Goal: Task Accomplishment & Management: Use online tool/utility

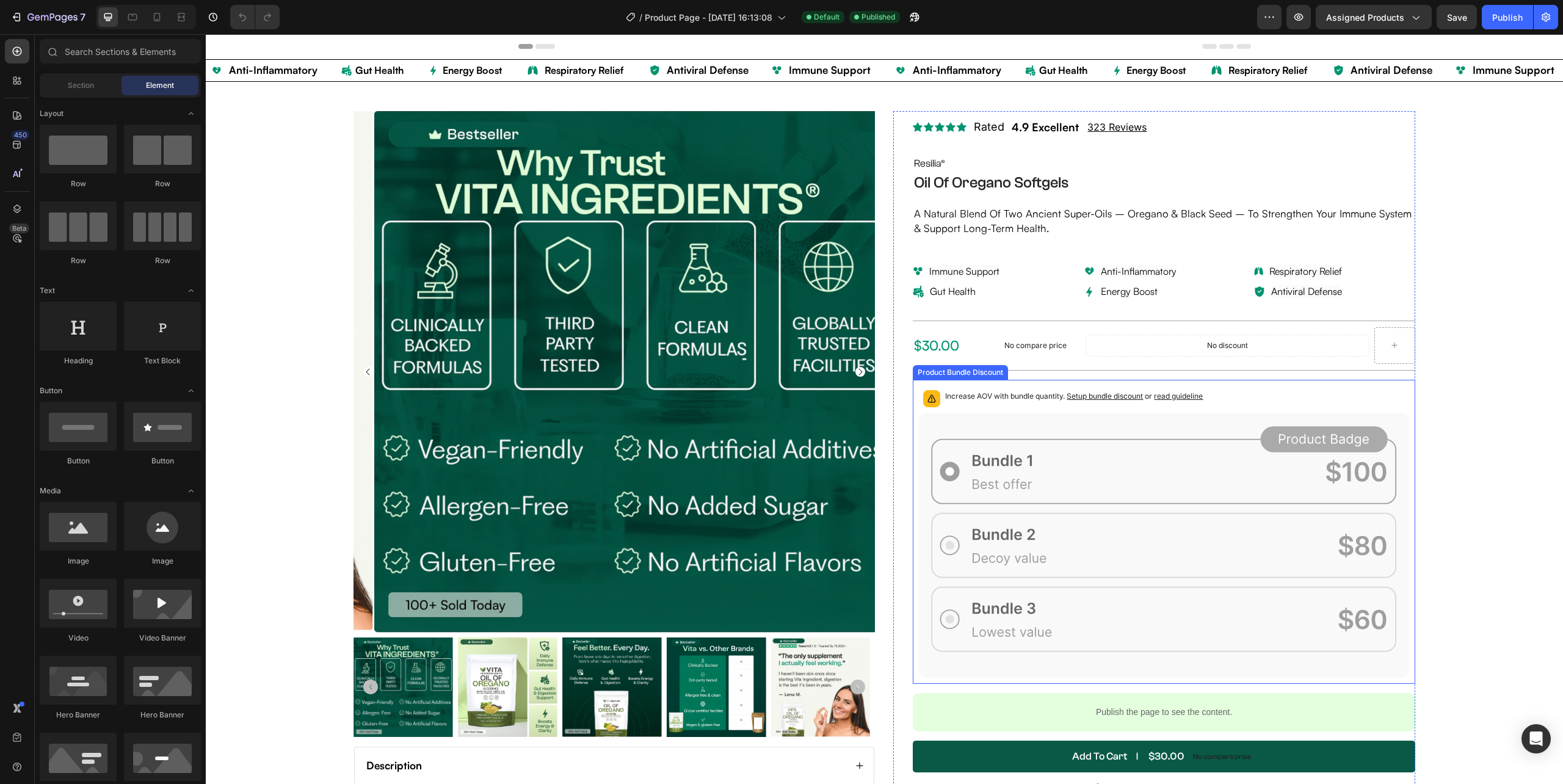
click at [1292, 438] on rect at bounding box center [1324, 439] width 127 height 26
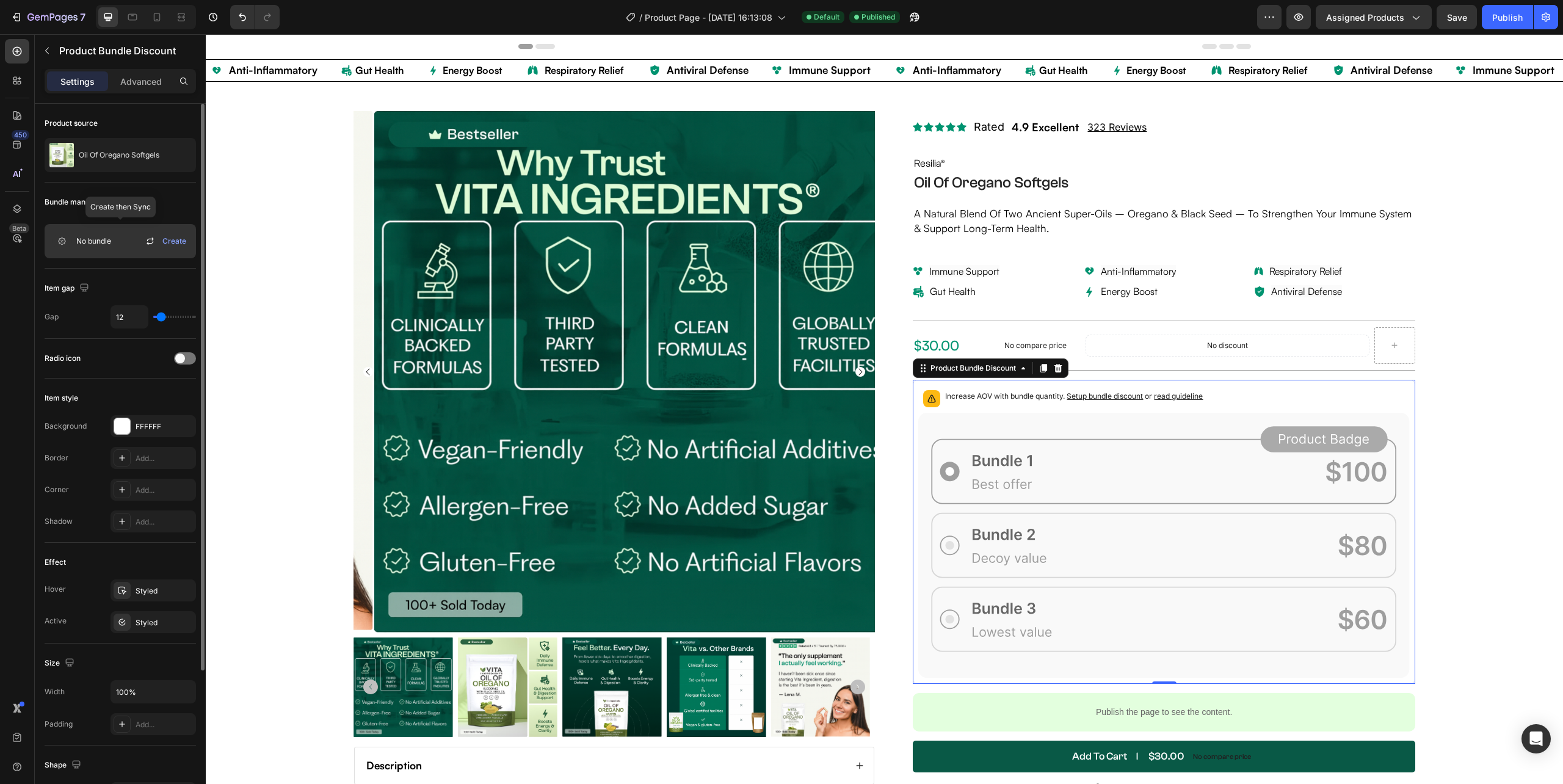
click at [105, 243] on span "No bundle" at bounding box center [93, 241] width 35 height 11
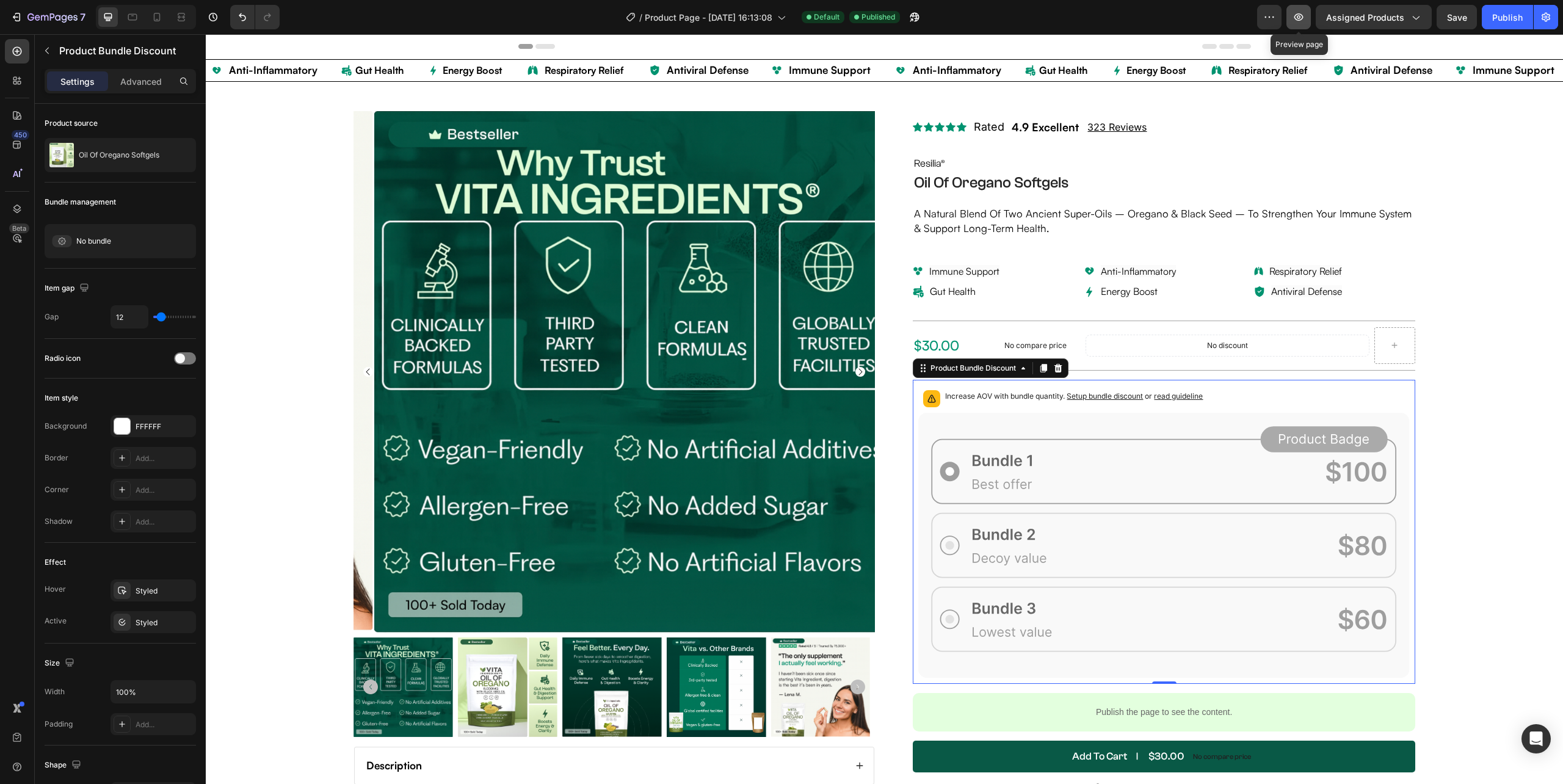
click at [1299, 6] on button "button" at bounding box center [1298, 17] width 24 height 24
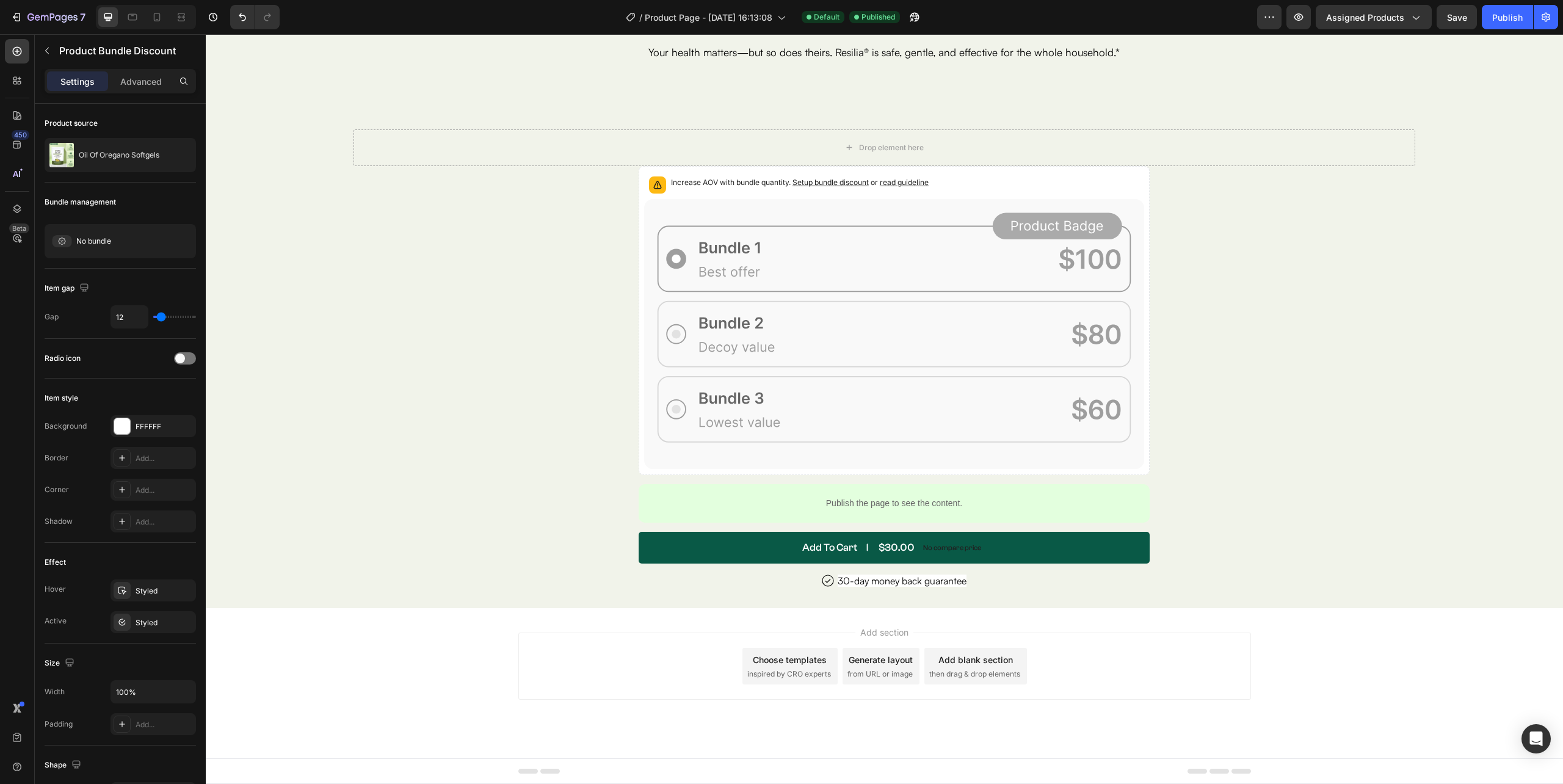
scroll to position [5098, 0]
click at [603, 284] on div "Image USA’s Top Rated Gut Reset Formula Text Block Row Resilia Oil of Oregano i…" at bounding box center [884, 386] width 1061 height 442
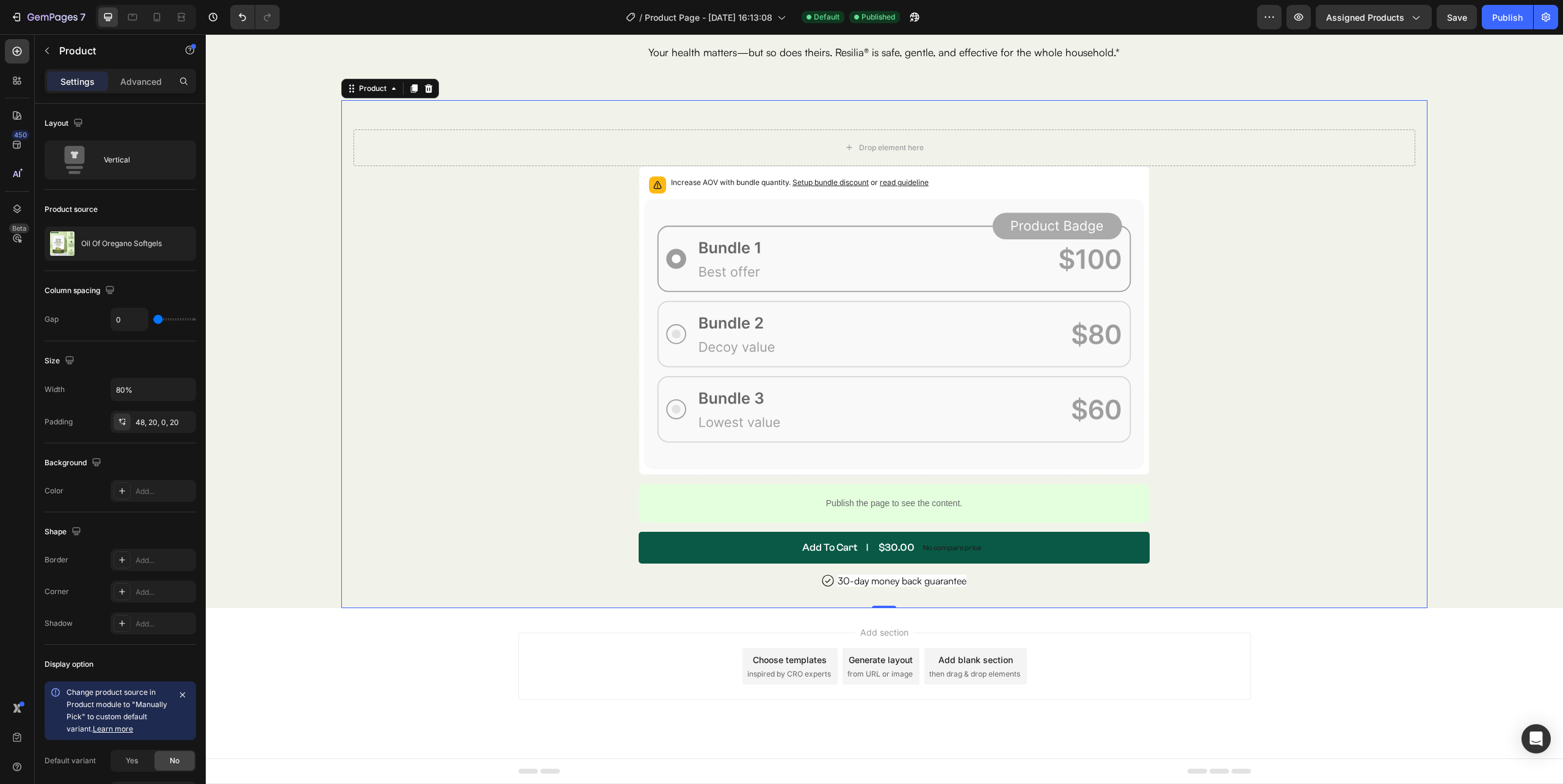
click at [603, 284] on div "Image USA’s Top Rated Gut Reset Formula Text Block Row Resilia Oil of Oregano i…" at bounding box center [884, 386] width 1061 height 442
click at [828, 309] on icon at bounding box center [894, 334] width 500 height 270
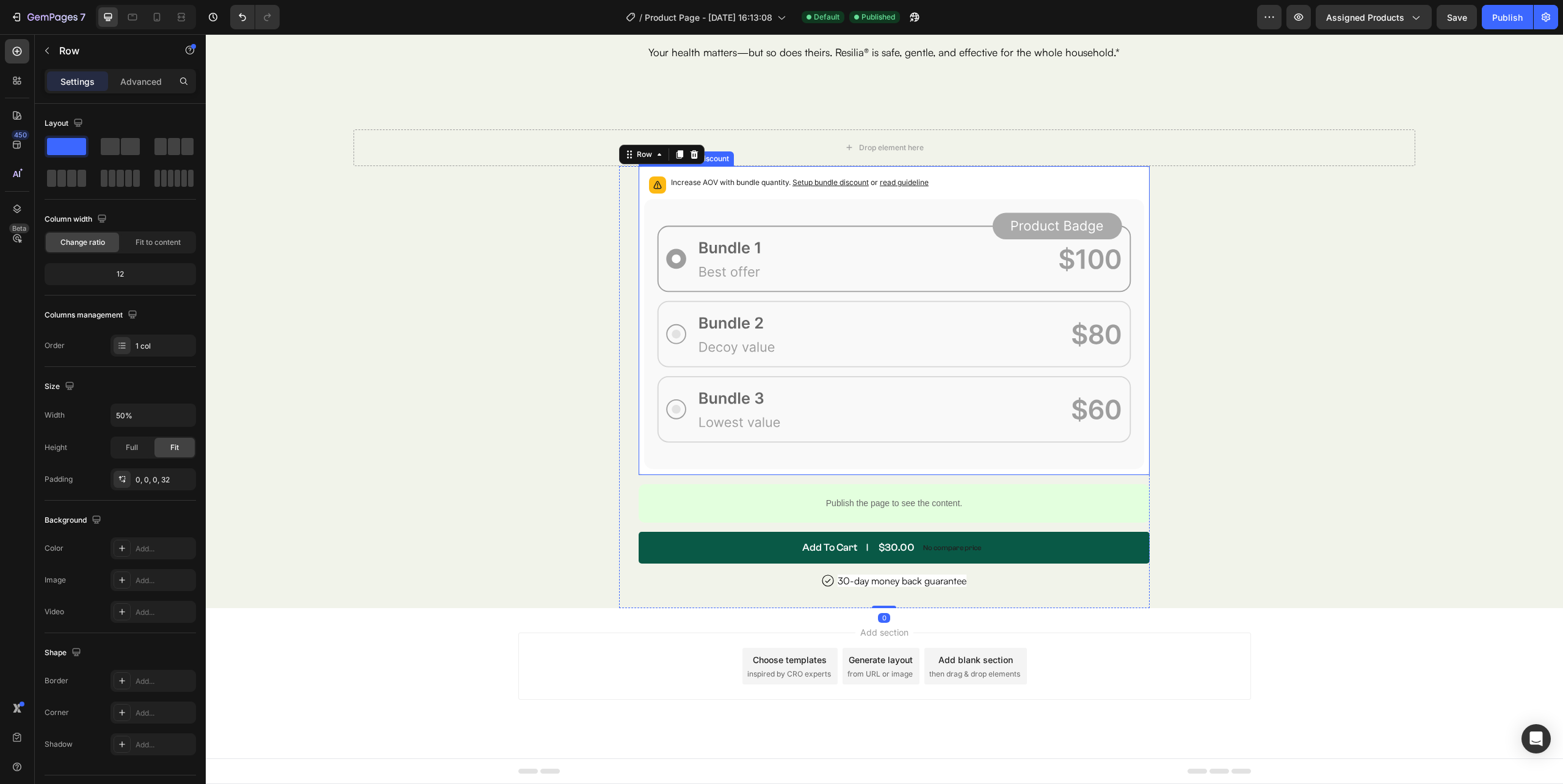
click at [657, 367] on icon at bounding box center [894, 334] width 500 height 270
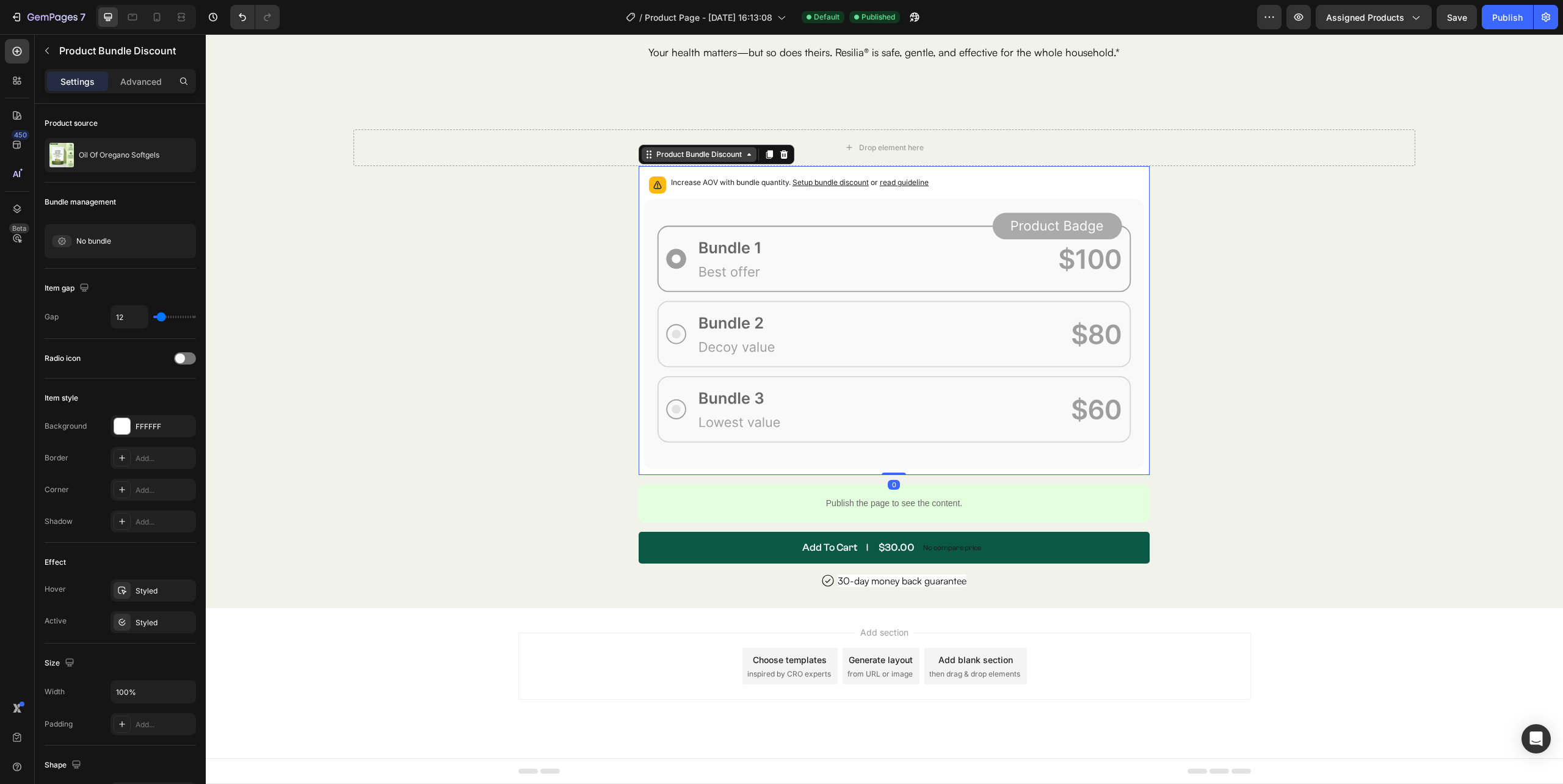
click at [703, 160] on div "Product Bundle Discount" at bounding box center [699, 154] width 91 height 11
click at [704, 160] on div "Product Bundle Discount" at bounding box center [699, 154] width 91 height 11
click at [723, 325] on icon at bounding box center [894, 334] width 500 height 270
click at [813, 187] on span "Setup bundle discount" at bounding box center [831, 182] width 76 height 10
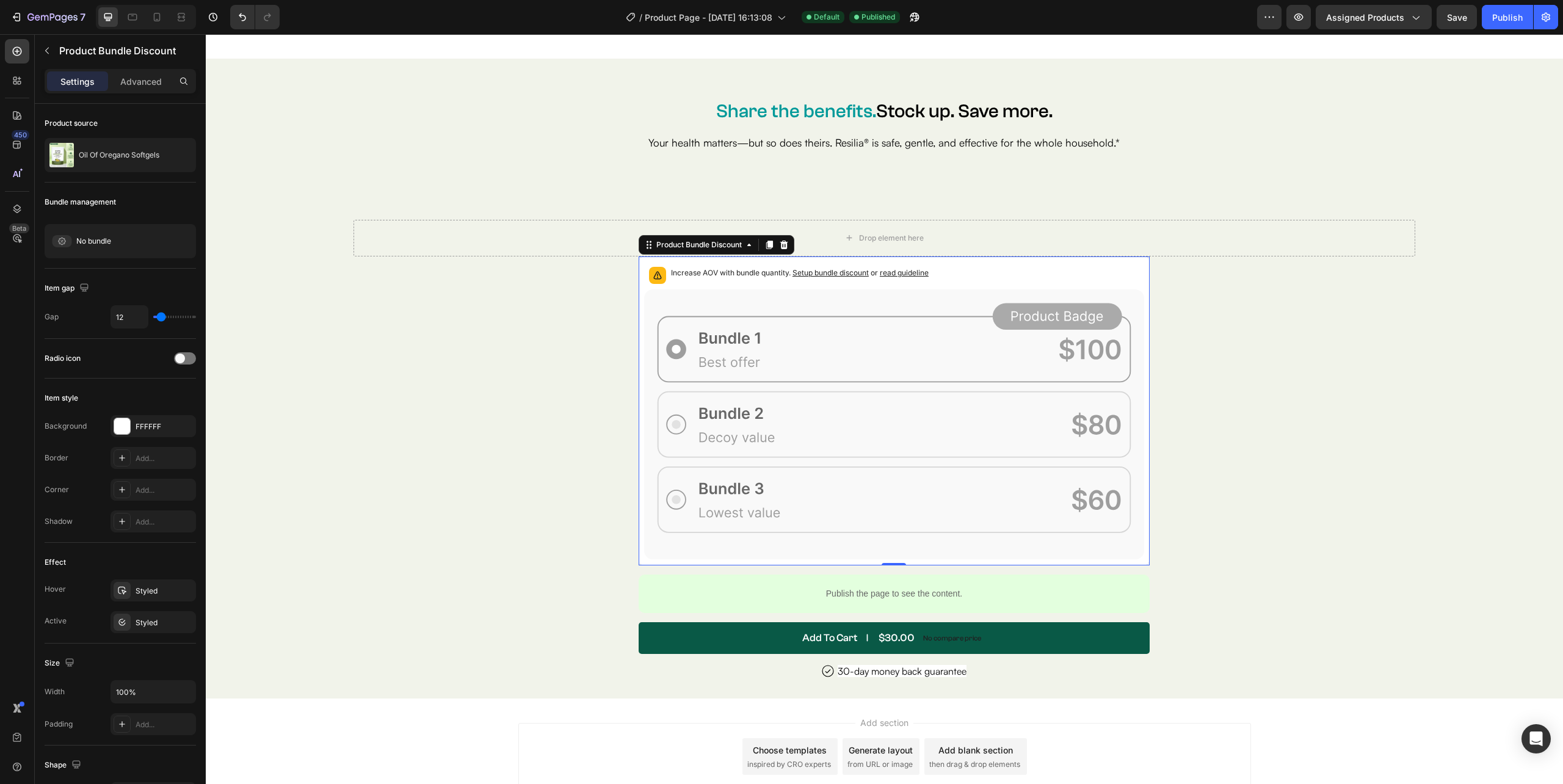
scroll to position [5186, 0]
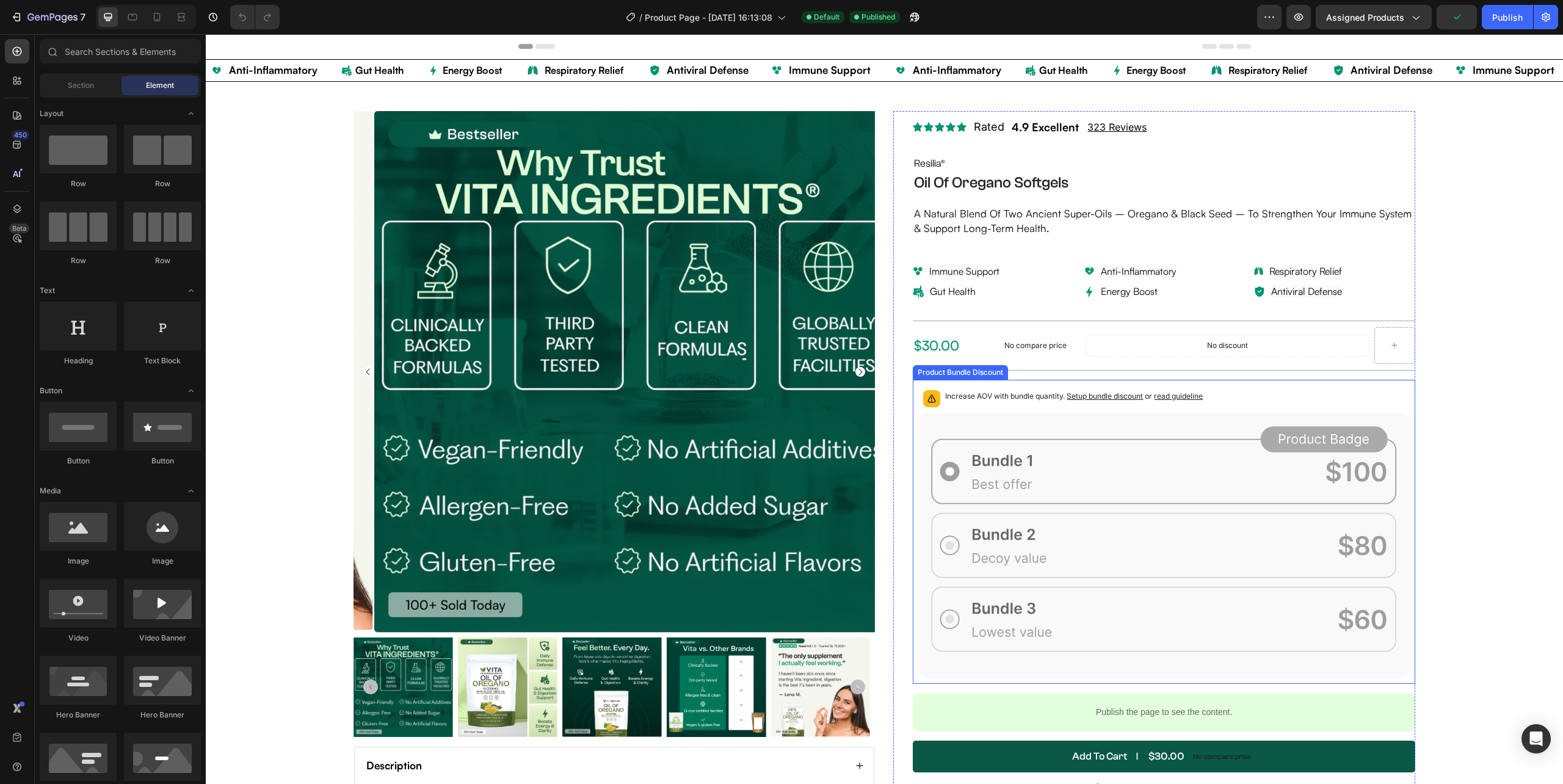
click at [1017, 402] on p "Increase AOV with bundle quantity. Setup bundle discount or read guideline" at bounding box center [1074, 396] width 258 height 12
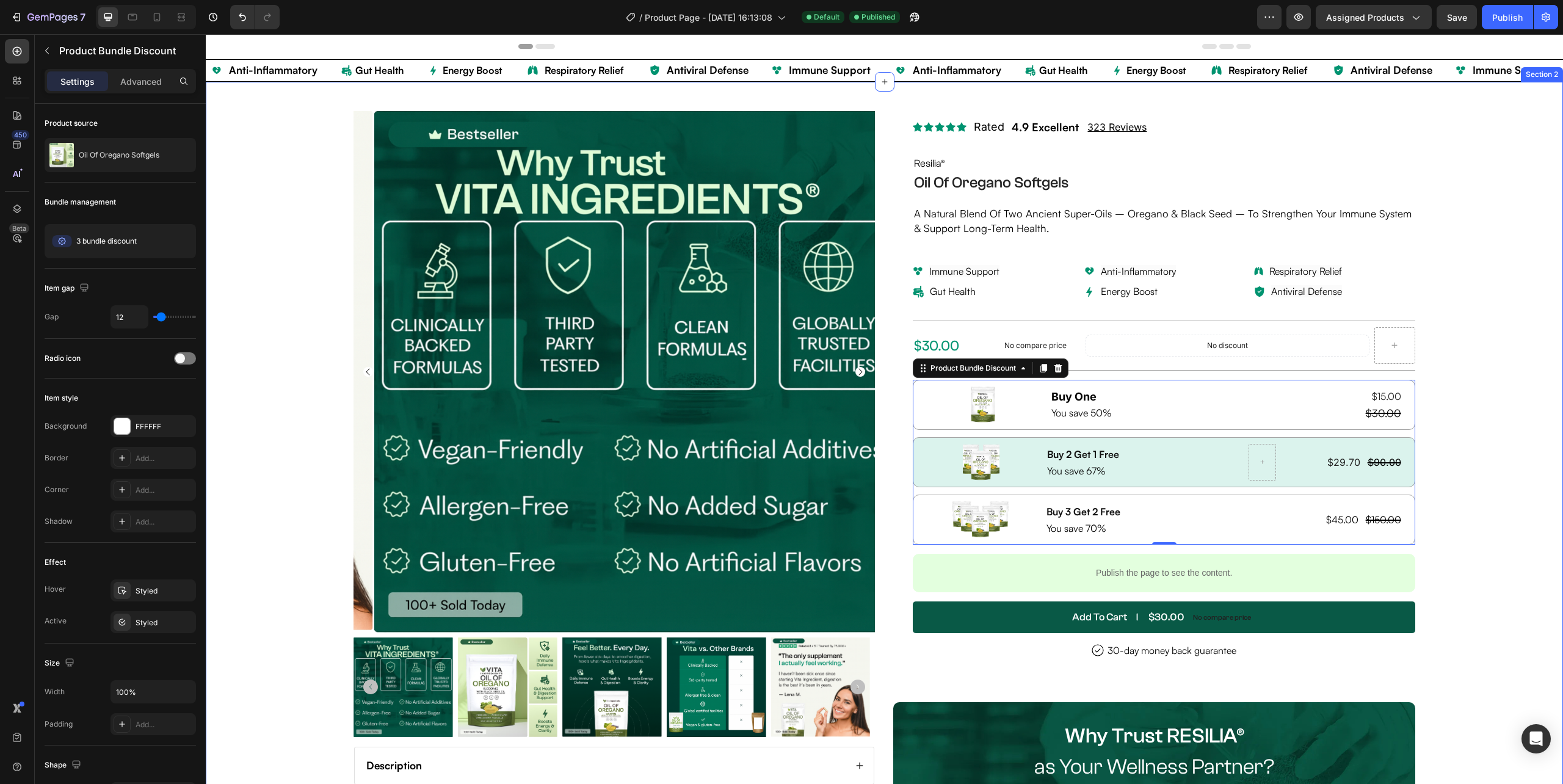
click at [1513, 465] on div "Product Images Description Why you need Resilia® Oregano Oil? Benefits Recommen…" at bounding box center [884, 693] width 1357 height 1223
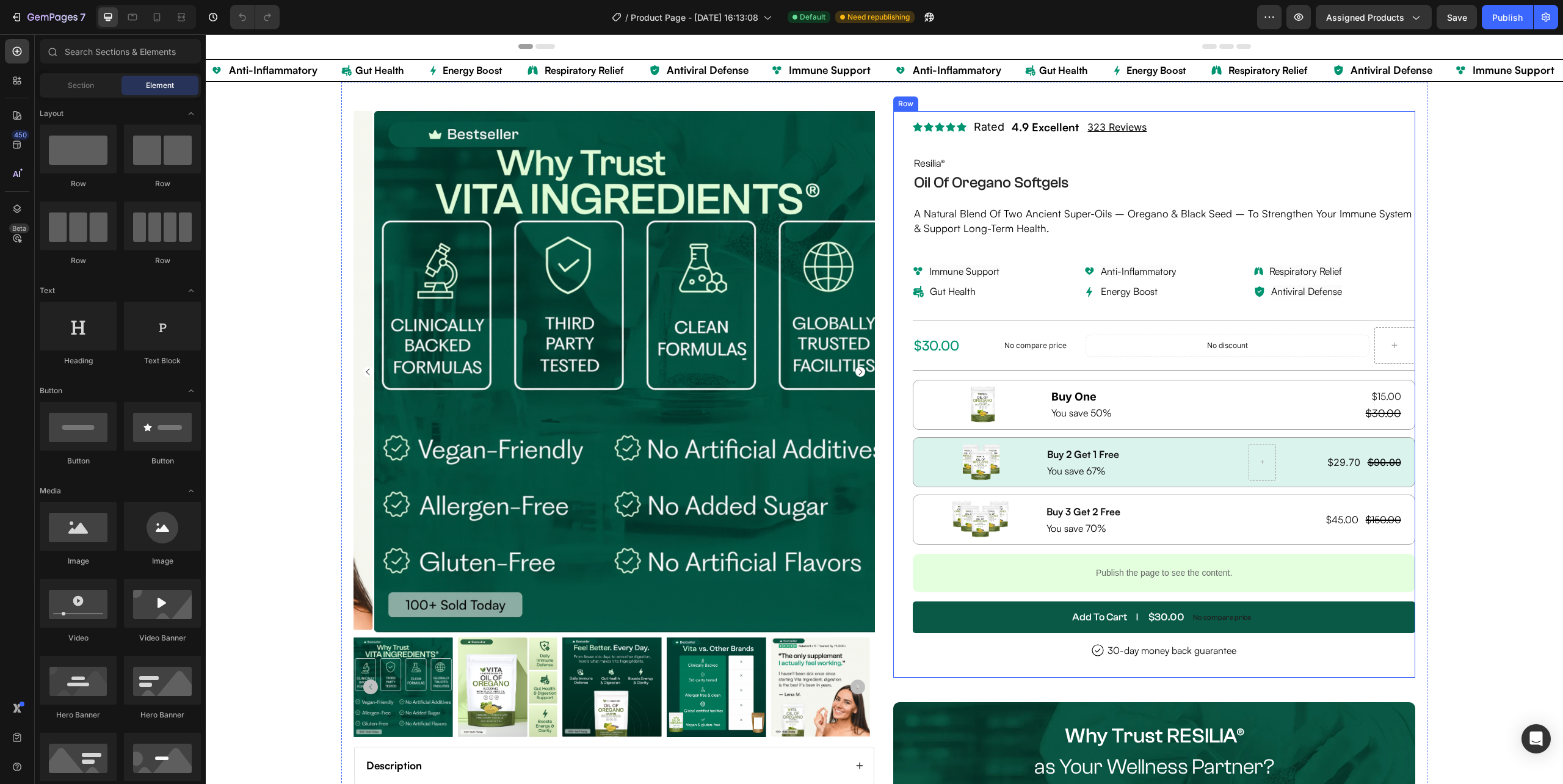
click at [903, 406] on div "Icon Icon Icon Icon Icon Icon List Rated Text Block 4.9 Excellent Text Block 32…" at bounding box center [1153, 395] width 521 height 567
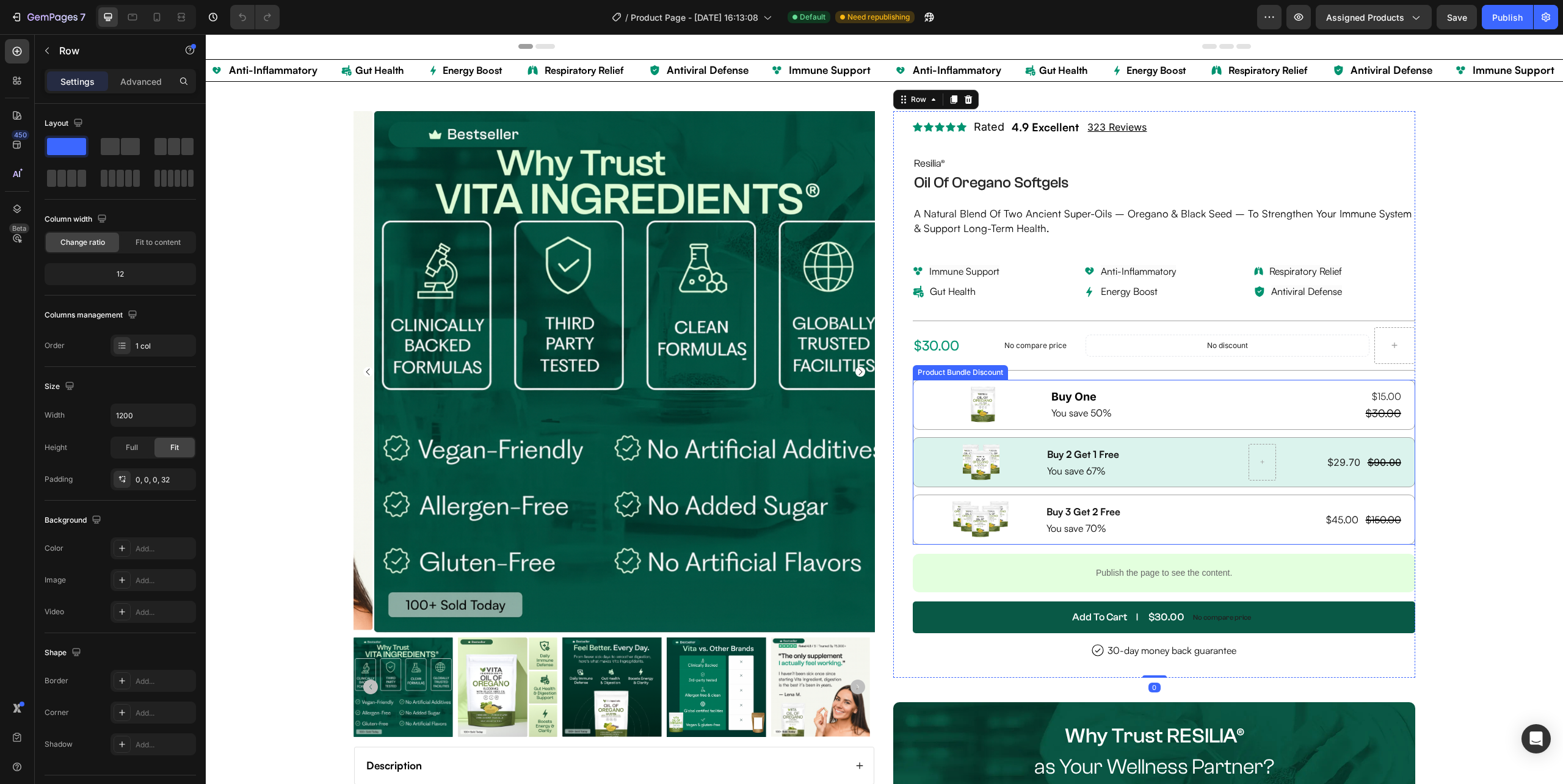
click at [913, 435] on div "Image Buy One Heading You save 50% Text Block $15.00 Product Price Product Pric…" at bounding box center [1164, 462] width 501 height 165
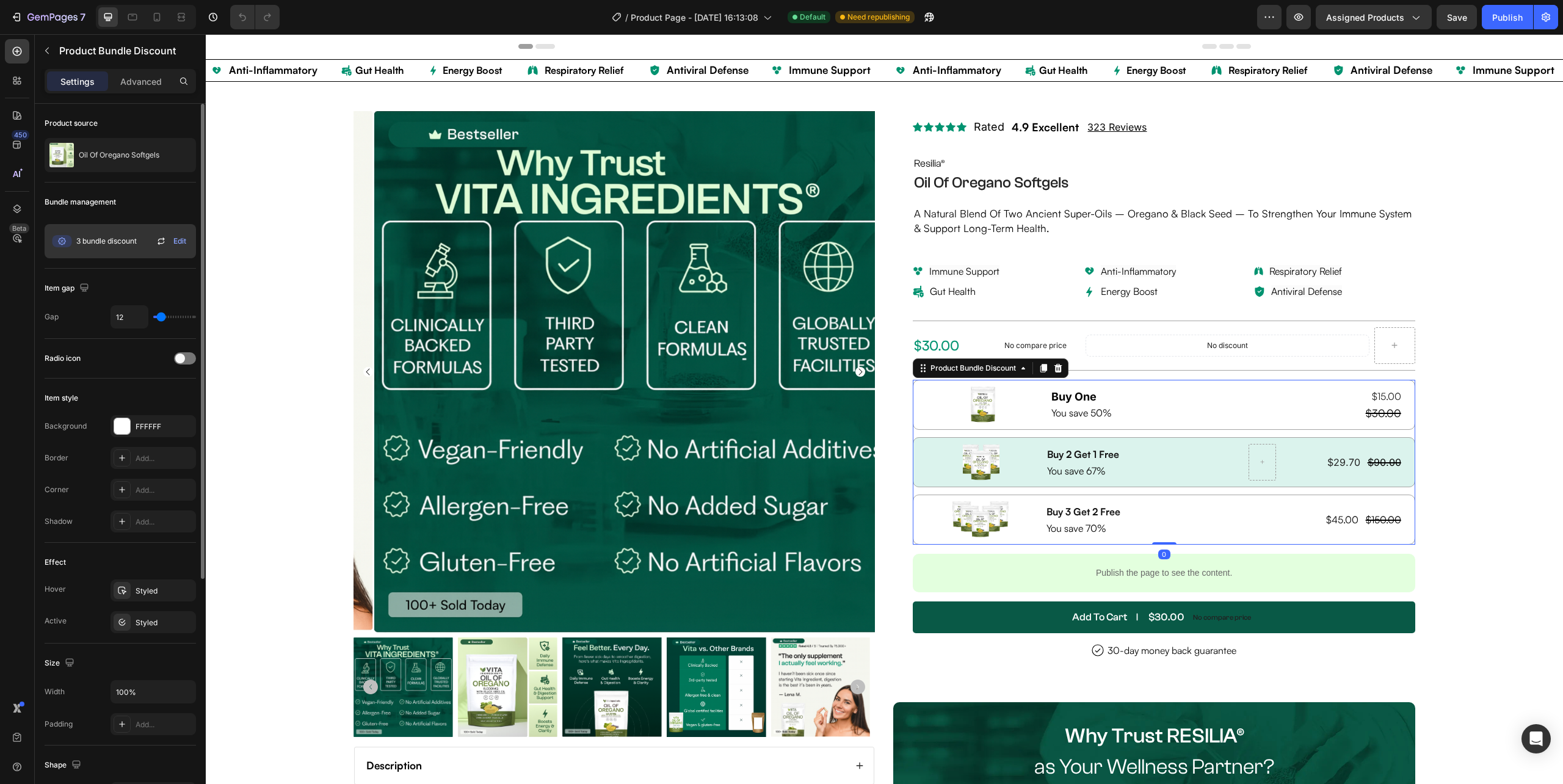
click at [161, 242] on icon at bounding box center [161, 240] width 15 height 15
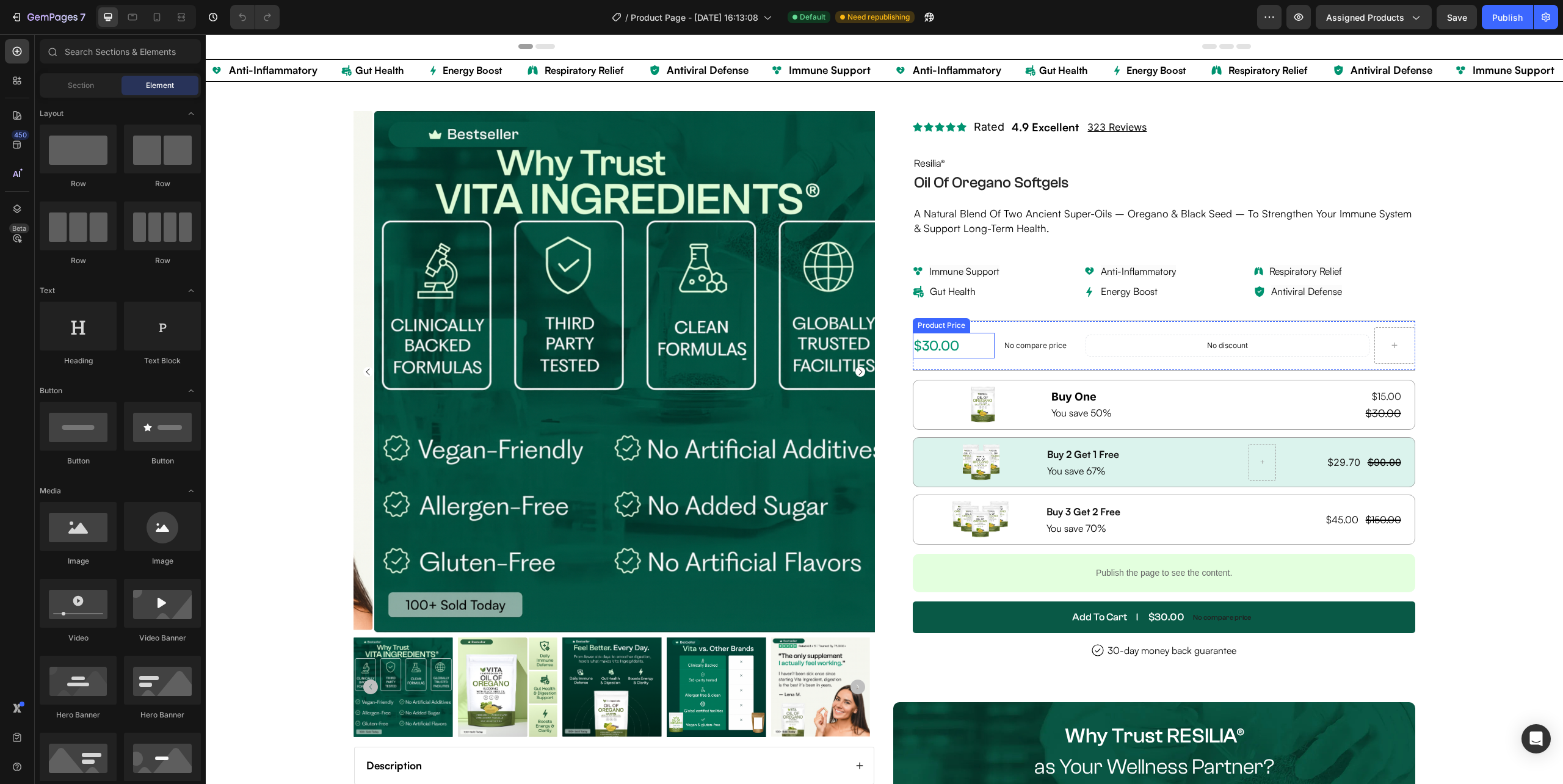
click at [938, 347] on div "$30.00" at bounding box center [954, 345] width 81 height 20
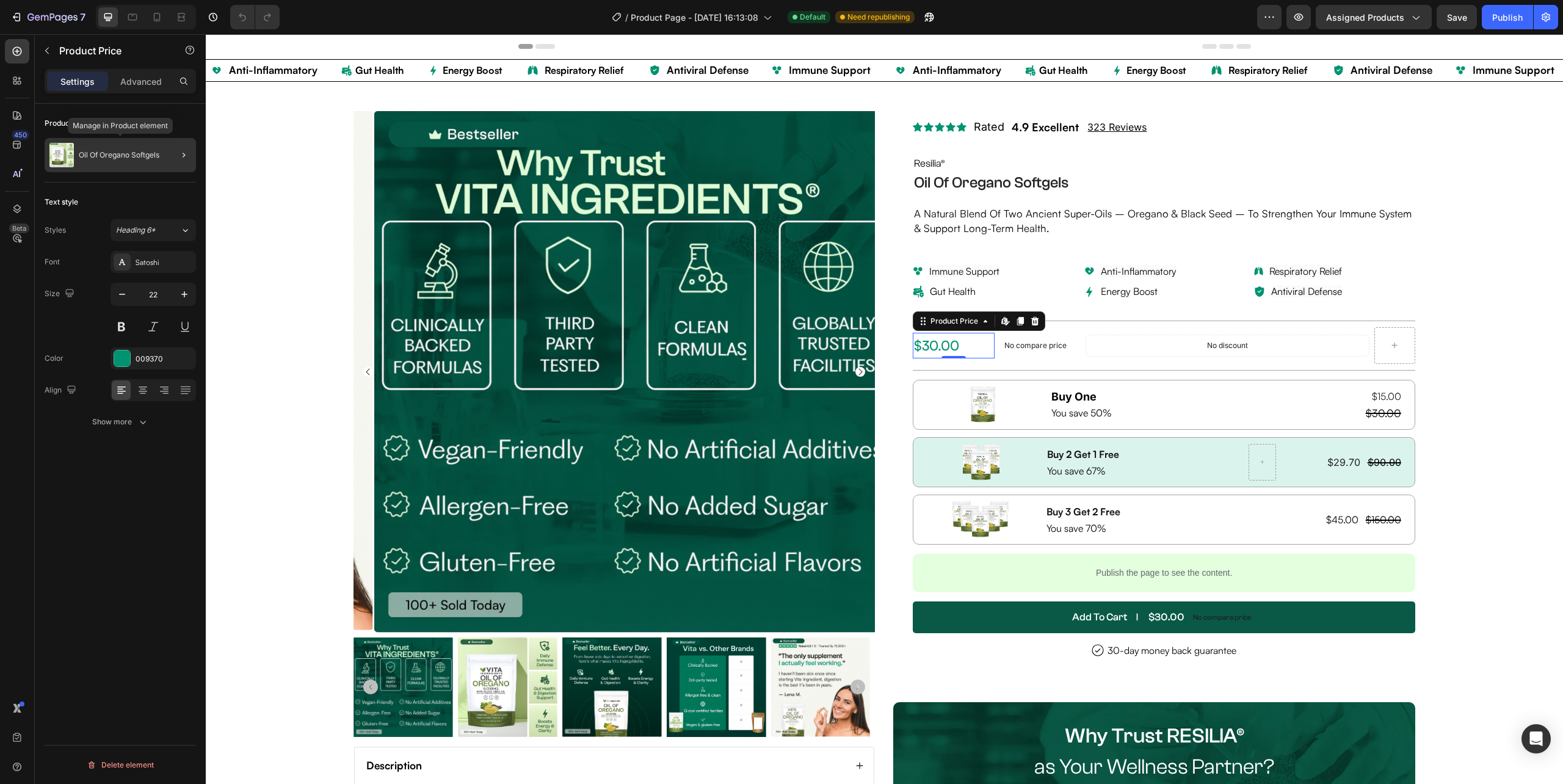
click at [156, 152] on p "Oil Of Oregano Softgels" at bounding box center [118, 155] width 80 height 9
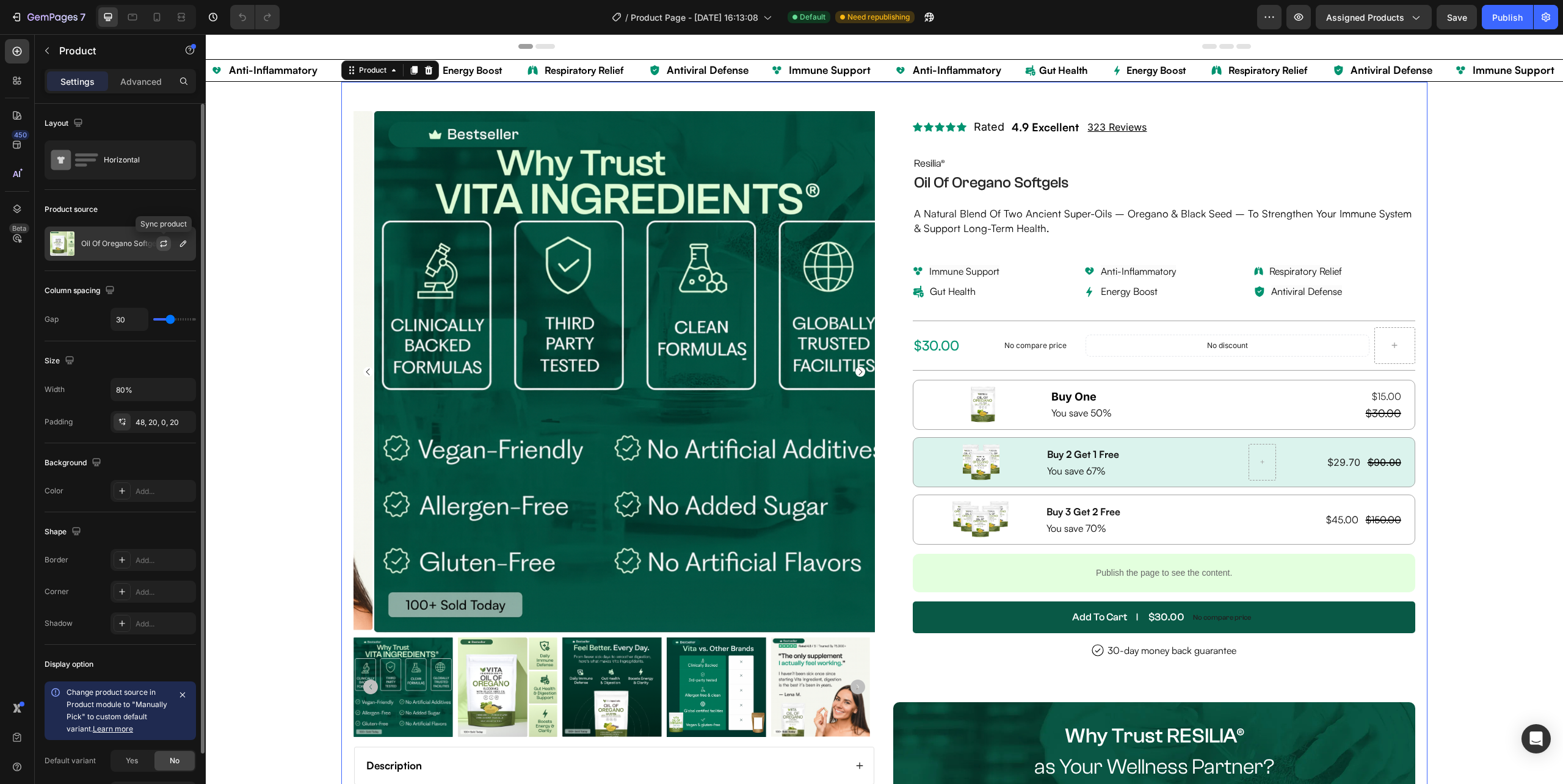
click at [163, 240] on icon "button" at bounding box center [163, 243] width 10 height 10
click at [934, 347] on div "$60.00" at bounding box center [954, 345] width 81 height 20
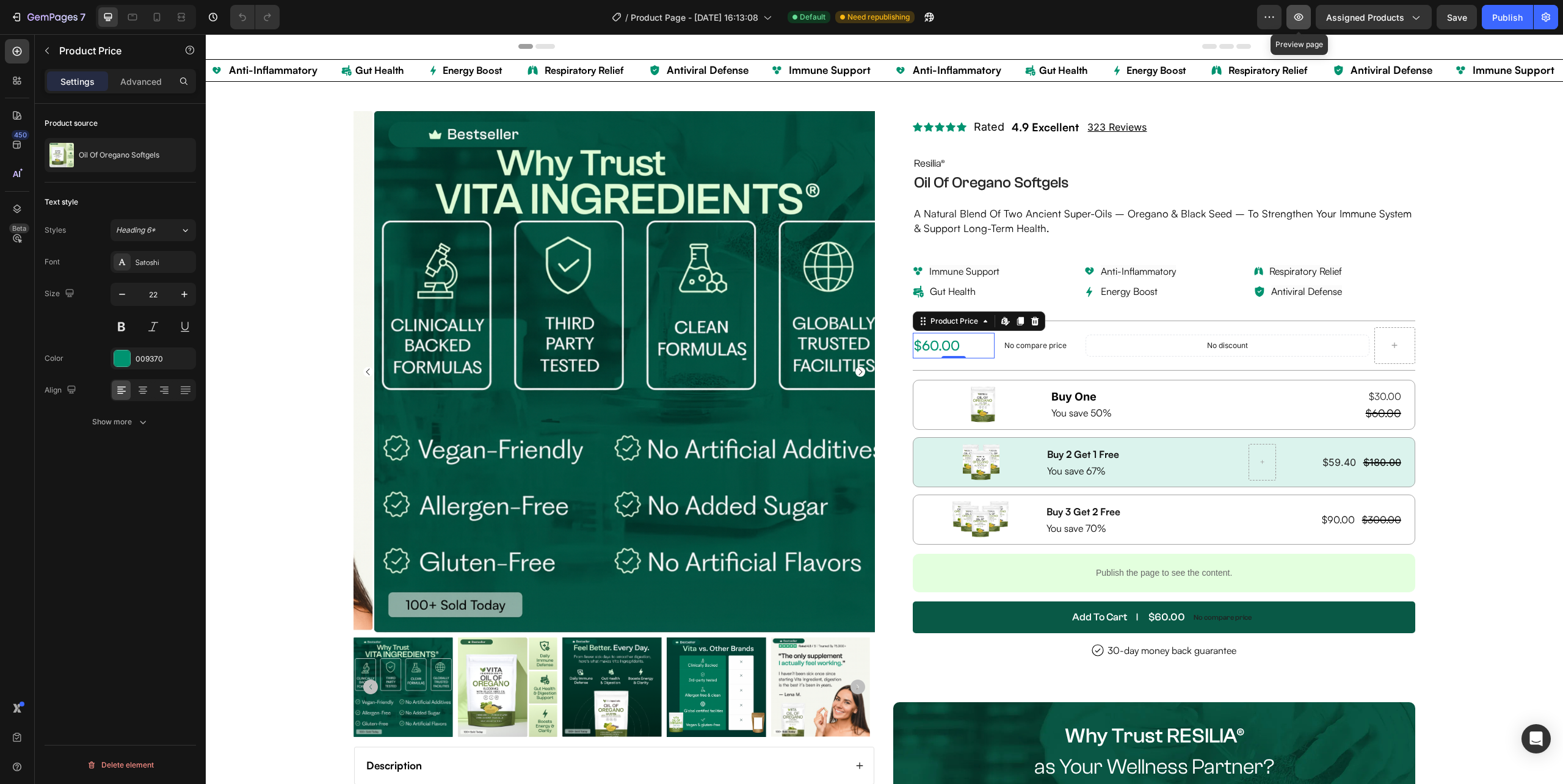
click at [1302, 17] on icon "button" at bounding box center [1298, 17] width 12 height 12
click at [1300, 18] on icon "button" at bounding box center [1298, 17] width 12 height 12
click at [1342, 466] on div "$59.40" at bounding box center [1339, 462] width 36 height 17
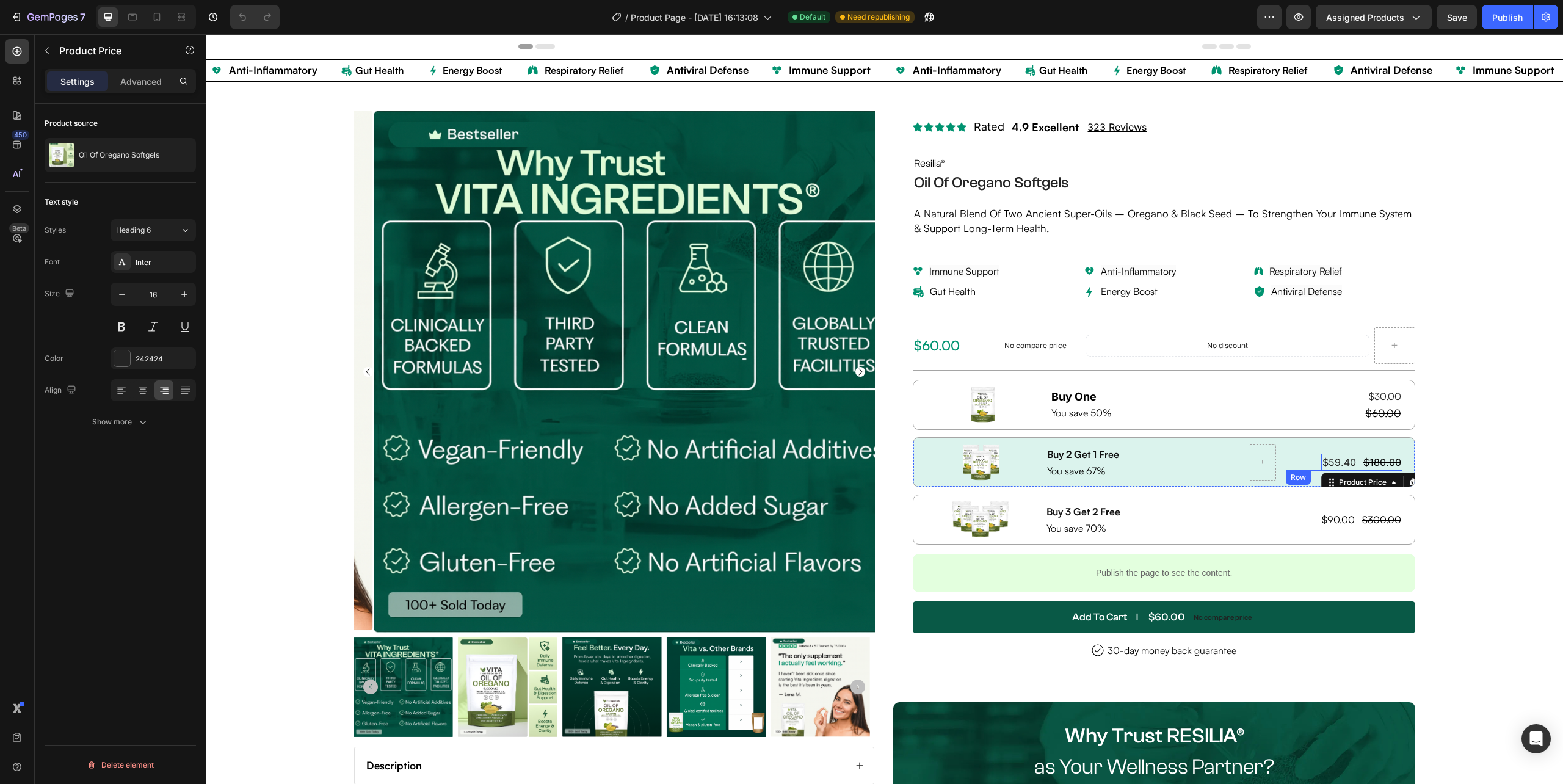
click at [1348, 467] on div "$59.40 Product Price Edit content in Shopify 0 Product Price Edit content in Sh…" at bounding box center [1343, 462] width 117 height 17
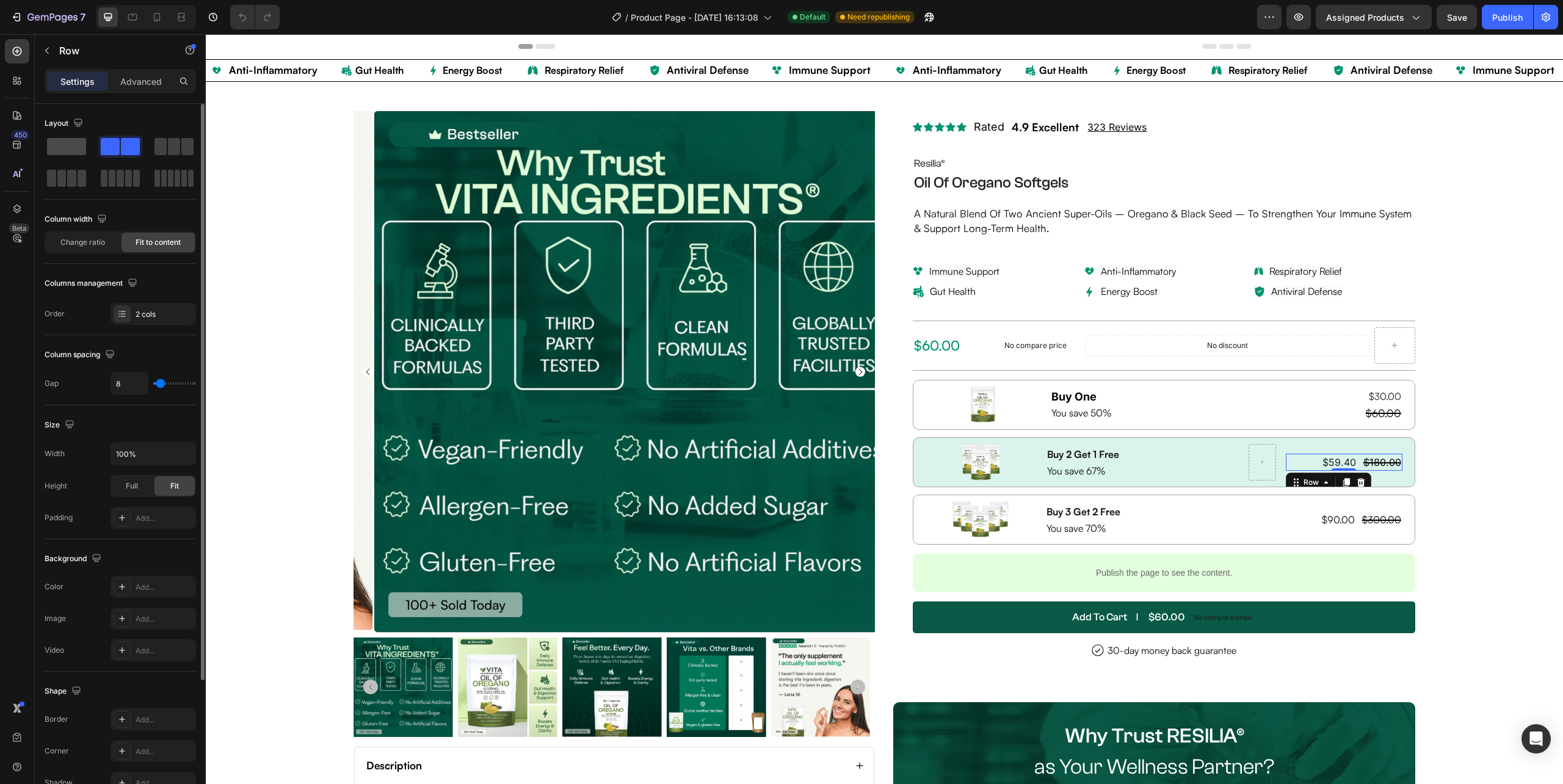
click at [72, 147] on span at bounding box center [66, 147] width 39 height 17
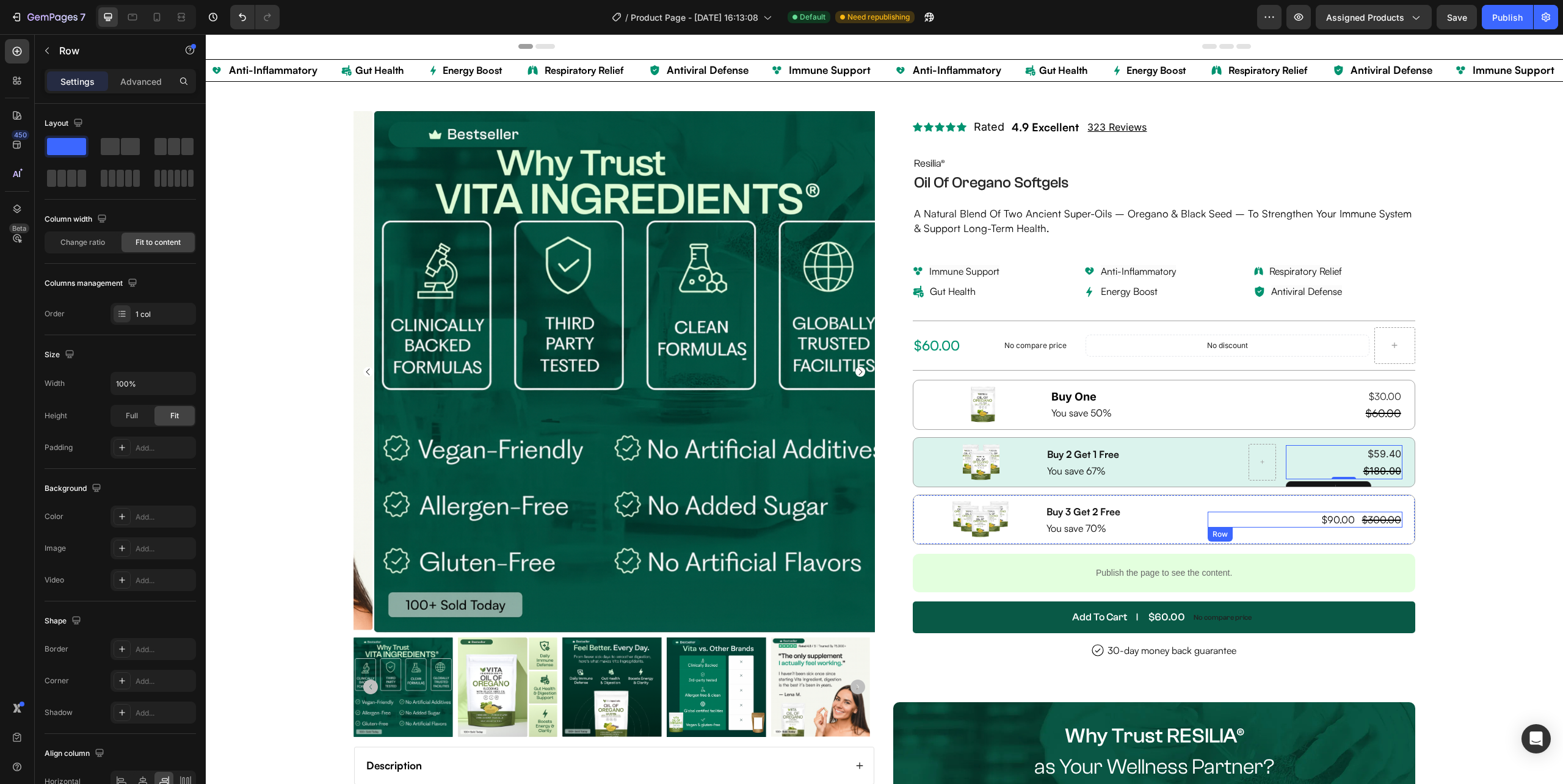
click at [1347, 525] on div "$90.00 Product Price Product Price $300.00 Compare Price Compare Price Row" at bounding box center [1305, 519] width 195 height 16
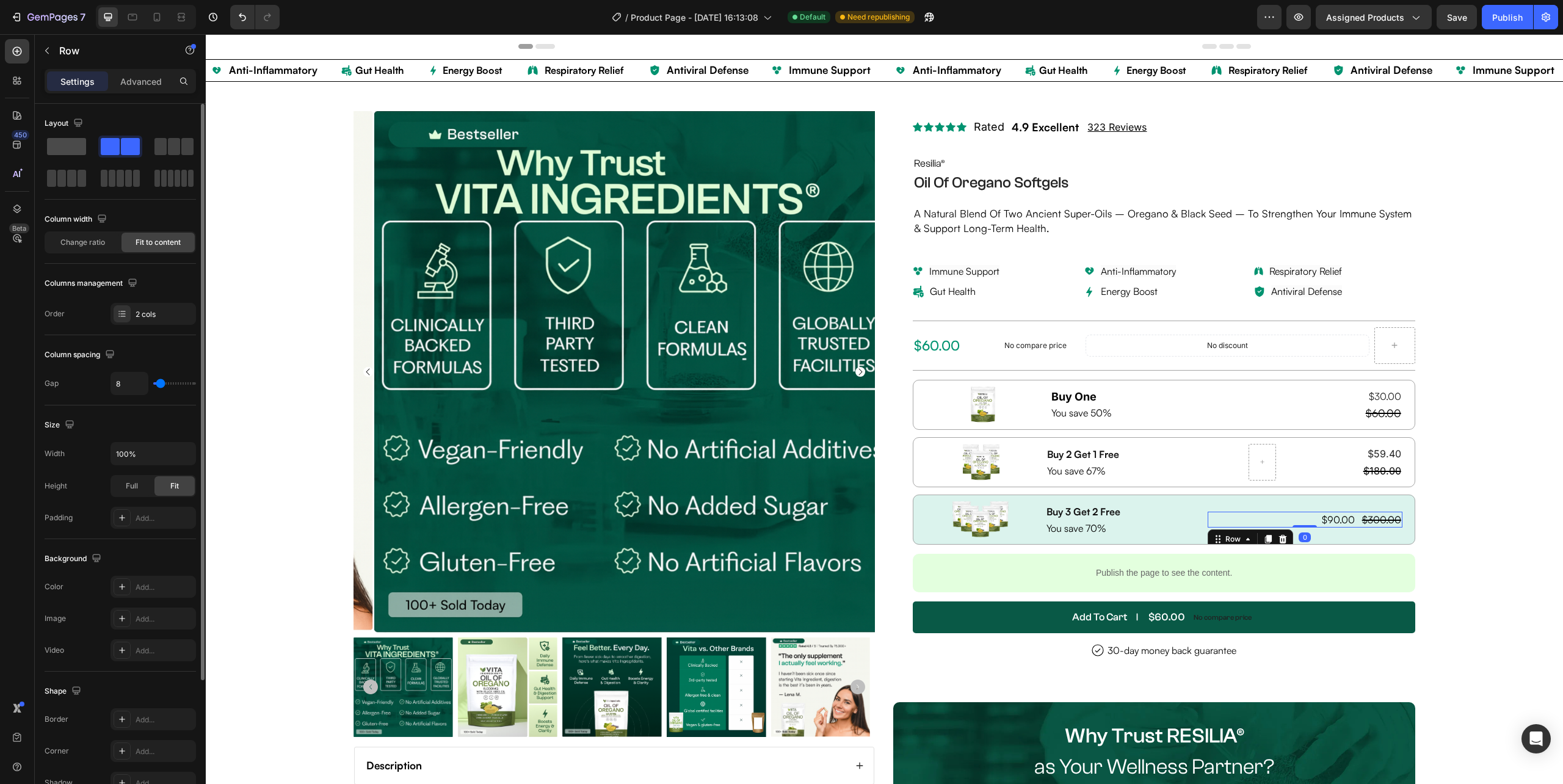
click at [67, 138] on span at bounding box center [66, 147] width 39 height 17
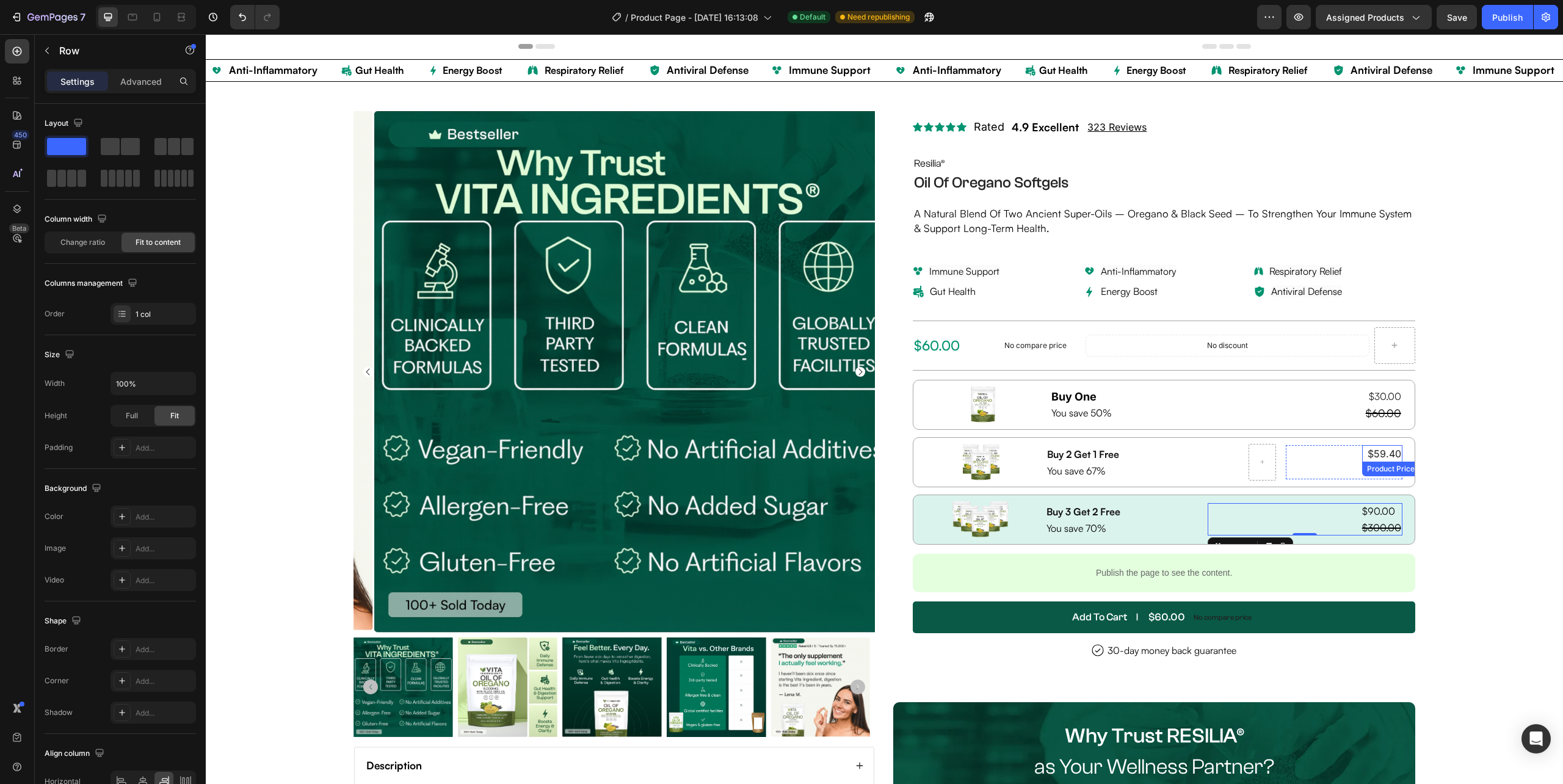
click at [1383, 460] on div "$59.40" at bounding box center [1381, 454] width 41 height 17
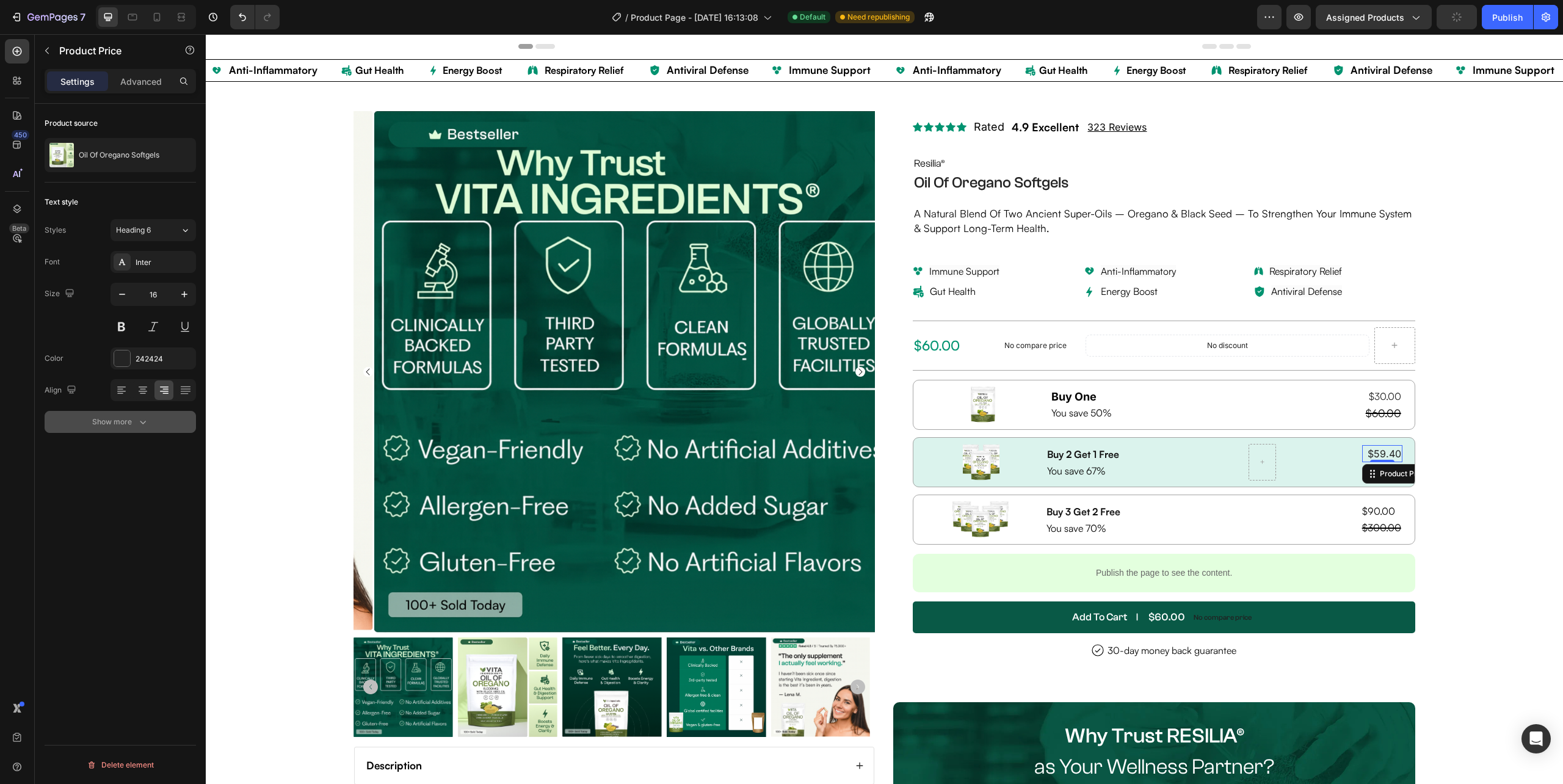
click at [142, 417] on icon "button" at bounding box center [143, 422] width 12 height 12
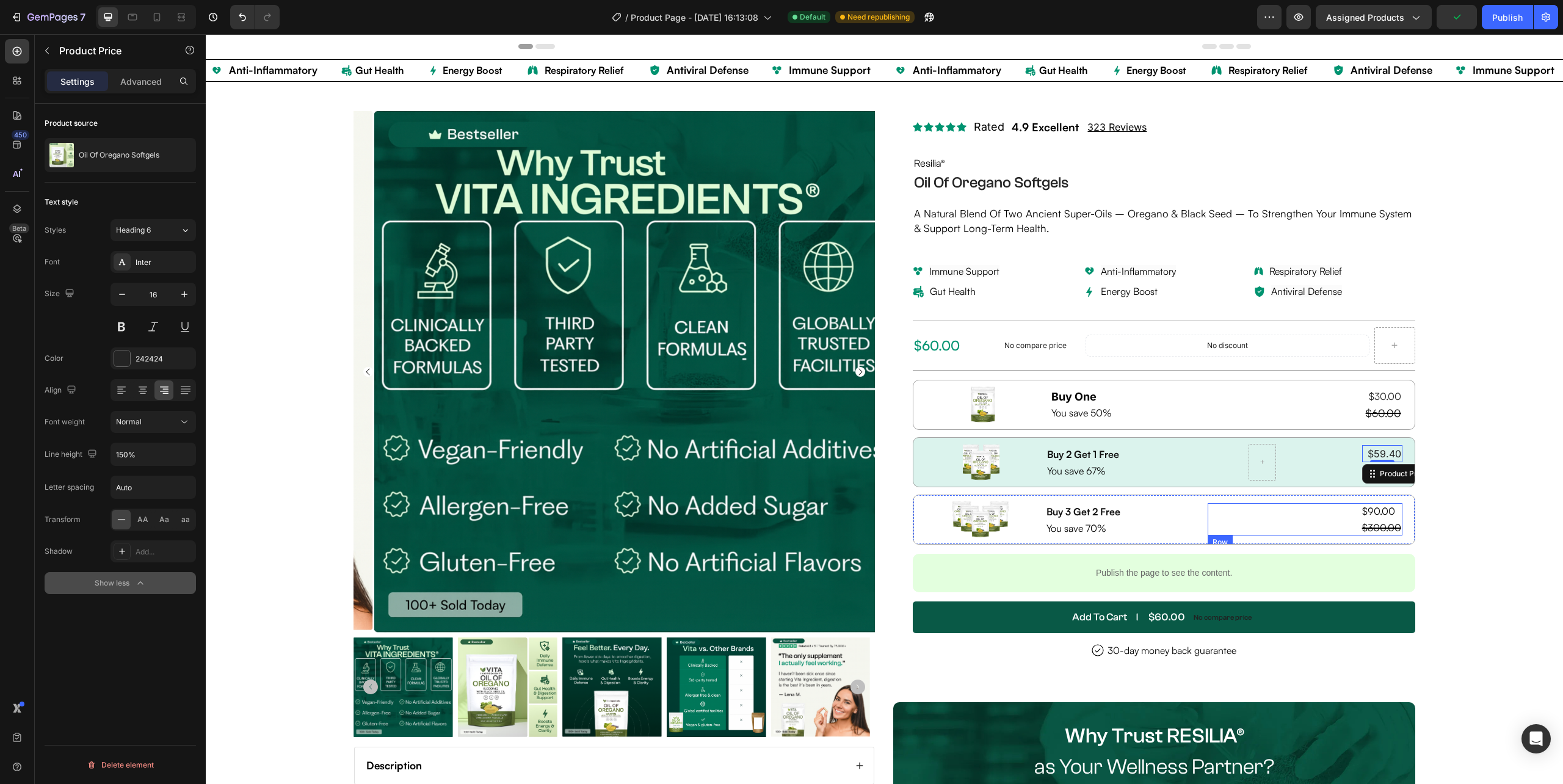
click at [1347, 527] on div "$90.00 Product Price Product Price $300.00 Compare Price Compare Price Row" at bounding box center [1305, 519] width 195 height 32
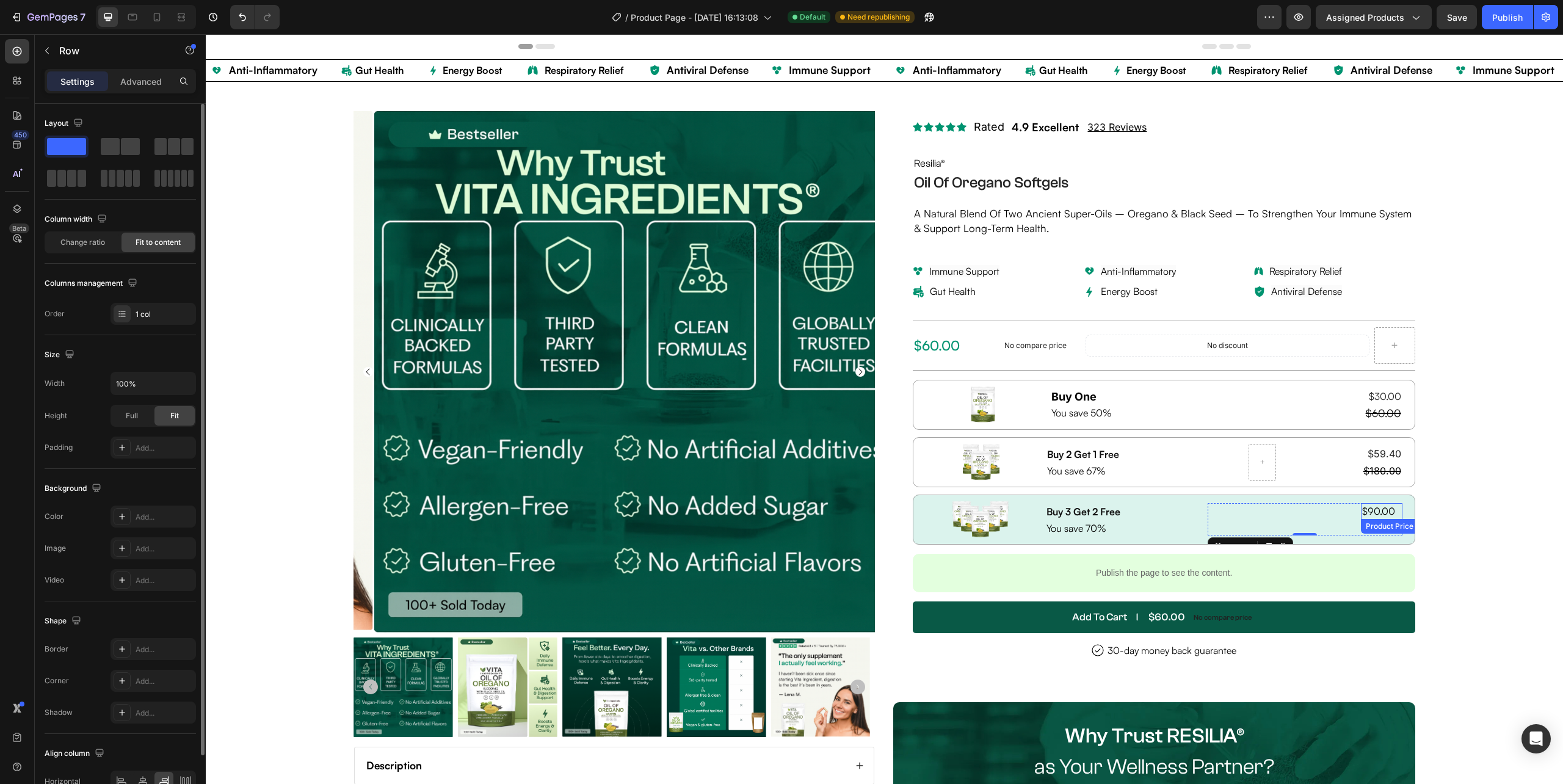
click at [1361, 519] on div "$90.00" at bounding box center [1381, 511] width 41 height 16
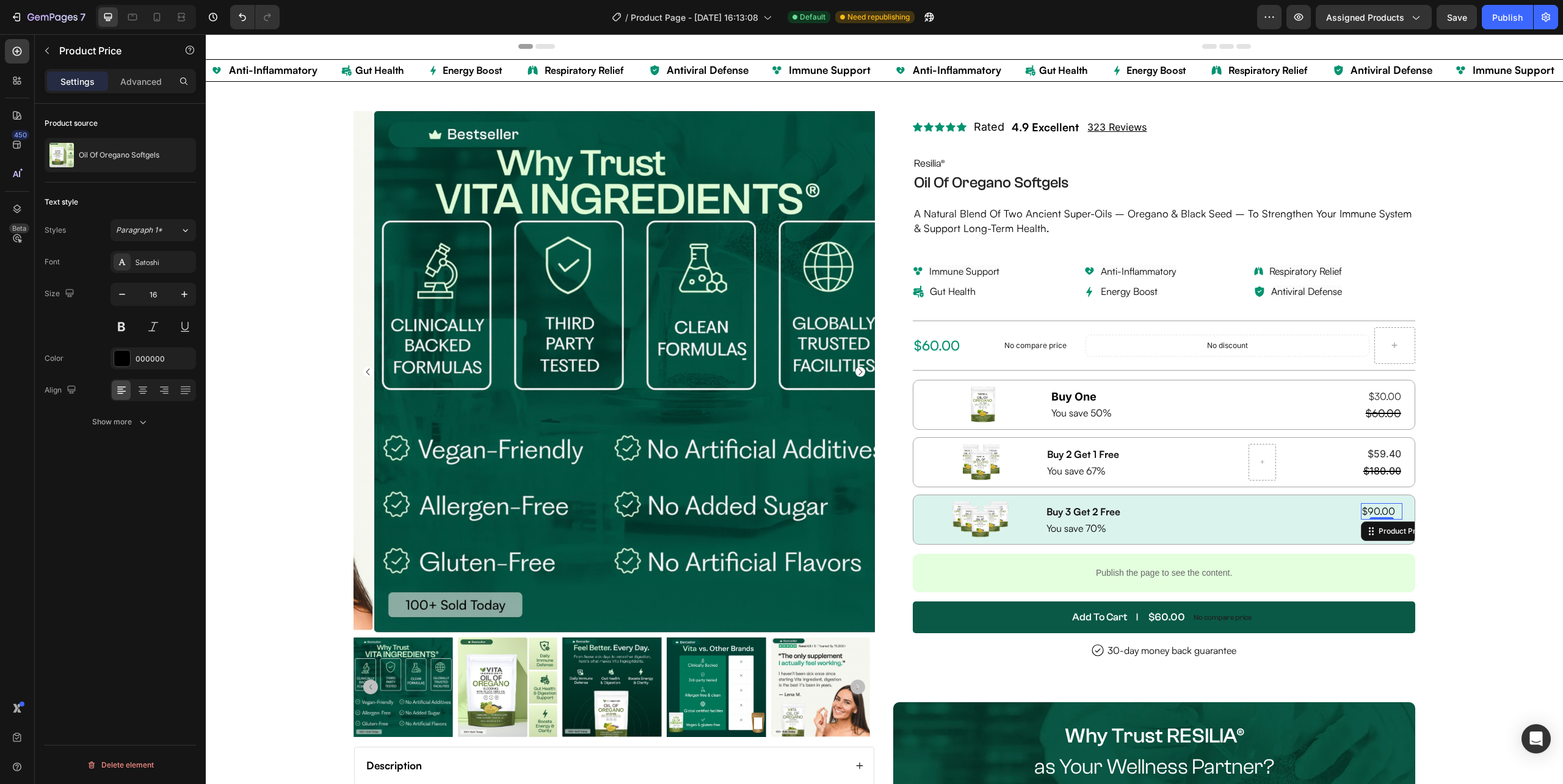
click at [1362, 524] on div "Product Price Edit content in Shopify" at bounding box center [1426, 531] width 132 height 20
click at [1345, 522] on div "$90.00 Product Price Edit content in Shopify 0 Product Price Edit content in Sh…" at bounding box center [1305, 519] width 195 height 32
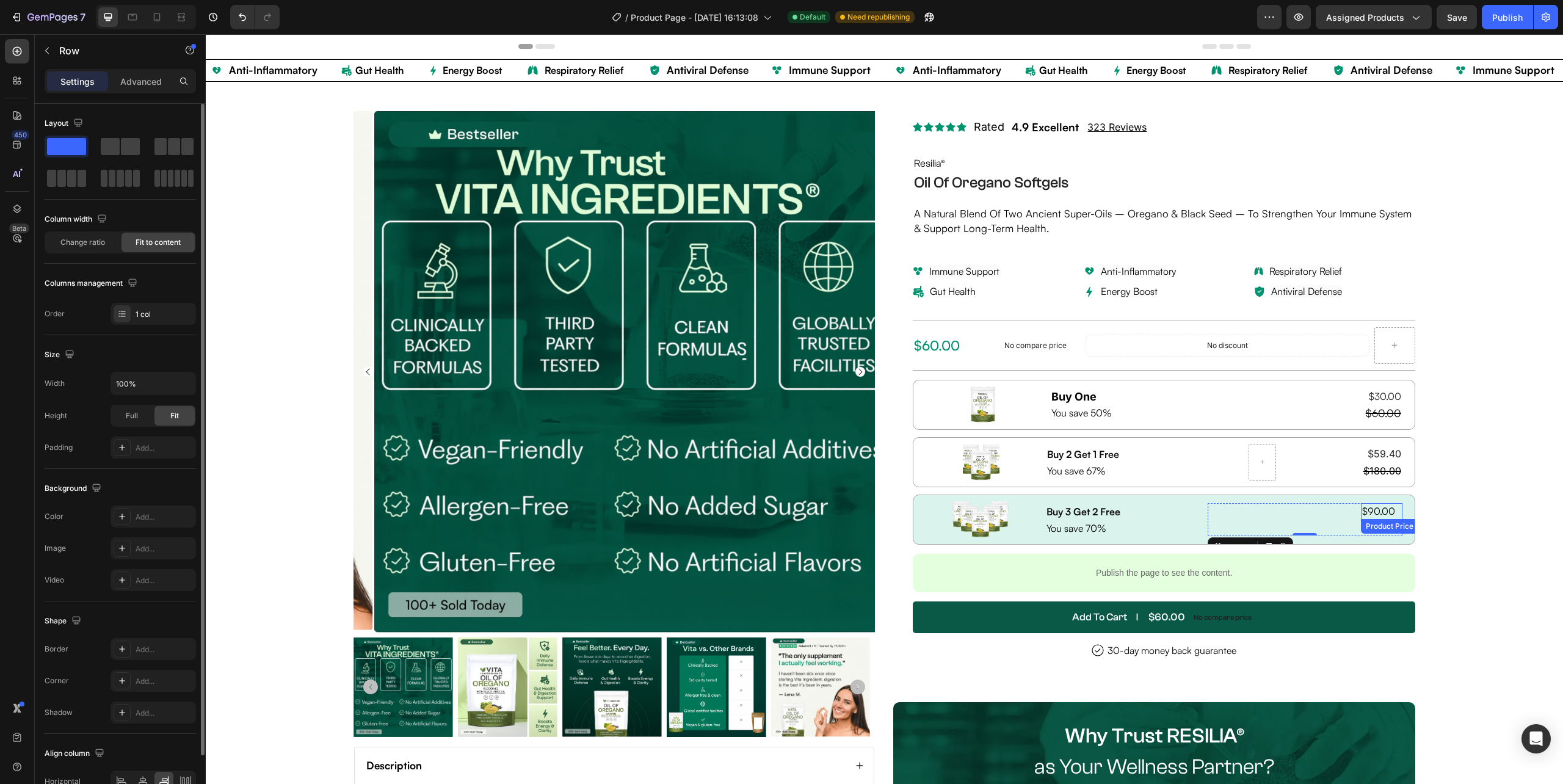
click at [1370, 519] on div "$90.00 Product Price Product Price" at bounding box center [1381, 511] width 41 height 16
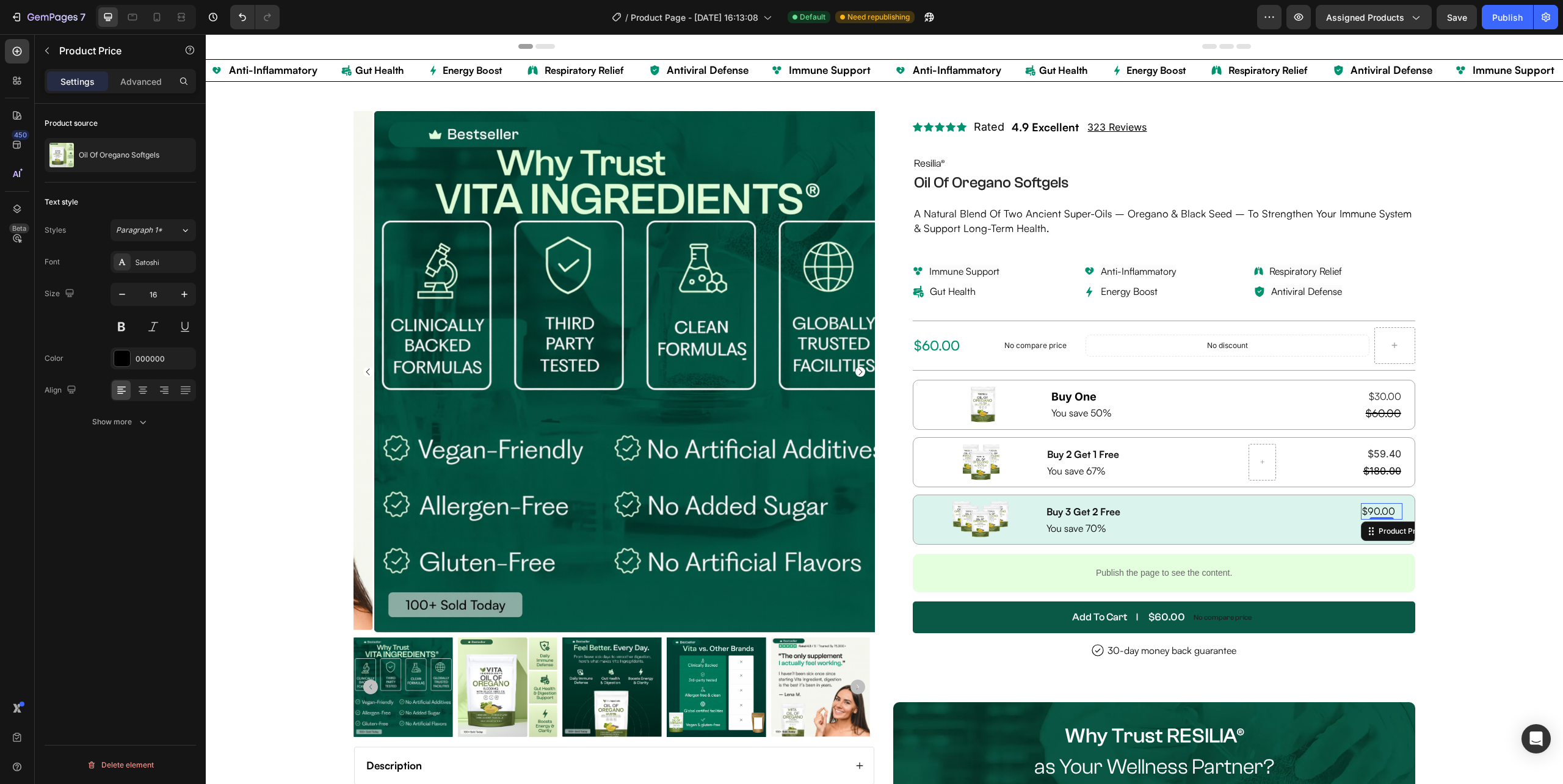
click at [1387, 519] on div "$90.00" at bounding box center [1381, 511] width 41 height 16
click at [1388, 522] on div "$300.00" at bounding box center [1381, 527] width 41 height 16
click at [148, 416] on button "Show more" at bounding box center [120, 421] width 151 height 22
click at [179, 456] on icon "button" at bounding box center [184, 454] width 12 height 12
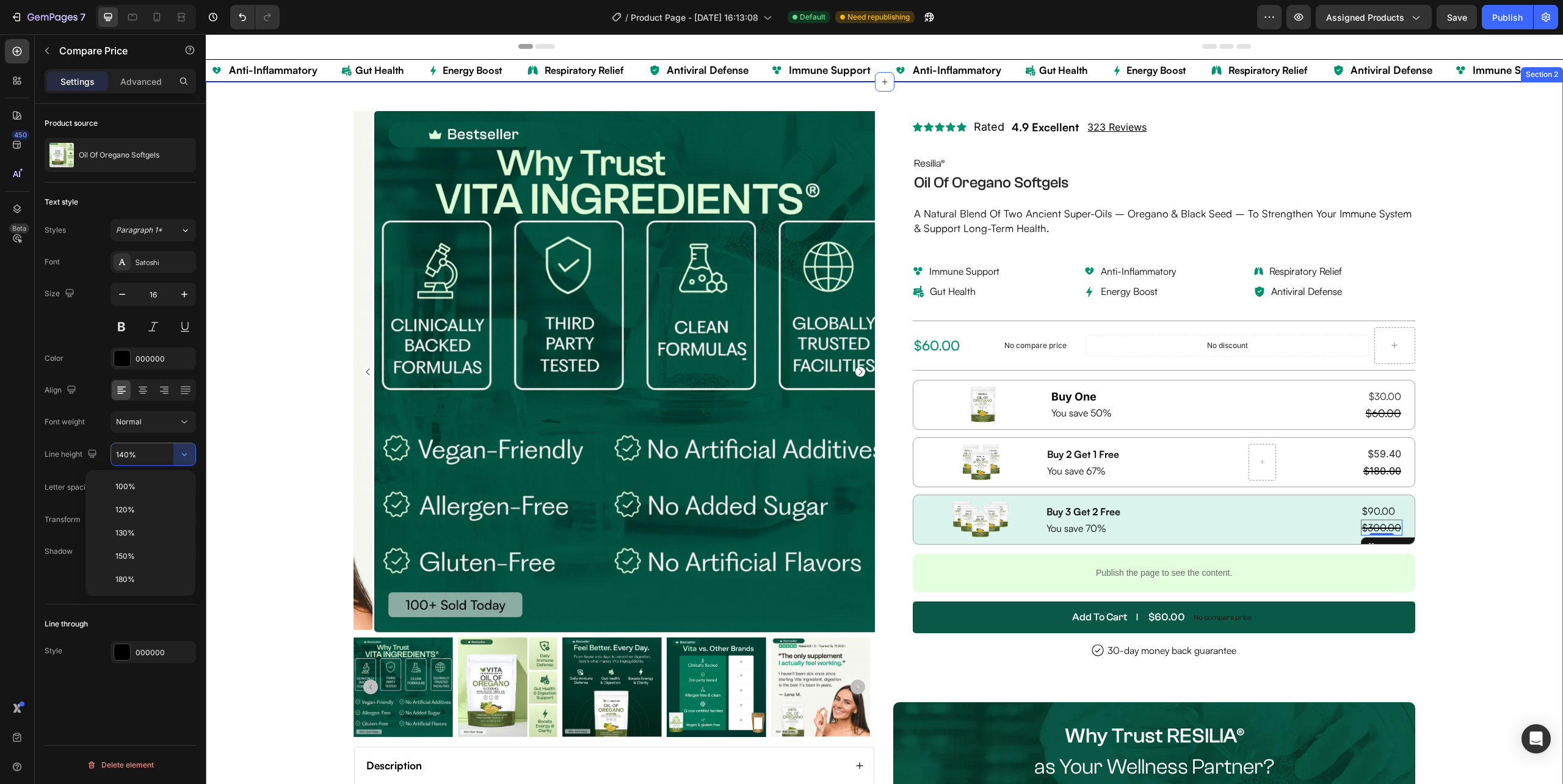
click at [1441, 452] on div "Product Images Description Why you need Resilia® Oregano Oil? Benefits Recommen…" at bounding box center [884, 693] width 1357 height 1223
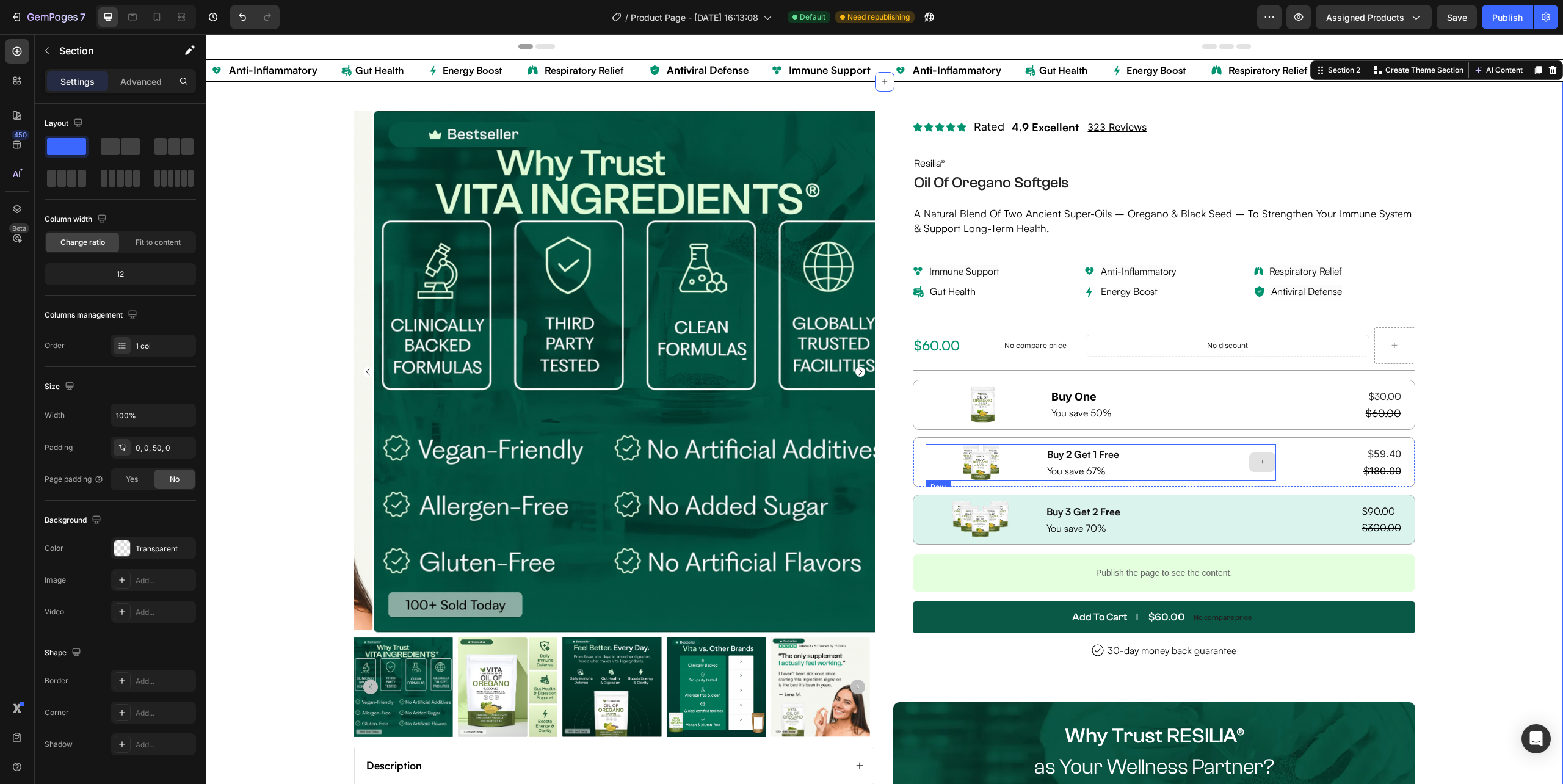
click at [1259, 462] on icon at bounding box center [1262, 462] width 7 height 10
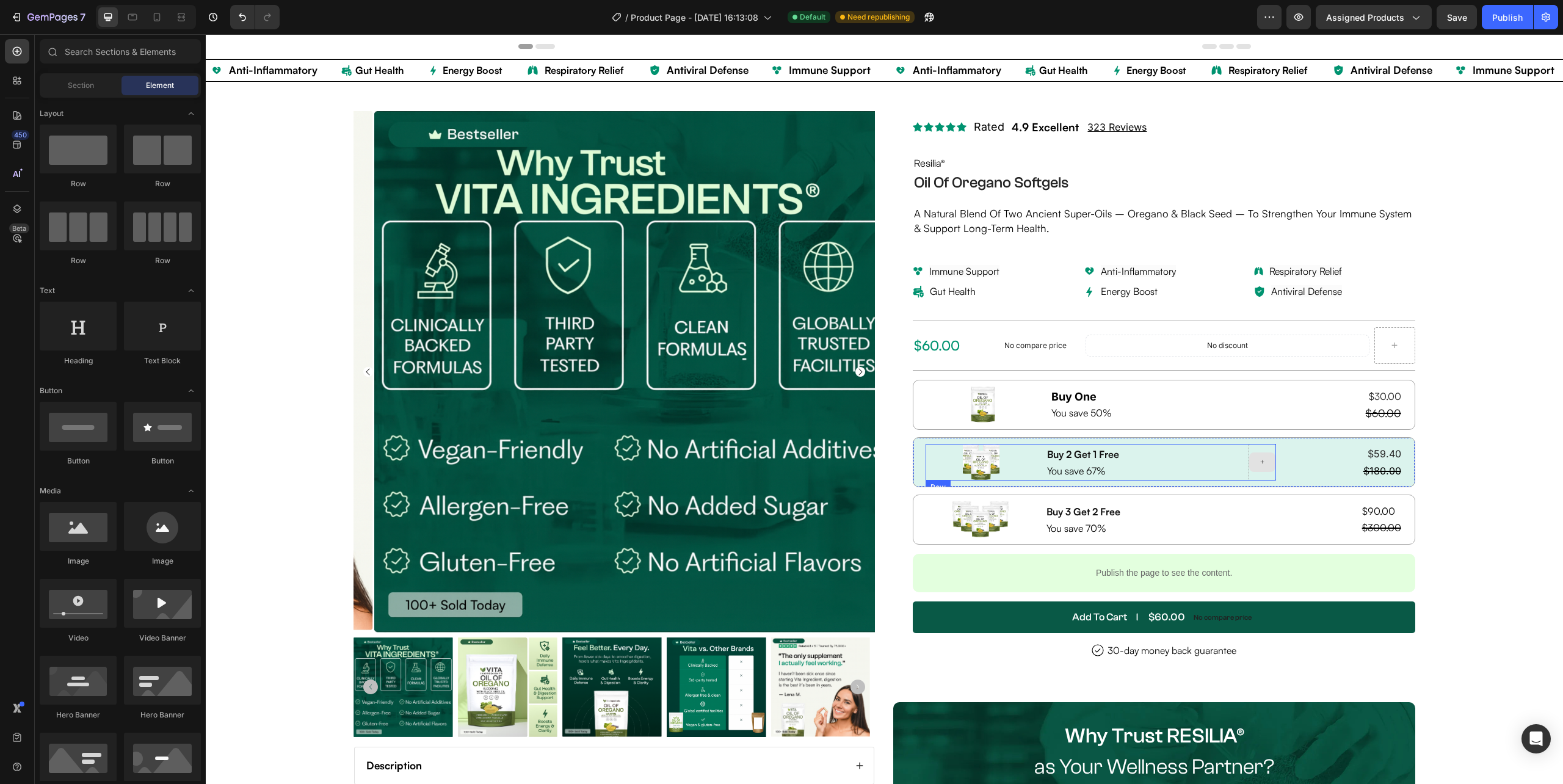
click at [1237, 471] on div "Image Buy 2 Get 1 Free Text Block You save 67% Text Block Row" at bounding box center [1100, 462] width 350 height 36
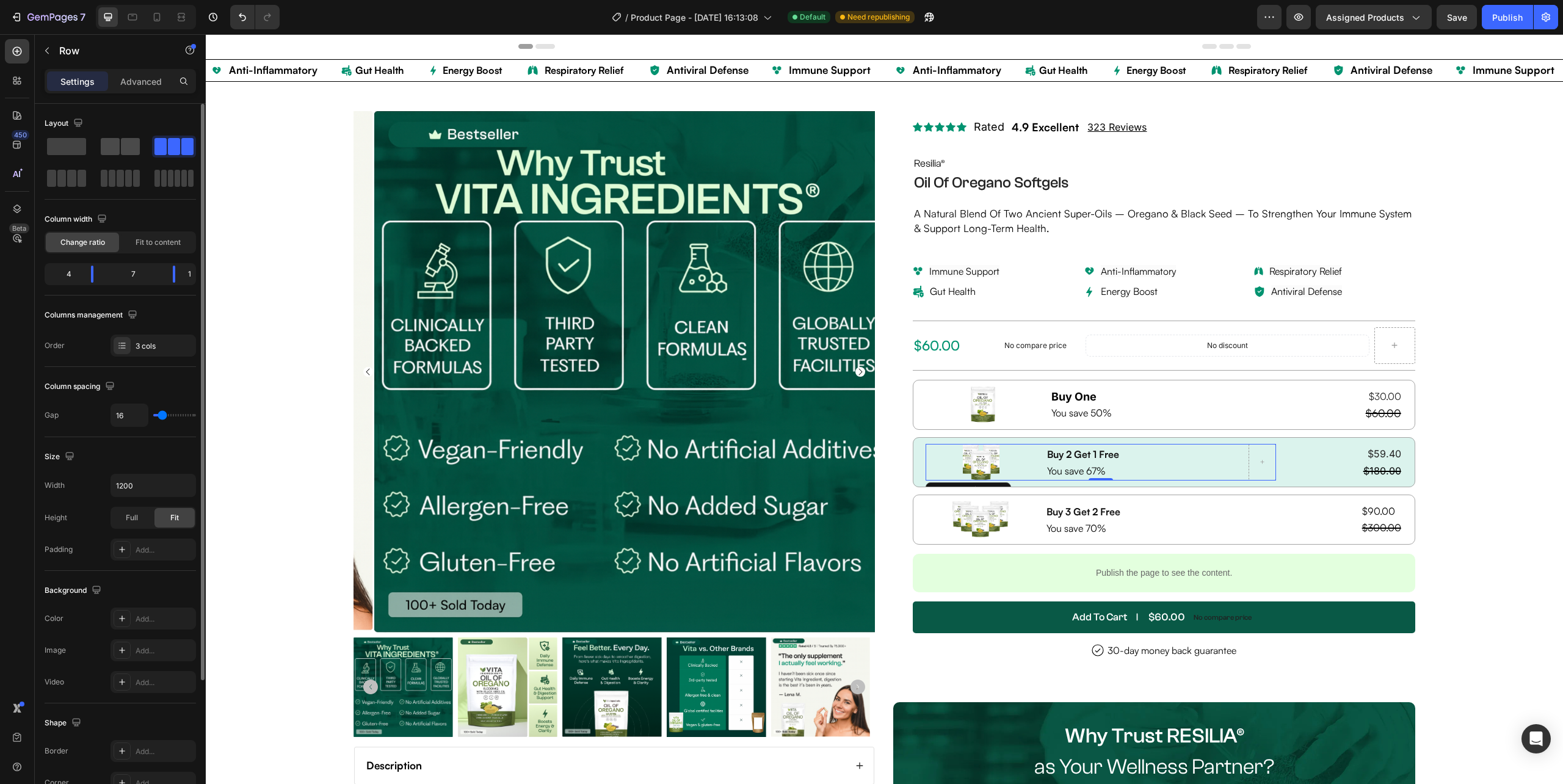
click at [113, 144] on span at bounding box center [111, 147] width 19 height 17
click at [174, 143] on span at bounding box center [174, 147] width 12 height 17
click at [1036, 411] on div "Image Buy One Heading You save 50% Text Block $30.00 Product Price Product Pric…" at bounding box center [1164, 405] width 501 height 50
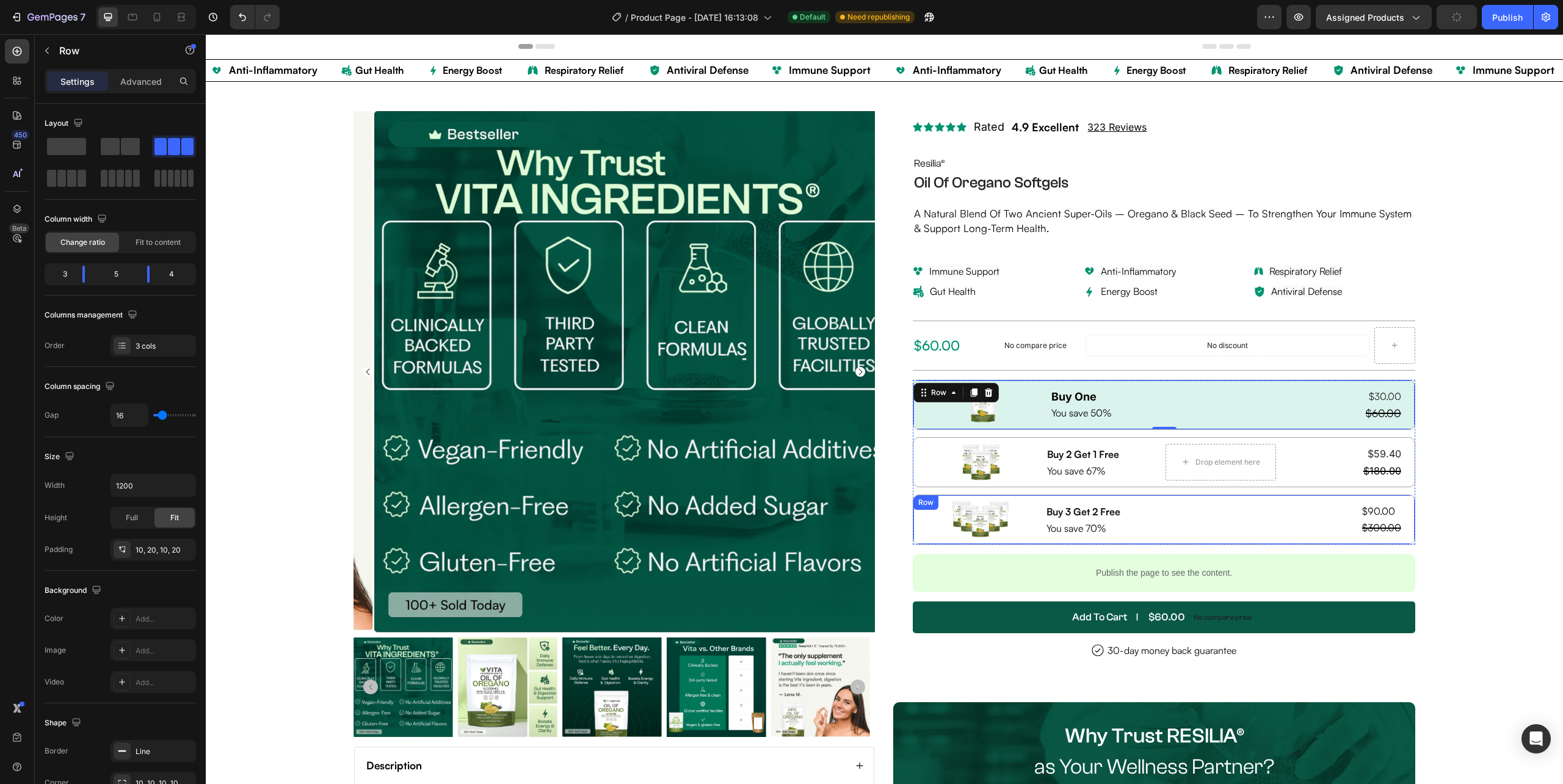
click at [1191, 543] on div "Image Buy 3 Get 2 Free Text Block You save 70% Text Block Row $90.00 Product Pr…" at bounding box center [1164, 519] width 501 height 50
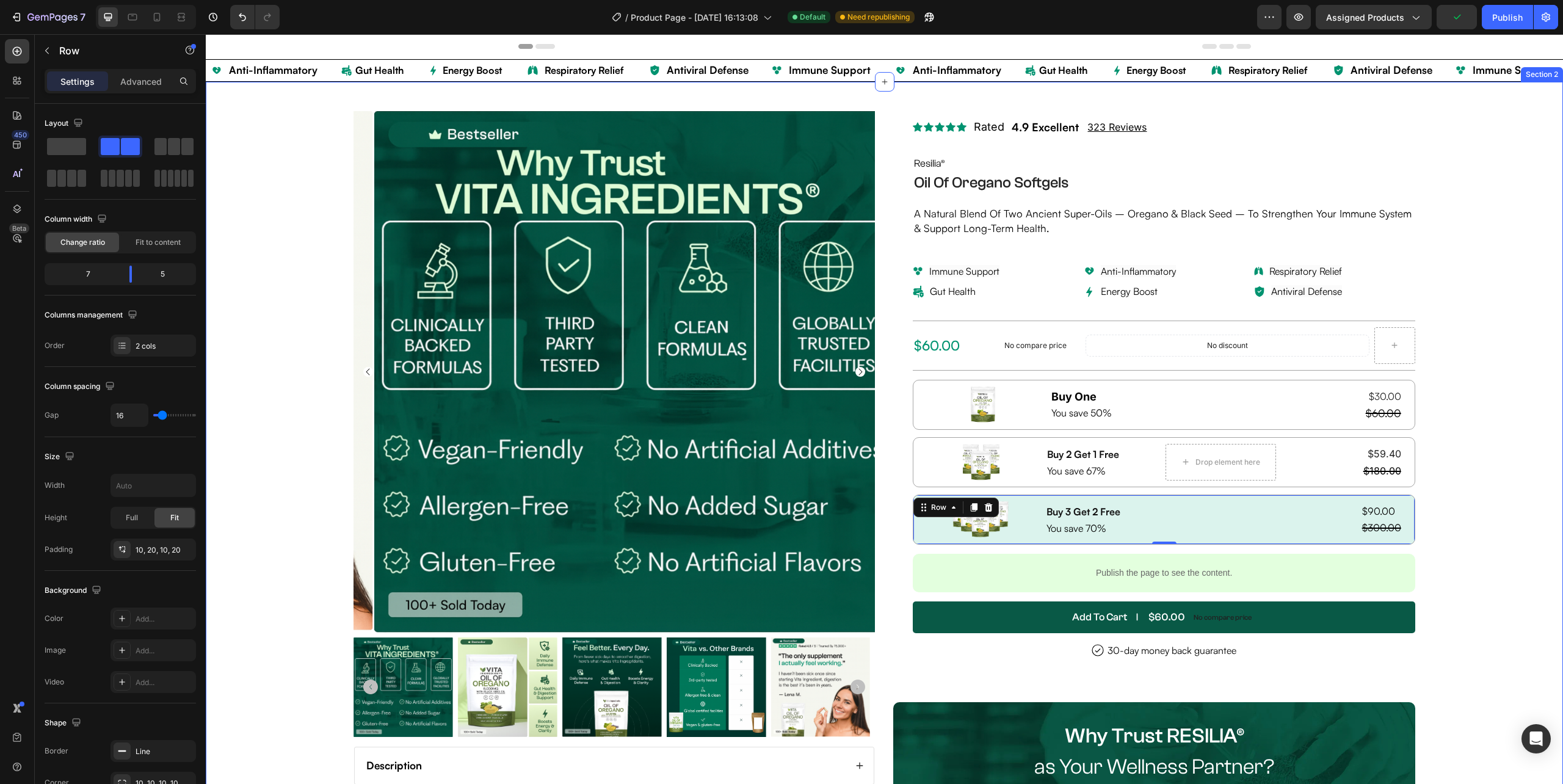
click at [1499, 432] on div "Product Images Description Why you need Resilia® Oregano Oil? Benefits Recommen…" at bounding box center [884, 693] width 1357 height 1223
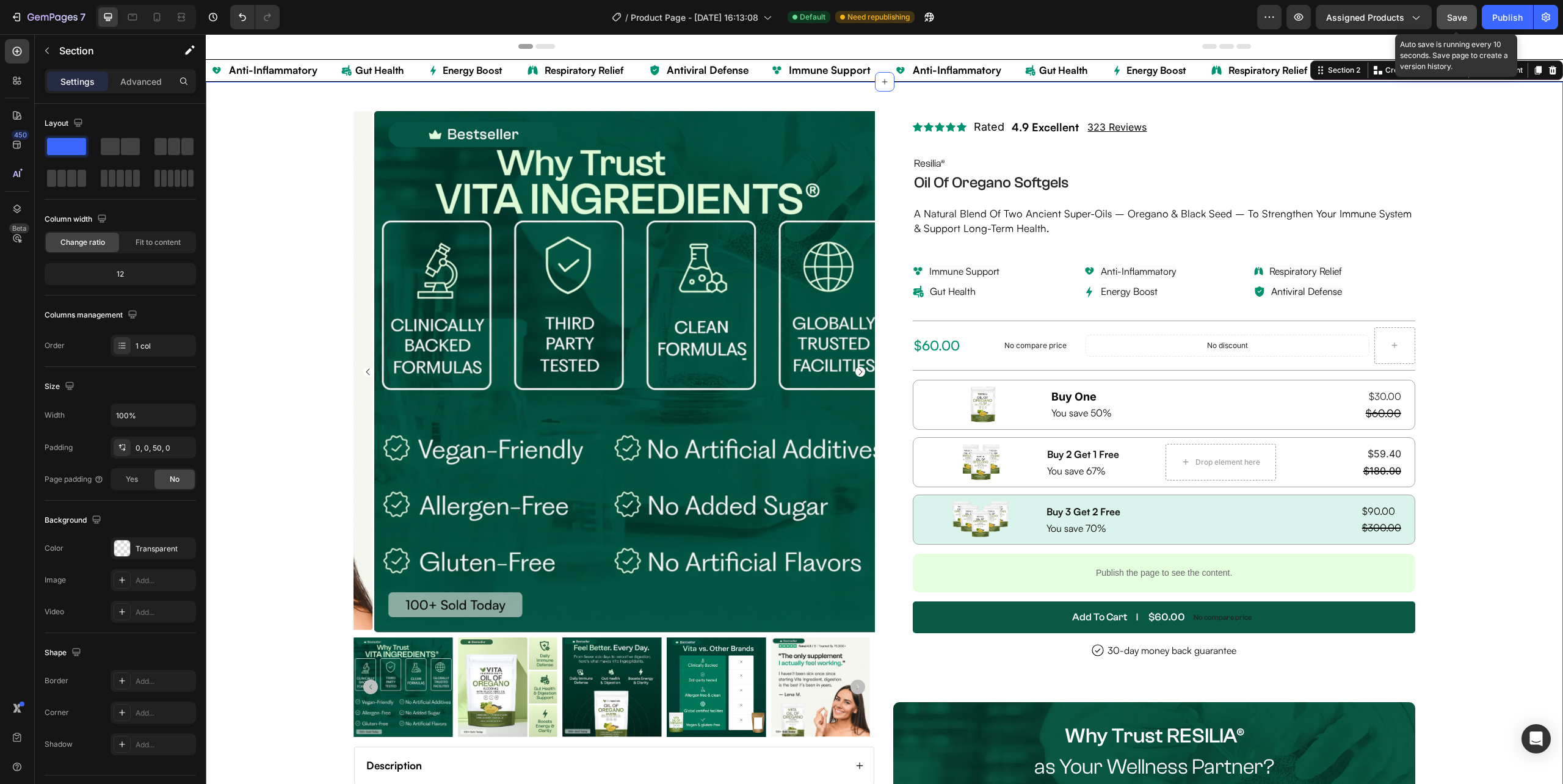
drag, startPoint x: 1456, startPoint y: 15, endPoint x: 1486, endPoint y: 11, distance: 30.3
click at [1456, 15] on span "Save" at bounding box center [1457, 17] width 20 height 10
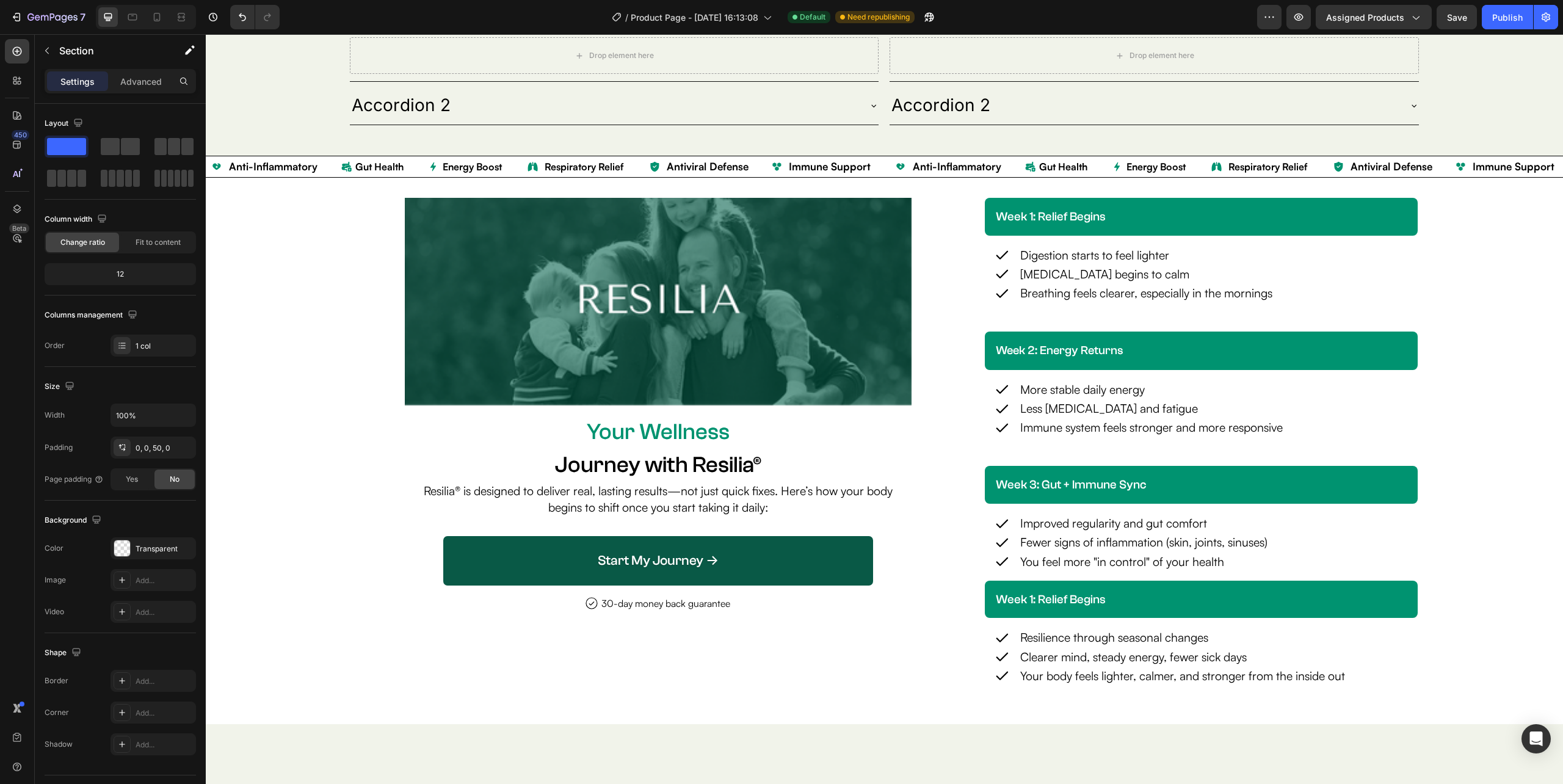
scroll to position [2408, 0]
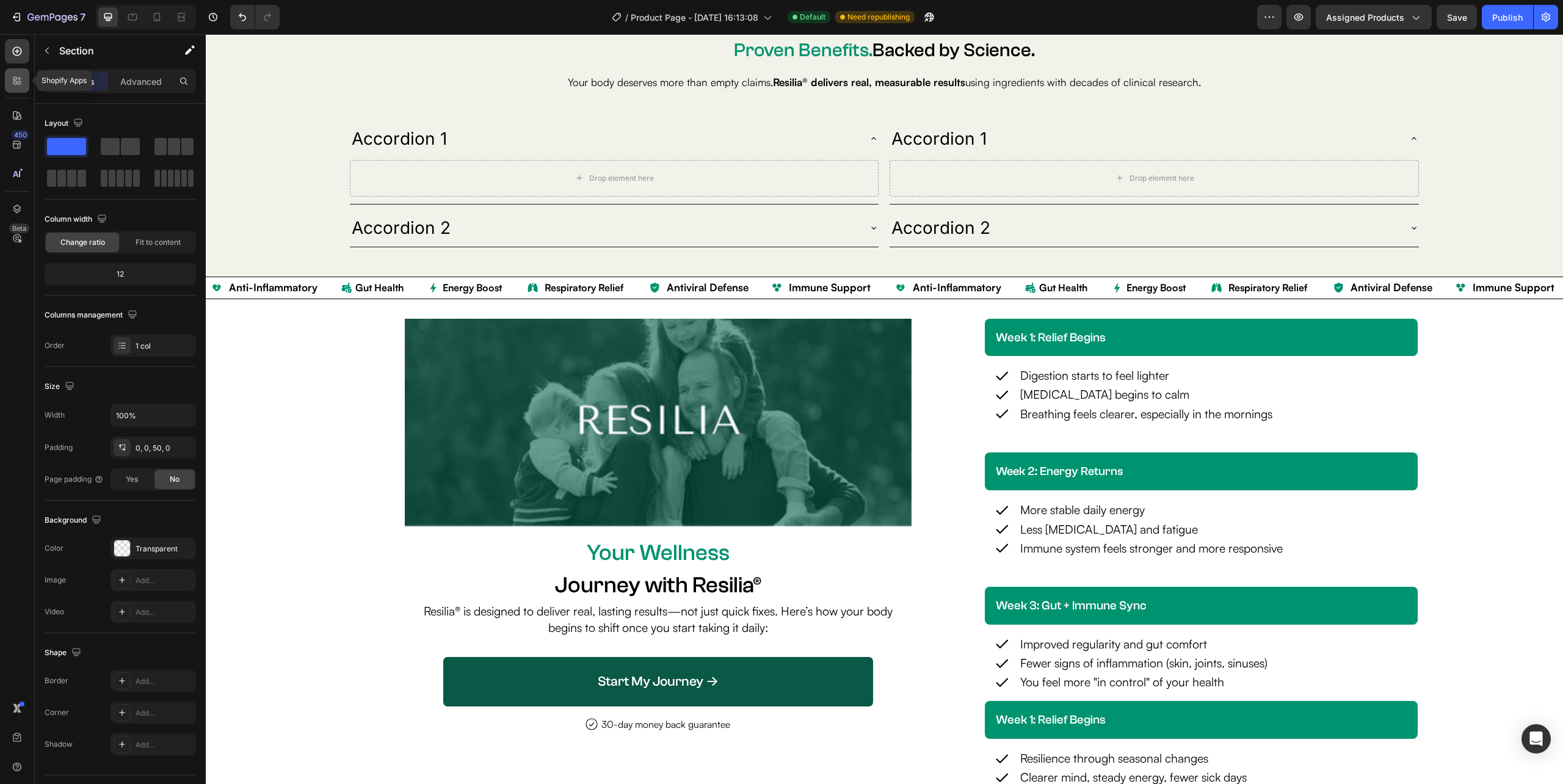
click at [13, 74] on icon at bounding box center [17, 80] width 12 height 12
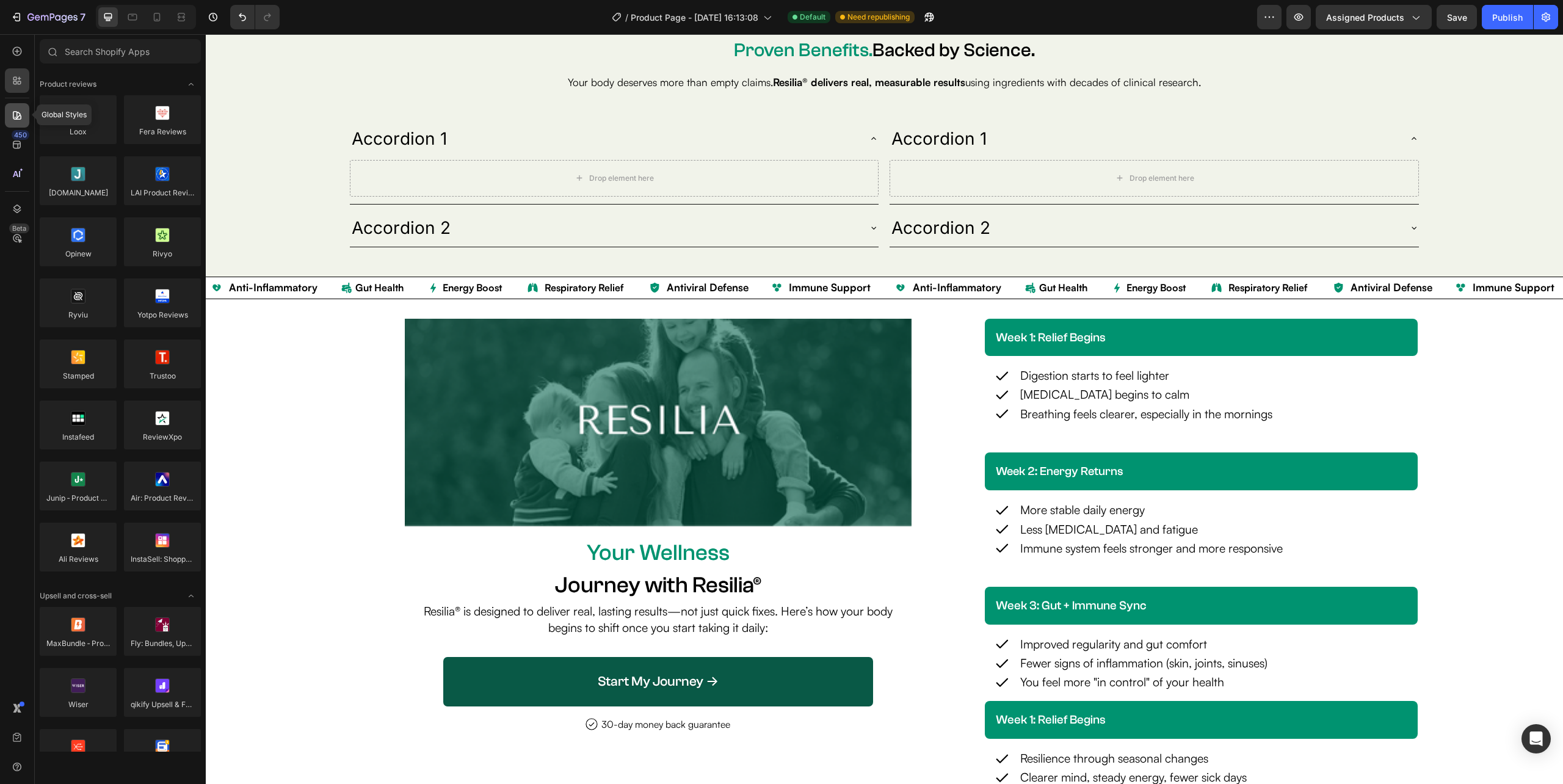
click at [18, 124] on div at bounding box center [17, 115] width 24 height 24
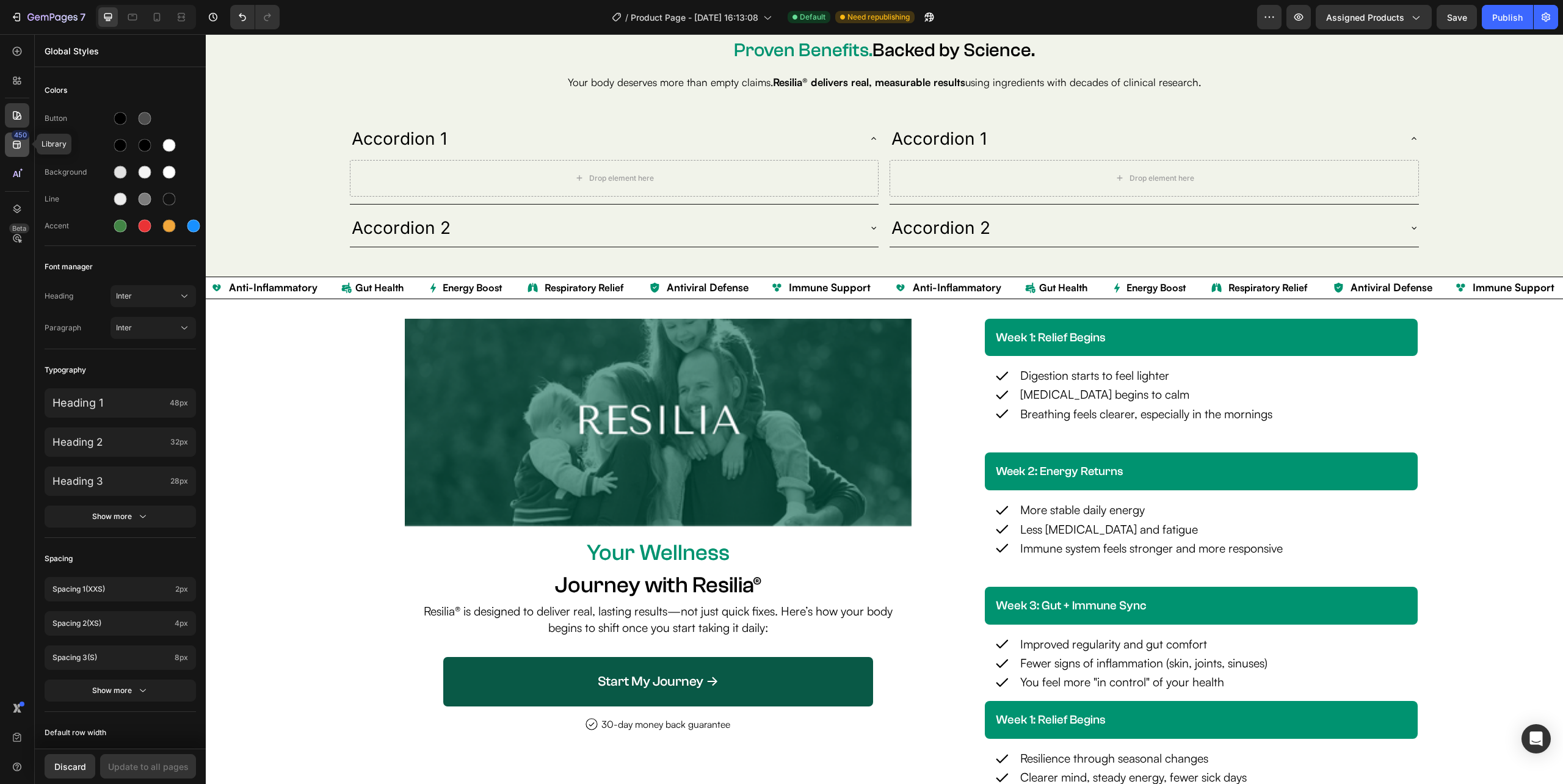
click at [10, 140] on div "450" at bounding box center [17, 144] width 24 height 24
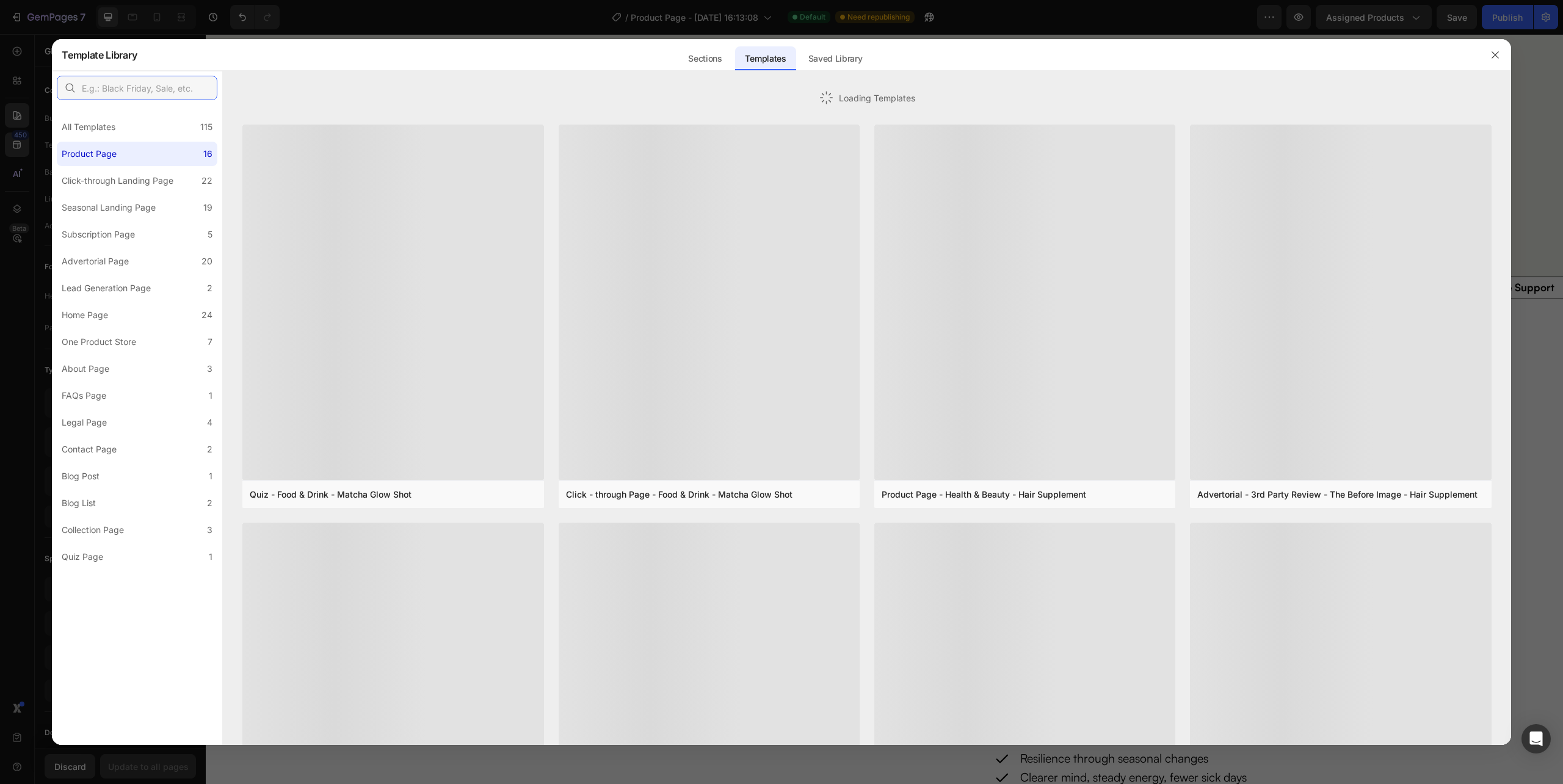
click at [130, 81] on input "text" at bounding box center [137, 88] width 161 height 24
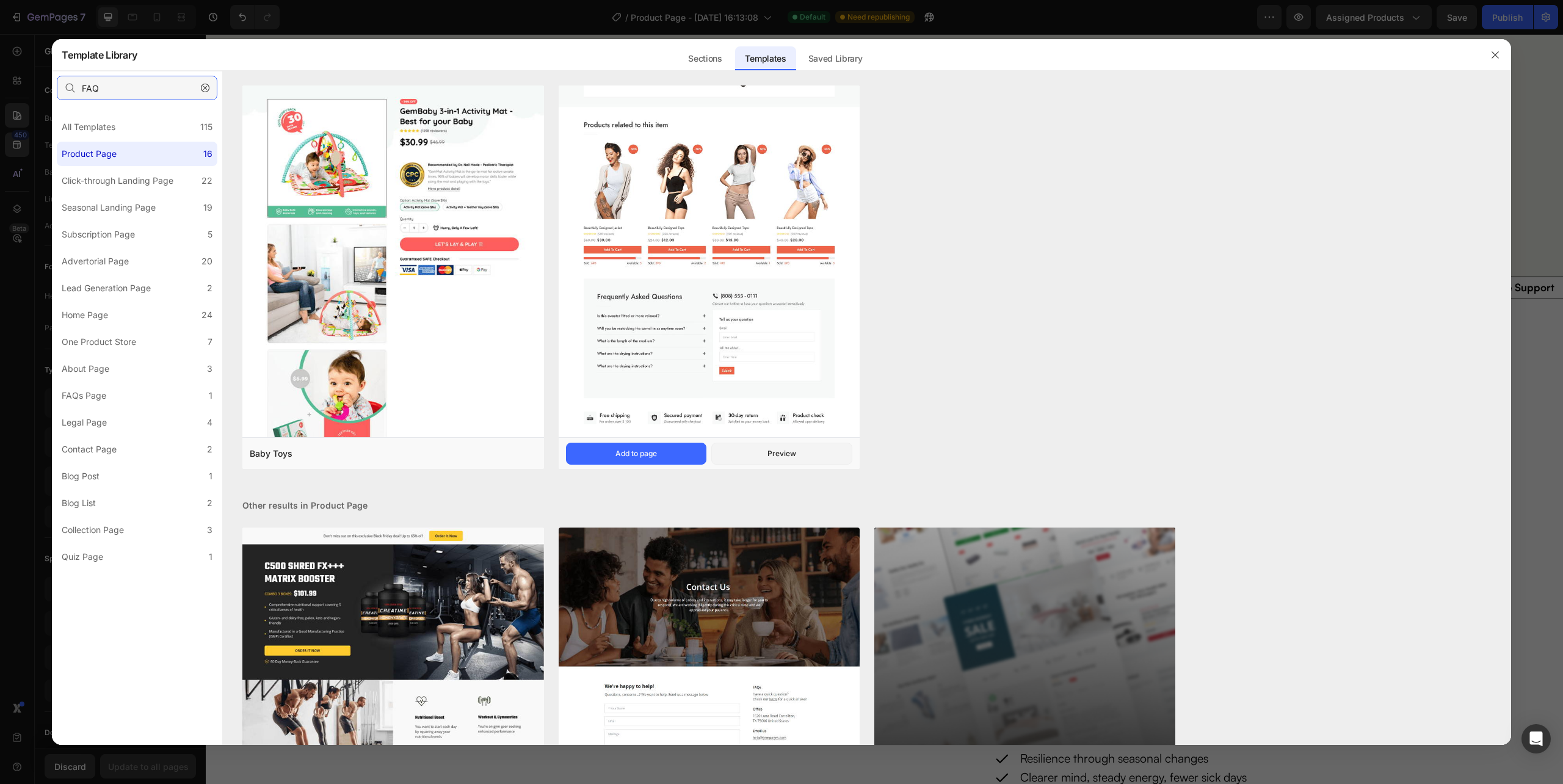
scroll to position [181, 0]
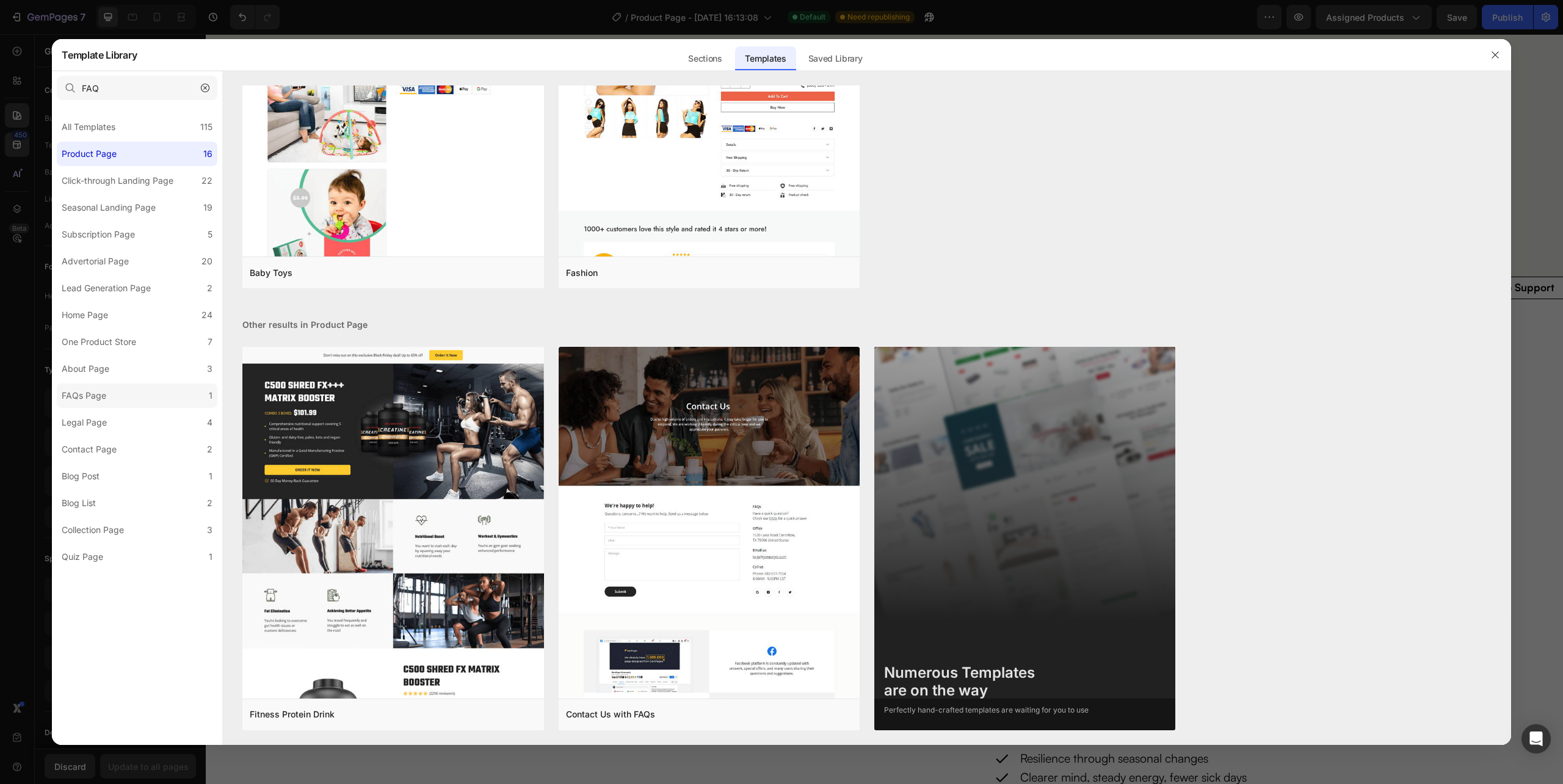
click at [103, 396] on div "FAQs Page" at bounding box center [84, 395] width 45 height 15
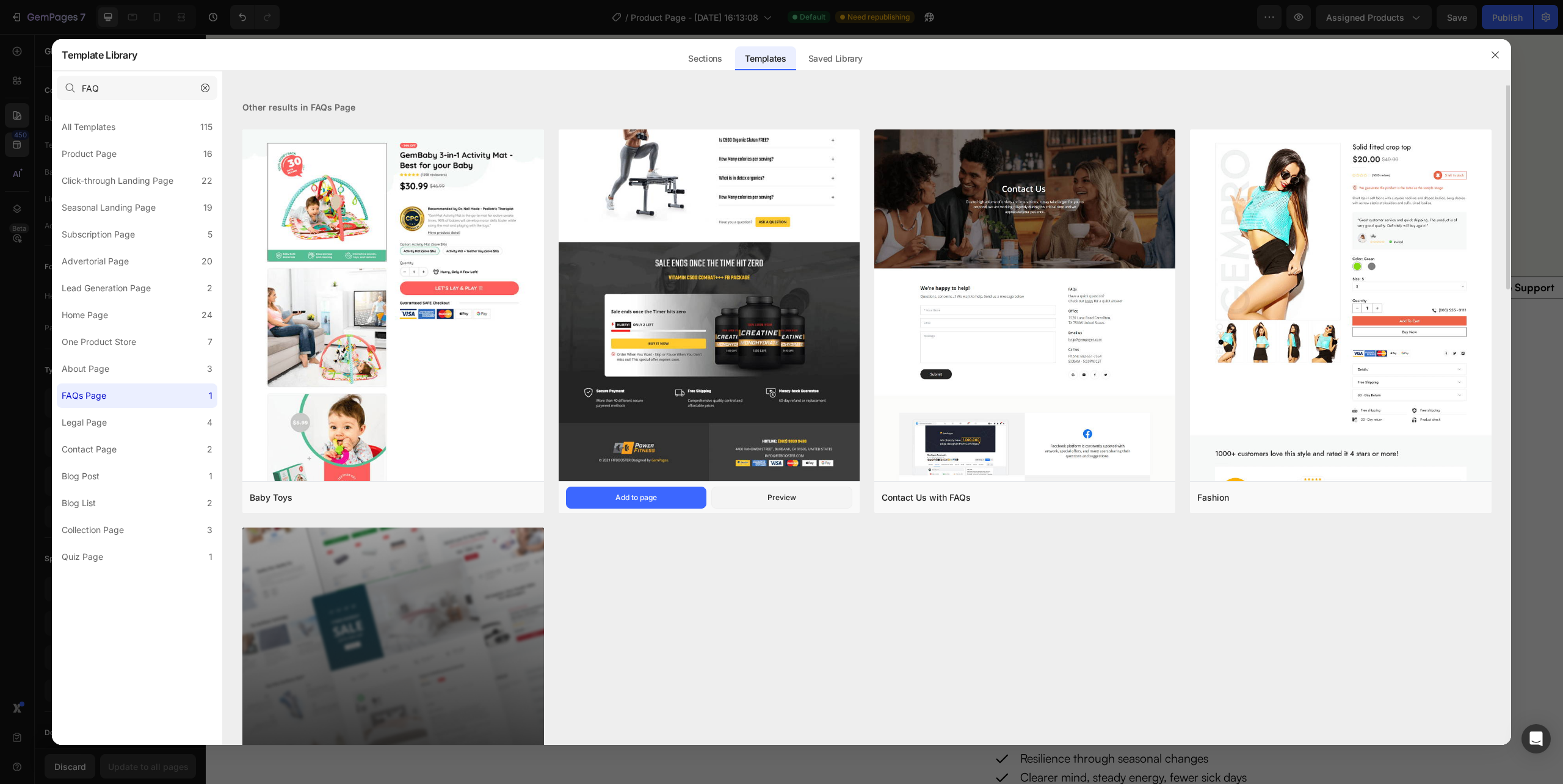
scroll to position [0, 0]
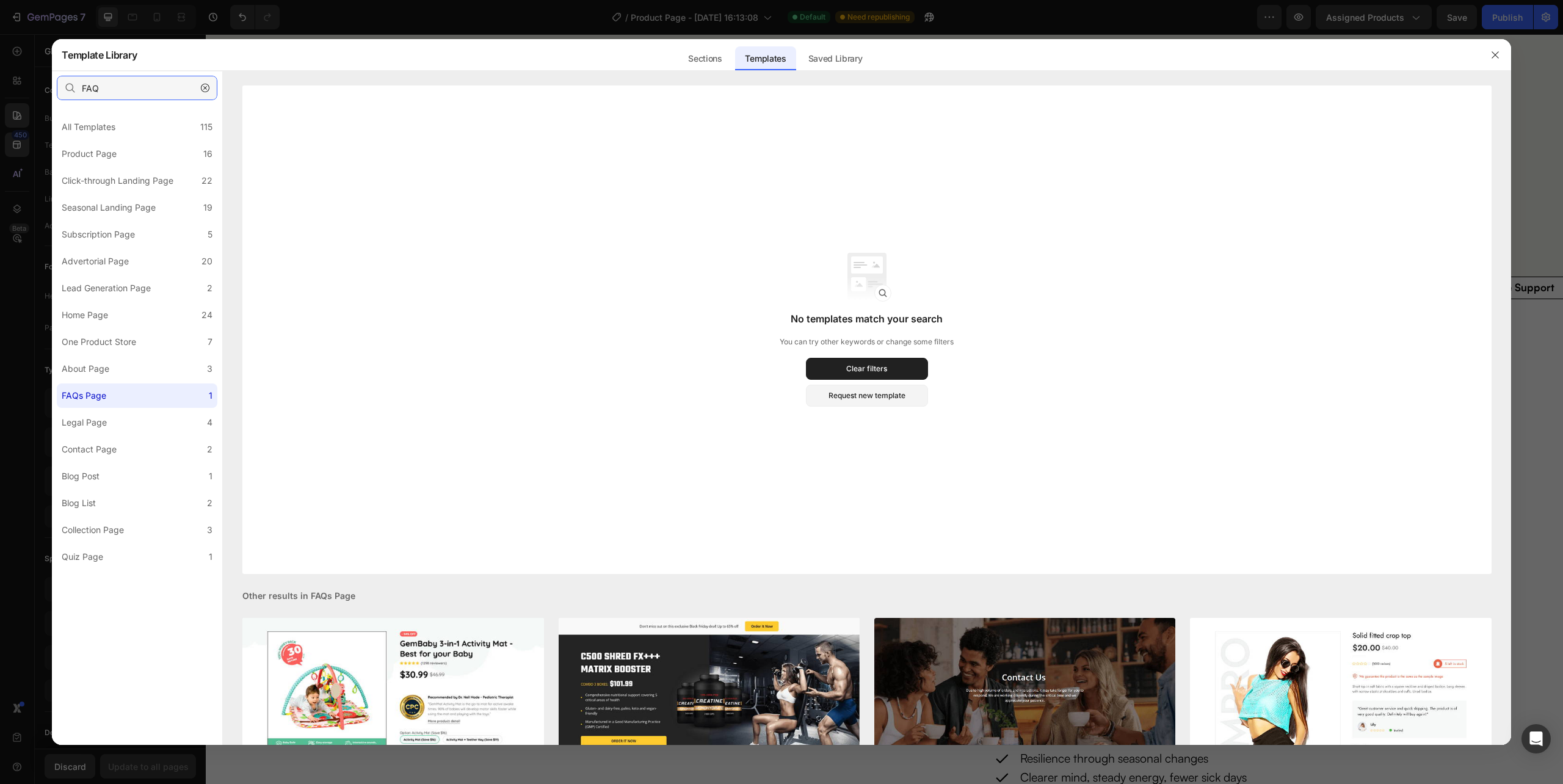
click at [132, 94] on input "FAQ" at bounding box center [137, 88] width 161 height 24
type input "FAQs"
click at [906, 397] on button "Request new template" at bounding box center [866, 395] width 122 height 22
click at [100, 124] on div "All Templates" at bounding box center [88, 126] width 54 height 15
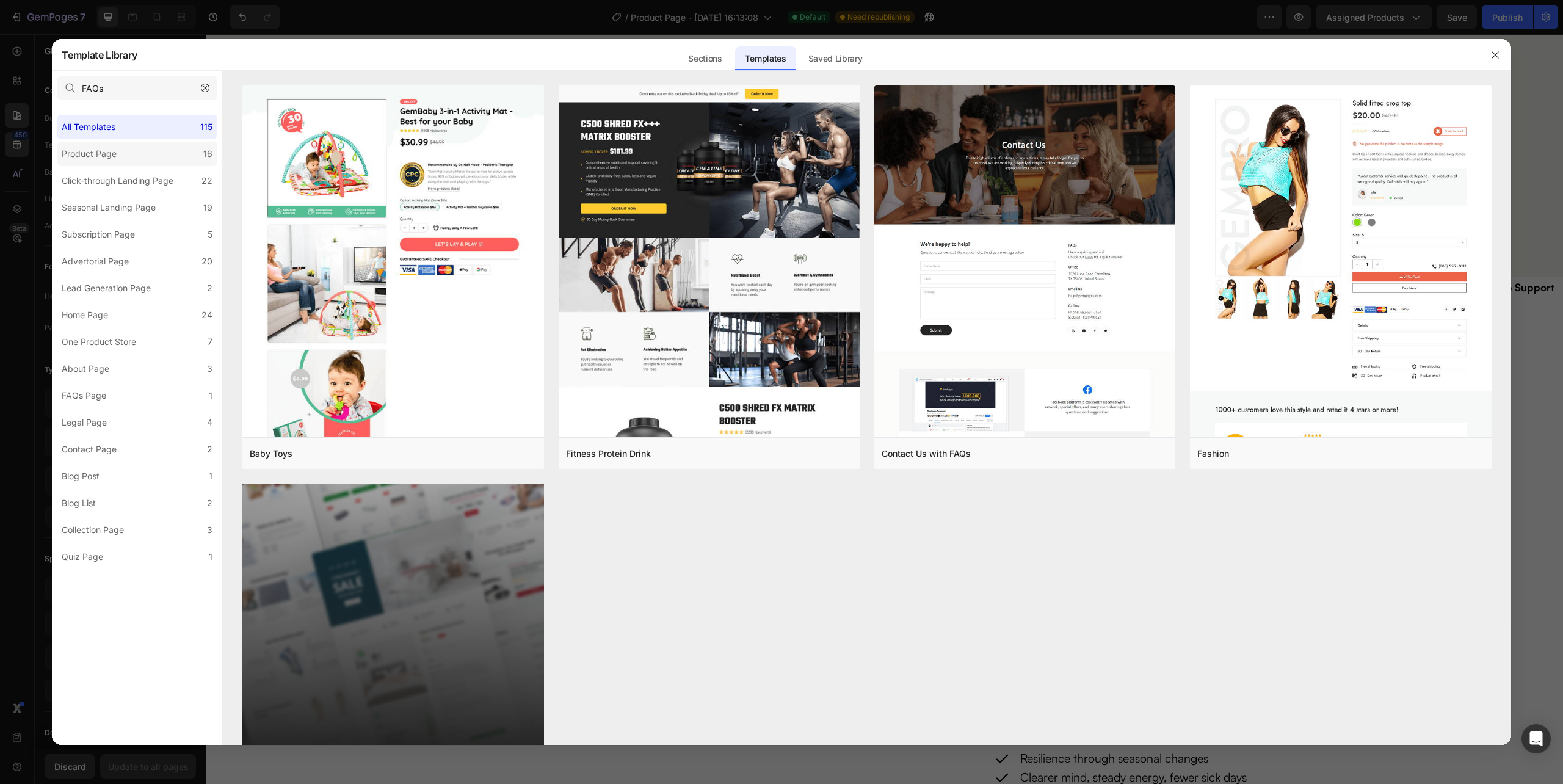
click at [112, 152] on div "Product Page" at bounding box center [89, 153] width 55 height 15
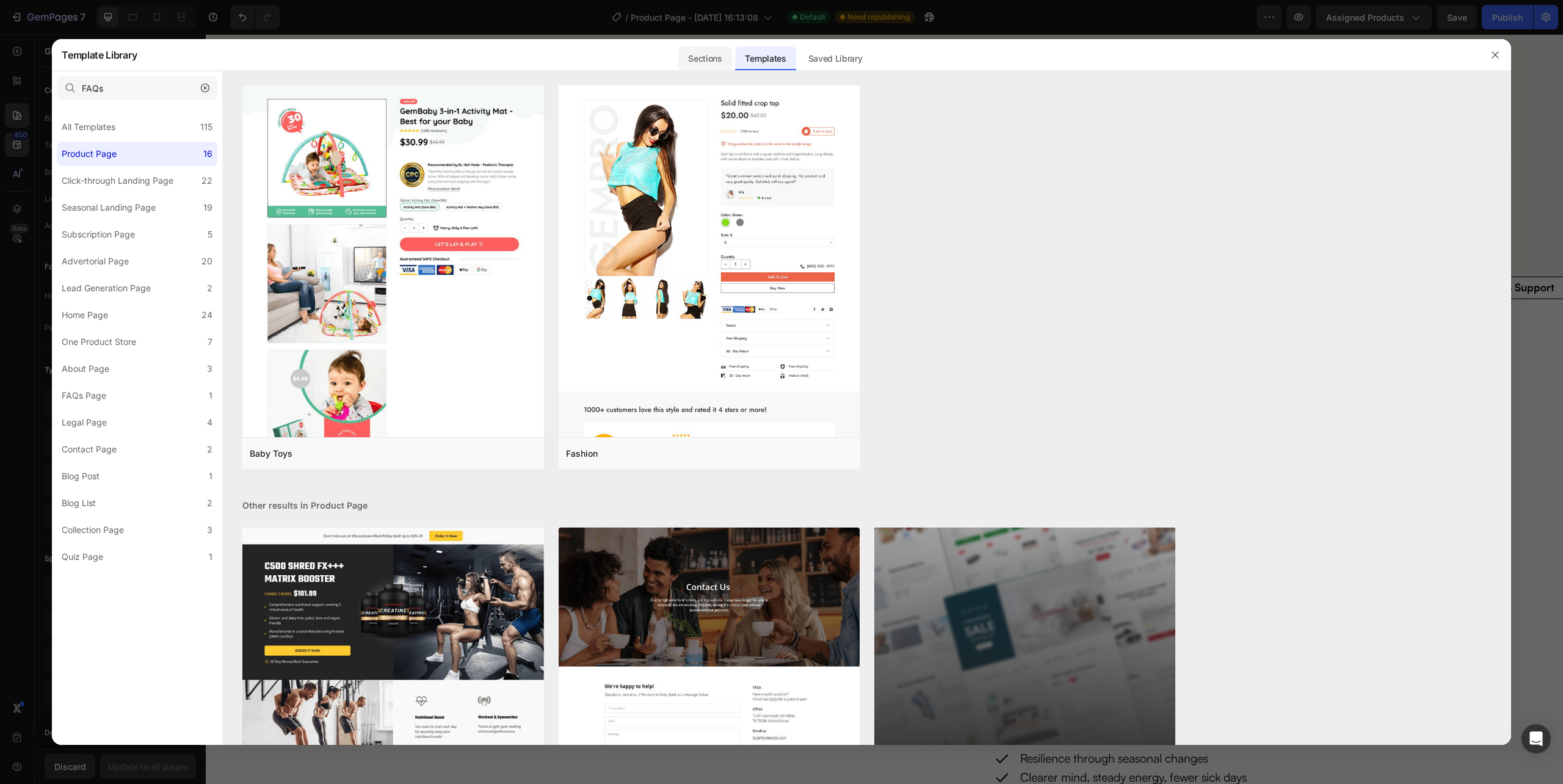
click at [705, 67] on div "Sections" at bounding box center [705, 59] width 53 height 24
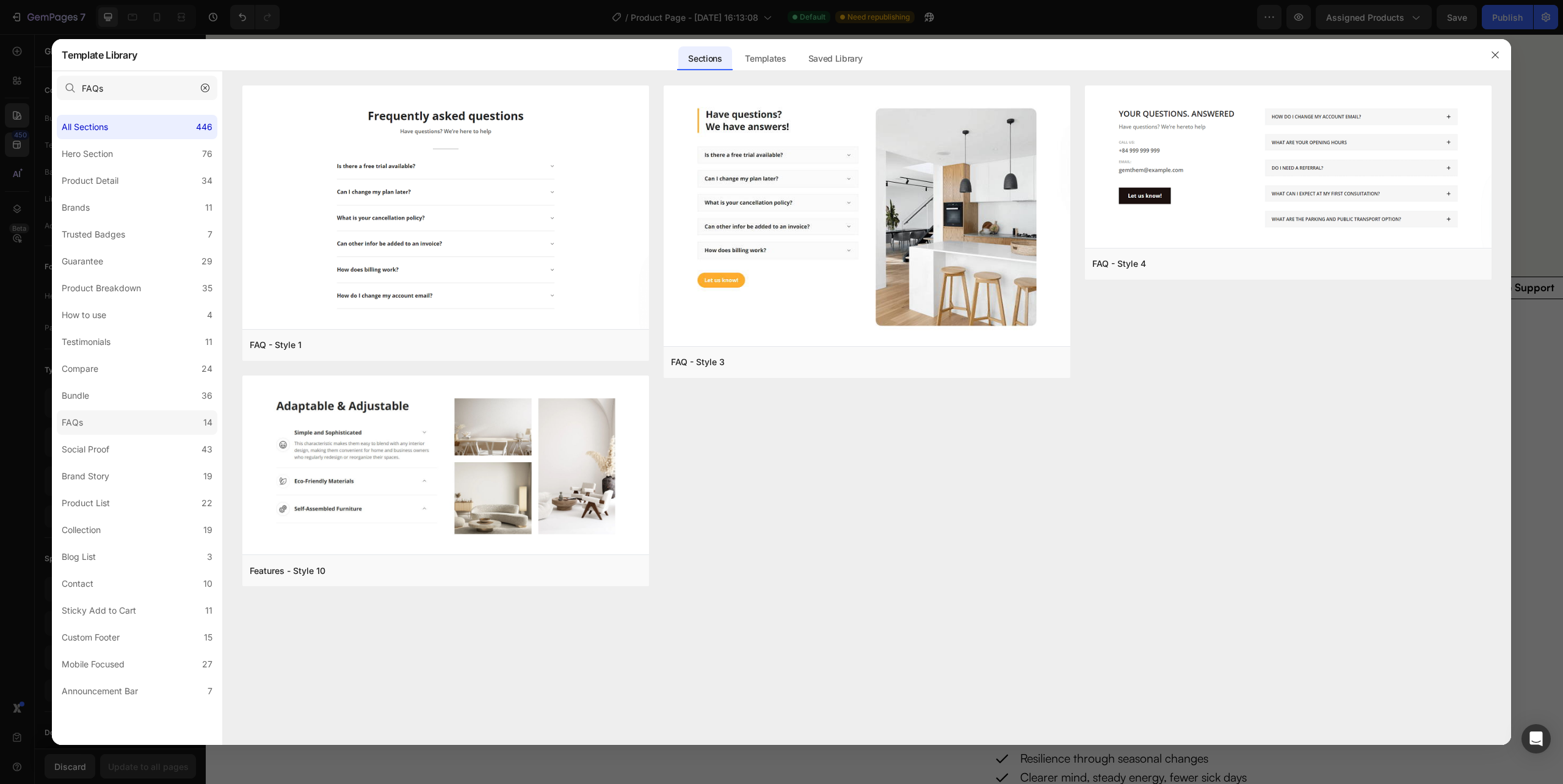
click at [124, 417] on label "FAQs 14" at bounding box center [137, 423] width 161 height 24
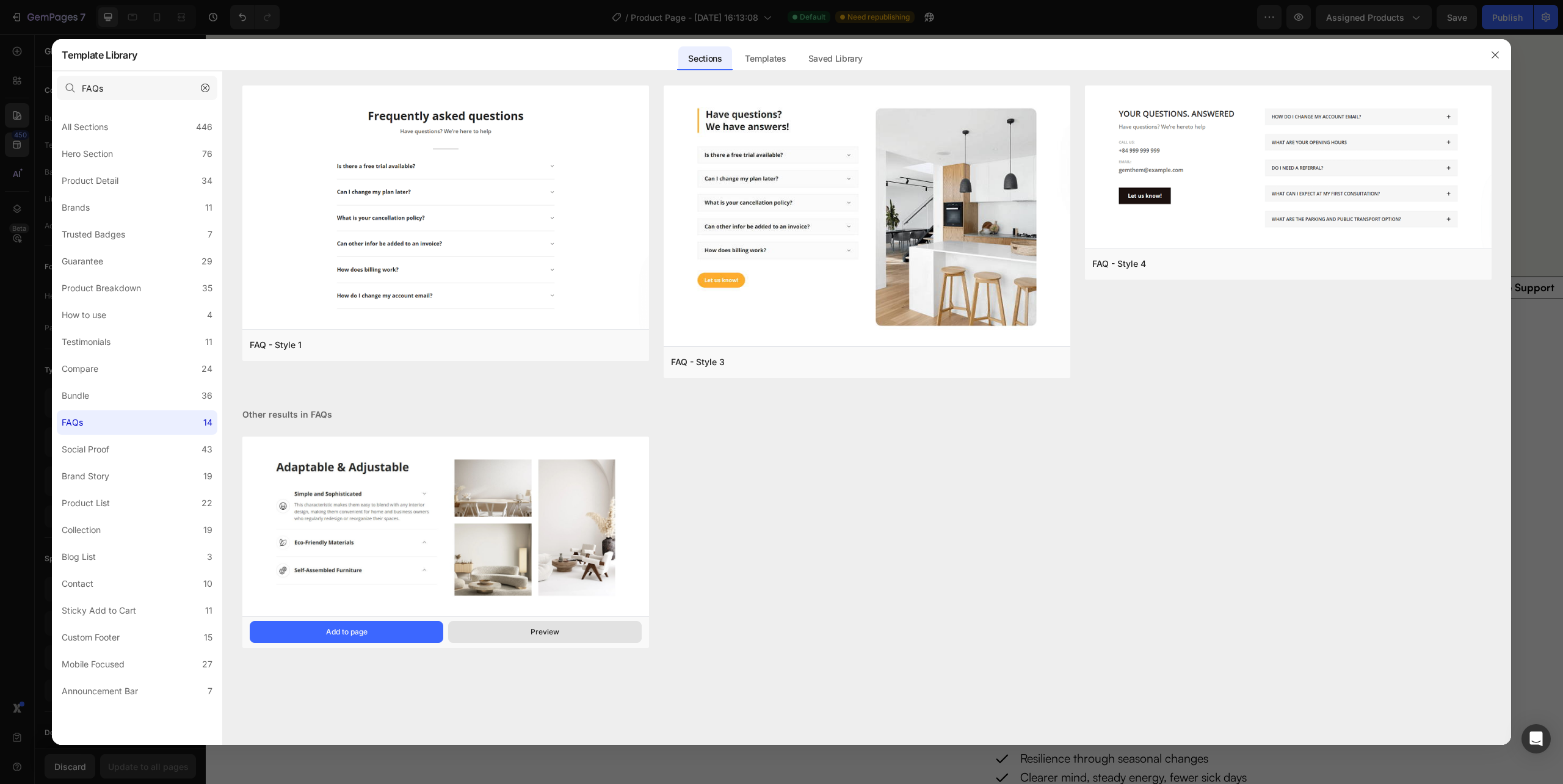
click at [560, 635] on button "Preview" at bounding box center [545, 631] width 194 height 22
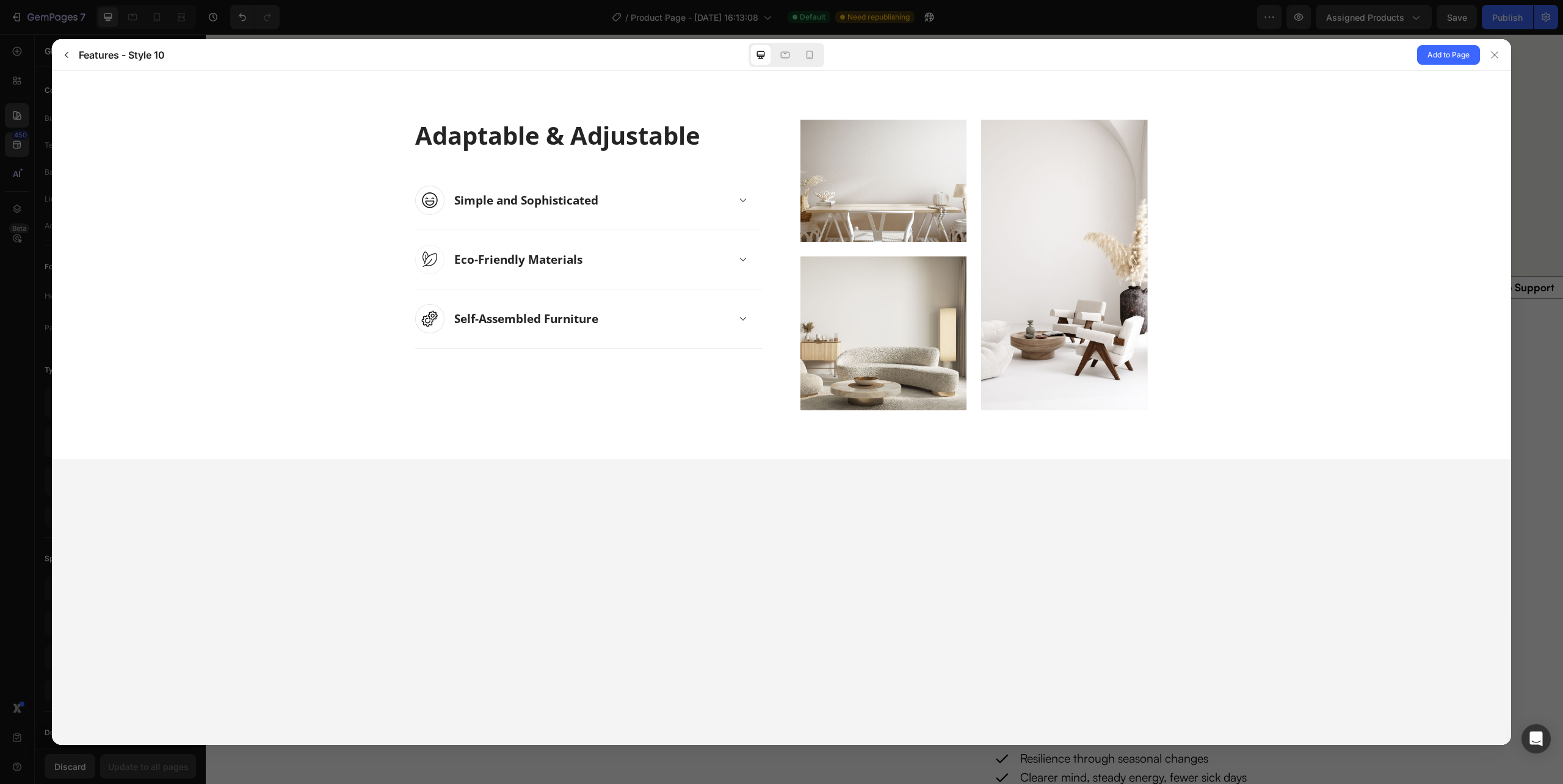
click at [743, 316] on icon at bounding box center [743, 318] width 10 height 10
click at [741, 310] on icon at bounding box center [743, 310] width 10 height 10
click at [742, 309] on div "Self-Assembled Furniture This characteristic makes them easy to blend with any …" at bounding box center [601, 319] width 294 height 29
click at [1502, 48] on div at bounding box center [1494, 54] width 20 height 20
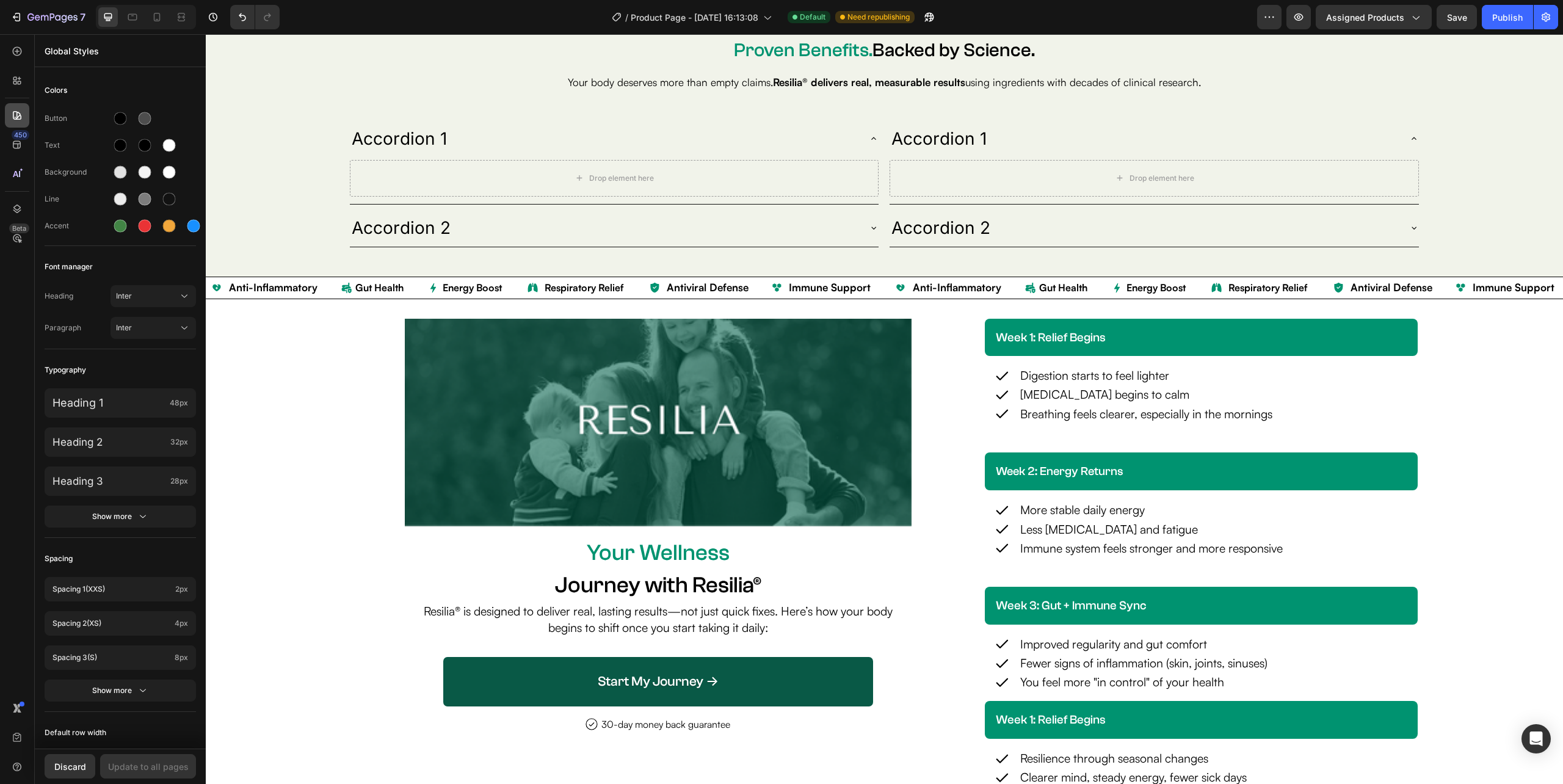
click at [16, 122] on div at bounding box center [17, 115] width 24 height 24
click at [17, 109] on icon at bounding box center [17, 115] width 12 height 12
click at [11, 143] on icon at bounding box center [17, 144] width 12 height 12
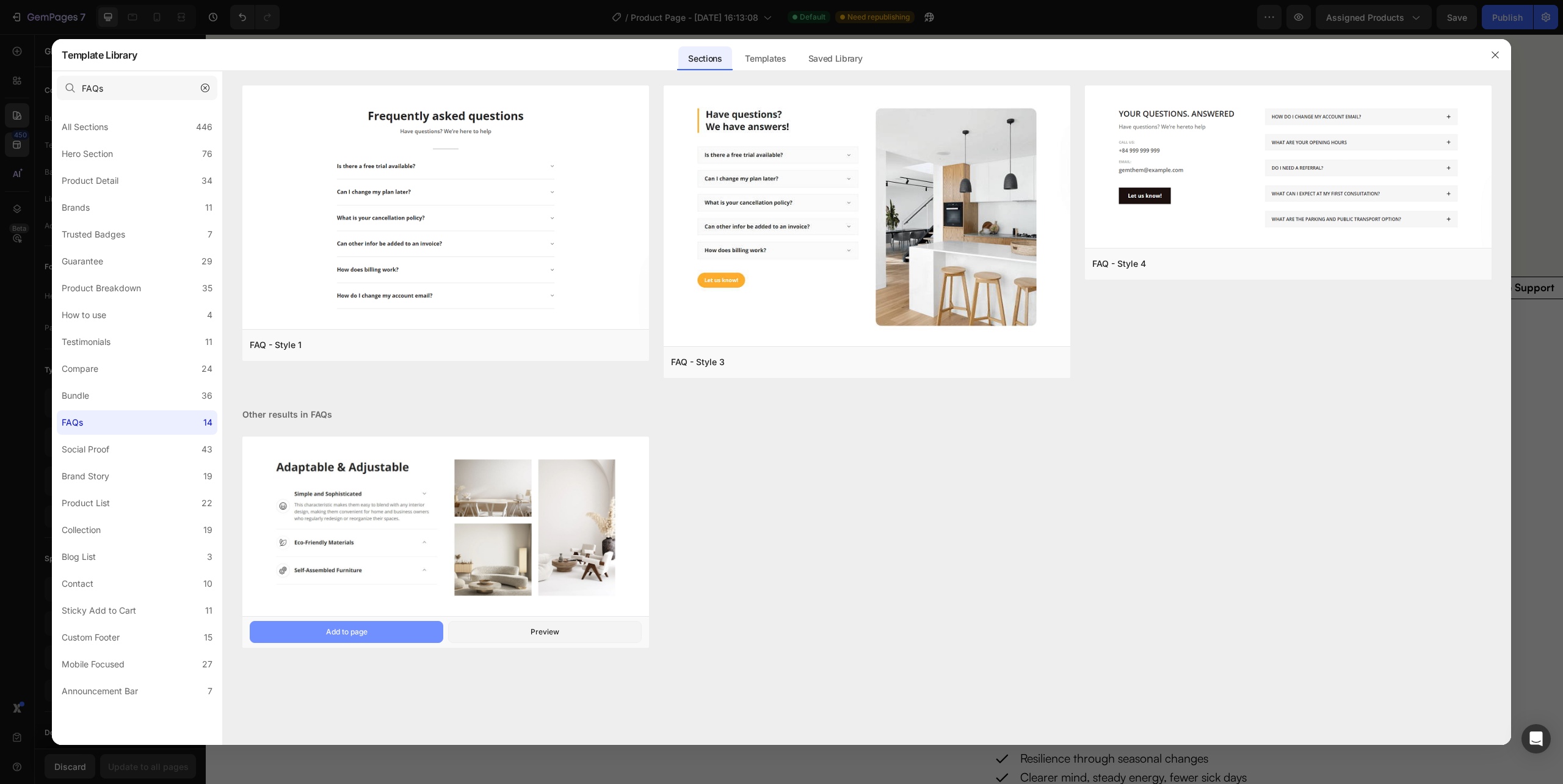
click at [367, 627] on div "Add to page" at bounding box center [347, 632] width 41 height 11
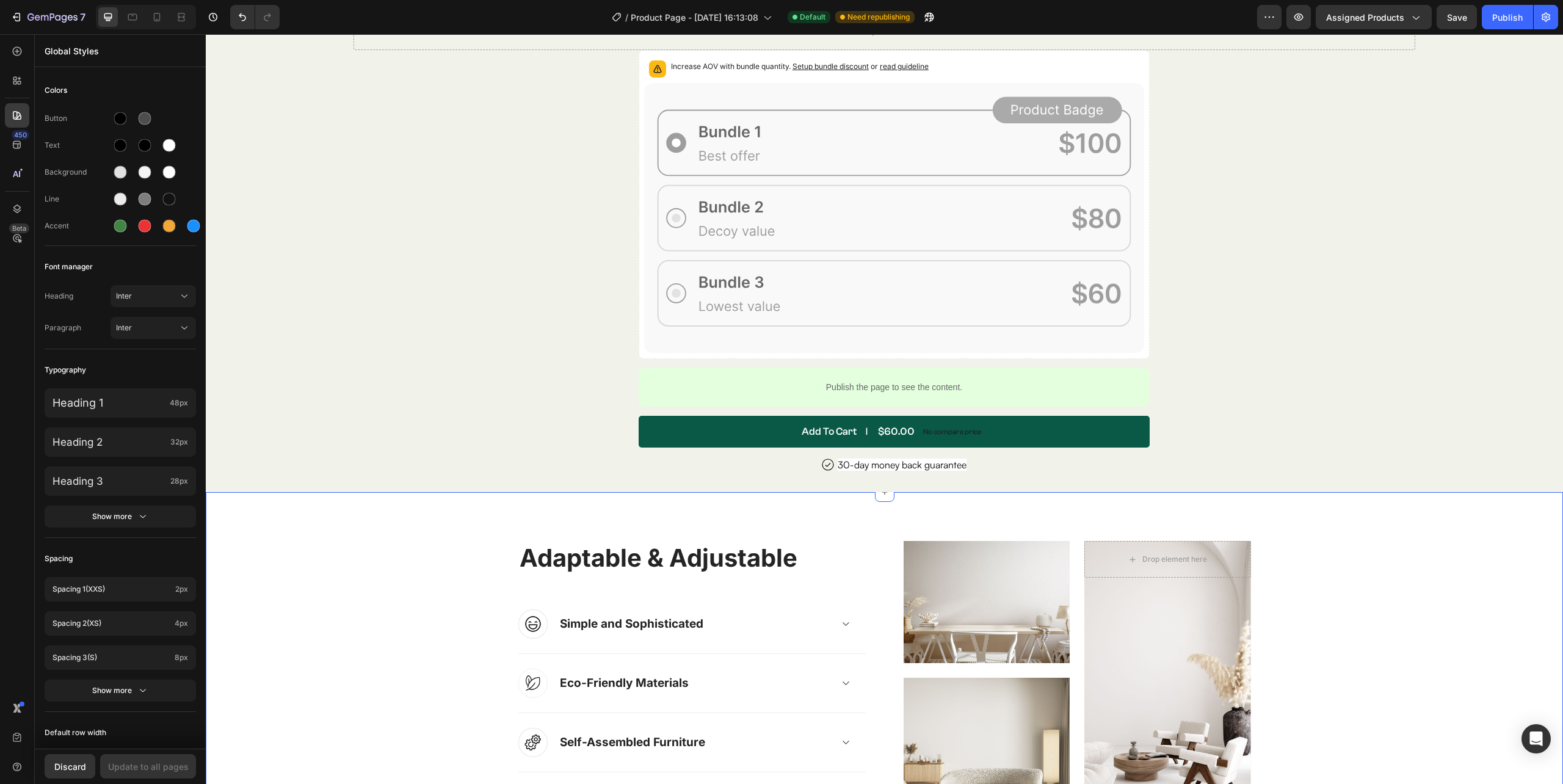
scroll to position [5918, 0]
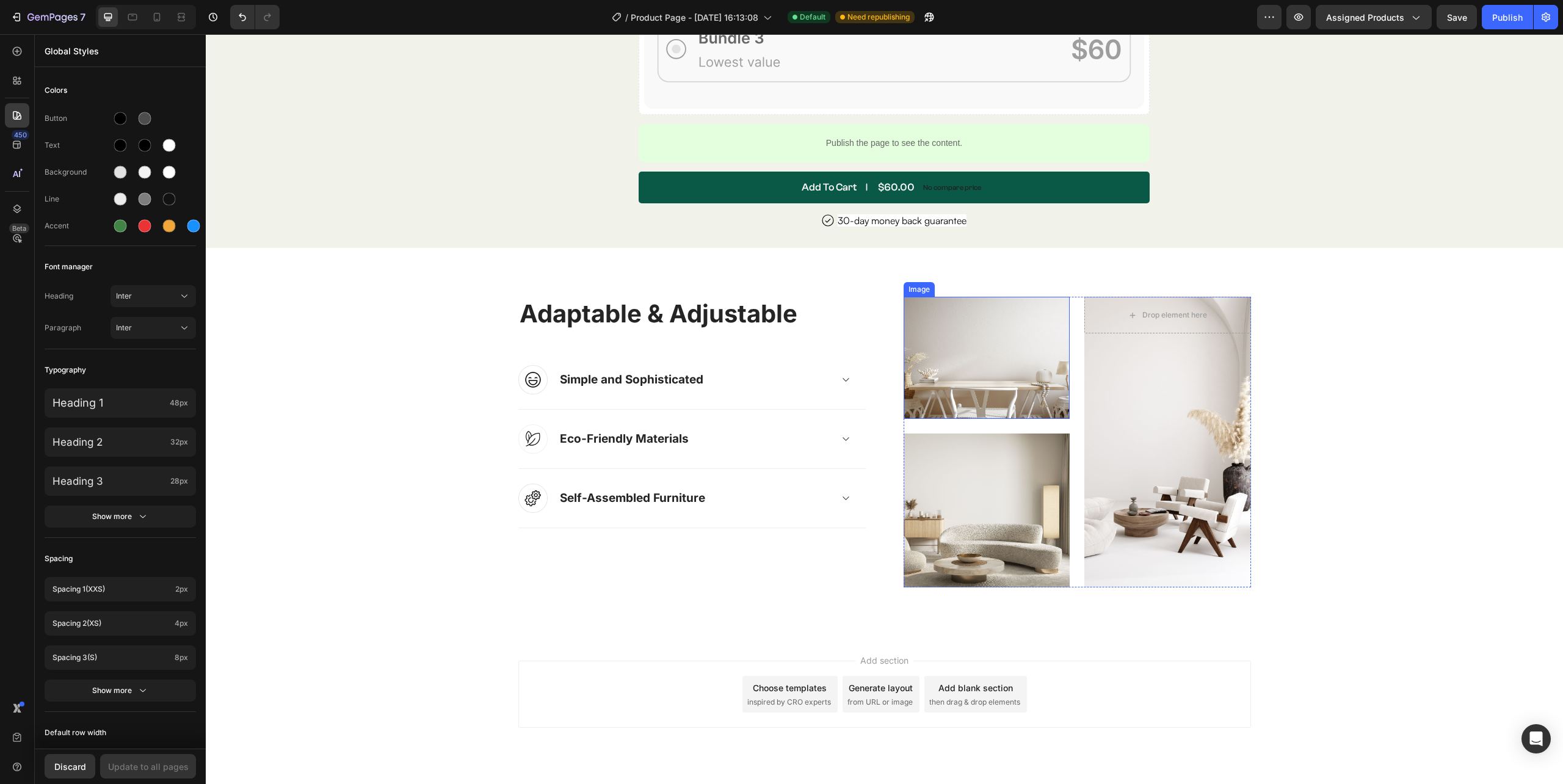
click at [940, 331] on img at bounding box center [986, 357] width 167 height 122
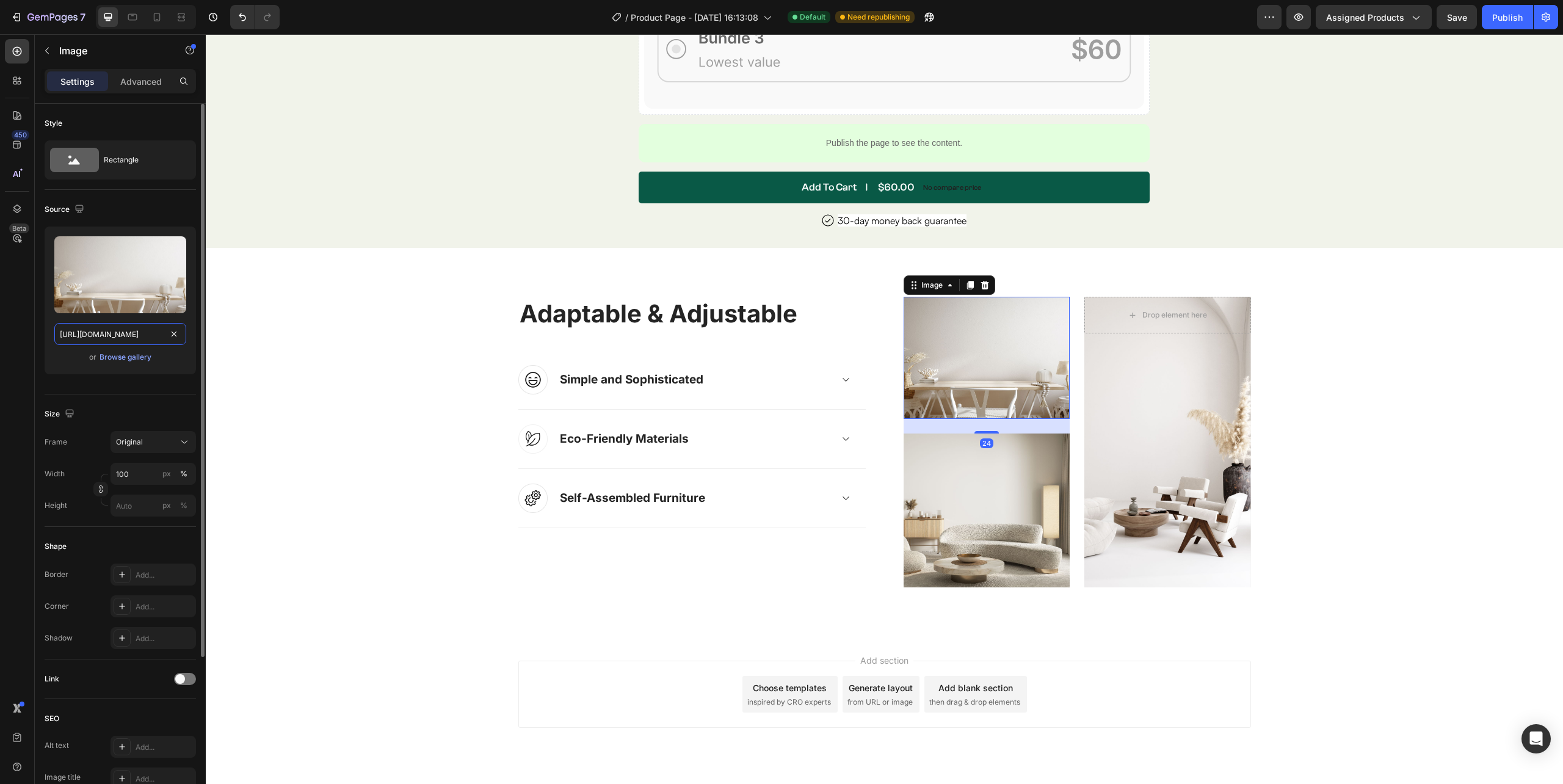
click at [139, 330] on input "https://ucarecdn.com/e897e879-6bd1-42b3-83f3-d1e4905c7116/-/format/auto/" at bounding box center [120, 334] width 132 height 22
click at [523, 375] on img at bounding box center [533, 379] width 29 height 29
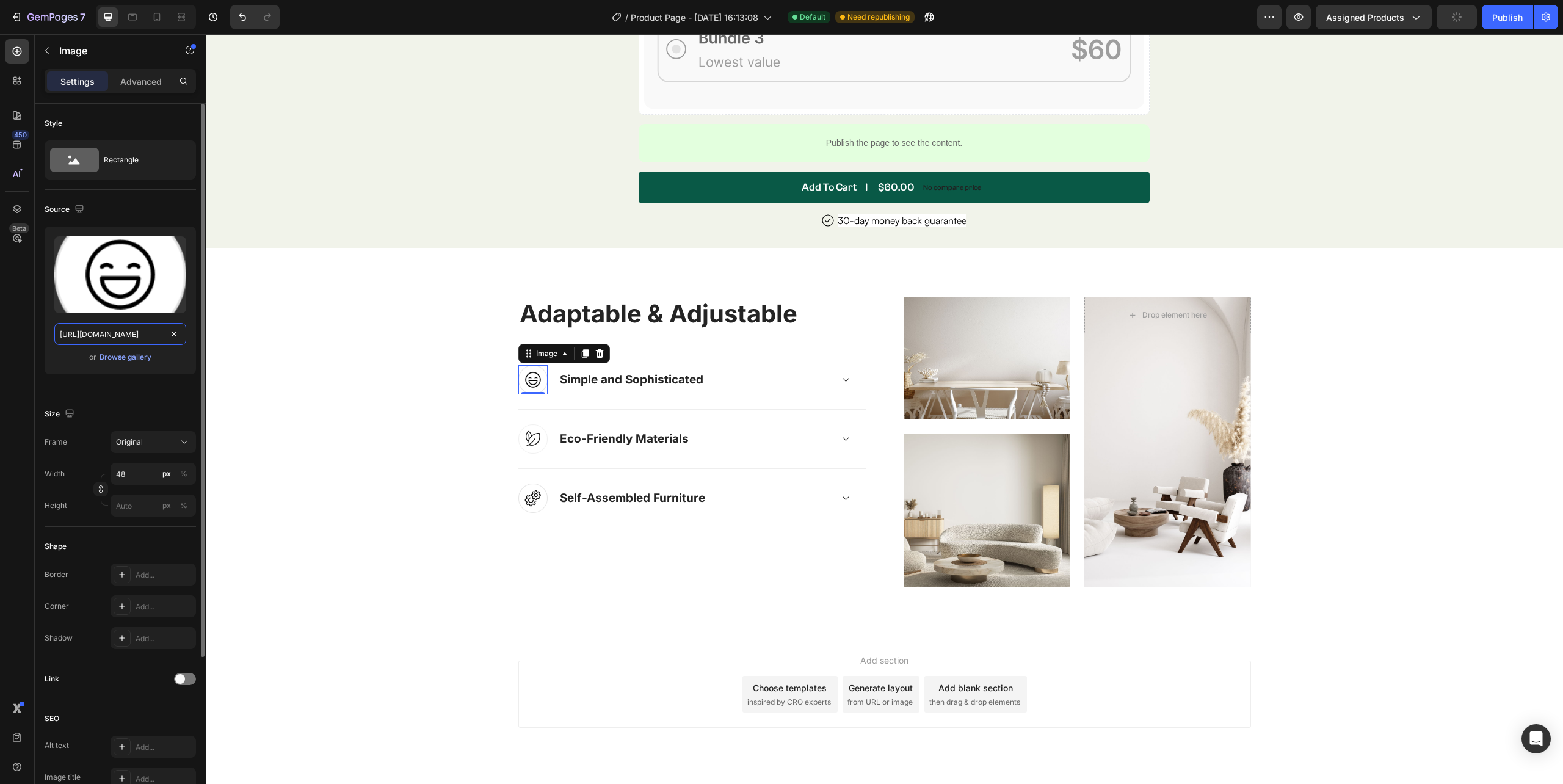
click at [130, 330] on input "https://ucarecdn.com/861bd892-3be2-4251-857c-b45c9194d2a8/-/format/auto/" at bounding box center [120, 334] width 132 height 22
paste input "e897e879-6bd1-42b3-83f3-d1e4905c7116"
type input "https://ucarecdn.com/e897e879-6bd1-42b3-83f3-d1e4905c7116/-/format/auto/"
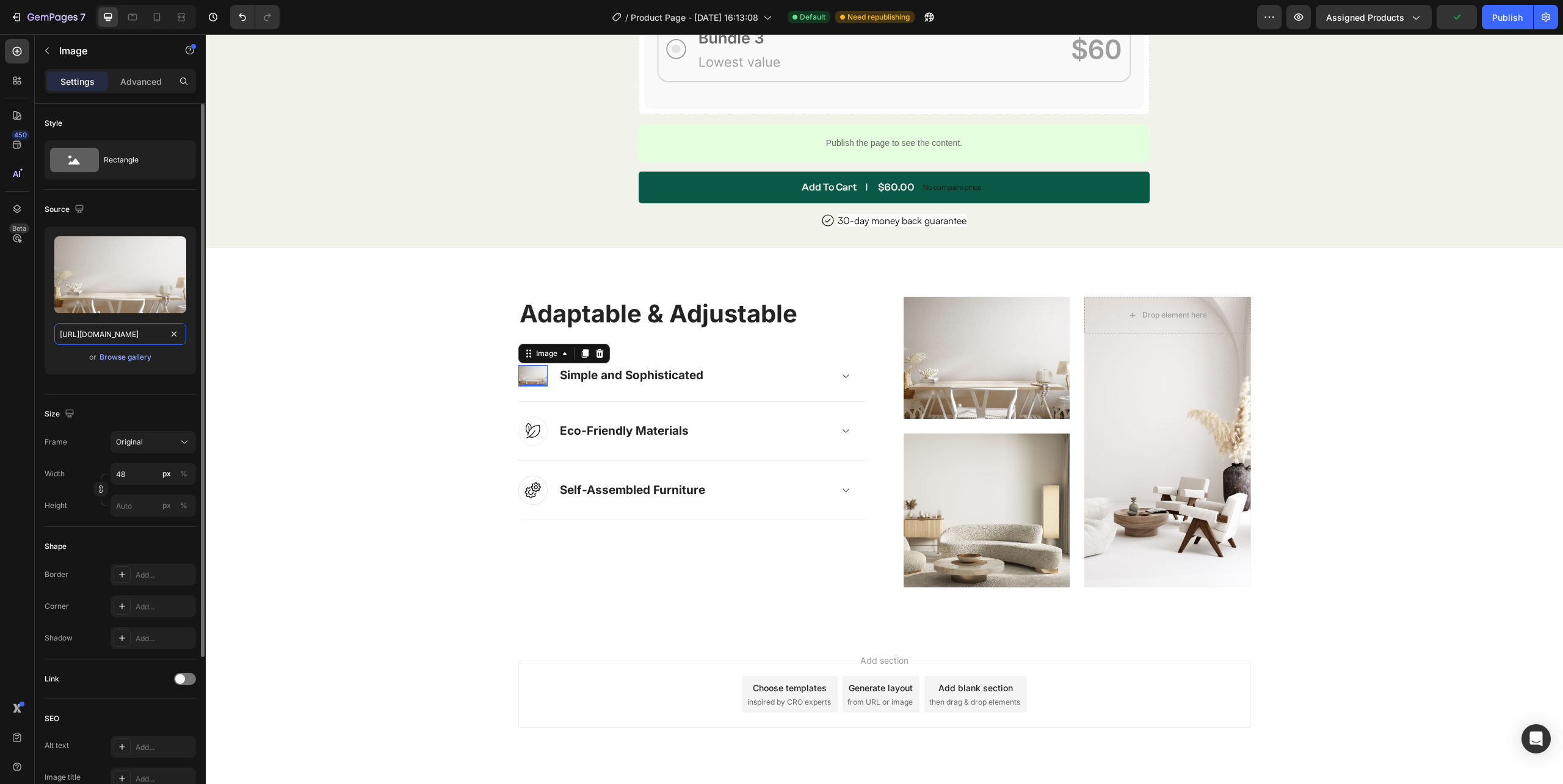
scroll to position [0, 175]
click at [314, 337] on div "Adaptable & Adjustable Heading Image 0 Simple and Sophisticated Accordion Row I…" at bounding box center [884, 442] width 1339 height 290
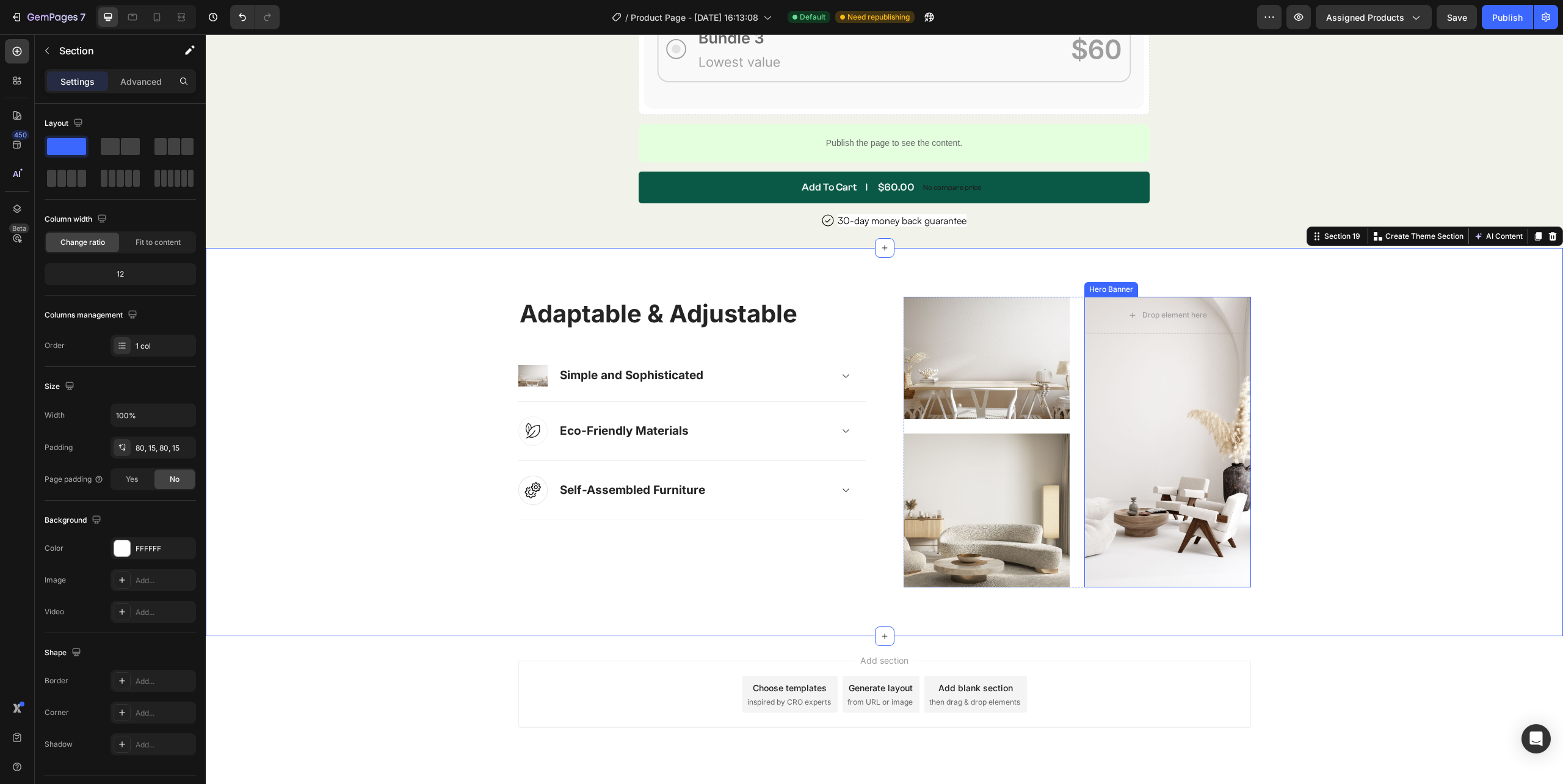
click at [1208, 430] on div "Overlay" at bounding box center [1167, 442] width 167 height 290
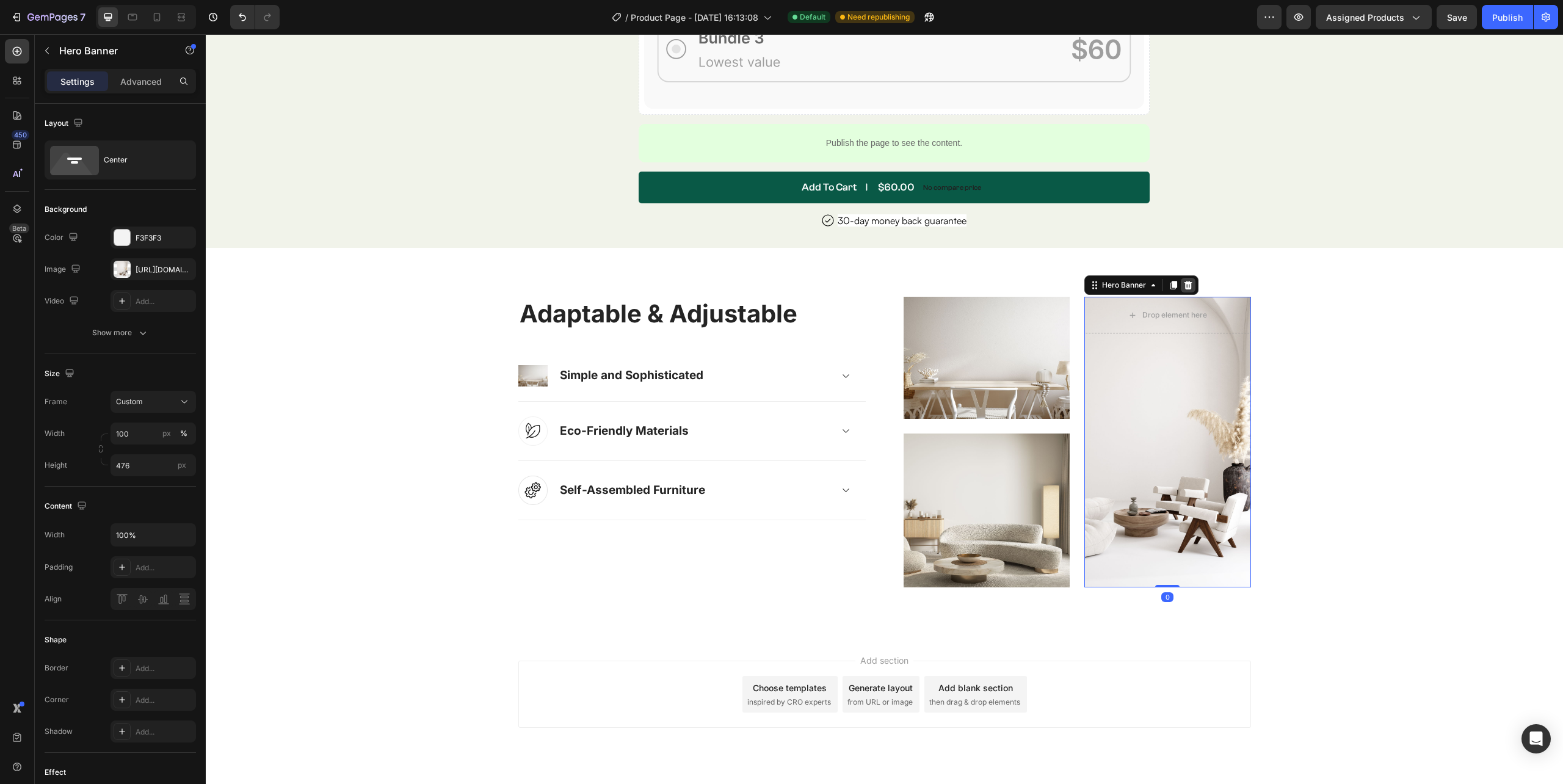
click at [1184, 282] on icon at bounding box center [1188, 285] width 8 height 9
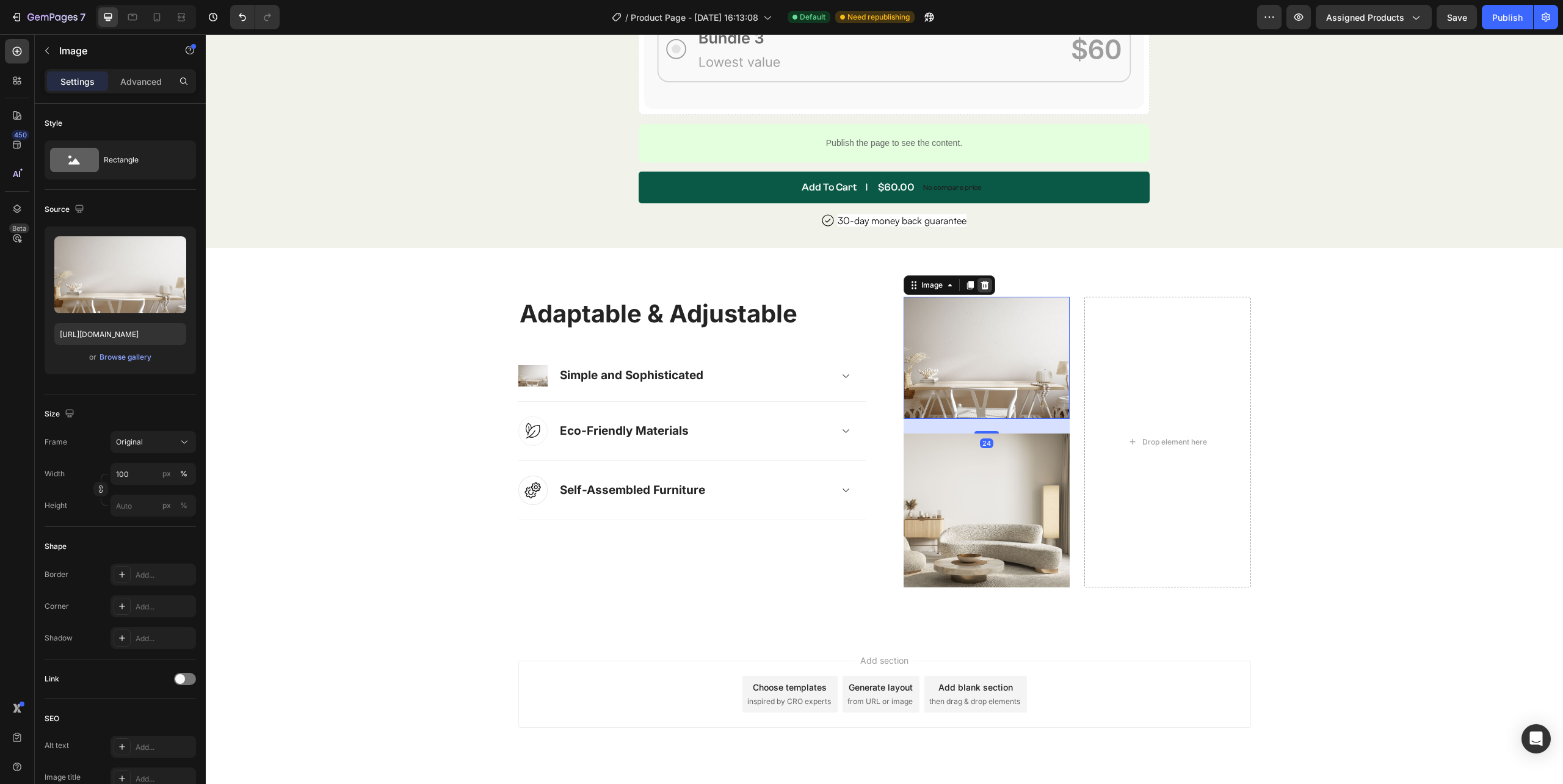
click at [980, 284] on icon at bounding box center [984, 285] width 8 height 9
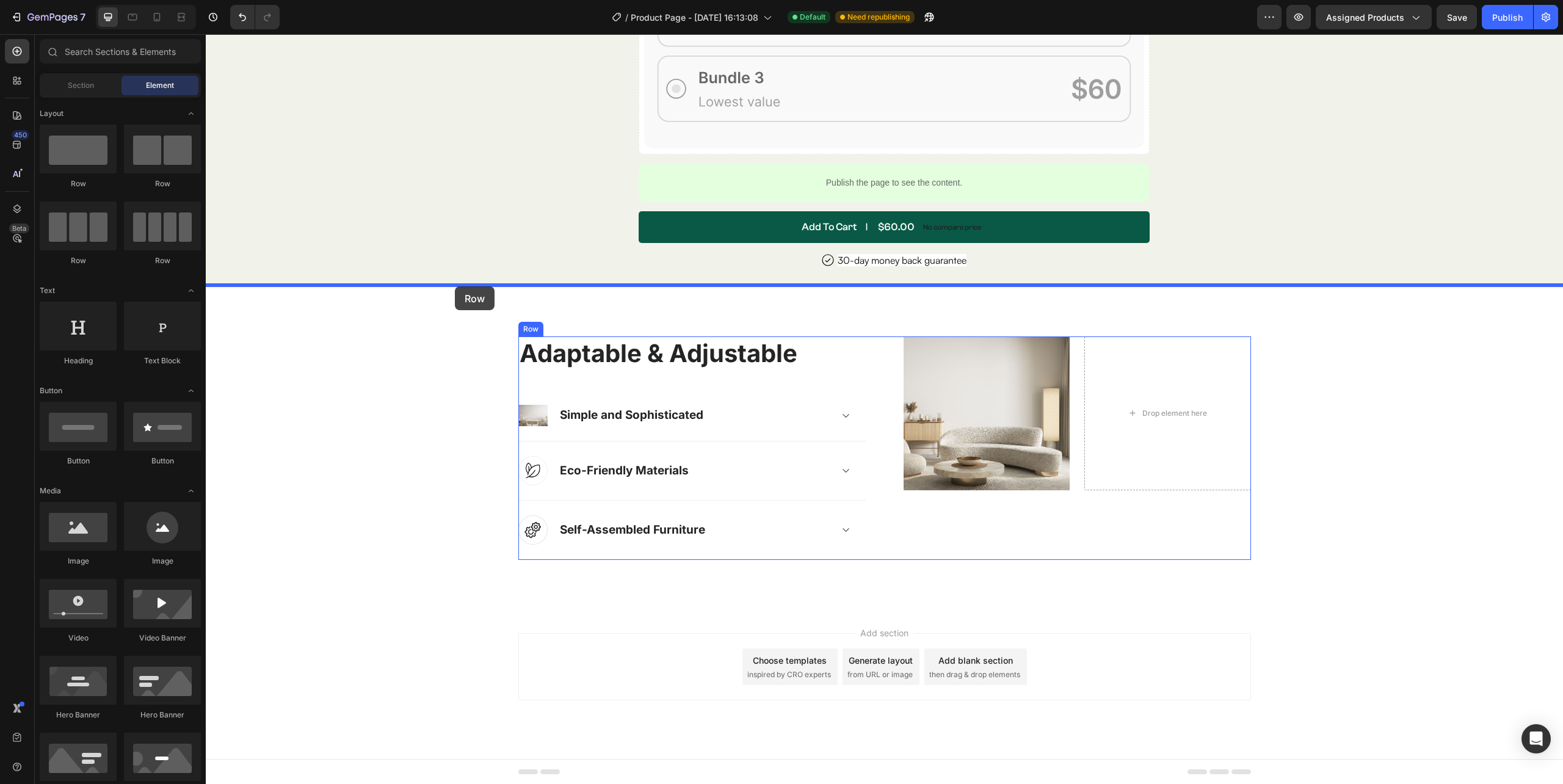
drag, startPoint x: 326, startPoint y: 207, endPoint x: 455, endPoint y: 286, distance: 151.3
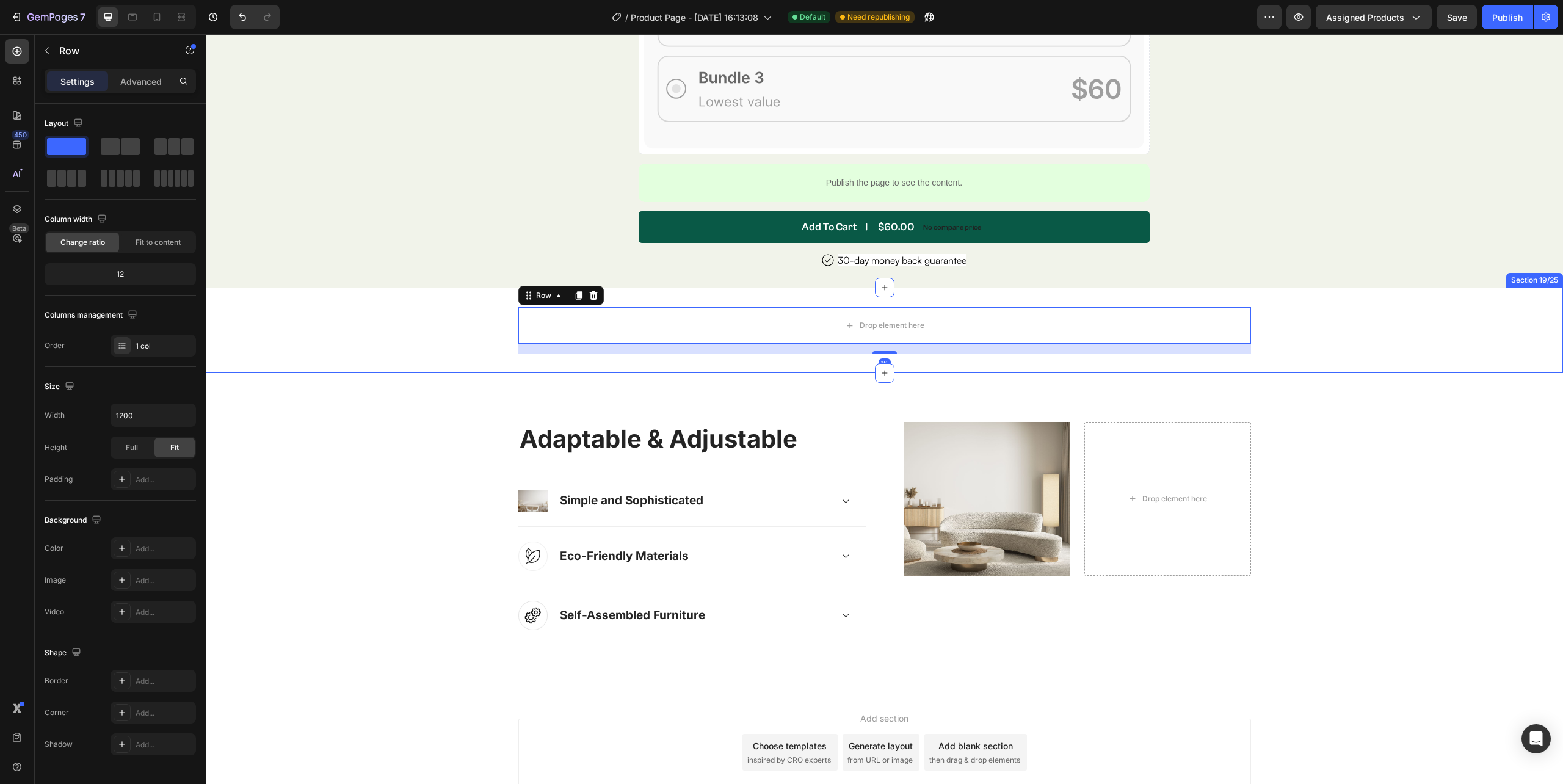
scroll to position [5918, 0]
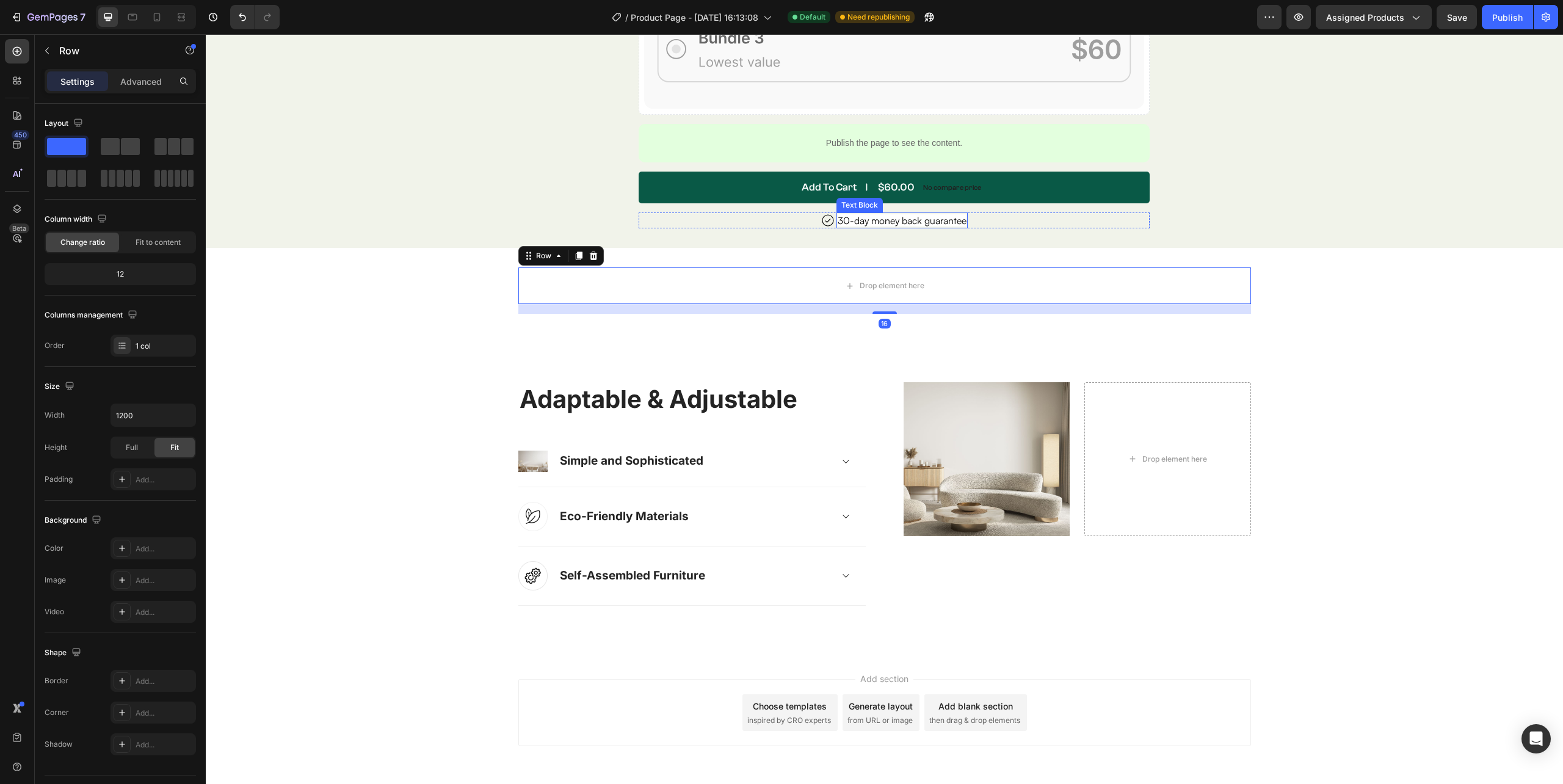
click at [962, 217] on div "30-day money back guarantee" at bounding box center [902, 220] width 131 height 16
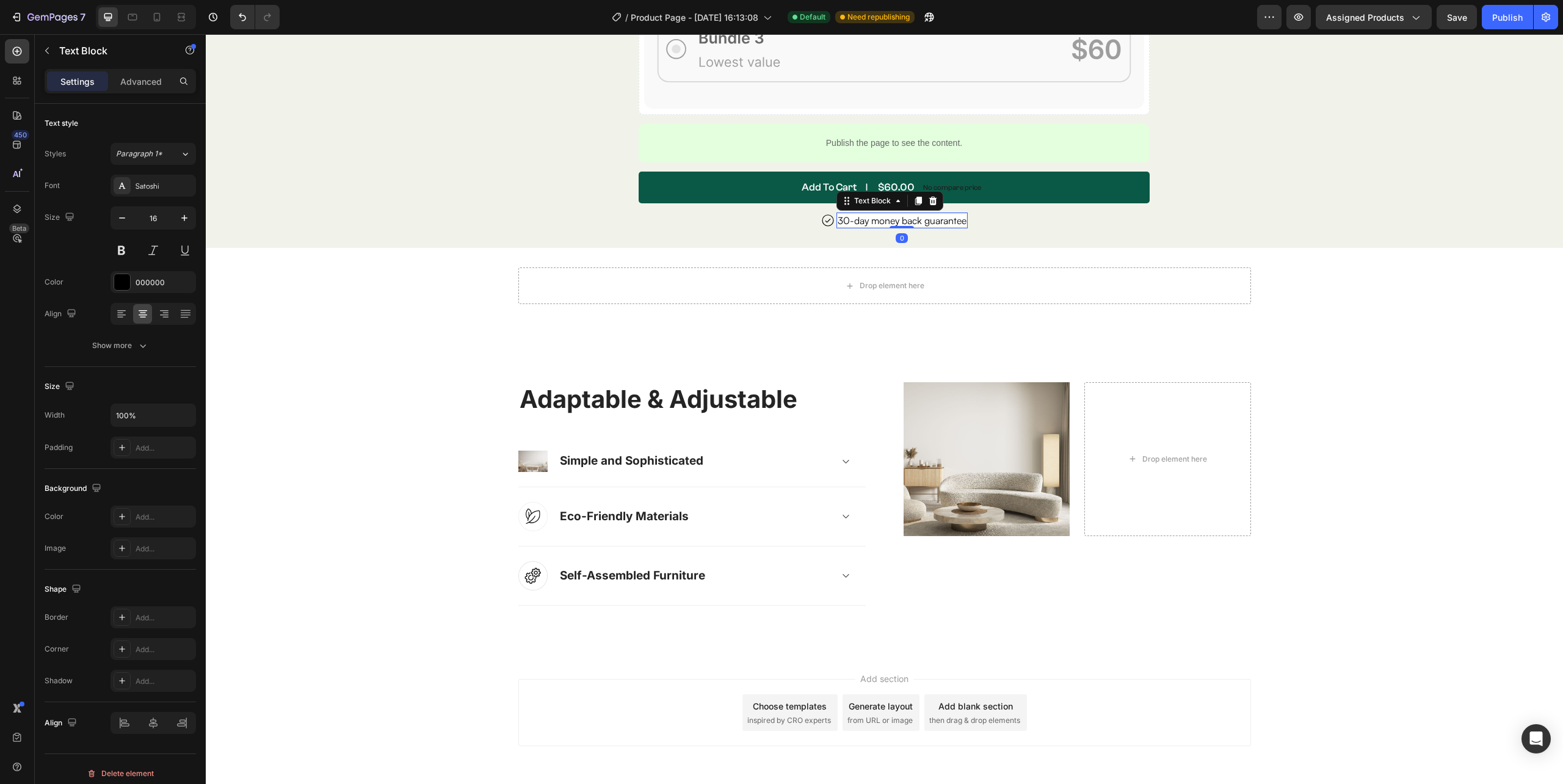
click at [962, 217] on div "30-day money back guarantee" at bounding box center [902, 220] width 131 height 16
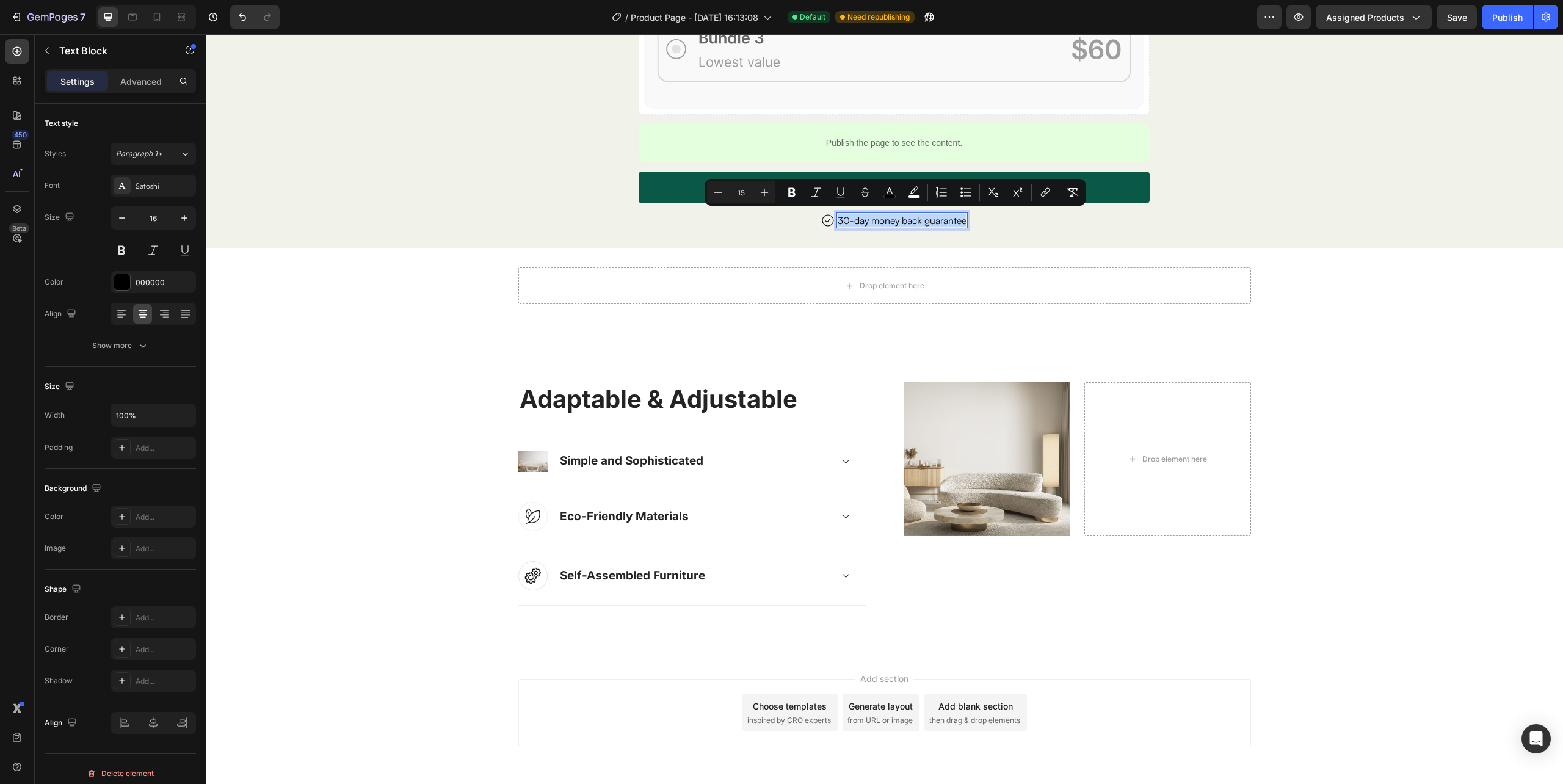
copy span "30-day money back guarantee"
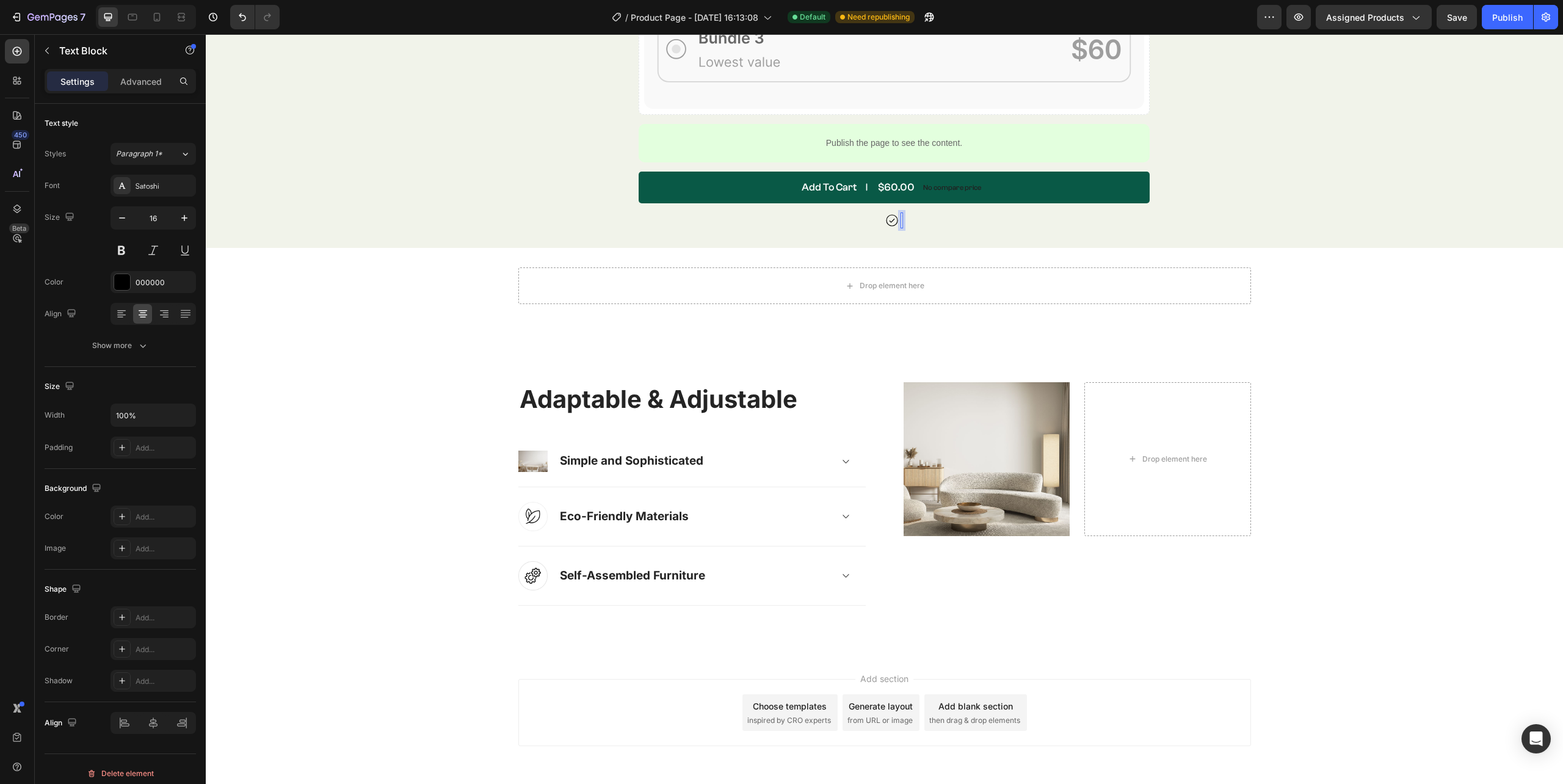
click at [901, 220] on div "Rich Text Editor. Editing area: main" at bounding box center [902, 220] width 3 height 16
click at [906, 230] on div "Image USA’s Top Rated Gut Reset Formula Text Block Row Resilia Oil of Oregano i…" at bounding box center [894, 26] width 511 height 442
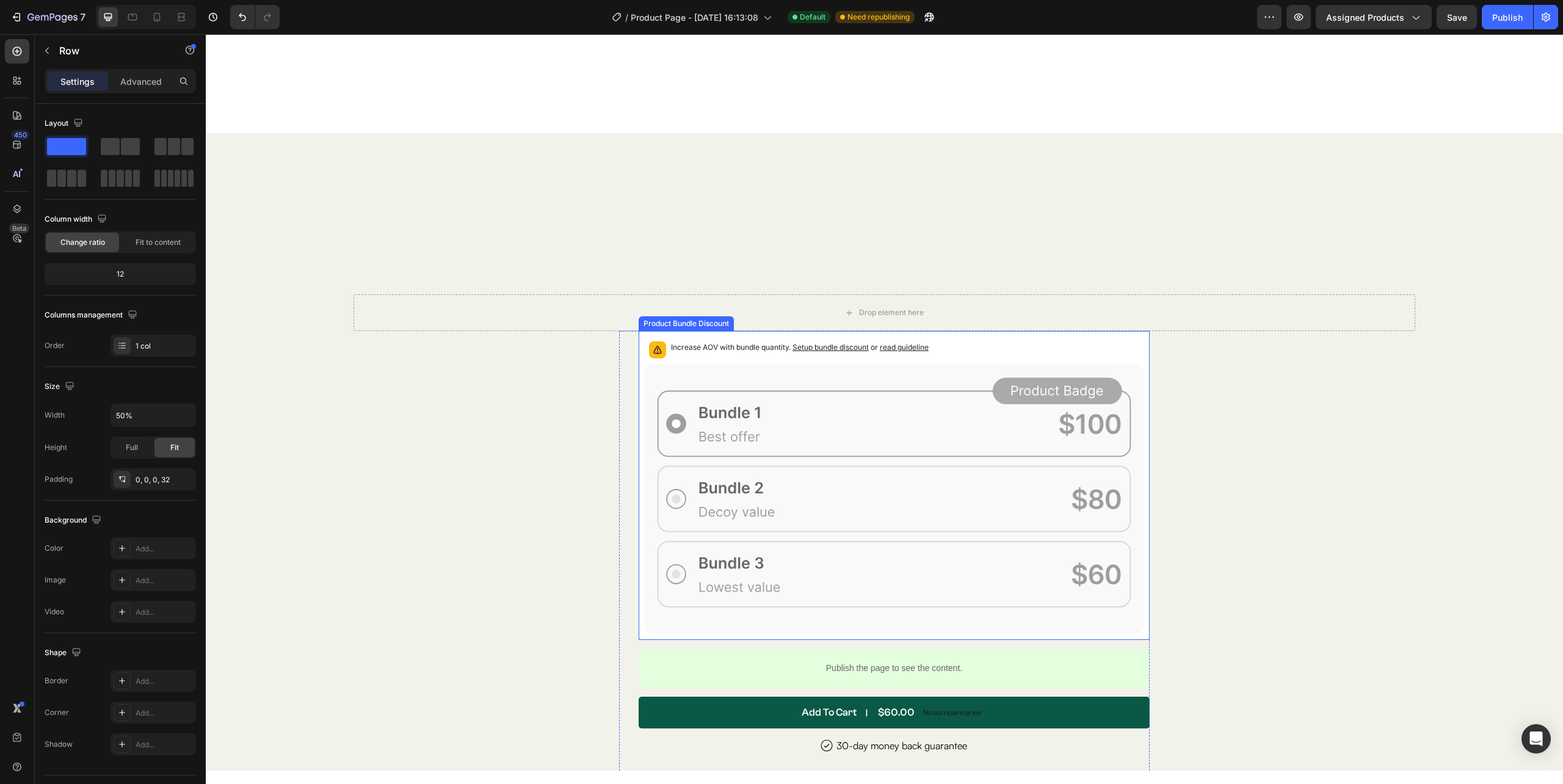
scroll to position [5855, 0]
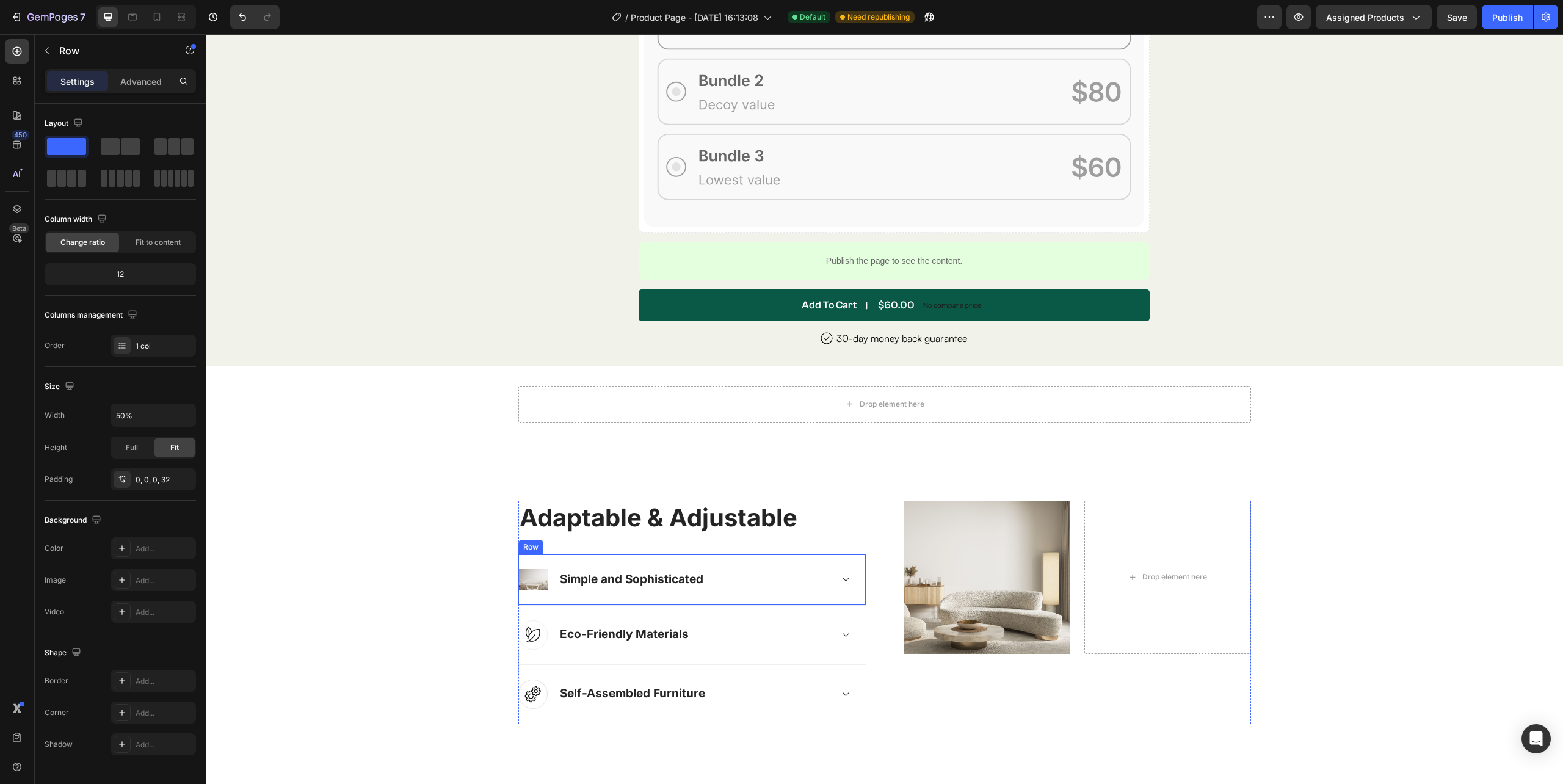
click at [847, 577] on div "Image Simple and Sophisticated Accordion Row" at bounding box center [692, 579] width 348 height 51
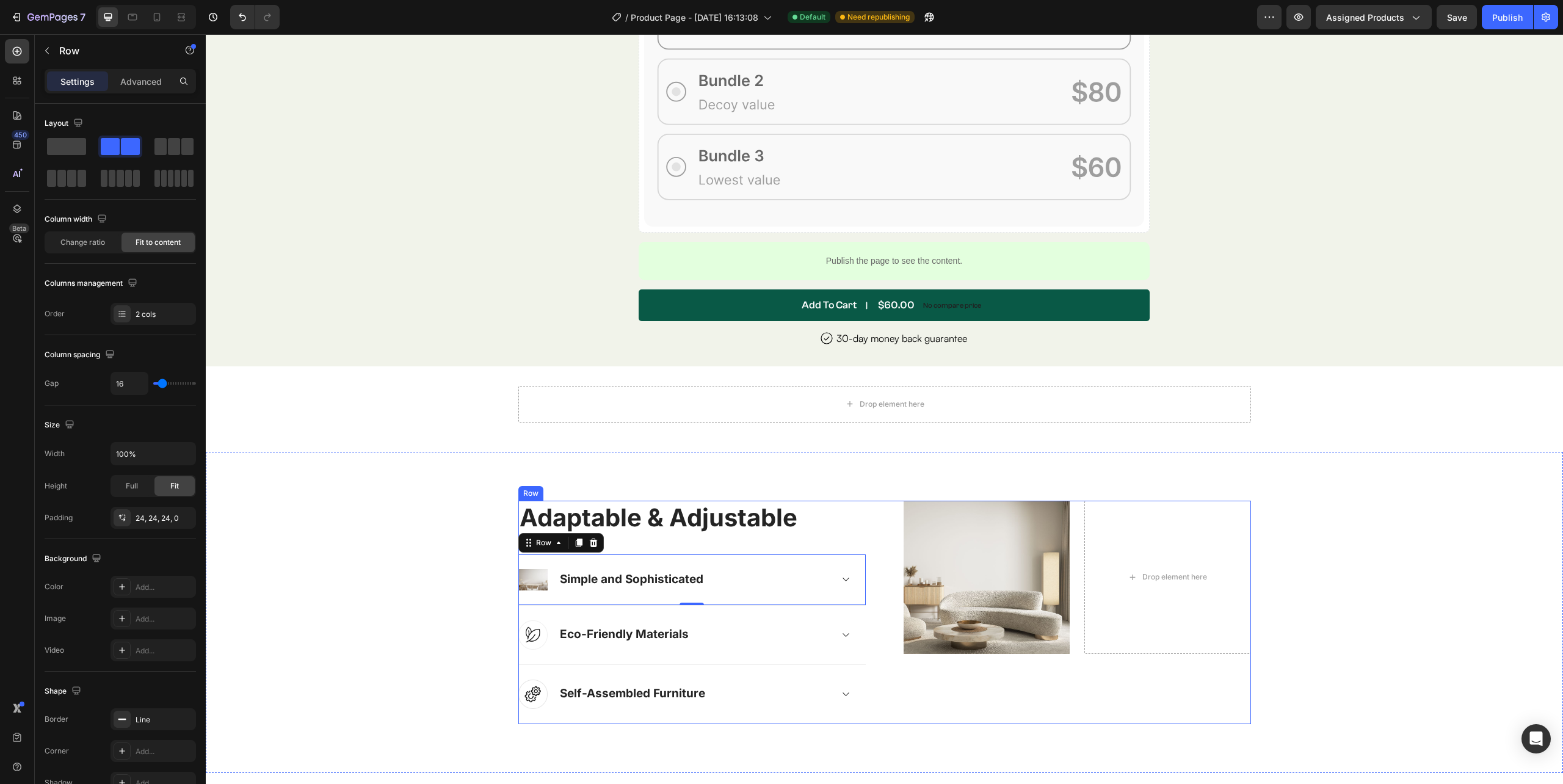
click at [862, 655] on div "Adaptable & Adjustable Heading Image Simple and Sophisticated Accordion Row 0 I…" at bounding box center [884, 612] width 732 height 223
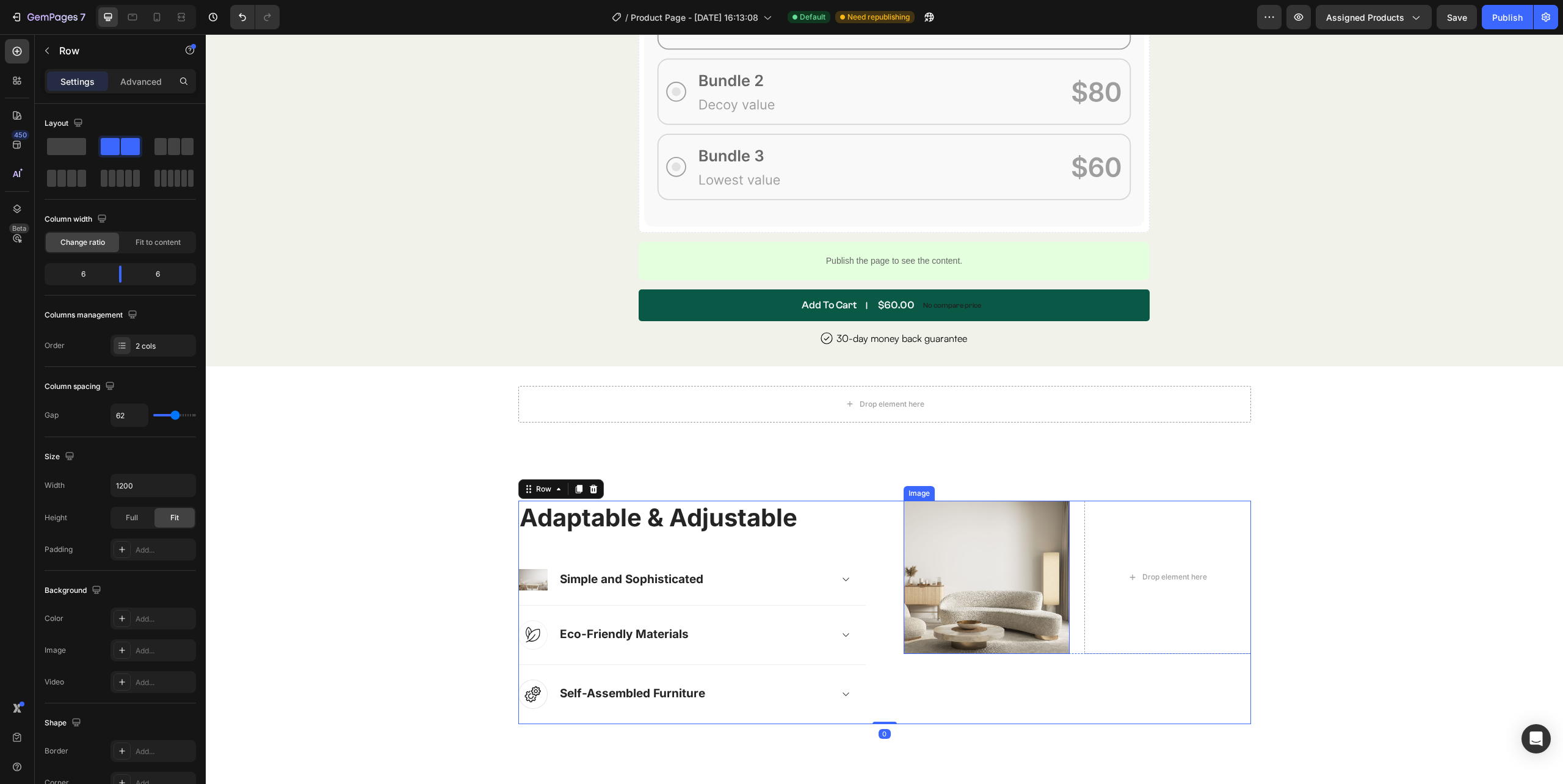
click at [944, 570] on img at bounding box center [986, 577] width 167 height 154
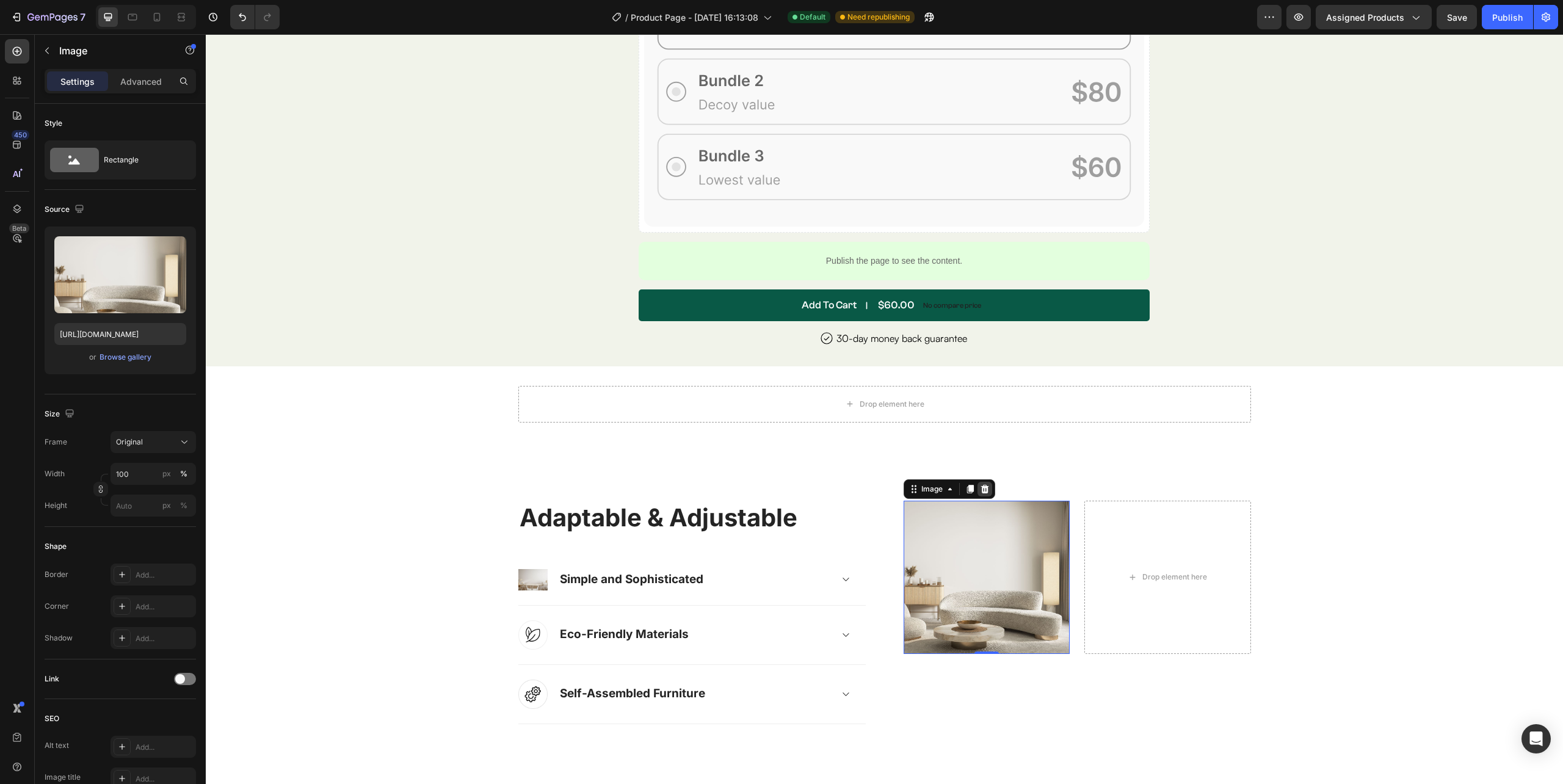
click at [979, 481] on div at bounding box center [985, 488] width 15 height 15
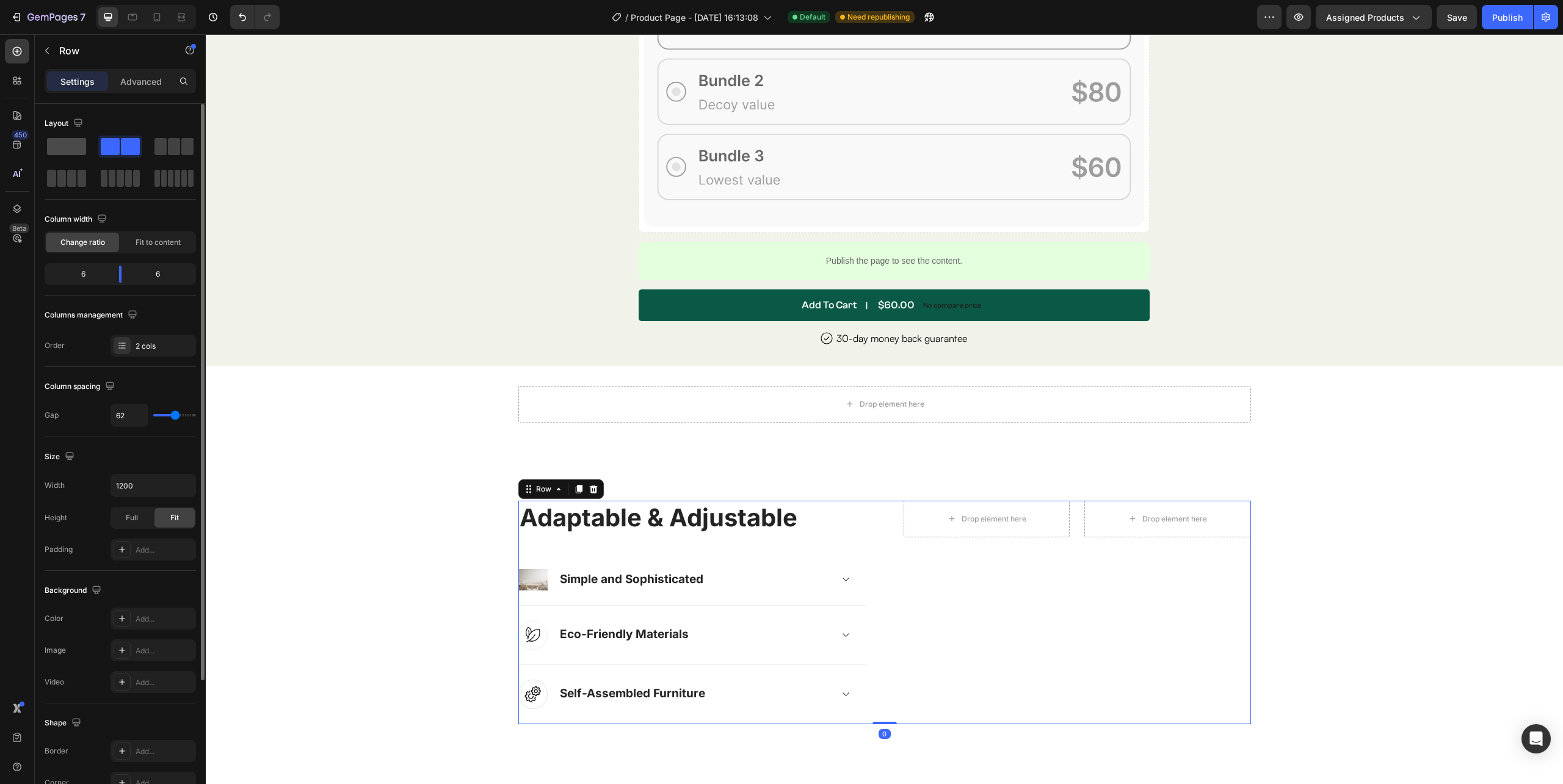
click at [59, 144] on span at bounding box center [66, 147] width 39 height 17
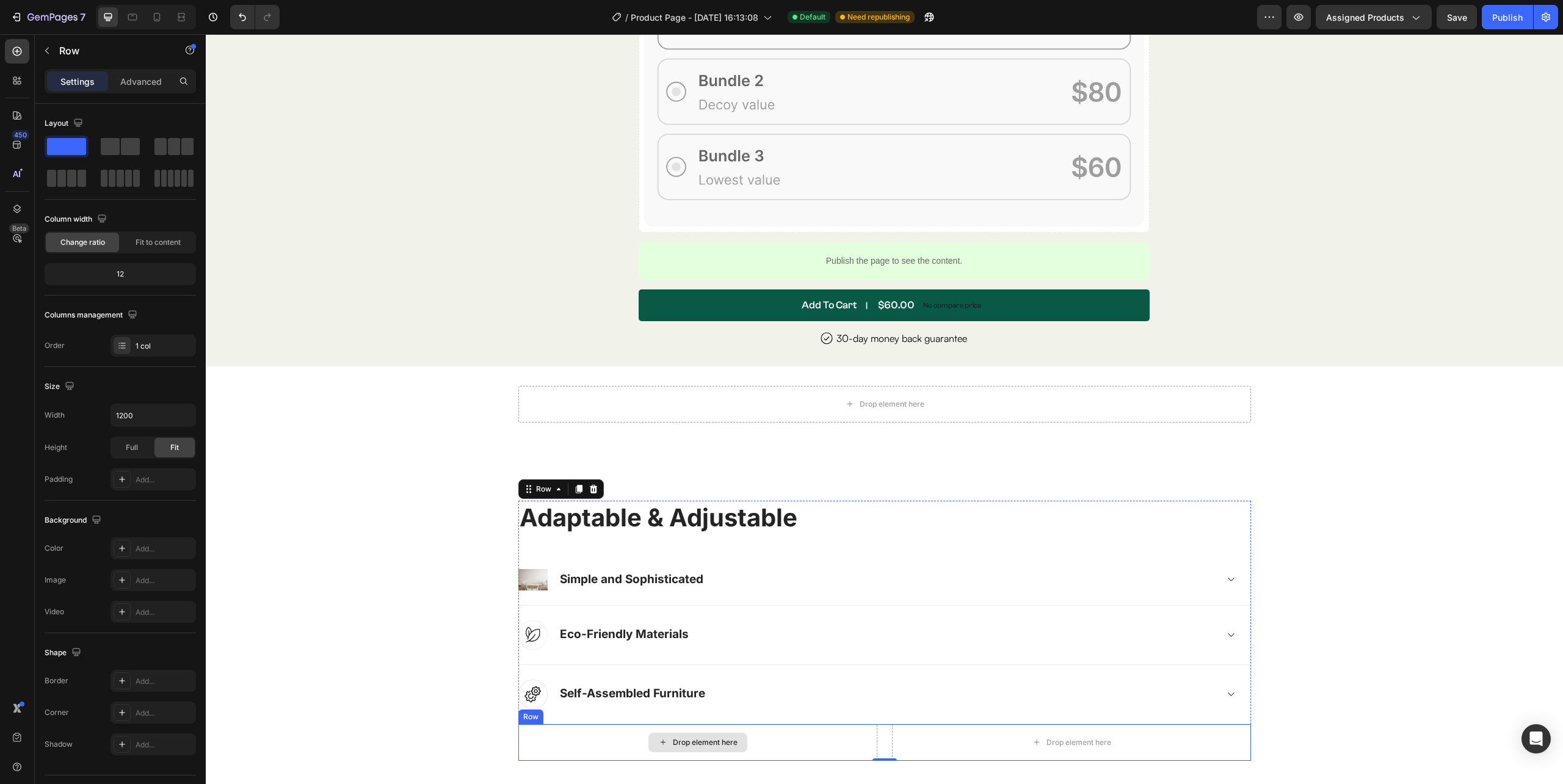
click at [813, 734] on div "Drop element here" at bounding box center [698, 742] width 359 height 36
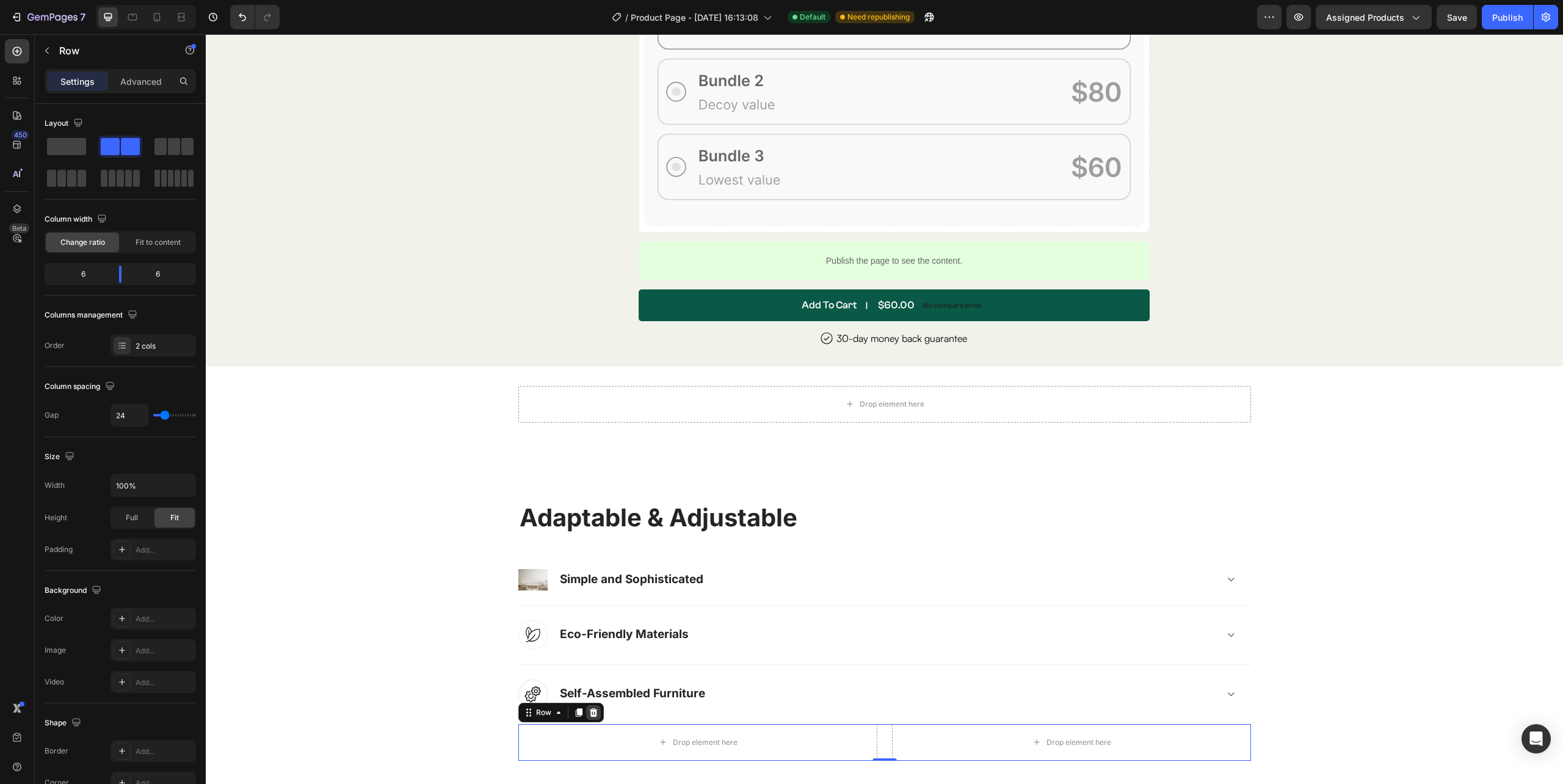
click at [589, 711] on icon at bounding box center [592, 712] width 8 height 9
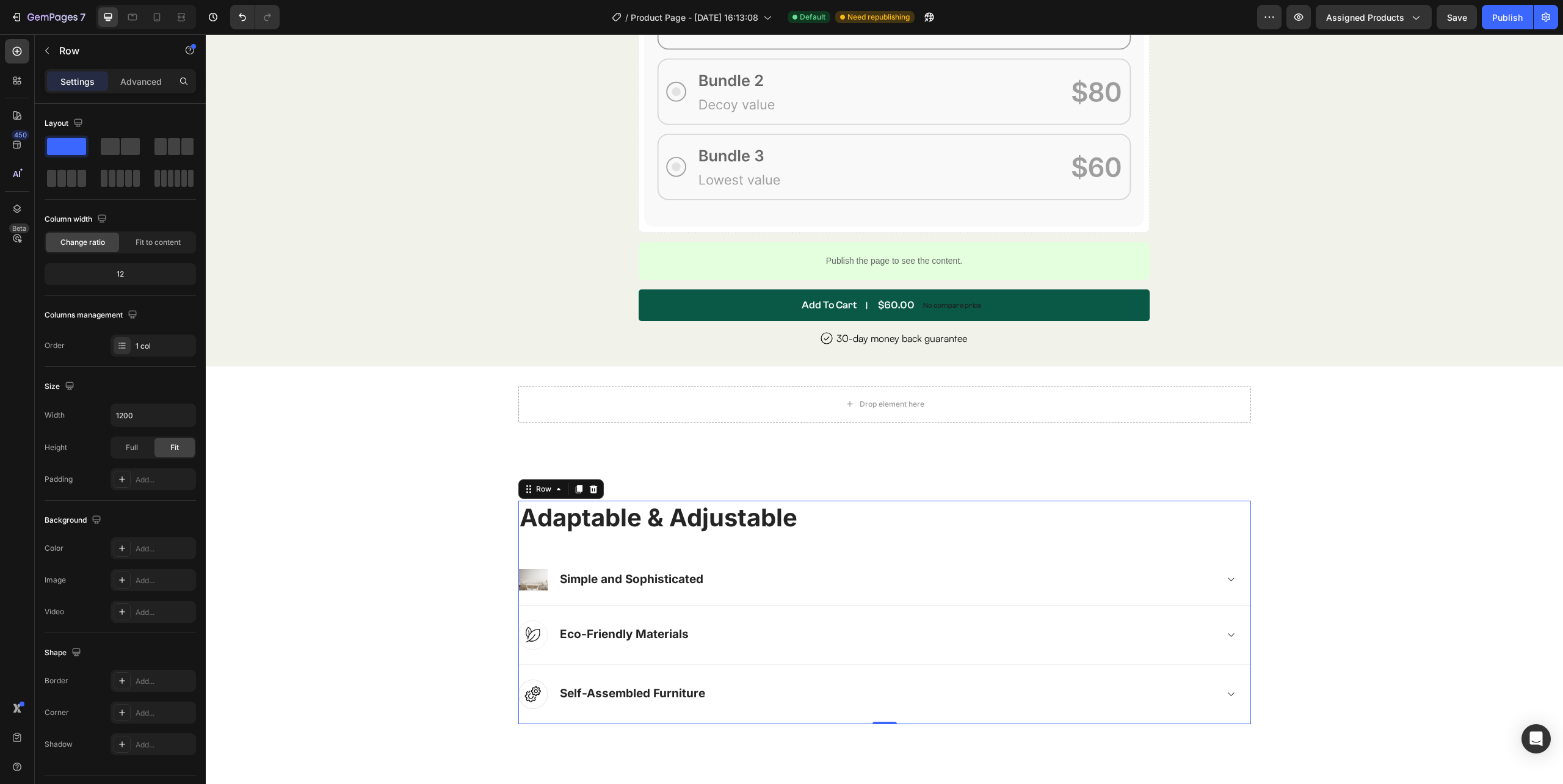
click at [616, 519] on p "Adaptable & Adjustable" at bounding box center [884, 517] width 730 height 32
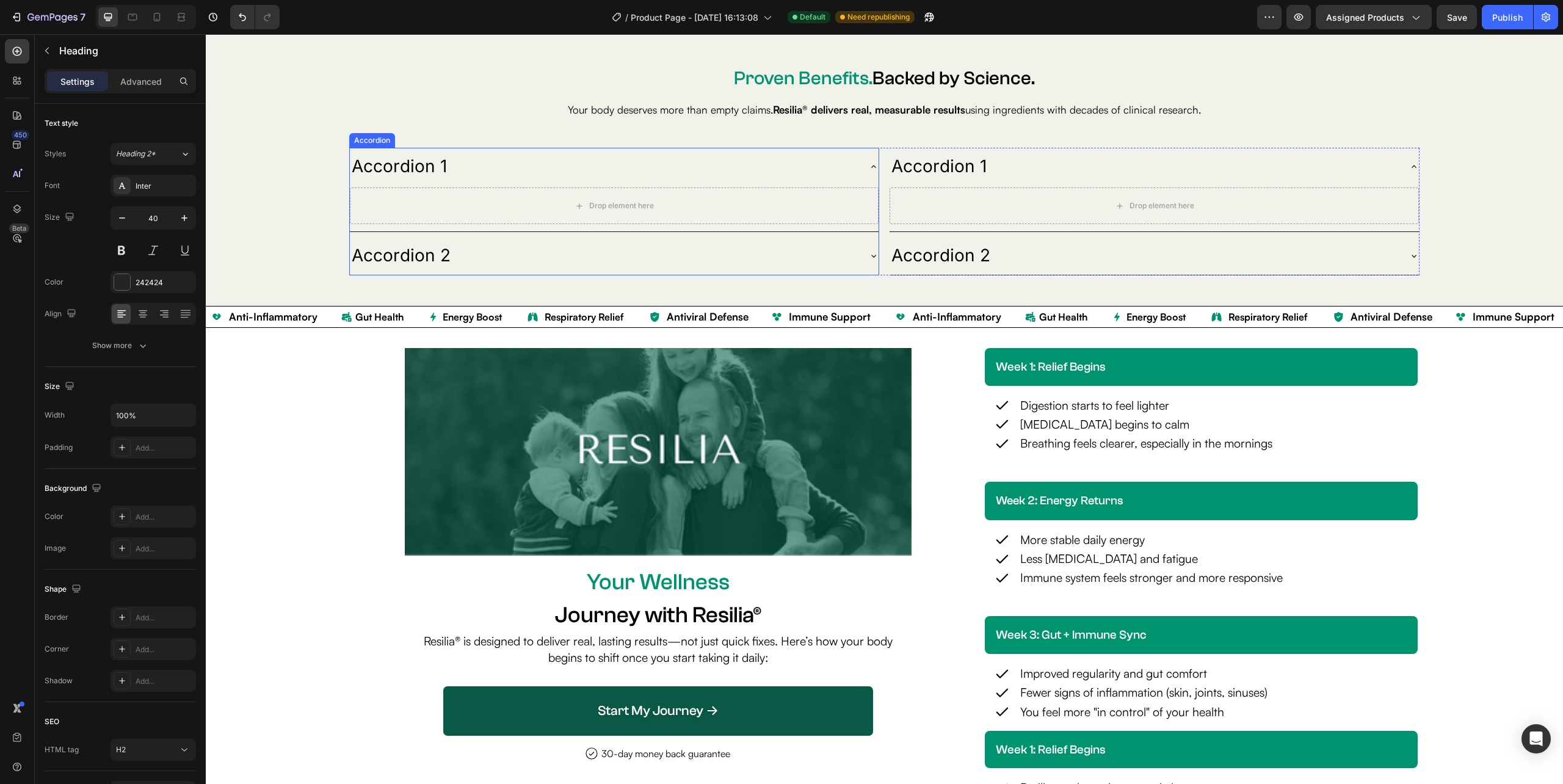
scroll to position [2210, 0]
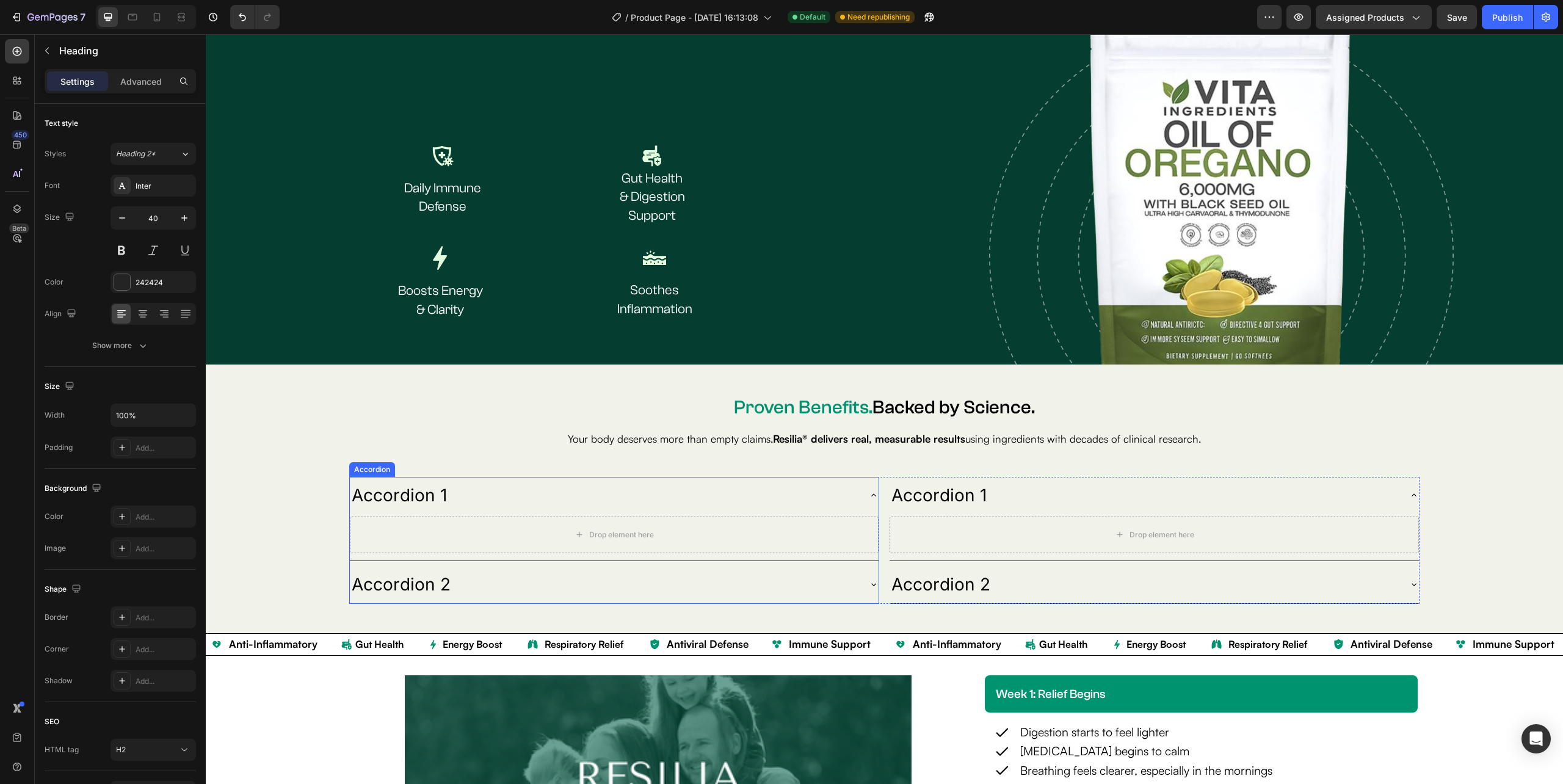
click at [705, 506] on div "Accordion 1" at bounding box center [604, 495] width 509 height 28
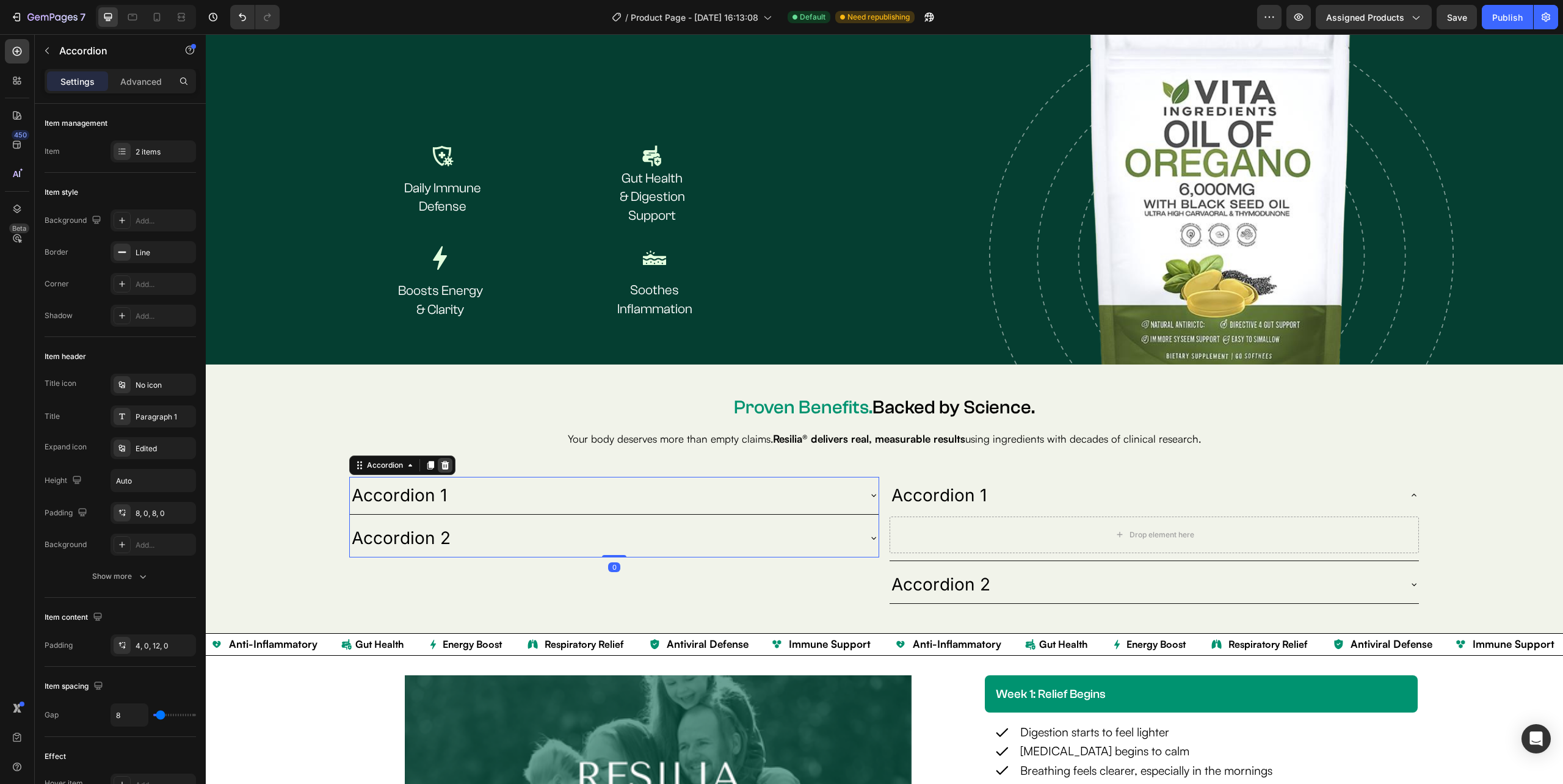
click at [447, 460] on icon at bounding box center [445, 464] width 8 height 9
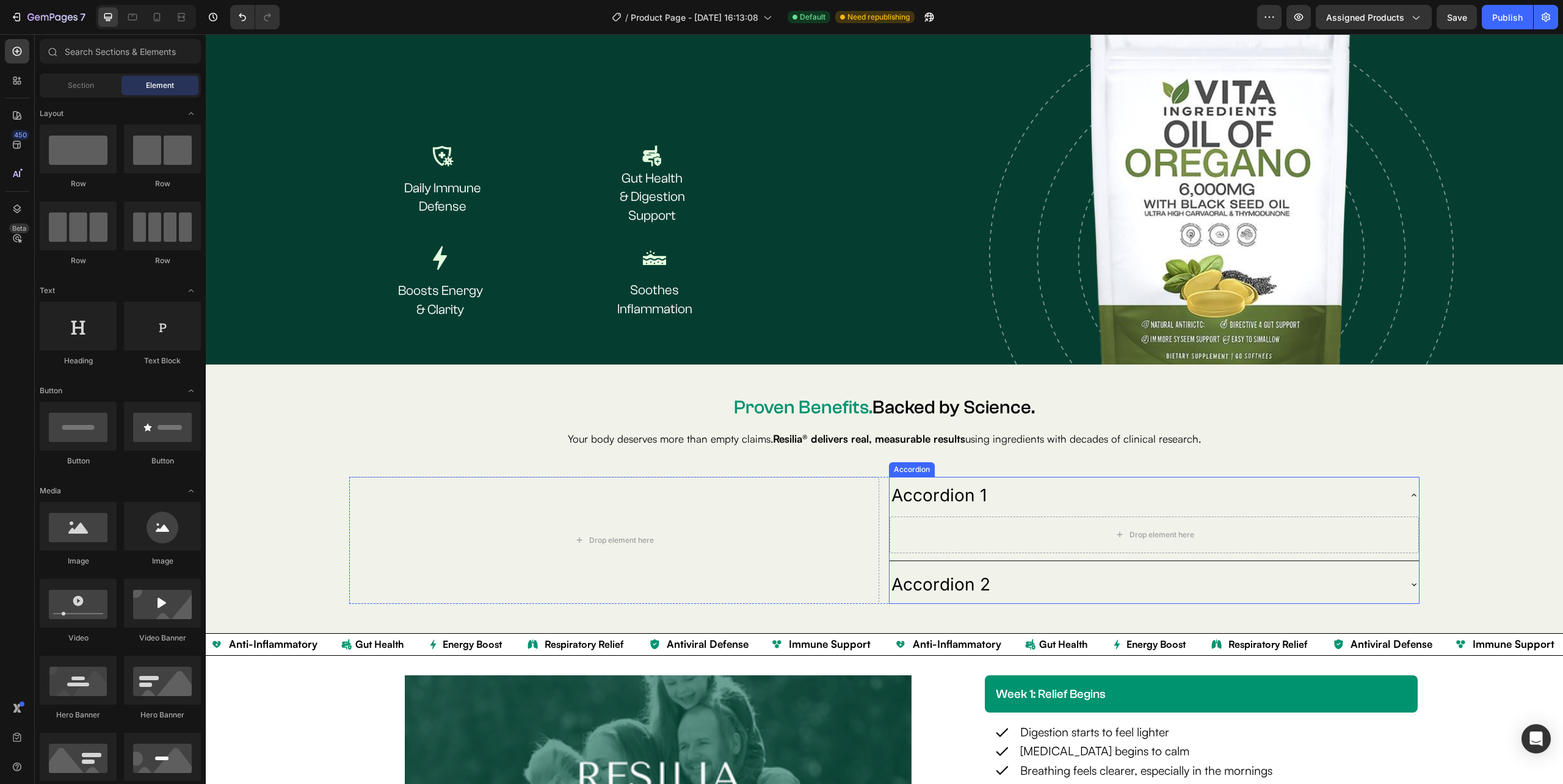
click at [1046, 491] on div "Accordion 1" at bounding box center [1144, 495] width 509 height 28
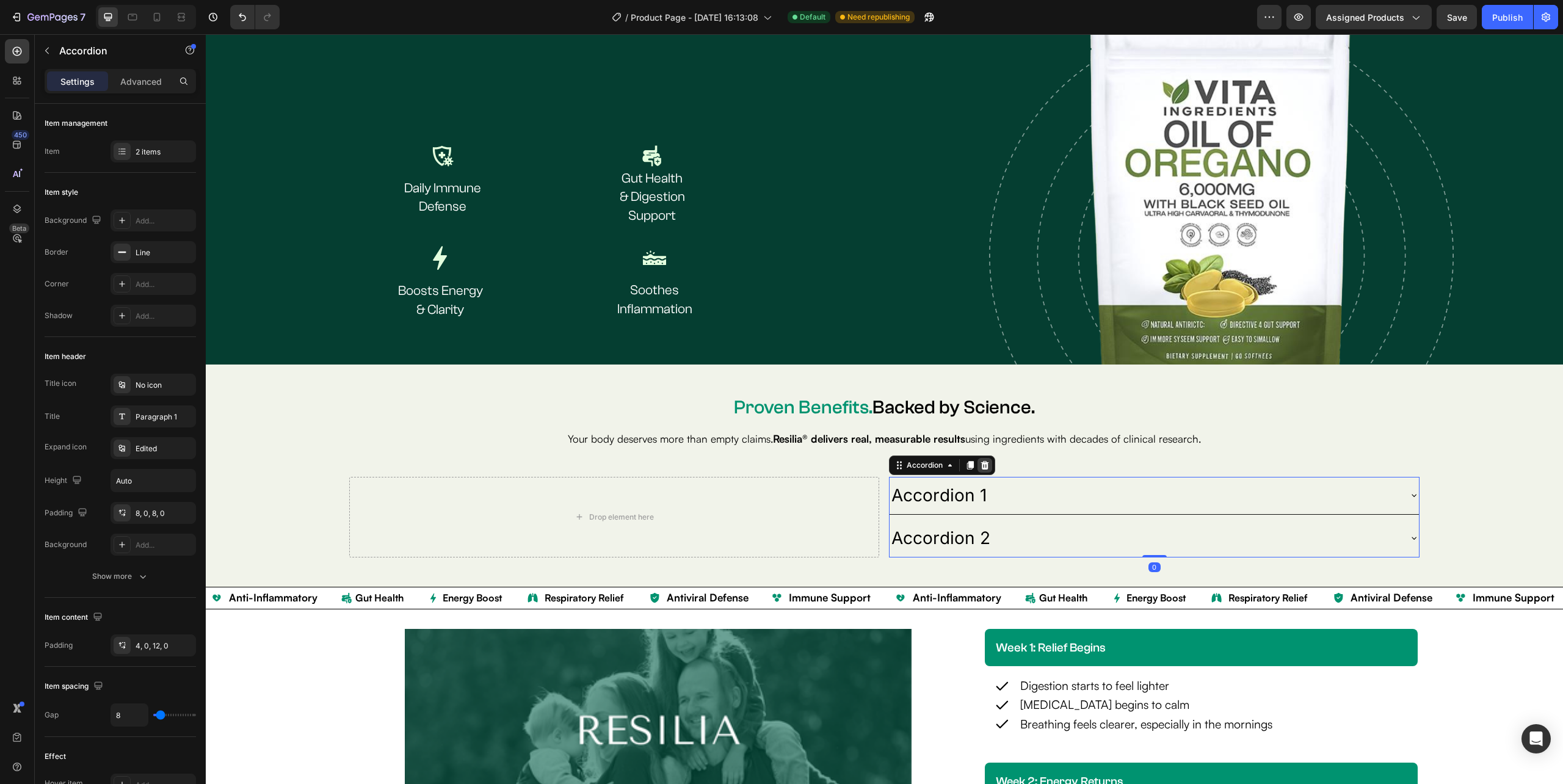
click at [981, 464] on icon at bounding box center [985, 464] width 8 height 9
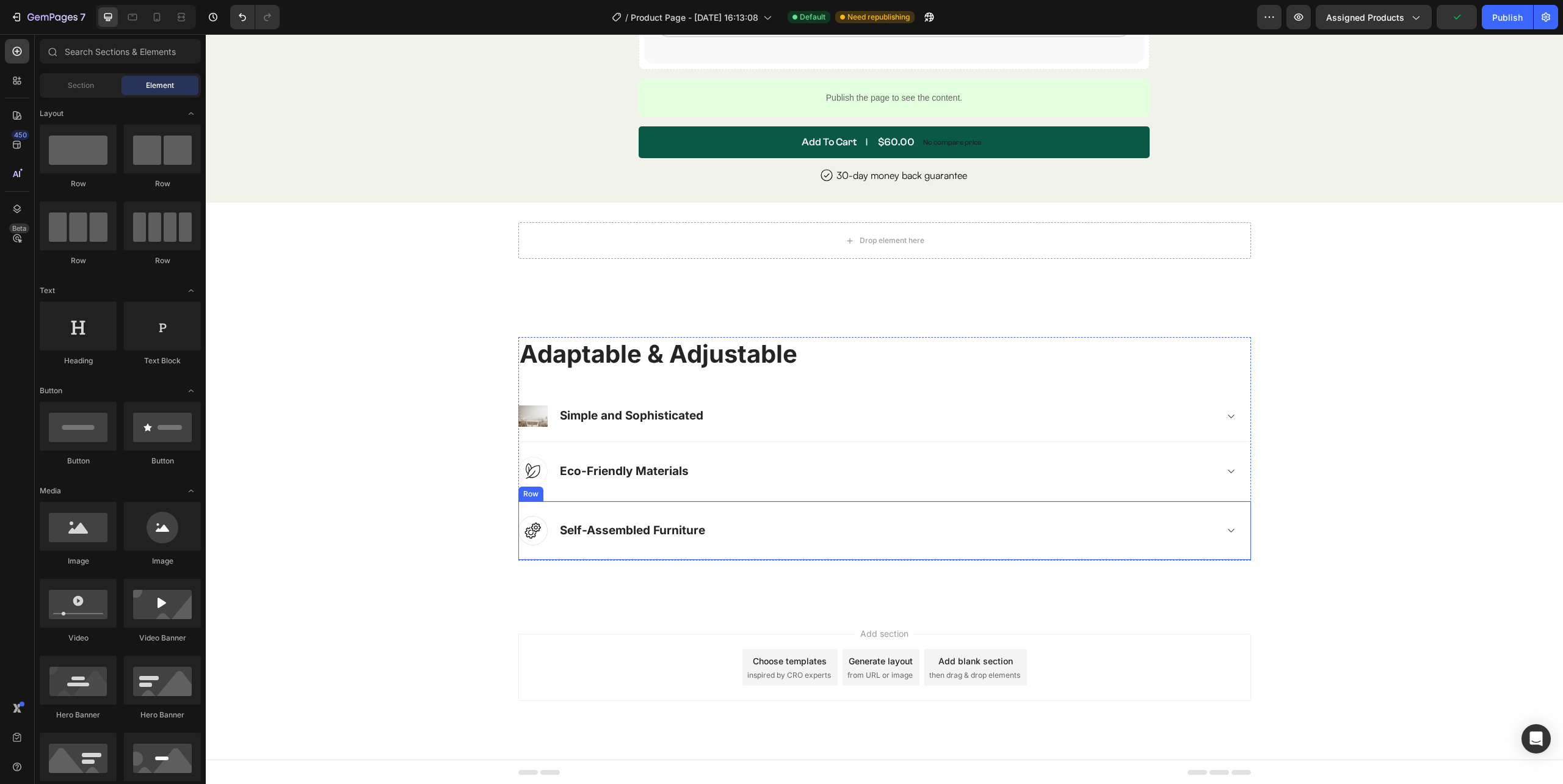
scroll to position [5765, 0]
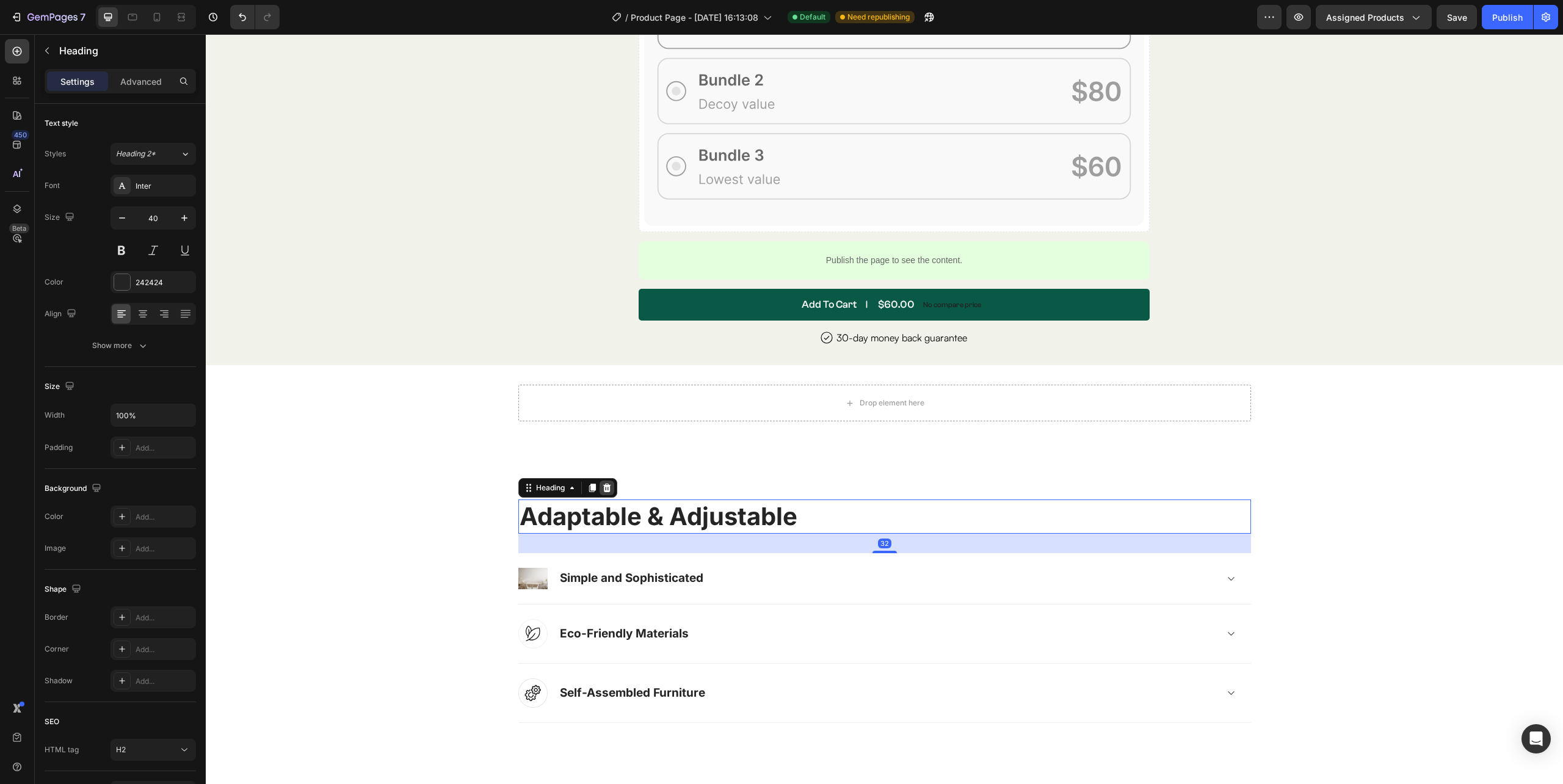
click at [603, 491] on div at bounding box center [606, 488] width 15 height 15
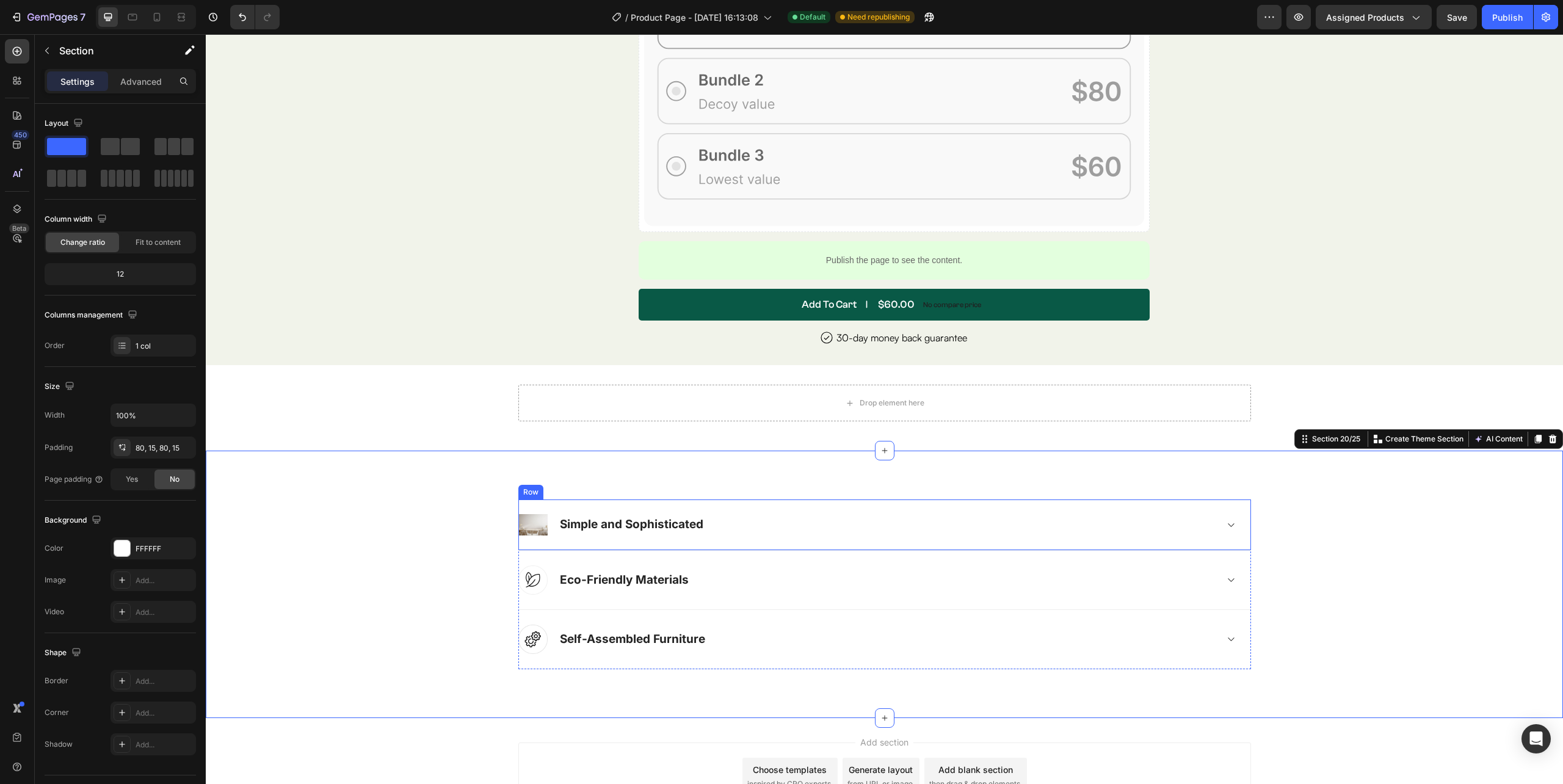
click at [562, 545] on div "Image Simple and Sophisticated Accordion Row" at bounding box center [884, 525] width 732 height 51
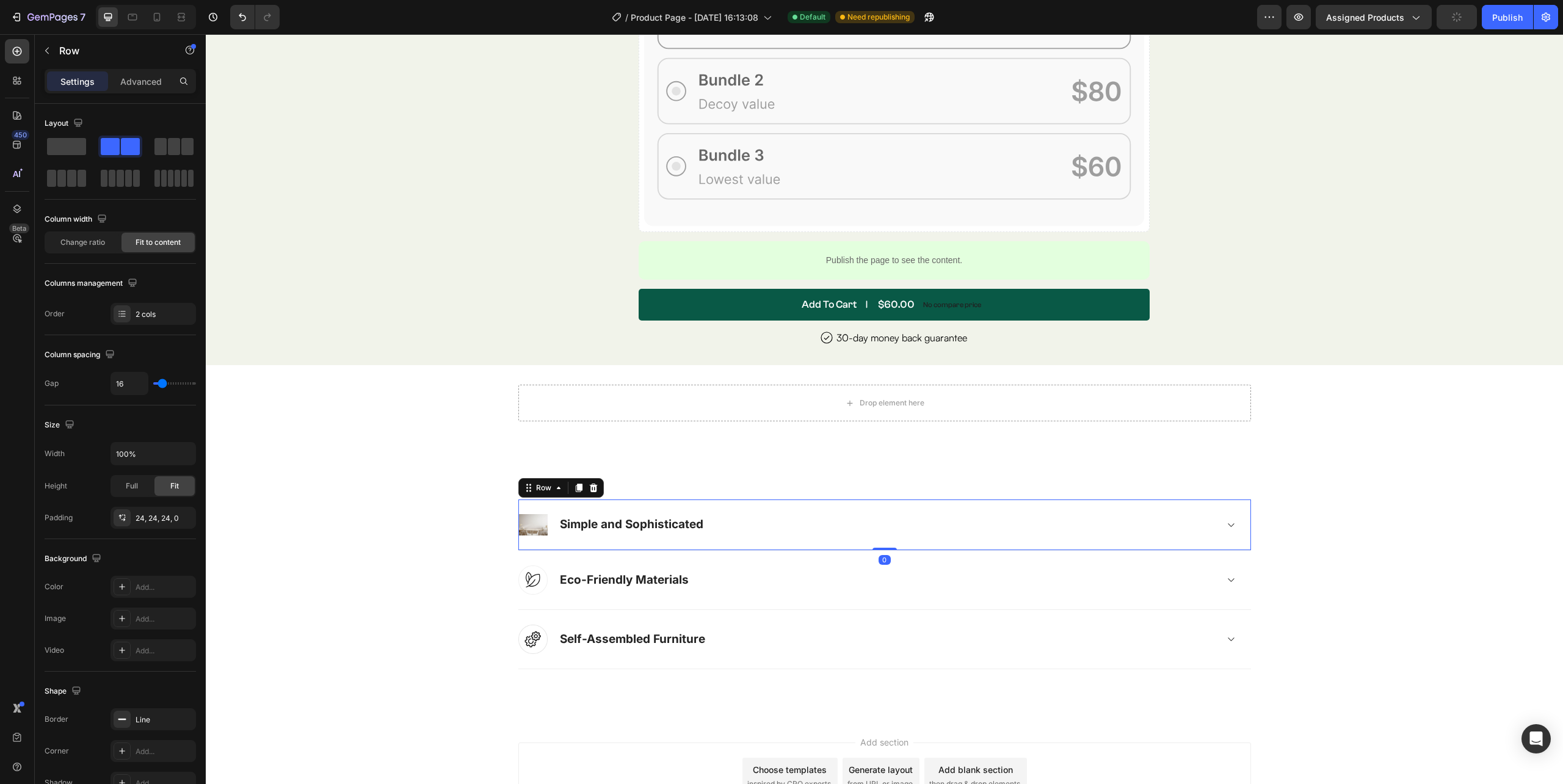
click at [562, 547] on div "Image Simple and Sophisticated Accordion Row 0" at bounding box center [884, 525] width 732 height 51
click at [564, 552] on div "Image Eco-Friendly Materials Accordion Row" at bounding box center [884, 580] width 732 height 59
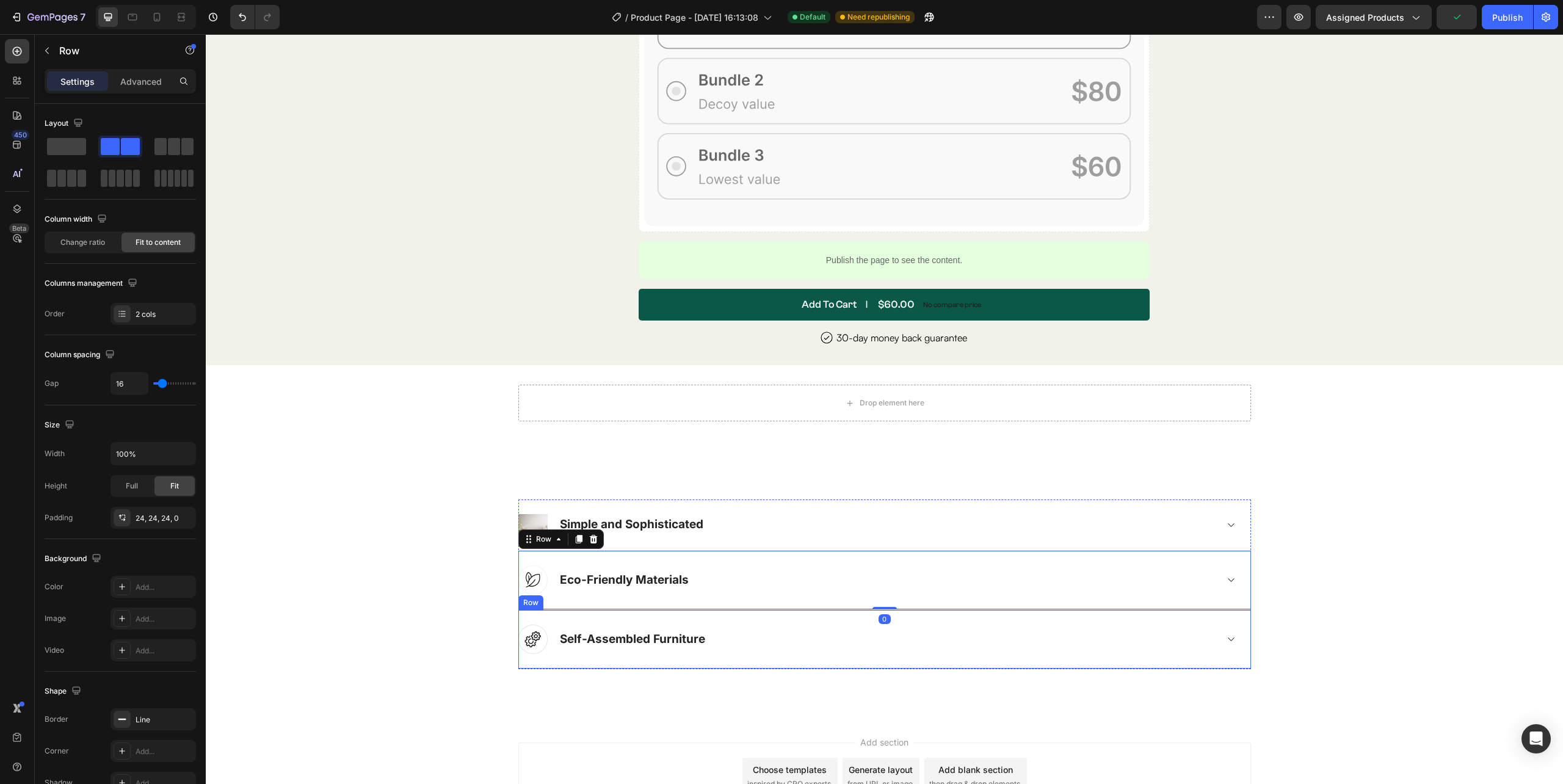
click at [522, 614] on div "Image Self-Assembled Furniture Accordion Row" at bounding box center [884, 639] width 732 height 59
click at [589, 598] on icon at bounding box center [593, 597] width 10 height 10
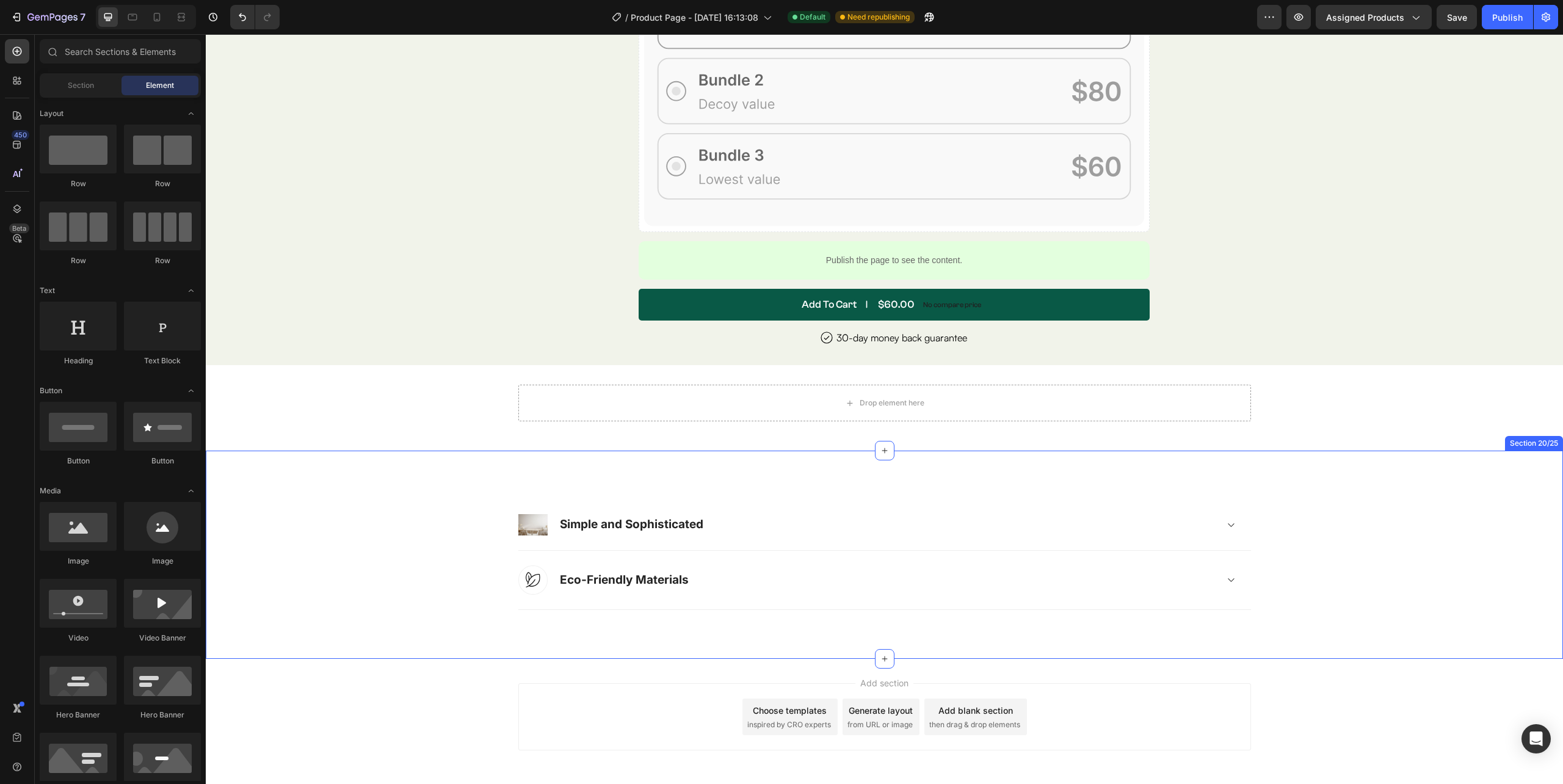
click at [509, 547] on div "Image Simple and Sophisticated Accordion Row Image Eco-Friendly Materials Accor…" at bounding box center [884, 555] width 1339 height 111
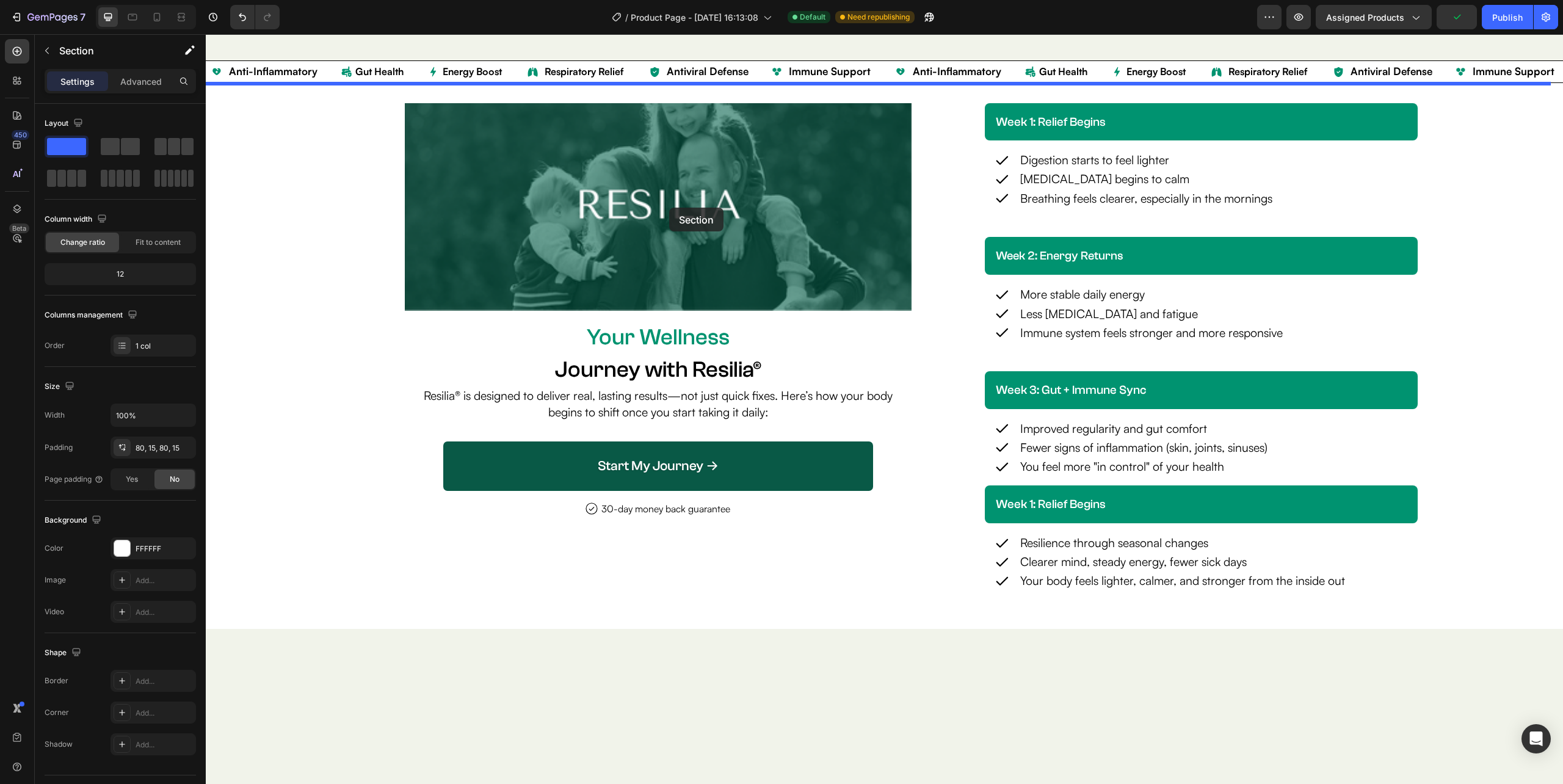
scroll to position [2470, 0]
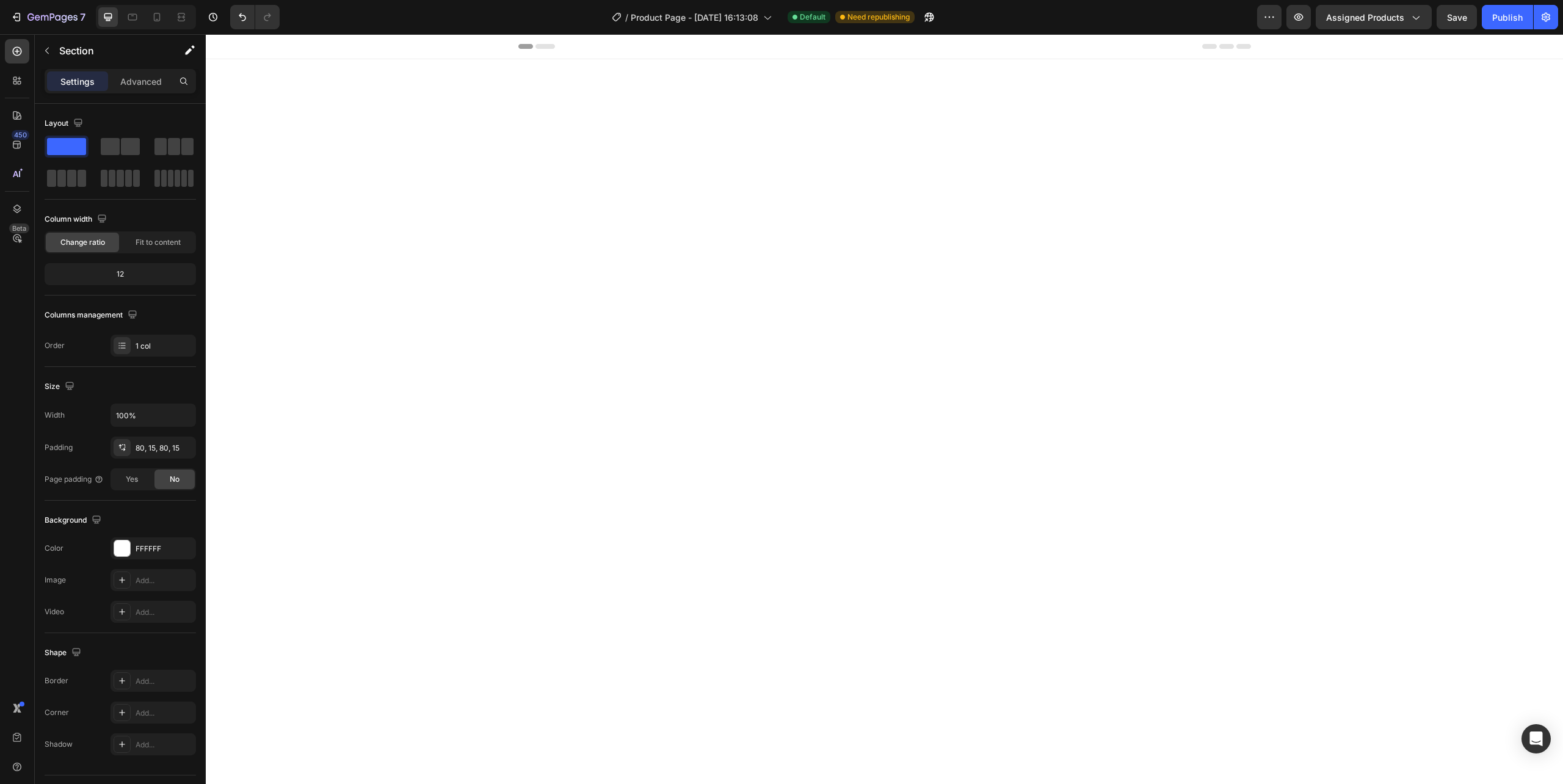
scroll to position [2470, 0]
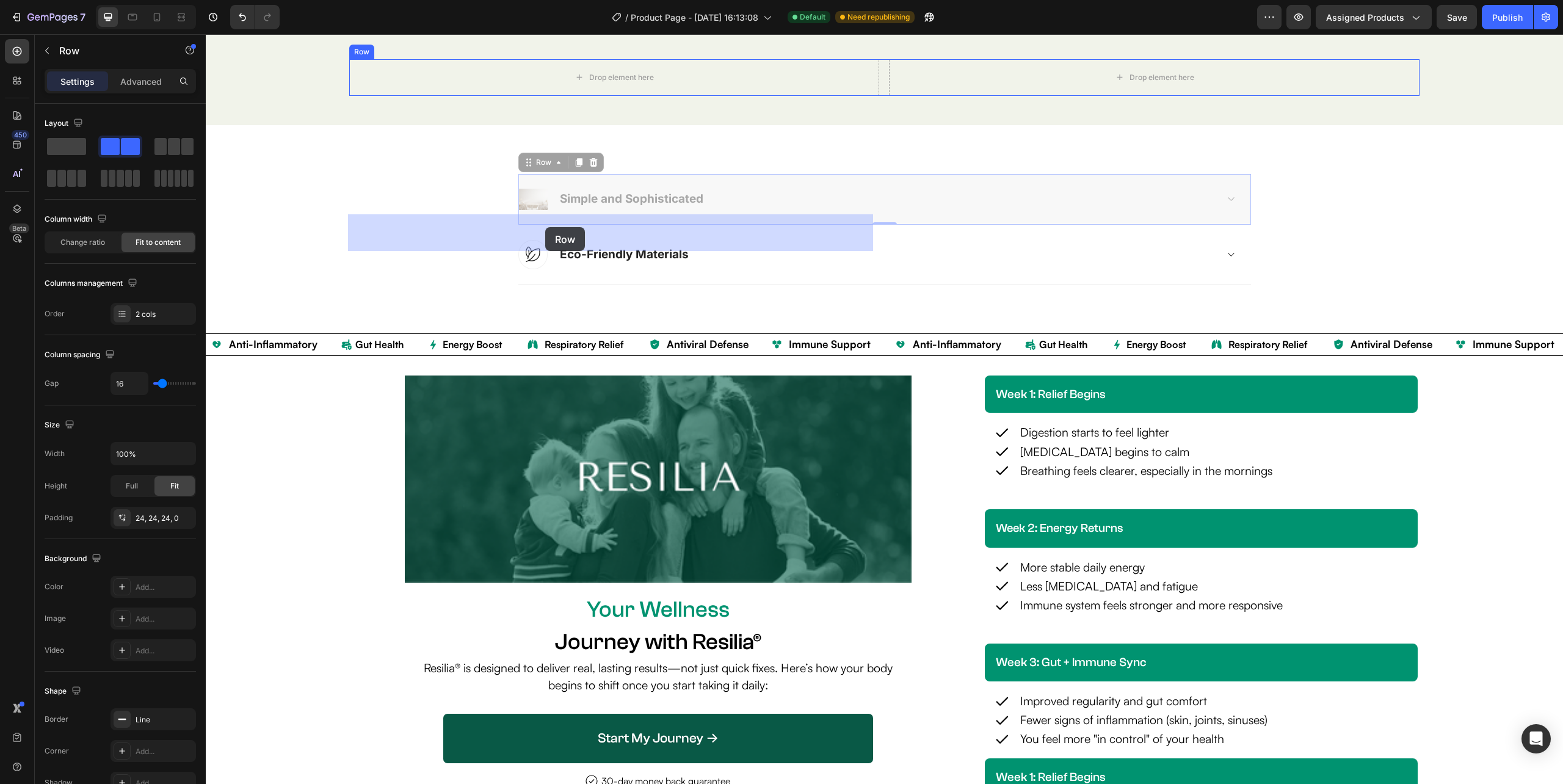
drag, startPoint x: 545, startPoint y: 365, endPoint x: 545, endPoint y: 227, distance: 138.0
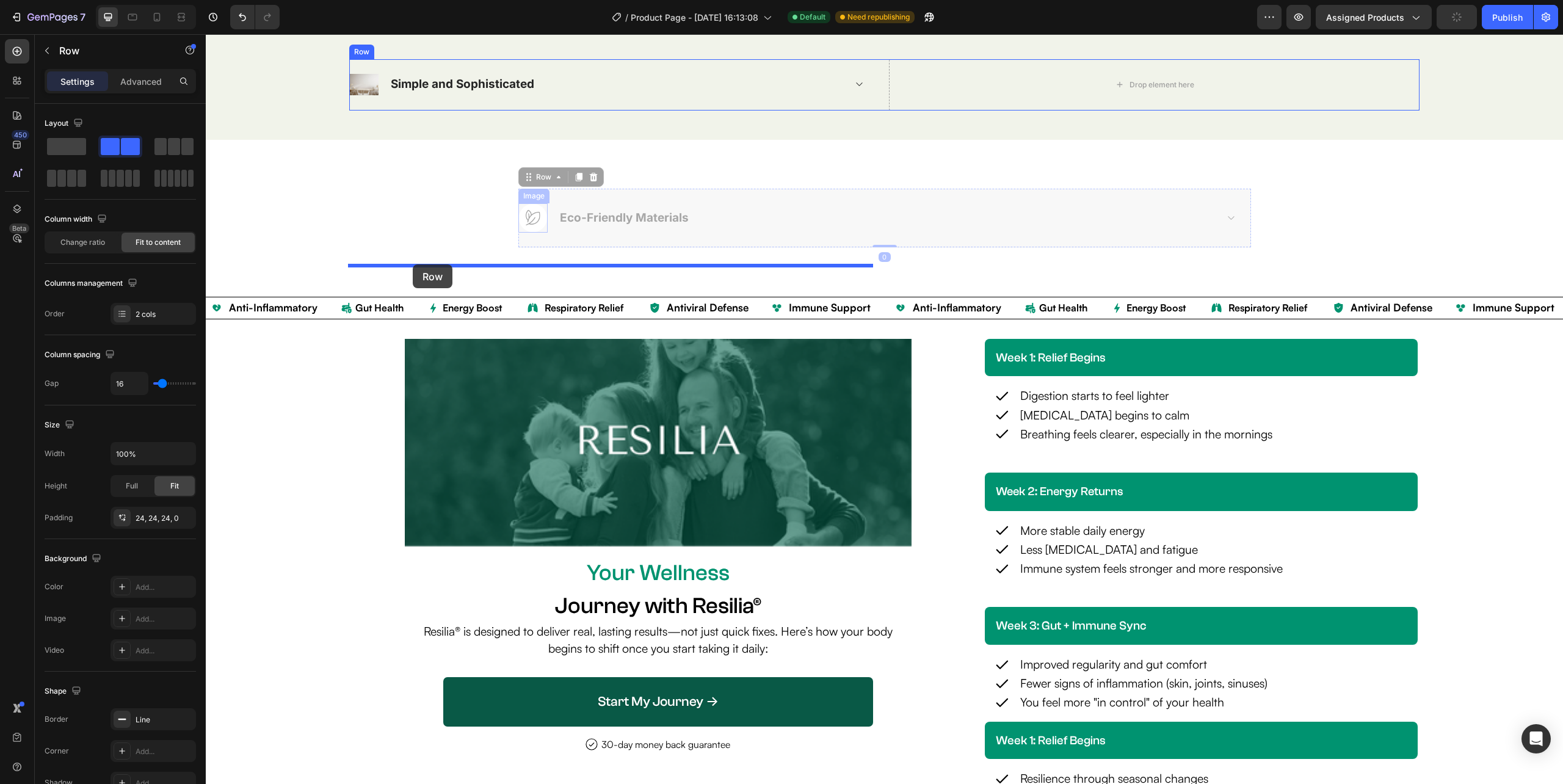
drag, startPoint x: 535, startPoint y: 392, endPoint x: 412, endPoint y: 265, distance: 176.8
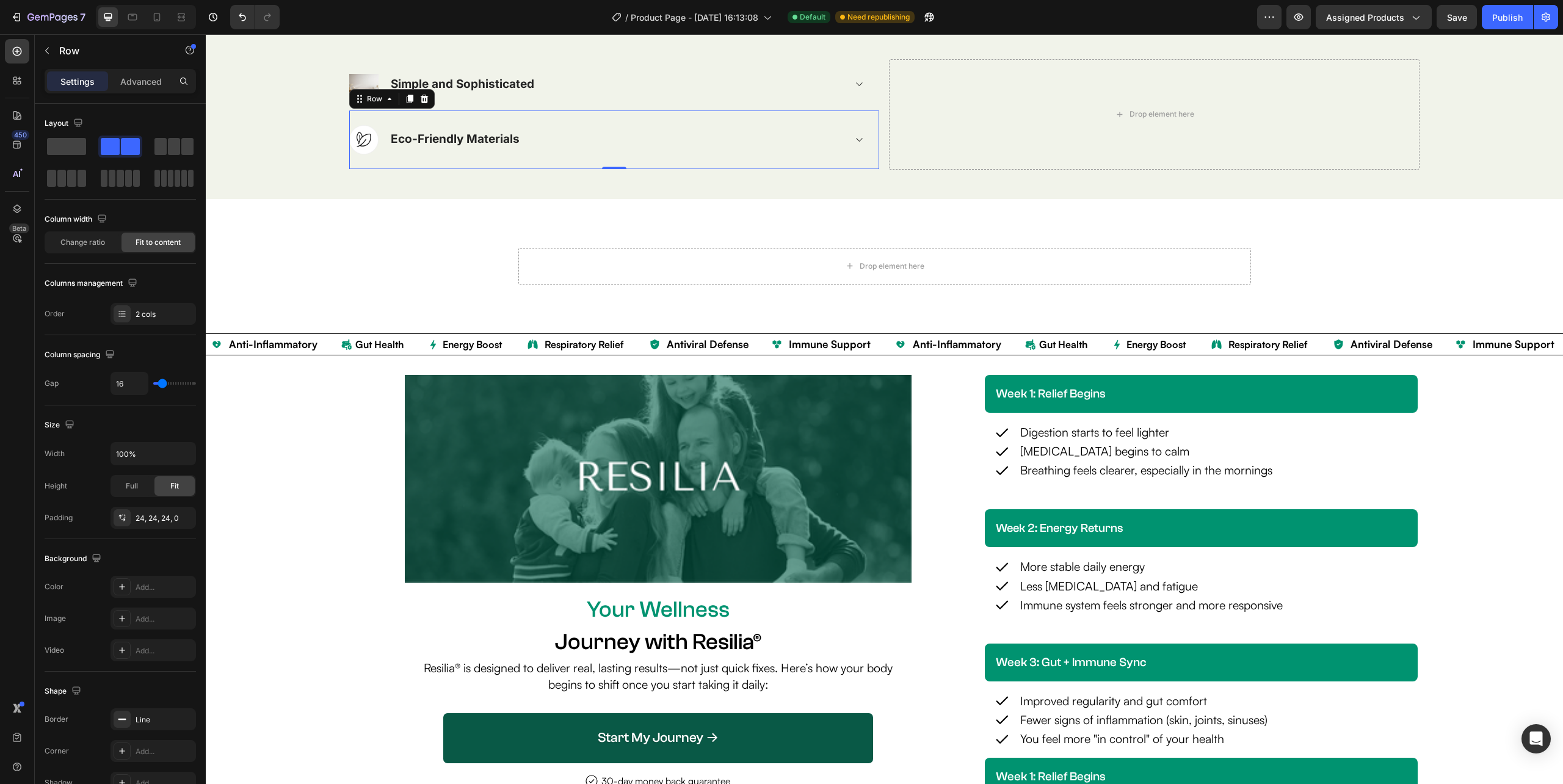
click at [871, 169] on div "Image Eco-Friendly Materials Accordion Row 0" at bounding box center [614, 140] width 530 height 59
click at [880, 169] on div "Image Simple and Sophisticated Accordion Row Image Eco-Friendly Materials Accor…" at bounding box center [884, 114] width 1070 height 111
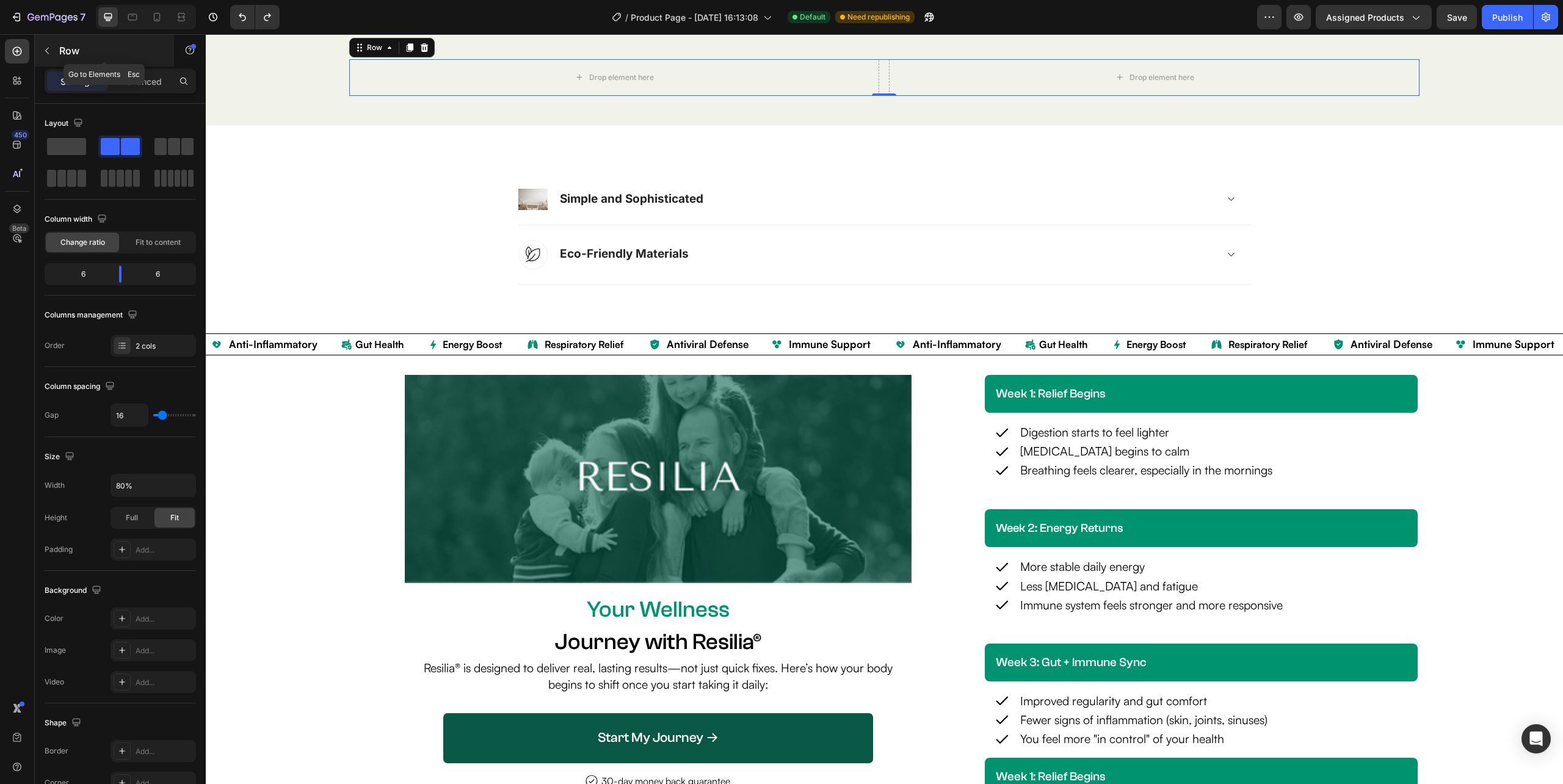
click at [42, 45] on button "button" at bounding box center [47, 50] width 20 height 20
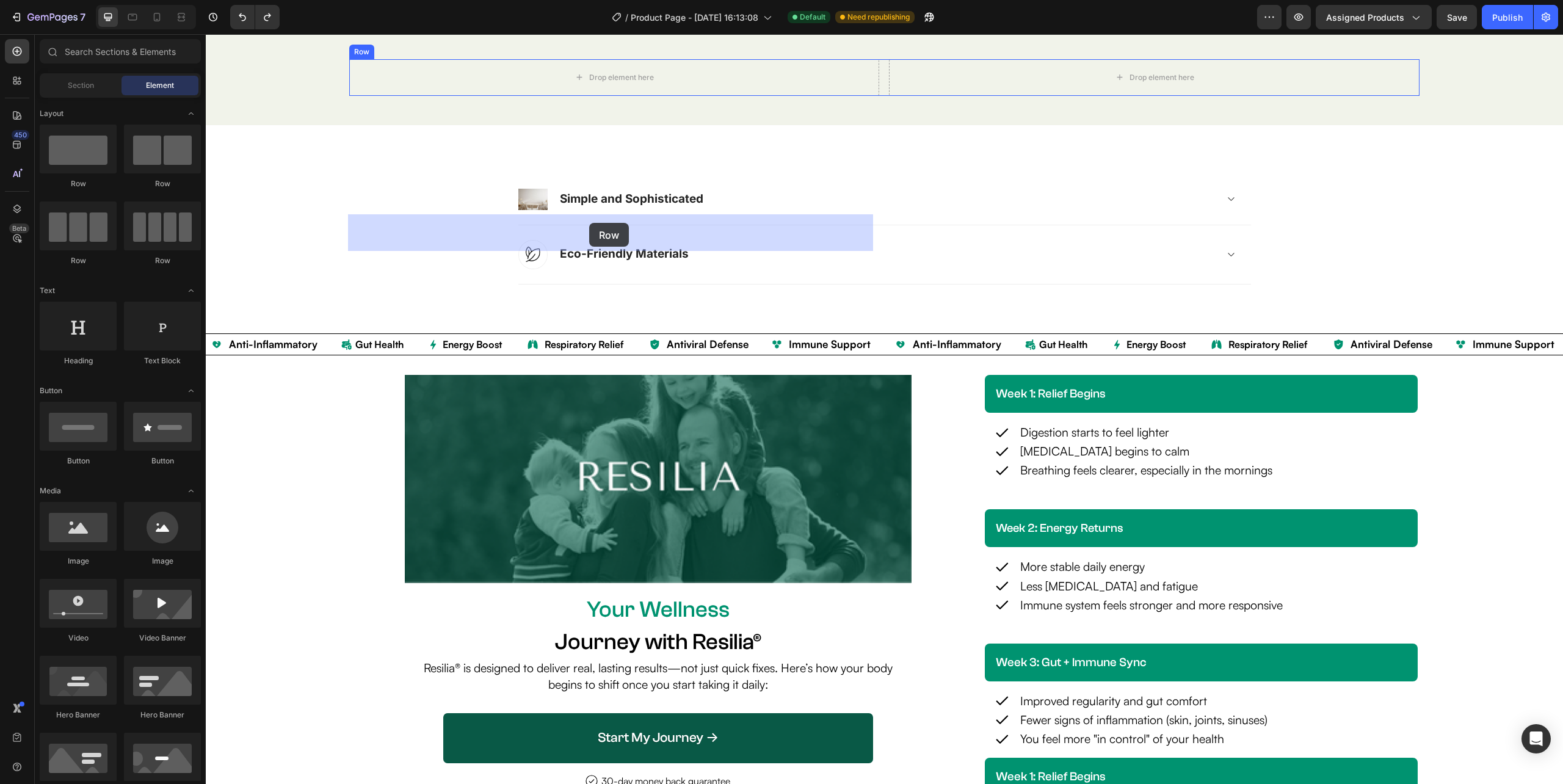
drag, startPoint x: 286, startPoint y: 199, endPoint x: 590, endPoint y: 223, distance: 304.9
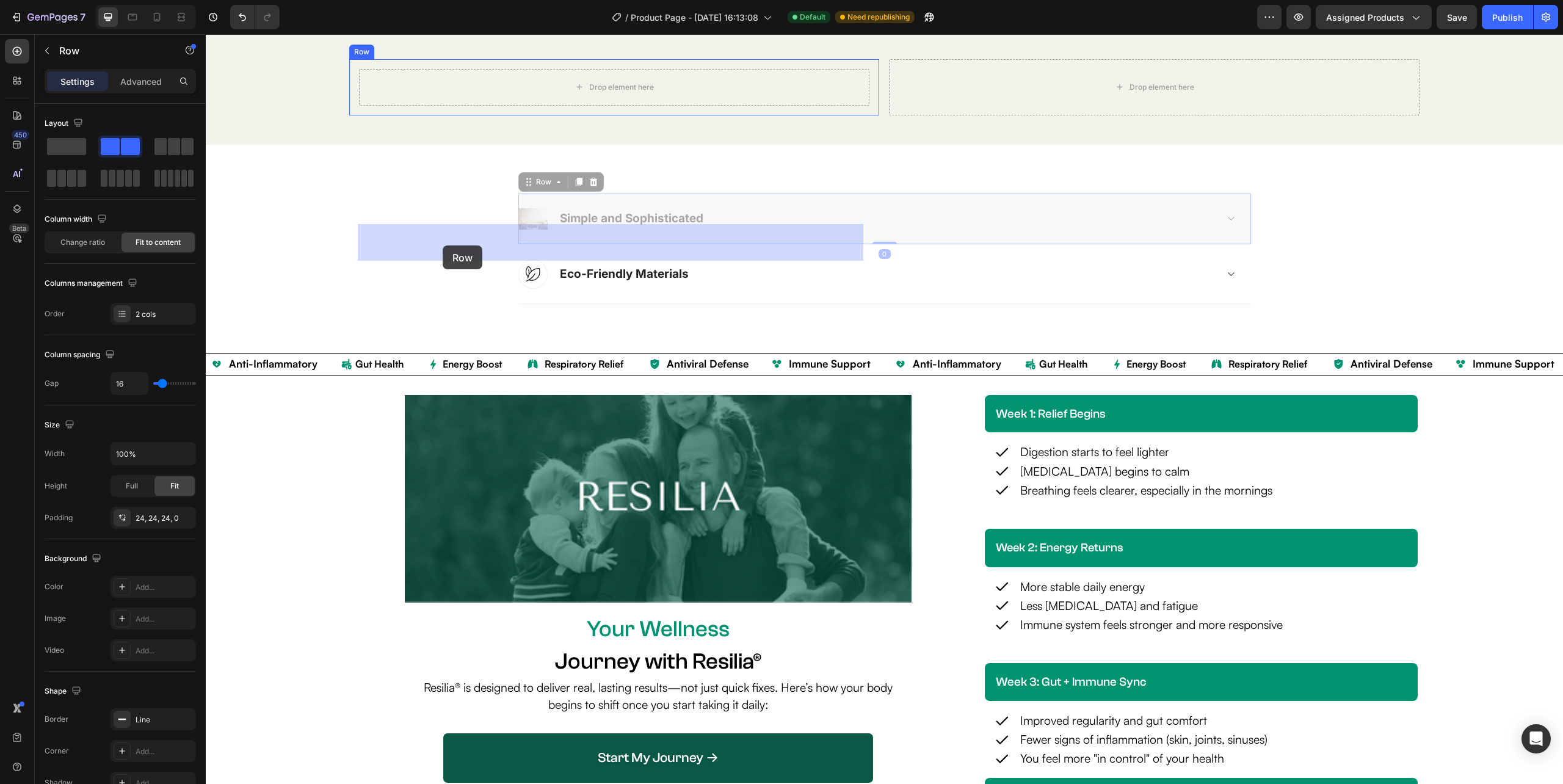
drag, startPoint x: 526, startPoint y: 392, endPoint x: 443, endPoint y: 245, distance: 168.8
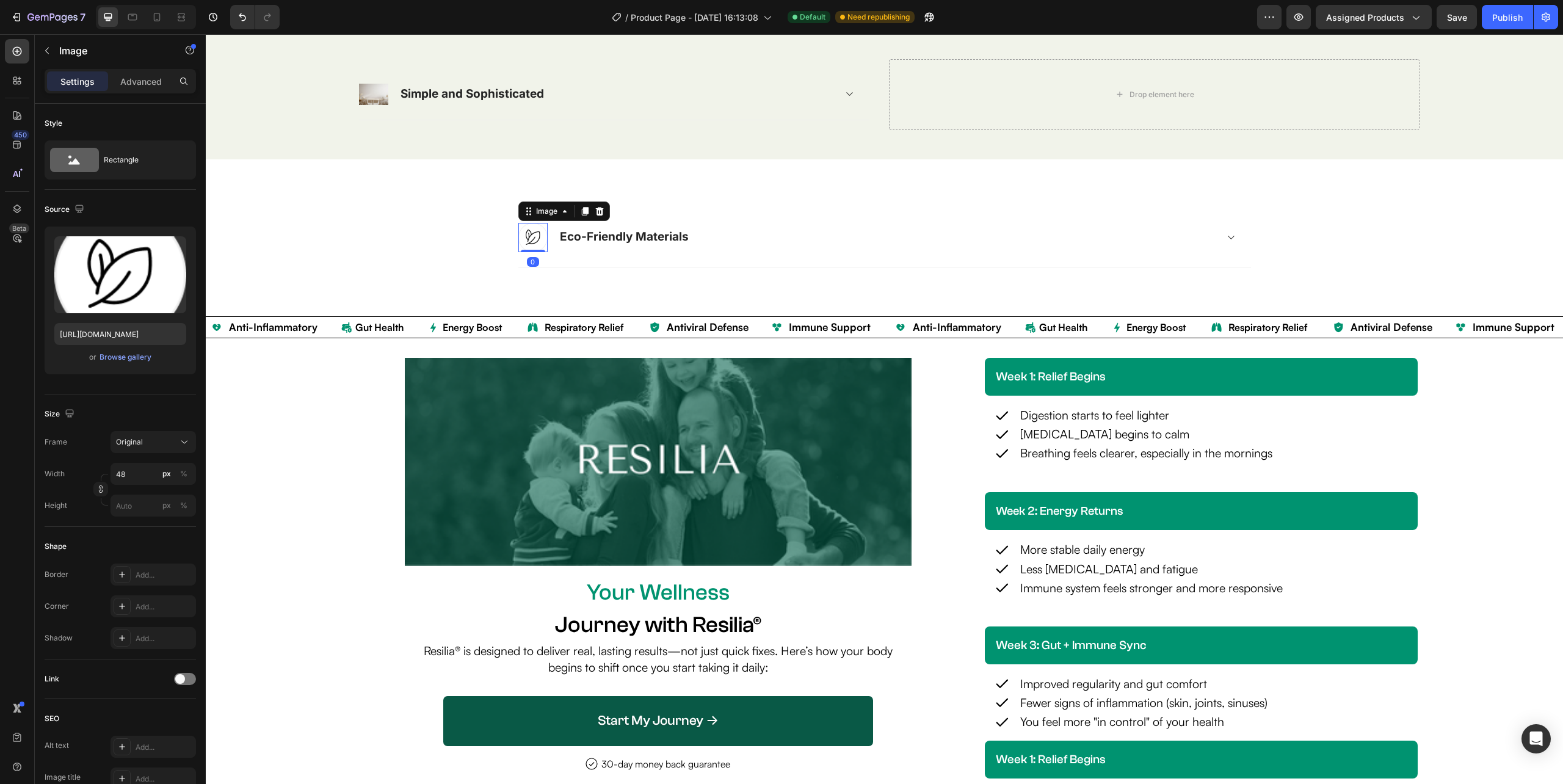
click at [571, 267] on div "Image 0 Eco-Friendly Materials Accordion Row" at bounding box center [884, 238] width 732 height 59
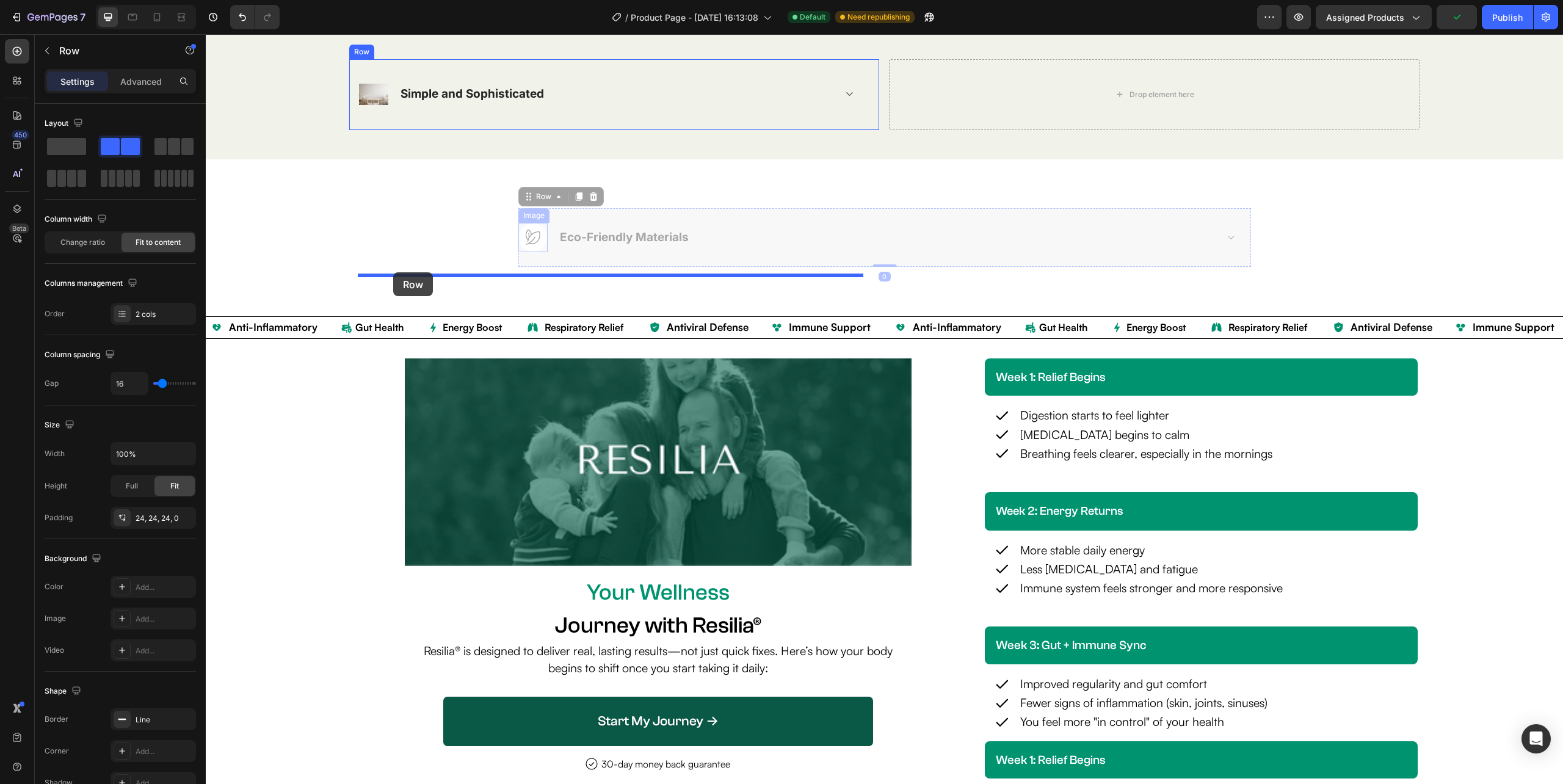
drag, startPoint x: 555, startPoint y: 415, endPoint x: 393, endPoint y: 272, distance: 216.1
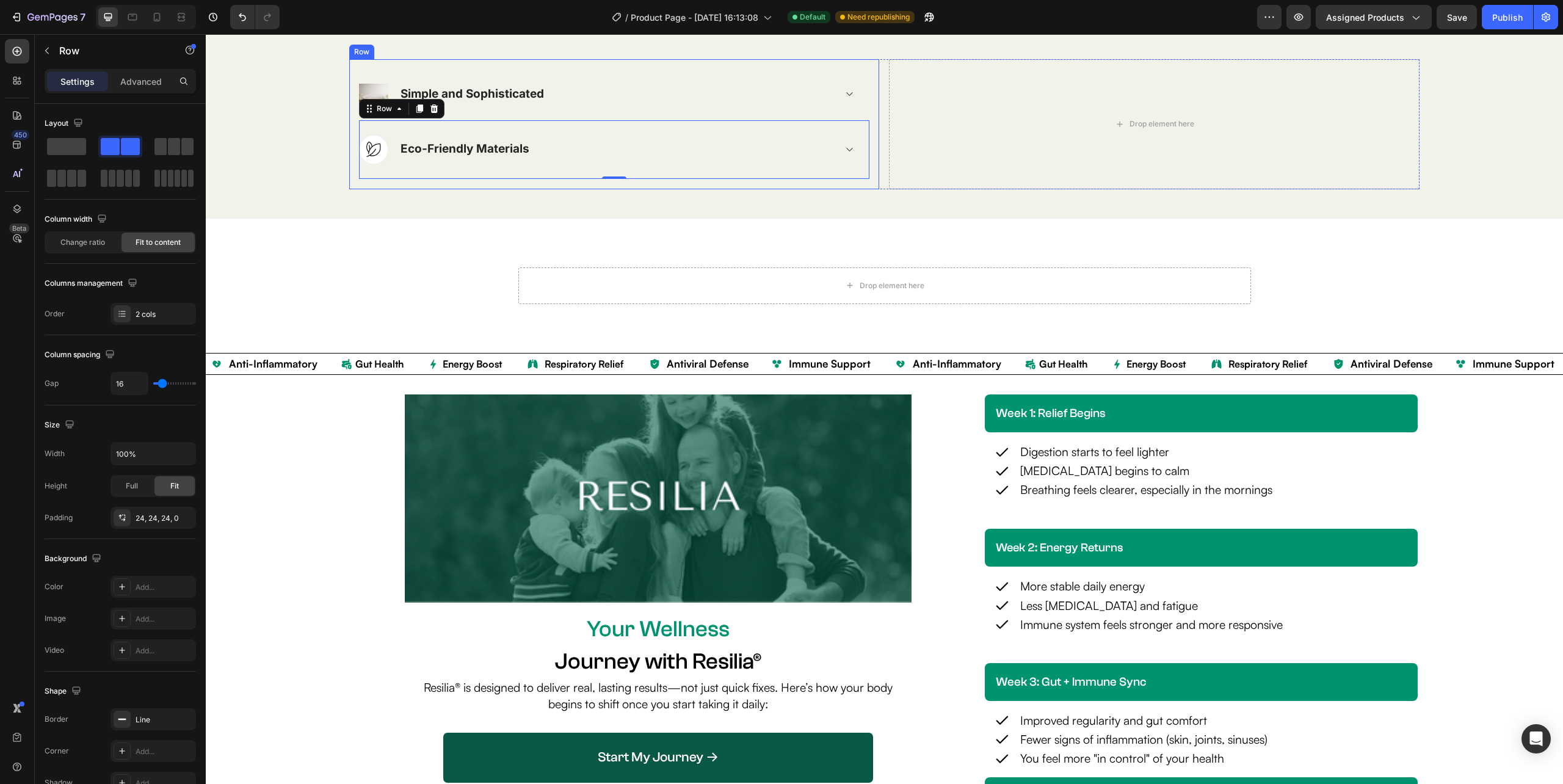
click at [863, 189] on div "Image Simple and Sophisticated Accordion Row Image Eco-Friendly Materials Accor…" at bounding box center [614, 124] width 530 height 130
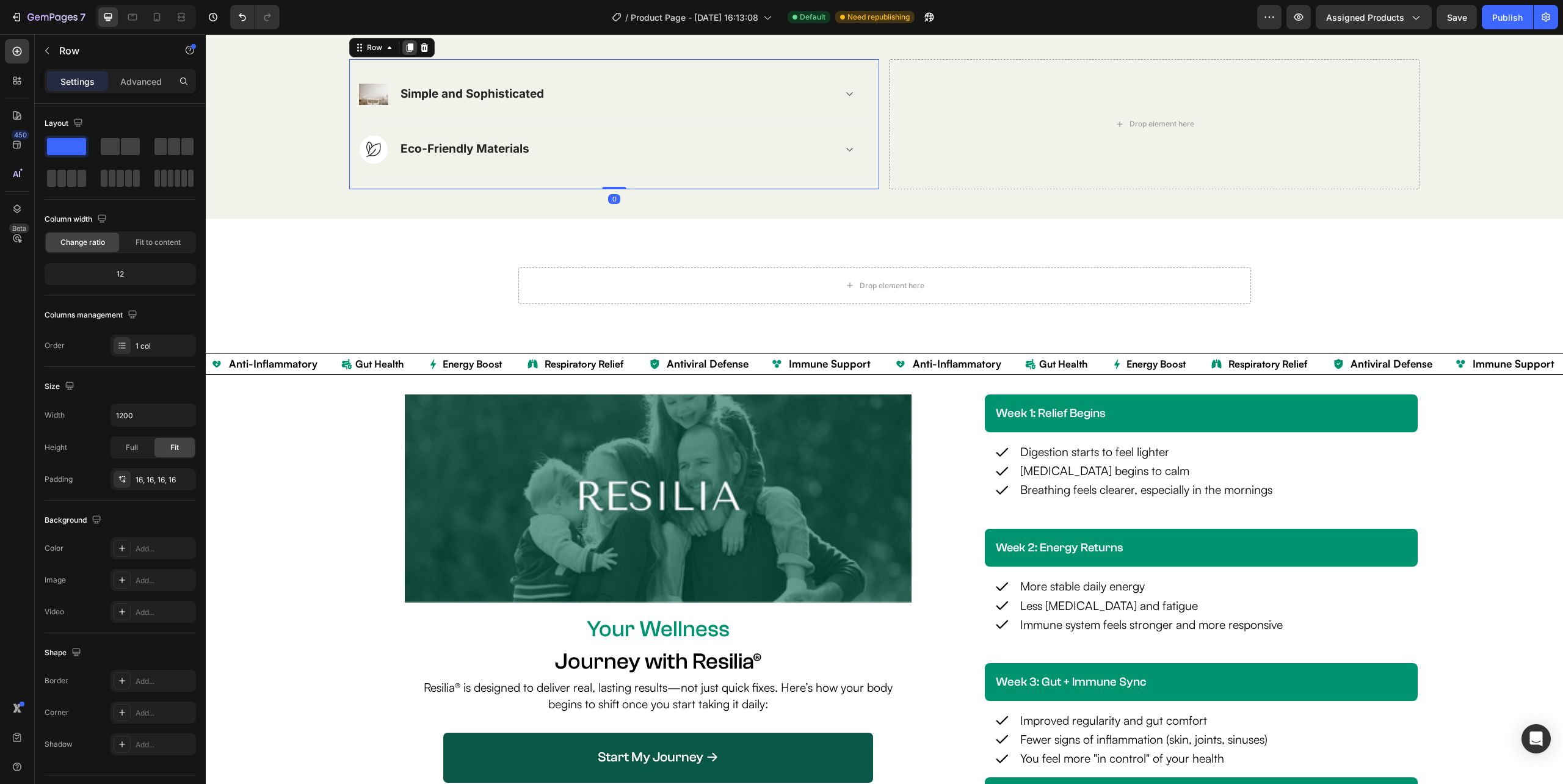
click at [408, 52] on icon at bounding box center [410, 48] width 7 height 9
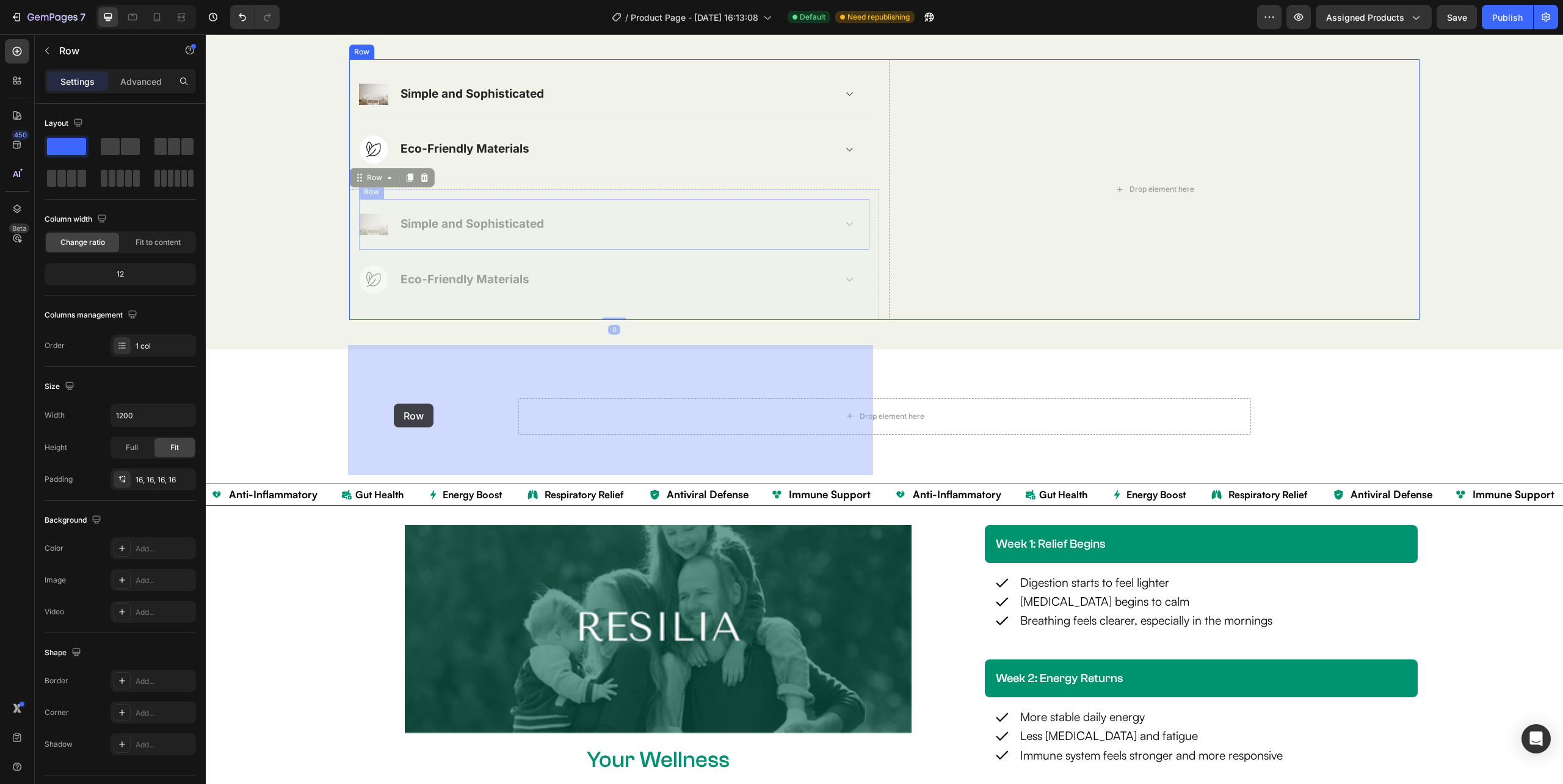
drag, startPoint x: 356, startPoint y: 411, endPoint x: 393, endPoint y: 404, distance: 37.7
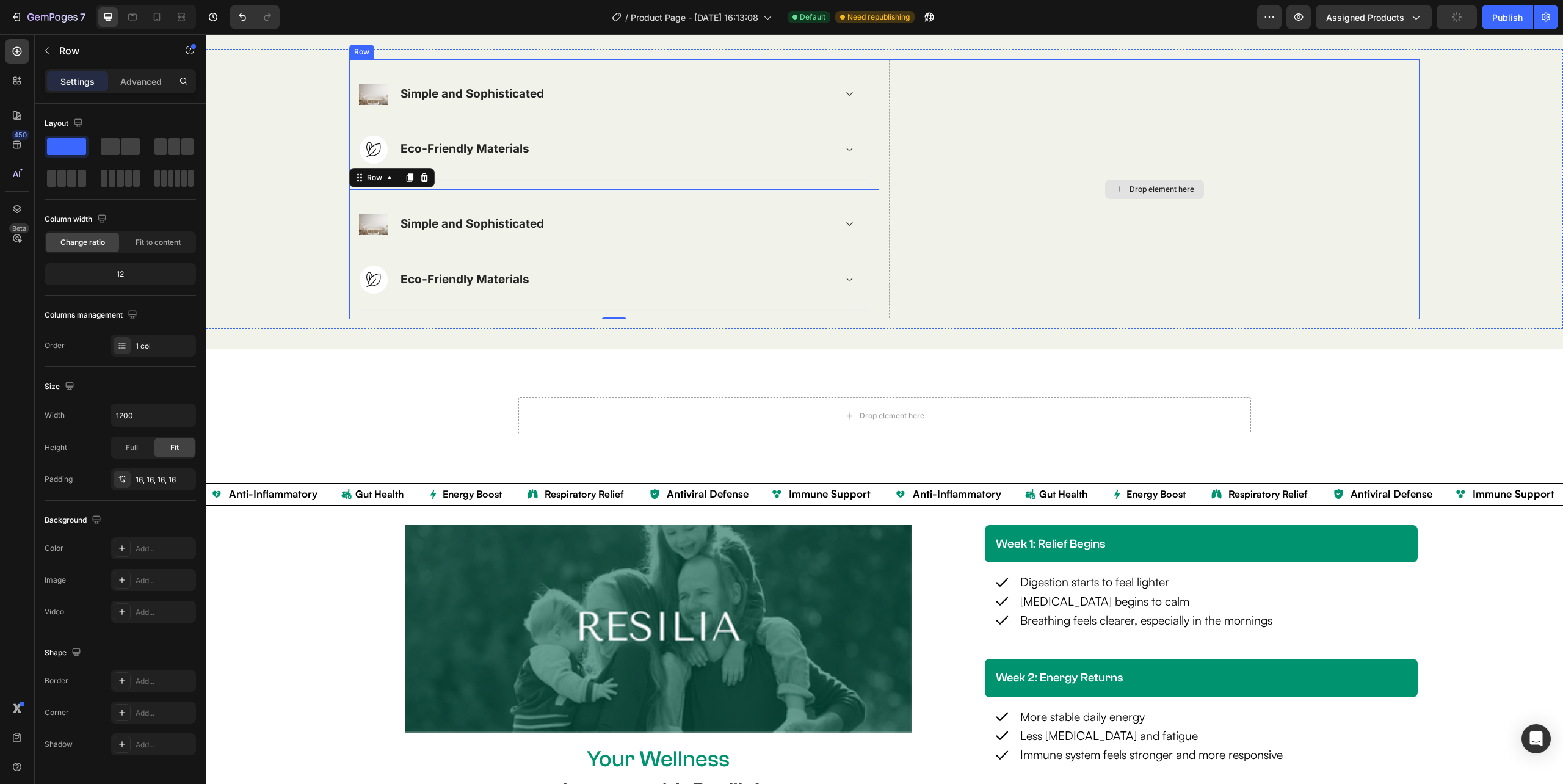
click at [1104, 286] on div "Drop element here" at bounding box center [1153, 189] width 530 height 261
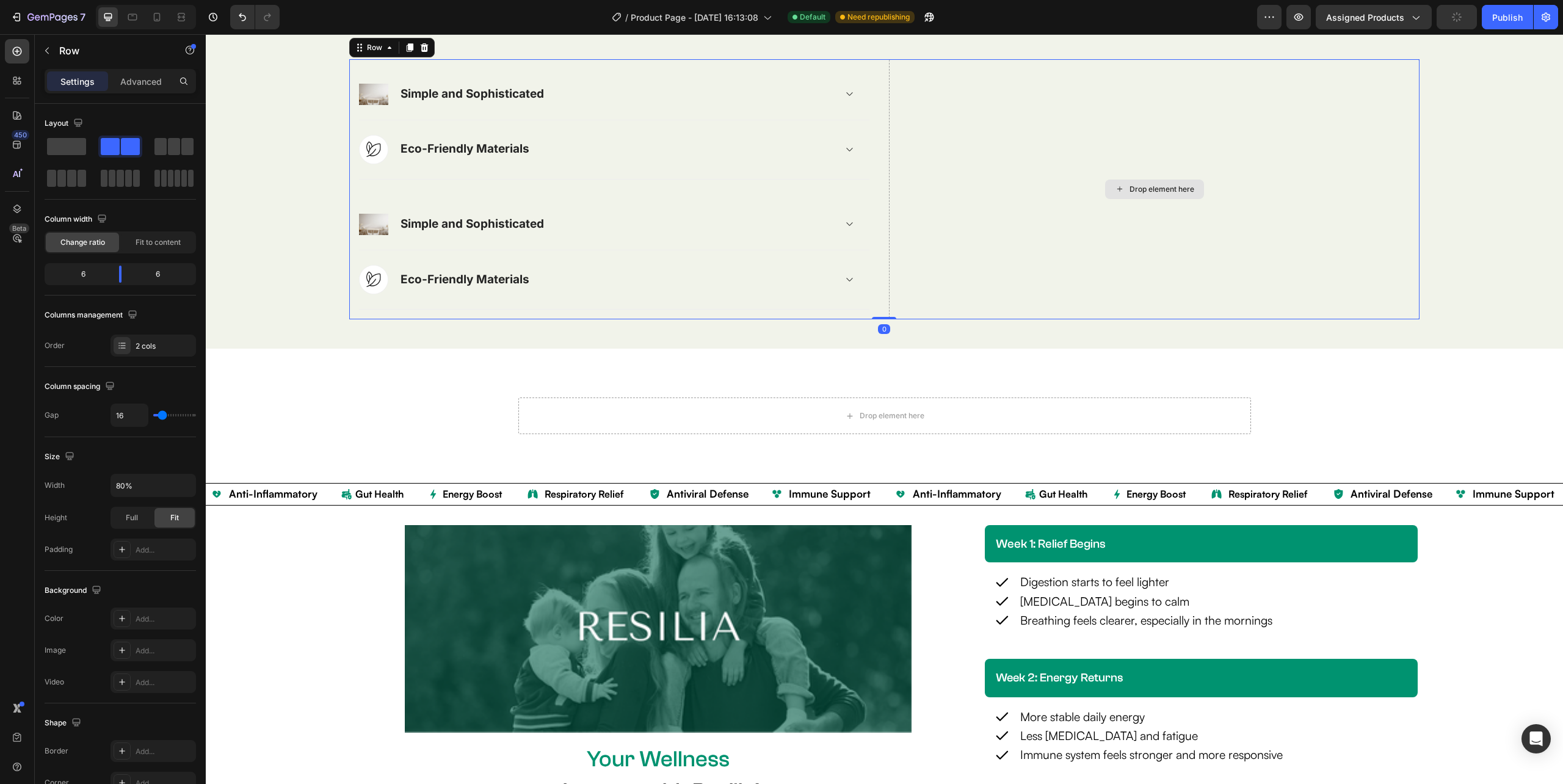
drag, startPoint x: 278, startPoint y: 169, endPoint x: 1144, endPoint y: 346, distance: 883.9
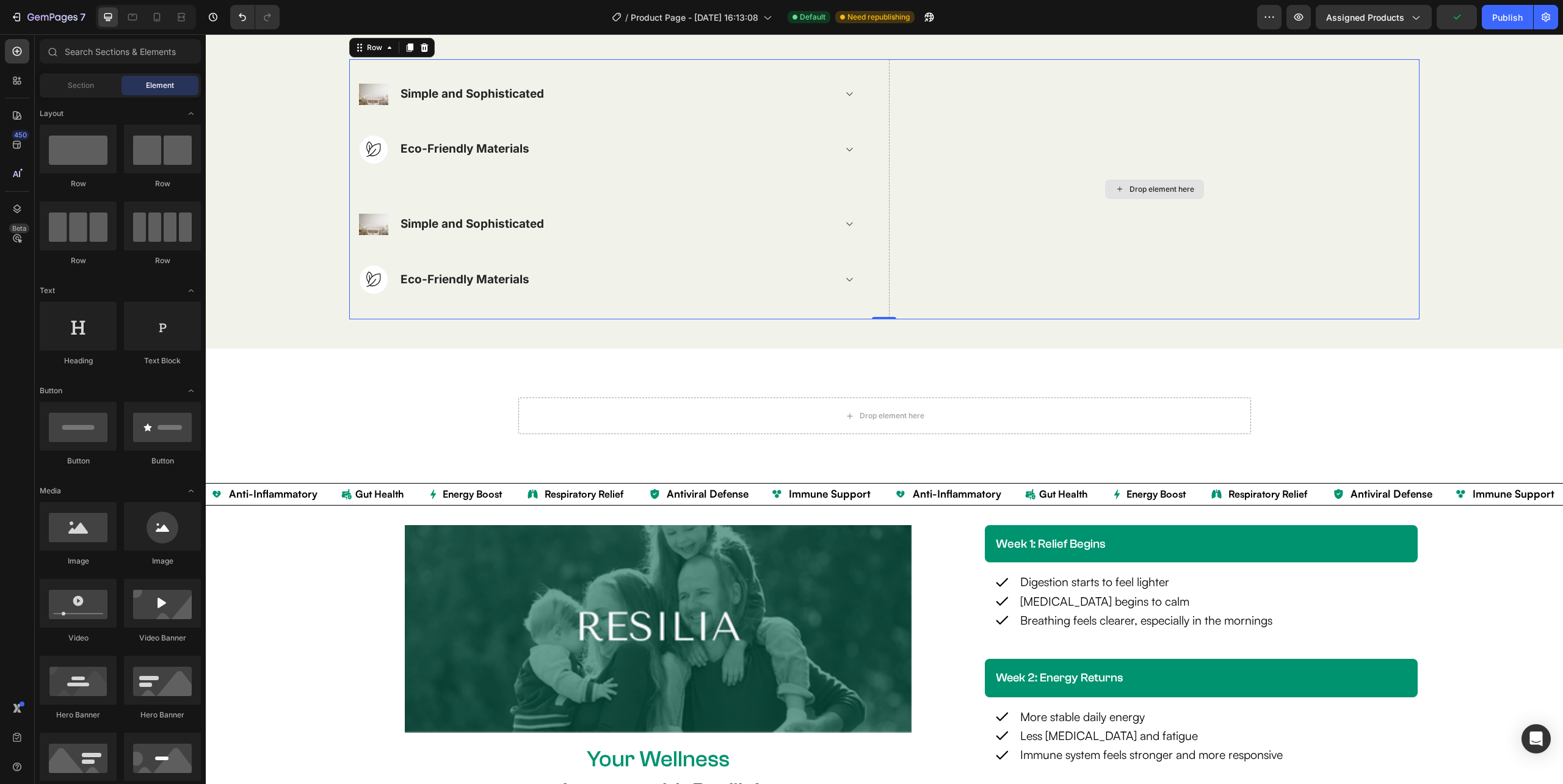
click at [1146, 194] on div "Drop element here" at bounding box center [1161, 188] width 65 height 10
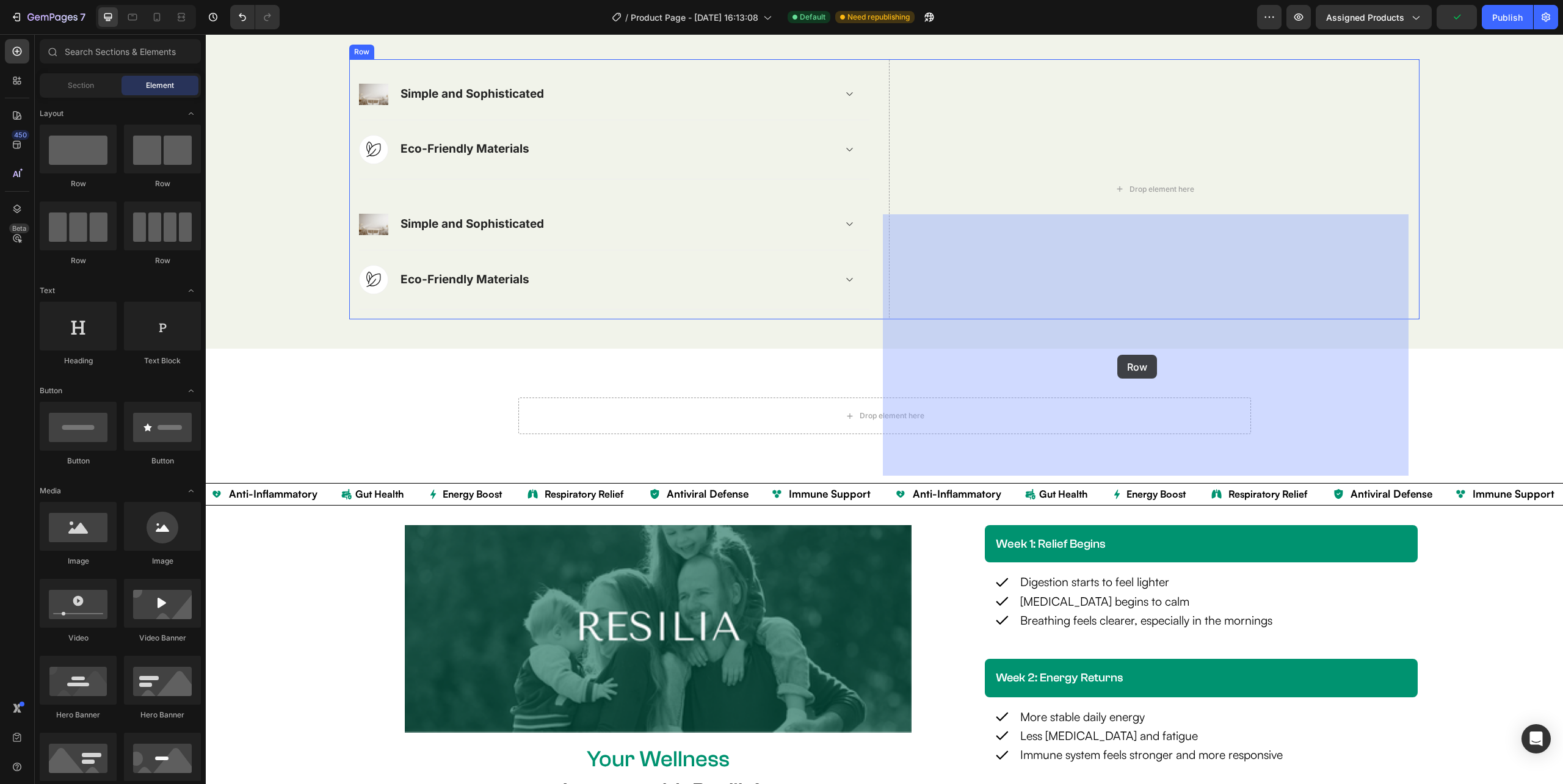
drag, startPoint x: 292, startPoint y: 188, endPoint x: 522, endPoint y: 438, distance: 339.7
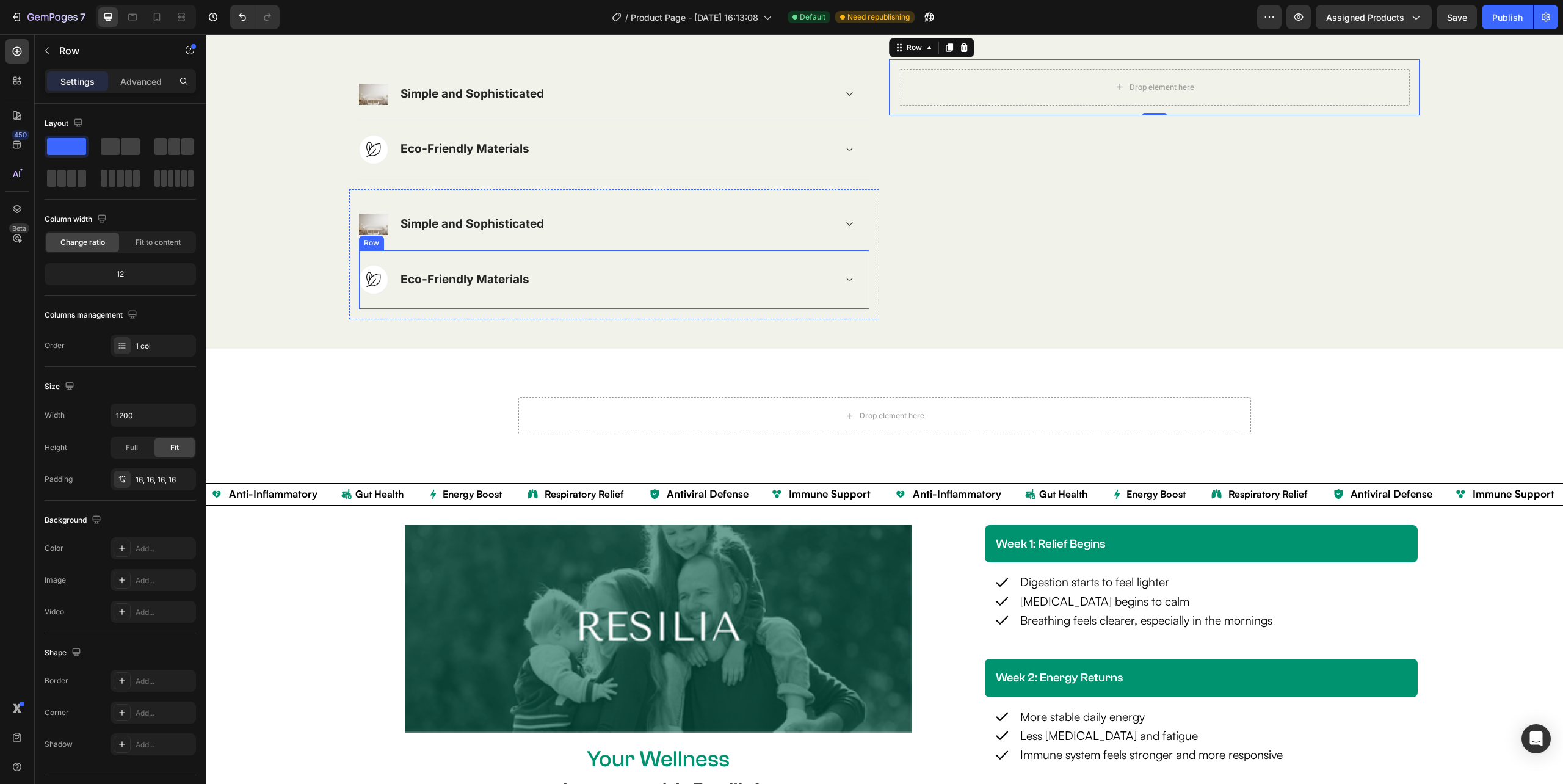
click at [359, 309] on div "Image Eco-Friendly Materials Accordion Row" at bounding box center [614, 280] width 510 height 59
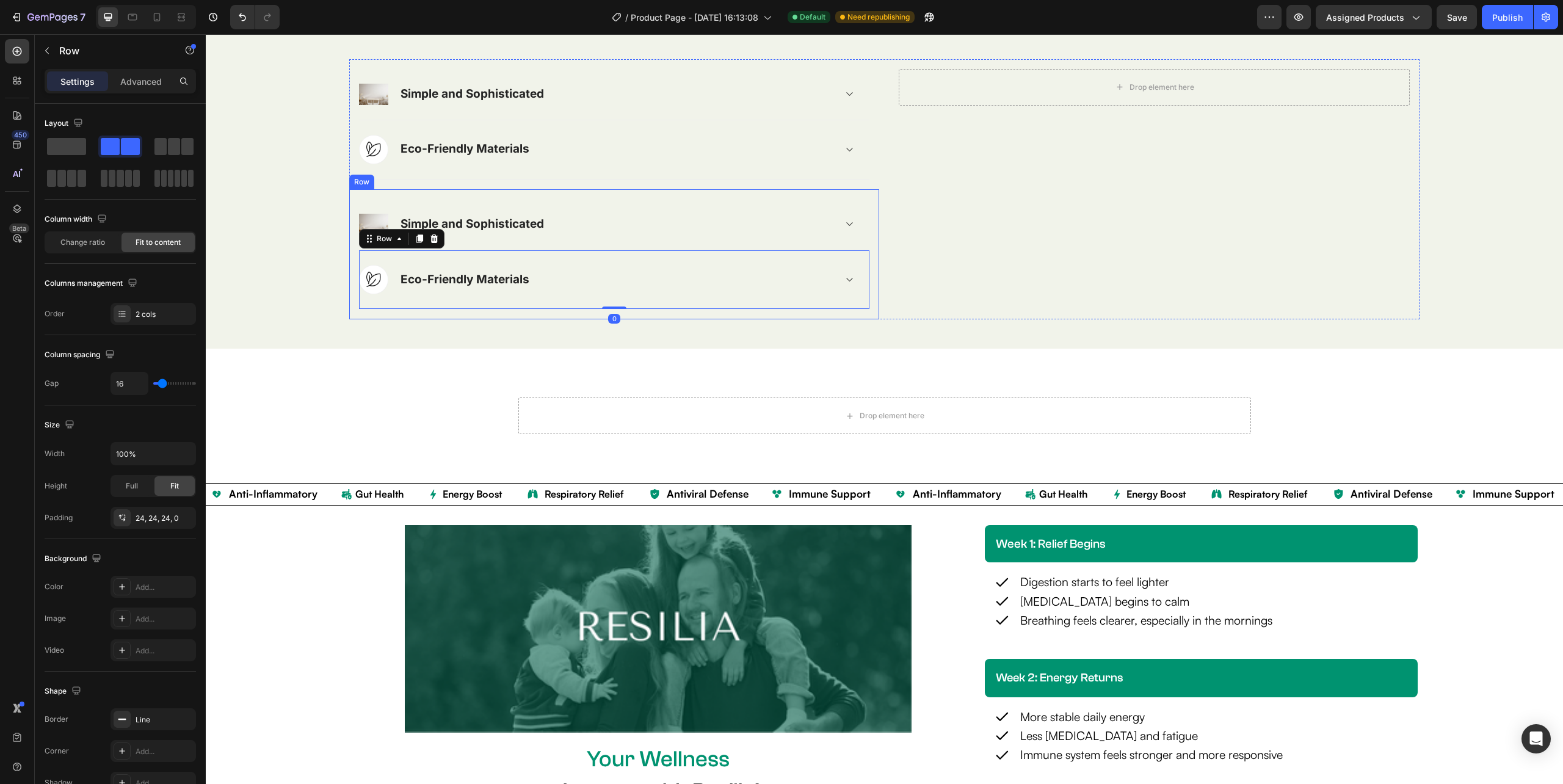
click at [354, 319] on div "Image Simple and Sophisticated Accordion Row Image Eco-Friendly Materials Accor…" at bounding box center [614, 254] width 530 height 130
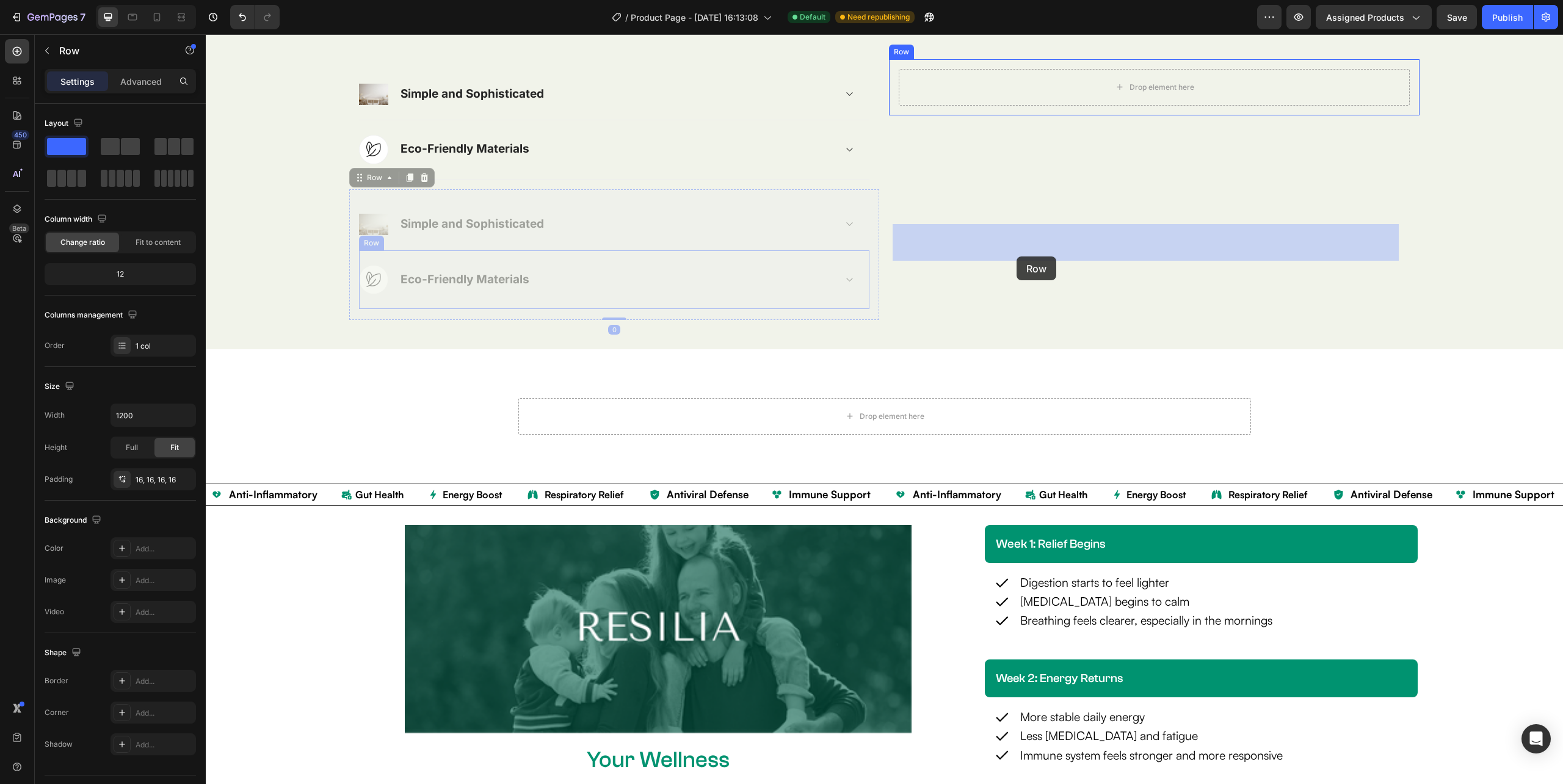
drag, startPoint x: 354, startPoint y: 411, endPoint x: 1017, endPoint y: 257, distance: 680.7
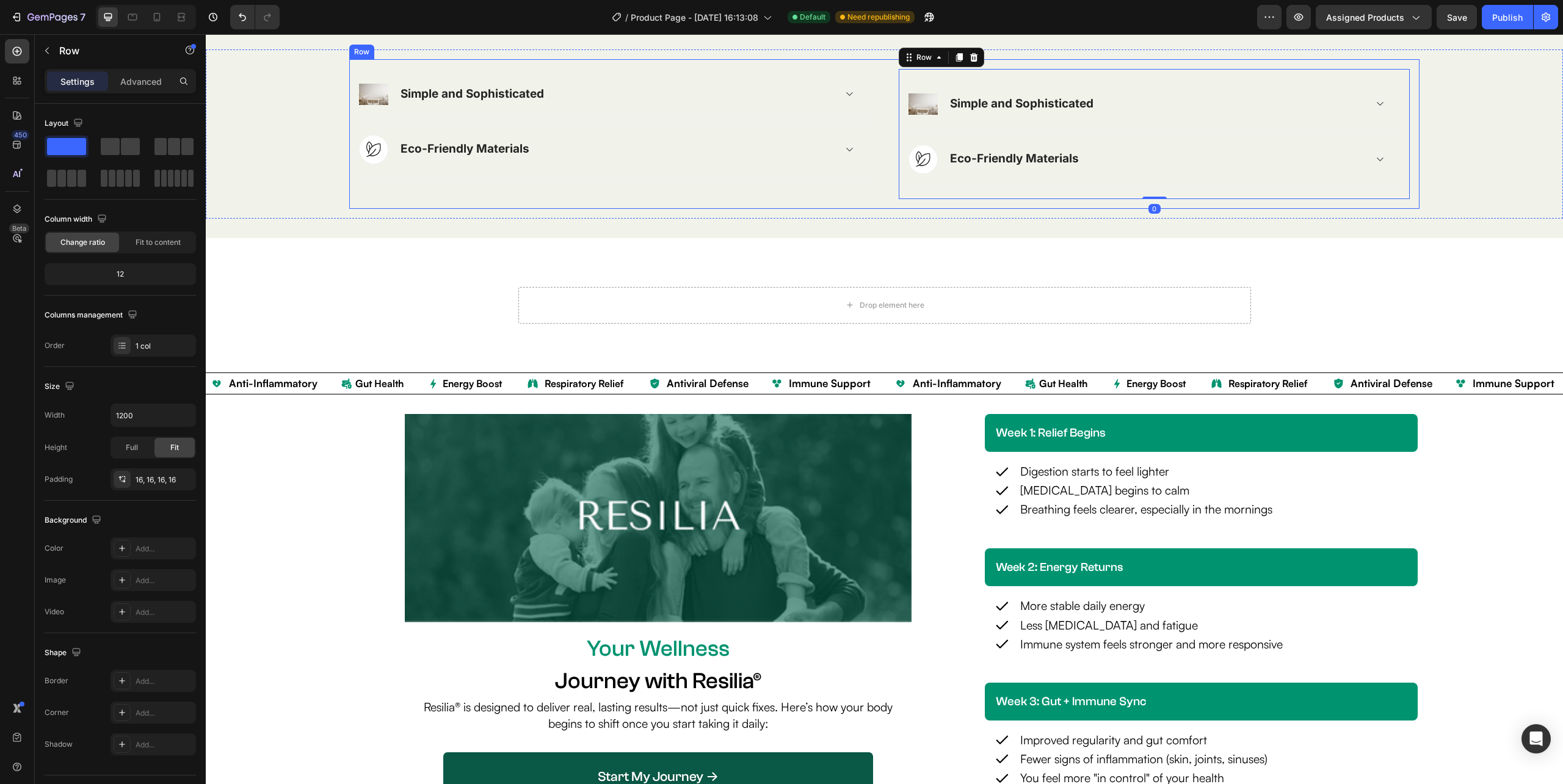
click at [756, 209] on div "Image Simple and Sophisticated Accordion Row Image Eco-Friendly Materials Accor…" at bounding box center [614, 133] width 530 height 150
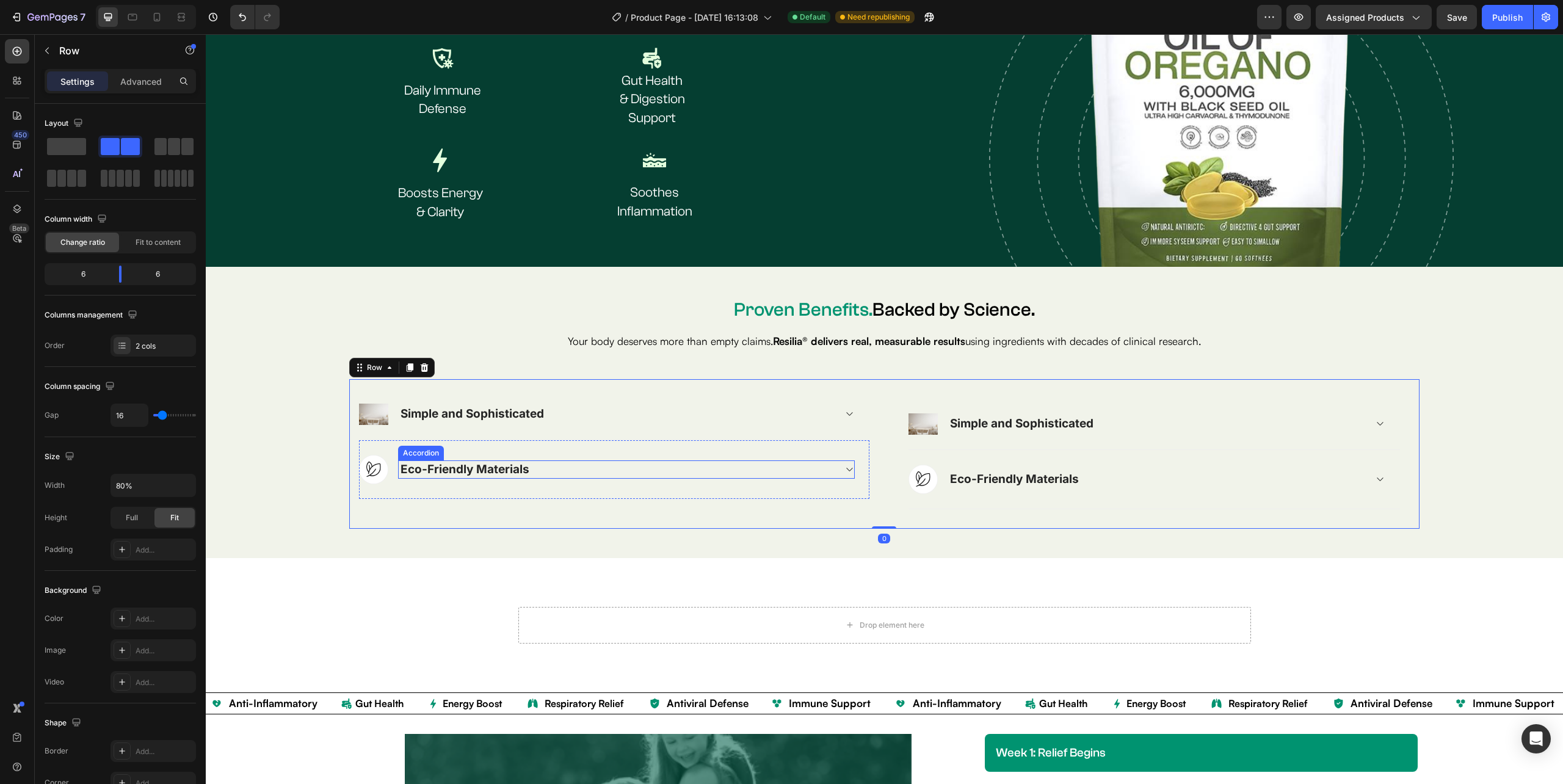
scroll to position [2307, 0]
click at [889, 429] on div "Image Simple and Sophisticated Accordion Row Image Eco-Friendly Materials Accor…" at bounding box center [1153, 454] width 530 height 150
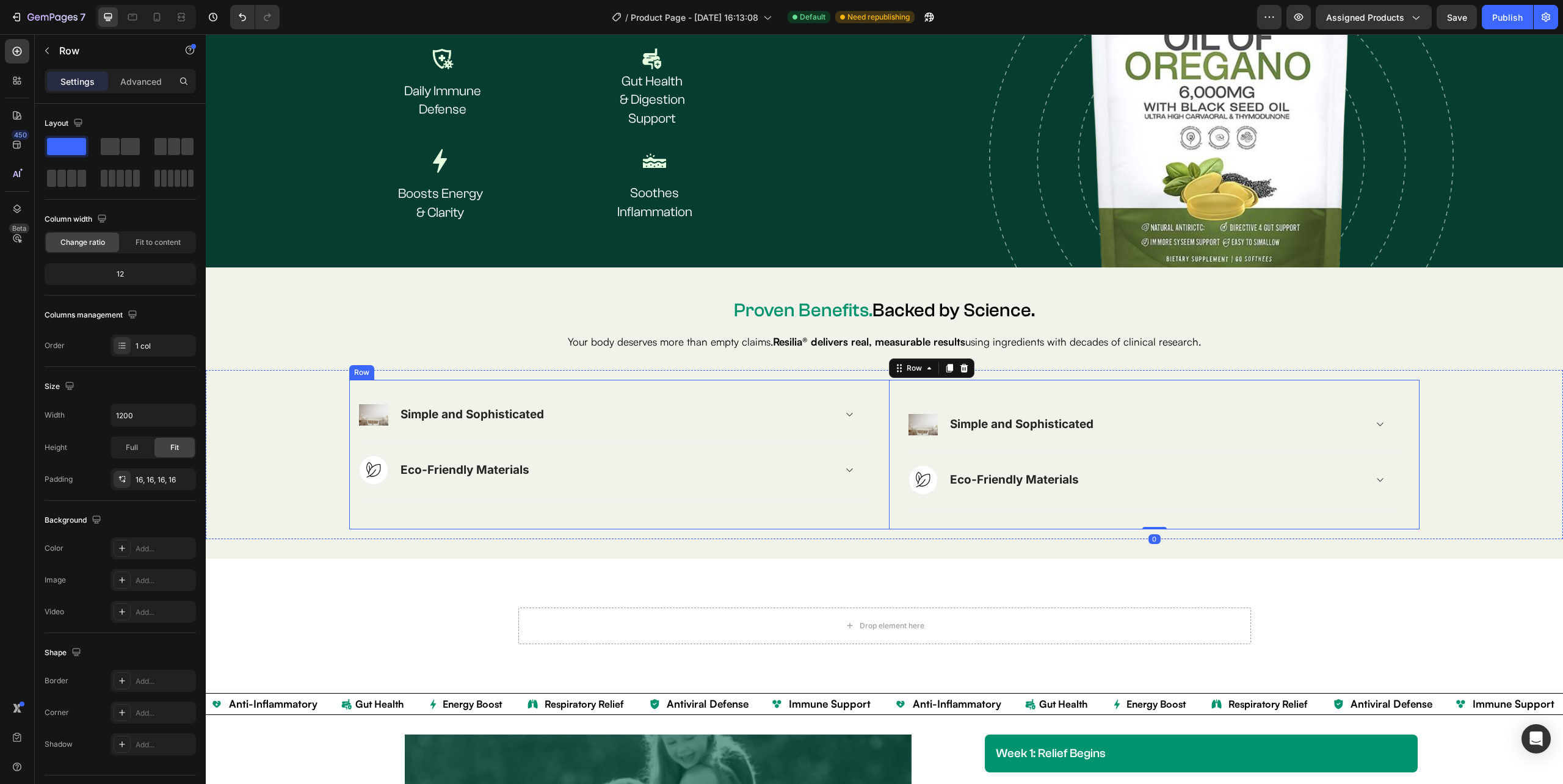
click at [877, 431] on div "Image Simple and Sophisticated Accordion Row Image Eco-Friendly Materials Accor…" at bounding box center [884, 454] width 1070 height 150
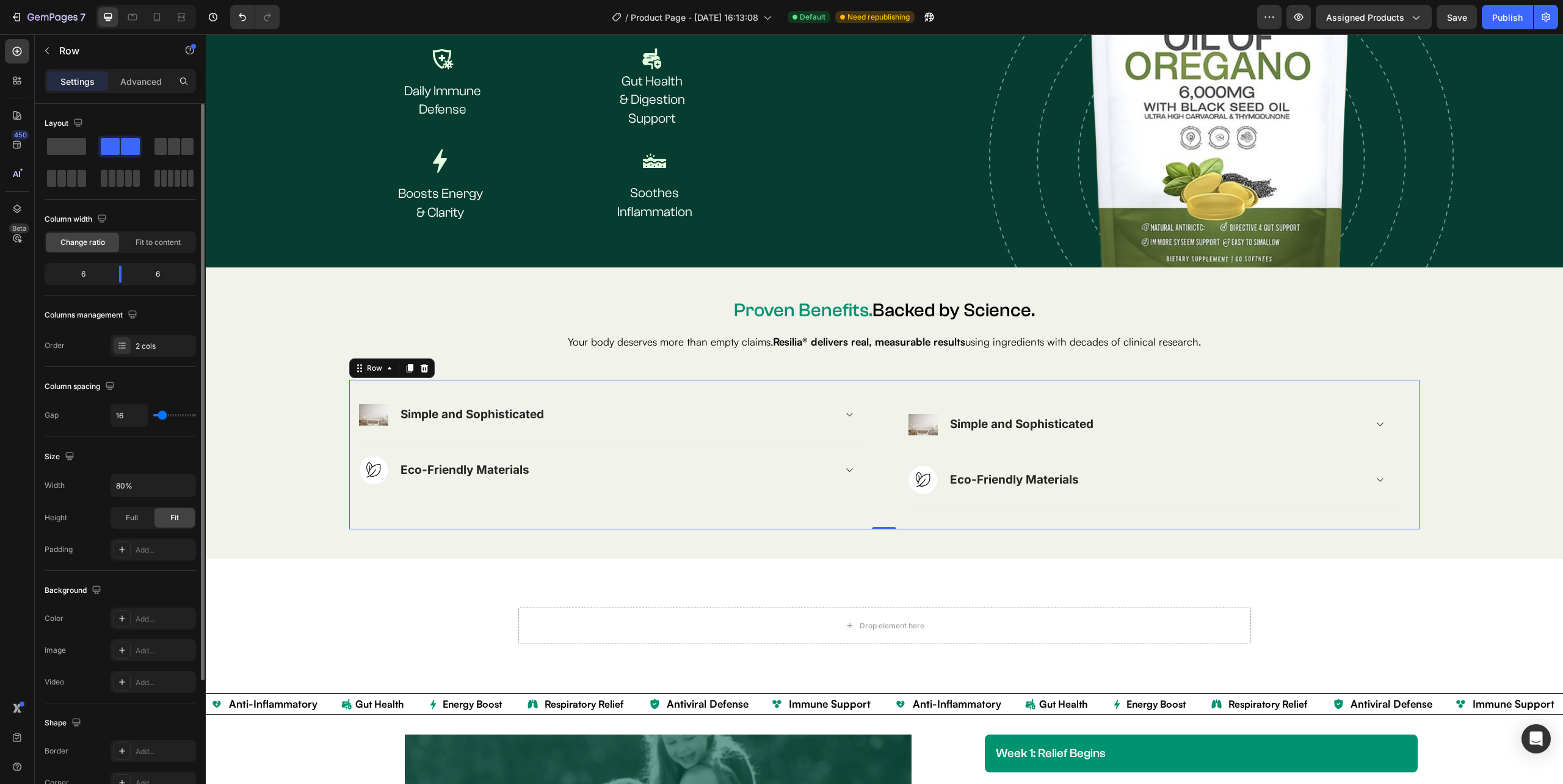
type input "17"
type input "20"
type input "26"
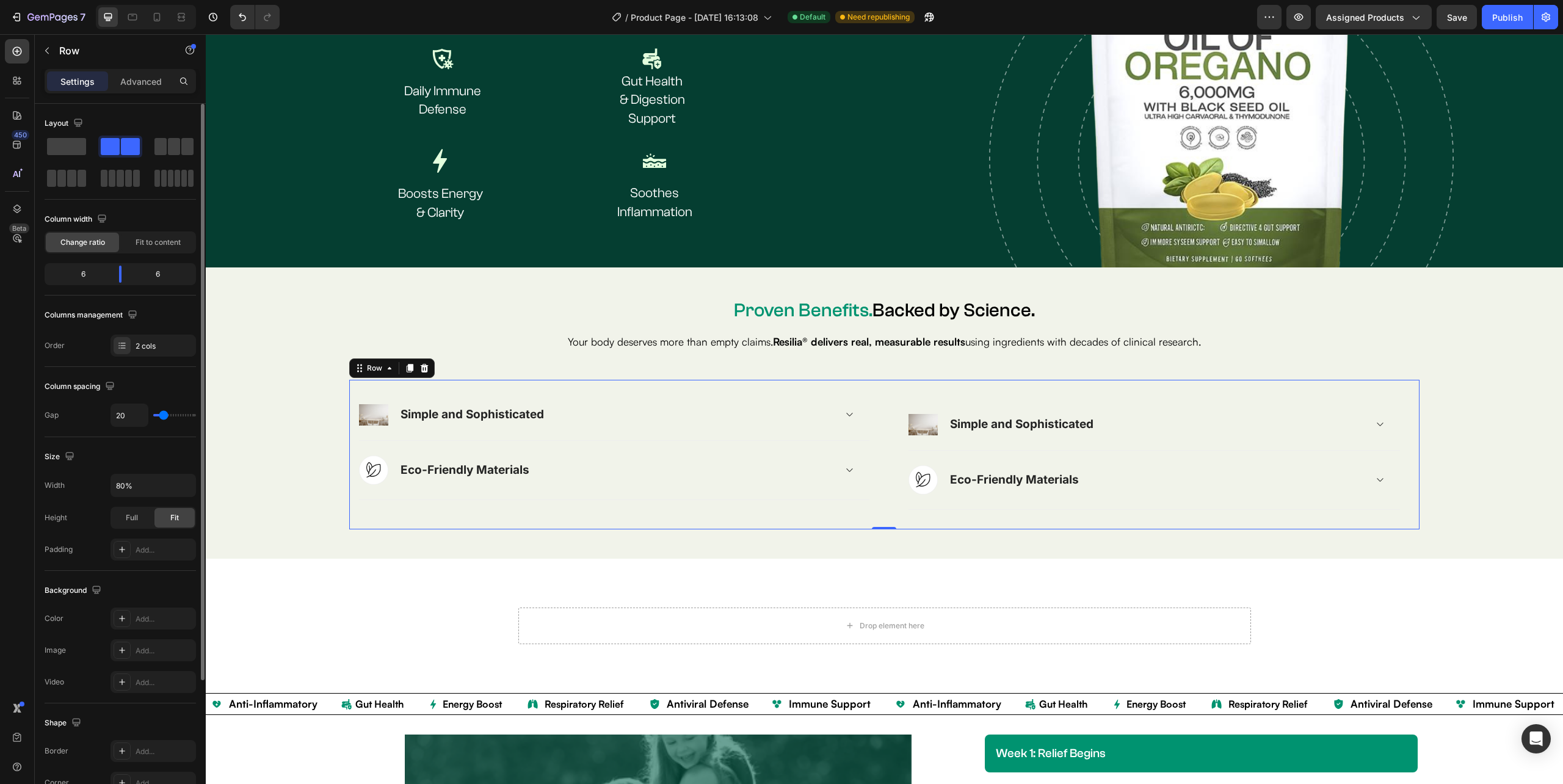
type input "26"
type input "50"
type input "32"
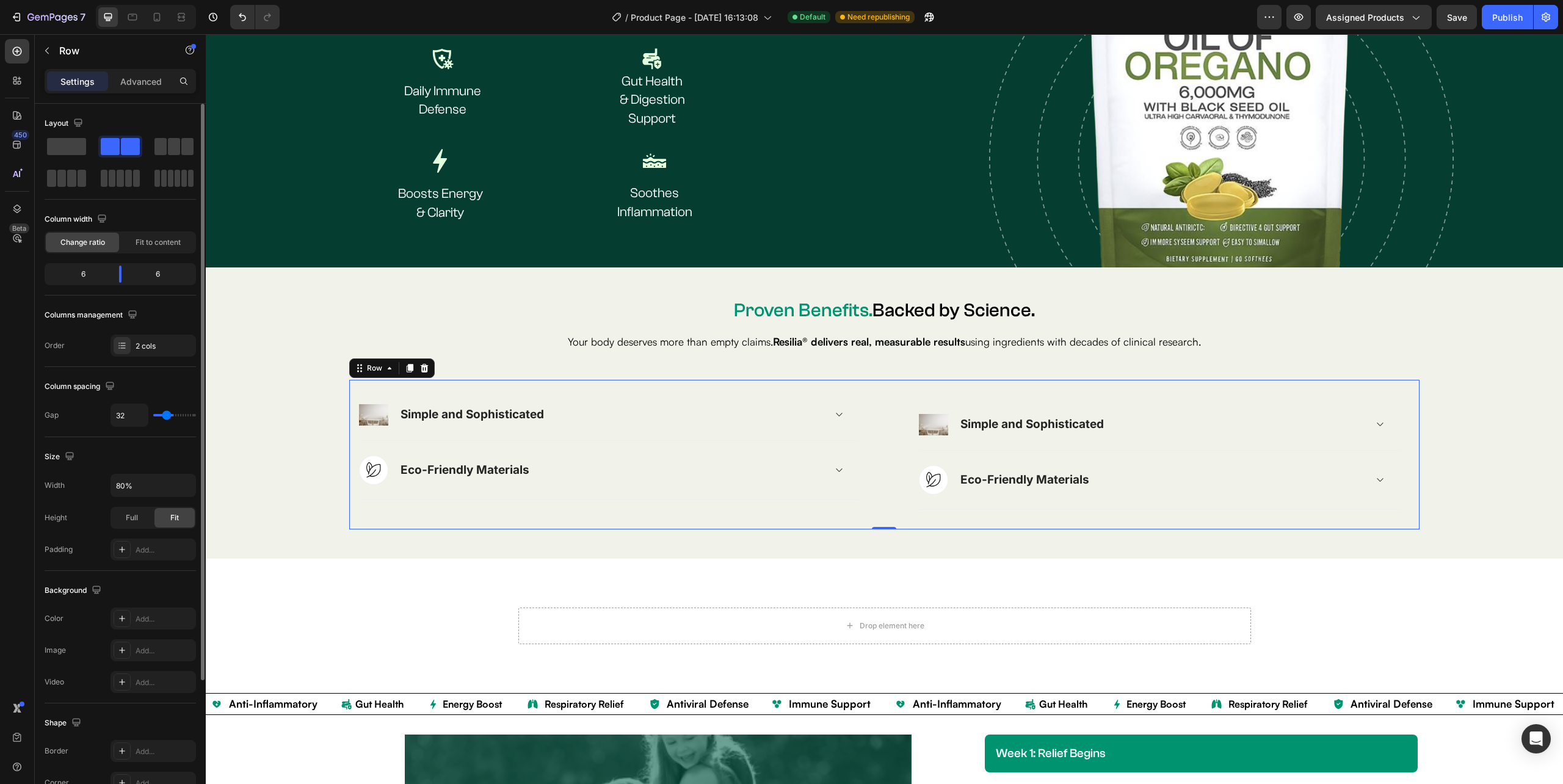
type input "26"
type input "23"
type input "11"
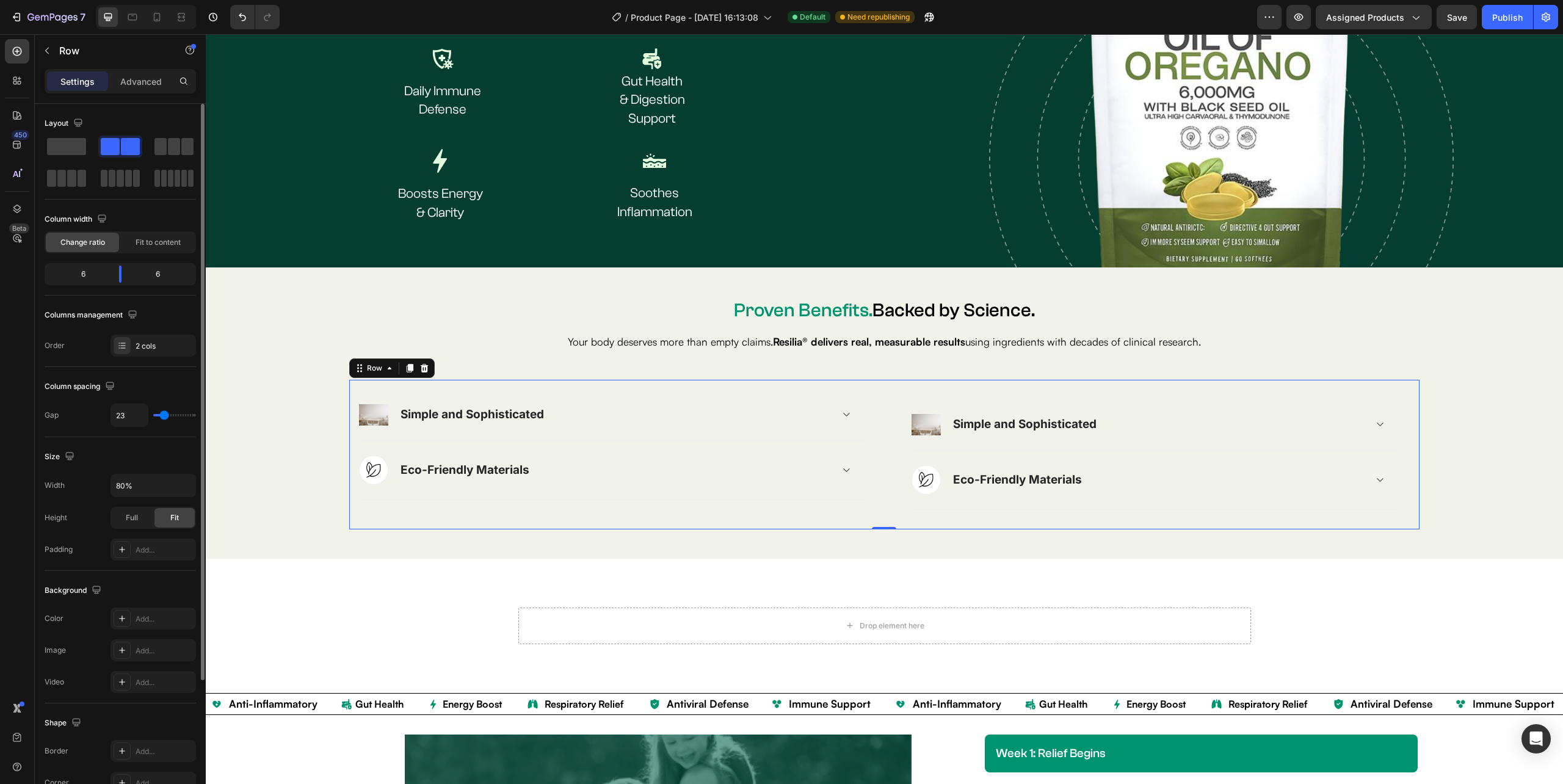
type input "11"
type input "0"
type input "2"
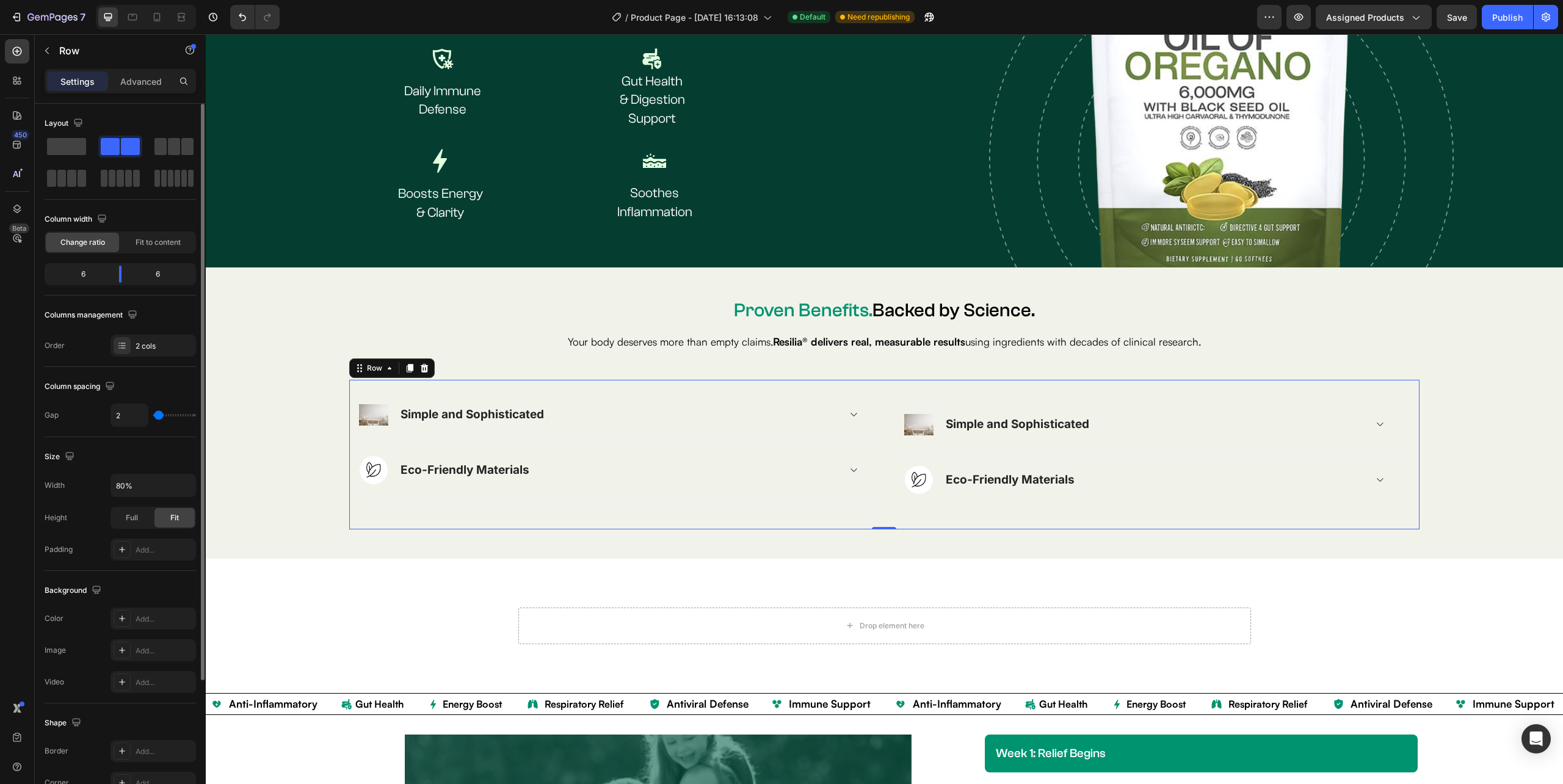
type input "8"
type input "11"
type input "14"
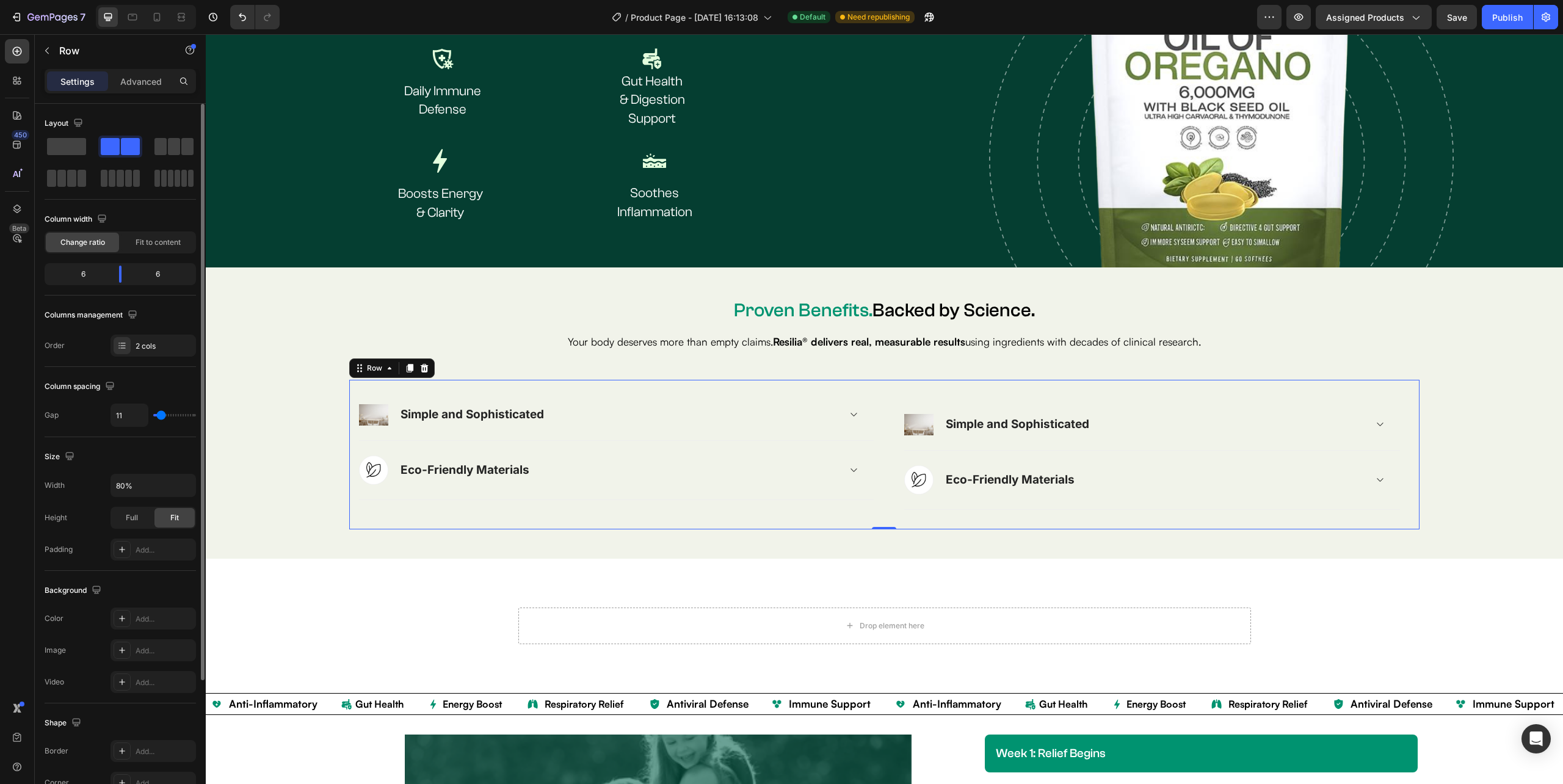
type input "14"
type input "17"
type input "20"
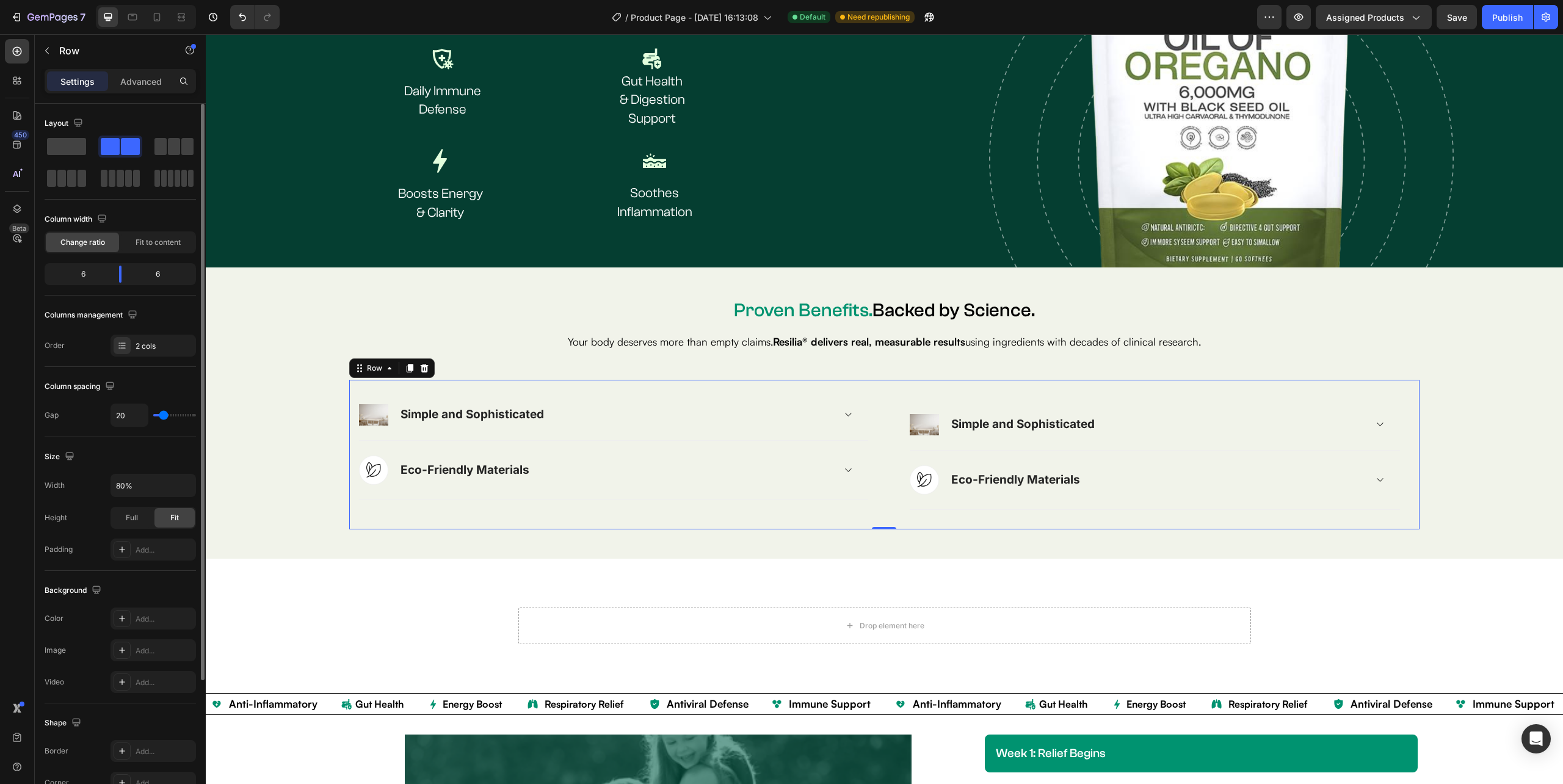
type input "23"
type input "14"
type input "0"
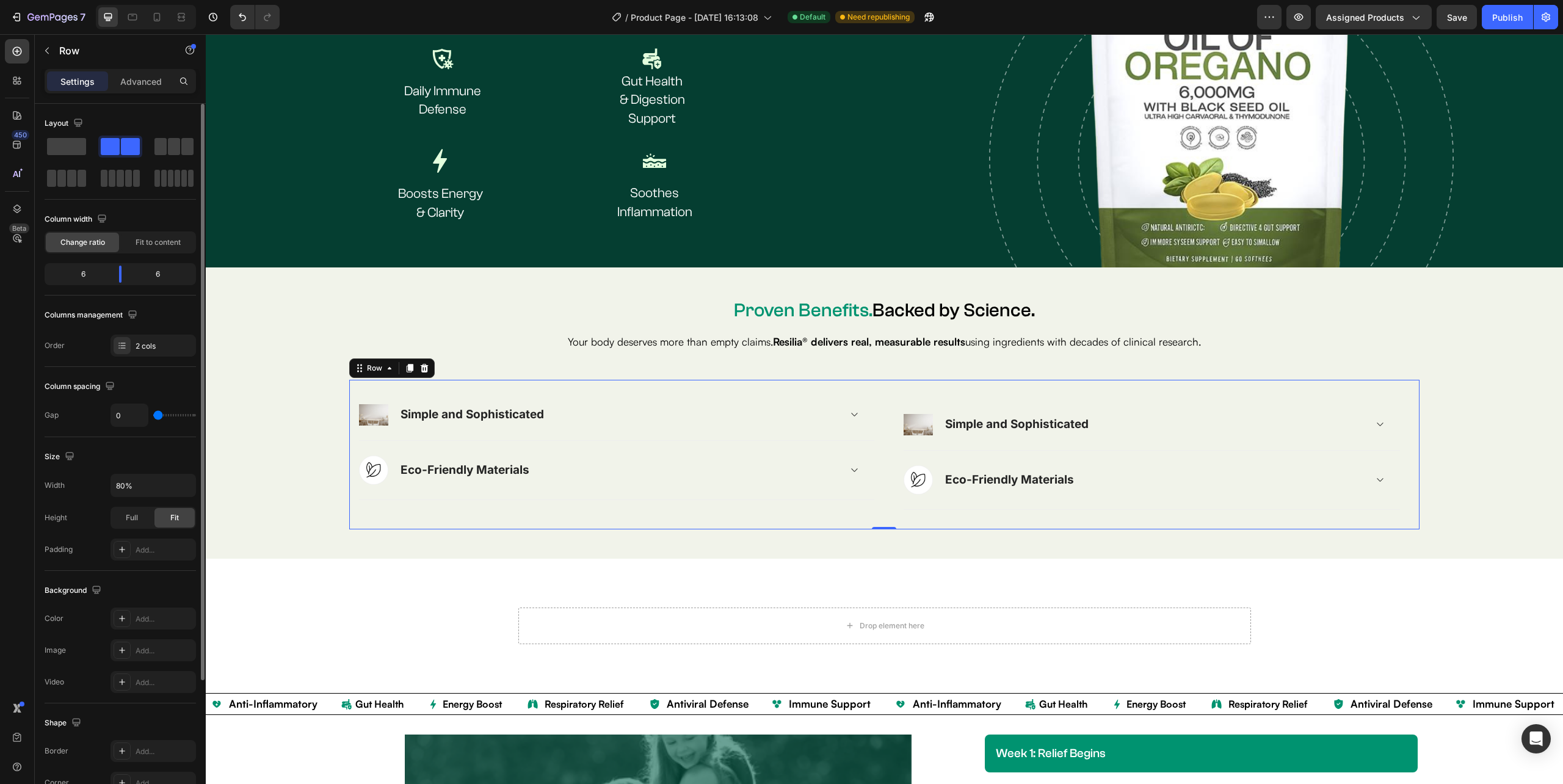
drag, startPoint x: 162, startPoint y: 414, endPoint x: 132, endPoint y: 412, distance: 30.1
click at [153, 414] on input "range" at bounding box center [174, 415] width 42 height 3
type input "16"
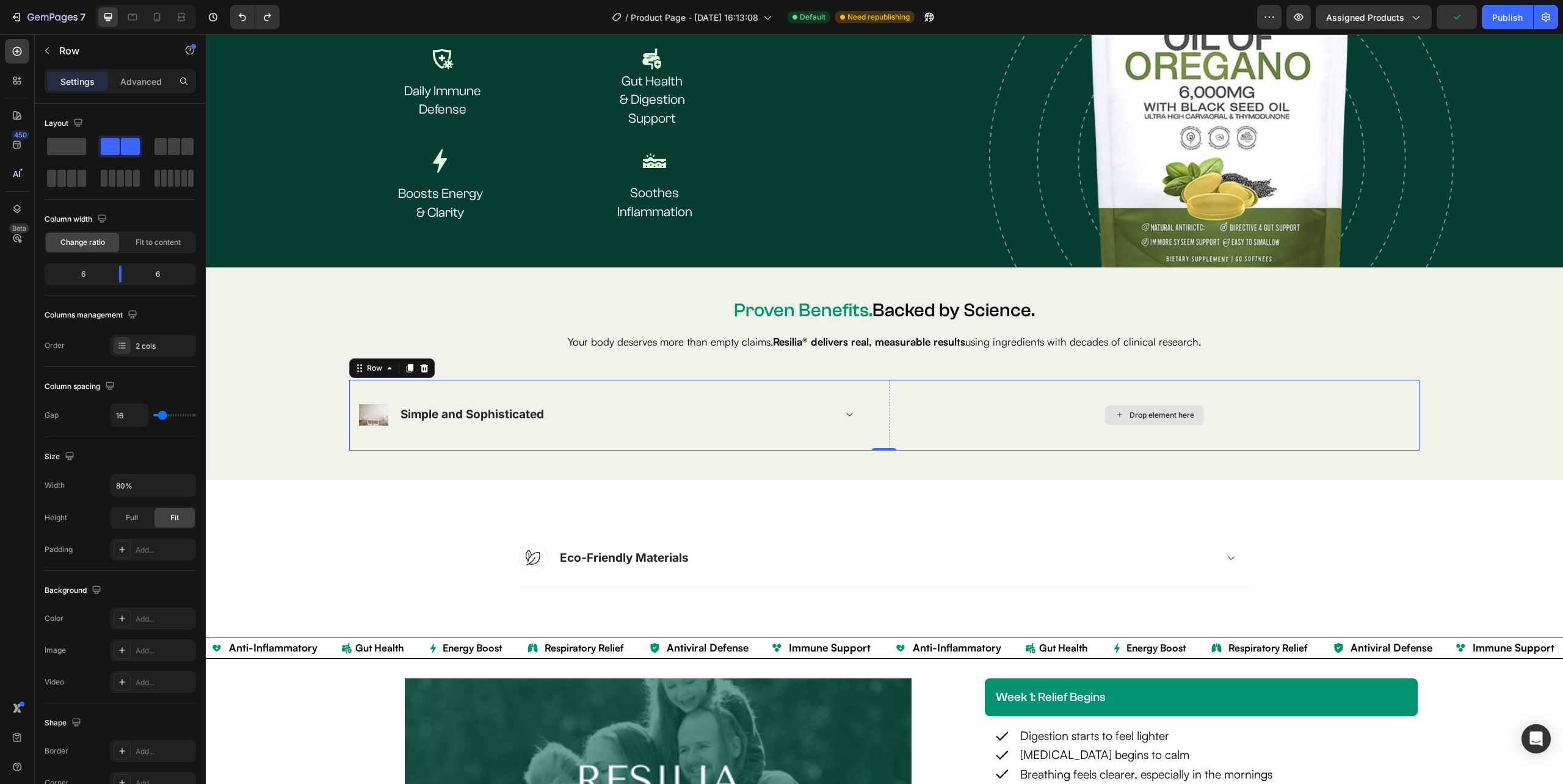
drag, startPoint x: 270, startPoint y: 186, endPoint x: 1114, endPoint y: 392, distance: 868.8
click at [1128, 405] on div "Drop element here" at bounding box center [1154, 415] width 99 height 20
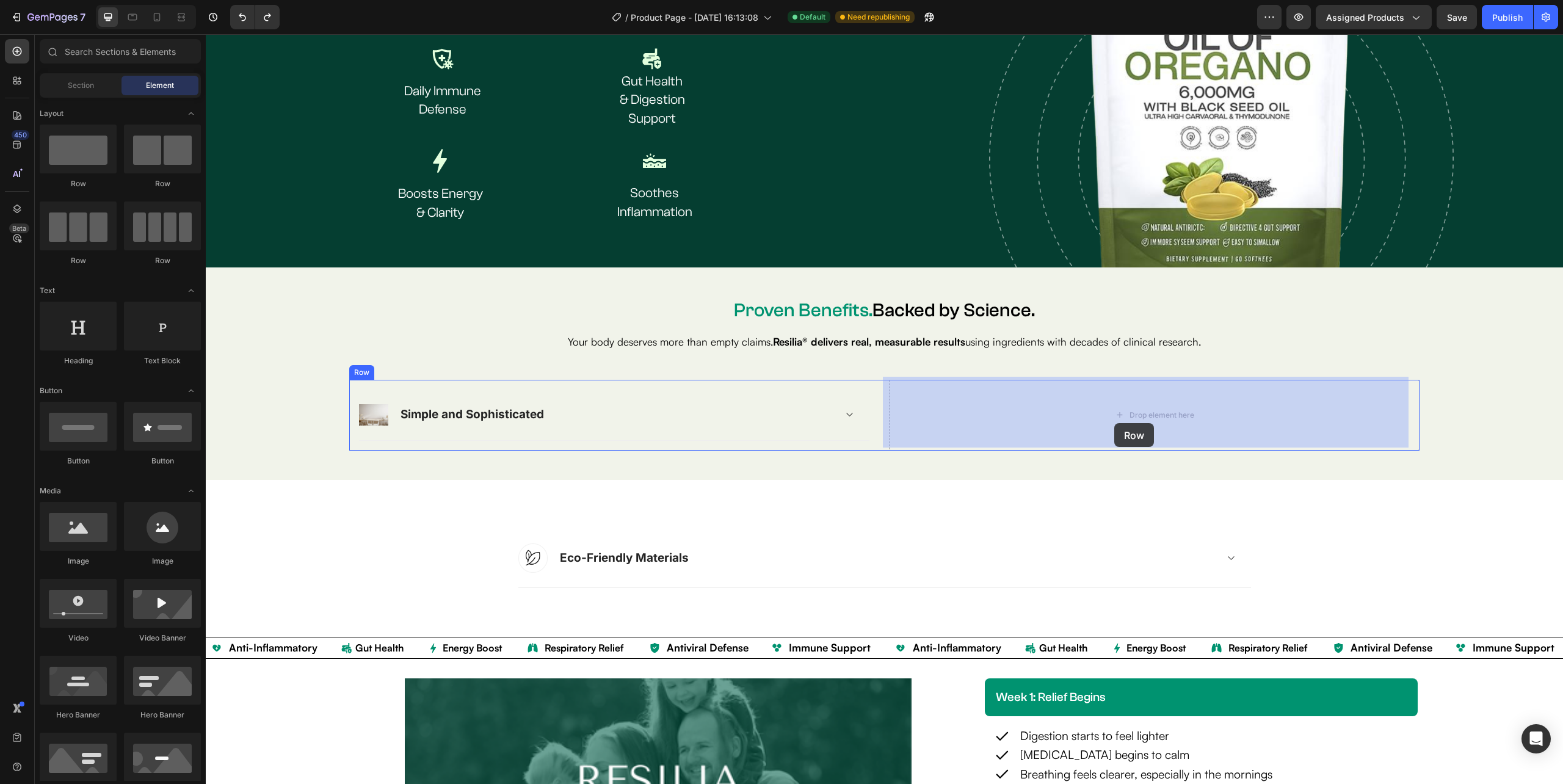
drag, startPoint x: 304, startPoint y: 201, endPoint x: 1114, endPoint y: 423, distance: 839.9
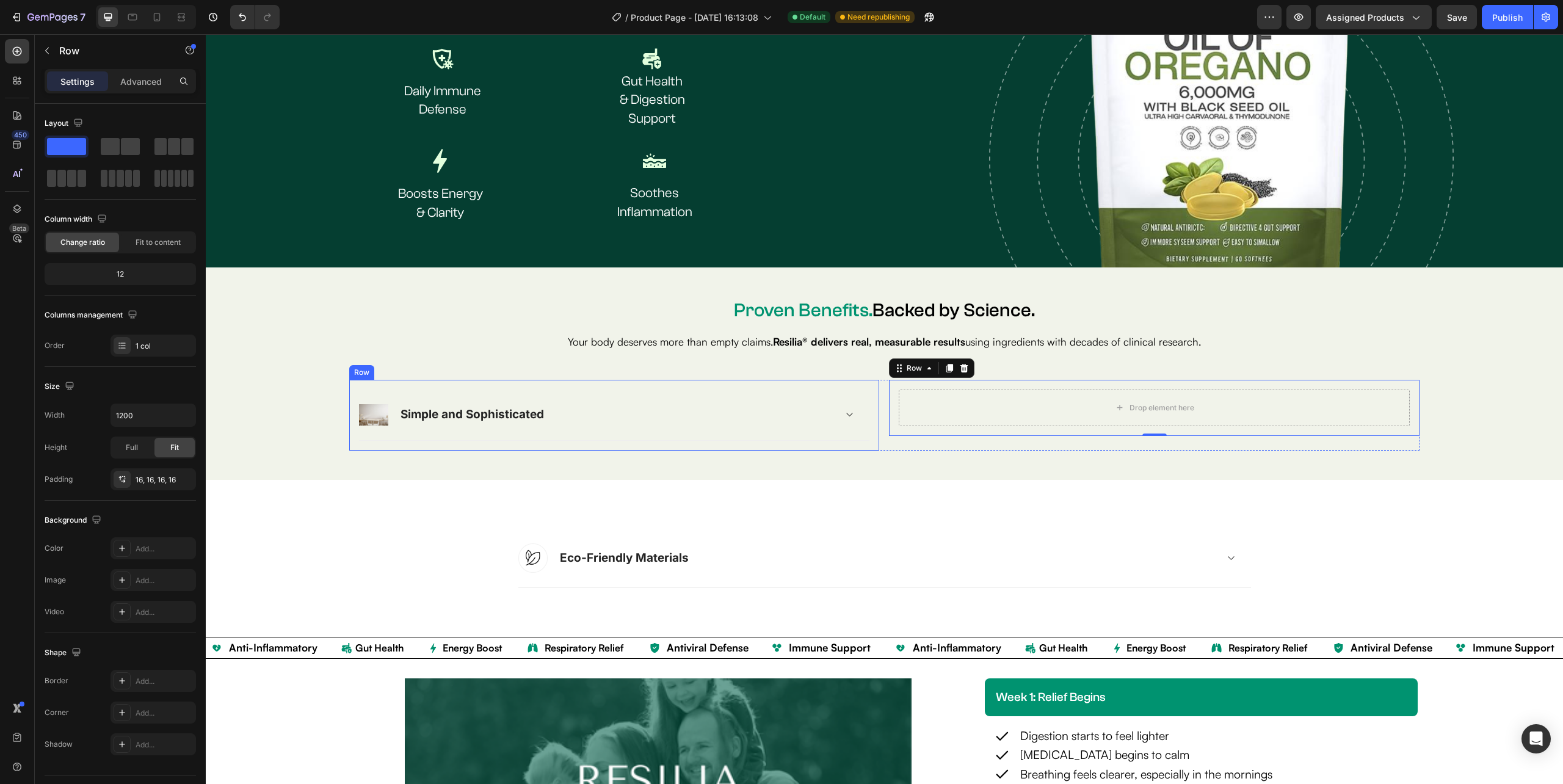
click at [865, 430] on div "Image Simple and Sophisticated Accordion Row Row" at bounding box center [614, 415] width 530 height 71
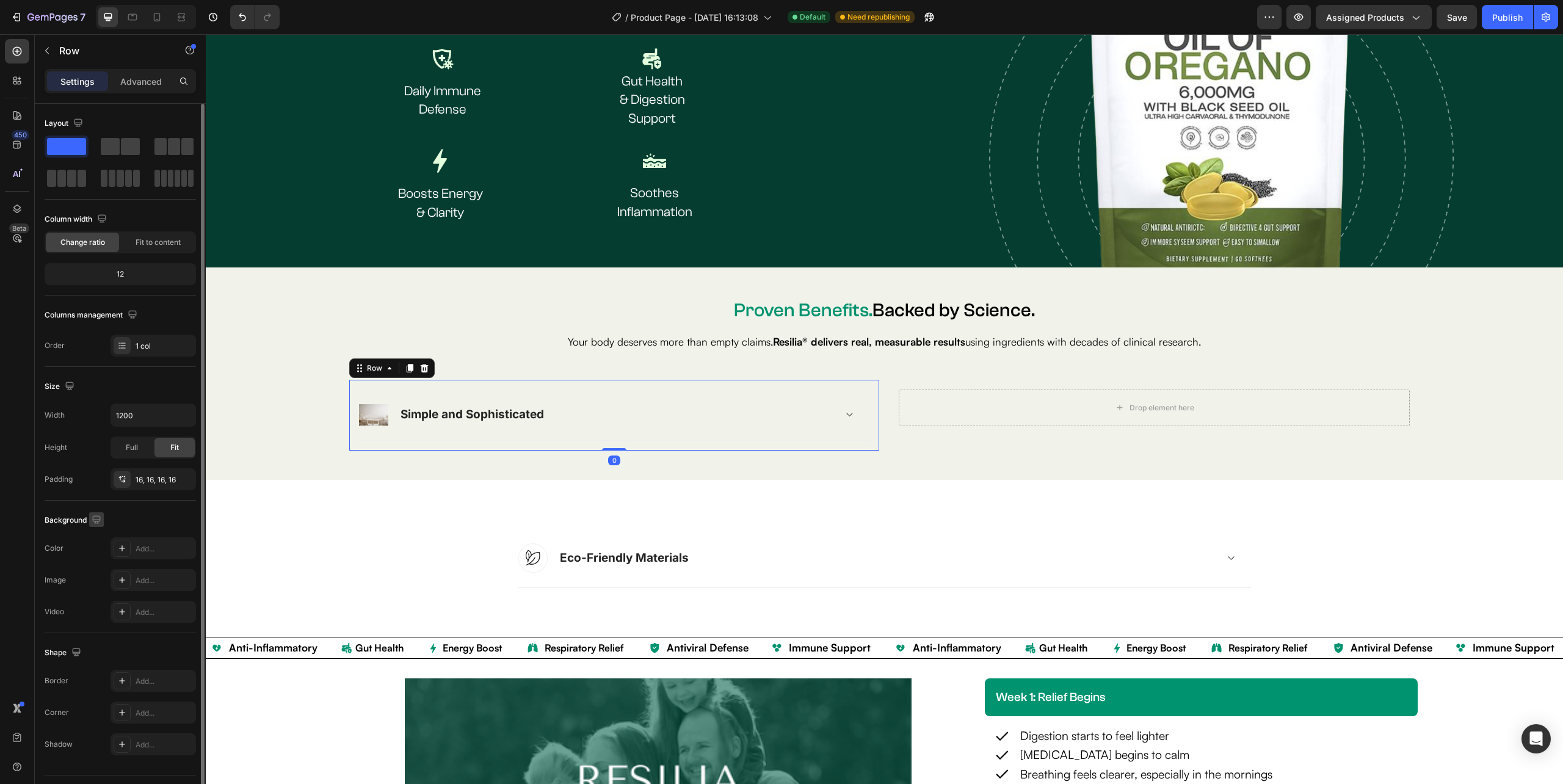
scroll to position [32, 0]
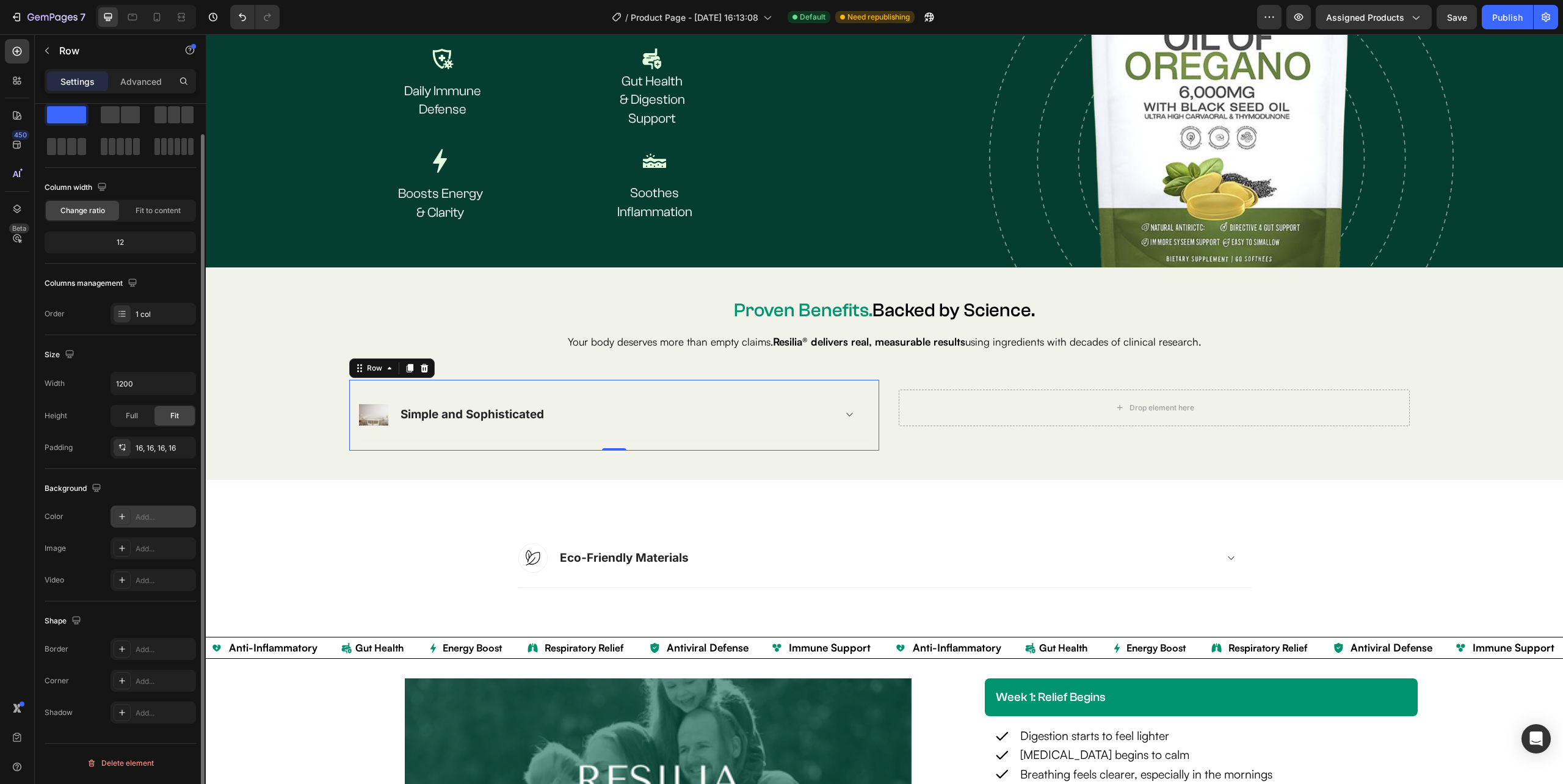
click at [128, 512] on div at bounding box center [122, 517] width 17 height 17
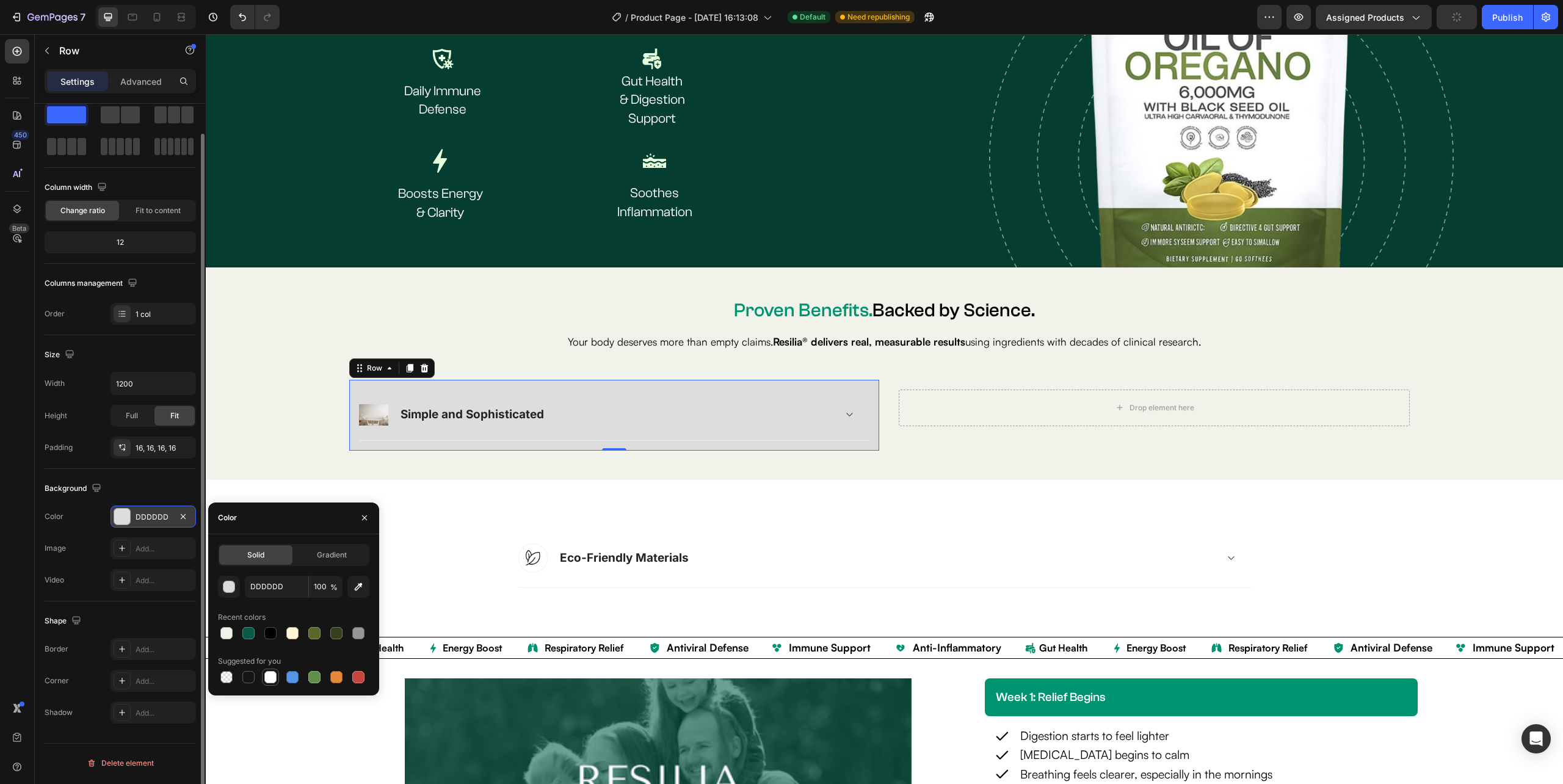
click at [269, 676] on div at bounding box center [271, 677] width 12 height 12
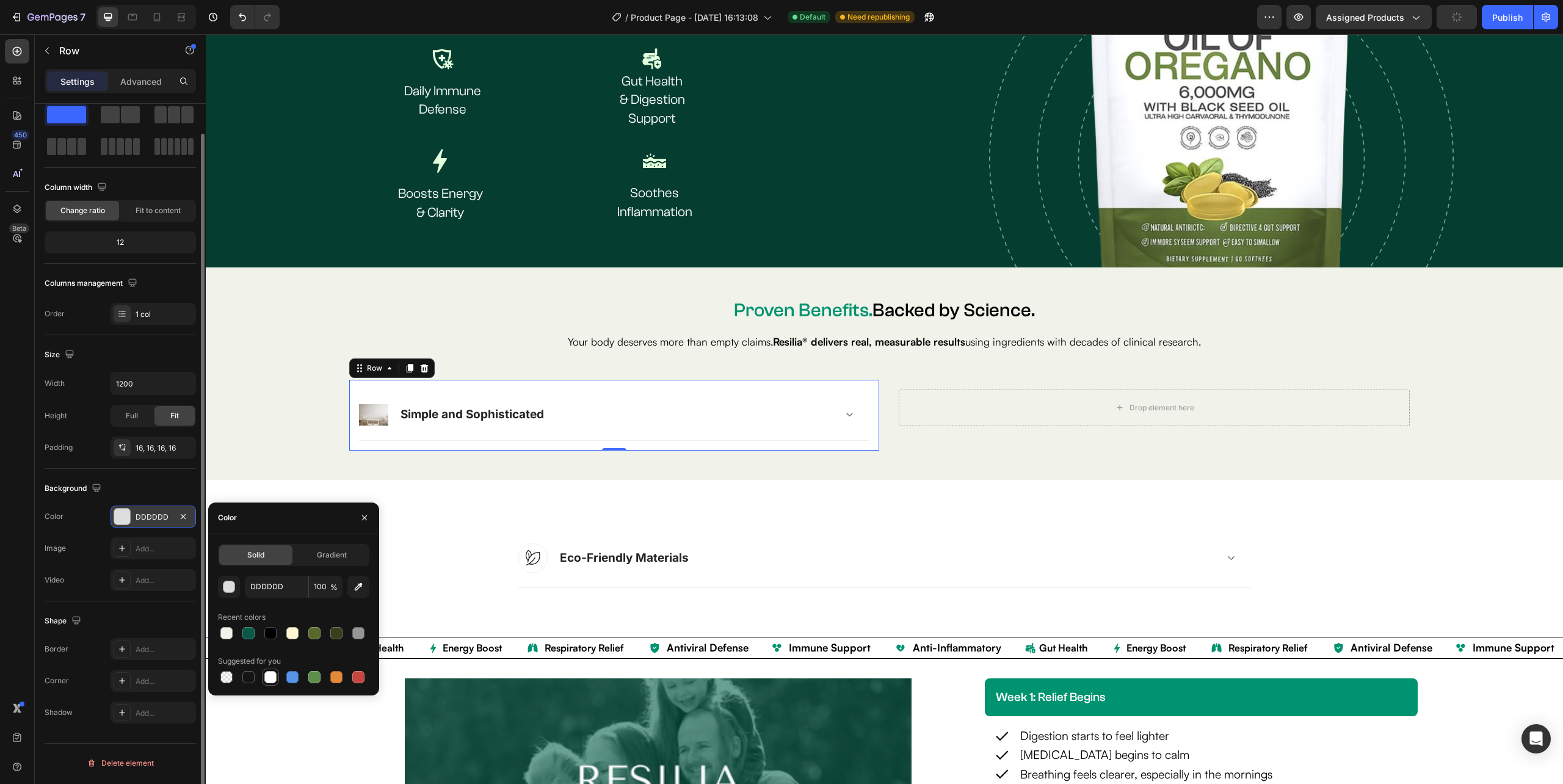
type input "FFFFFF"
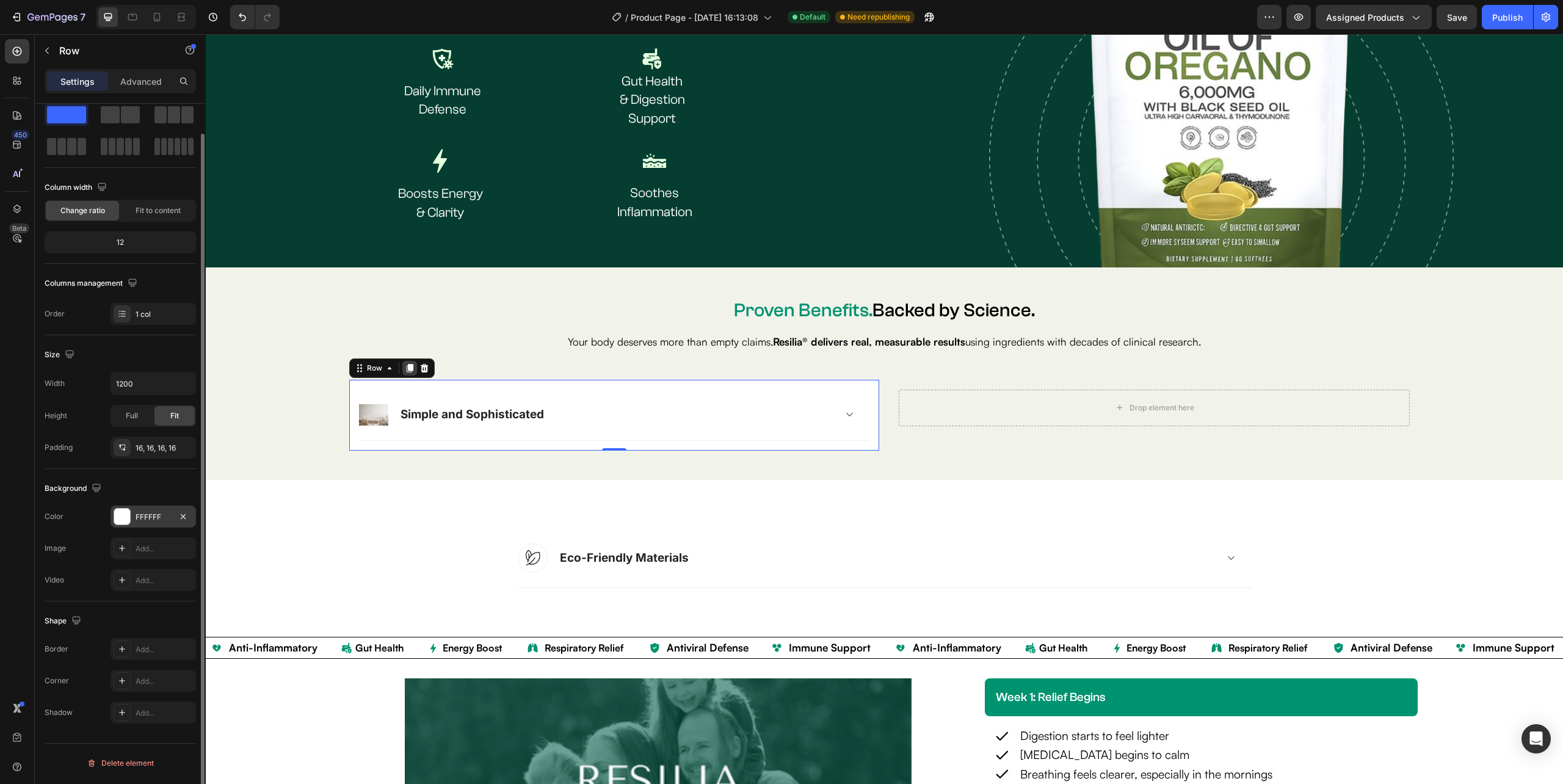
click at [408, 365] on icon at bounding box center [410, 368] width 7 height 9
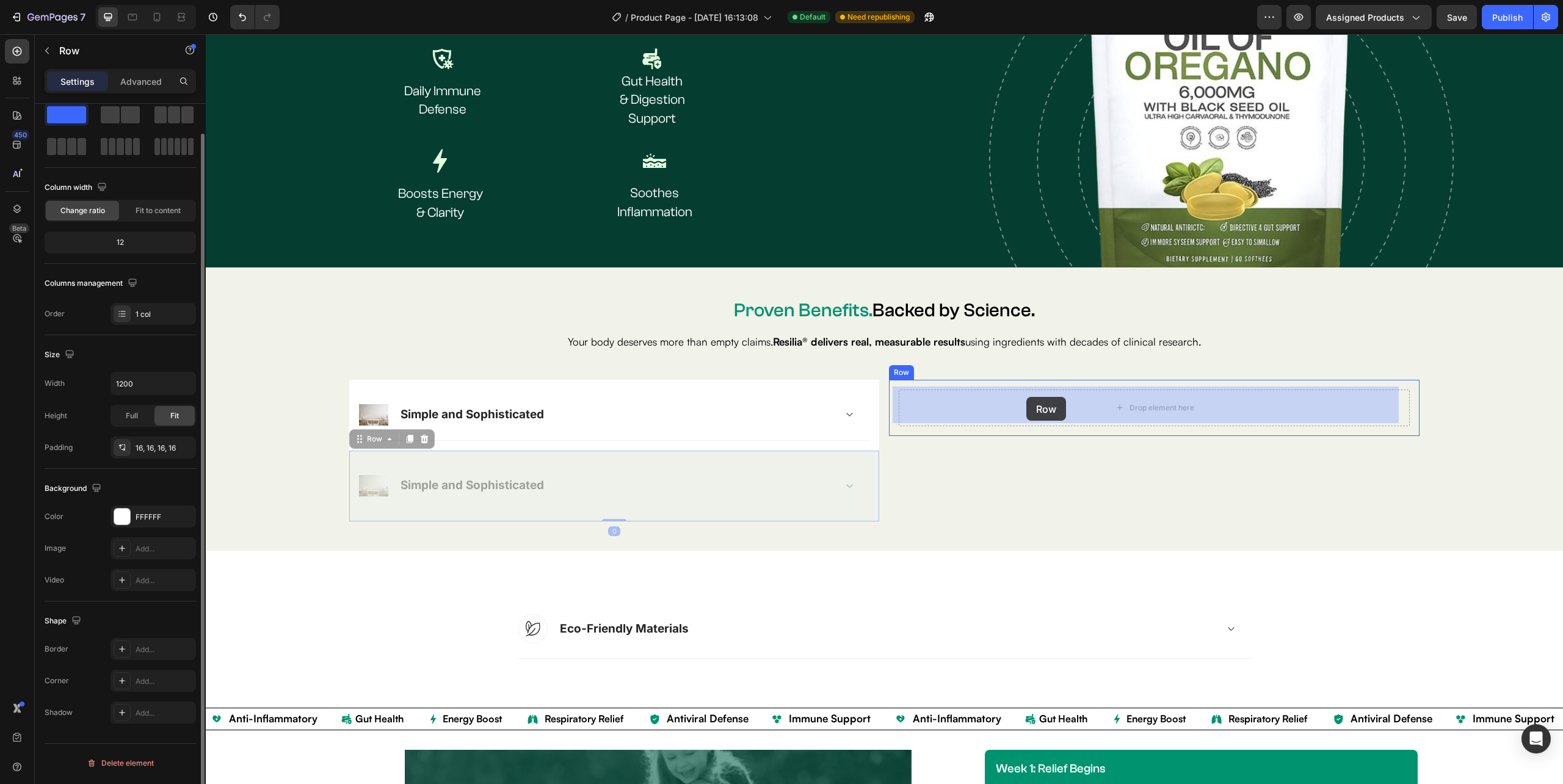
drag, startPoint x: 403, startPoint y: 450, endPoint x: 1026, endPoint y: 397, distance: 625.3
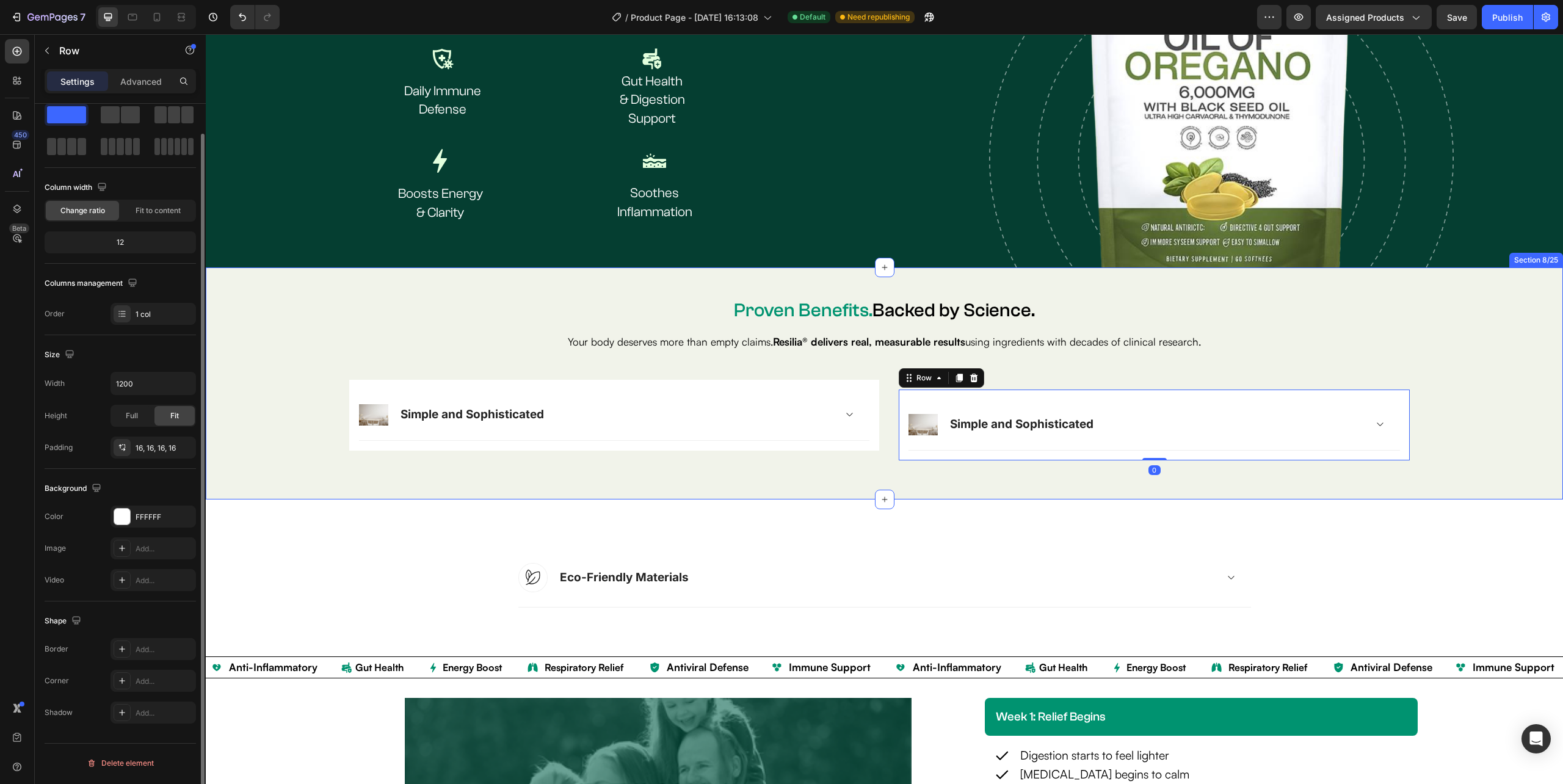
click at [884, 482] on div "Proven Benefits. Backed by Science. Heading Your body deserves more than empty …" at bounding box center [884, 383] width 1357 height 232
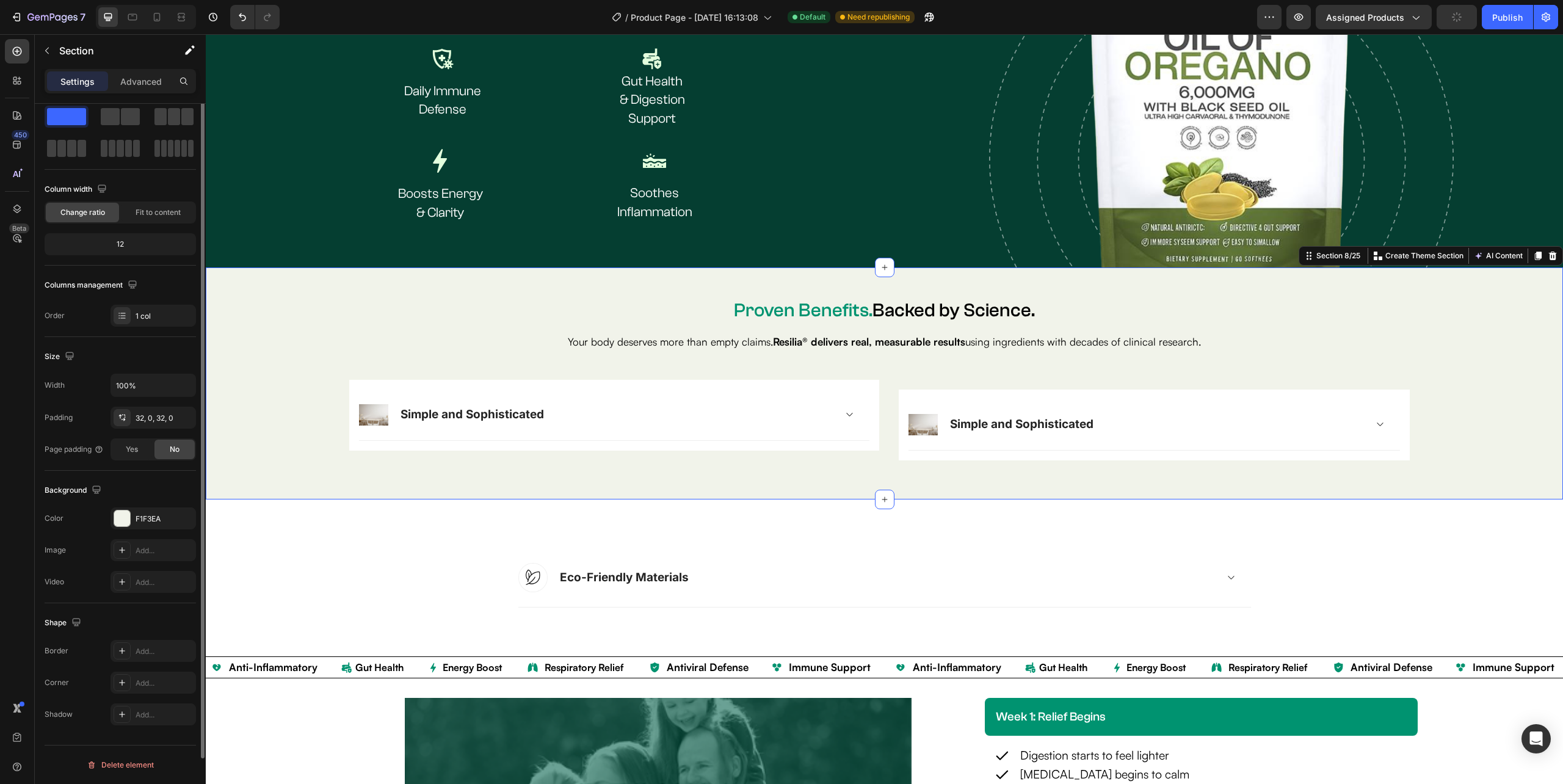
scroll to position [0, 0]
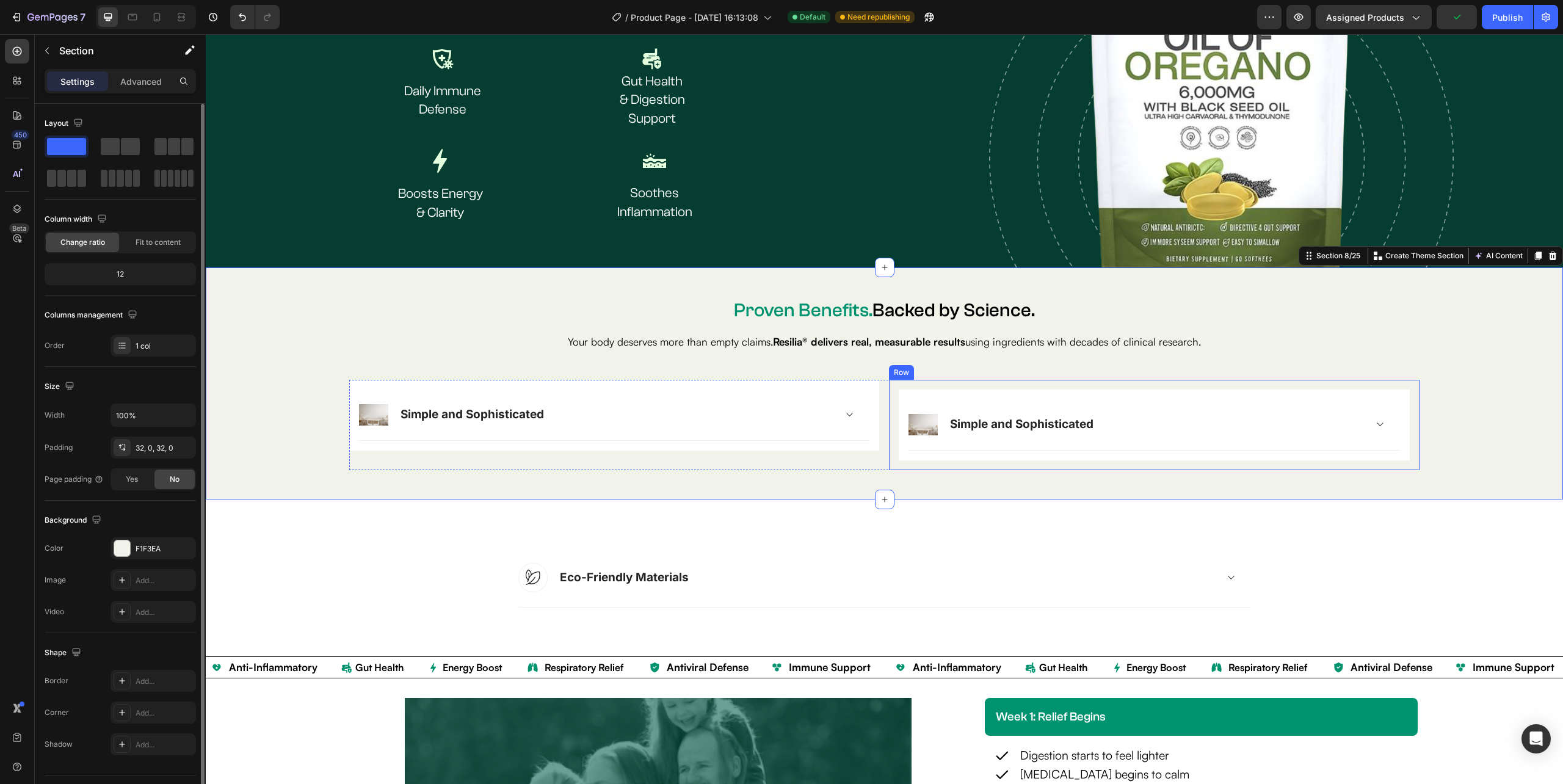
click at [889, 428] on div "Image Simple and Sophisticated Accordion Row Row Row" at bounding box center [1153, 424] width 530 height 91
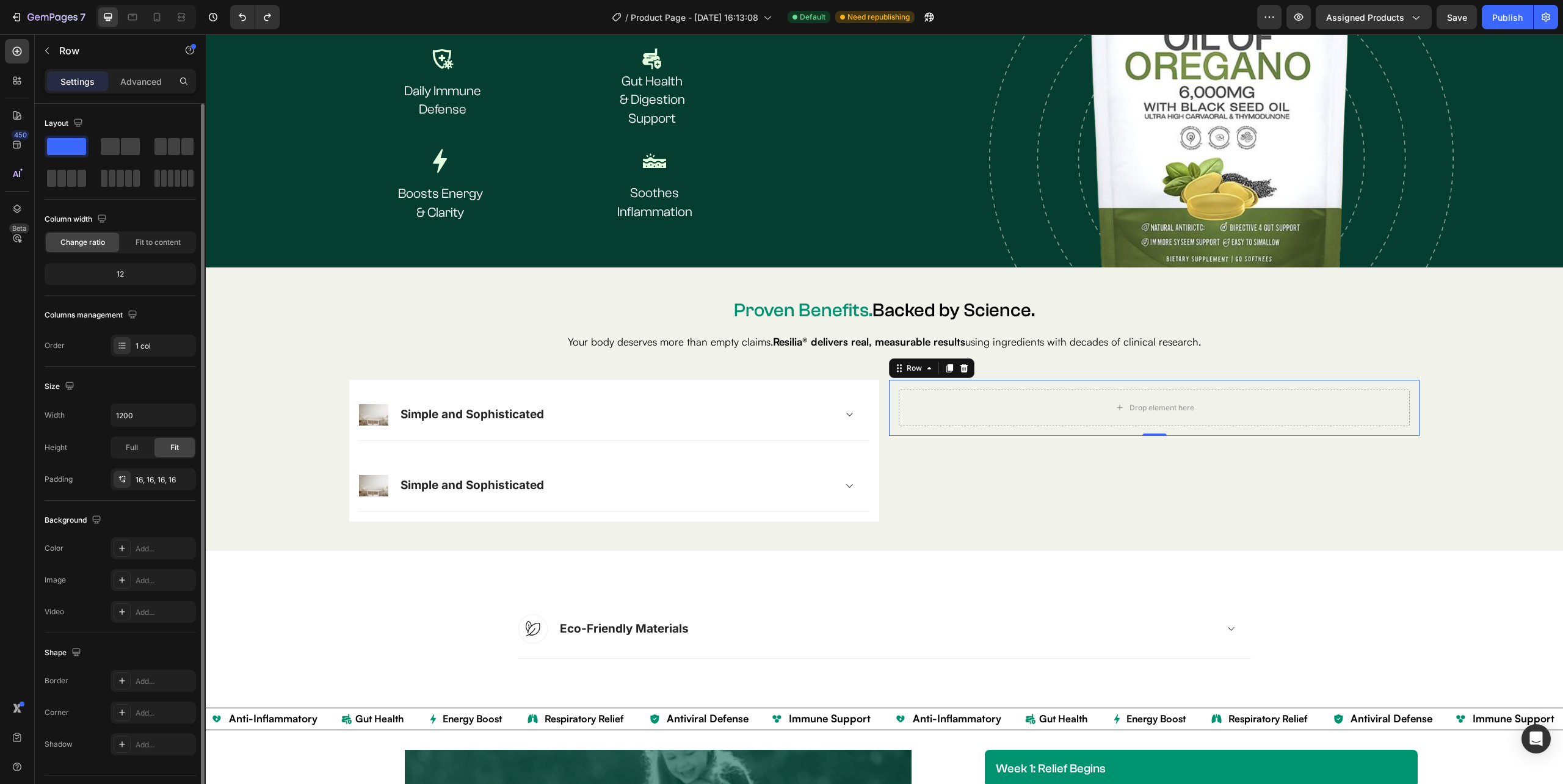
click at [997, 385] on div "Drop element here Row 0" at bounding box center [1153, 407] width 530 height 56
click at [959, 364] on icon at bounding box center [963, 367] width 10 height 10
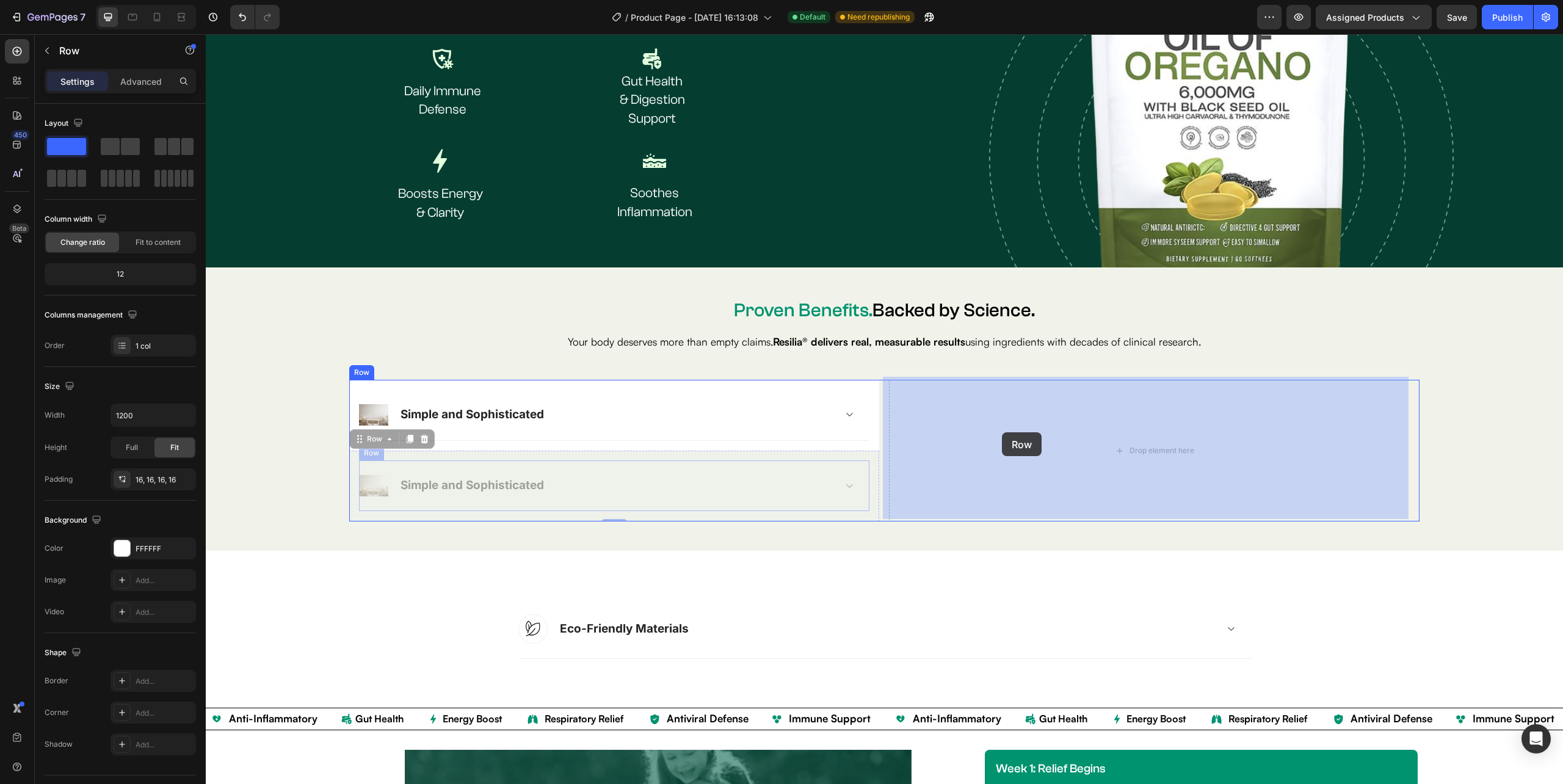
drag, startPoint x: 348, startPoint y: 474, endPoint x: 1002, endPoint y: 432, distance: 655.3
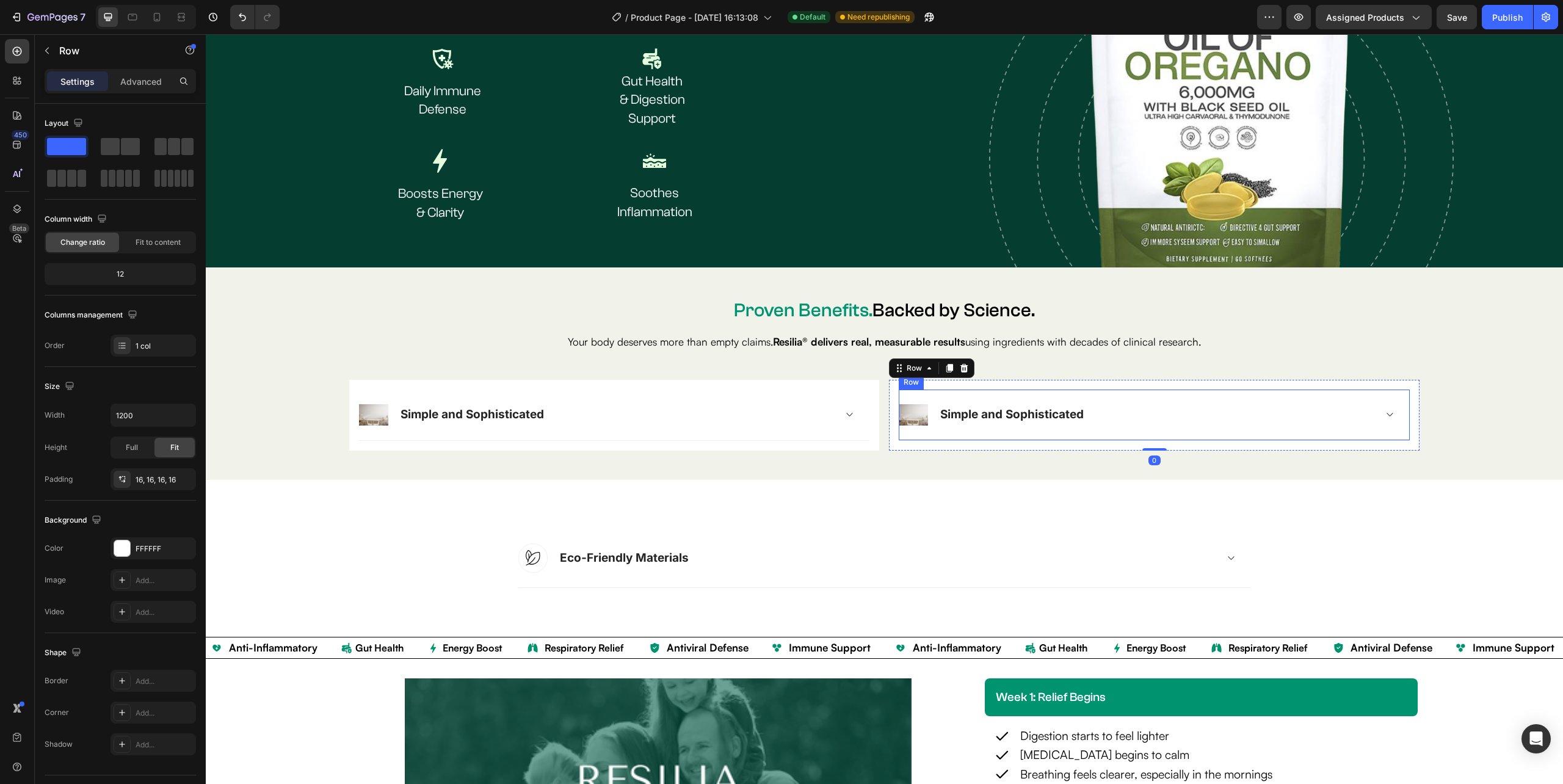
click at [926, 498] on div "Image Eco-Friendly Materials Accordion Row Row Section 9/25" at bounding box center [884, 558] width 1357 height 156
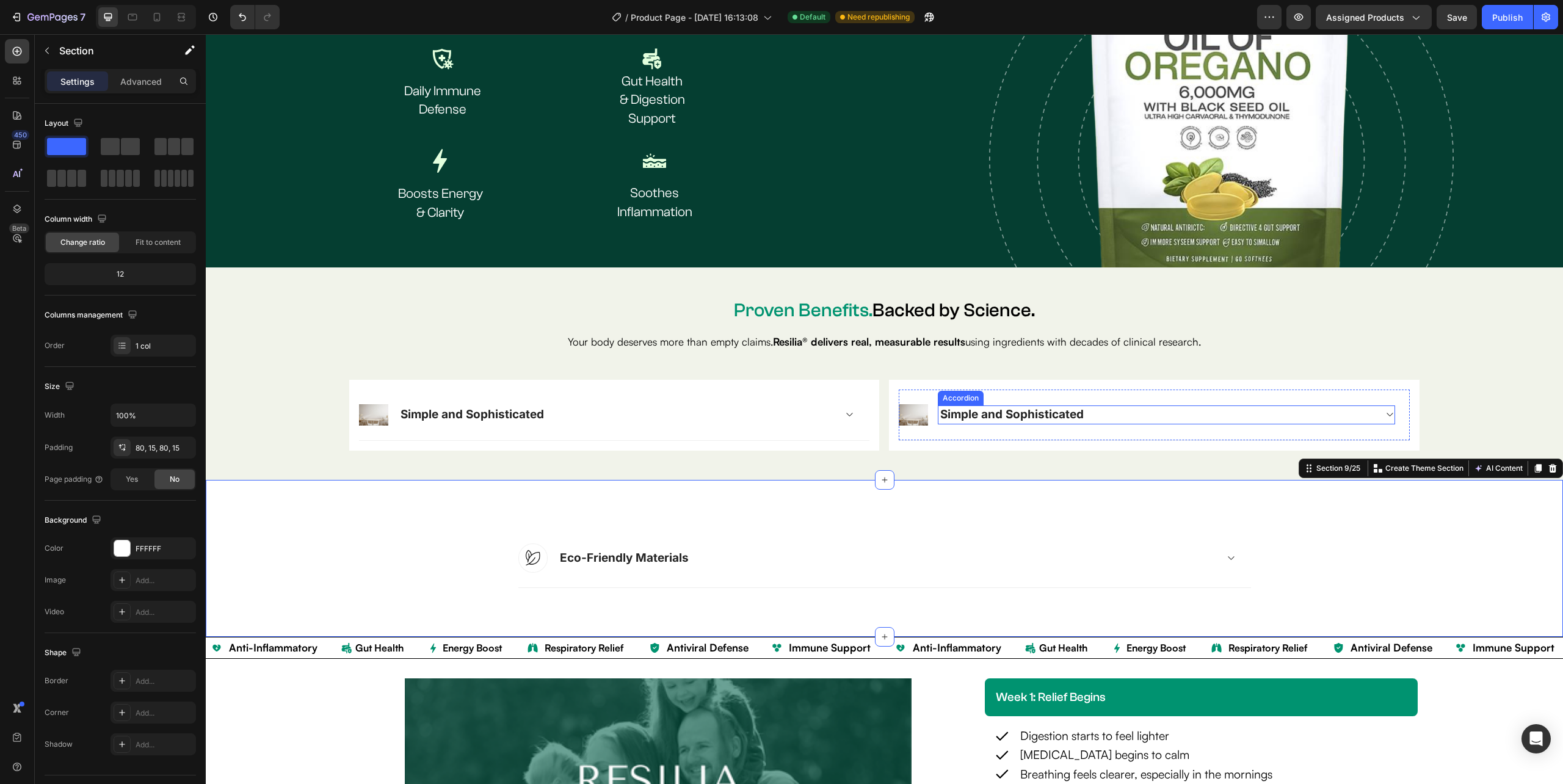
click at [1385, 410] on div at bounding box center [1389, 414] width 10 height 10
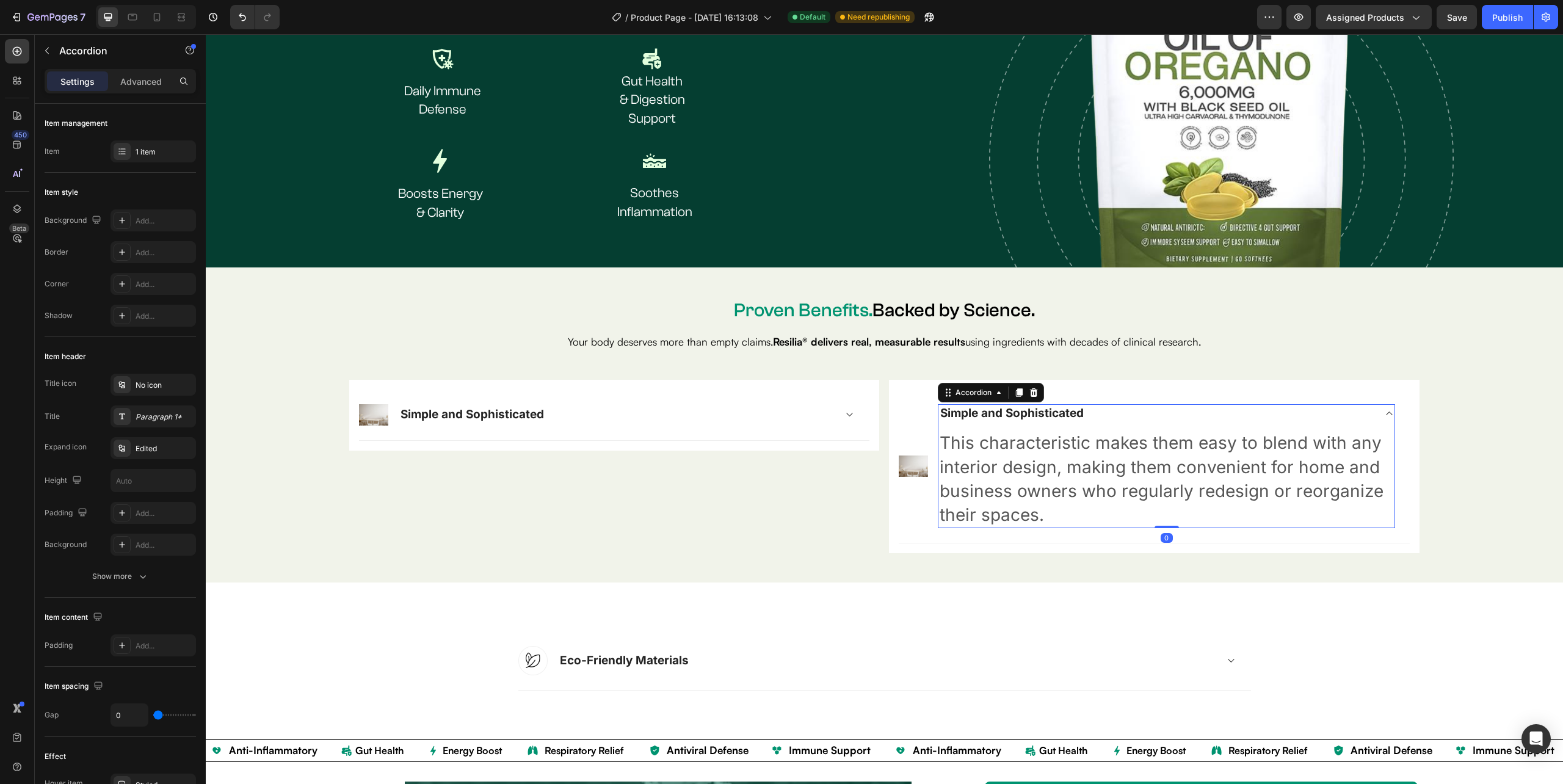
click at [1370, 409] on div "Simple and Sophisticated" at bounding box center [1165, 413] width 456 height 19
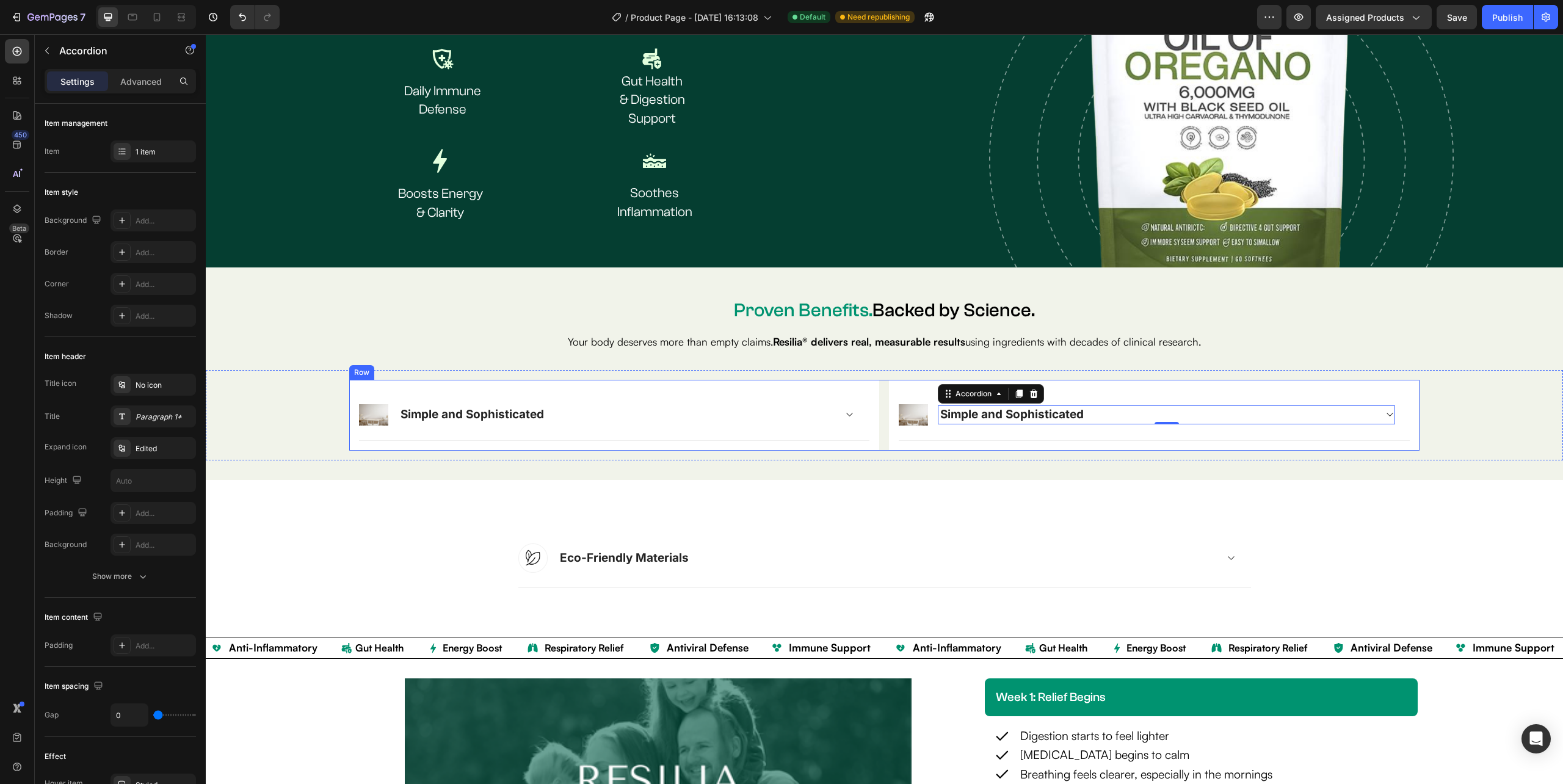
click at [877, 436] on div "Image Simple and Sophisticated Accordion Row Row Image Simple and Sophisticated…" at bounding box center [884, 415] width 1070 height 71
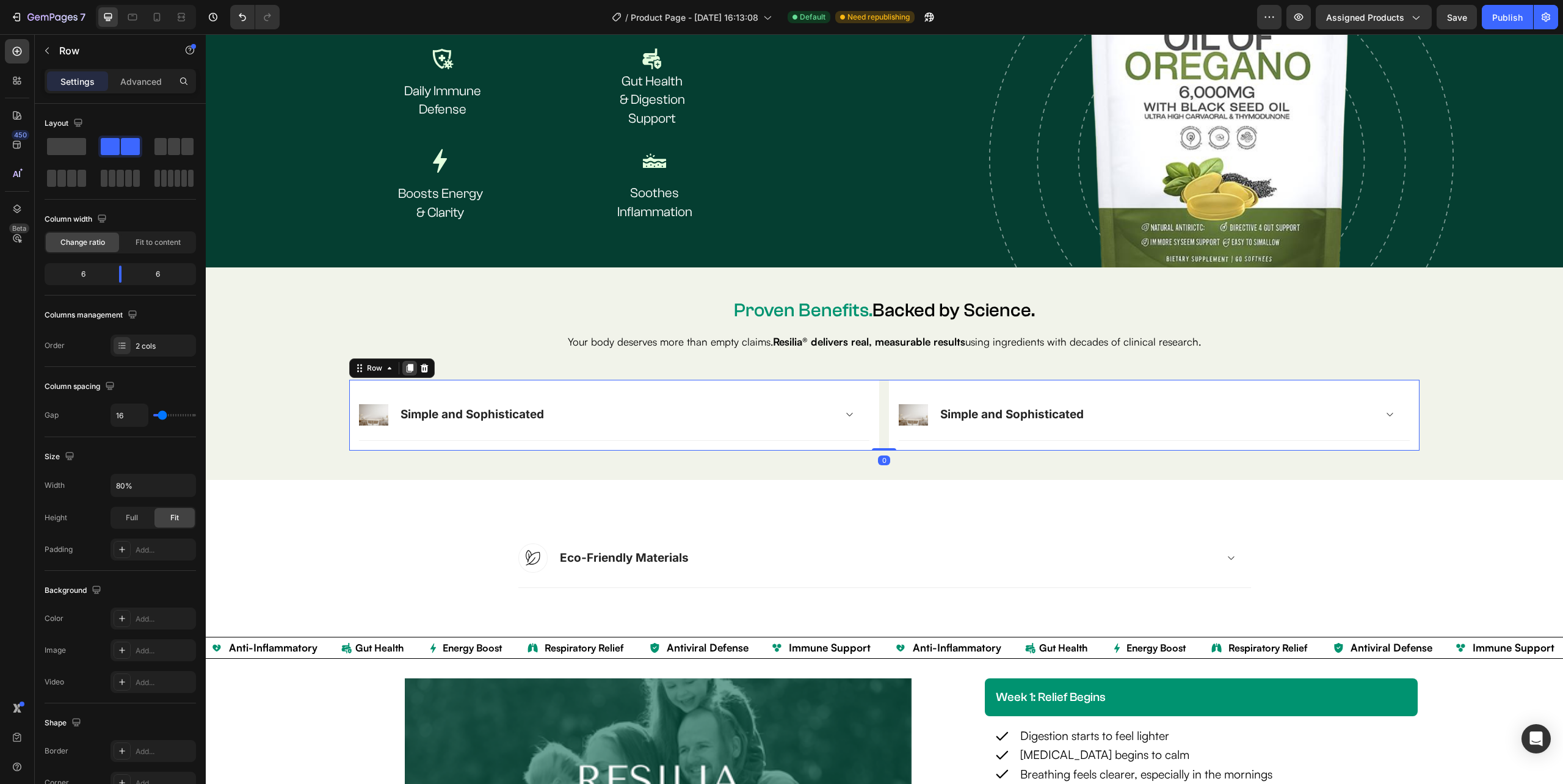
click at [406, 367] on icon at bounding box center [410, 368] width 7 height 9
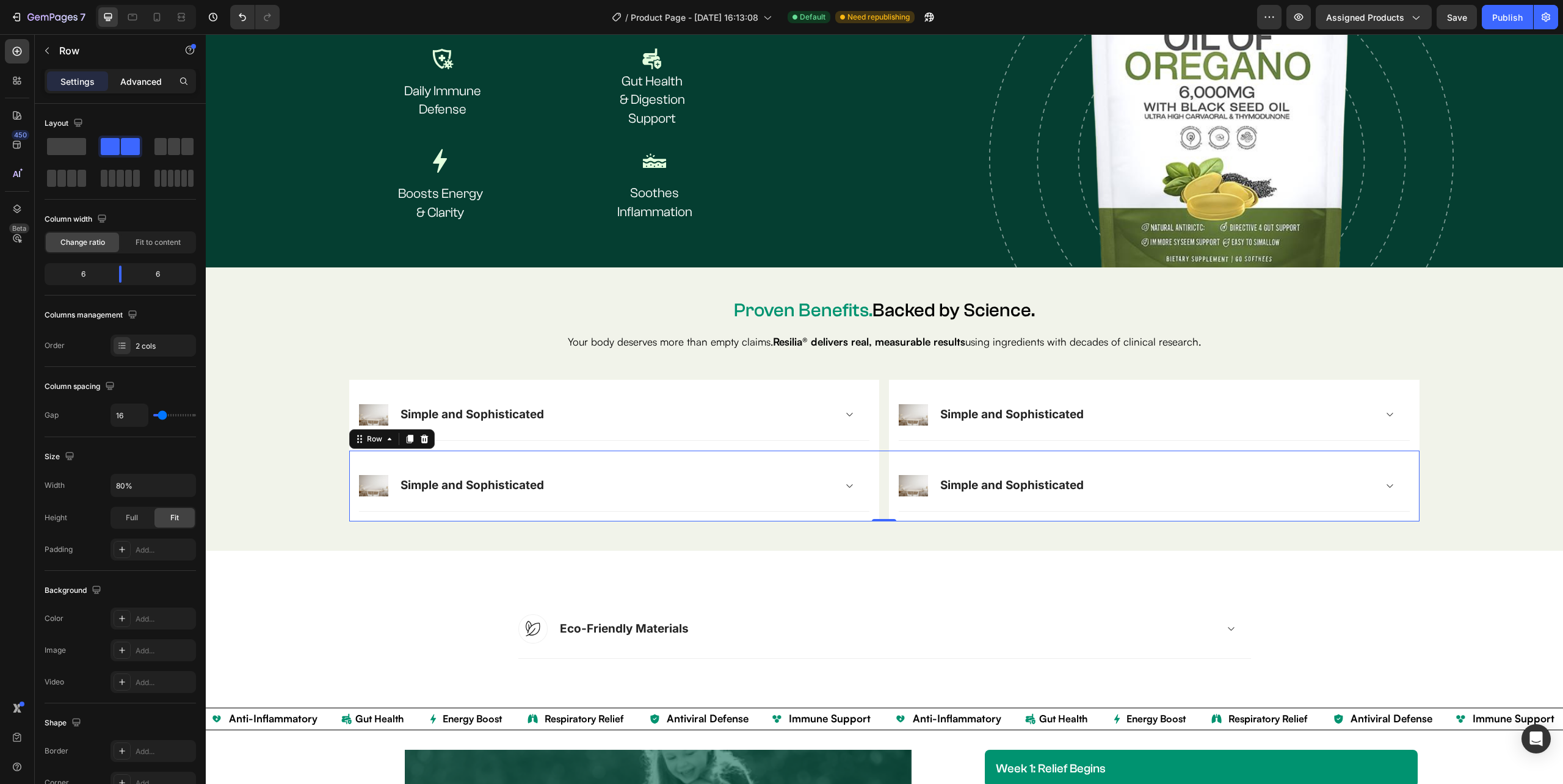
click at [147, 72] on div "Advanced" at bounding box center [141, 81] width 61 height 20
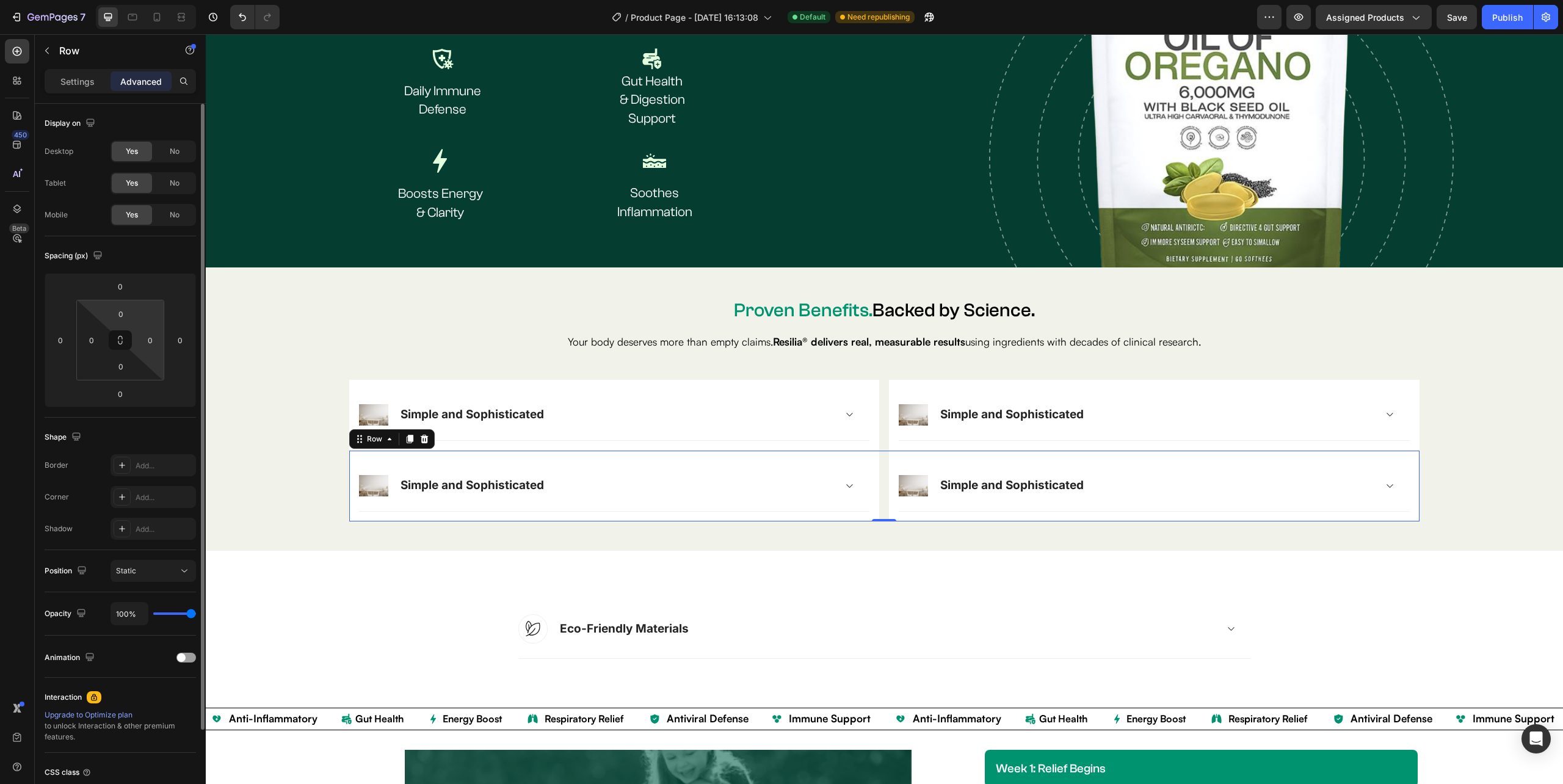
click at [115, 309] on input "0" at bounding box center [121, 313] width 24 height 18
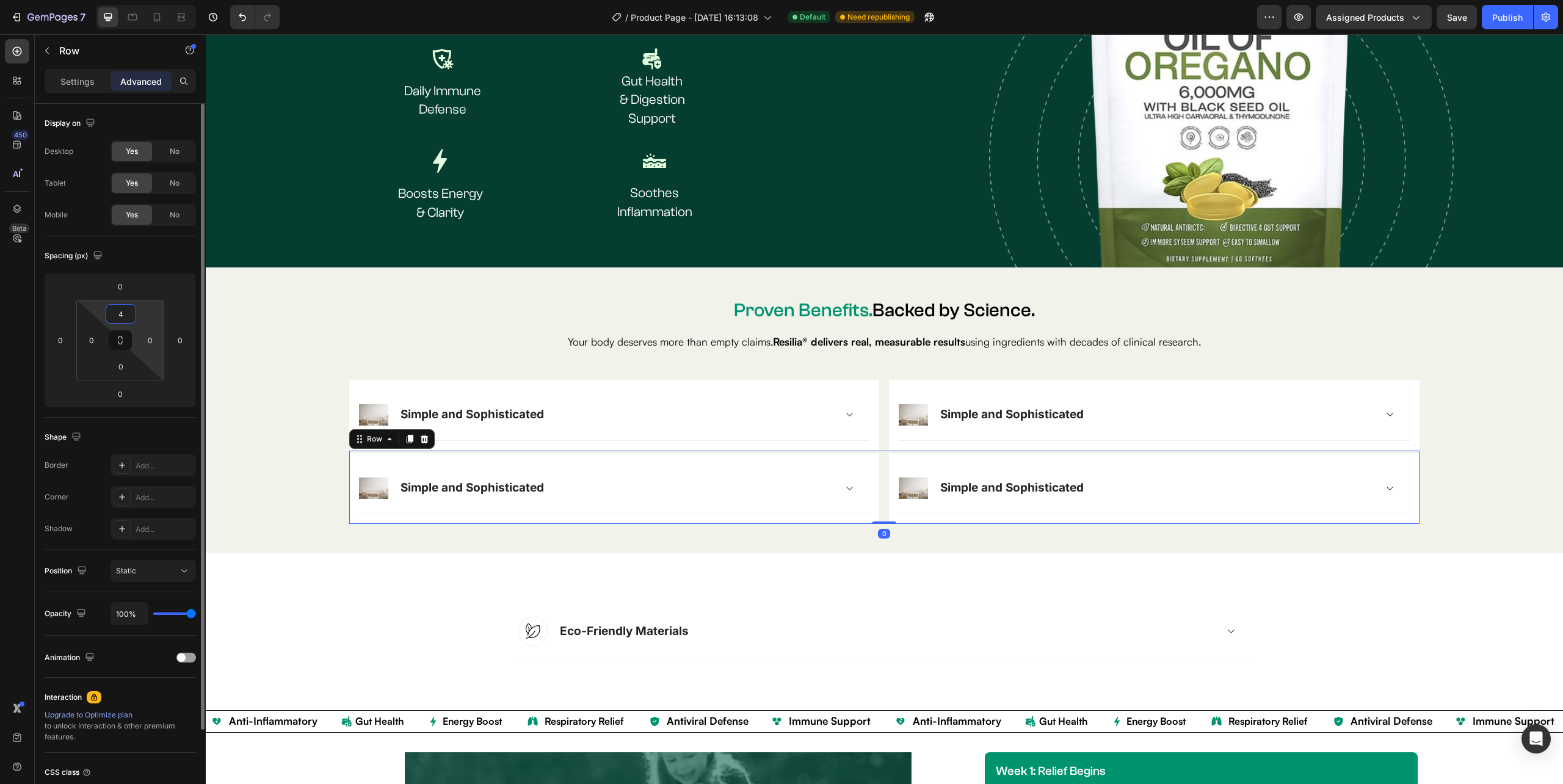
type input "40"
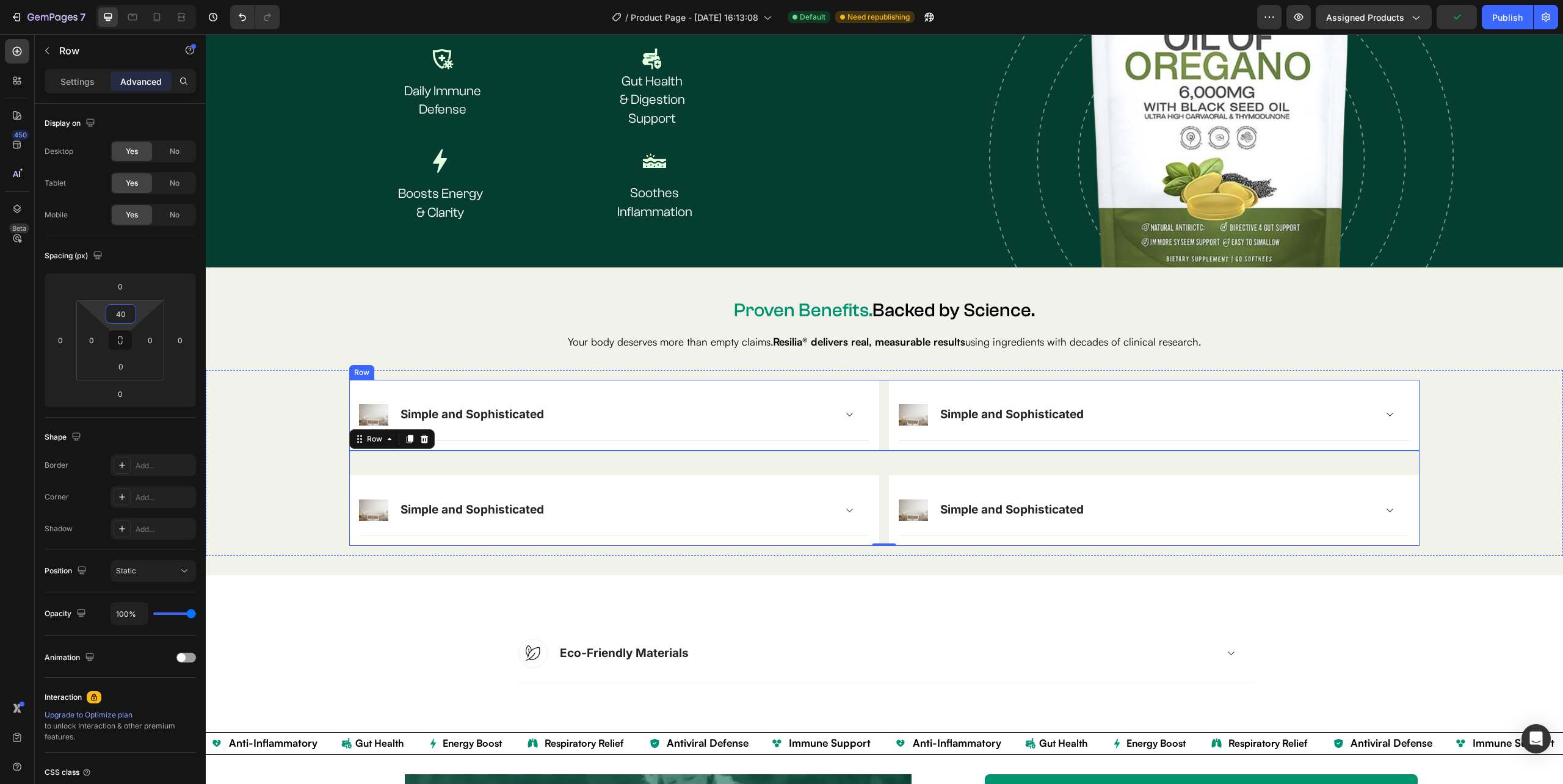
click at [875, 423] on div "Image Simple and Sophisticated Accordion Row Row Image Simple and Sophisticated…" at bounding box center [884, 415] width 1070 height 71
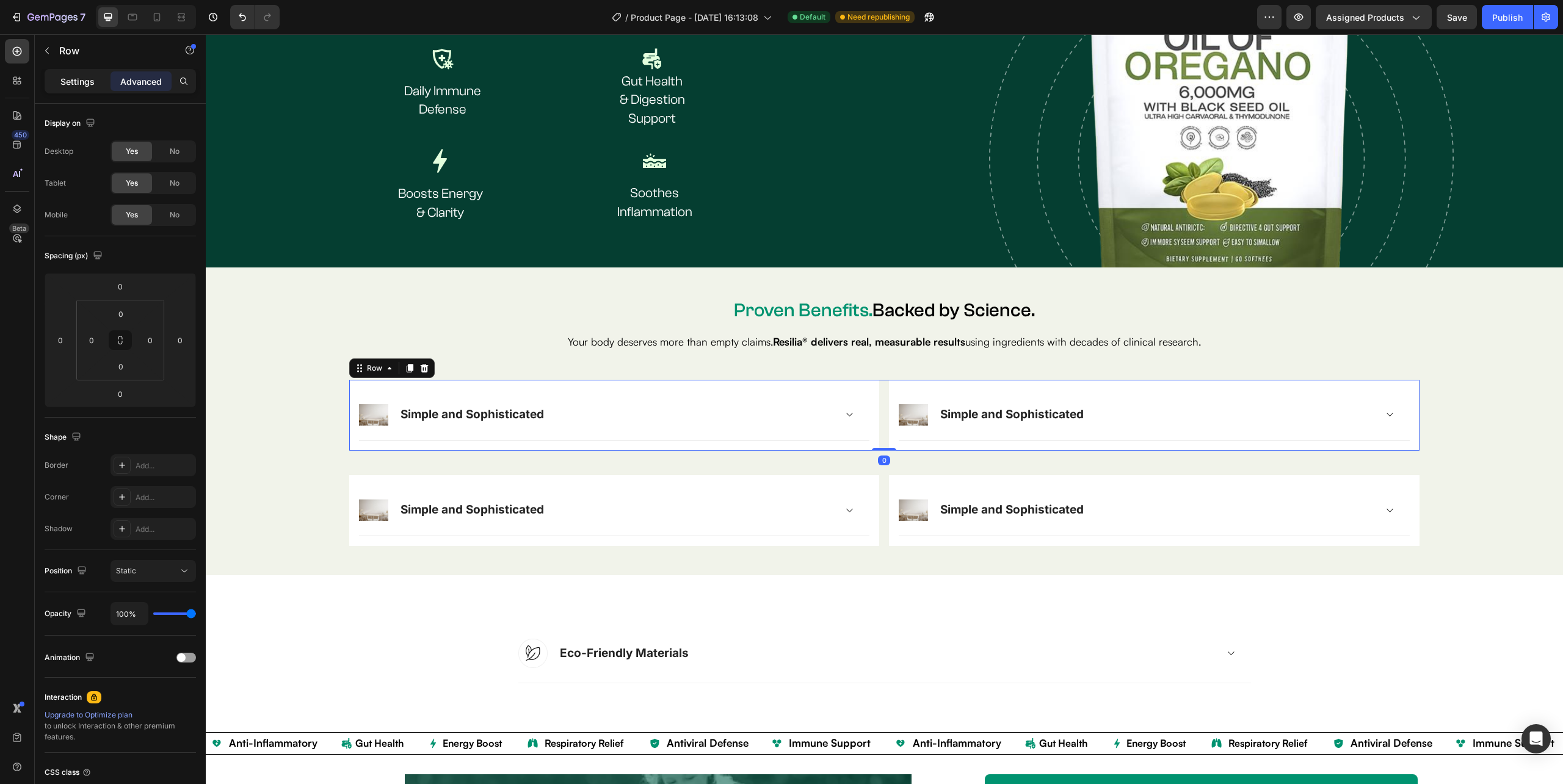
click at [78, 84] on p "Settings" at bounding box center [78, 81] width 35 height 13
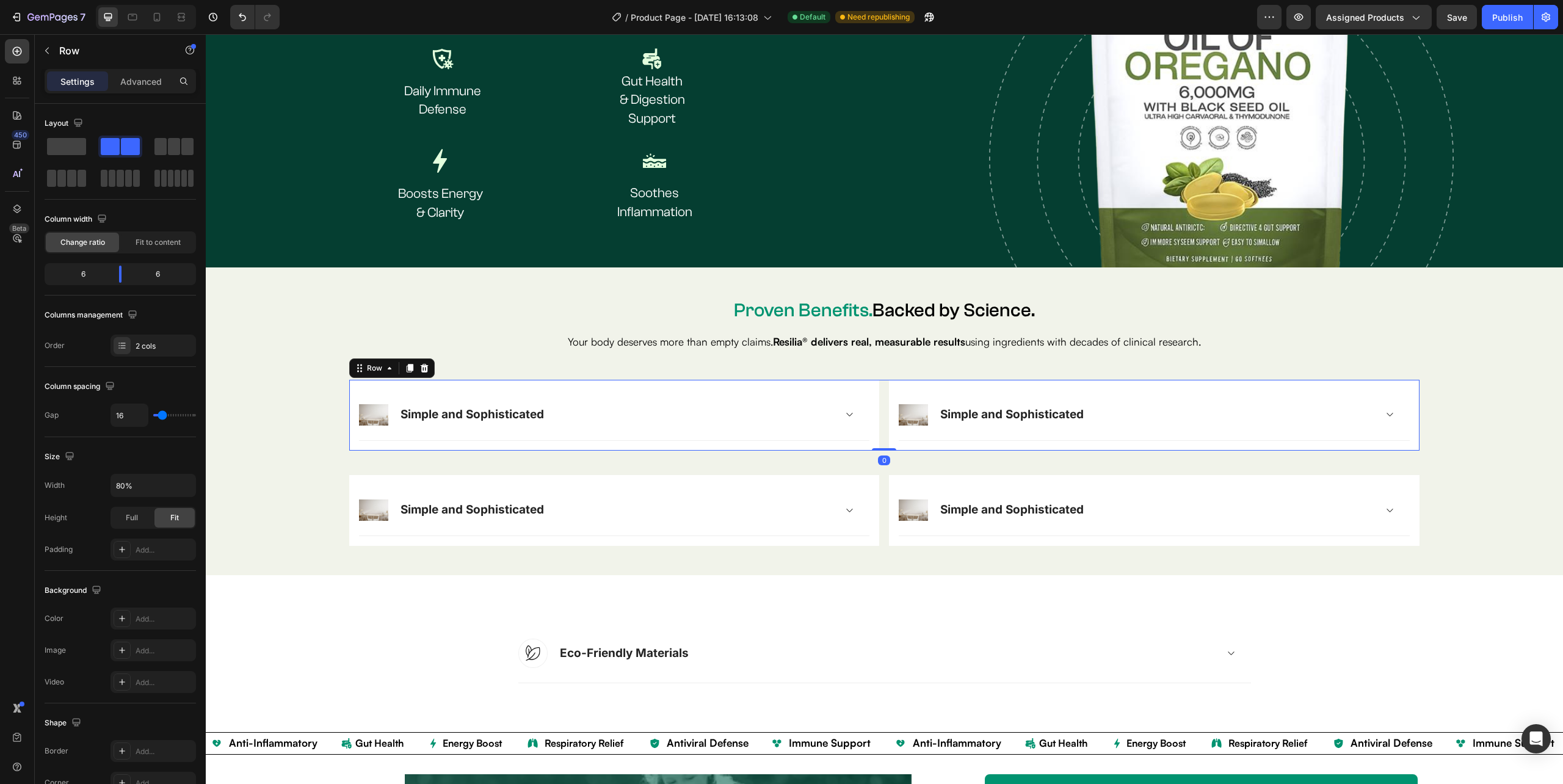
click at [76, 72] on div "Settings" at bounding box center [77, 81] width 61 height 20
type input "20"
type input "50"
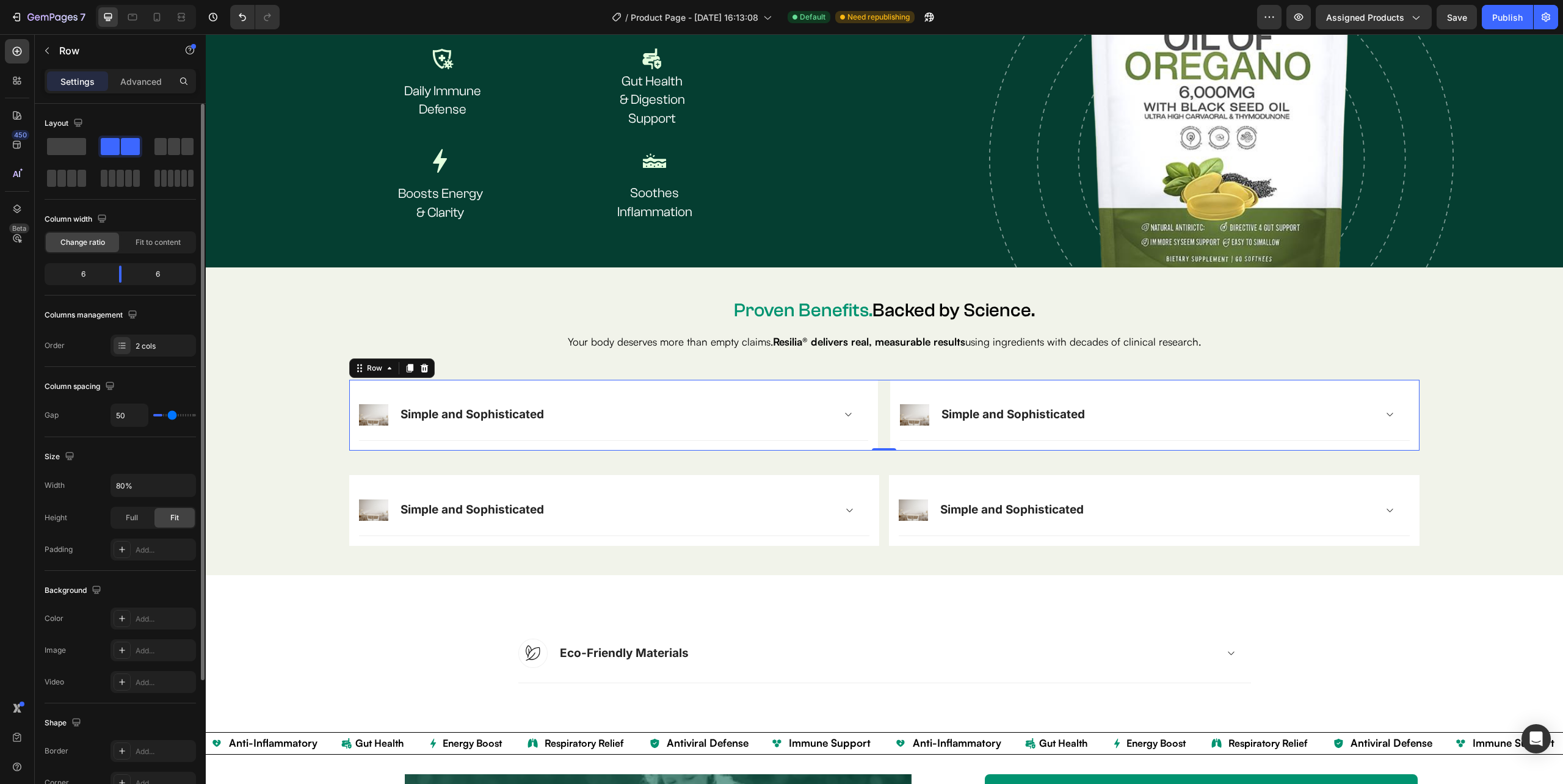
type input "53"
type input "56"
type input "61"
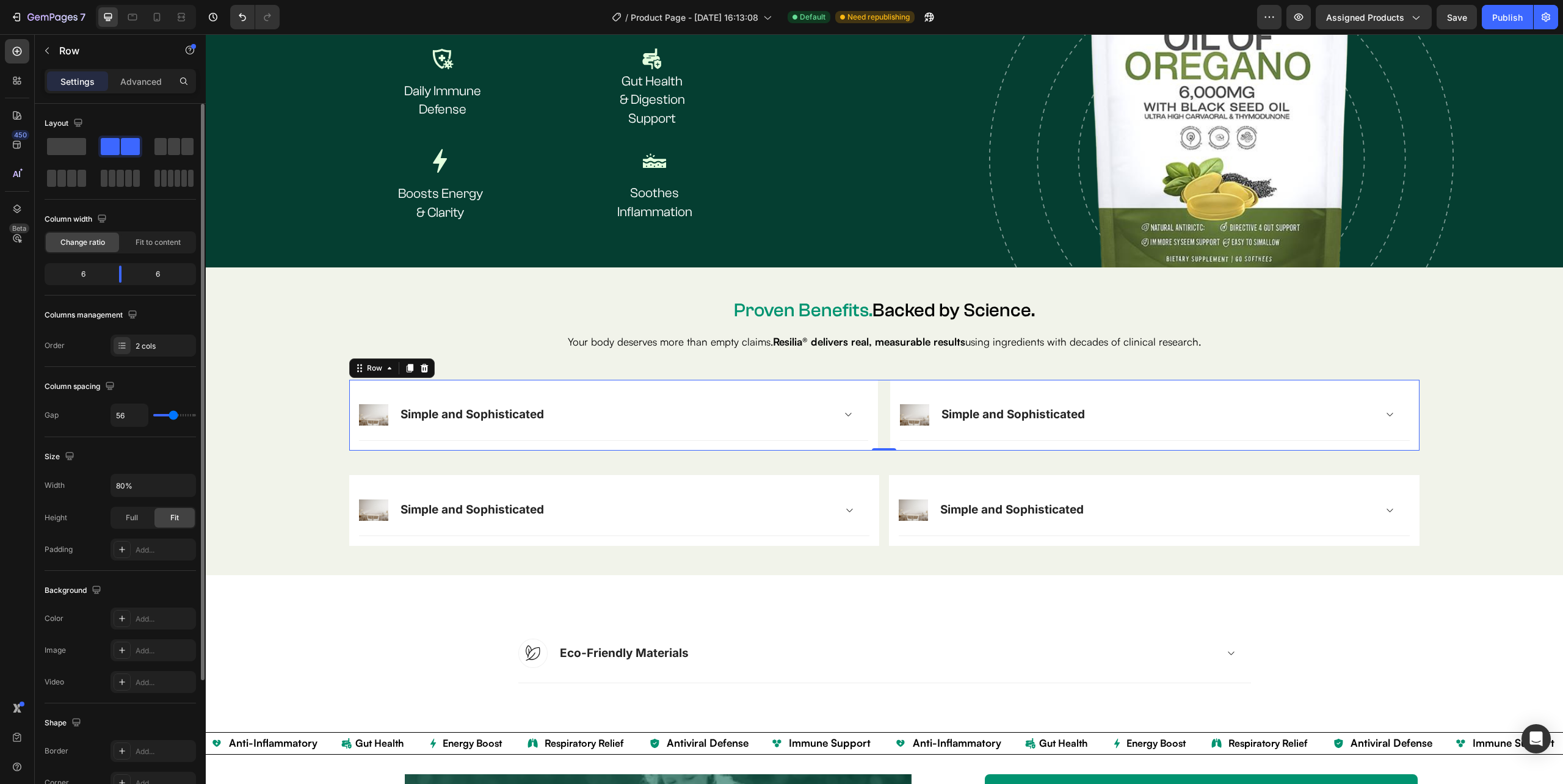
type input "61"
type input "59"
type input "53"
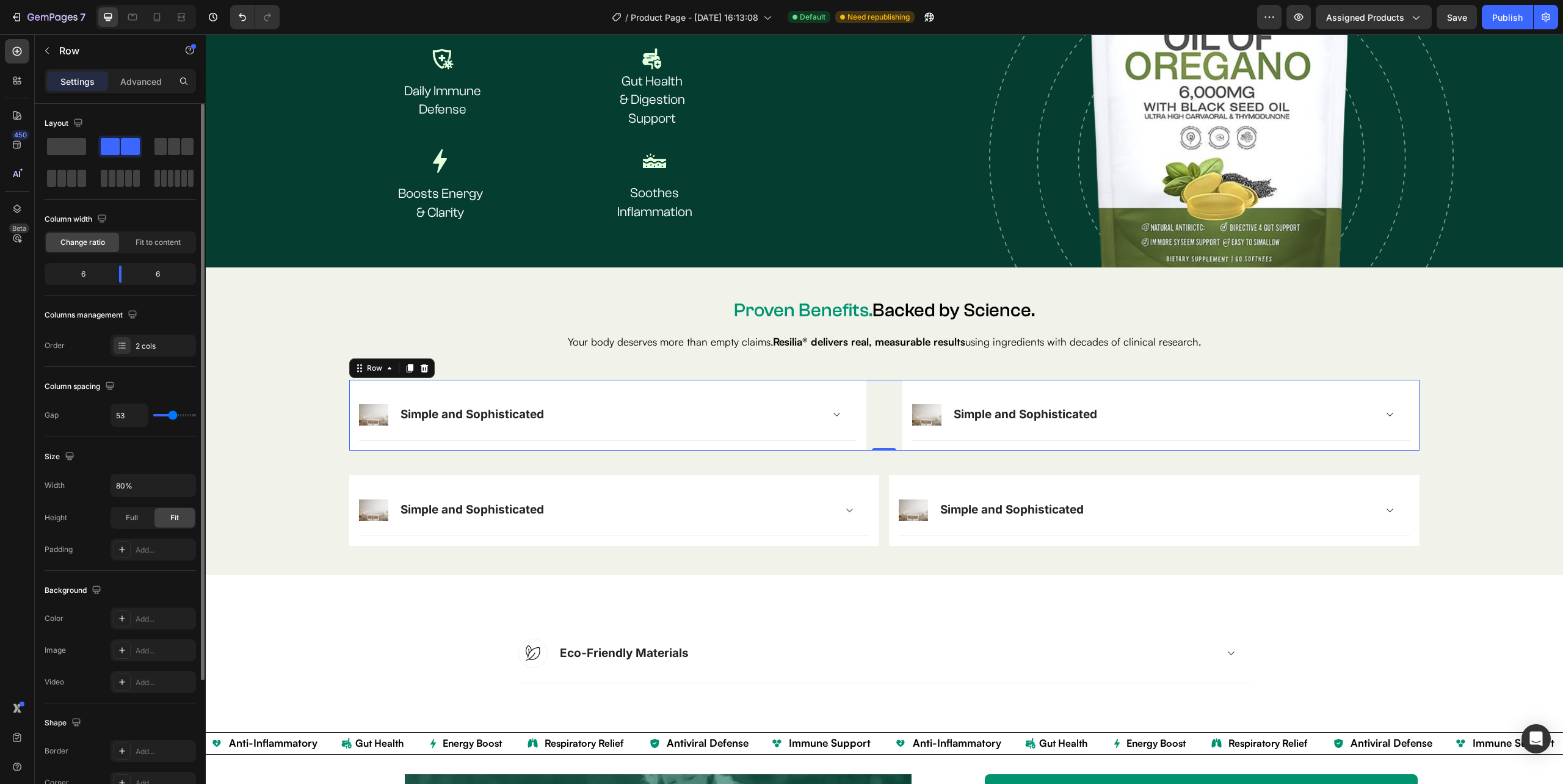
type input "44"
type input "41"
type input "38"
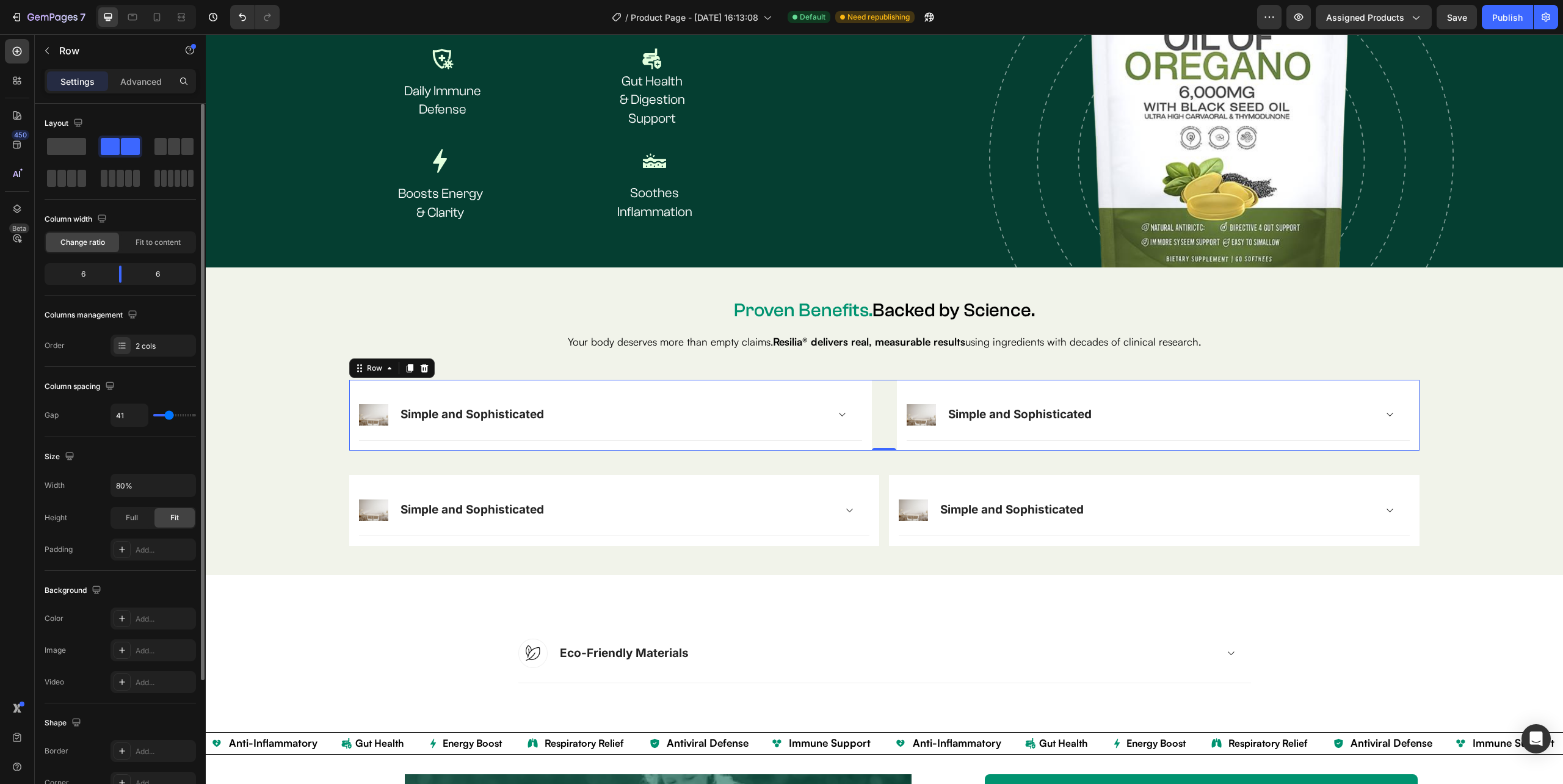
type input "38"
type input "44"
type input "47"
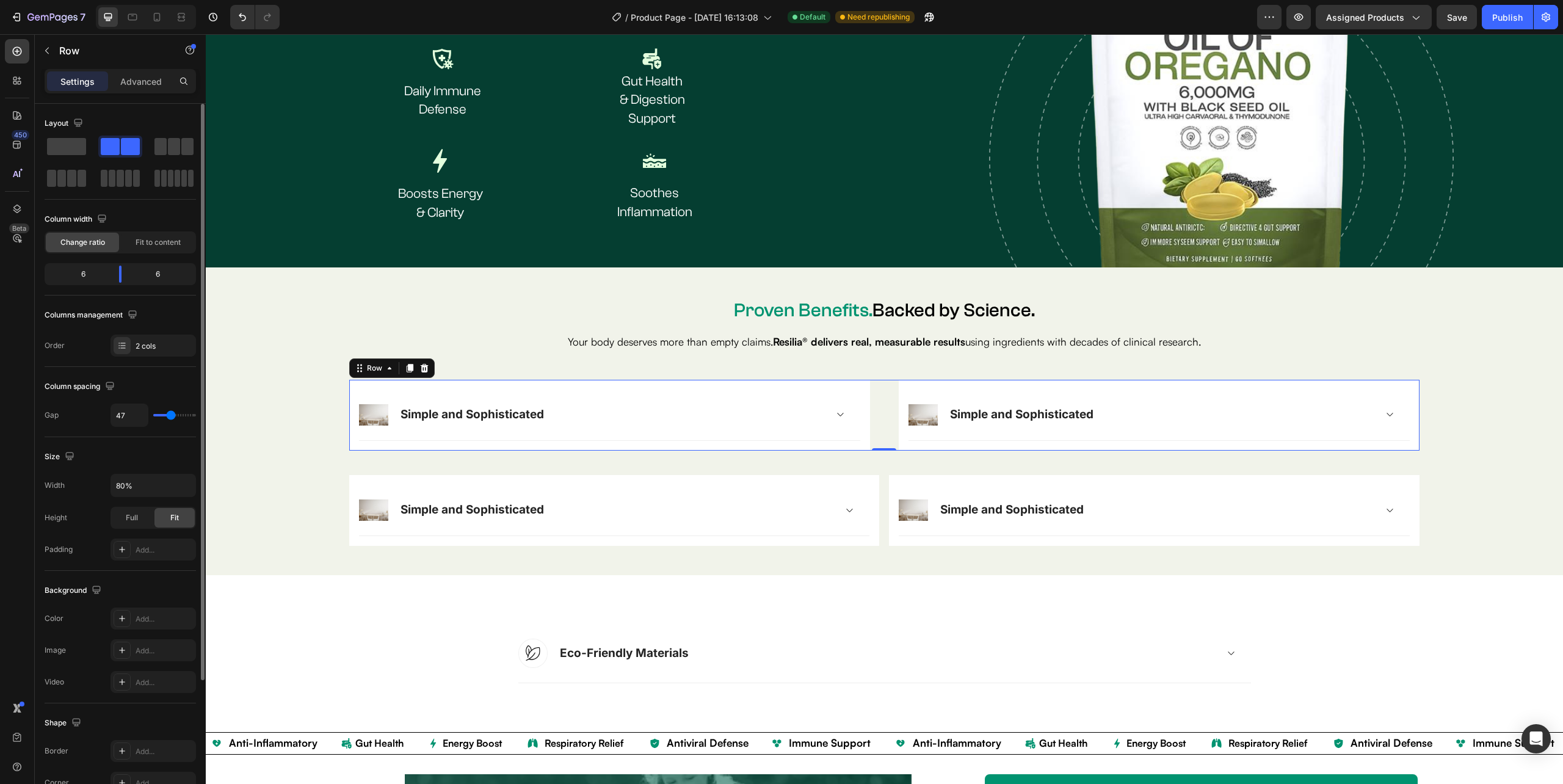
type input "44"
type input "41"
type input "38"
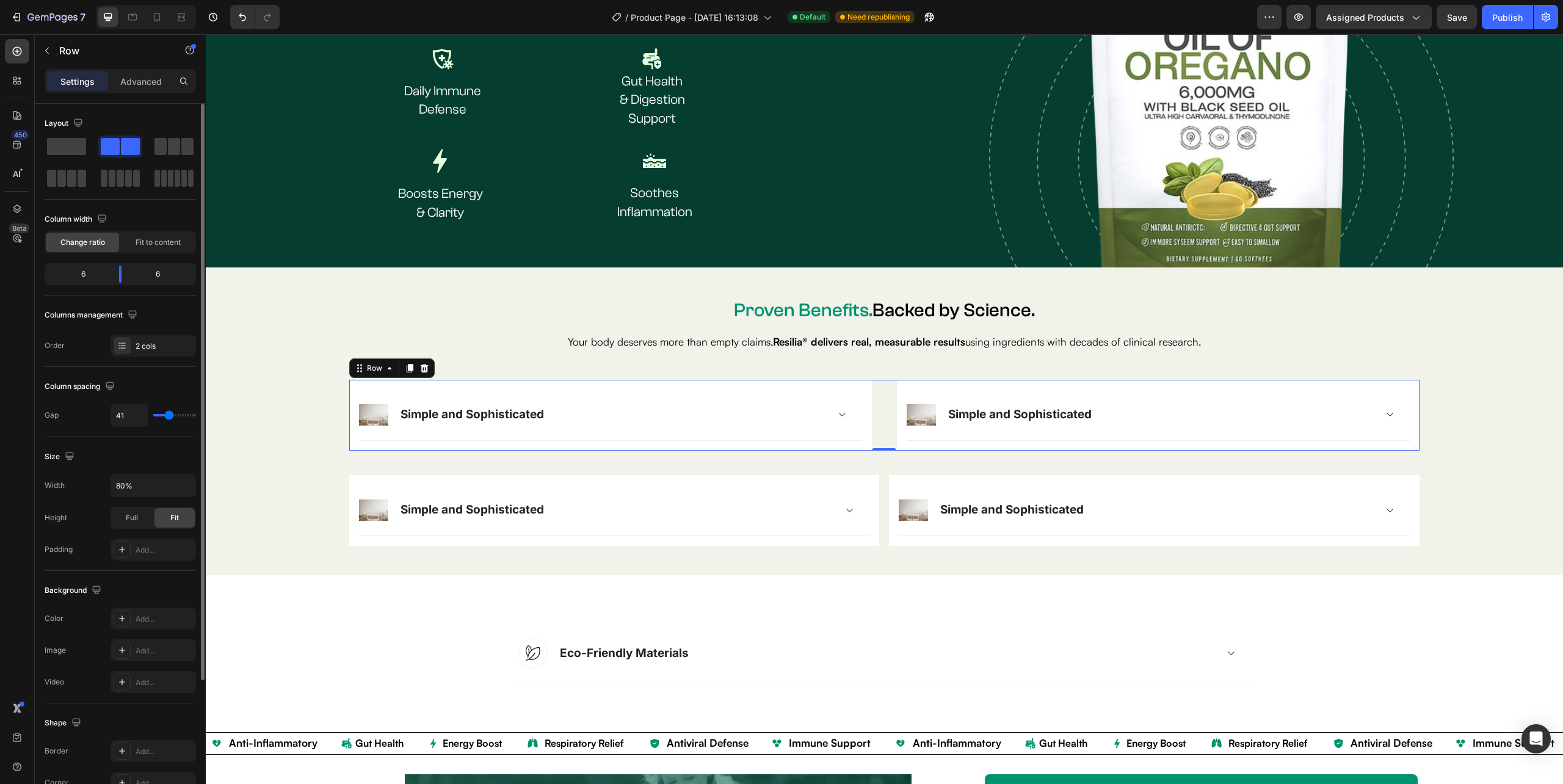
type input "38"
type input "35"
drag, startPoint x: 160, startPoint y: 417, endPoint x: 167, endPoint y: 414, distance: 7.6
type input "35"
click at [167, 414] on input "range" at bounding box center [174, 415] width 42 height 3
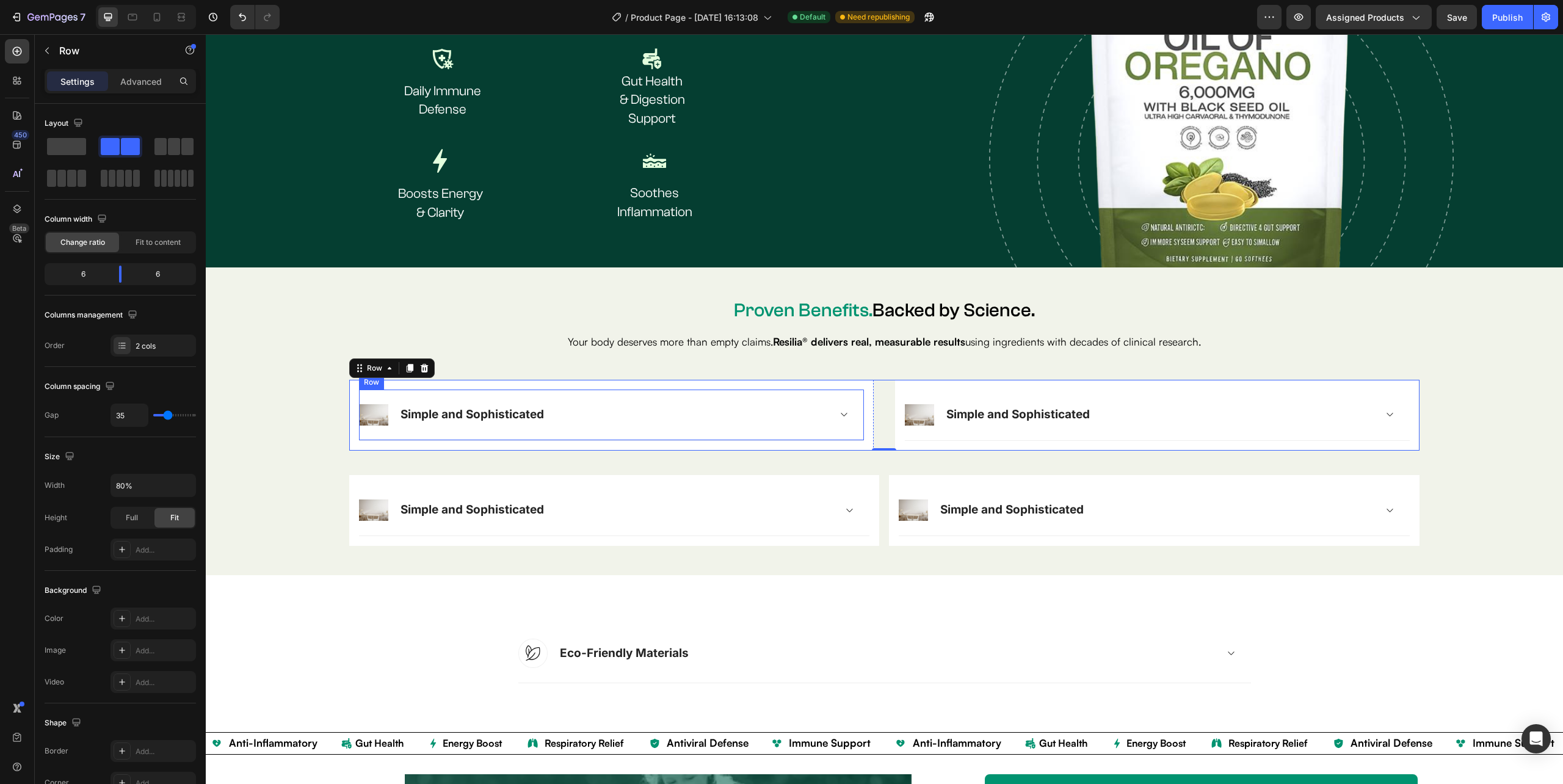
click at [408, 424] on div "Image Simple and Sophisticated Accordion Row" at bounding box center [611, 415] width 505 height 51
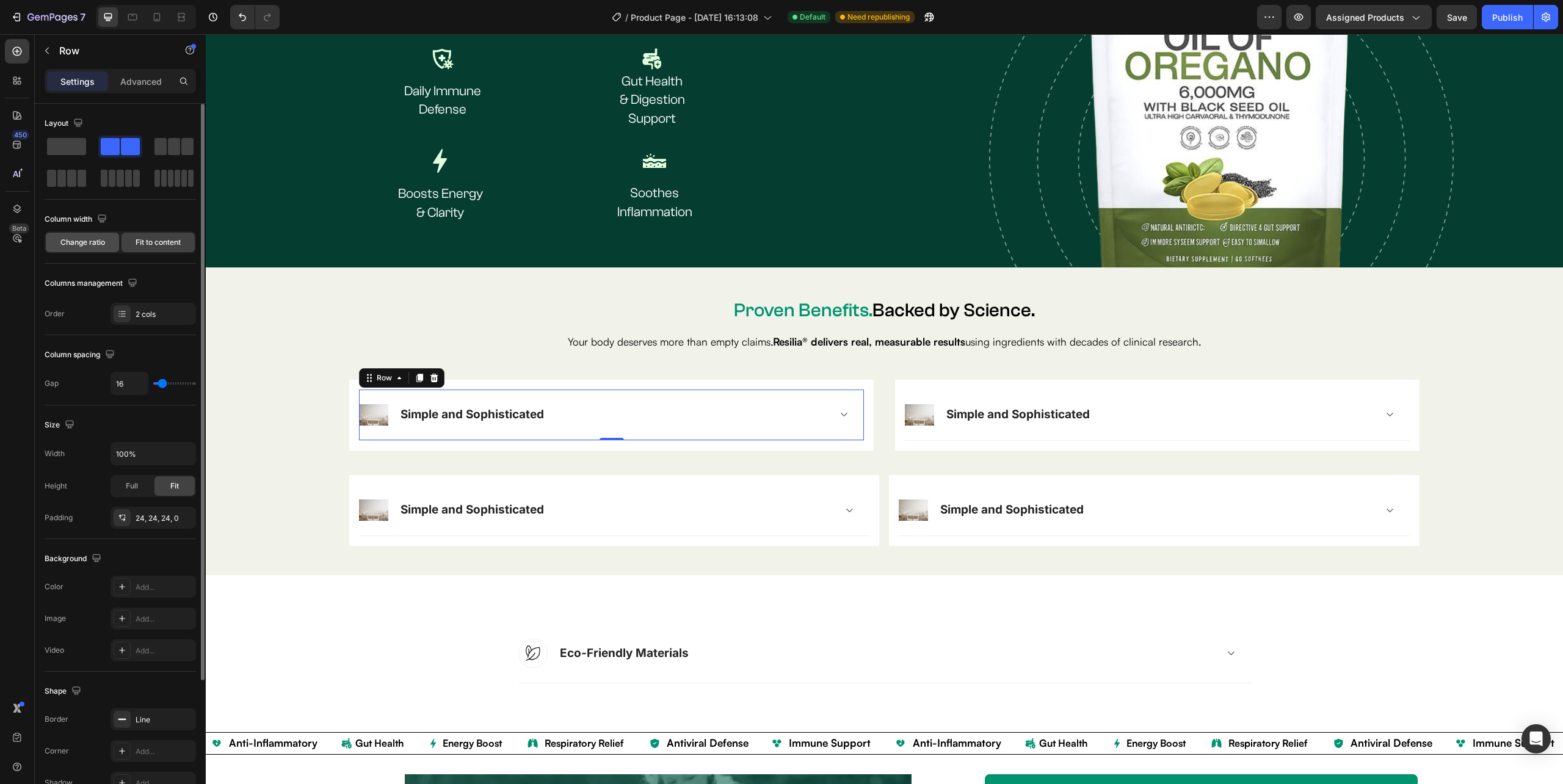
click at [93, 245] on span "Change ratio" at bounding box center [83, 242] width 45 height 11
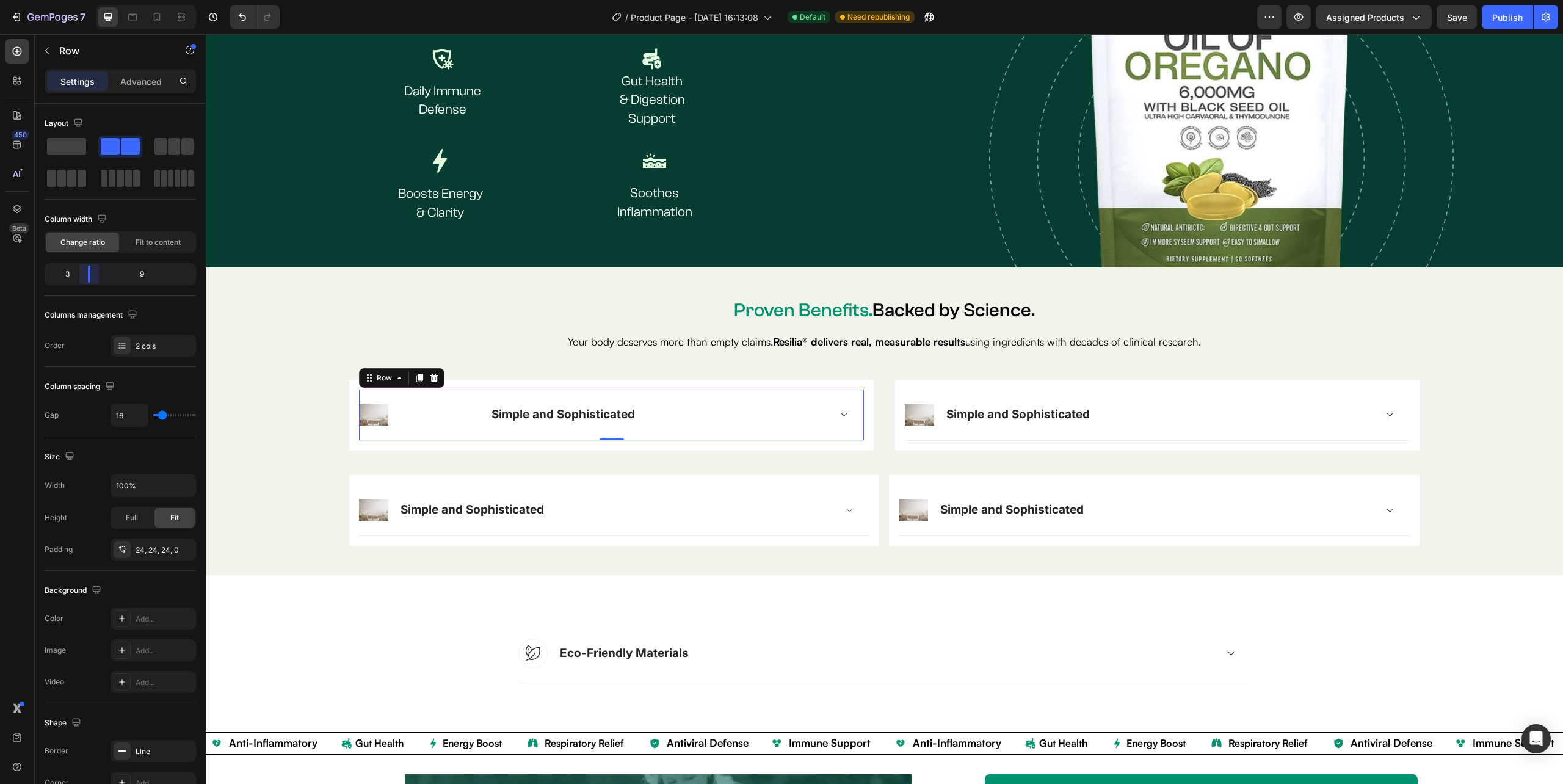
drag, startPoint x: 69, startPoint y: 271, endPoint x: 89, endPoint y: 272, distance: 20.0
click at [89, 0] on body "7 Version history / Product Page - Sep 22, 16:13:08 Default Need republishing P…" at bounding box center [782, 0] width 1563 height 0
click at [397, 416] on div at bounding box center [418, 414] width 120 height 22
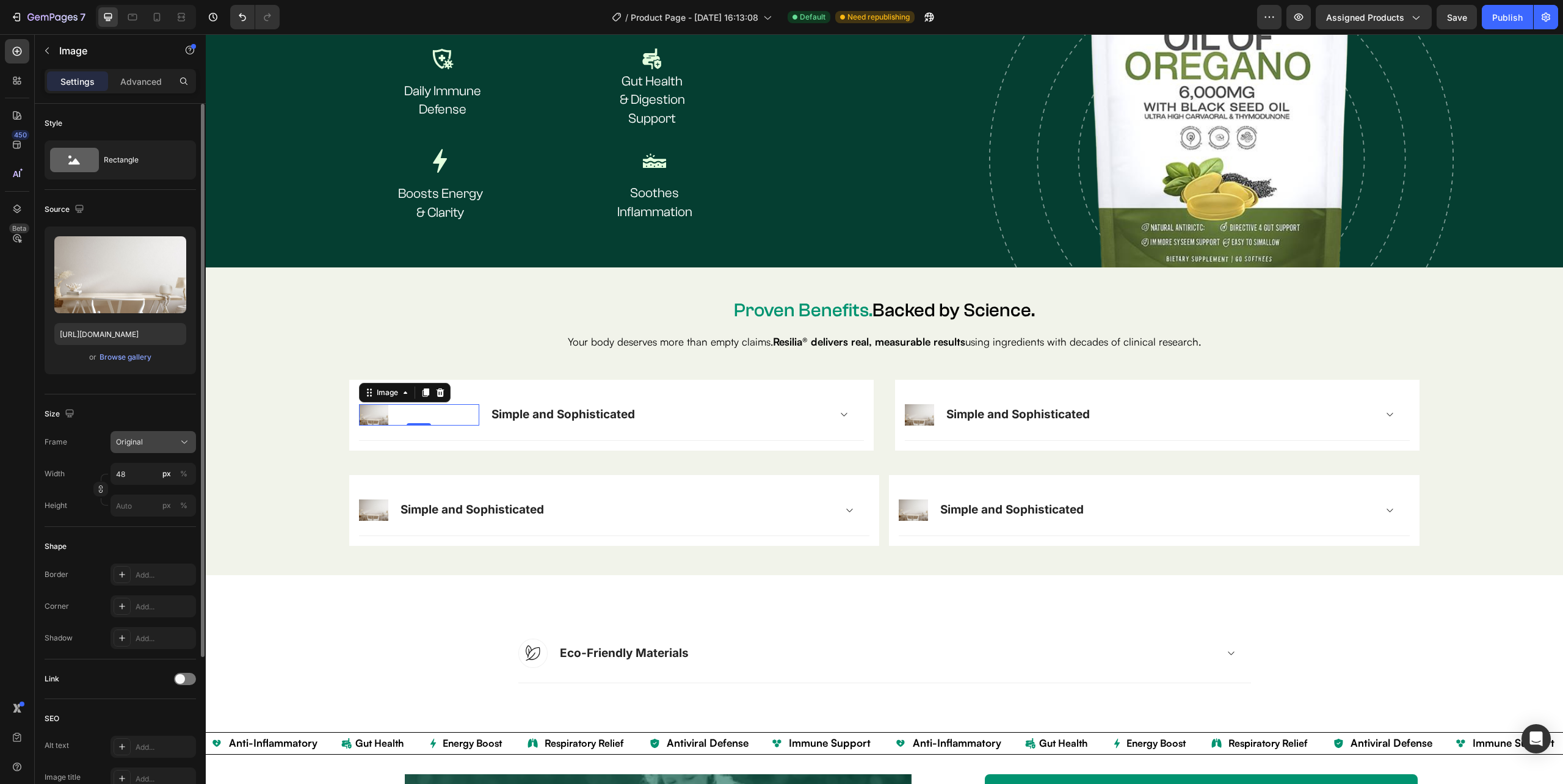
click at [149, 439] on div "Original" at bounding box center [145, 442] width 60 height 11
click at [167, 472] on div "Square" at bounding box center [150, 472] width 71 height 12
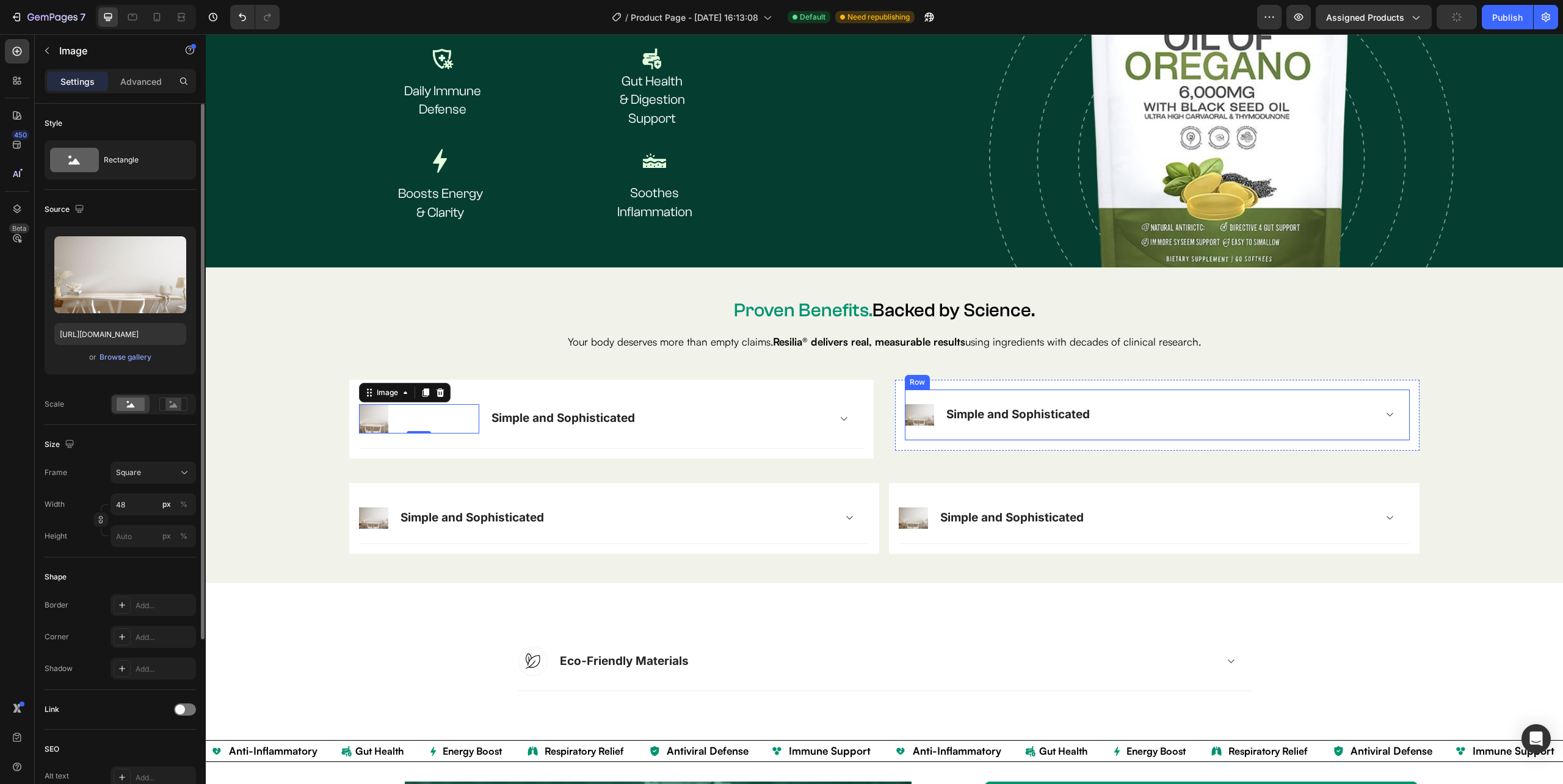
click at [906, 435] on div "Image Simple and Sophisticated Accordion Row" at bounding box center [1158, 415] width 505 height 51
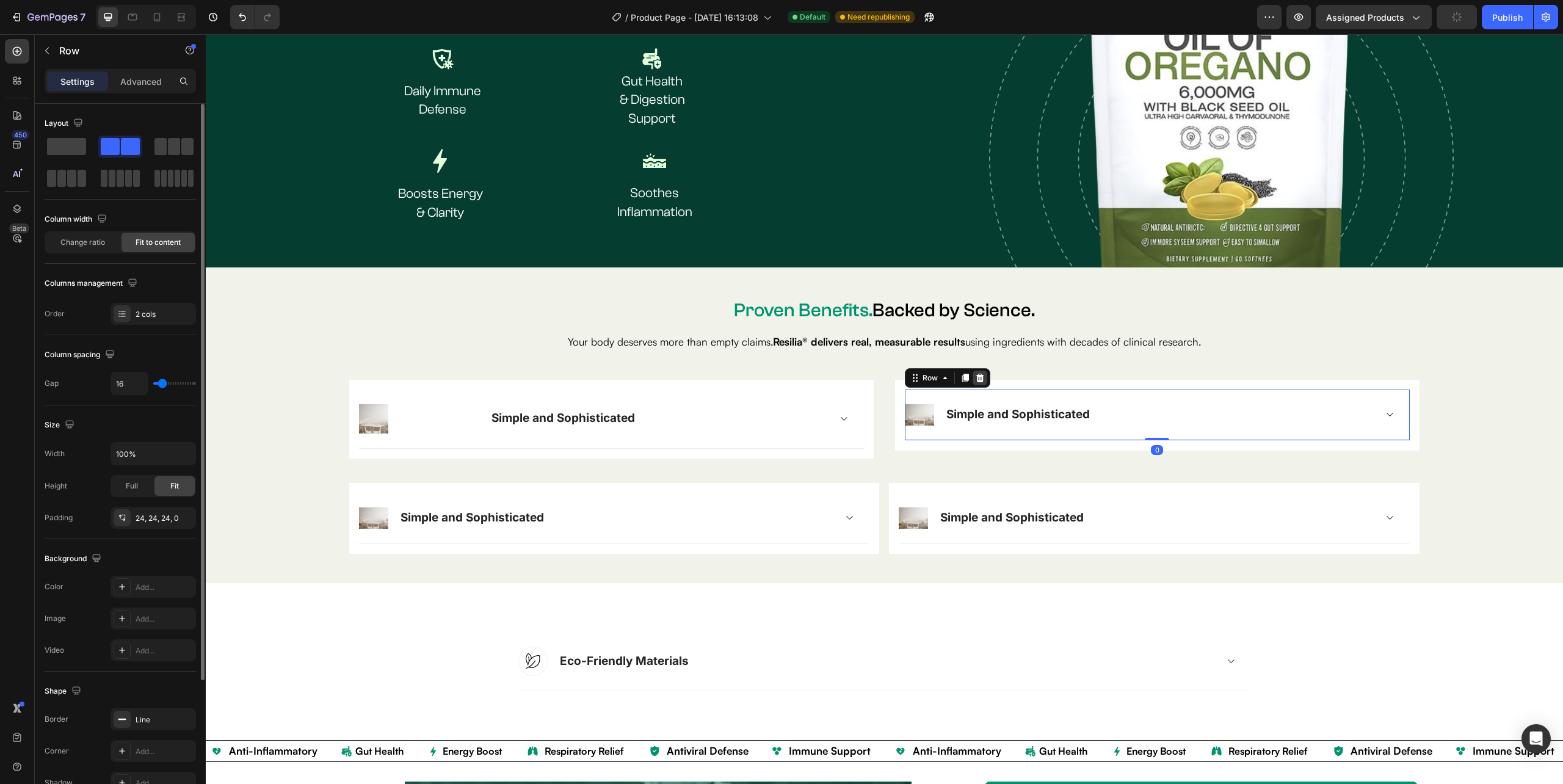
click at [975, 377] on icon at bounding box center [979, 377] width 8 height 9
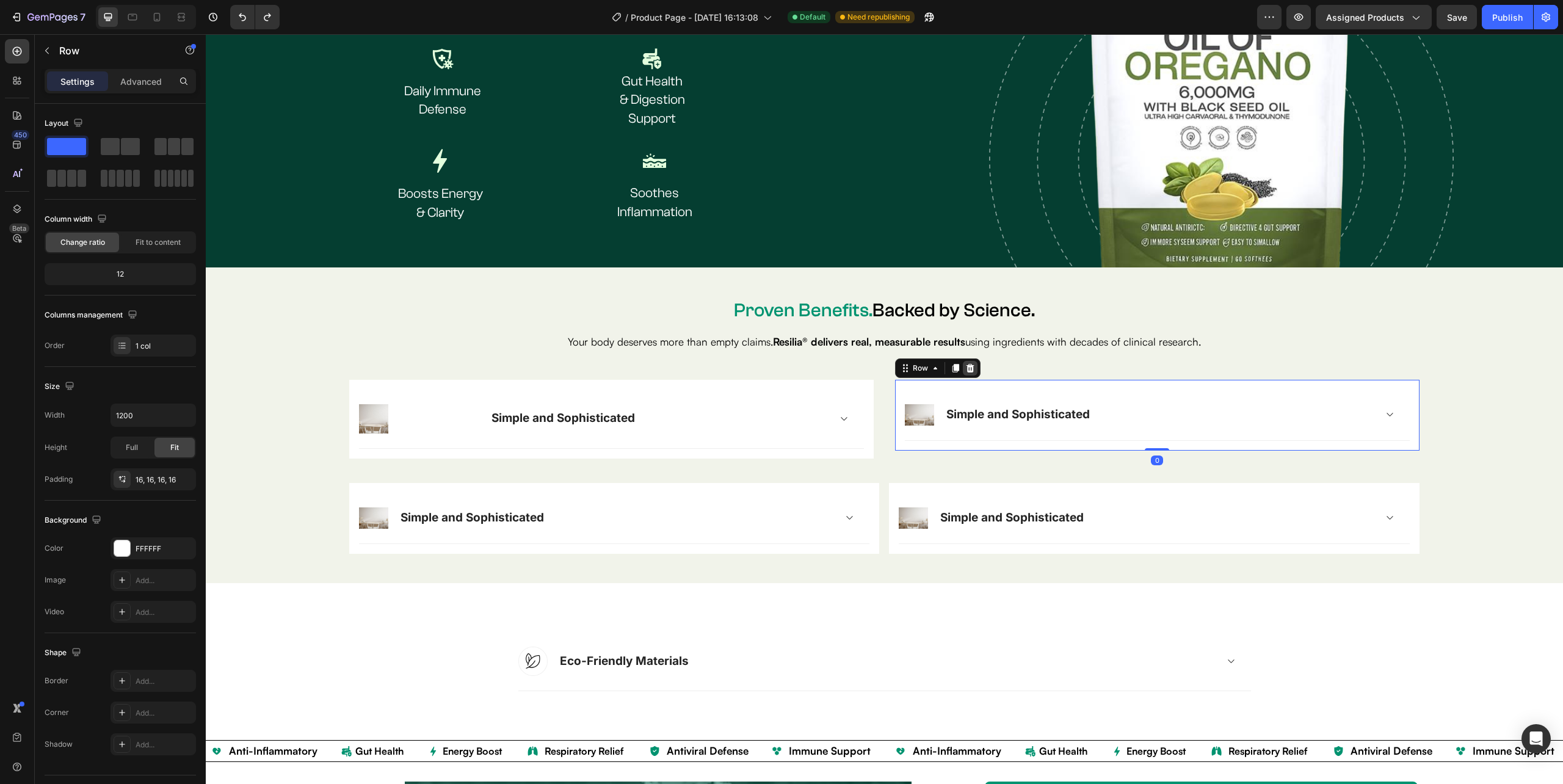
click at [965, 367] on icon at bounding box center [969, 367] width 10 height 10
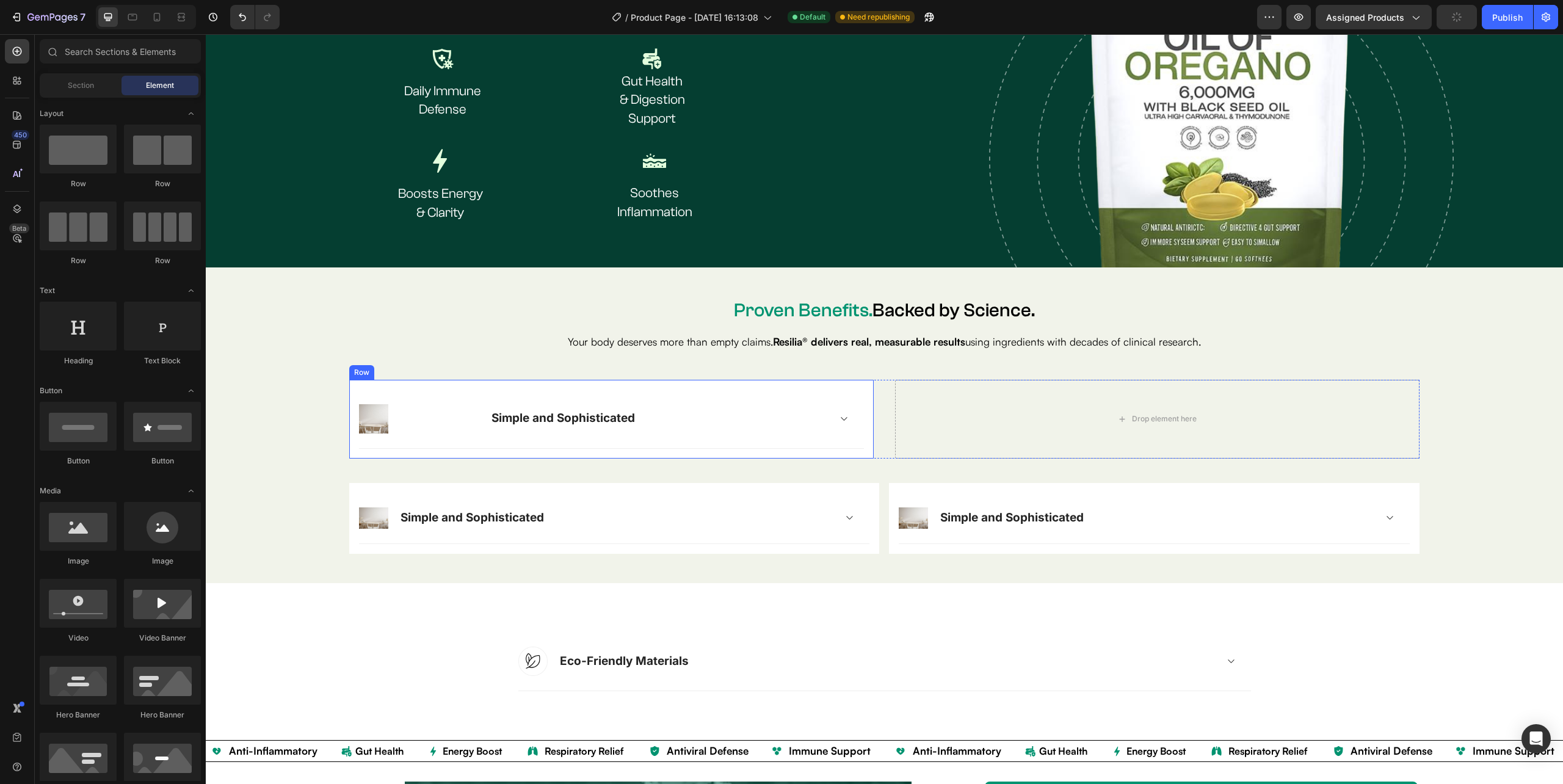
click at [397, 449] on div "Image Simple and Sophisticated Accordion Row Row" at bounding box center [611, 418] width 525 height 79
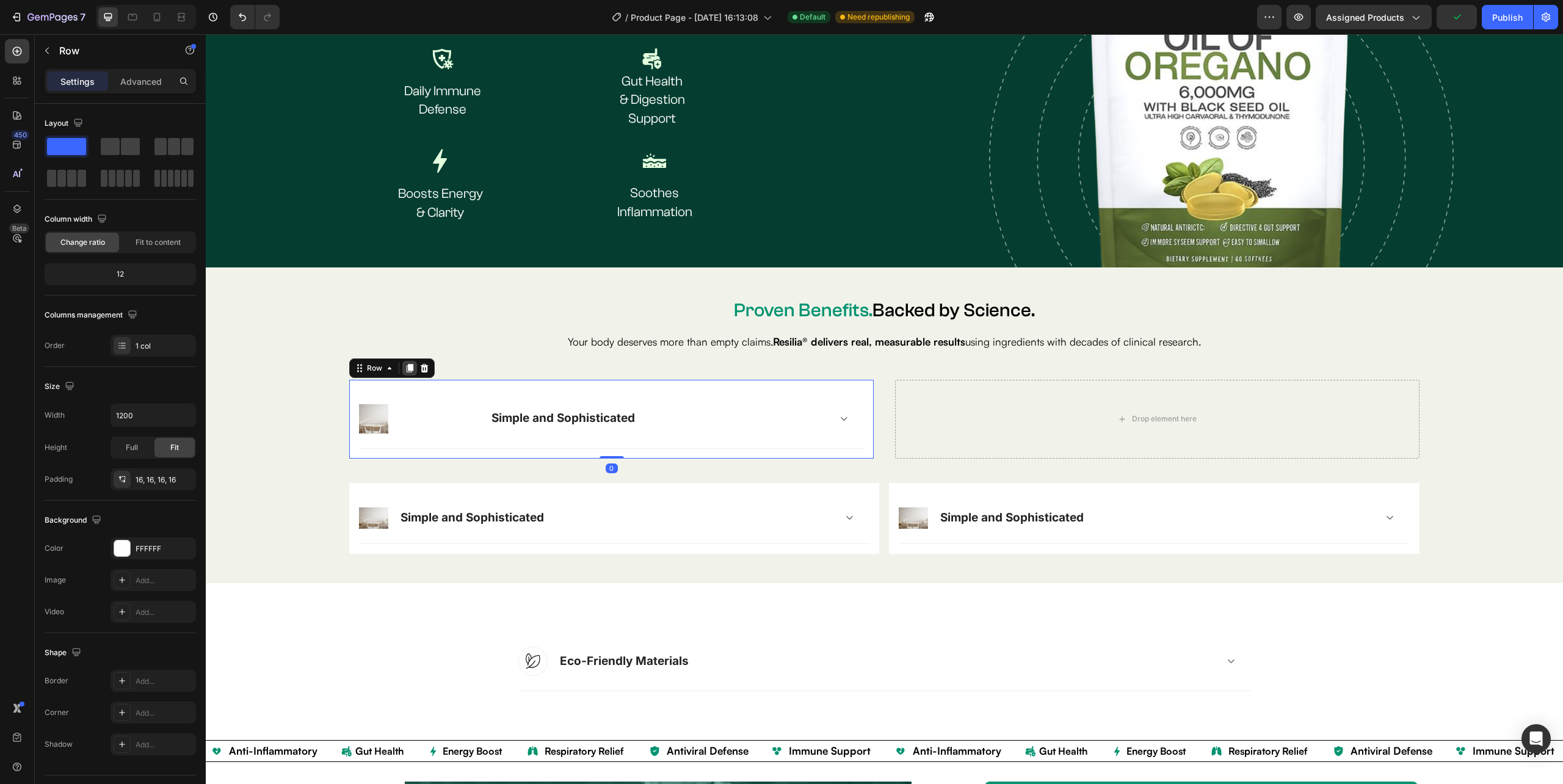
click at [406, 365] on icon at bounding box center [410, 368] width 7 height 9
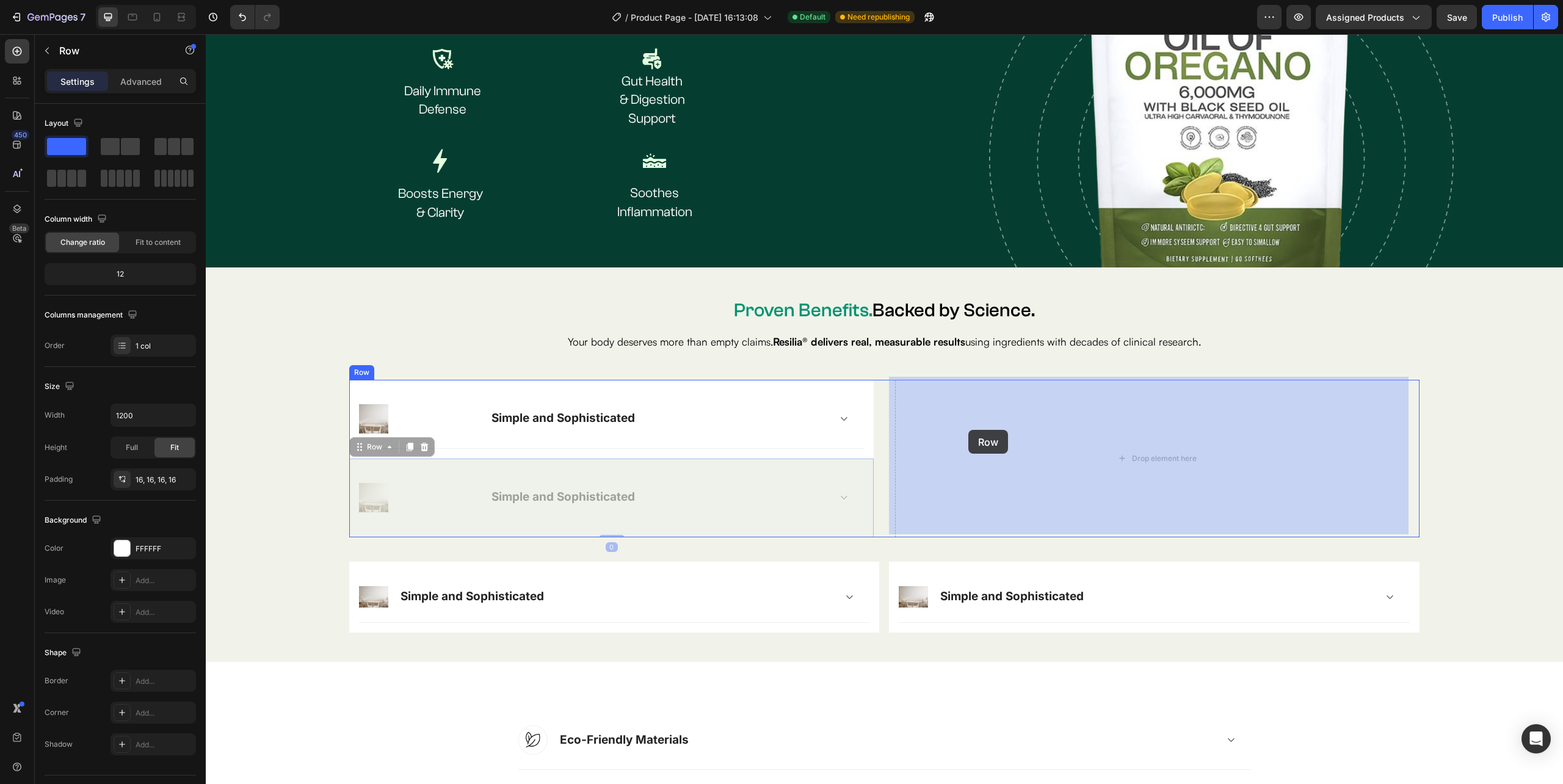
drag, startPoint x: 373, startPoint y: 445, endPoint x: 968, endPoint y: 430, distance: 595.2
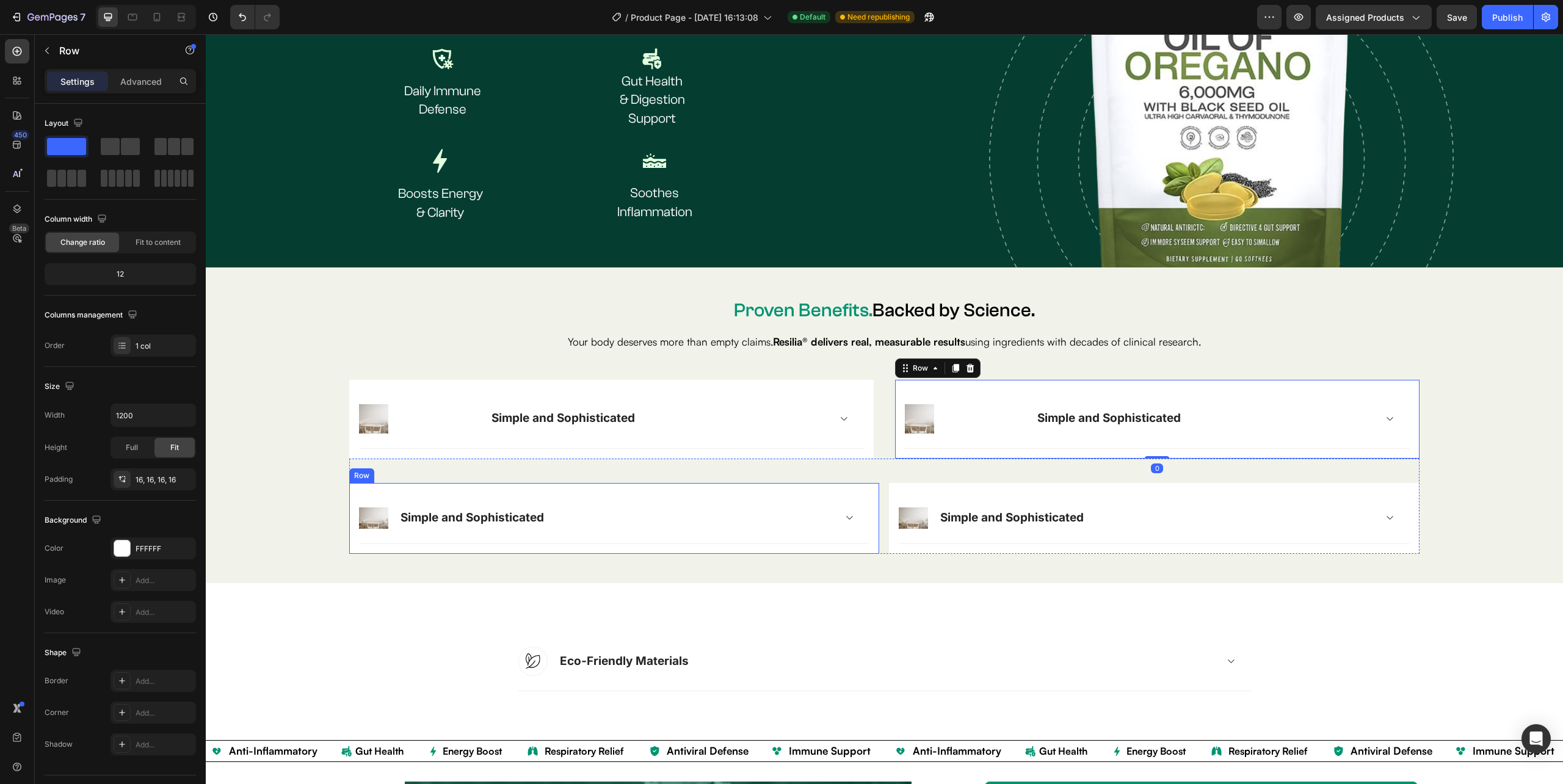
click at [506, 483] on div "Image Simple and Sophisticated Accordion Row Row" at bounding box center [614, 519] width 530 height 71
click at [419, 469] on icon at bounding box center [424, 470] width 10 height 10
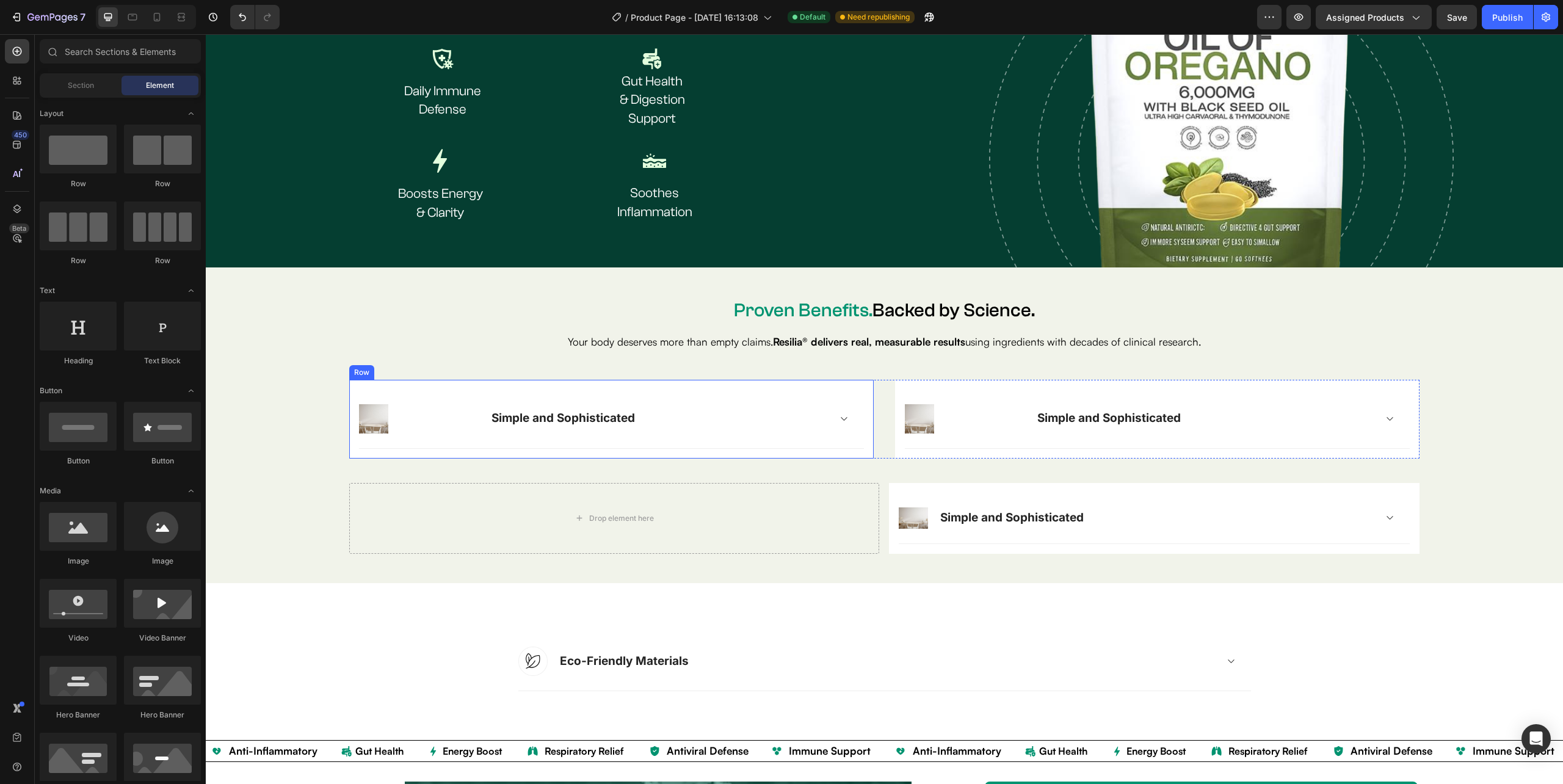
click at [397, 448] on div "Image Simple and Sophisticated Accordion Row Row" at bounding box center [611, 418] width 525 height 79
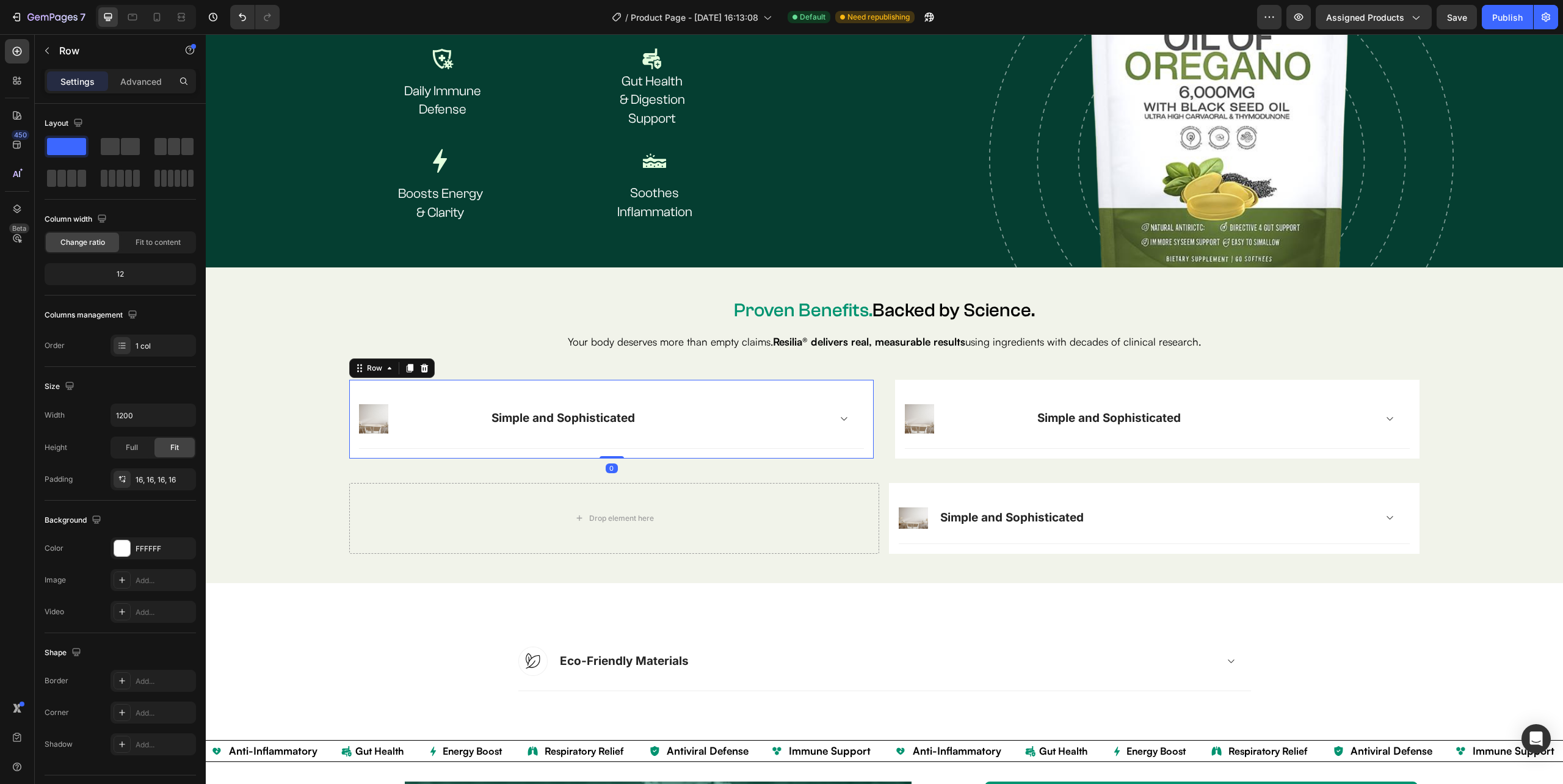
drag, startPoint x: 408, startPoint y: 365, endPoint x: 411, endPoint y: 423, distance: 58.1
click at [409, 365] on icon at bounding box center [410, 368] width 7 height 9
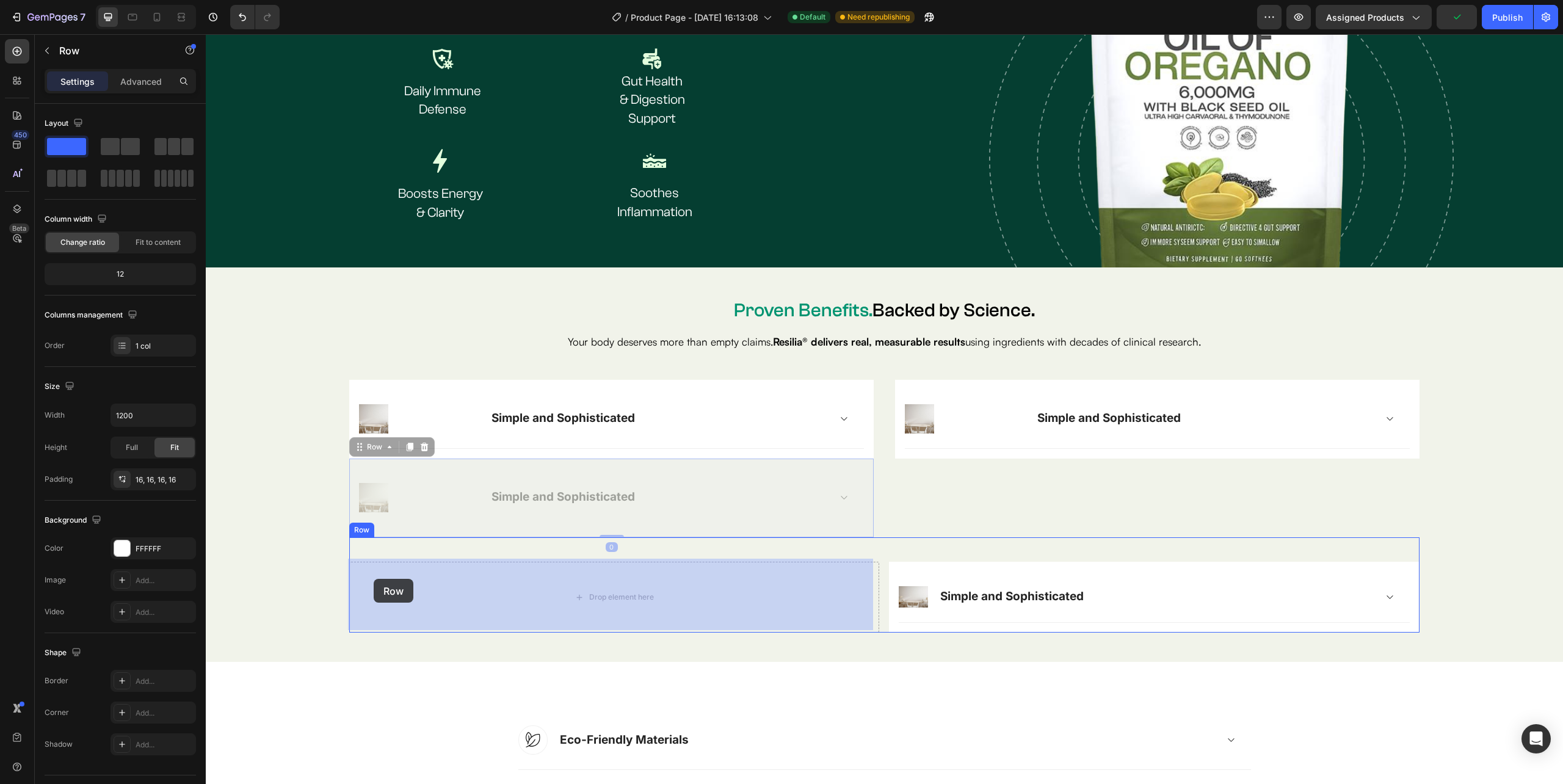
drag, startPoint x: 354, startPoint y: 482, endPoint x: 373, endPoint y: 578, distance: 97.9
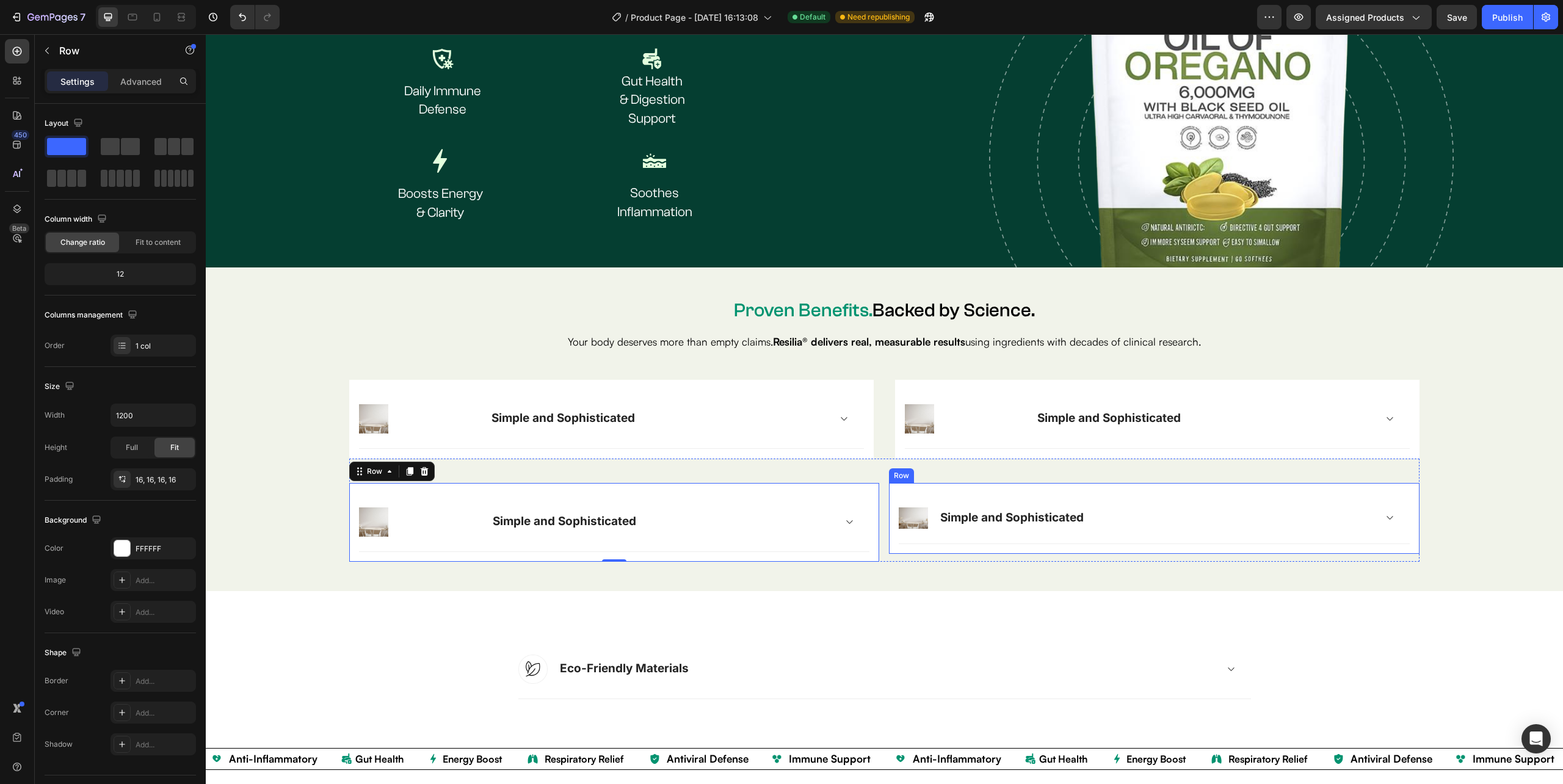
click at [890, 483] on div "Image Simple and Sophisticated Accordion Row Row" at bounding box center [1153, 519] width 530 height 71
click at [959, 466] on icon at bounding box center [963, 470] width 10 height 10
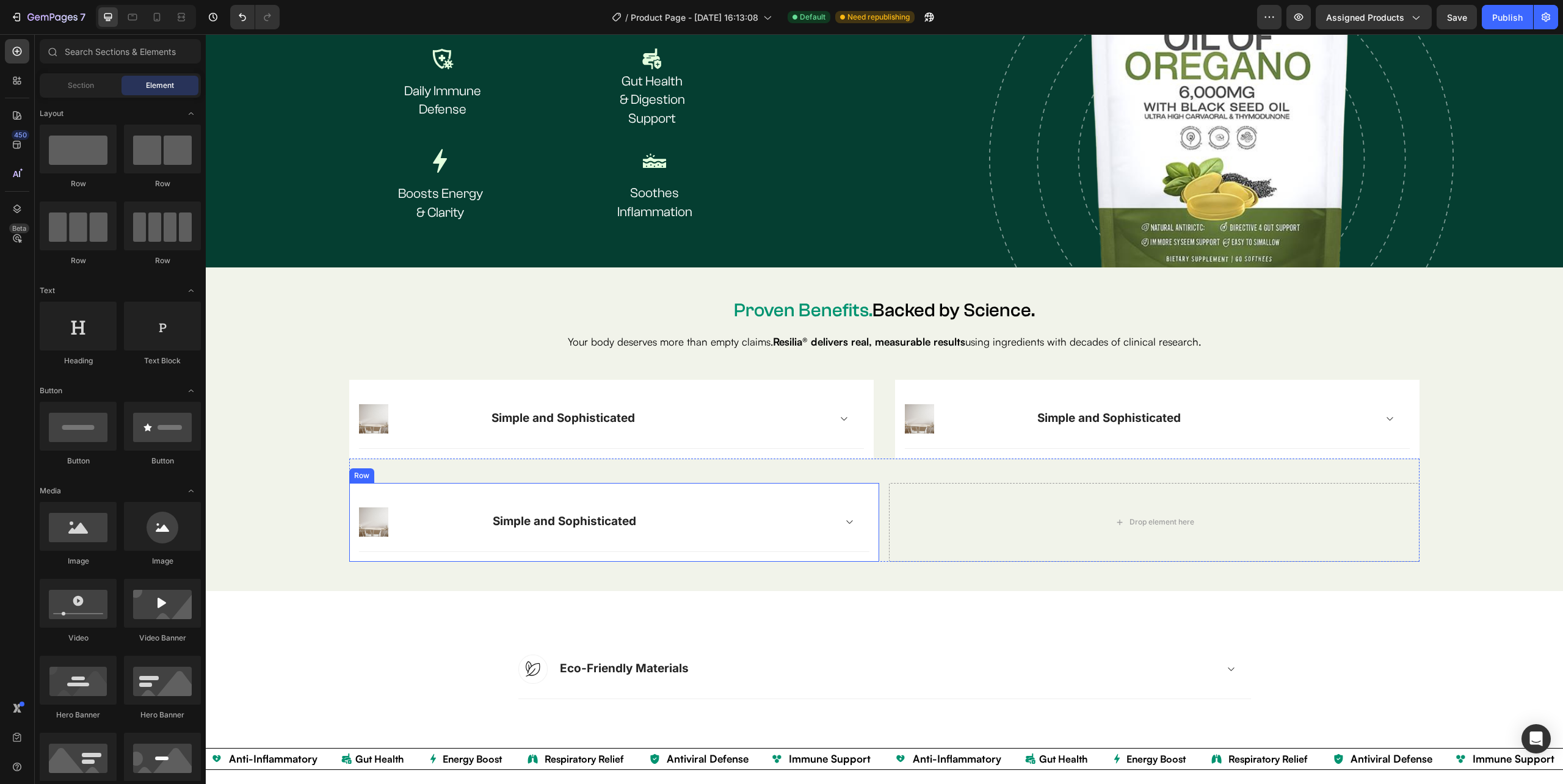
click at [356, 488] on div "Image Simple and Sophisticated Accordion Row Row" at bounding box center [614, 522] width 530 height 79
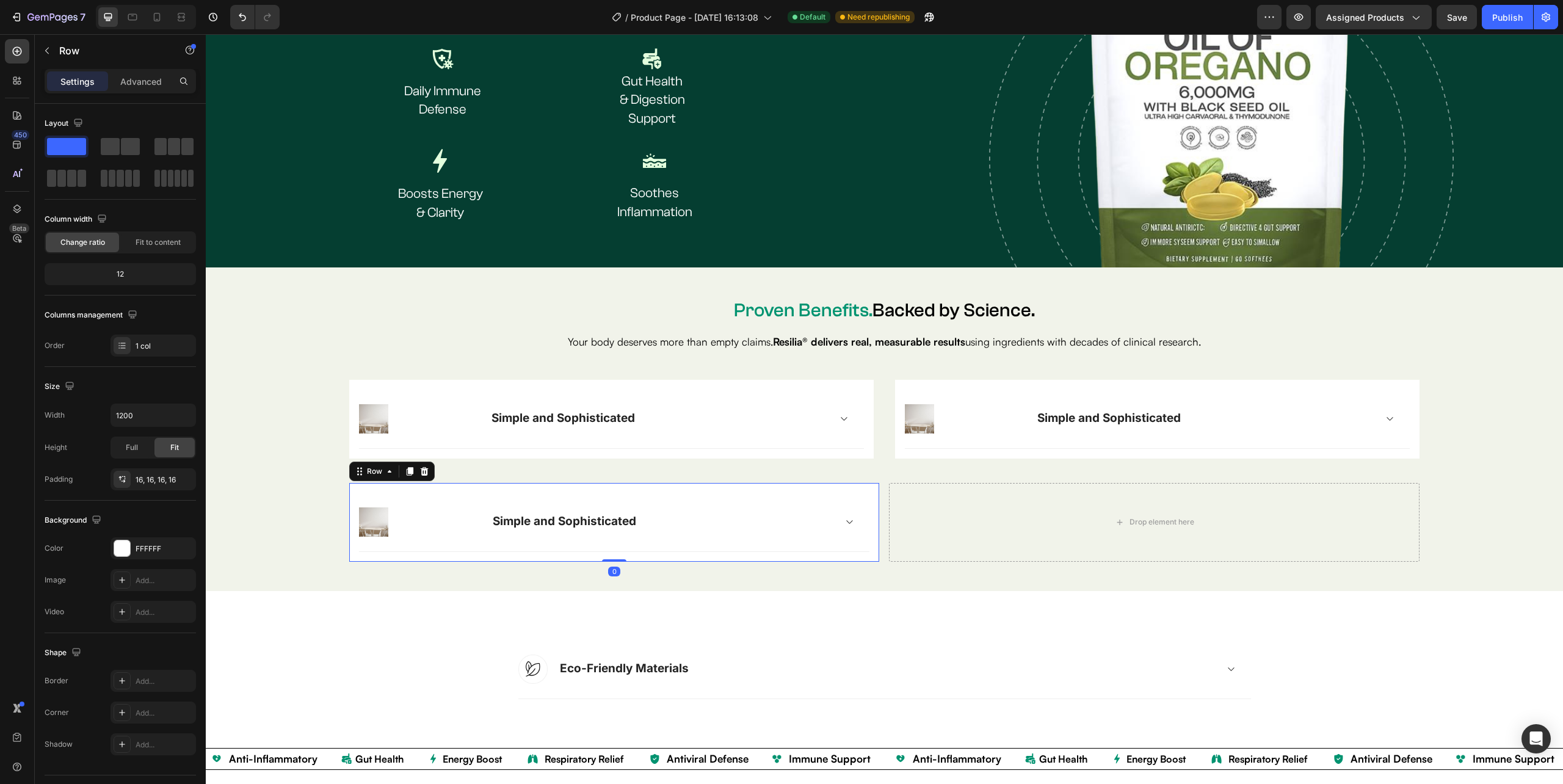
click at [406, 468] on icon at bounding box center [410, 471] width 7 height 9
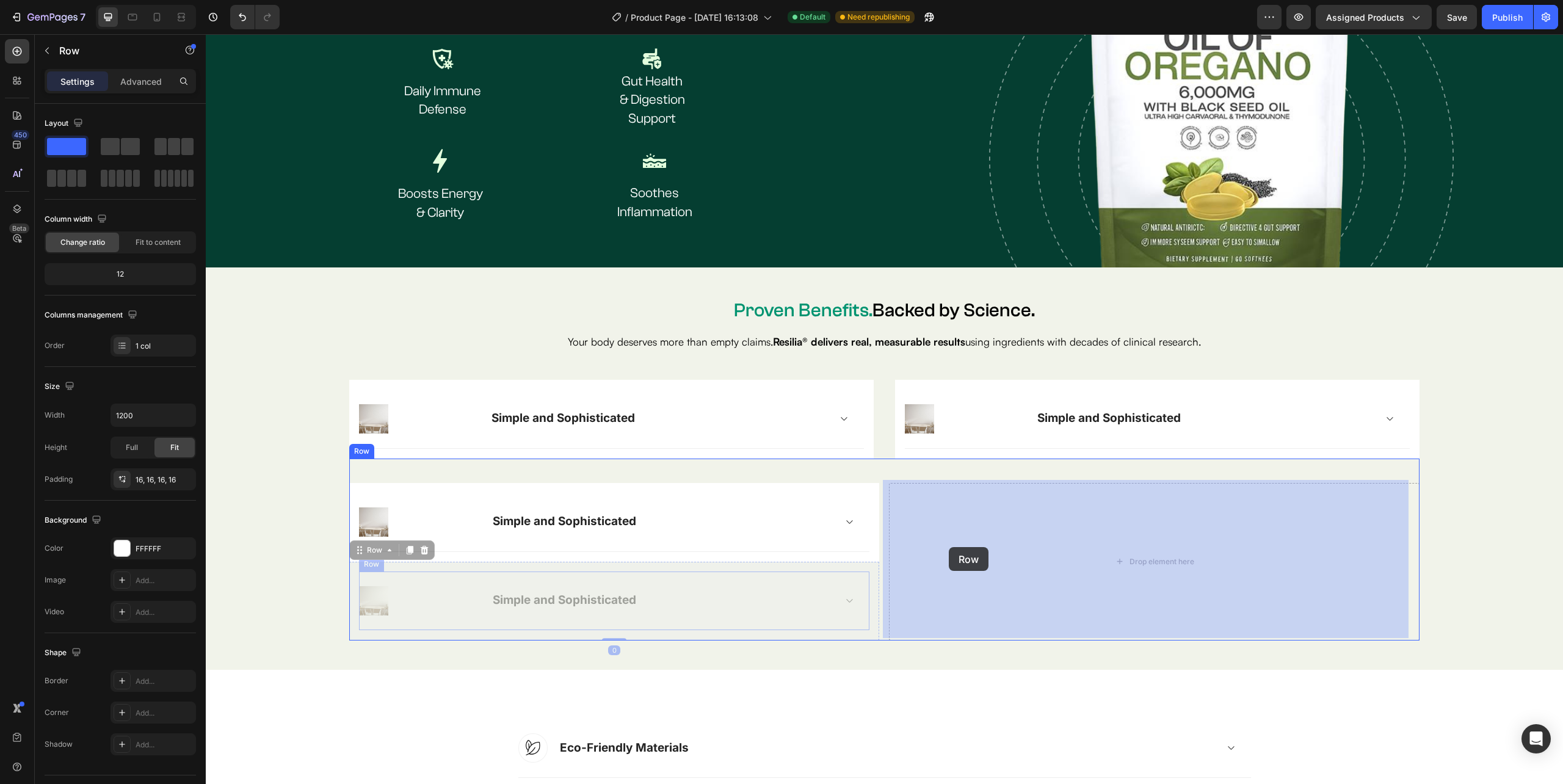
drag, startPoint x: 350, startPoint y: 582, endPoint x: 948, endPoint y: 547, distance: 599.0
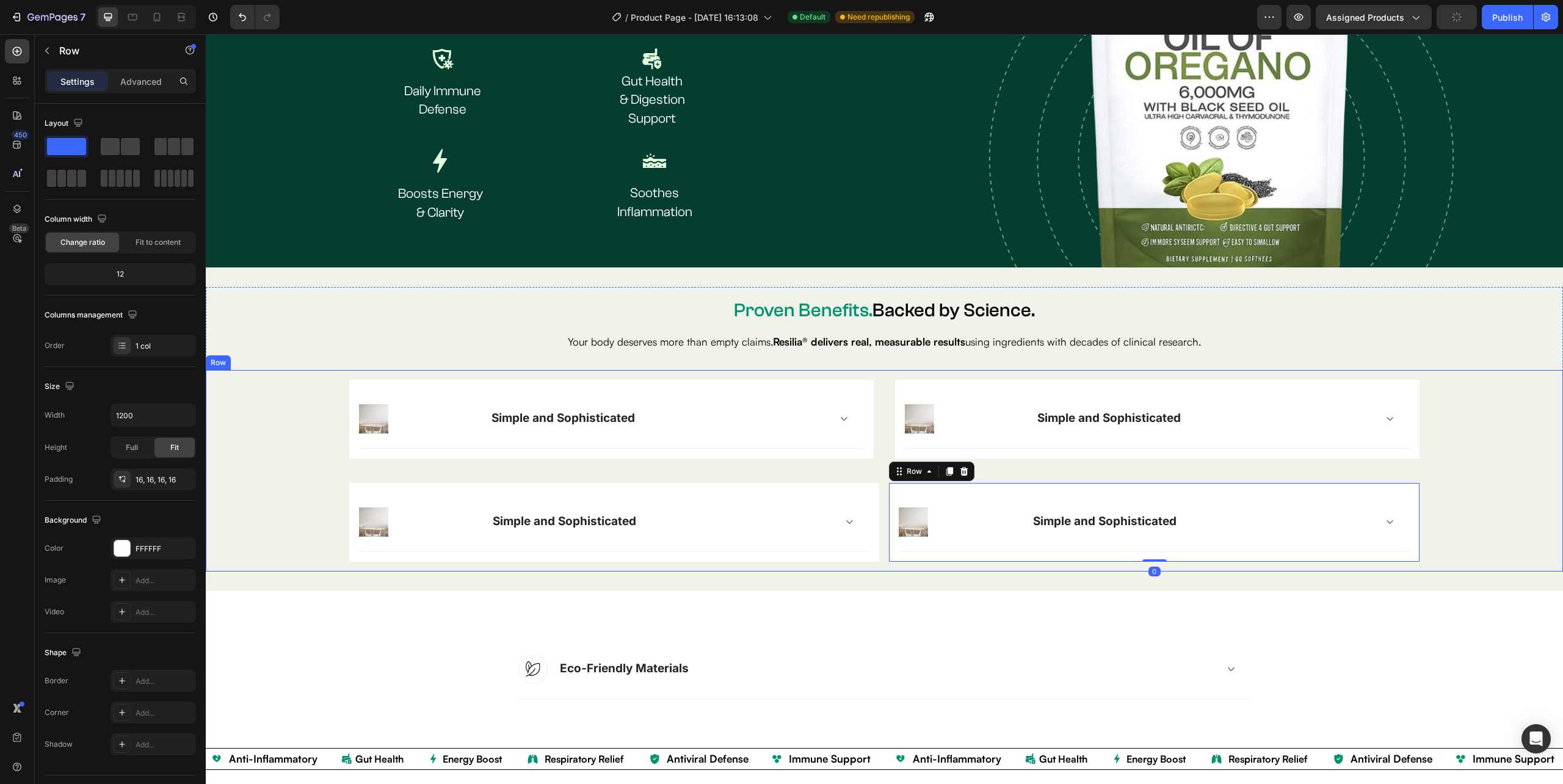
click at [1422, 462] on div "Image Simple and Sophisticated Accordion Row Row Image Simple and Sophisticated…" at bounding box center [884, 470] width 1337 height 182
click at [880, 524] on div "Image Simple and Sophisticated Accordion Row Row Image Simple and Sophisticated…" at bounding box center [884, 509] width 1070 height 103
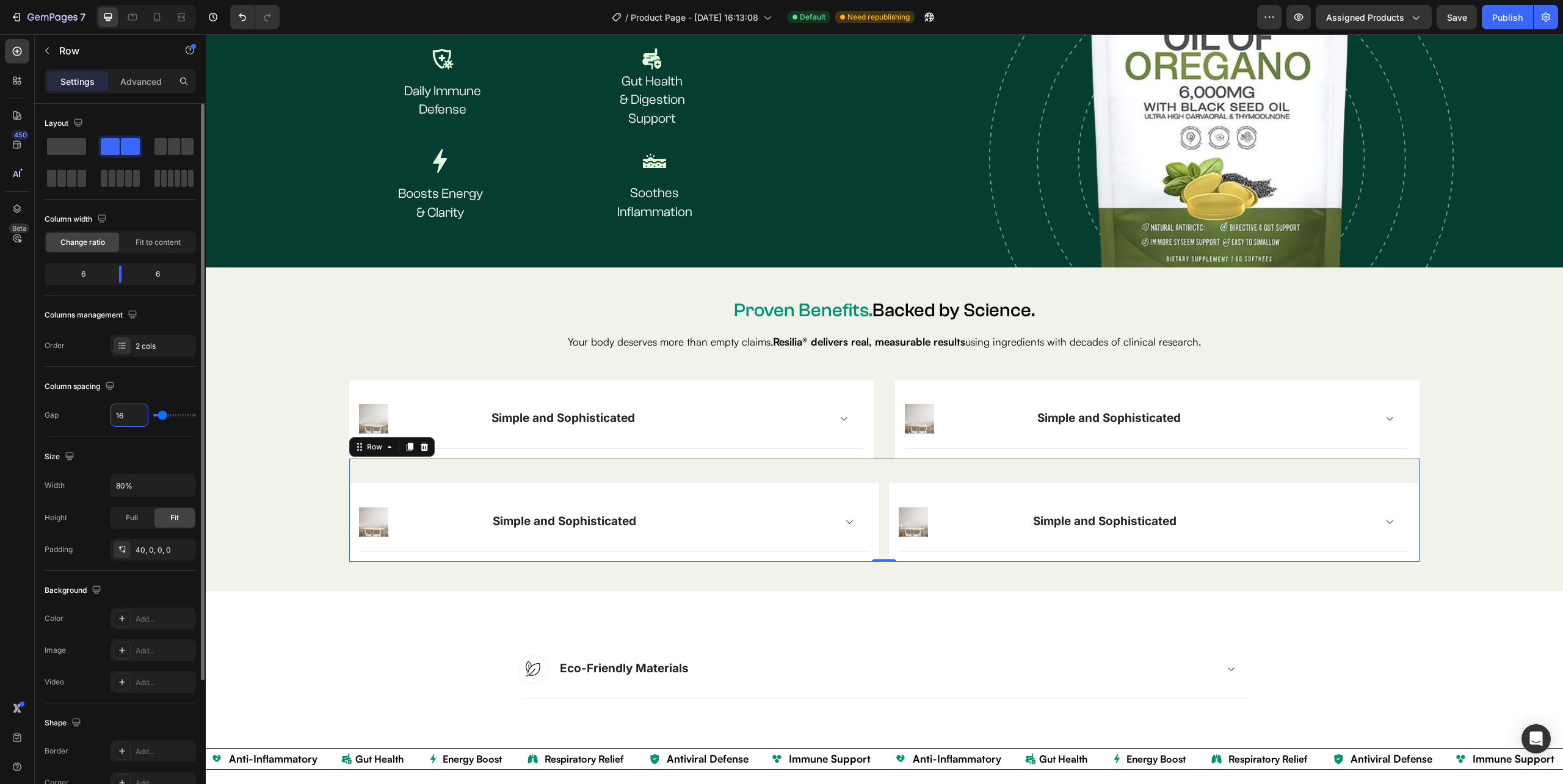
click at [118, 418] on input "16" at bounding box center [130, 414] width 36 height 22
type input "4"
type input "40"
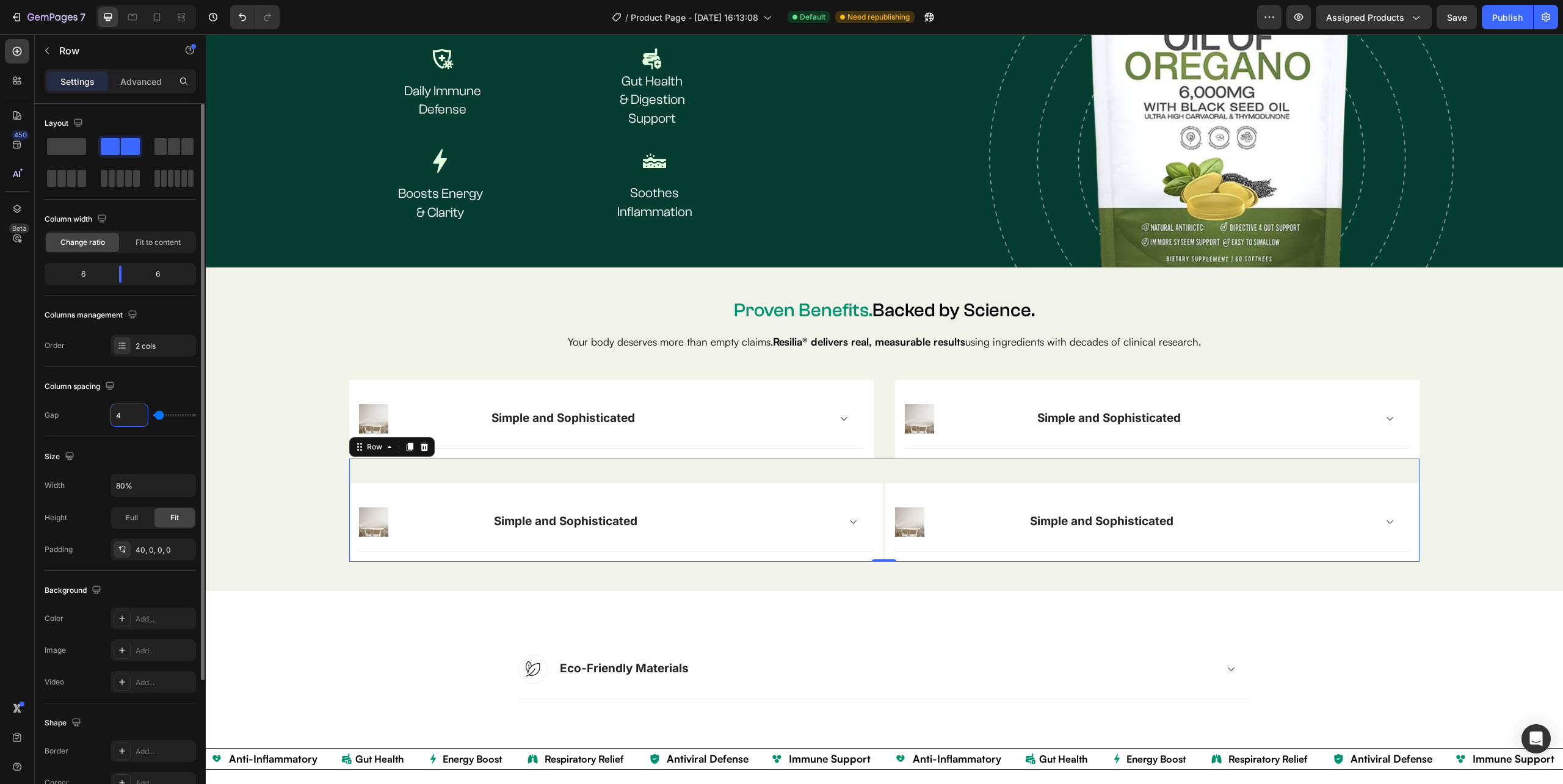
type input "40"
click at [873, 423] on div "Image Simple and Sophisticated Accordion Row Row Image Simple and Sophisticated…" at bounding box center [884, 418] width 1070 height 79
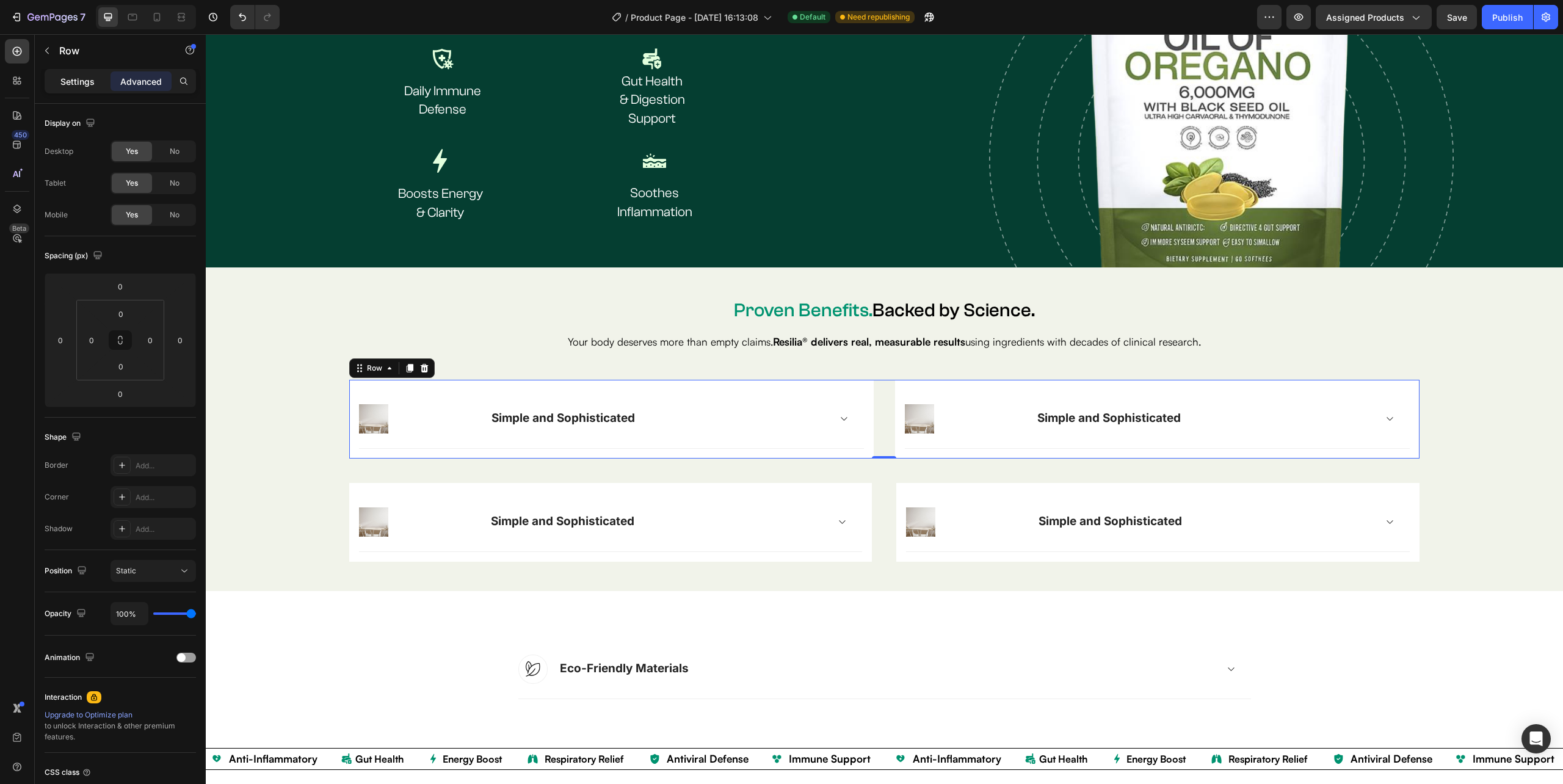
click at [52, 74] on div "Settings" at bounding box center [77, 81] width 61 height 20
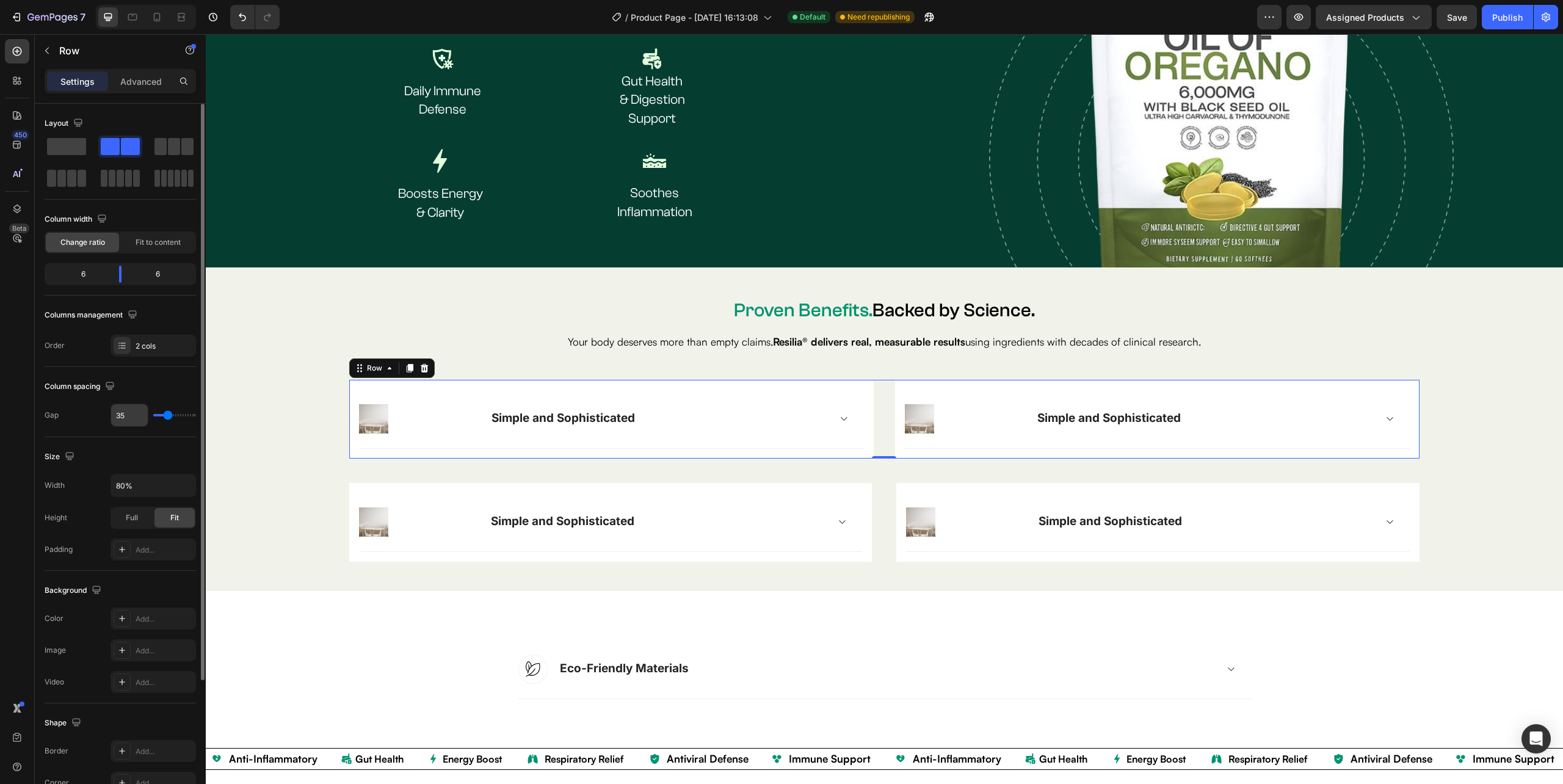
click at [130, 404] on div "35" at bounding box center [130, 415] width 38 height 23
click at [137, 415] on input "35" at bounding box center [130, 414] width 36 height 22
type input "4"
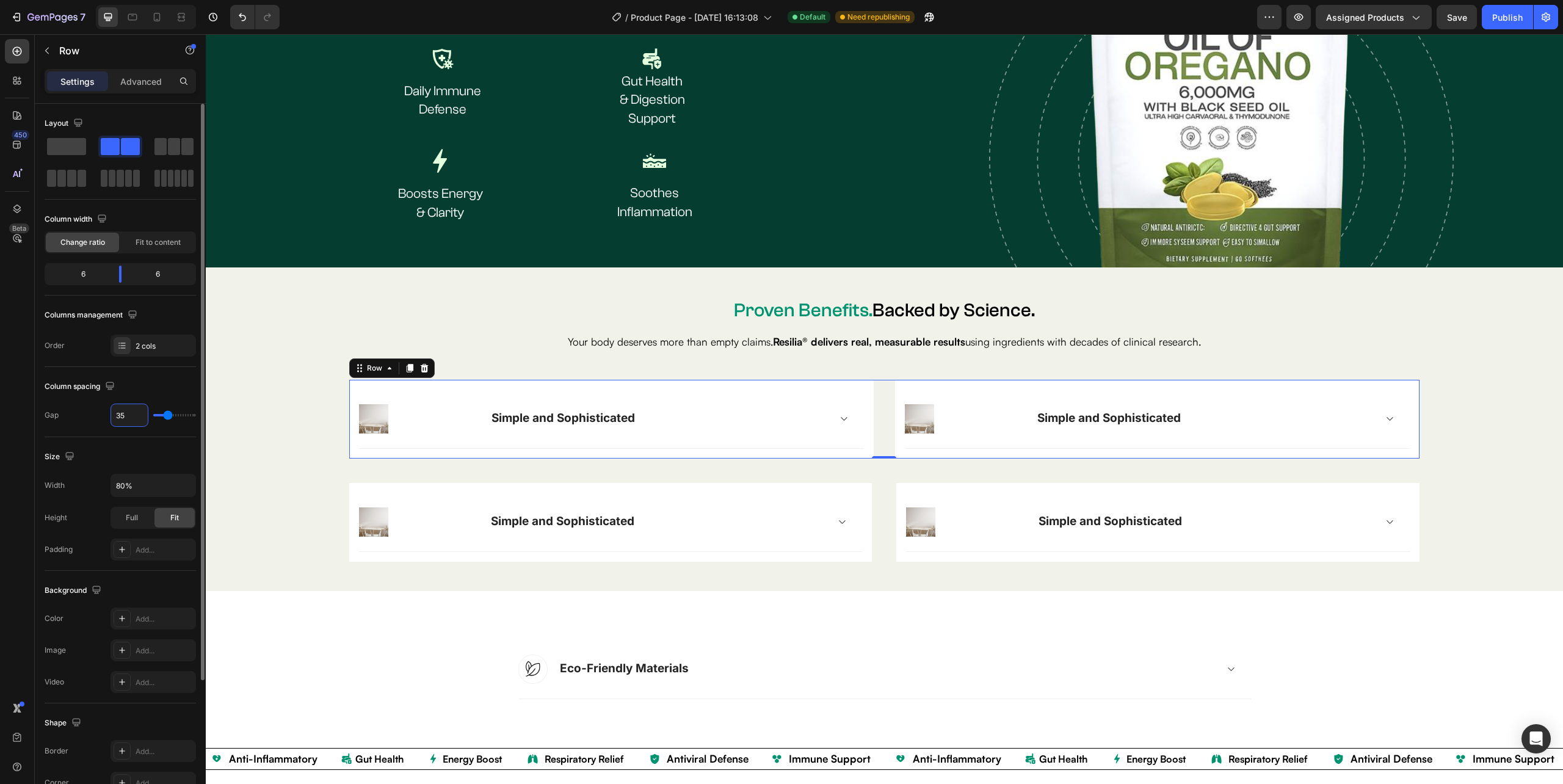
type input "4"
type input "40"
click at [1502, 421] on div "Image Simple and Sophisticated Accordion Row Row Image Simple and Sophisticated…" at bounding box center [884, 470] width 1337 height 182
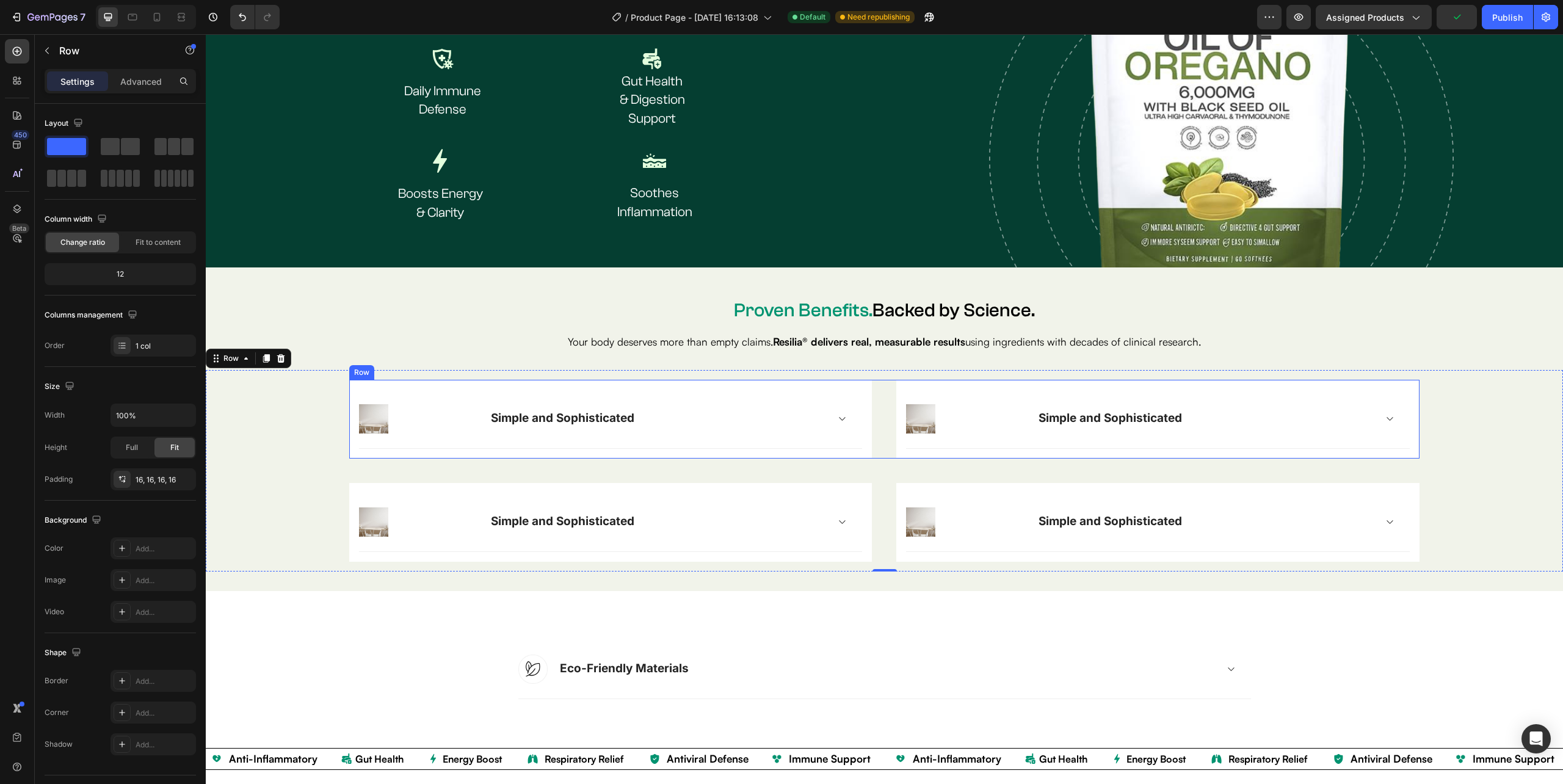
click at [880, 445] on div "Image Simple and Sophisticated Accordion Row Row Image Simple and Sophisticated…" at bounding box center [884, 418] width 1070 height 79
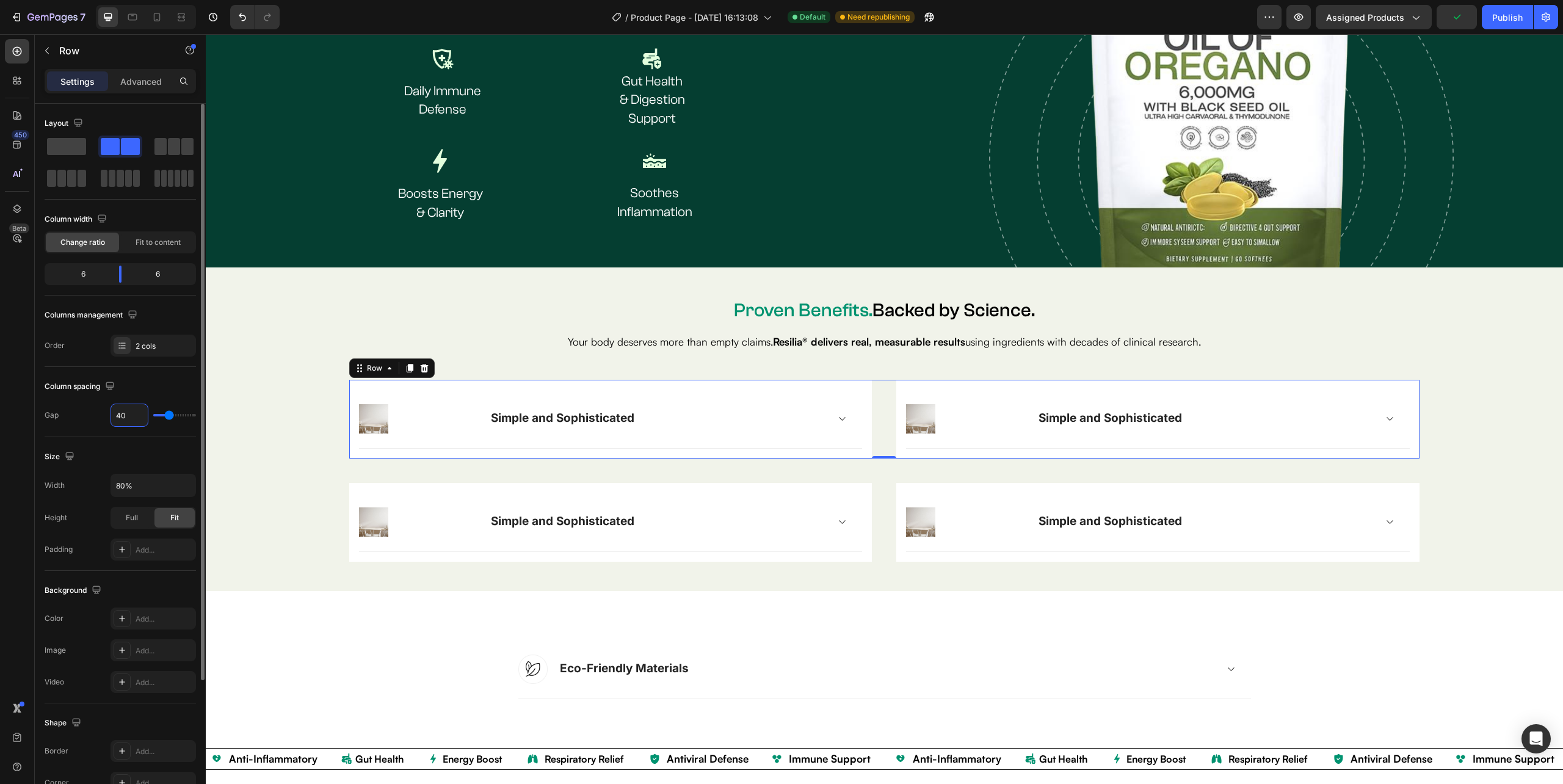
click at [125, 416] on input "40" at bounding box center [130, 414] width 36 height 22
type input "2"
type input "25"
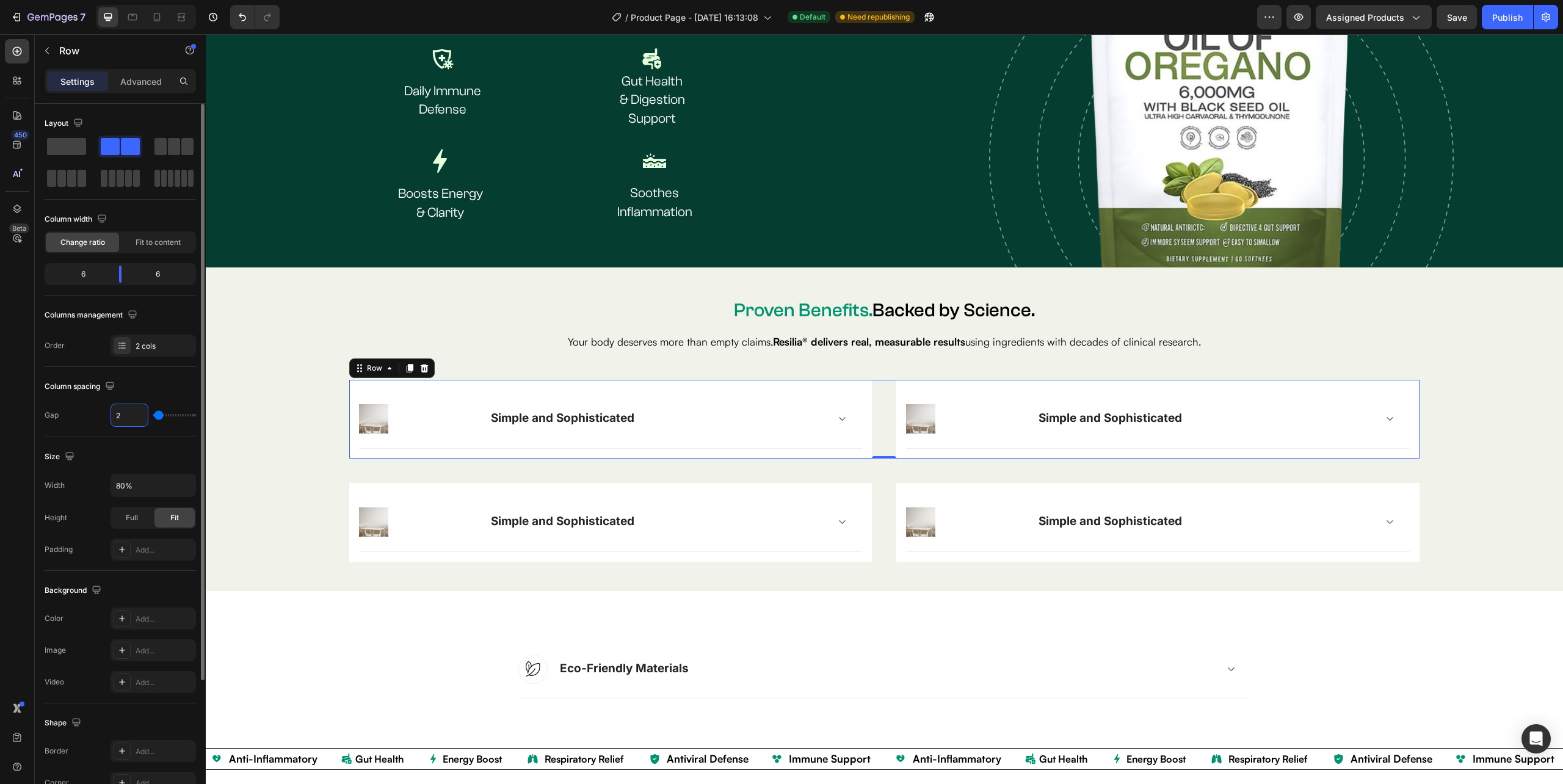
type input "25"
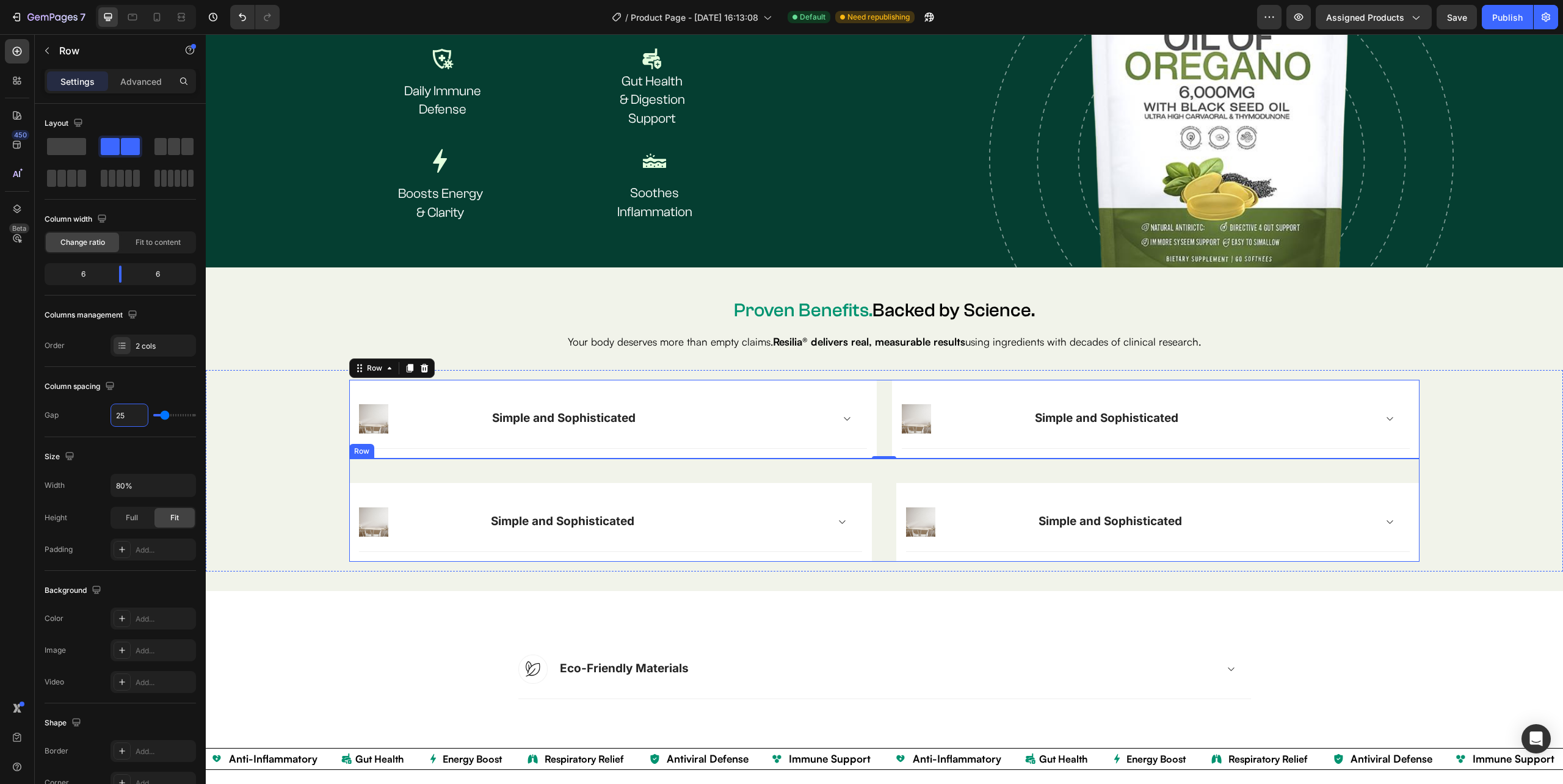
click at [880, 527] on div "Image Simple and Sophisticated Accordion Row Row Image Simple and Sophisticated…" at bounding box center [884, 509] width 1070 height 103
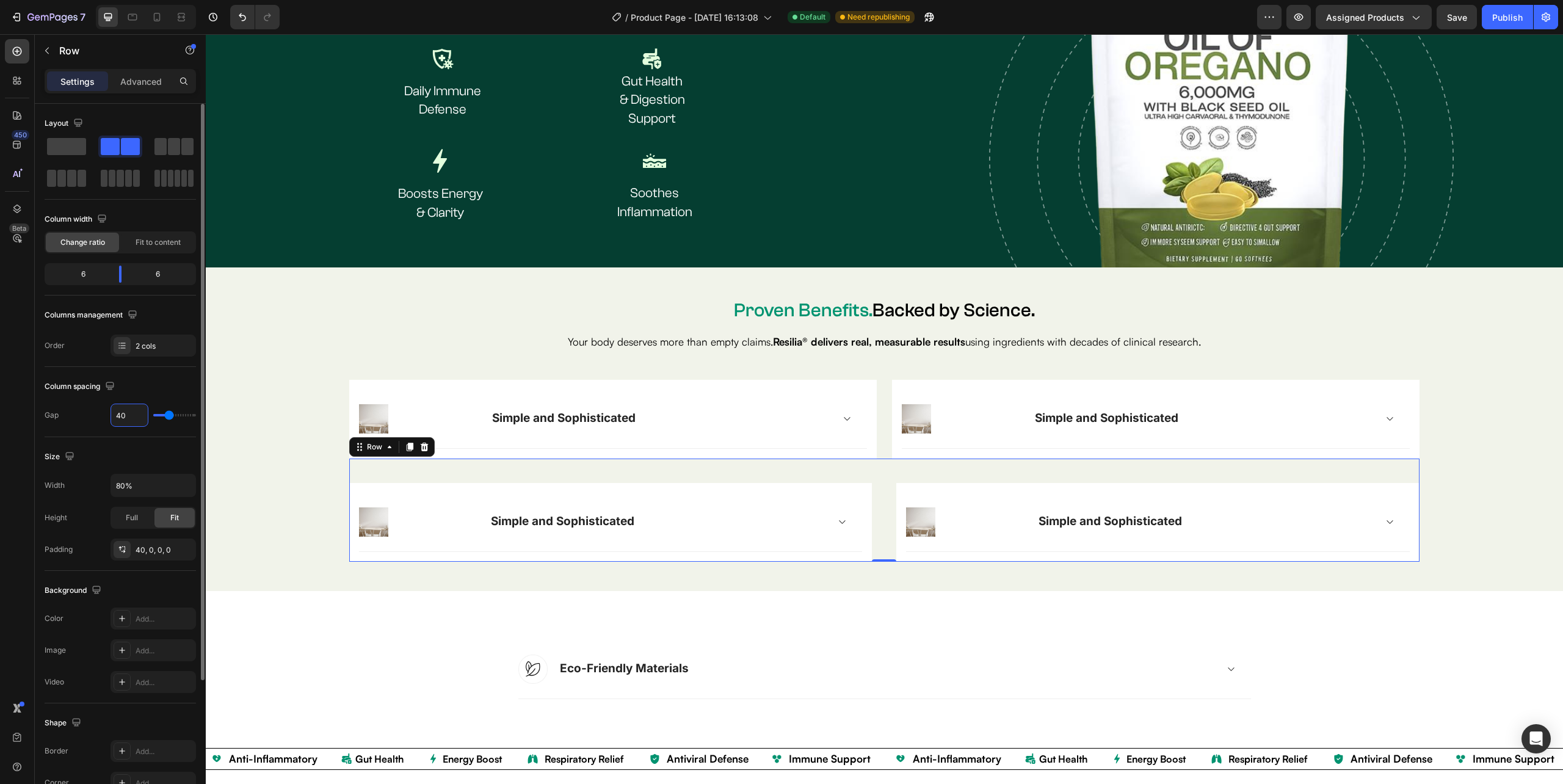
click at [132, 411] on input "40" at bounding box center [130, 414] width 36 height 22
type input "2"
type input "25"
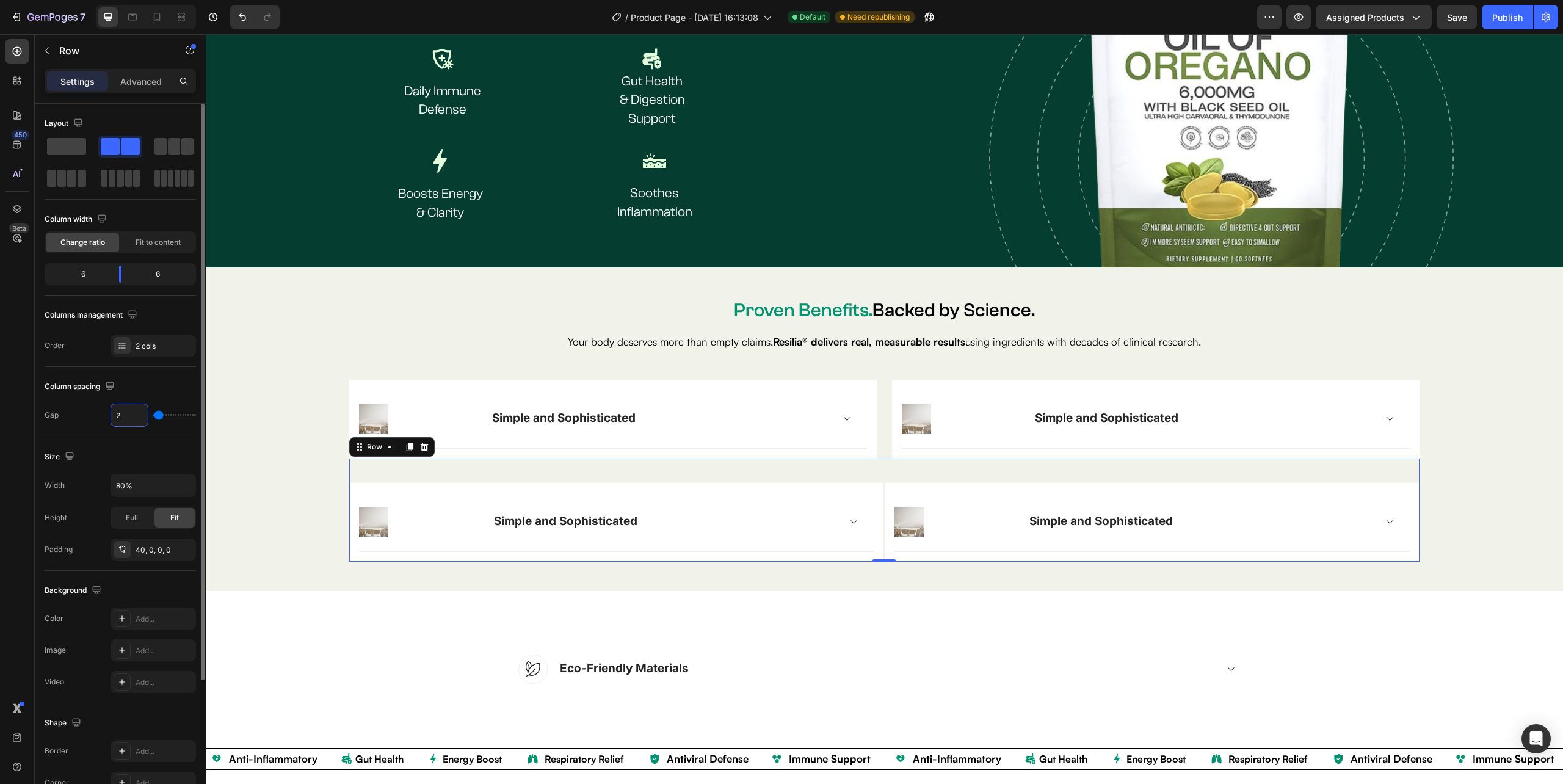
type input "25"
click at [824, 460] on div "Image Simple and Sophisticated Accordion Row Row Image Simple and Sophisticated…" at bounding box center [884, 509] width 1070 height 103
click at [148, 73] on div "Advanced" at bounding box center [141, 81] width 61 height 20
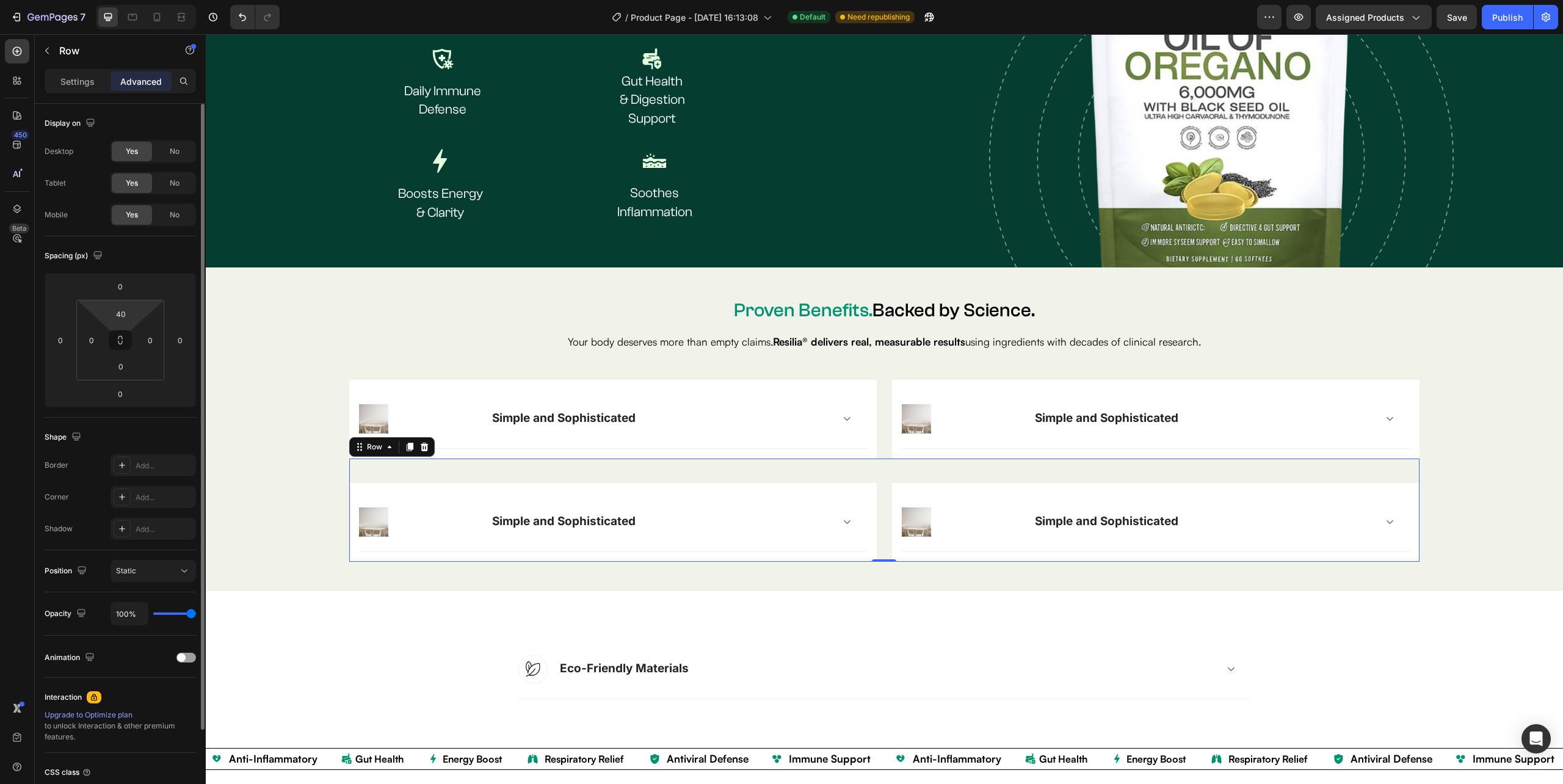
click at [121, 0] on html "7 Version history / Product Page - Sep 22, 16:13:08 Default Need republishing P…" at bounding box center [782, 0] width 1563 height 0
click at [124, 309] on input "40" at bounding box center [121, 313] width 24 height 18
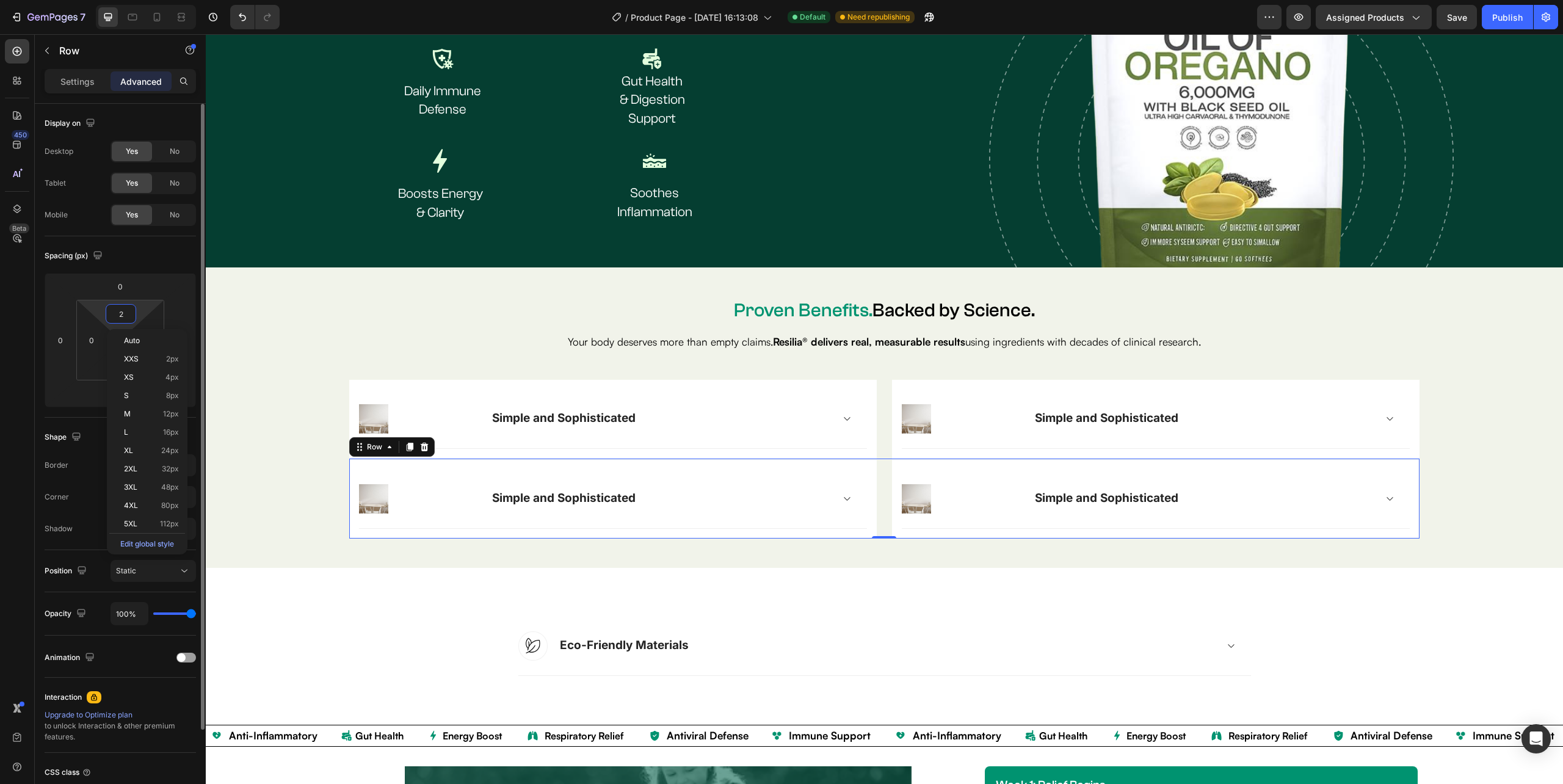
type input "25"
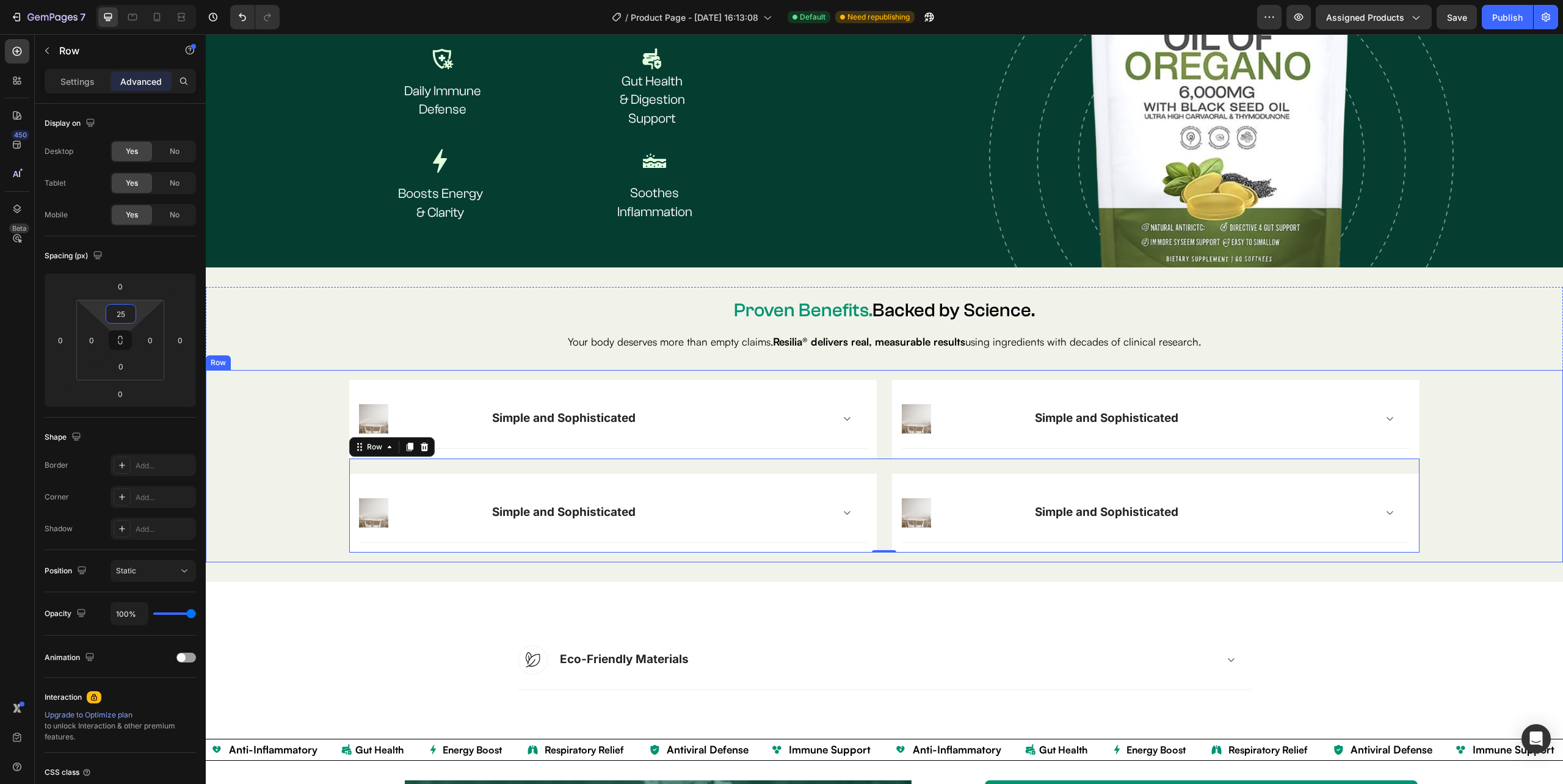
click at [1492, 398] on div "Image Simple and Sophisticated Accordion Row Row Image Simple and Sophisticated…" at bounding box center [884, 466] width 1337 height 173
click at [1490, 394] on div "Image Simple and Sophisticated Accordion Row Row Image Simple and Sophisticated…" at bounding box center [884, 466] width 1337 height 173
click at [842, 414] on icon at bounding box center [846, 418] width 10 height 10
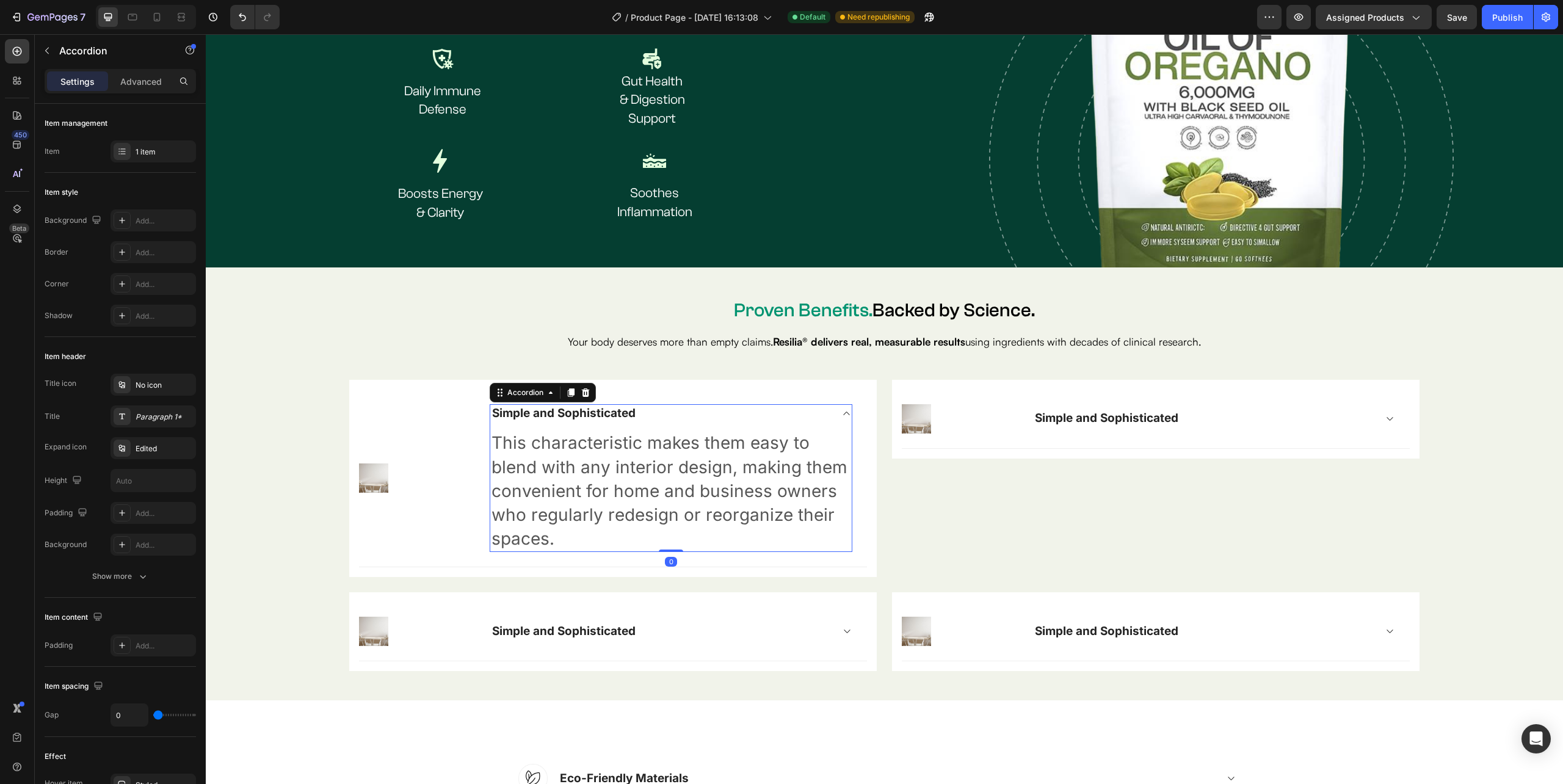
click at [842, 414] on icon at bounding box center [846, 412] width 10 height 10
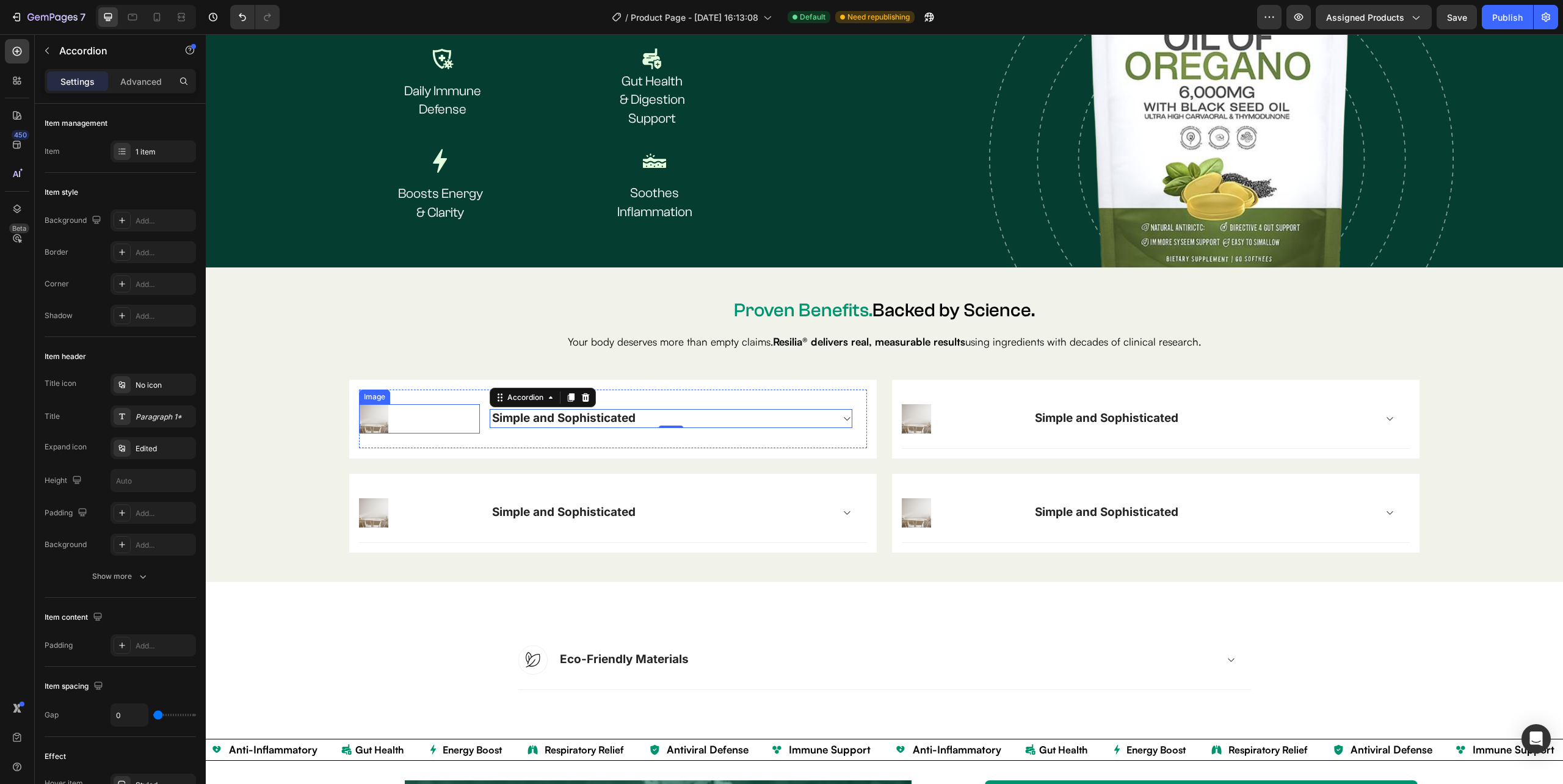
click at [367, 414] on img at bounding box center [373, 418] width 29 height 29
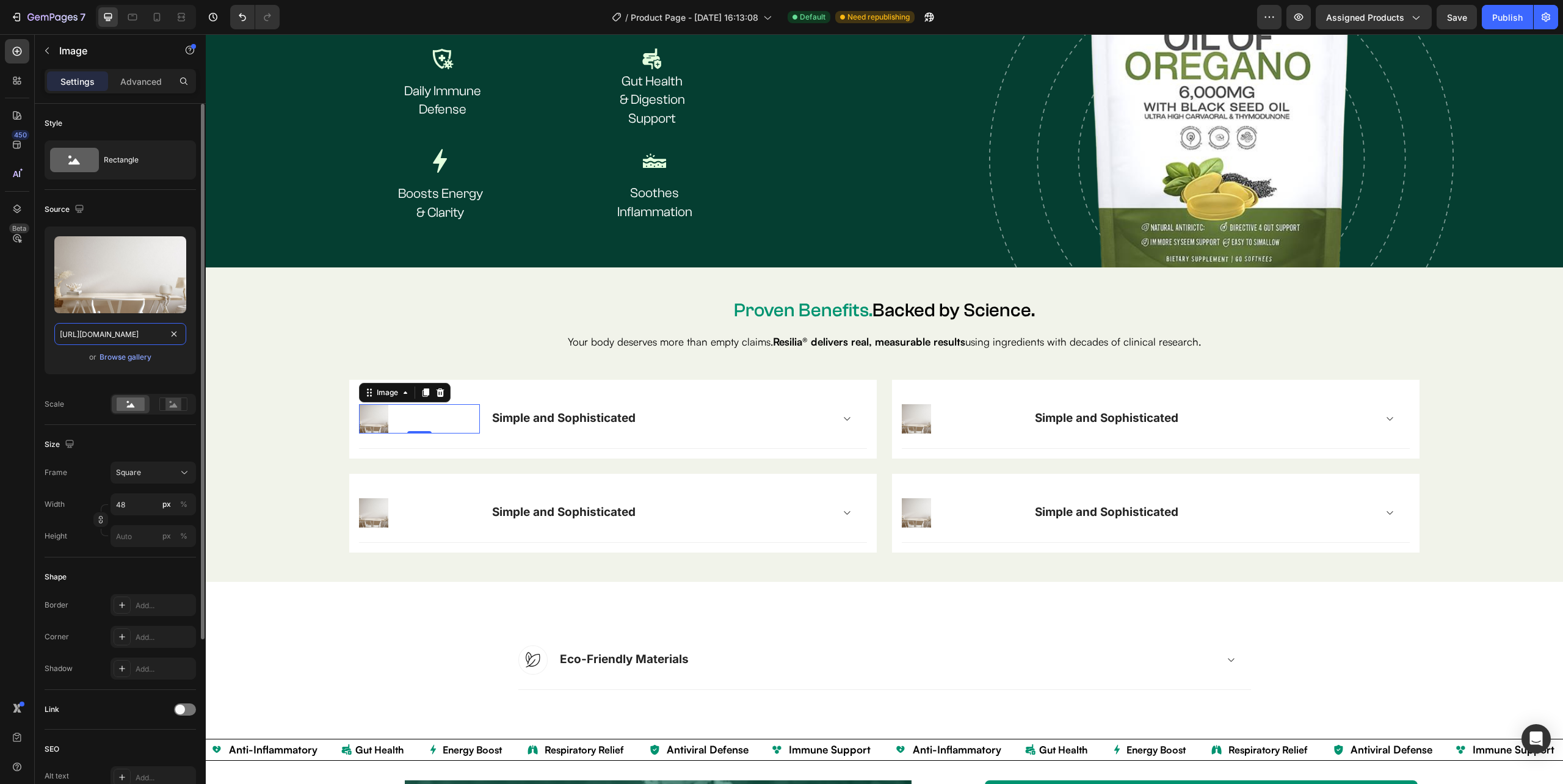
click at [127, 332] on input "https://ucarecdn.com/e897e879-6bd1-42b3-83f3-d1e4905c7116/-/format/auto/" at bounding box center [120, 334] width 132 height 22
click at [128, 365] on div "Upload Image https://ucarecdn.com/e897e879-6bd1-42b3-83f3-d1e4905c7116/-/format…" at bounding box center [120, 300] width 151 height 148
click at [131, 361] on div "Browse gallery" at bounding box center [125, 357] width 52 height 11
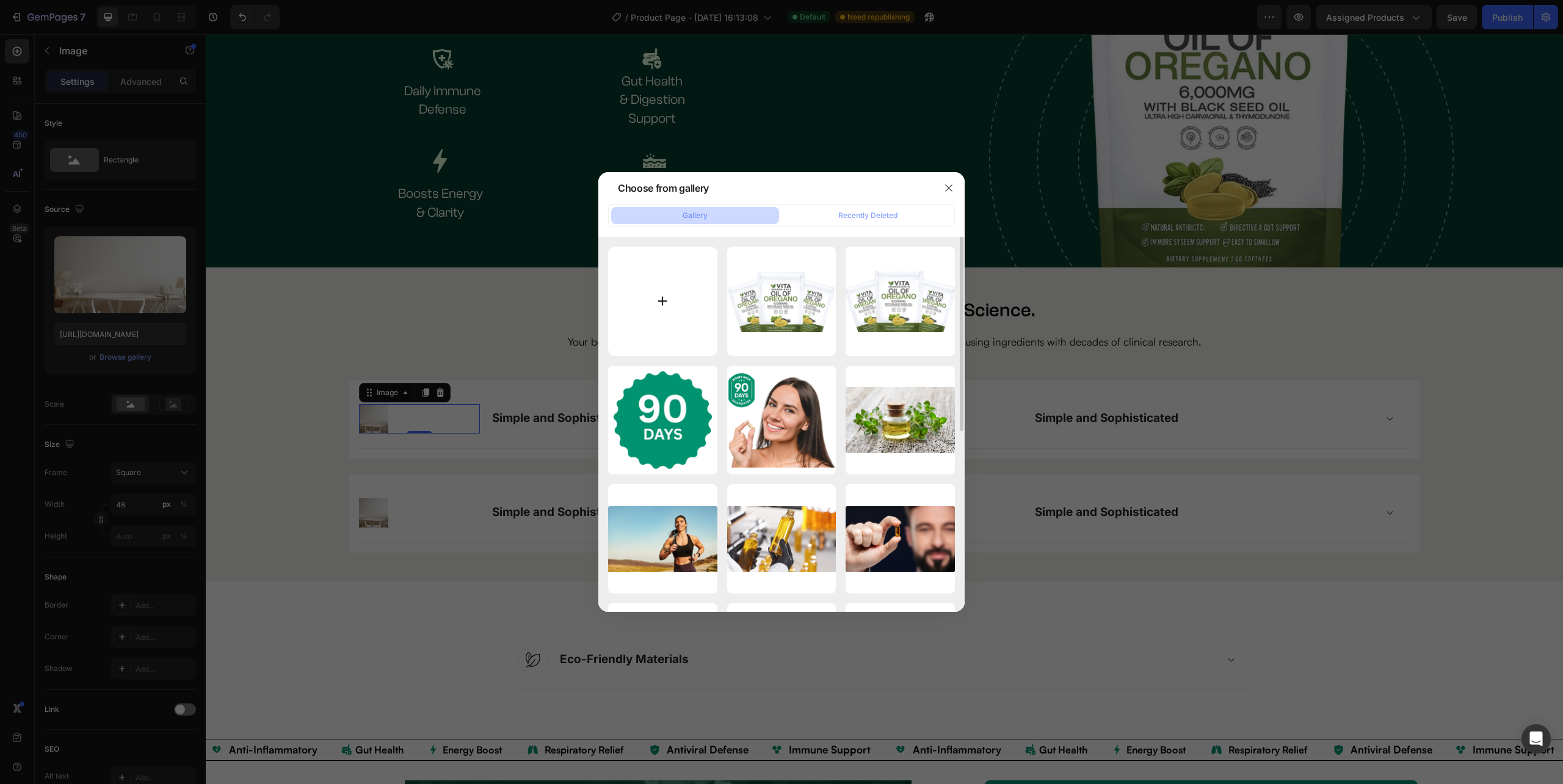
click at [670, 305] on input "file" at bounding box center [662, 301] width 109 height 109
type input "C:\fakepath\image_3 (1).png"
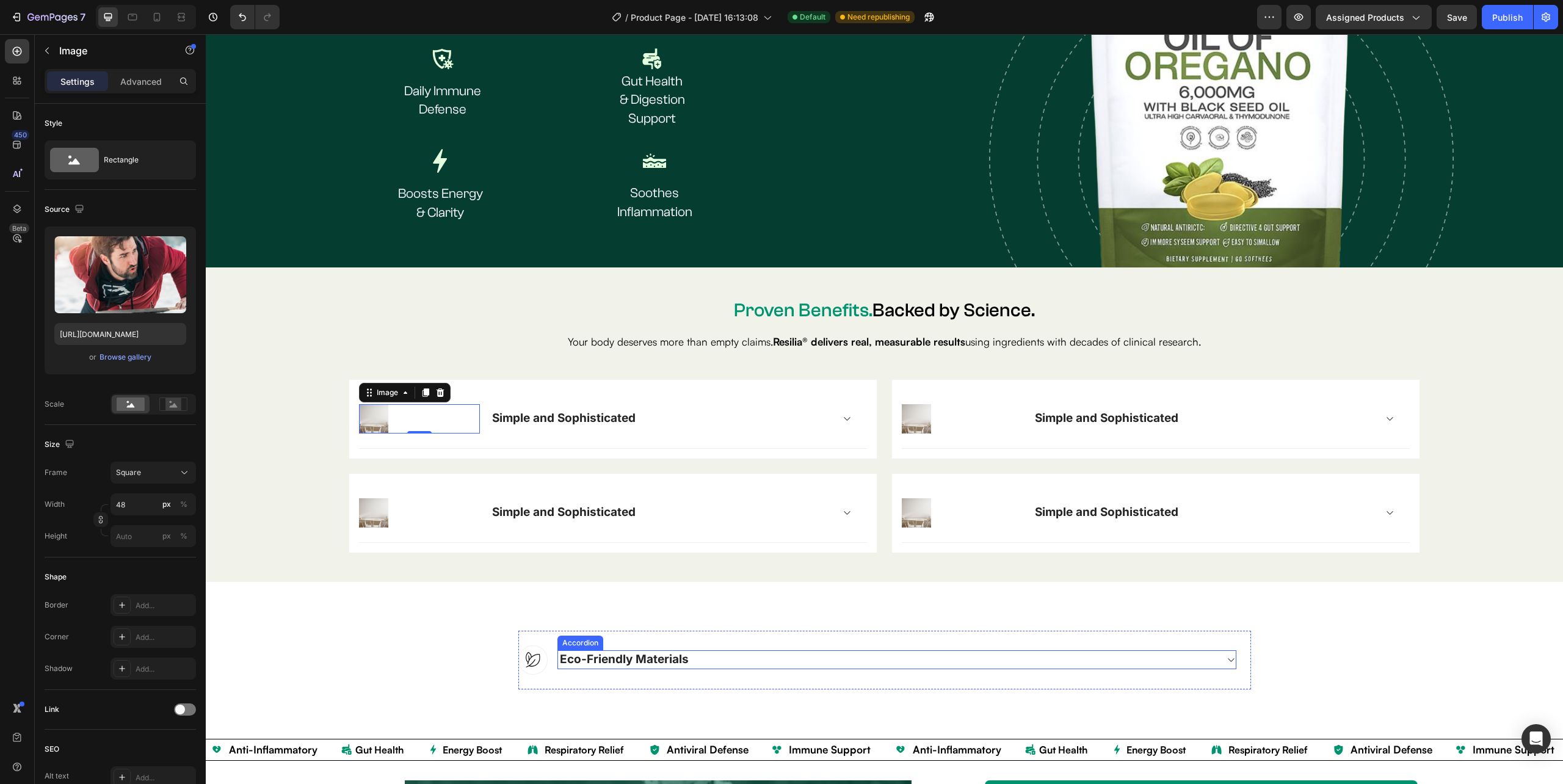
type input "https://cdn.shopify.com/s/files/1/0632/0881/6734/files/gempages_585534440302707…"
click at [186, 507] on div "%" at bounding box center [183, 504] width 7 height 11
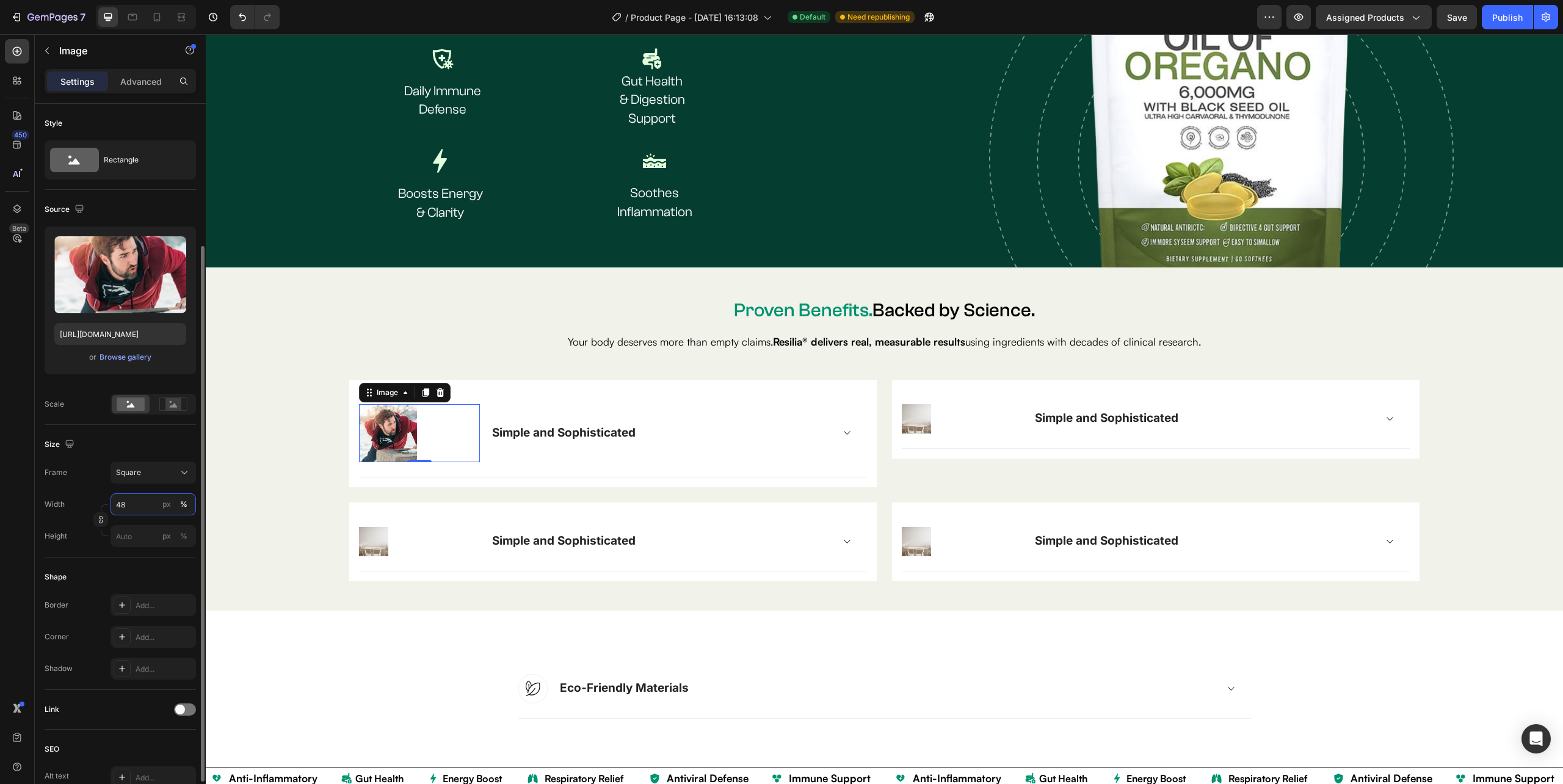
scroll to position [239, 0]
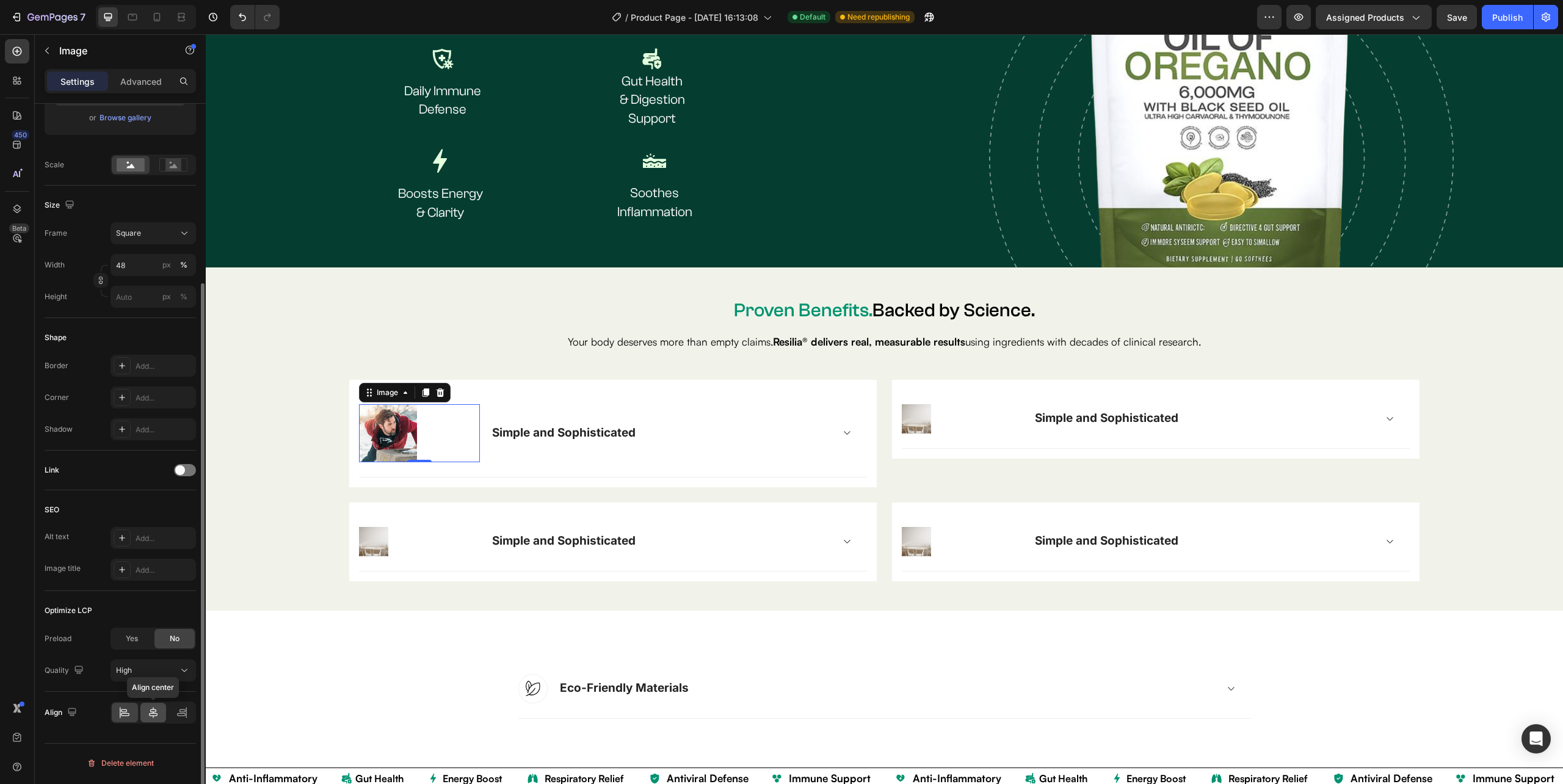
click at [147, 709] on icon at bounding box center [153, 712] width 12 height 12
click at [423, 421] on img at bounding box center [419, 432] width 58 height 58
click at [167, 267] on div "px" at bounding box center [167, 265] width 9 height 11
type input "48"
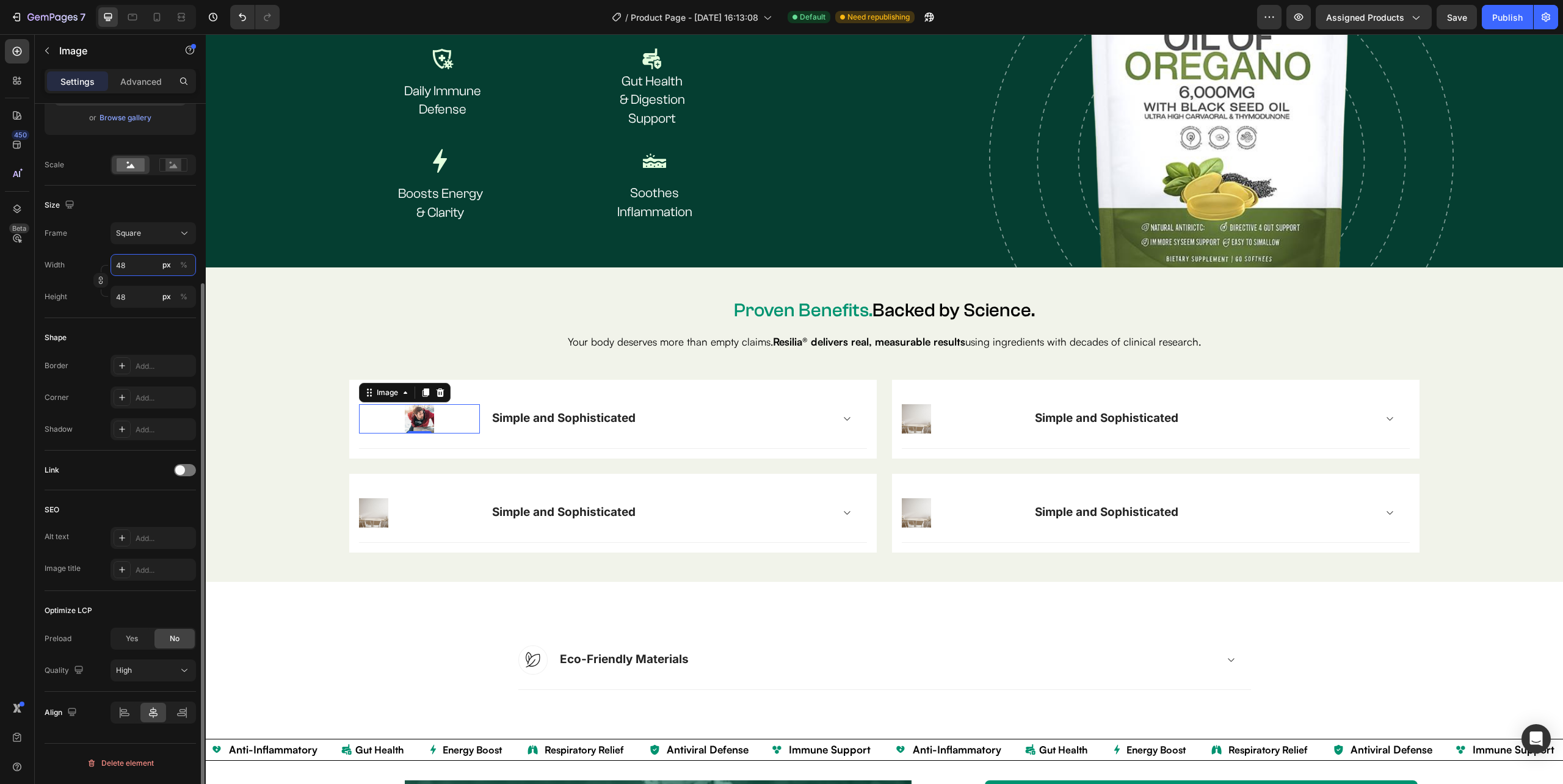
click at [138, 267] on input "48" at bounding box center [153, 265] width 86 height 22
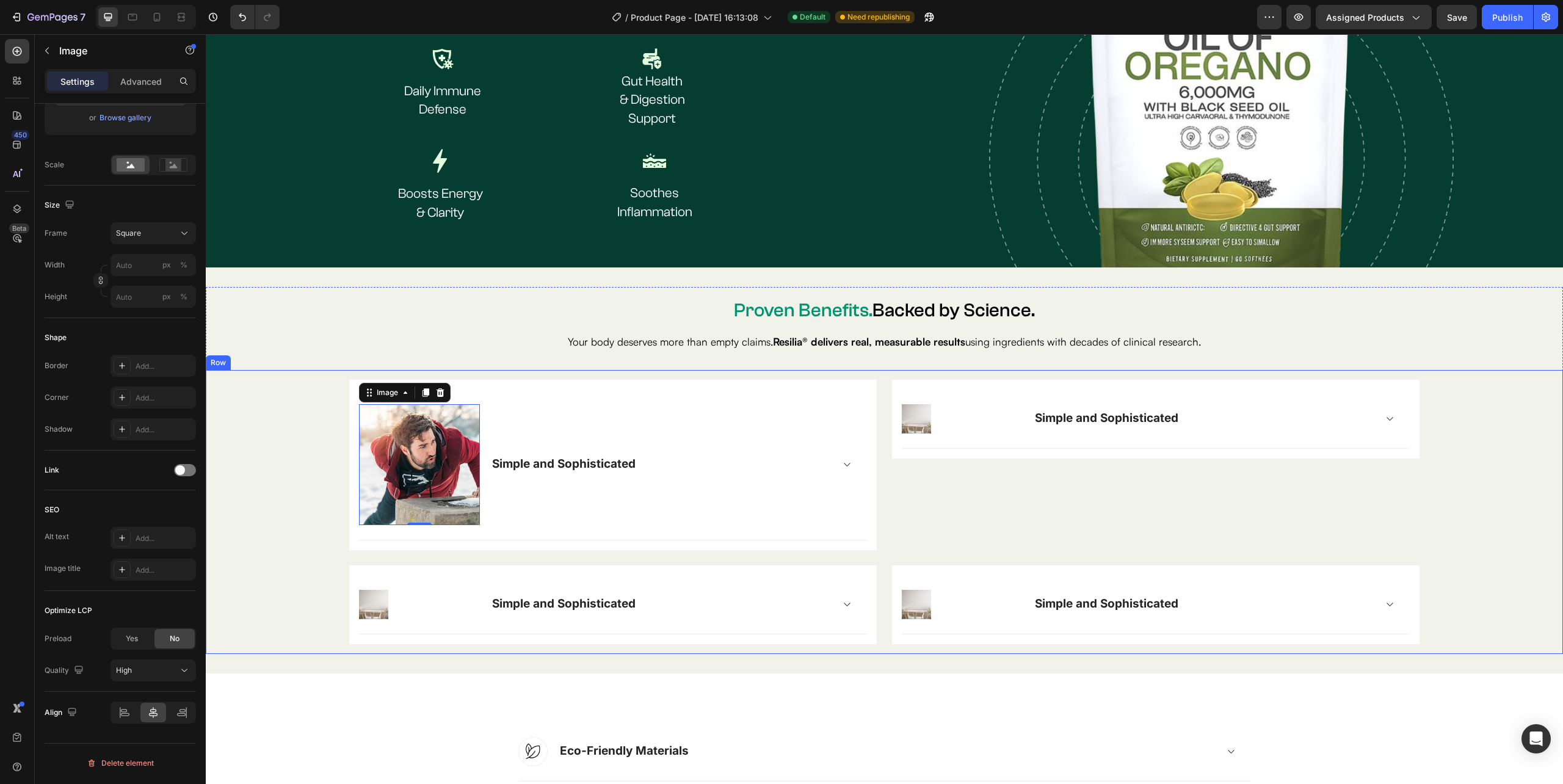
click at [315, 429] on div "Image 0 Simple and Sophisticated Accordion Row Row Image Simple and Sophisticat…" at bounding box center [884, 512] width 1337 height 265
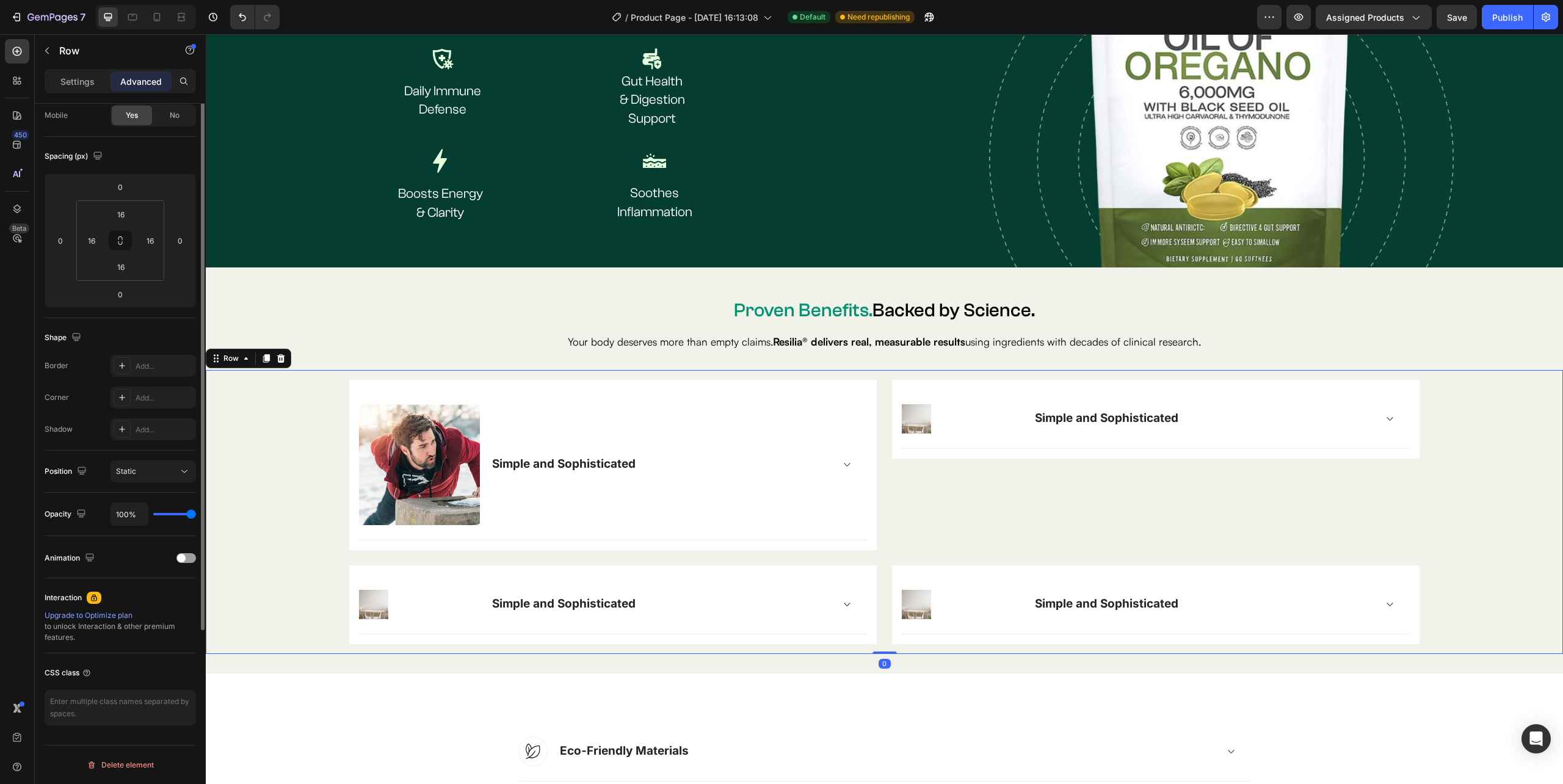
scroll to position [0, 0]
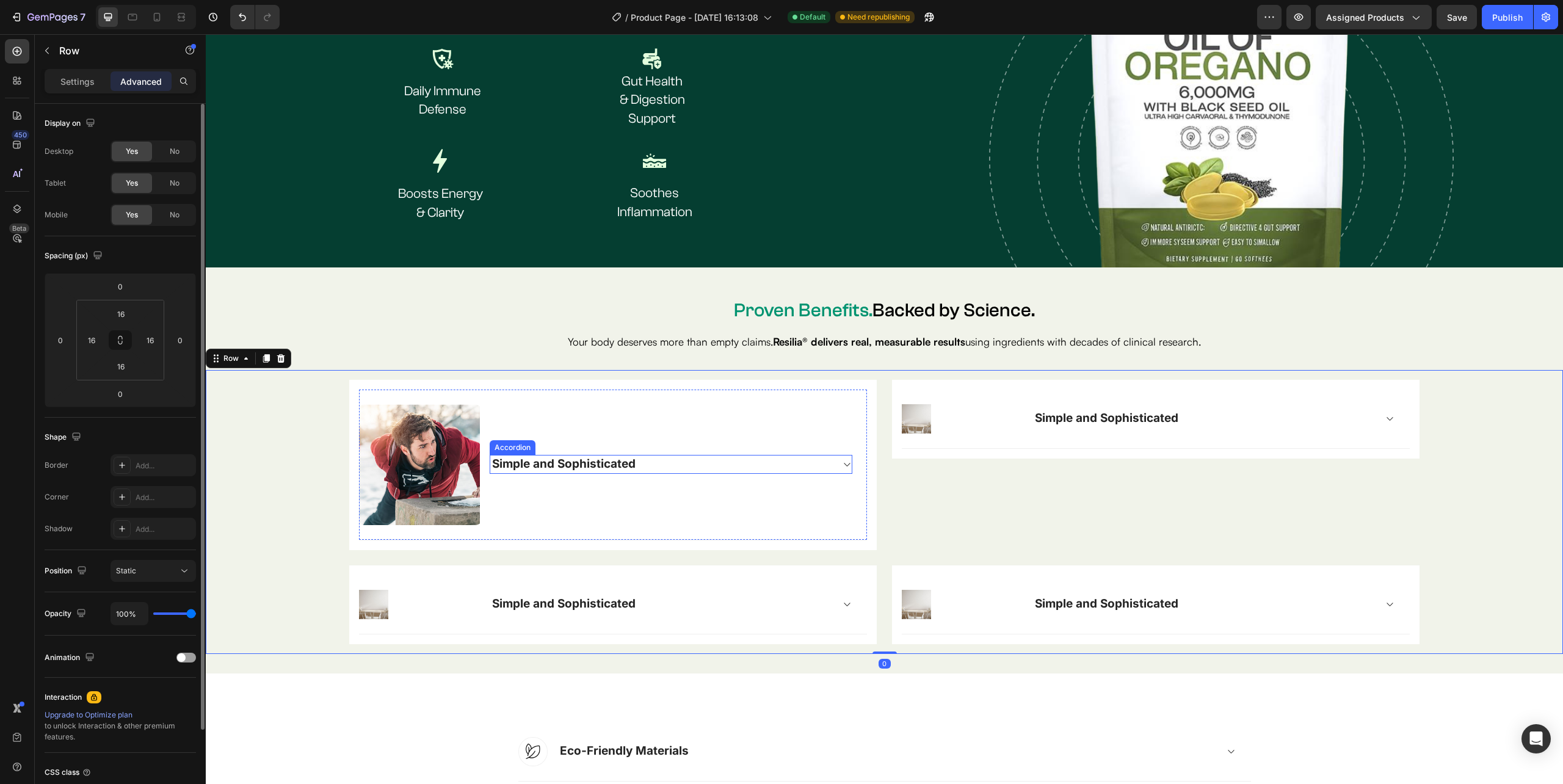
click at [842, 460] on icon at bounding box center [846, 464] width 10 height 10
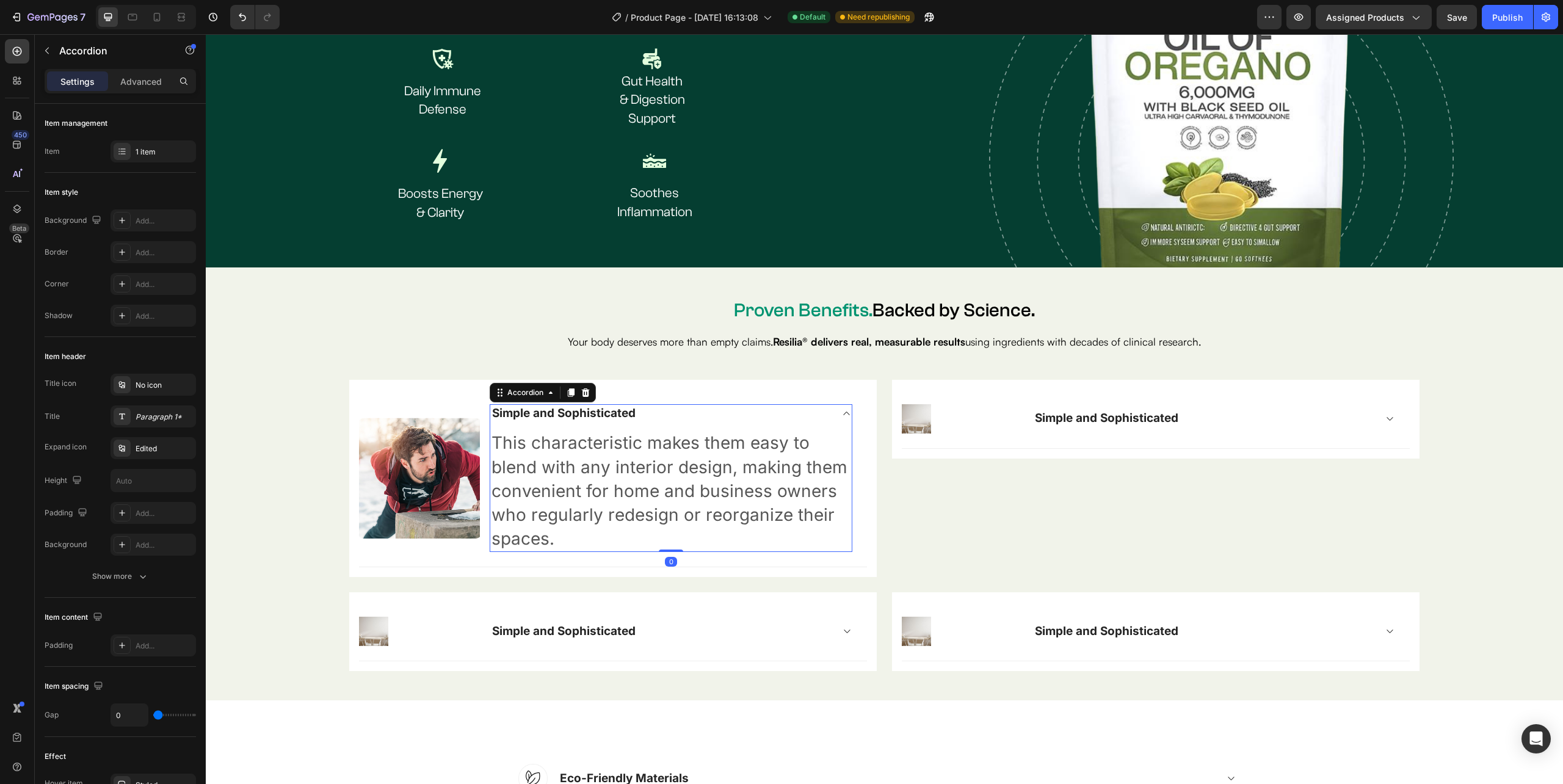
click at [842, 411] on icon at bounding box center [846, 412] width 10 height 10
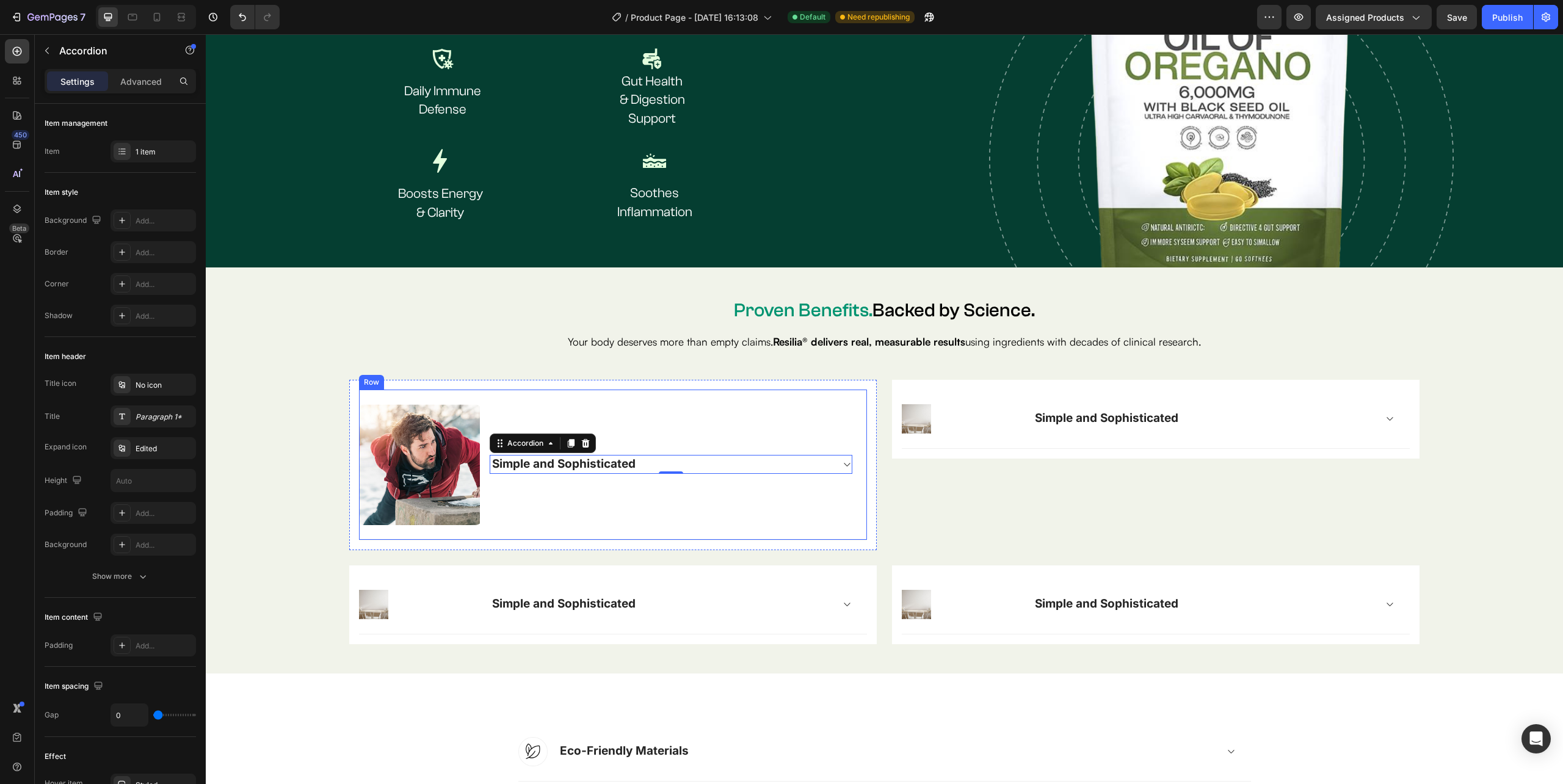
click at [506, 506] on div "Simple and Sophisticated Accordion 0" at bounding box center [670, 464] width 362 height 121
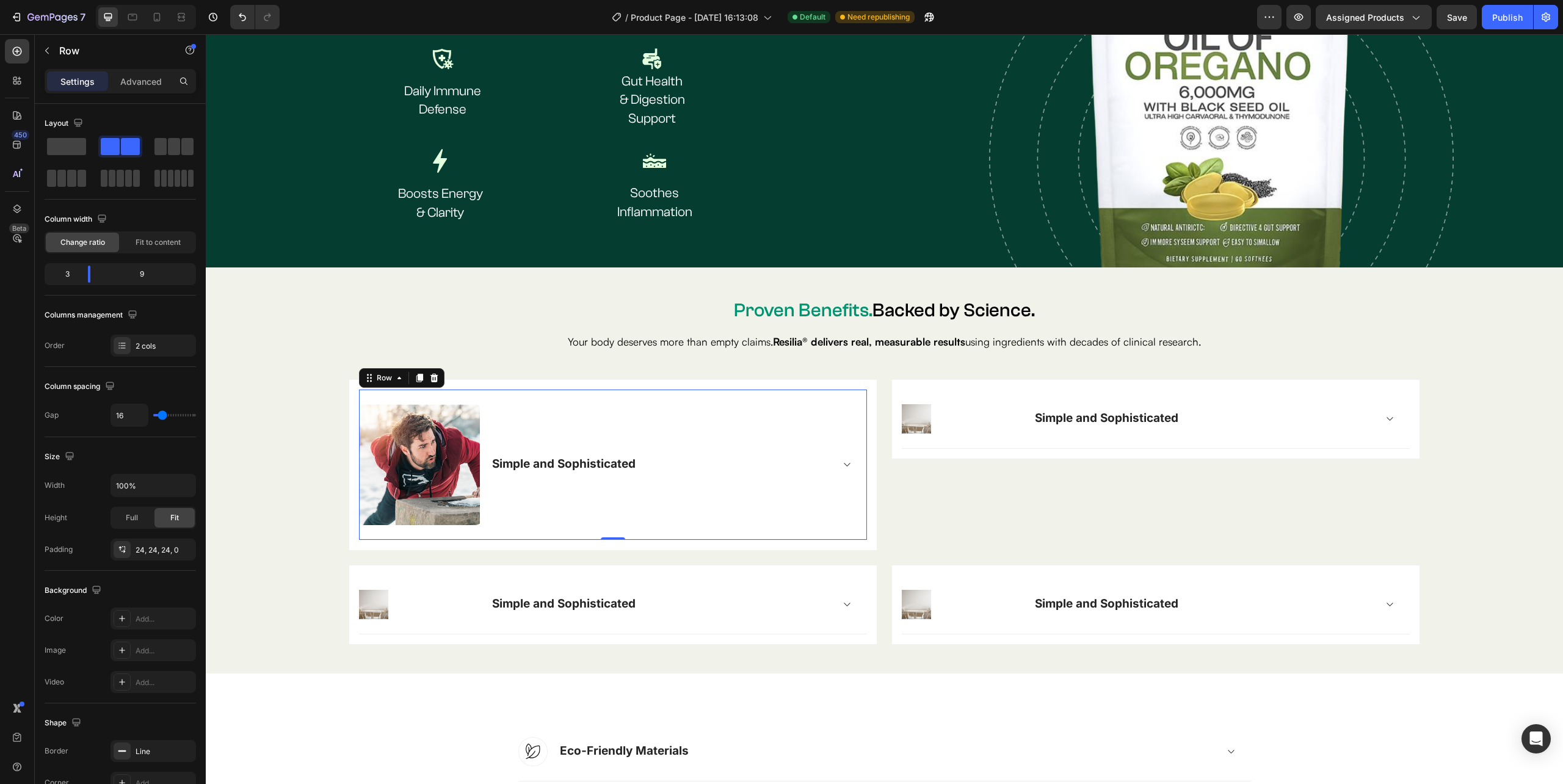
click at [526, 473] on div "Simple and Sophisticated Accordion" at bounding box center [670, 464] width 362 height 121
click at [851, 470] on div "Image Simple and Sophisticated Accordion Row 0" at bounding box center [613, 465] width 508 height 150
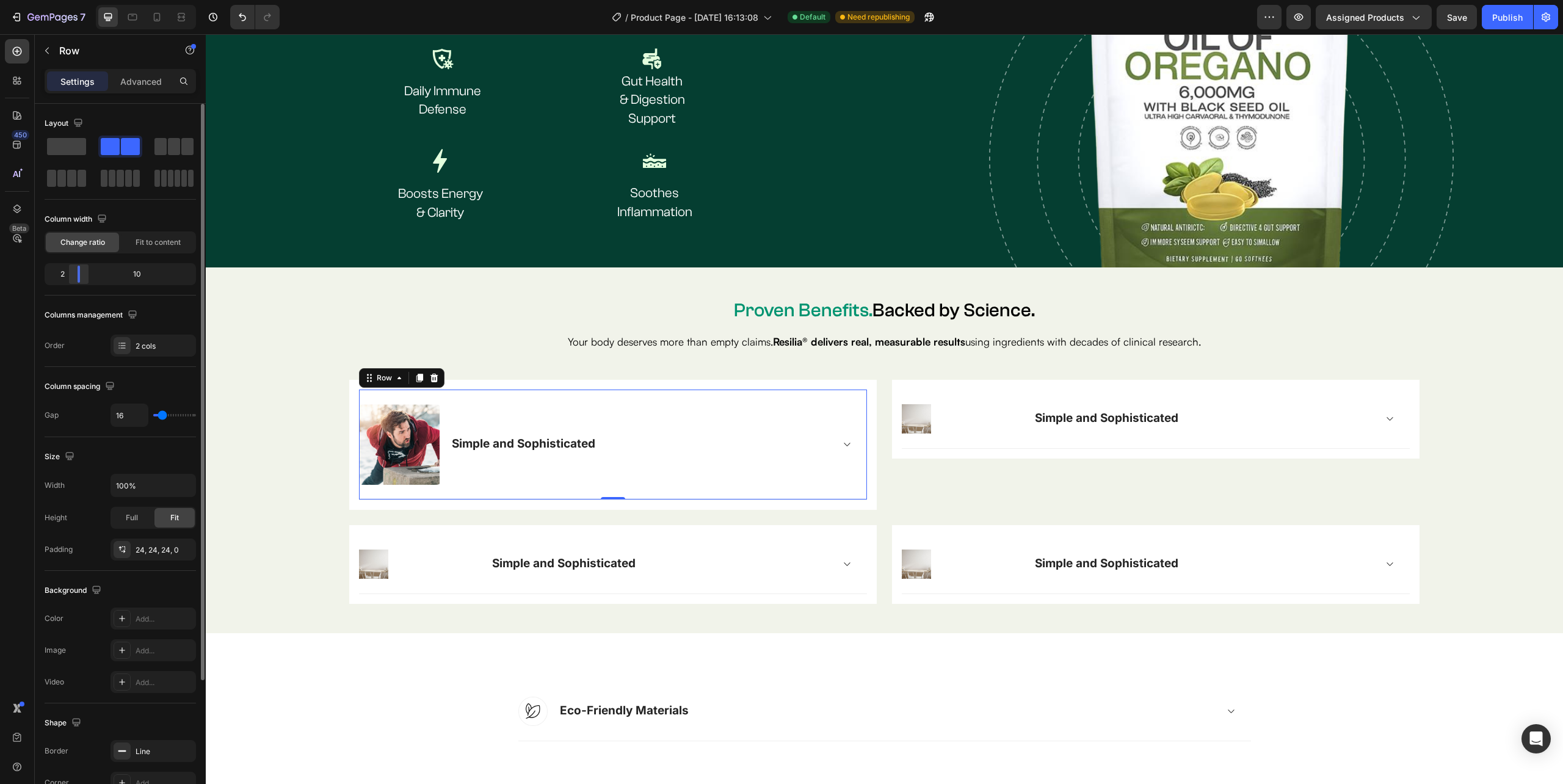
drag, startPoint x: 86, startPoint y: 274, endPoint x: 76, endPoint y: 273, distance: 10.0
click at [76, 273] on div at bounding box center [78, 274] width 22 height 17
click at [865, 426] on div "Image Simple and Sophisticated Accordion Row 0 Row" at bounding box center [613, 444] width 527 height 130
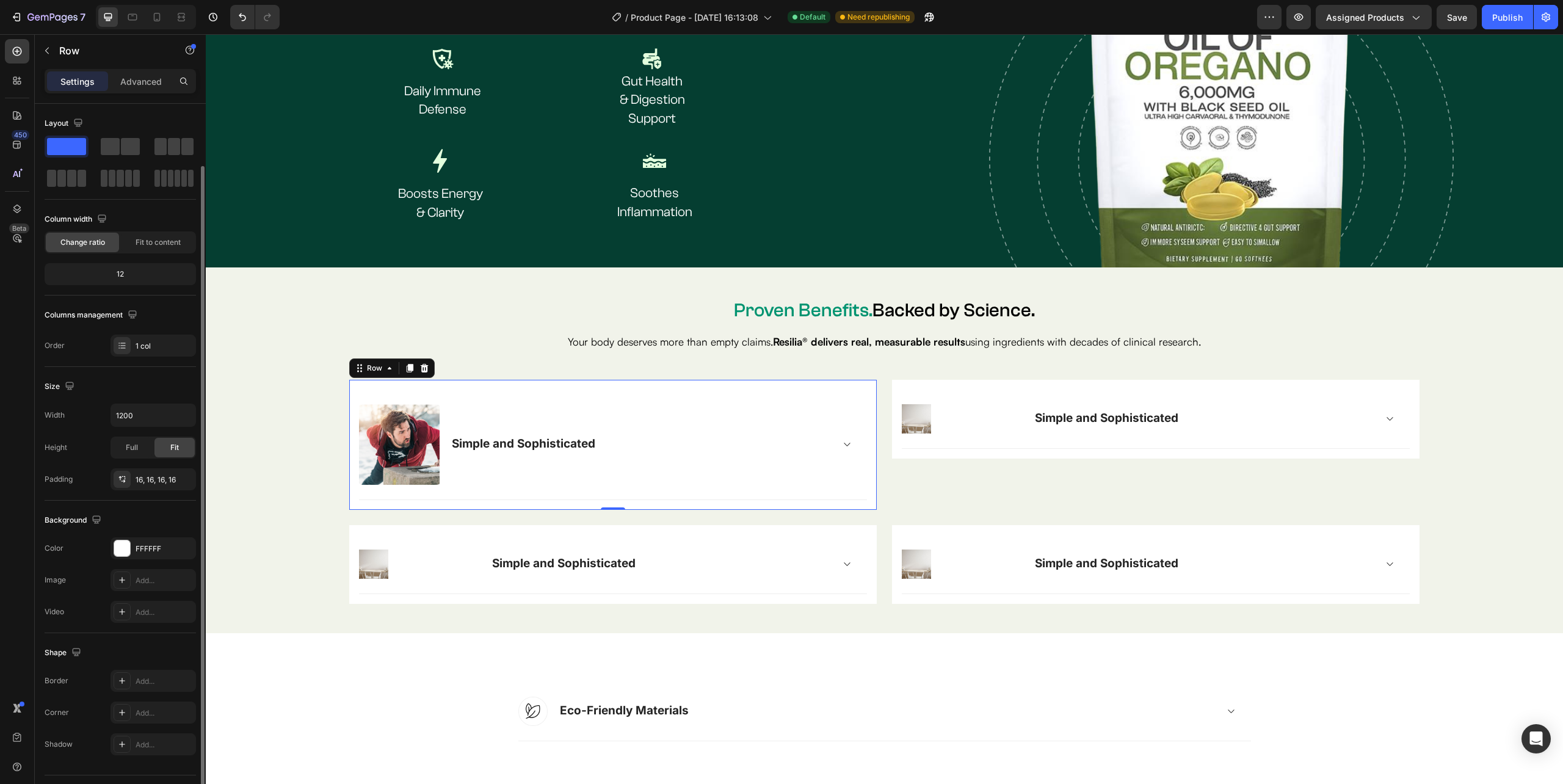
scroll to position [32, 0]
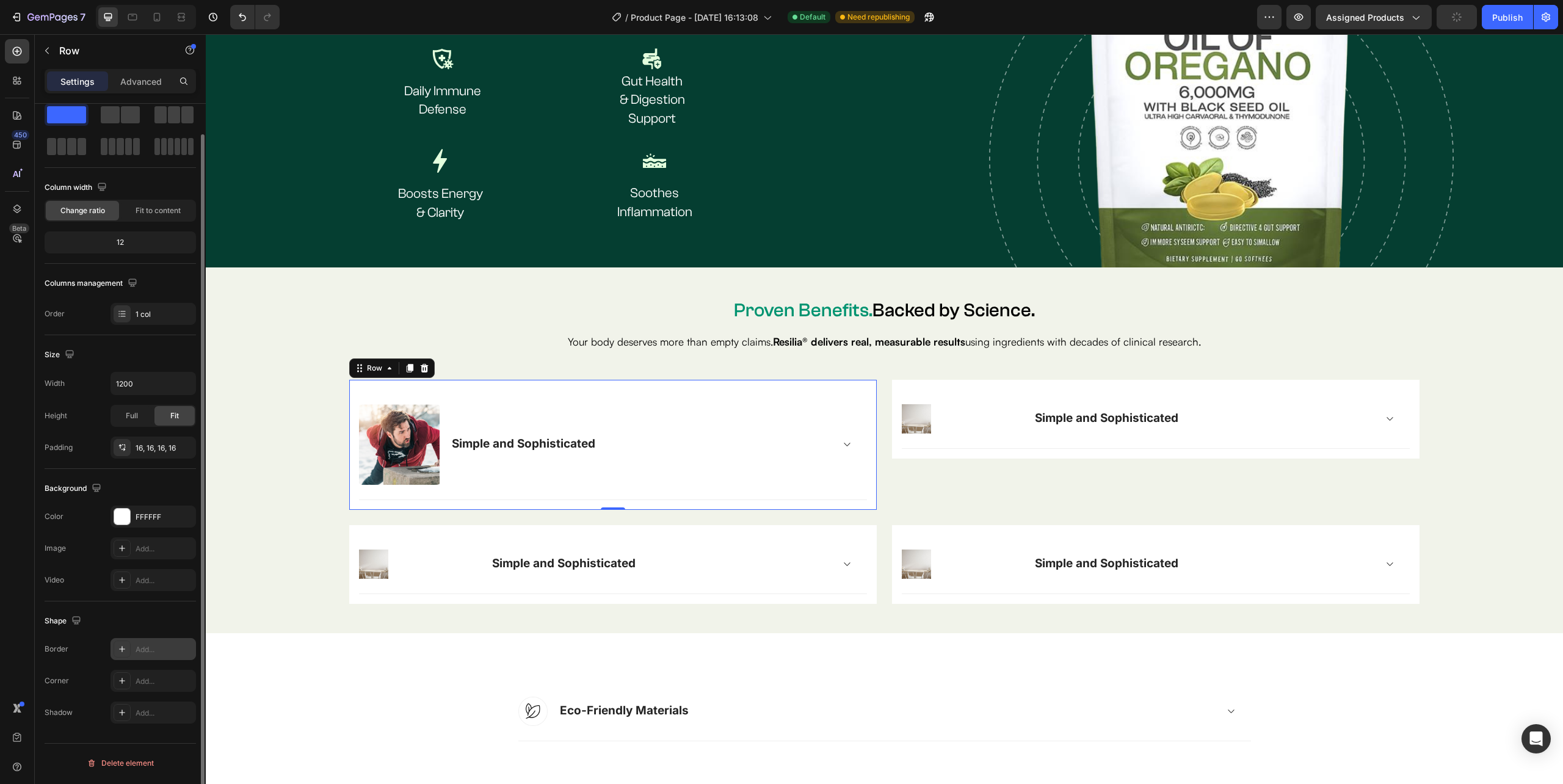
click at [136, 645] on div "Add..." at bounding box center [153, 648] width 86 height 22
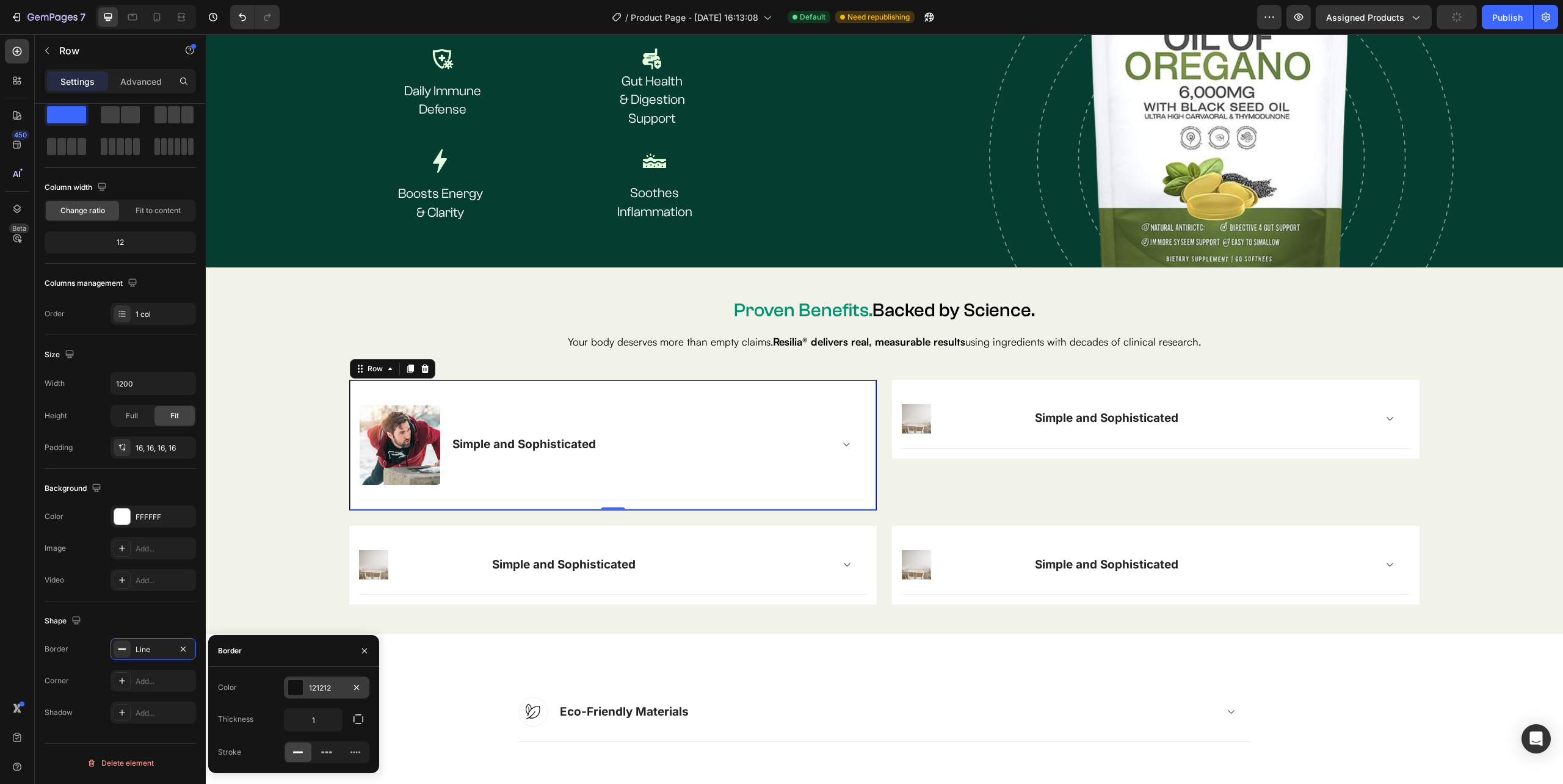
click at [294, 689] on div at bounding box center [296, 687] width 16 height 16
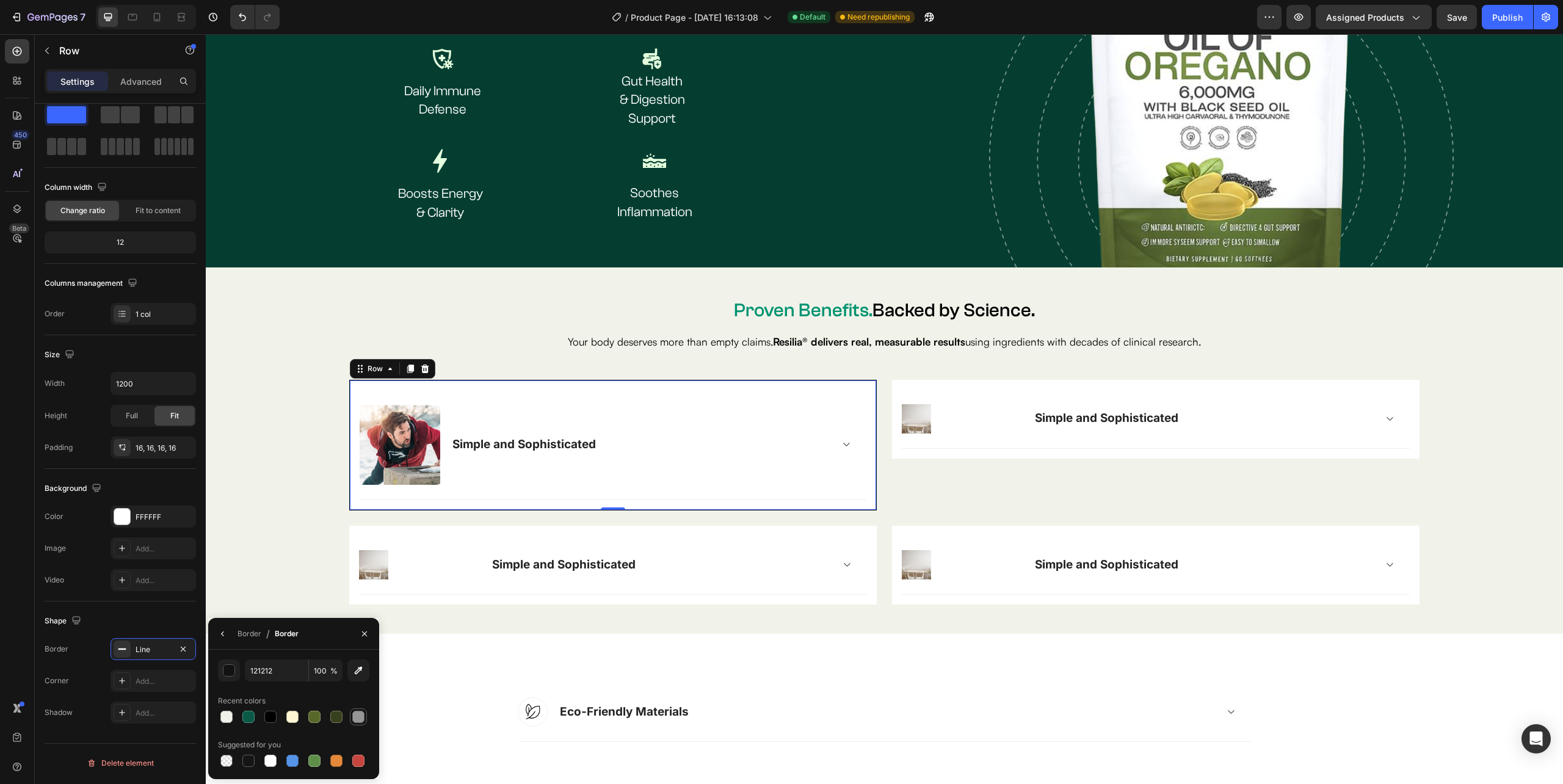
click at [355, 711] on div at bounding box center [358, 717] width 12 height 12
type input "969696"
click at [252, 475] on div "Image Simple and Sophisticated Accordion Row Row 0 Image Simple and Sophisticat…" at bounding box center [884, 492] width 1337 height 226
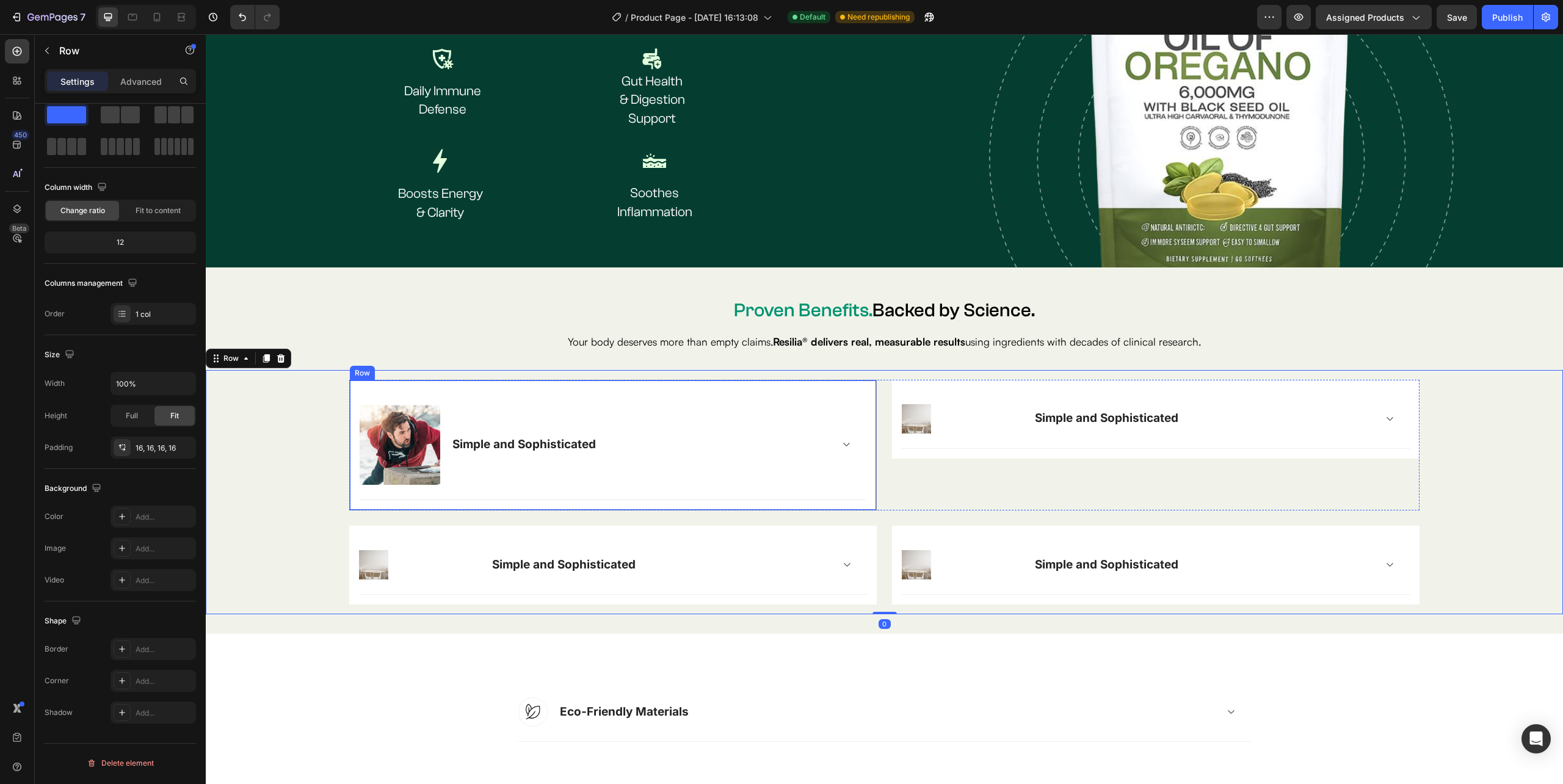
click at [352, 497] on div "Image Simple and Sophisticated Accordion Row Row" at bounding box center [613, 445] width 527 height 131
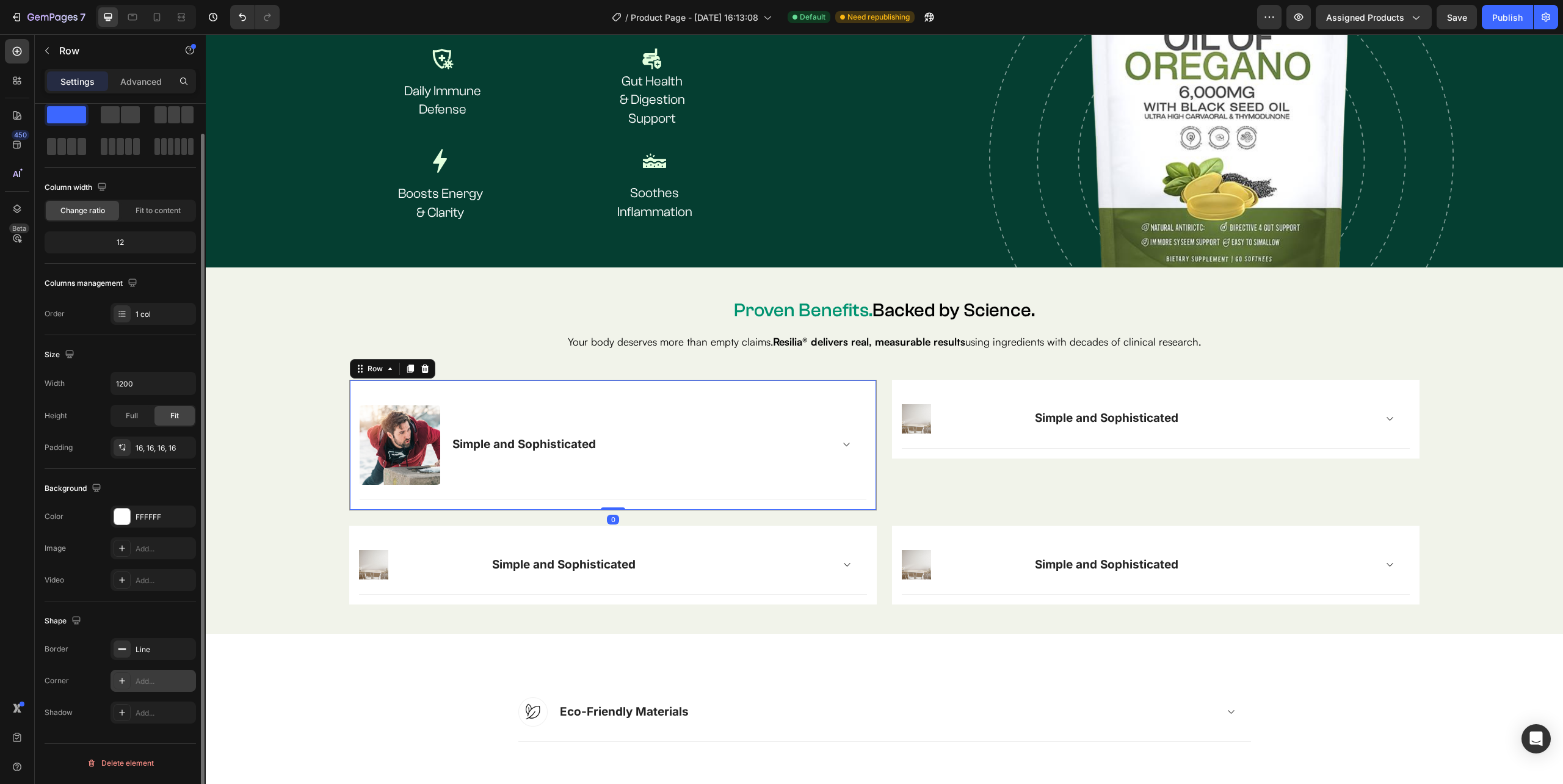
click at [155, 684] on div "Add..." at bounding box center [164, 681] width 57 height 11
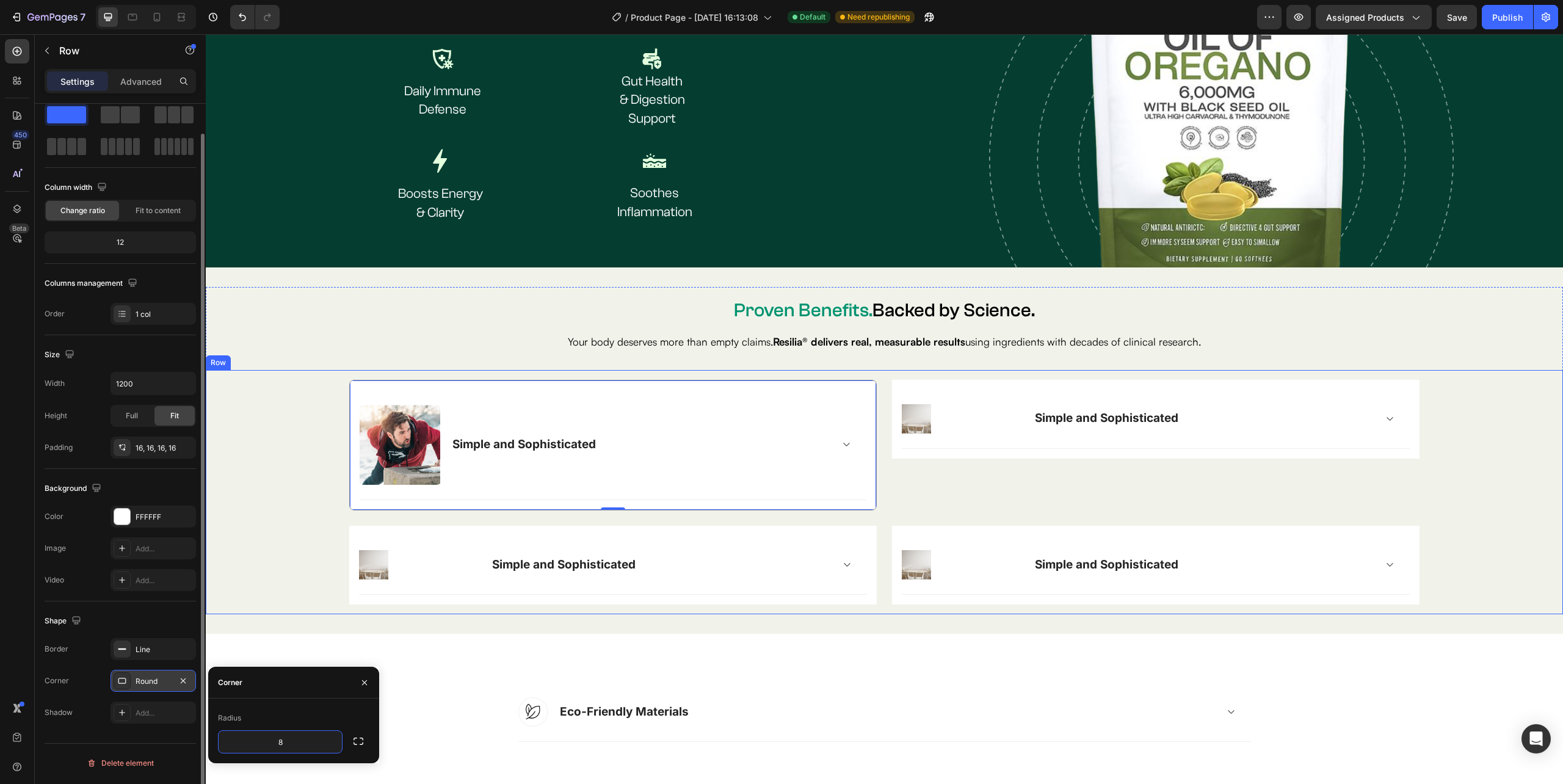
click at [279, 560] on div "Image Simple and Sophisticated Accordion Row Row 0 Image Simple and Sophisticat…" at bounding box center [884, 492] width 1337 height 226
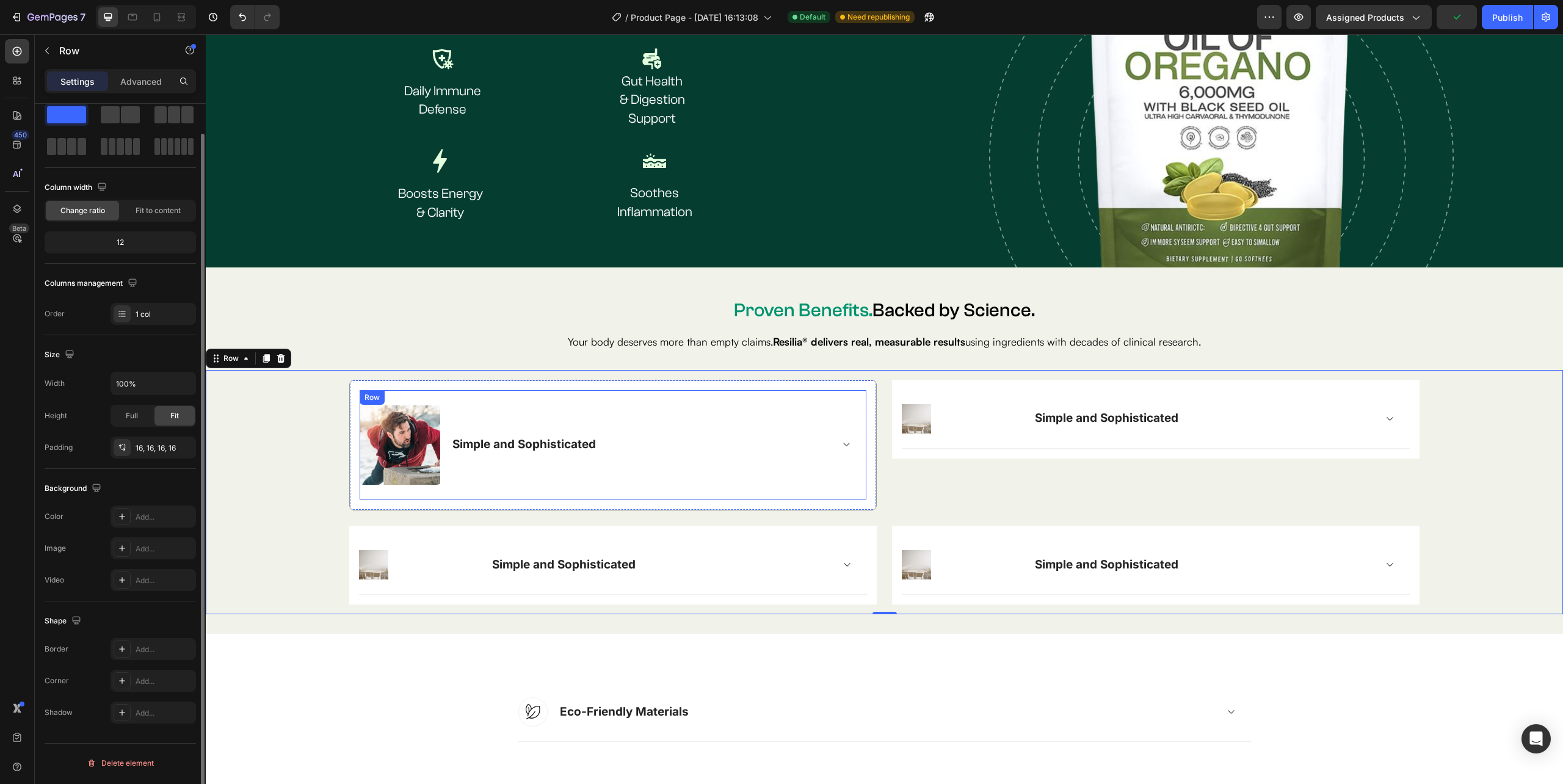
click at [843, 479] on div "Simple and Sophisticated Accordion" at bounding box center [650, 444] width 402 height 80
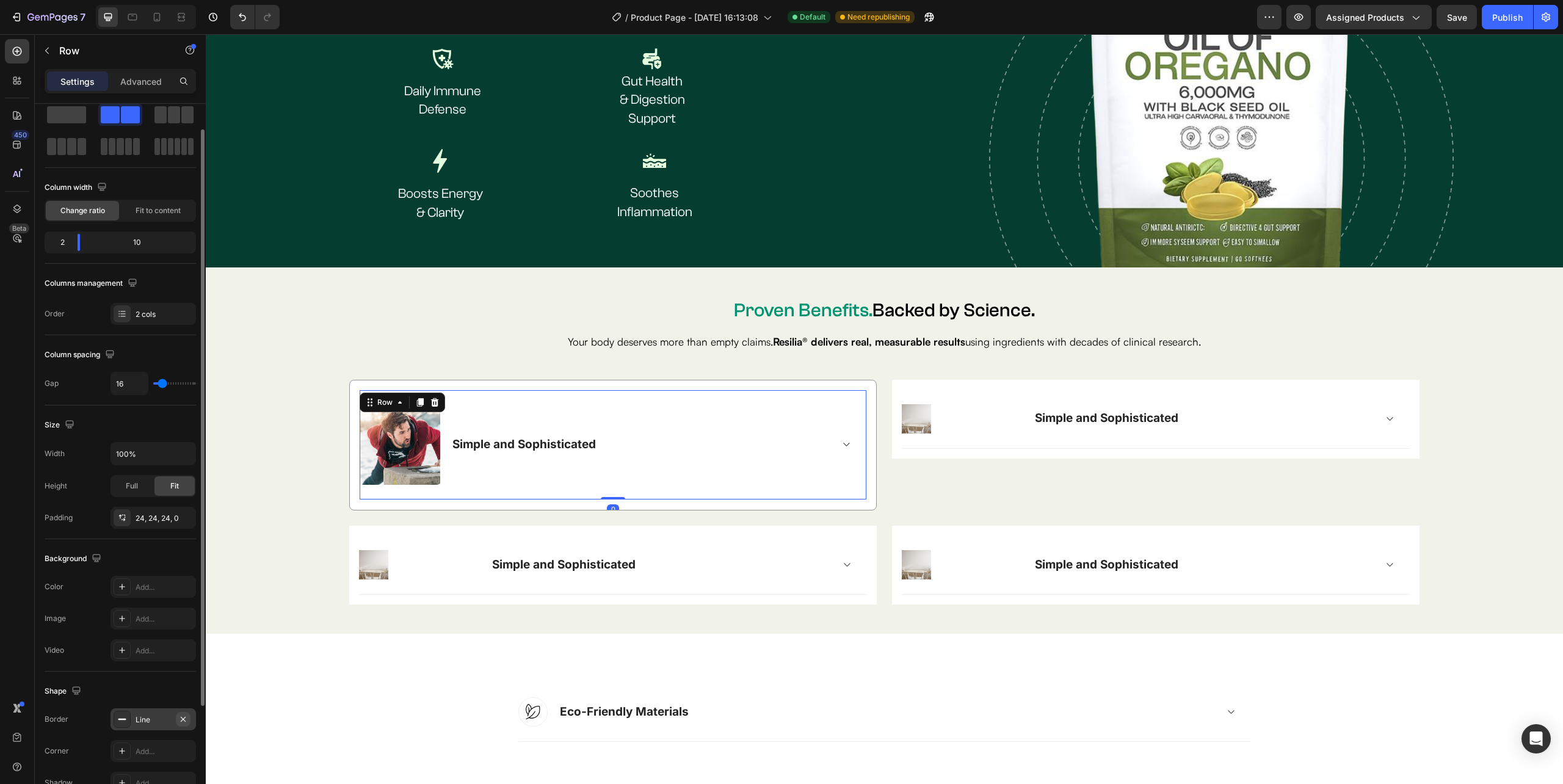
click at [182, 719] on icon "button" at bounding box center [183, 718] width 5 height 5
click at [249, 529] on div "Image Simple and Sophisticated Accordion Row 0 Row Image Simple and Sophisticat…" at bounding box center [884, 492] width 1337 height 225
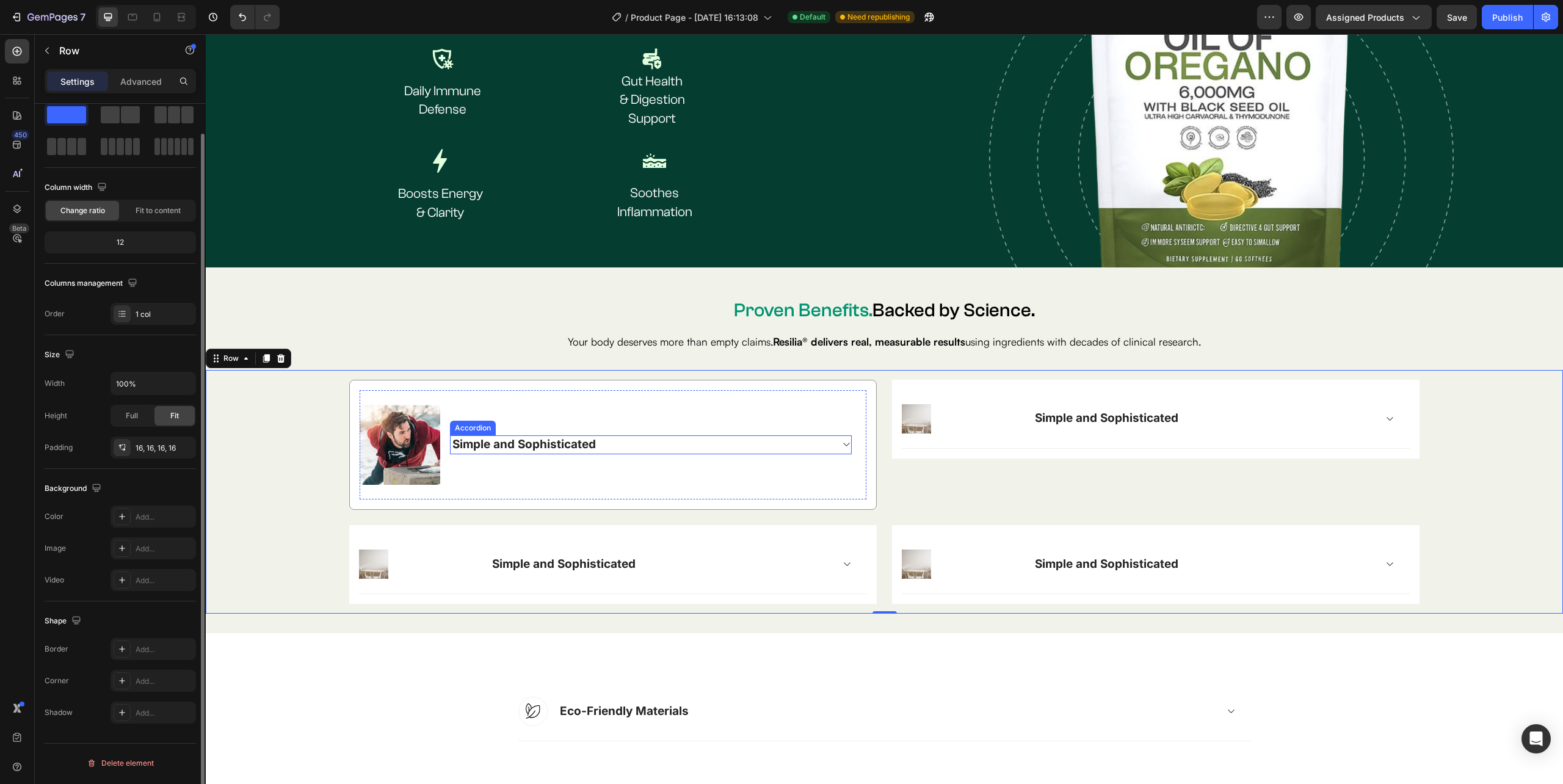
click at [843, 443] on icon at bounding box center [845, 445] width 6 height 3
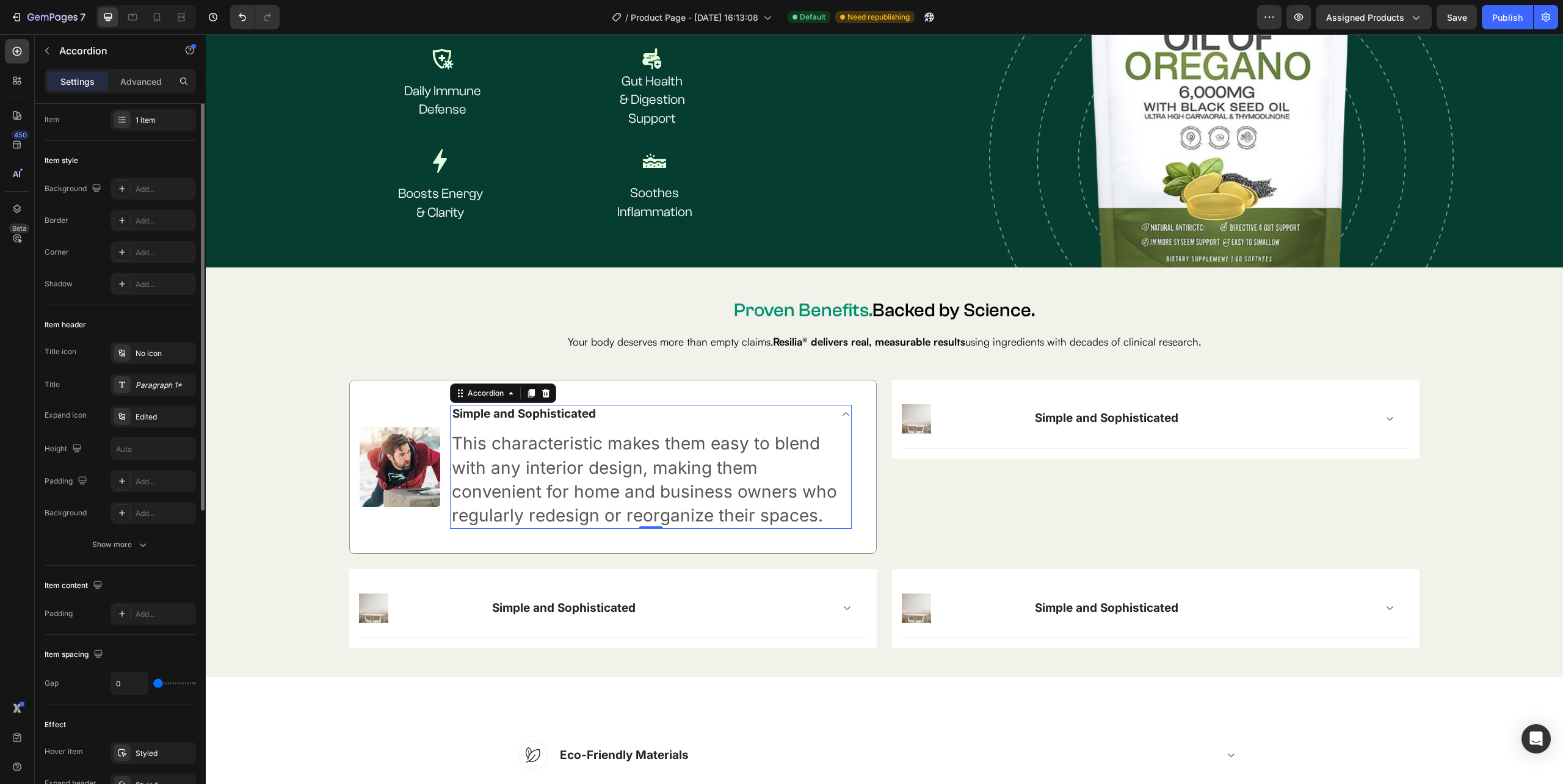
scroll to position [0, 0]
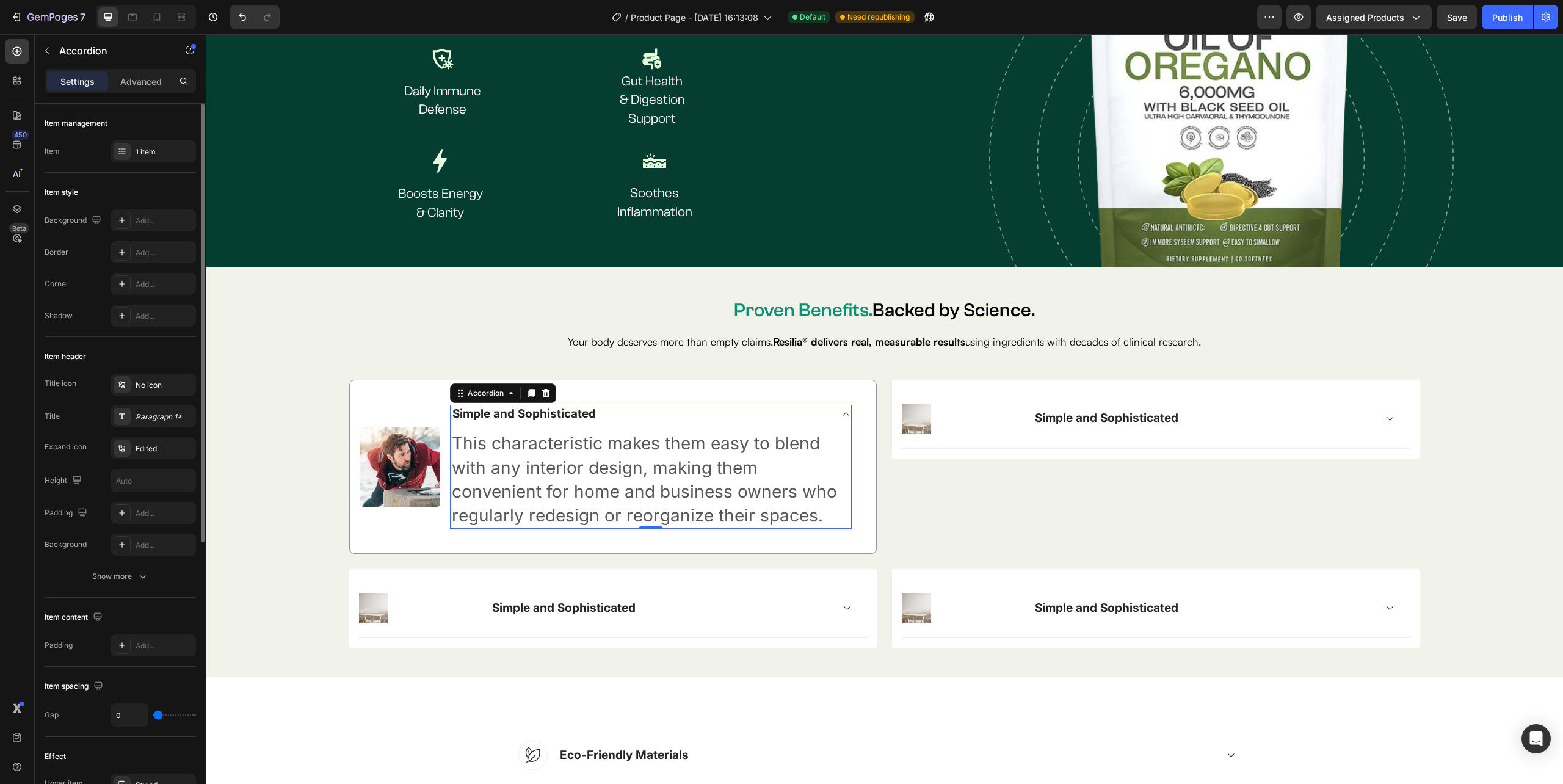
click at [841, 409] on icon at bounding box center [845, 413] width 10 height 10
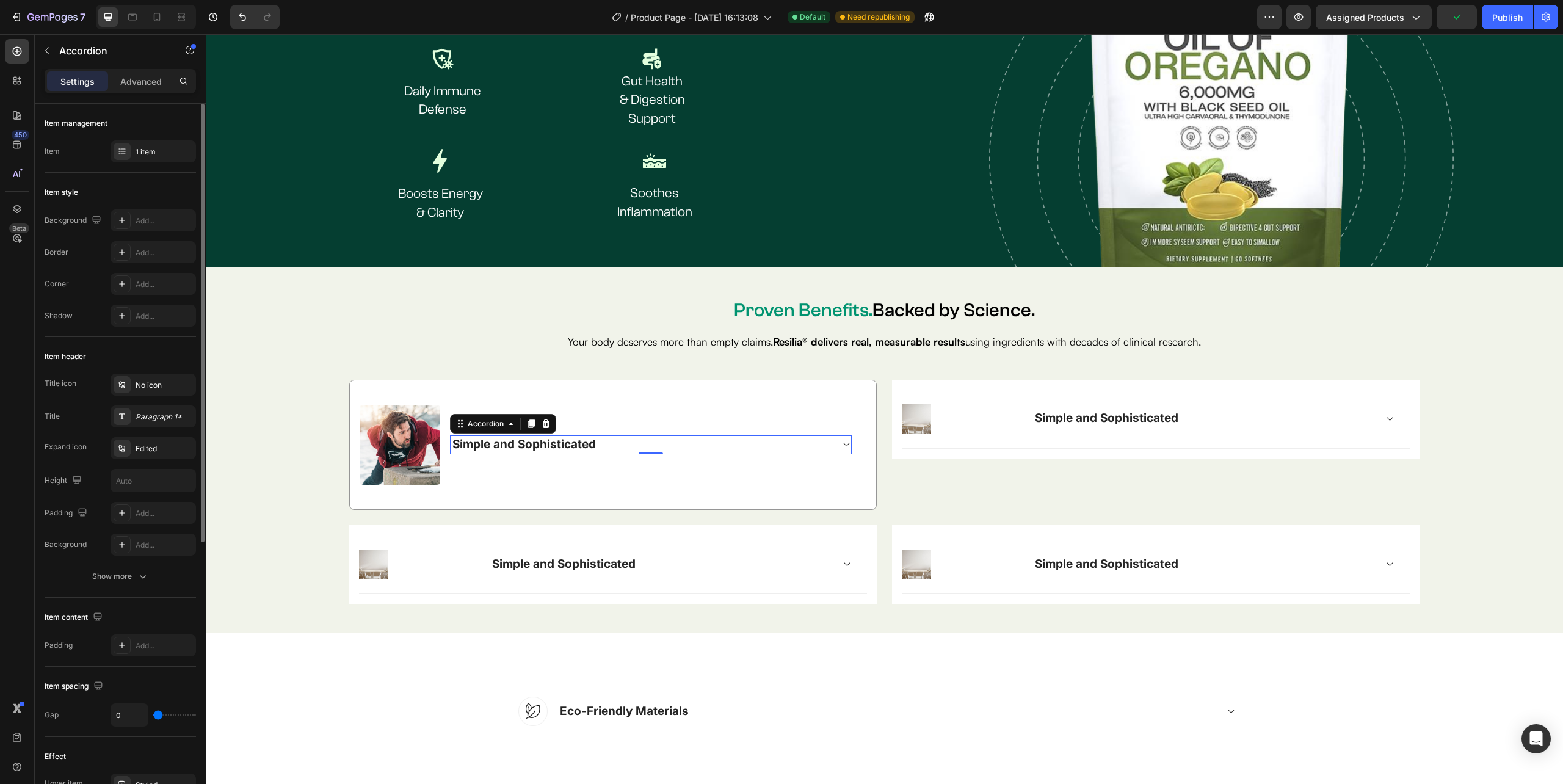
click at [605, 440] on div "Simple and Sophisticated" at bounding box center [641, 444] width 381 height 19
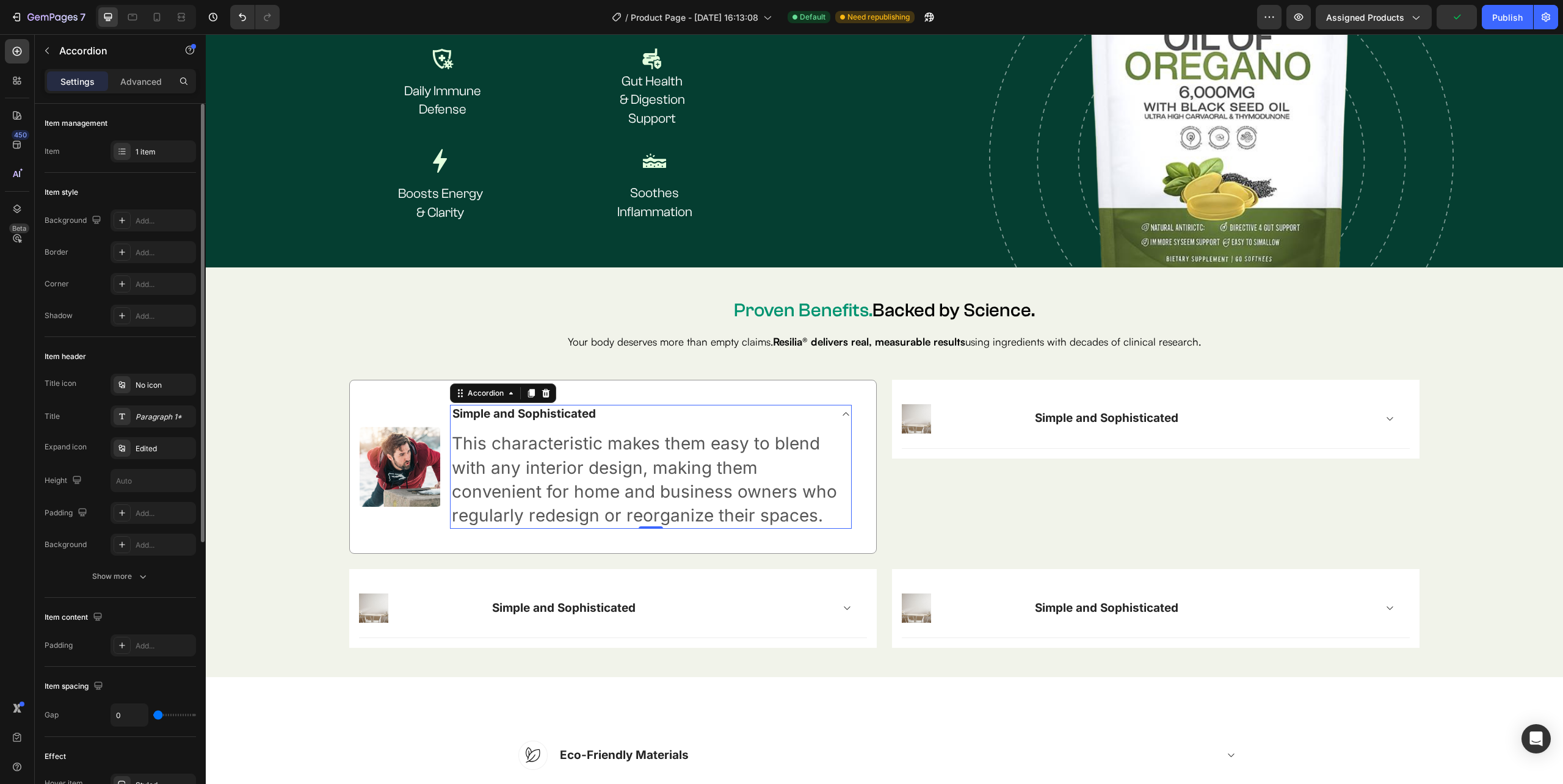
click at [605, 440] on p "This characteristic makes them easy to blend with any interior design, making t…" at bounding box center [651, 479] width 398 height 96
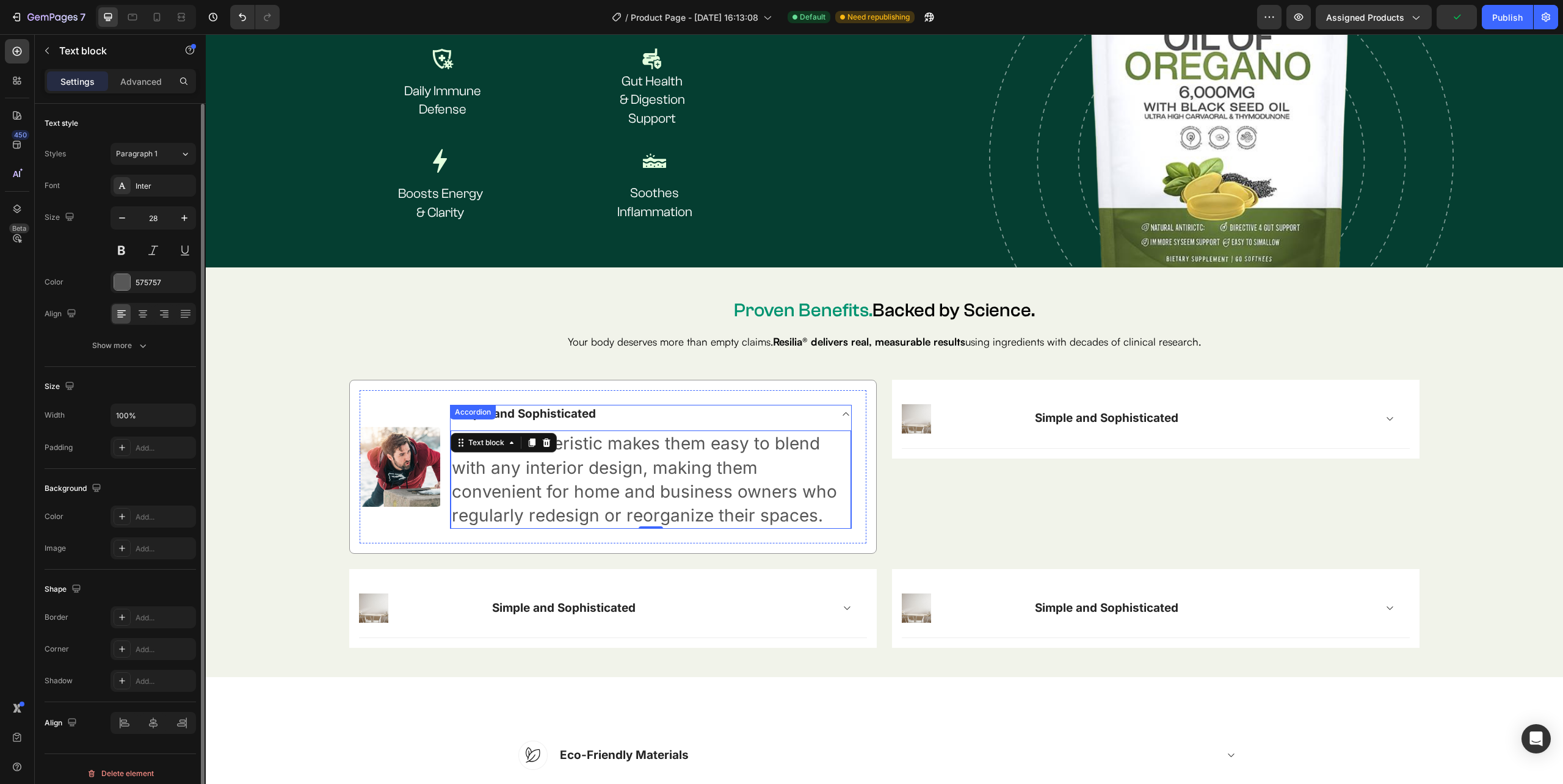
click at [616, 414] on div "Simple and Sophisticated" at bounding box center [641, 414] width 381 height 19
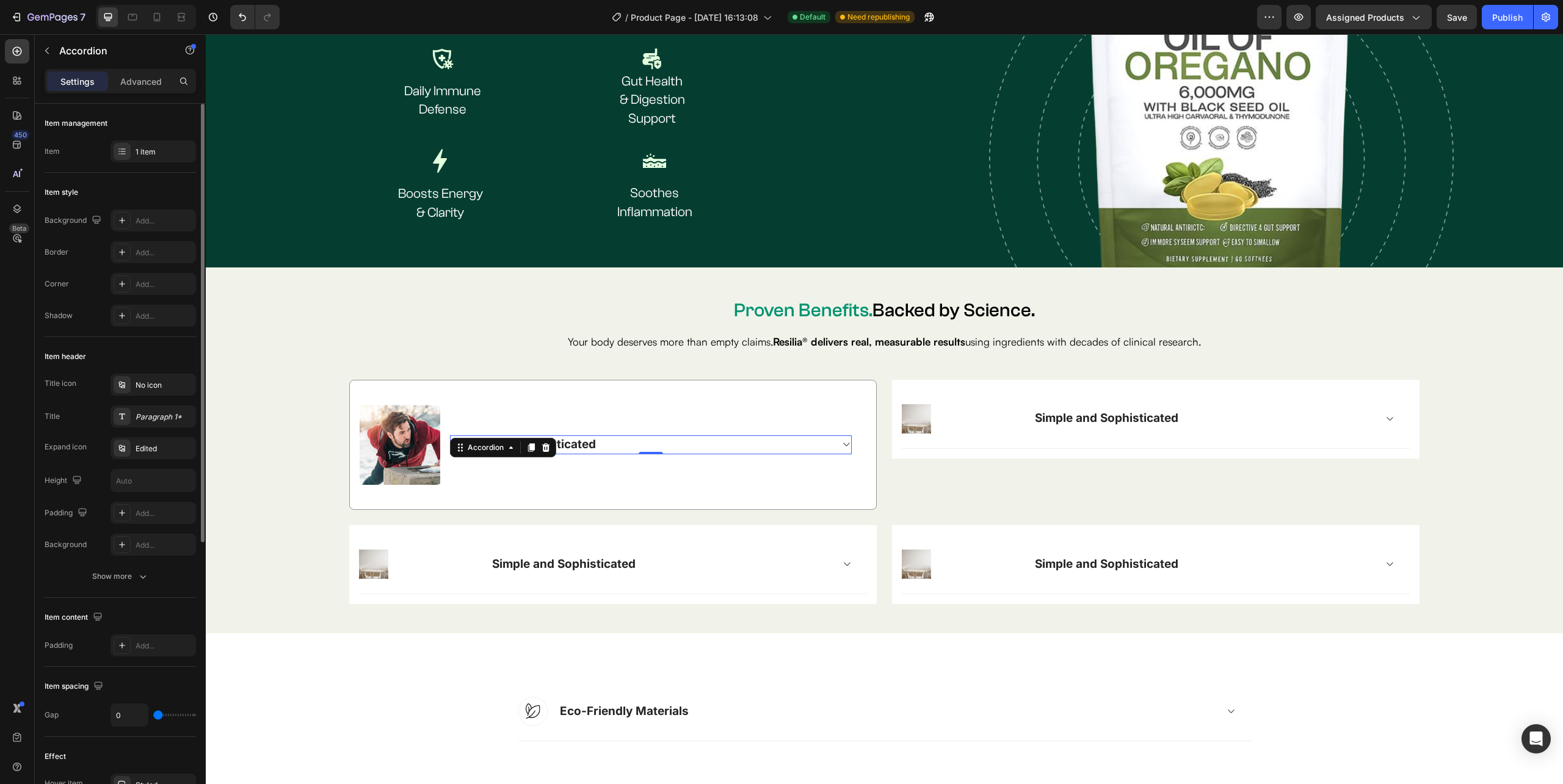
click at [616, 441] on div "Simple and Sophisticated" at bounding box center [641, 444] width 381 height 19
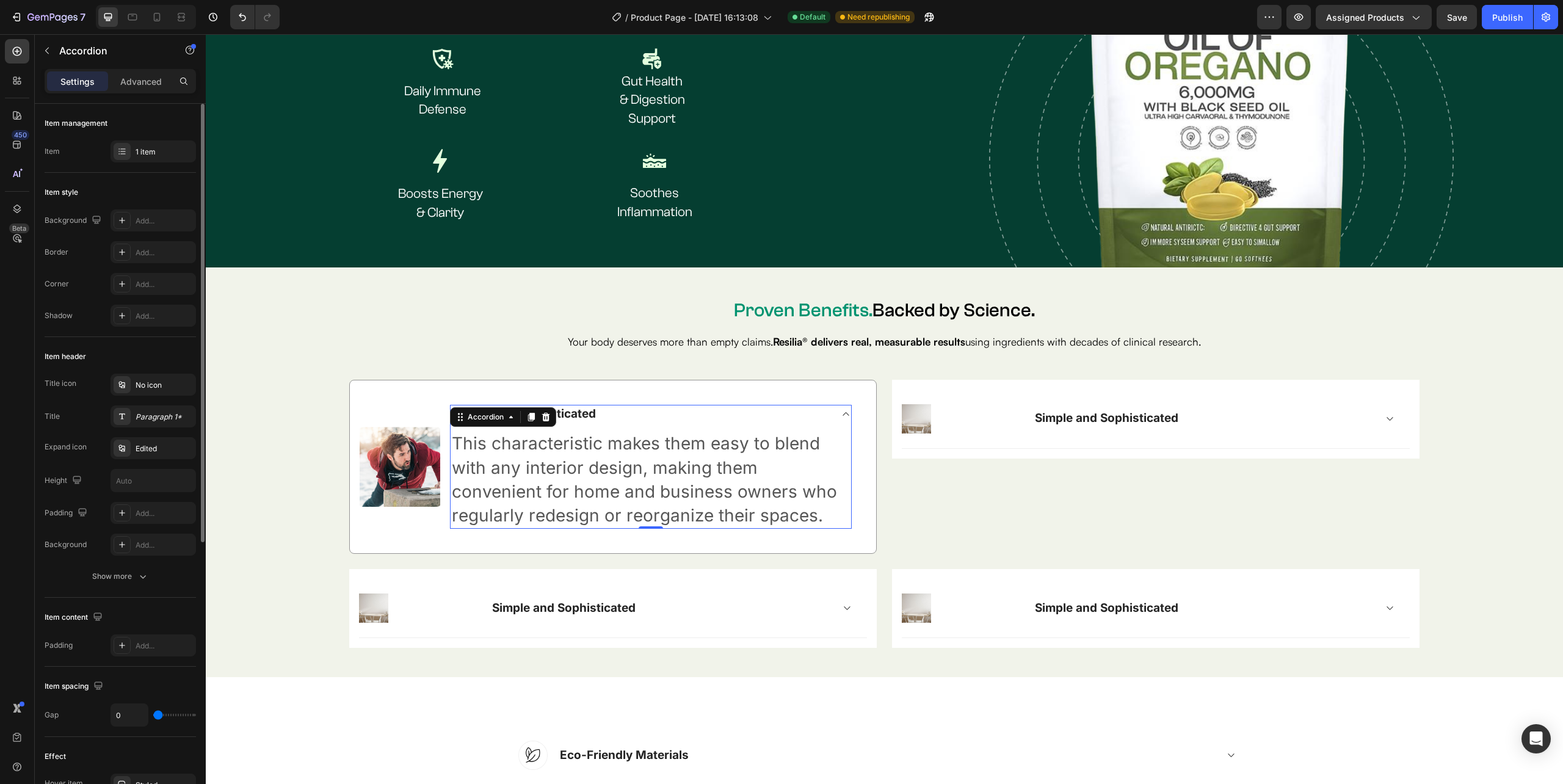
click at [601, 411] on div "Simple and Sophisticated" at bounding box center [641, 414] width 381 height 19
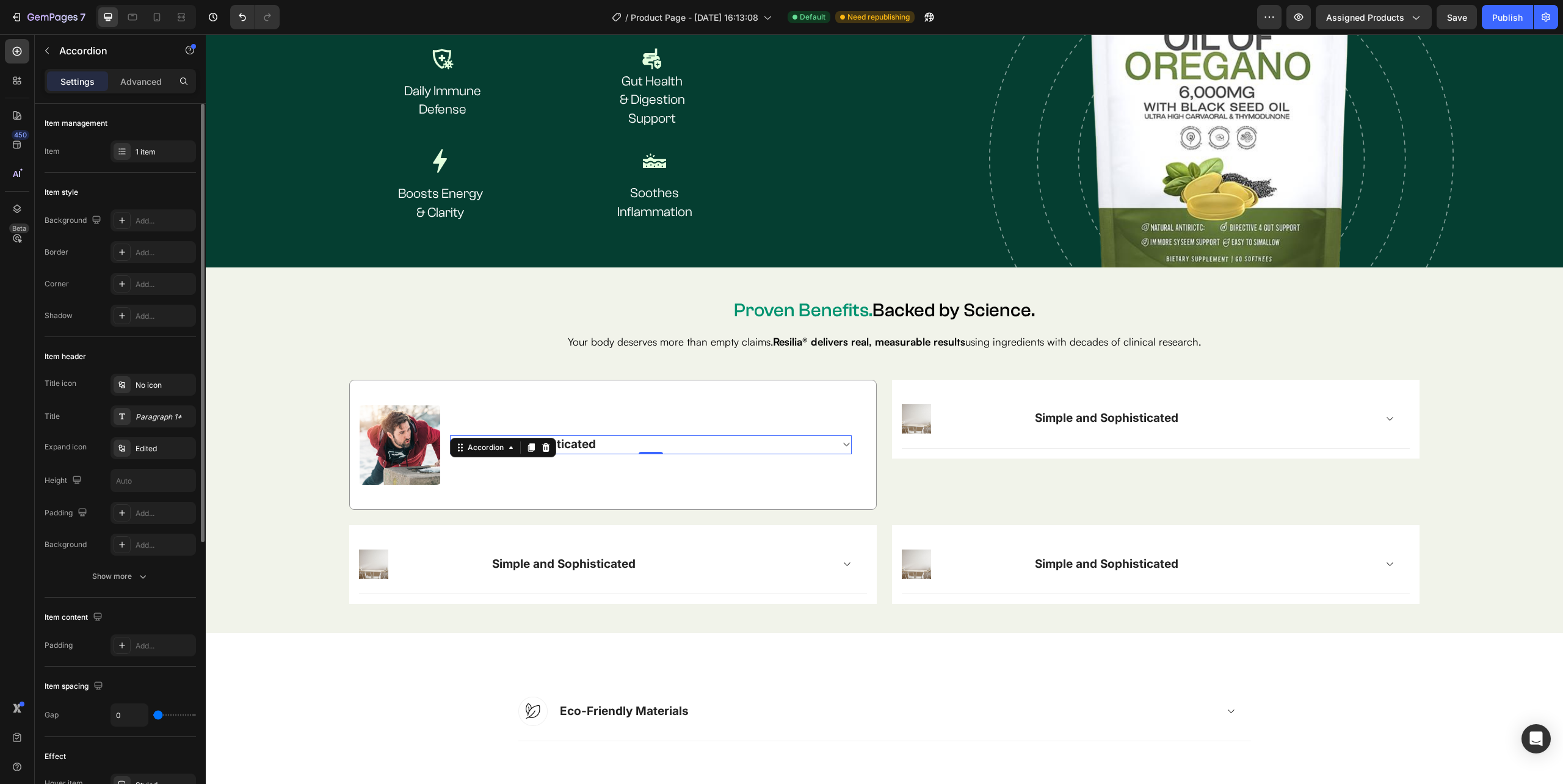
click at [601, 435] on div "Simple and Sophisticated" at bounding box center [641, 444] width 381 height 19
click at [571, 440] on div "Simple and Sophisticated" at bounding box center [524, 444] width 147 height 19
click at [603, 440] on div "Simple and Sophisticated" at bounding box center [641, 444] width 381 height 19
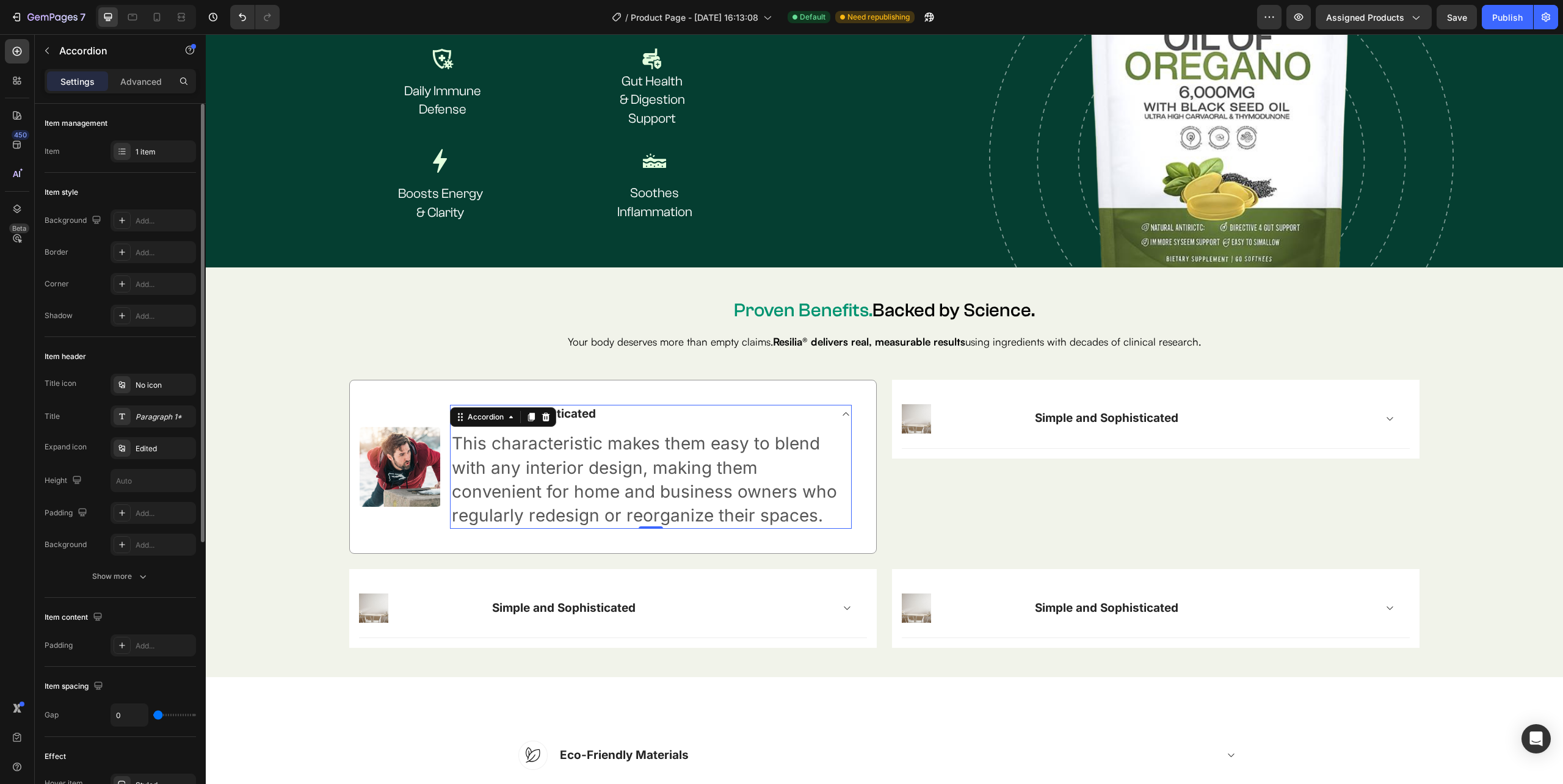
click at [604, 417] on div "Simple and Sophisticated" at bounding box center [641, 414] width 381 height 19
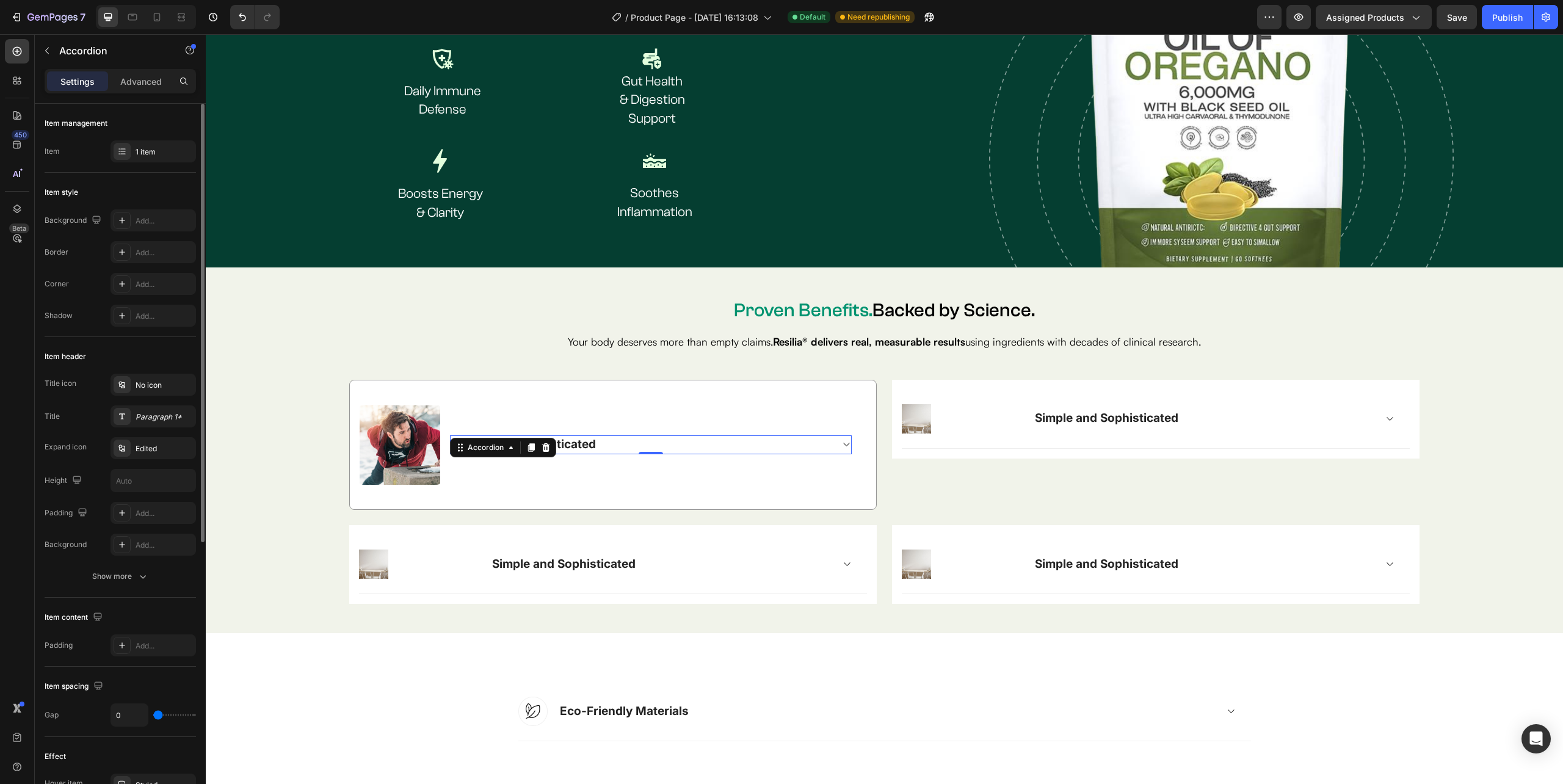
click at [597, 441] on div "Simple and Sophisticated" at bounding box center [641, 444] width 381 height 19
click at [598, 441] on div "Simple and Sophisticated This characteristic makes them easy to blend with any …" at bounding box center [650, 444] width 400 height 19
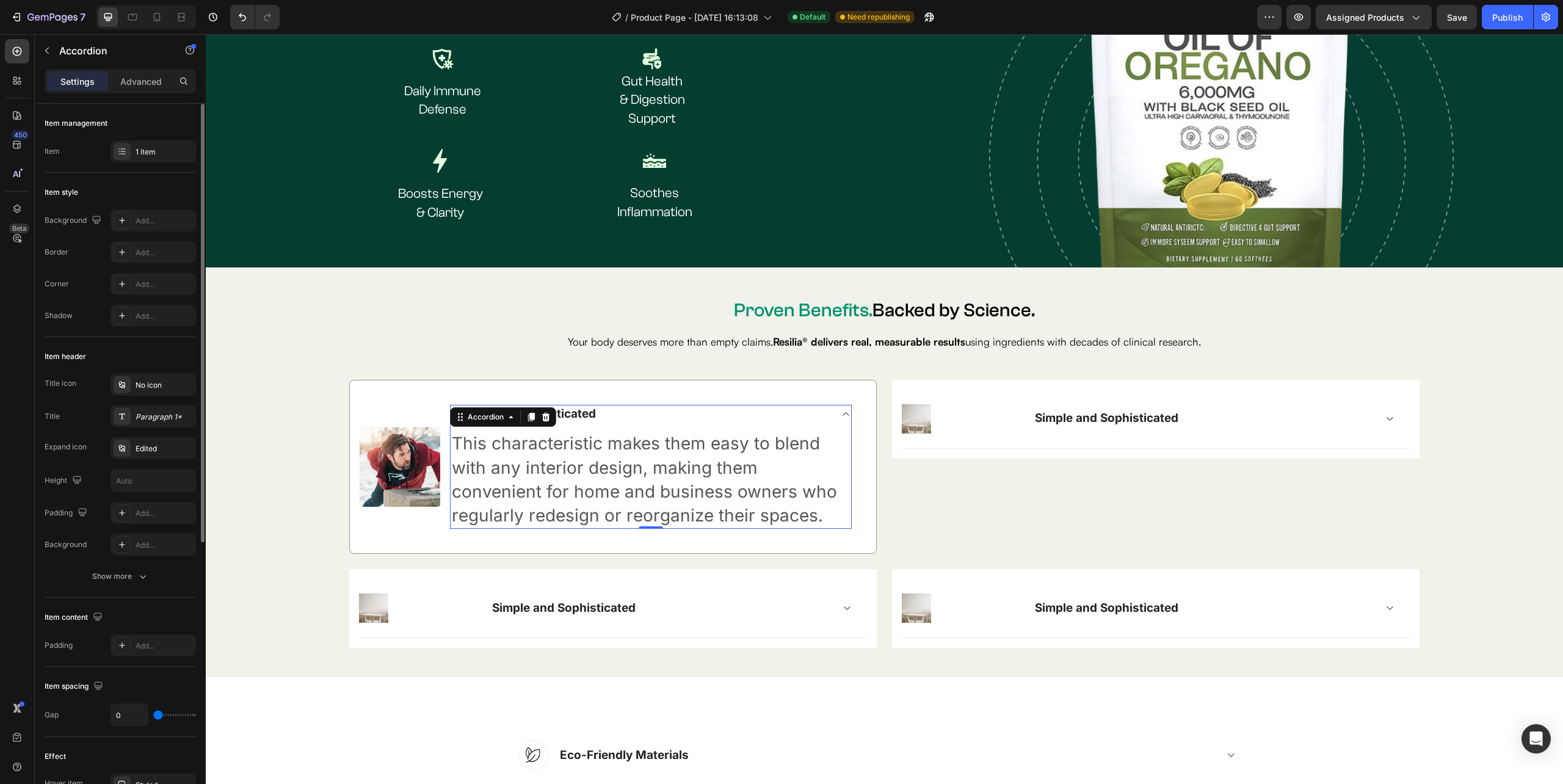
click at [604, 418] on div "Simple and Sophisticated" at bounding box center [641, 414] width 381 height 19
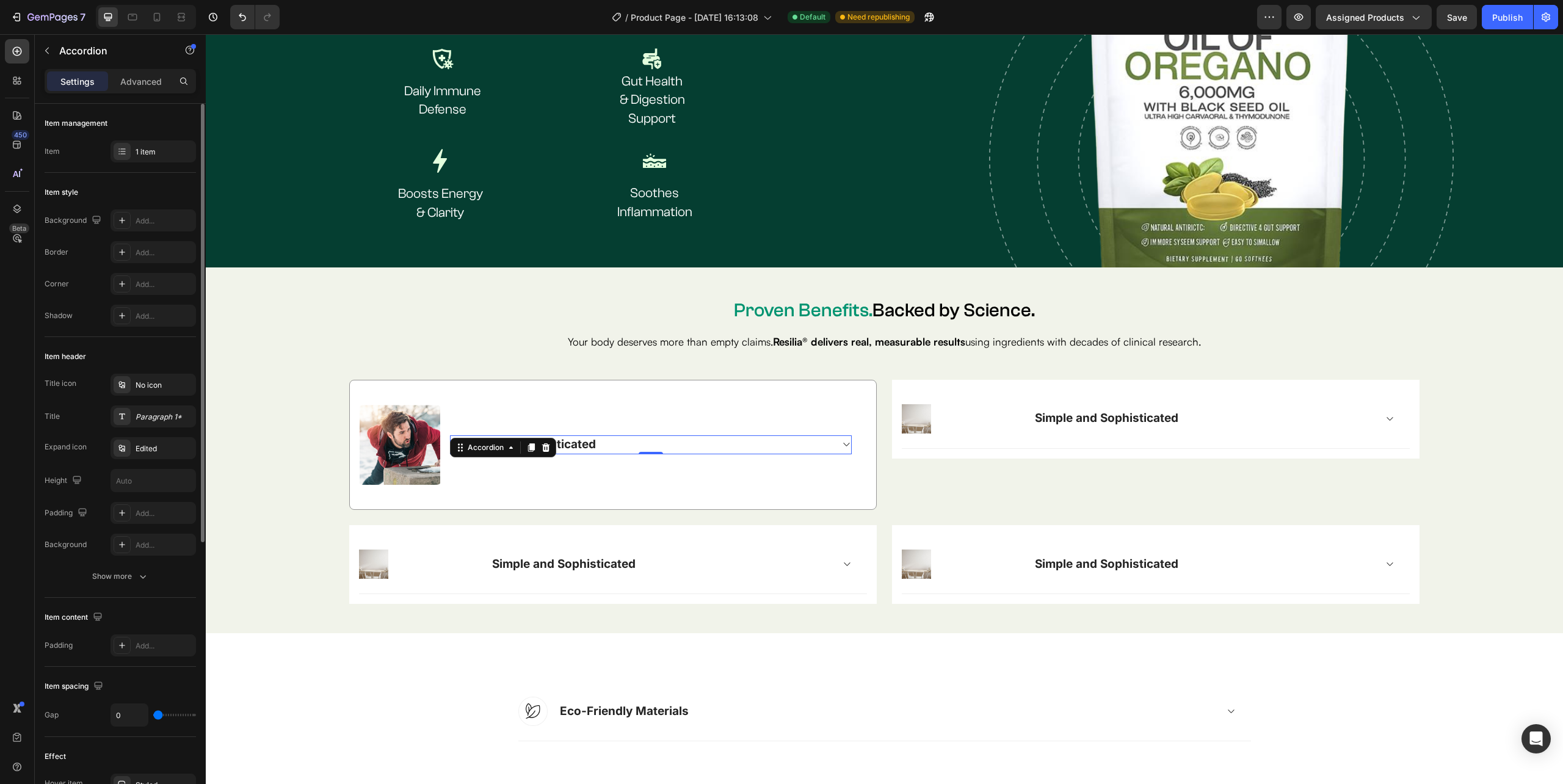
click at [598, 443] on div "Simple and Sophisticated" at bounding box center [641, 444] width 381 height 19
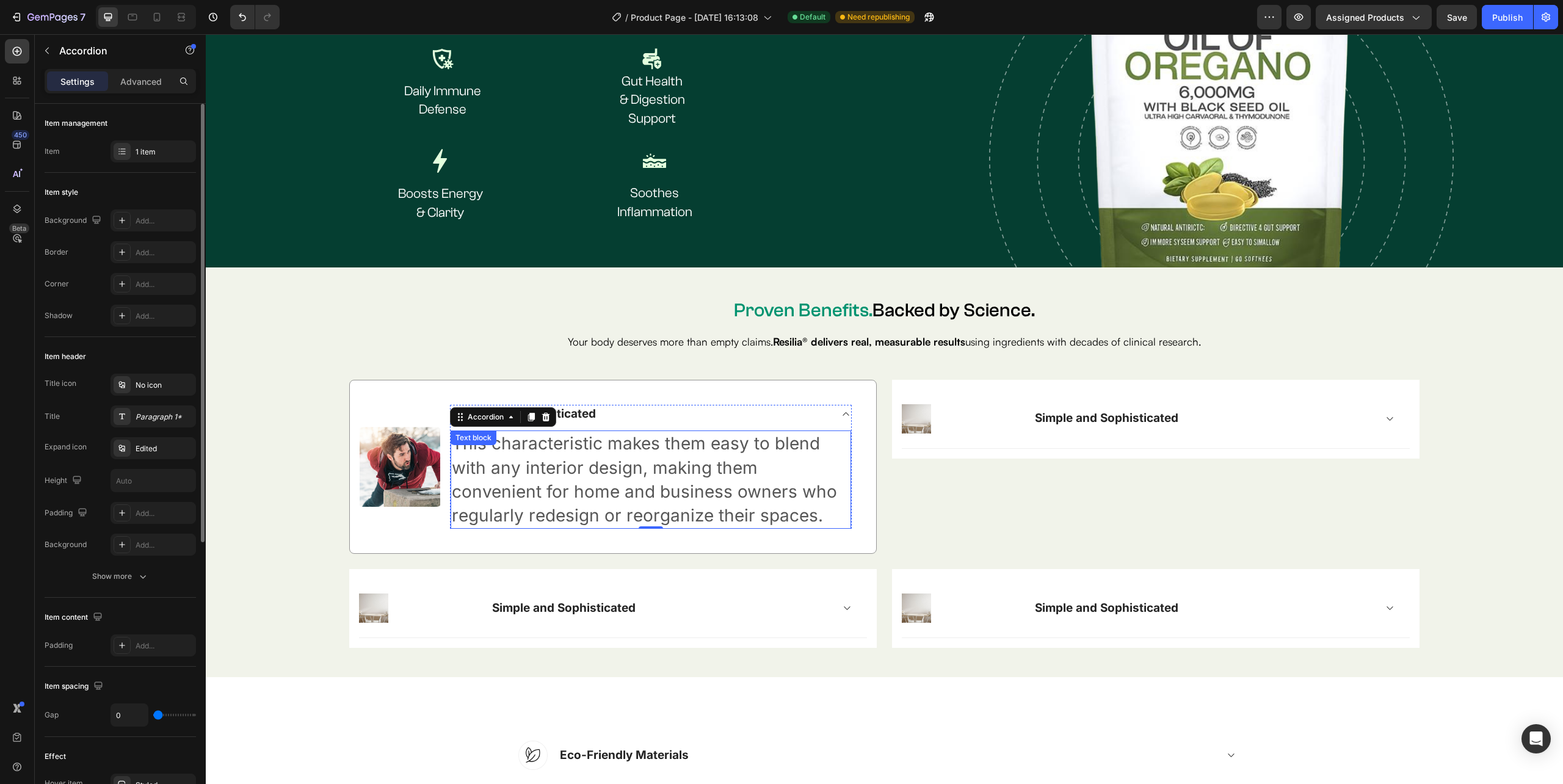
click at [514, 435] on p "This characteristic makes them easy to blend with any interior design, making t…" at bounding box center [651, 479] width 398 height 96
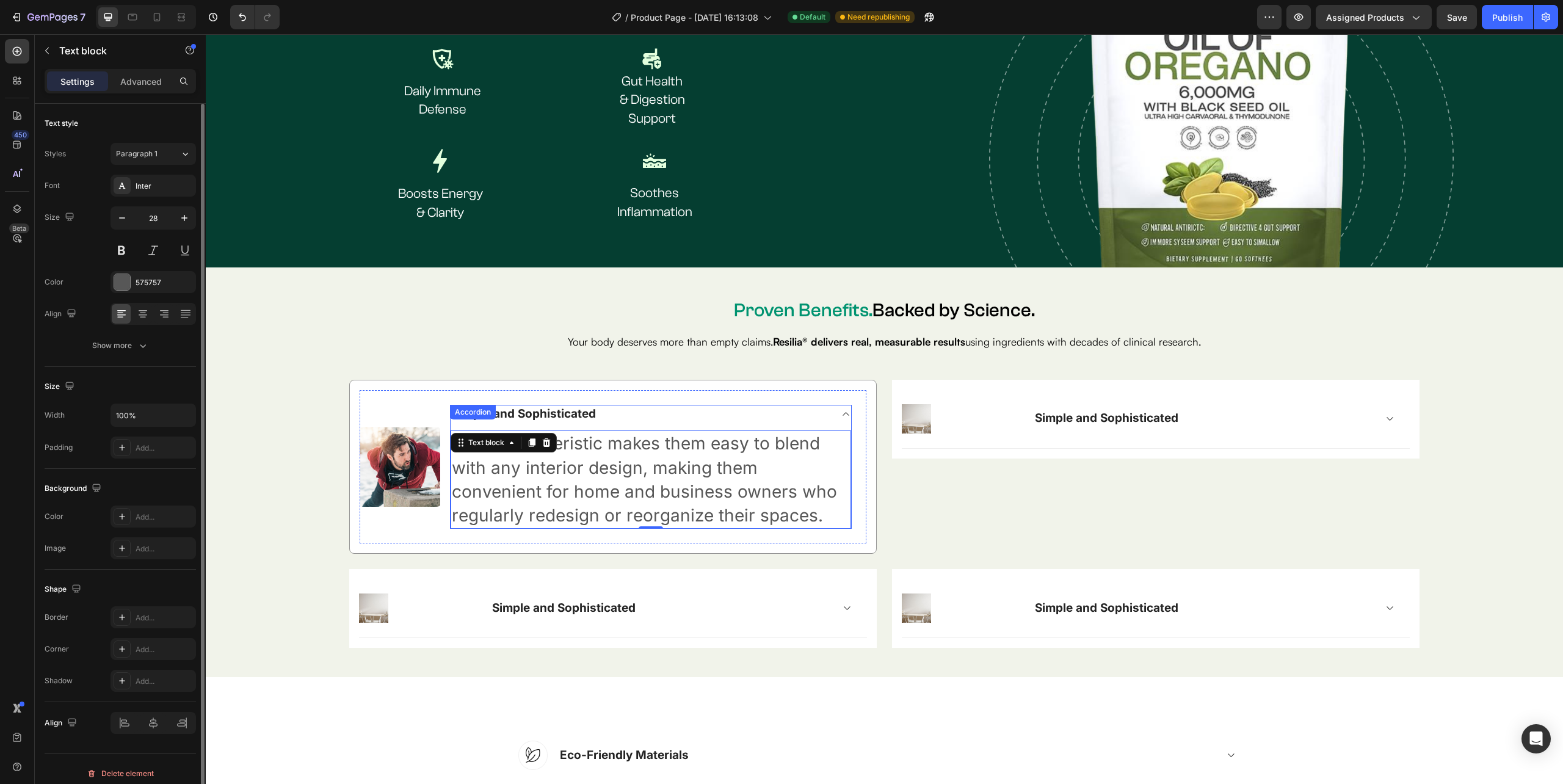
click at [513, 414] on p "Simple and Sophisticated" at bounding box center [524, 414] width 144 height 16
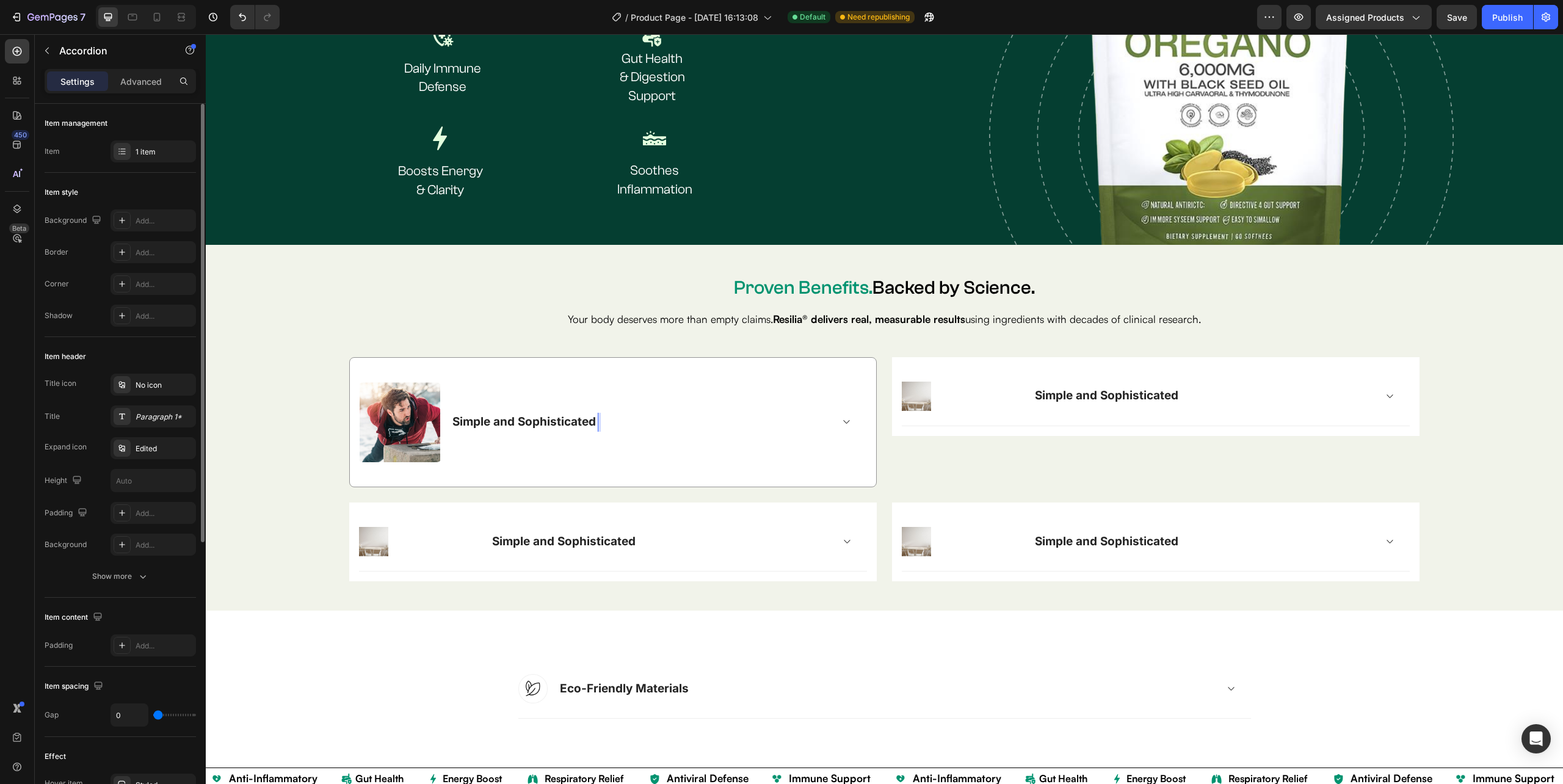
scroll to position [2338, 0]
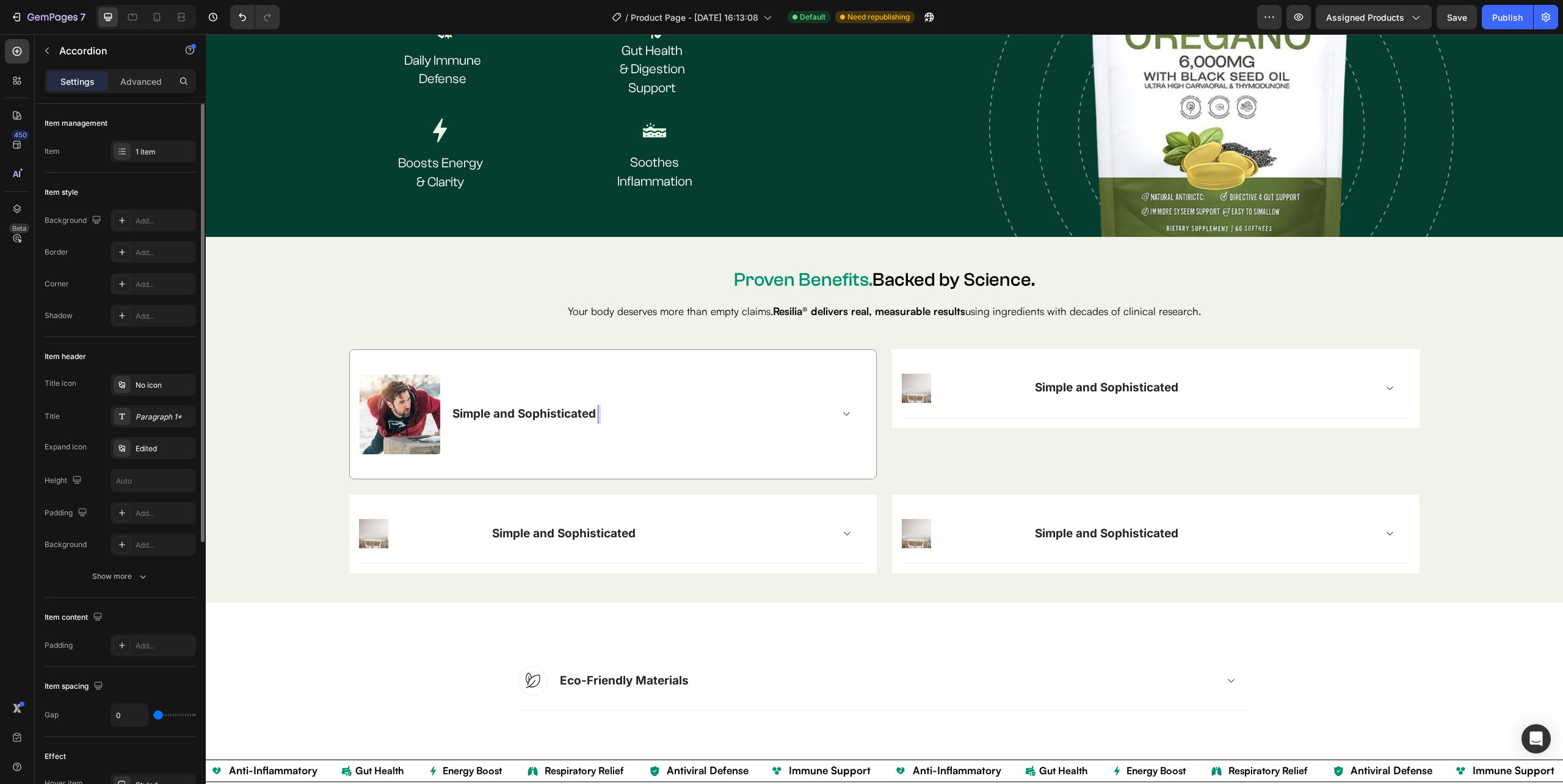
click at [594, 409] on p "Simple and Sophisticated" at bounding box center [524, 414] width 144 height 16
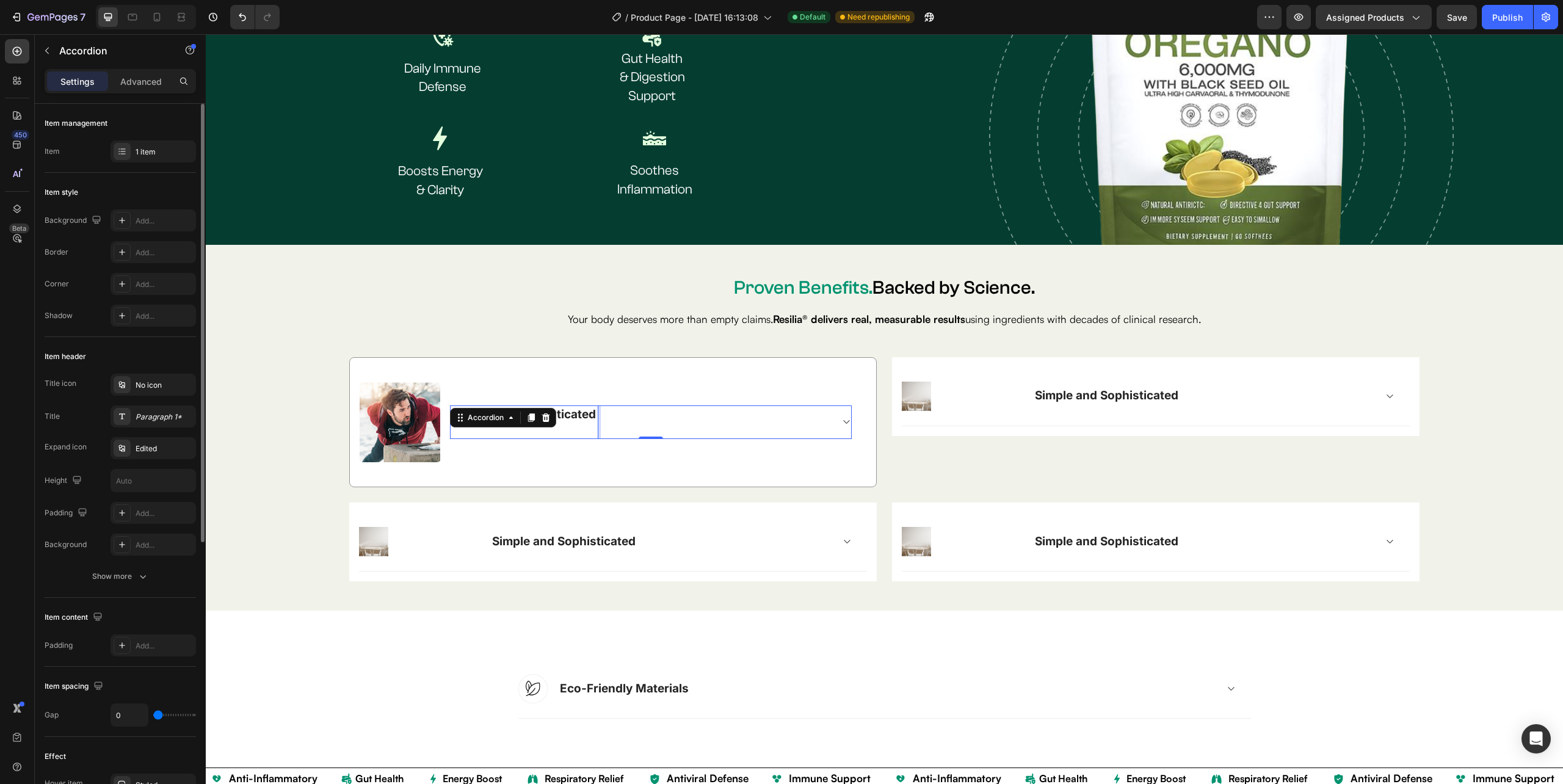
click at [581, 409] on p "Simple and Sophisticated" at bounding box center [524, 415] width 144 height 16
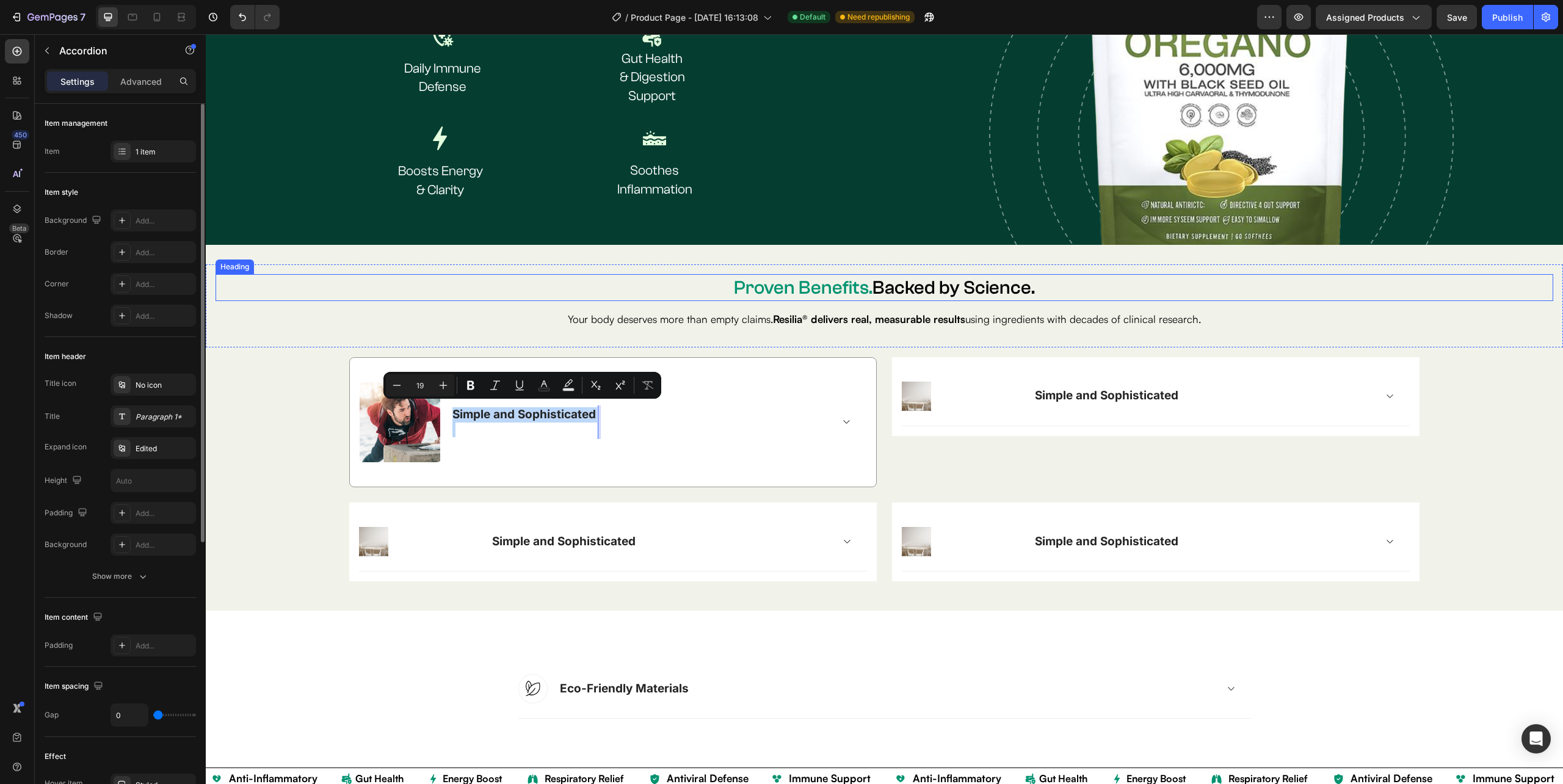
click at [787, 284] on span "Proven Benefits." at bounding box center [803, 287] width 138 height 22
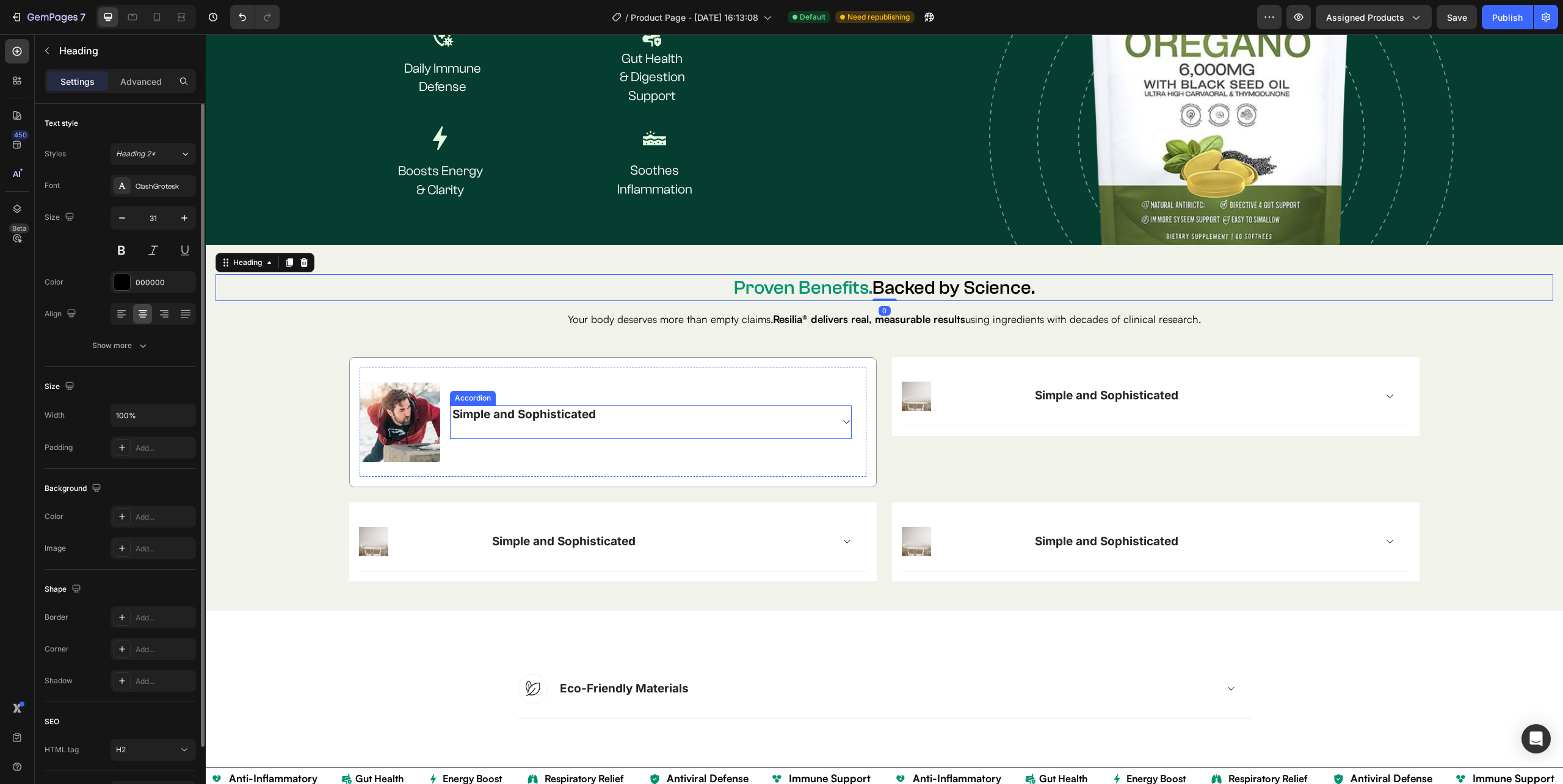
click at [568, 407] on p "Simple and Sophisticated" at bounding box center [524, 415] width 144 height 16
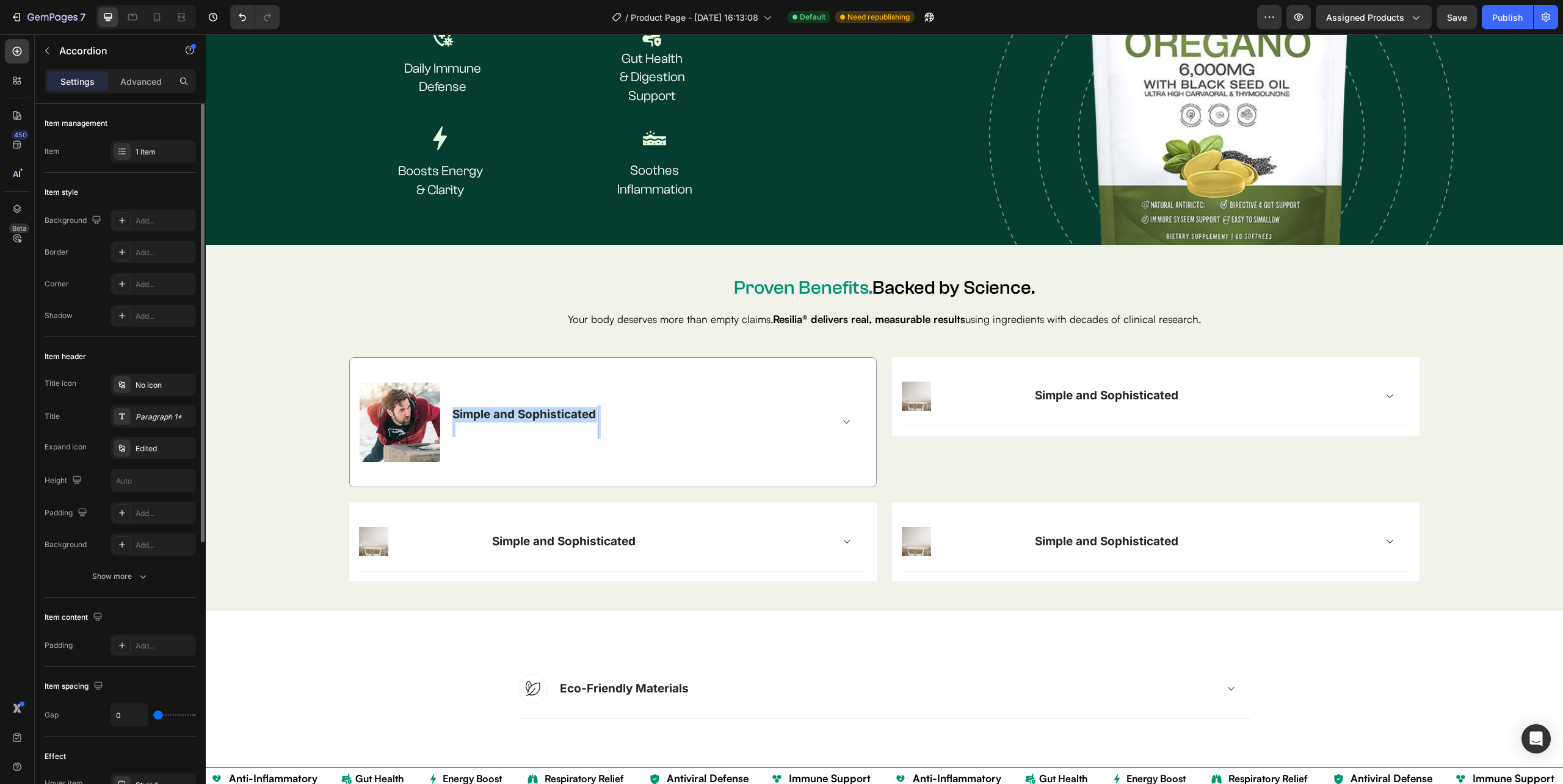
click at [568, 407] on p "Simple and Sophisticated" at bounding box center [524, 415] width 144 height 16
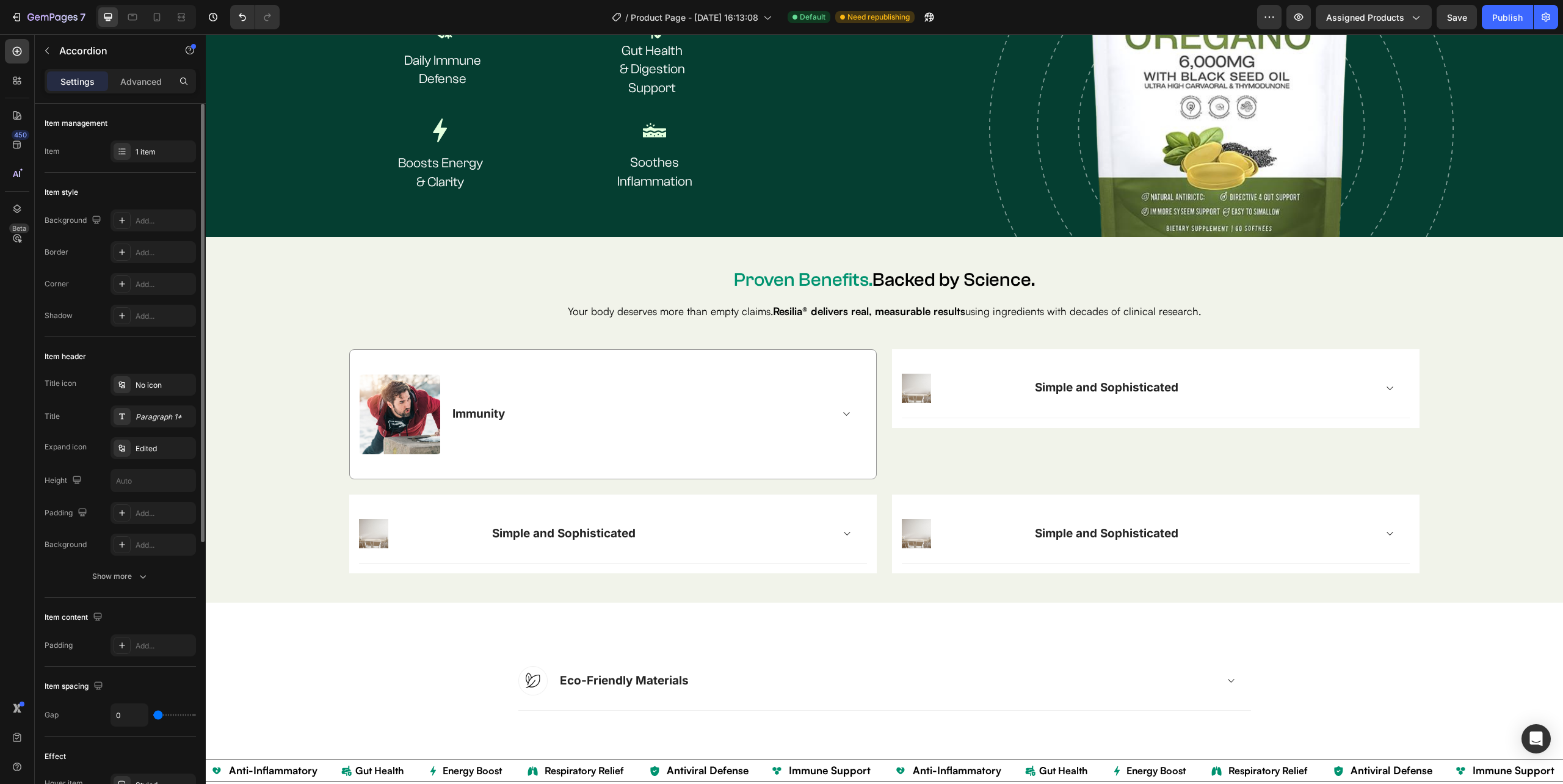
click at [510, 405] on div "Immunity" at bounding box center [641, 414] width 381 height 19
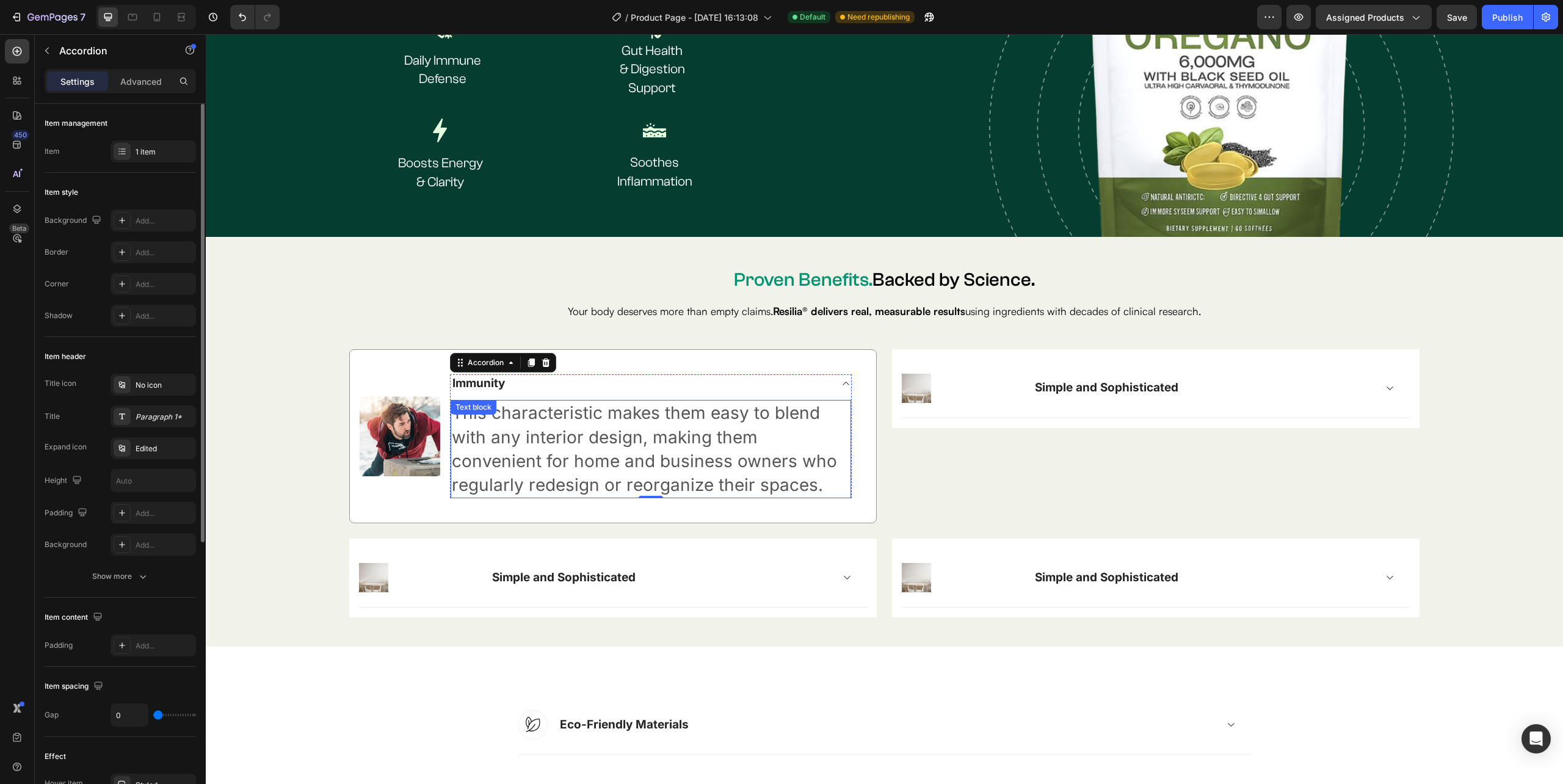
click at [494, 408] on div "Text block" at bounding box center [473, 407] width 46 height 15
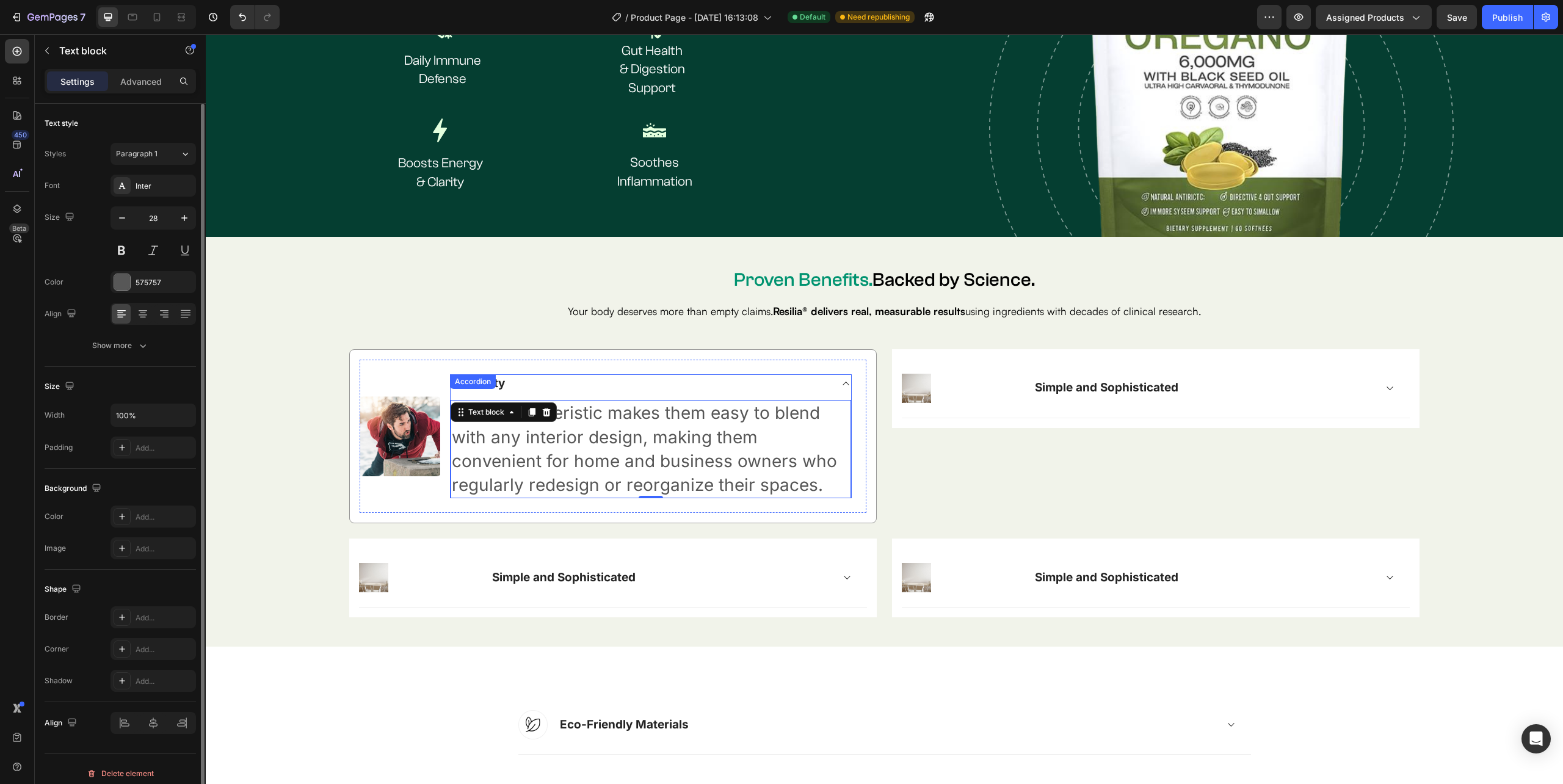
click at [488, 386] on div "Immunity This characteristic makes them easy to blend with any interior design,…" at bounding box center [650, 437] width 402 height 124
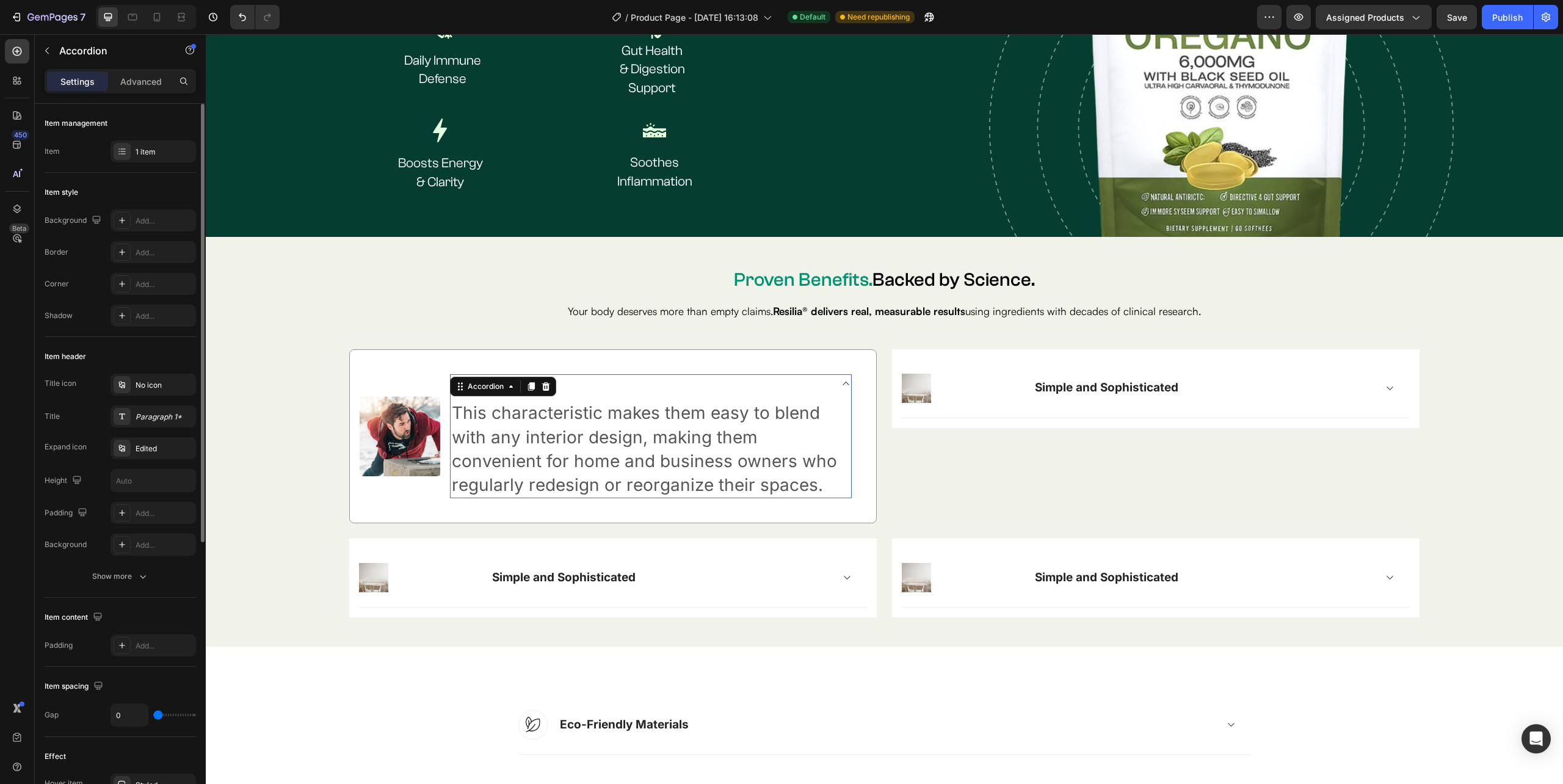
click at [488, 386] on div "Accordion" at bounding box center [485, 386] width 41 height 11
click at [566, 392] on div "This characteristic makes them easy to blend with any interior design, making t…" at bounding box center [650, 445] width 400 height 105
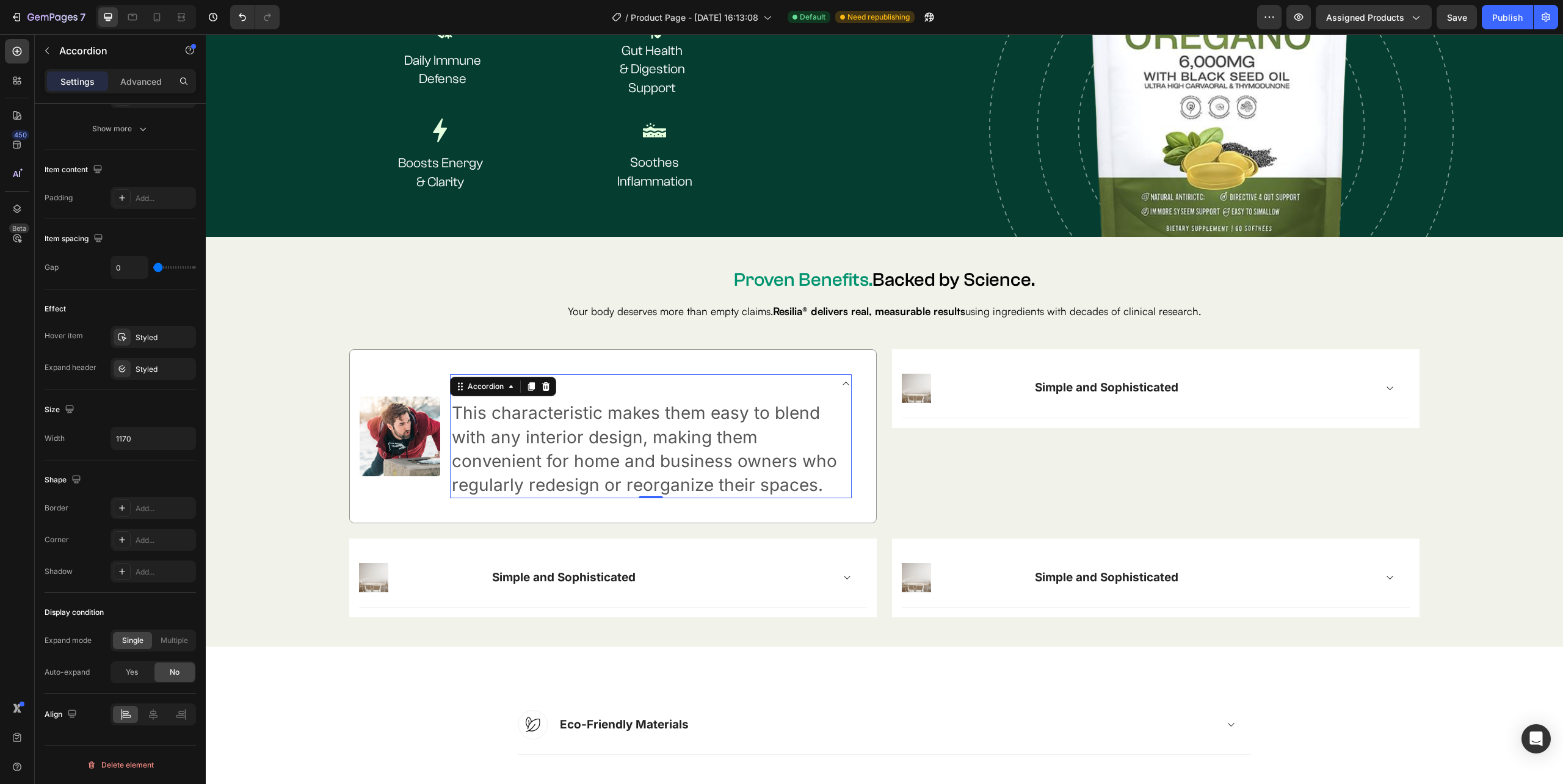
scroll to position [0, 0]
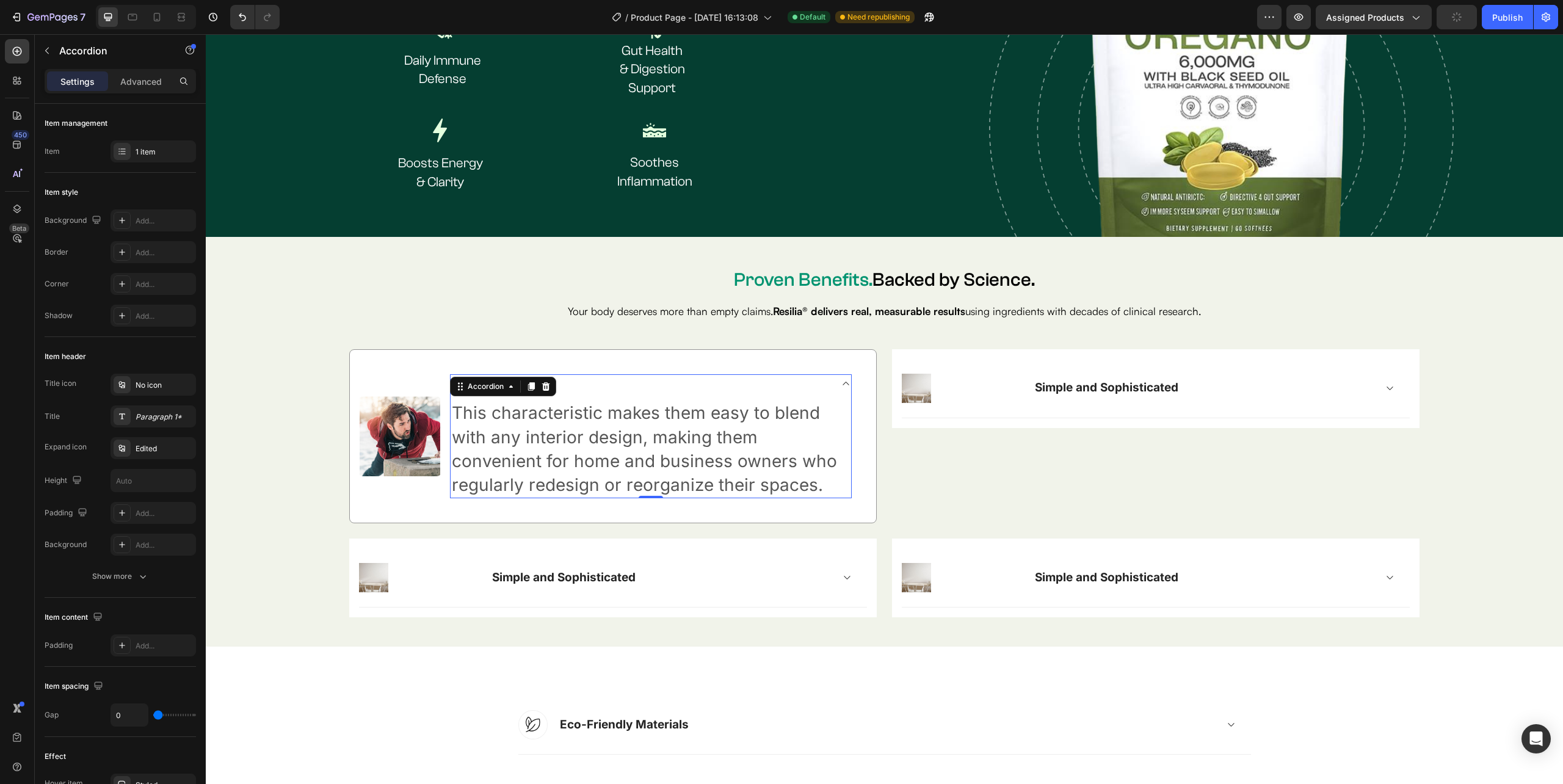
click at [601, 381] on div "Immunity" at bounding box center [641, 384] width 381 height 19
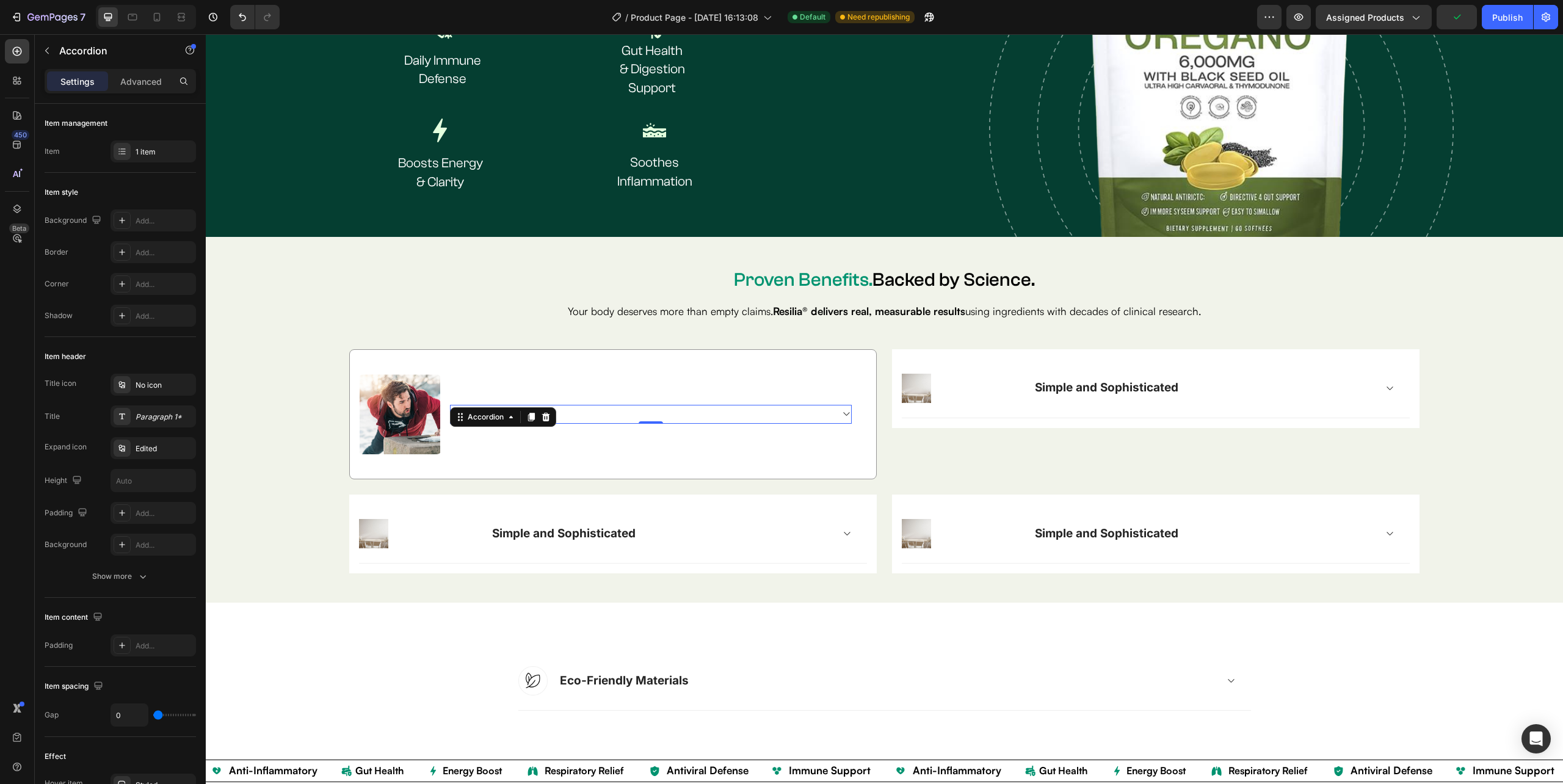
click at [555, 409] on div "Immunity" at bounding box center [641, 414] width 381 height 19
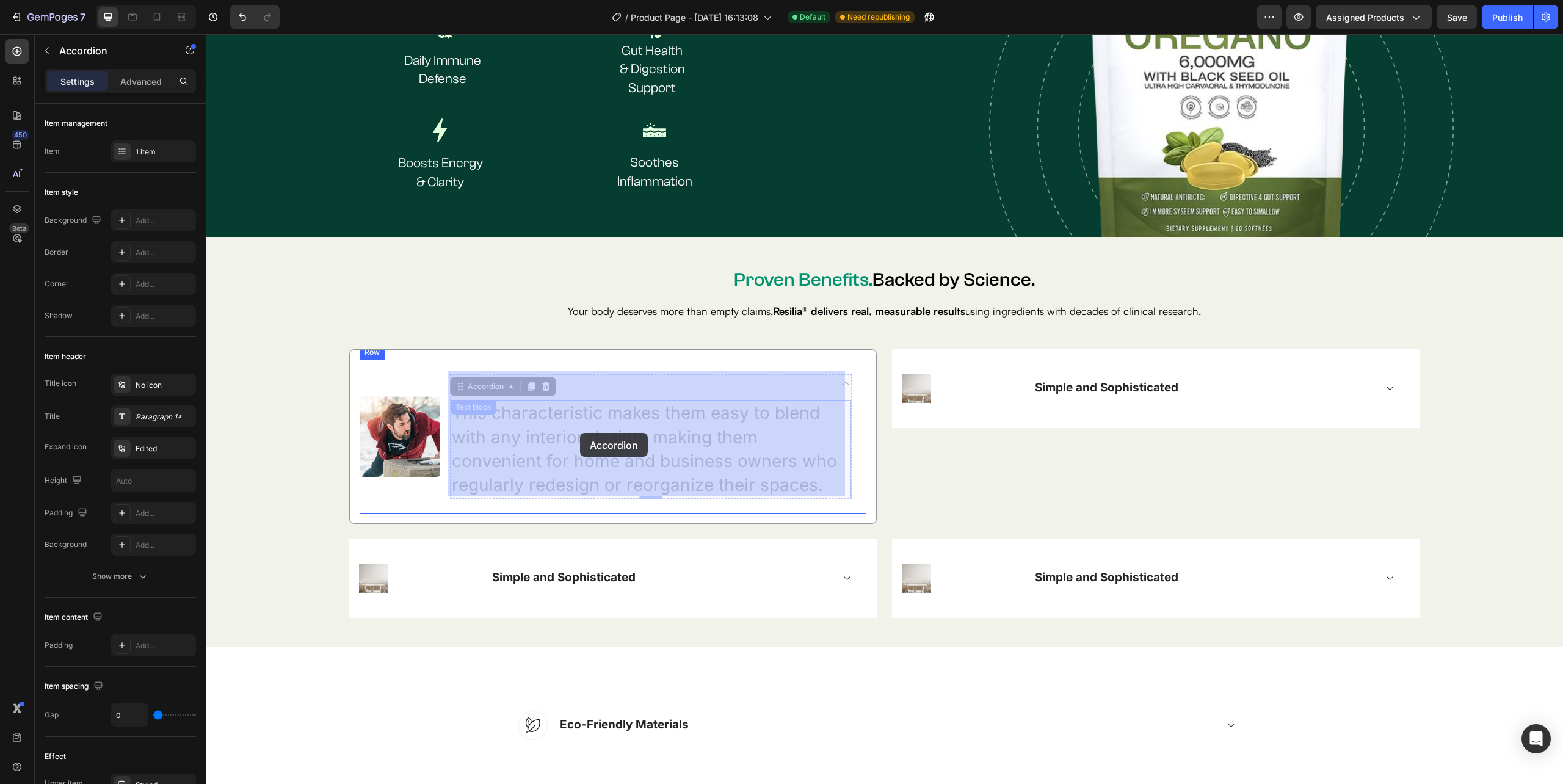
drag, startPoint x: 459, startPoint y: 384, endPoint x: 528, endPoint y: 397, distance: 70.2
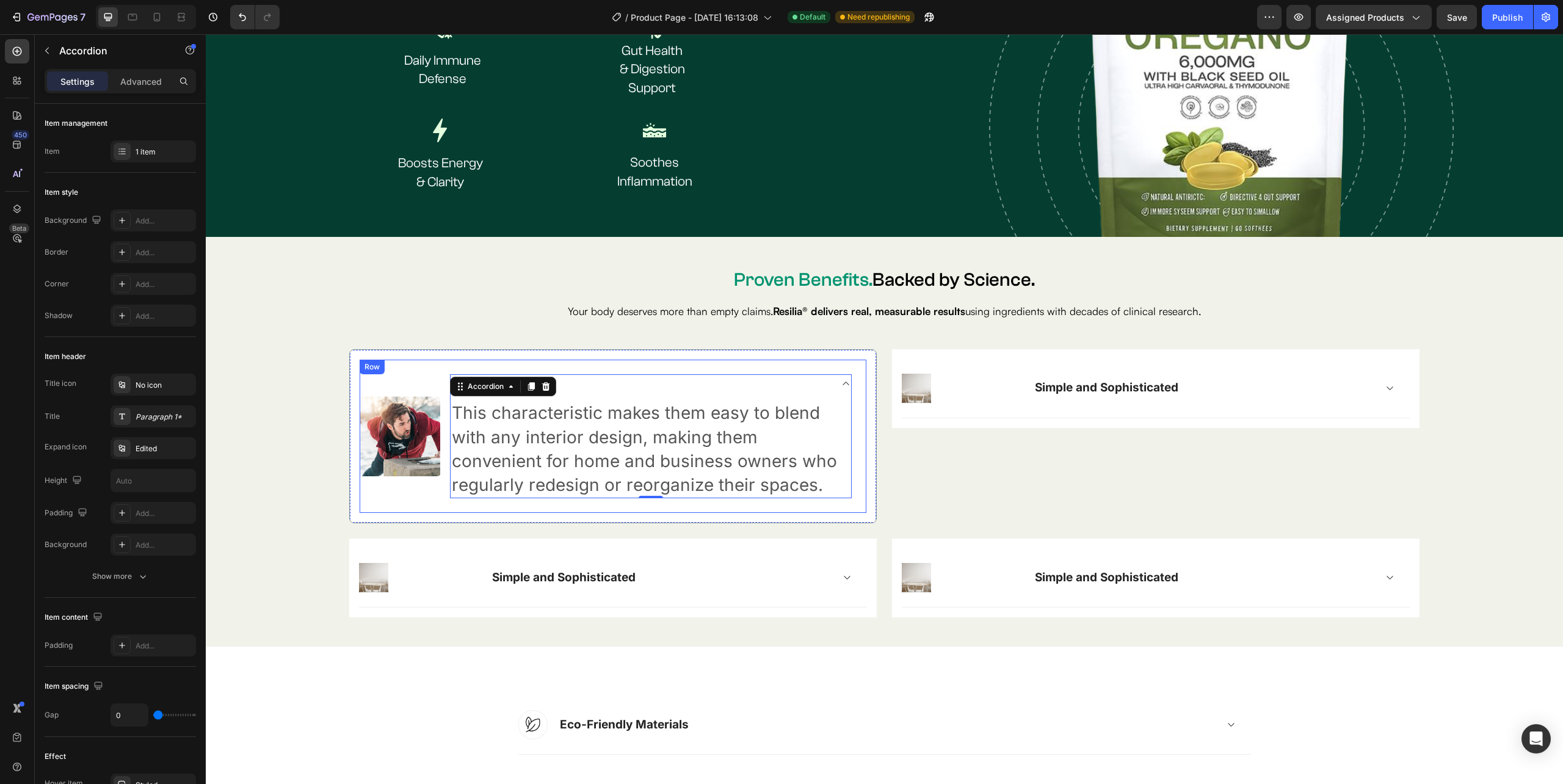
click at [846, 379] on div "Image Immunity This characteristic makes them easy to blend with any interior d…" at bounding box center [613, 437] width 507 height 154
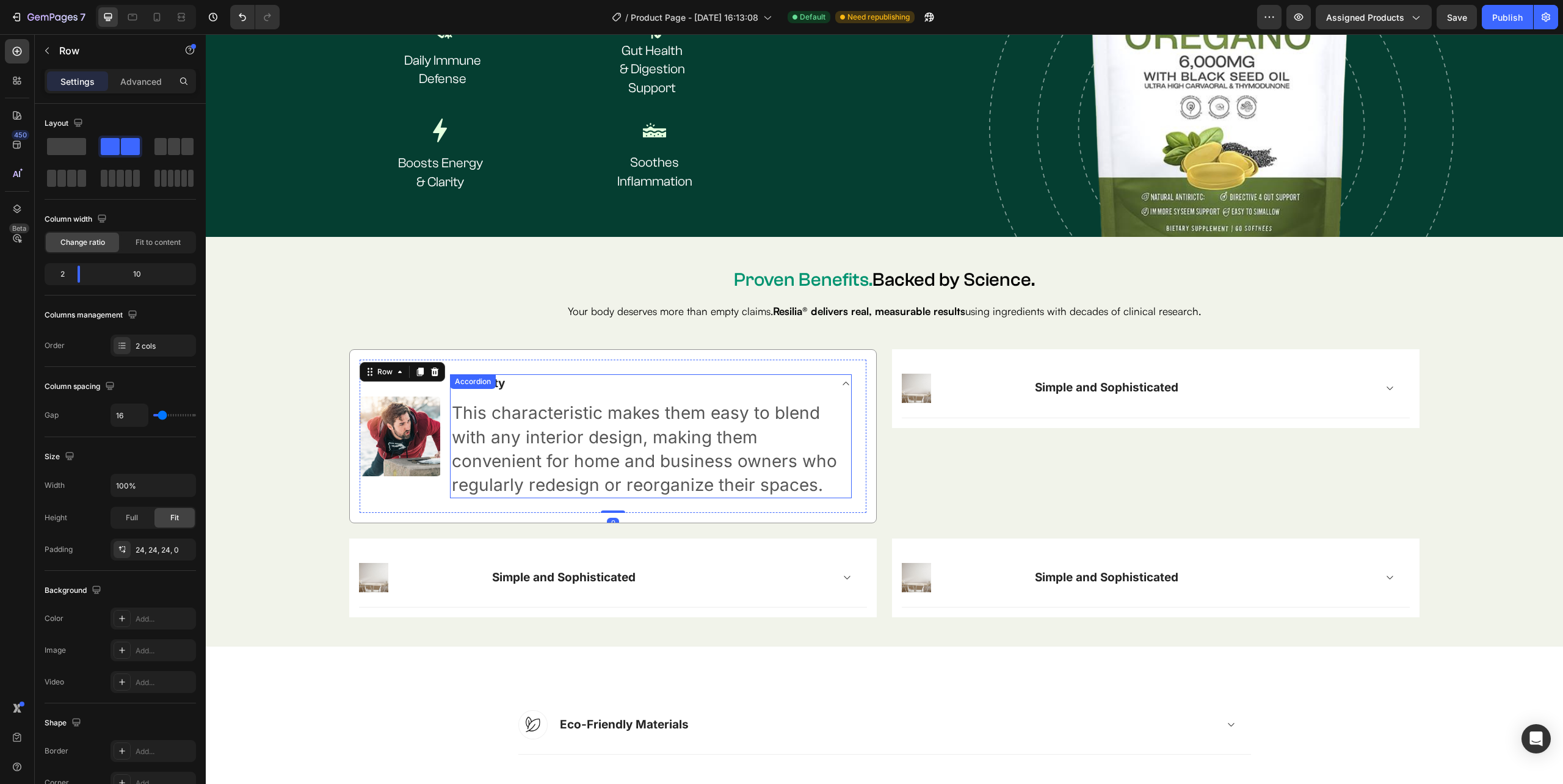
click at [841, 381] on icon at bounding box center [845, 383] width 10 height 10
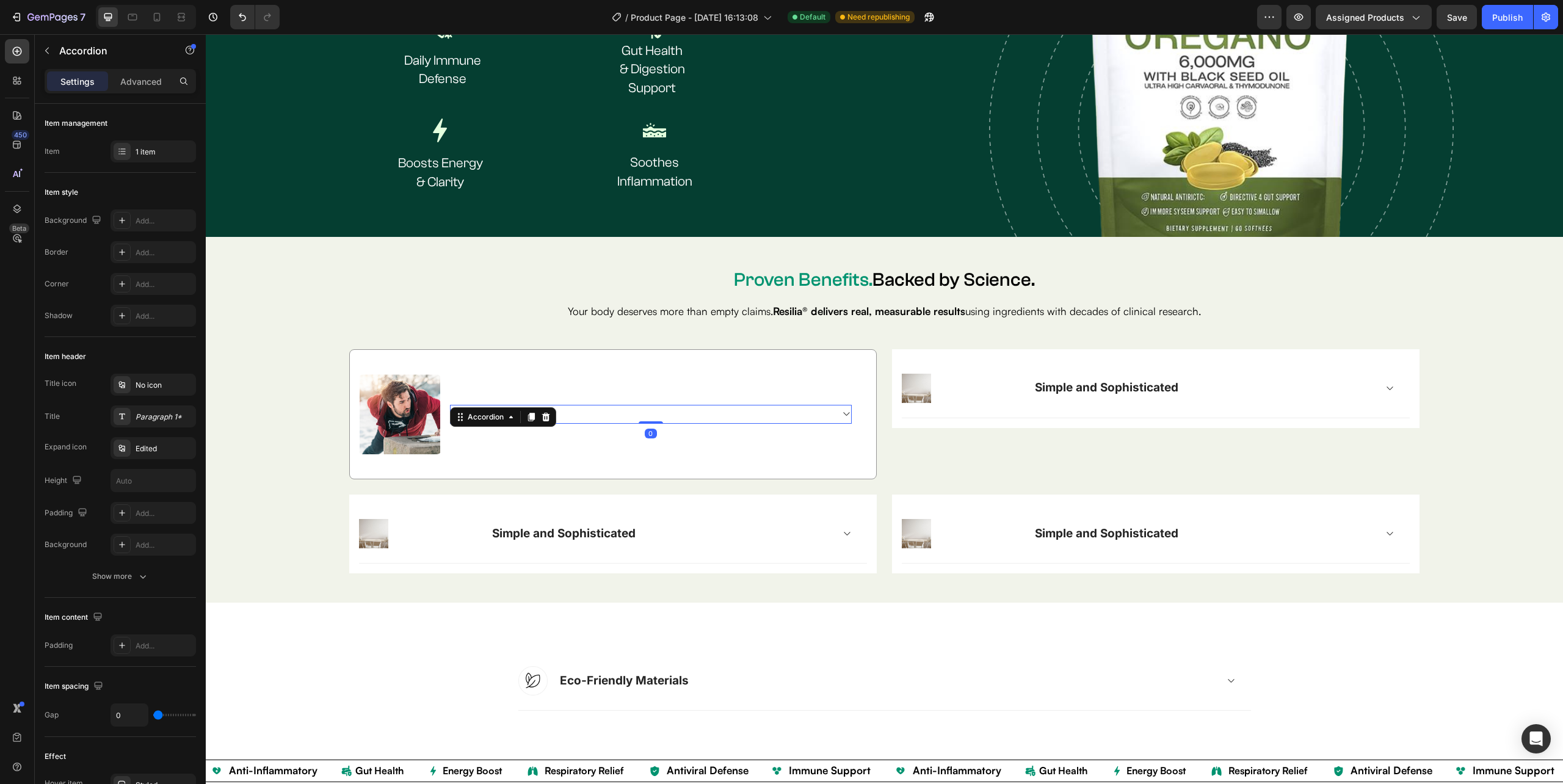
click at [840, 381] on div "Immunity This characteristic makes them easy to blend with any interior design,…" at bounding box center [650, 414] width 402 height 80
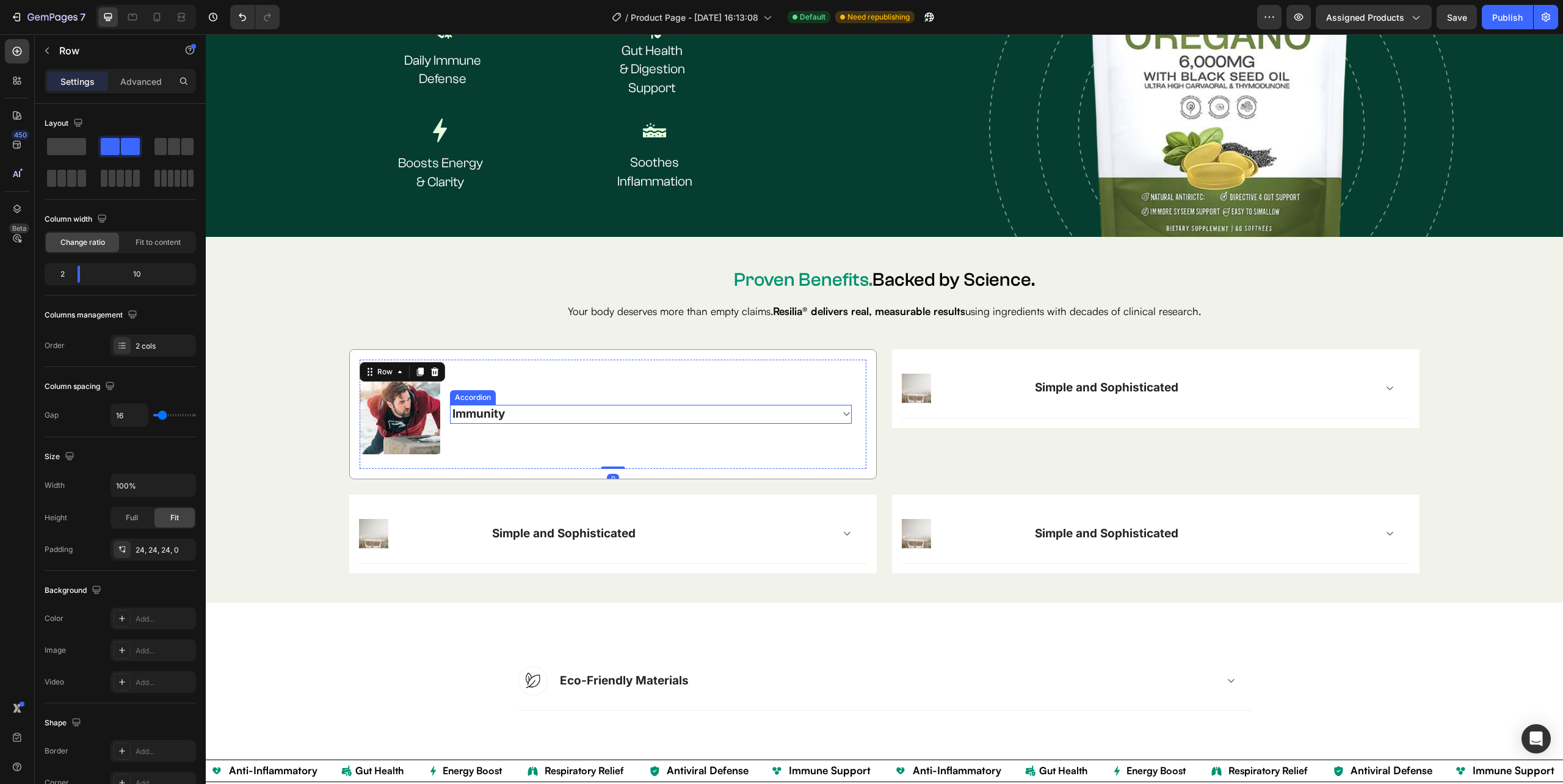
click at [504, 411] on div "Immunity" at bounding box center [478, 414] width 56 height 19
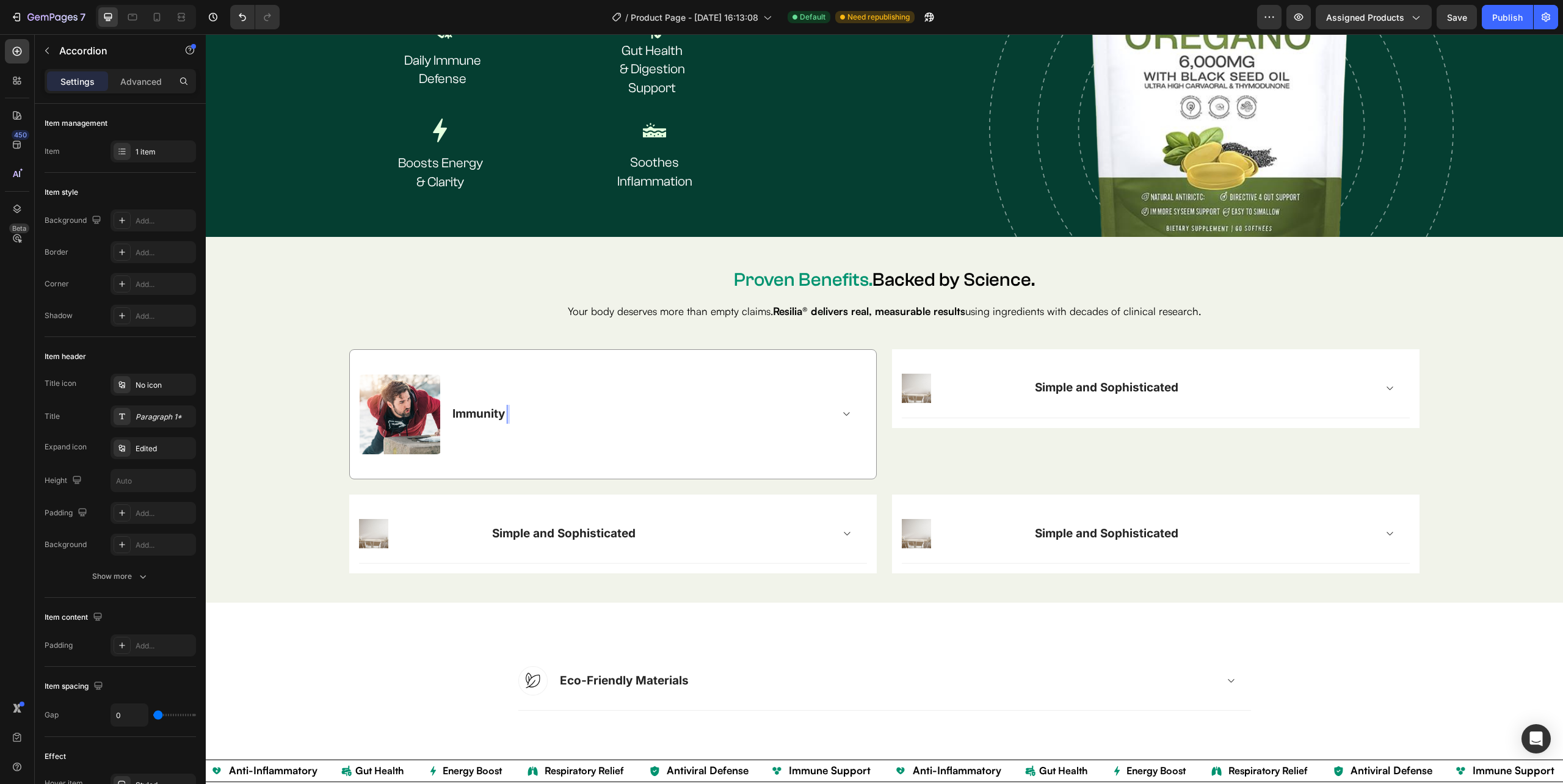
click at [504, 412] on p "Immunity" at bounding box center [478, 414] width 53 height 16
click at [504, 411] on p "Immunity" at bounding box center [478, 414] width 53 height 16
click at [399, 384] on icon "Editor contextual toolbar" at bounding box center [398, 385] width 12 height 12
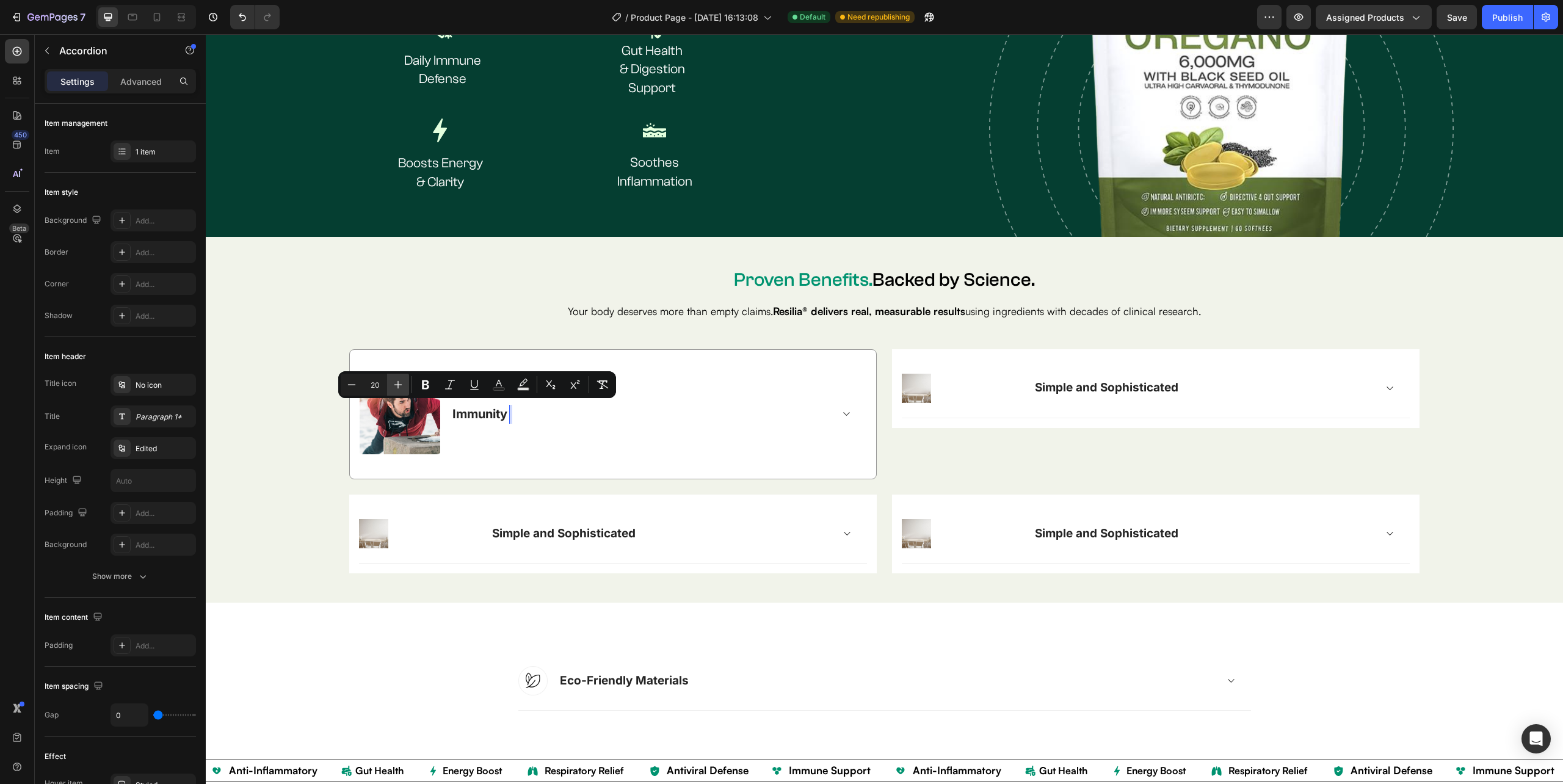
click at [399, 384] on icon "Editor contextual toolbar" at bounding box center [398, 385] width 12 height 12
click at [399, 384] on icon "Editor contextual toolbar" at bounding box center [398, 385] width 12 height 12
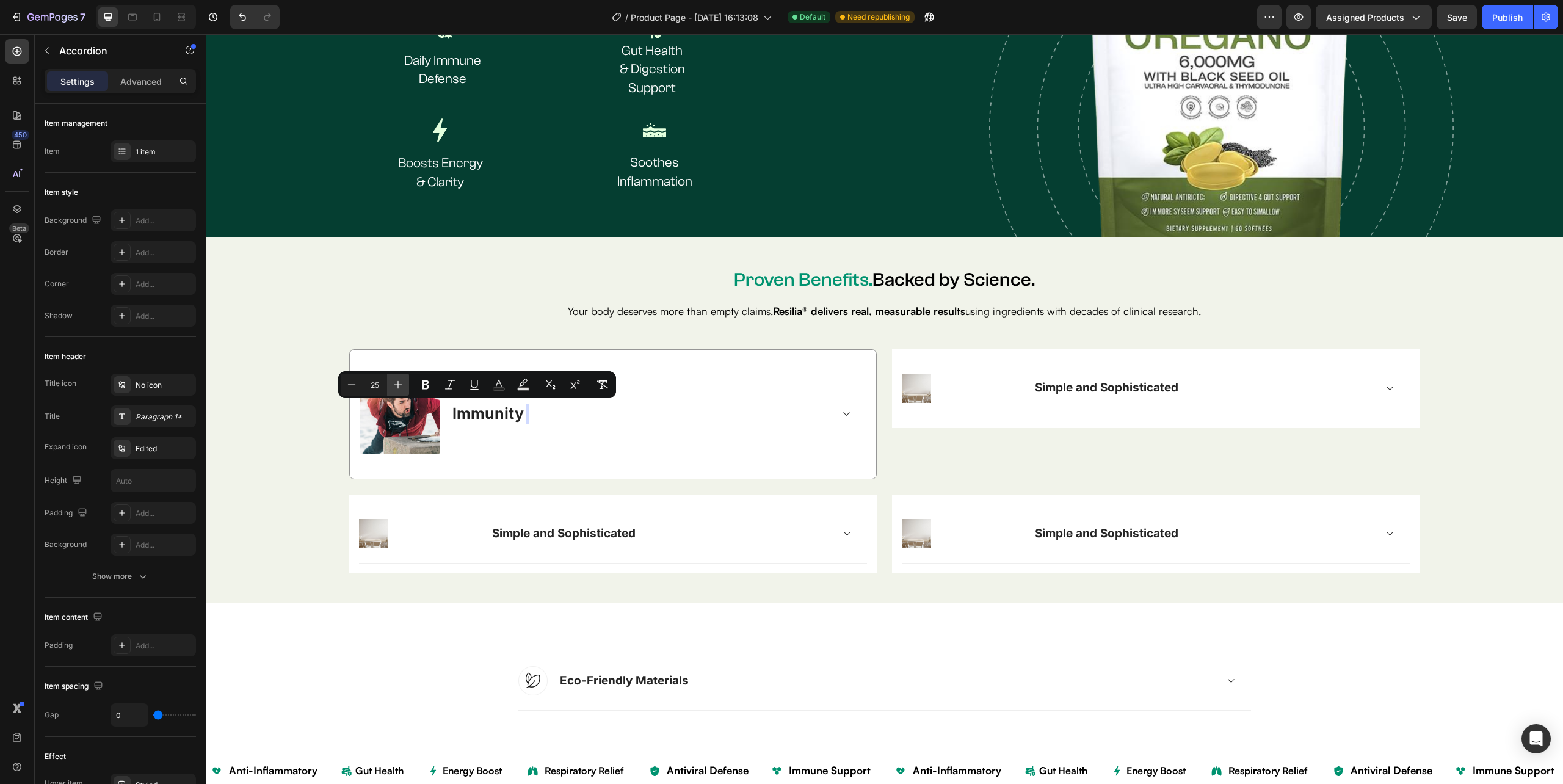
click at [399, 384] on icon "Editor contextual toolbar" at bounding box center [398, 385] width 12 height 12
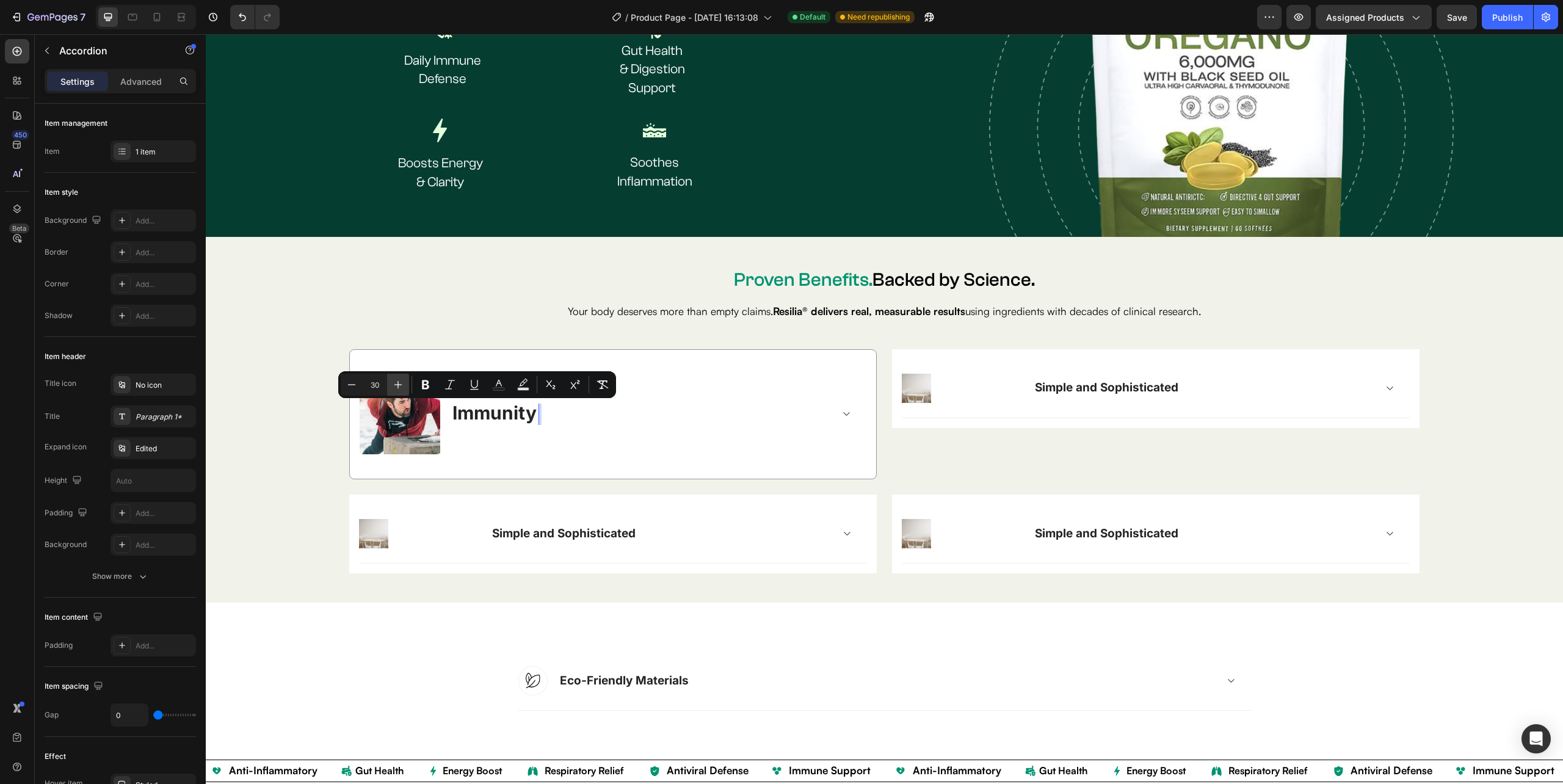
click at [399, 384] on icon "Editor contextual toolbar" at bounding box center [398, 385] width 12 height 12
click at [352, 385] on icon "Editor contextual toolbar" at bounding box center [352, 385] width 12 height 12
click at [354, 385] on icon "Editor contextual toolbar" at bounding box center [352, 385] width 12 height 12
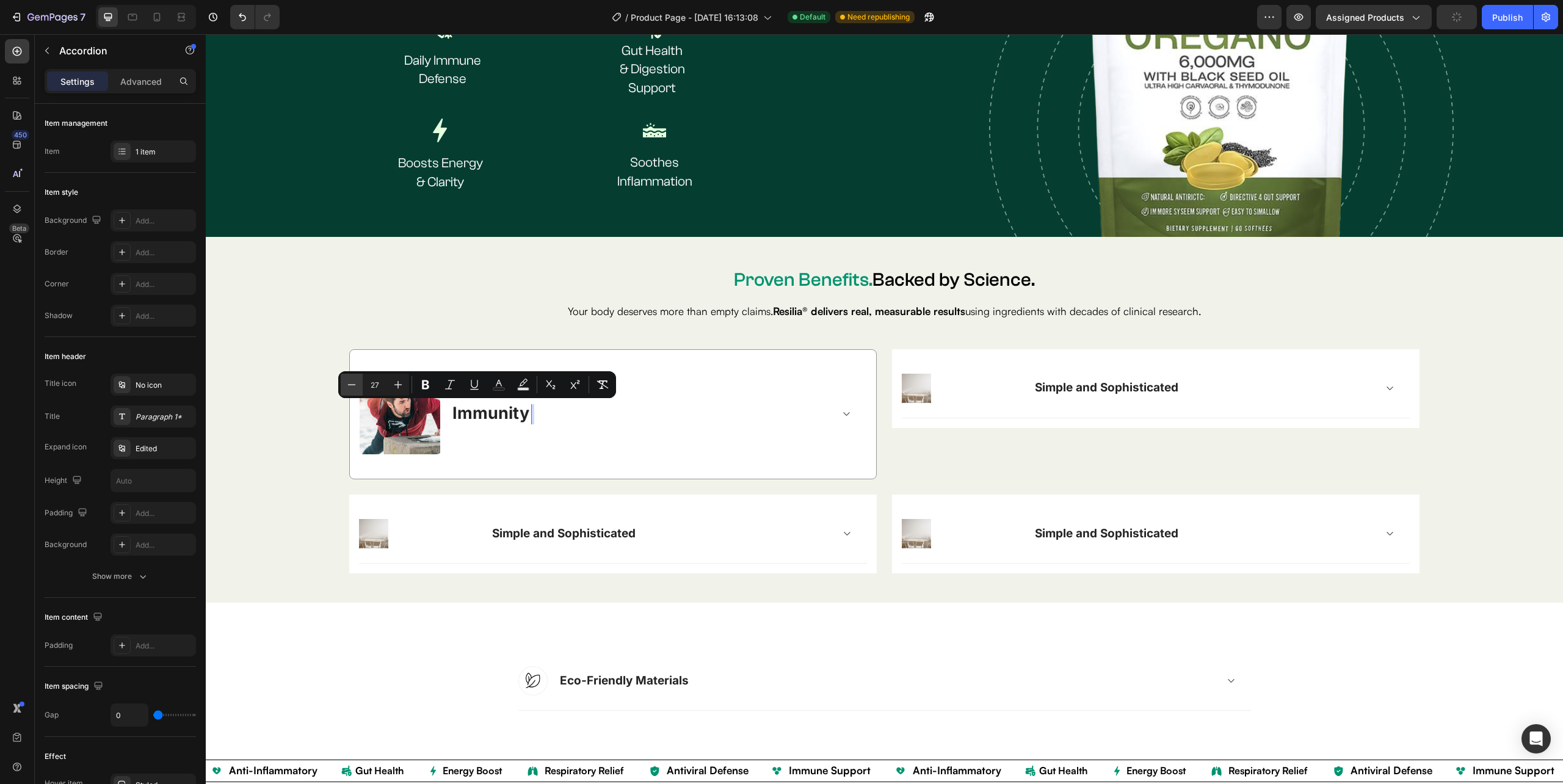
click at [353, 385] on icon "Editor contextual toolbar" at bounding box center [352, 385] width 12 height 12
type input "24"
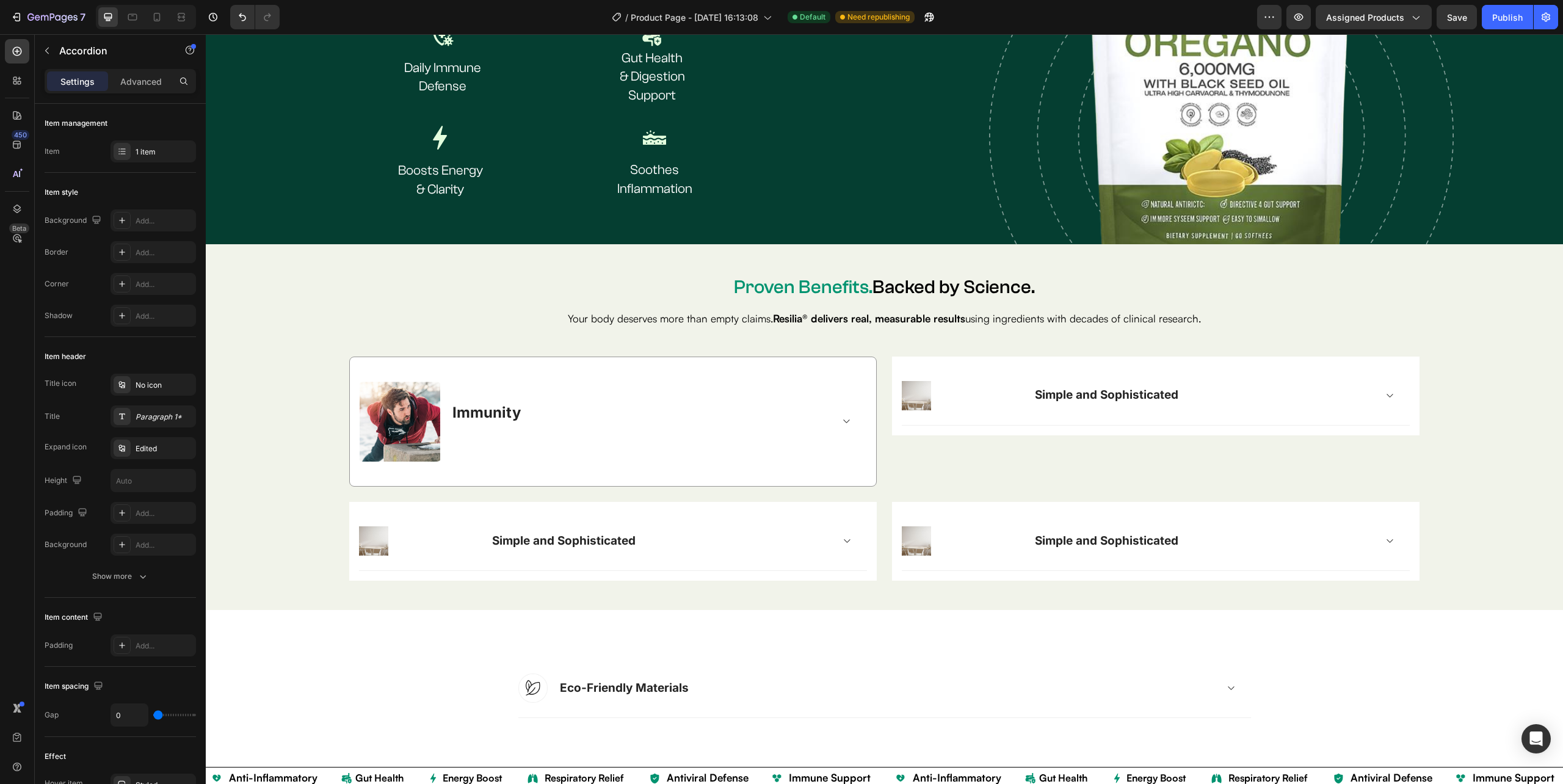
scroll to position [2323, 0]
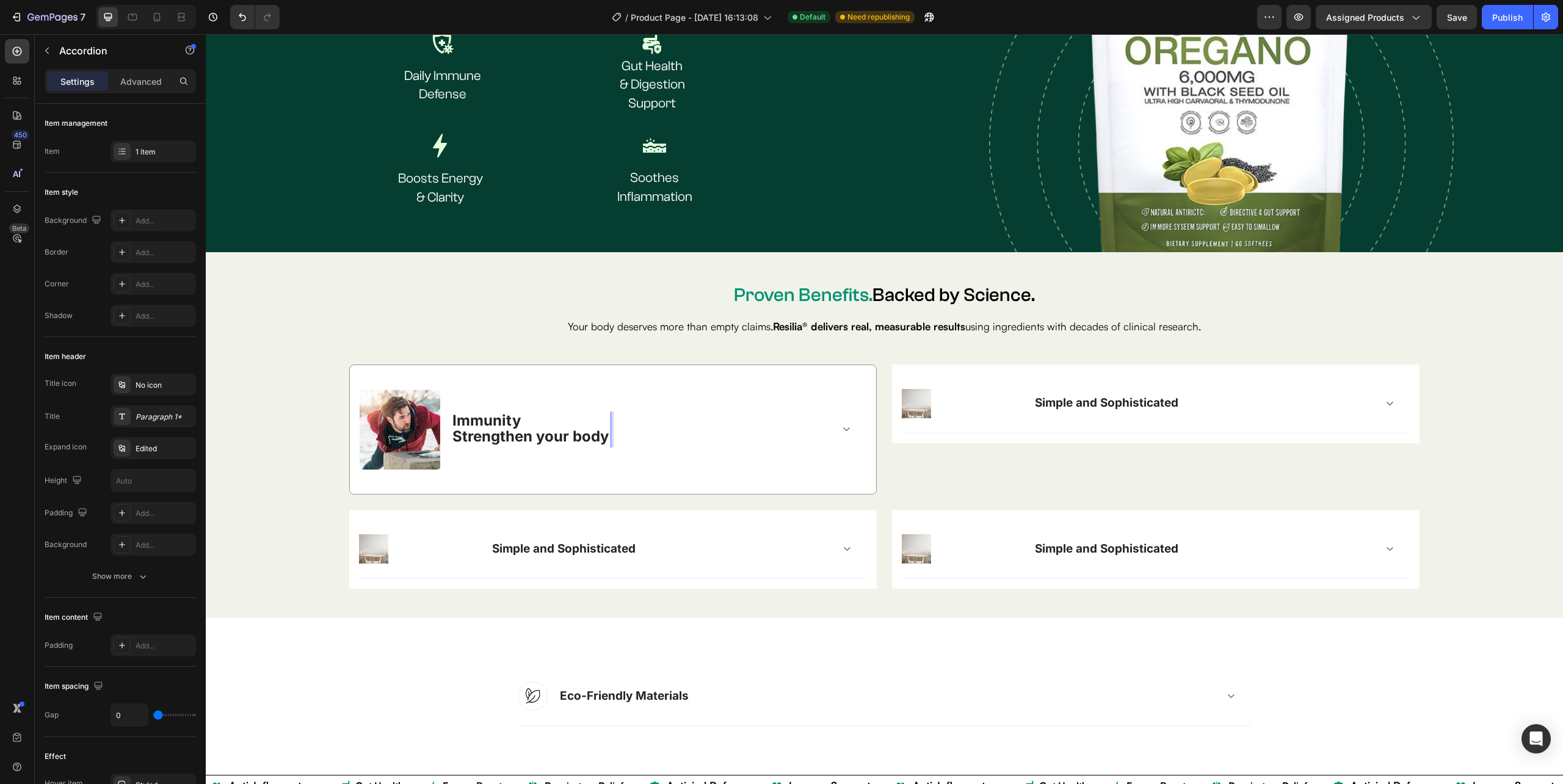
click at [602, 431] on span "Strengthen your body" at bounding box center [530, 436] width 156 height 17
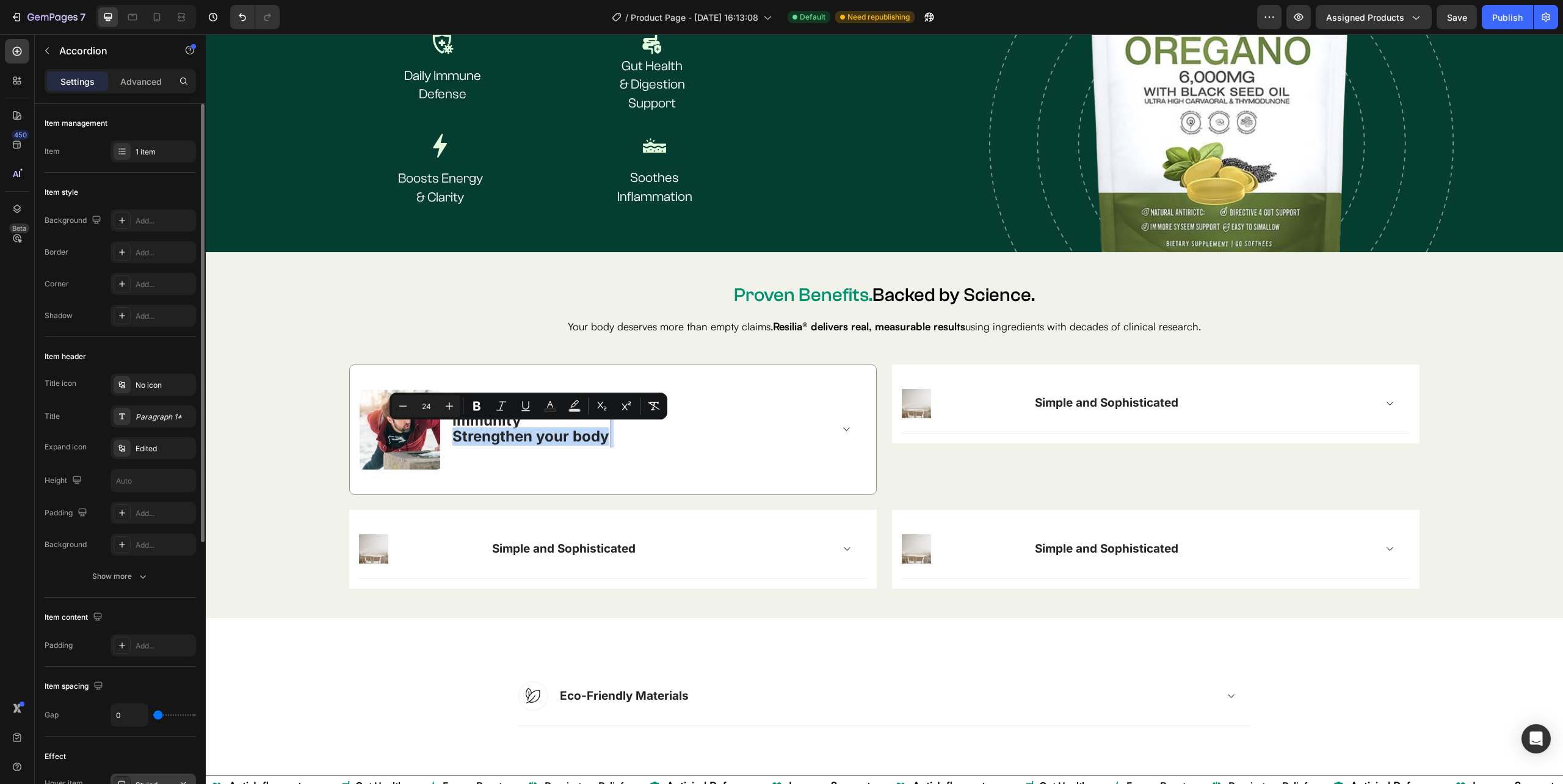
scroll to position [406, 0]
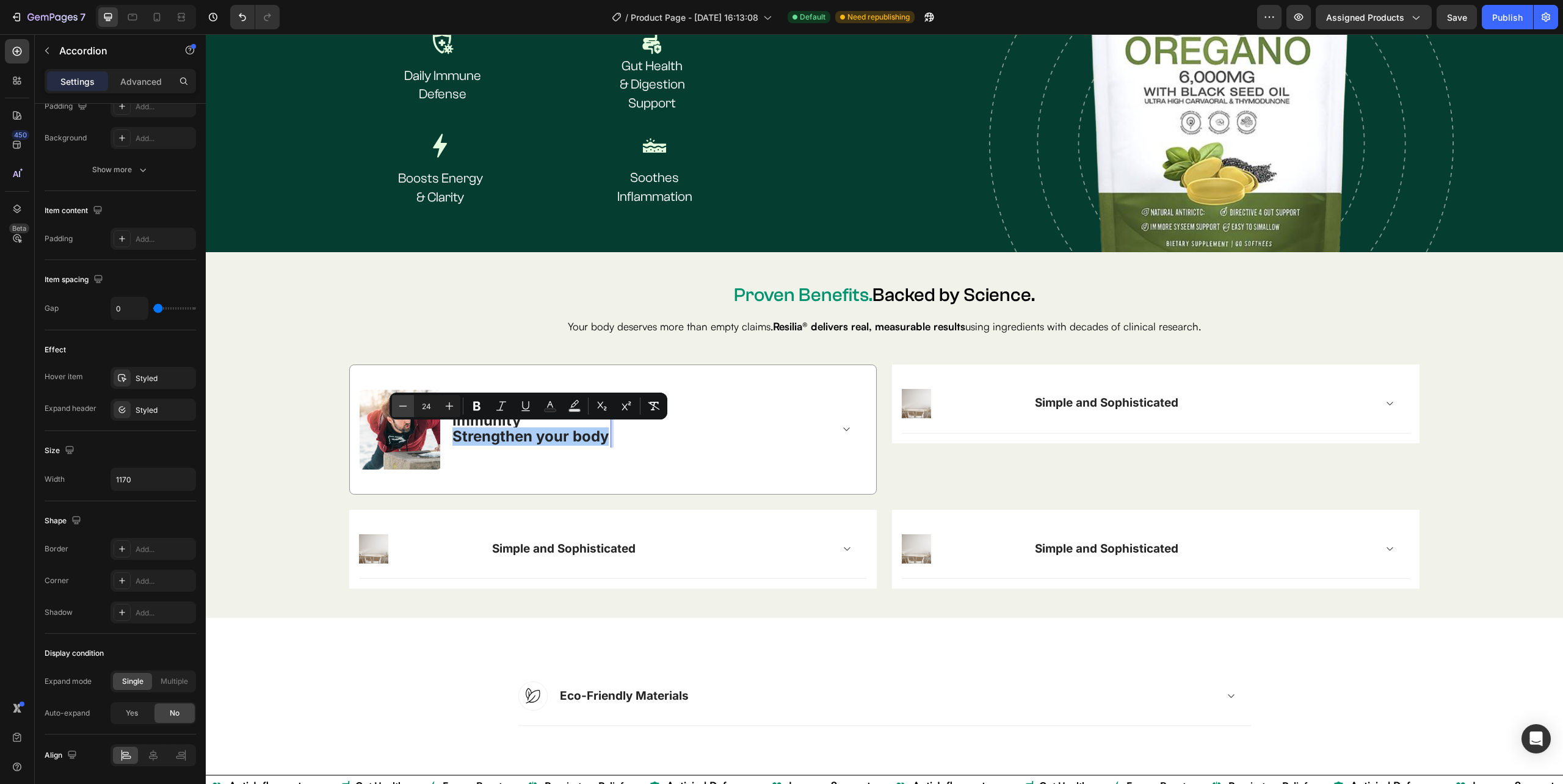
click at [405, 408] on icon "Editor contextual toolbar" at bounding box center [403, 406] width 12 height 12
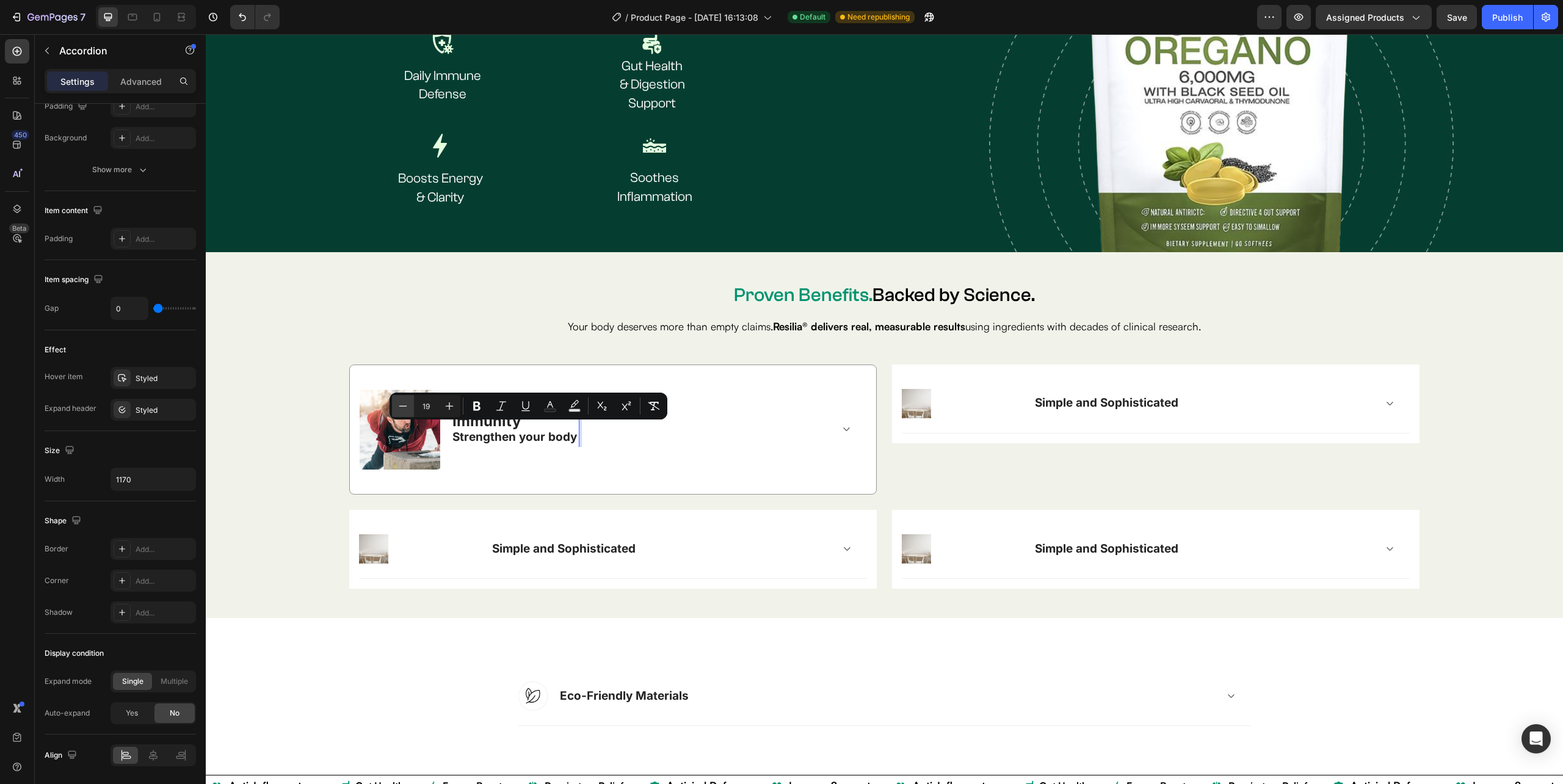
click at [406, 405] on icon "Editor contextual toolbar" at bounding box center [403, 406] width 12 height 12
click at [403, 405] on icon "Editor contextual toolbar" at bounding box center [403, 406] width 12 height 12
type input "17"
click at [476, 404] on icon "Editor contextual toolbar" at bounding box center [476, 406] width 12 height 12
click at [601, 443] on div "Immunity Strengthen your body" at bounding box center [641, 430] width 381 height 35
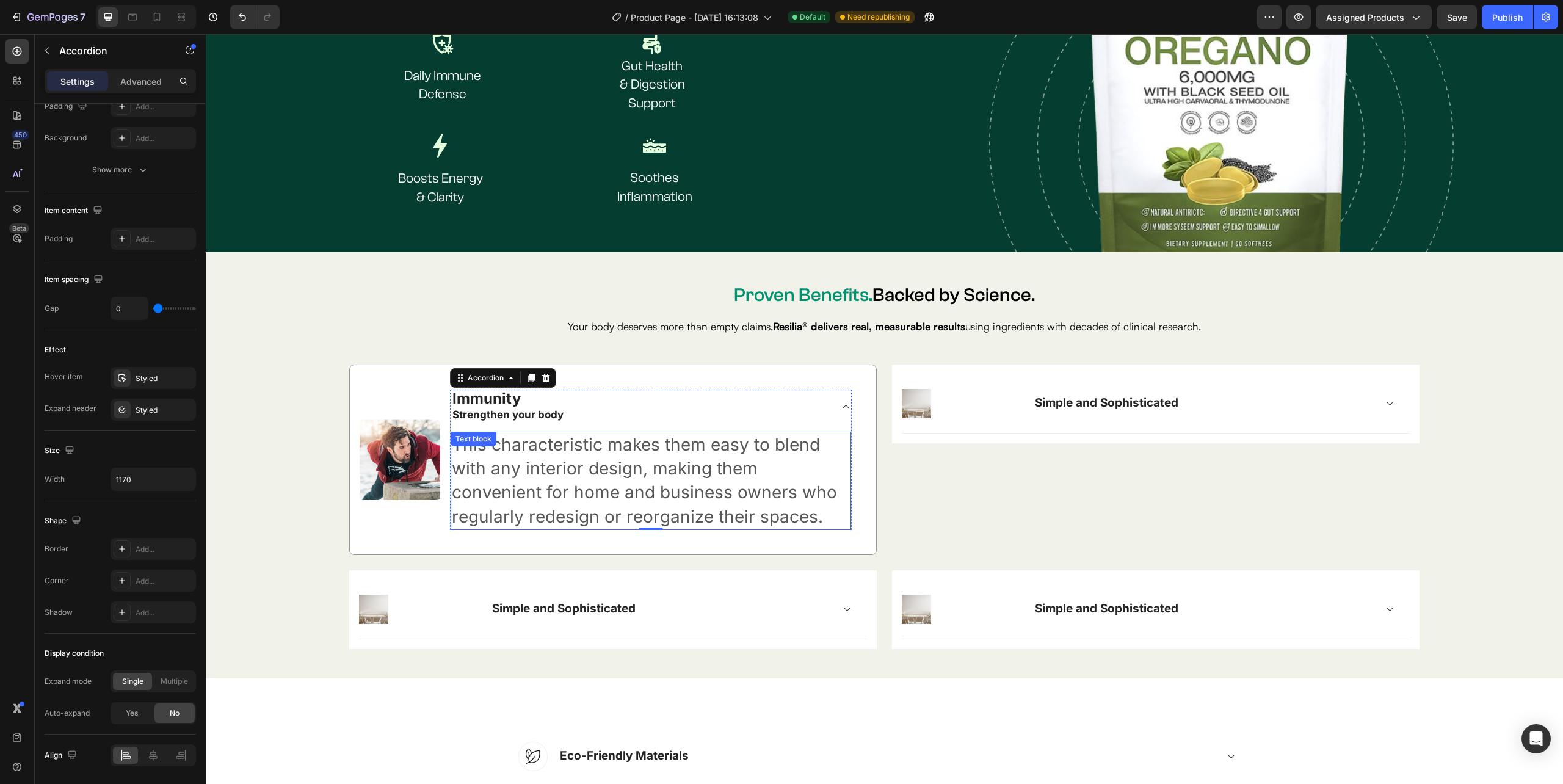
click at [628, 510] on p "This characteristic makes them easy to blend with any interior design, making t…" at bounding box center [651, 481] width 398 height 96
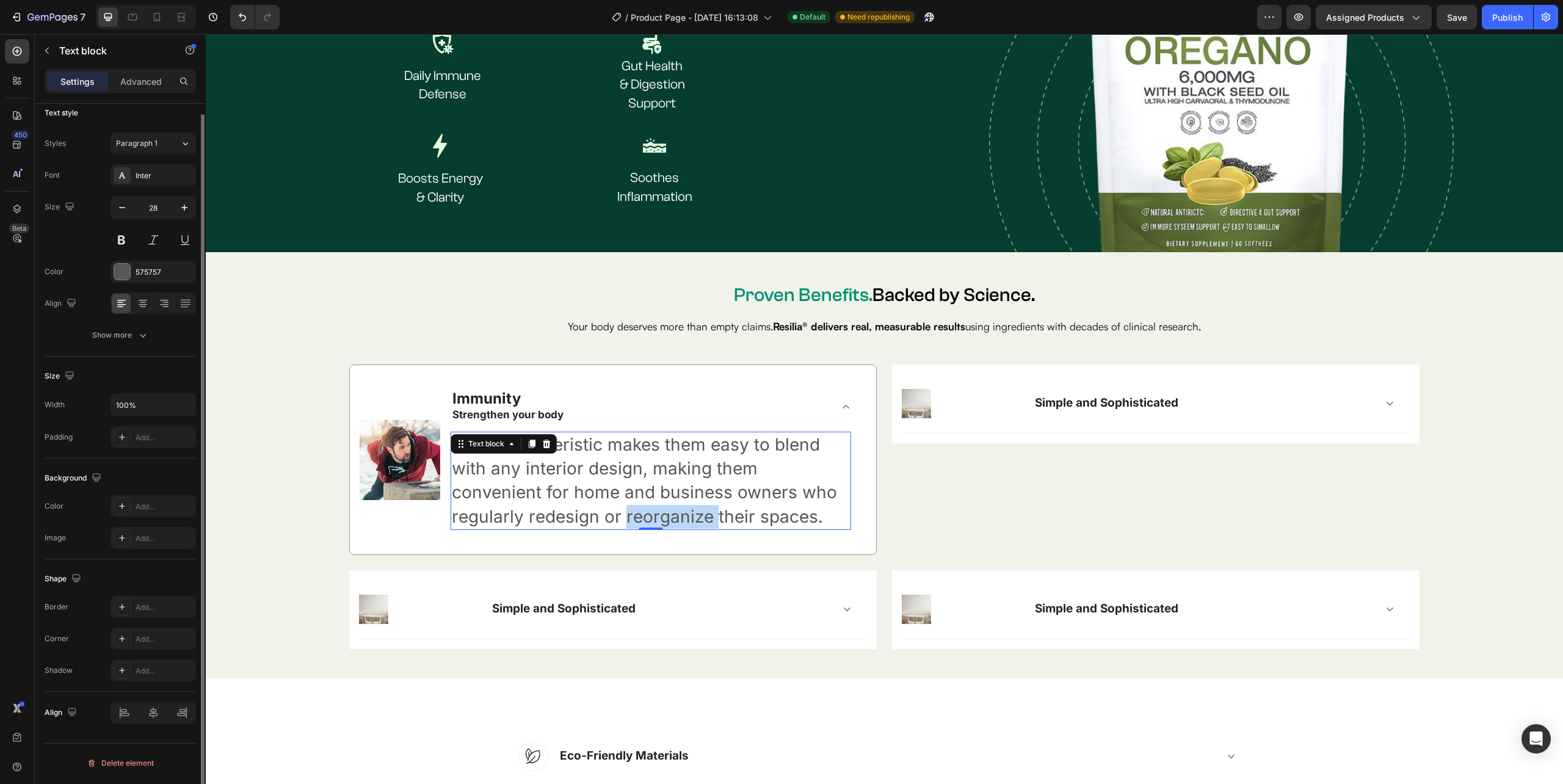
click at [628, 510] on p "This characteristic makes them easy to blend with any interior design, making t…" at bounding box center [651, 481] width 398 height 96
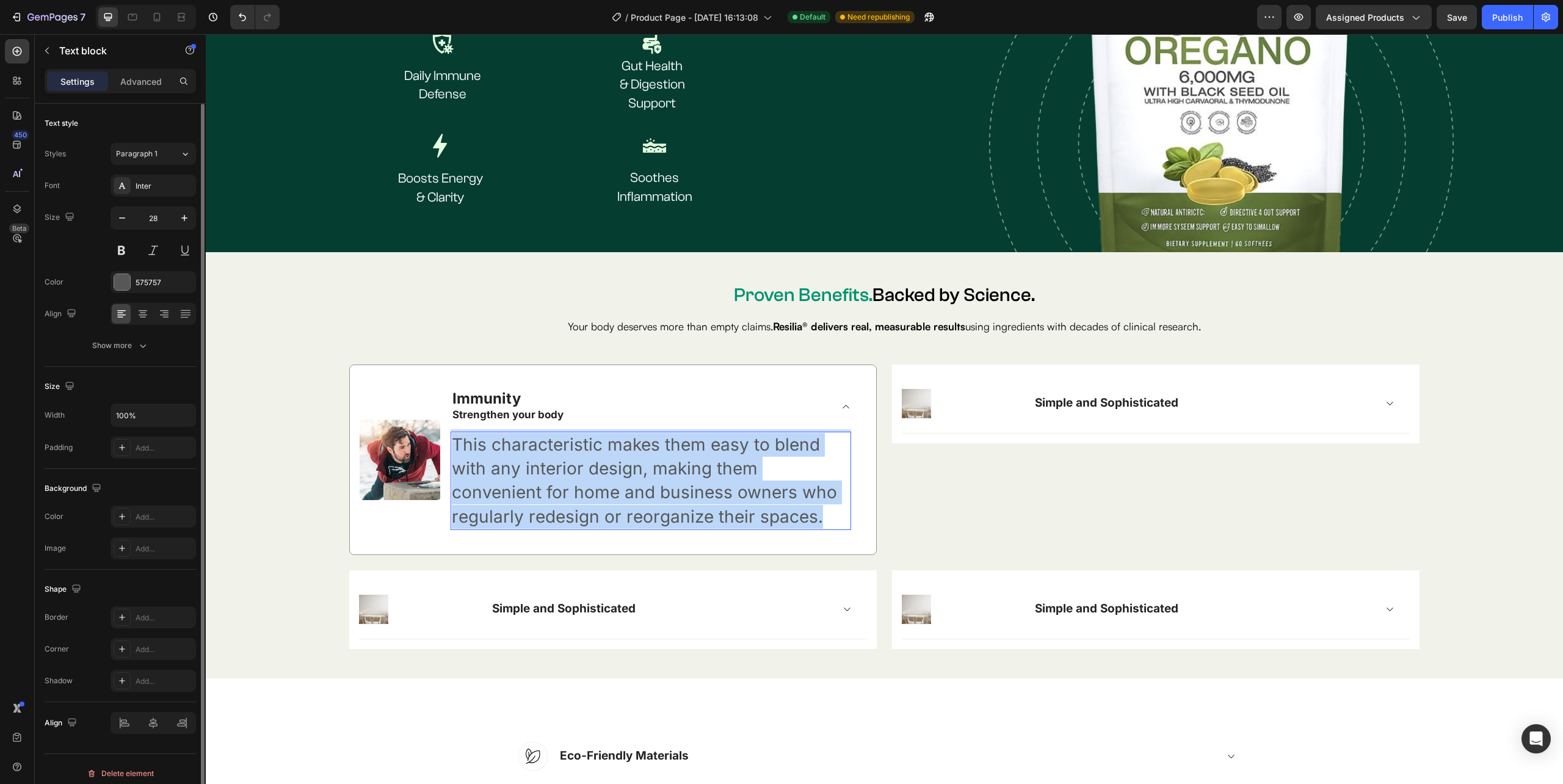
click at [628, 510] on p "This characteristic makes them easy to blend with any interior design, making t…" at bounding box center [651, 481] width 398 height 96
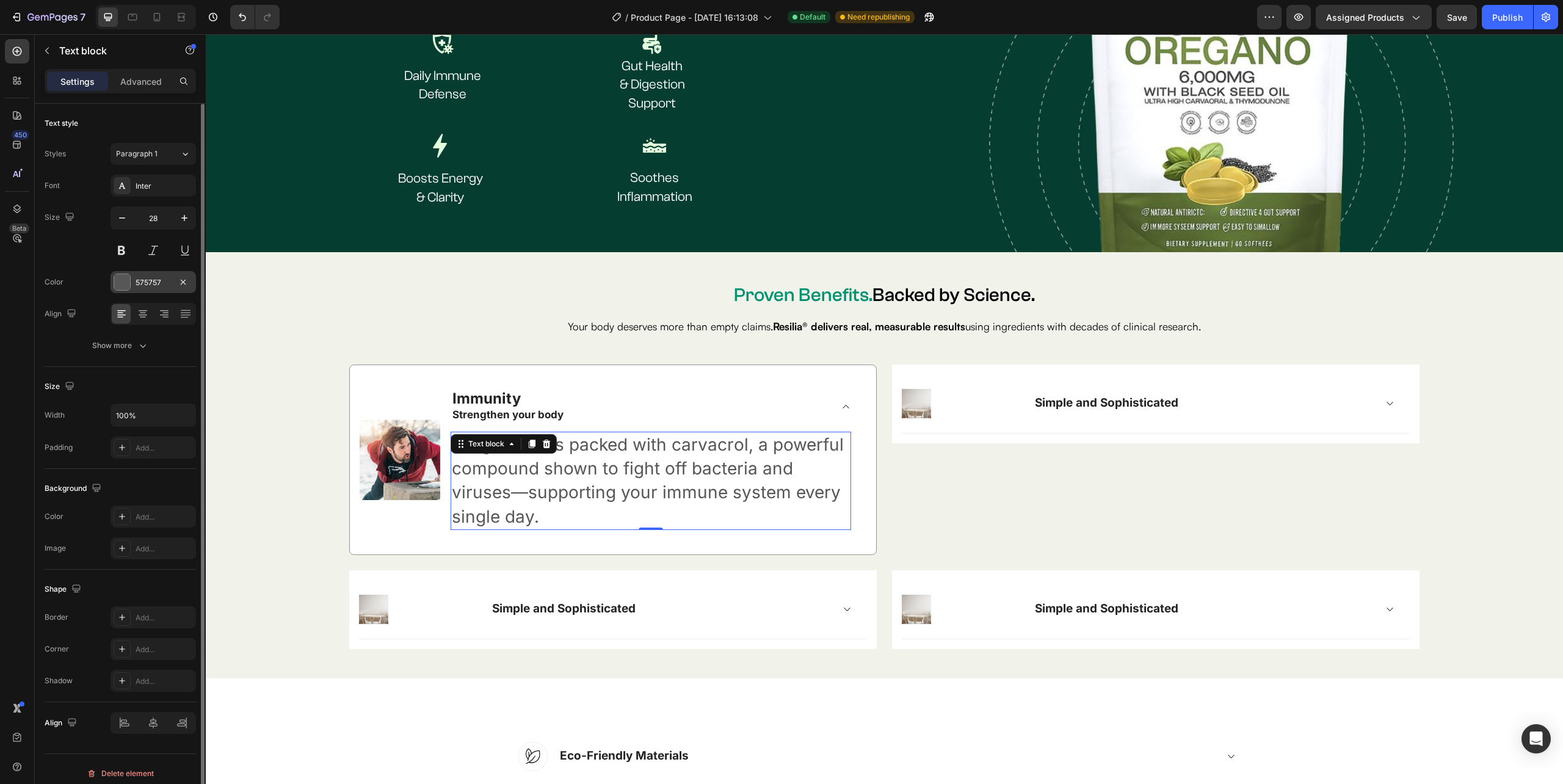
click at [140, 282] on div "575757" at bounding box center [153, 283] width 35 height 11
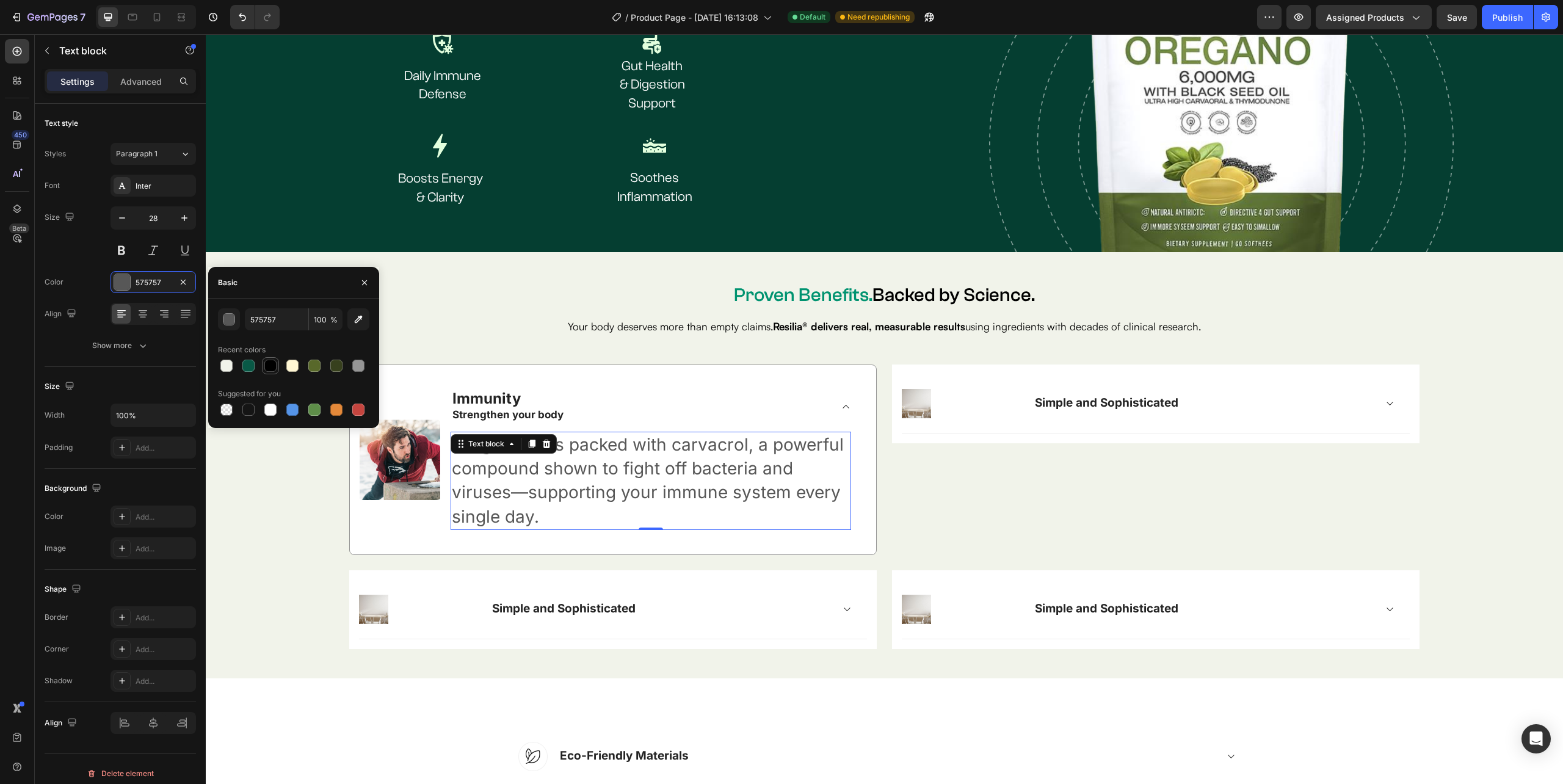
click at [269, 364] on div at bounding box center [271, 366] width 12 height 12
type input "000000"
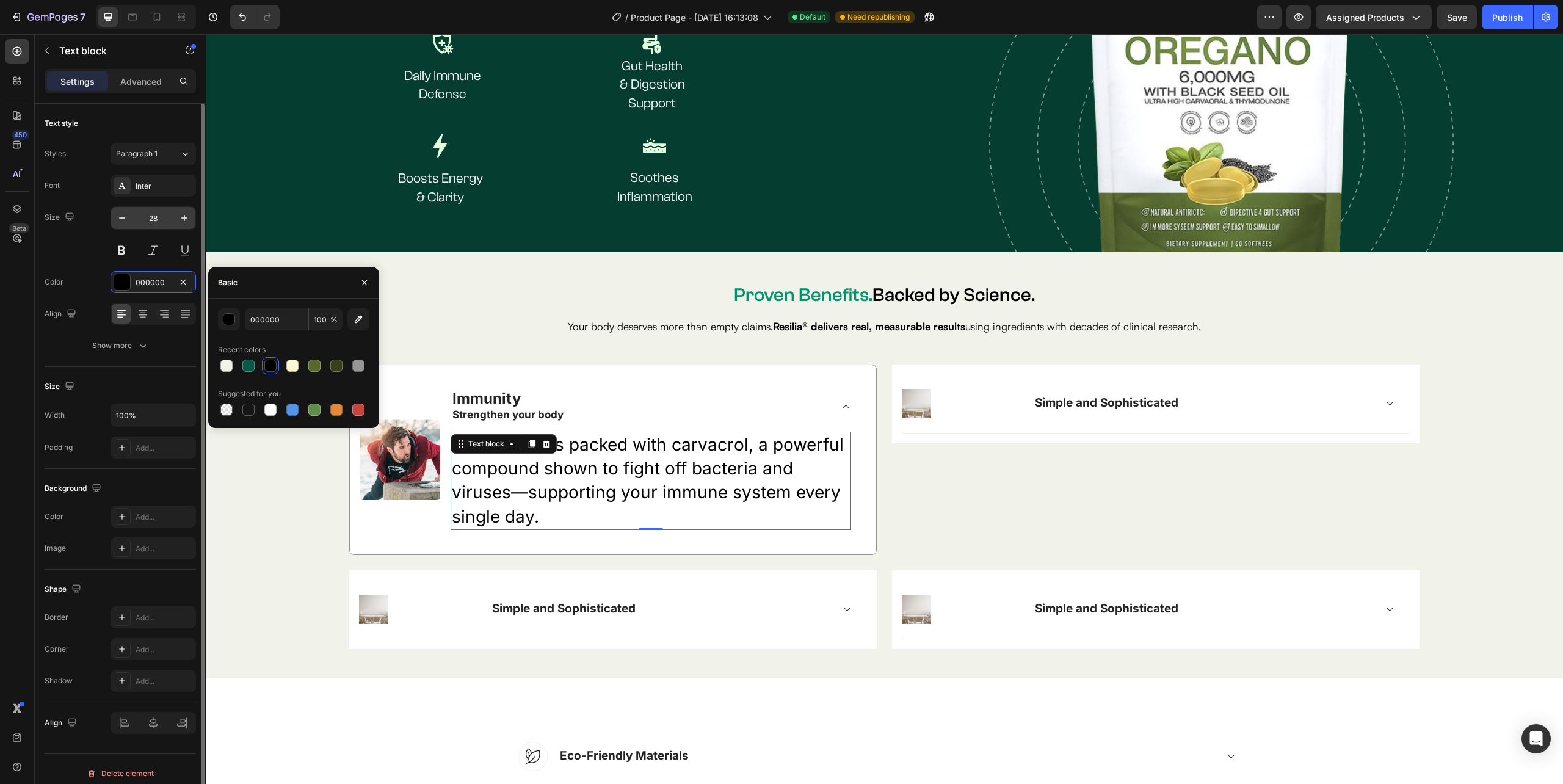
click at [156, 220] on input "28" at bounding box center [153, 217] width 41 height 22
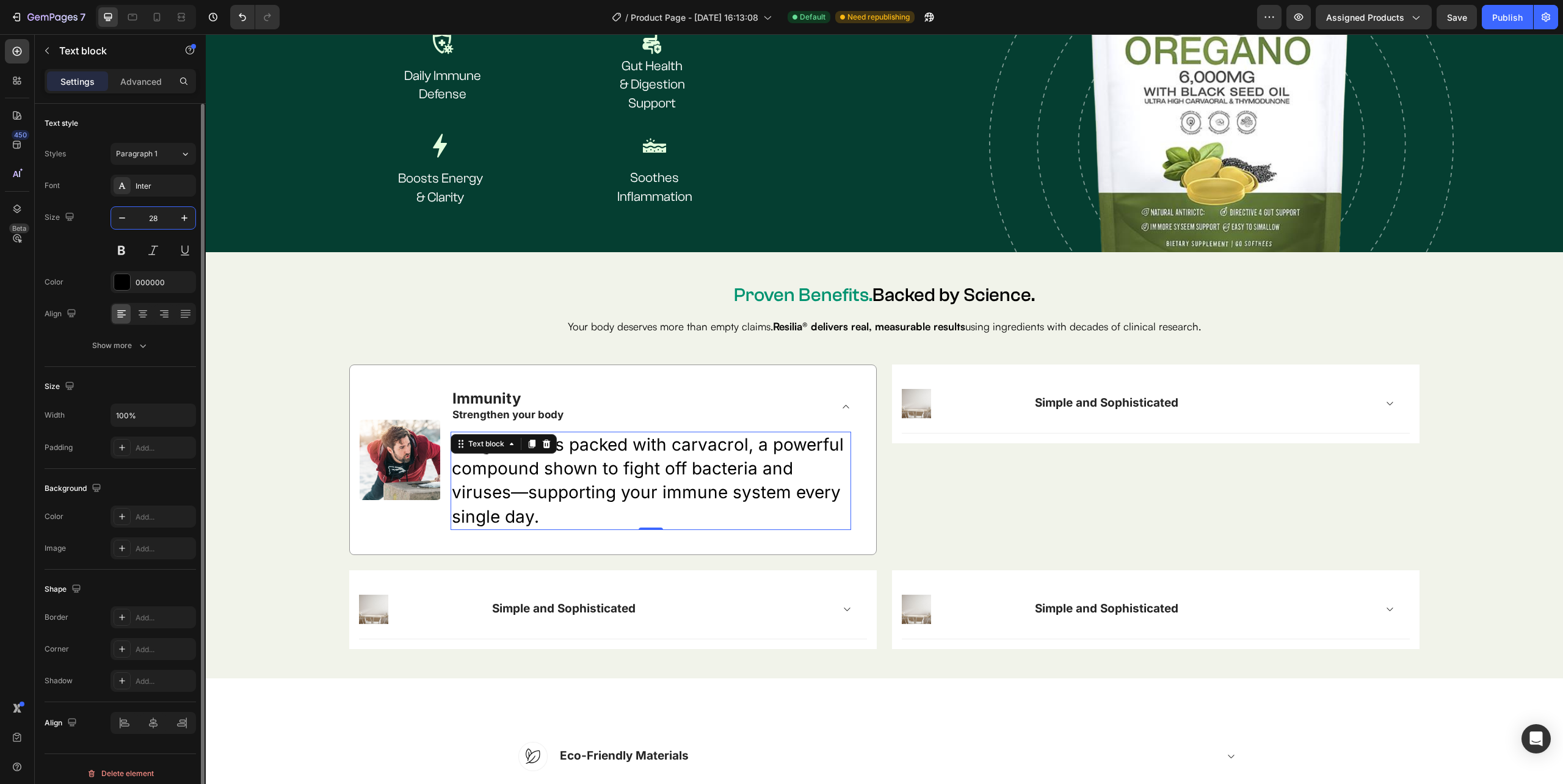
click at [156, 220] on input "28" at bounding box center [153, 217] width 41 height 22
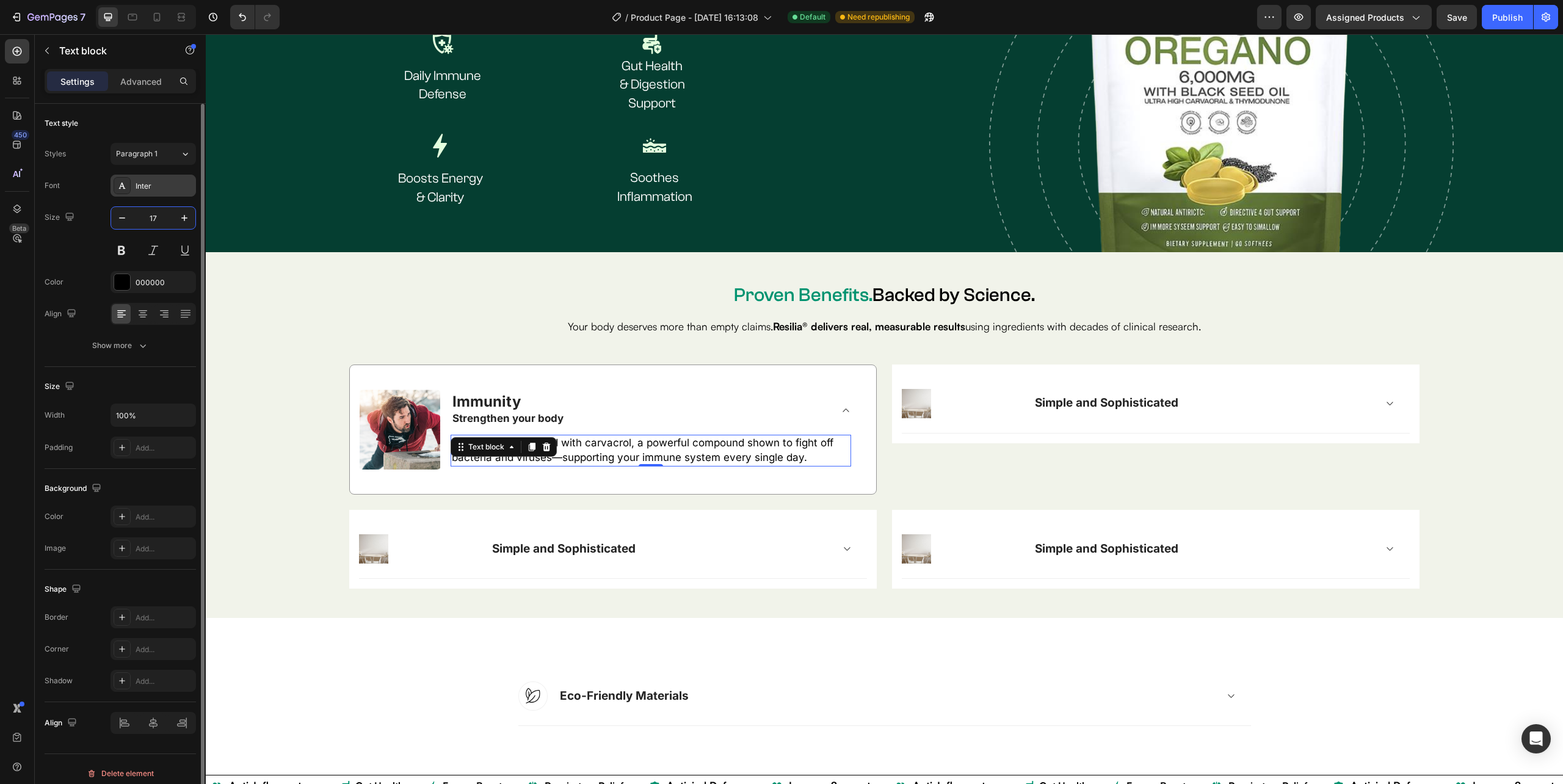
type input "17"
click at [145, 186] on div "Inter" at bounding box center [164, 186] width 57 height 11
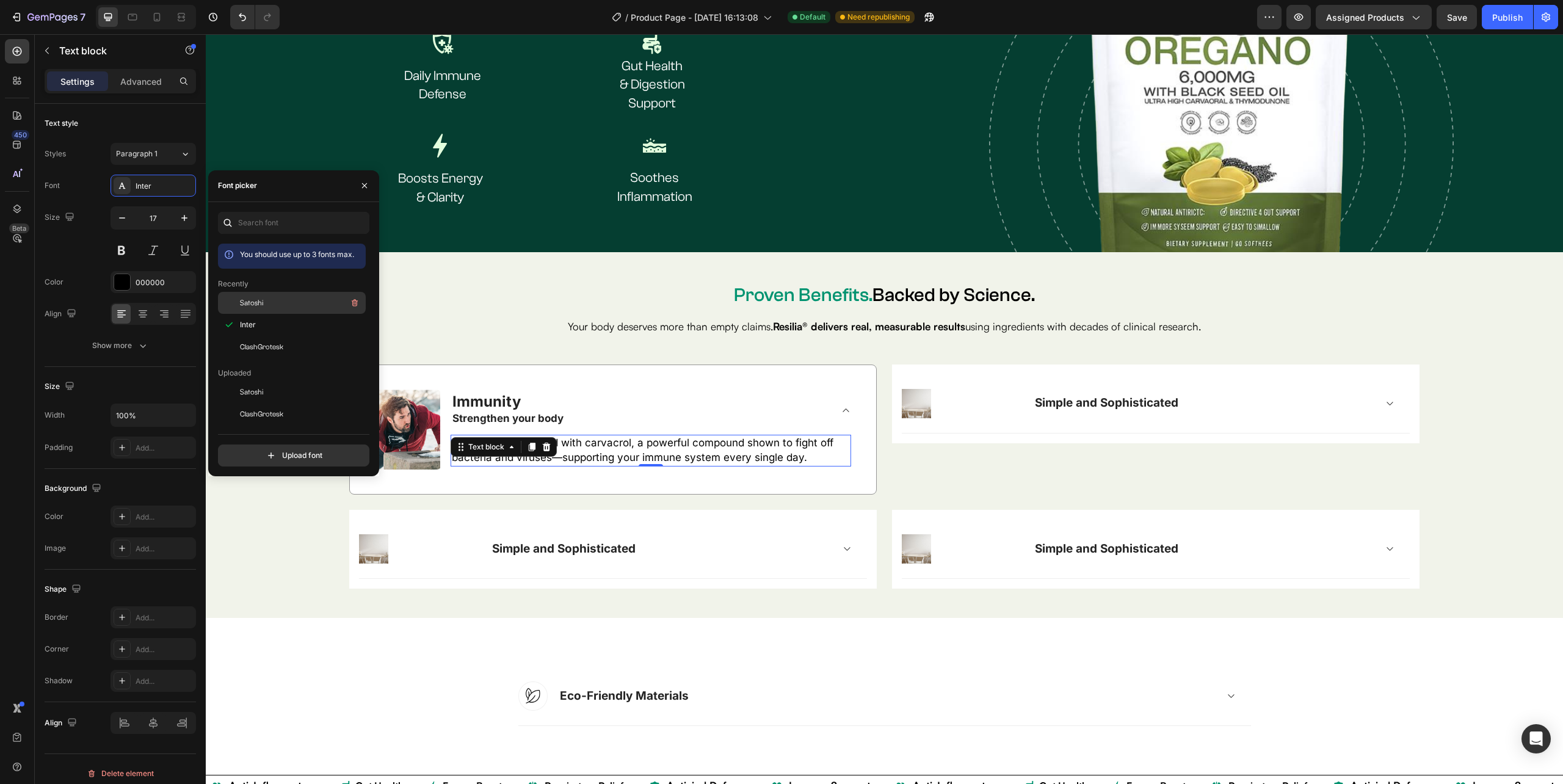
click at [247, 303] on span "Satoshi" at bounding box center [252, 303] width 24 height 11
click at [1451, 433] on div "Image Immunity Strengthen your body Oregano oil is packed with carvacrol, a pow…" at bounding box center [884, 477] width 1337 height 225
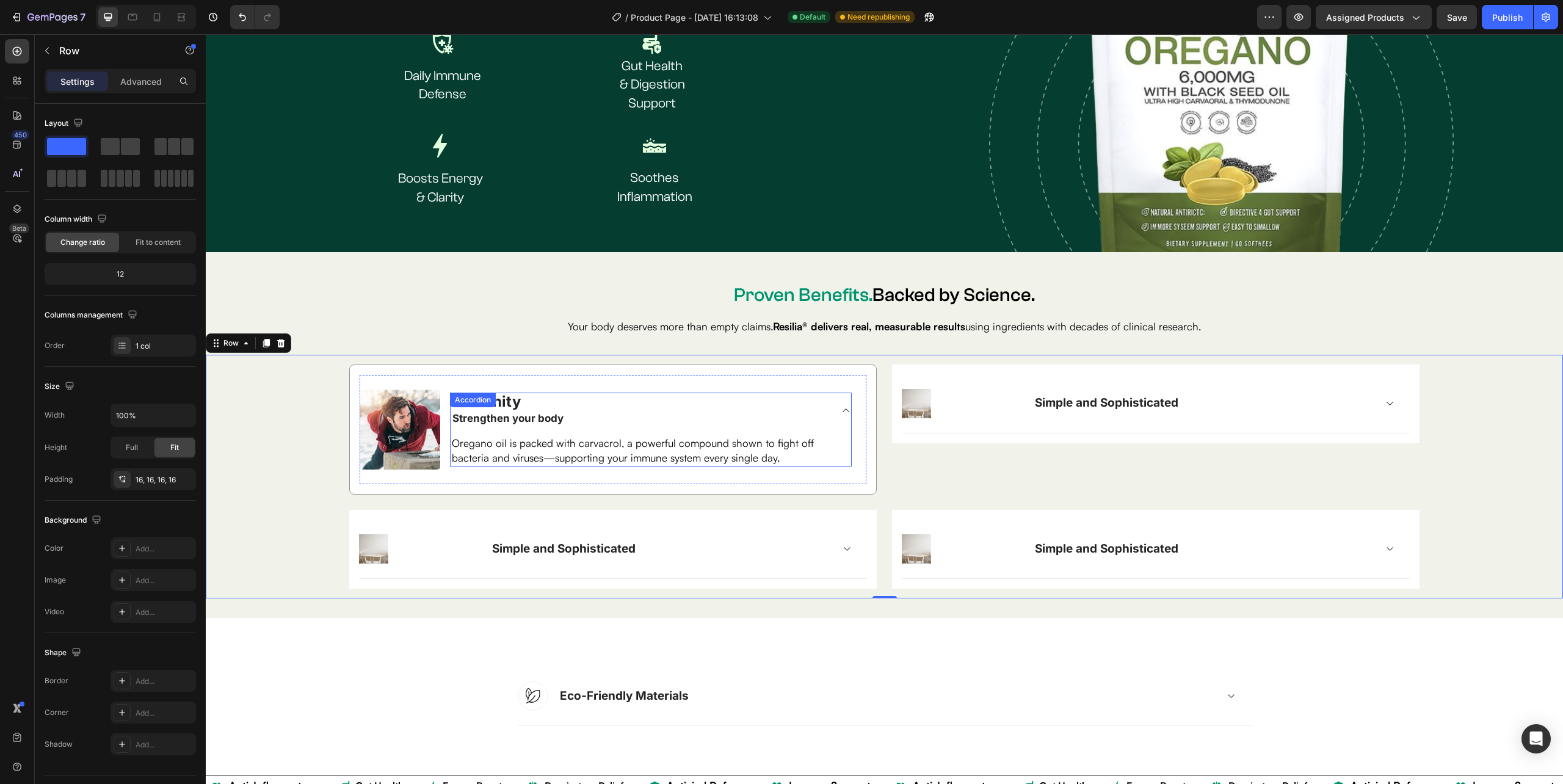
click at [841, 405] on icon at bounding box center [845, 410] width 10 height 10
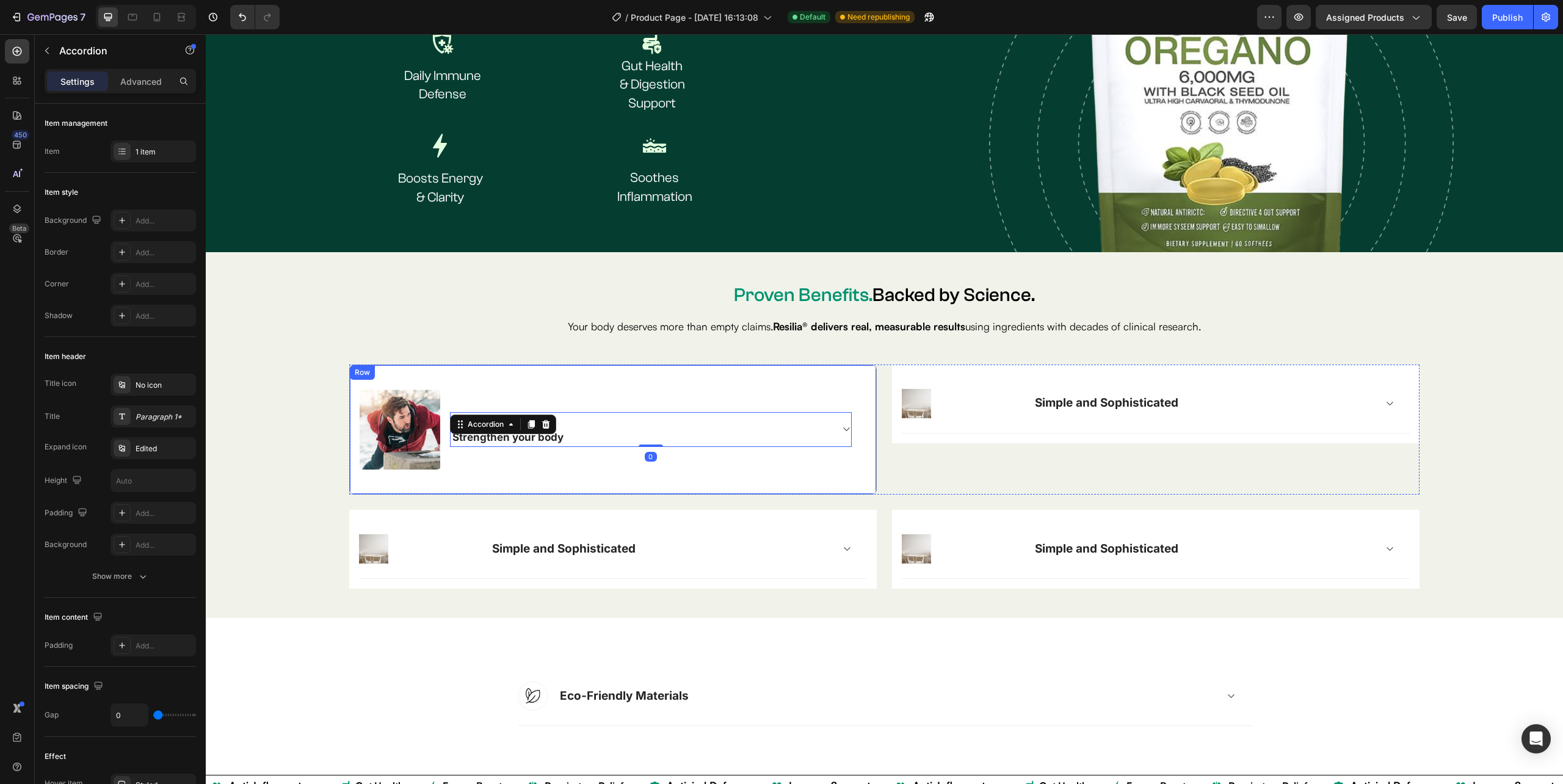
click at [862, 475] on div "Image Immunity Strengthen your body Accordion 0 Row Row" at bounding box center [613, 430] width 527 height 131
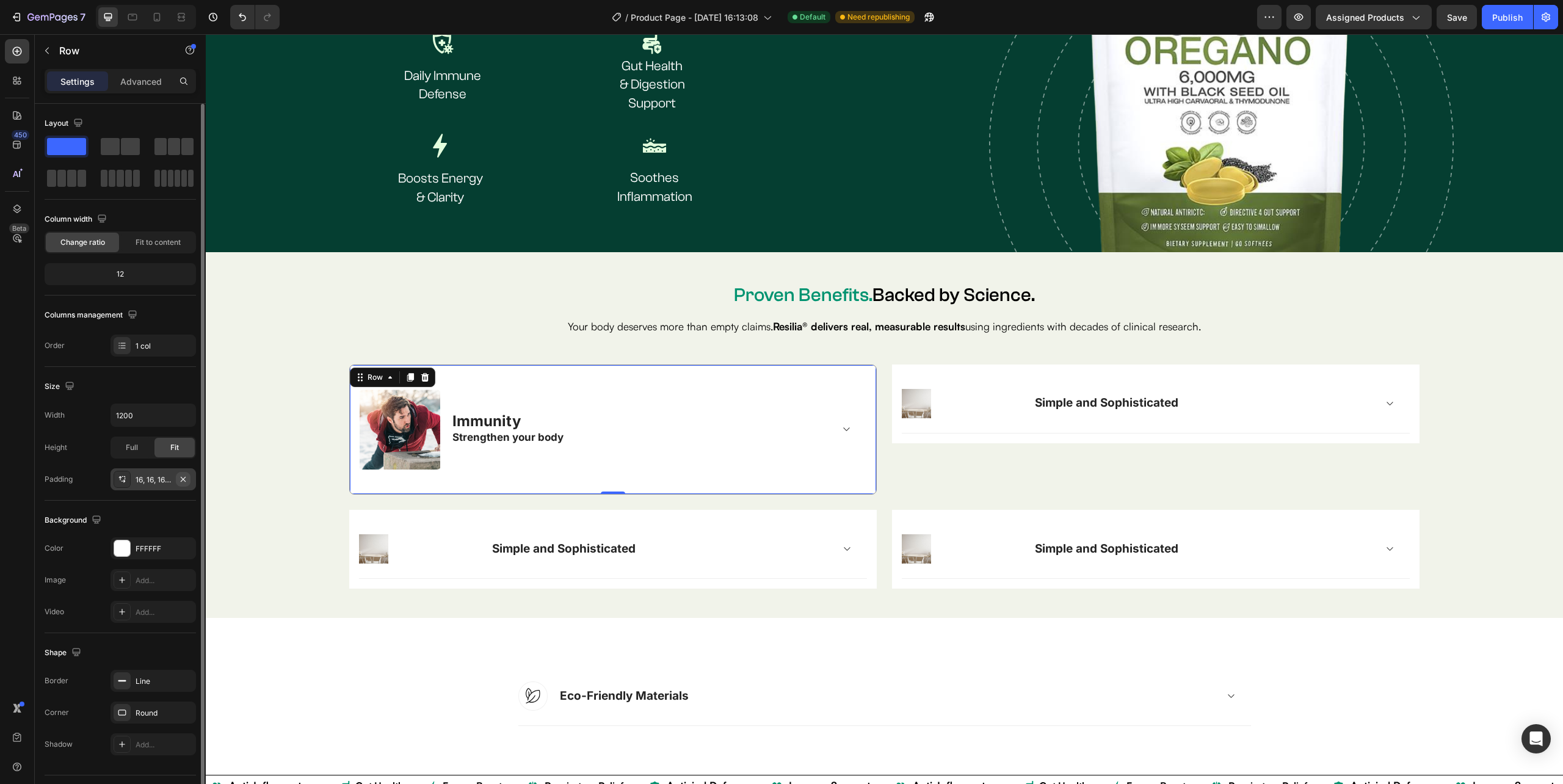
click at [186, 481] on icon "button" at bounding box center [182, 479] width 10 height 10
click at [530, 437] on strong "Strengthen your body" at bounding box center [507, 437] width 112 height 12
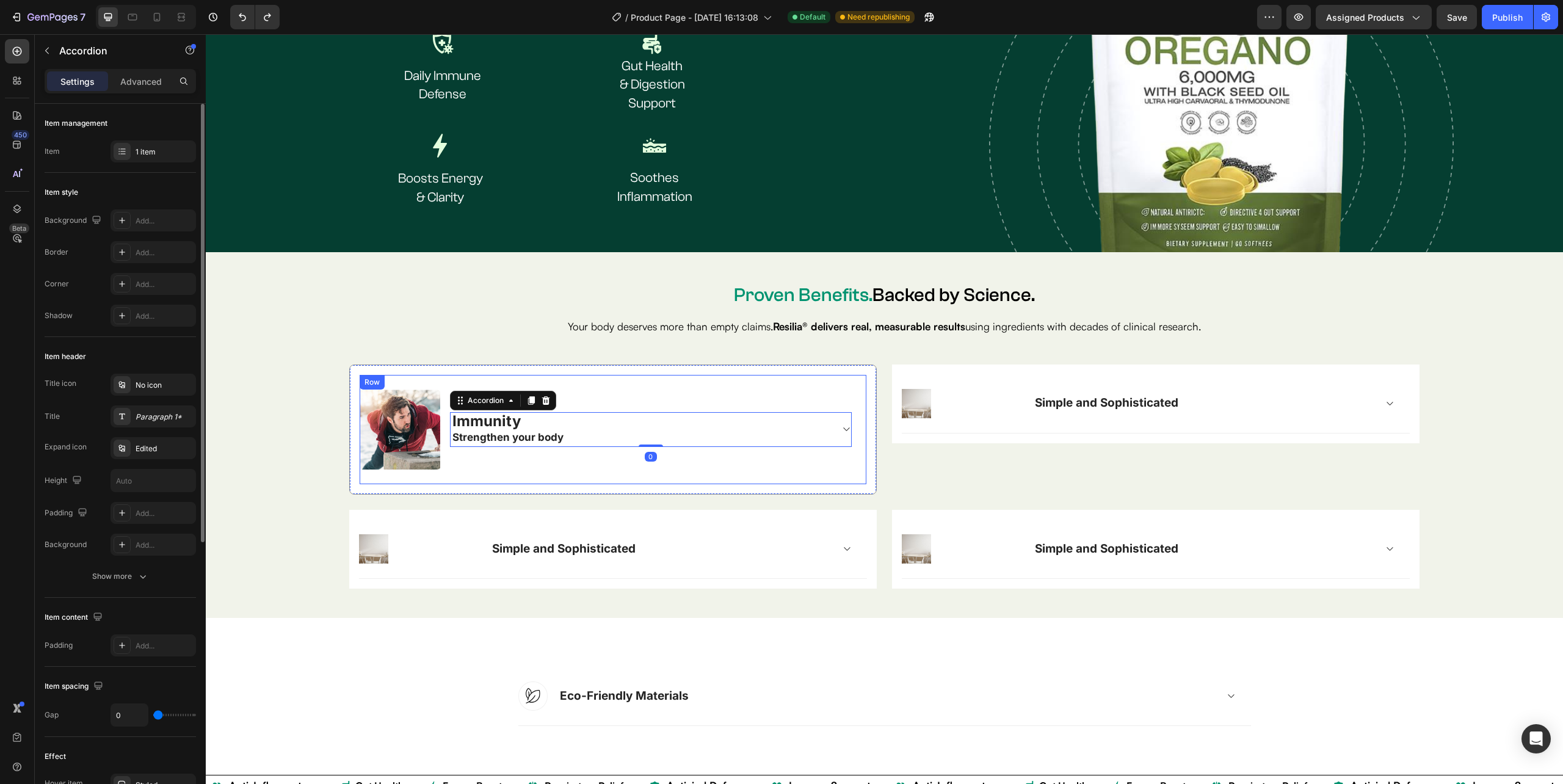
click at [527, 456] on div "Immunity Strengthen your body Accordion 0" at bounding box center [650, 430] width 402 height 80
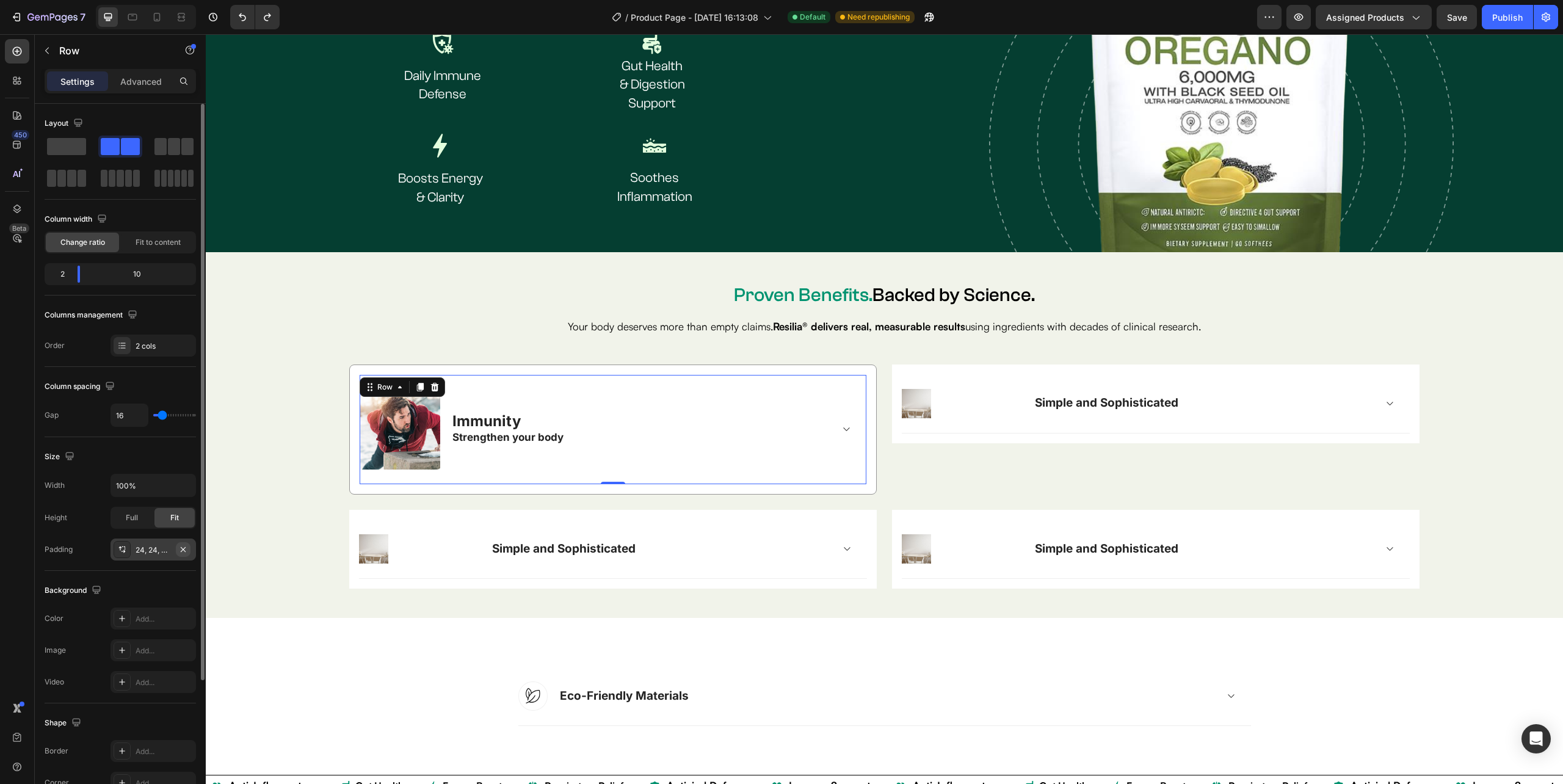
click at [184, 547] on icon "button" at bounding box center [182, 549] width 10 height 10
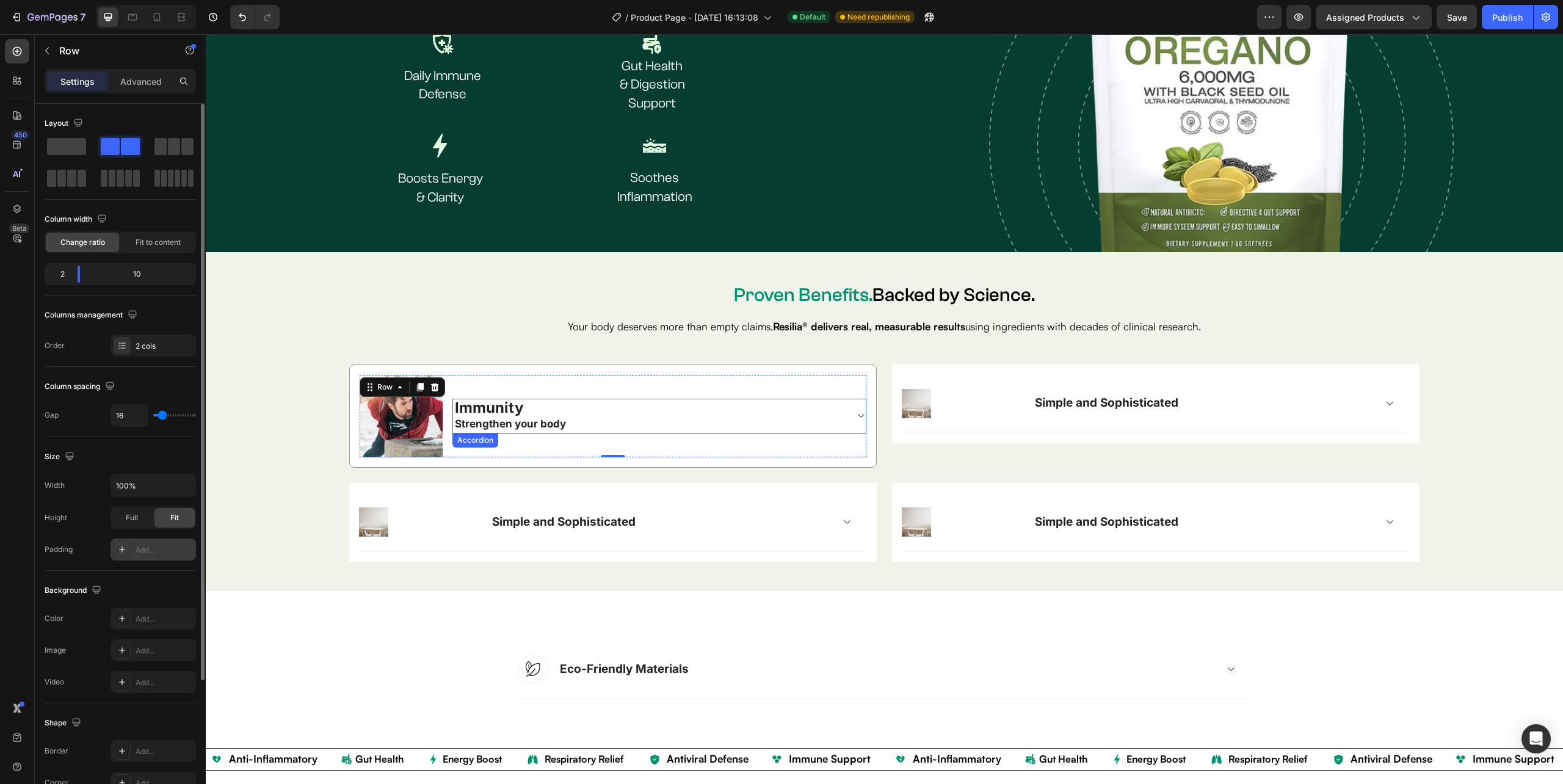
click at [856, 411] on icon at bounding box center [860, 415] width 10 height 10
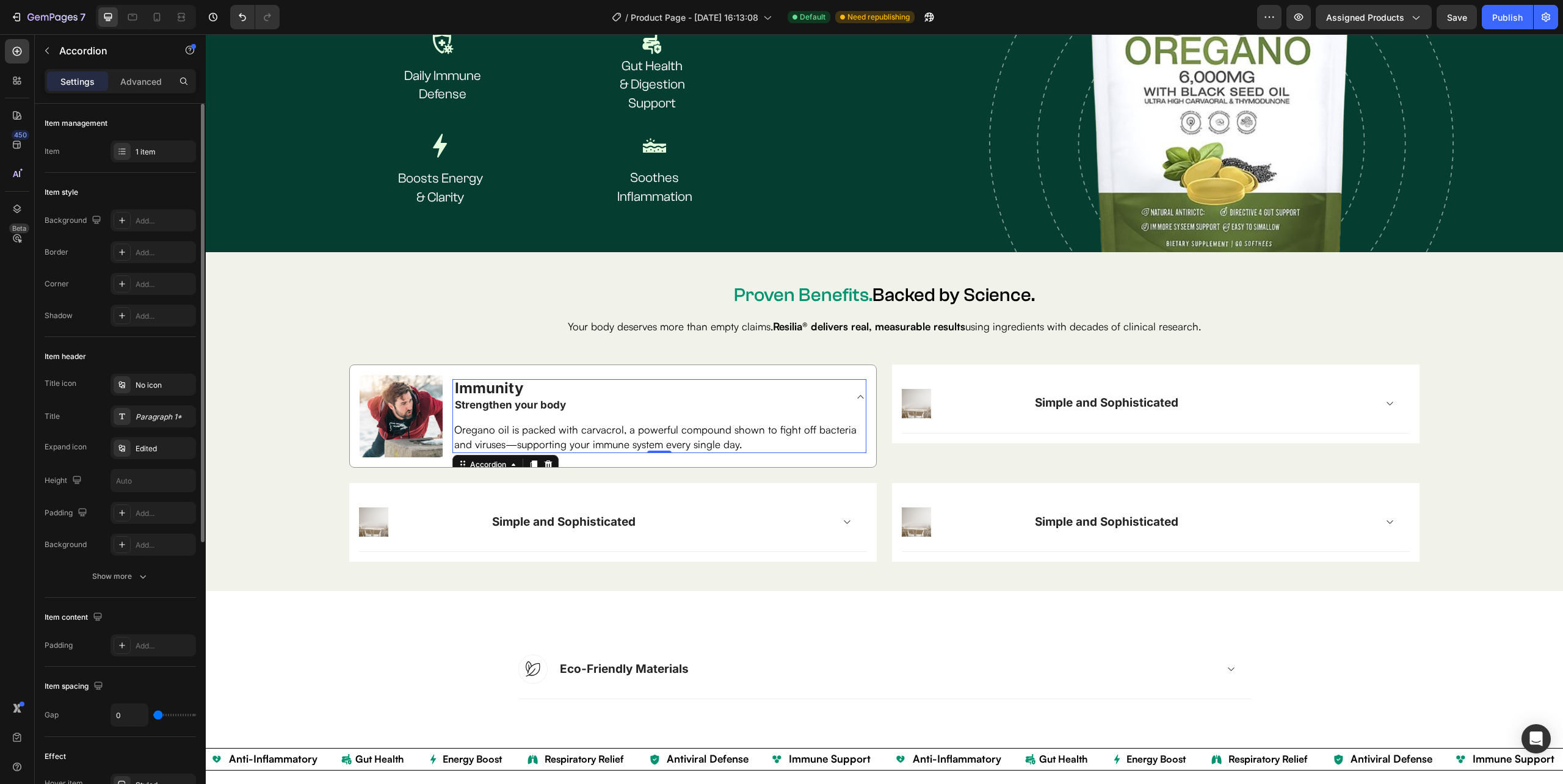
click at [856, 393] on icon at bounding box center [860, 396] width 10 height 10
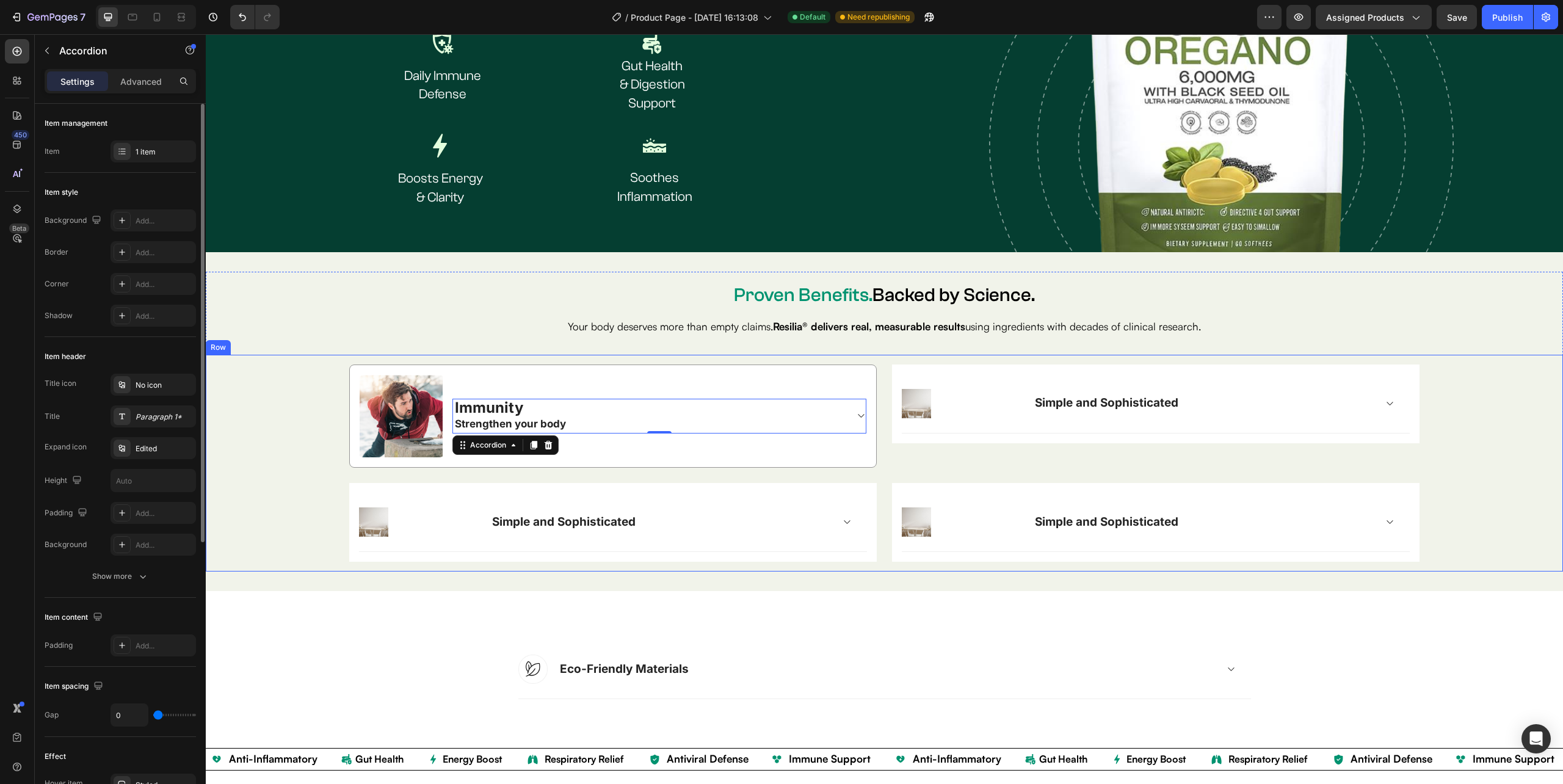
click at [1446, 401] on div "Image Immunity Strengthen your body Accordion 0 Row Row Image Simple and Sophis…" at bounding box center [884, 463] width 1337 height 198
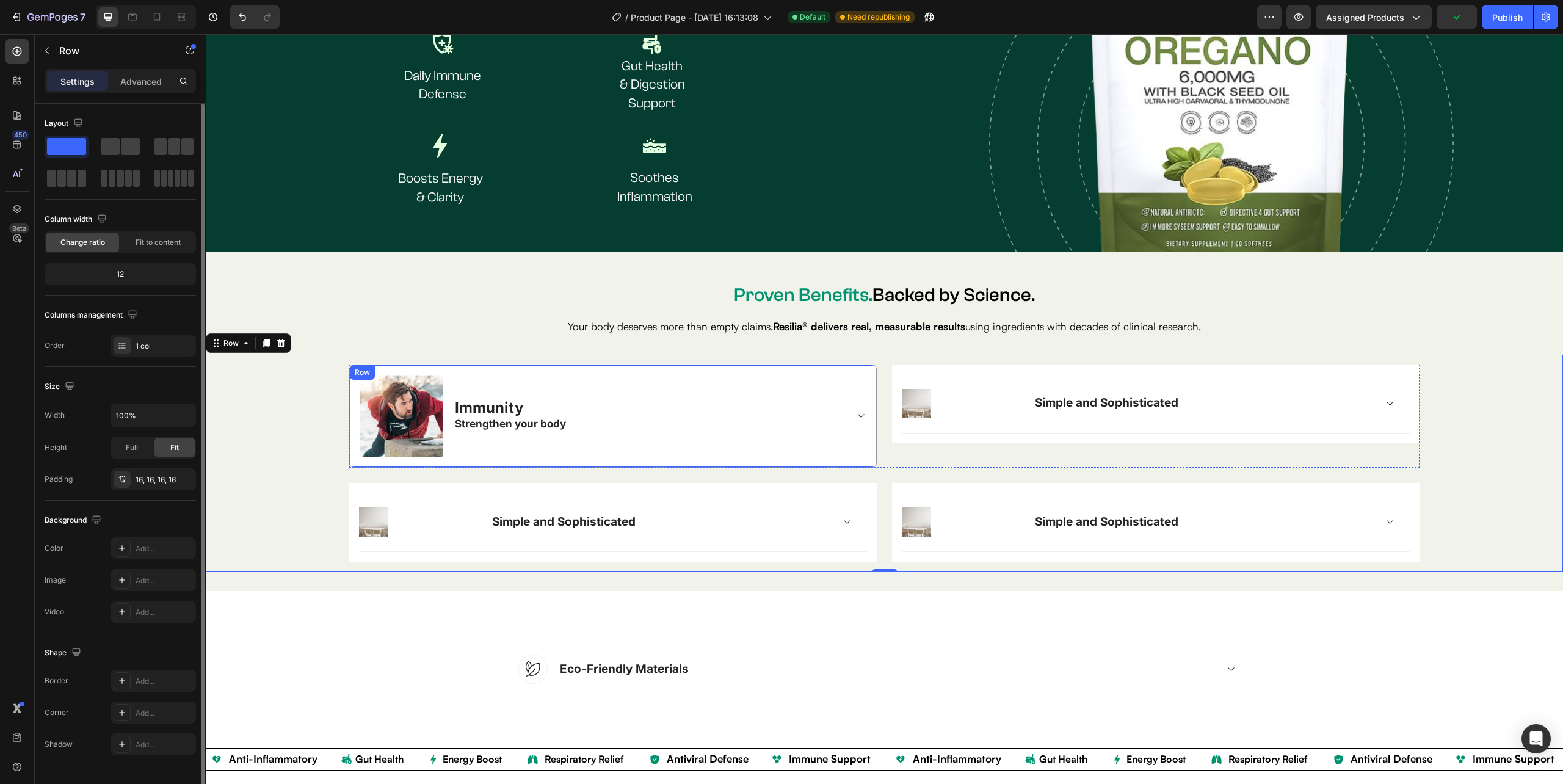
click at [864, 374] on div "Image Immunity Strengthen your body Accordion Row Row" at bounding box center [613, 417] width 527 height 104
click at [409, 373] on icon at bounding box center [411, 377] width 7 height 9
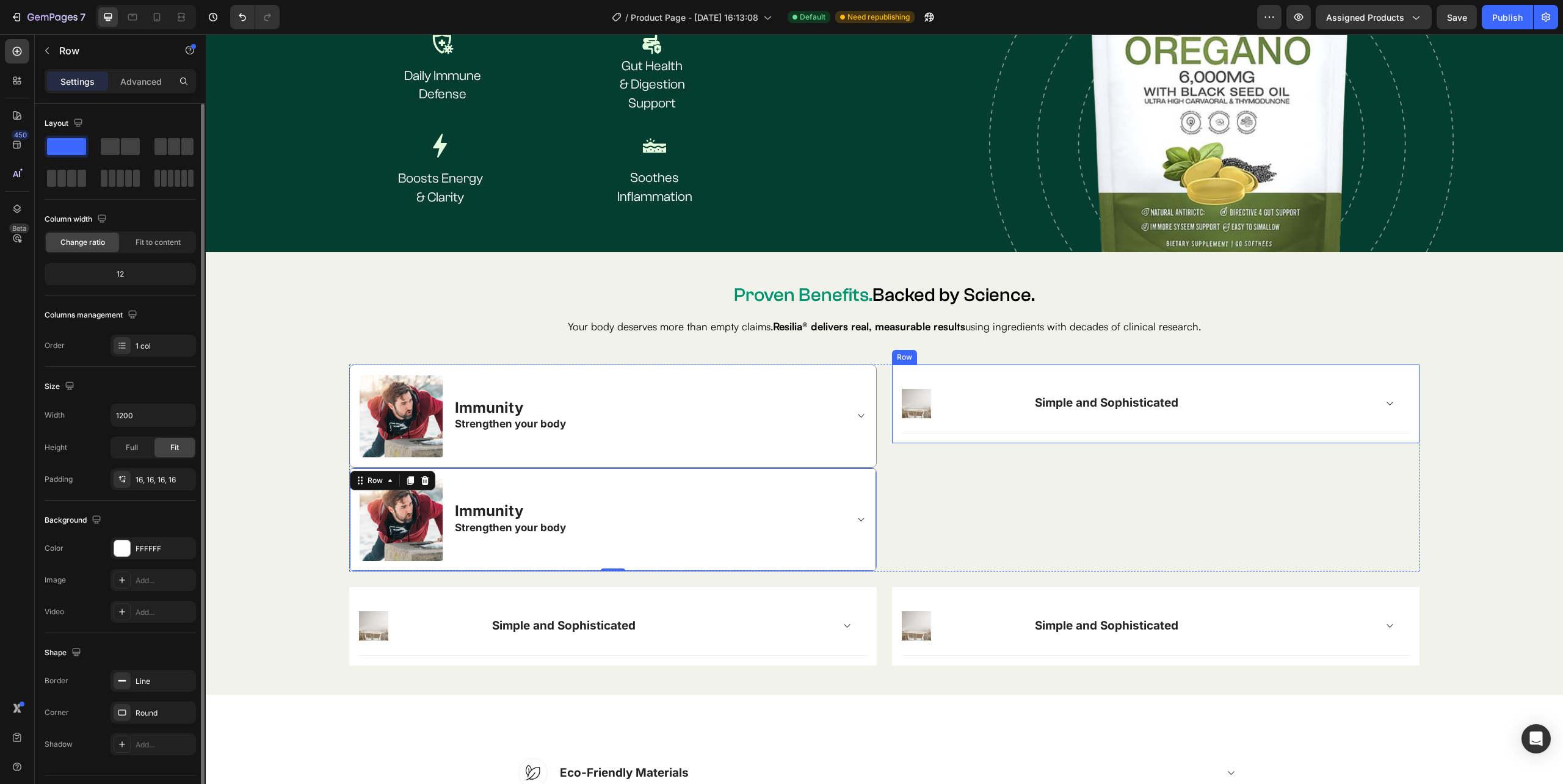
click at [963, 430] on div "Image Simple and Sophisticated Accordion Row Row" at bounding box center [1156, 404] width 527 height 79
click at [963, 353] on icon at bounding box center [967, 353] width 8 height 9
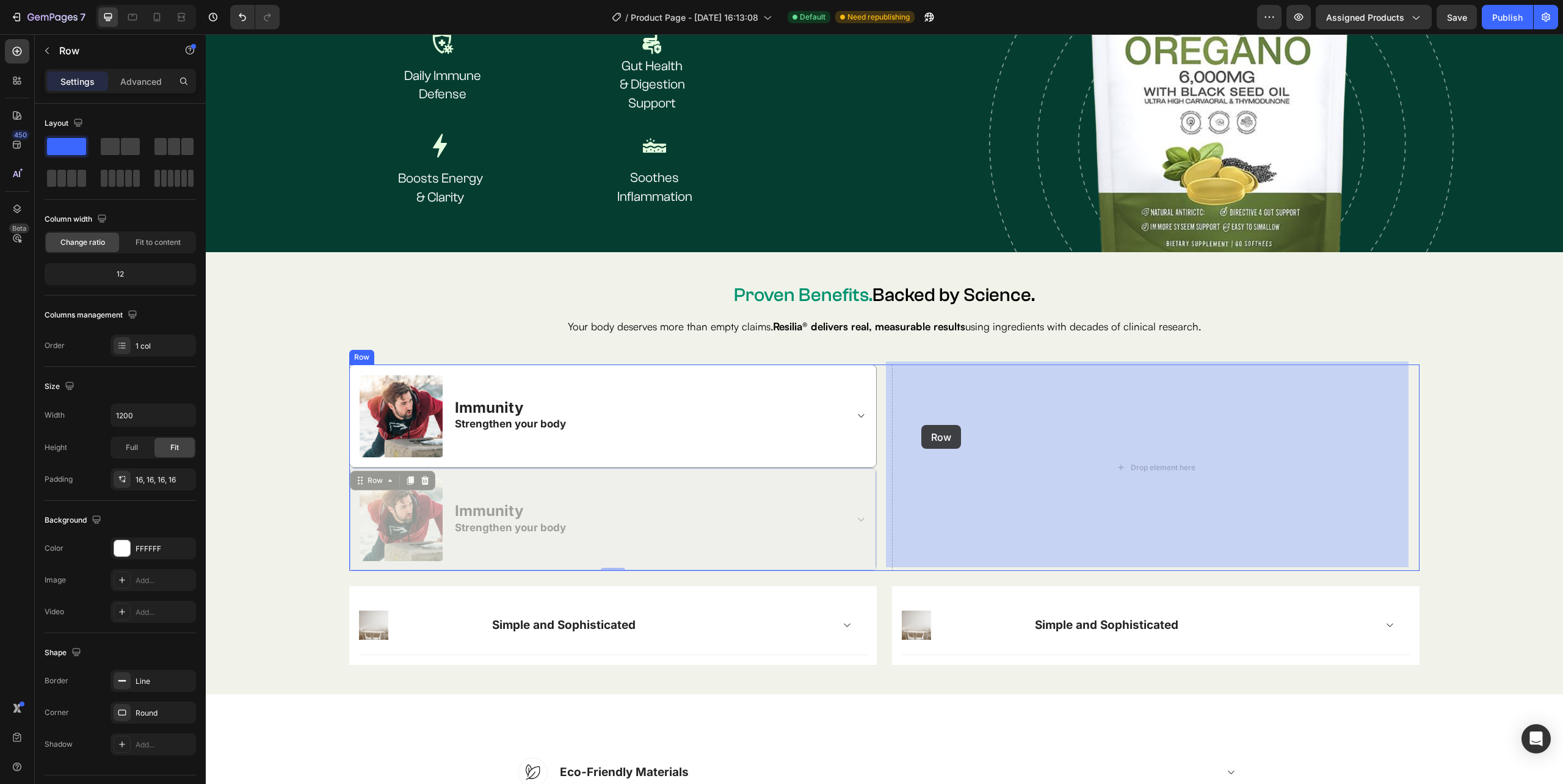
drag, startPoint x: 354, startPoint y: 528, endPoint x: 922, endPoint y: 424, distance: 577.4
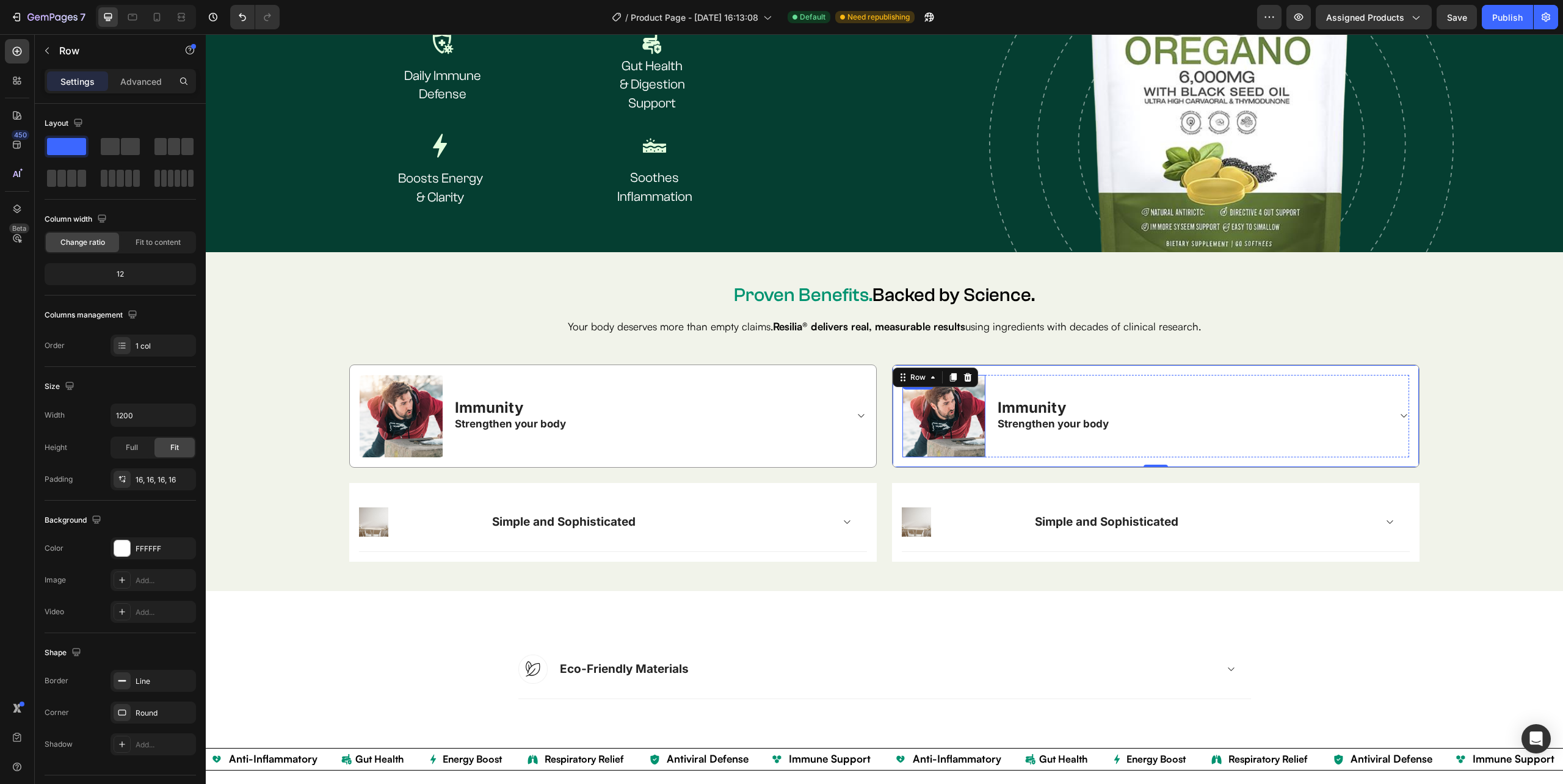
click at [933, 406] on img at bounding box center [944, 417] width 83 height 83
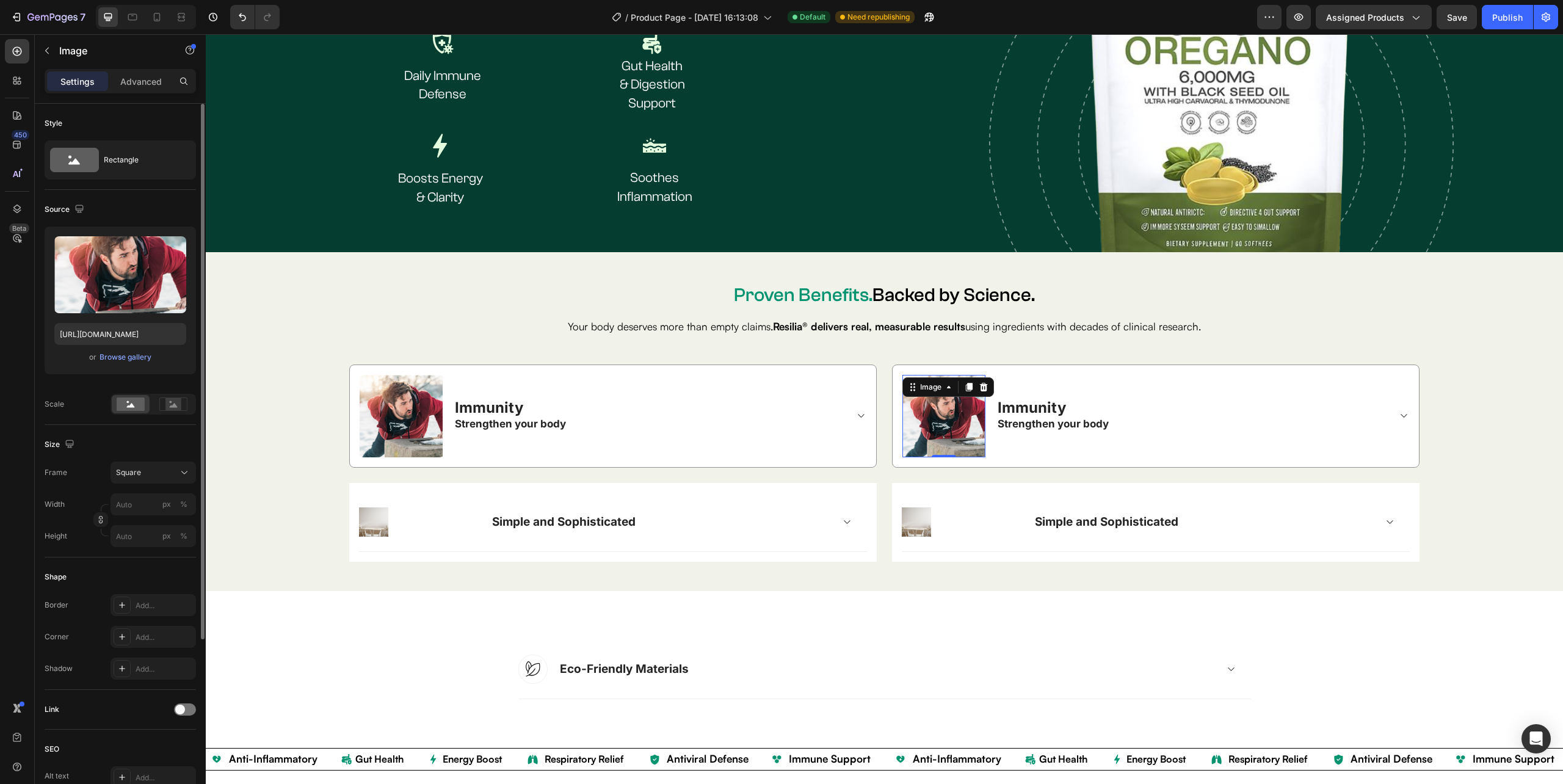
click at [97, 354] on div "or Browse gallery" at bounding box center [120, 357] width 132 height 15
click at [104, 354] on div "Browse gallery" at bounding box center [125, 357] width 52 height 11
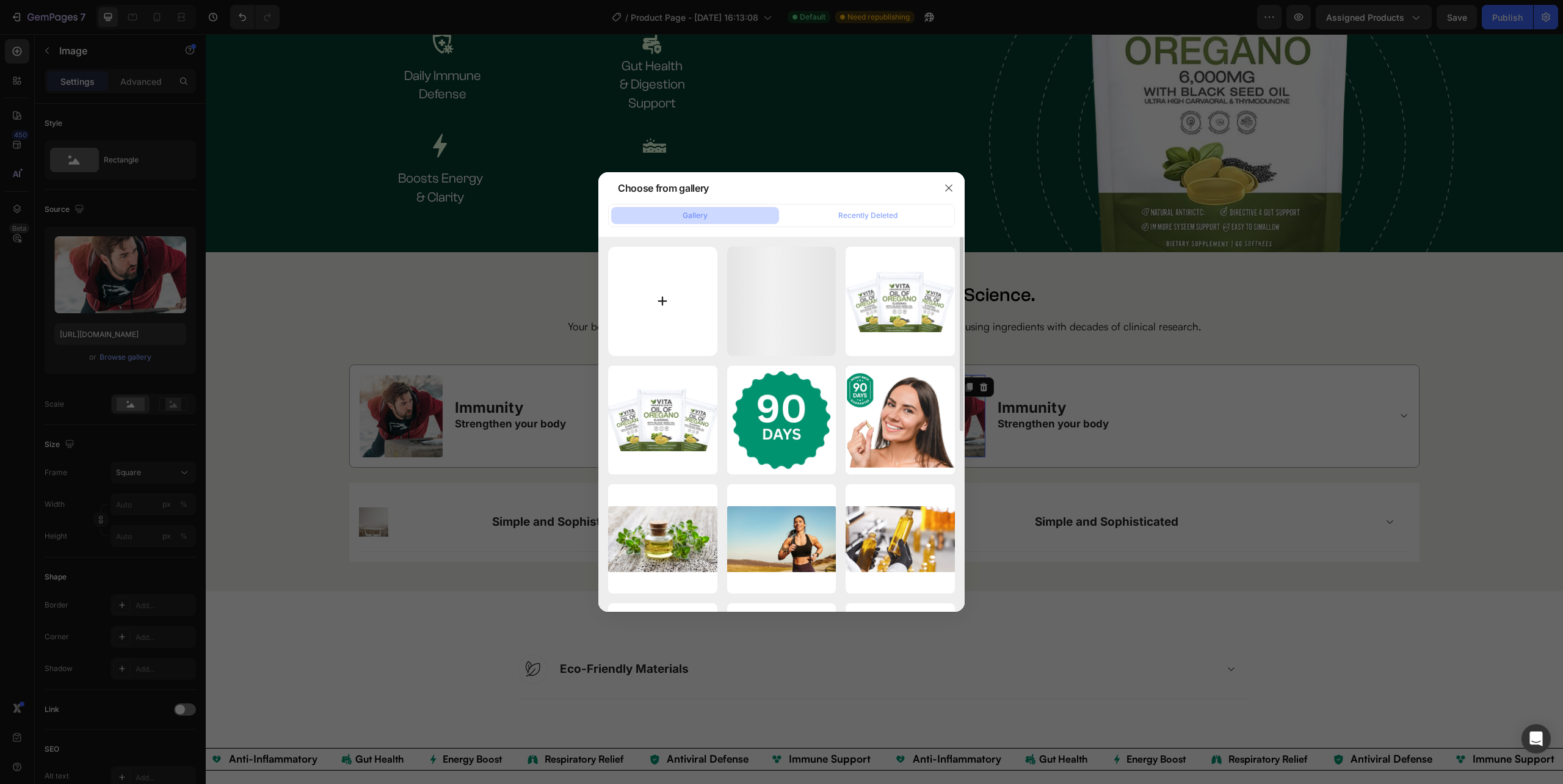
click at [691, 270] on input "file" at bounding box center [662, 301] width 109 height 109
type input "C:\fakepath\image_4 (1).png"
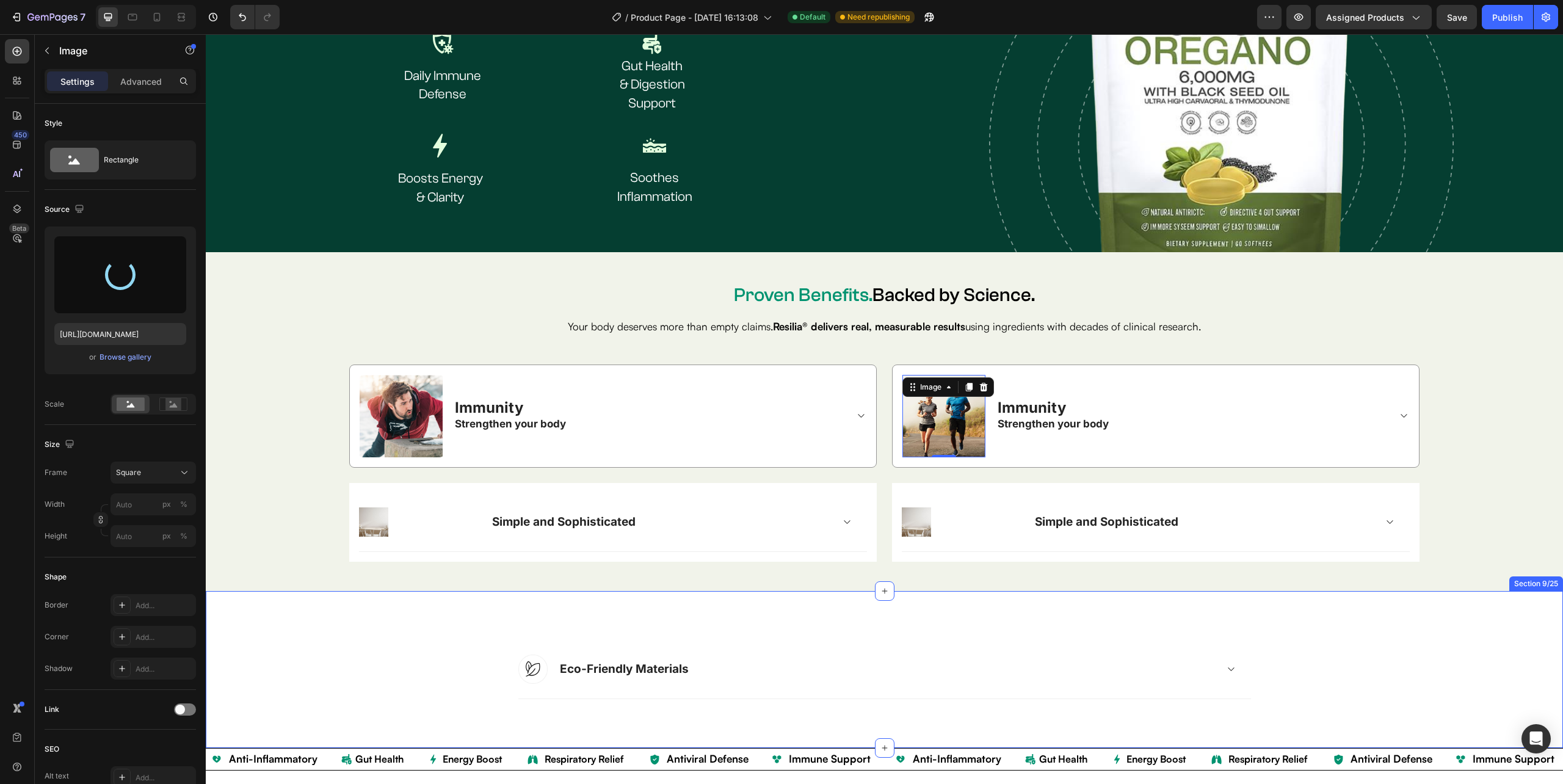
type input "https://cdn.shopify.com/s/files/1/0632/0881/6734/files/gempages_585534440302707…"
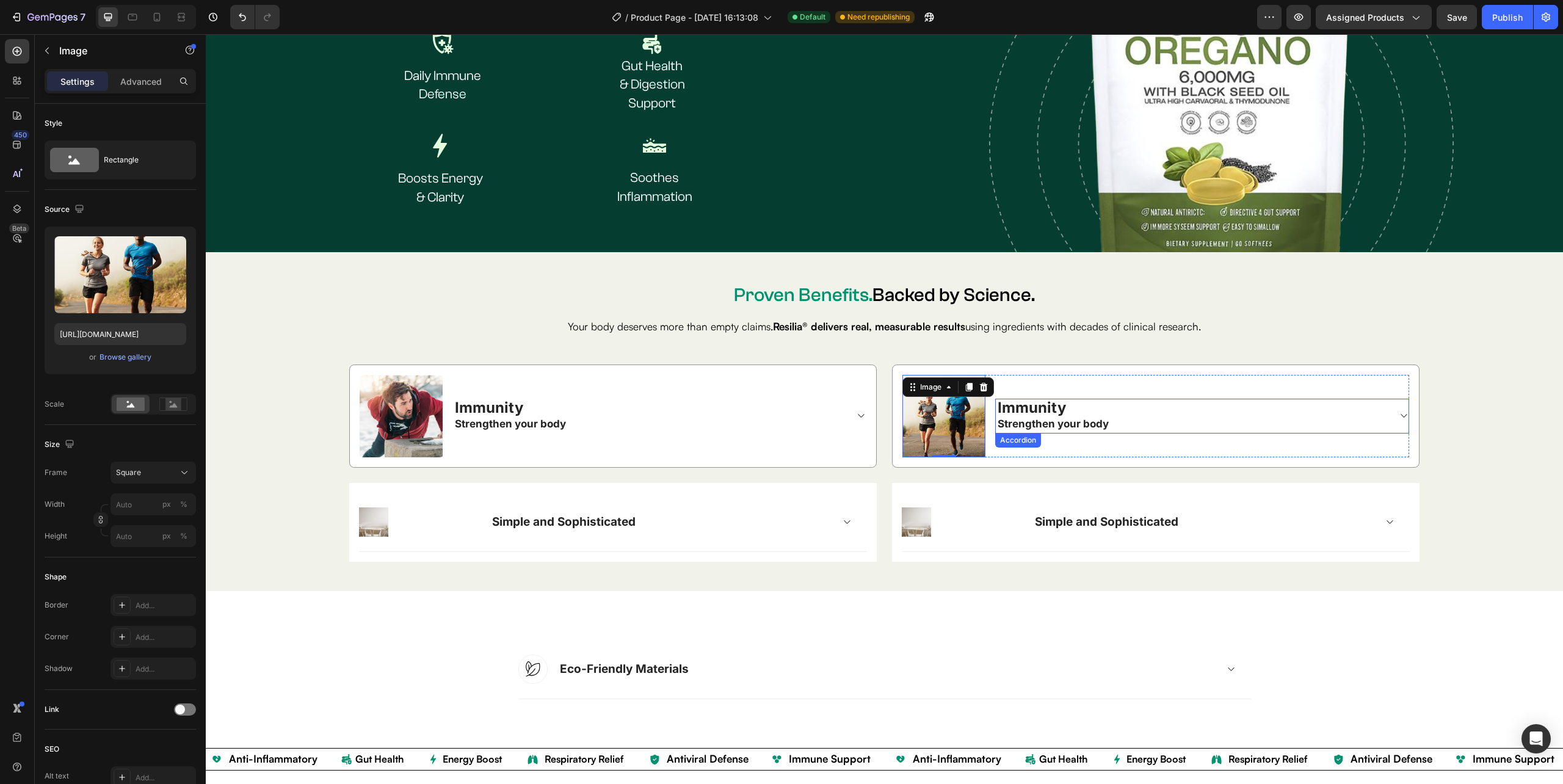
click at [1030, 400] on span "Immunity" at bounding box center [1031, 407] width 68 height 17
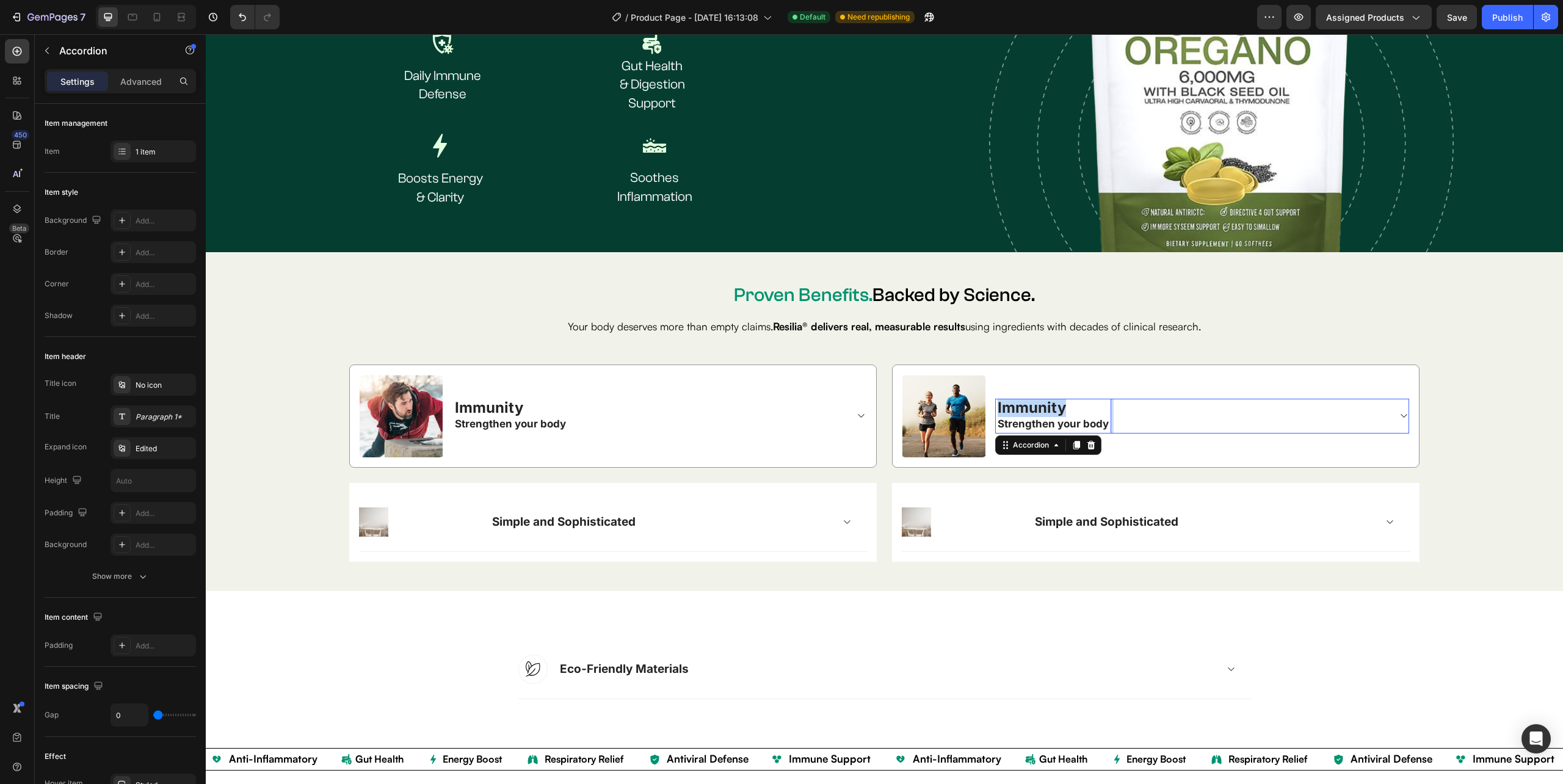
click at [1030, 400] on span "Immunity" at bounding box center [1031, 407] width 68 height 17
click at [1089, 421] on strong "Strengthen your body" at bounding box center [1053, 424] width 112 height 12
click at [1399, 411] on icon at bounding box center [1403, 415] width 10 height 10
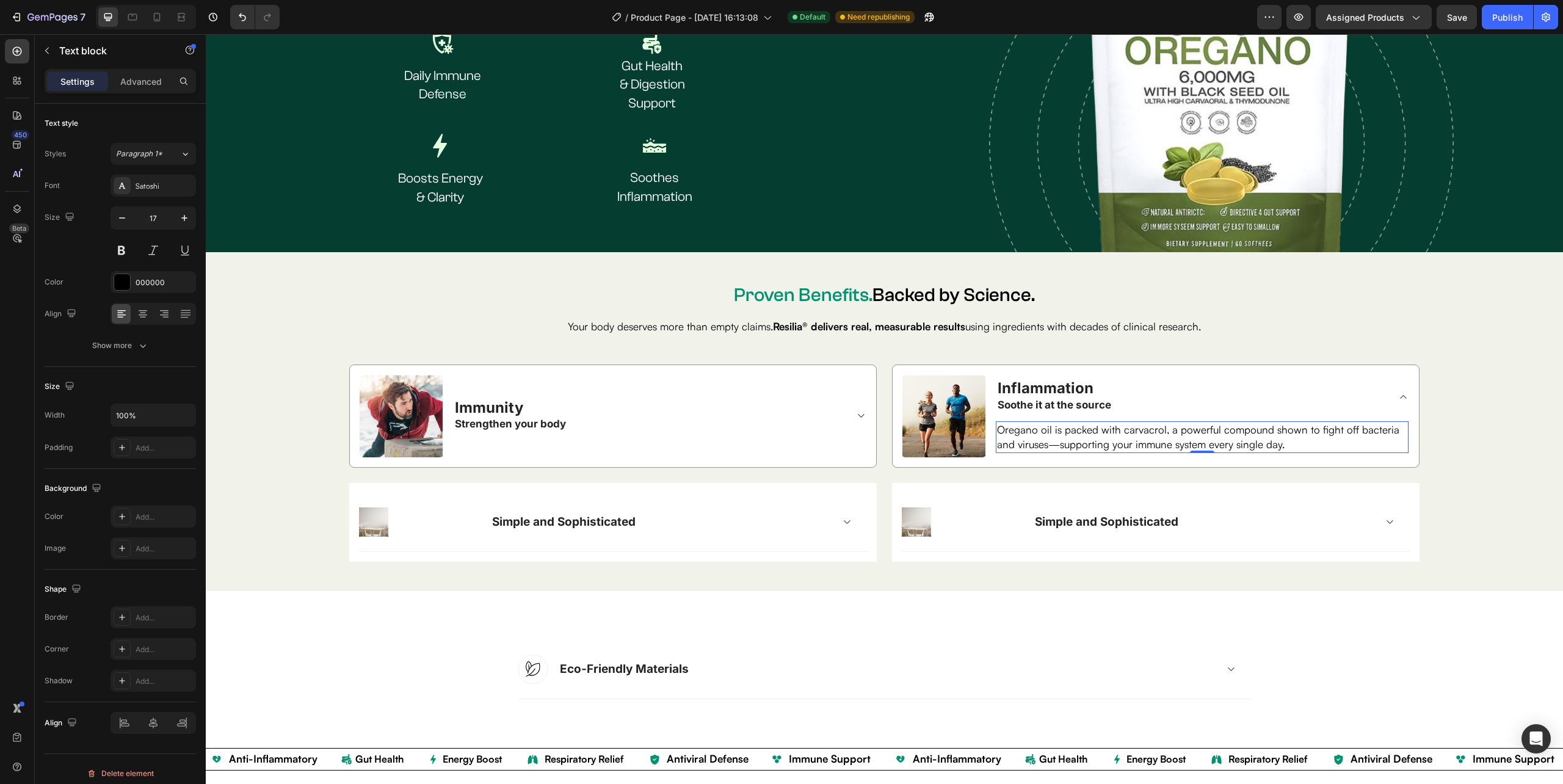
click at [1049, 430] on p "Oregano oil is packed with carvacrol, a powerful compound shown to fight off ba…" at bounding box center [1202, 437] width 411 height 29
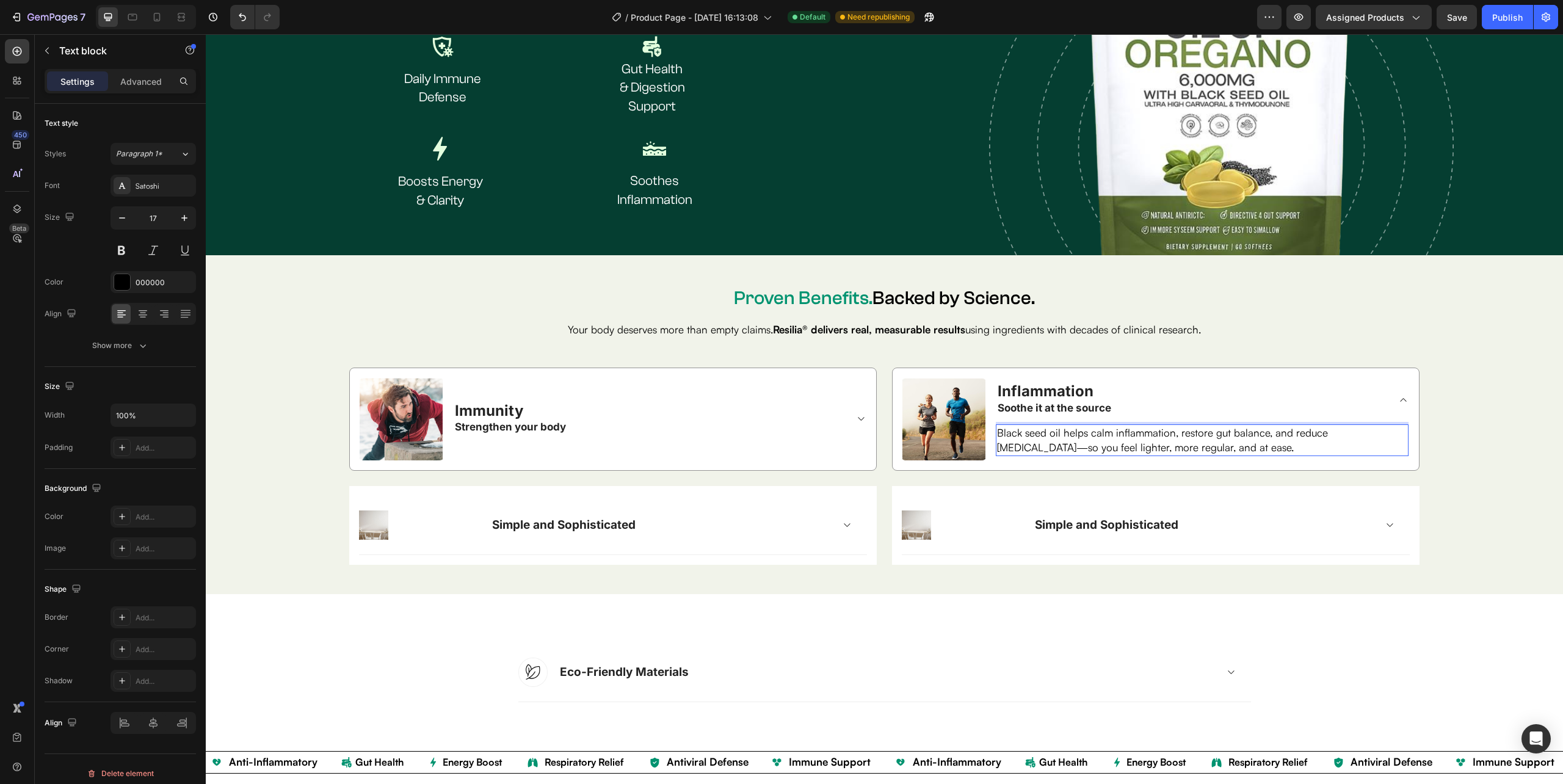
scroll to position [2323, 0]
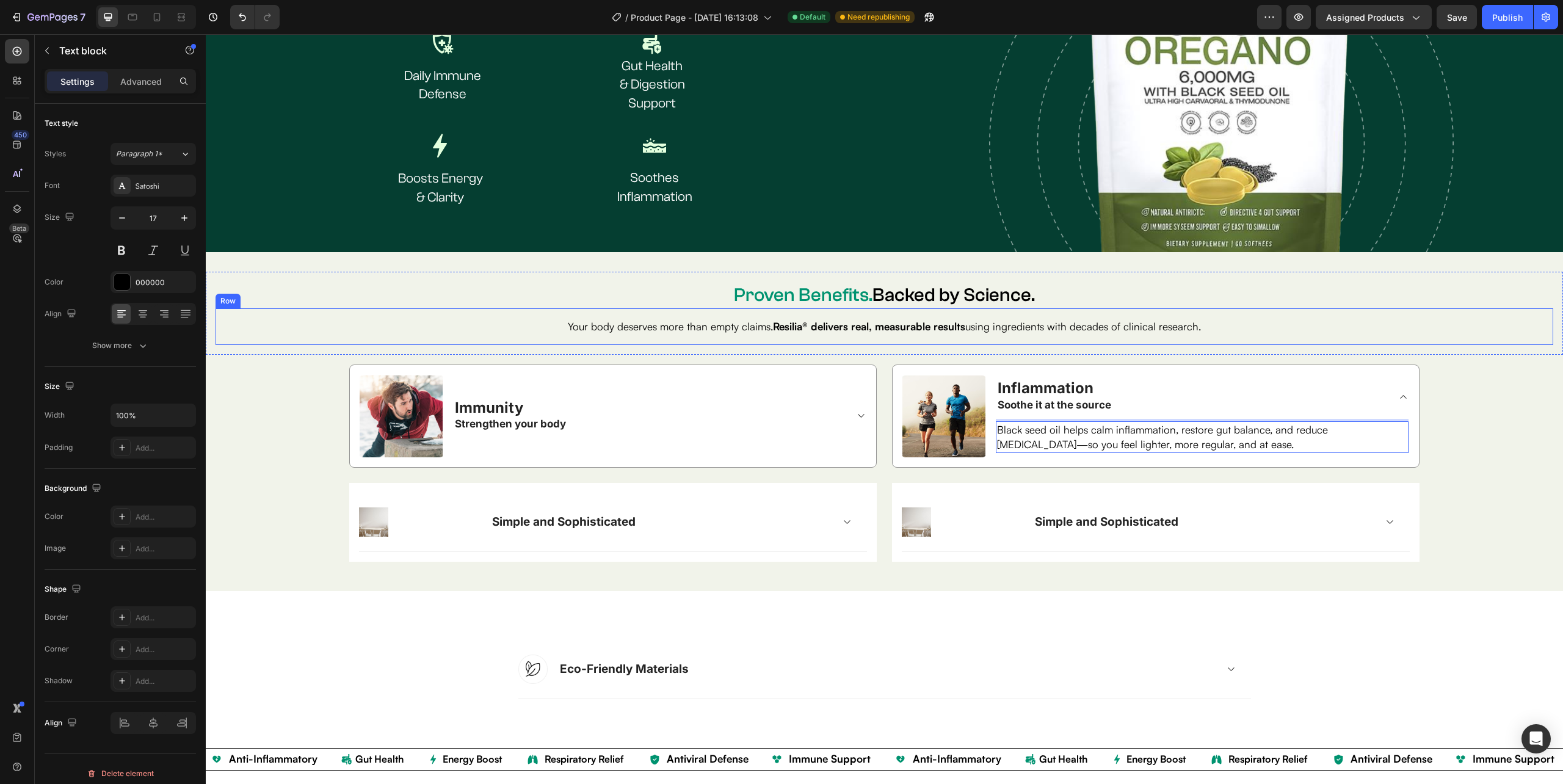
click at [1455, 333] on div "Your body deserves more than empty claims. Resilia® delivers real, measurable r…" at bounding box center [884, 327] width 1337 height 36
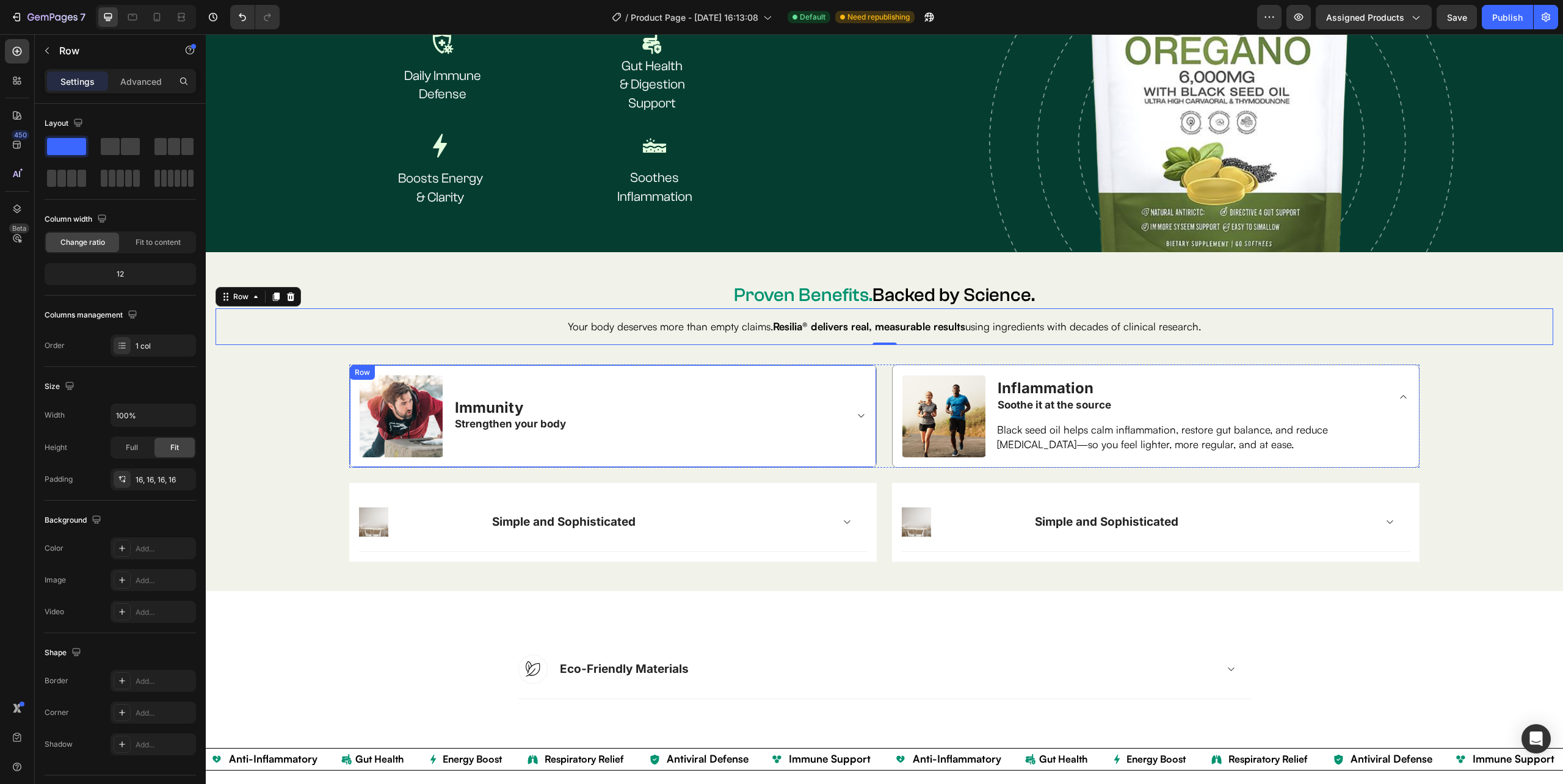
click at [865, 379] on div "Image Immunity Strengthen your body Accordion Row Row" at bounding box center [613, 417] width 527 height 104
click at [413, 373] on icon at bounding box center [410, 377] width 10 height 10
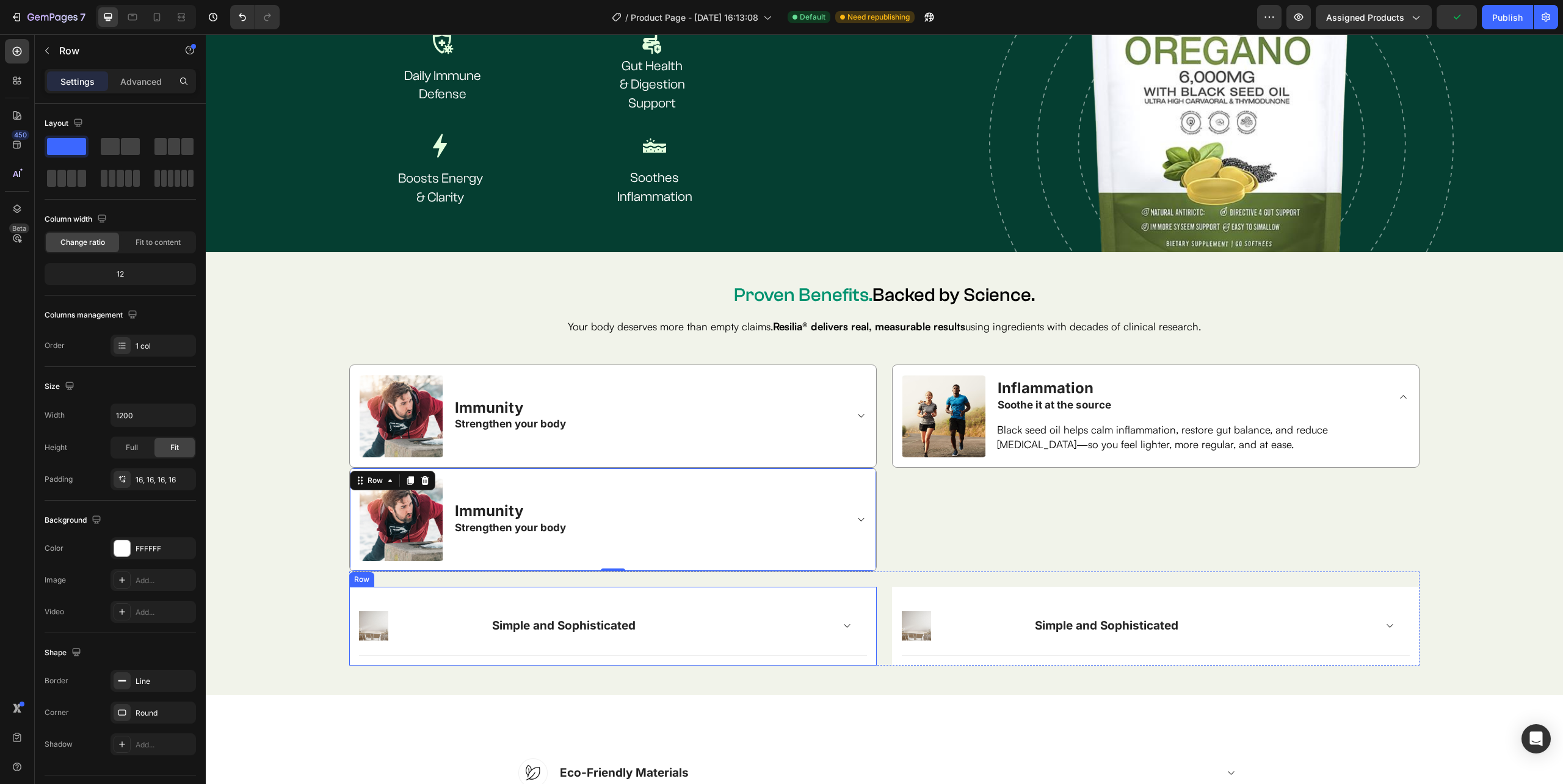
click at [863, 587] on div "Image Simple and Sophisticated Accordion Row Row" at bounding box center [613, 626] width 527 height 79
click at [421, 574] on icon at bounding box center [424, 575] width 8 height 9
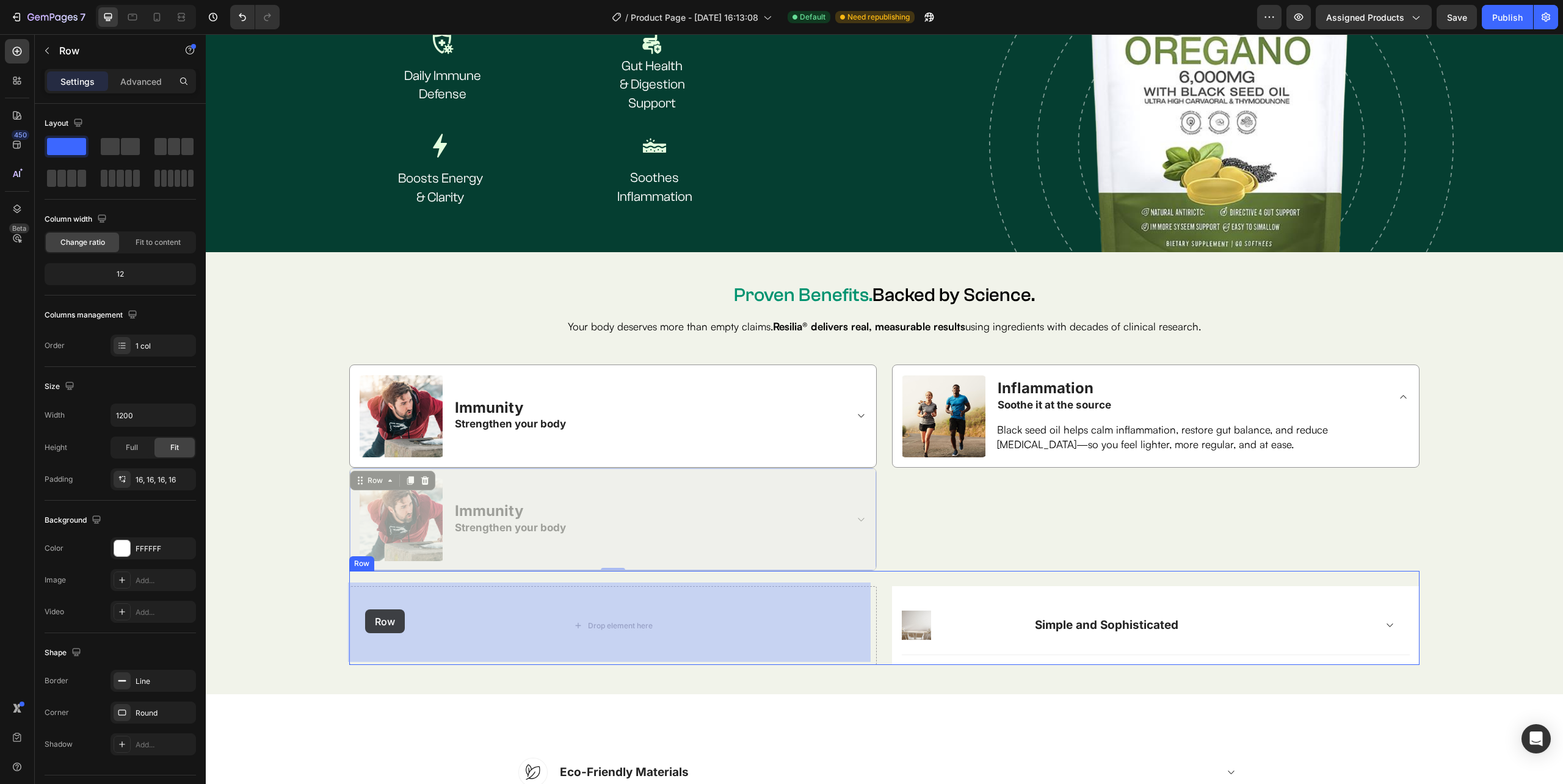
drag, startPoint x: 352, startPoint y: 491, endPoint x: 365, endPoint y: 609, distance: 118.7
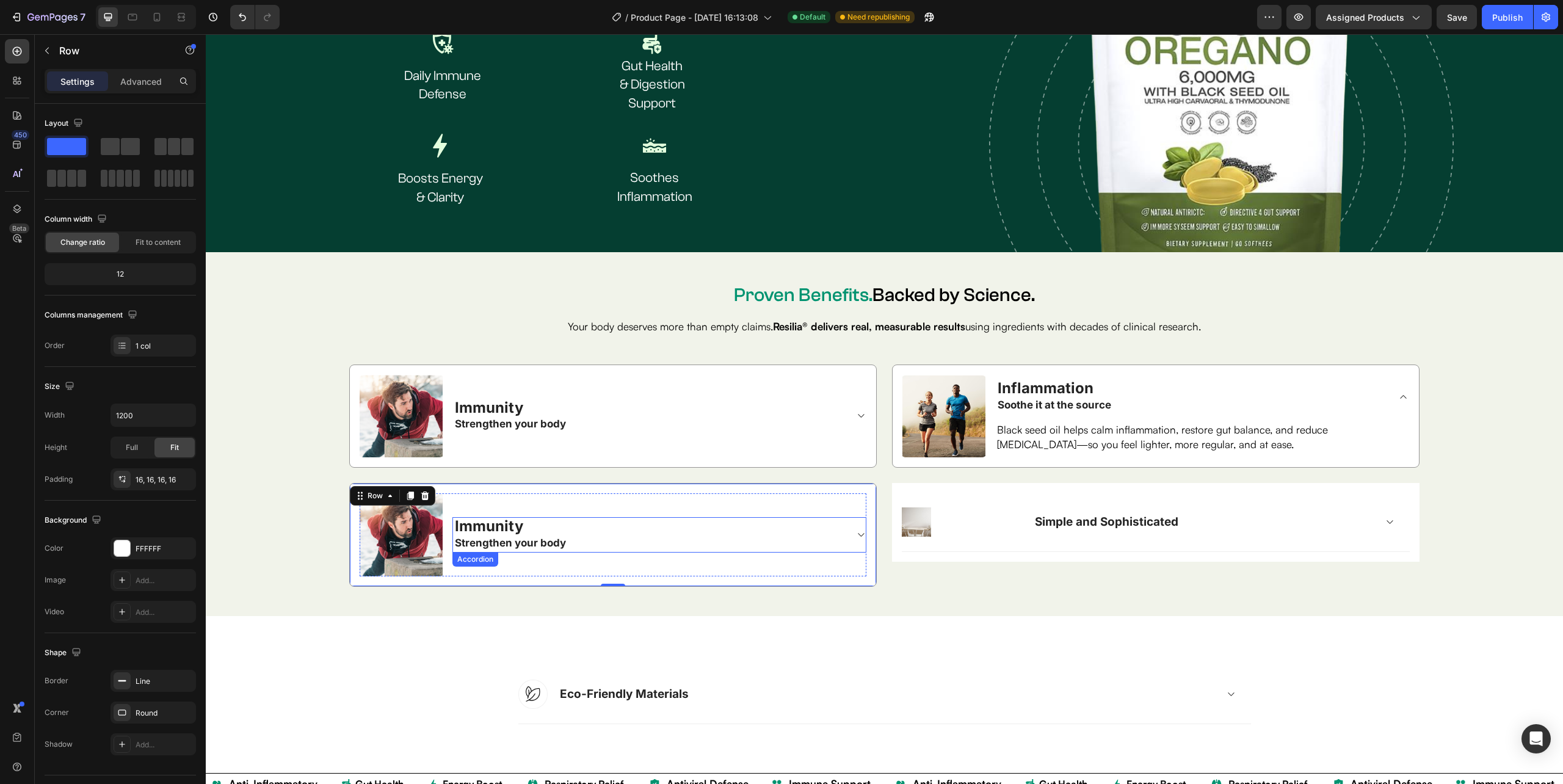
click at [509, 523] on span "Immunity" at bounding box center [488, 526] width 68 height 17
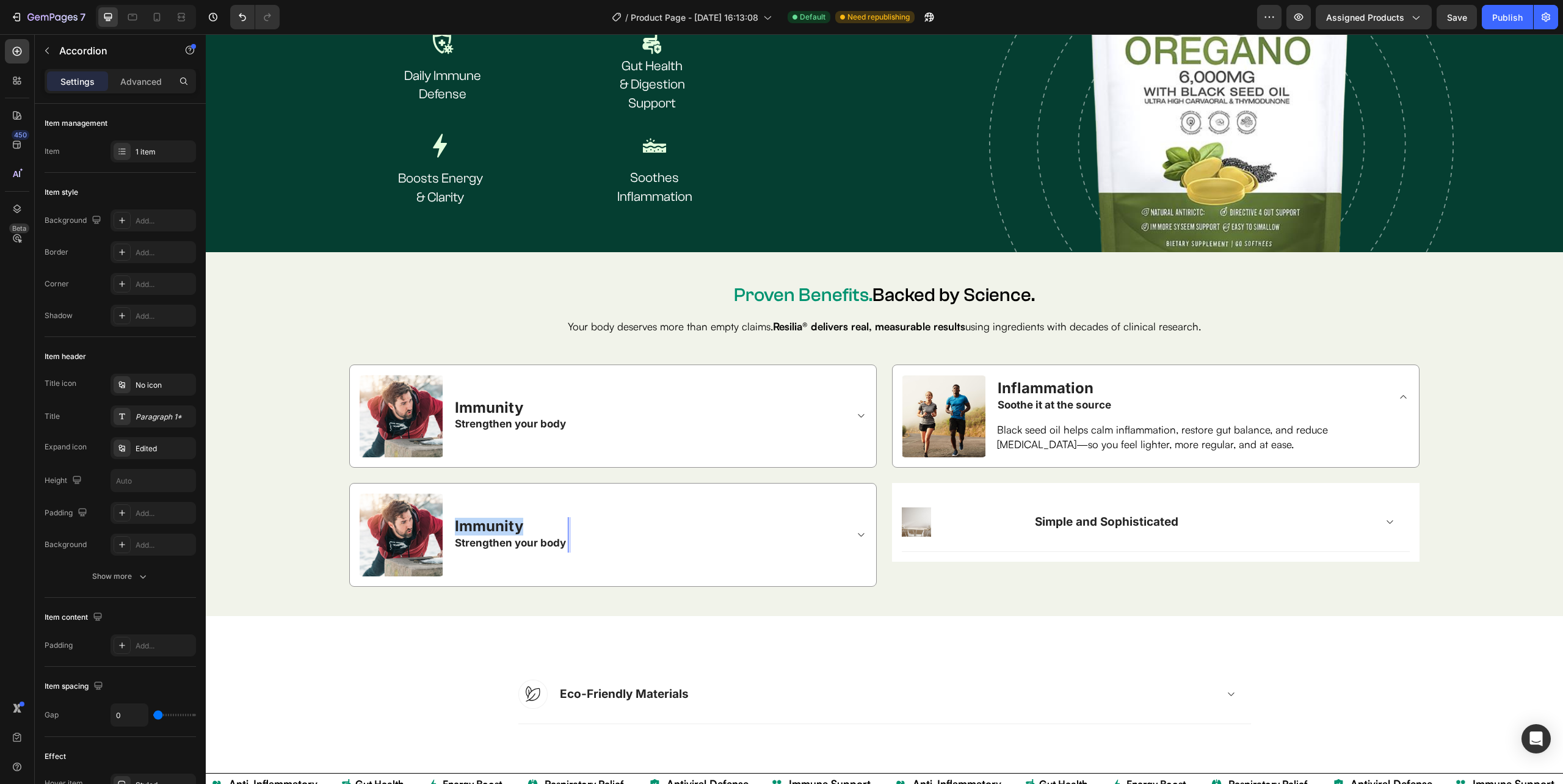
click at [509, 523] on span "Immunity" at bounding box center [488, 526] width 68 height 17
click at [547, 537] on strong "Strengthen your body" at bounding box center [510, 543] width 112 height 12
click at [856, 530] on icon at bounding box center [860, 534] width 10 height 10
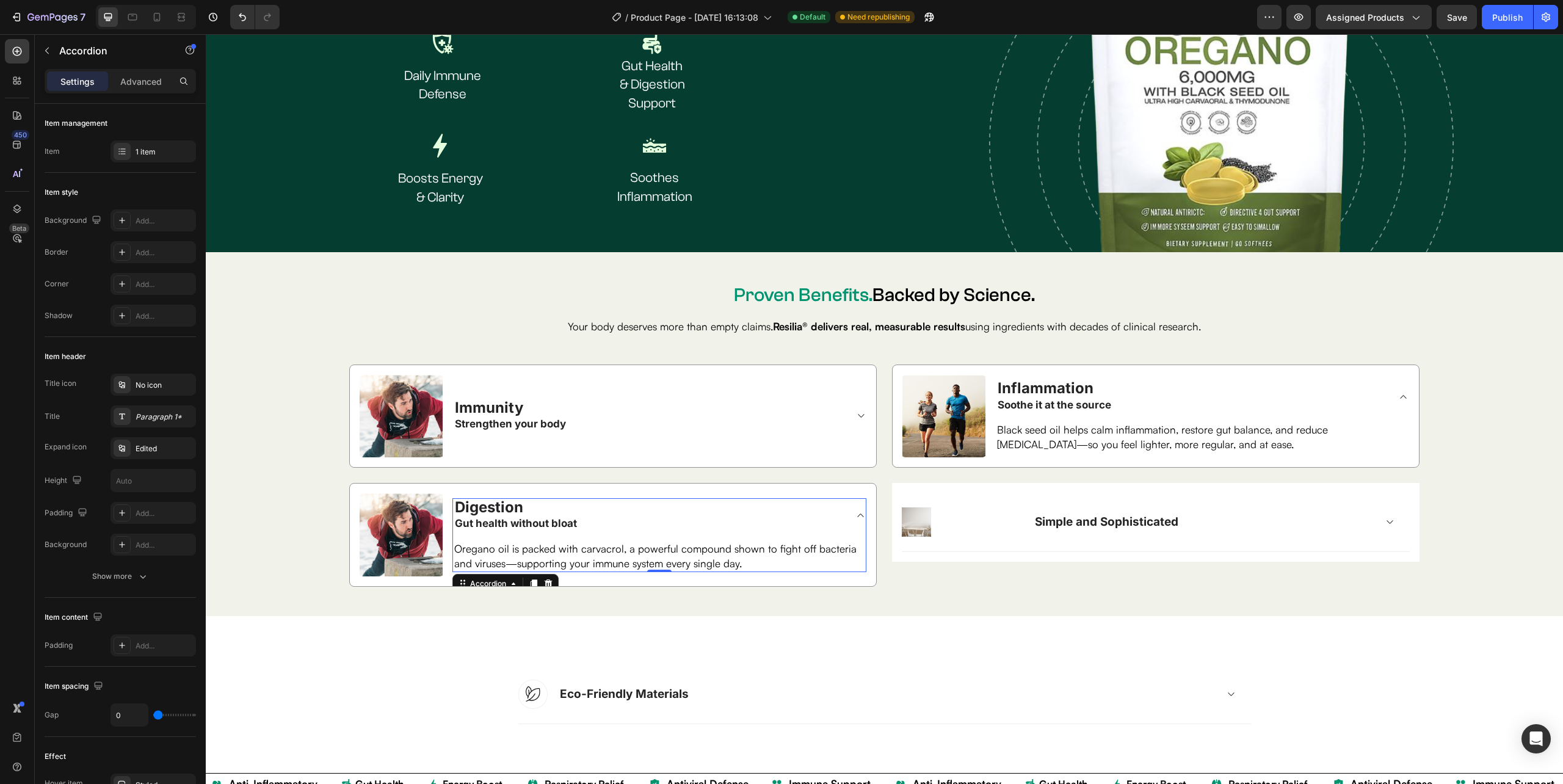
click at [581, 548] on p "Oregano oil is packed with carvacrol, a powerful compound shown to fight off ba…" at bounding box center [659, 556] width 411 height 29
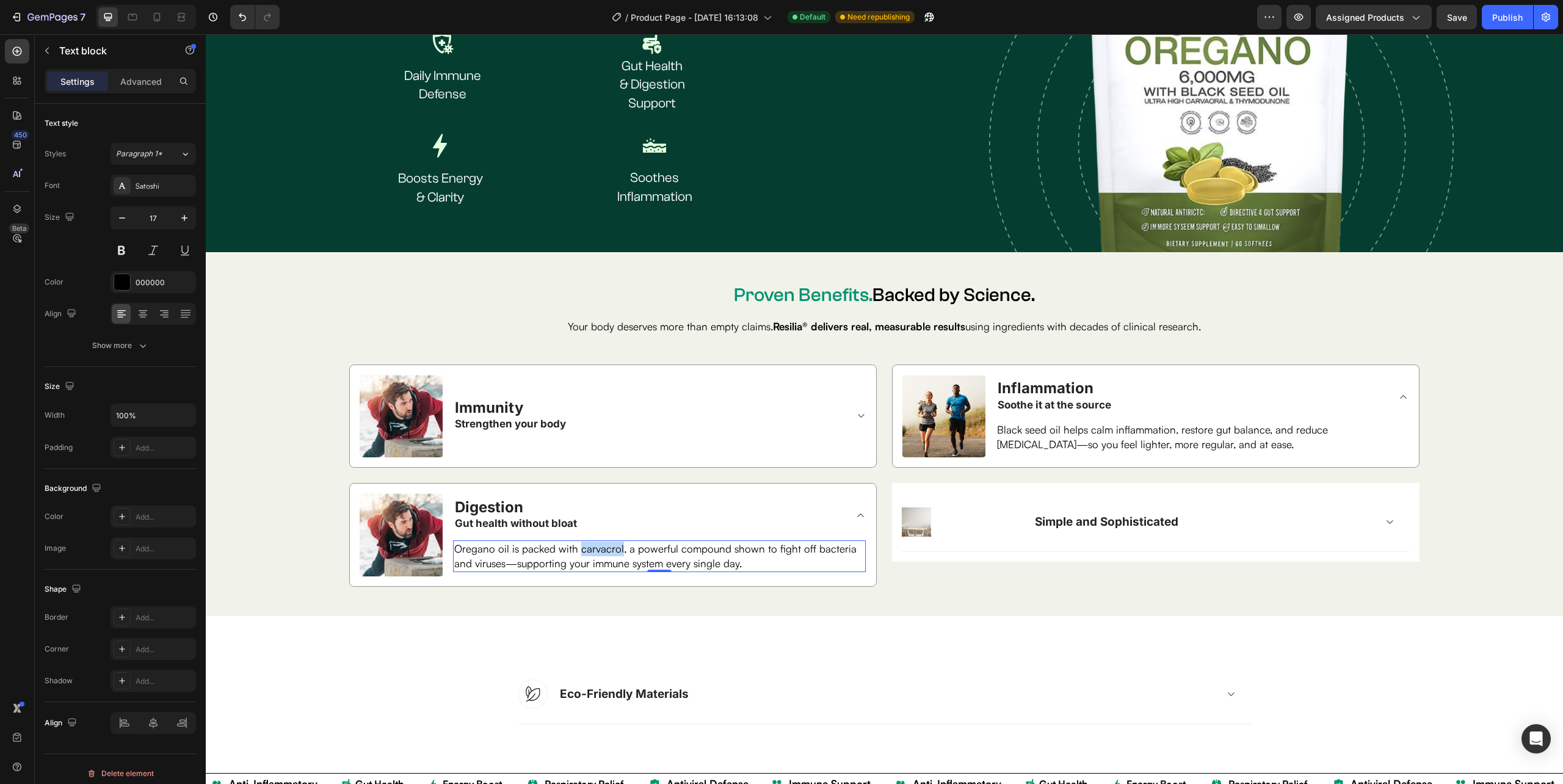
click at [581, 548] on p "Oregano oil is packed with carvacrol, a powerful compound shown to fight off ba…" at bounding box center [659, 556] width 411 height 29
click at [863, 485] on div "Image Digestion Gut health without bloat Both oregano and black seed oils conta…" at bounding box center [613, 535] width 527 height 104
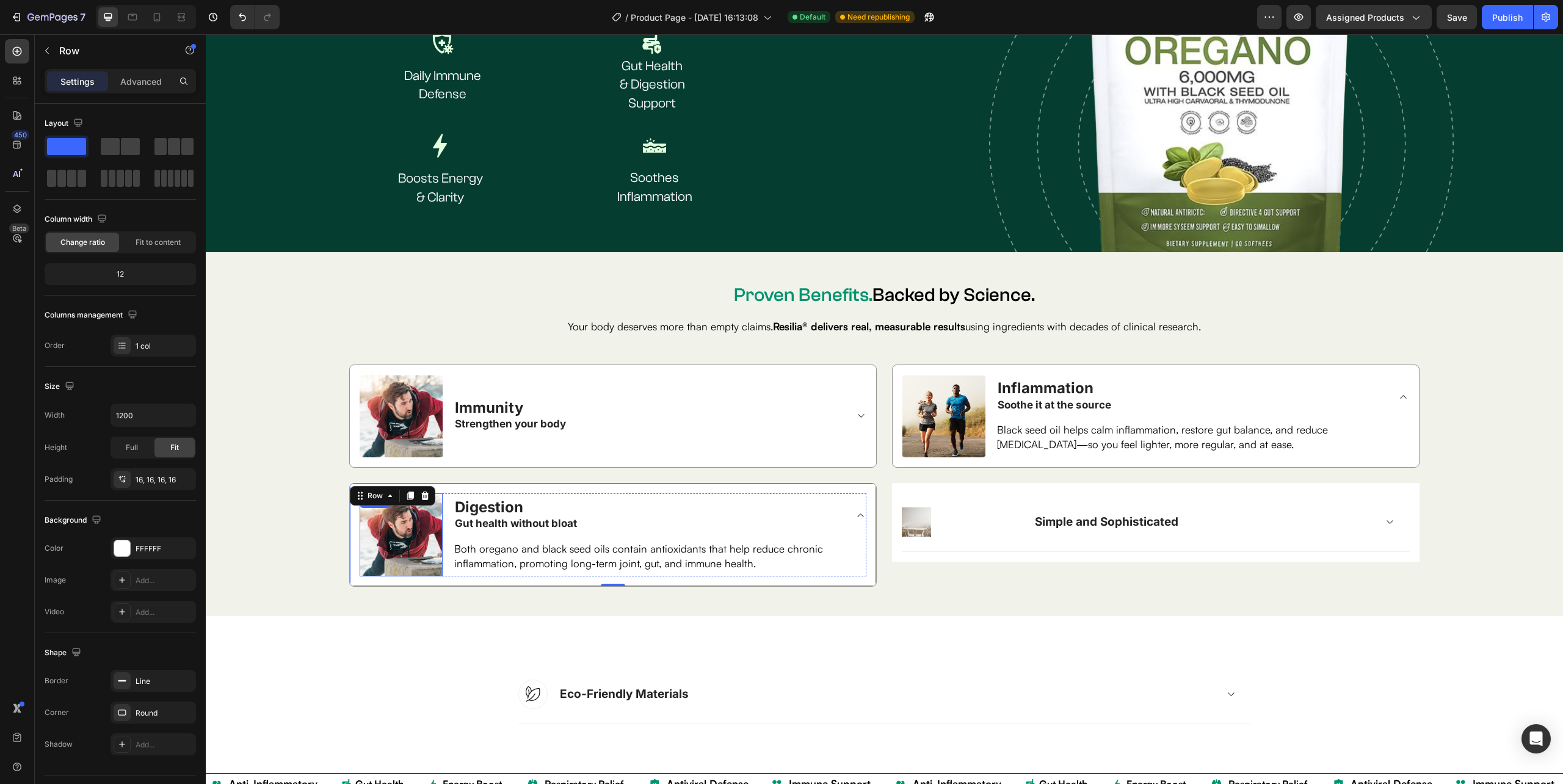
click at [382, 557] on img at bounding box center [401, 535] width 83 height 83
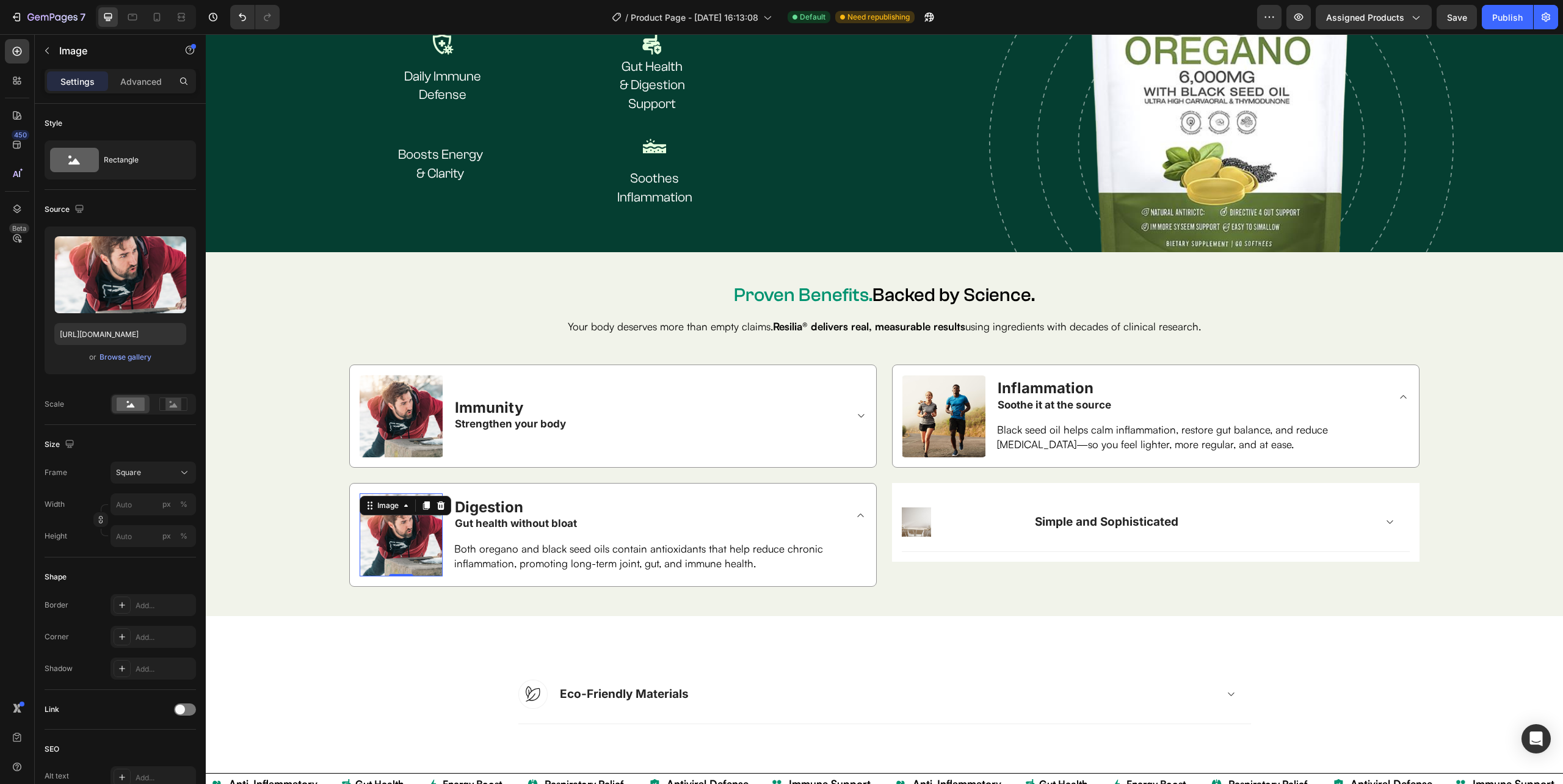
scroll to position [2323, 0]
click at [399, 551] on img at bounding box center [401, 535] width 83 height 83
click at [128, 352] on div "Browse gallery" at bounding box center [125, 357] width 52 height 11
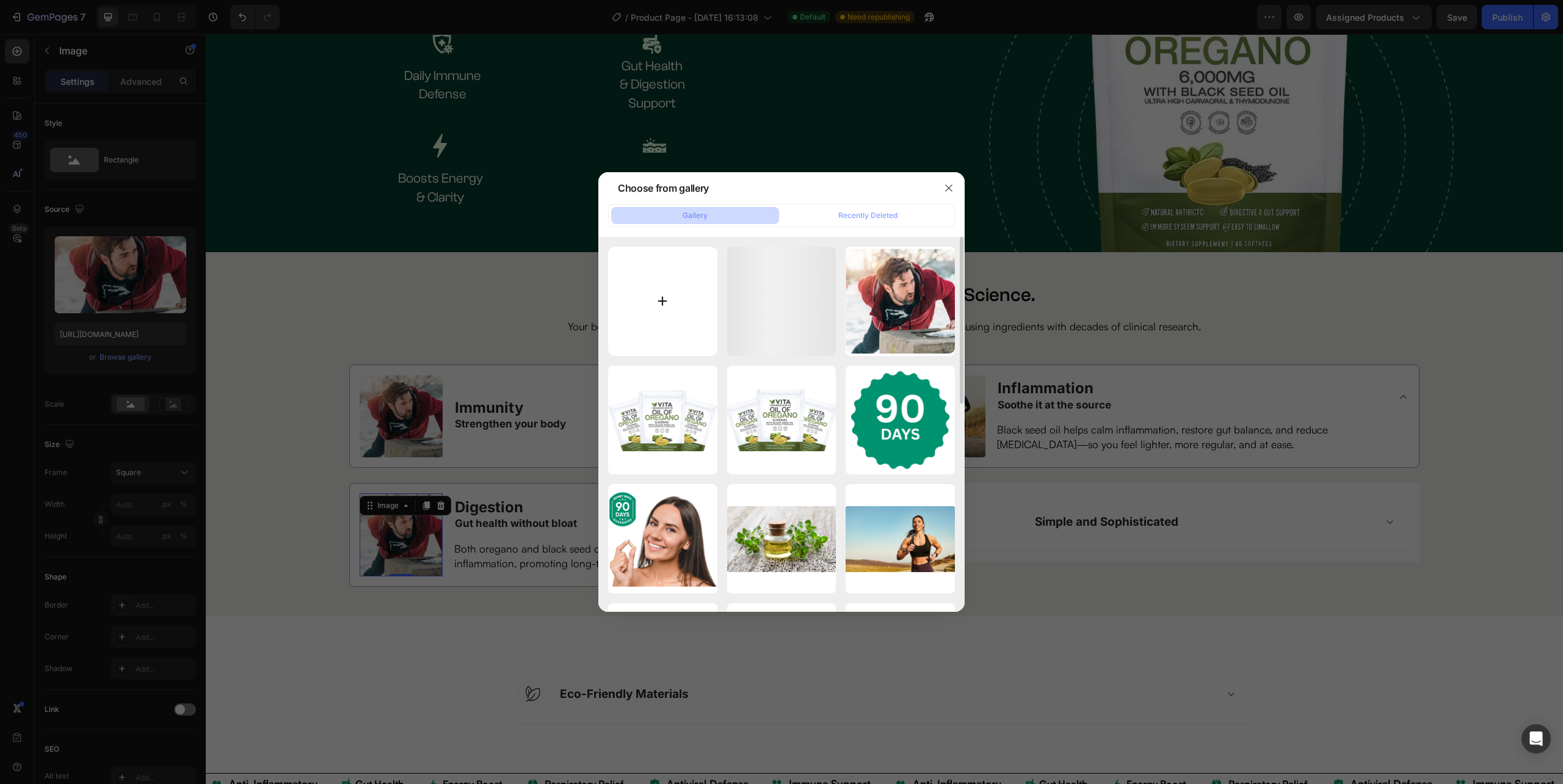
click at [657, 290] on input "file" at bounding box center [662, 301] width 109 height 109
type input "C:\fakepath\image_5 (1).png"
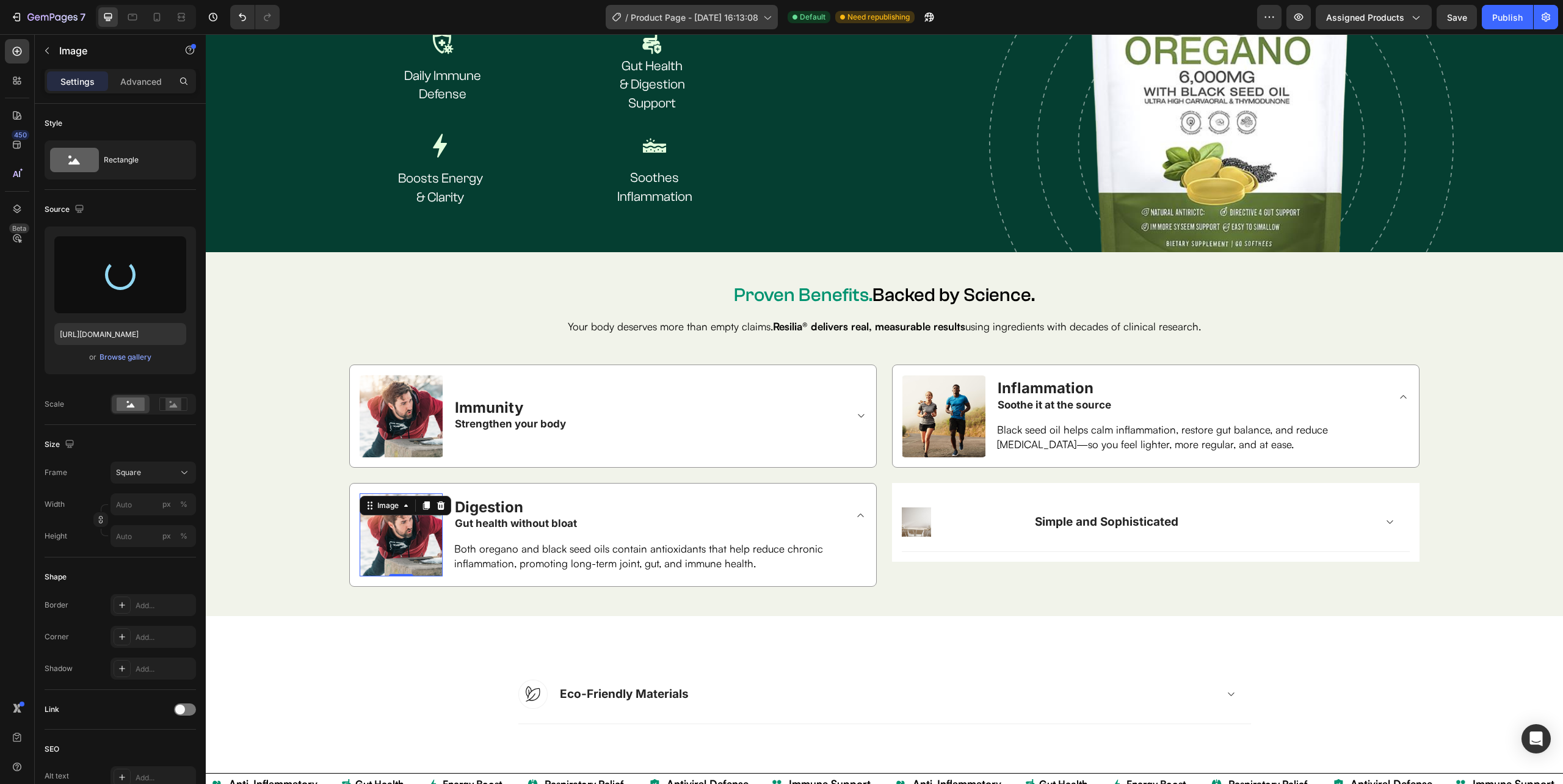
type input "https://cdn.shopify.com/s/files/1/0632/0881/6734/files/gempages_585534440302707…"
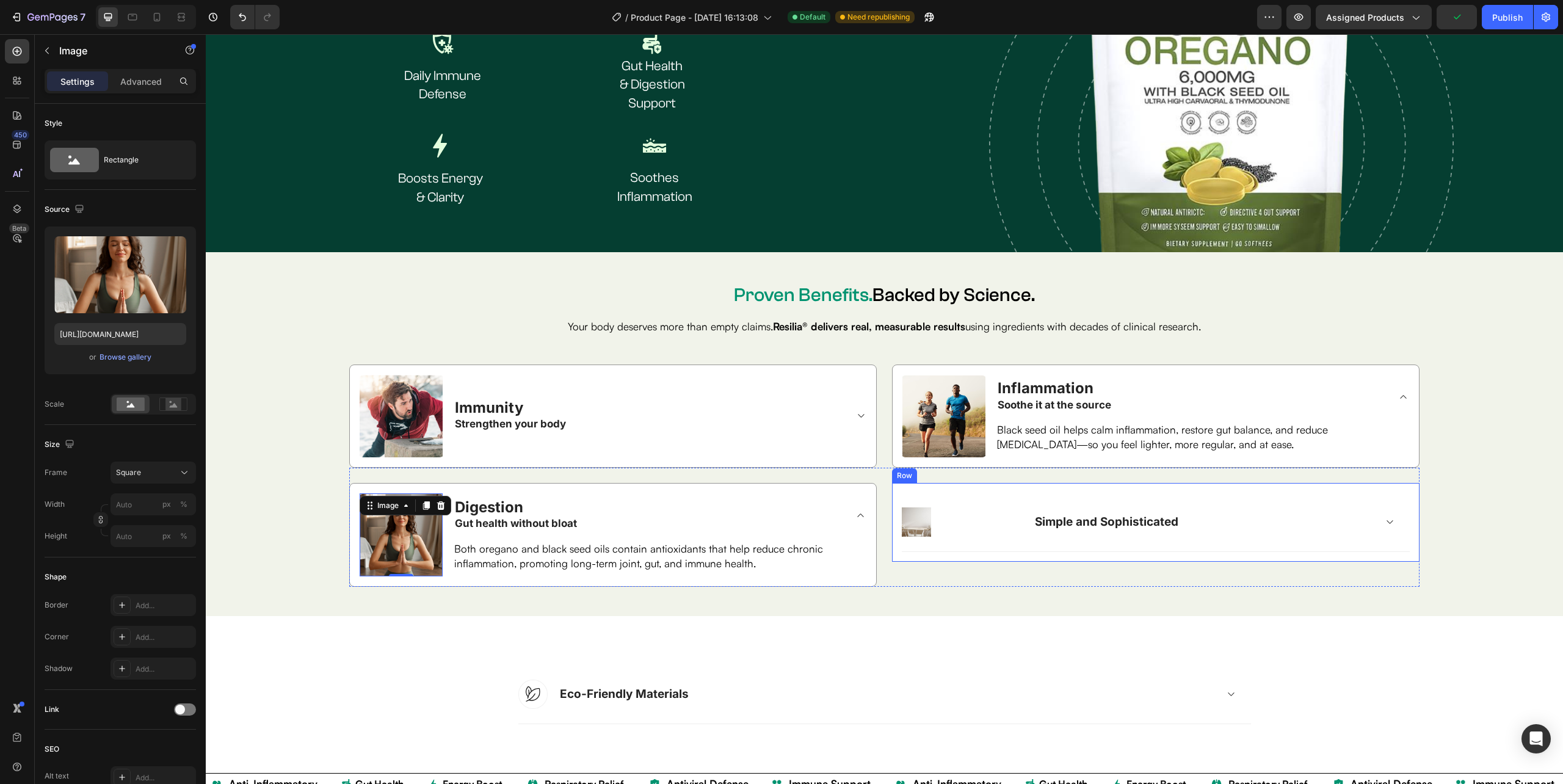
click at [930, 556] on div "Image Simple and Sophisticated Accordion Row Row" at bounding box center [1156, 522] width 527 height 79
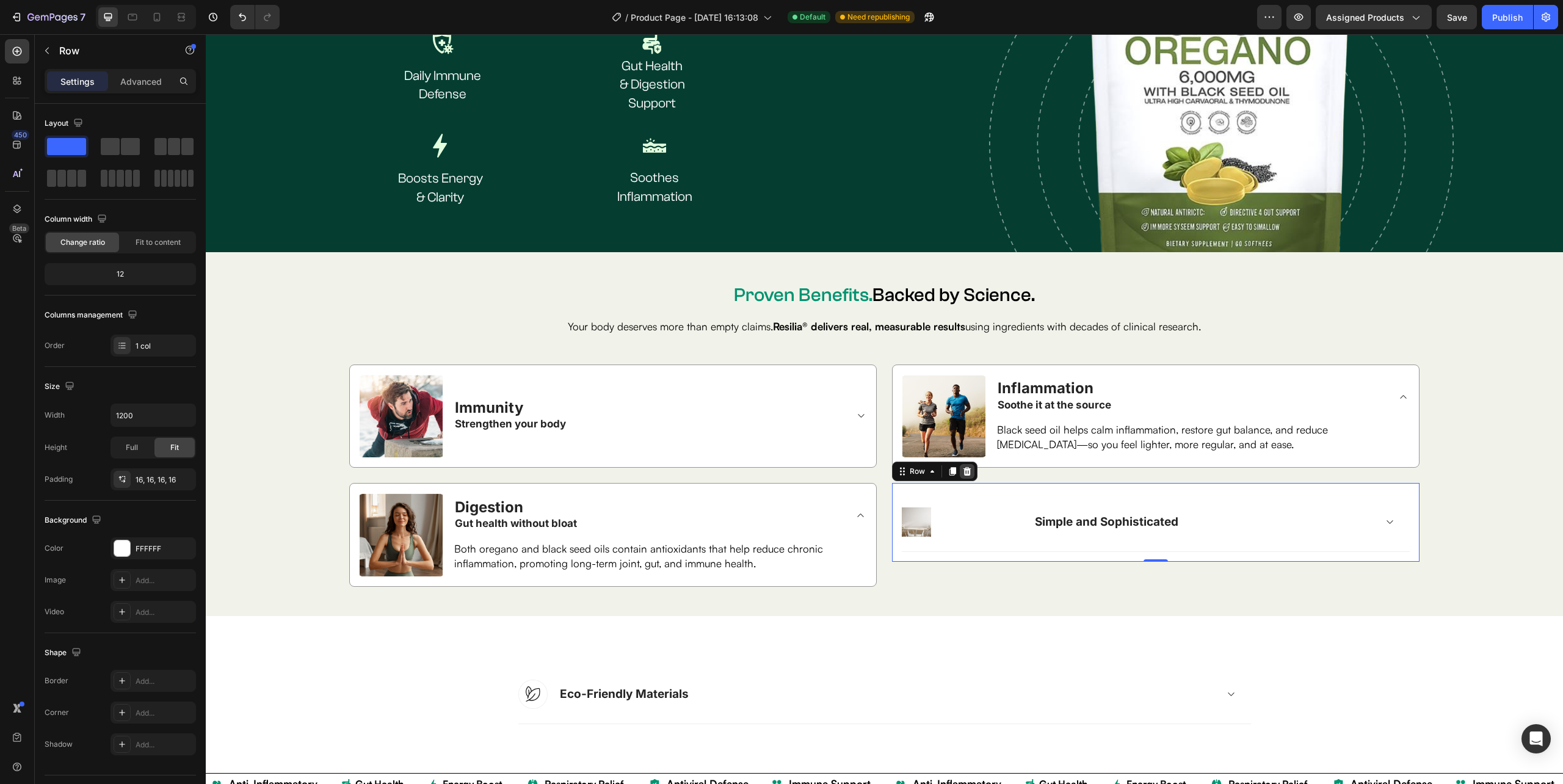
click at [963, 469] on icon at bounding box center [967, 471] width 8 height 9
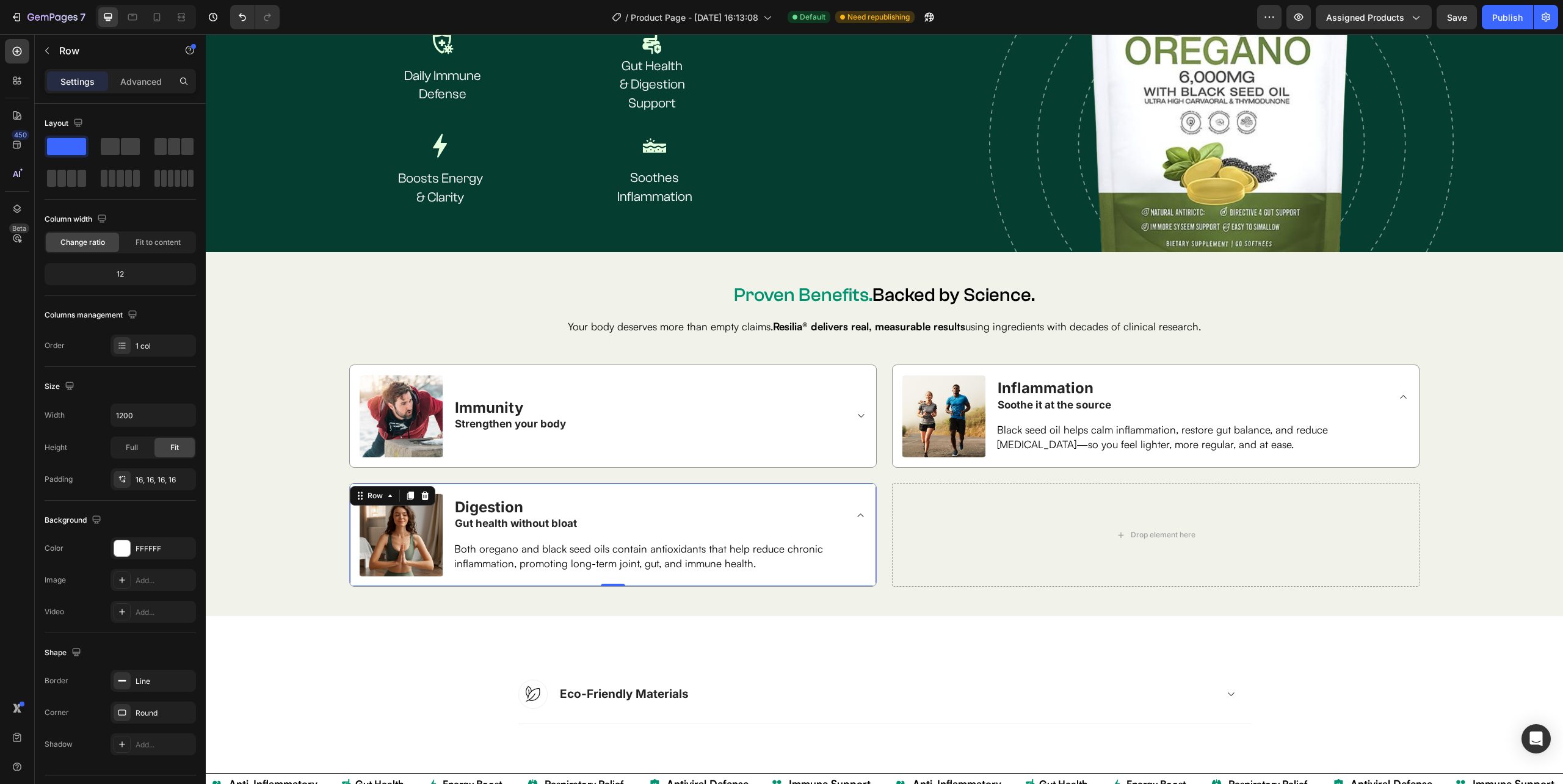
drag, startPoint x: 406, startPoint y: 494, endPoint x: 404, endPoint y: 568, distance: 74.0
click at [406, 494] on icon at bounding box center [410, 495] width 10 height 10
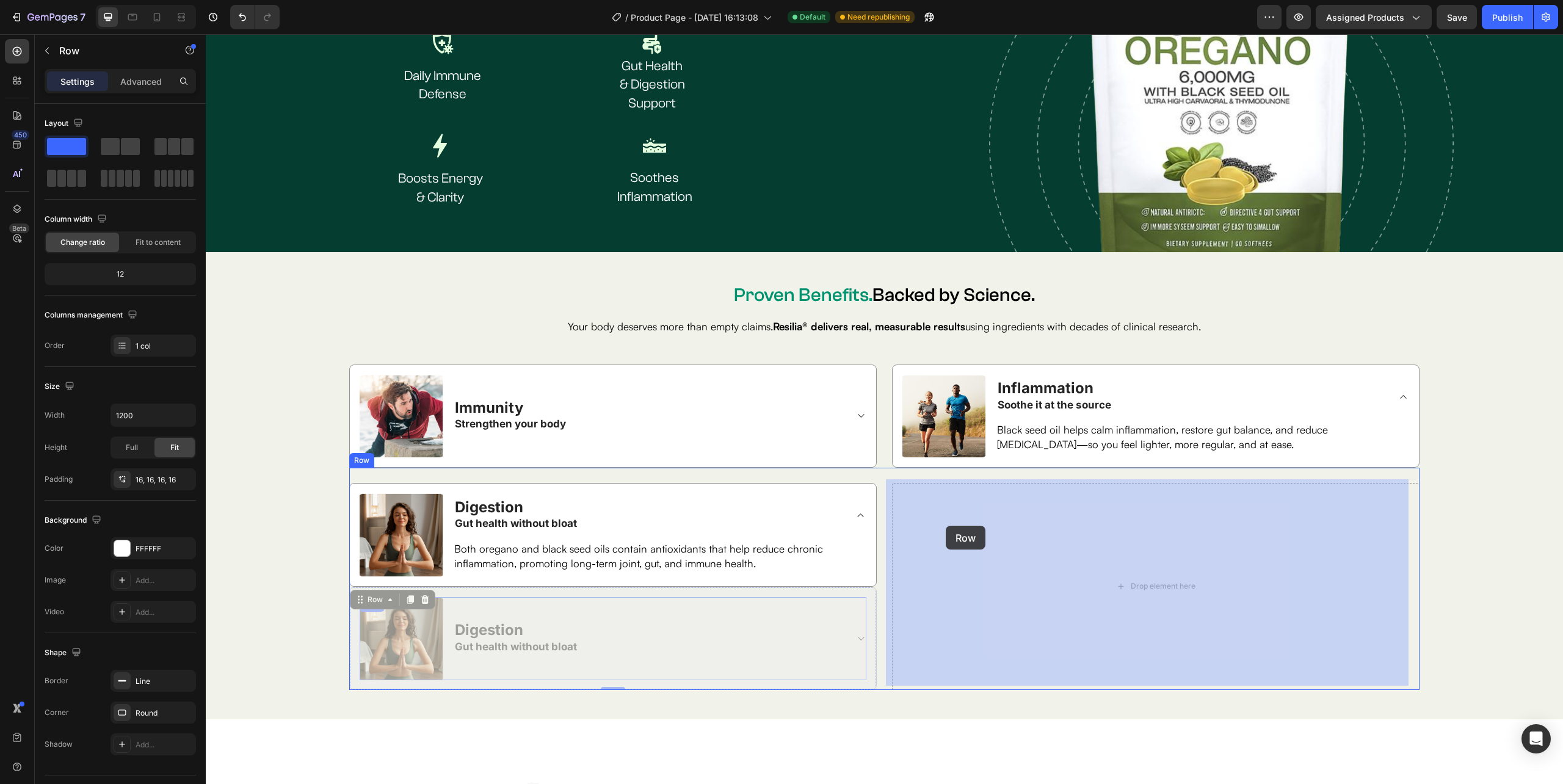
drag, startPoint x: 369, startPoint y: 596, endPoint x: 946, endPoint y: 526, distance: 581.2
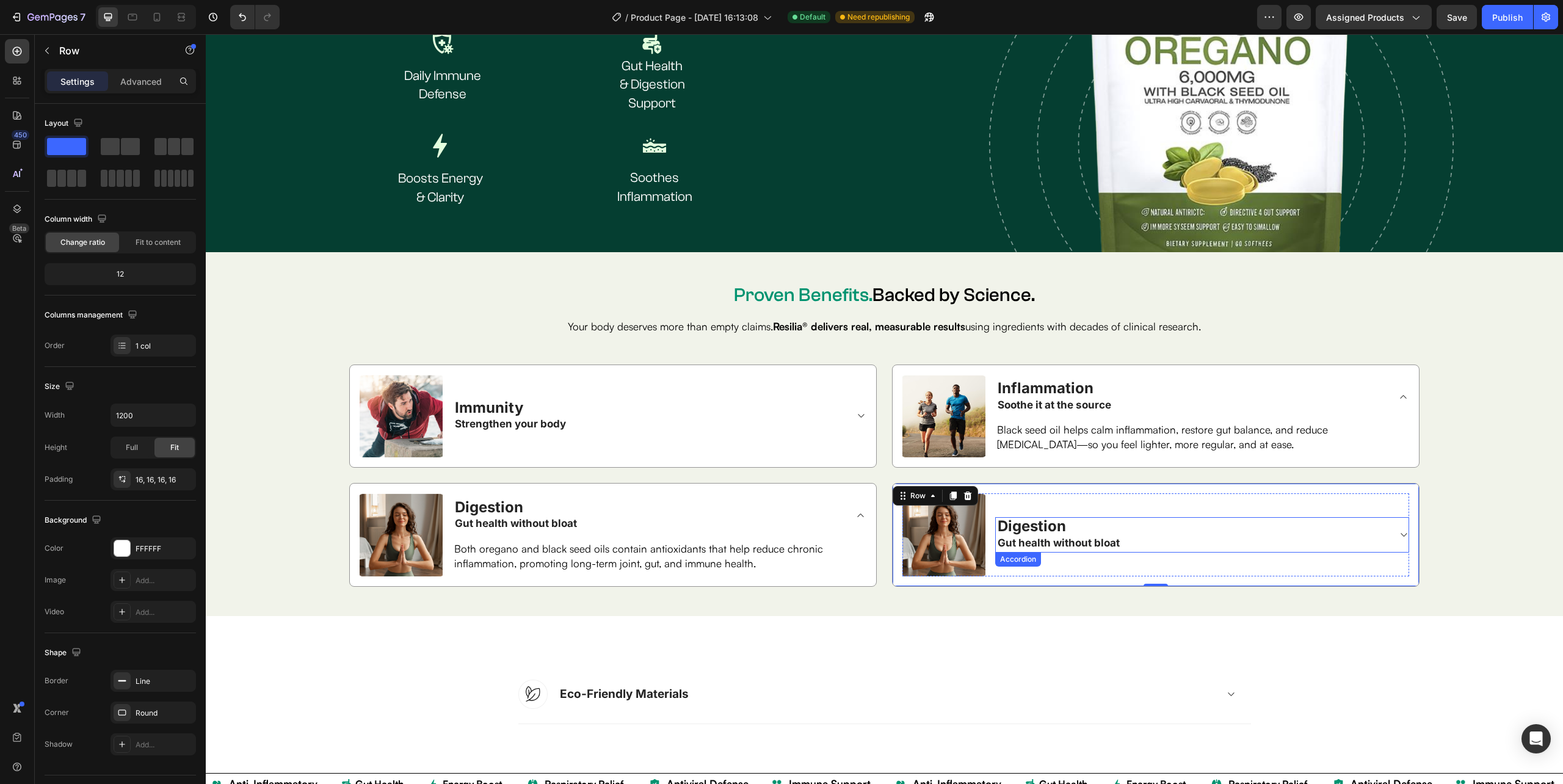
click at [1011, 517] on span "Digestion" at bounding box center [1031, 526] width 68 height 17
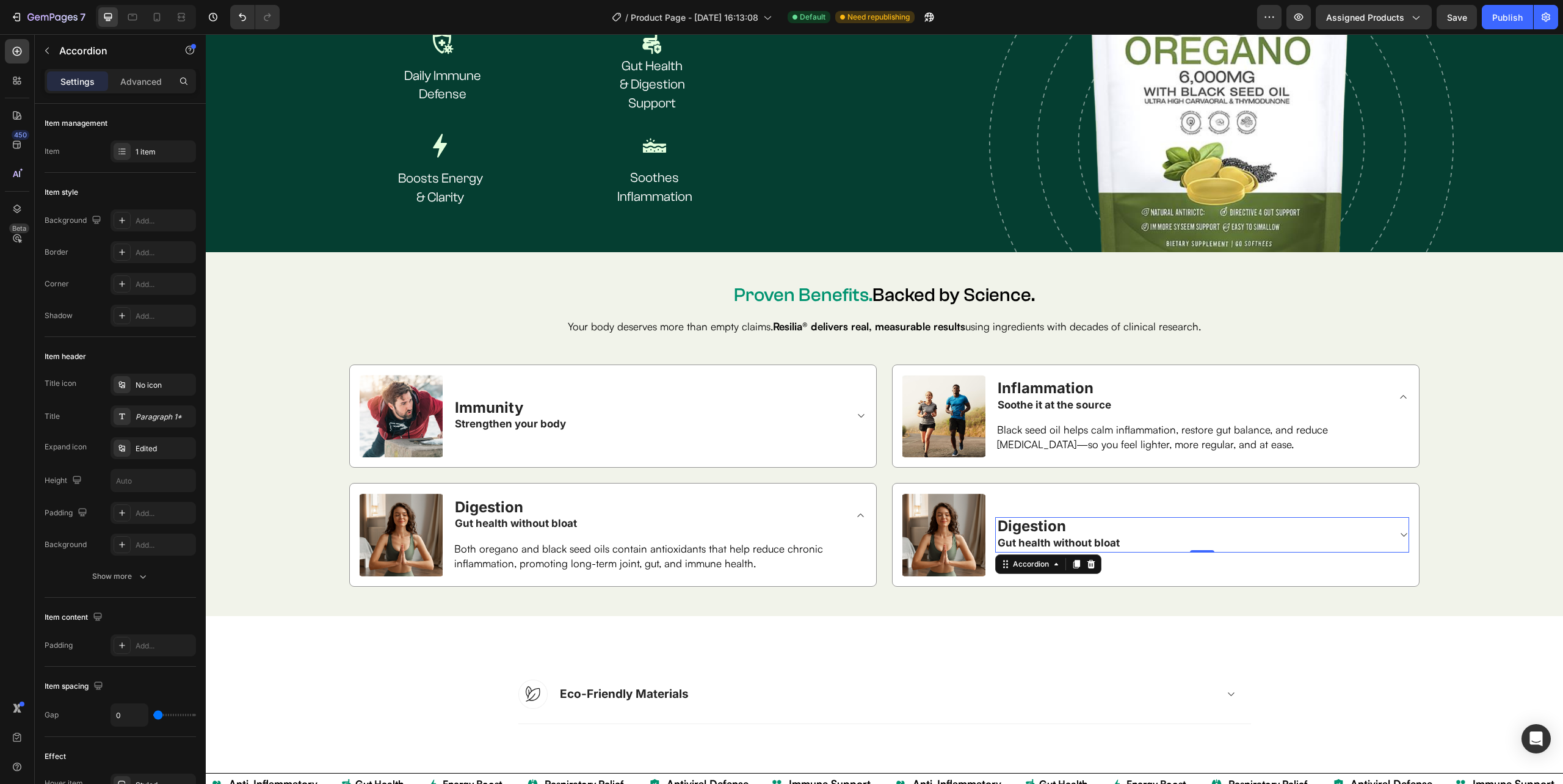
click at [1011, 517] on span "Digestion" at bounding box center [1031, 526] width 68 height 17
click at [1075, 537] on strong "Gut health without bloat" at bounding box center [1058, 543] width 122 height 12
drag, startPoint x: 1085, startPoint y: 516, endPoint x: 1075, endPoint y: 535, distance: 21.5
click at [1075, 537] on strong "Gut health without bloat" at bounding box center [1058, 543] width 122 height 12
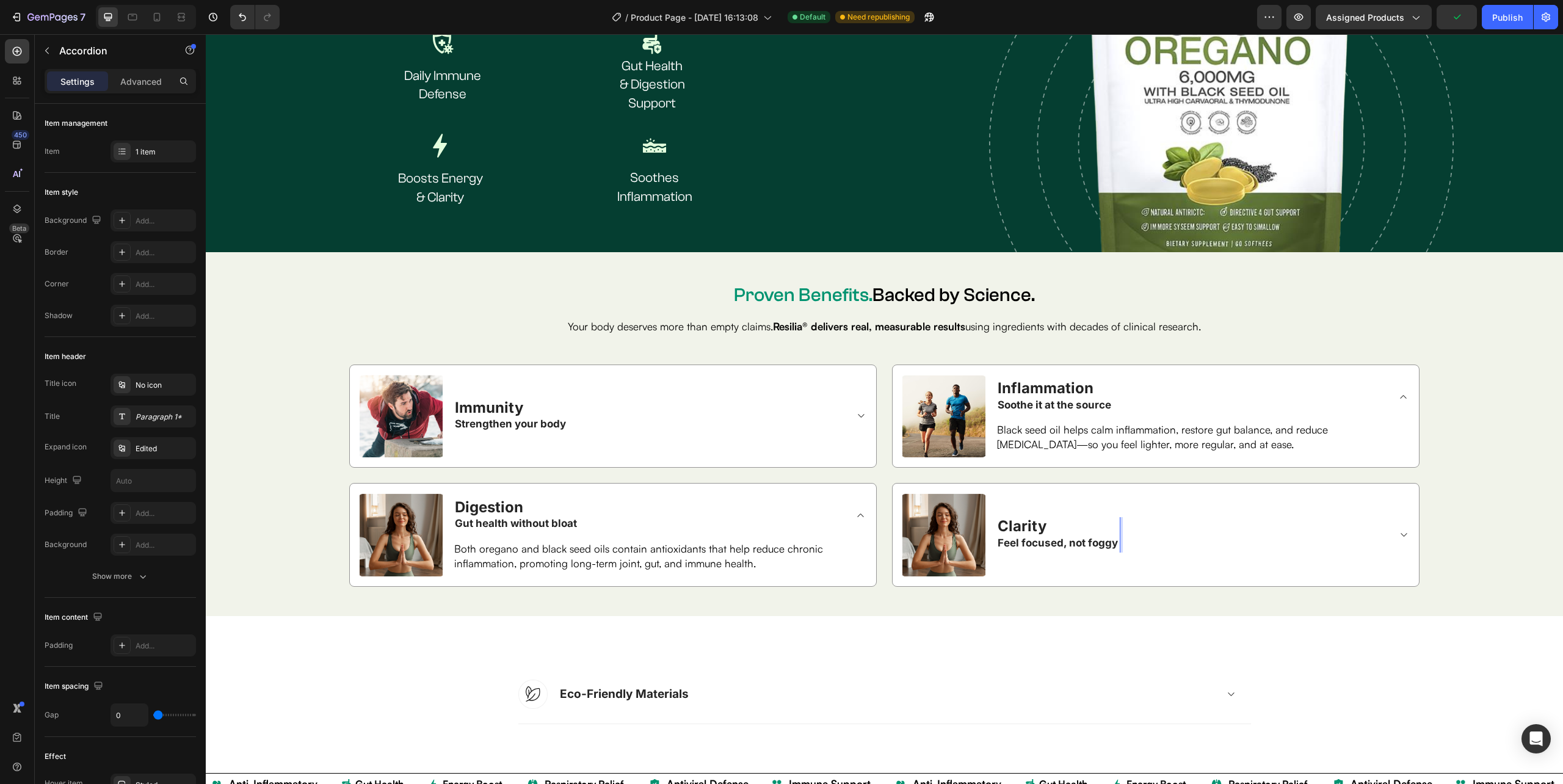
click at [1399, 531] on icon at bounding box center [1403, 534] width 10 height 10
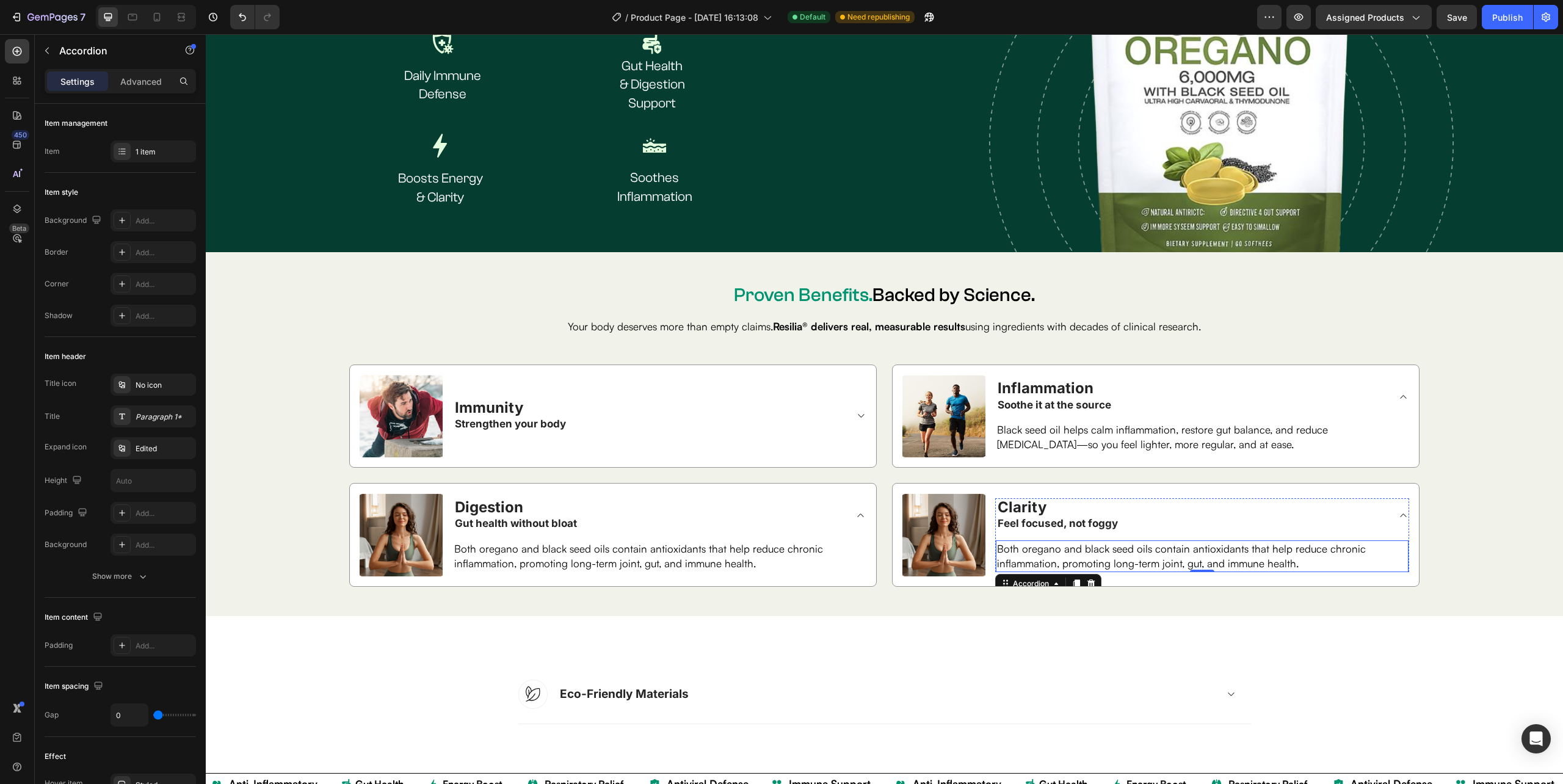
click at [1092, 548] on span "Both oregano and black seed oils contain antioxidants that help reduce chronic …" at bounding box center [1181, 556] width 369 height 28
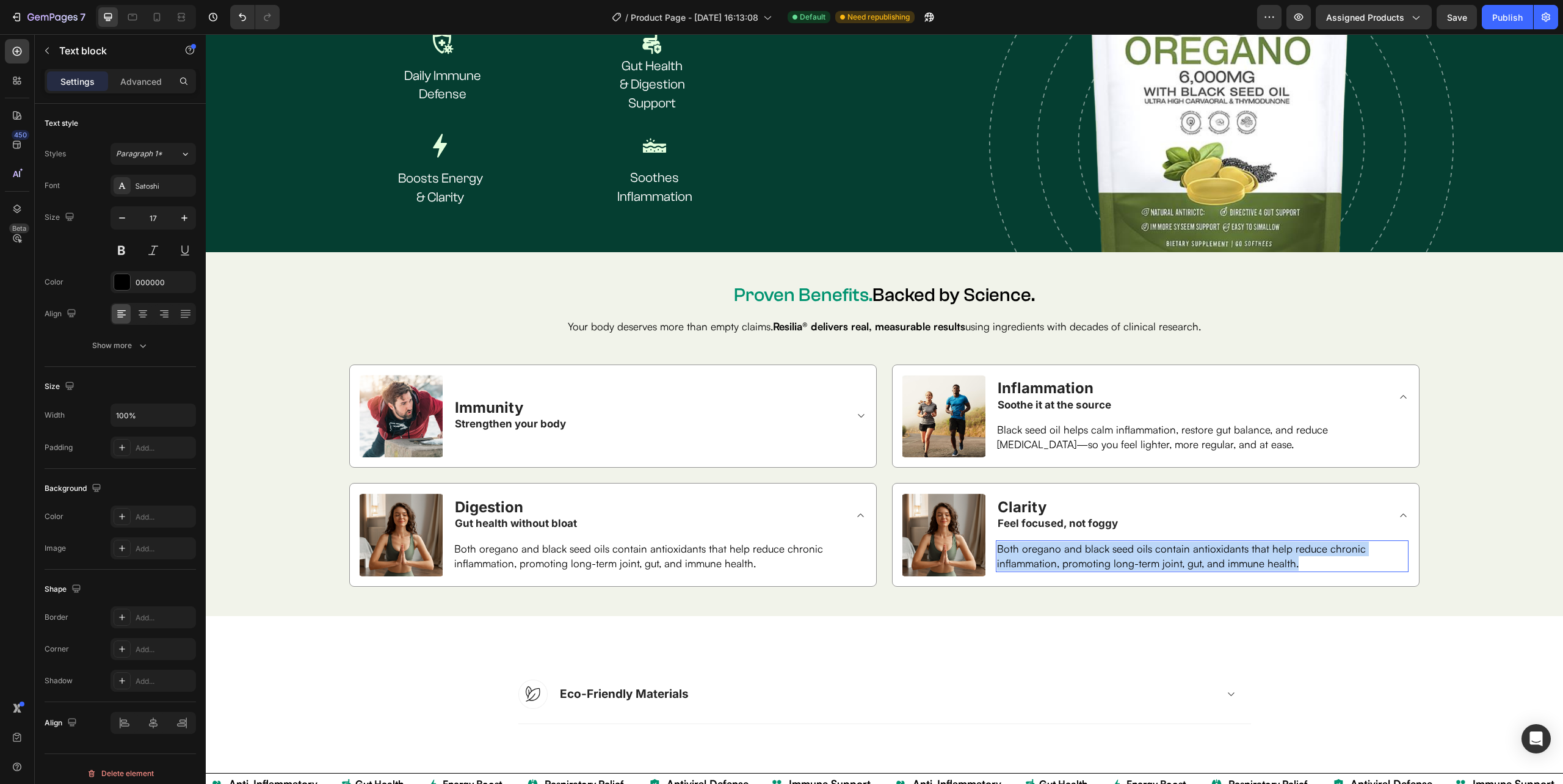
click at [1093, 548] on span "Both oregano and black seed oils contain antioxidants that help reduce chronic …" at bounding box center [1181, 556] width 369 height 28
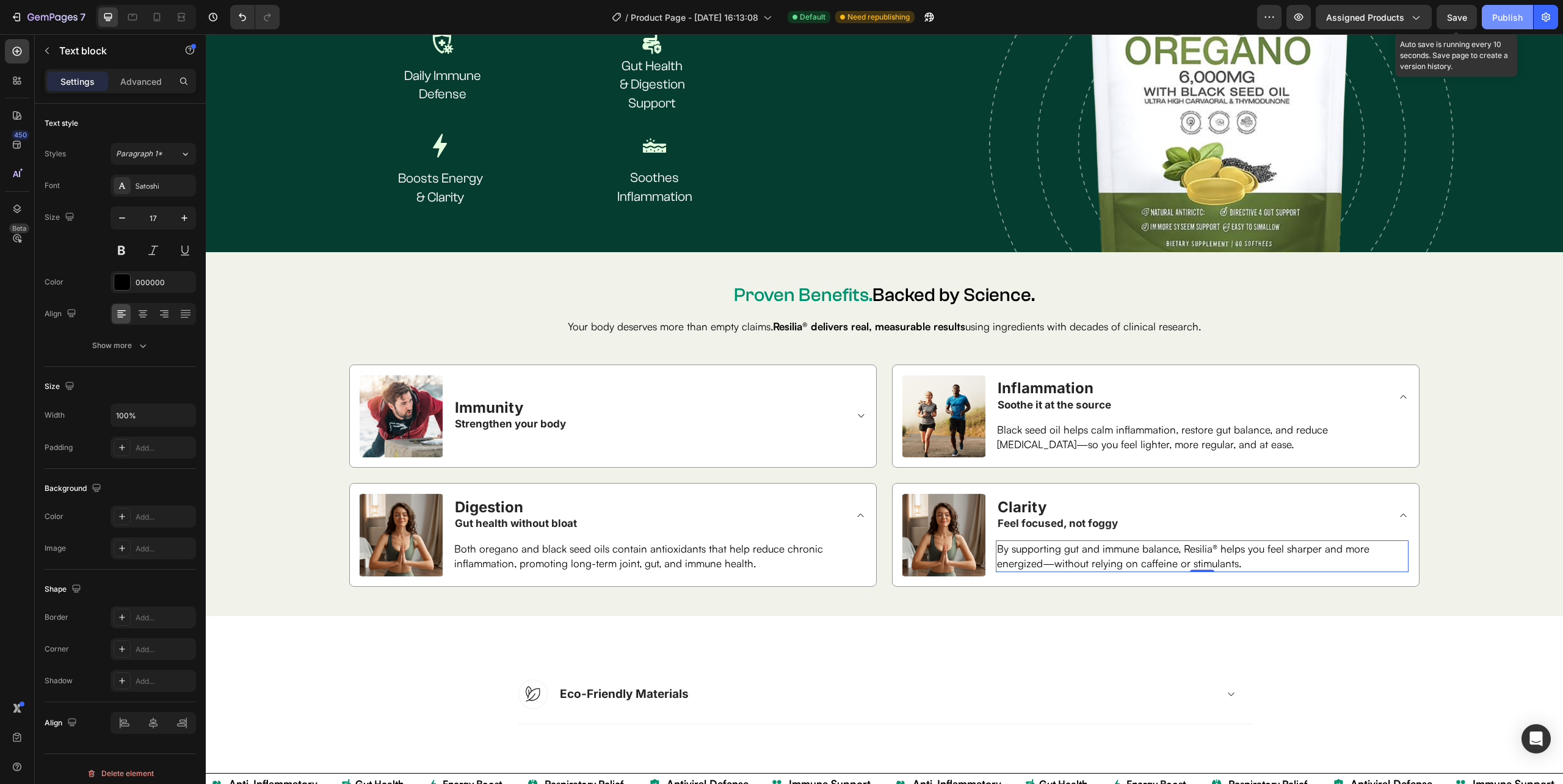
click at [1462, 12] on span "Save" at bounding box center [1457, 17] width 20 height 10
click at [1508, 12] on div "Publish" at bounding box center [1507, 17] width 30 height 13
click at [926, 532] on img at bounding box center [944, 535] width 83 height 83
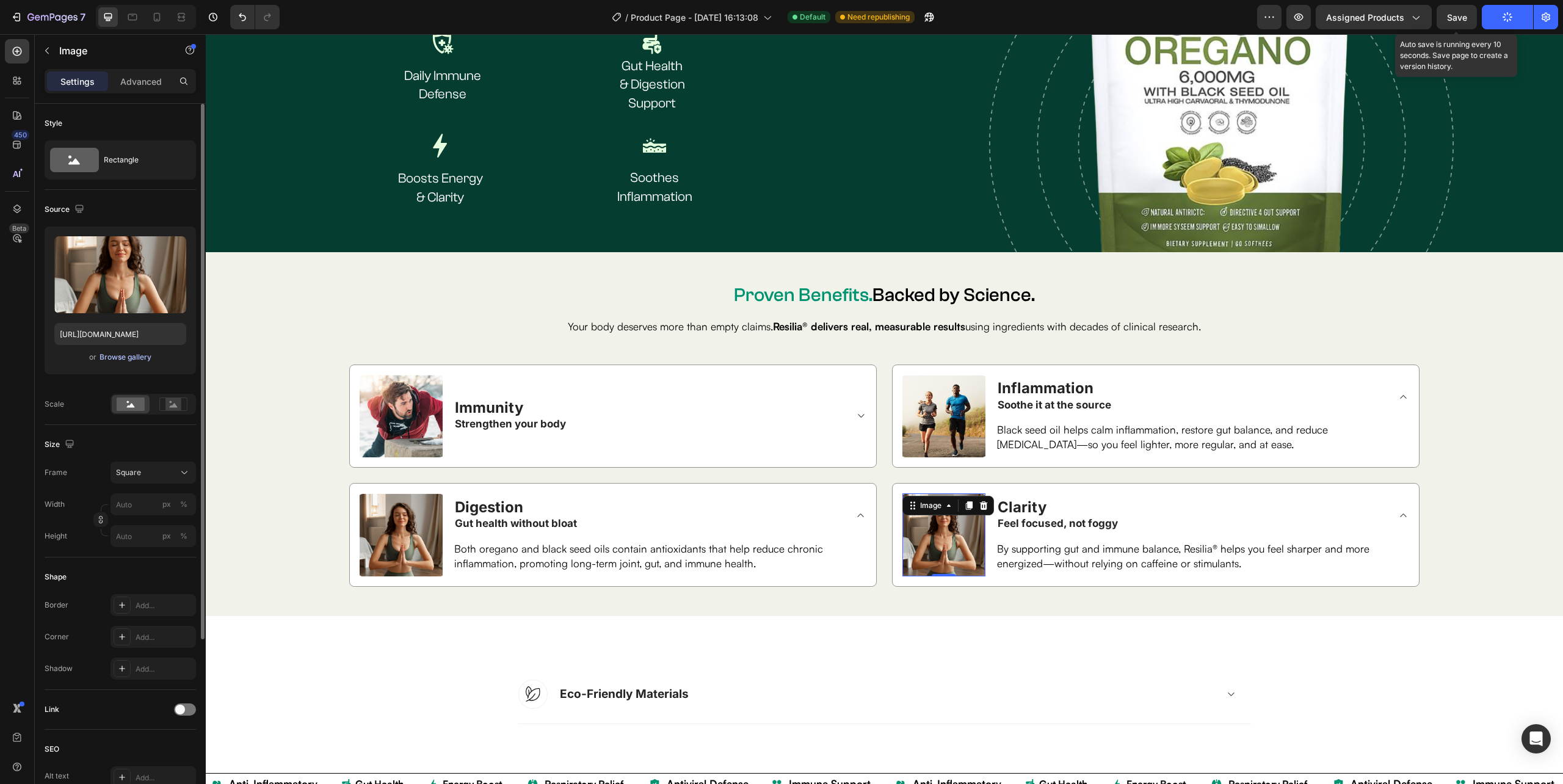
click at [124, 354] on div "Browse gallery" at bounding box center [125, 357] width 52 height 11
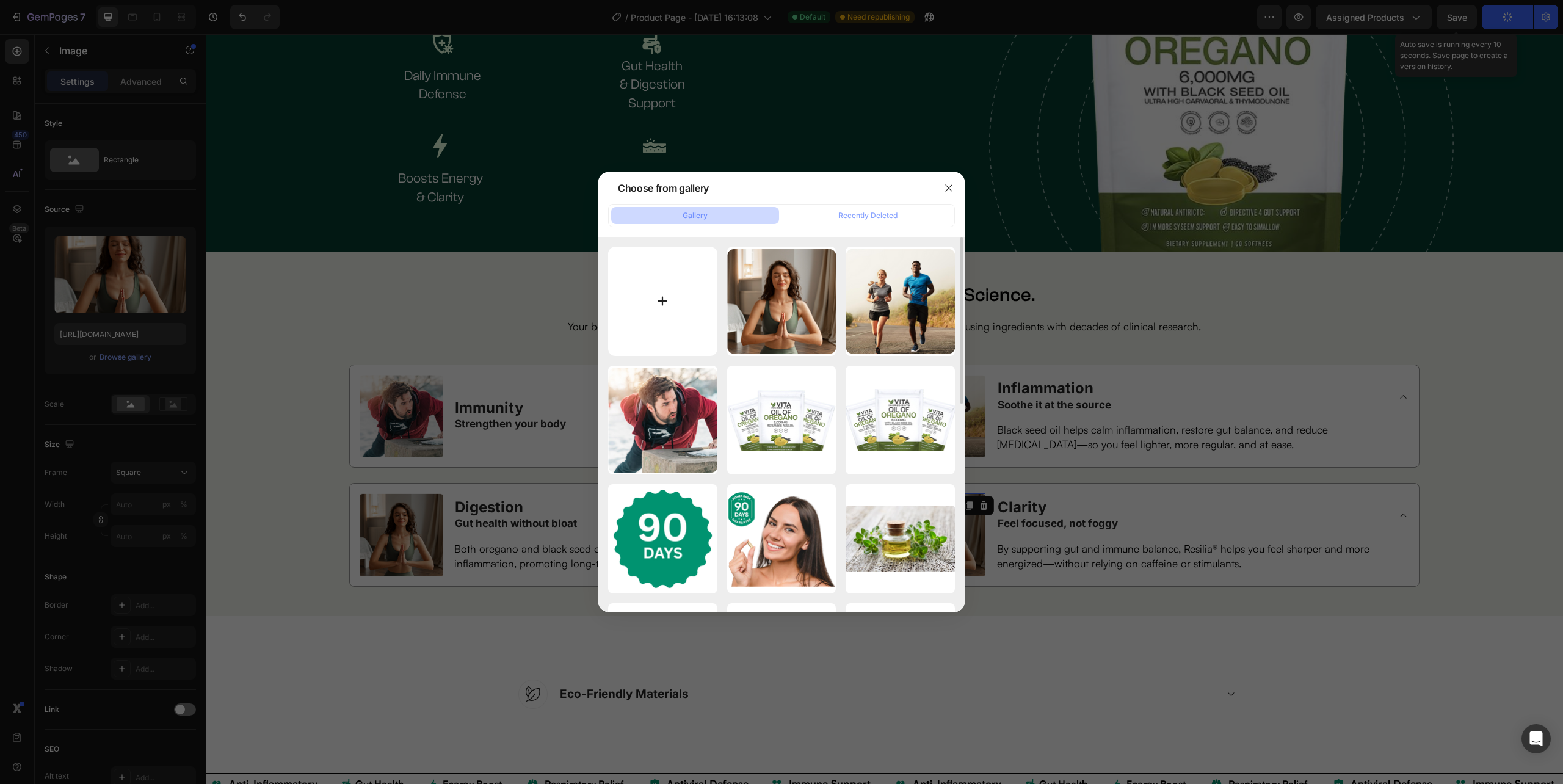
click at [662, 300] on input "file" at bounding box center [662, 301] width 109 height 109
type input "C:\fakepath\image_6 (1).png"
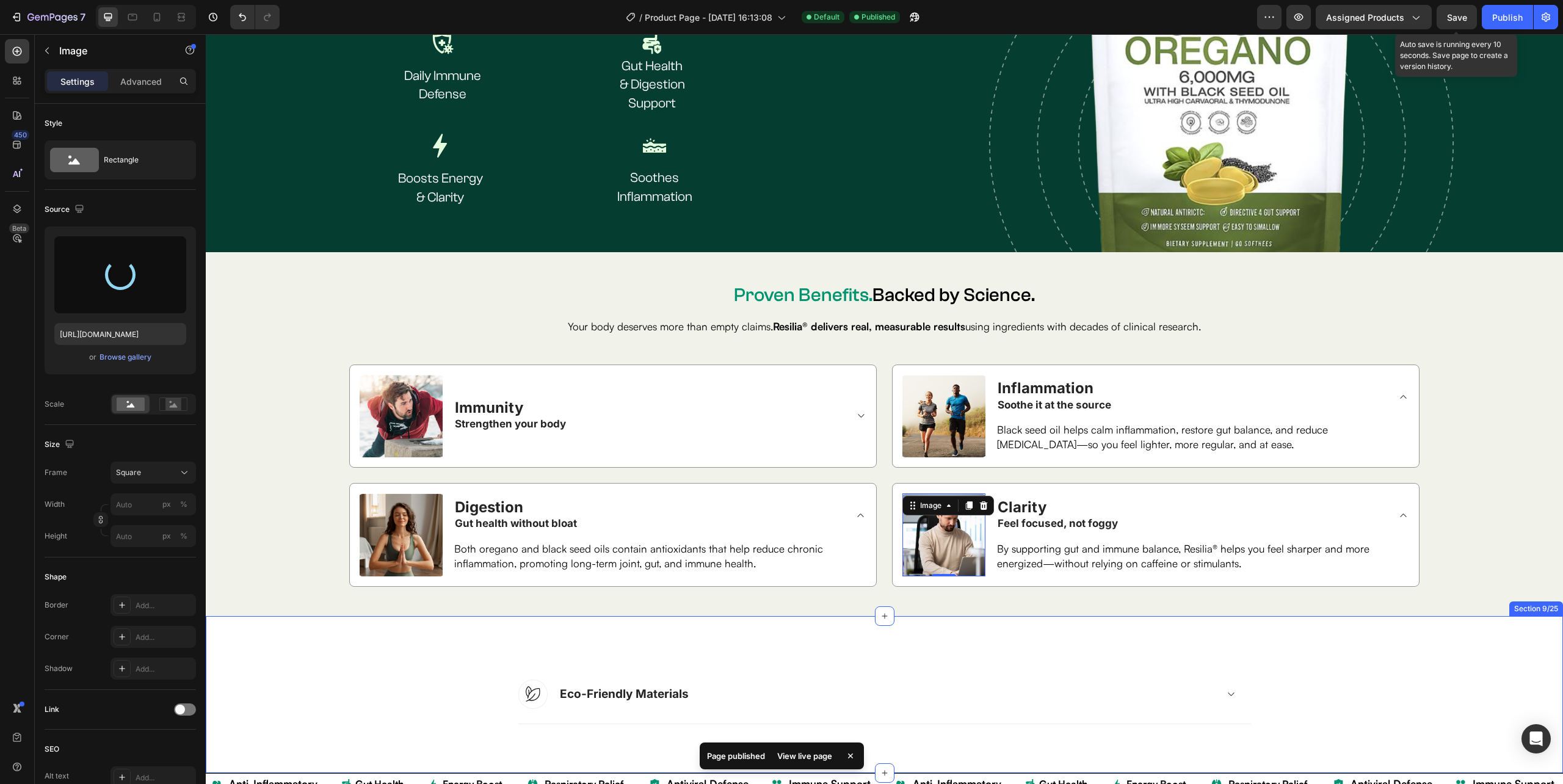
type input "https://cdn.shopify.com/s/files/1/0632/0881/6734/files/gempages_585534440302707…"
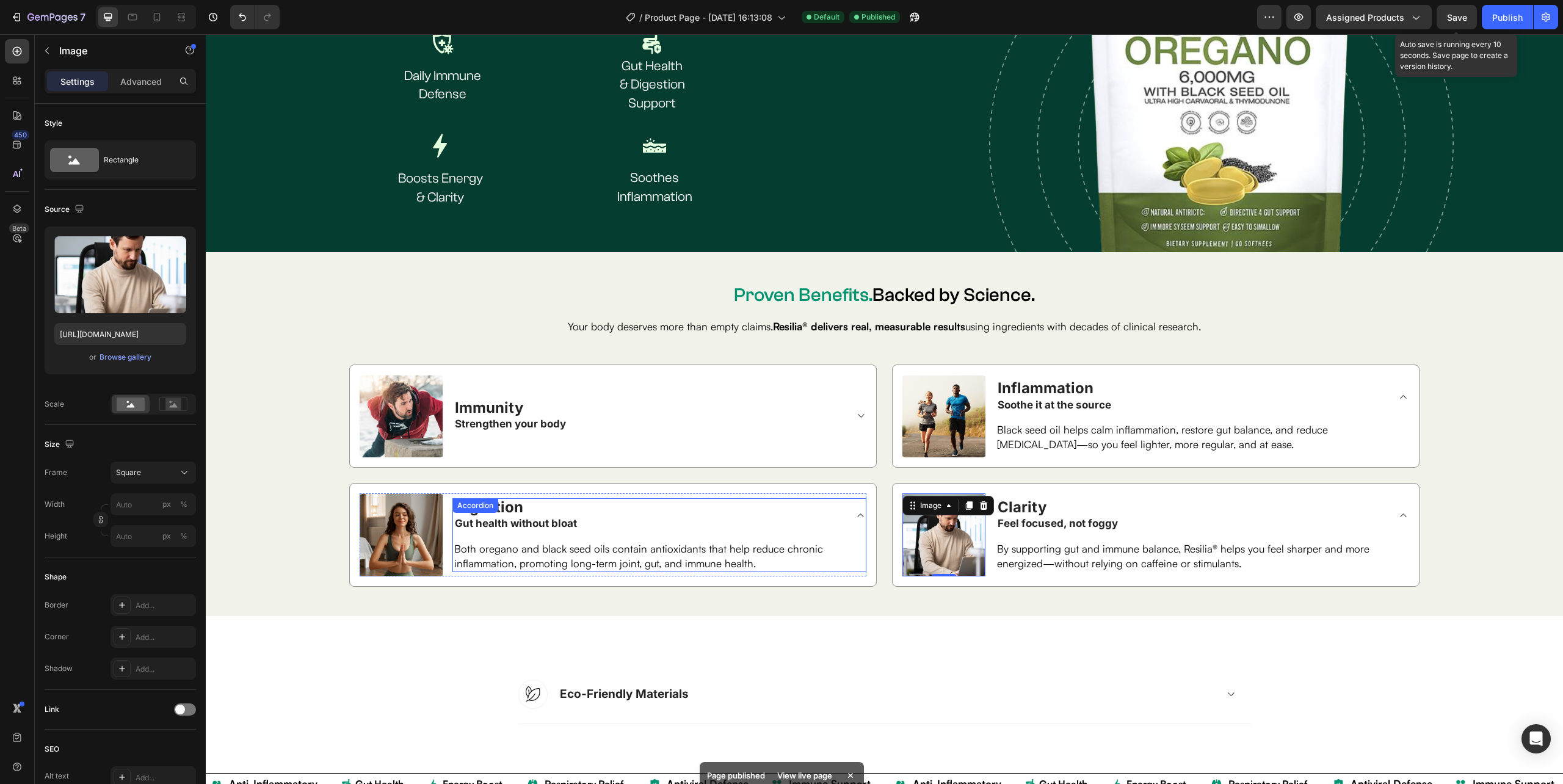
click at [845, 506] on div "Digestion Gut health without bloat" at bounding box center [659, 515] width 412 height 35
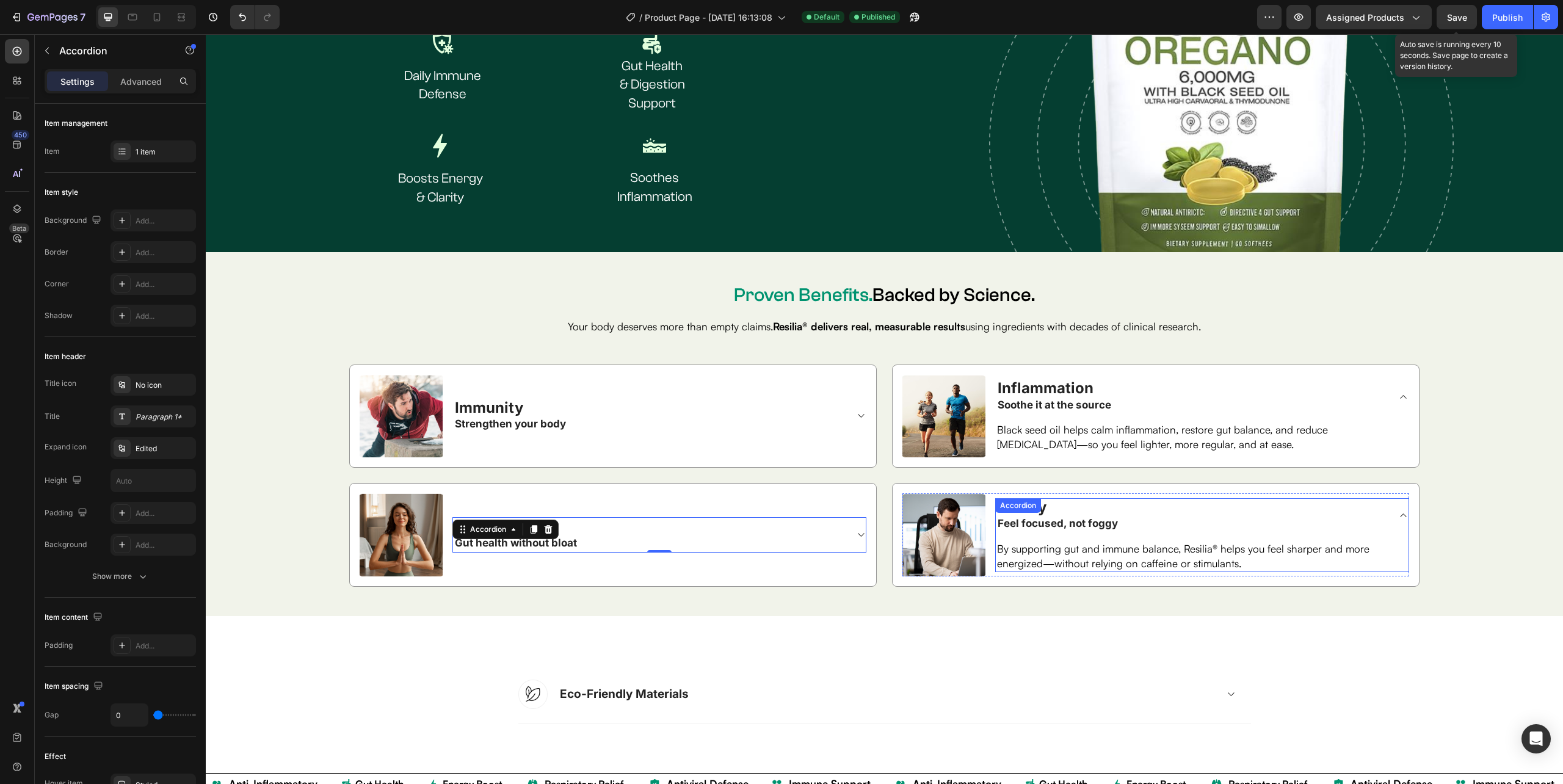
click at [1399, 510] on icon at bounding box center [1403, 514] width 10 height 10
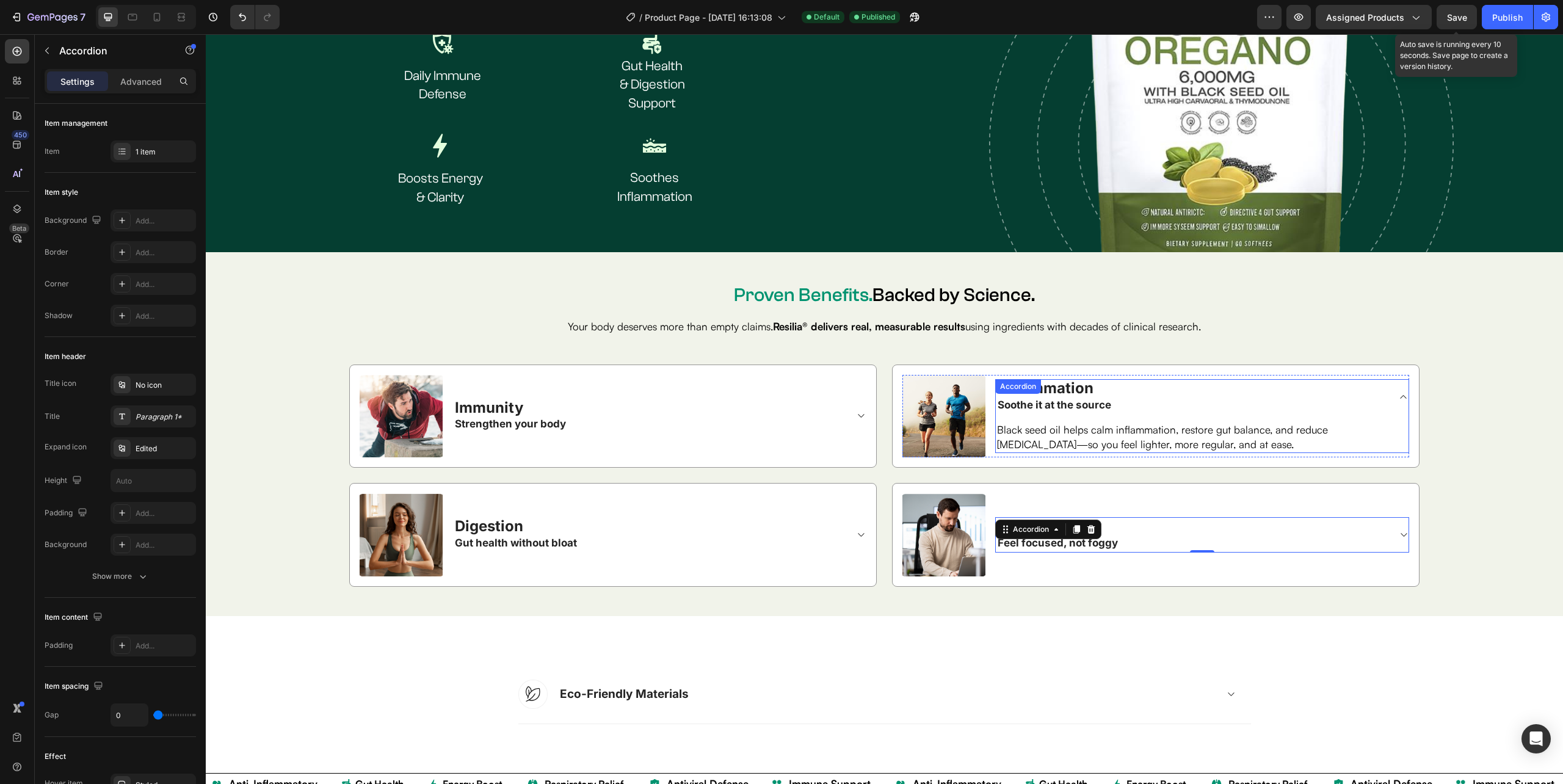
click at [1399, 393] on icon at bounding box center [1403, 396] width 10 height 10
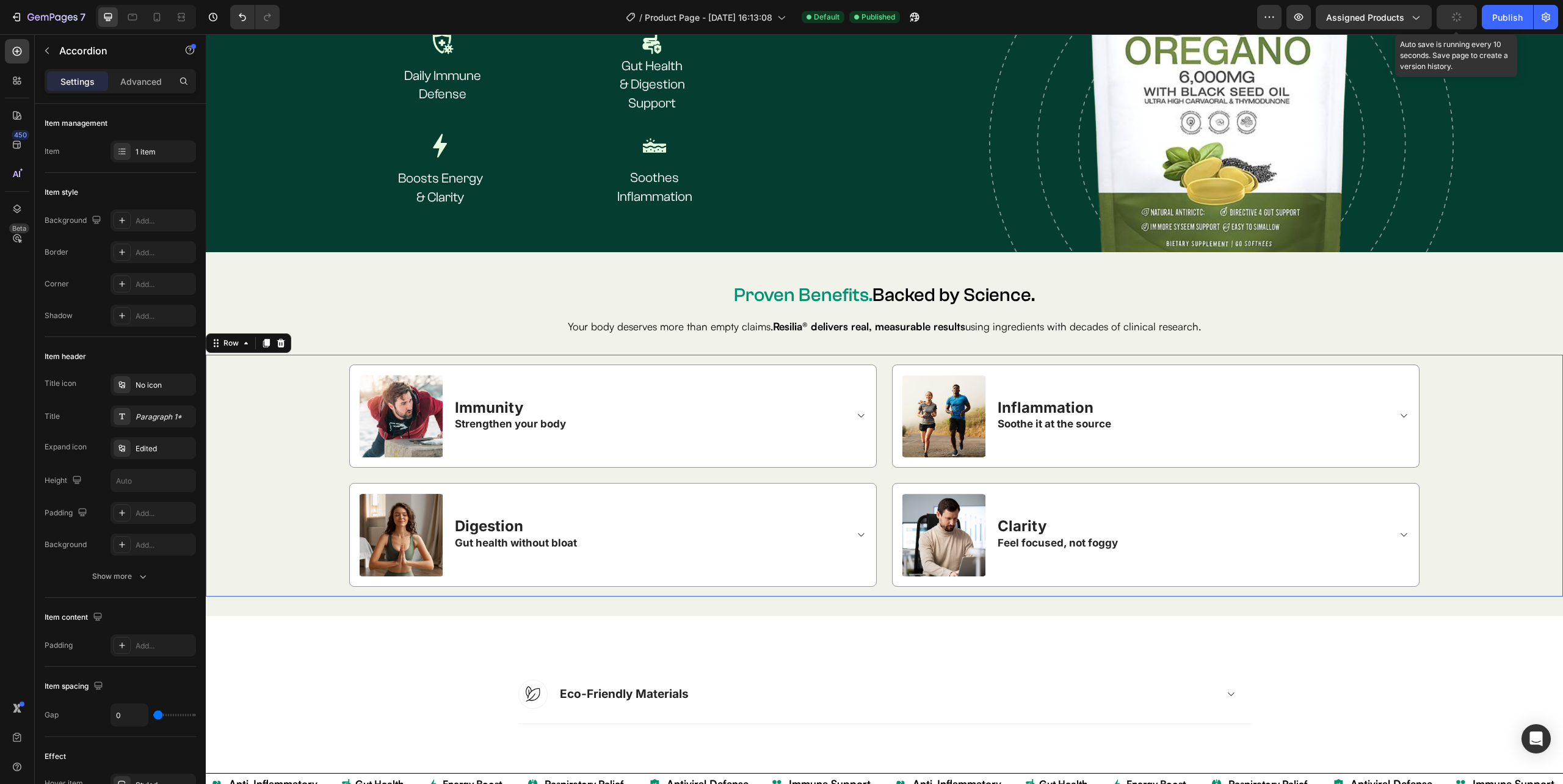
click at [1466, 431] on div "Image Immunity Strengthen your body Accordion Row Row Image Inflammation Soothe…" at bounding box center [884, 475] width 1337 height 222
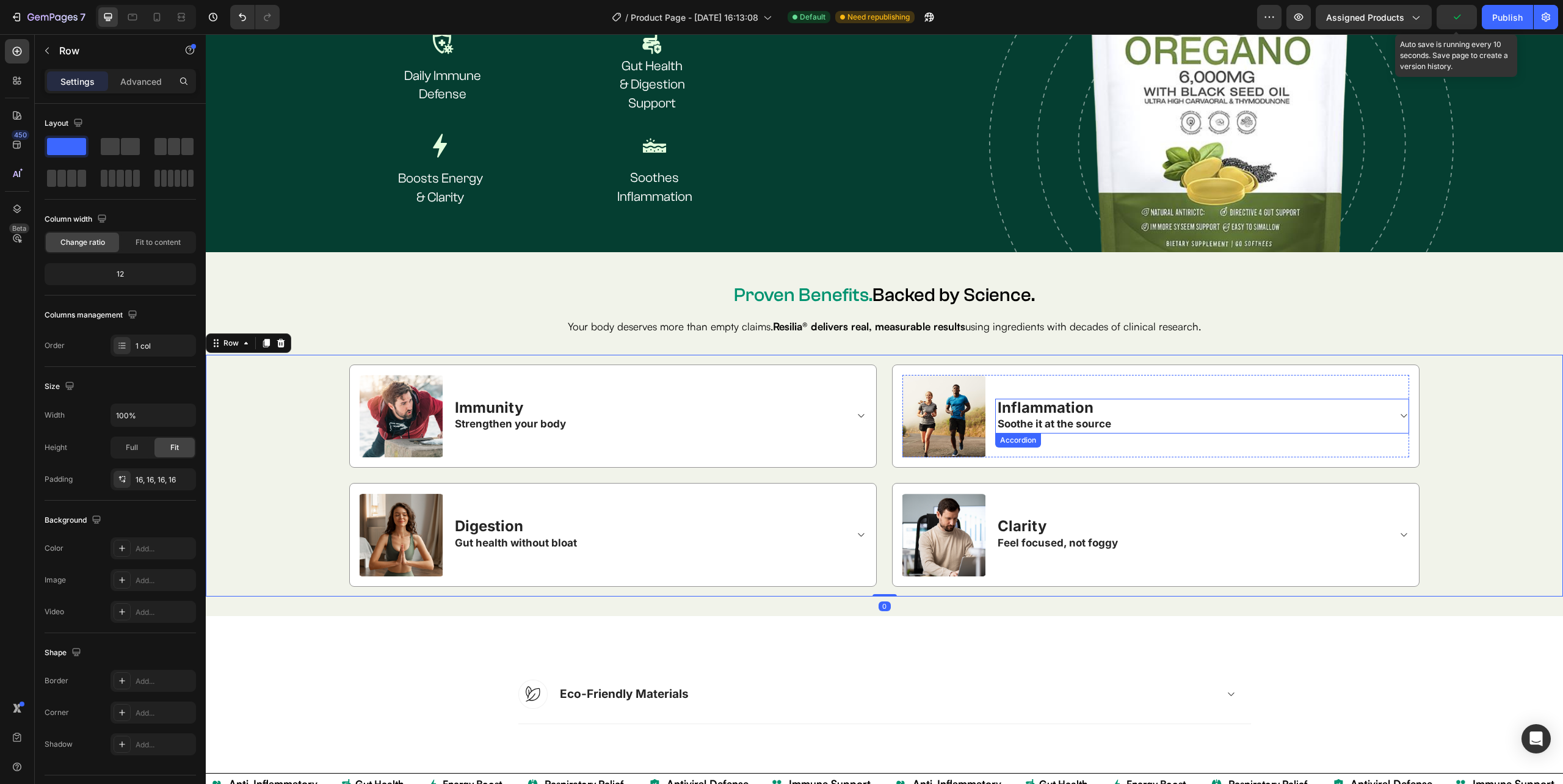
click at [1363, 421] on div "Inflammation Soothe it at the source" at bounding box center [1192, 416] width 393 height 35
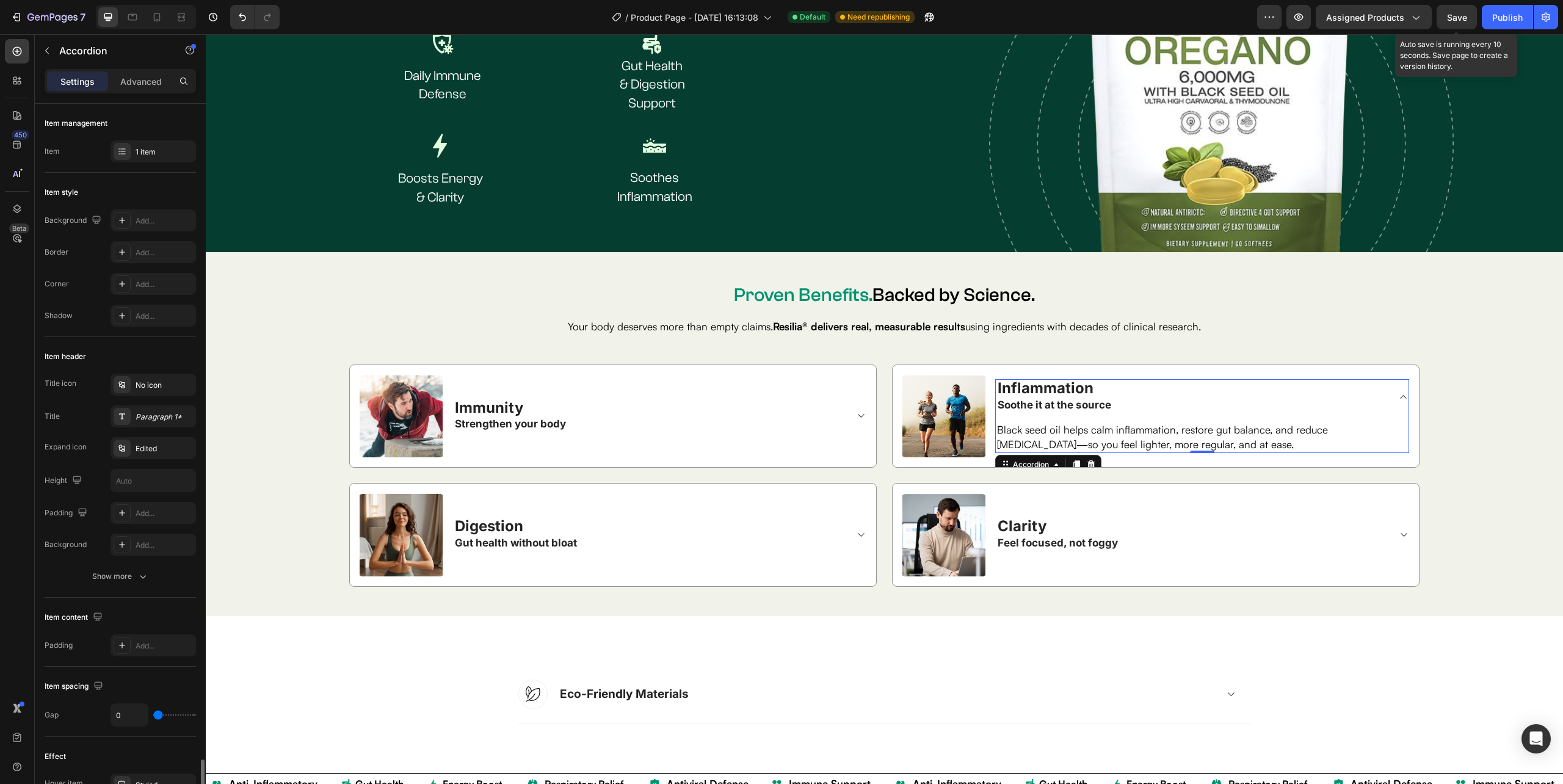
scroll to position [450, 0]
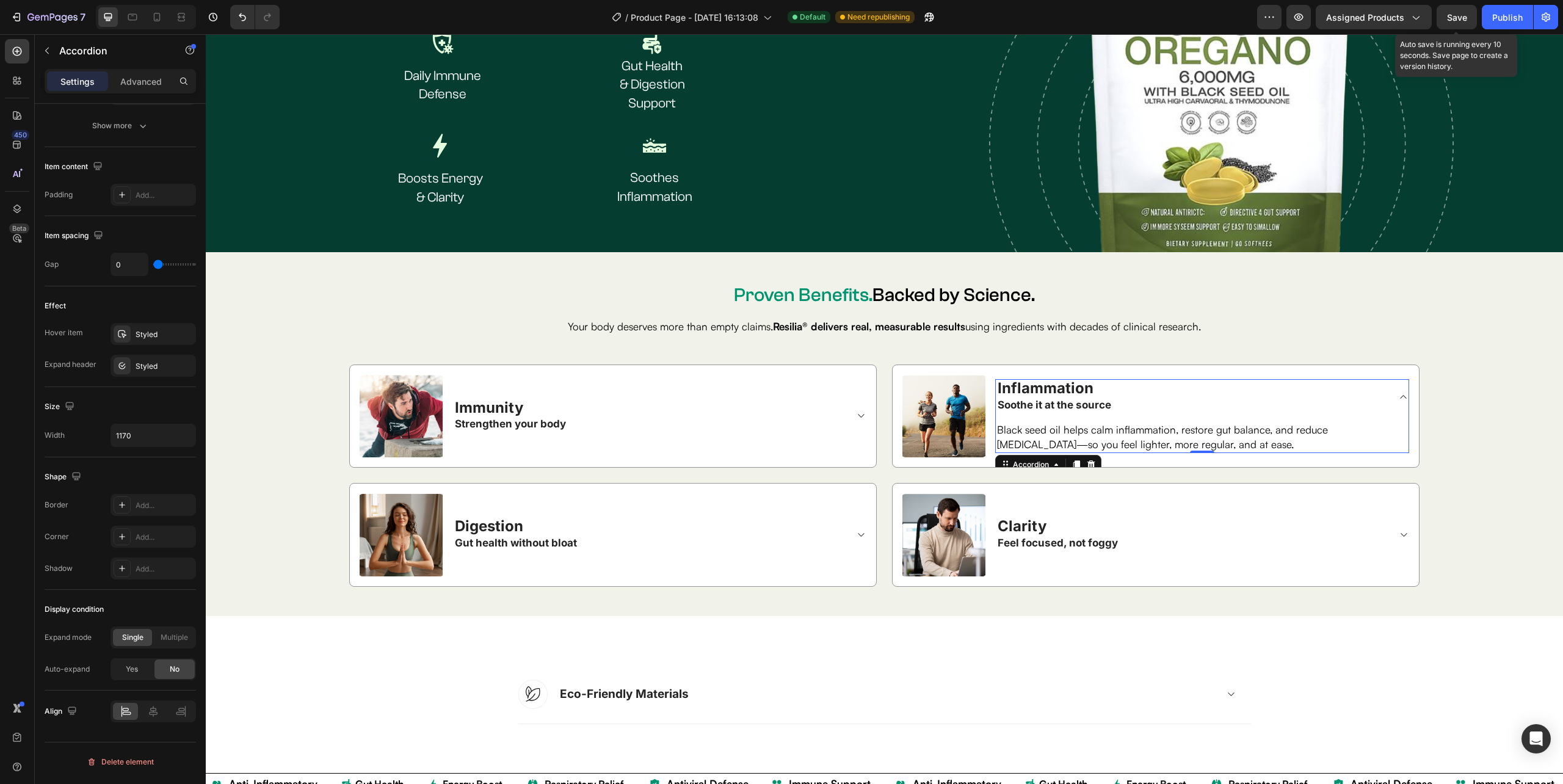
click at [1005, 414] on div "Black seed oil helps calm inflammation, restore gut balance, and reduce bloatin…" at bounding box center [1202, 433] width 412 height 39
click at [144, 338] on div "Styled" at bounding box center [153, 335] width 35 height 11
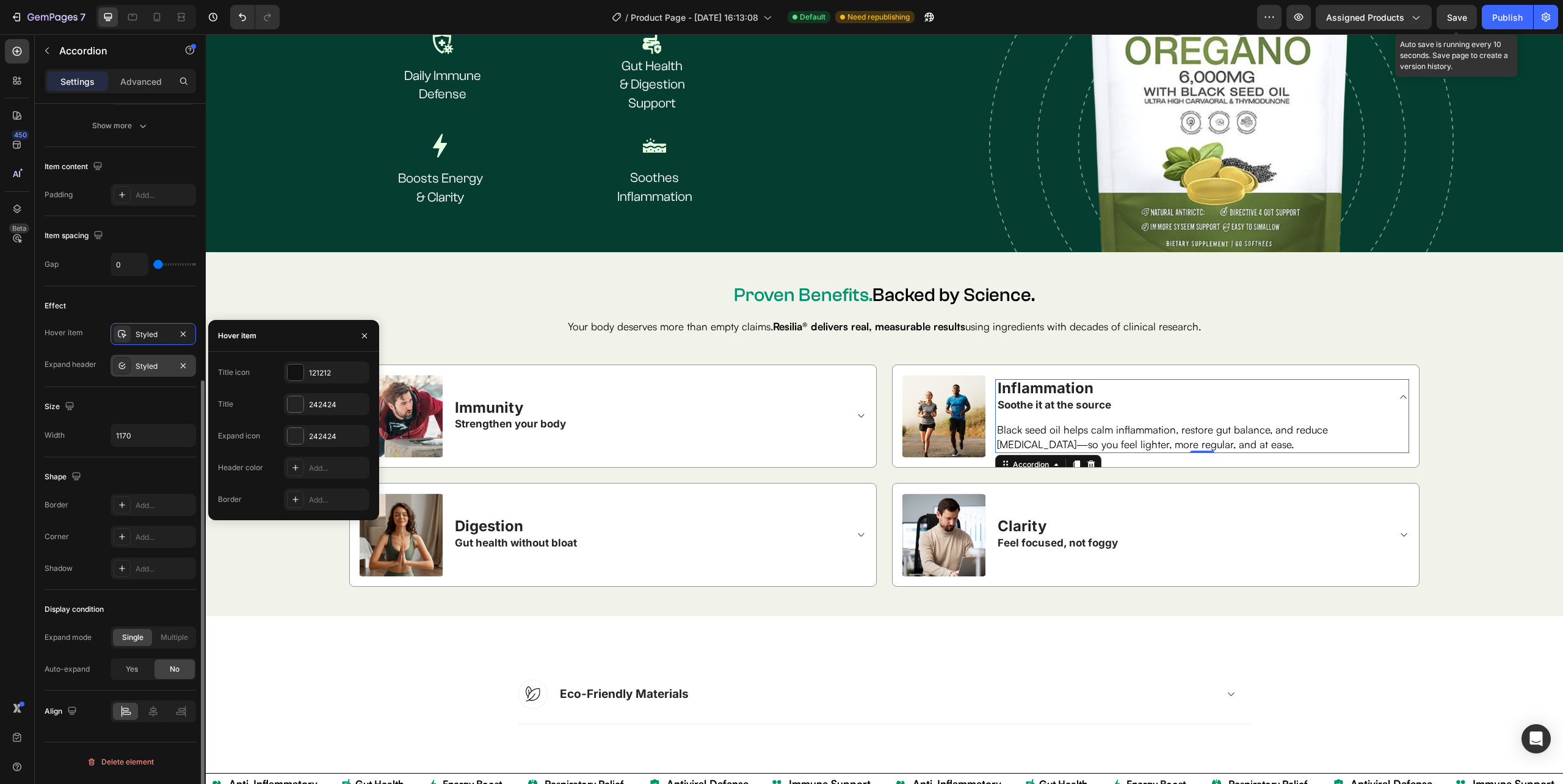
click at [143, 369] on div "Styled" at bounding box center [153, 366] width 35 height 11
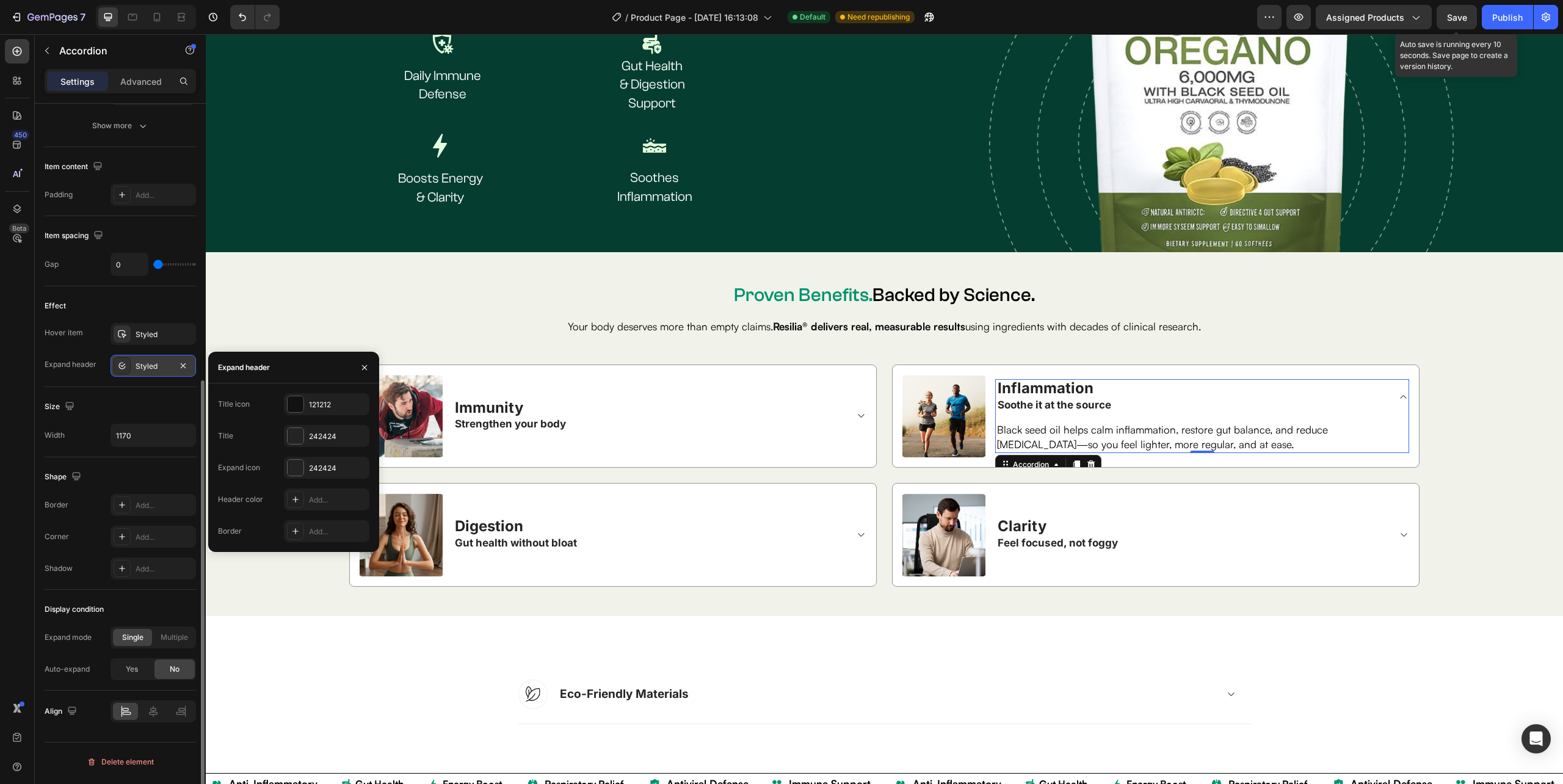
click at [143, 369] on div "Styled" at bounding box center [153, 366] width 35 height 11
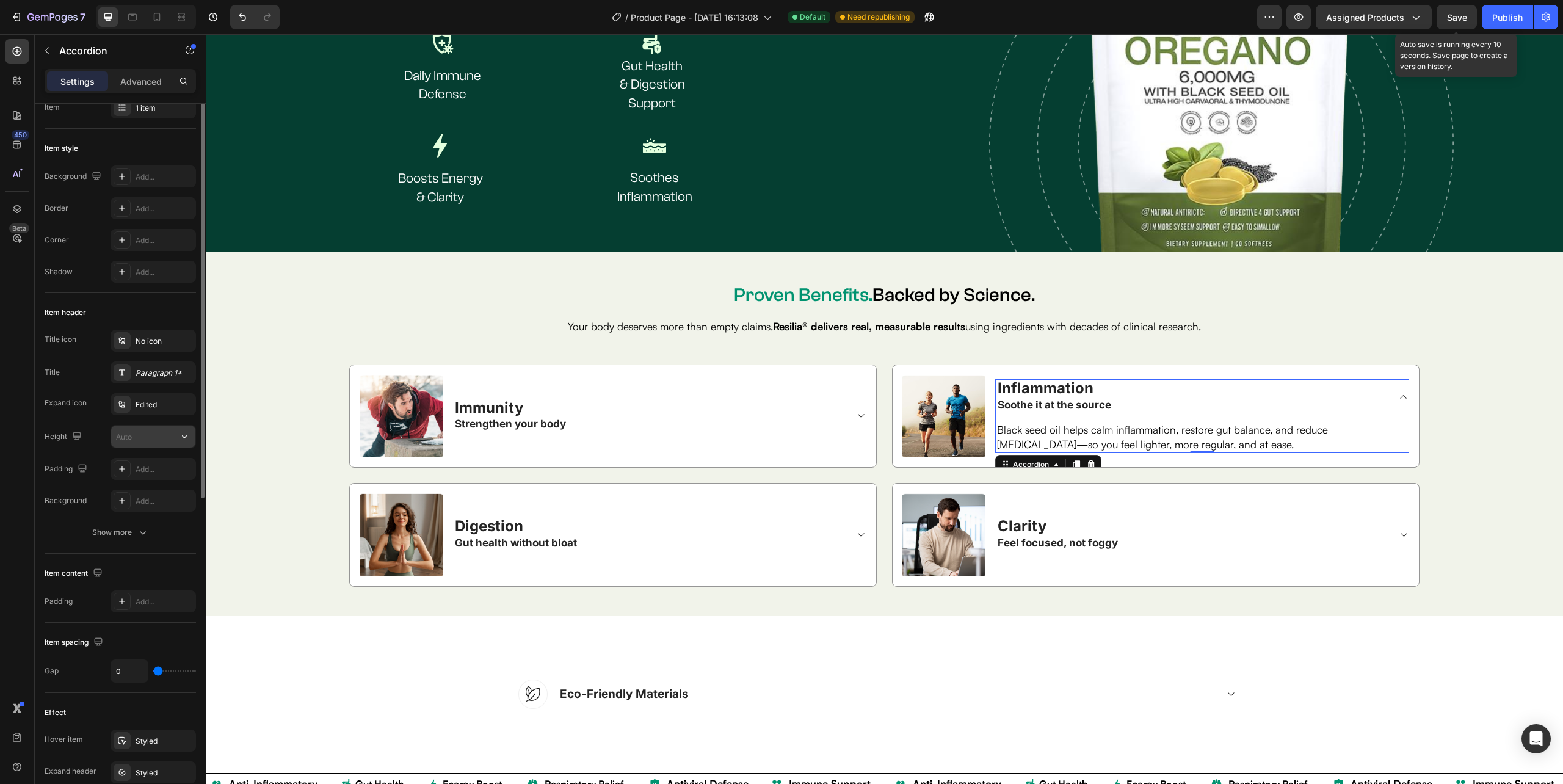
scroll to position [0, 0]
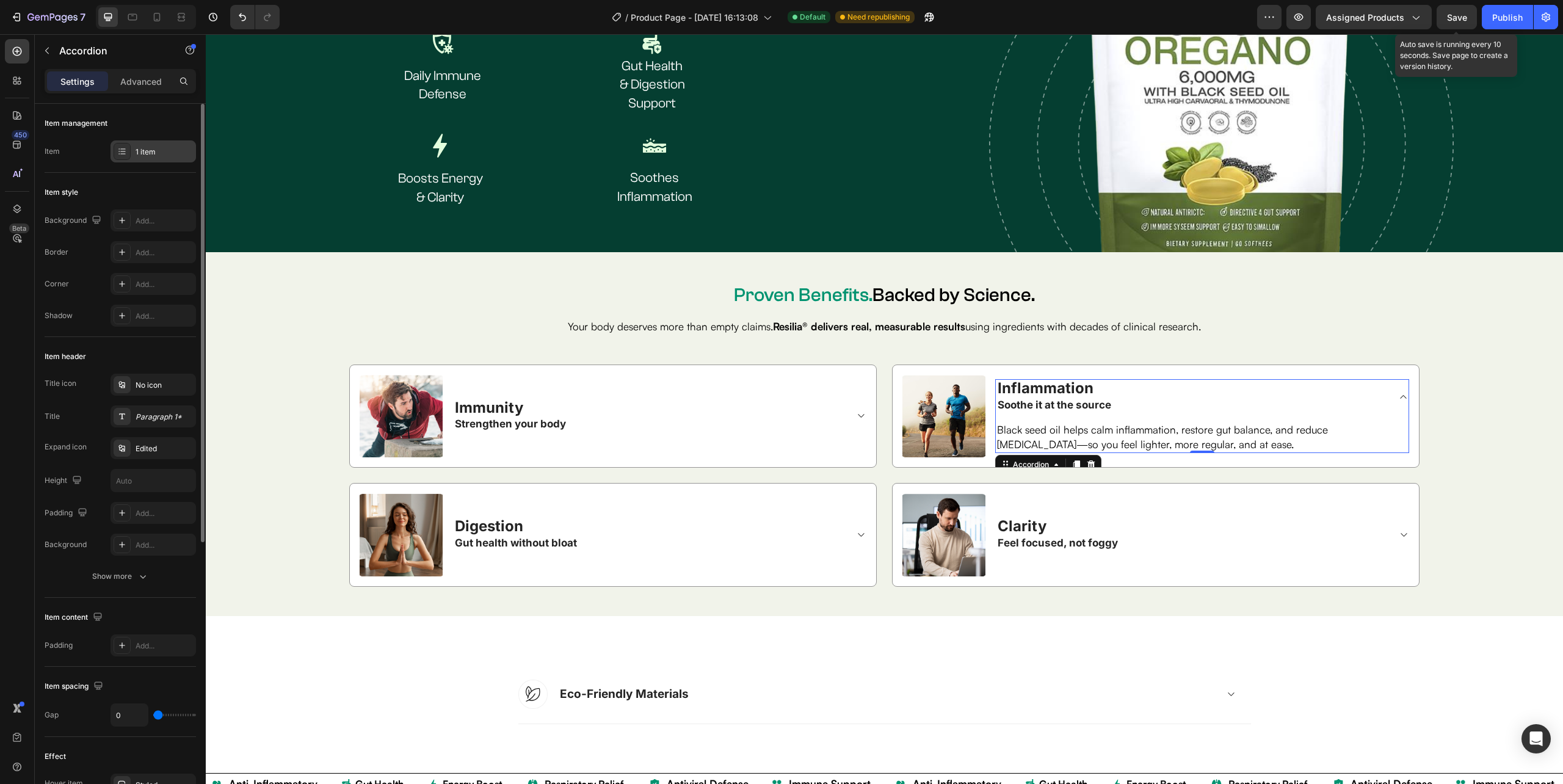
click at [149, 149] on div "1 item" at bounding box center [164, 151] width 57 height 11
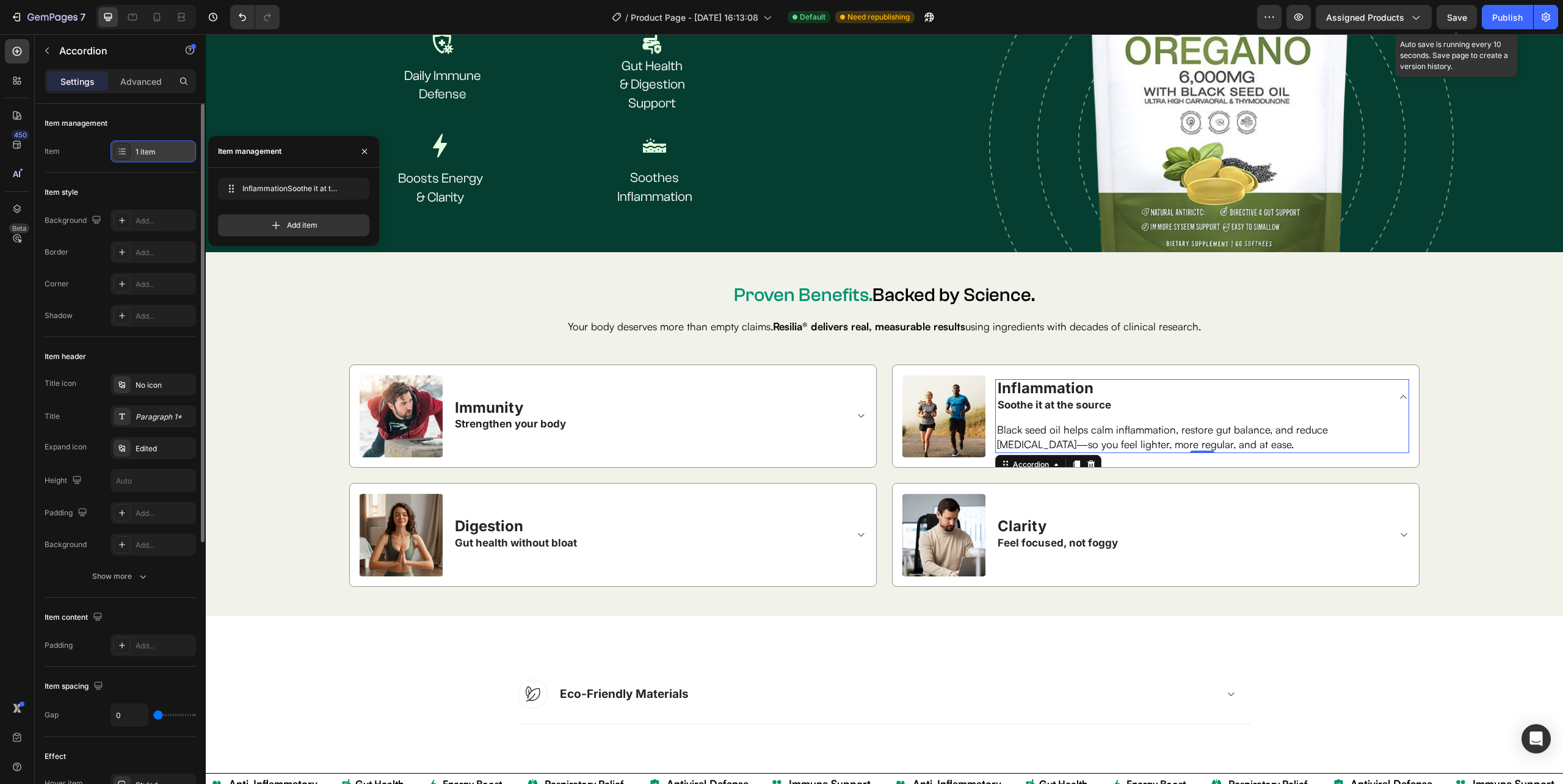
click at [149, 149] on div "1 item" at bounding box center [164, 151] width 57 height 11
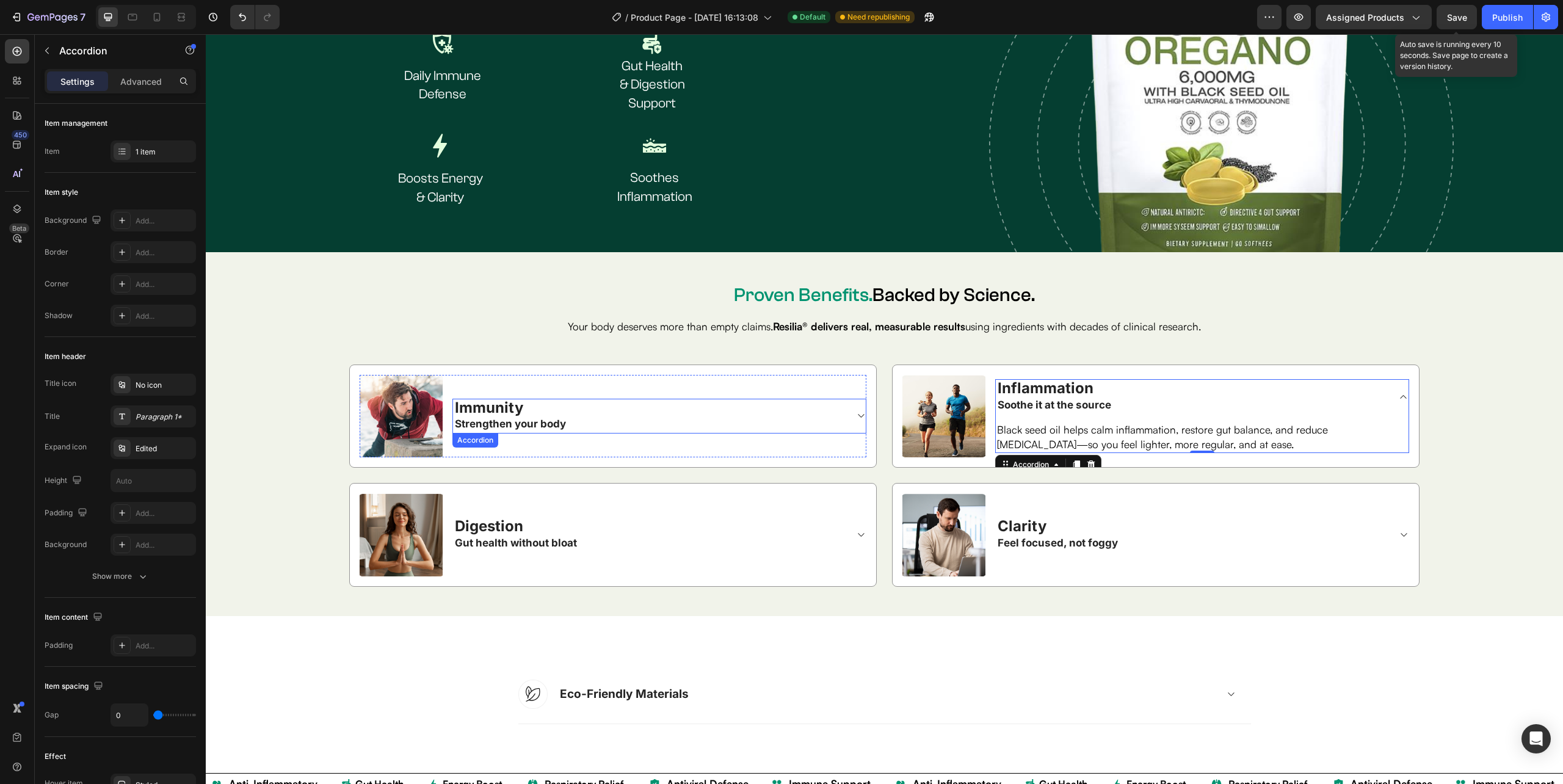
click at [849, 411] on div "Immunity Strengthen your body" at bounding box center [659, 416] width 412 height 35
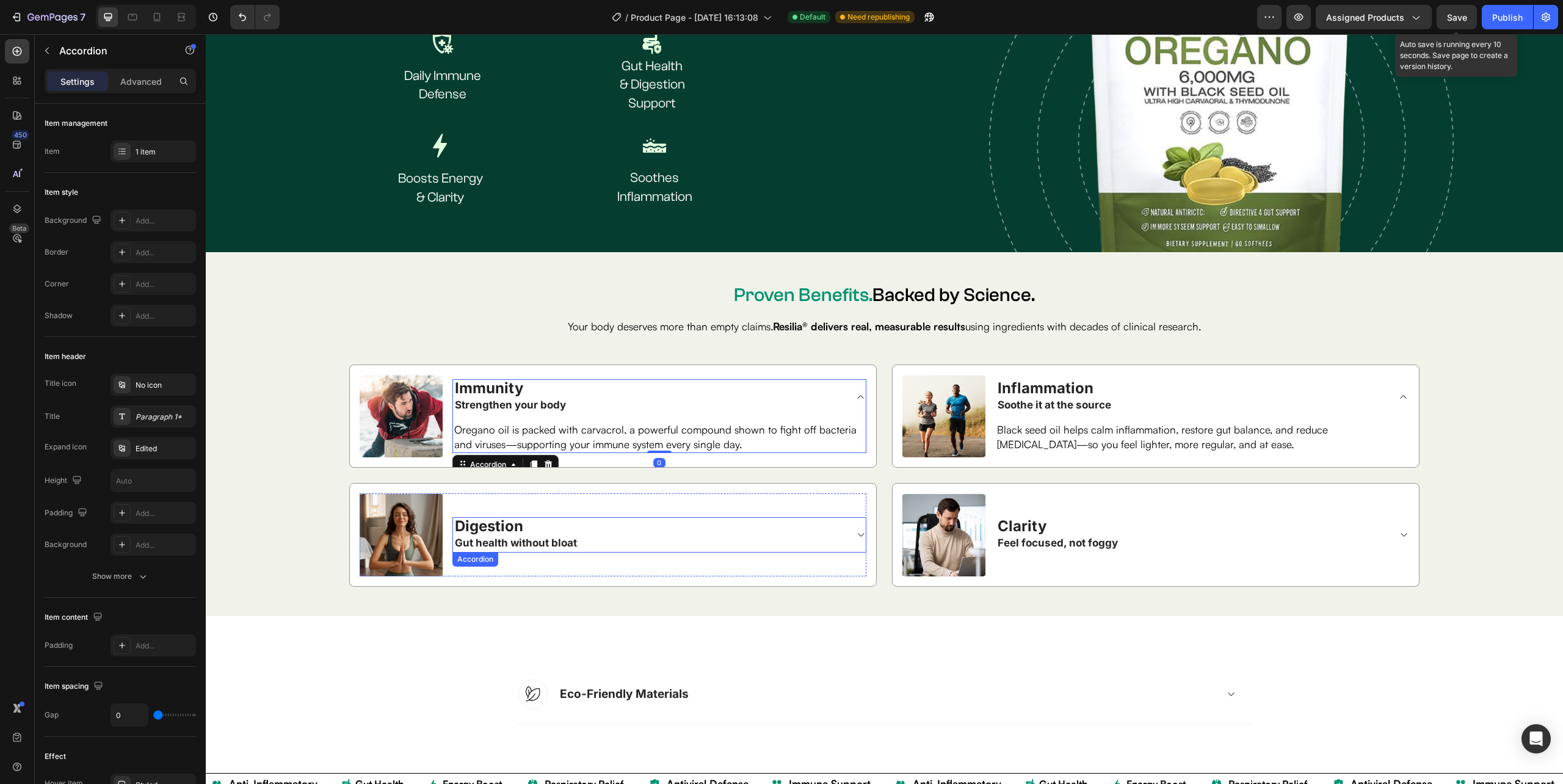
click at [856, 530] on icon at bounding box center [860, 534] width 10 height 10
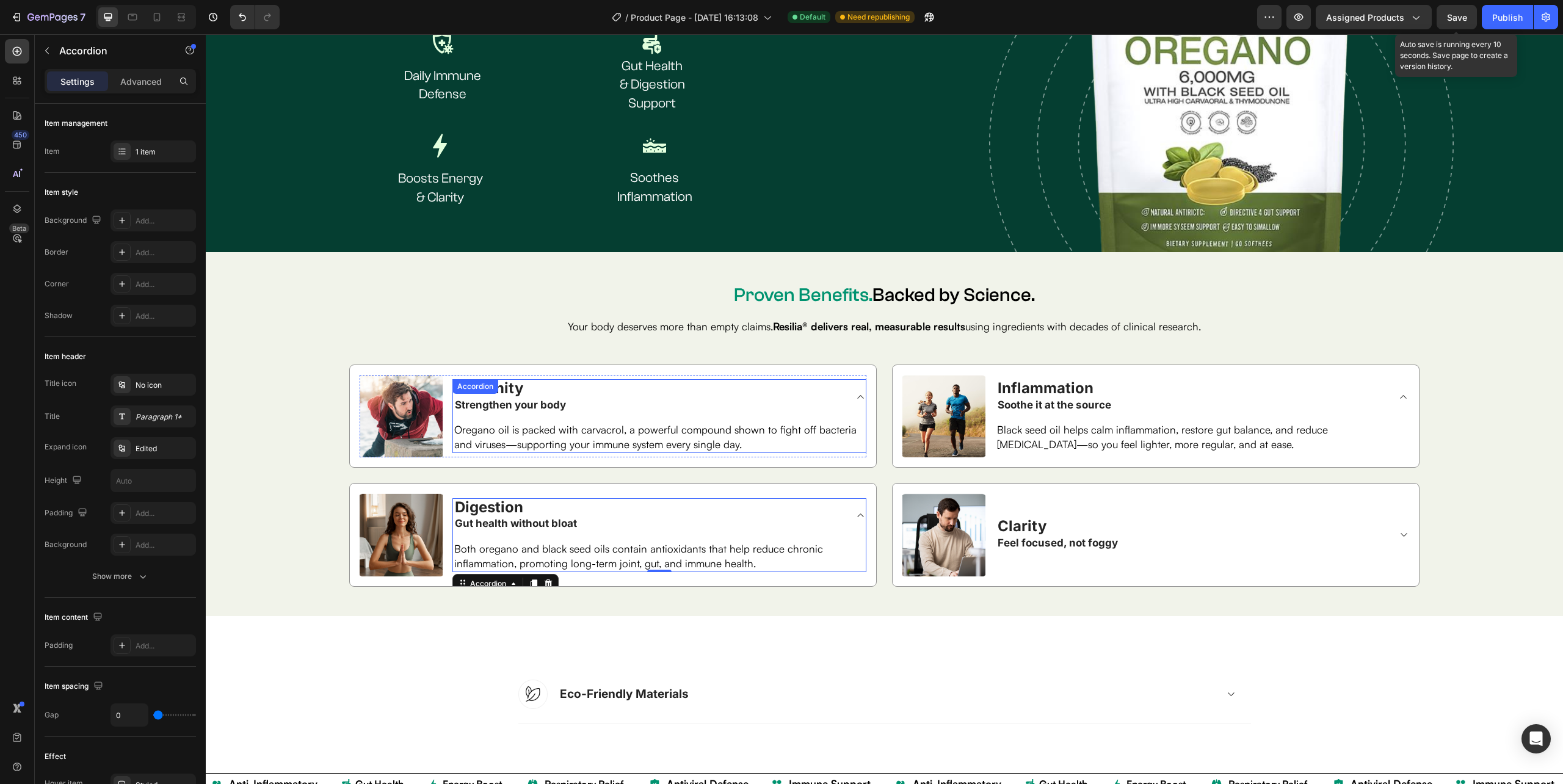
click at [856, 392] on icon at bounding box center [860, 396] width 10 height 10
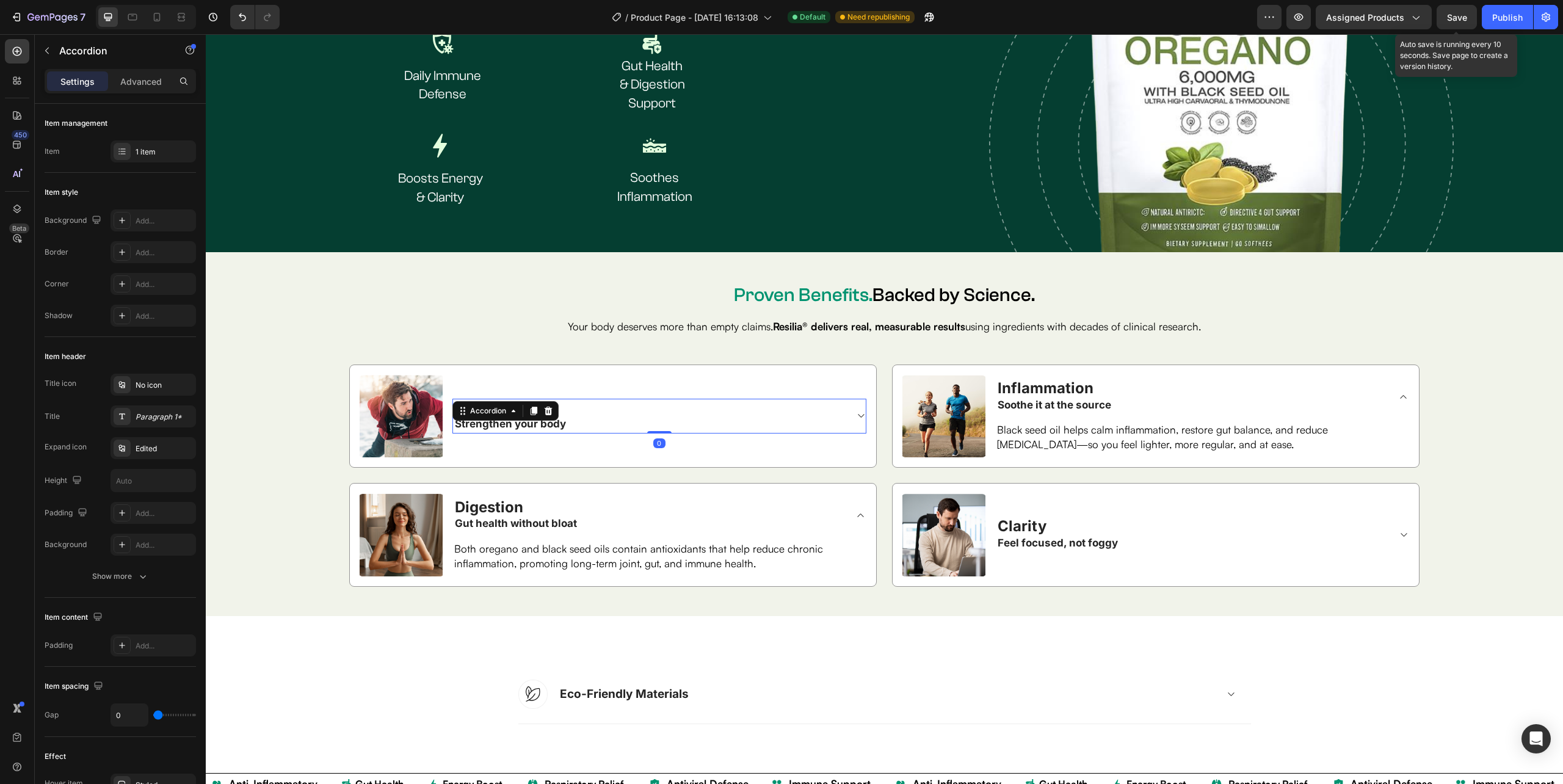
click at [852, 392] on div "Immunity Strengthen your body Accordion 0" at bounding box center [659, 417] width 414 height 83
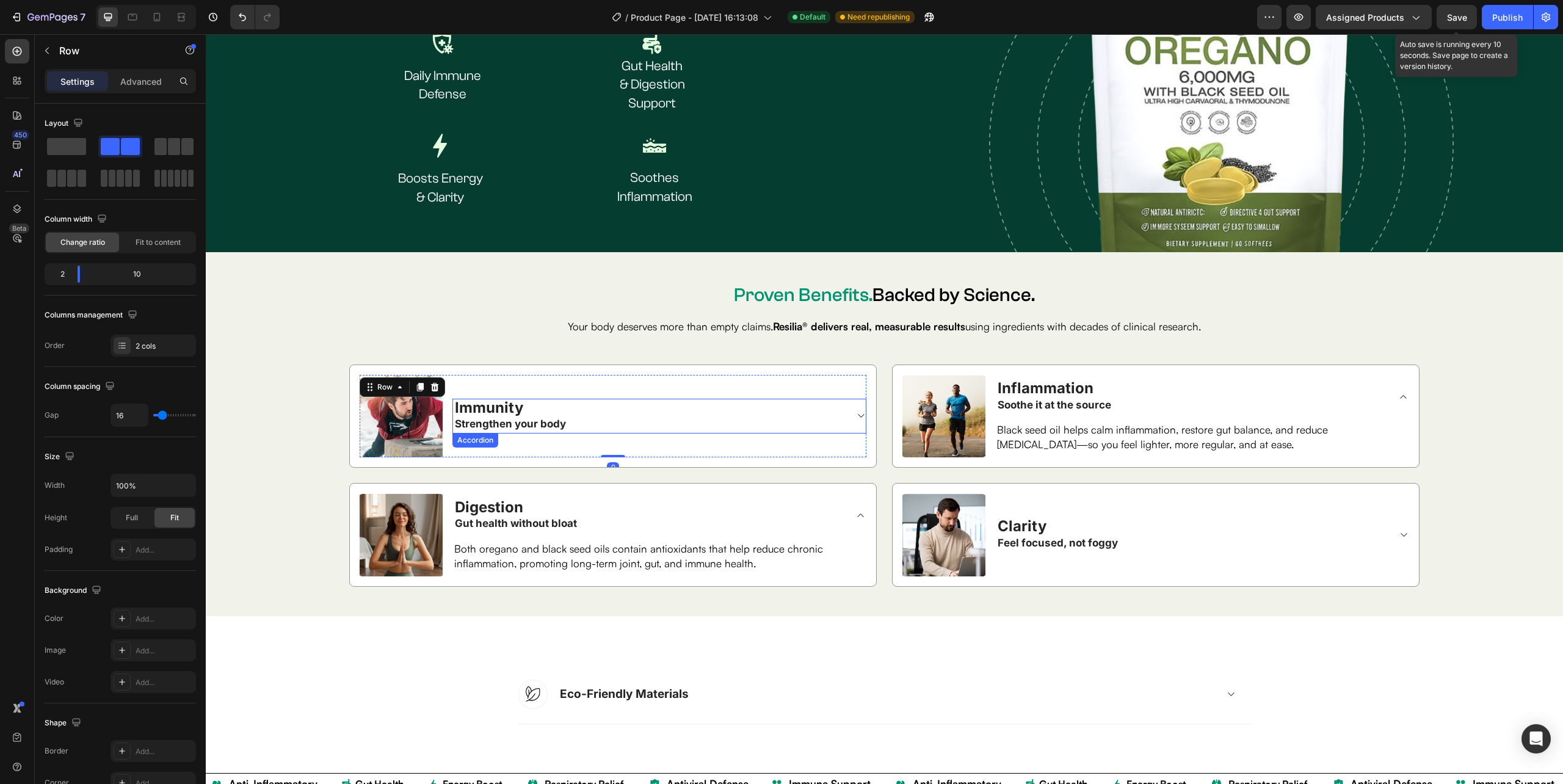
click at [856, 411] on icon at bounding box center [860, 415] width 10 height 10
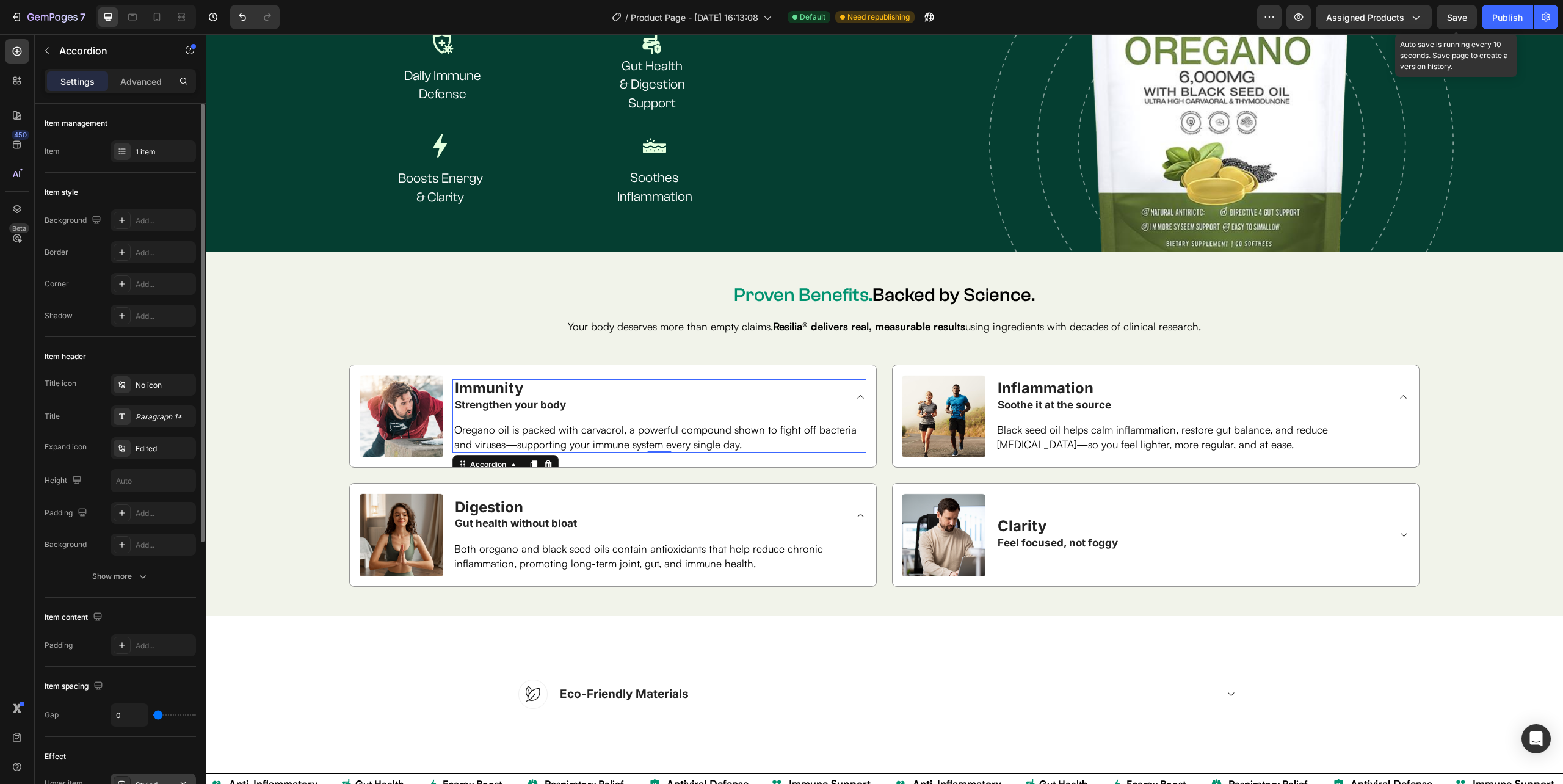
scroll to position [325, 0]
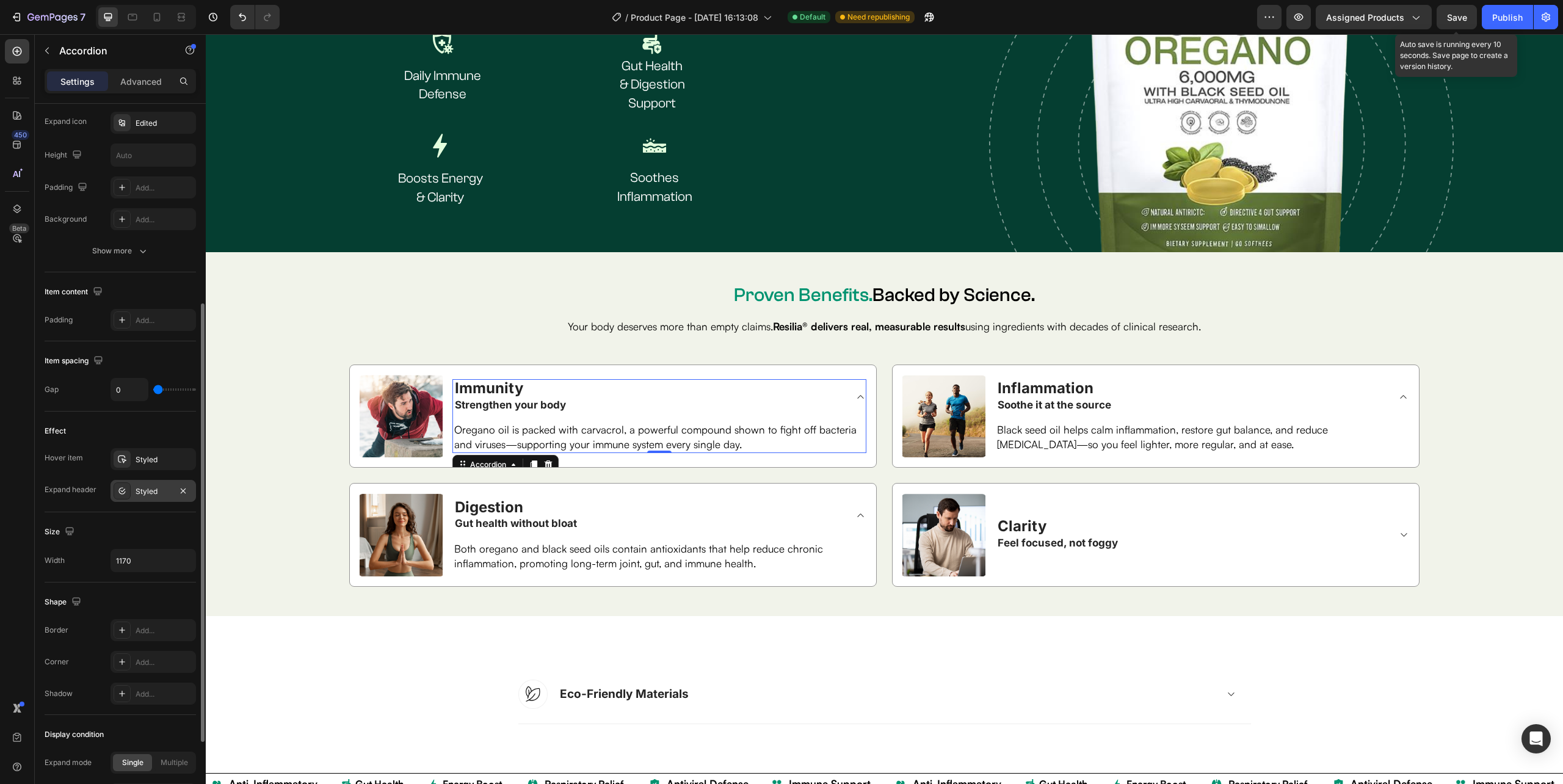
click at [140, 497] on div "Styled" at bounding box center [153, 491] width 35 height 11
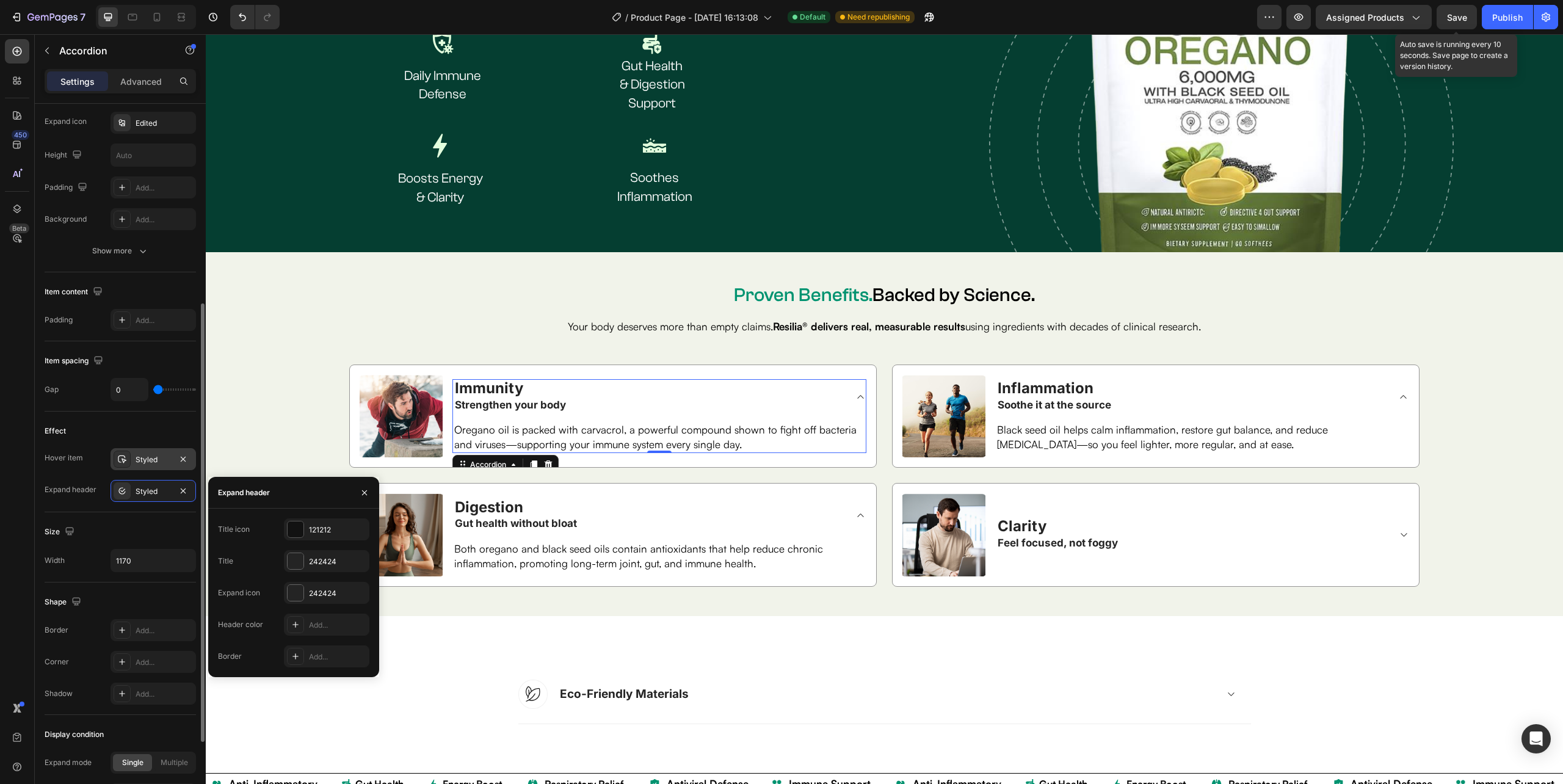
click at [139, 467] on div "Styled" at bounding box center [153, 458] width 86 height 22
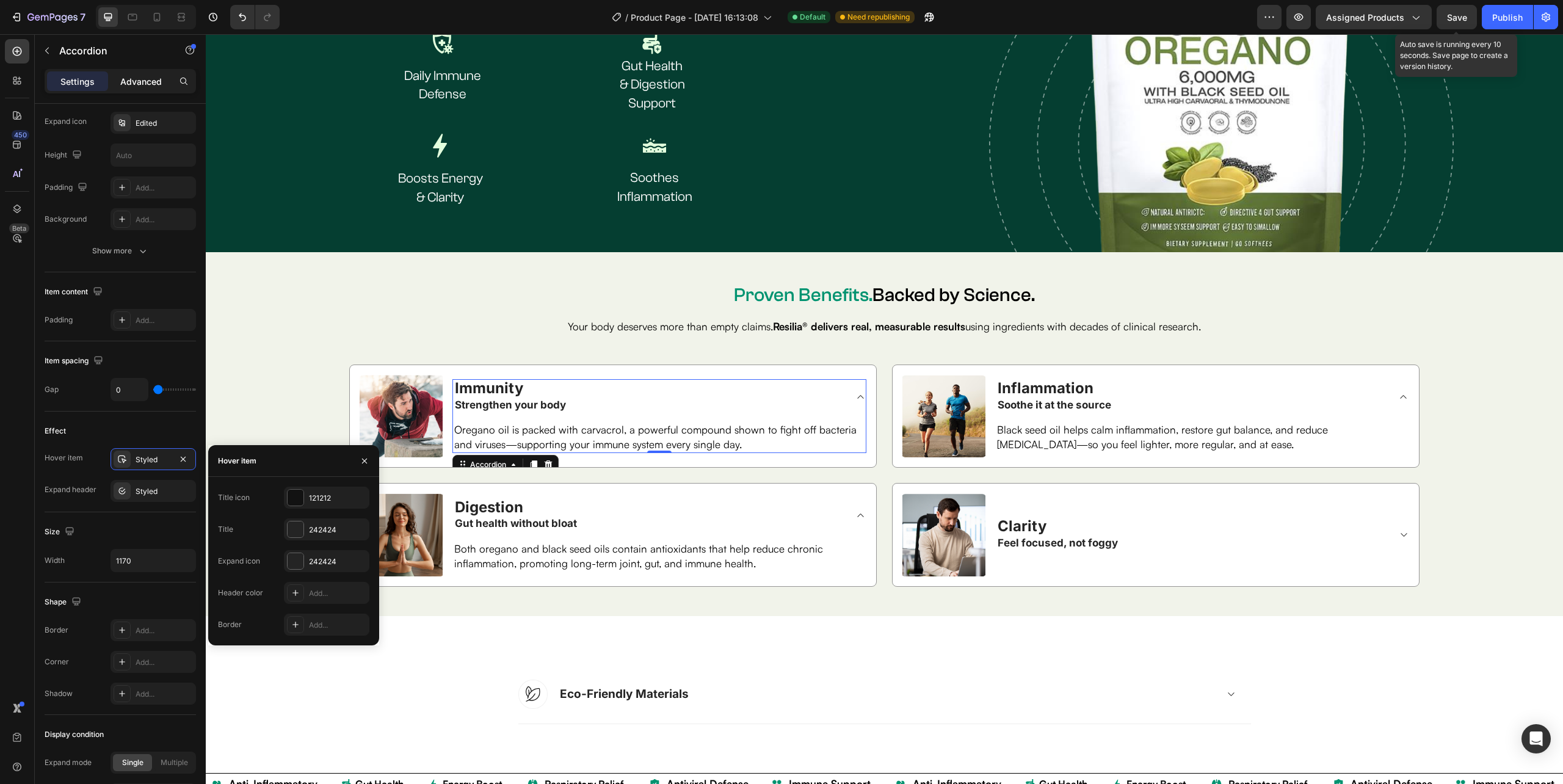
click at [138, 80] on p "Advanced" at bounding box center [141, 81] width 41 height 13
type input "100%"
type input "100"
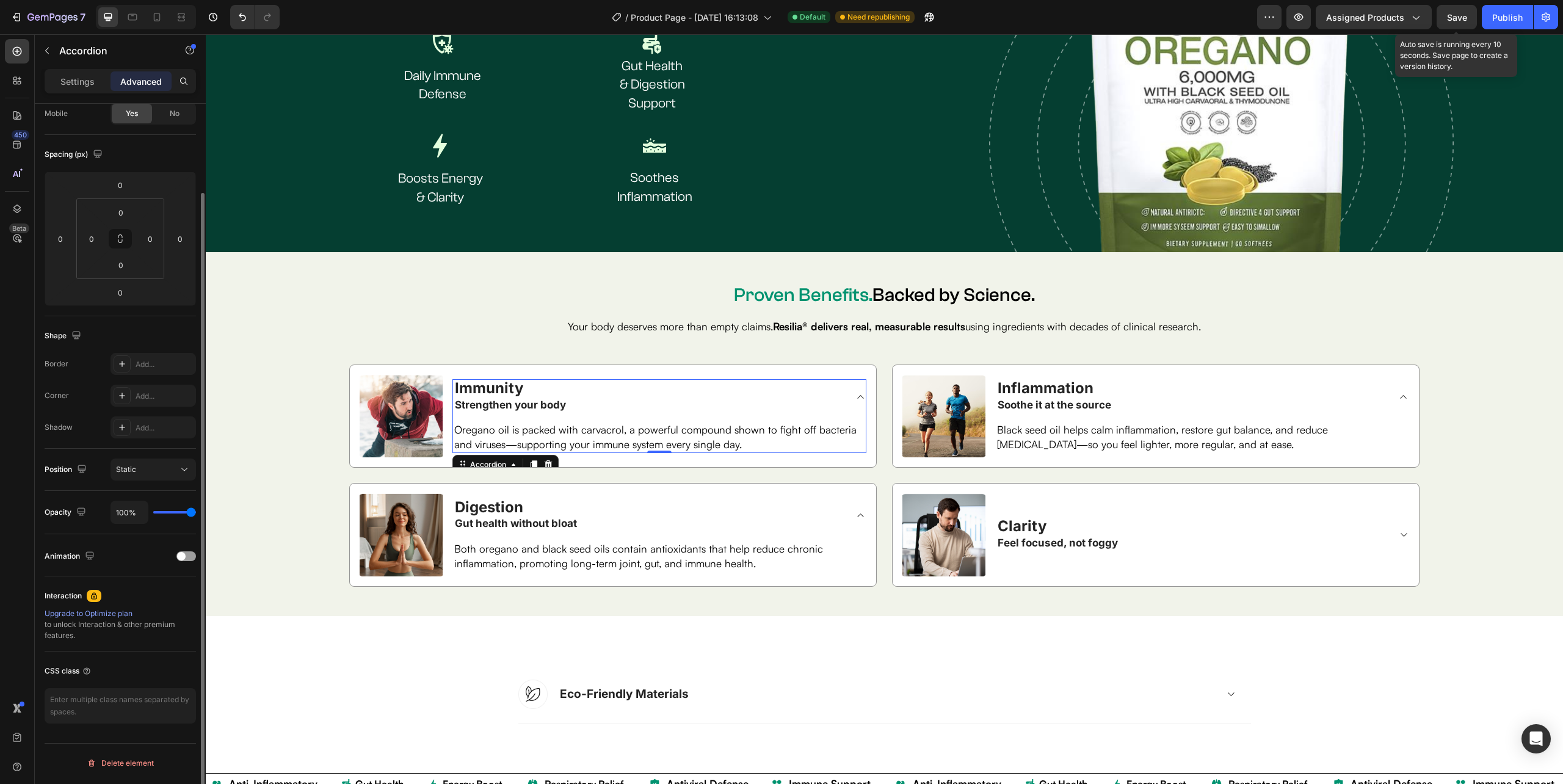
scroll to position [101, 0]
click at [92, 79] on p "Settings" at bounding box center [78, 81] width 35 height 13
click at [88, 79] on p "Settings" at bounding box center [78, 81] width 35 height 13
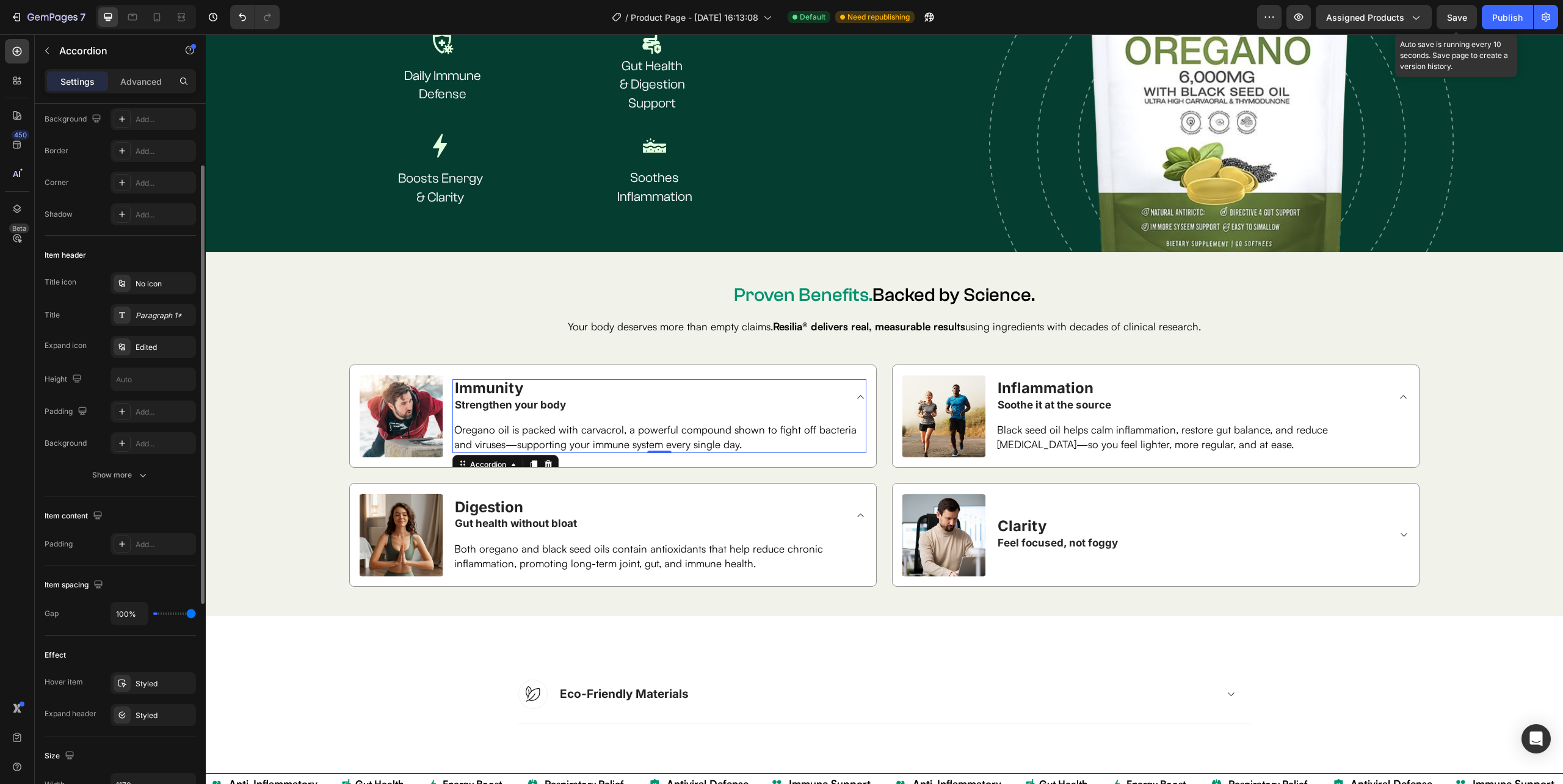
type input "0"
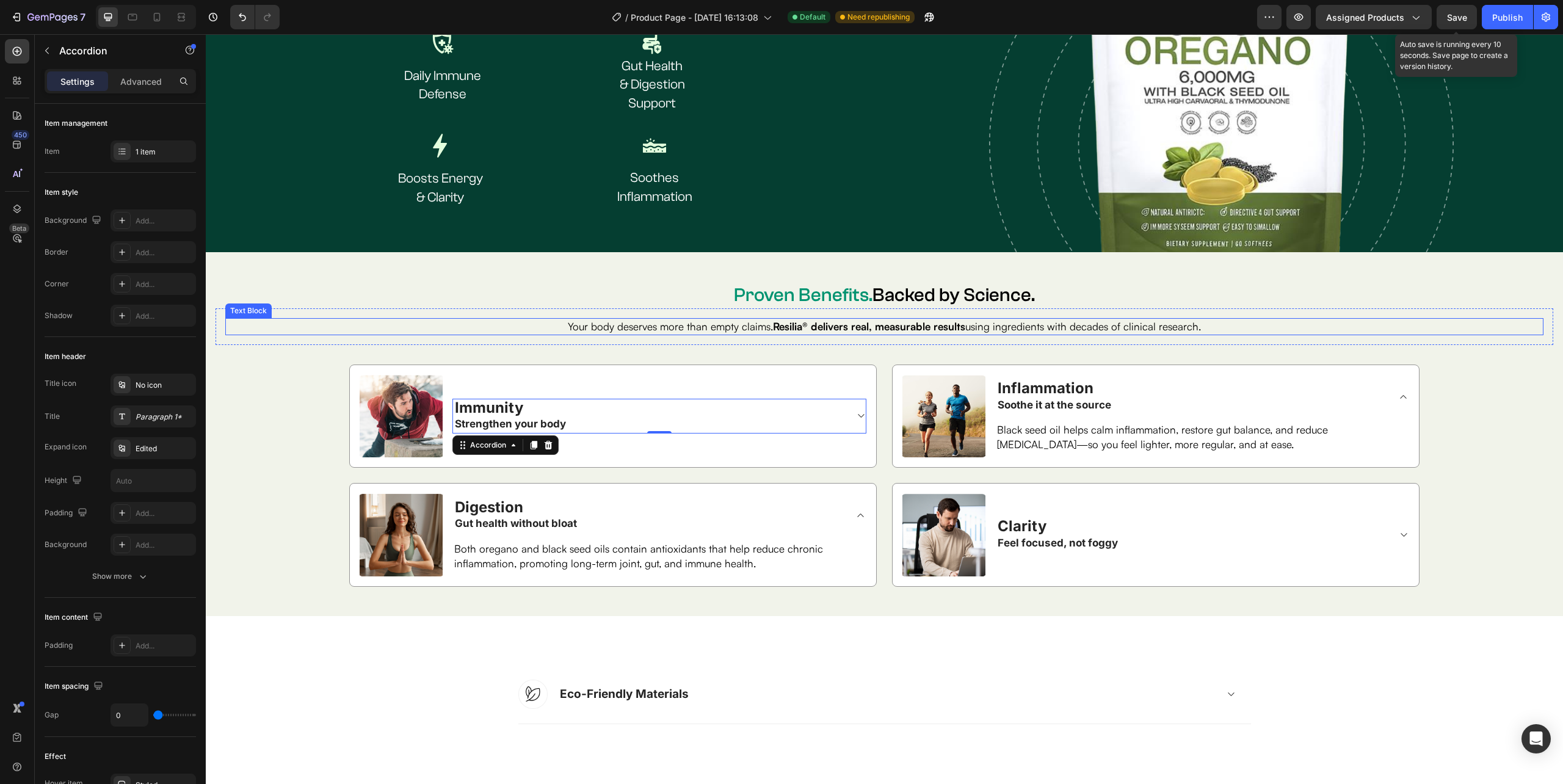
scroll to position [2241, 0]
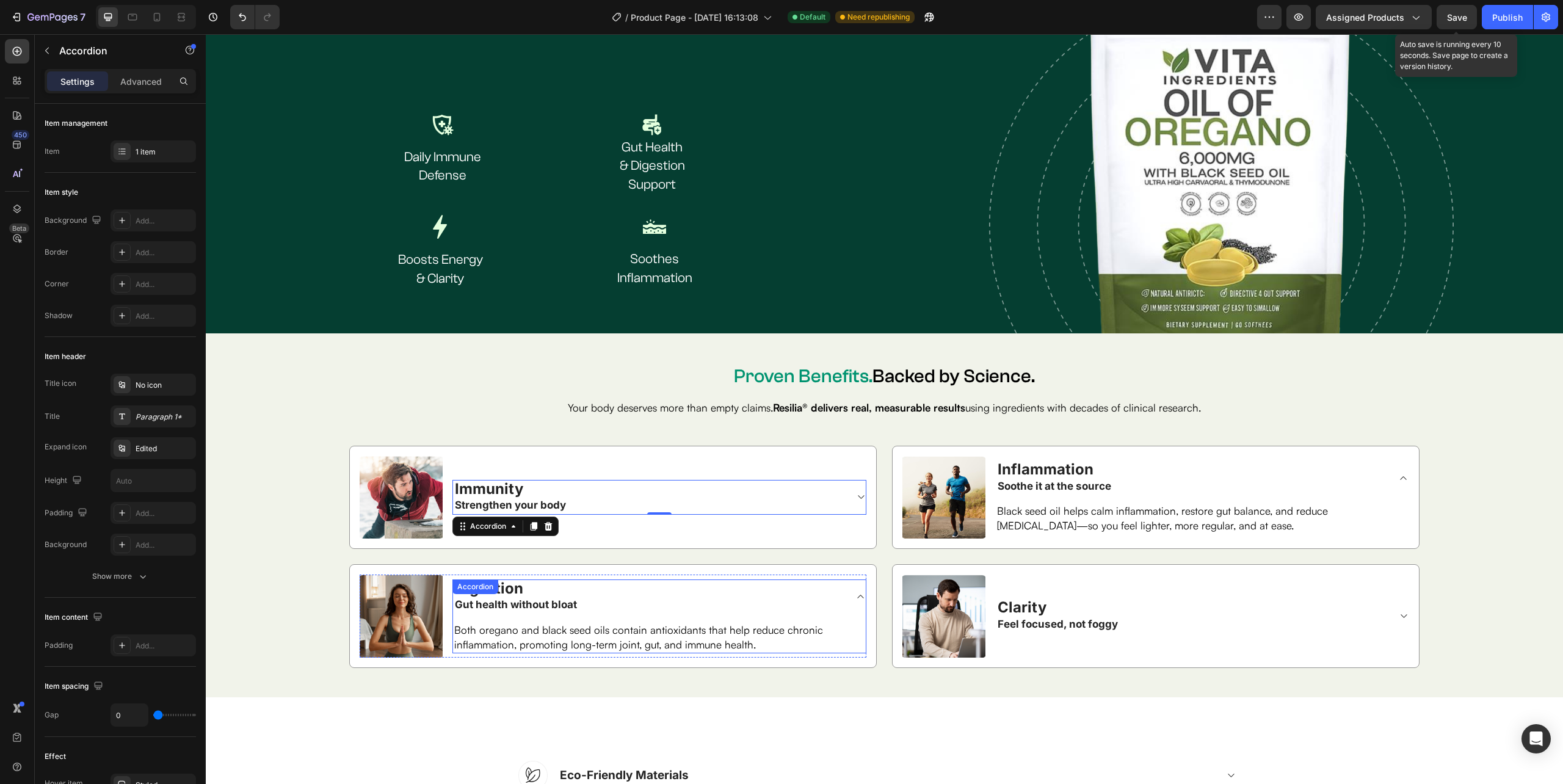
click at [856, 591] on icon at bounding box center [860, 596] width 10 height 10
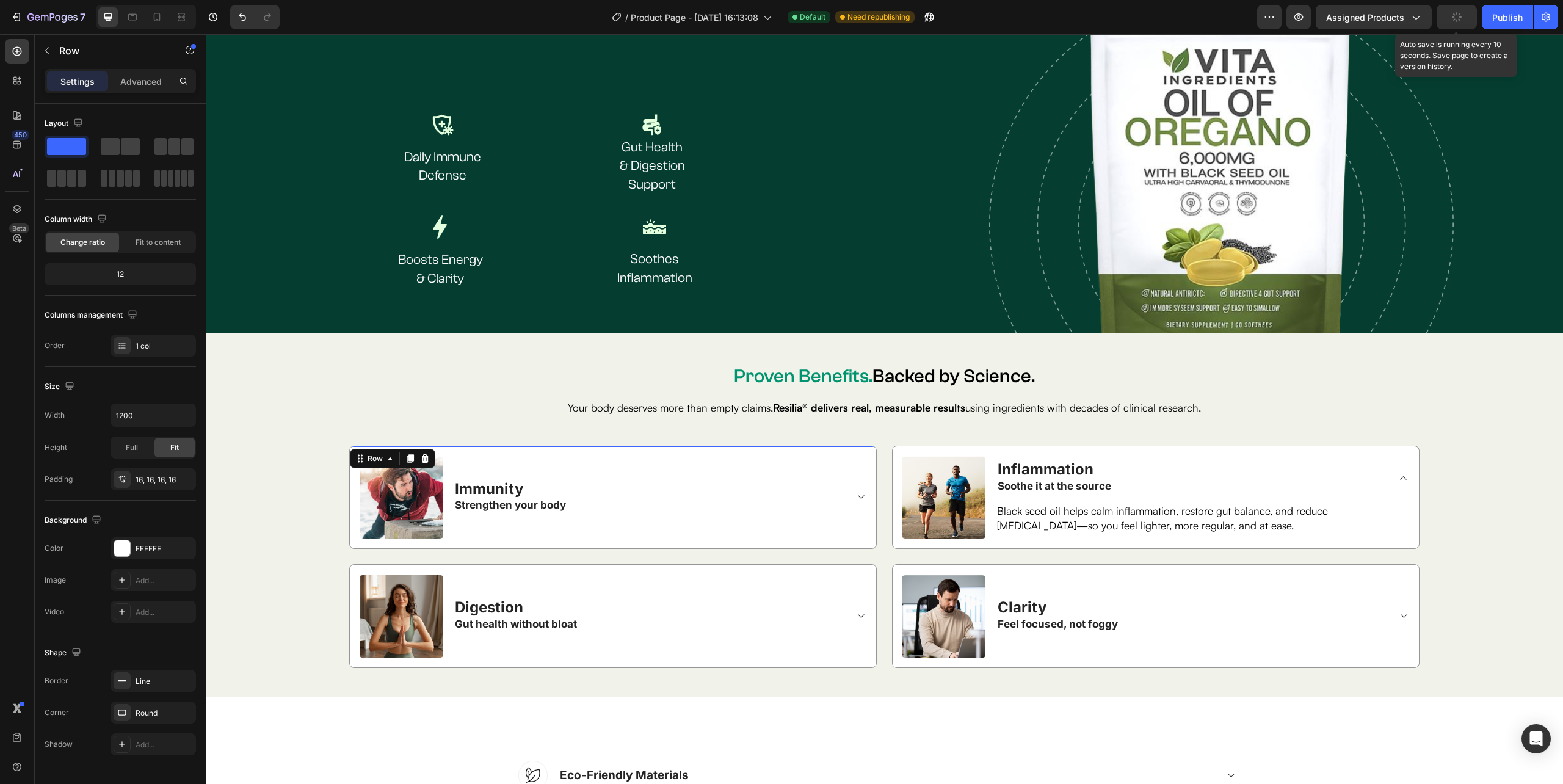
click at [860, 455] on div "Image Immunity Strengthen your body Accordion Row Row 0" at bounding box center [613, 497] width 527 height 104
click at [161, 349] on div "1 col" at bounding box center [164, 346] width 57 height 11
click at [335, 381] on icon at bounding box center [335, 384] width 7 height 9
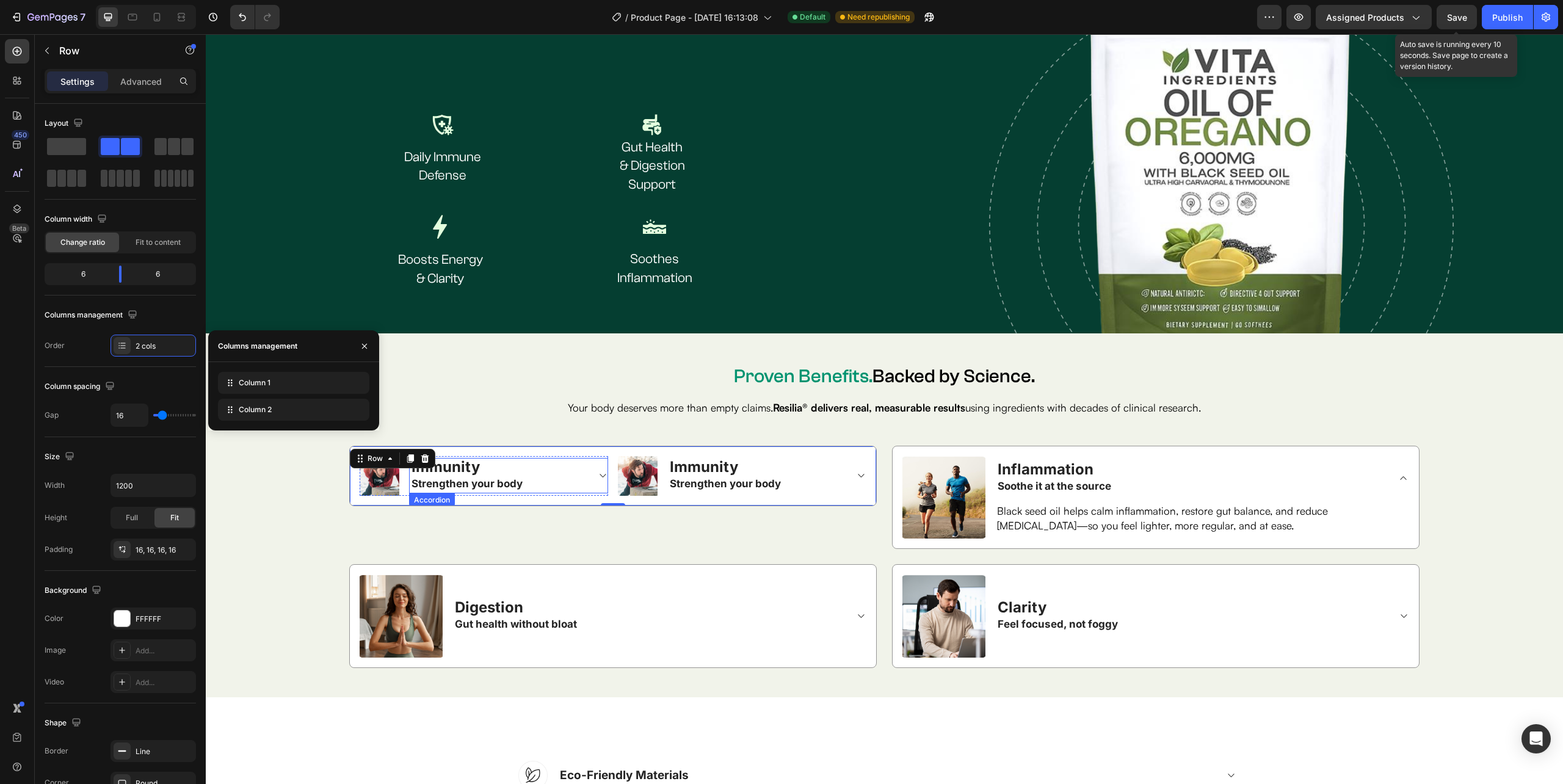
click at [598, 473] on icon at bounding box center [603, 475] width 10 height 10
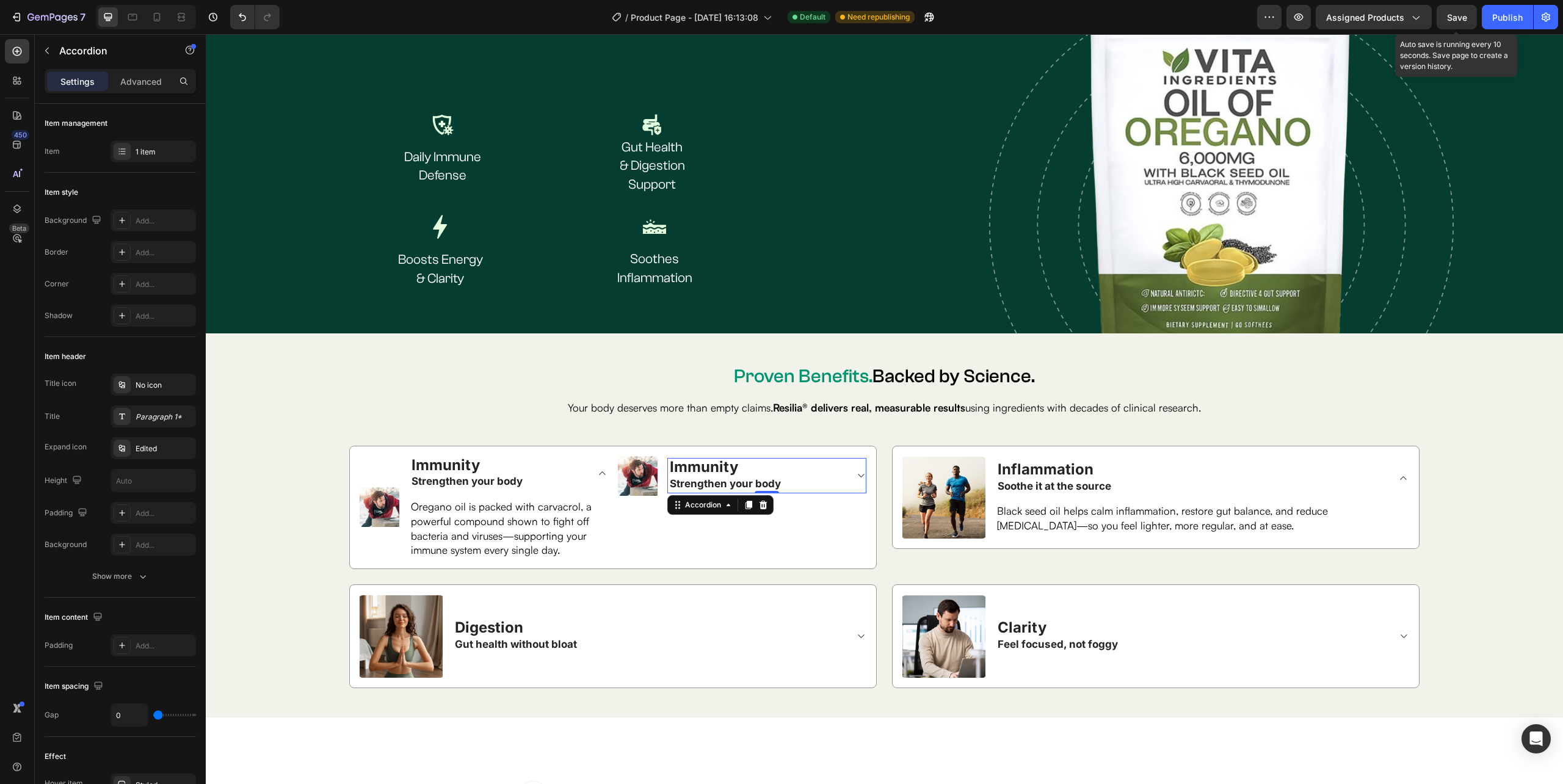
click at [857, 473] on icon at bounding box center [860, 475] width 10 height 10
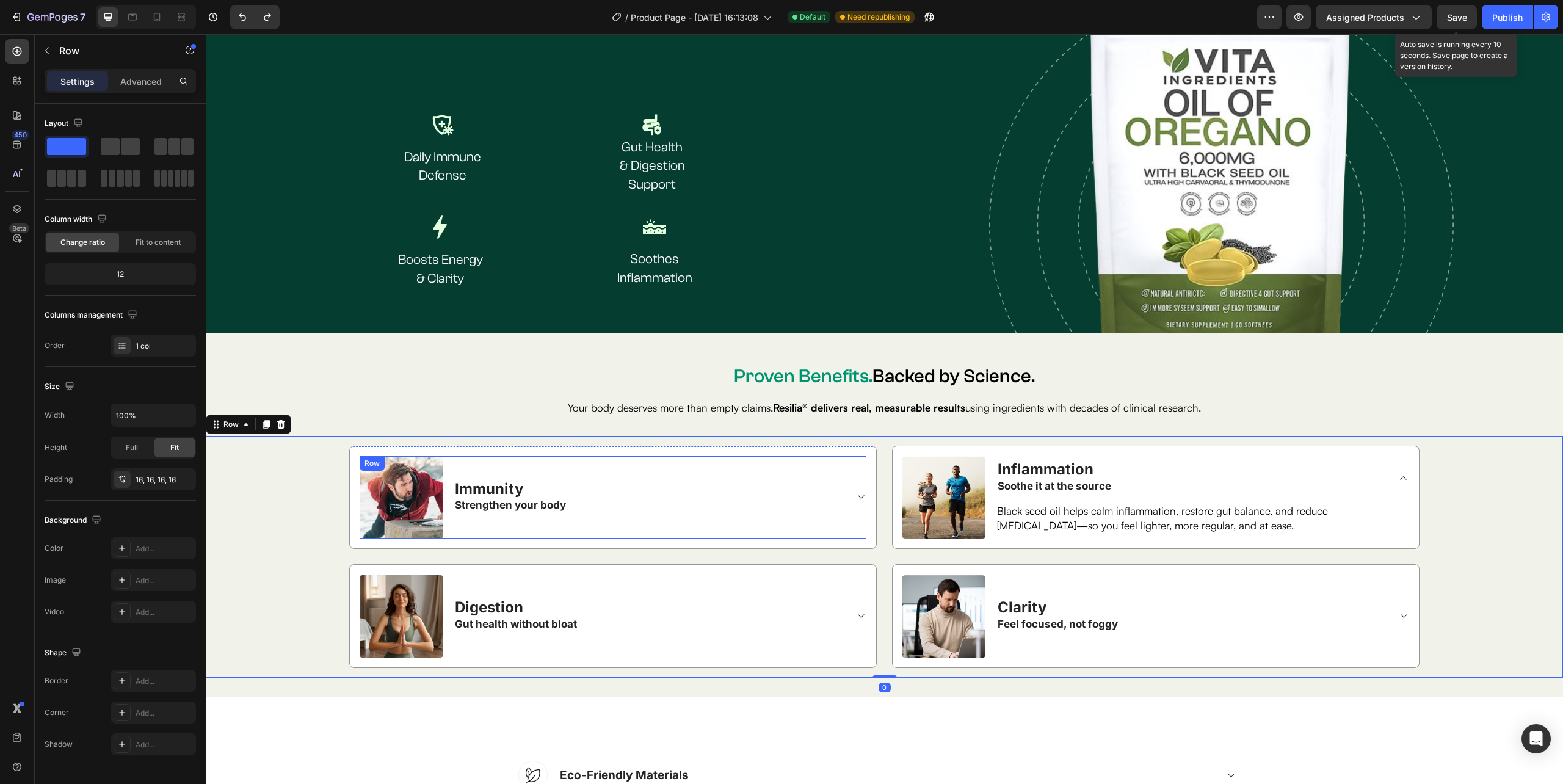
click at [716, 520] on div "Immunity Strengthen your body Accordion" at bounding box center [659, 497] width 414 height 83
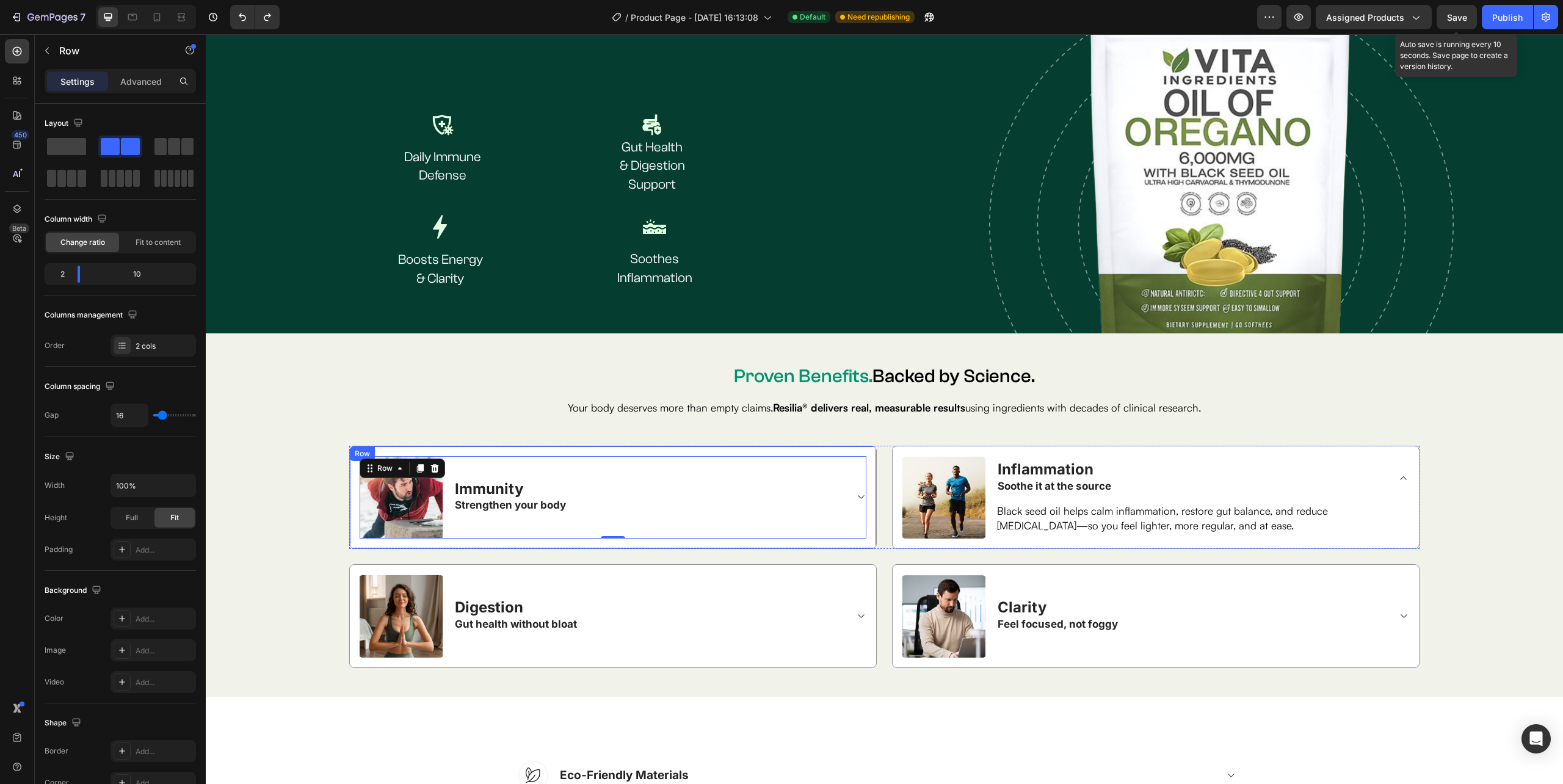
click at [862, 531] on div "Image Immunity Strengthen your body Accordion Row 0 Row" at bounding box center [613, 497] width 527 height 104
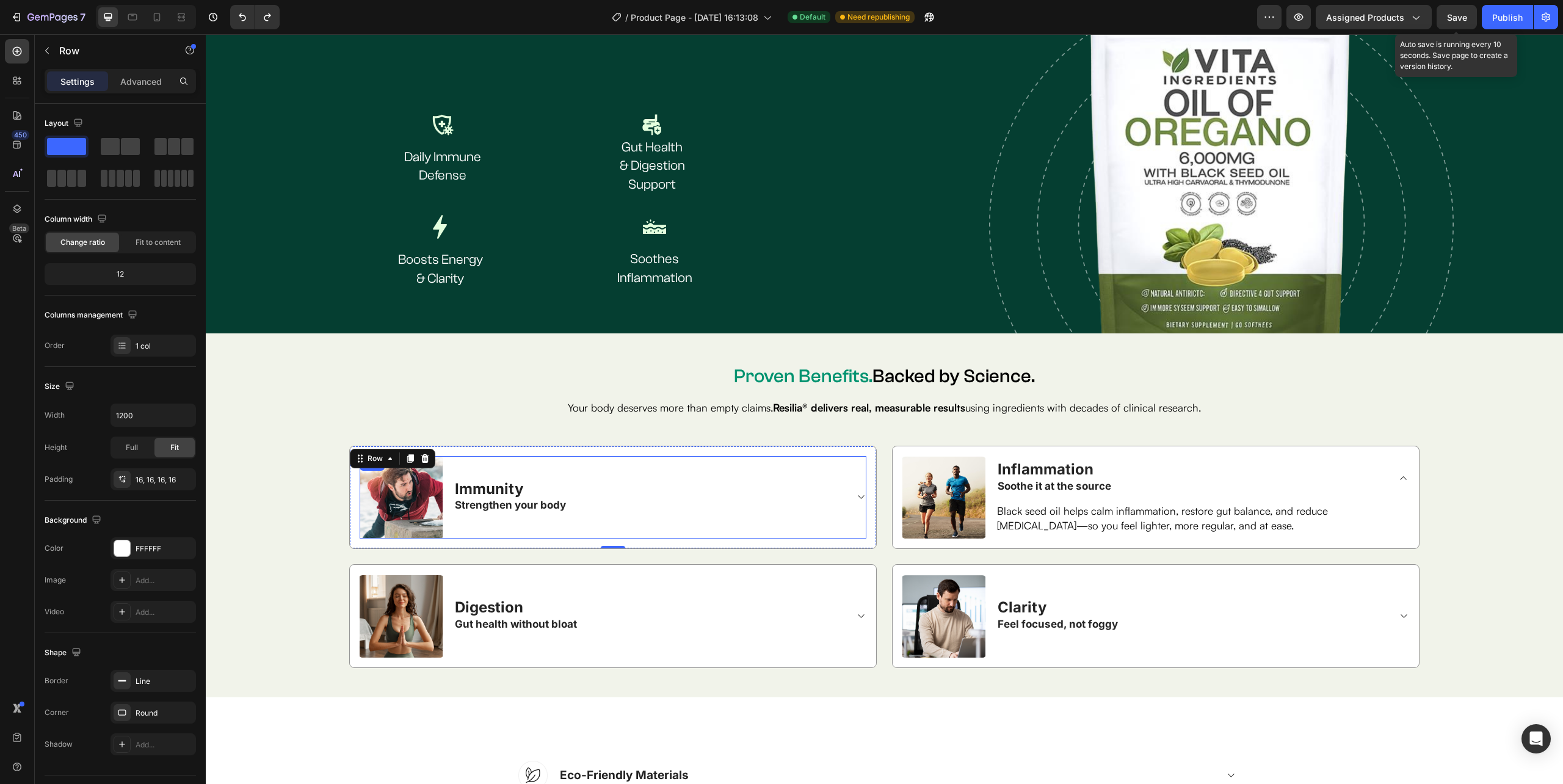
click at [849, 527] on div "Immunity Strengthen your body Accordion" at bounding box center [659, 497] width 414 height 83
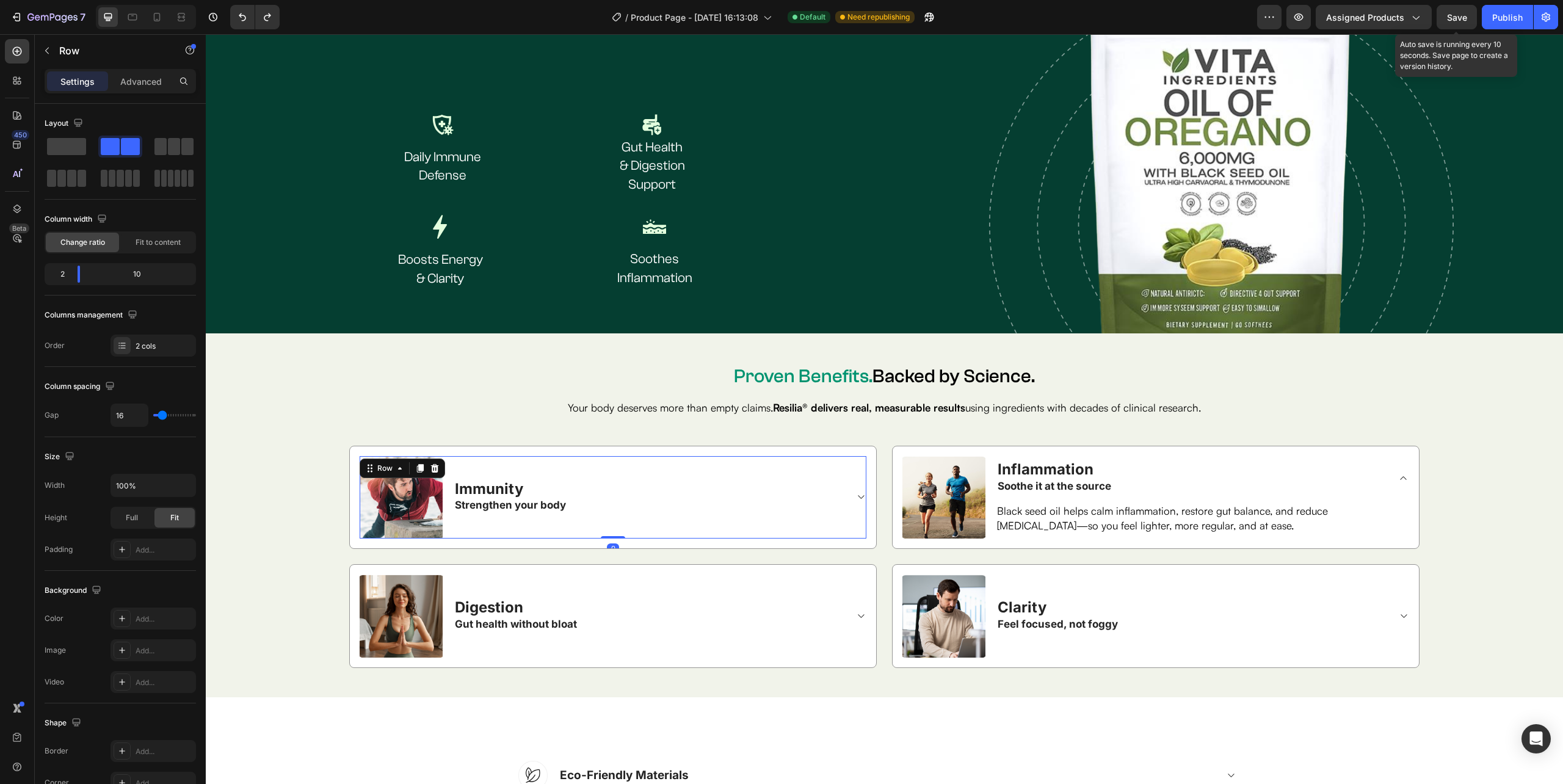
click at [846, 514] on div "Immunity Strengthen your body Accordion" at bounding box center [659, 497] width 414 height 83
click at [603, 500] on div "Immunity Strengthen your body" at bounding box center [649, 497] width 393 height 35
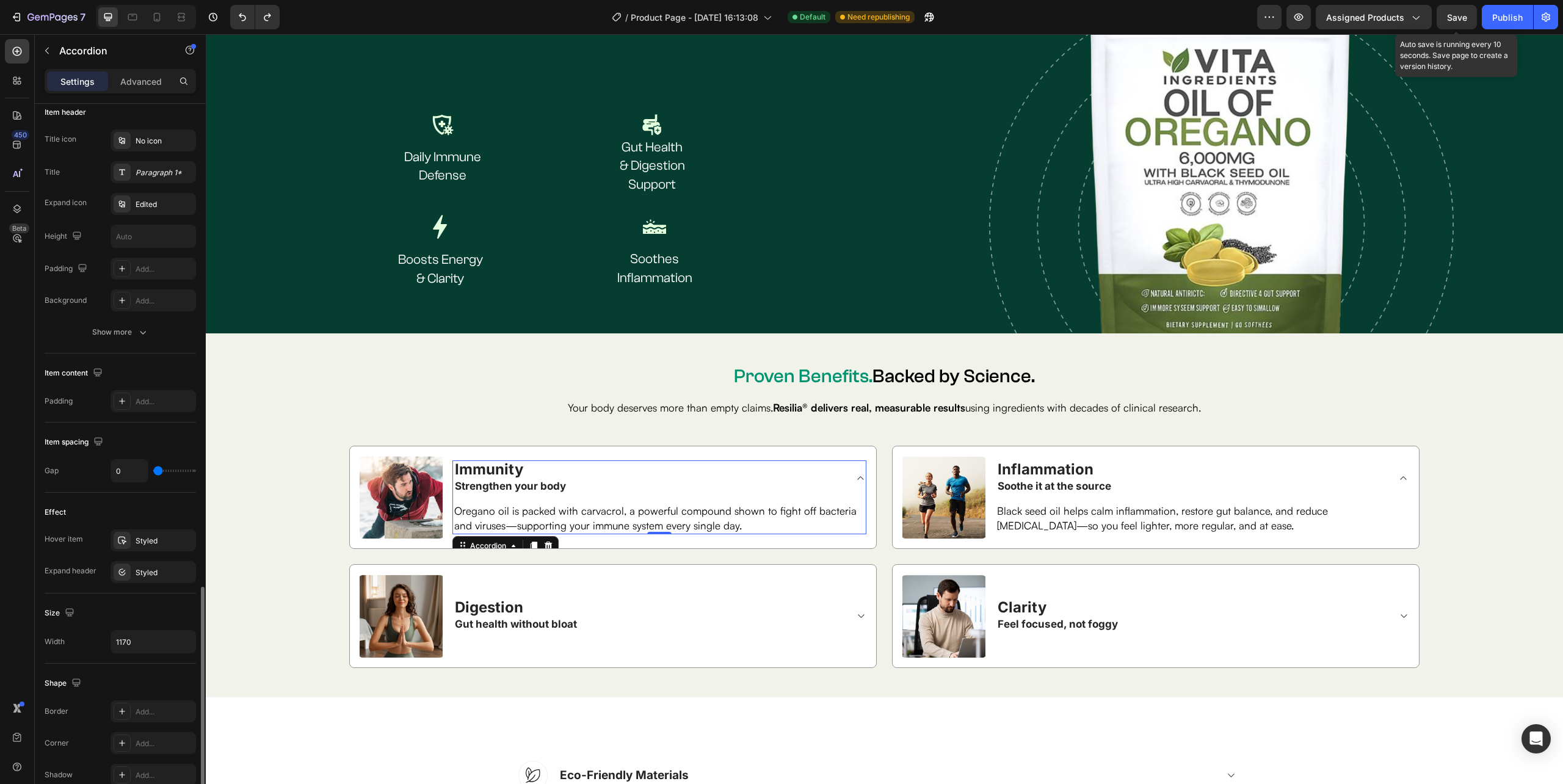
scroll to position [450, 0]
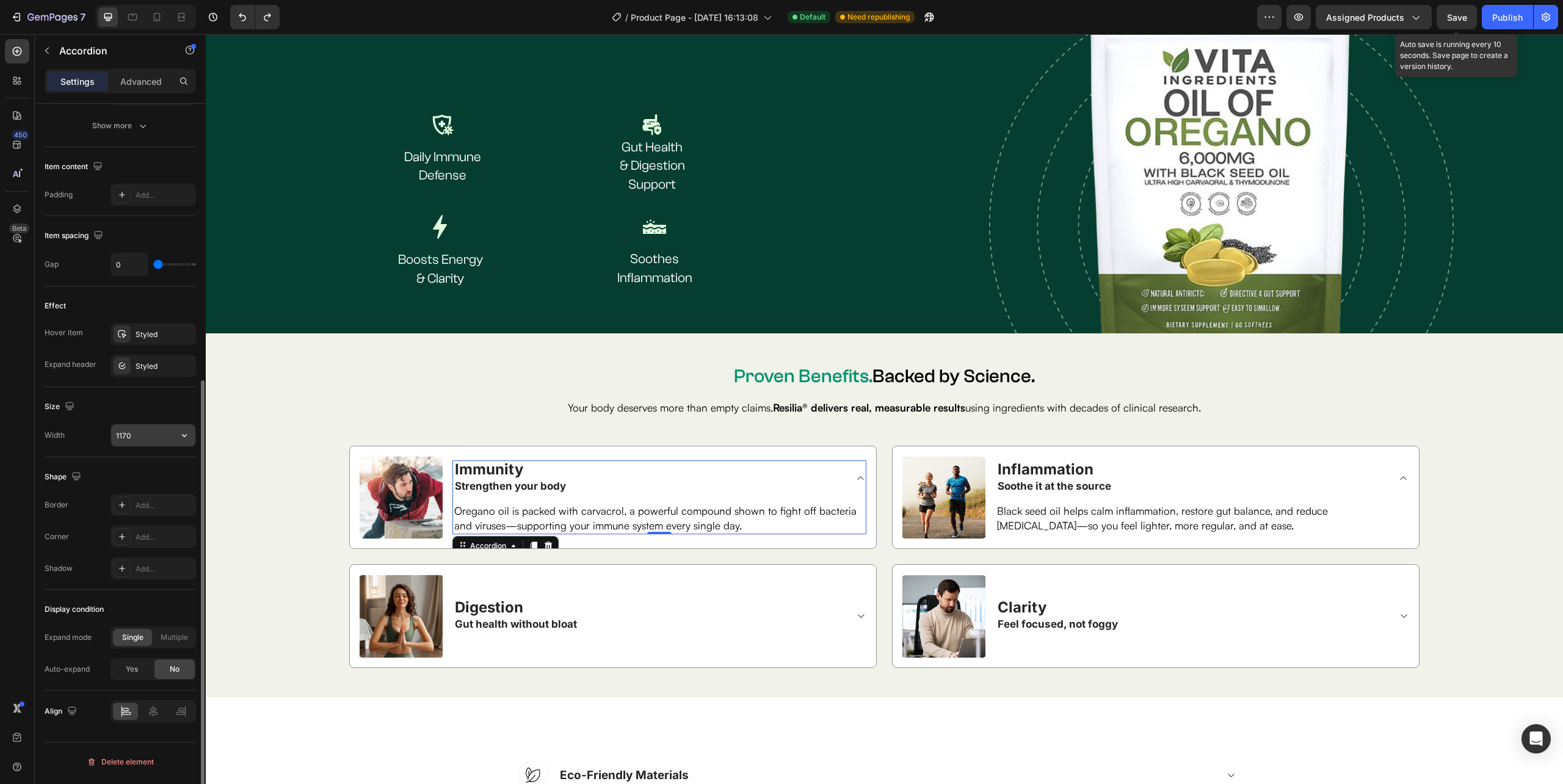
click at [171, 441] on input "1170" at bounding box center [153, 435] width 84 height 22
click at [180, 441] on icon "button" at bounding box center [184, 435] width 12 height 12
click at [167, 465] on span "100%" at bounding box center [175, 468] width 20 height 11
type input "100%"
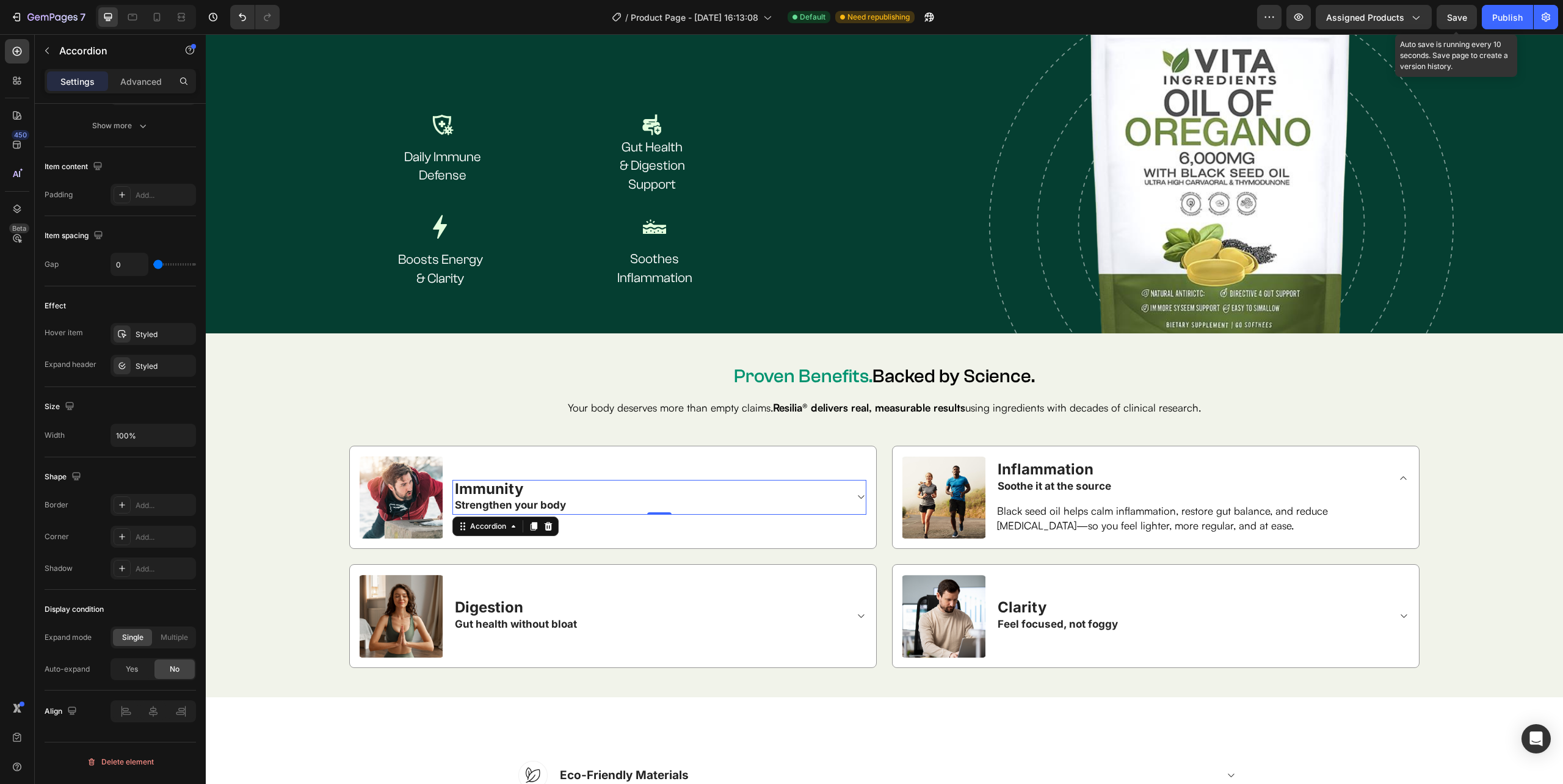
click at [856, 492] on span at bounding box center [860, 496] width 10 height 10
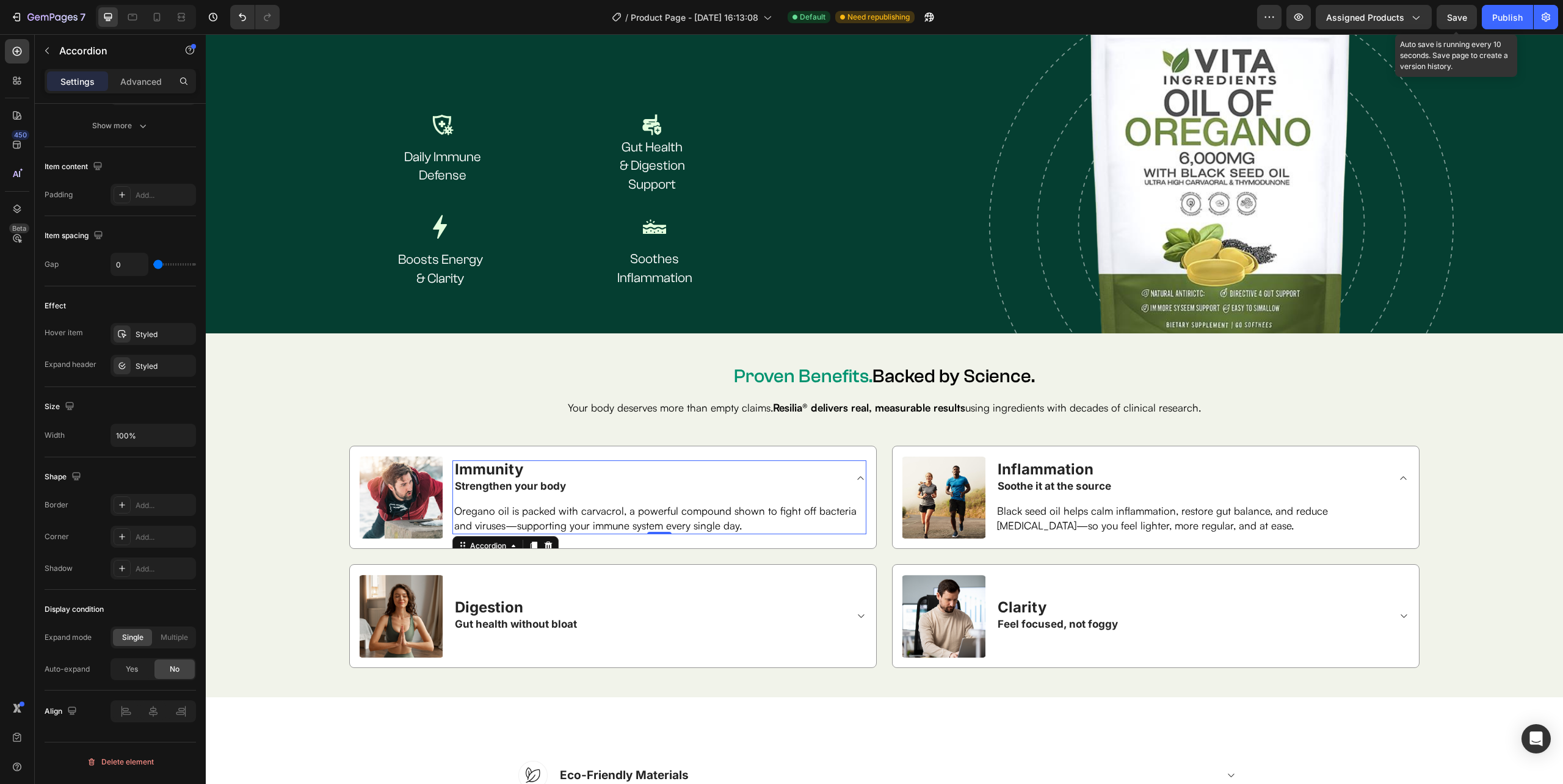
click at [849, 495] on div "Oregano oil is packed with carvacrol, a powerful compound shown to fight off ba…" at bounding box center [659, 514] width 412 height 39
click at [856, 611] on icon at bounding box center [860, 615] width 10 height 10
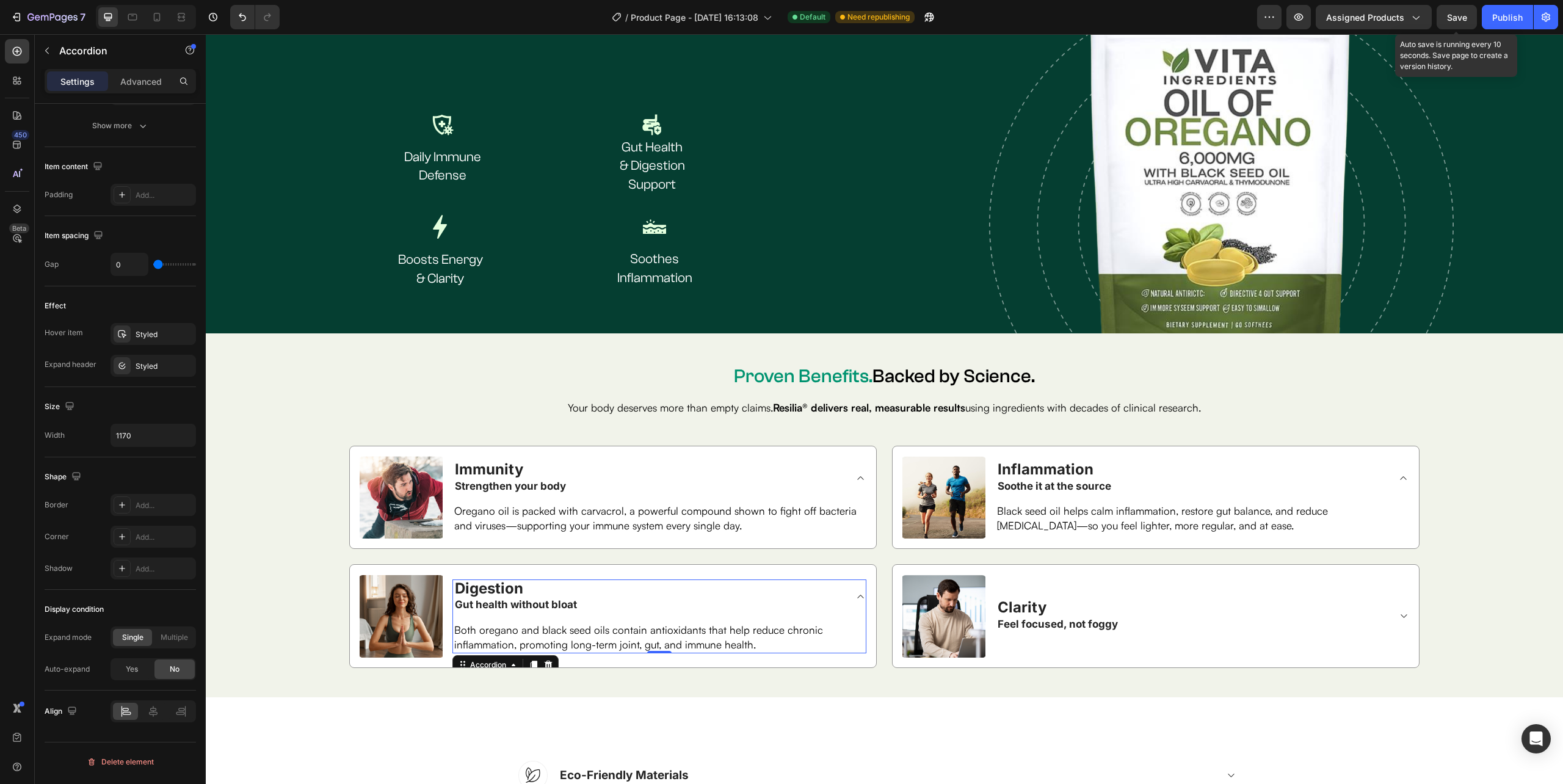
click at [855, 587] on div "Digestion Gut health without bloat" at bounding box center [659, 596] width 412 height 35
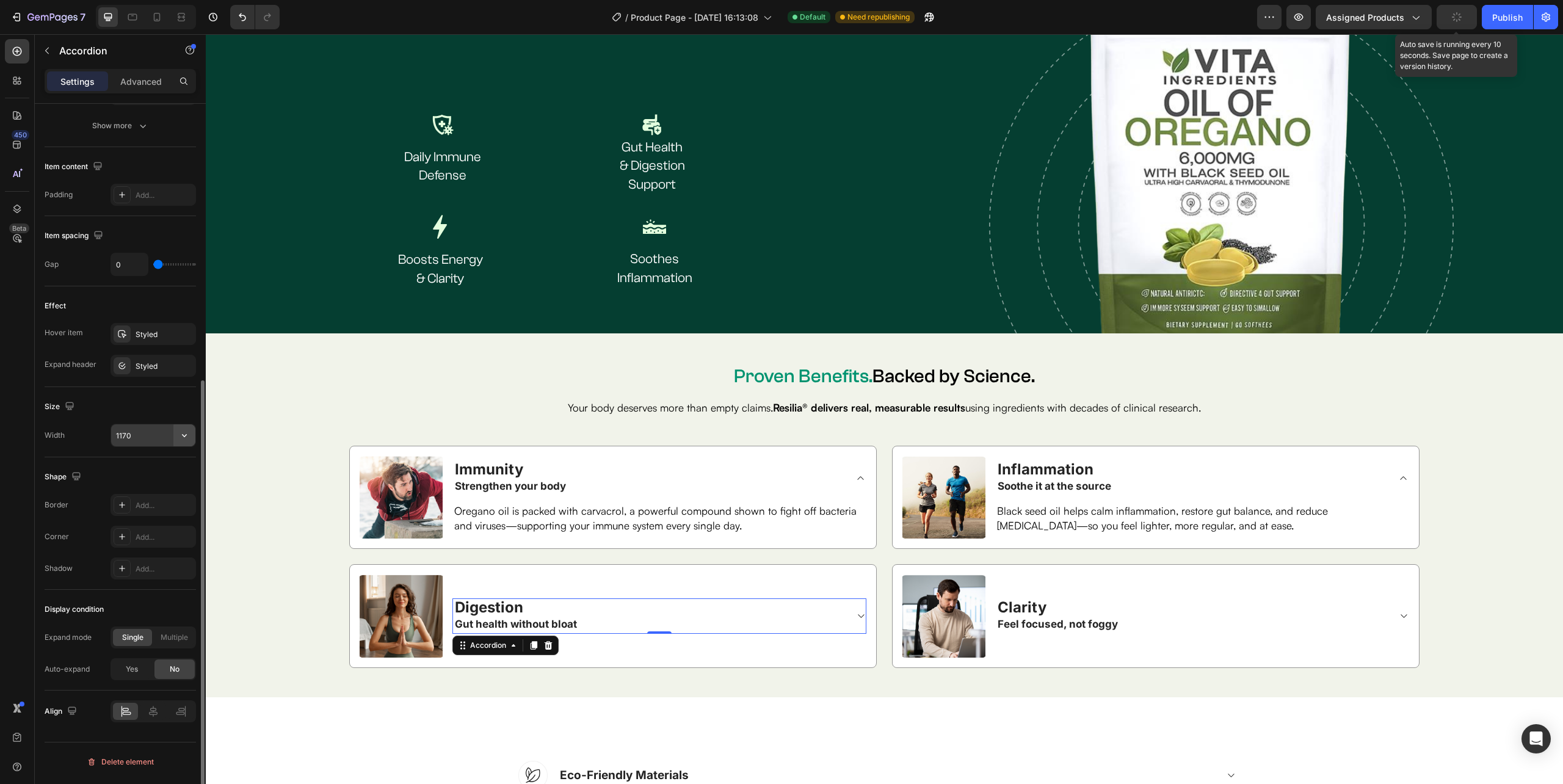
click at [184, 436] on icon "button" at bounding box center [184, 435] width 12 height 12
click at [166, 463] on span "100%" at bounding box center [175, 468] width 20 height 11
type input "100%"
click at [1385, 504] on p "Black seed oil helps calm inflammation, restore gut balance, and reduce bloatin…" at bounding box center [1202, 519] width 411 height 29
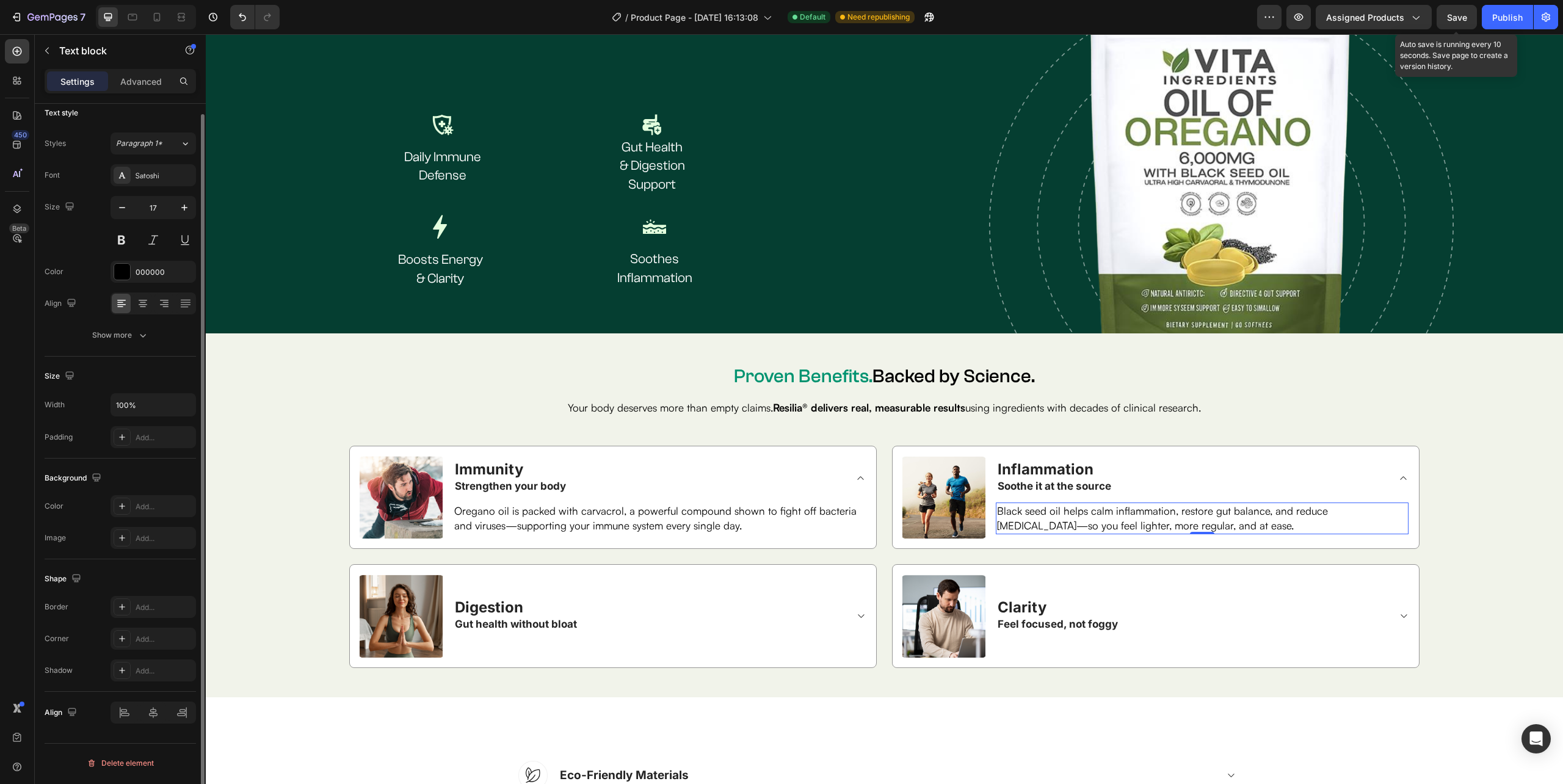
scroll to position [0, 0]
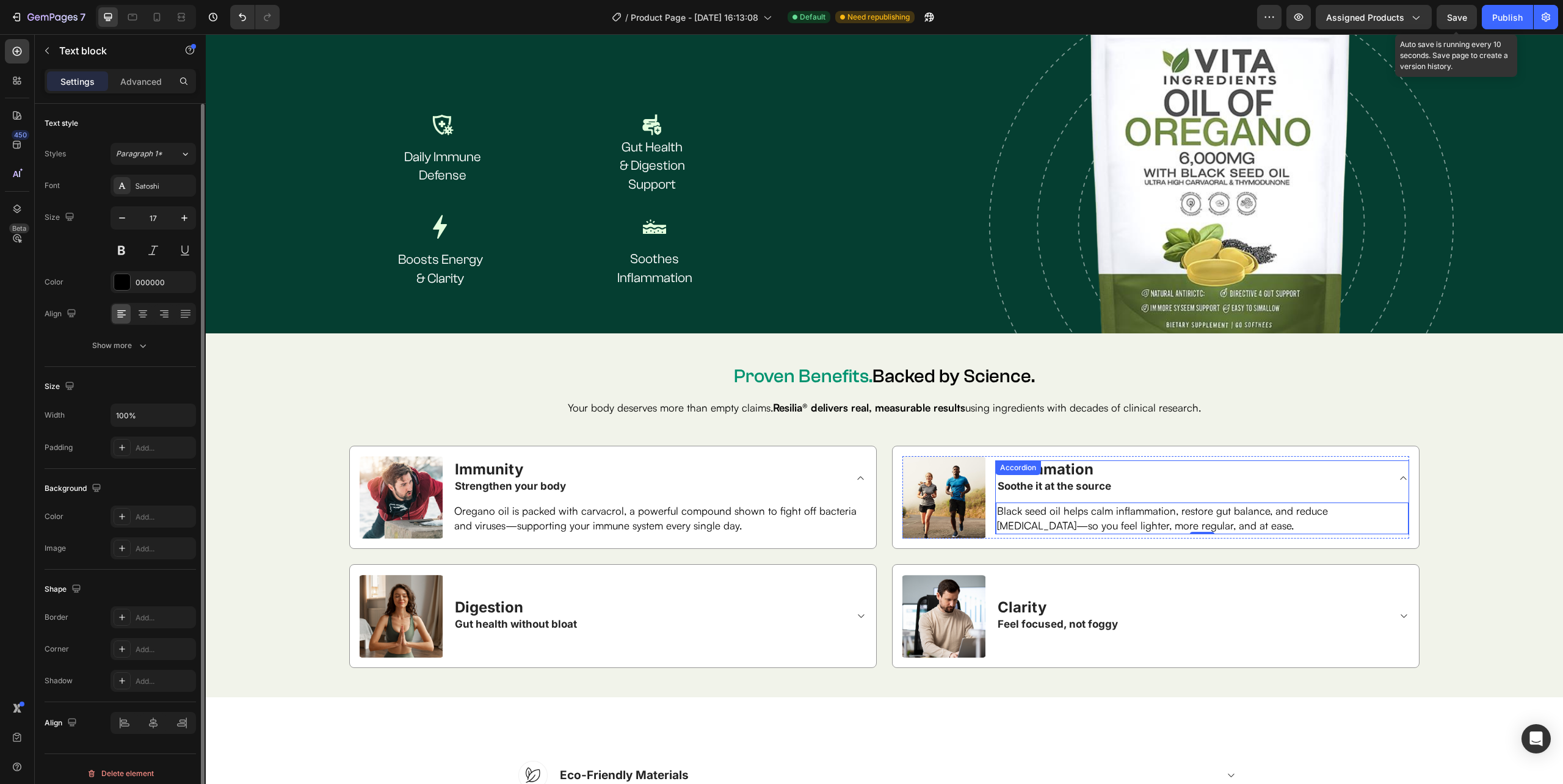
click at [1382, 481] on div "Inflammation Soothe it at the source" at bounding box center [1202, 477] width 412 height 35
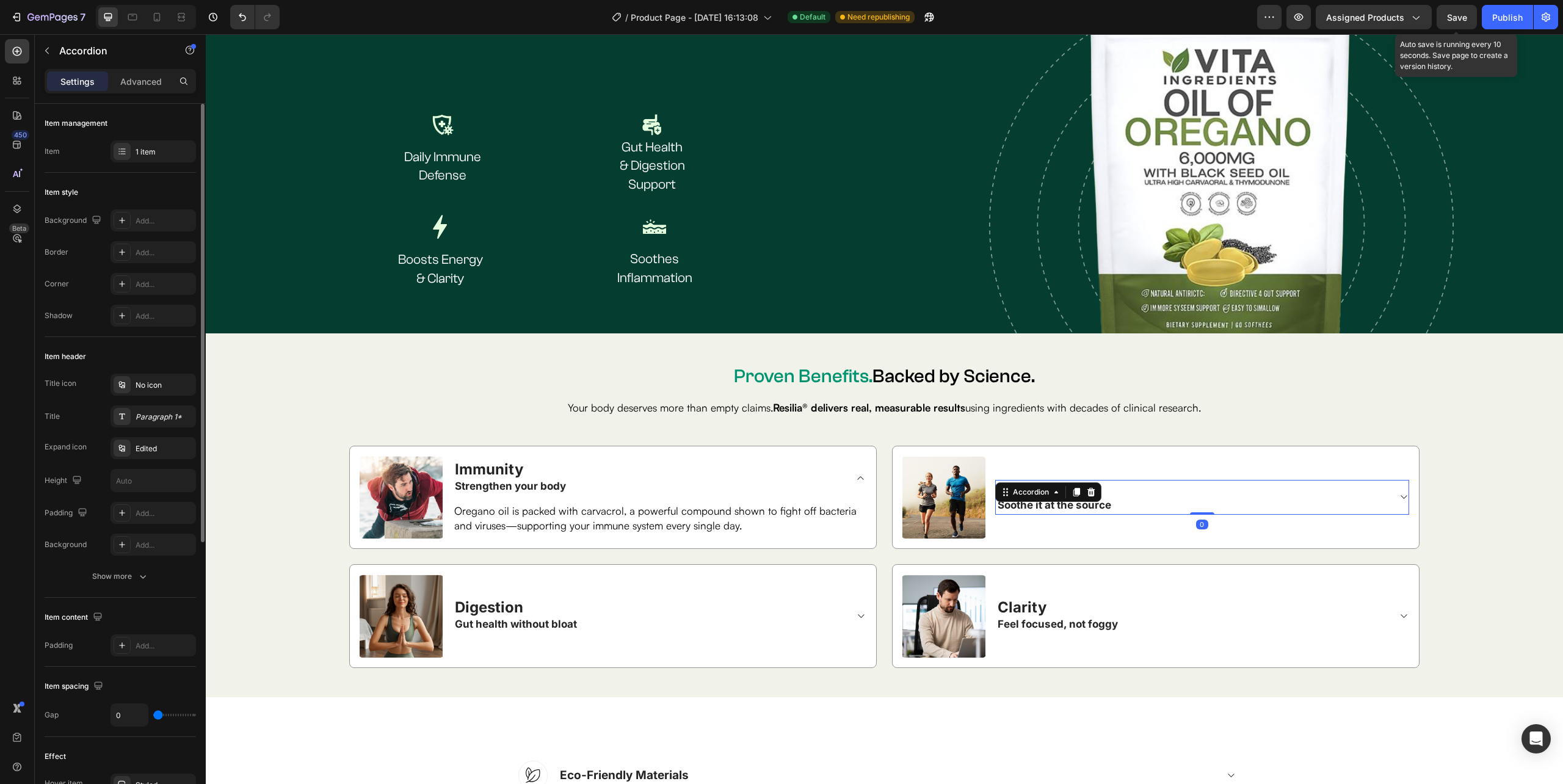
scroll to position [406, 0]
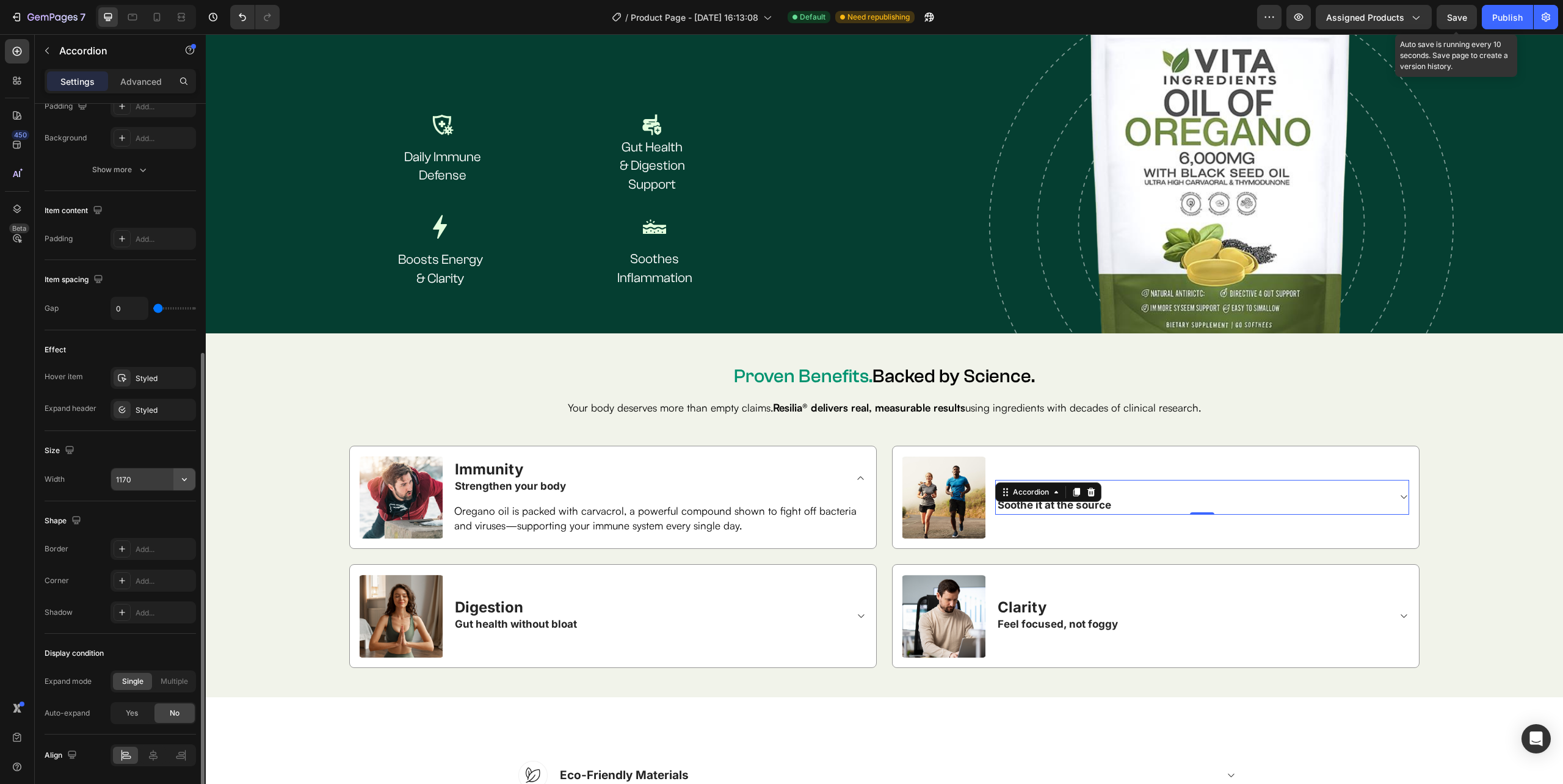
click at [188, 484] on icon "button" at bounding box center [184, 479] width 12 height 12
click at [175, 511] on span "100%" at bounding box center [175, 513] width 20 height 11
type input "100%"
click at [1400, 614] on icon at bounding box center [1403, 615] width 6 height 3
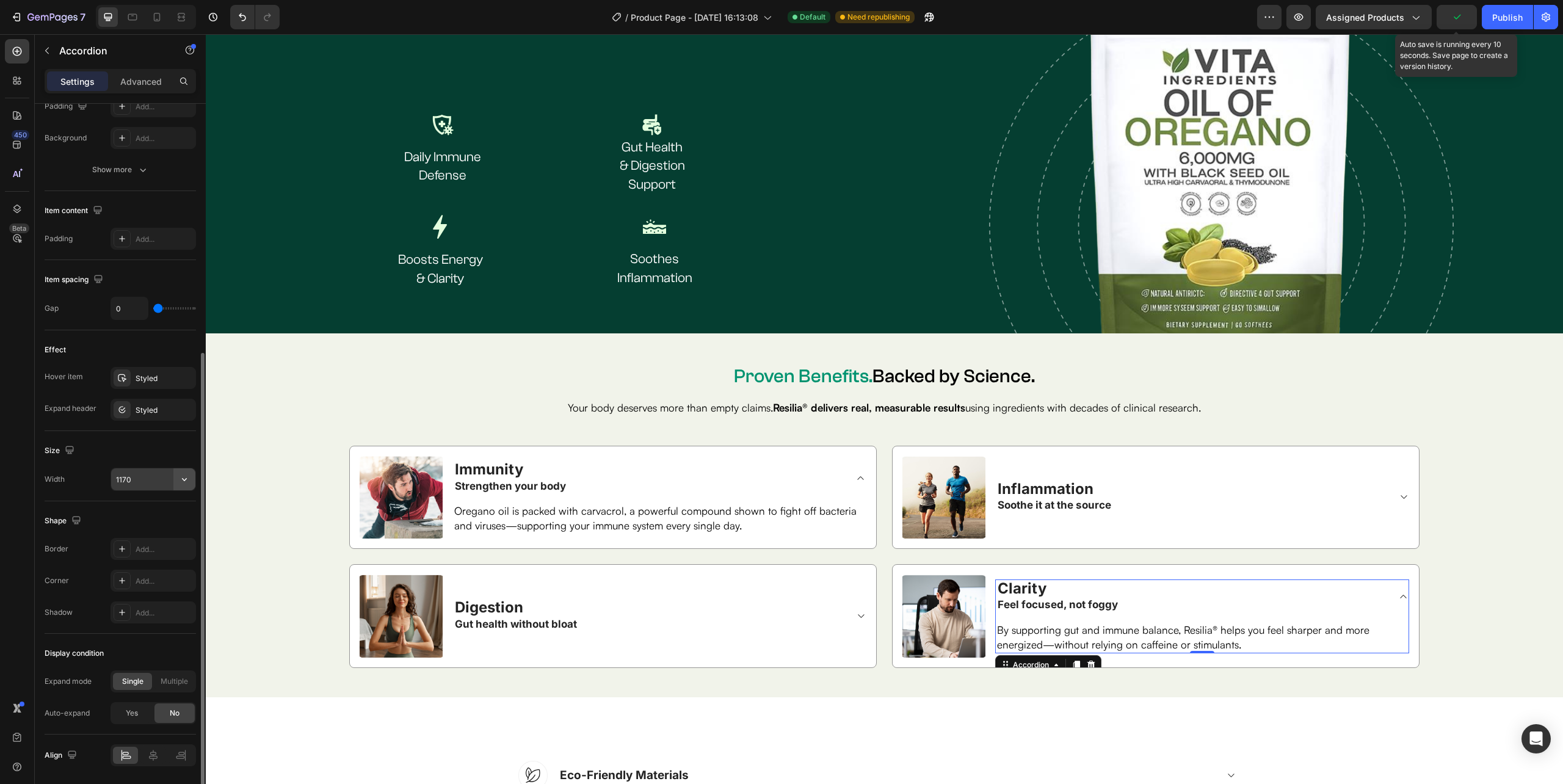
click at [183, 481] on icon "button" at bounding box center [184, 479] width 12 height 12
click at [169, 511] on span "100%" at bounding box center [175, 513] width 20 height 11
type input "100%"
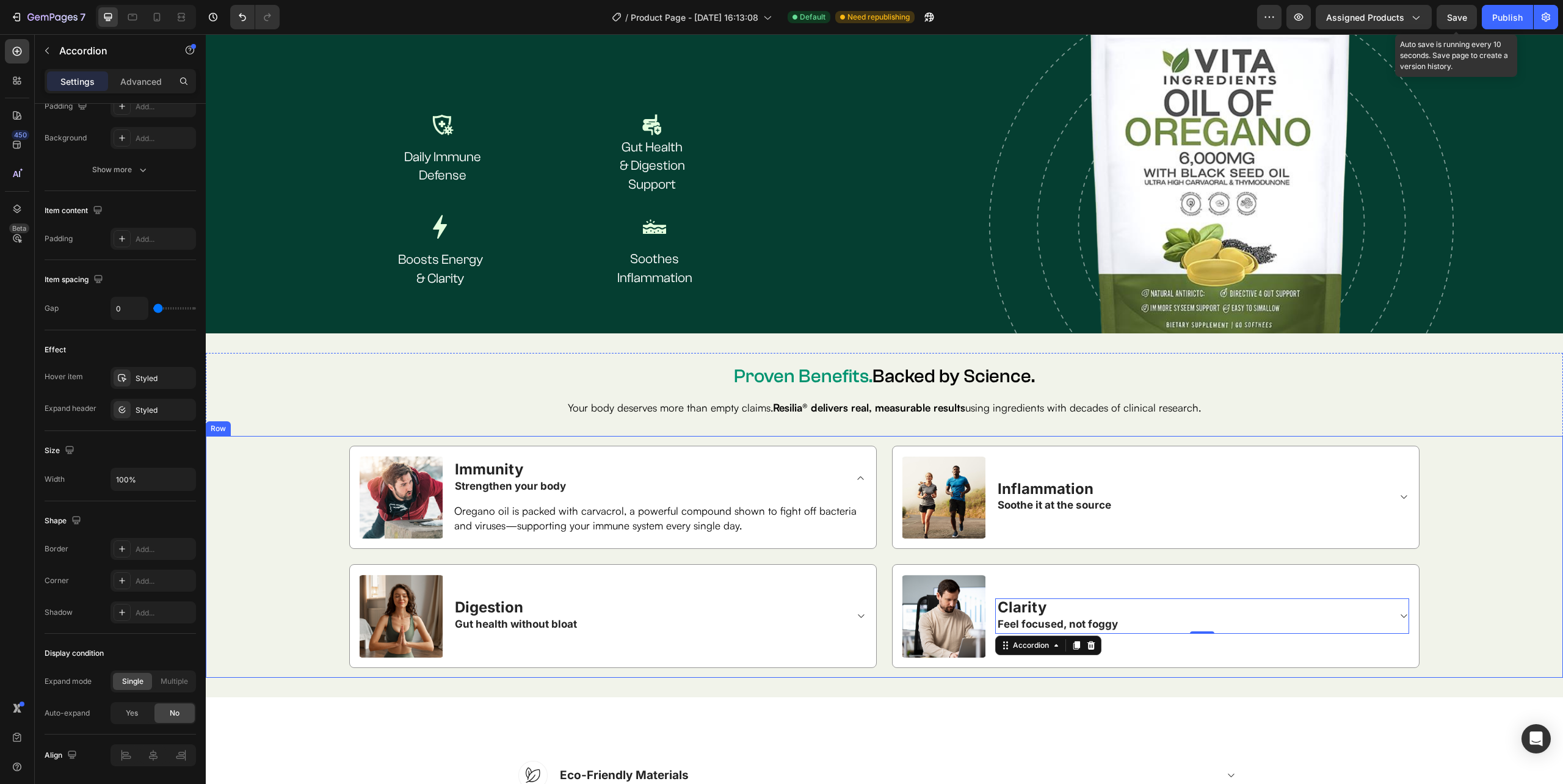
click at [1472, 471] on div "Image Immunity Strengthen your body Oregano oil is packed with carvacrol, a pow…" at bounding box center [884, 556] width 1337 height 222
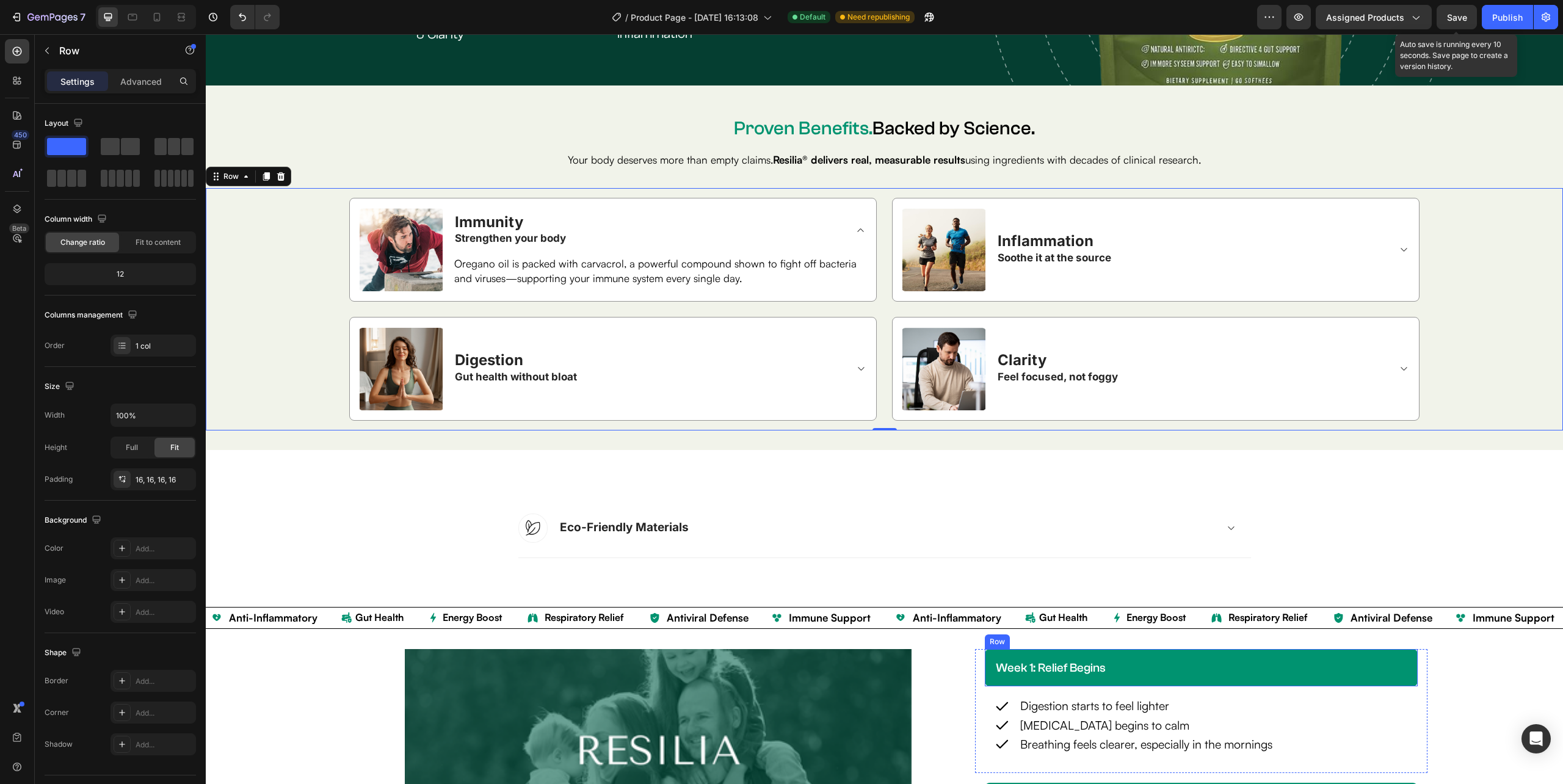
scroll to position [2648, 0]
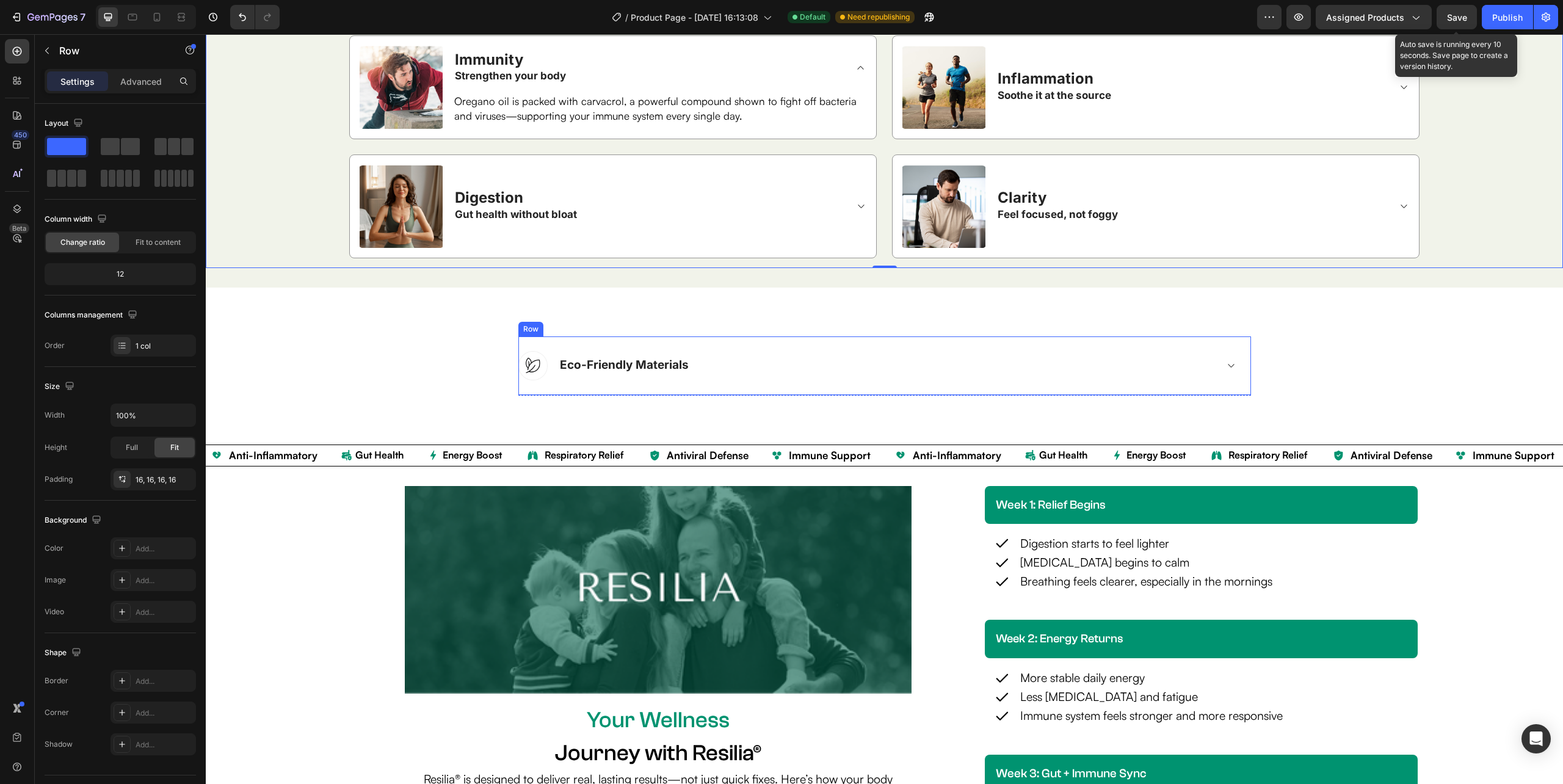
click at [750, 383] on div "Image Eco-Friendly Materials Accordion Row" at bounding box center [884, 366] width 732 height 59
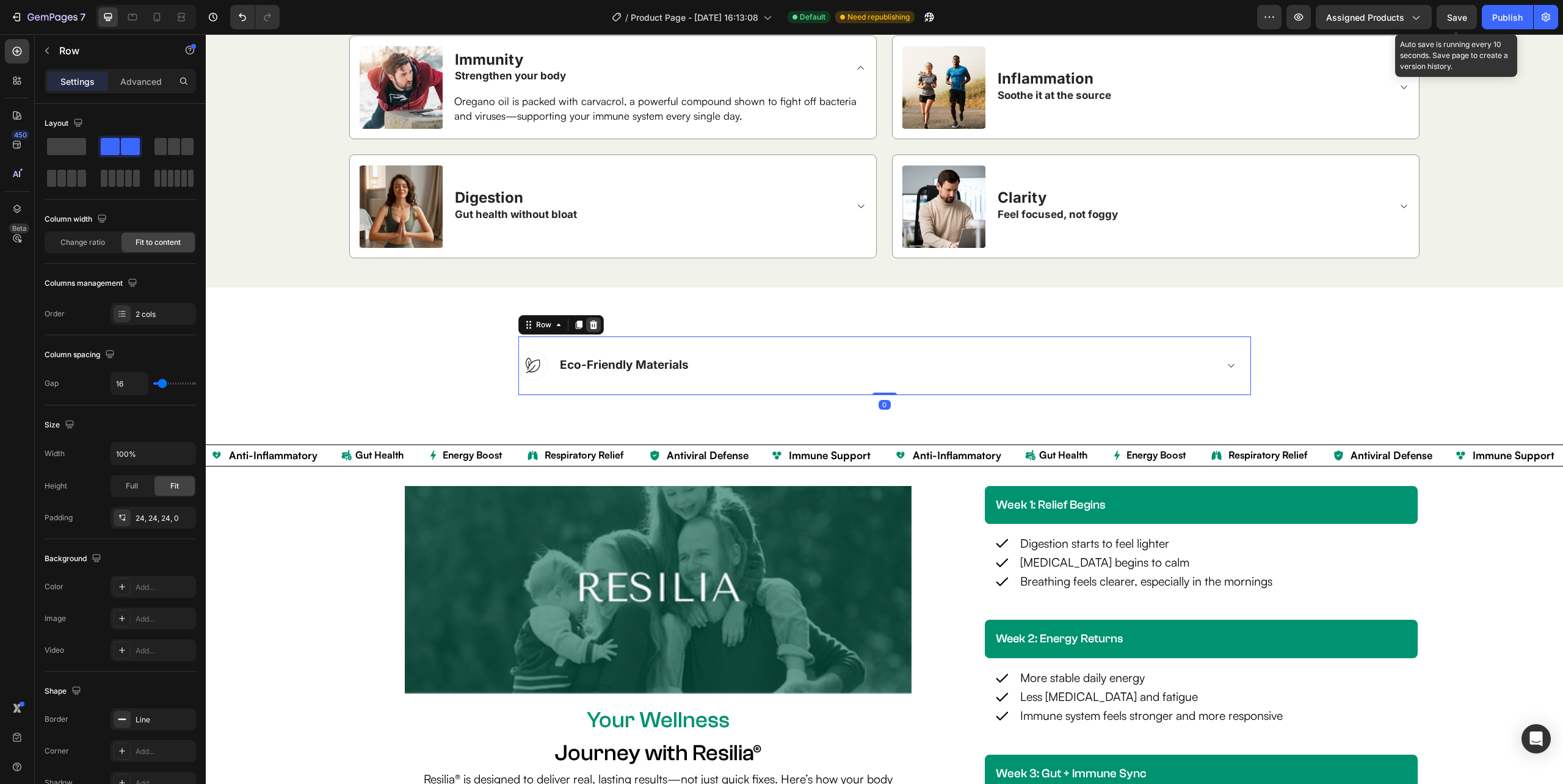
click at [589, 321] on icon at bounding box center [592, 324] width 8 height 9
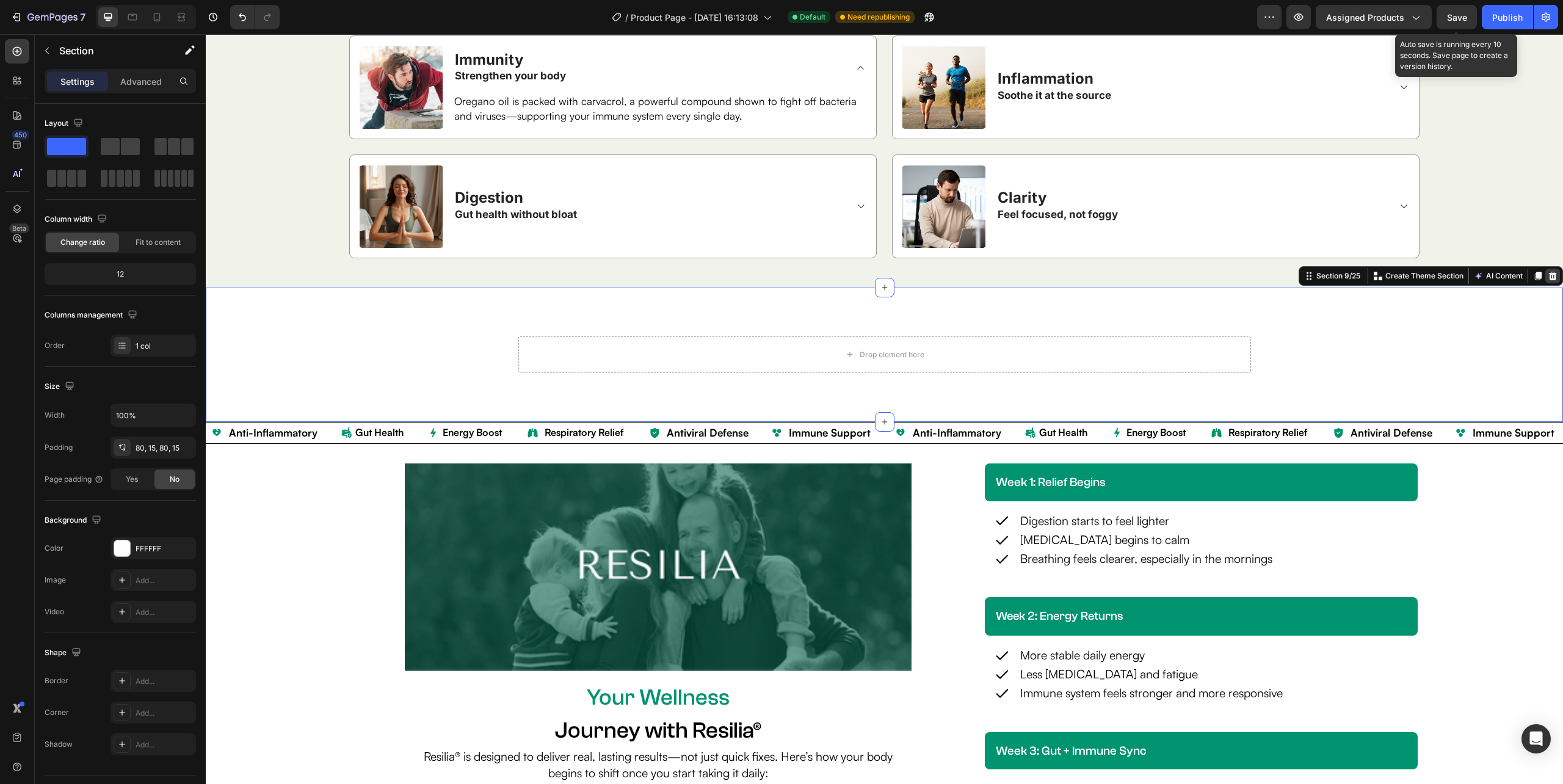
click at [1545, 273] on div at bounding box center [1552, 276] width 15 height 15
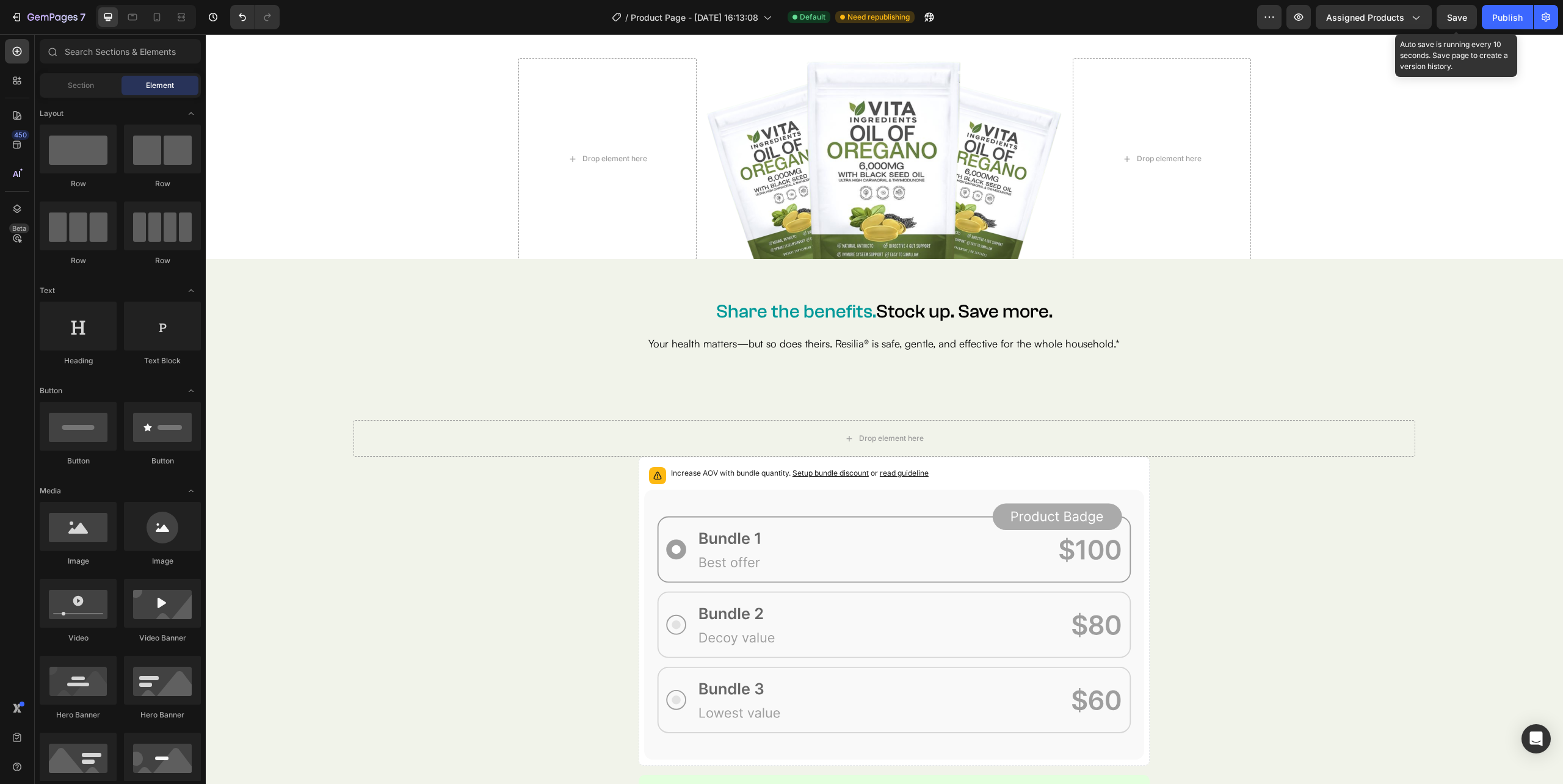
scroll to position [5790, 0]
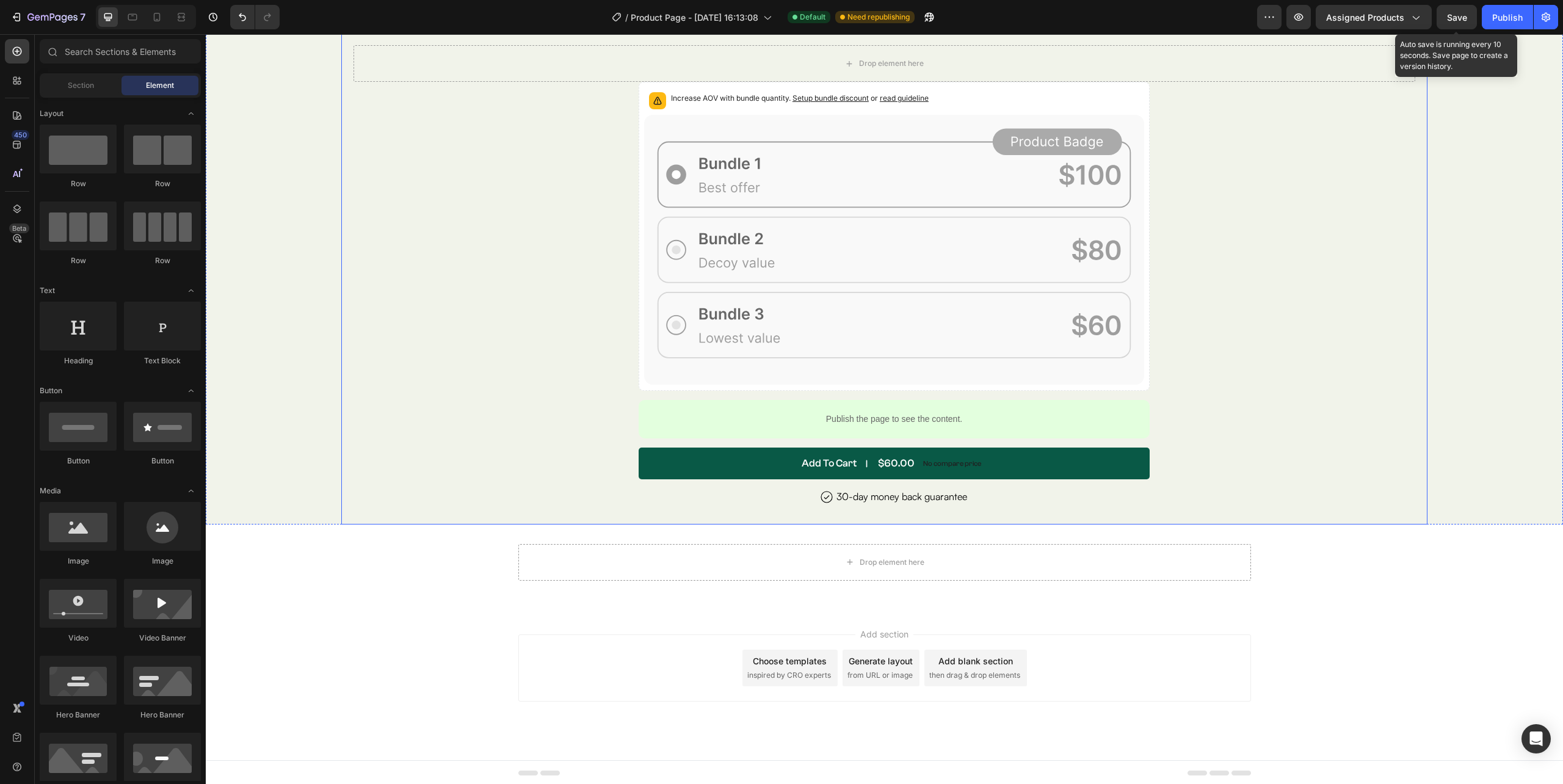
click at [587, 254] on div "Image USA’s Top Rated Gut Reset Formula Text Block Row Resilia Oil of Oregano i…" at bounding box center [884, 303] width 1061 height 442
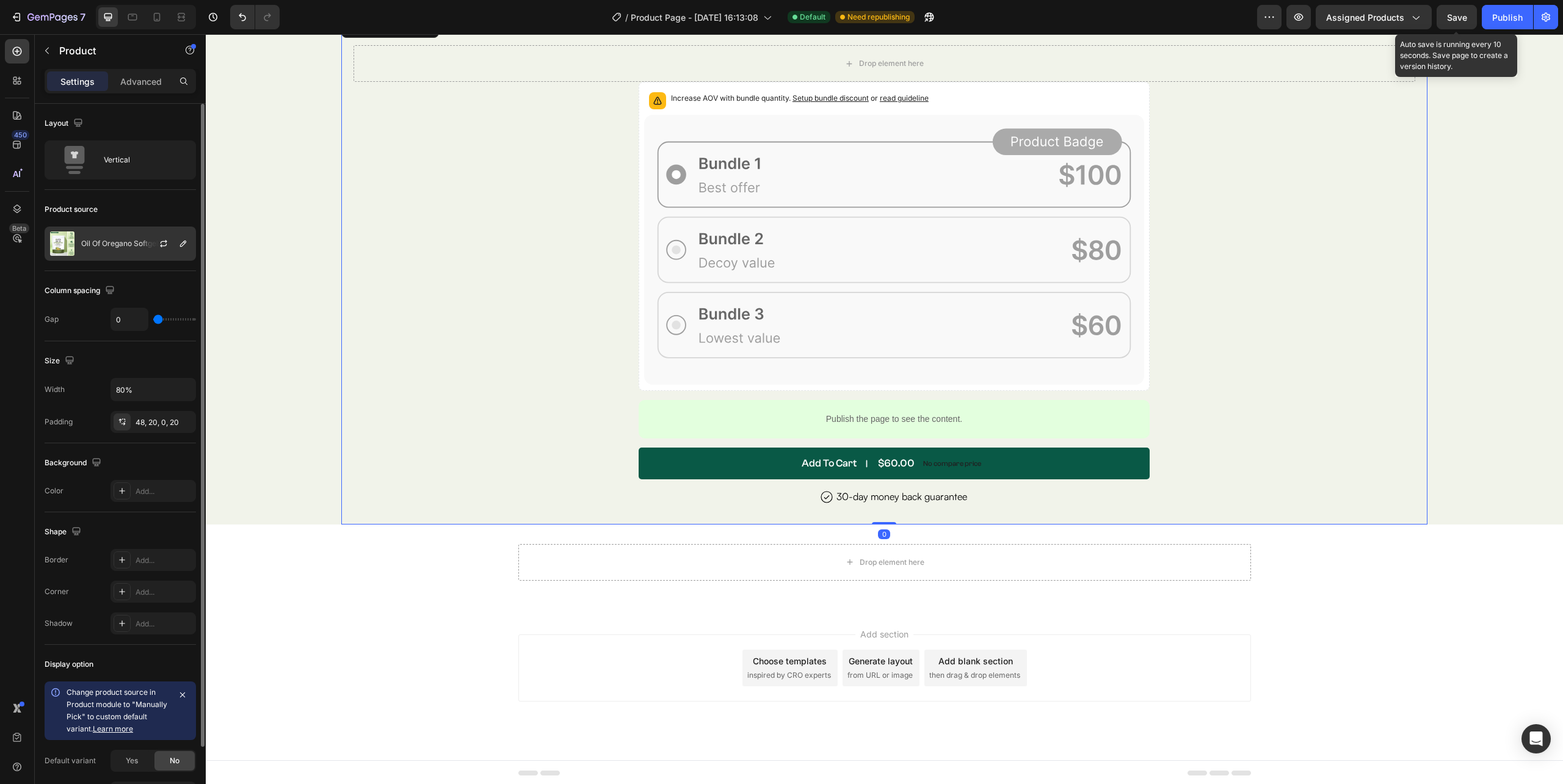
click at [132, 250] on div "Oil Of Oregano Softgels" at bounding box center [120, 244] width 151 height 35
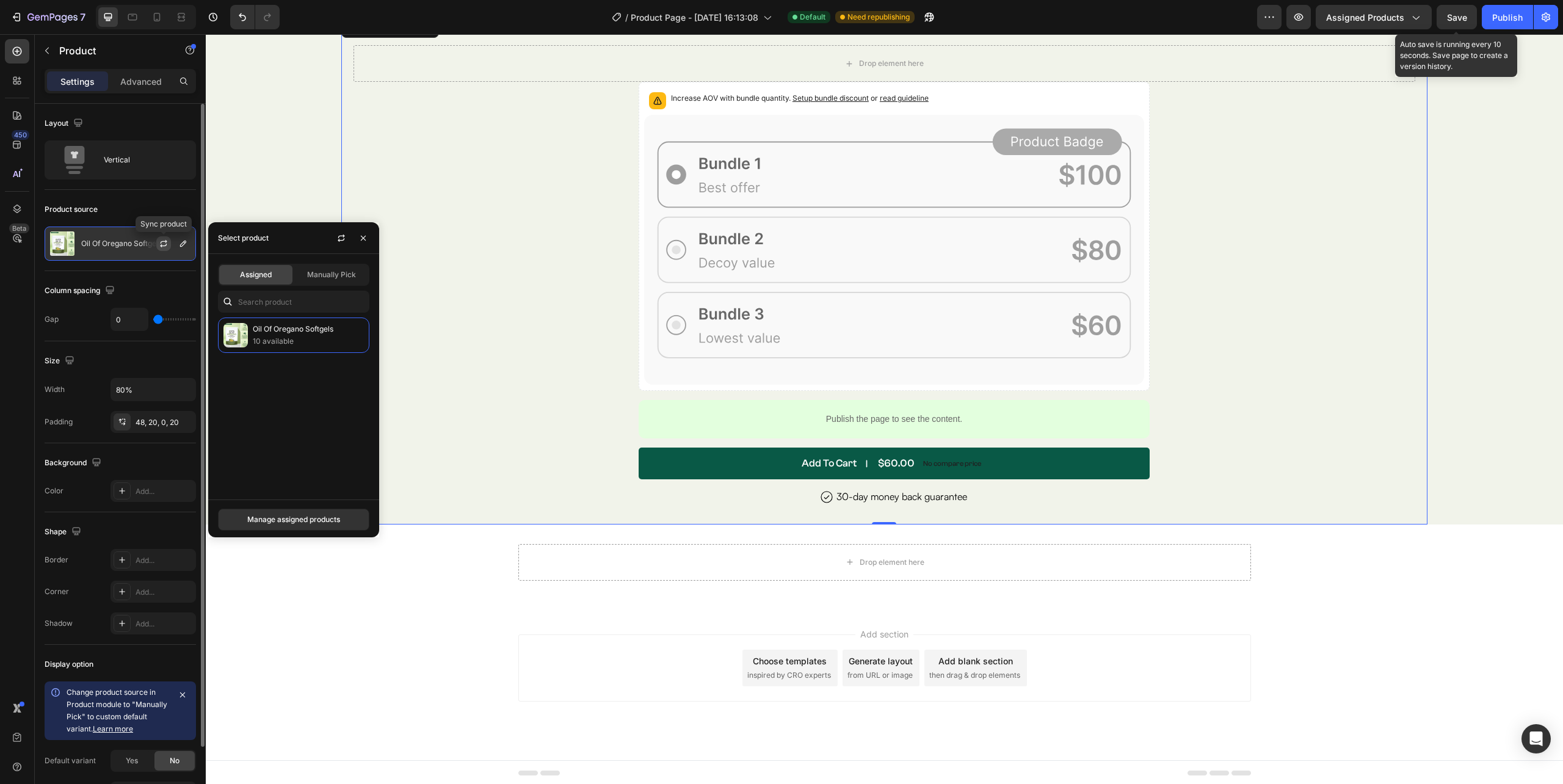
click at [163, 247] on icon "button" at bounding box center [163, 243] width 10 height 10
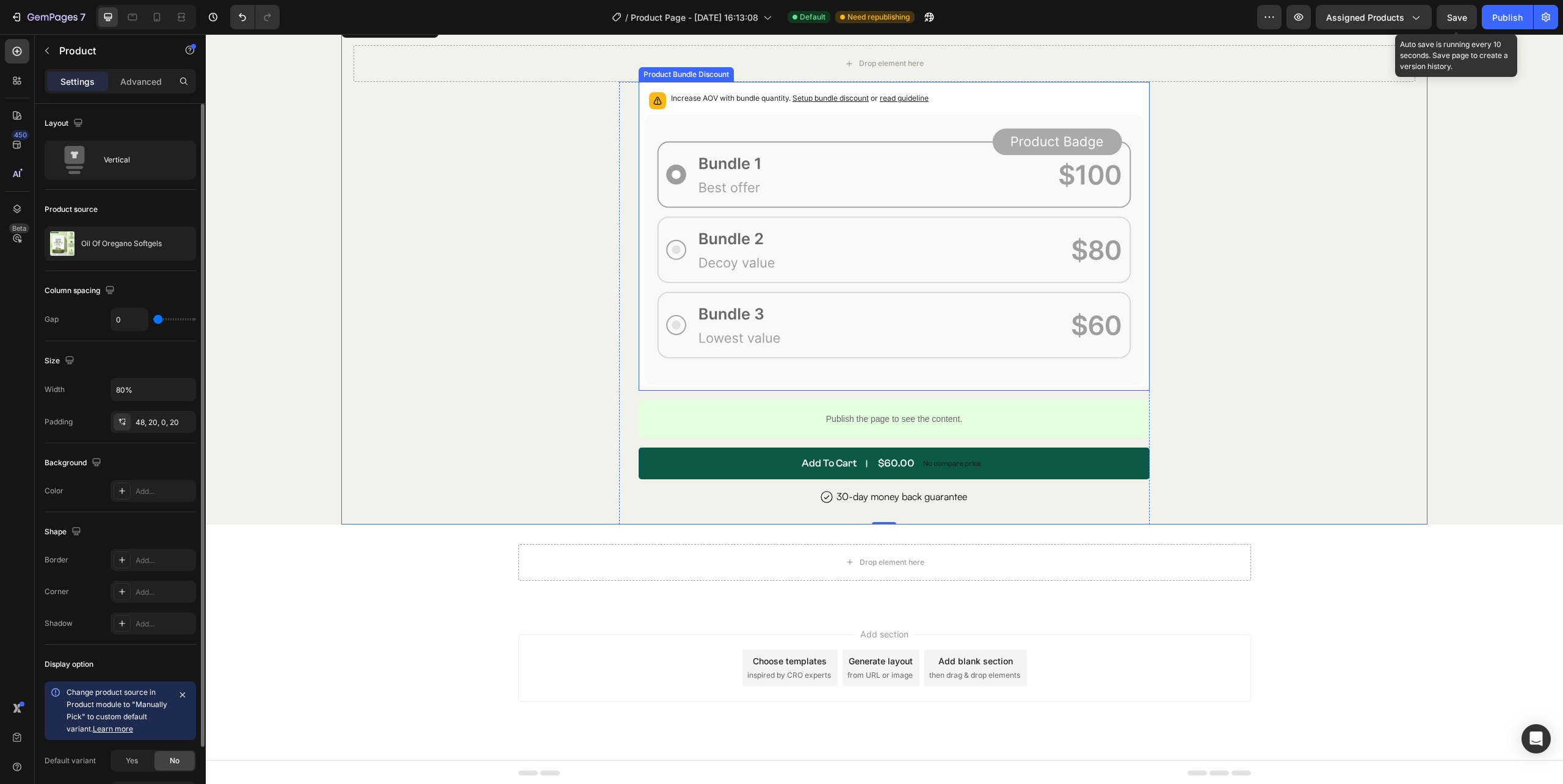
click at [711, 369] on icon at bounding box center [894, 250] width 500 height 270
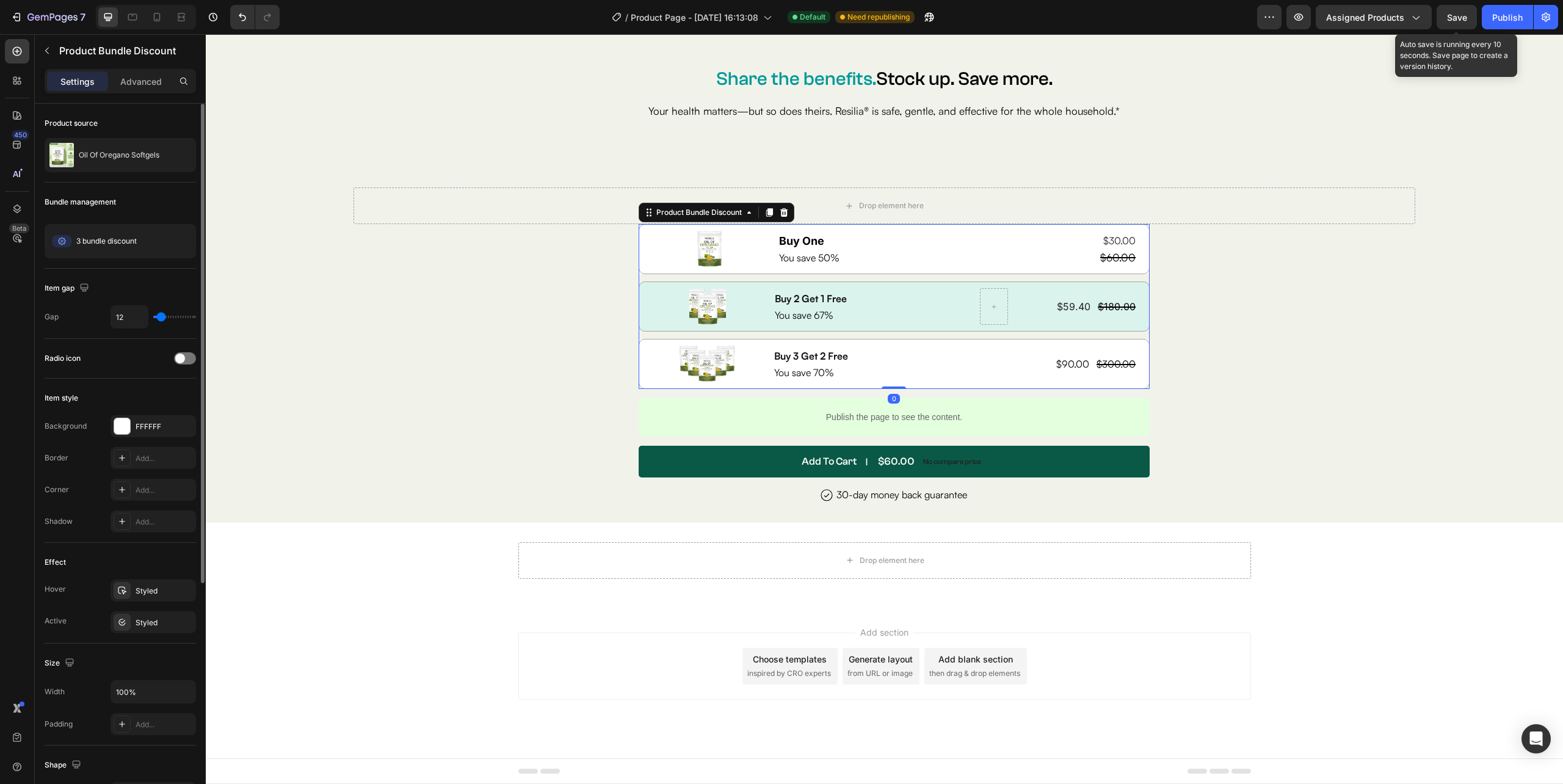
scroll to position [5650, 0]
click at [475, 340] on div "Image USA’s Top Rated Gut Reset Formula Text Block Row Resilia Oil of Oregano i…" at bounding box center [884, 373] width 1061 height 298
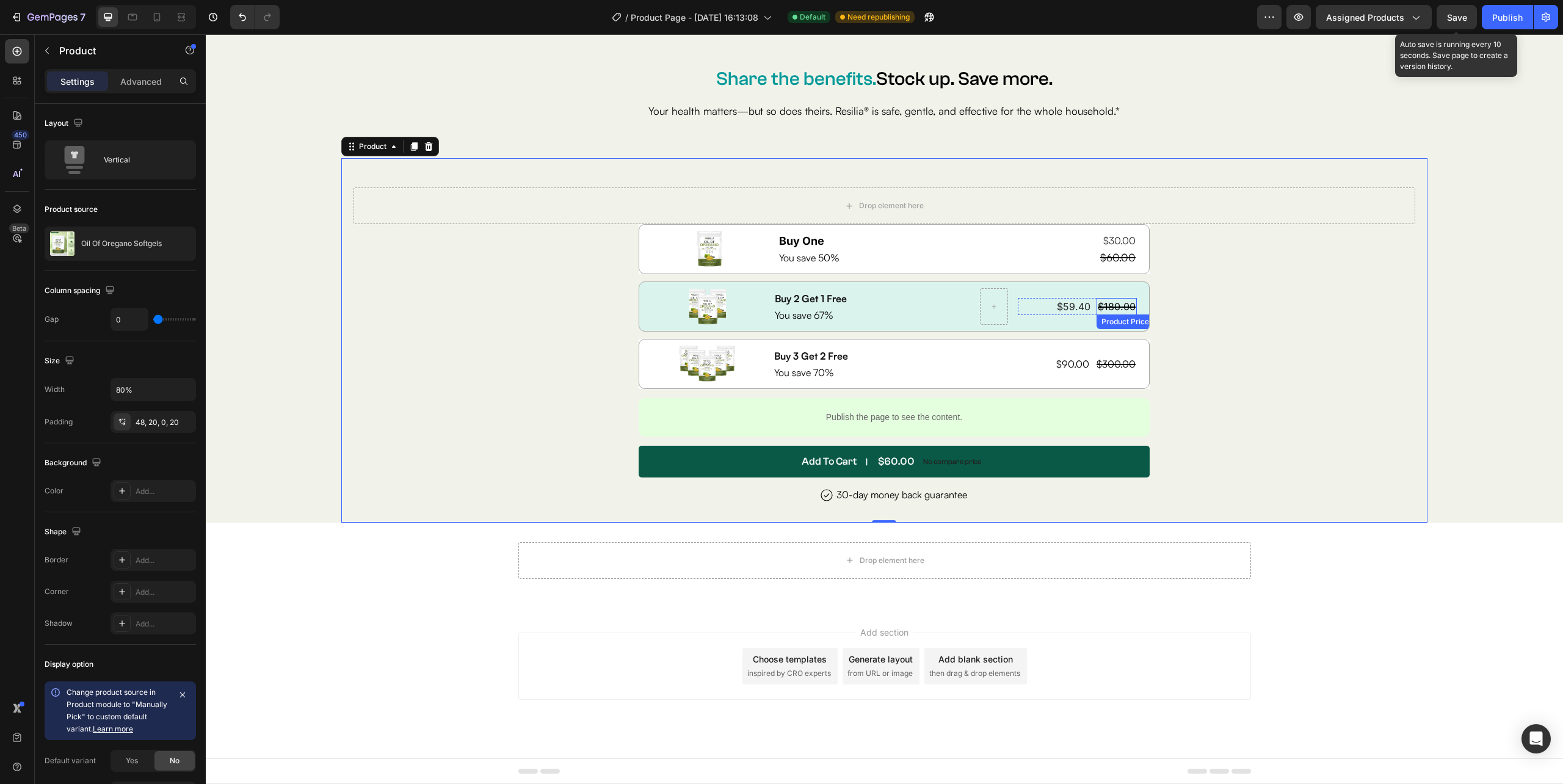
click at [1096, 313] on div "$180.00 Product Price Product Price" at bounding box center [1116, 307] width 41 height 17
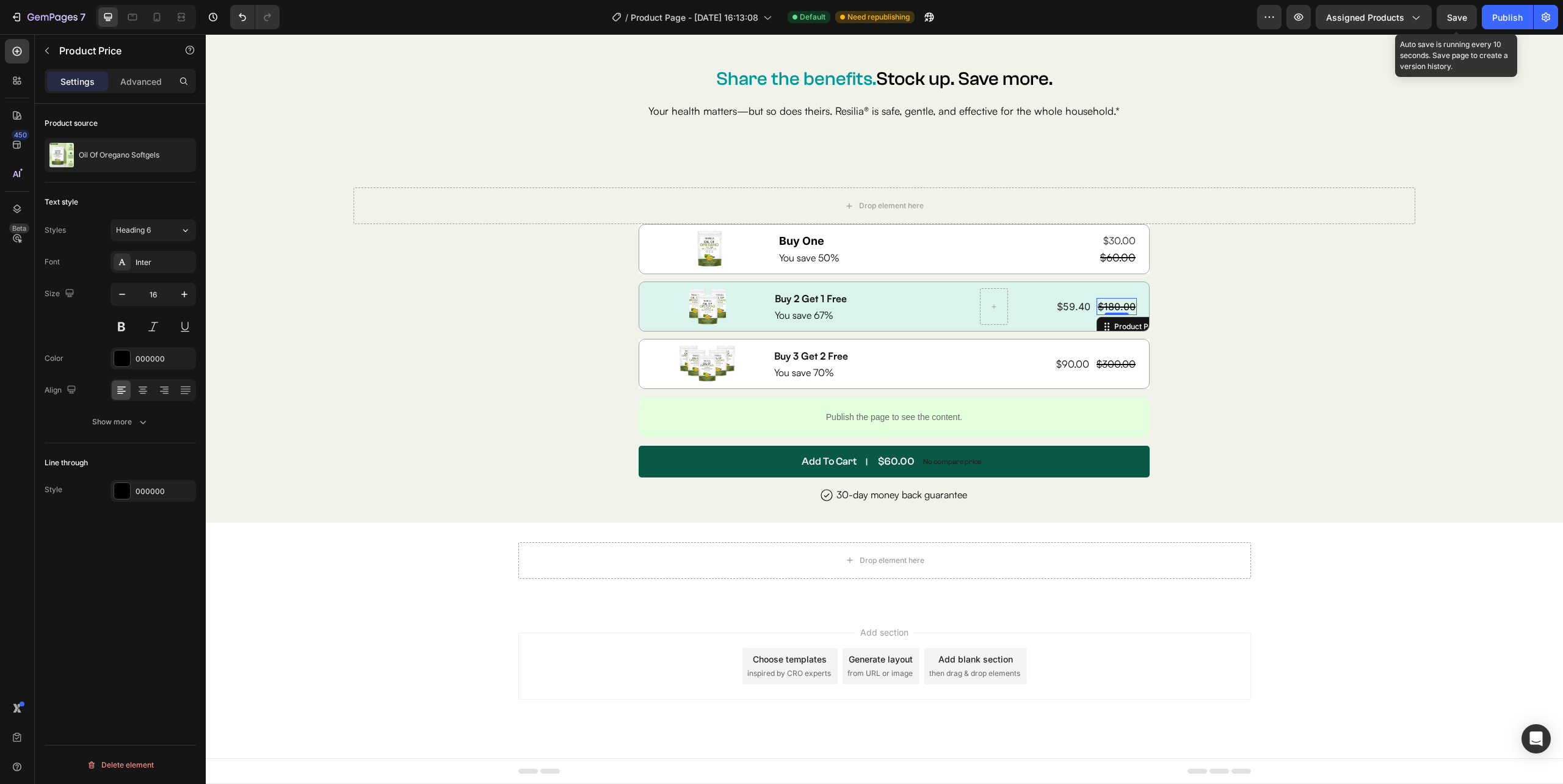
click at [1087, 313] on div "$59.40 Product Price Product Price $180.00 Product Price Edit content in Shopif…" at bounding box center [1077, 307] width 119 height 17
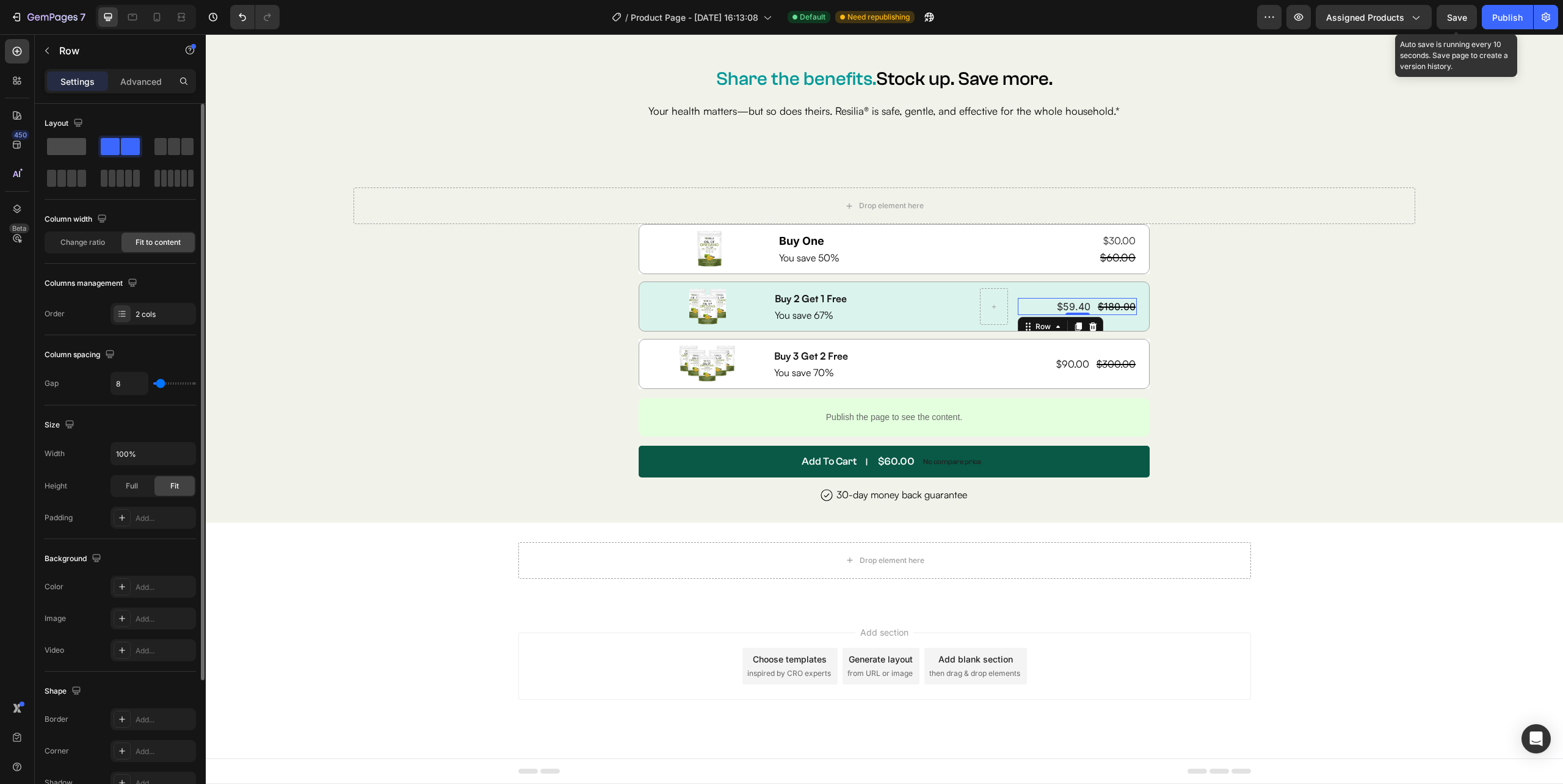
click at [64, 137] on div at bounding box center [67, 146] width 44 height 22
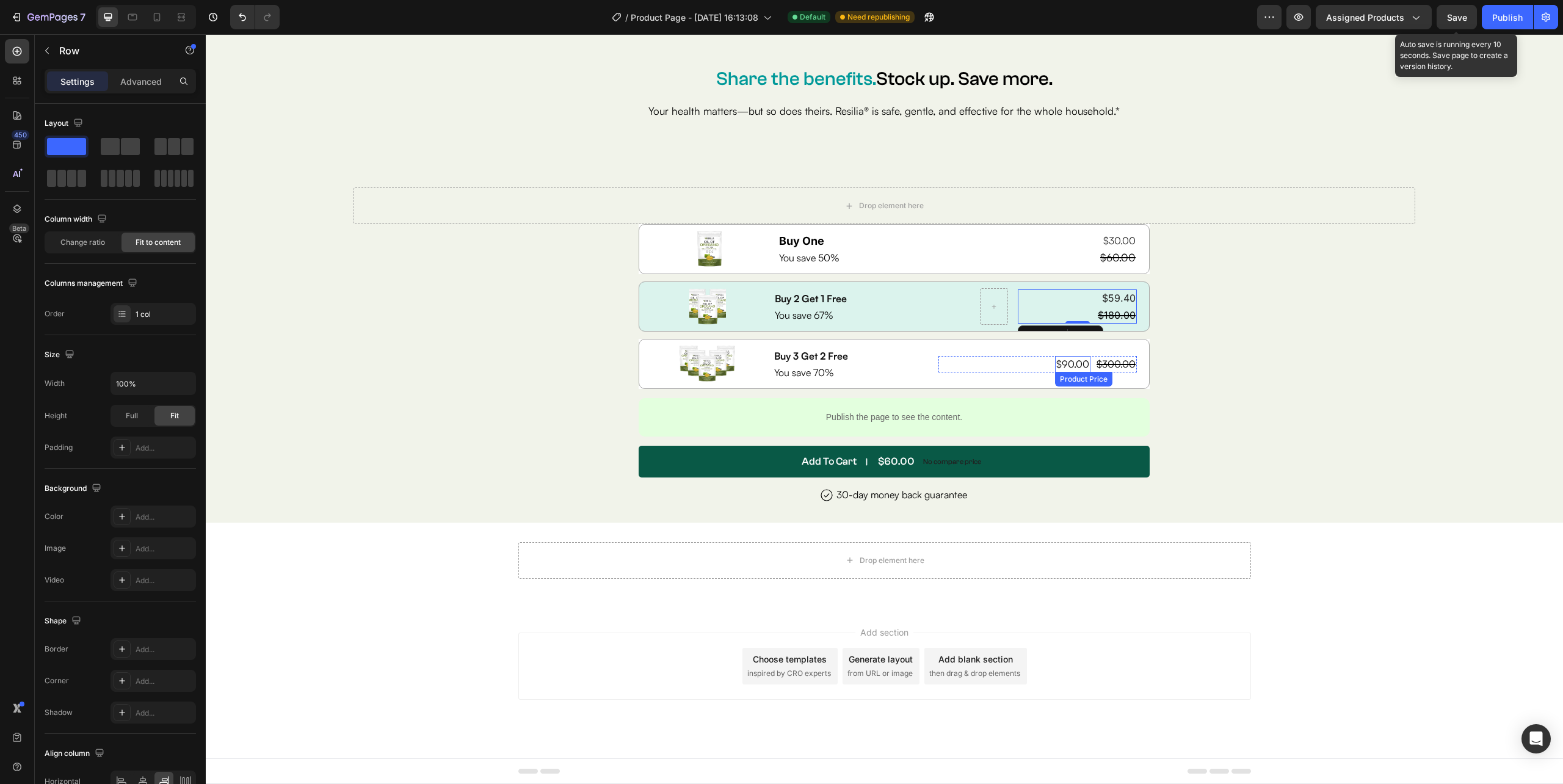
click at [1062, 369] on div "$90.00" at bounding box center [1072, 364] width 35 height 16
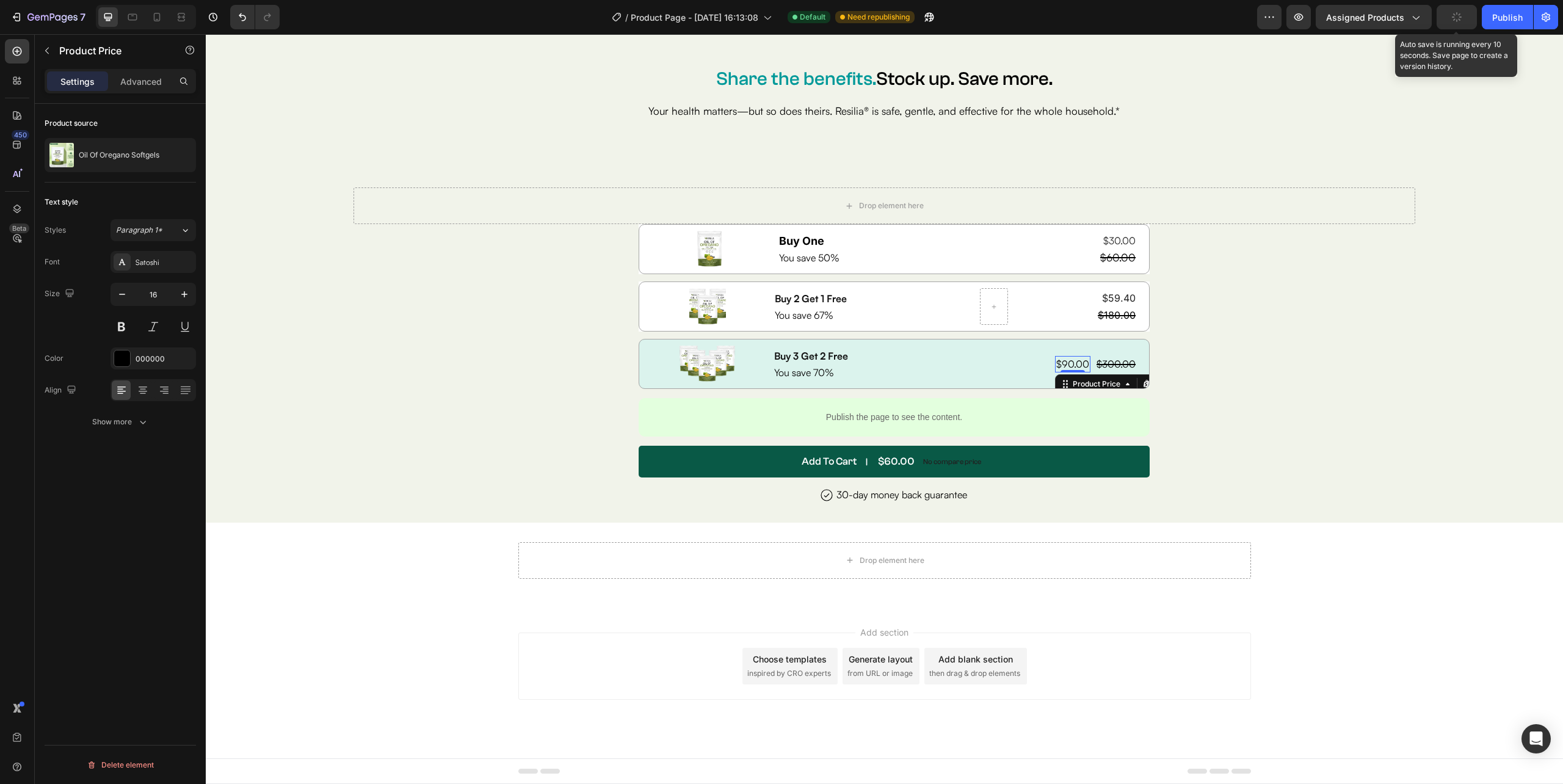
click at [1080, 367] on div "$90.00" at bounding box center [1072, 364] width 35 height 16
click at [1082, 367] on div "$90.00 Product Price Edit content in Shopify 0 Product Price Edit content in Sh…" at bounding box center [1037, 364] width 198 height 16
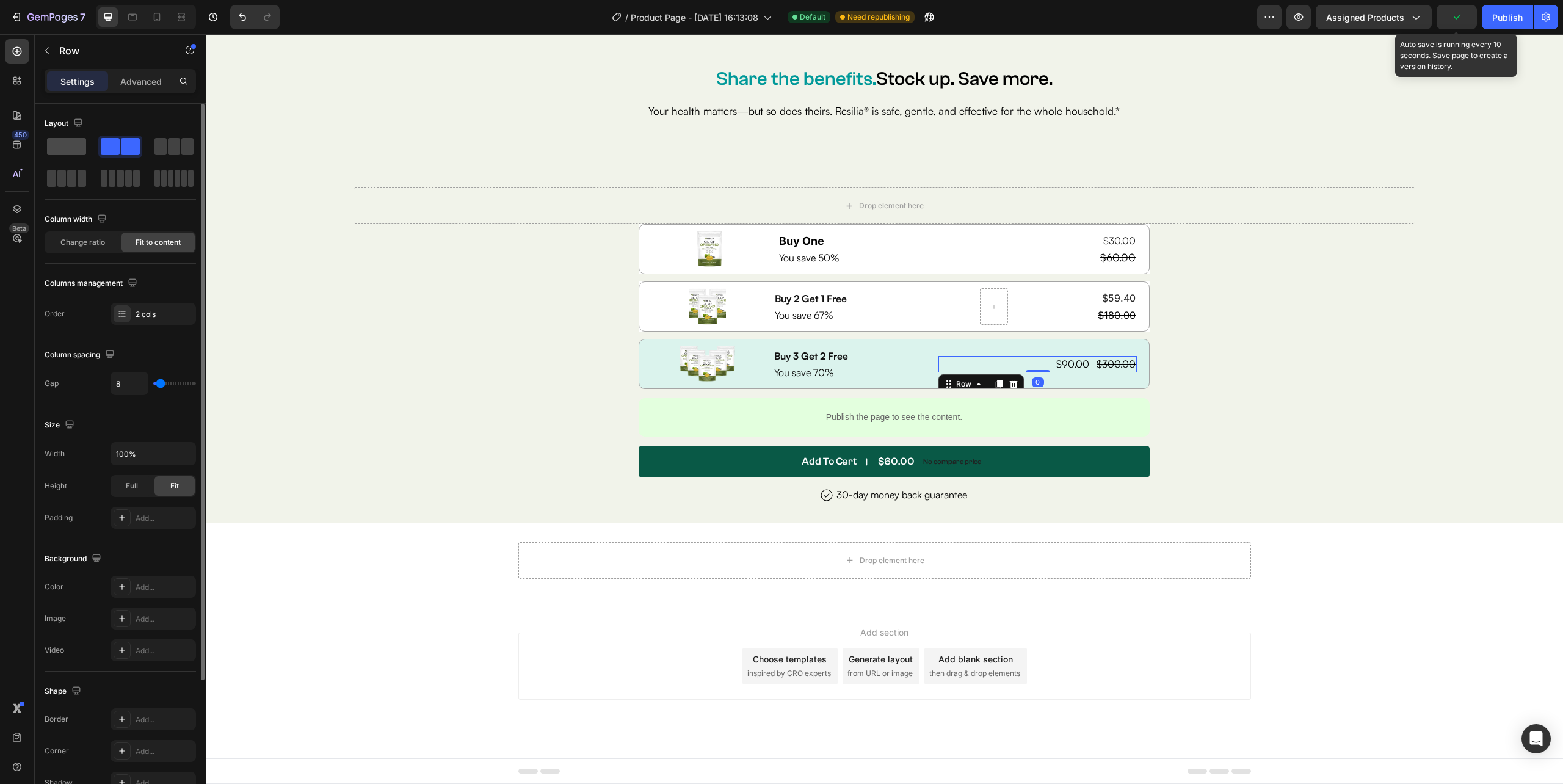
click at [61, 143] on span at bounding box center [66, 147] width 39 height 17
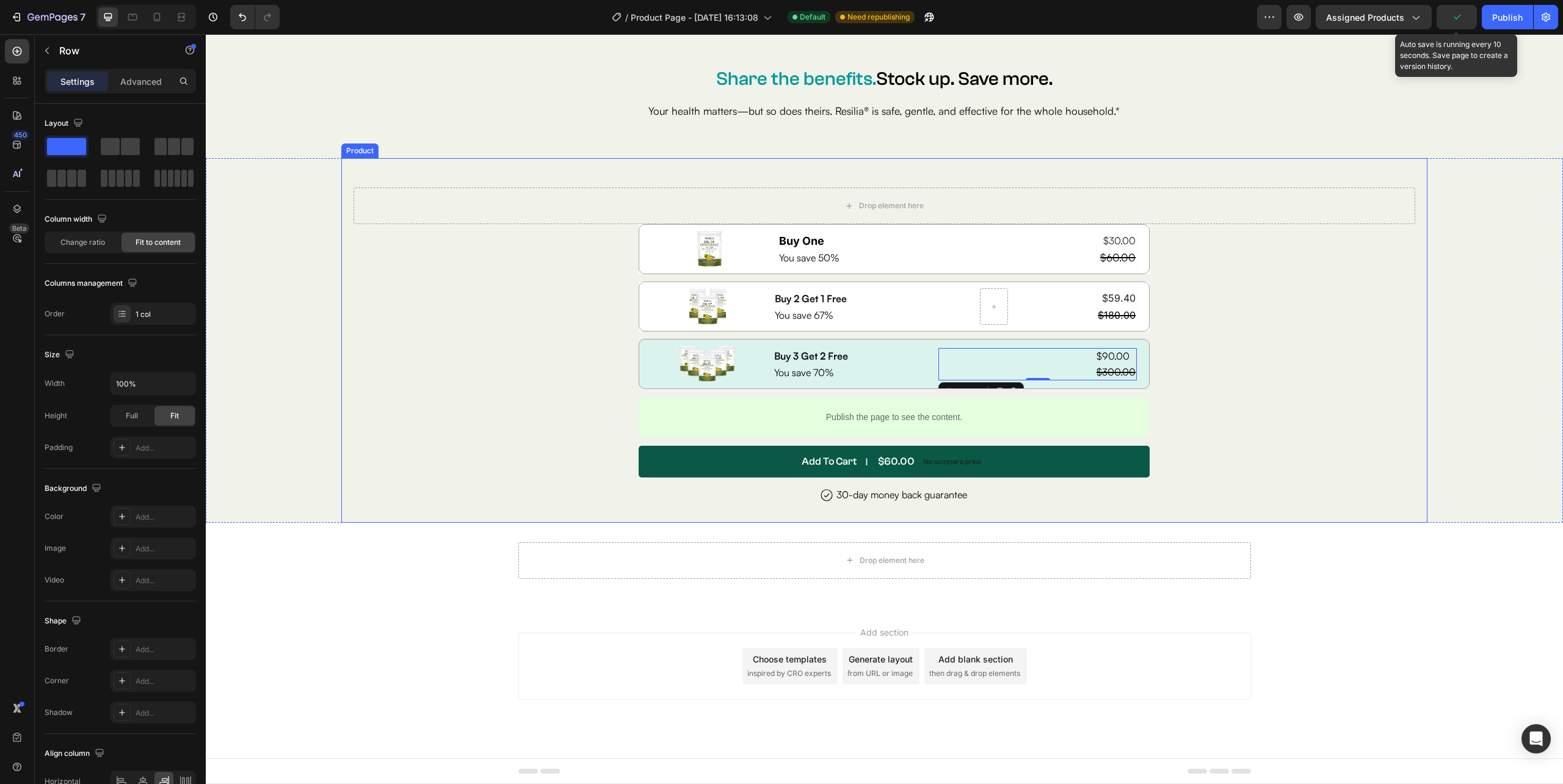
click at [1271, 379] on div "Image USA’s Top Rated Gut Reset Formula Text Block Row Resilia Oil of Oregano i…" at bounding box center [884, 373] width 1061 height 298
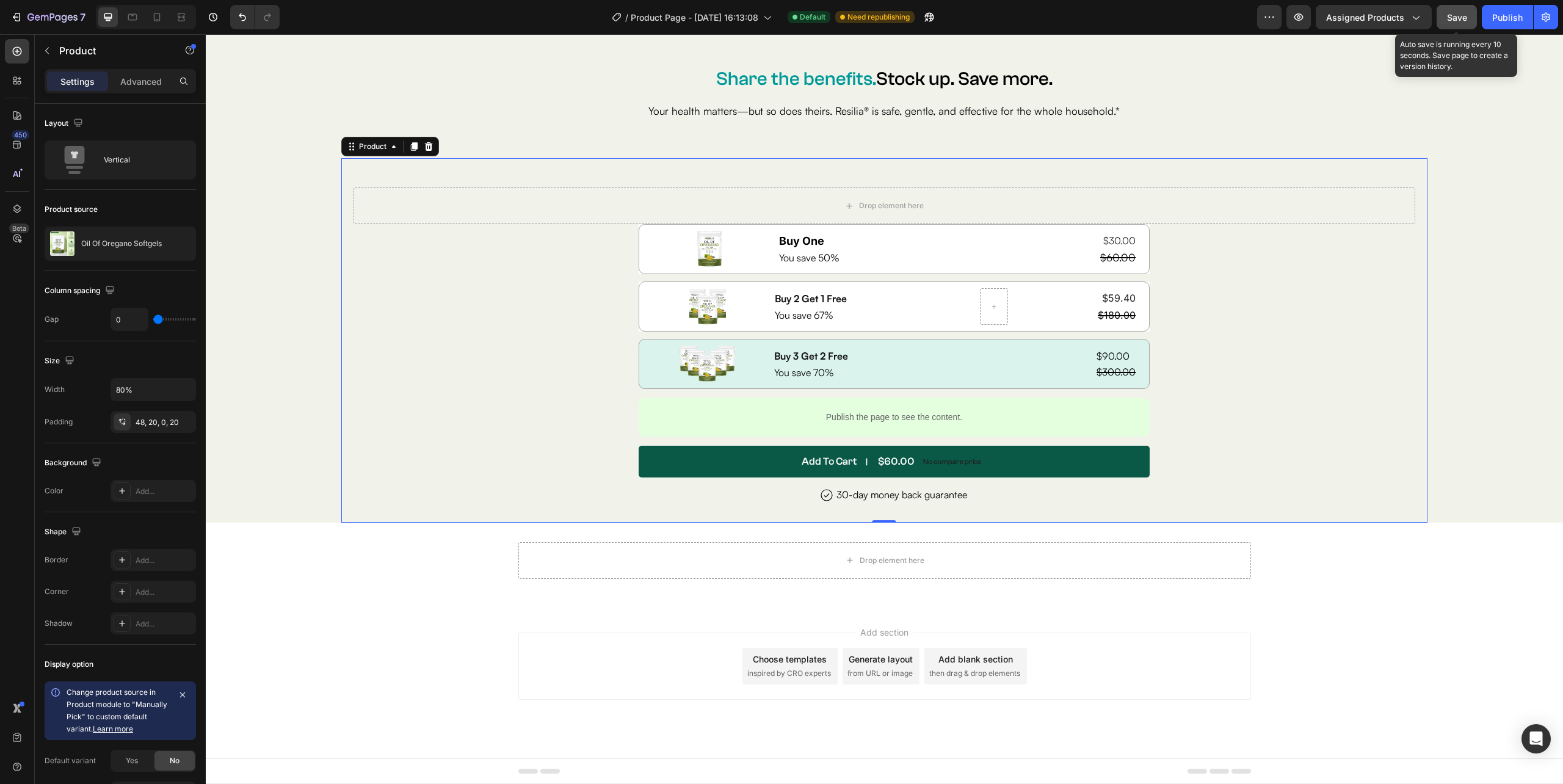
click at [1459, 23] on button "Save" at bounding box center [1457, 17] width 41 height 24
click at [1495, 16] on div "Publish" at bounding box center [1507, 17] width 30 height 13
click at [1459, 12] on span "Save" at bounding box center [1457, 17] width 20 height 10
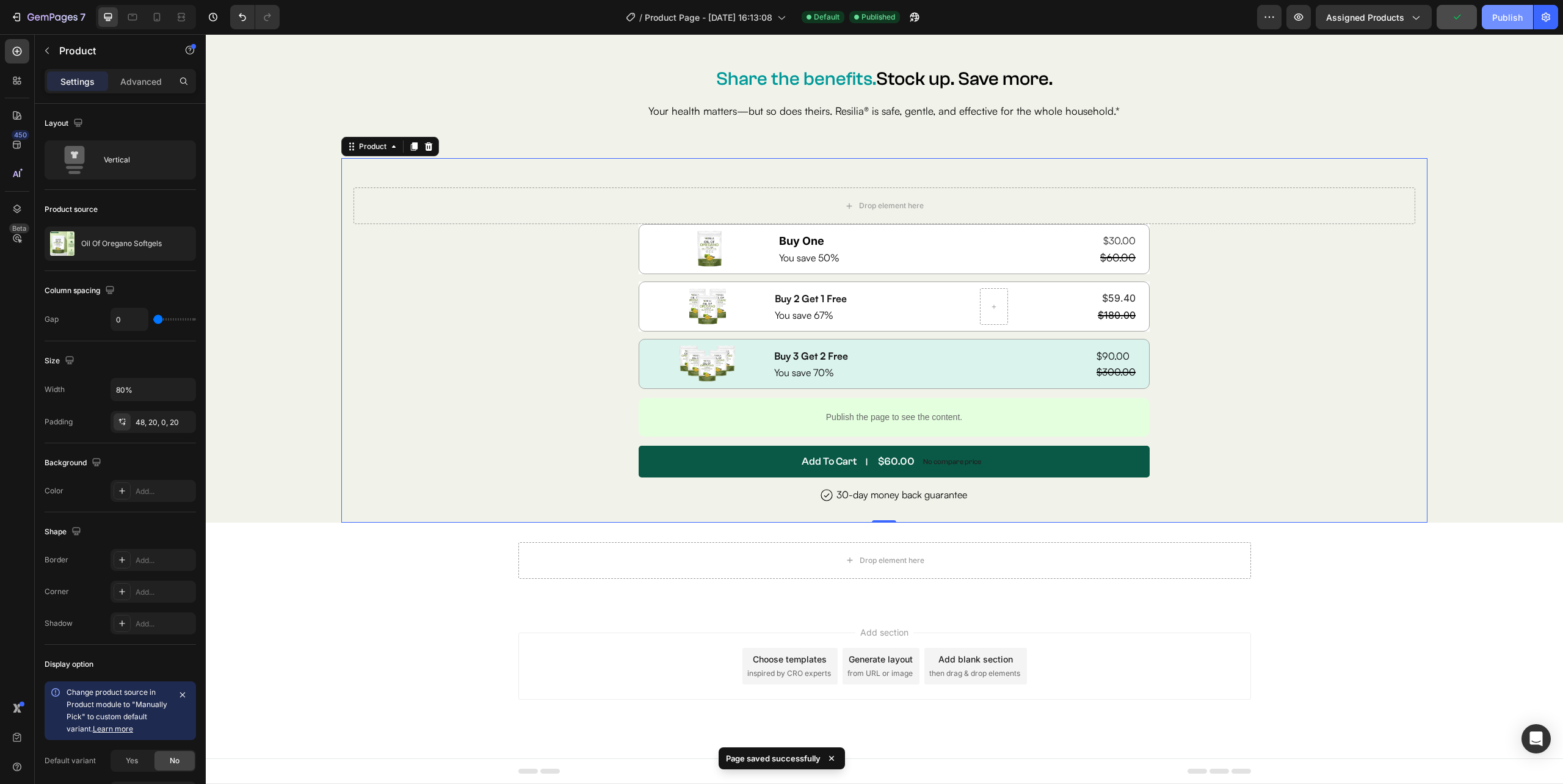
click at [1502, 14] on div "Publish" at bounding box center [1507, 17] width 30 height 13
click at [319, 323] on div "Drop element here Image USA’s Top Rated Gut Reset Formula Text Block Row Resili…" at bounding box center [884, 340] width 1357 height 364
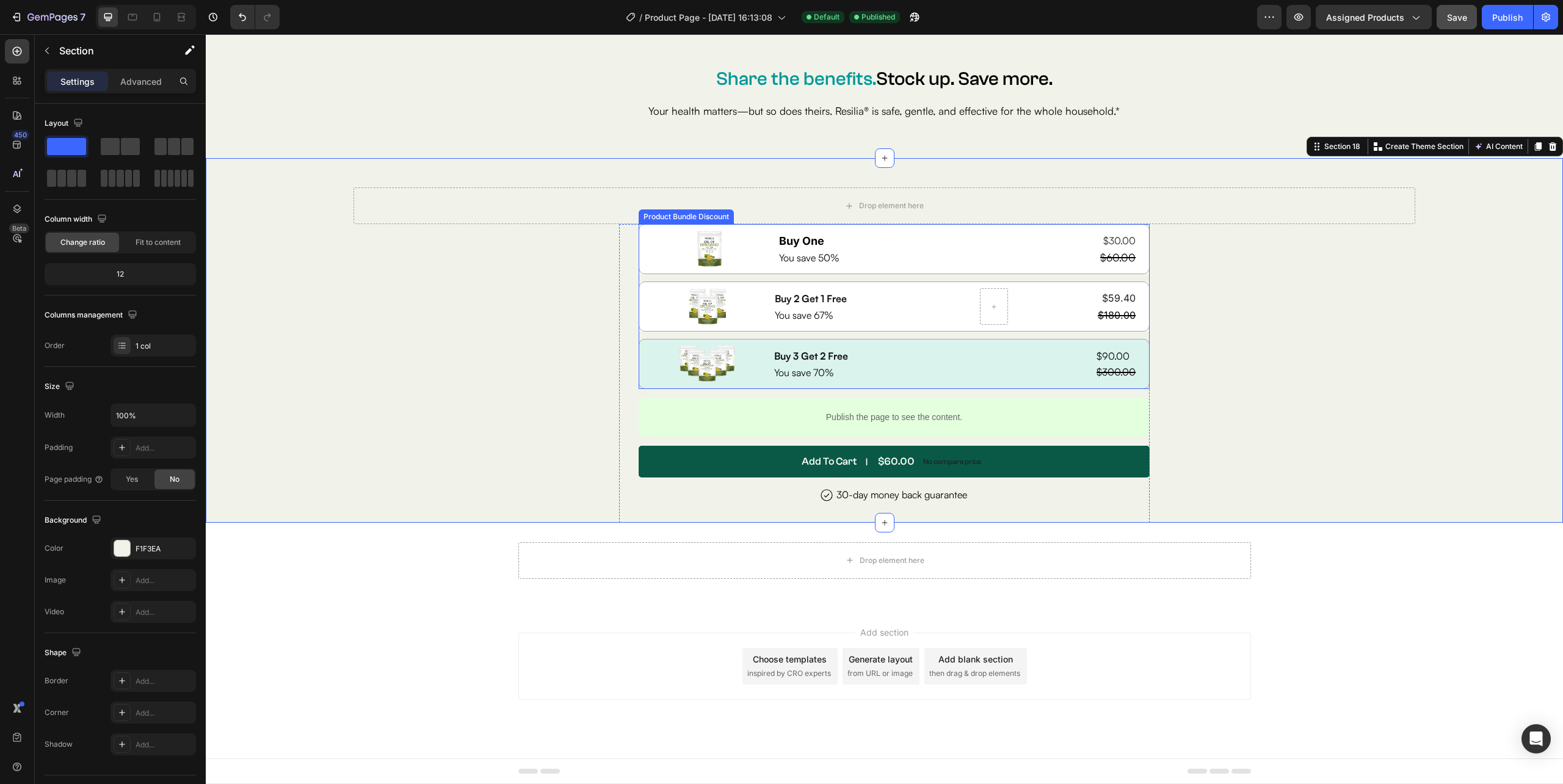
click at [888, 332] on div "Image Buy One Heading You save 50% Text Block $30.00 Product Price Product Pric…" at bounding box center [894, 306] width 511 height 165
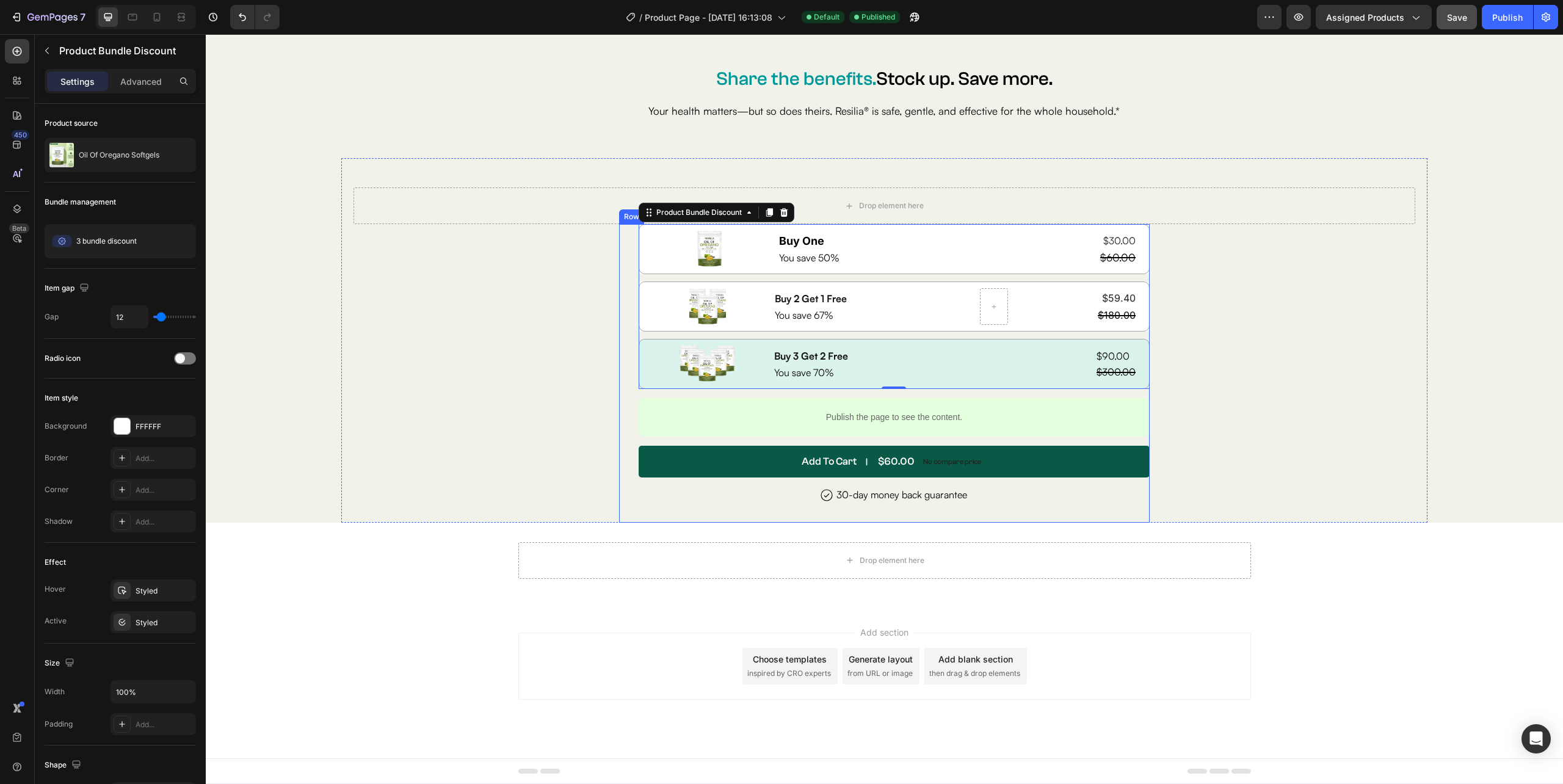
click at [763, 438] on div "Image USA’s Top Rated Gut Reset Formula Text Block Row Resilia Oil of Oregano i…" at bounding box center [894, 373] width 511 height 298
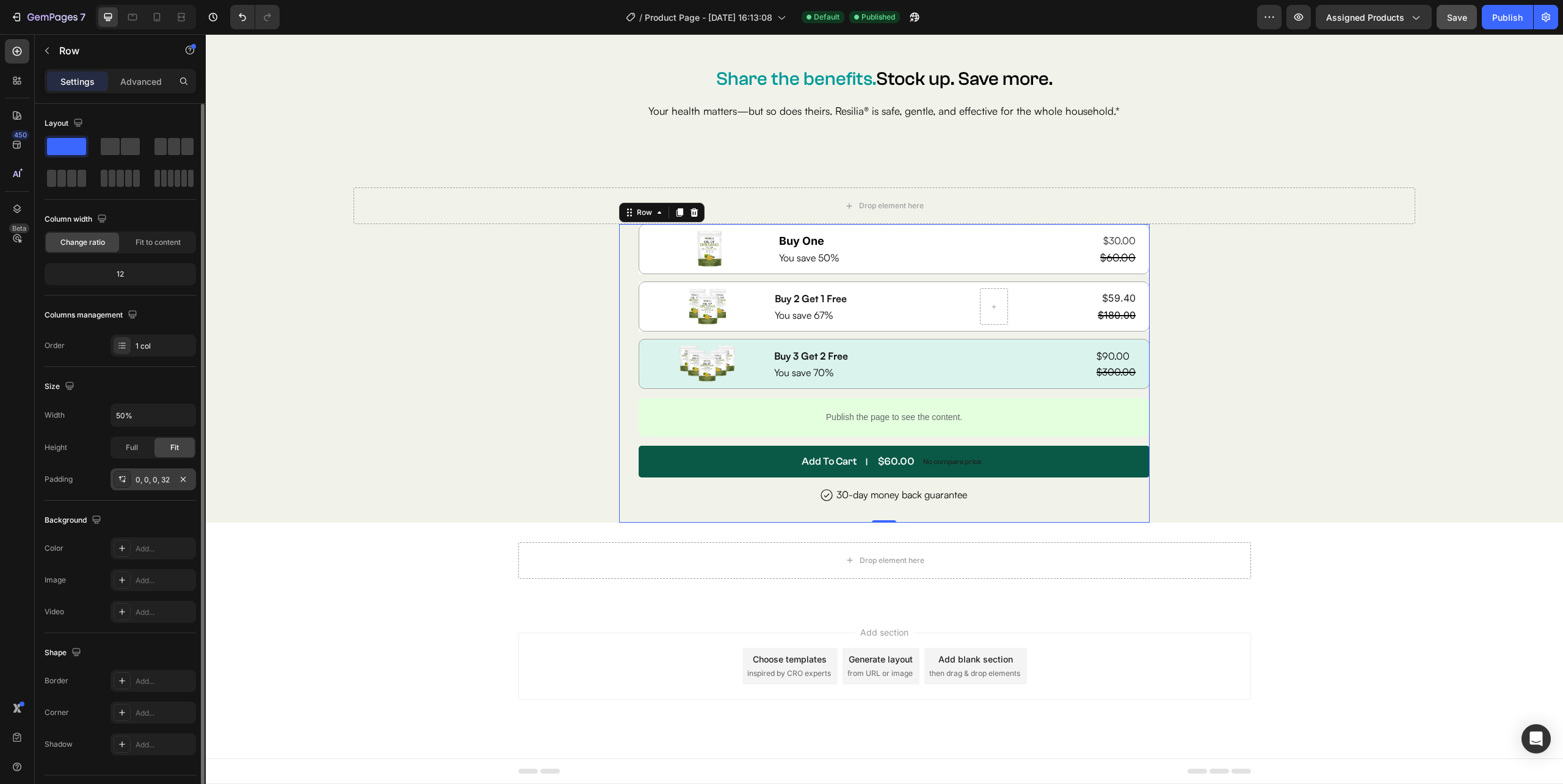
click at [155, 479] on div "0, 0, 0, 32" at bounding box center [153, 480] width 35 height 11
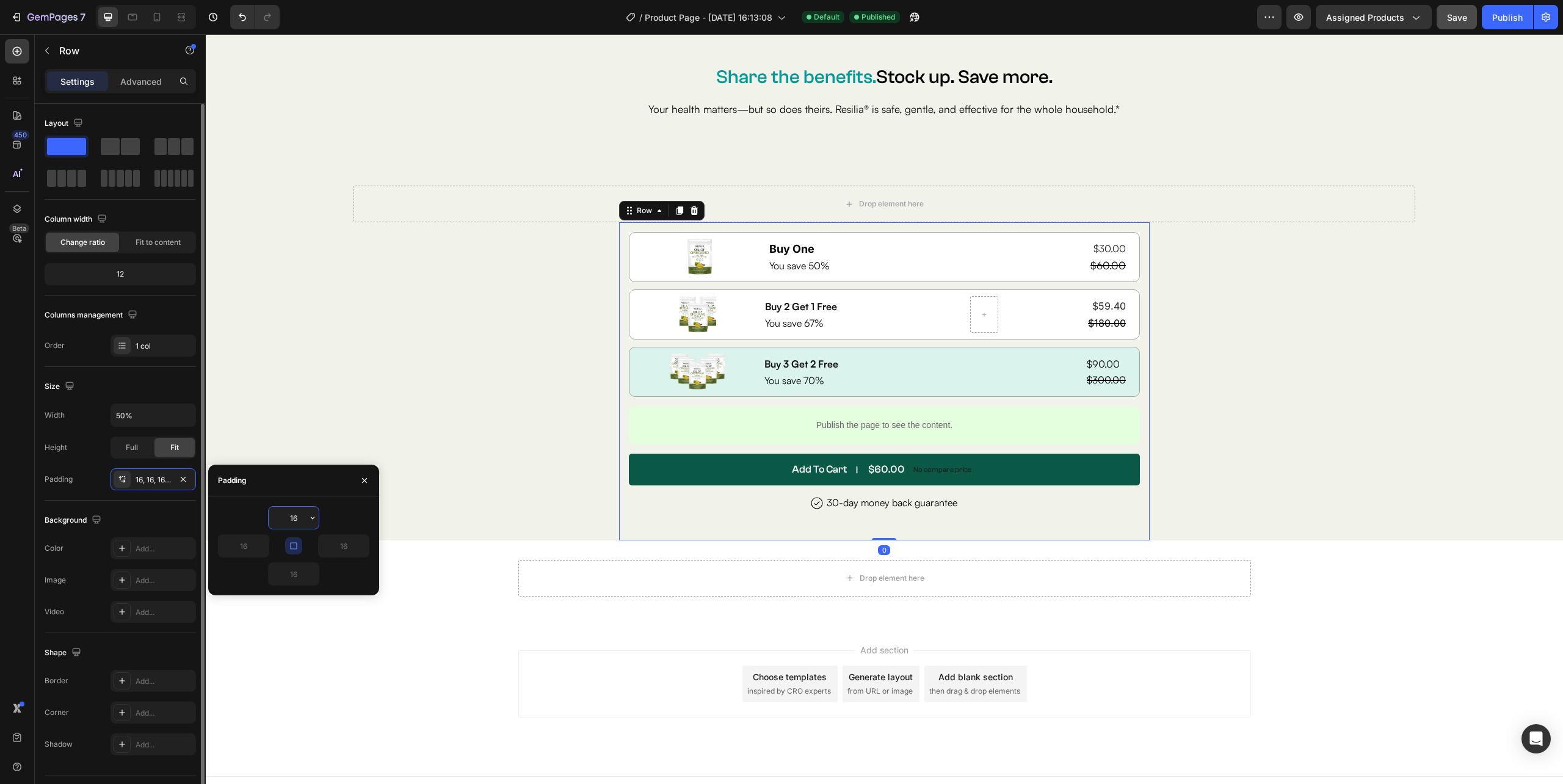
scroll to position [5670, 0]
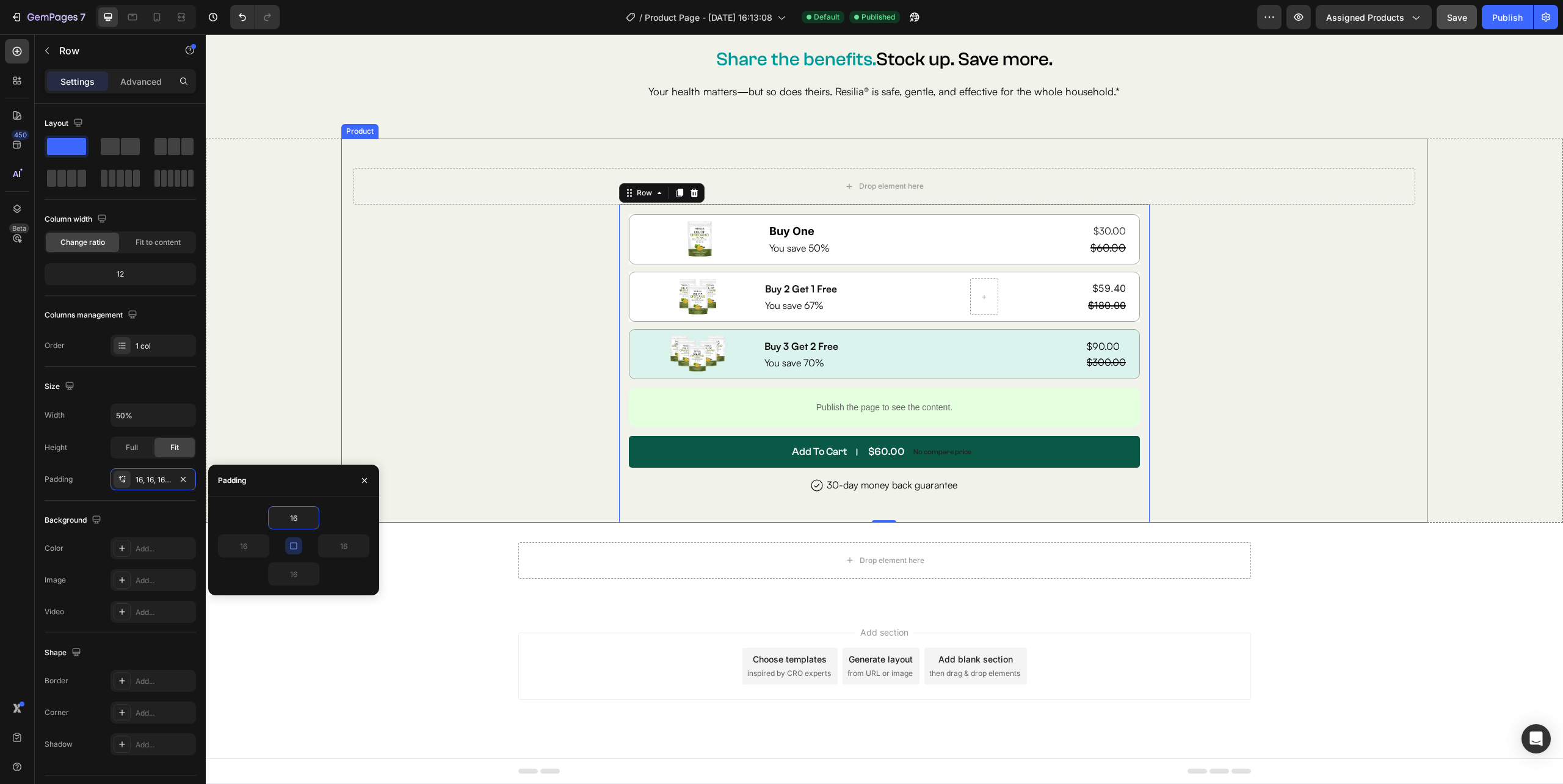
click at [383, 361] on div "Image USA’s Top Rated Gut Reset Formula Text Block Row Resilia Oil of Oregano i…" at bounding box center [884, 363] width 1061 height 317
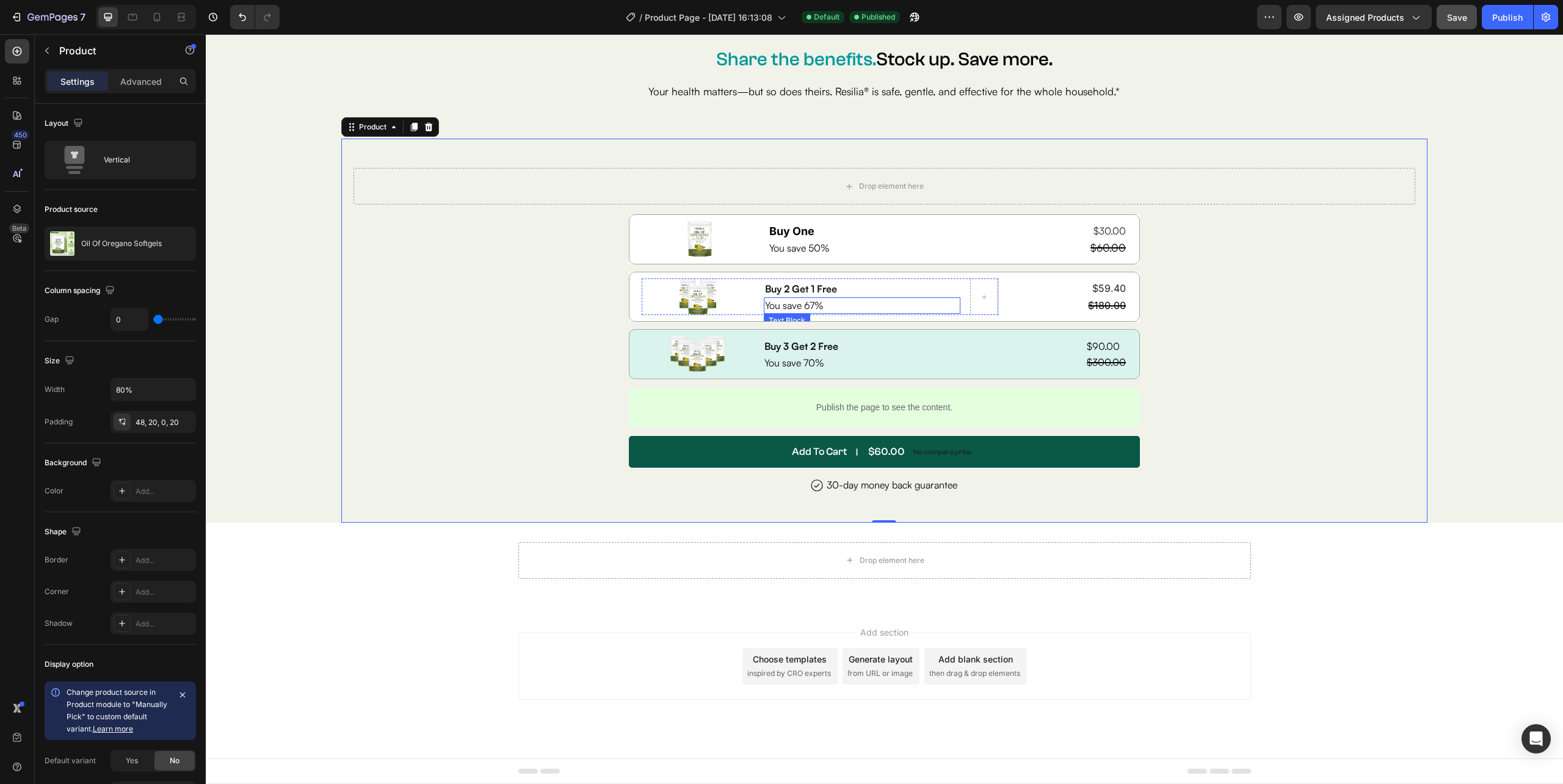
click at [948, 298] on p "You save 67%" at bounding box center [862, 305] width 195 height 14
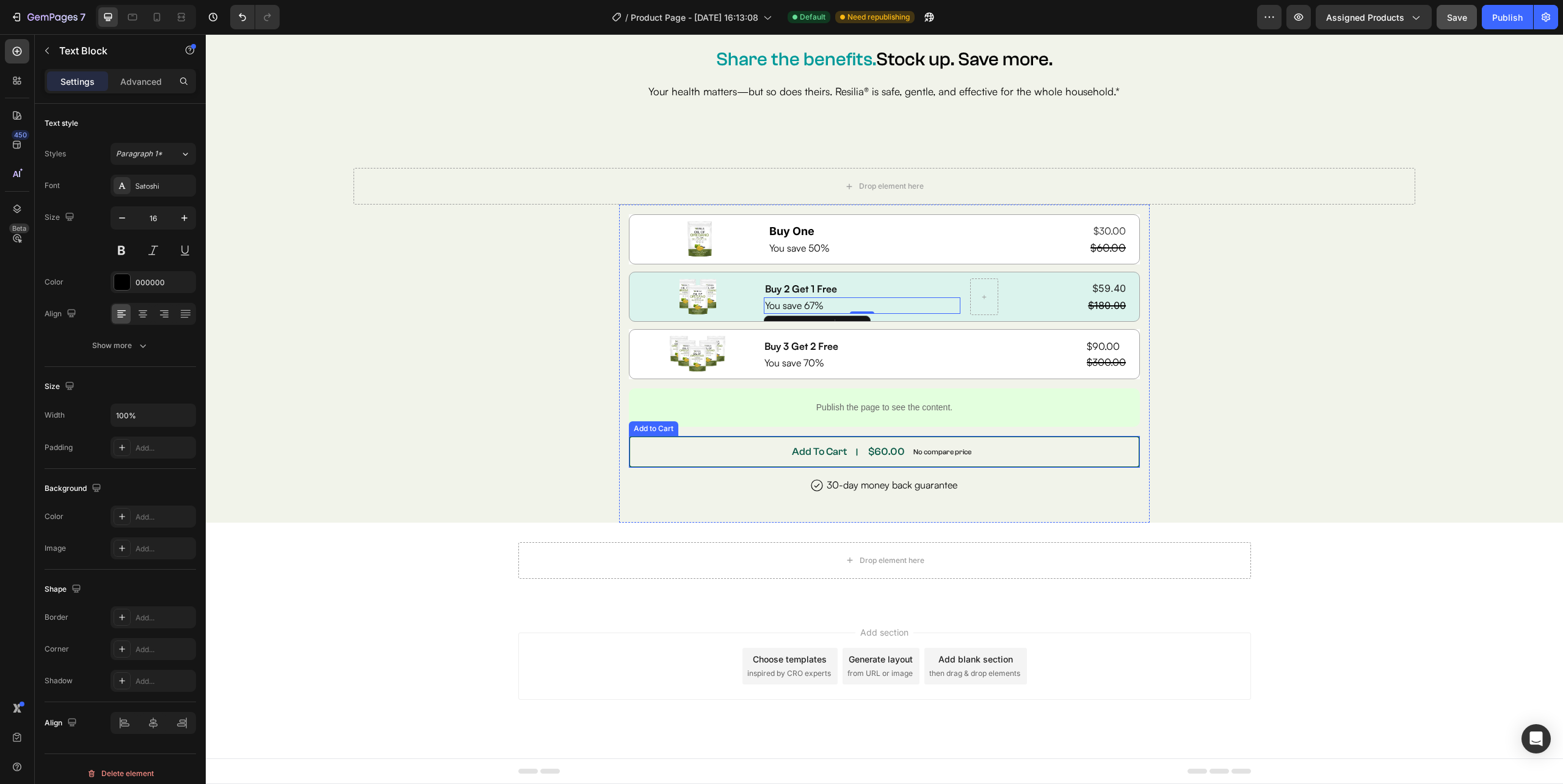
click at [936, 449] on p "No compare price" at bounding box center [941, 451] width 58 height 7
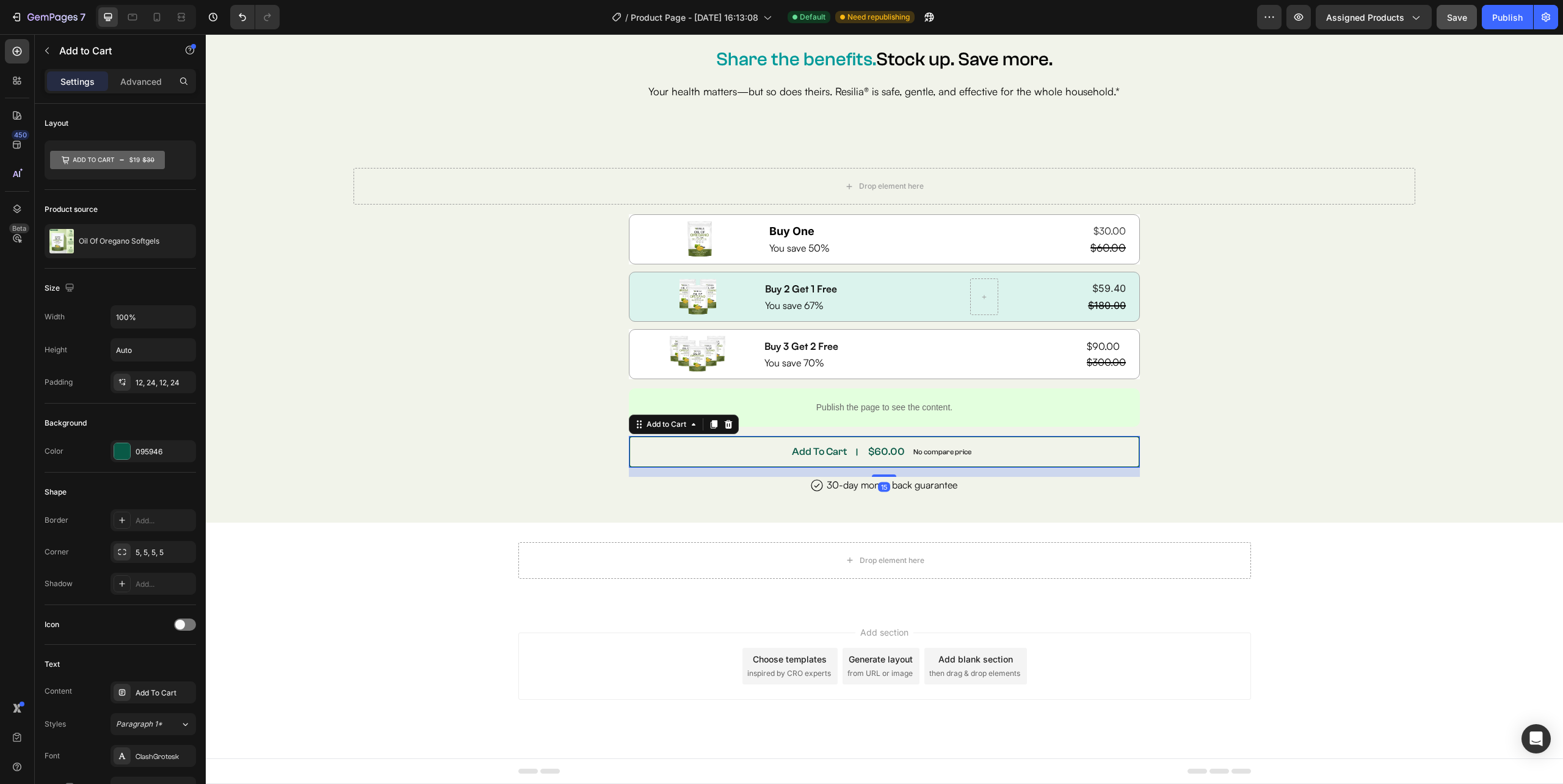
click at [936, 448] on p "No compare price" at bounding box center [941, 451] width 58 height 7
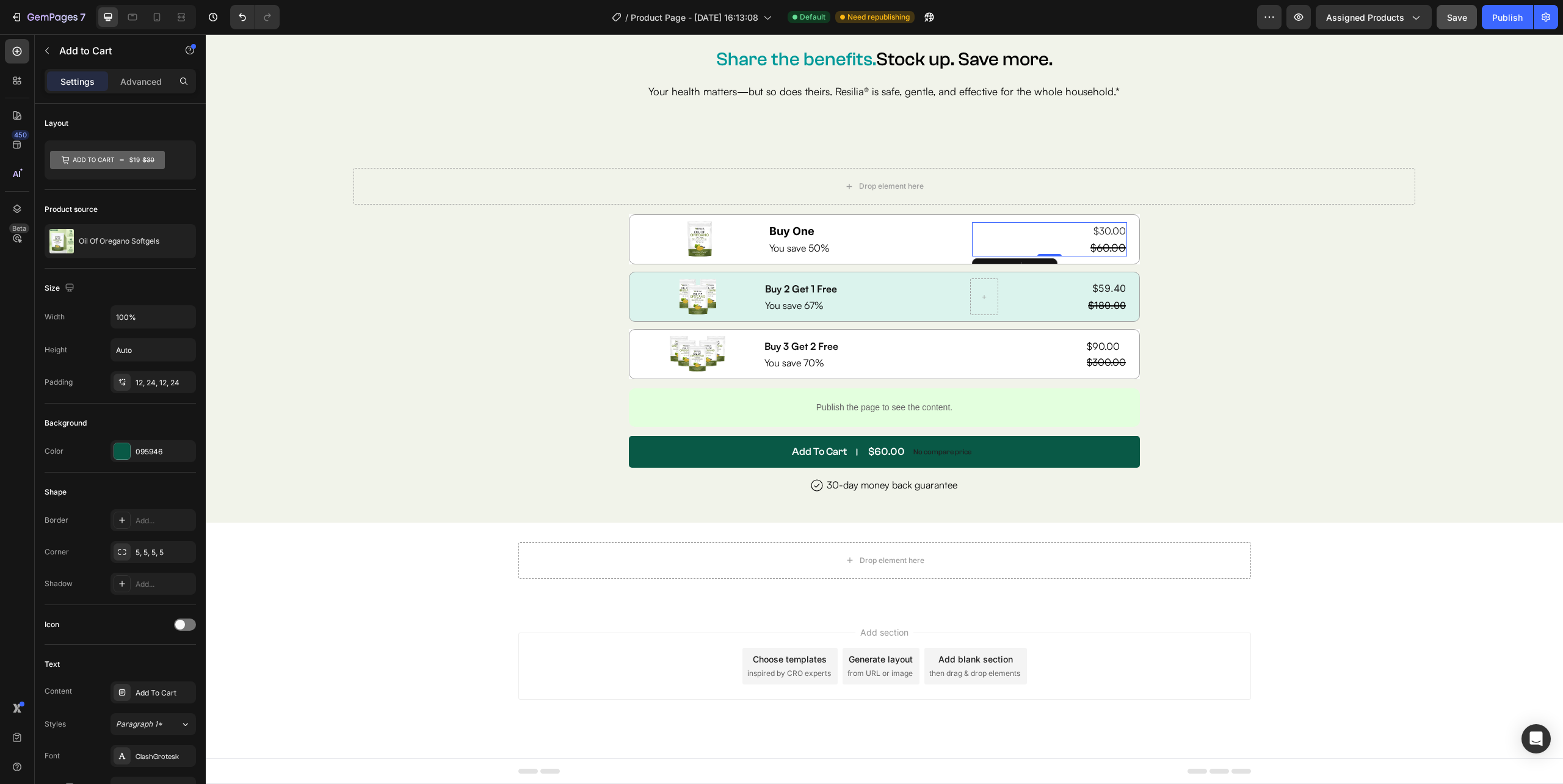
click at [1009, 247] on div "$30.00 Product Price Product Price $60.00 Compare Price Compare Price Row 0" at bounding box center [1049, 239] width 155 height 35
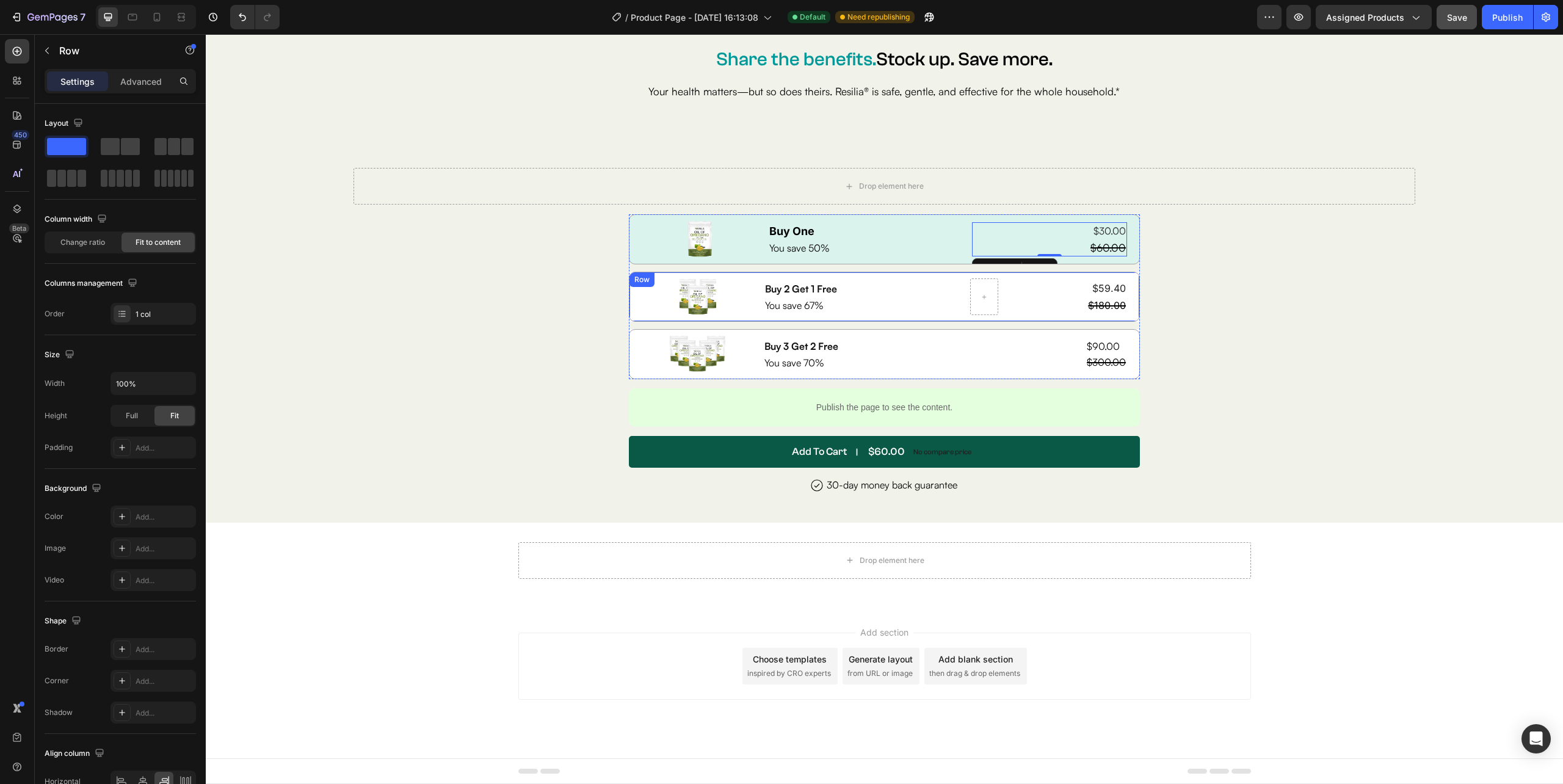
click at [999, 302] on div "Image Buy 2 Get 1 Free Text Block You save 67% Text Block Row $59.40 Product Pr…" at bounding box center [884, 296] width 511 height 50
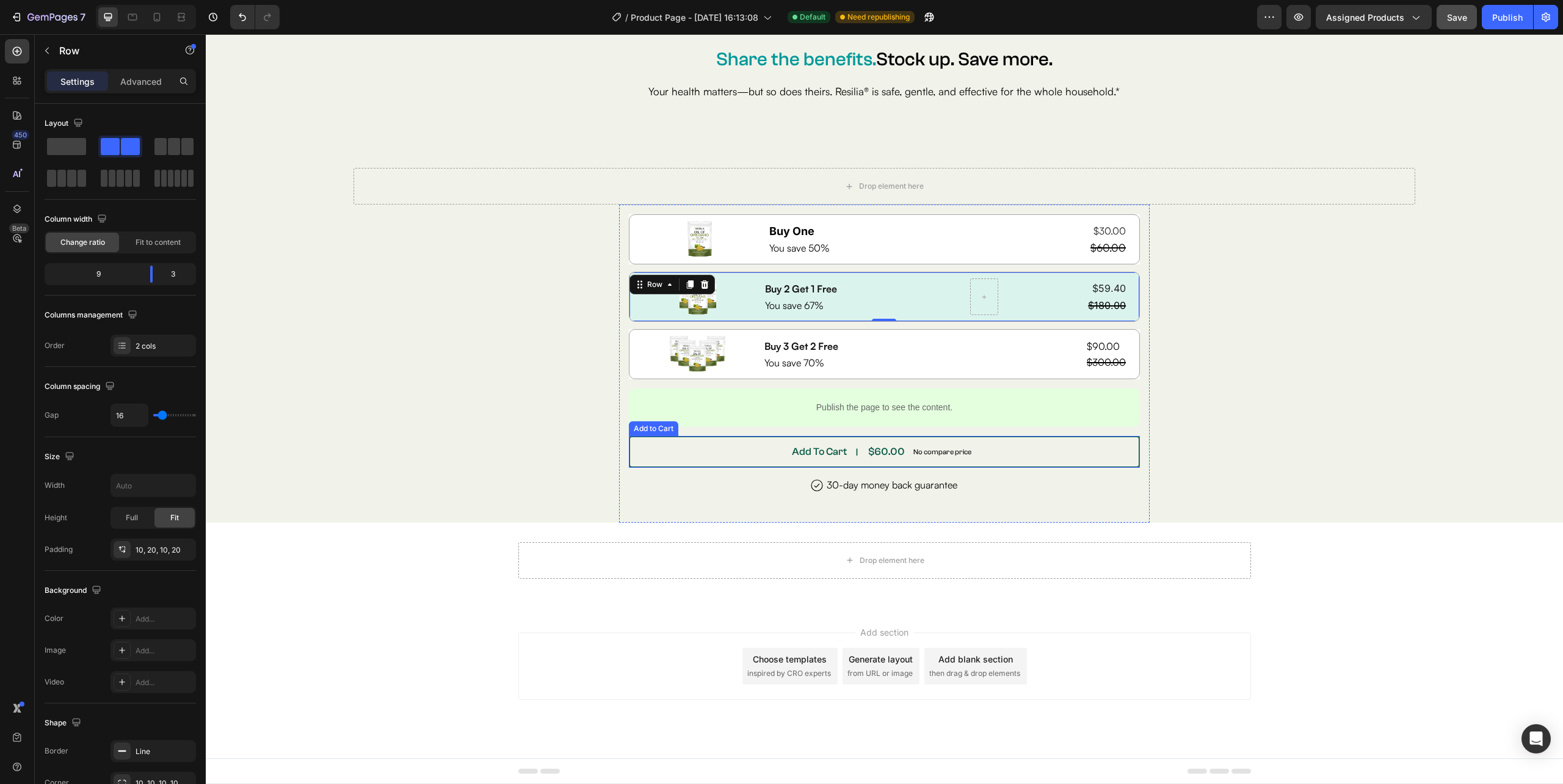
click at [868, 449] on div "$60.00" at bounding box center [886, 452] width 39 height 17
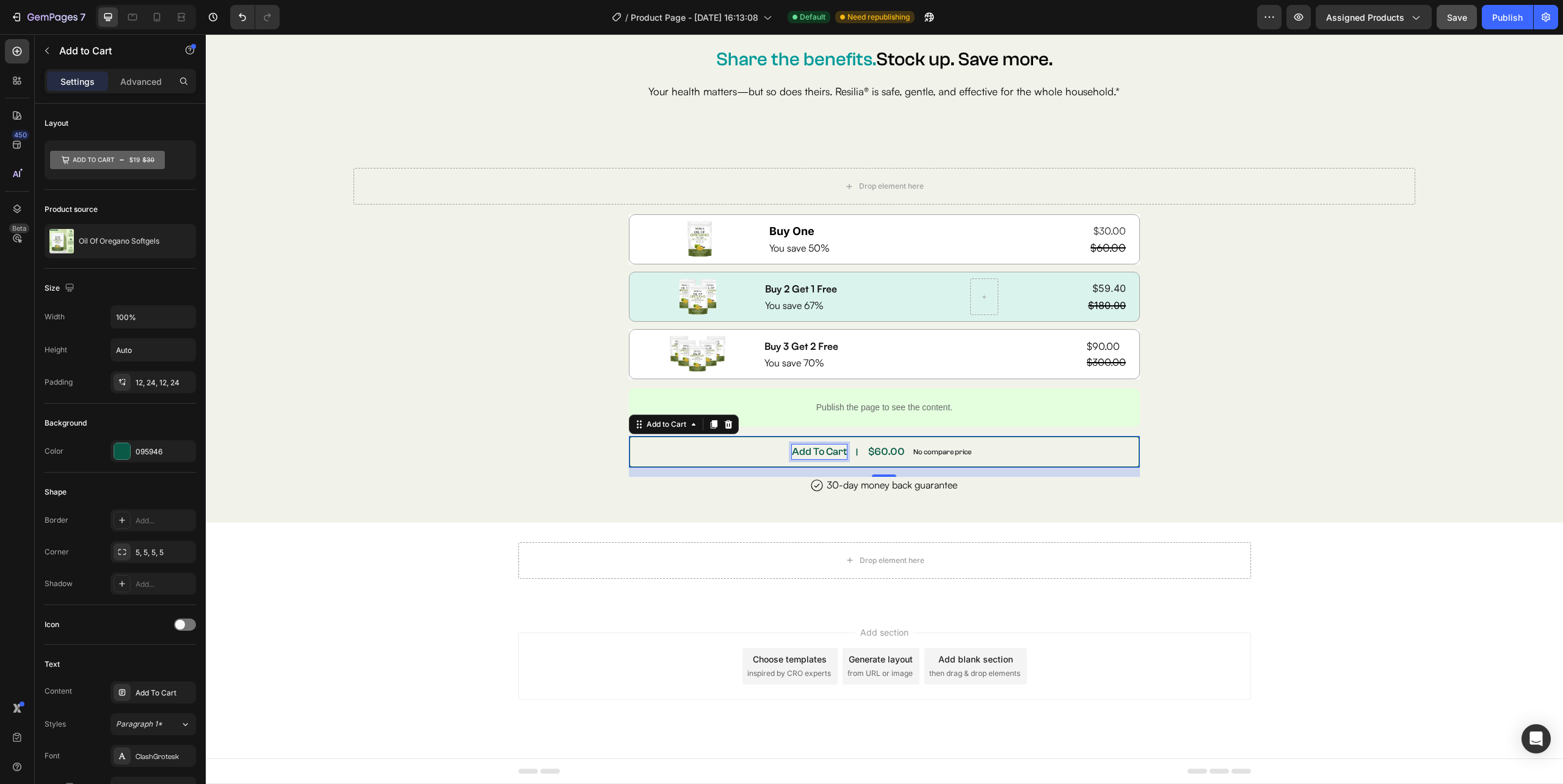
click at [867, 448] on div "$60.00" at bounding box center [886, 452] width 39 height 17
click at [877, 452] on div "$60.00" at bounding box center [886, 452] width 39 height 17
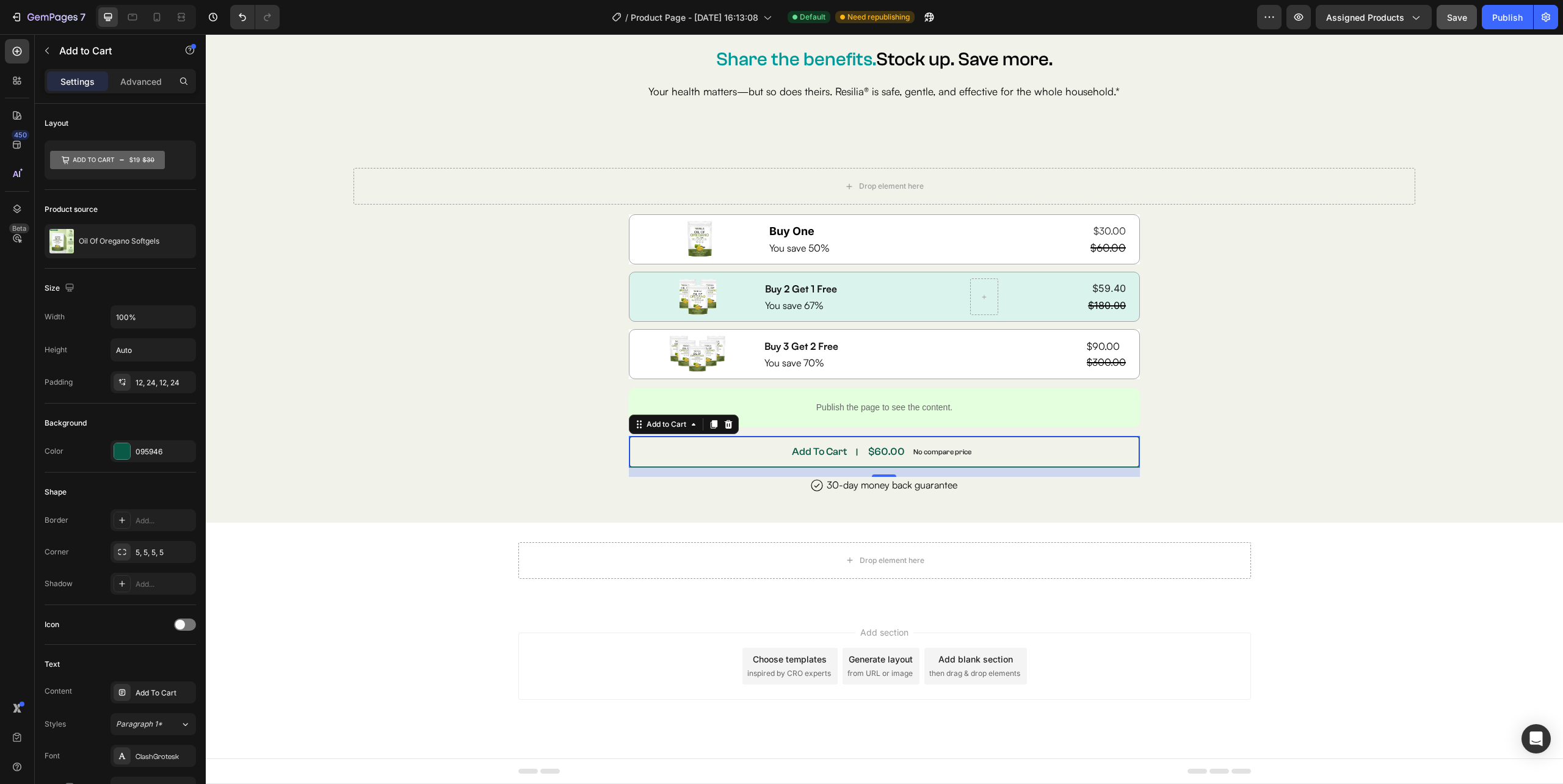
click at [877, 452] on div "$60.00" at bounding box center [886, 452] width 39 height 17
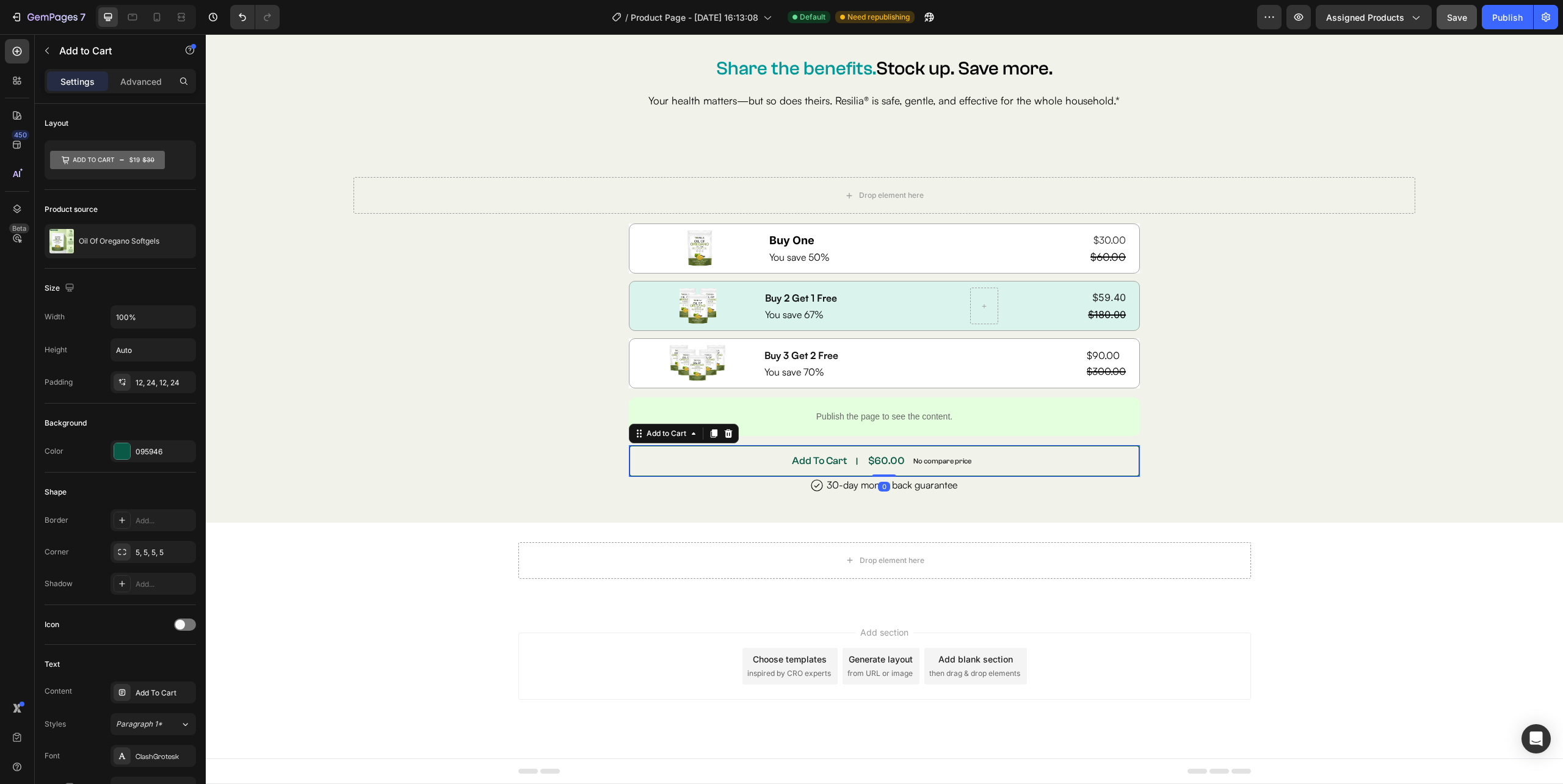
drag, startPoint x: 880, startPoint y: 475, endPoint x: 882, endPoint y: 464, distance: 11.2
click at [882, 464] on div "Add To Cart $60.00 No compare price Add to Cart 0" at bounding box center [884, 461] width 511 height 32
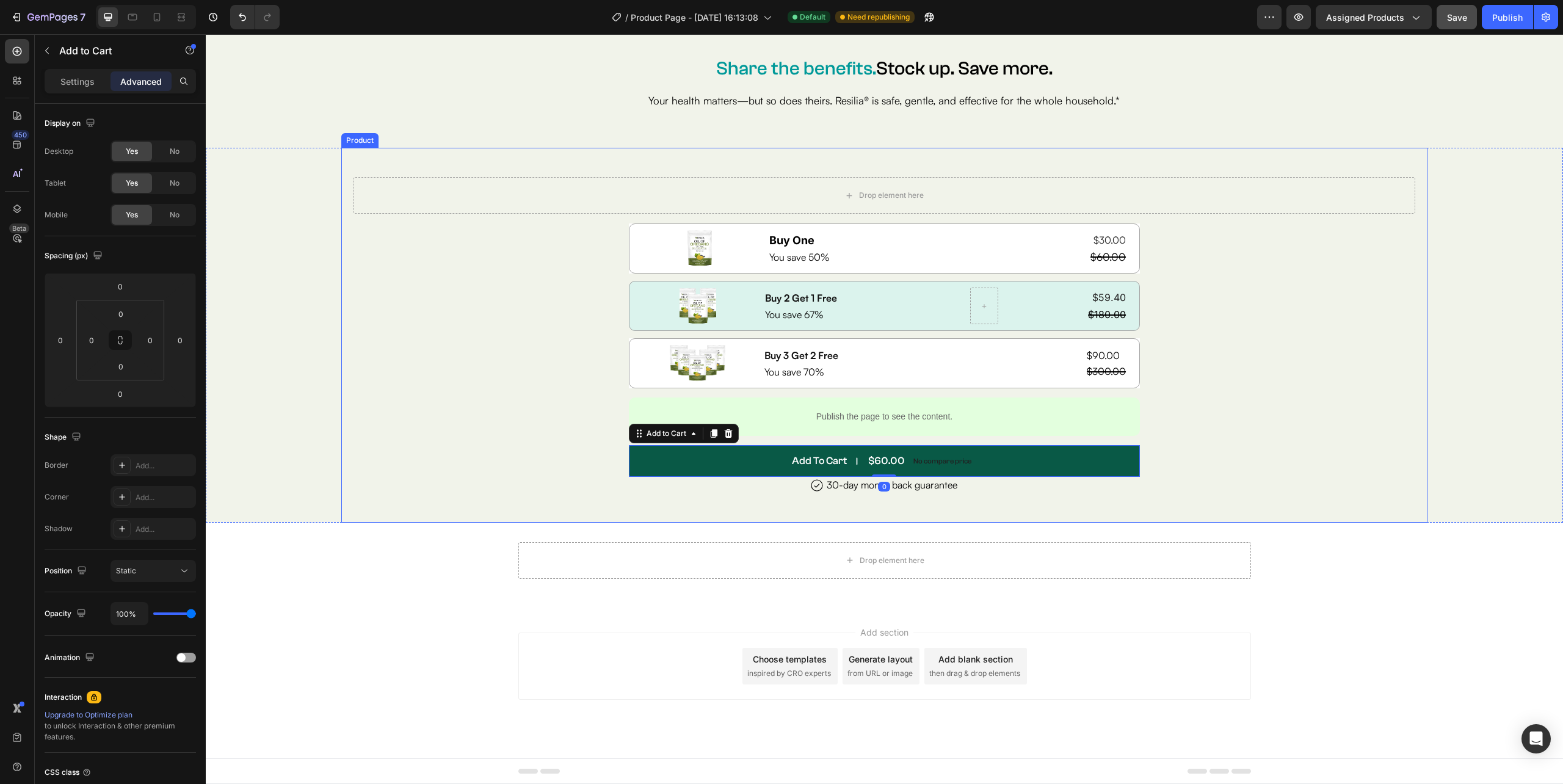
click at [1202, 432] on div "Image USA’s Top Rated Gut Reset Formula Text Block Row Resilia Oil of Oregano i…" at bounding box center [884, 367] width 1061 height 309
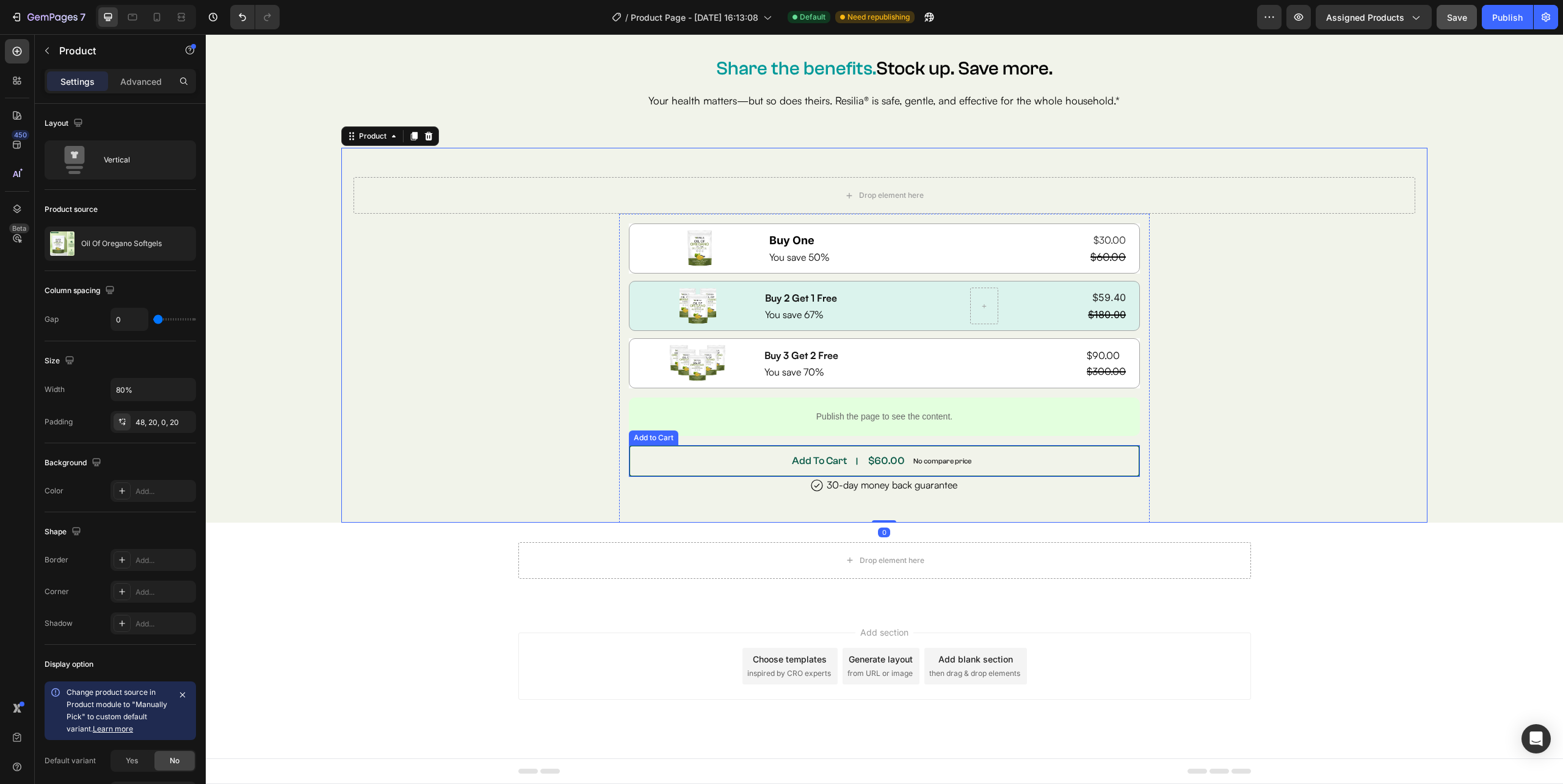
click at [884, 456] on div "$60.00" at bounding box center [886, 461] width 39 height 17
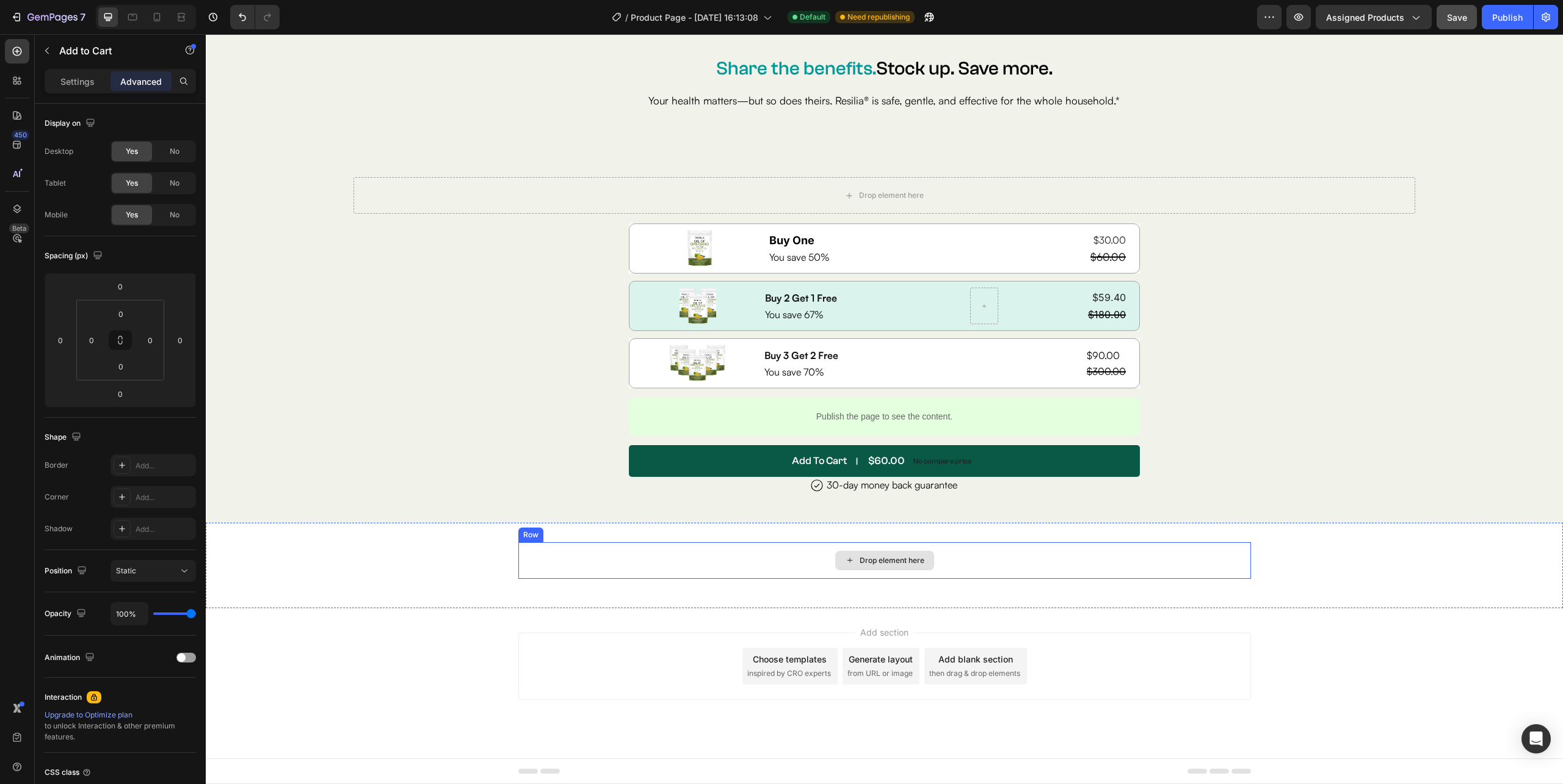
click at [924, 562] on div "Drop element here" at bounding box center [884, 560] width 99 height 20
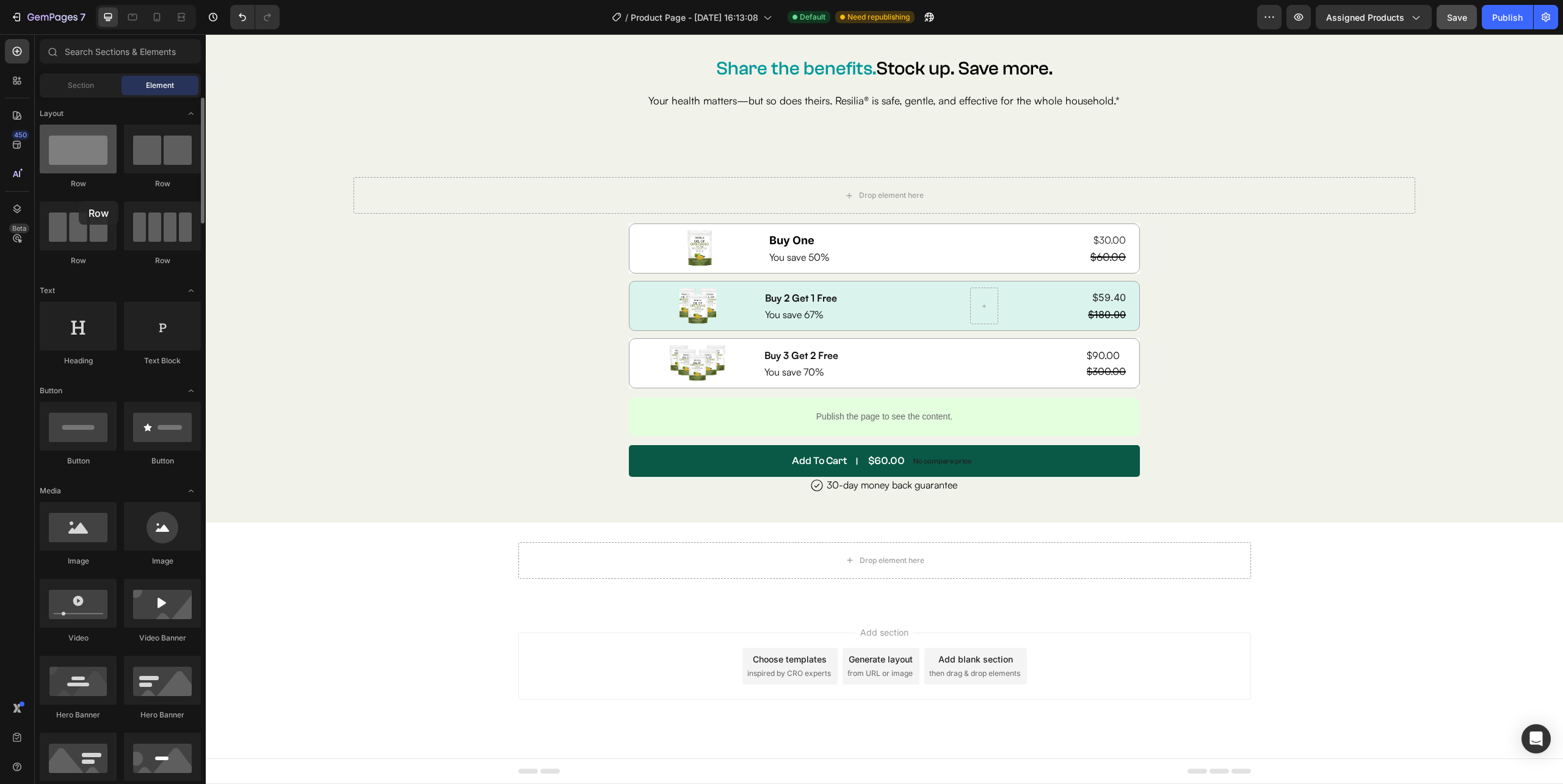
drag, startPoint x: 92, startPoint y: 155, endPoint x: 53, endPoint y: 167, distance: 40.8
click at [53, 167] on div at bounding box center [78, 149] width 77 height 48
click at [750, 572] on div "Drop element here" at bounding box center [884, 560] width 732 height 36
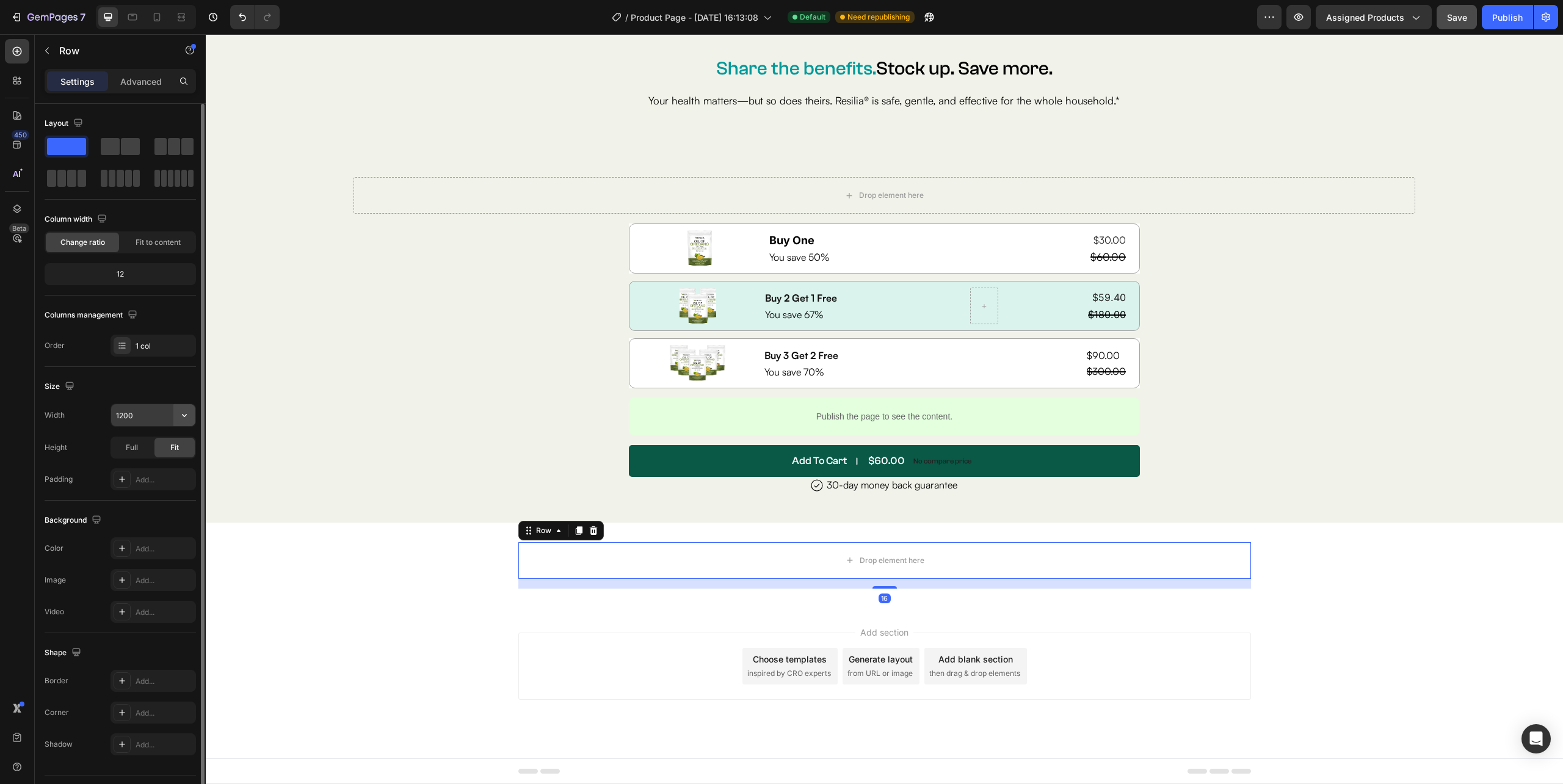
click at [183, 406] on button "button" at bounding box center [184, 414] width 22 height 22
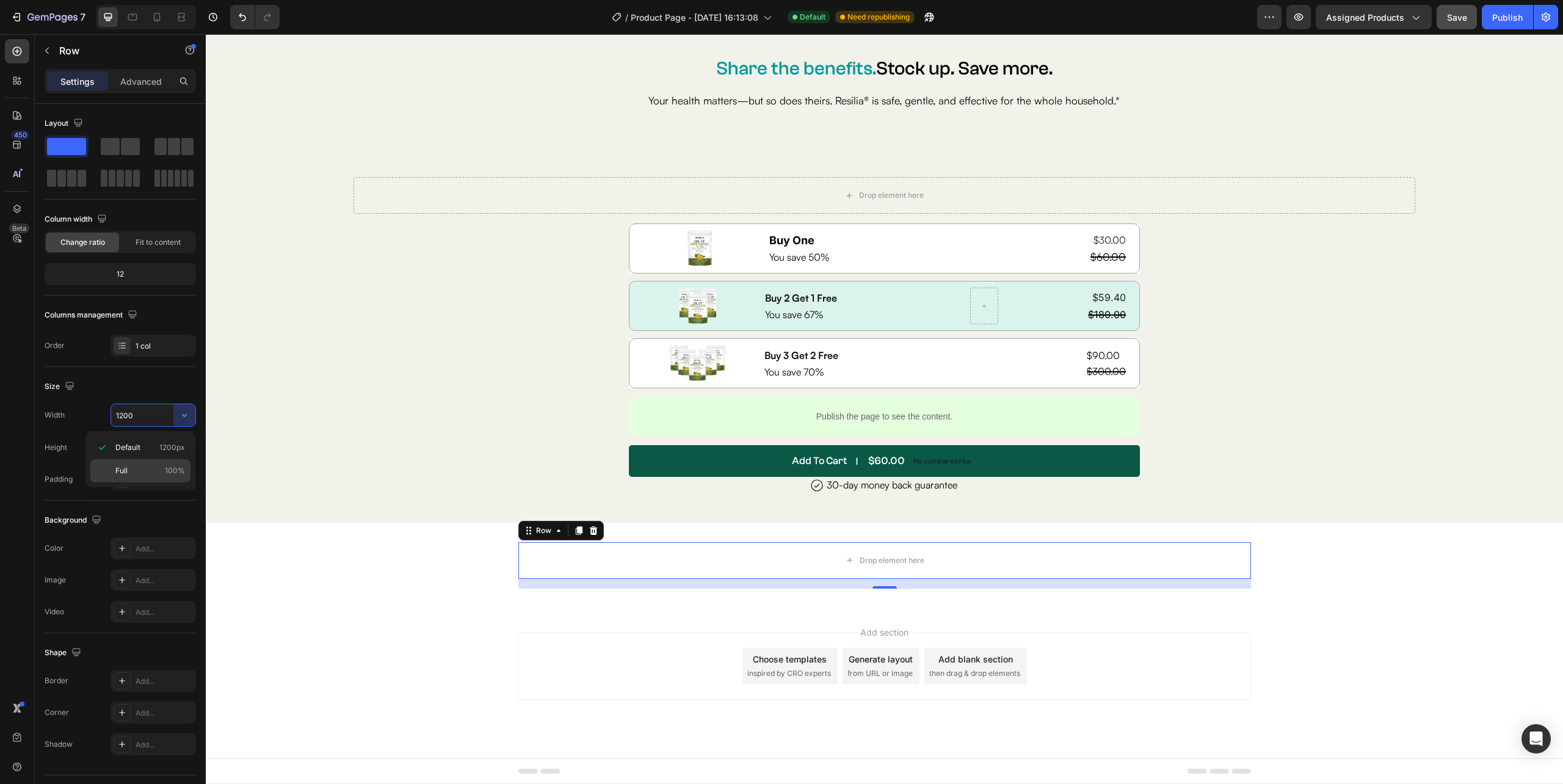
click at [162, 462] on div "Full 100%" at bounding box center [141, 470] width 100 height 23
type input "100%"
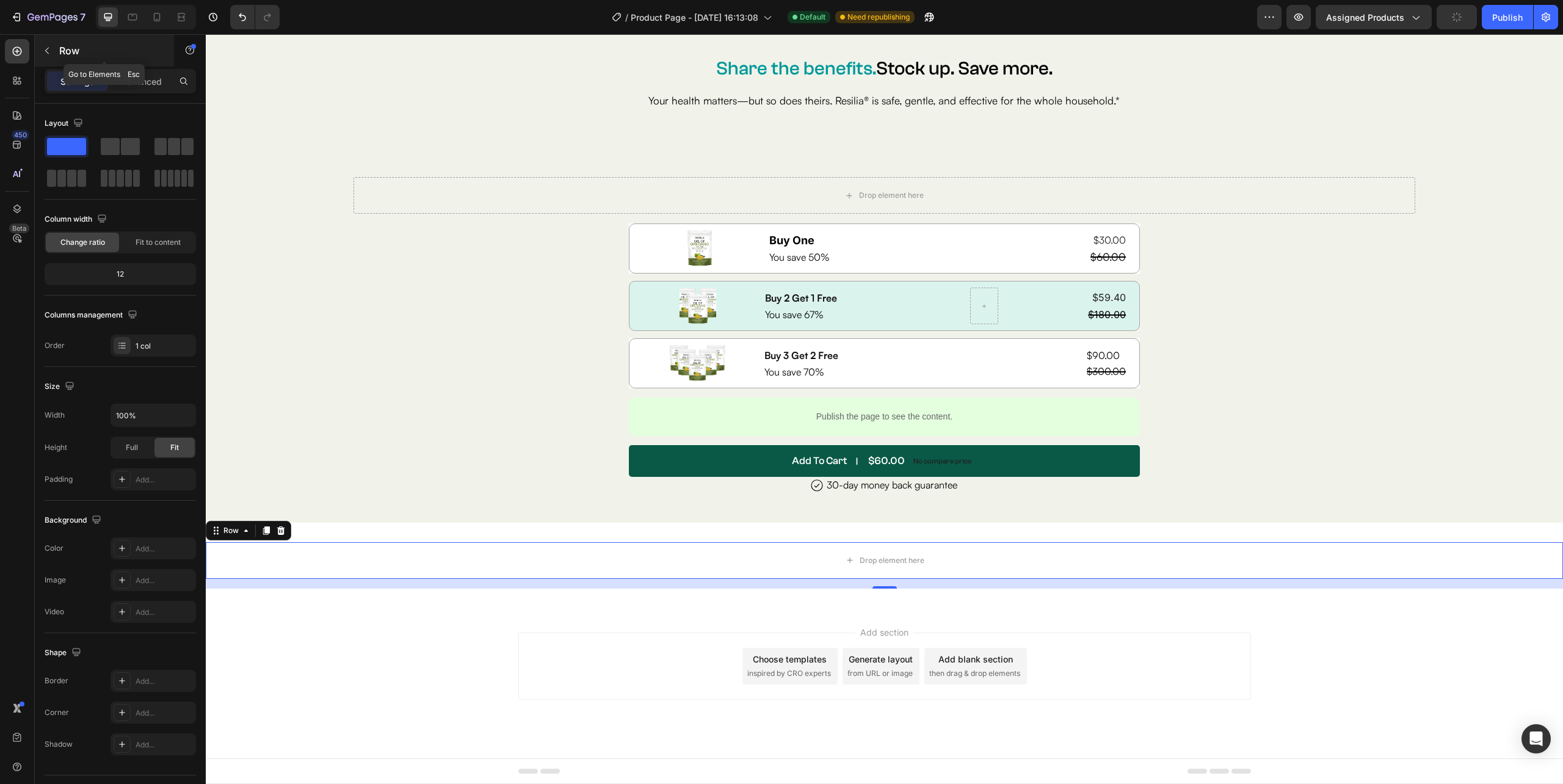
click at [49, 54] on icon "button" at bounding box center [47, 50] width 10 height 10
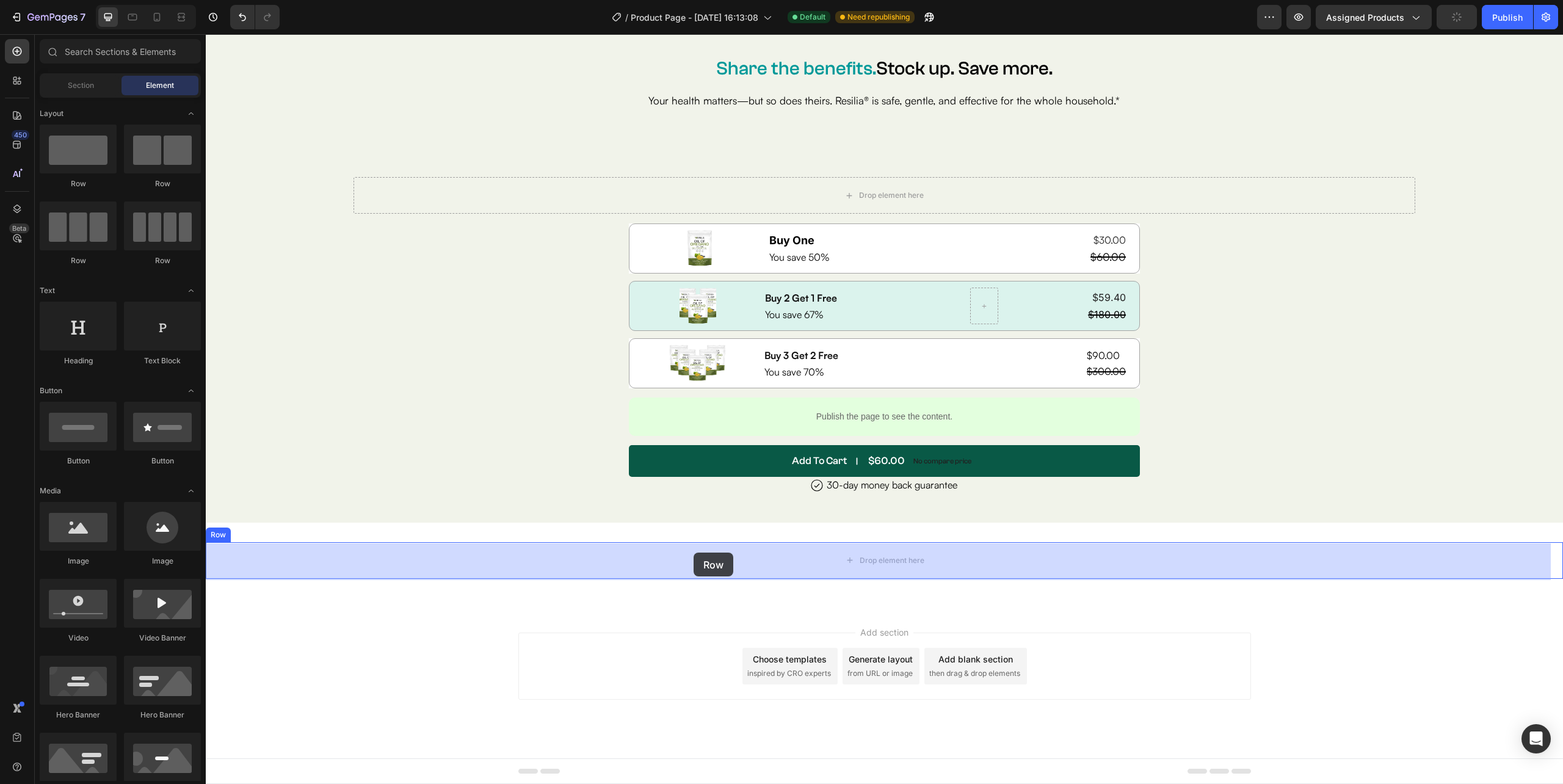
drag, startPoint x: 351, startPoint y: 240, endPoint x: 693, endPoint y: 552, distance: 462.9
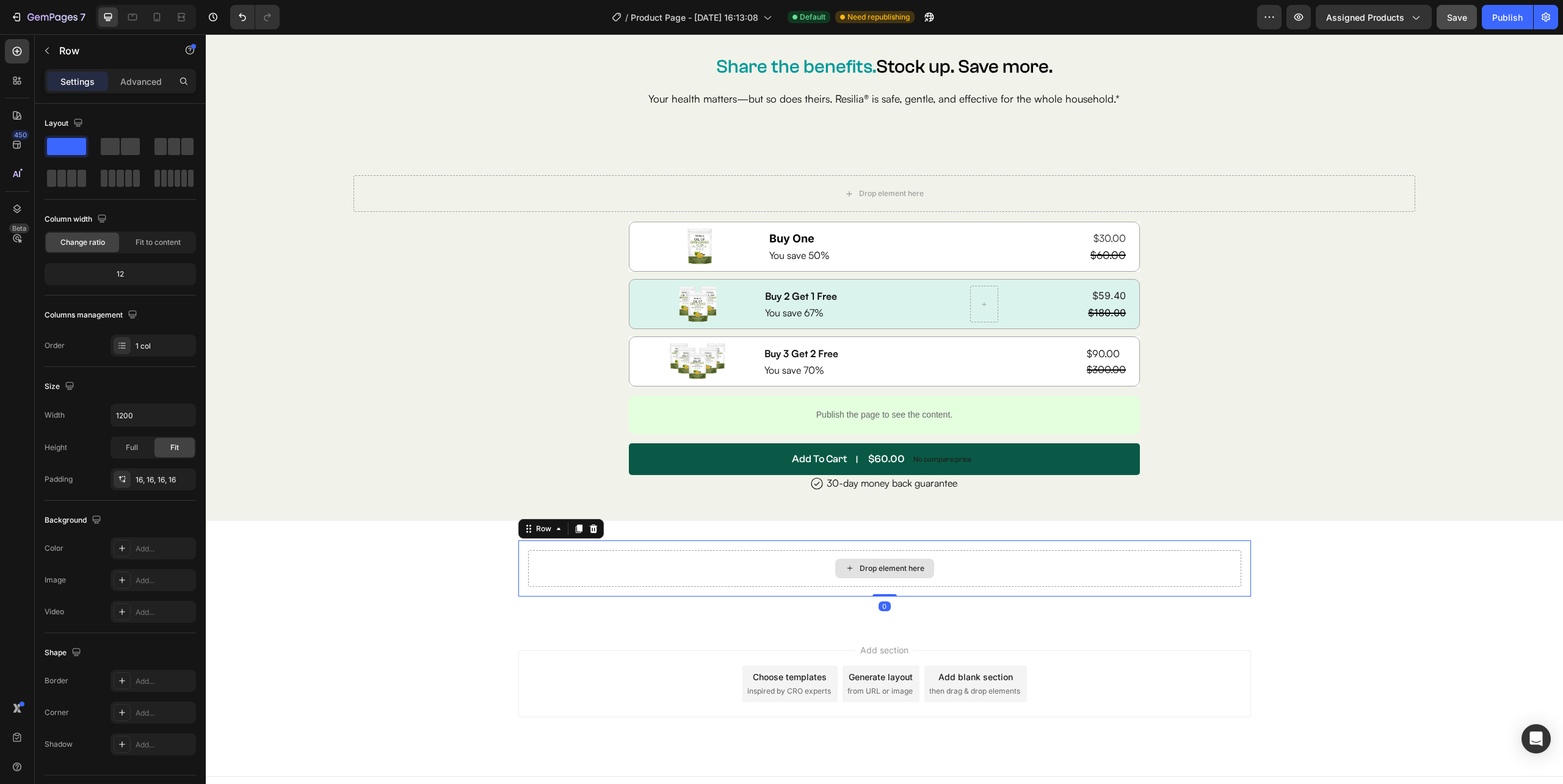
click at [730, 571] on div "Drop element here" at bounding box center [884, 568] width 713 height 36
click at [136, 424] on input "1200" at bounding box center [153, 414] width 84 height 22
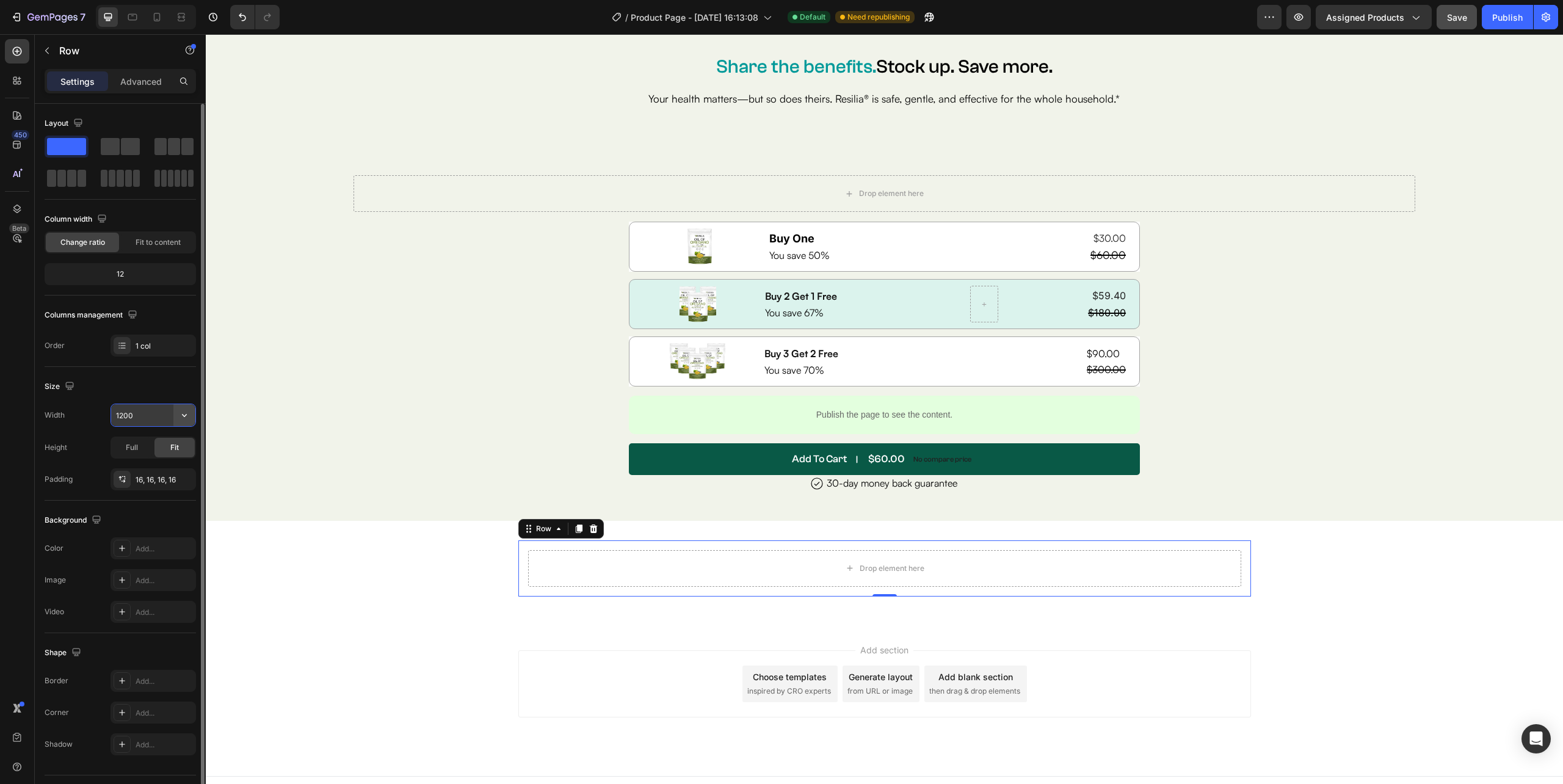
click at [191, 415] on button "button" at bounding box center [184, 414] width 22 height 22
click at [169, 468] on span "100%" at bounding box center [175, 470] width 20 height 11
click at [145, 420] on input "100%" at bounding box center [153, 414] width 84 height 22
type input "80%"
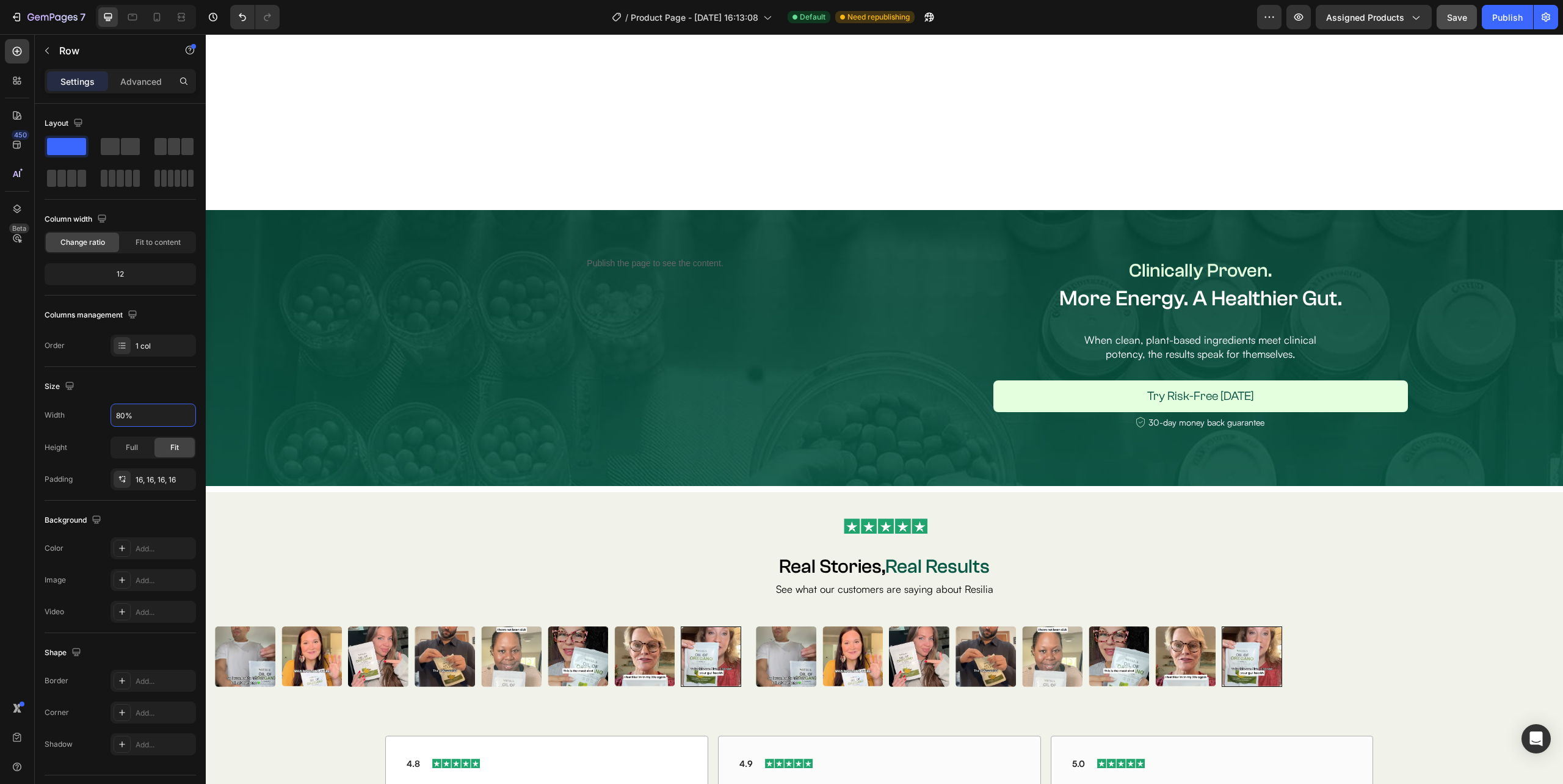
scroll to position [1383, 0]
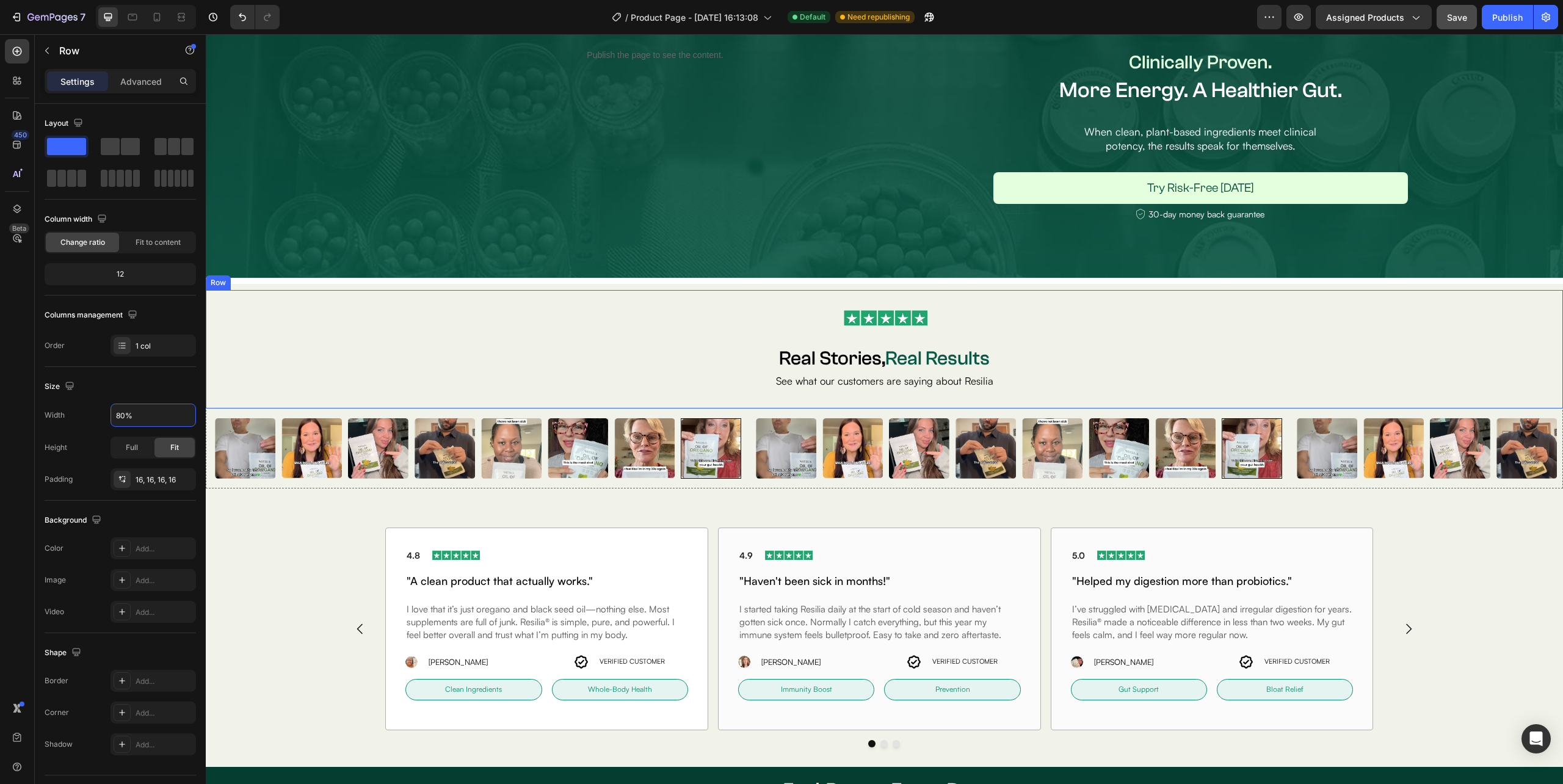
click at [210, 337] on div "Image Row Real Stories, Real Results Heading See what our customers are saying …" at bounding box center [884, 348] width 1357 height 118
click at [265, 281] on icon at bounding box center [266, 278] width 7 height 9
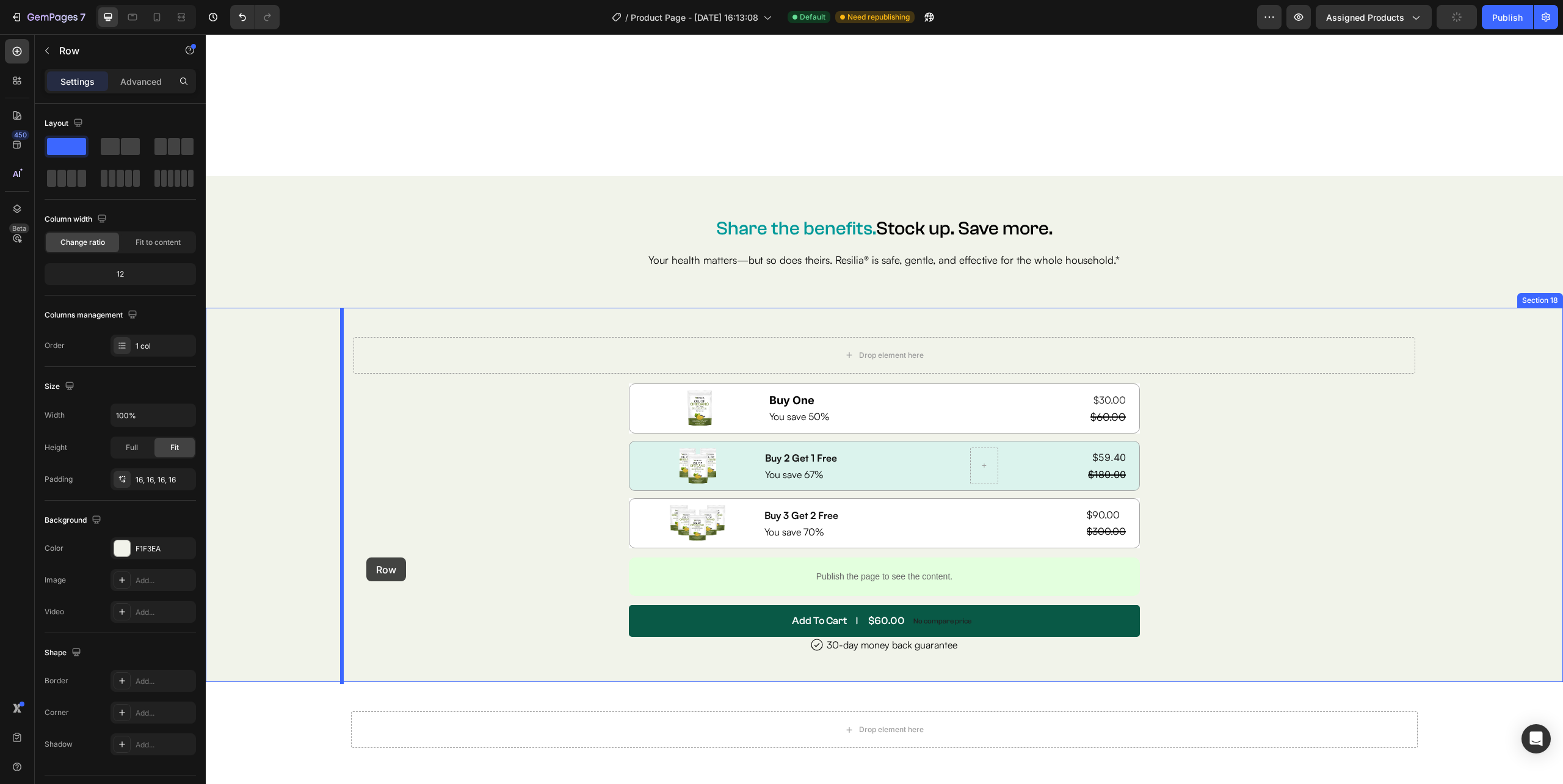
scroll to position [5797, 0]
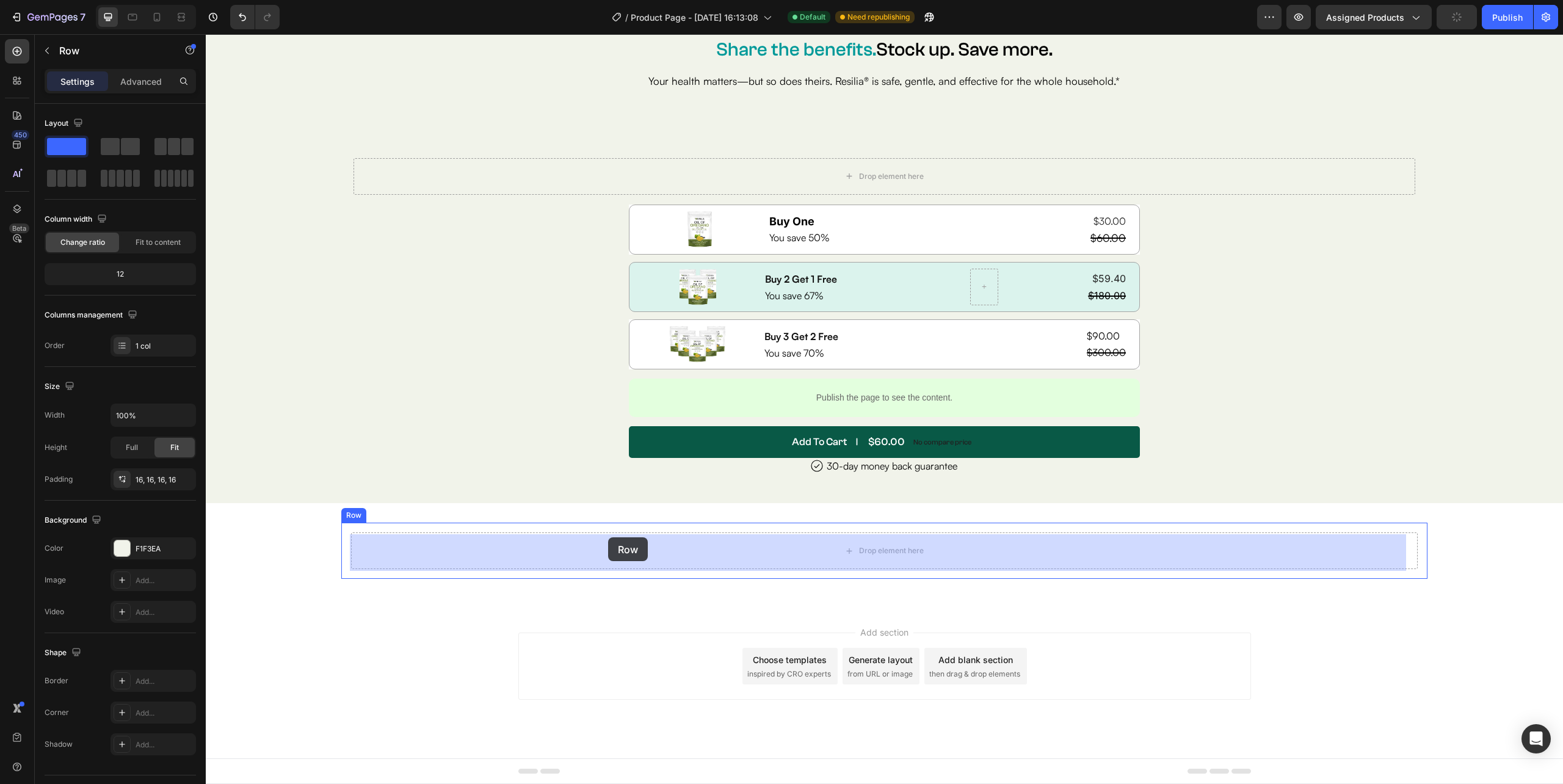
drag, startPoint x: 226, startPoint y: 398, endPoint x: 608, endPoint y: 537, distance: 406.5
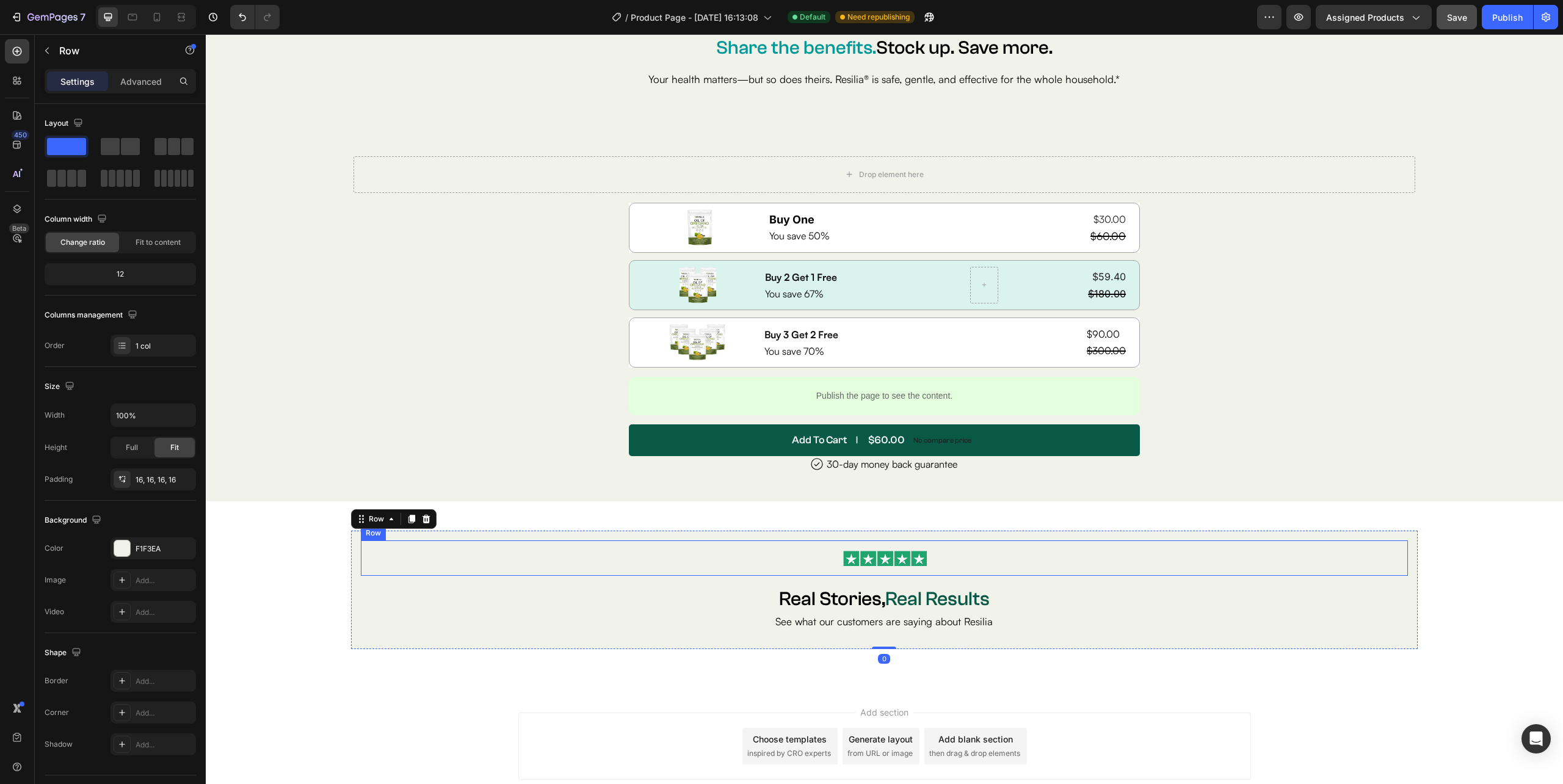
click at [571, 562] on div at bounding box center [884, 558] width 1027 height 16
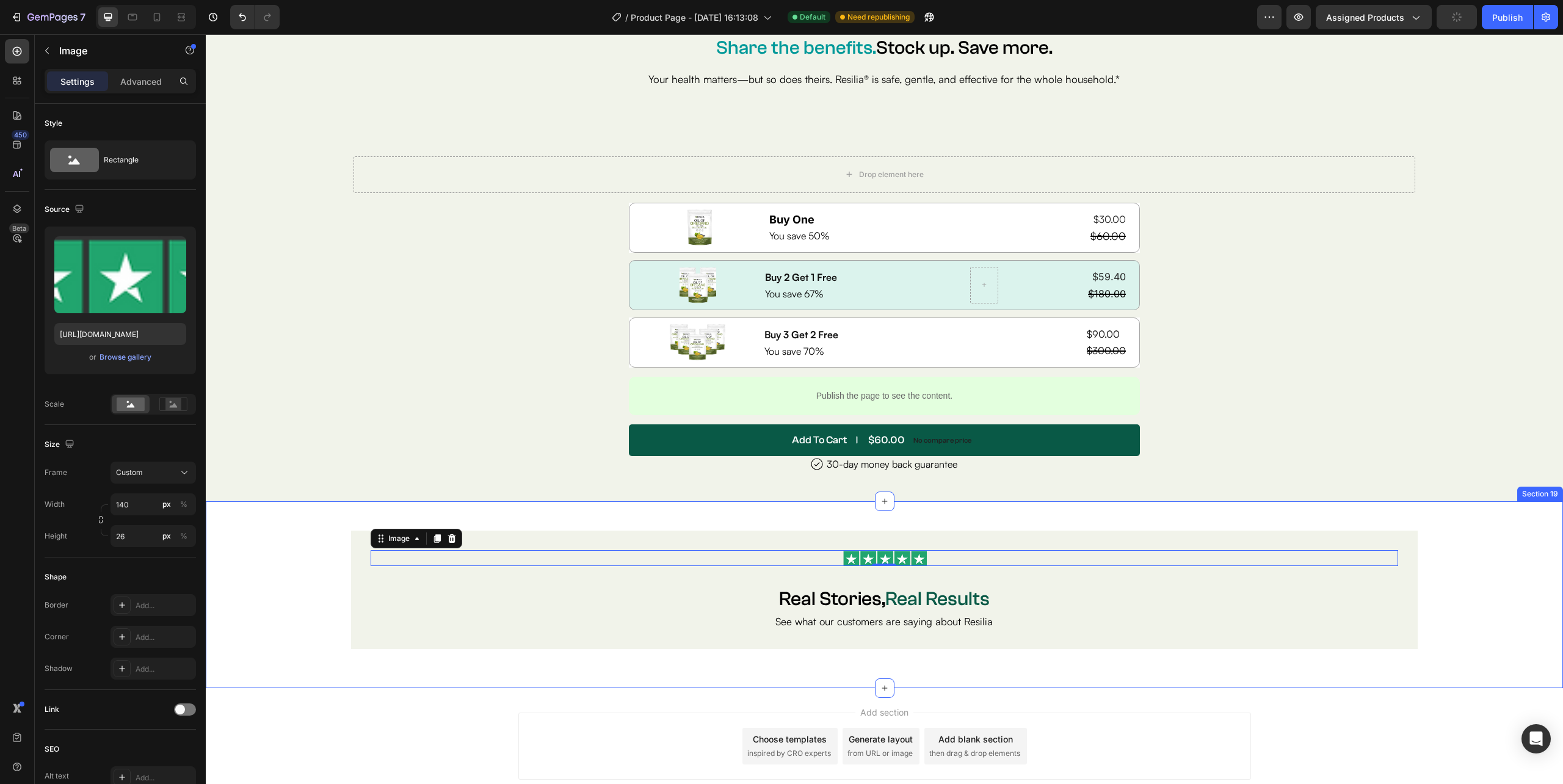
scroll to position [5797, 0]
click at [352, 596] on div "Image 0 Row Real Stories, Real Results Heading See what our customers are sayin…" at bounding box center [884, 590] width 1066 height 118
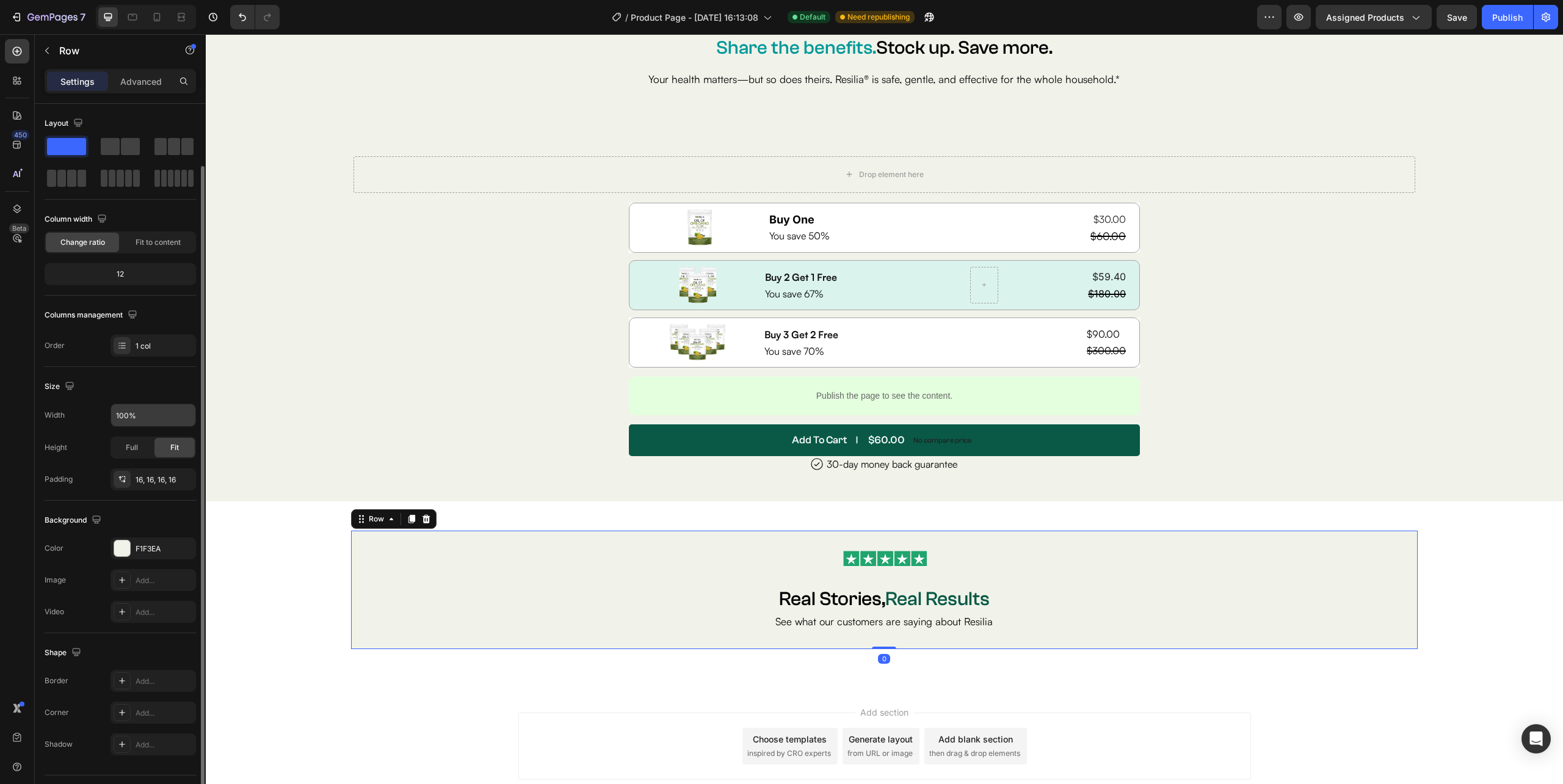
scroll to position [32, 0]
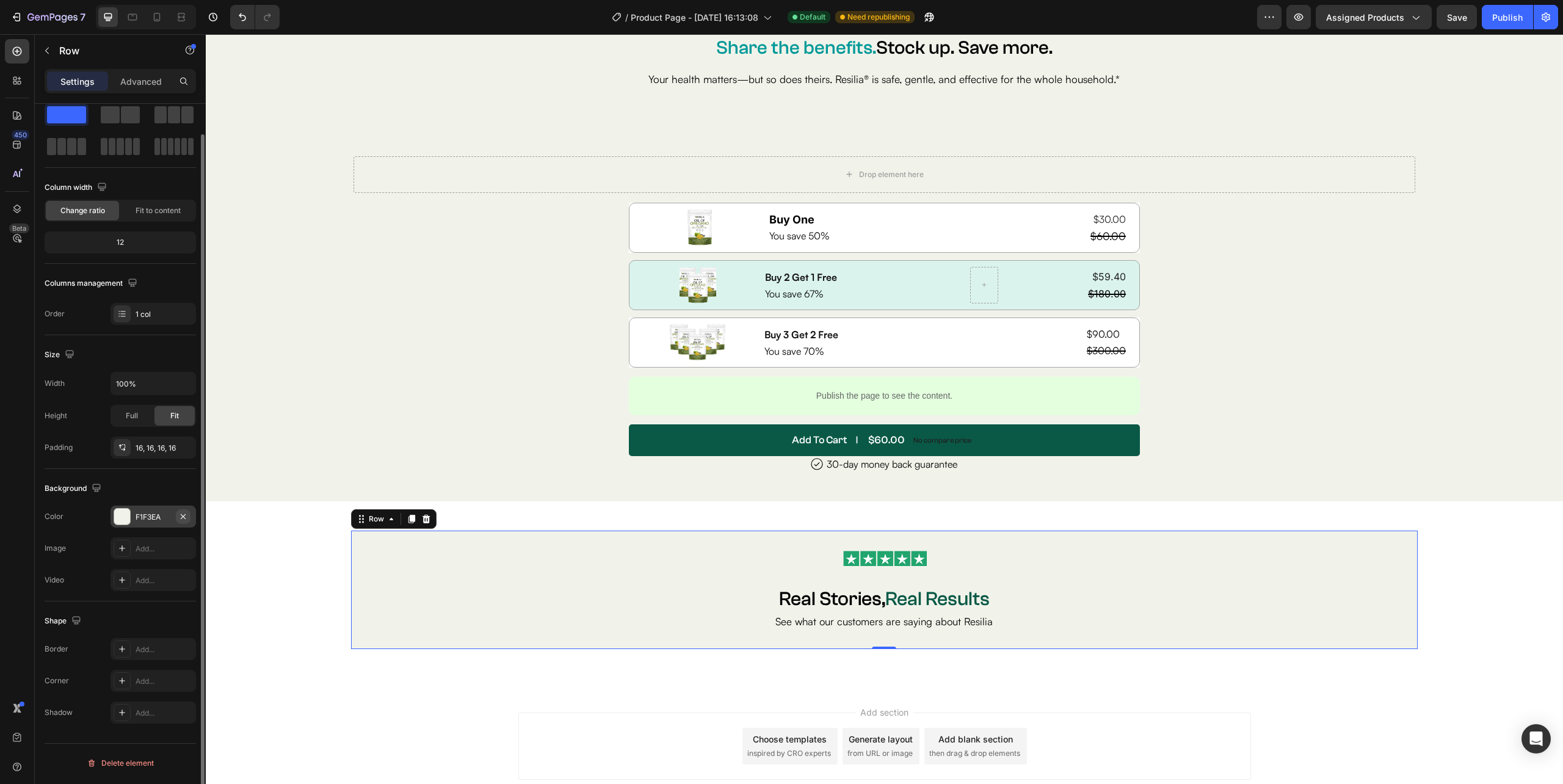
click at [181, 516] on icon "button" at bounding box center [182, 516] width 10 height 10
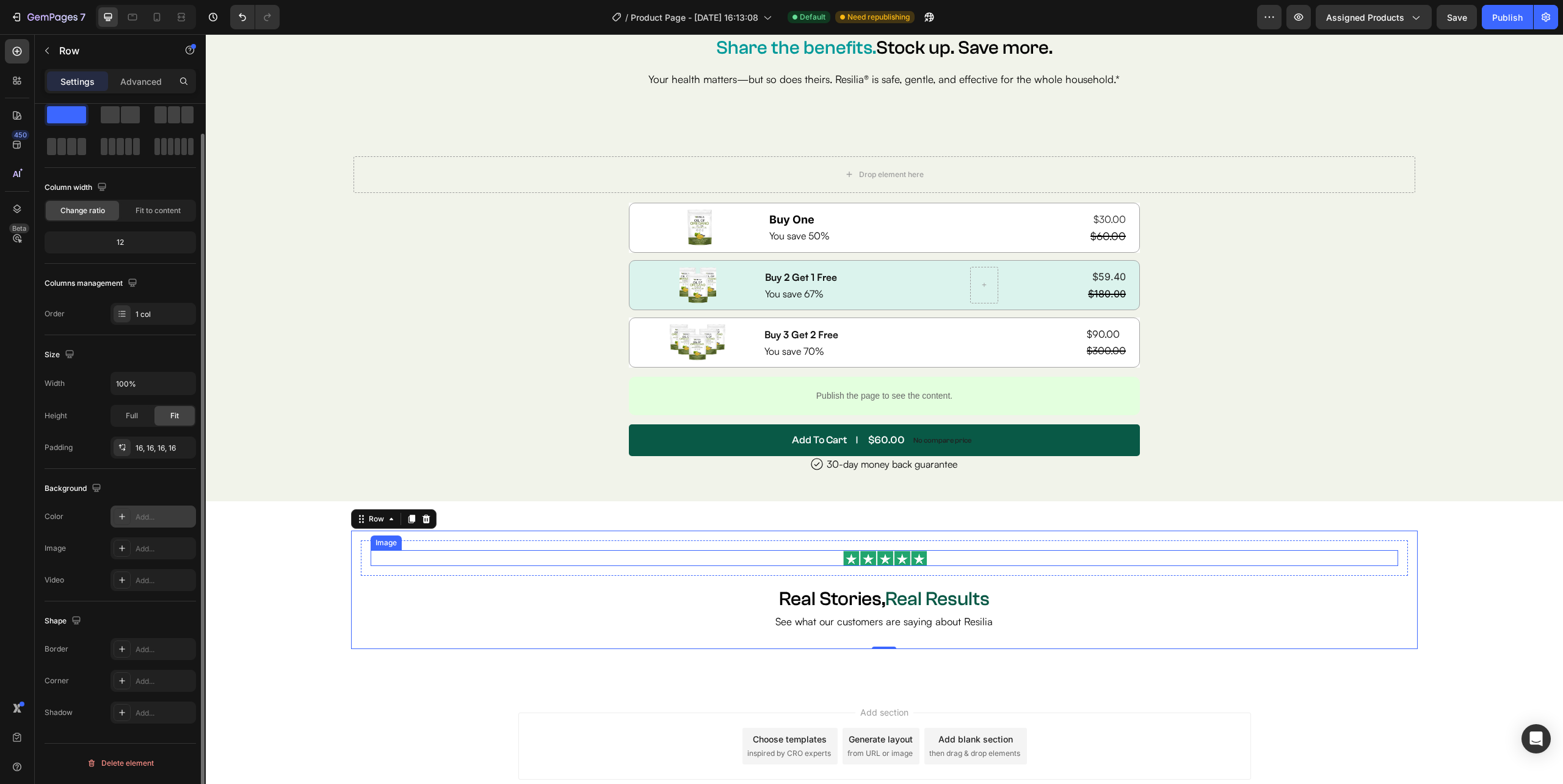
click at [863, 555] on img at bounding box center [884, 558] width 86 height 16
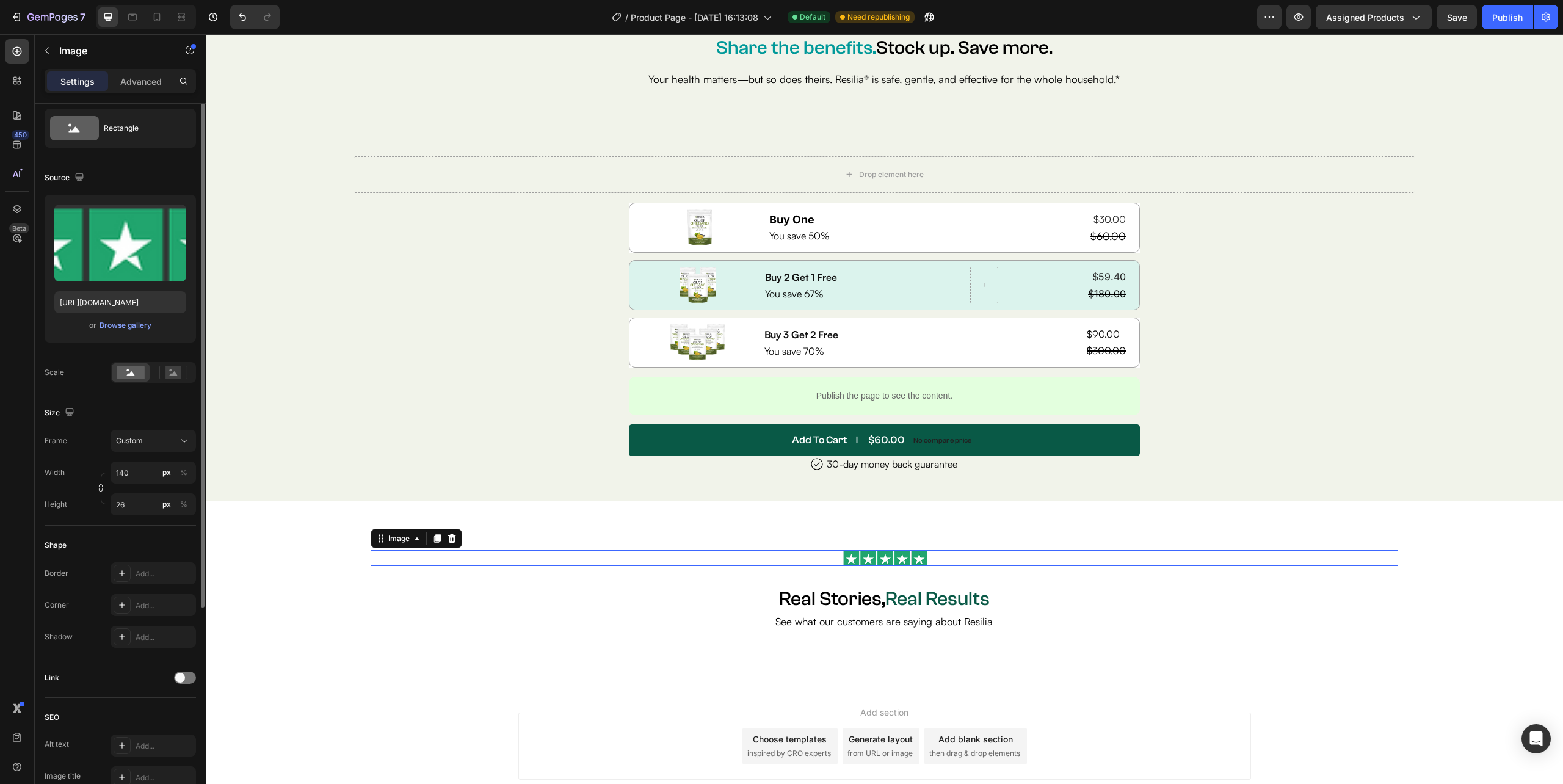
scroll to position [0, 0]
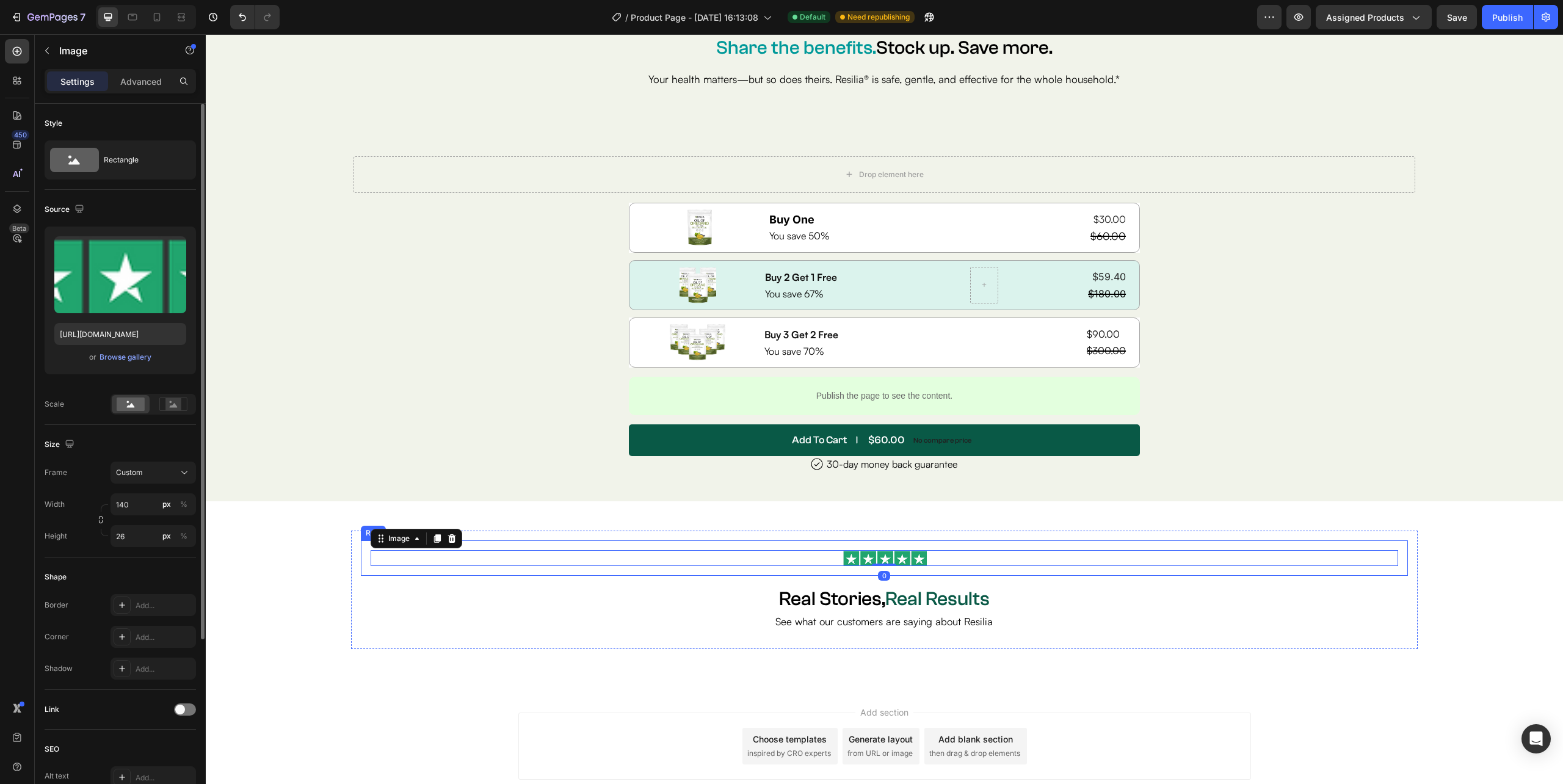
click at [845, 543] on div "Image 0 Row" at bounding box center [884, 558] width 1046 height 35
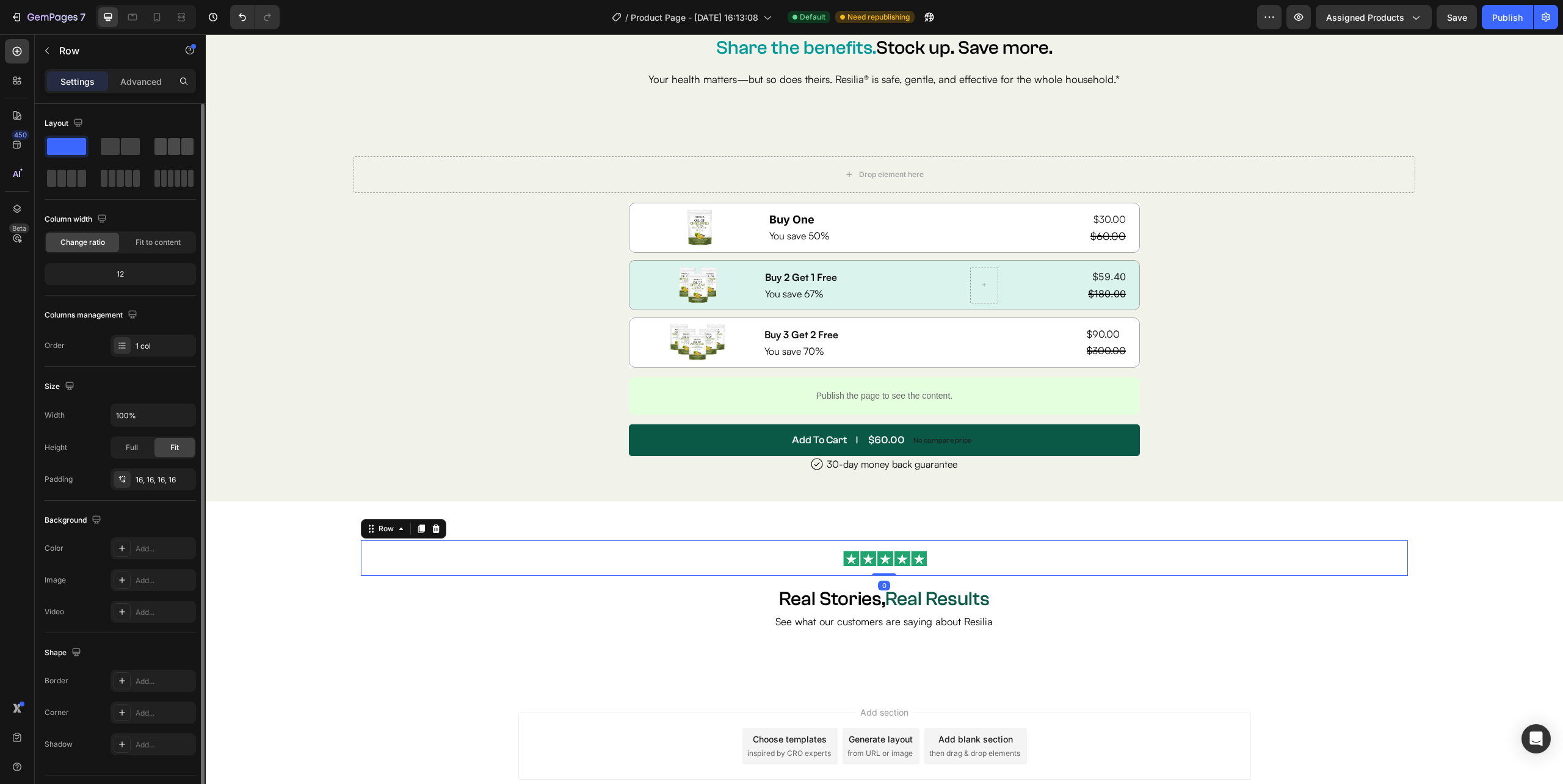
click at [163, 143] on span at bounding box center [161, 147] width 12 height 17
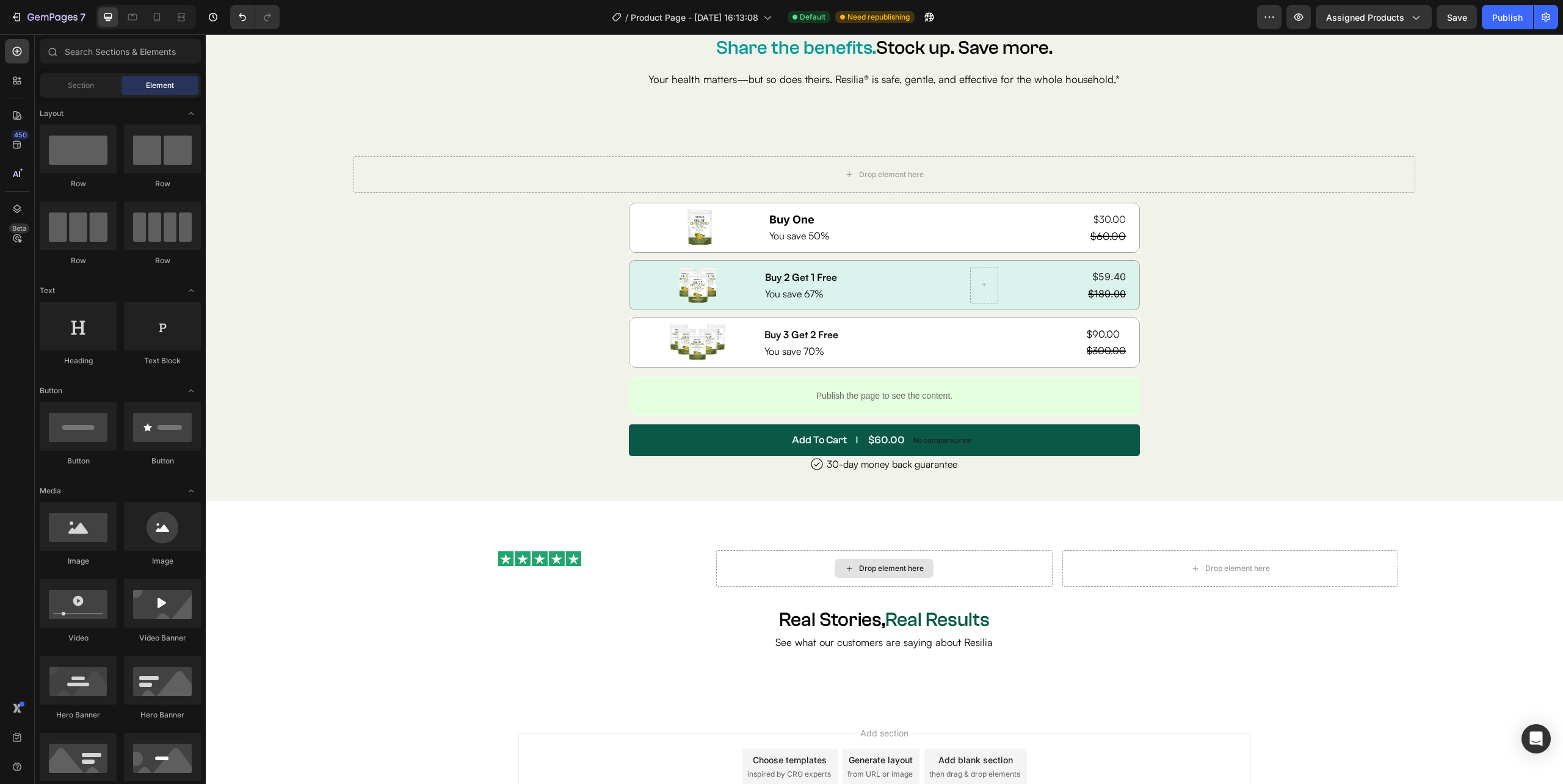
click at [845, 564] on icon at bounding box center [849, 569] width 10 height 10
click at [876, 560] on div "Drop element here" at bounding box center [884, 568] width 99 height 20
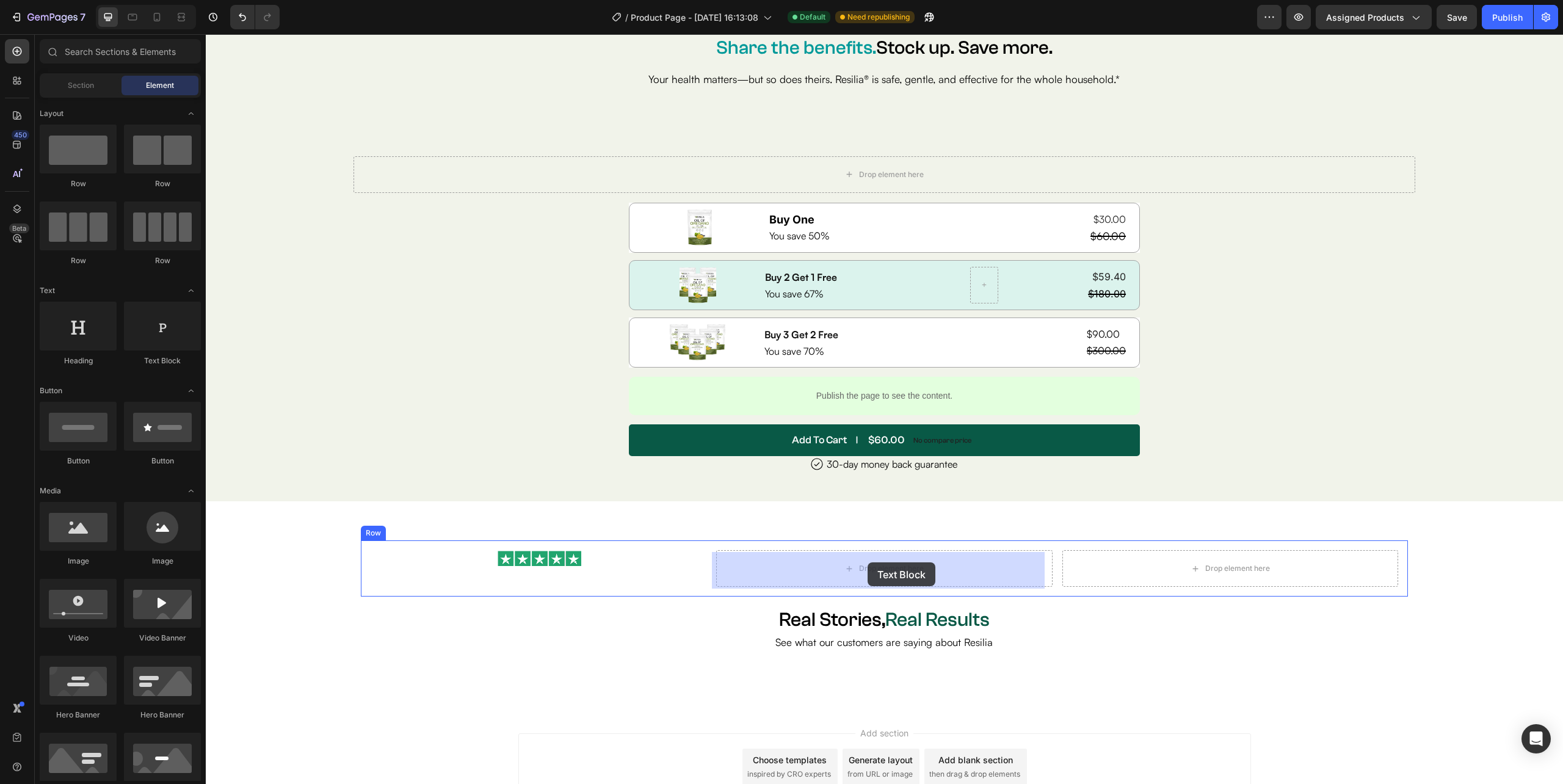
drag, startPoint x: 360, startPoint y: 379, endPoint x: 867, endPoint y: 562, distance: 539.0
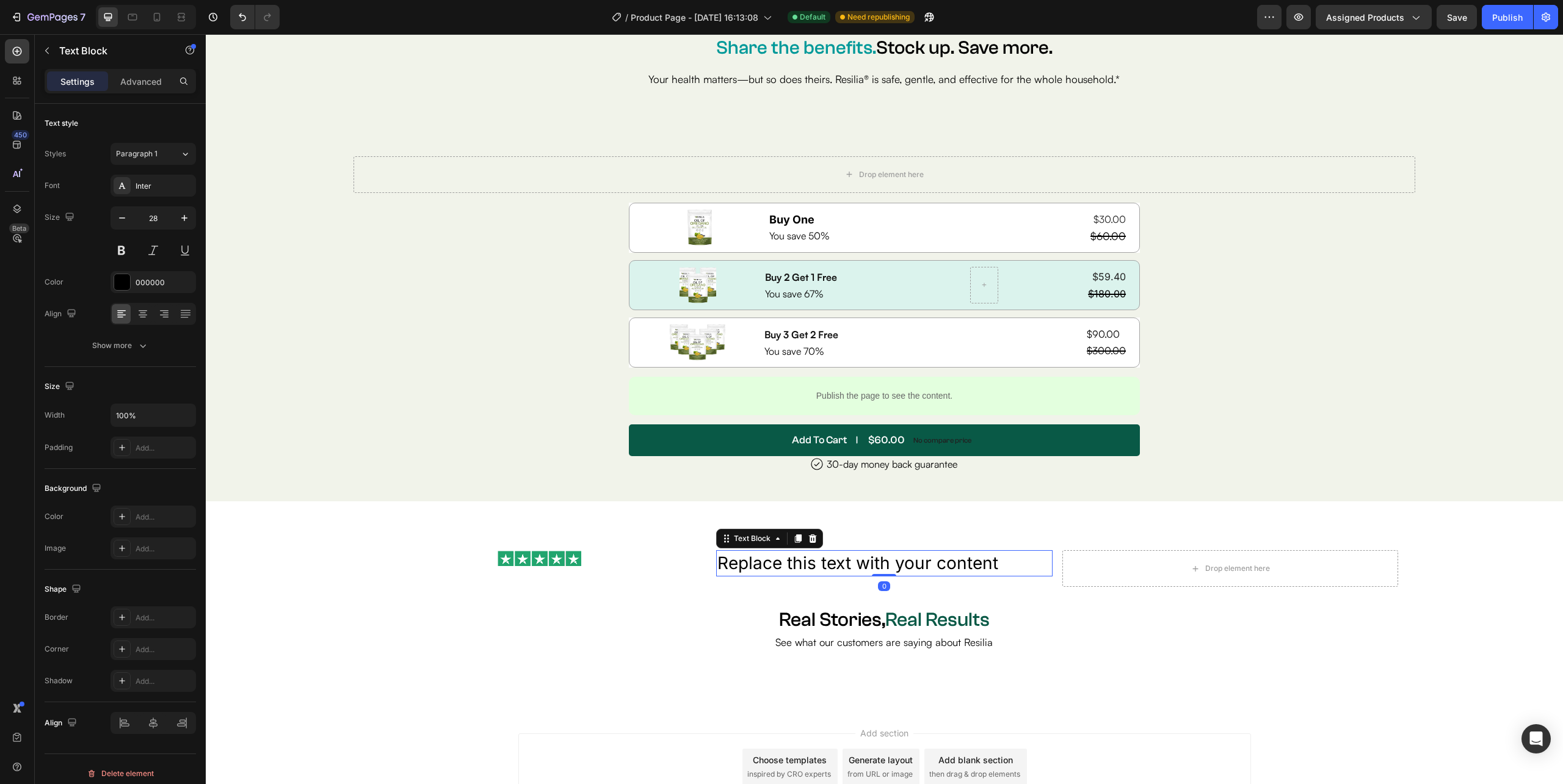
click at [805, 558] on div "Replace this text with your content" at bounding box center [884, 563] width 335 height 26
click at [805, 558] on p "Replace this text with your content" at bounding box center [884, 564] width 334 height 24
click at [155, 213] on input "28" at bounding box center [153, 217] width 41 height 22
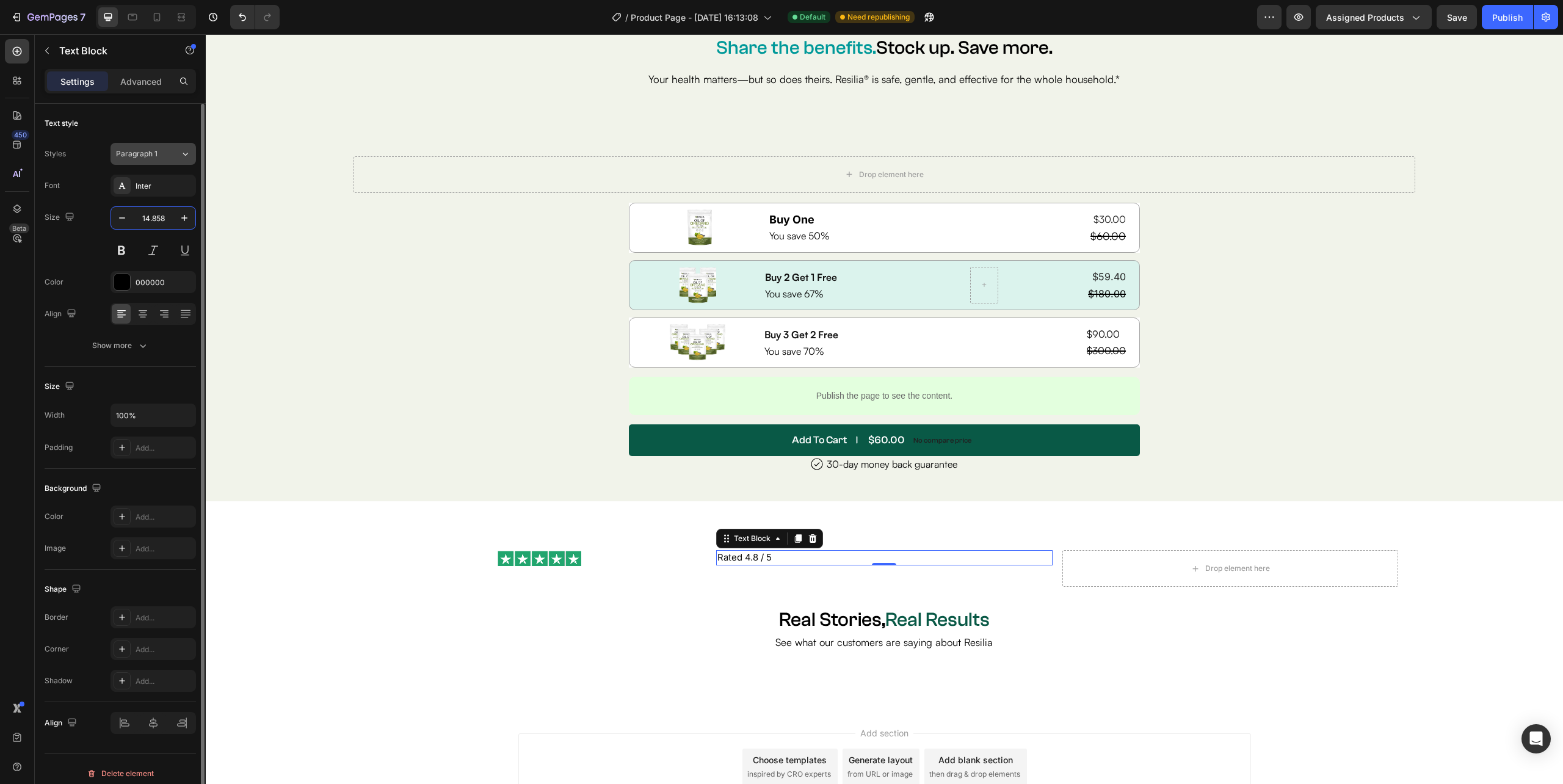
type input "14.858"
click at [154, 154] on span "Paragraph 1" at bounding box center [137, 154] width 41 height 11
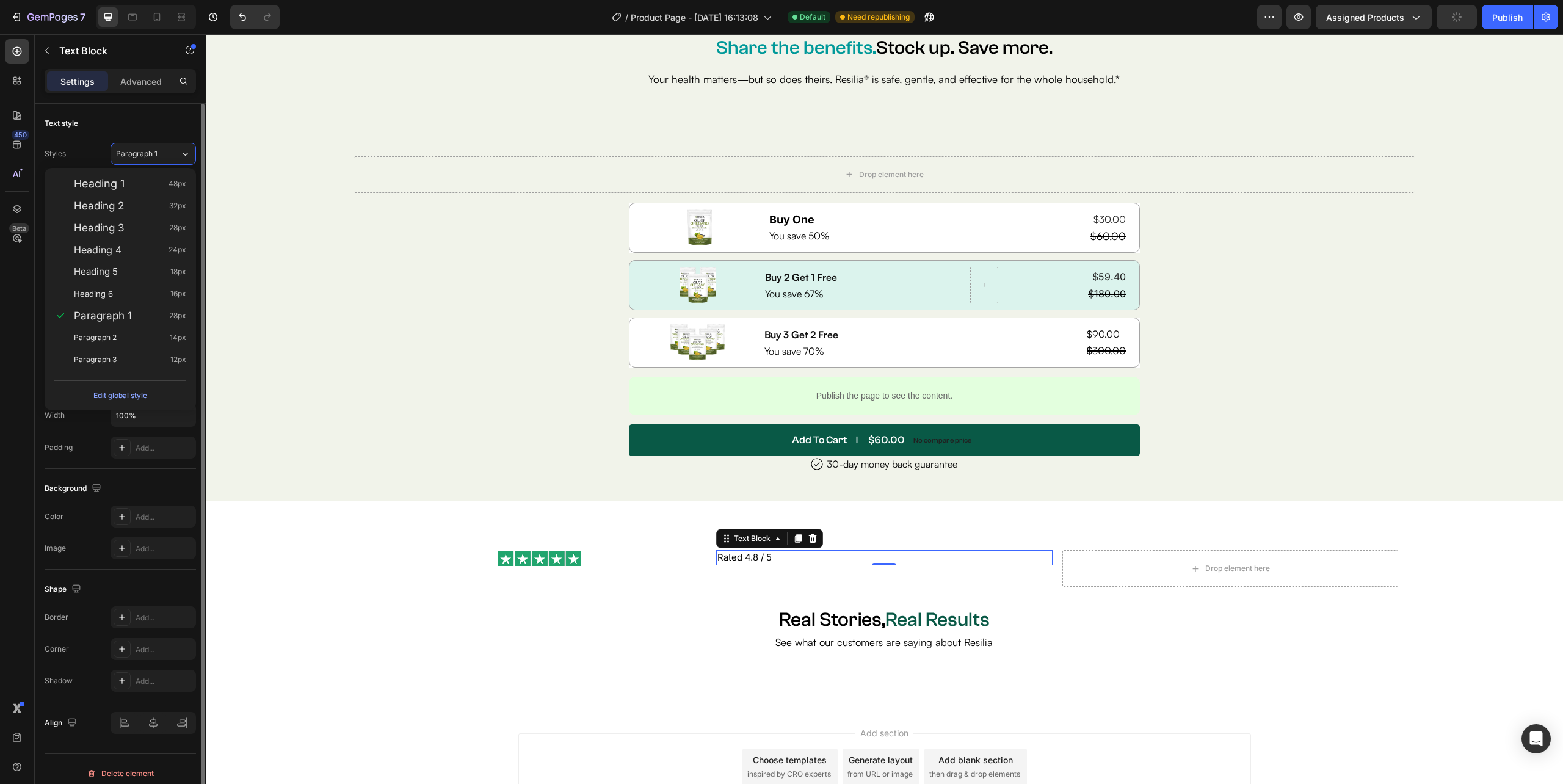
click at [169, 132] on div "Text style" at bounding box center [120, 123] width 151 height 20
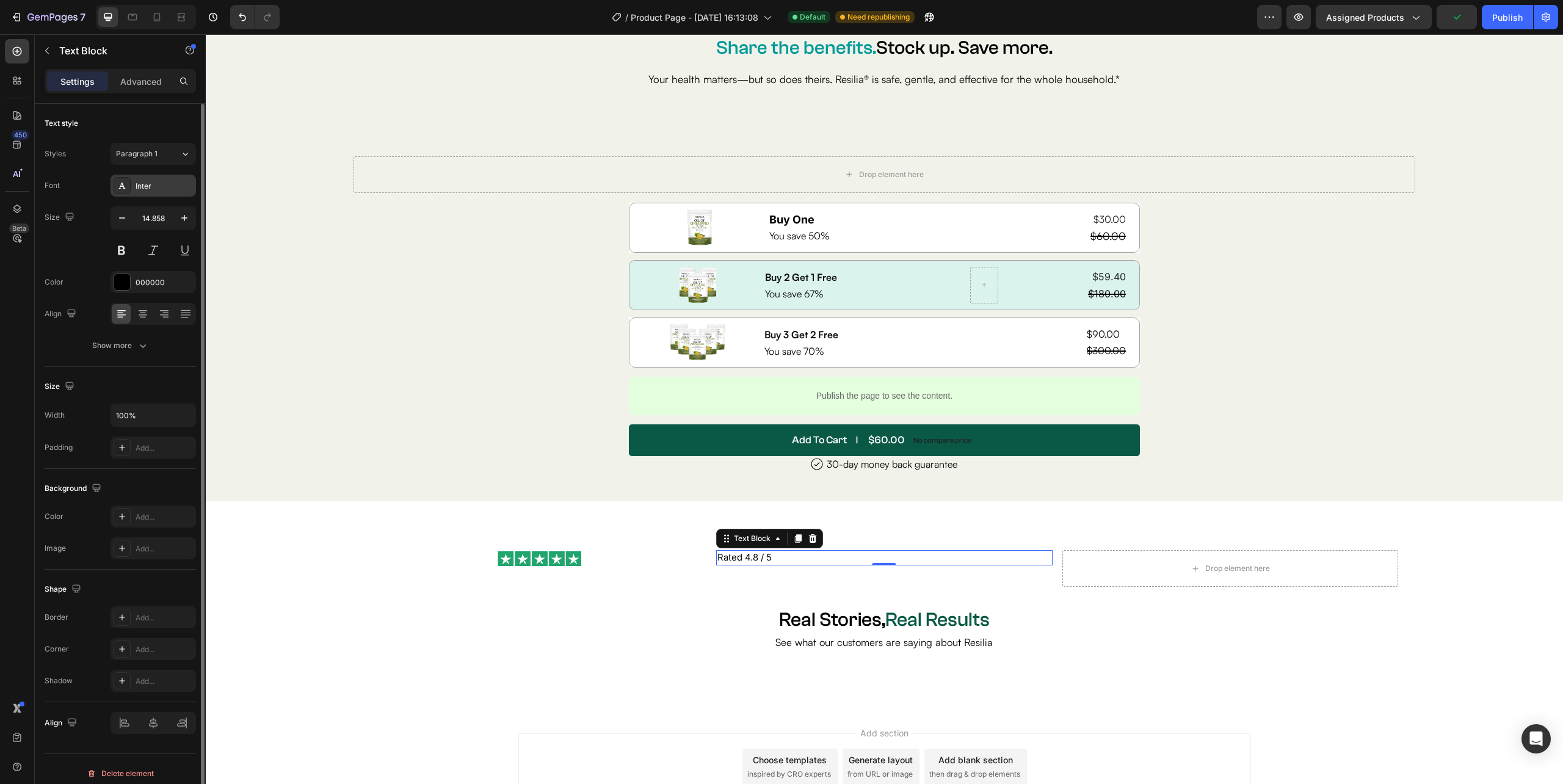
click at [155, 190] on div "Inter" at bounding box center [164, 186] width 57 height 11
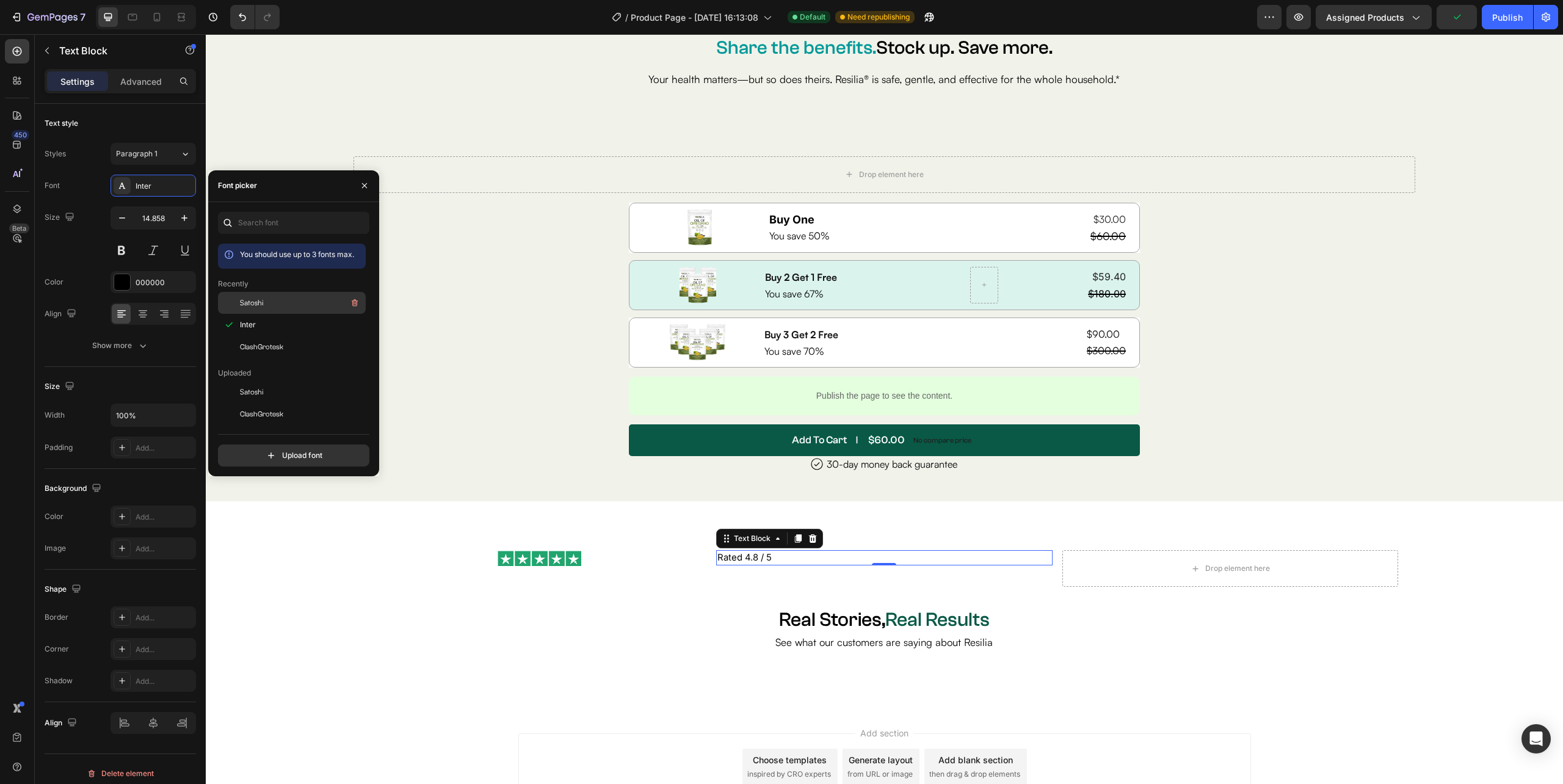
click at [258, 294] on div "Satoshi" at bounding box center [291, 303] width 148 height 22
click at [1132, 560] on div "Drop element here" at bounding box center [1230, 568] width 335 height 36
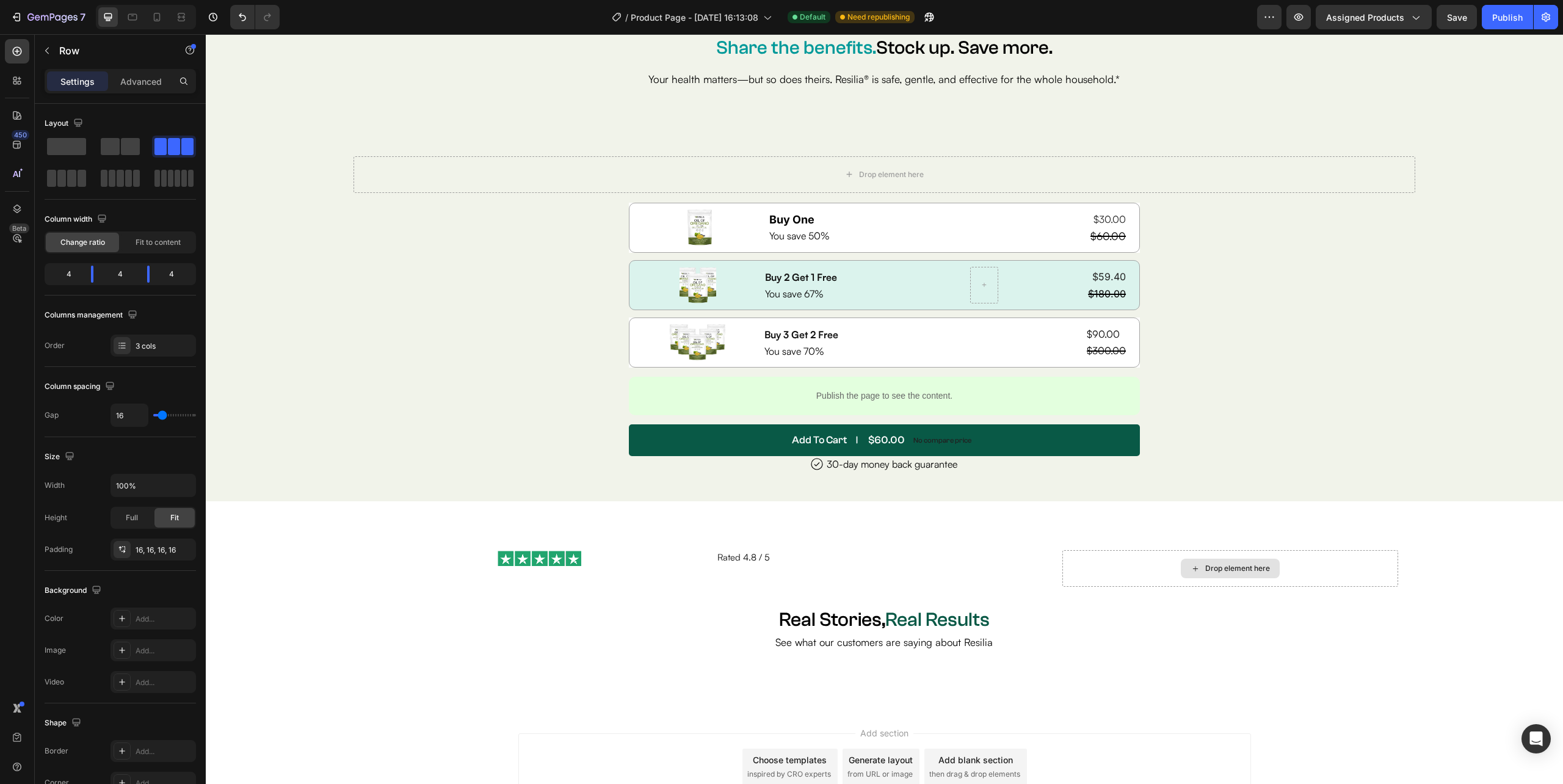
click at [1181, 564] on div "Drop element here" at bounding box center [1230, 568] width 99 height 20
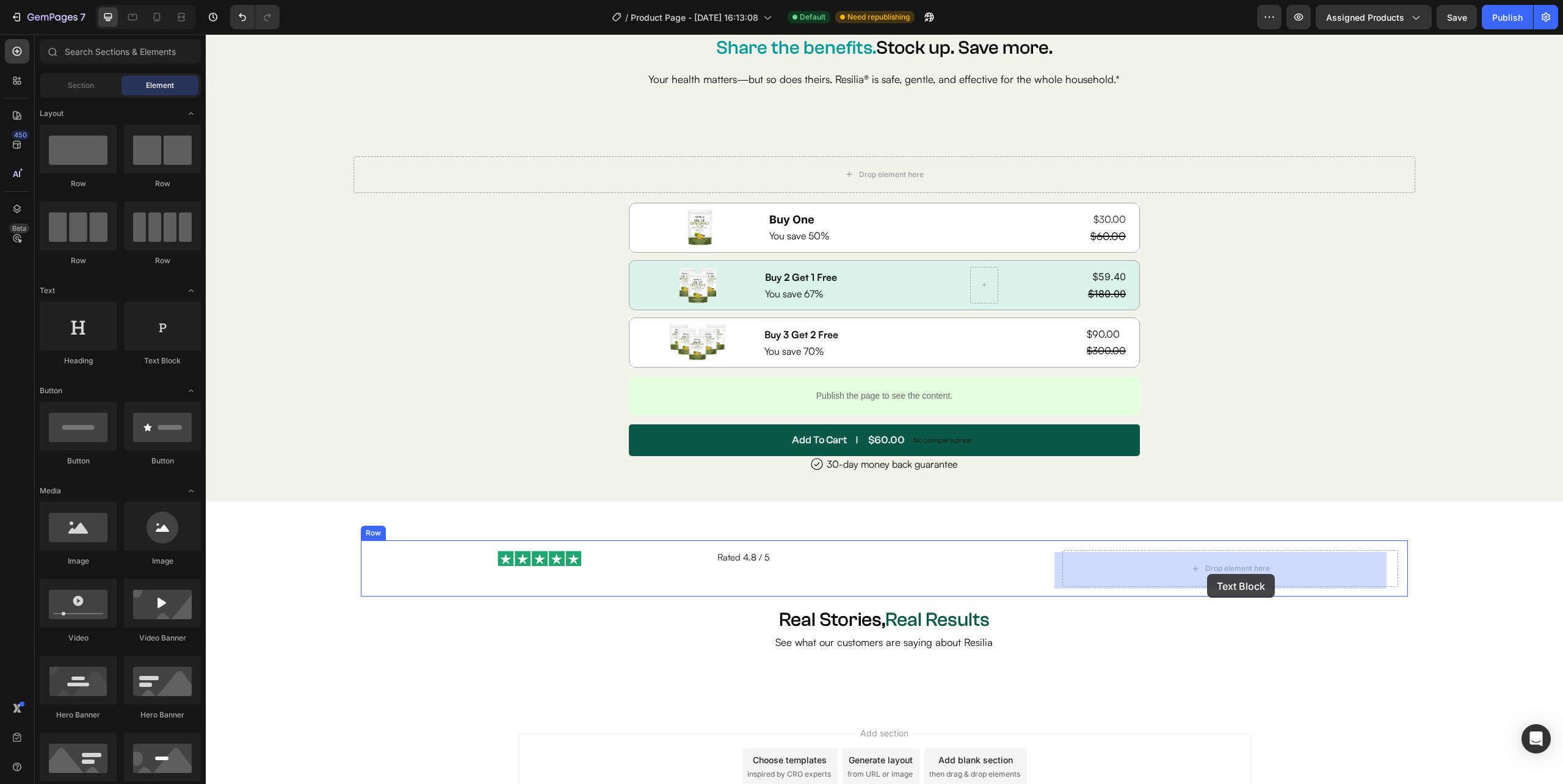
drag, startPoint x: 351, startPoint y: 360, endPoint x: 1207, endPoint y: 574, distance: 882.3
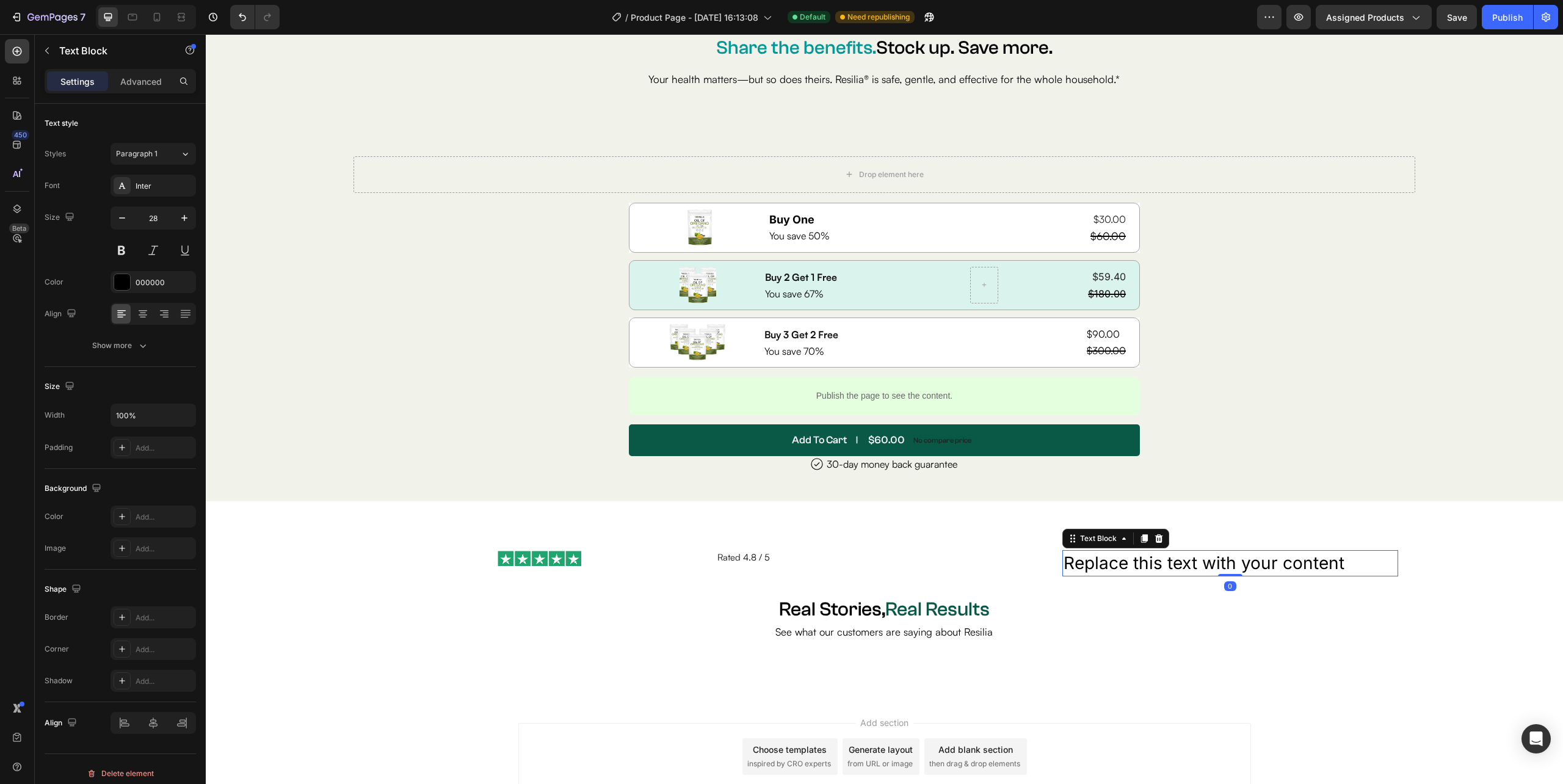
click at [1109, 566] on div "Replace this text with your content" at bounding box center [1230, 563] width 335 height 26
click at [1109, 566] on p "Replace this text with your content" at bounding box center [1230, 564] width 334 height 24
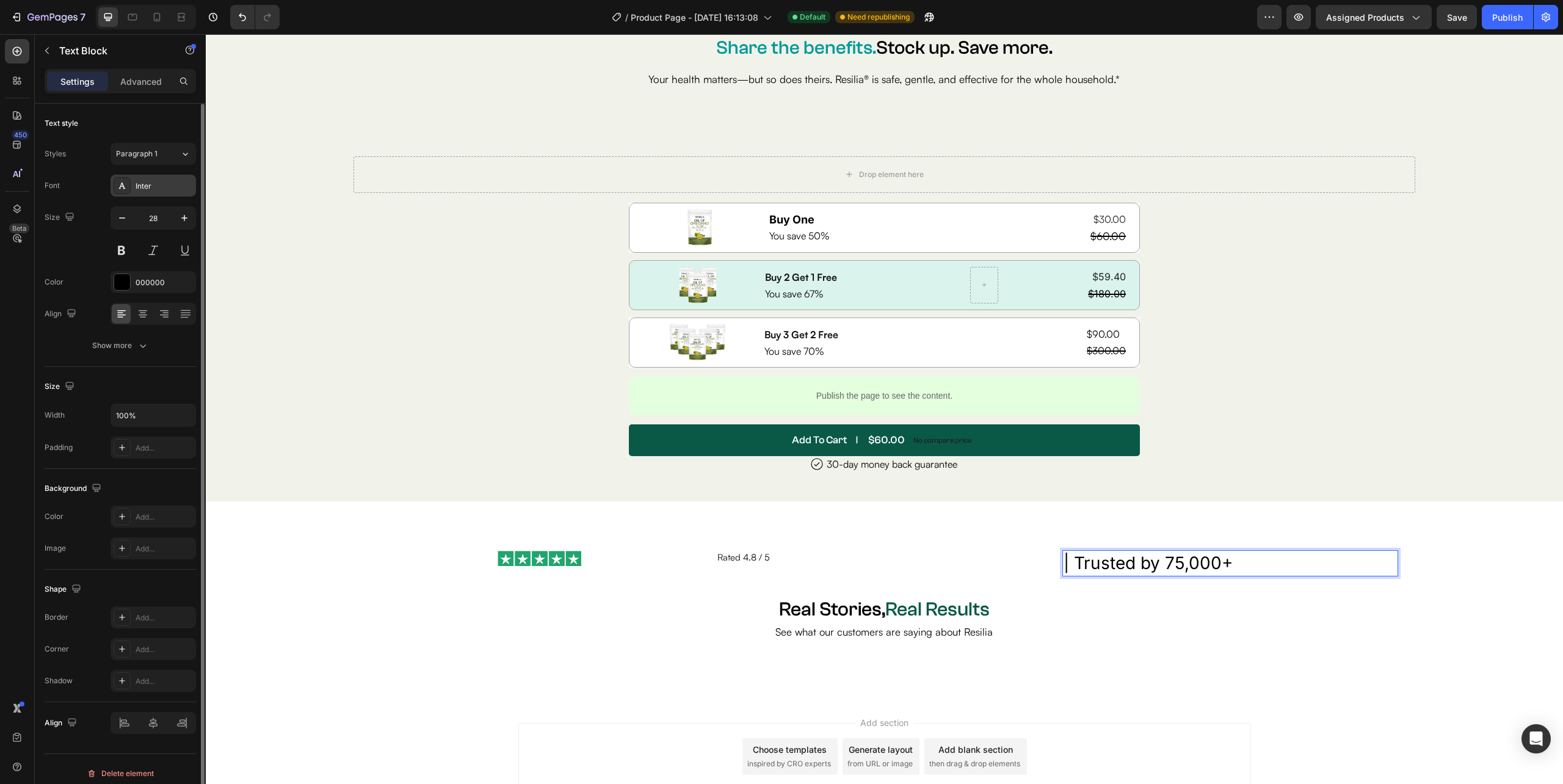
click at [155, 196] on div "Inter" at bounding box center [153, 185] width 86 height 22
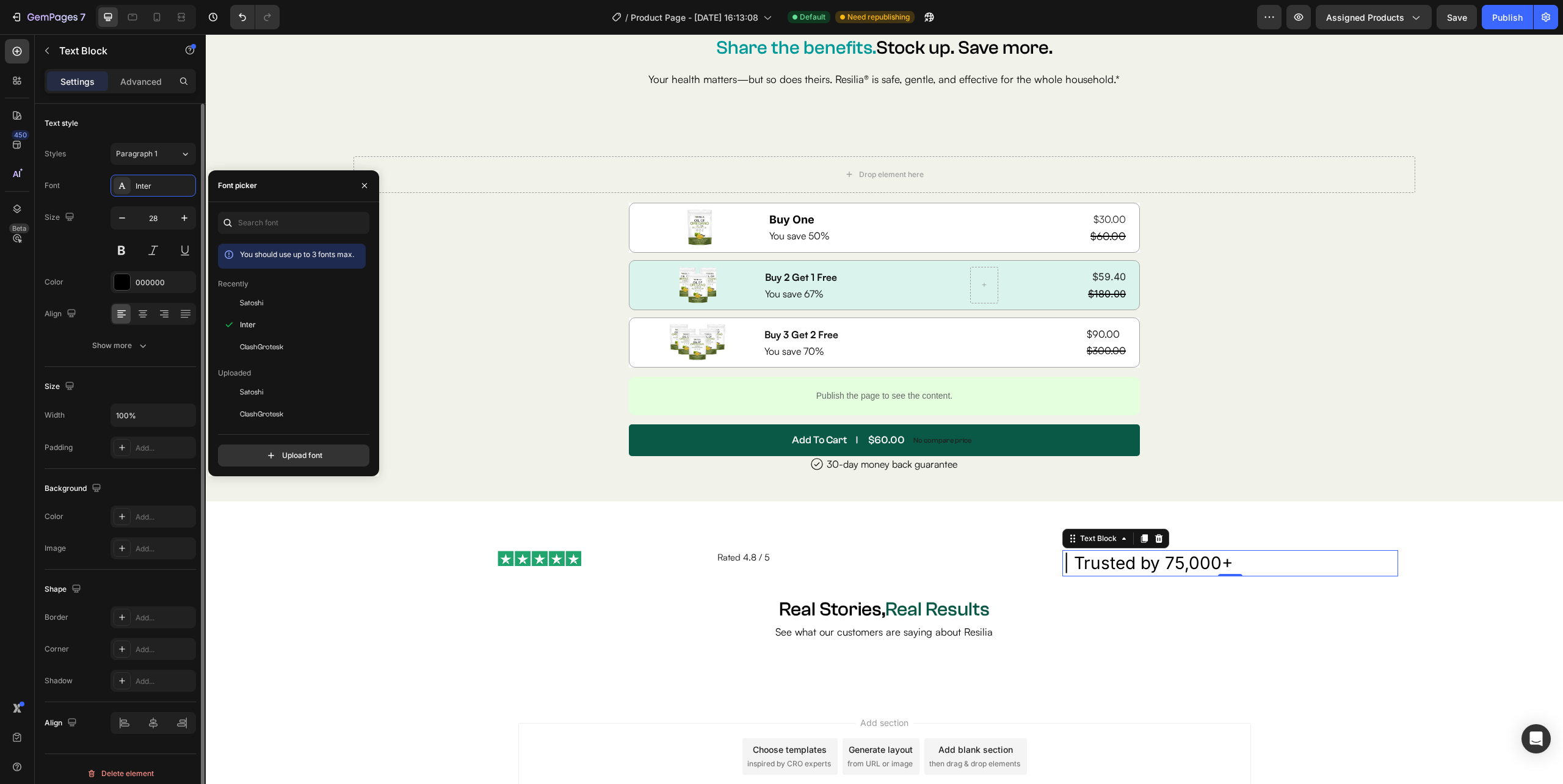
click at [254, 302] on span "Satoshi" at bounding box center [252, 303] width 24 height 11
click at [165, 213] on input "28" at bounding box center [153, 217] width 41 height 22
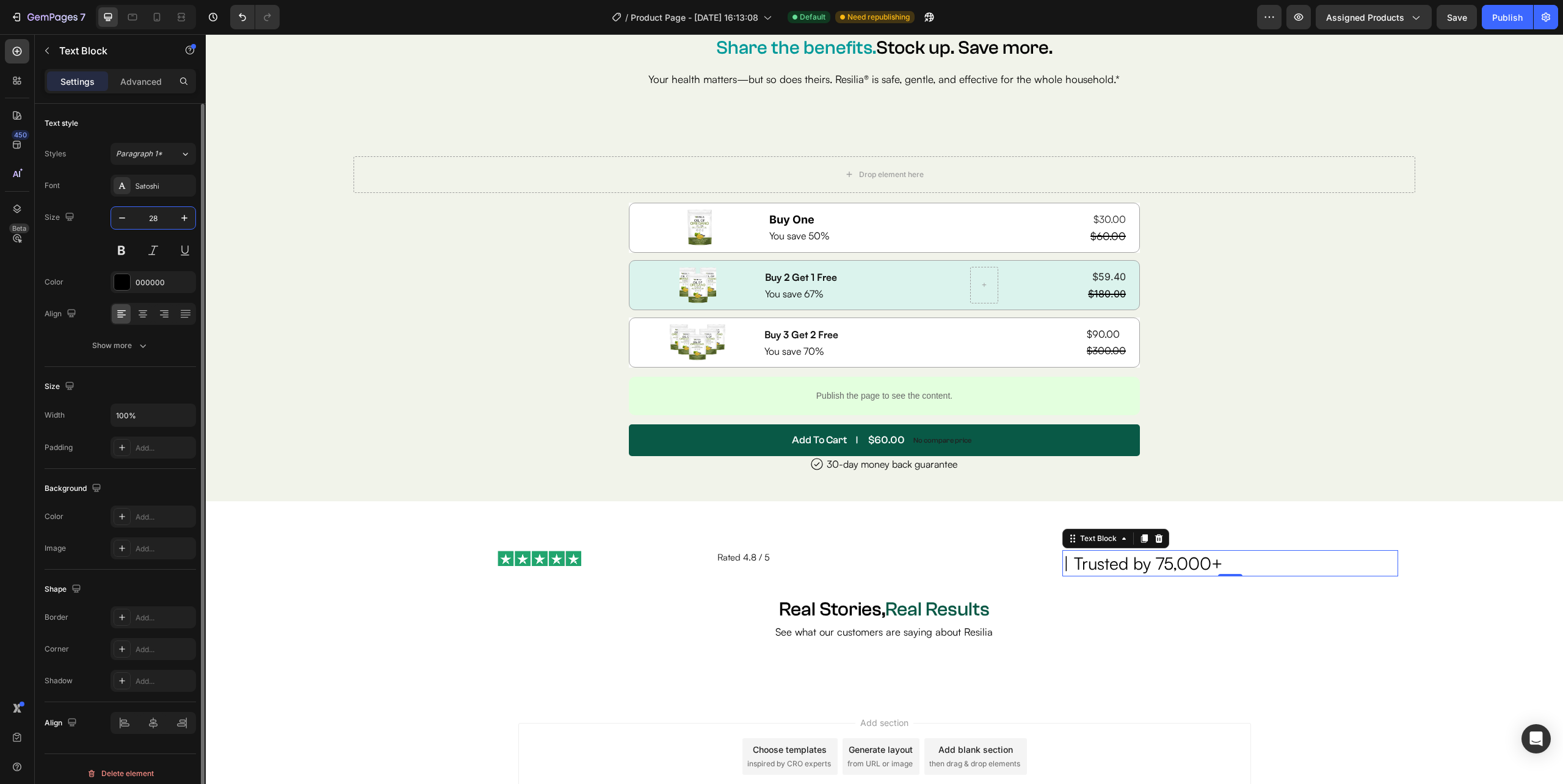
click at [165, 213] on input "28" at bounding box center [153, 217] width 41 height 22
type input "14.85"
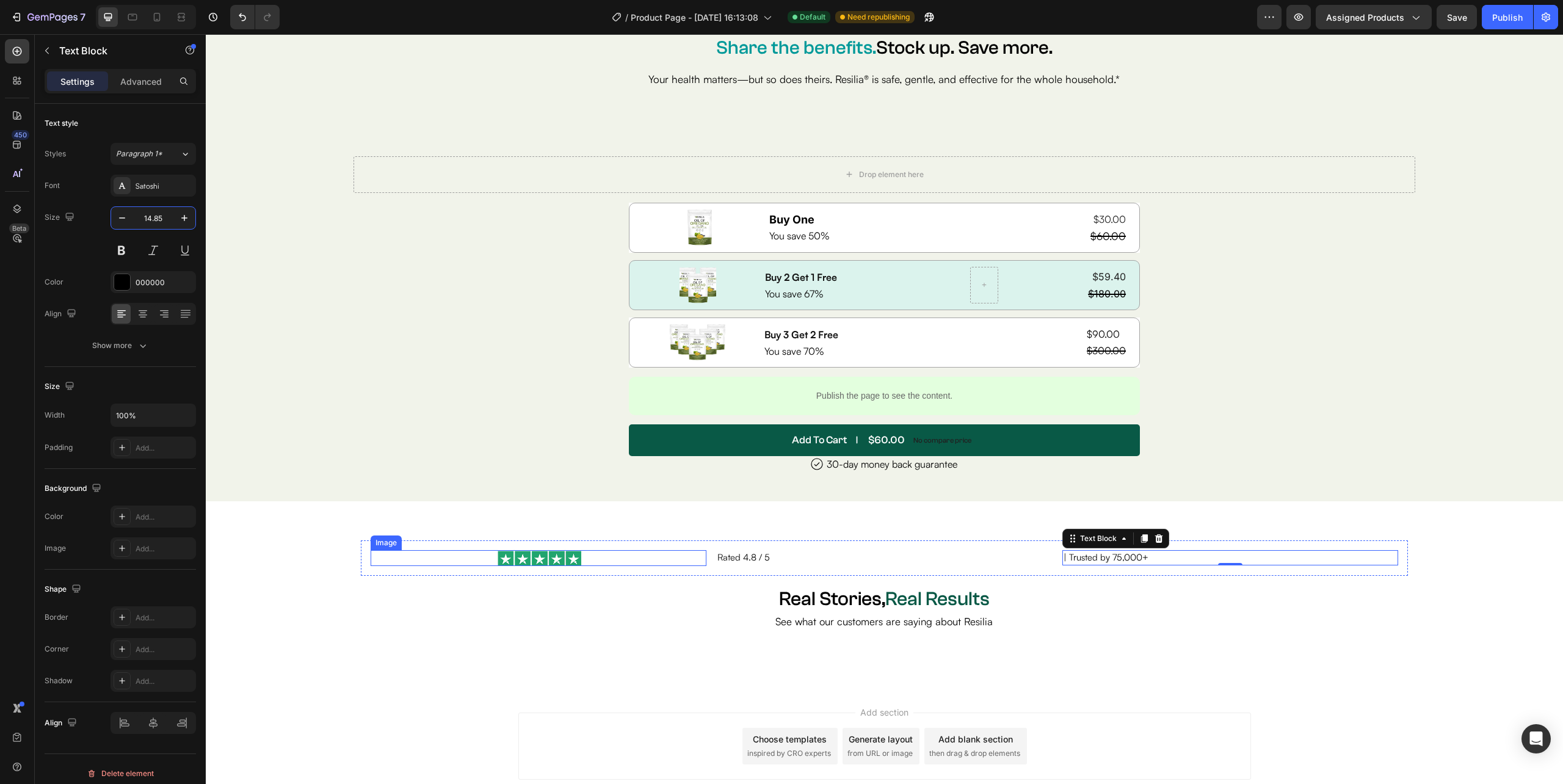
click at [341, 558] on div "Image Rated 4.8 / 5 Text Block | Trusted by 75,000+ Text Block 0 Row Real Stori…" at bounding box center [884, 589] width 1086 height 137
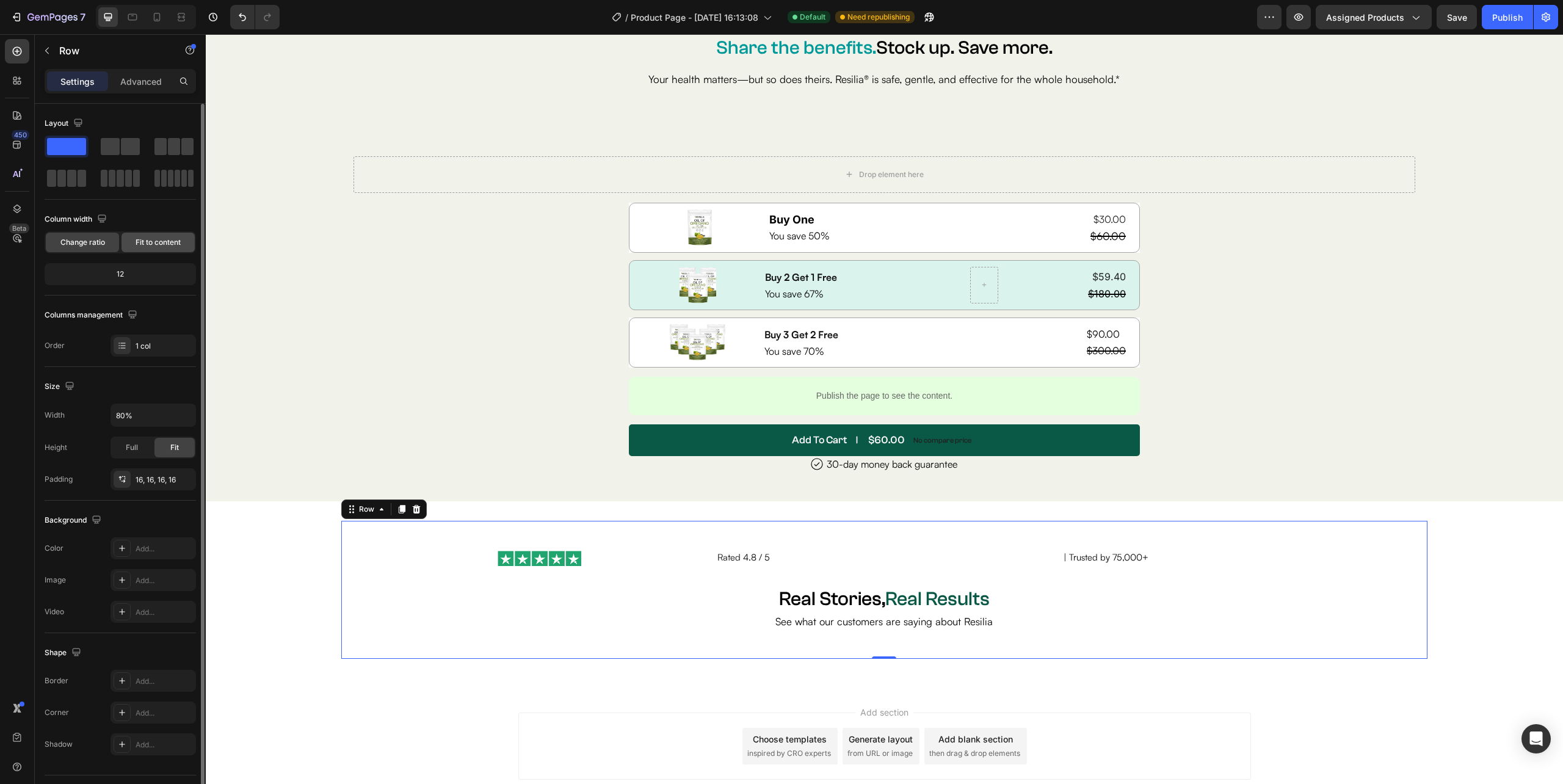
click at [159, 242] on span "Fit to content" at bounding box center [158, 242] width 45 height 11
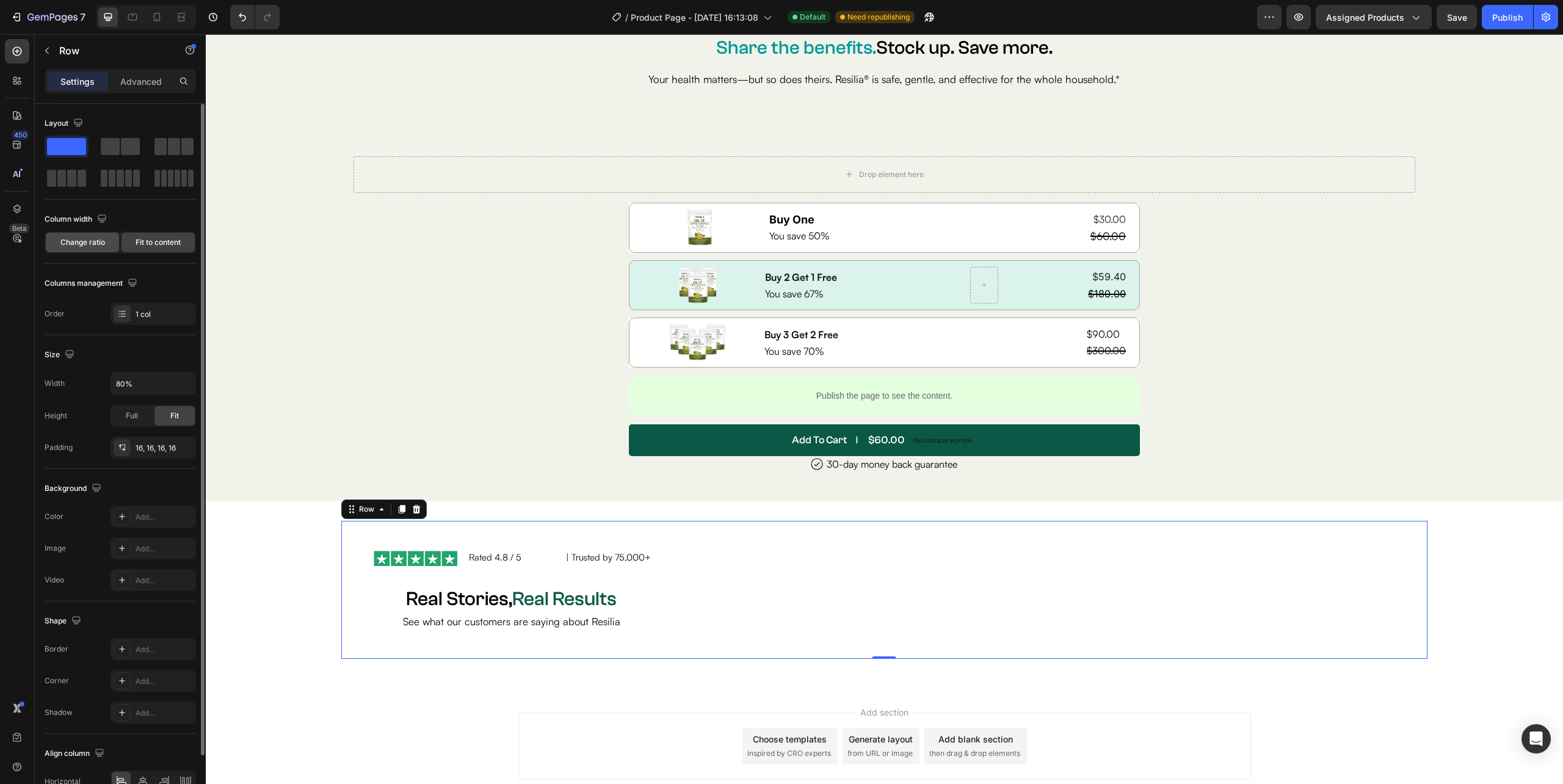
click at [99, 237] on span "Change ratio" at bounding box center [83, 242] width 45 height 11
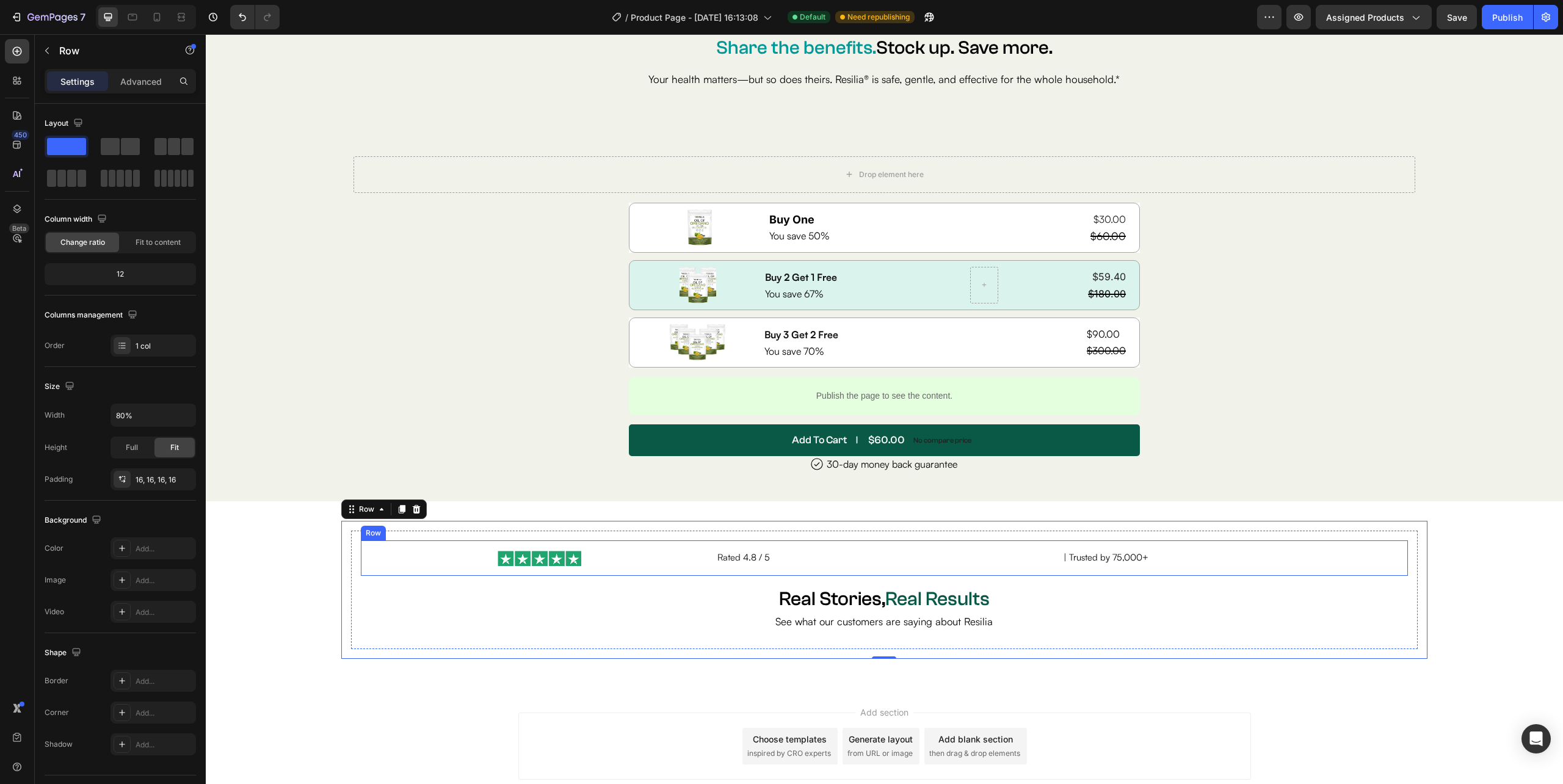
click at [850, 570] on div "Image Rated 4.8 / 5 Text Block | Trusted by 75,000+ Text Block Row" at bounding box center [884, 558] width 1046 height 35
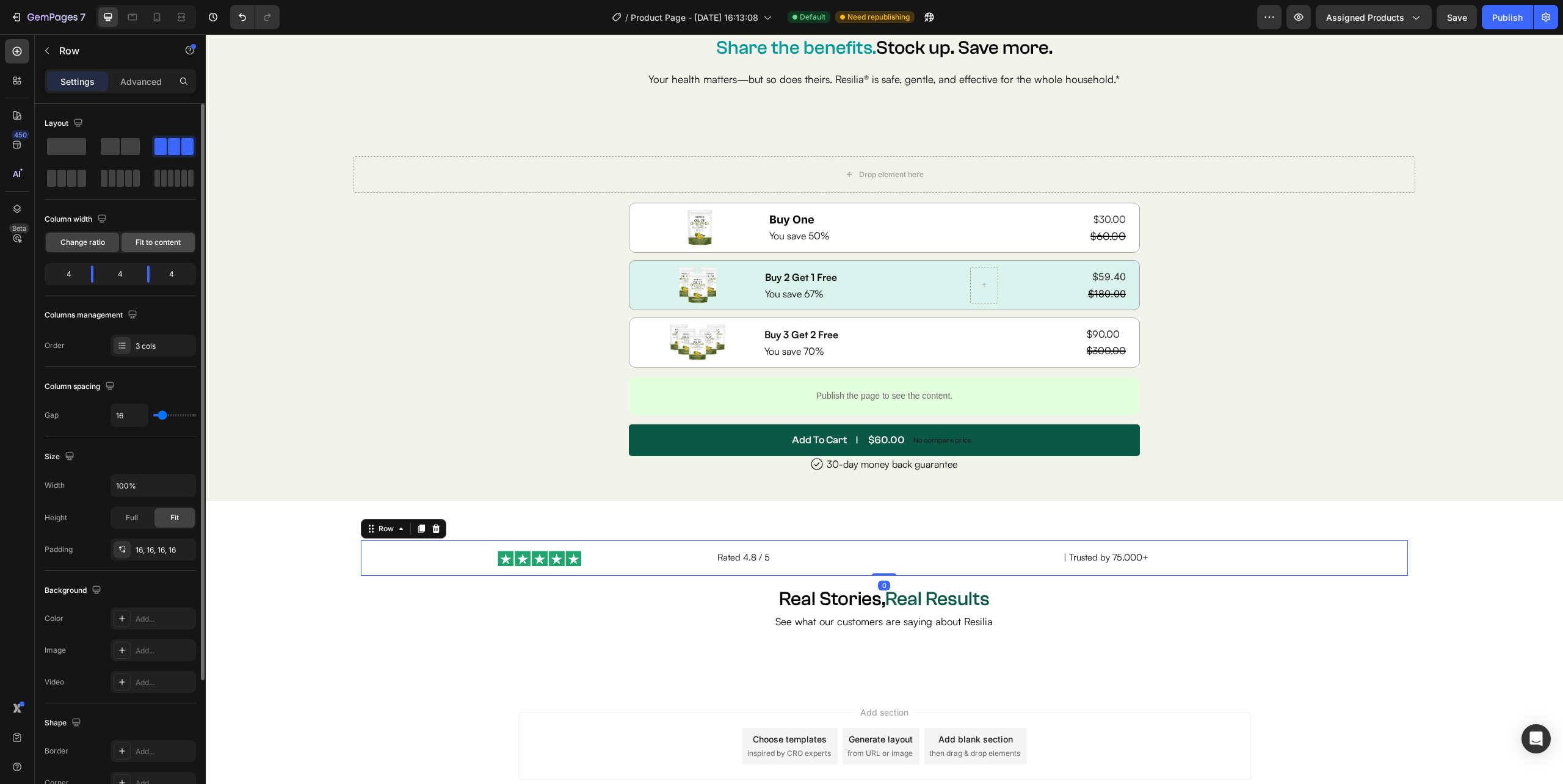
click at [156, 252] on div "Fit to content" at bounding box center [158, 242] width 73 height 20
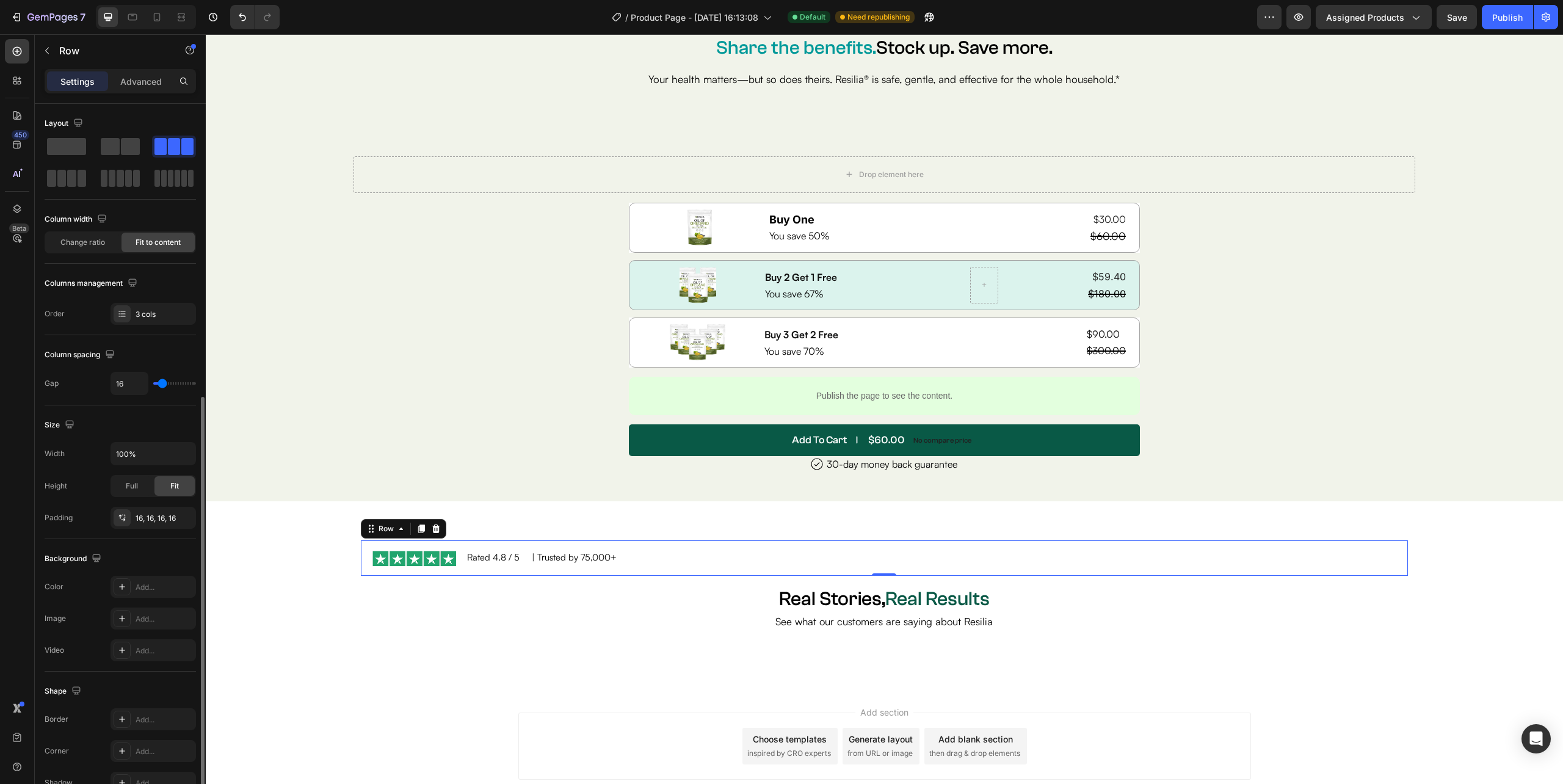
scroll to position [171, 0]
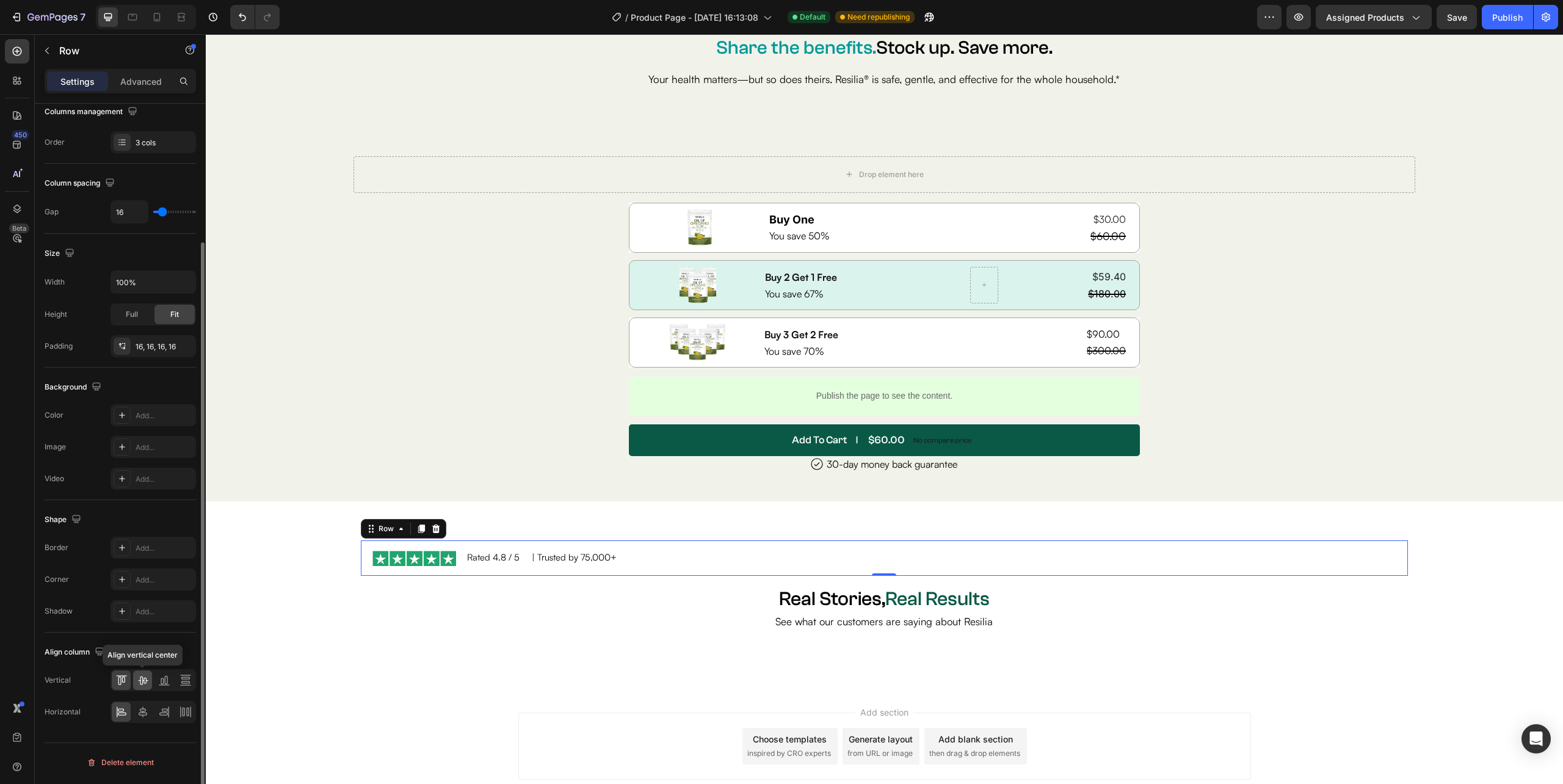
click at [143, 686] on icon at bounding box center [143, 680] width 12 height 12
click at [144, 720] on div at bounding box center [143, 711] width 19 height 20
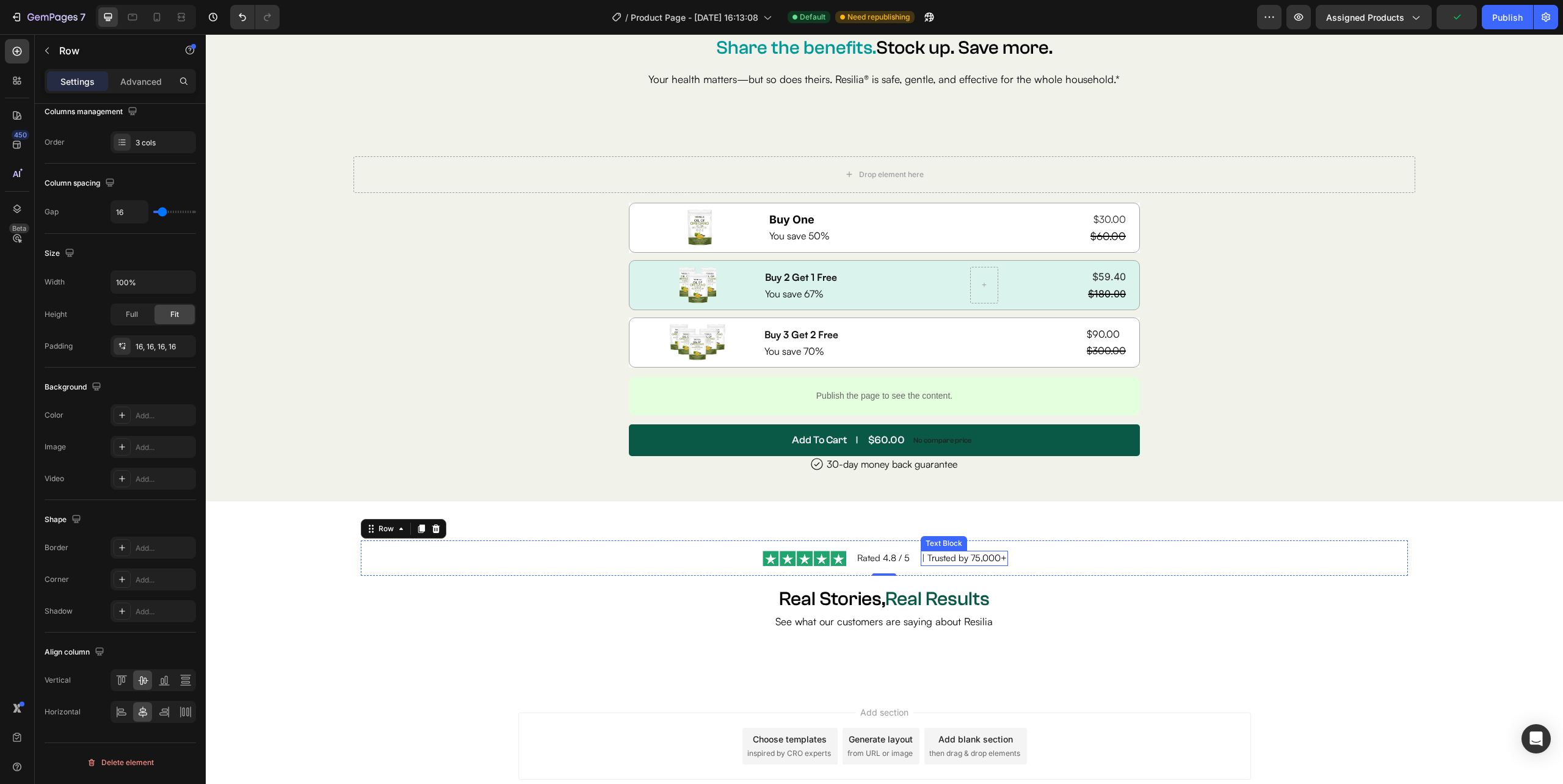
click at [922, 557] on p "| Trusted by 75,000+" at bounding box center [964, 558] width 85 height 13
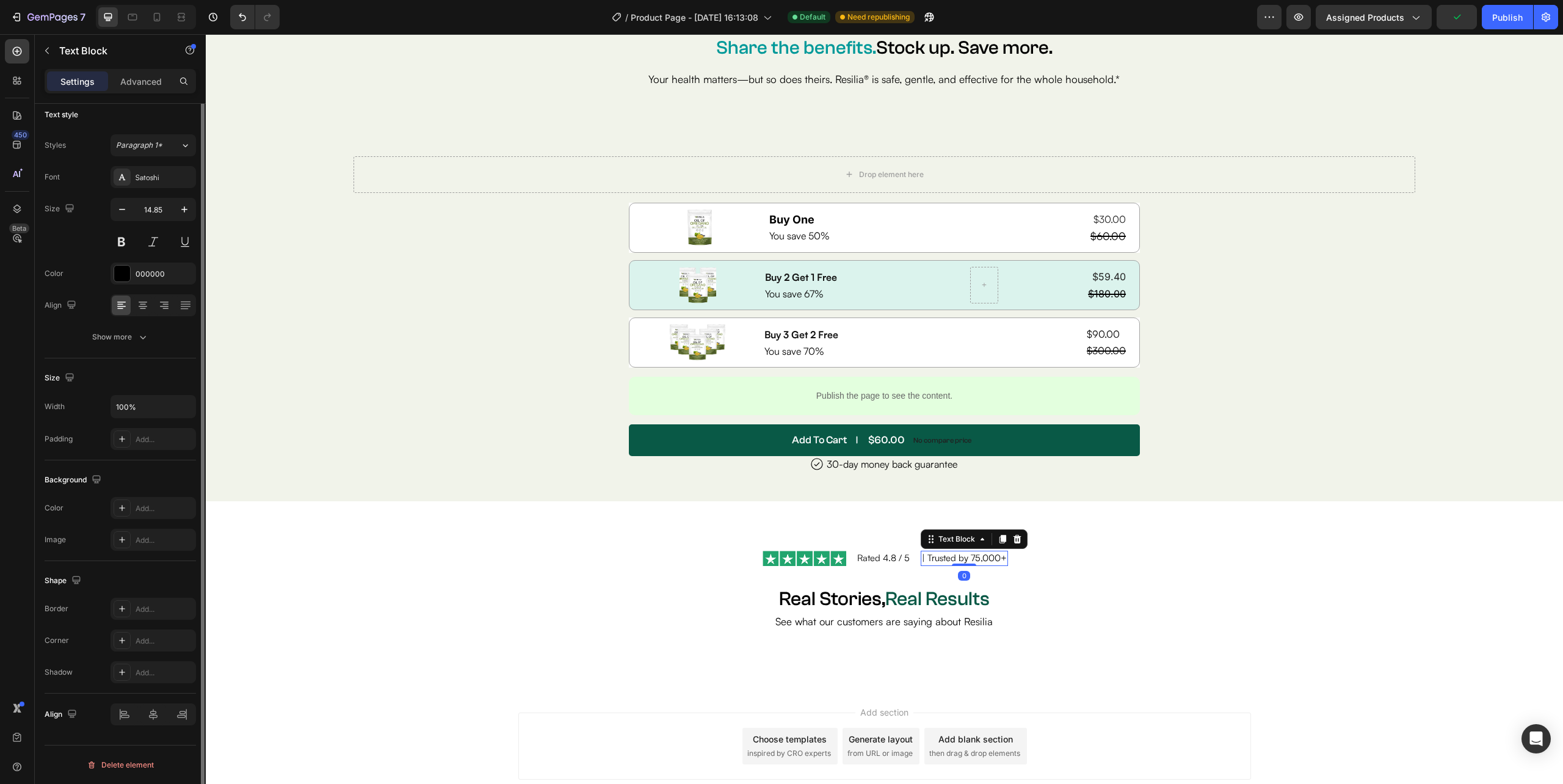
scroll to position [0, 0]
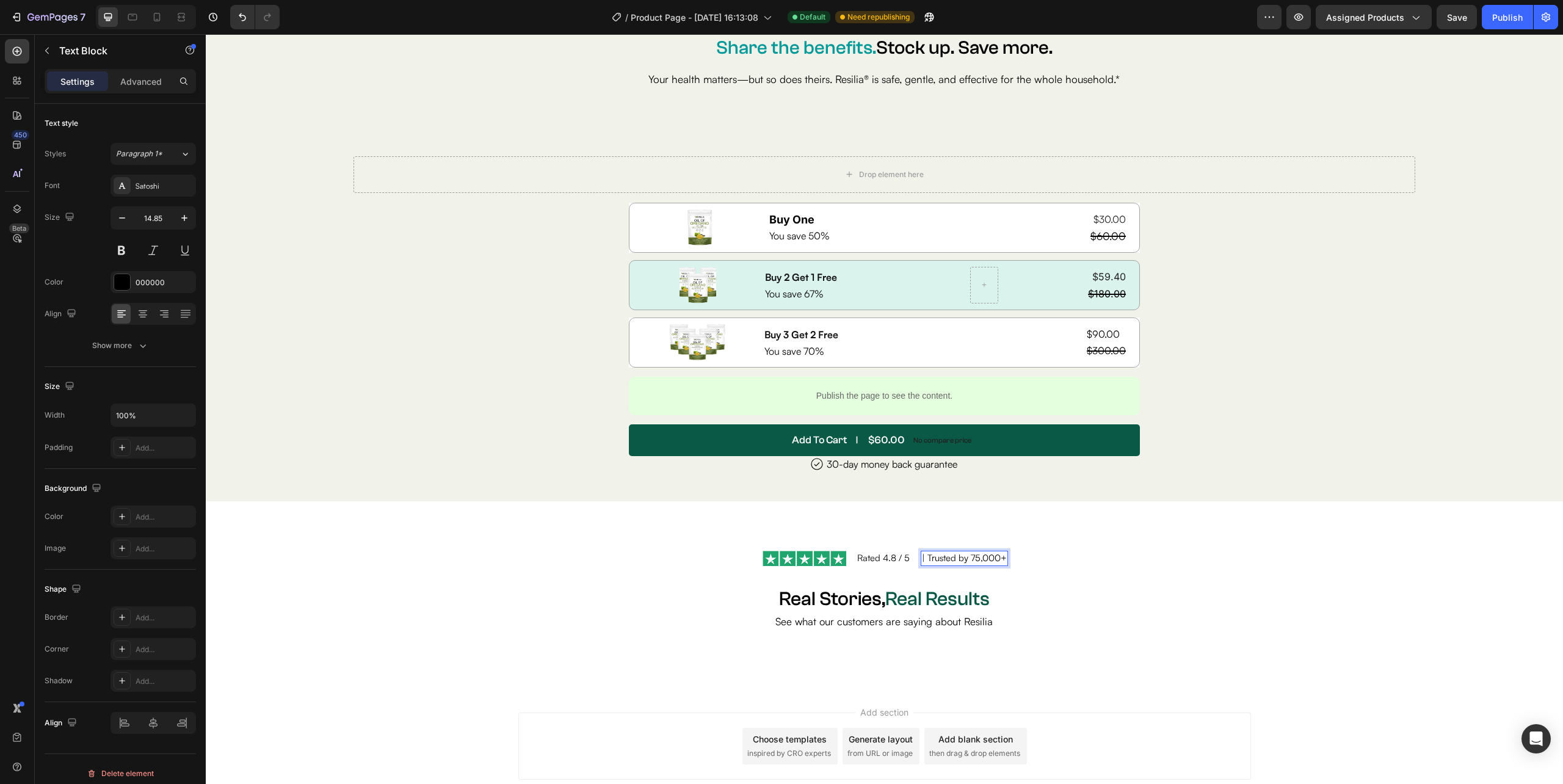
click at [922, 556] on p "| Trusted by 75,000+" at bounding box center [964, 558] width 85 height 13
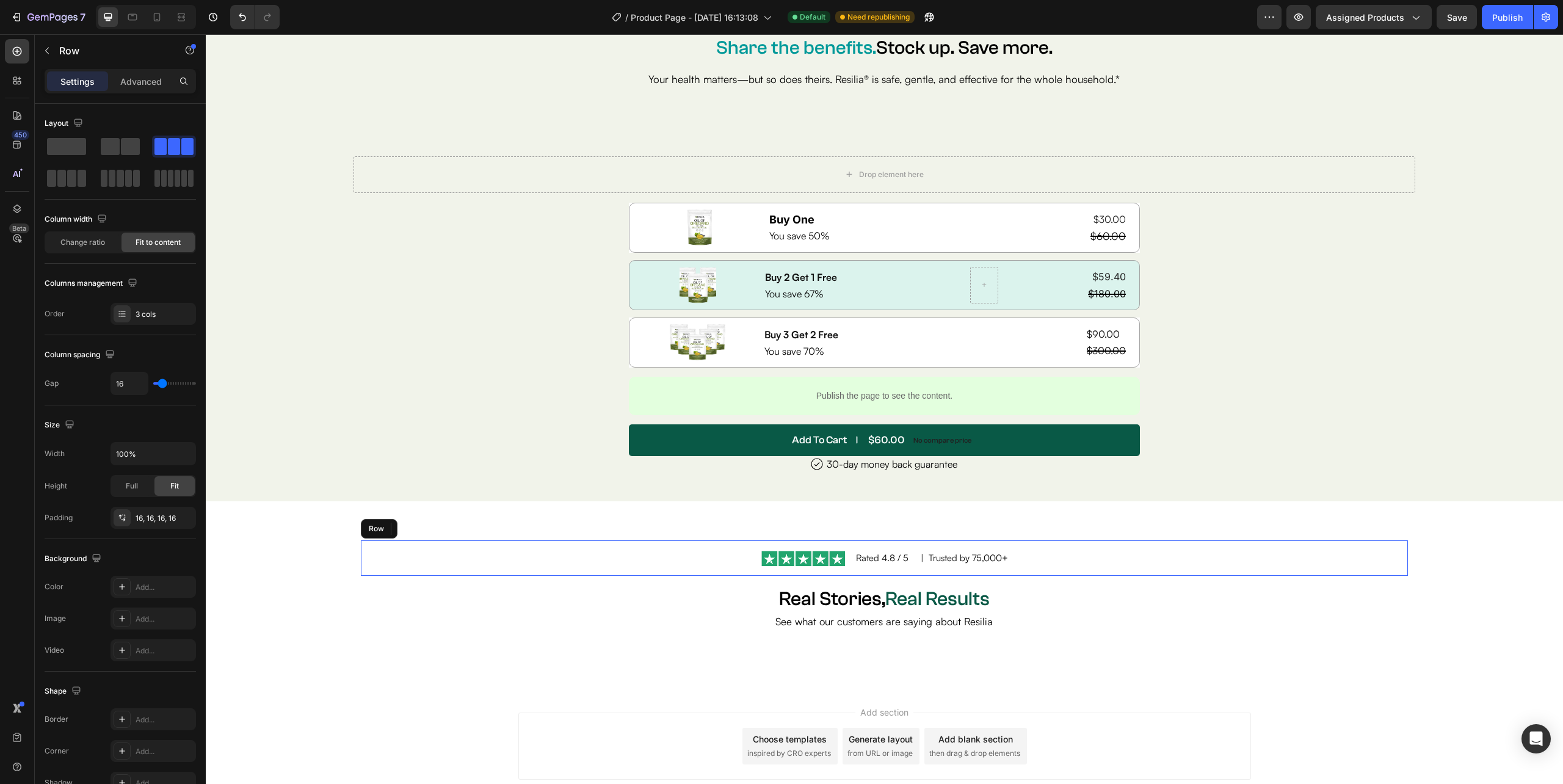
click at [1078, 568] on div "Image Rated 4.8 / 5 Text Block | Trusted by 75,000+ Text Block 0 Row" at bounding box center [884, 558] width 1046 height 35
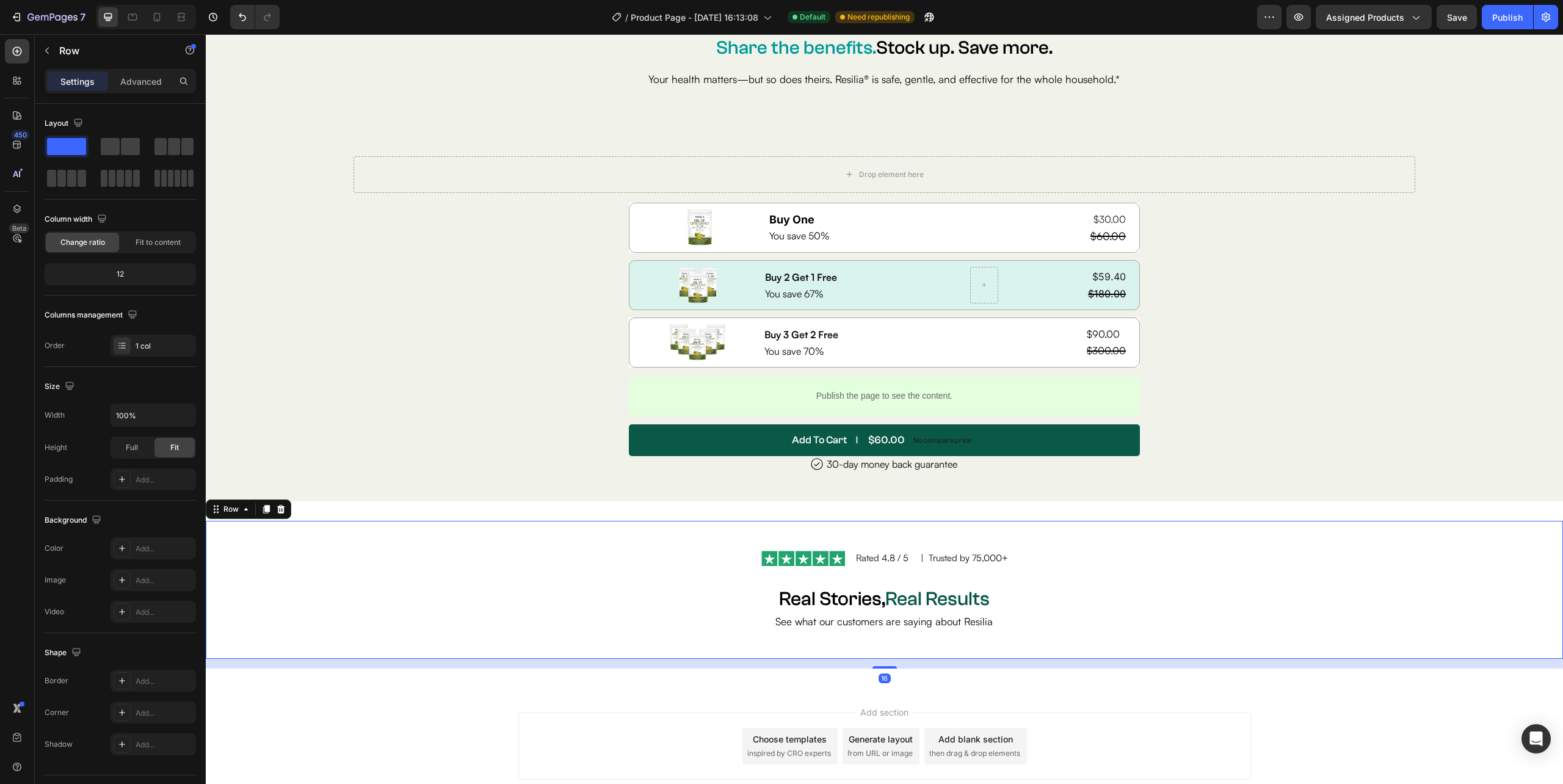
click at [1453, 596] on div "Image Rated 4.8 / 5 Text Block | Trusted by 75,000+ Text Block Row Real Stories…" at bounding box center [884, 589] width 1357 height 137
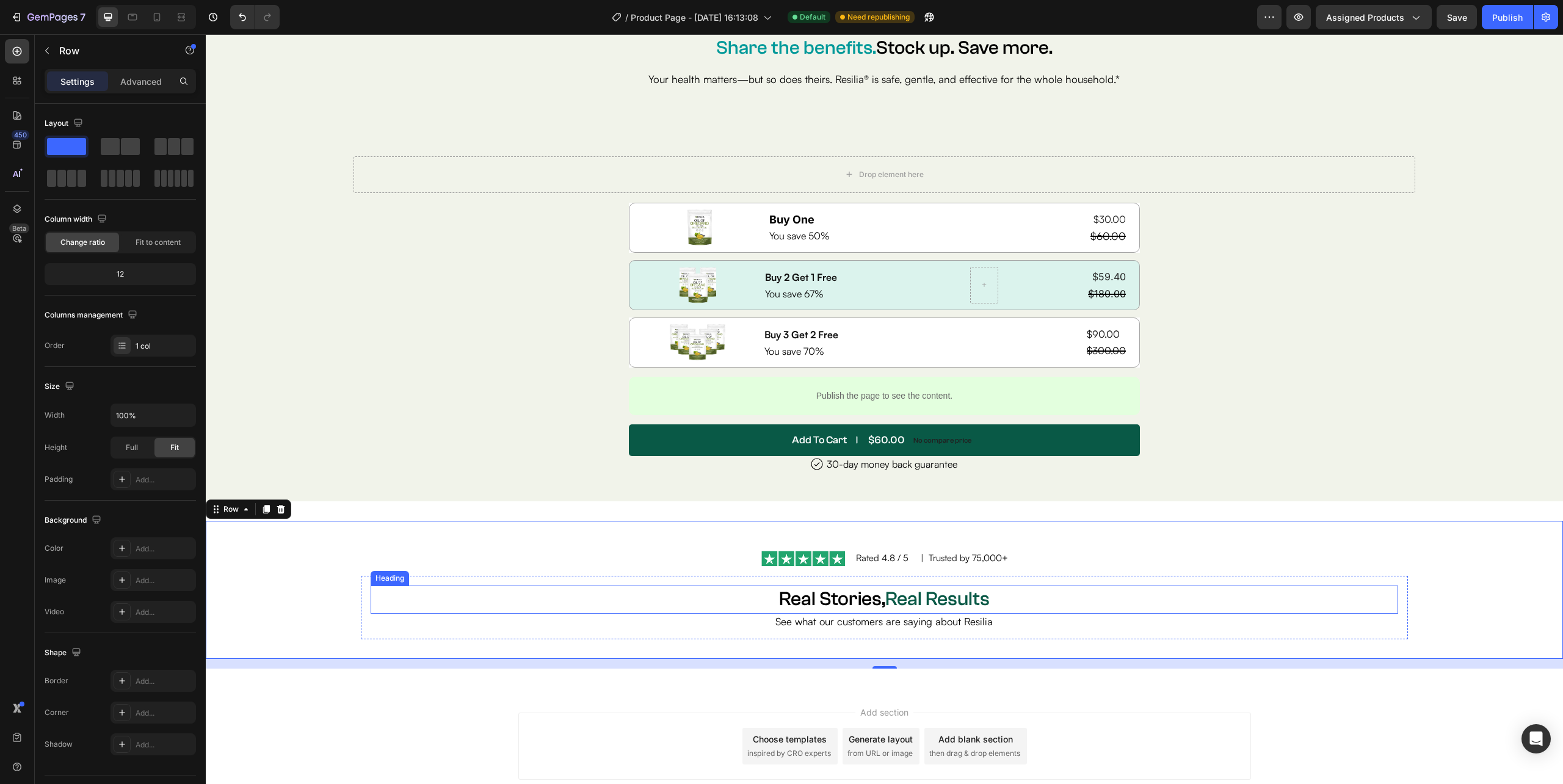
click at [848, 608] on h2 "Real Stories, Real Results" at bounding box center [884, 599] width 1027 height 28
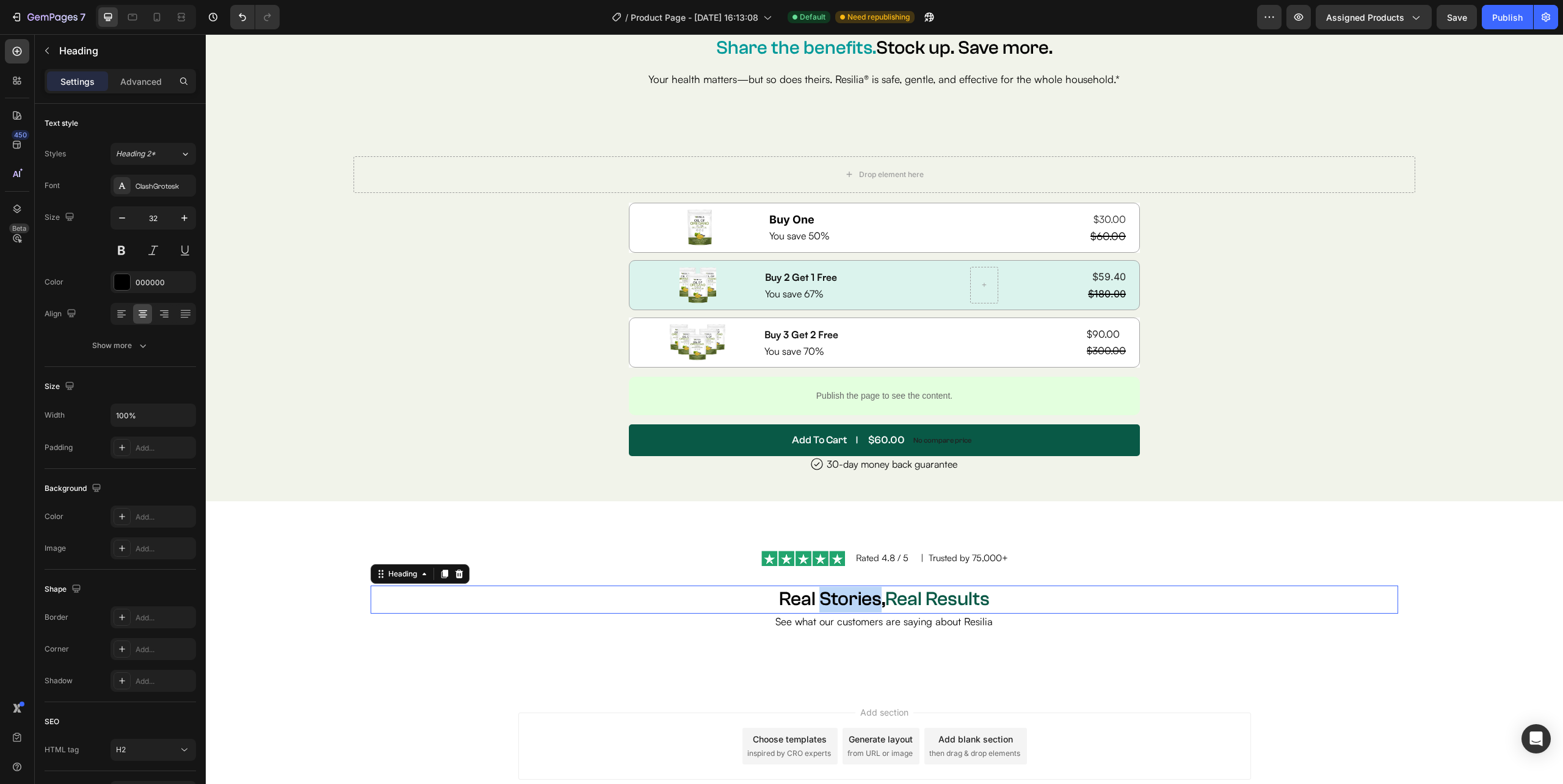
click at [848, 608] on h2 "Real Stories, Real Results" at bounding box center [884, 599] width 1027 height 28
click at [848, 608] on p "Real Stories, Real Results" at bounding box center [884, 600] width 1024 height 26
click at [848, 602] on p "They Felt the Shift. You Will Too." at bounding box center [884, 600] width 1024 height 26
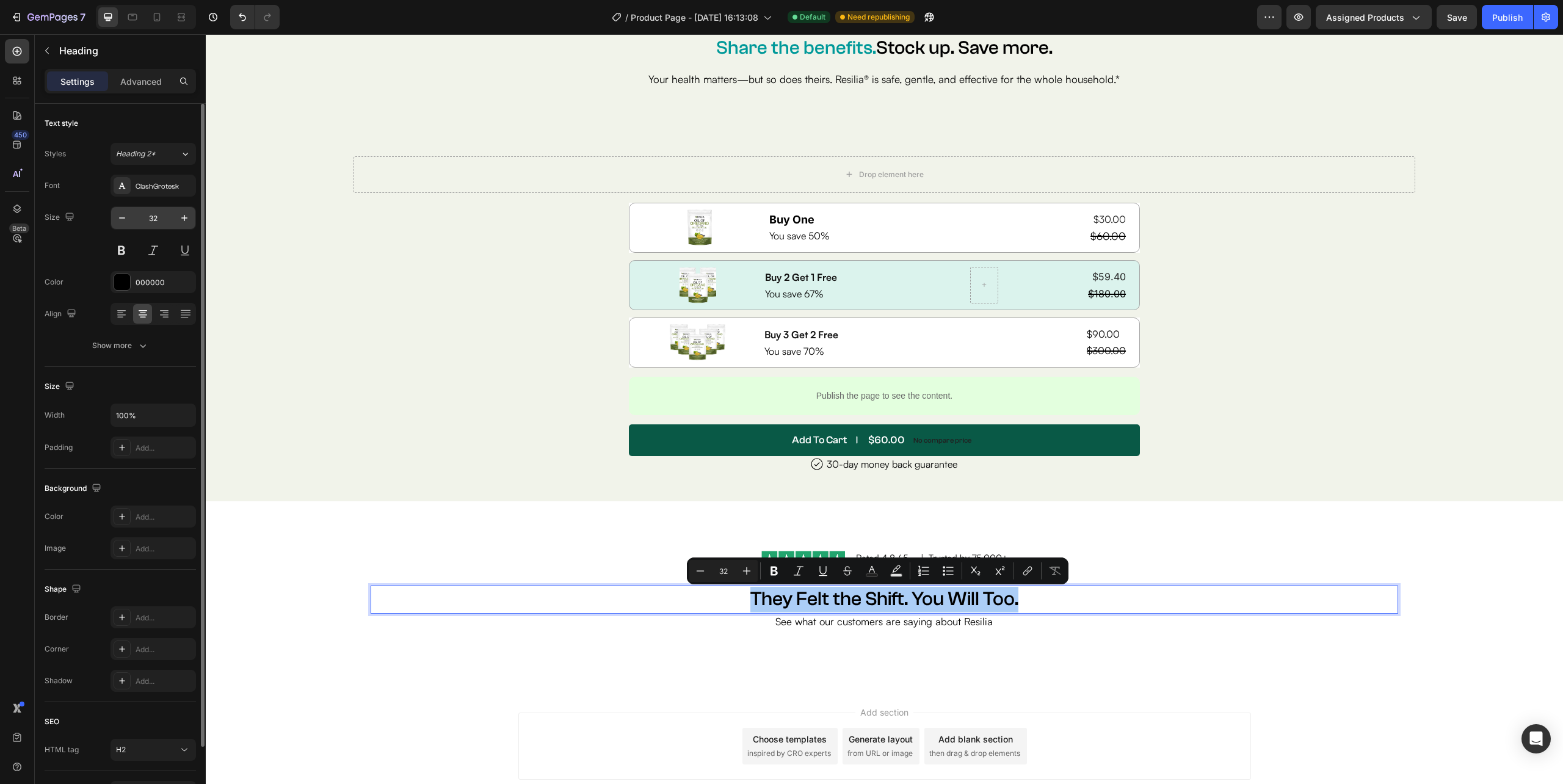
click at [153, 217] on input "32" at bounding box center [153, 217] width 41 height 22
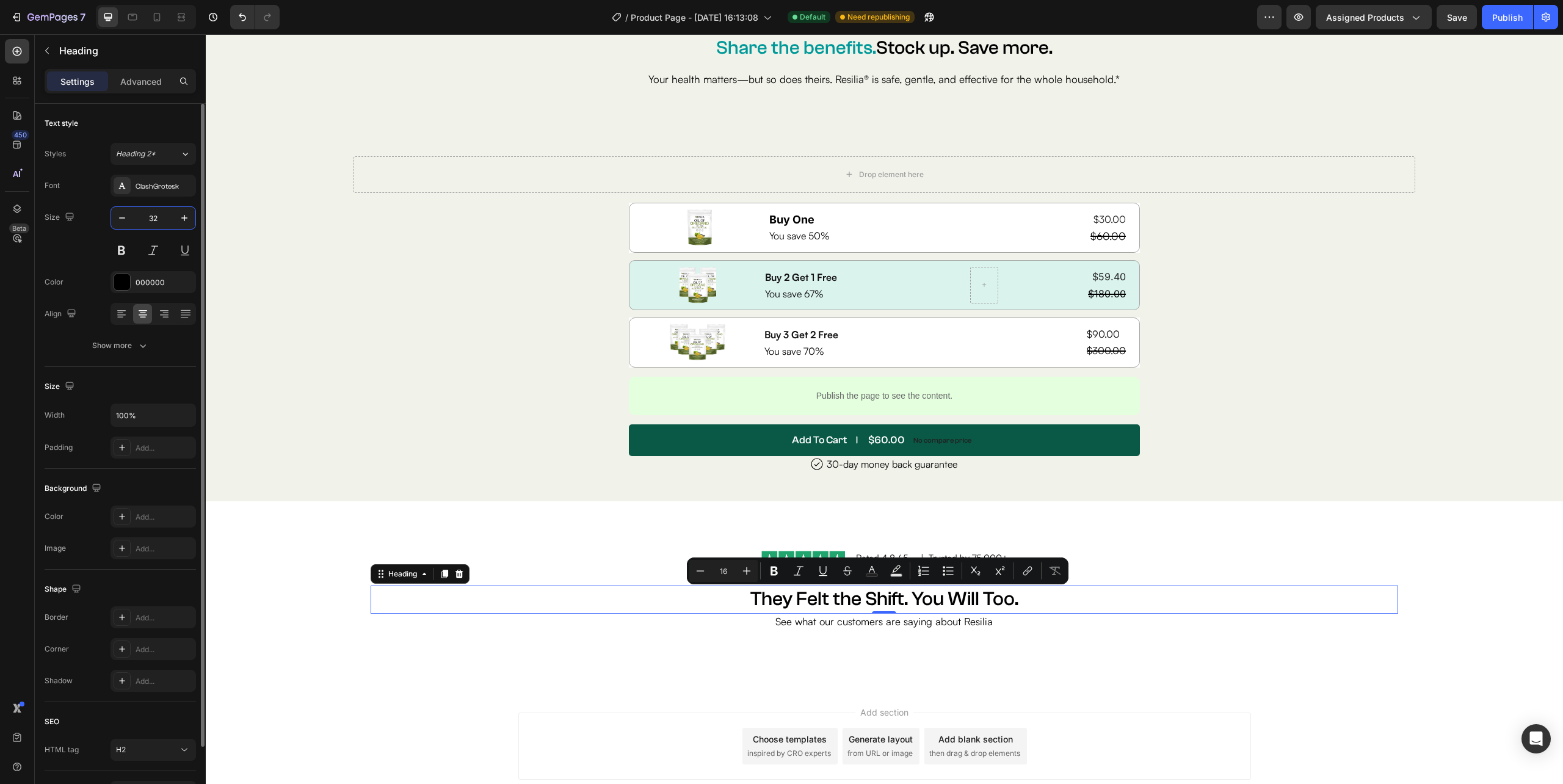
click at [153, 217] on input "32" at bounding box center [153, 217] width 41 height 22
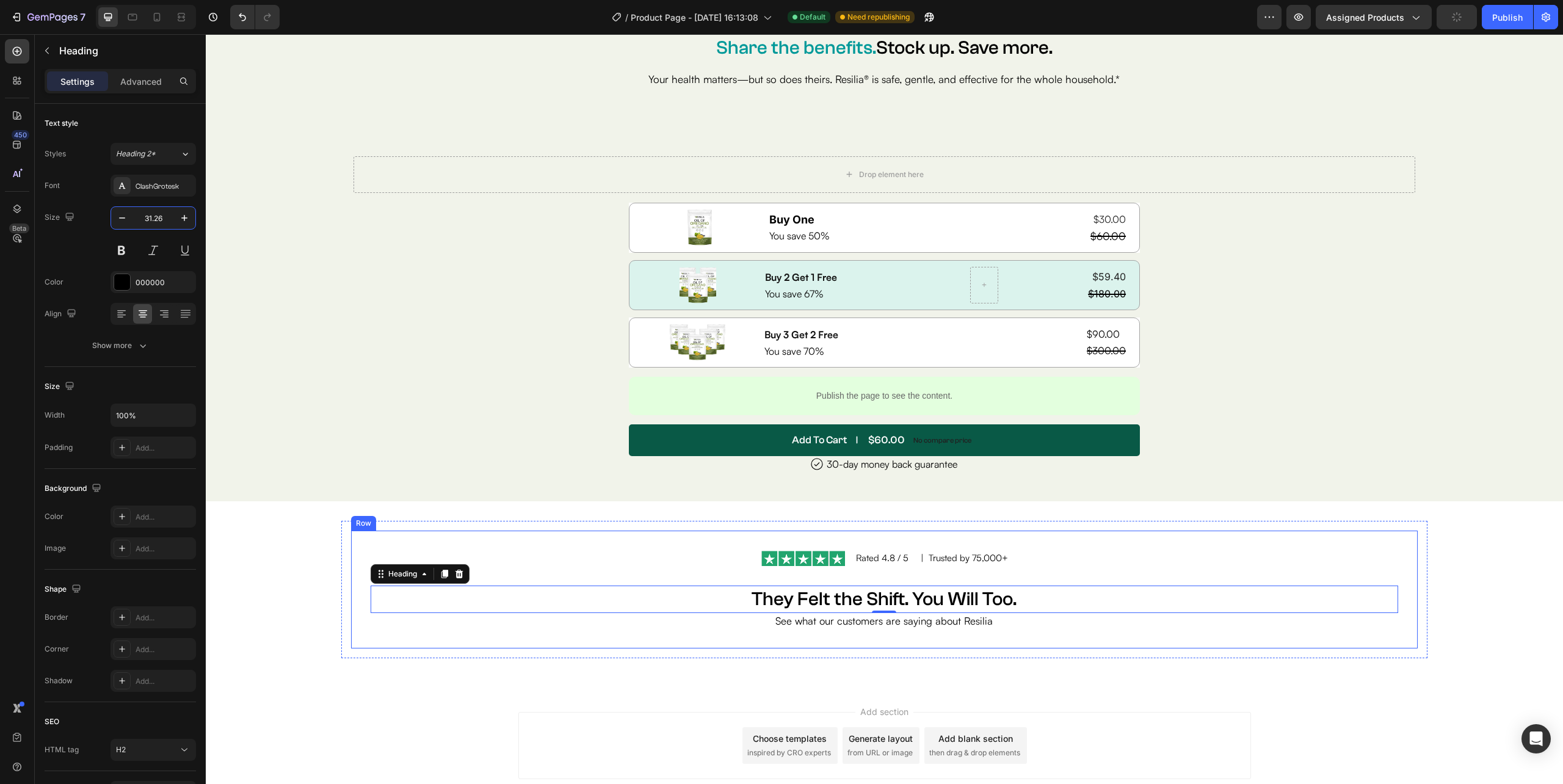
type input "31.26"
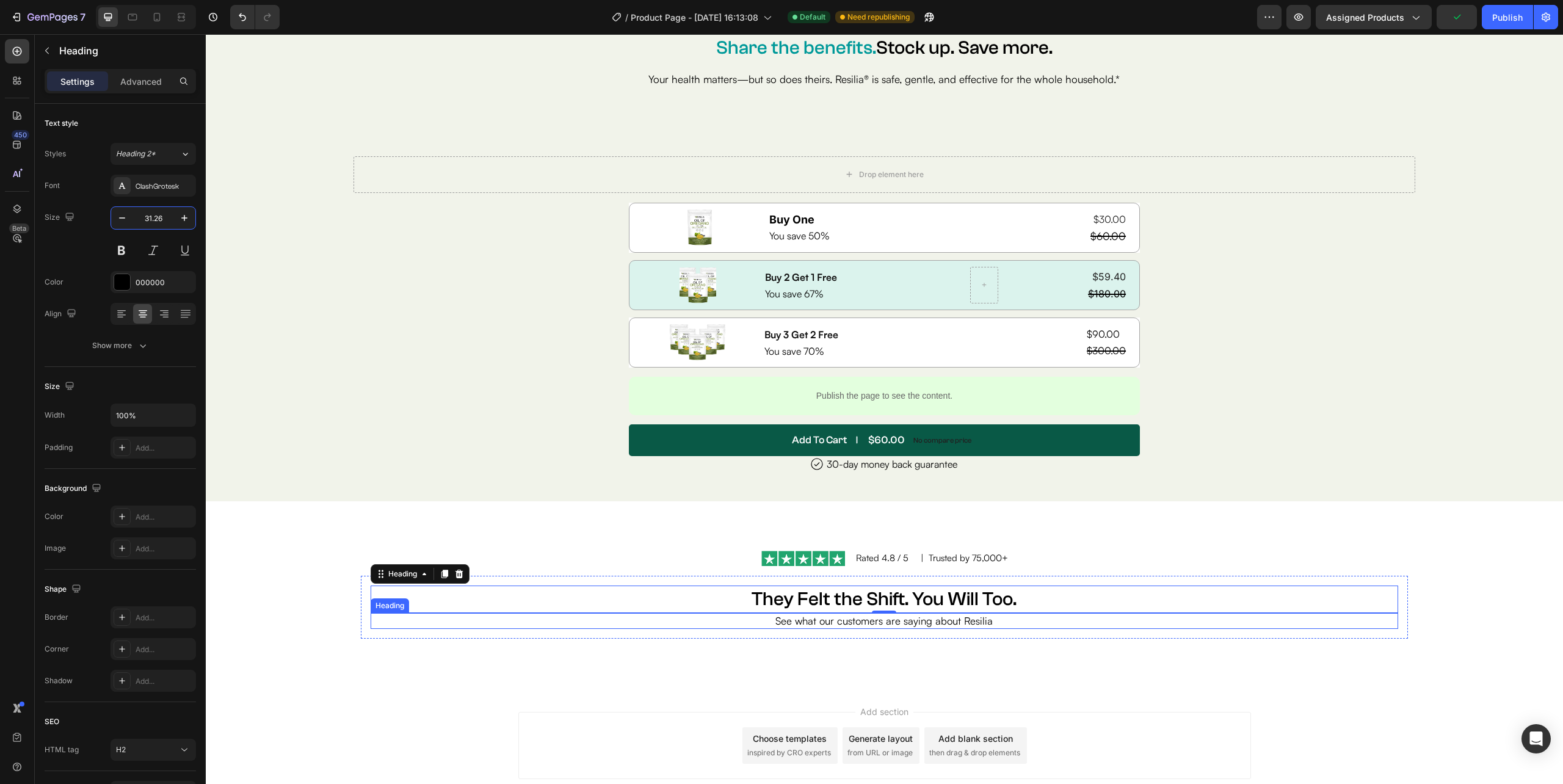
click at [968, 621] on h2 "See what our customers are saying about Resilia" at bounding box center [884, 621] width 1027 height 16
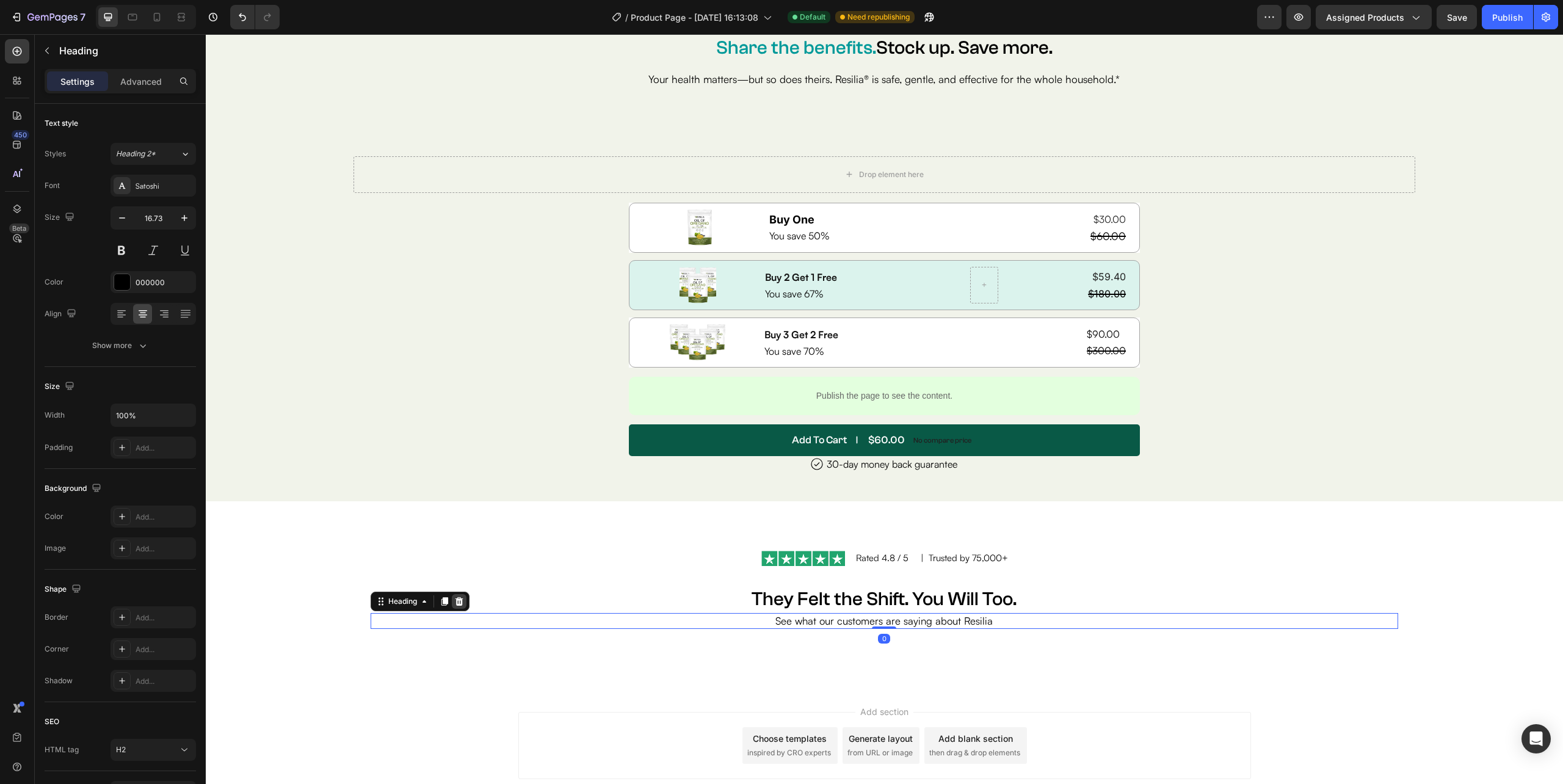
click at [464, 601] on div at bounding box center [459, 601] width 15 height 15
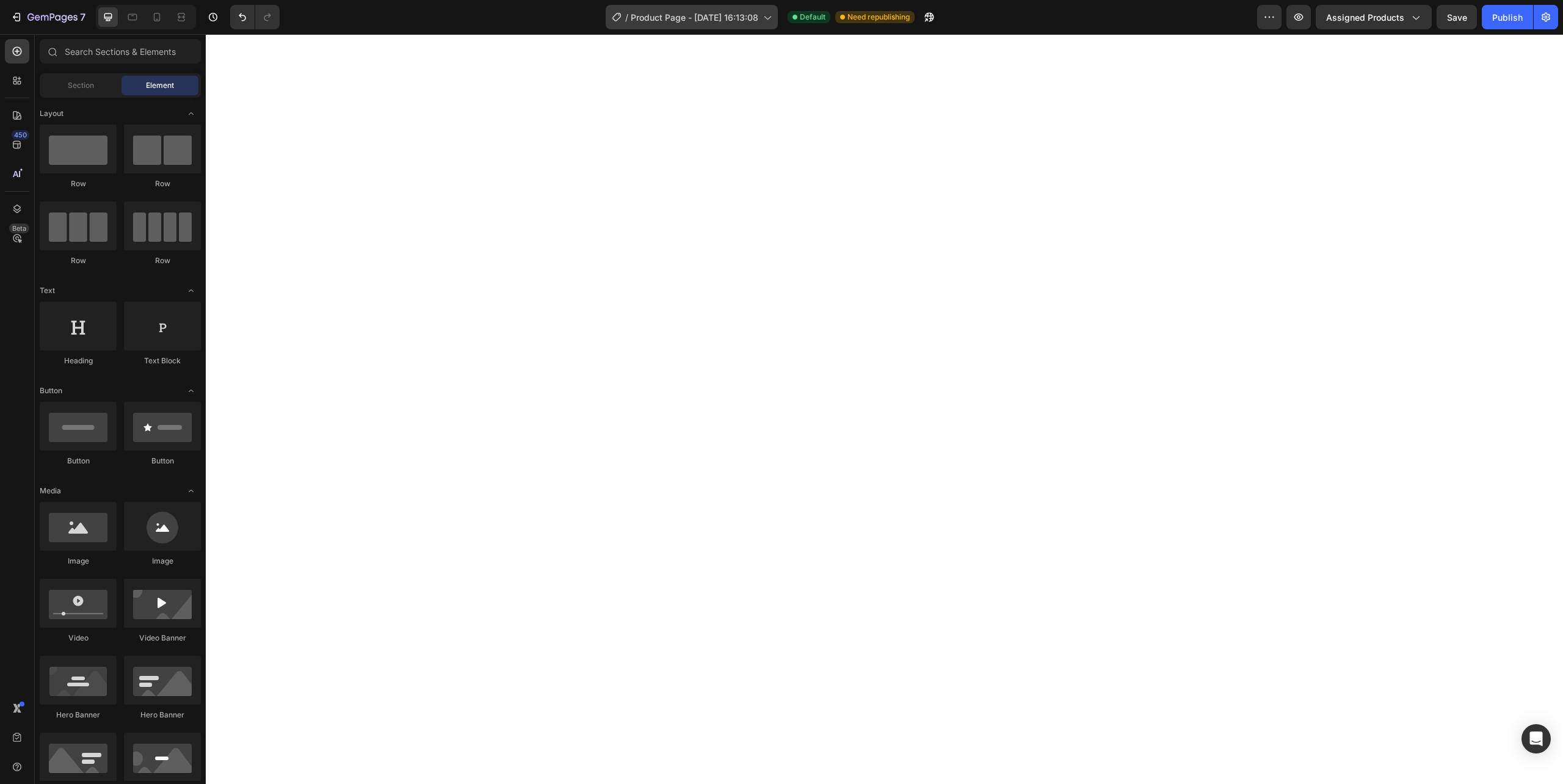
scroll to position [5863, 0]
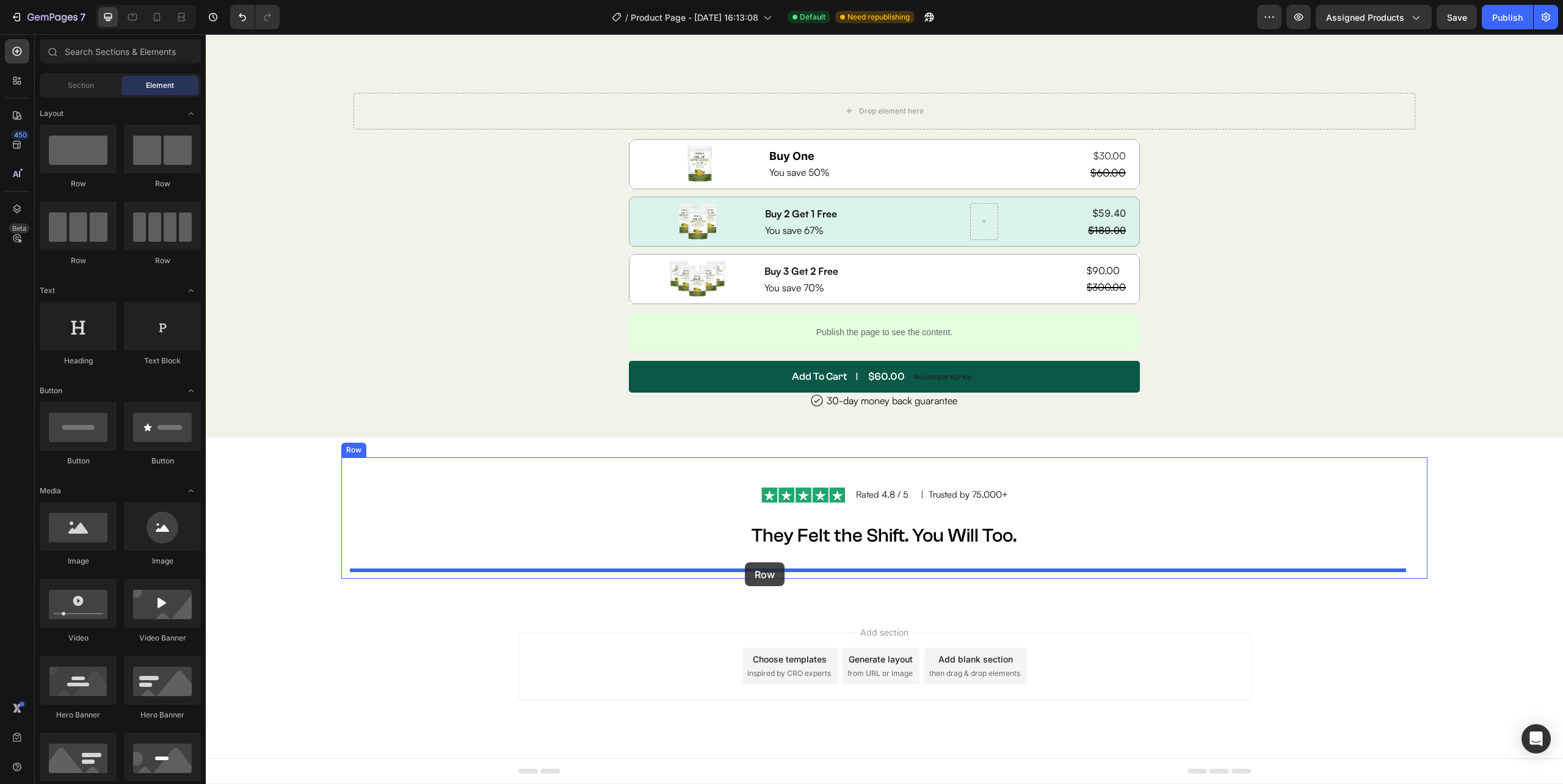
drag, startPoint x: 284, startPoint y: 186, endPoint x: 744, endPoint y: 562, distance: 594.1
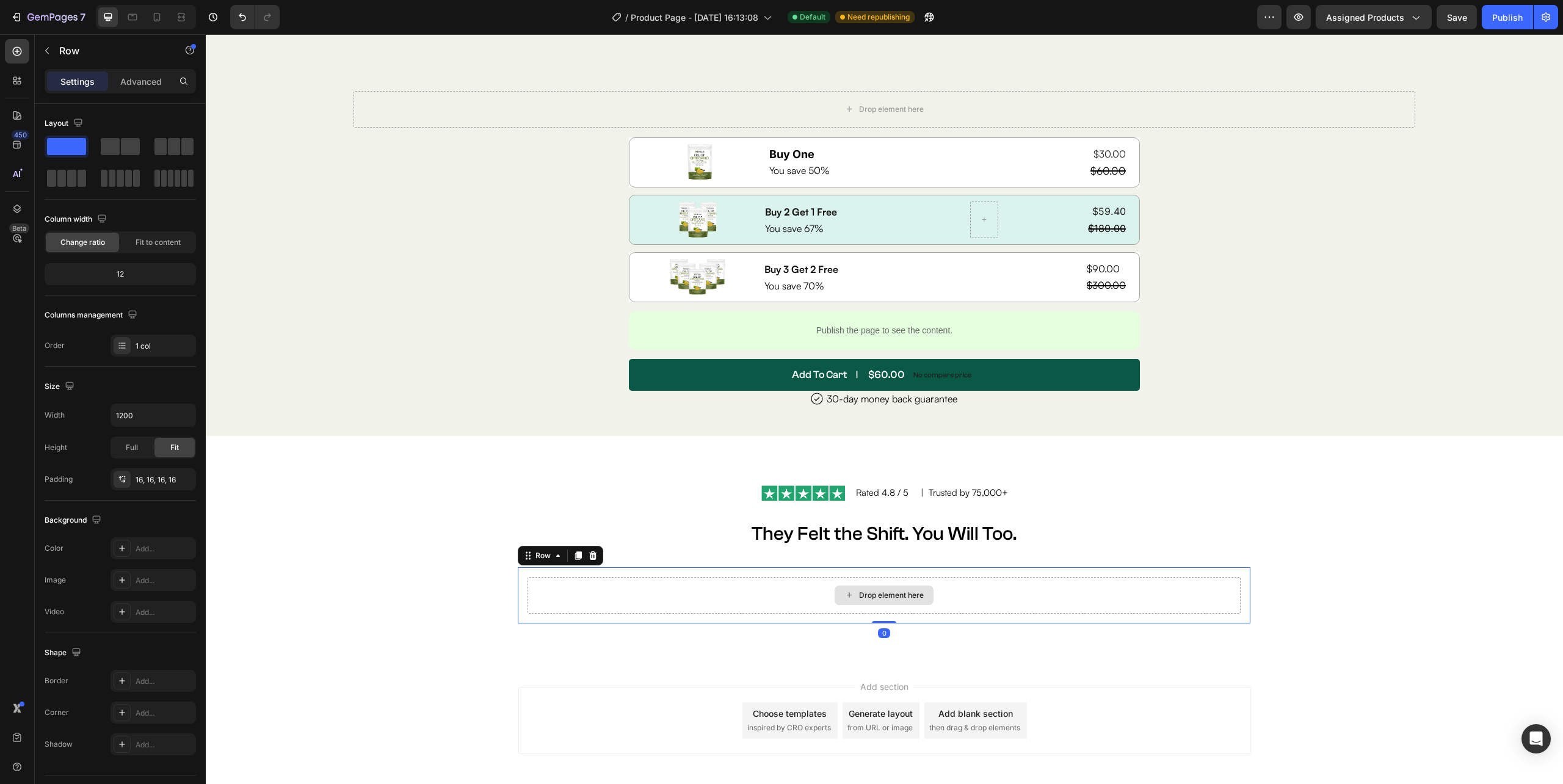
click at [621, 592] on div "Drop element here" at bounding box center [884, 595] width 713 height 36
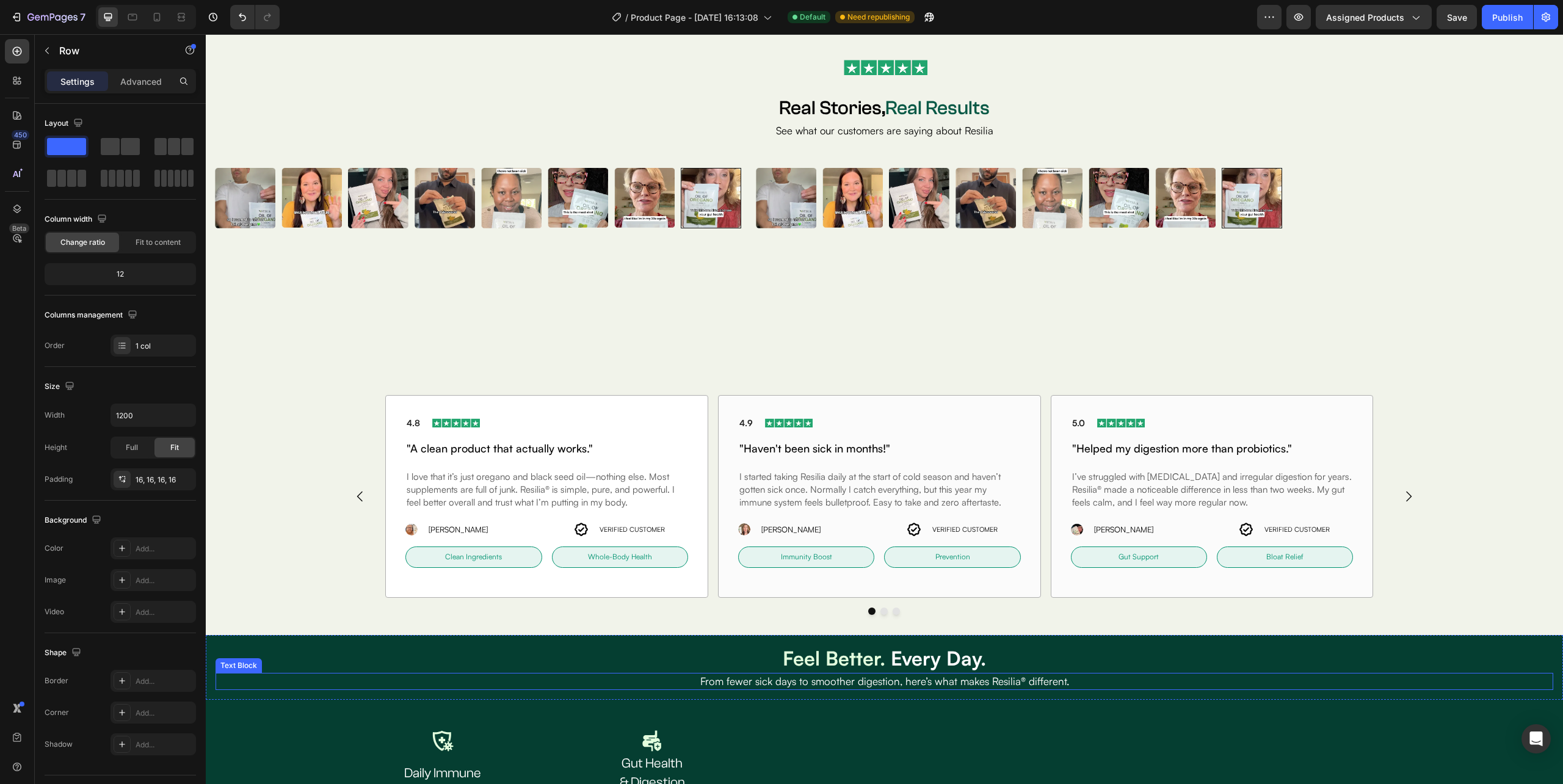
scroll to position [1631, 0]
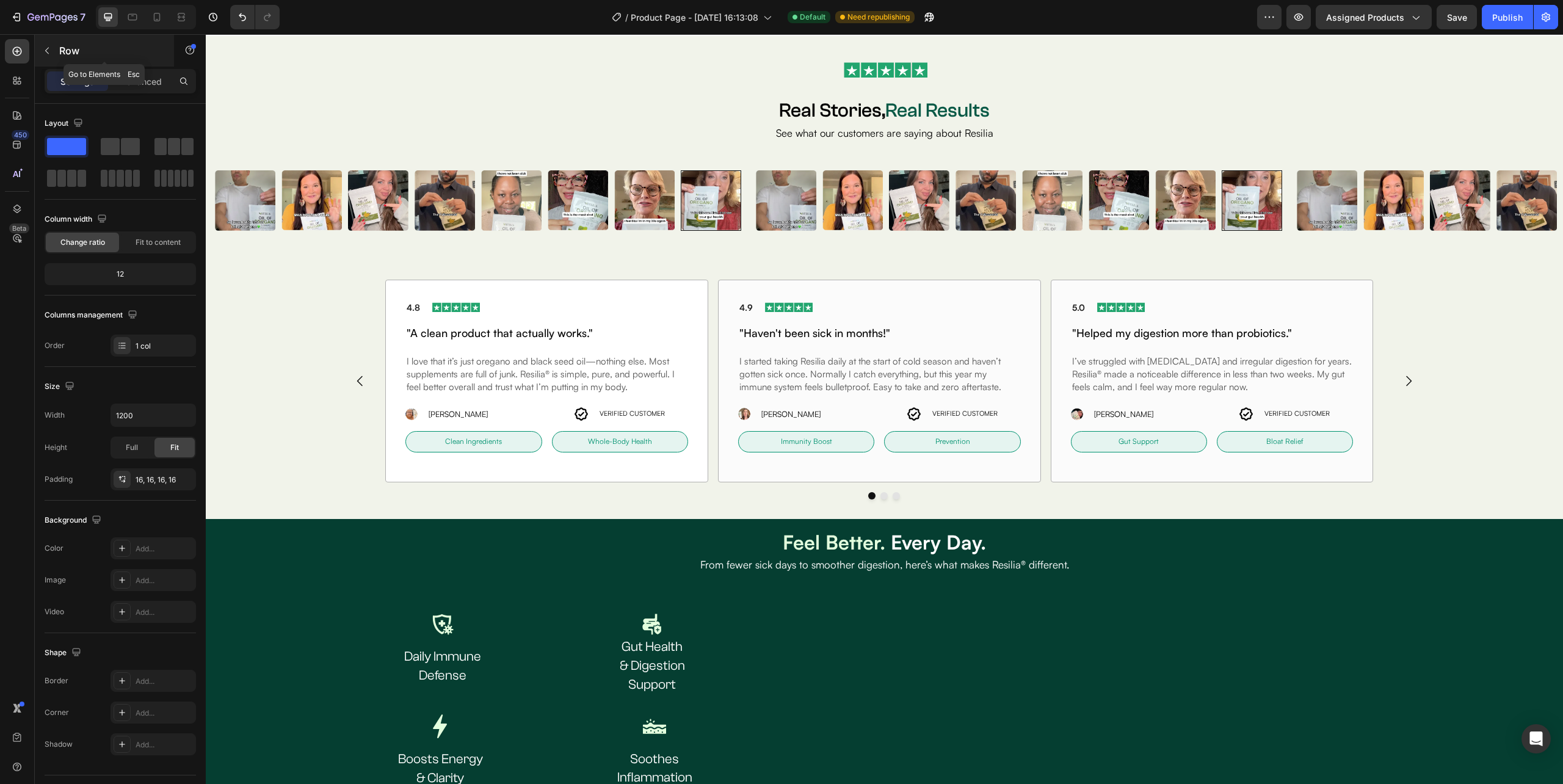
click at [45, 46] on icon "button" at bounding box center [47, 50] width 10 height 10
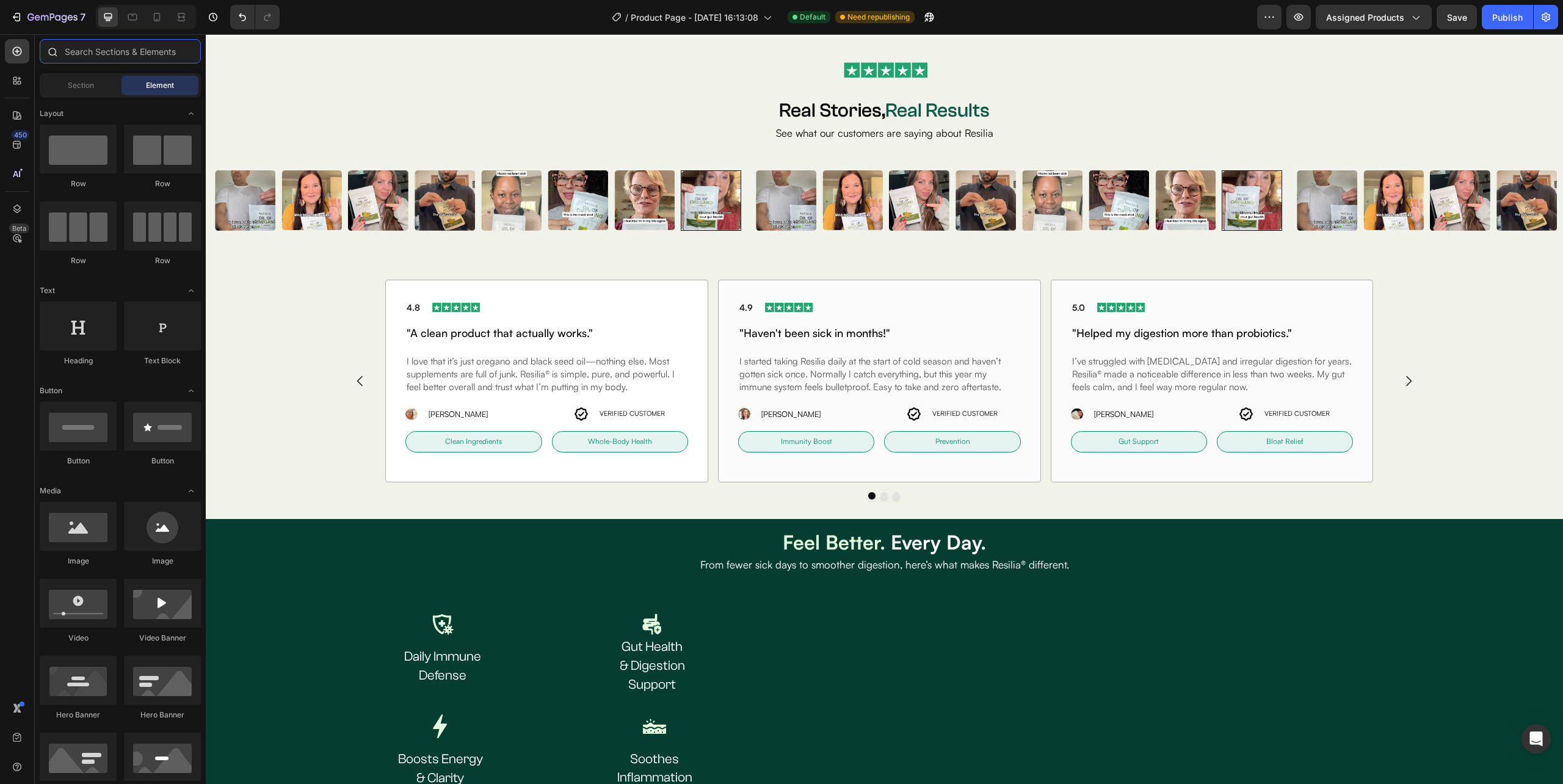
click at [103, 54] on input "text" at bounding box center [120, 51] width 161 height 24
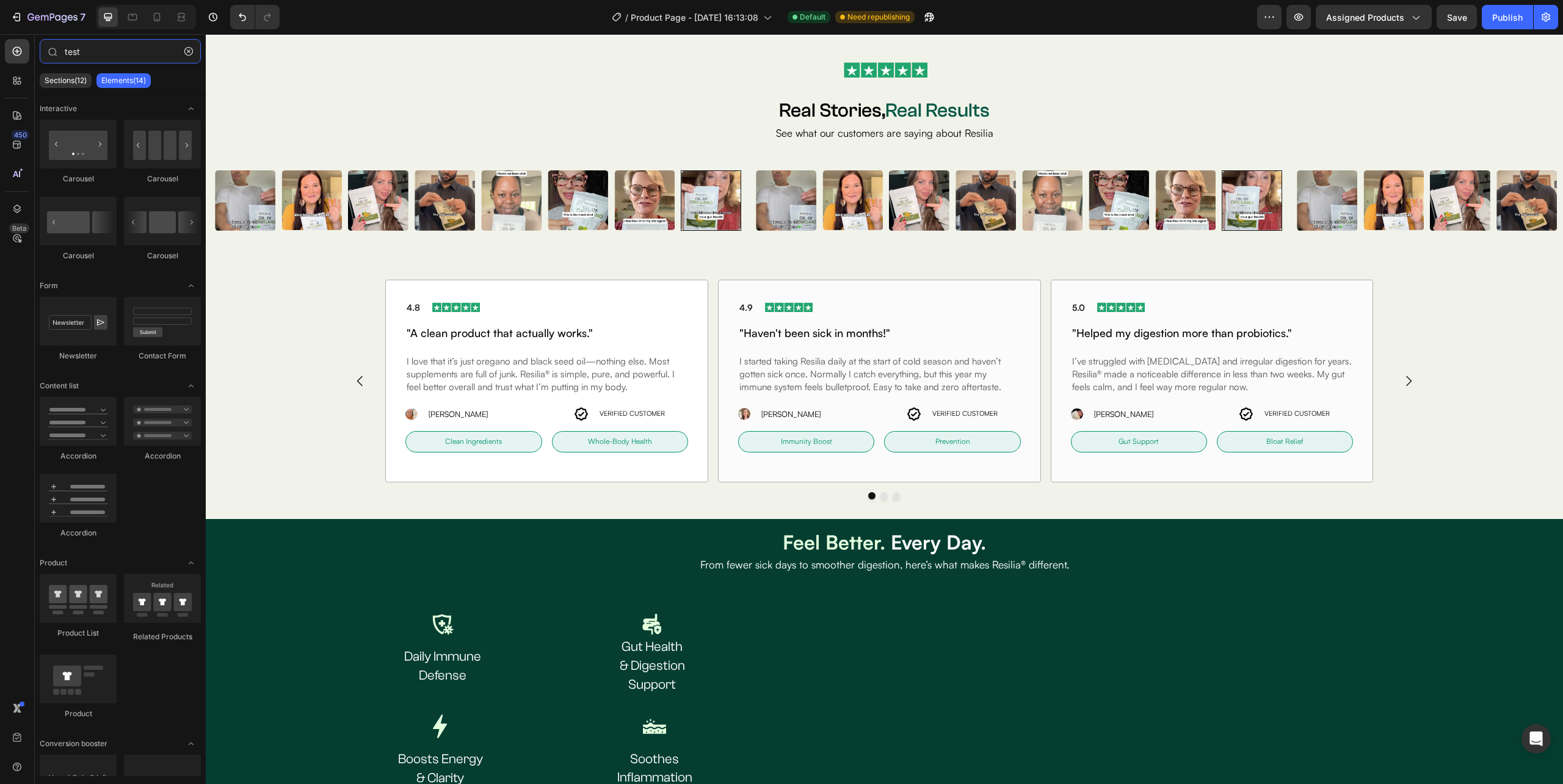
type input "test"
click at [53, 72] on div "Sections(12) Elements(14)" at bounding box center [120, 80] width 171 height 24
click at [59, 74] on div "Sections(12)" at bounding box center [66, 80] width 52 height 15
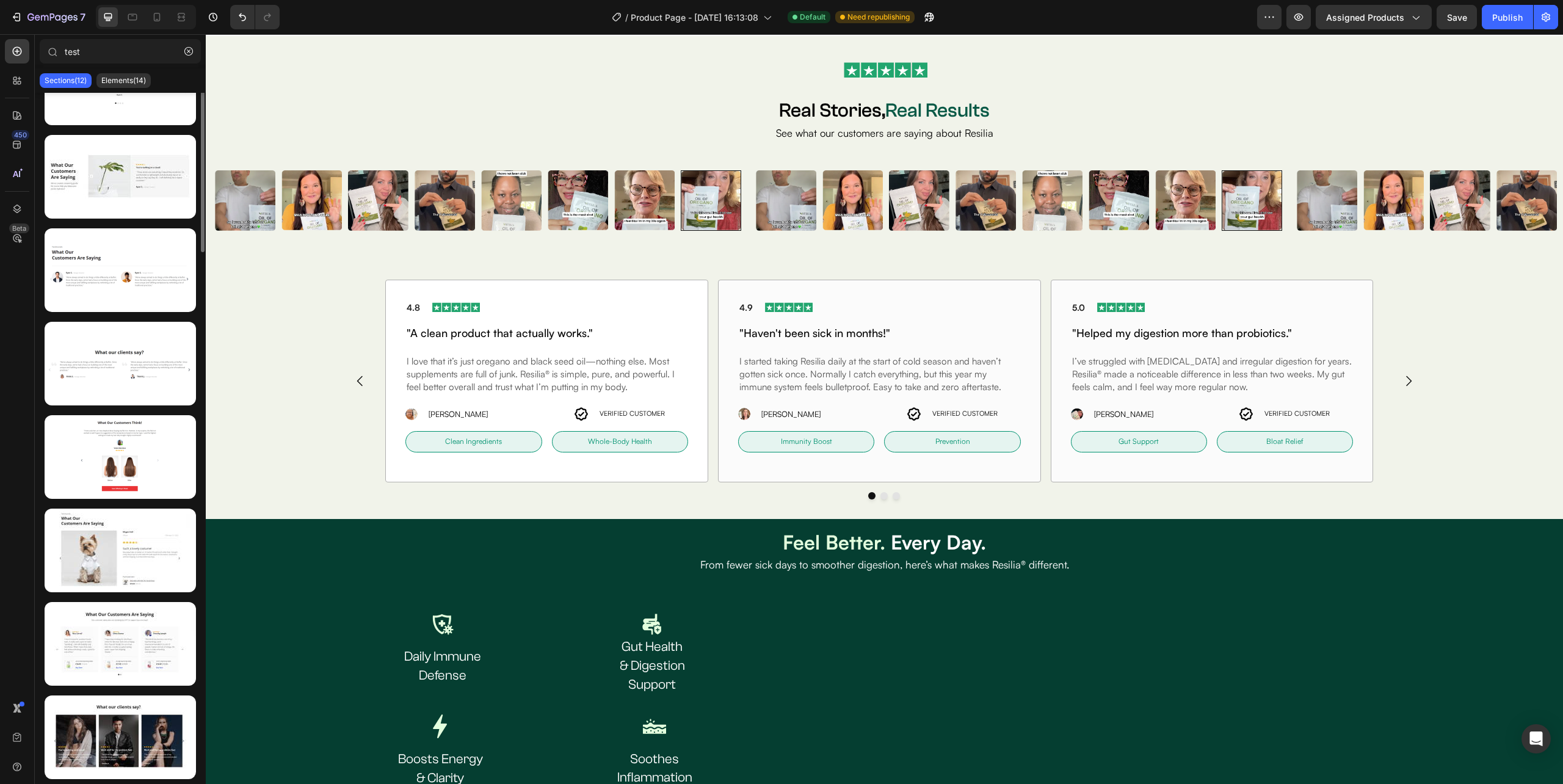
scroll to position [0, 0]
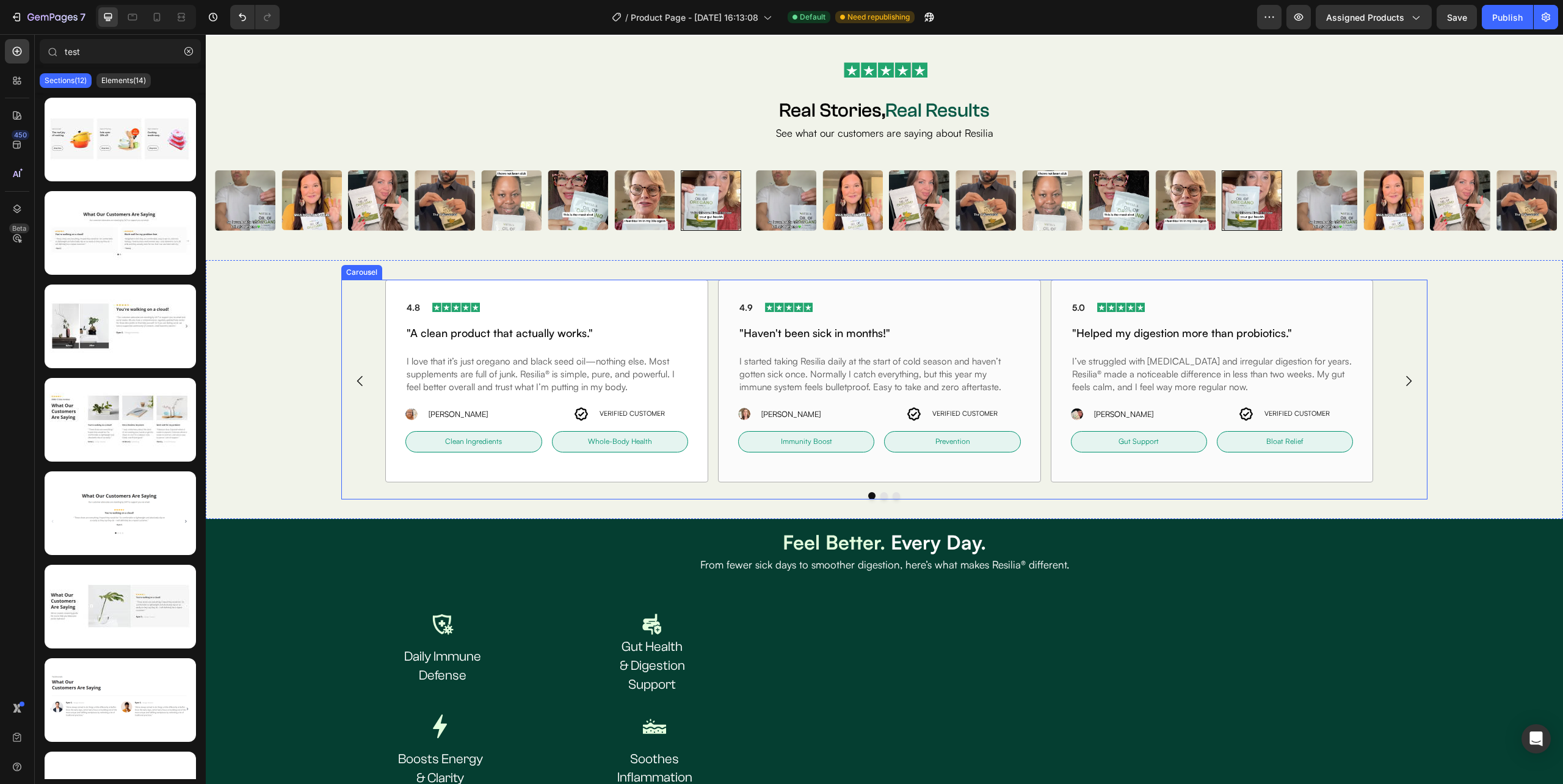
click at [371, 329] on div "4.8 Text block Image Row "A clean product that actually works." Heading I love …" at bounding box center [884, 380] width 1086 height 202
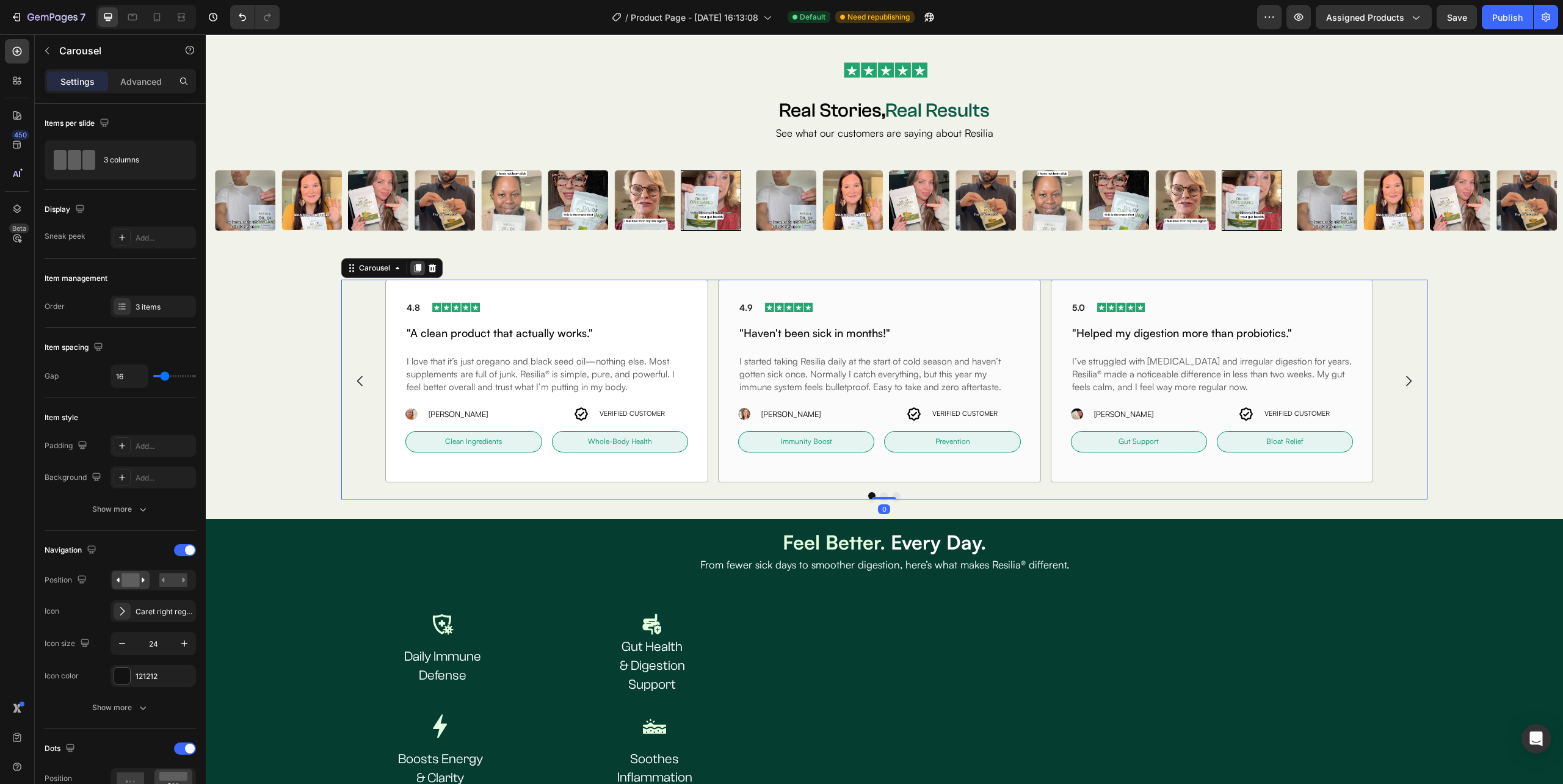
click at [417, 275] on div at bounding box center [418, 268] width 15 height 15
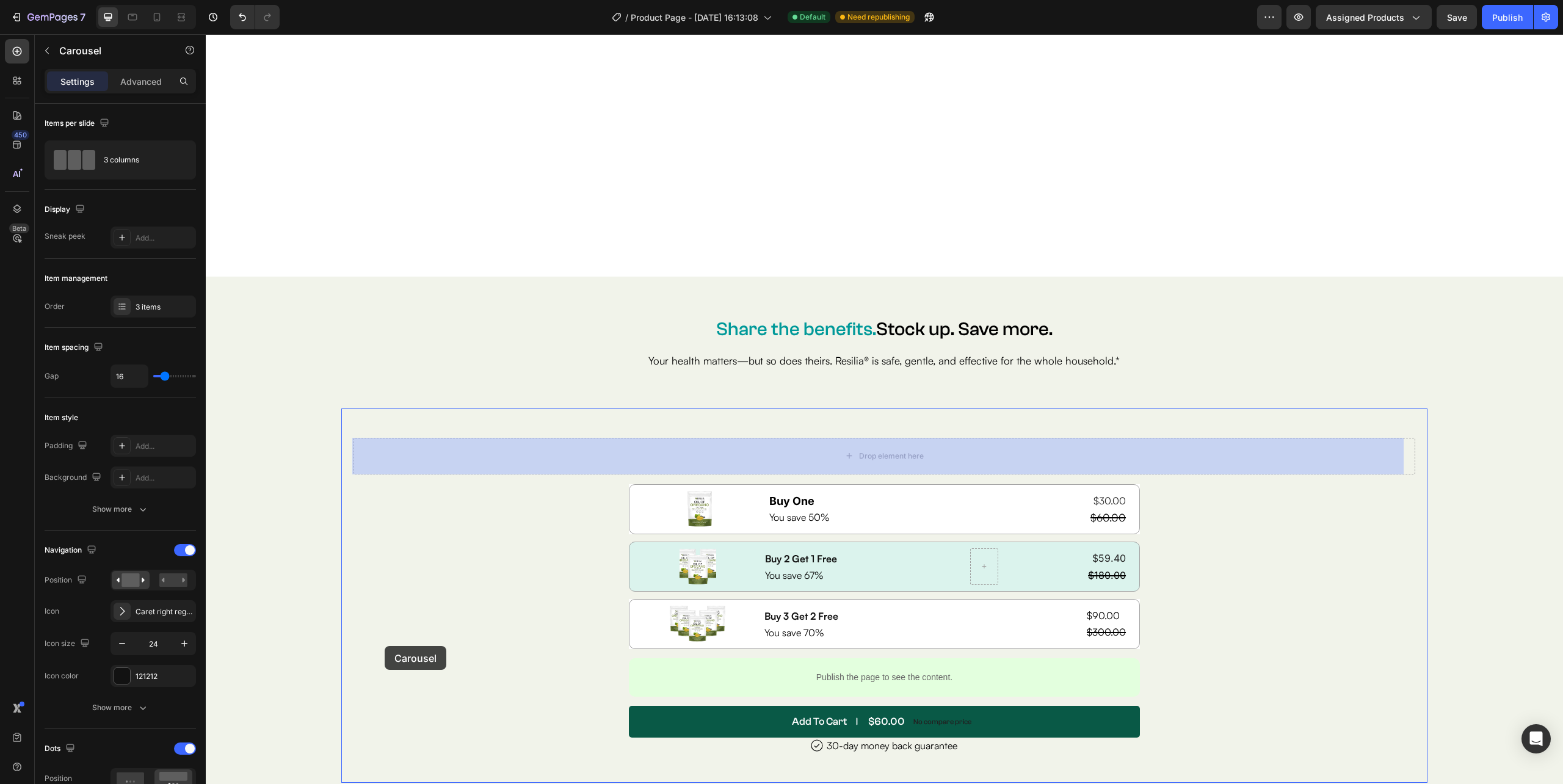
scroll to position [5944, 0]
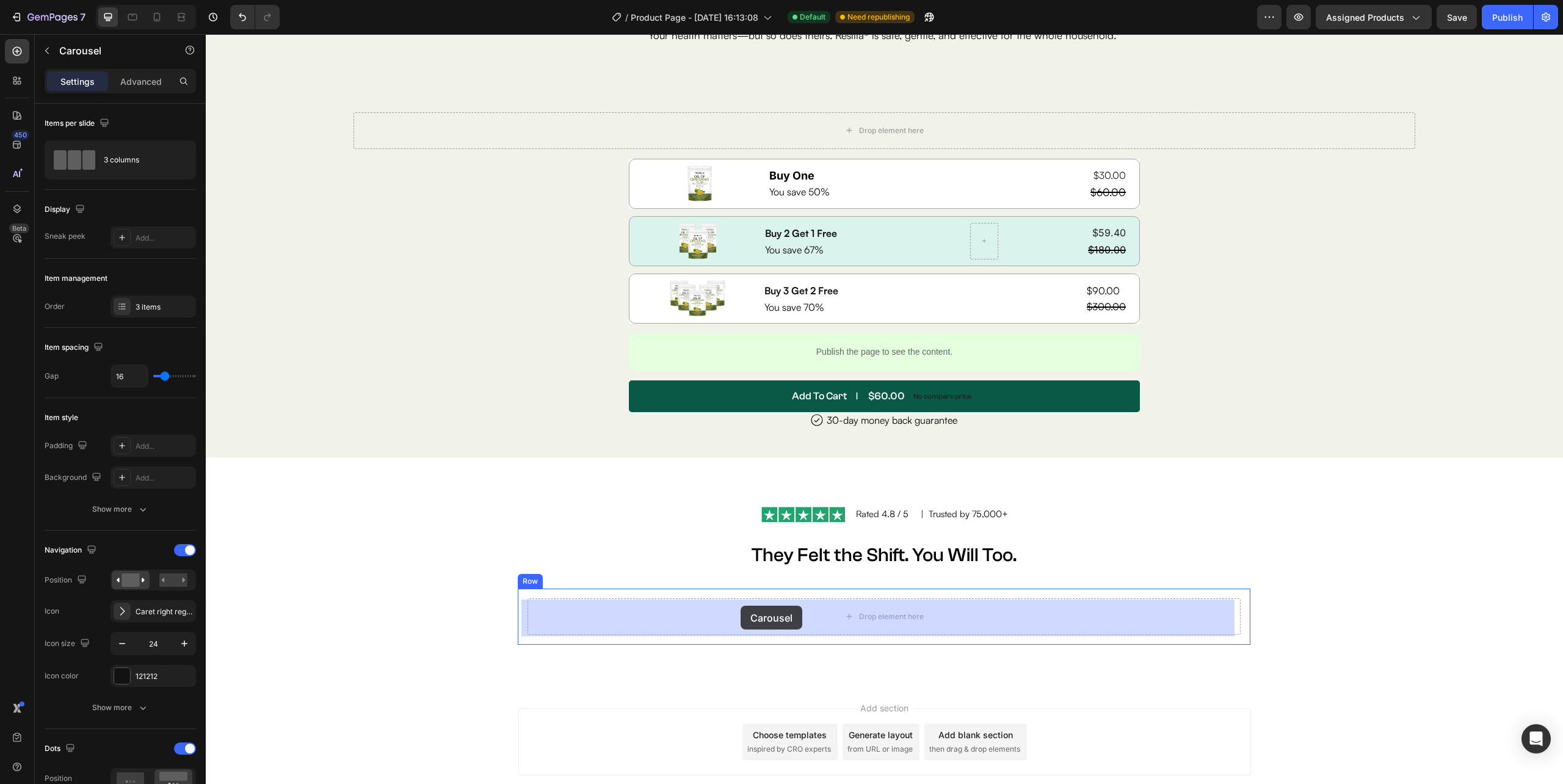
drag, startPoint x: 367, startPoint y: 491, endPoint x: 741, endPoint y: 605, distance: 391.0
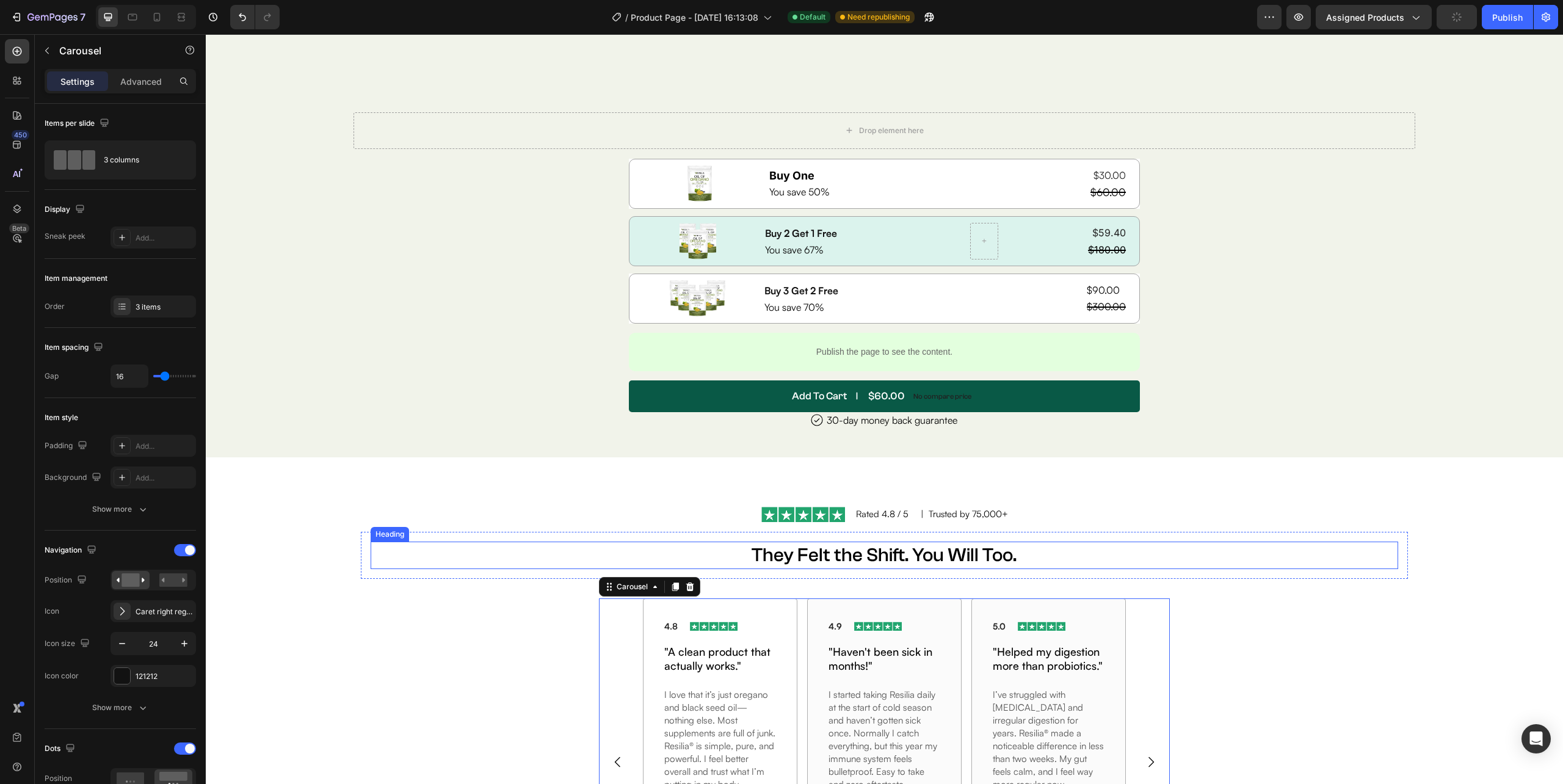
scroll to position [6269, 0]
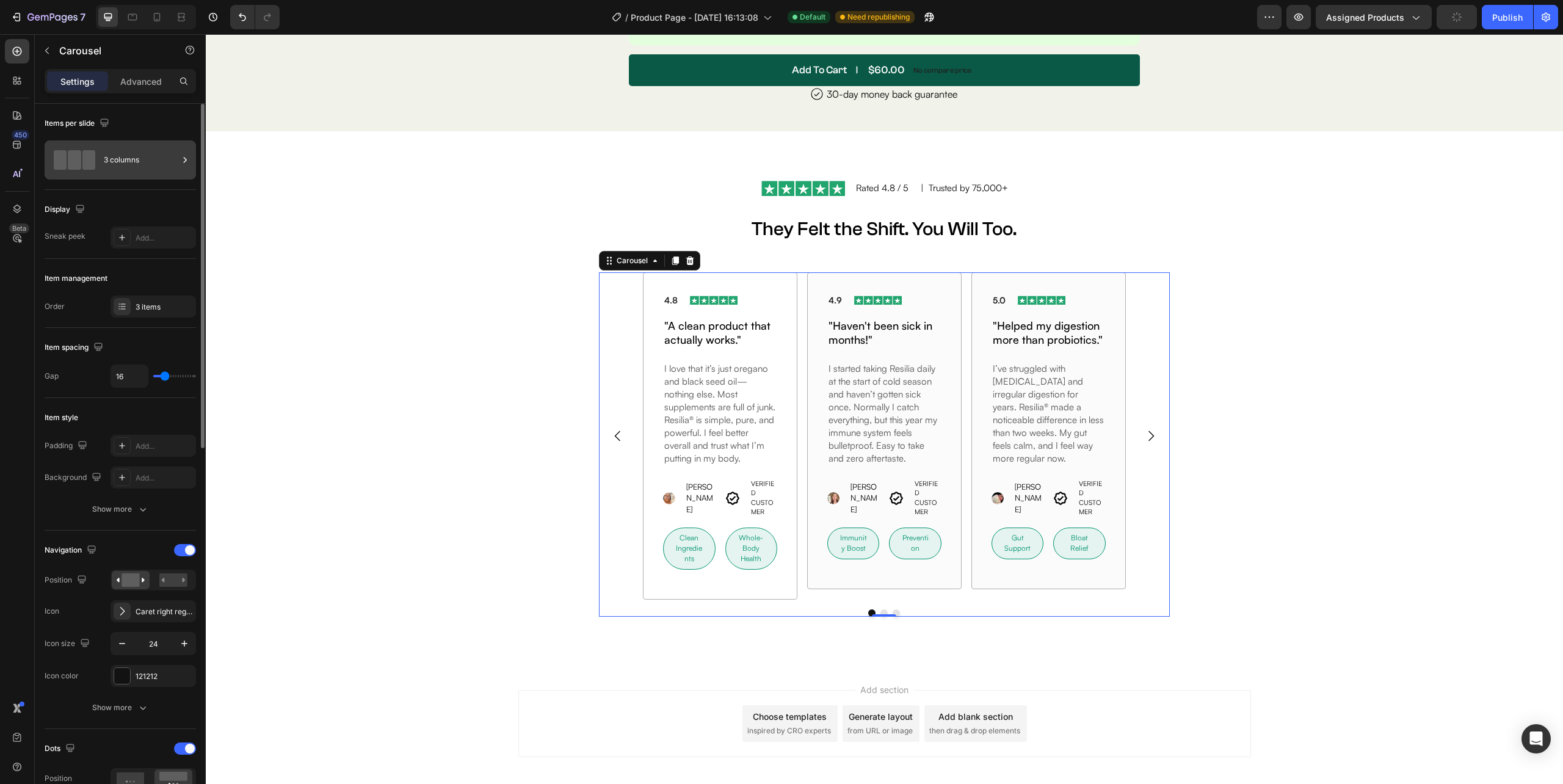
click at [137, 163] on div "3 columns" at bounding box center [141, 160] width 74 height 28
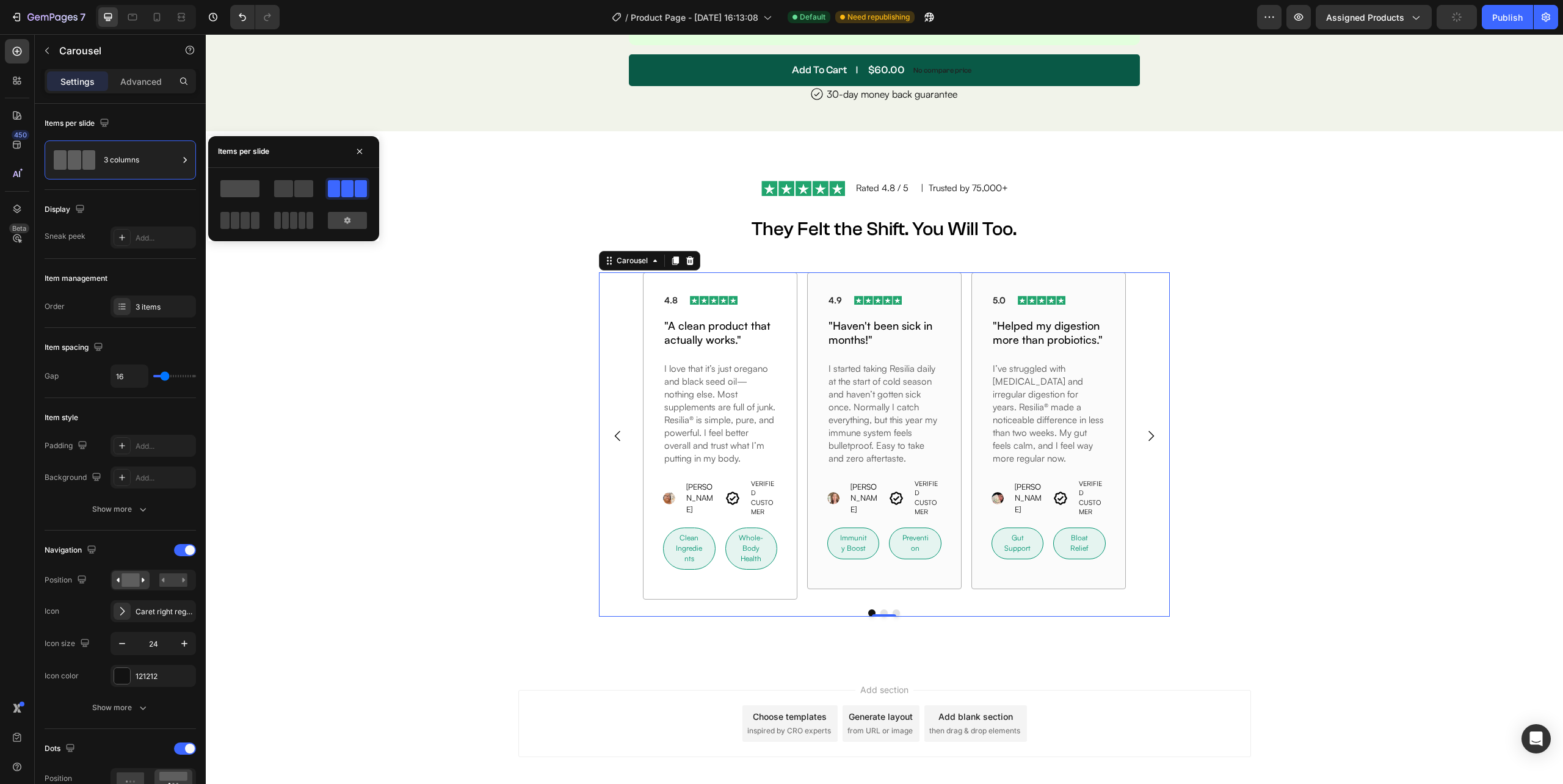
click at [247, 183] on span at bounding box center [239, 188] width 39 height 17
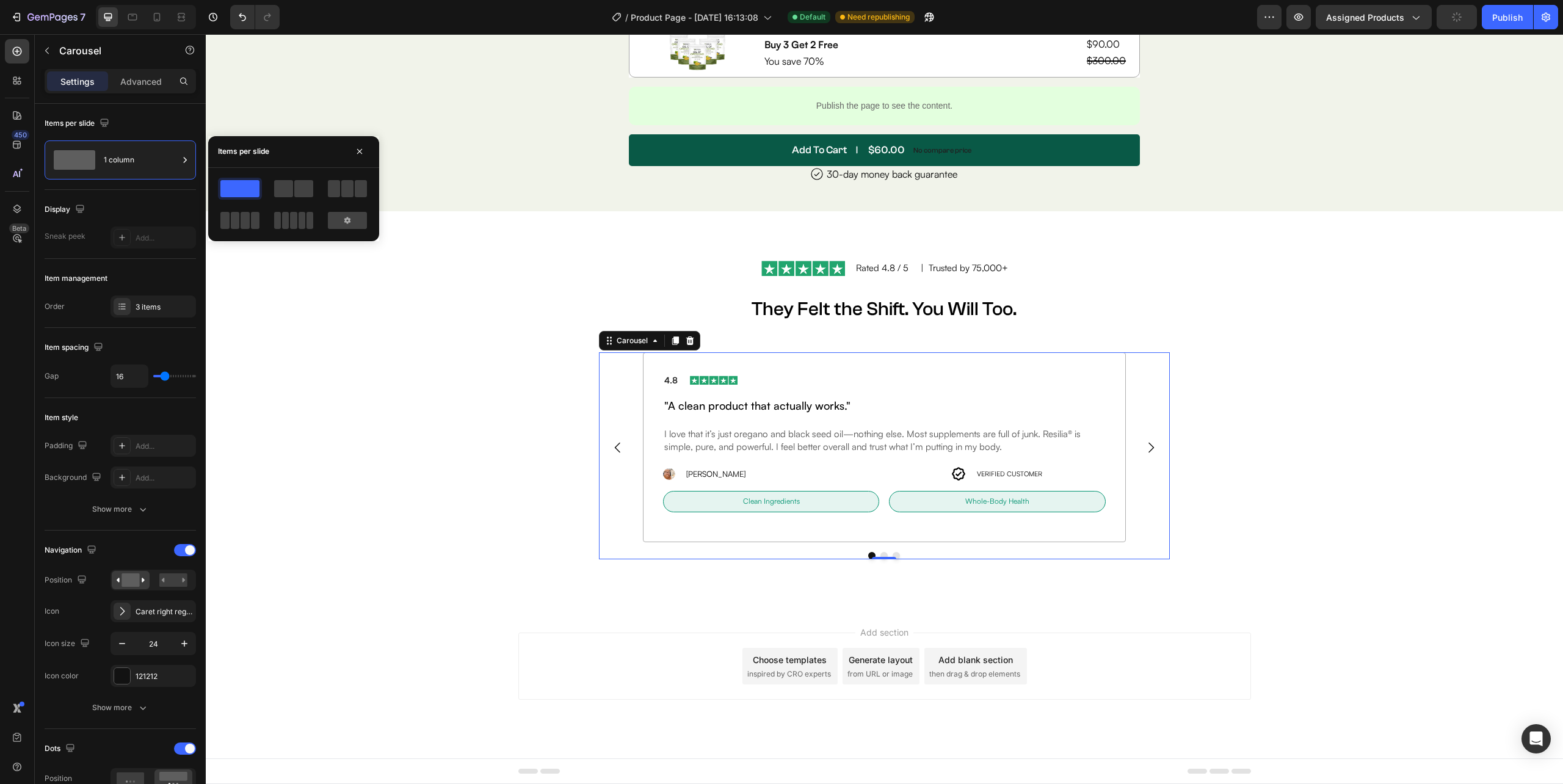
scroll to position [6193, 0]
click at [555, 457] on div "4.8 Text block Image Row "A clean product that actually works." Heading I love …" at bounding box center [884, 455] width 713 height 207
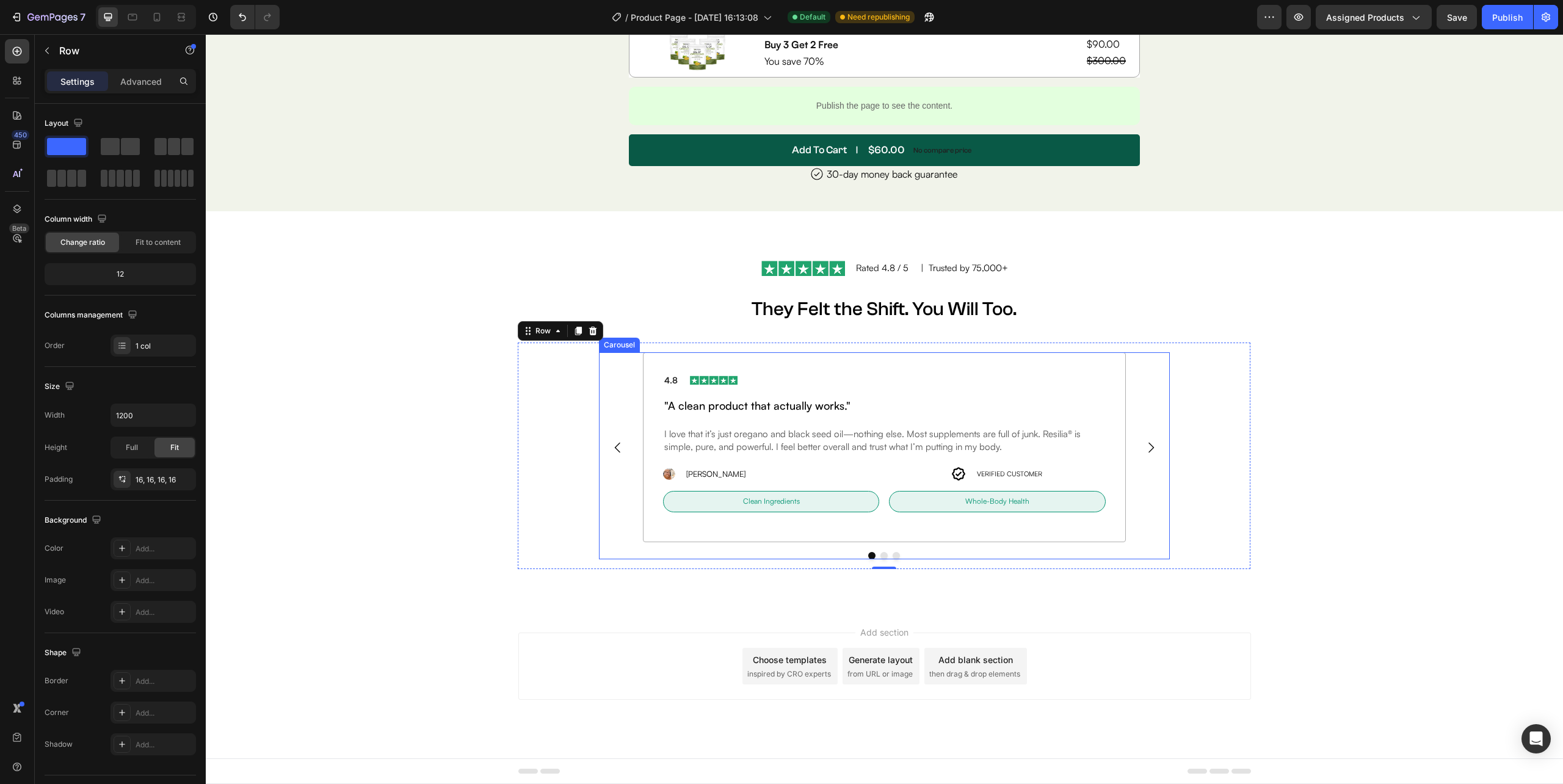
click at [630, 399] on div "4.8 Text block Image Row "A clean product that actually works." Heading I love …" at bounding box center [884, 447] width 571 height 190
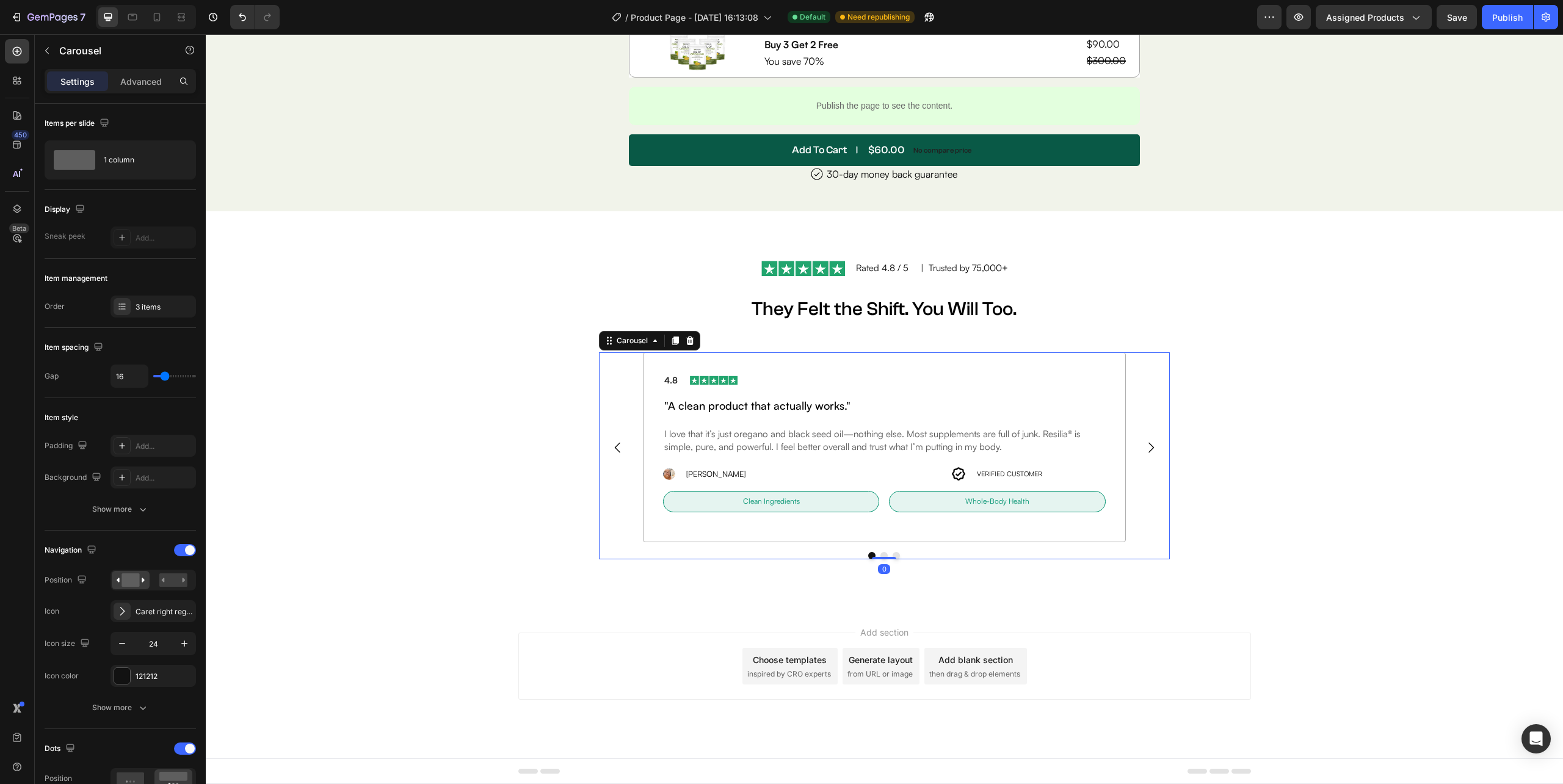
scroll to position [488, 0]
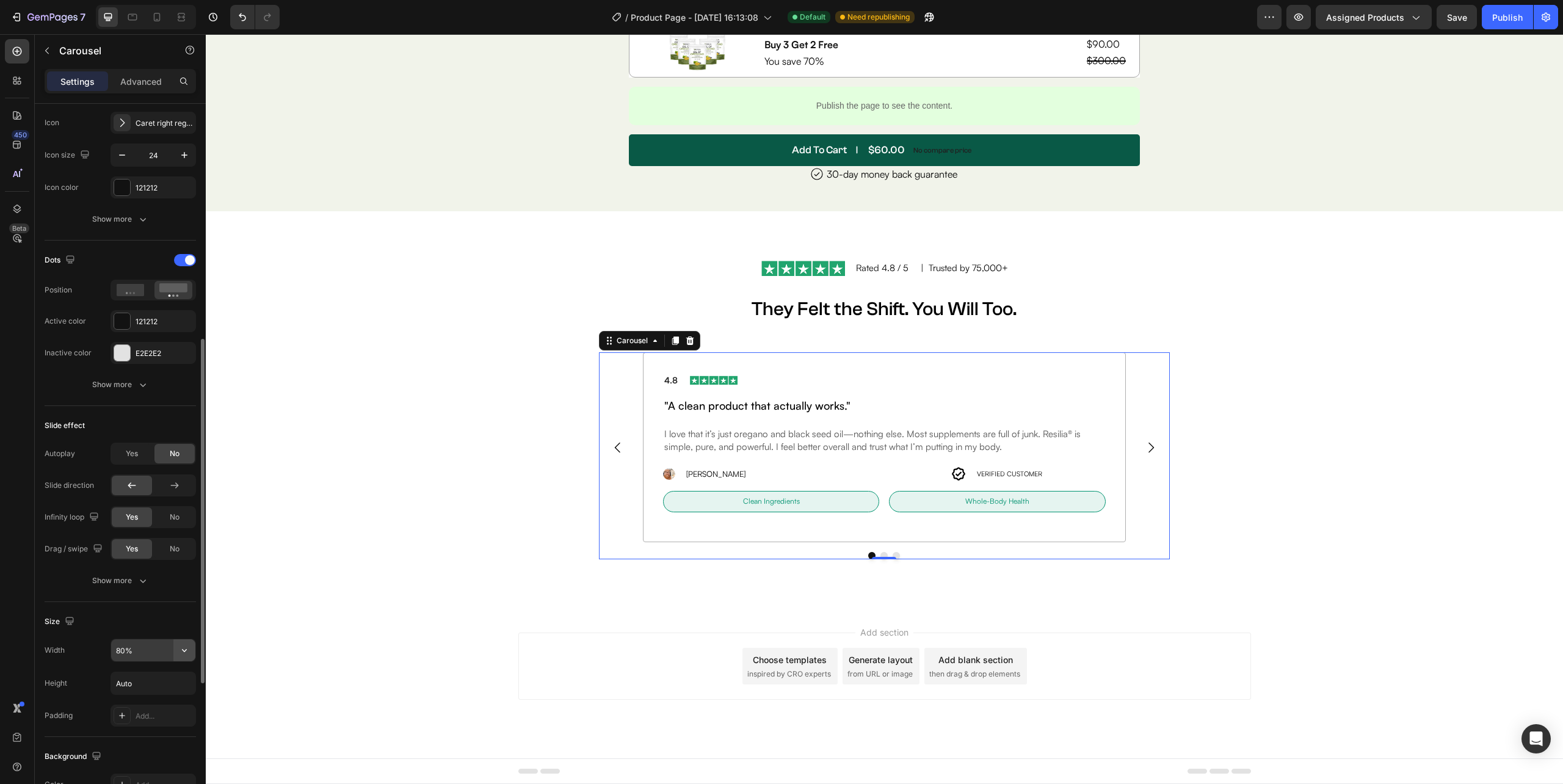
click at [182, 651] on icon "button" at bounding box center [184, 650] width 12 height 12
click at [169, 705] on span "100%" at bounding box center [175, 707] width 20 height 11
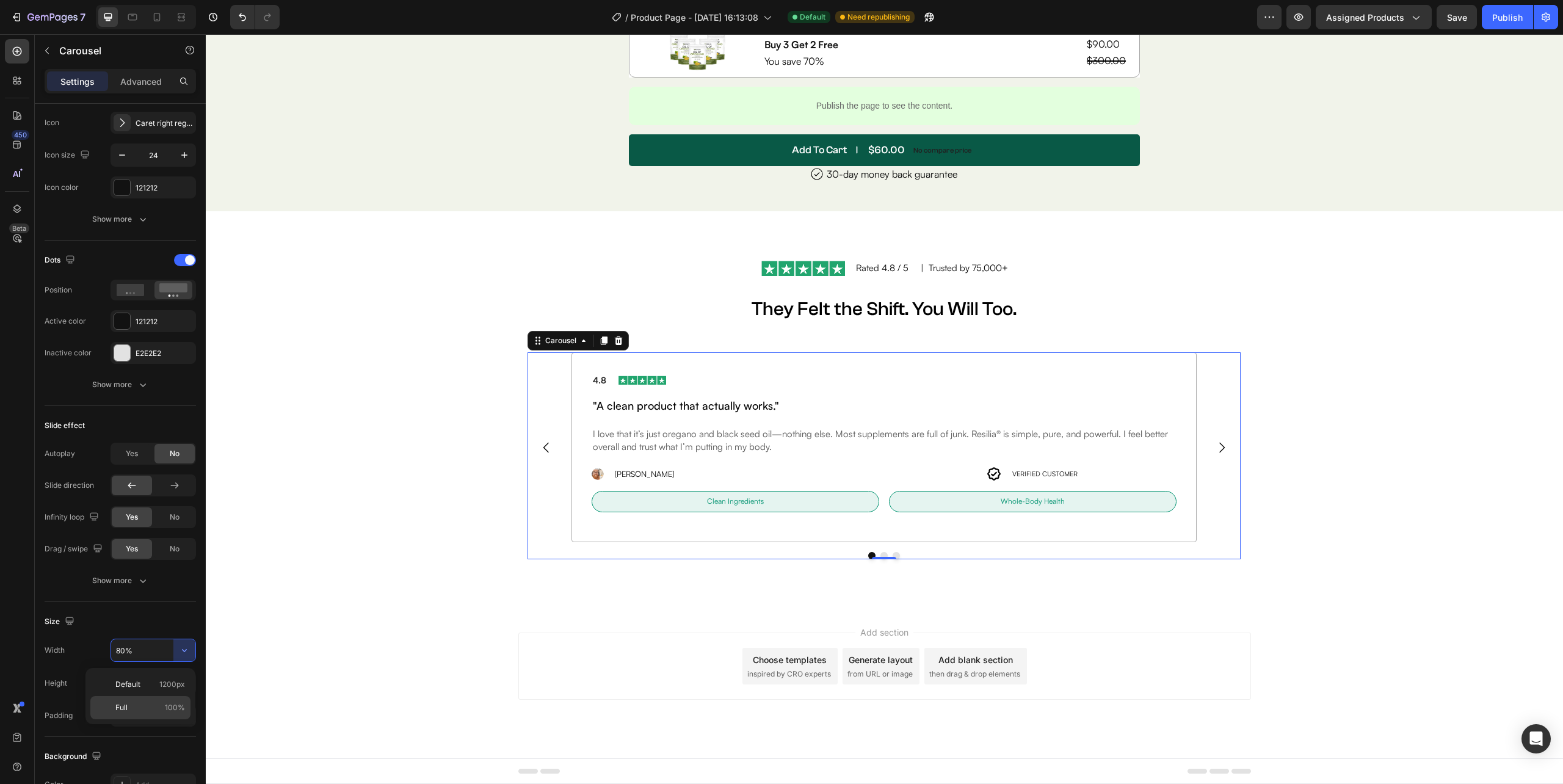
type input "100%"
click at [580, 507] on div "4.8 Text block Image Row "A clean product that actually works." Heading I love …" at bounding box center [884, 447] width 625 height 190
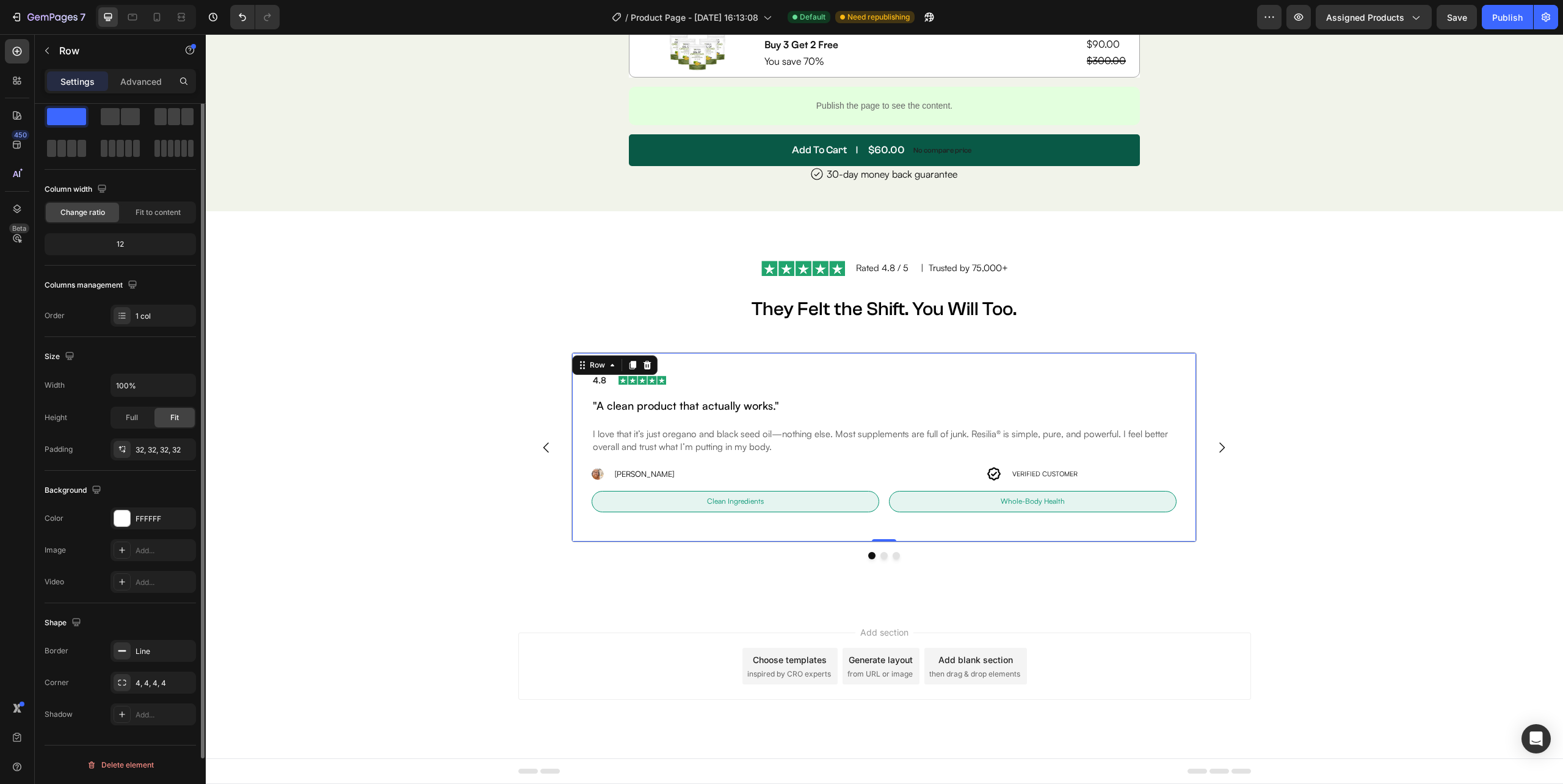
scroll to position [0, 0]
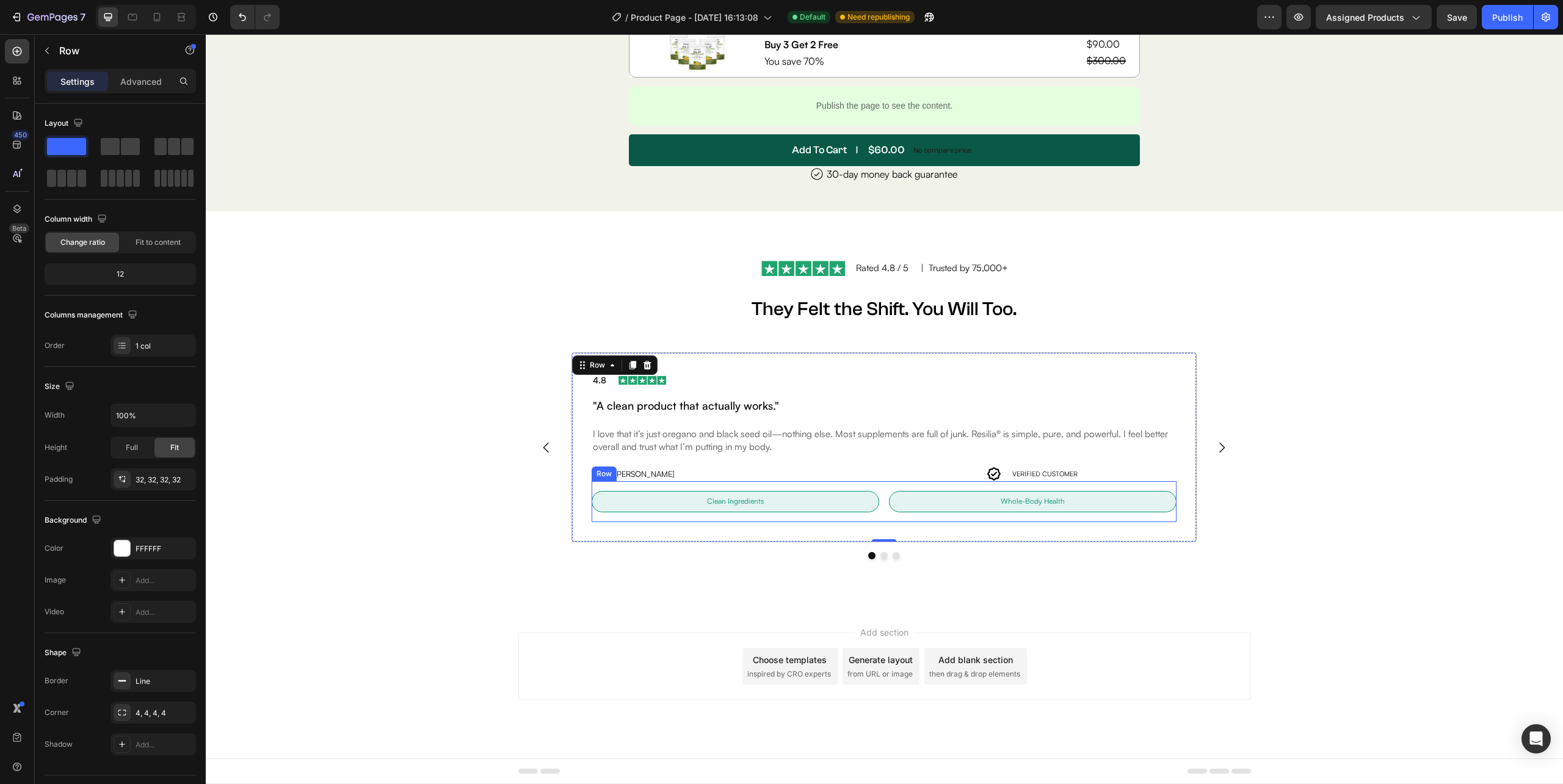
click at [623, 513] on div "Clean Ingredients Text Block Row Row Whole-Body Health Text Block Row Row Row" at bounding box center [884, 500] width 584 height 41
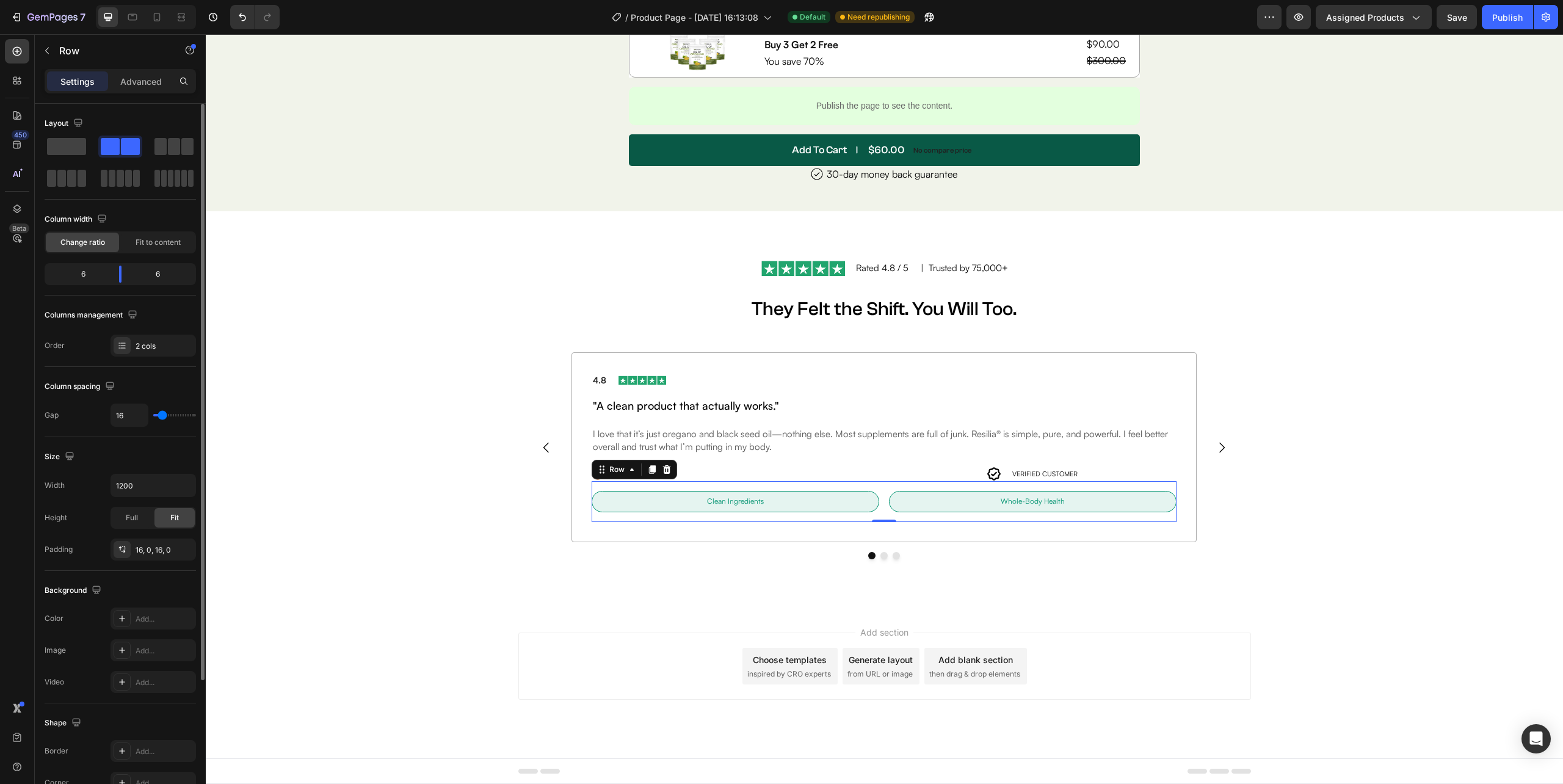
click at [171, 225] on div "Column width" at bounding box center [120, 219] width 151 height 20
click at [165, 238] on span "Fit to content" at bounding box center [158, 242] width 45 height 11
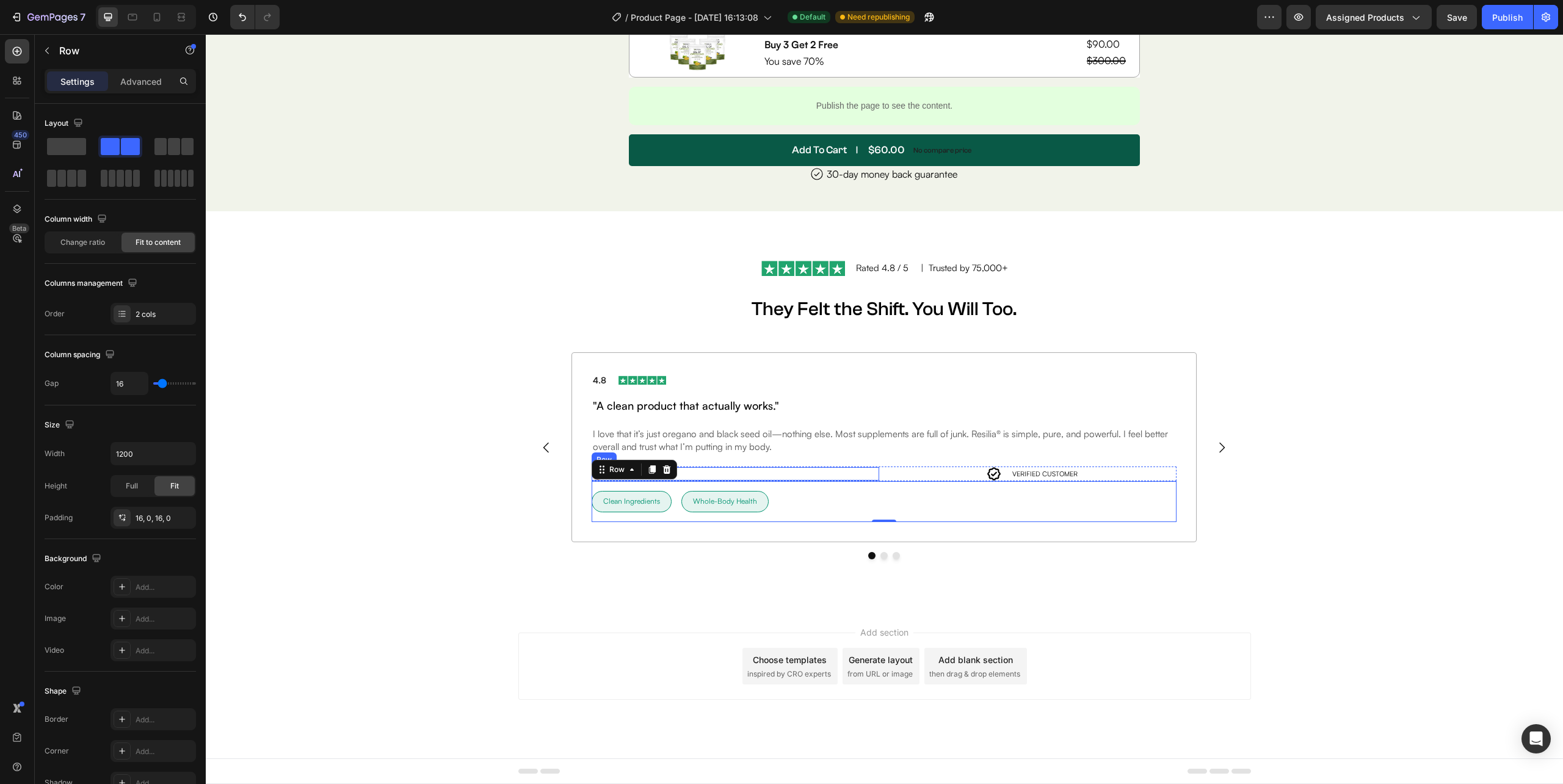
click at [797, 473] on div "Image MIKE M. Text Block Row" at bounding box center [735, 474] width 288 height 14
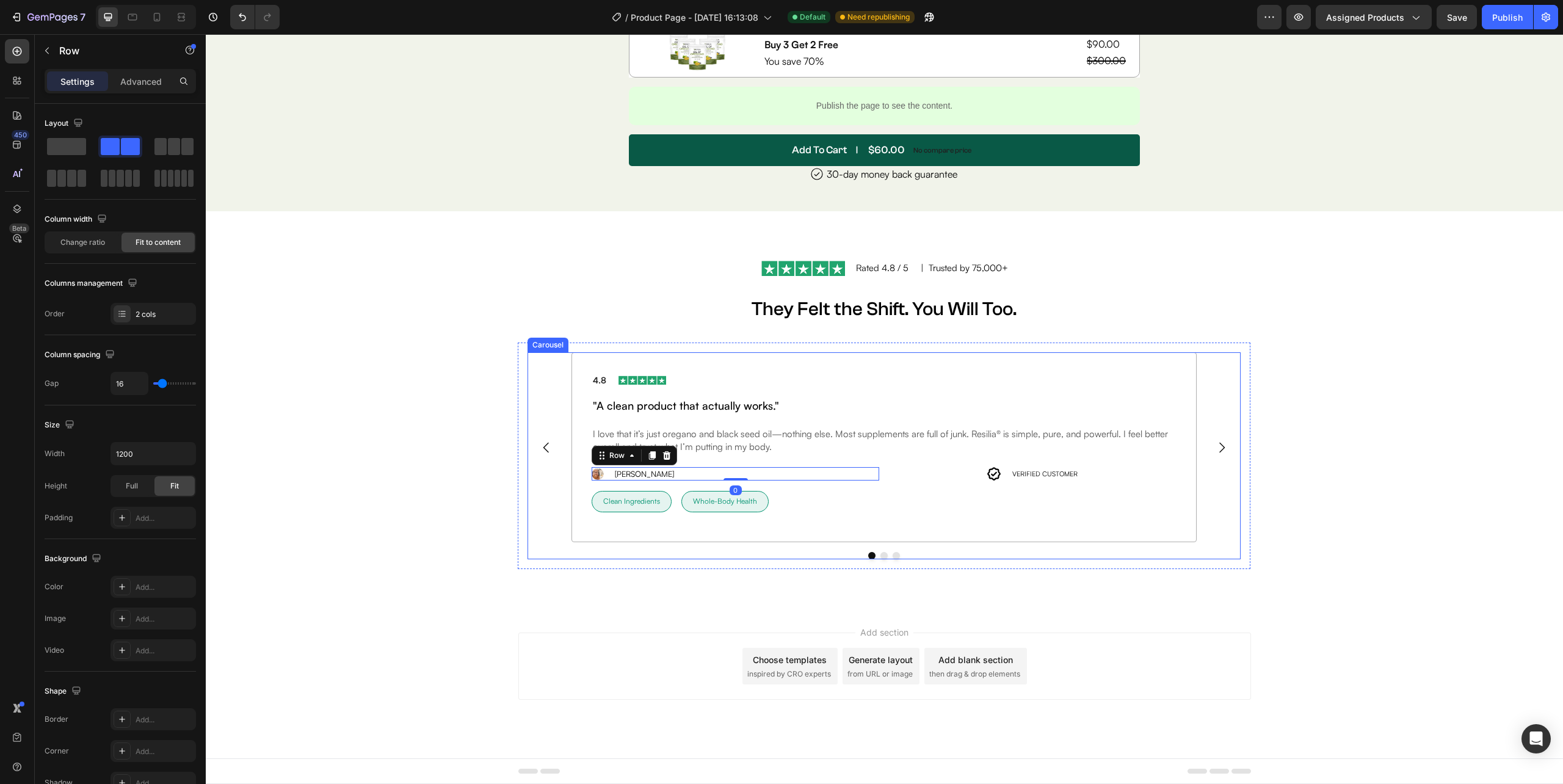
click at [1308, 500] on div "Image Rated 4.8 / 5 Text Block | Trusted by 75,000+ Text Block Row They Felt th…" at bounding box center [884, 405] width 1066 height 328
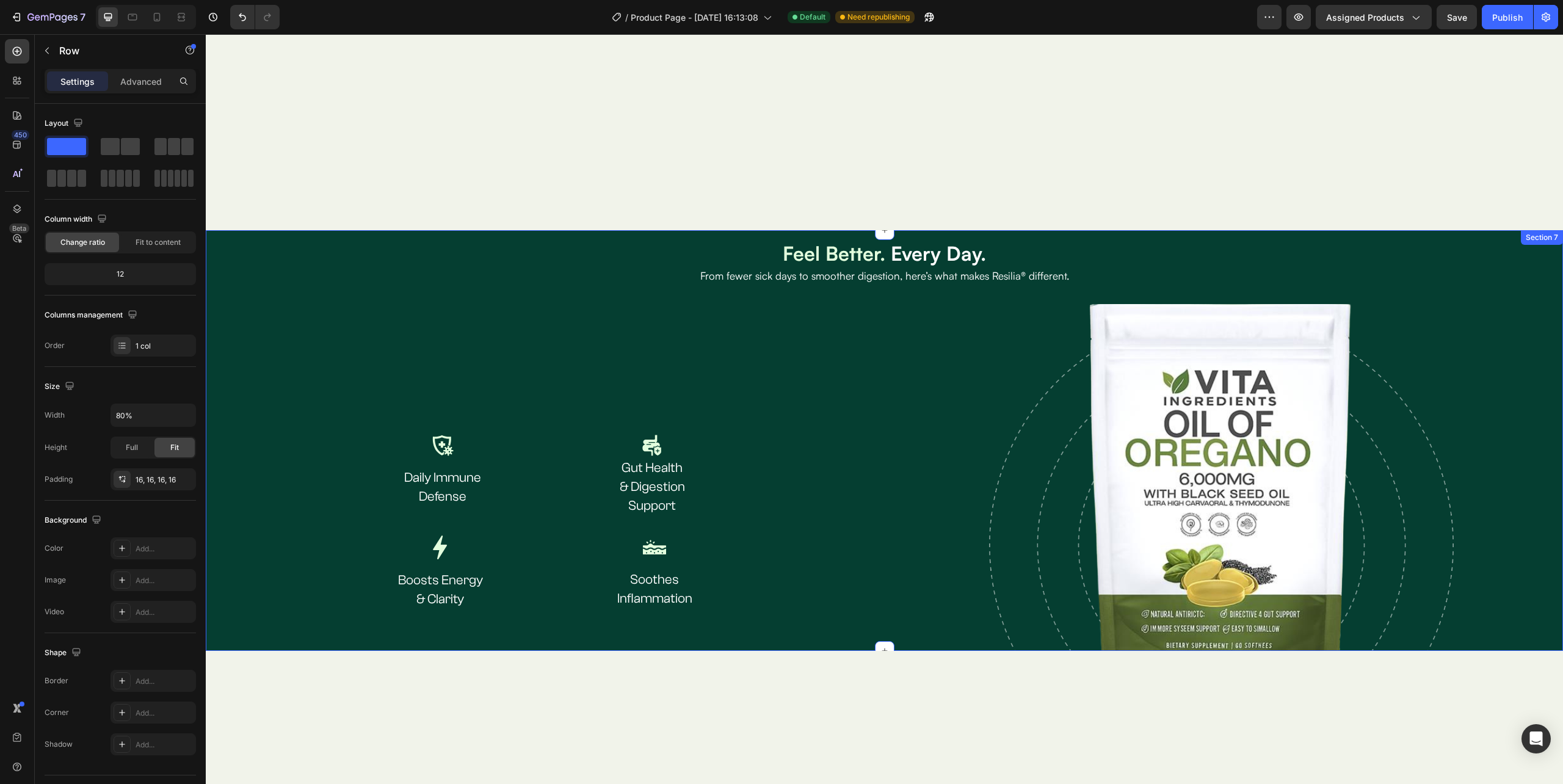
scroll to position [1653, 0]
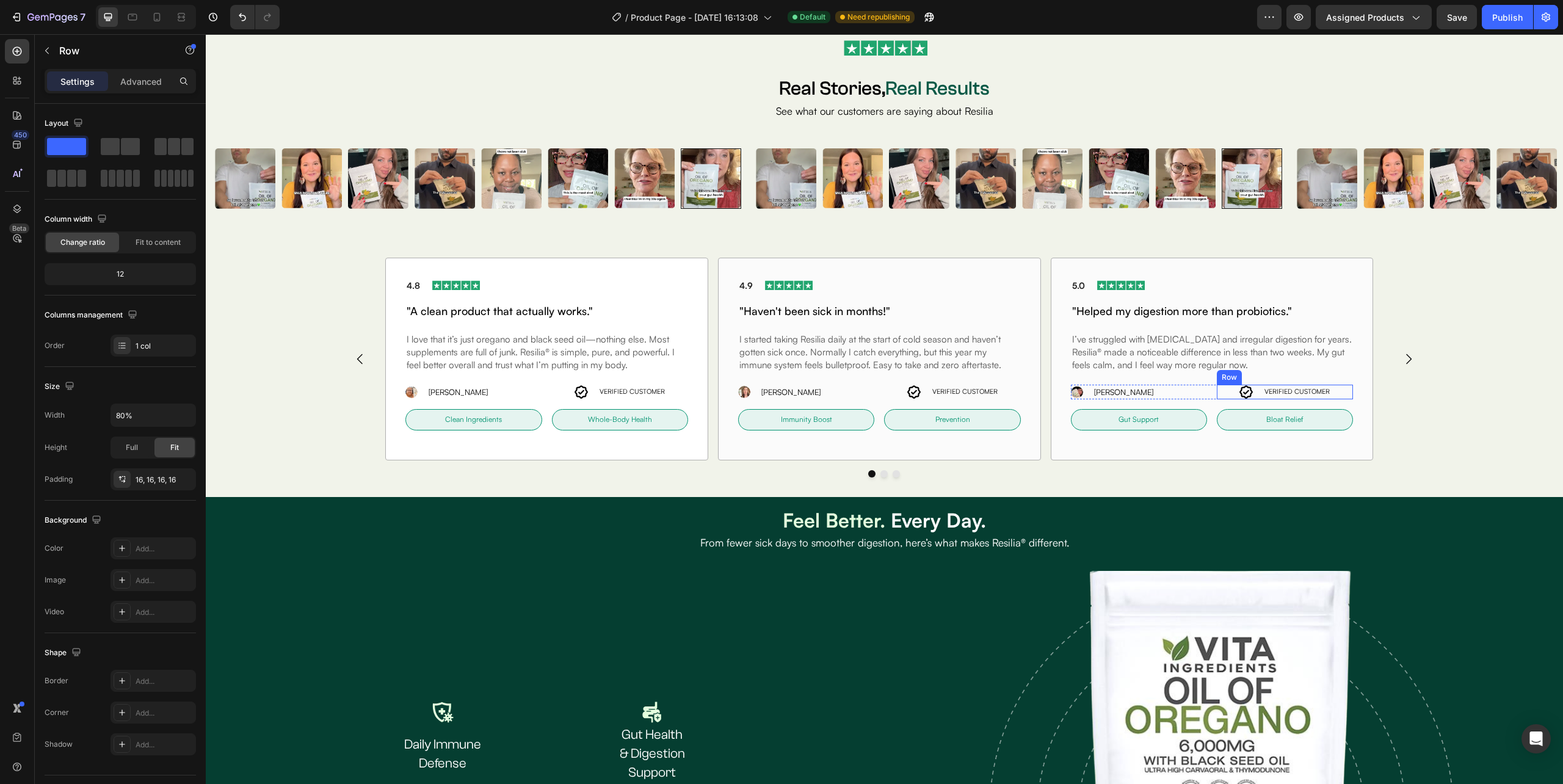
click at [1258, 390] on div "Icon VERIFIED CUSTOMER Text Block Row" at bounding box center [1284, 392] width 136 height 15
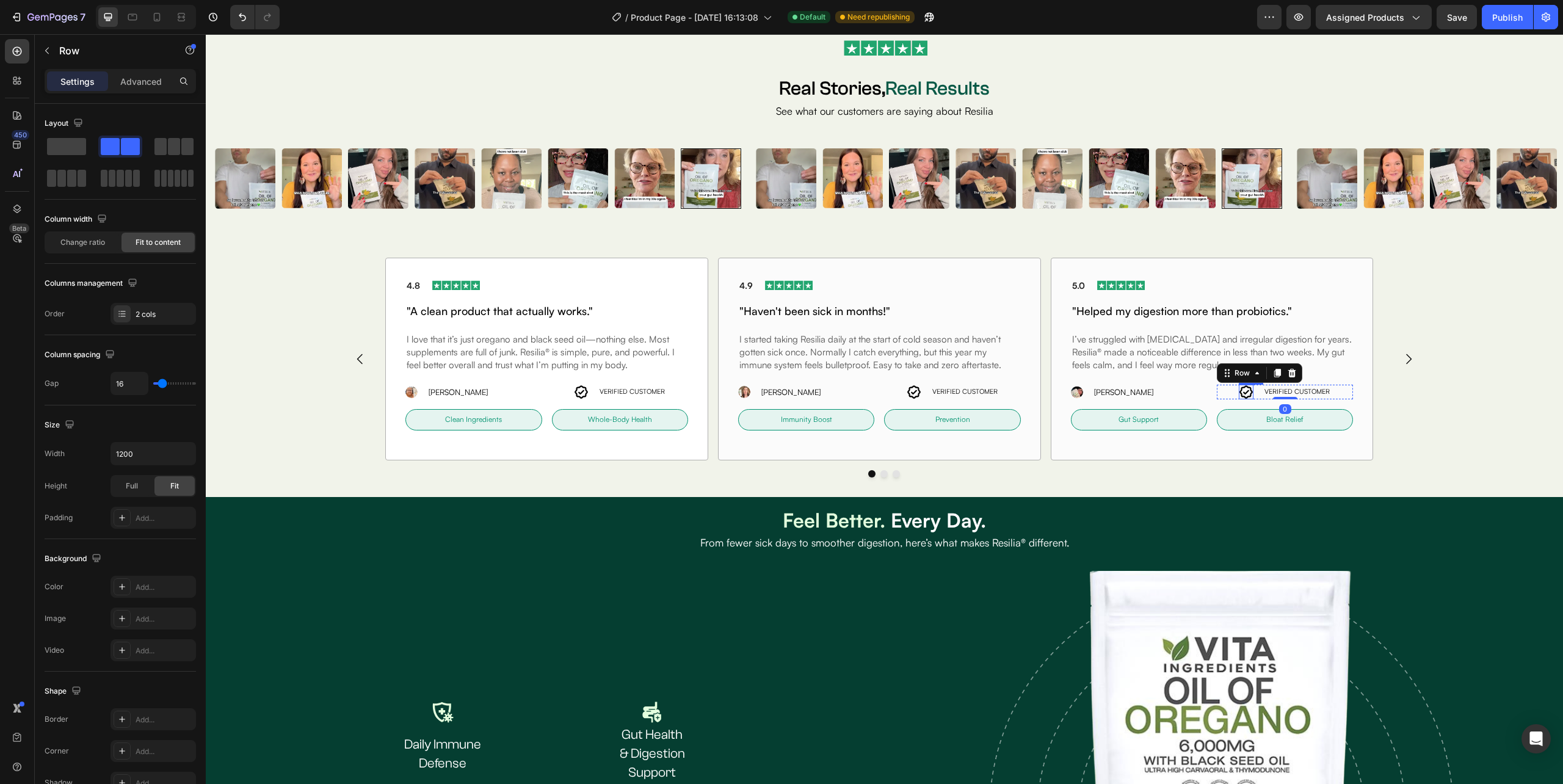
click at [1239, 390] on icon at bounding box center [1246, 392] width 14 height 14
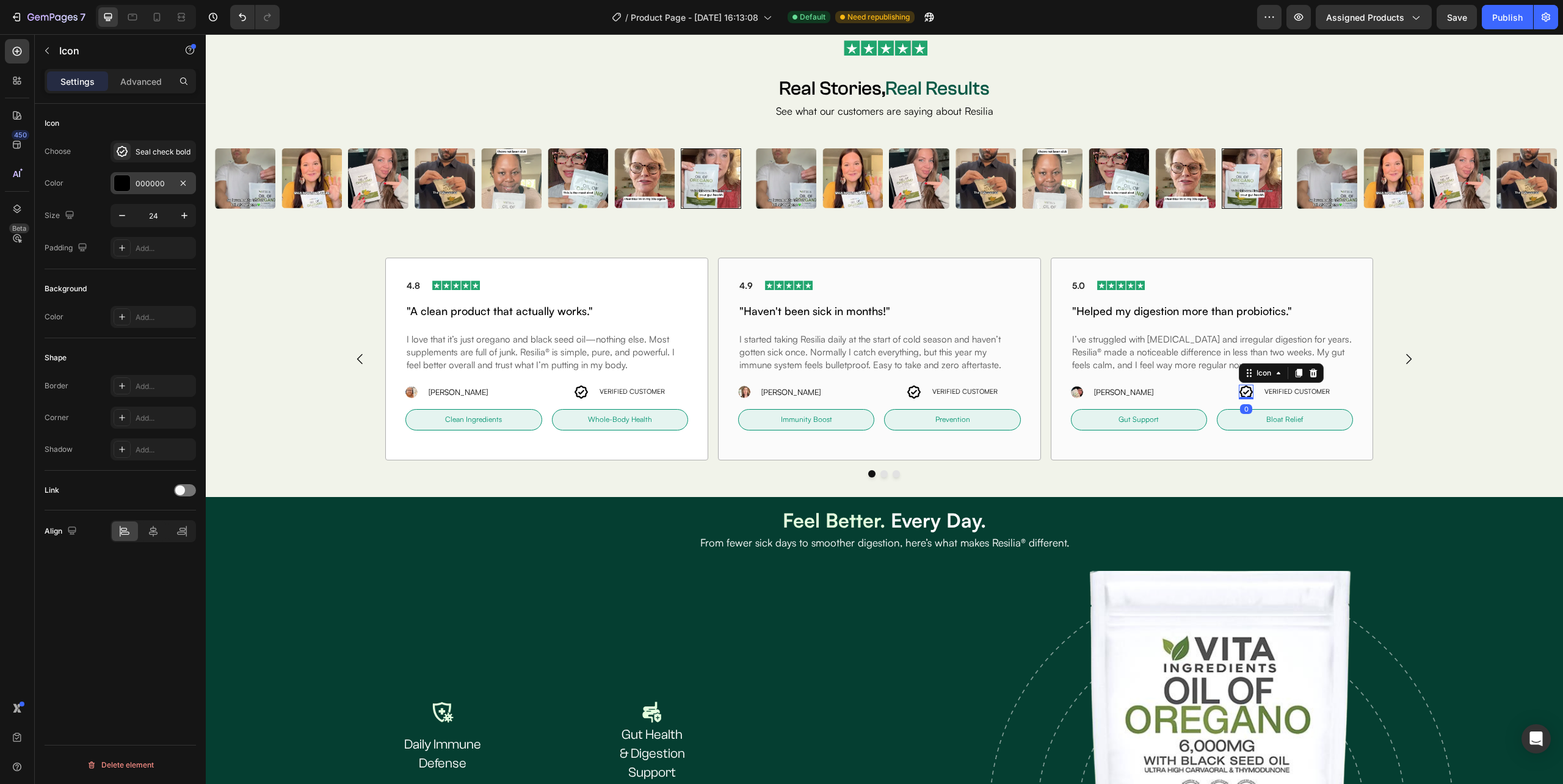
click at [147, 181] on div "000000" at bounding box center [153, 183] width 35 height 11
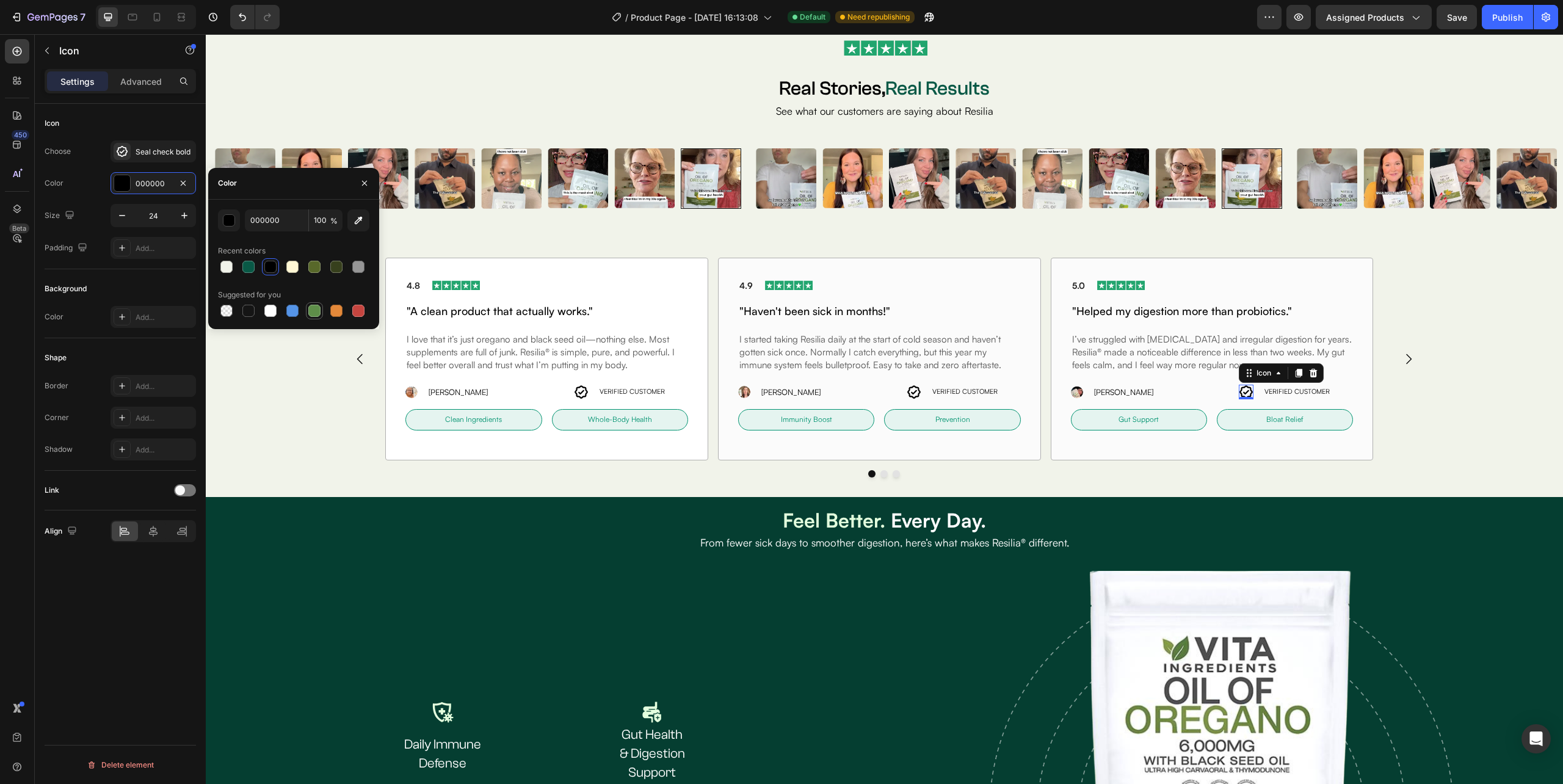
click at [310, 313] on div at bounding box center [315, 310] width 12 height 12
click at [242, 265] on div at bounding box center [248, 267] width 12 height 12
type input "095946"
click at [408, 417] on div "Clean Ingredients Text Block Row" at bounding box center [473, 419] width 136 height 22
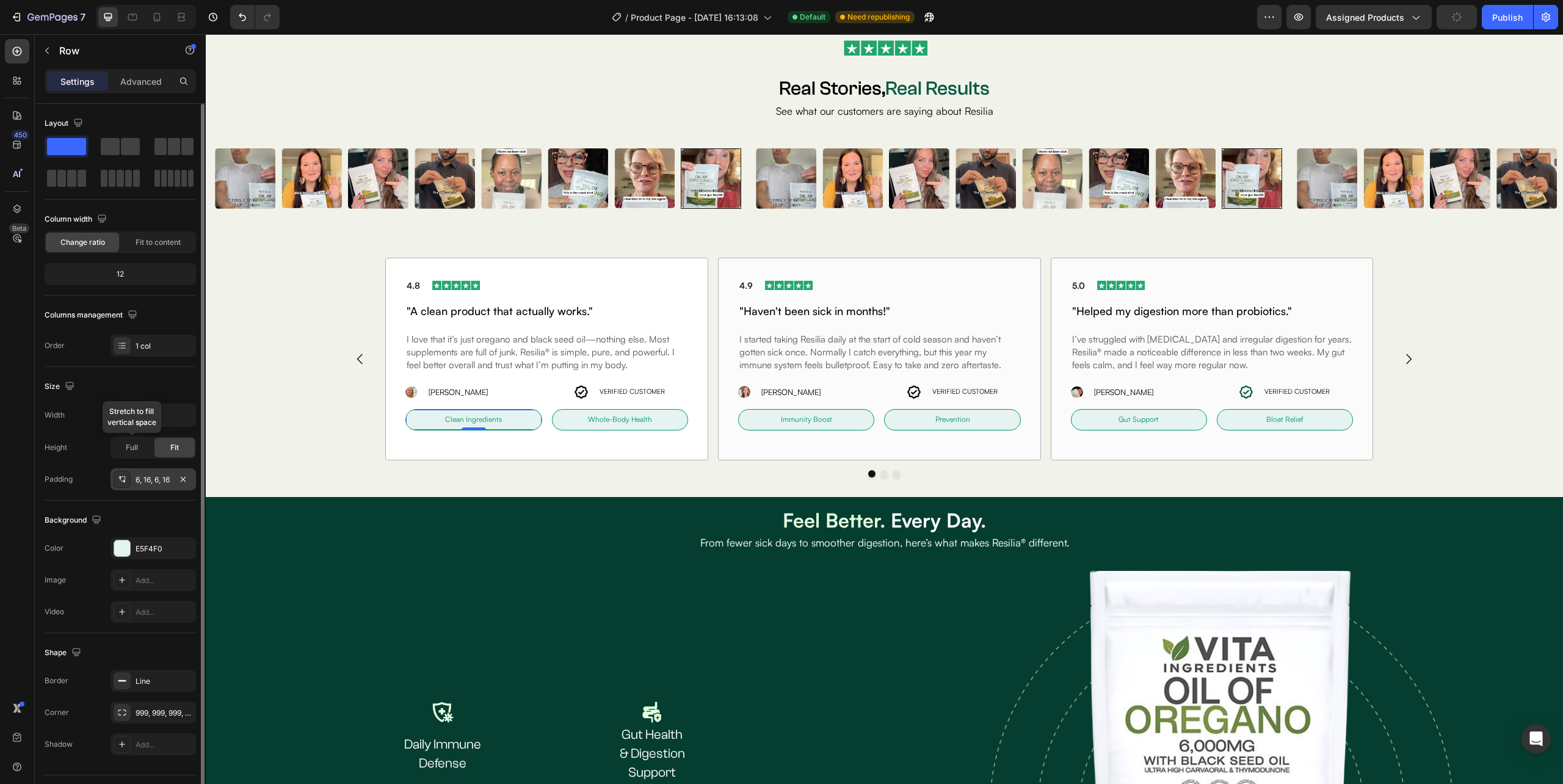
scroll to position [32, 0]
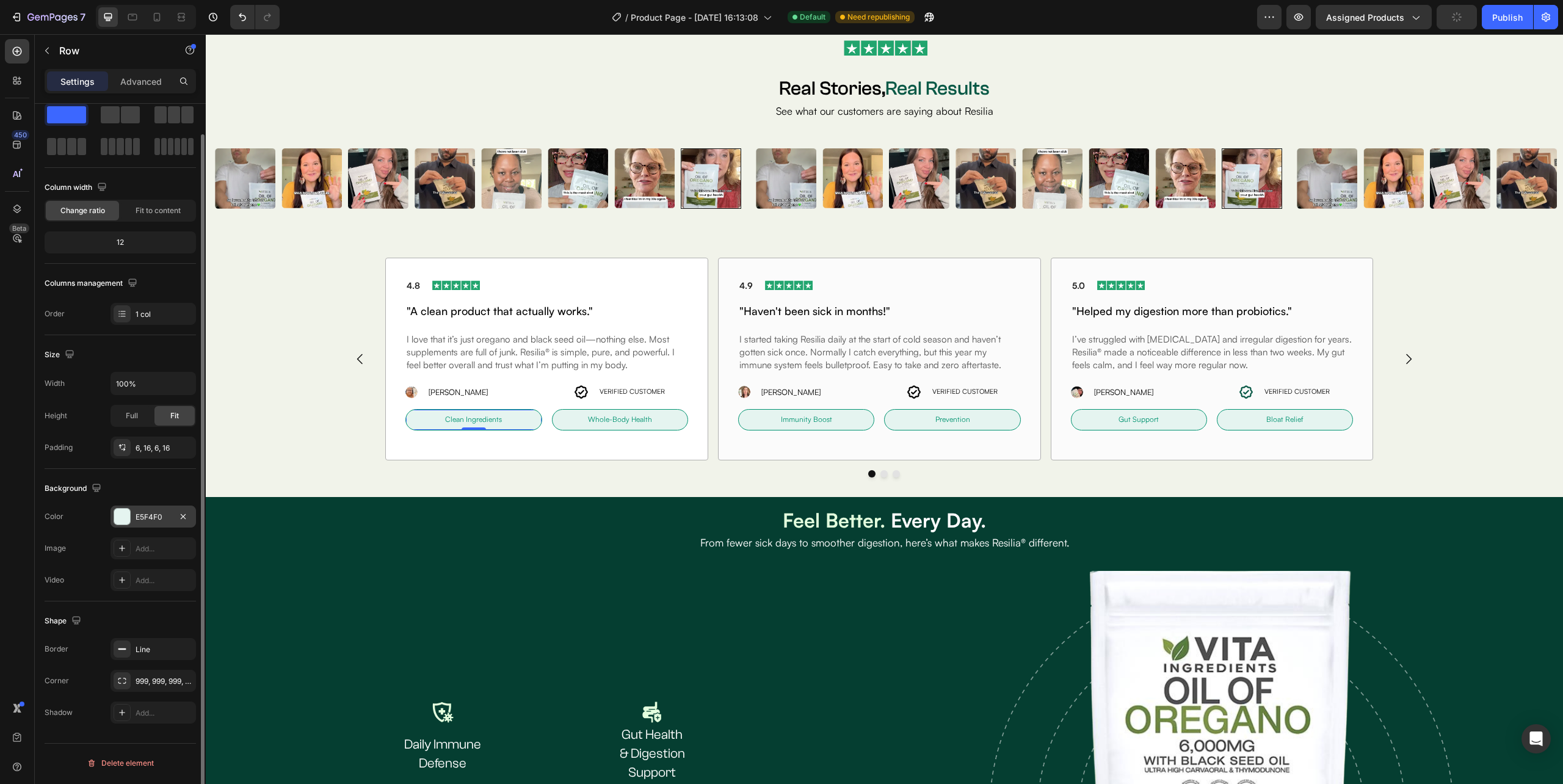
click at [130, 522] on div at bounding box center [122, 517] width 17 height 17
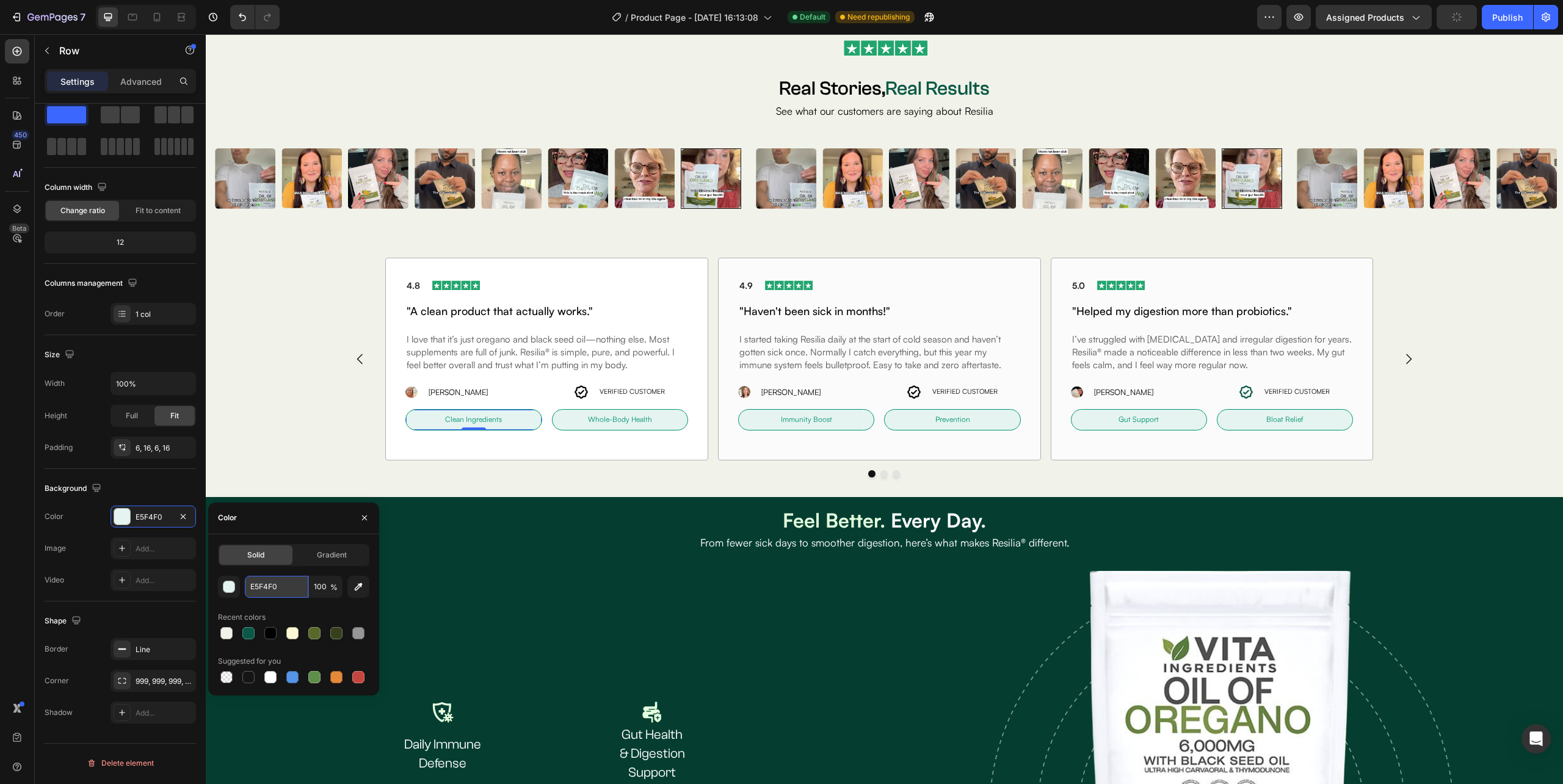
click at [282, 584] on input "E5F4F0" at bounding box center [276, 586] width 63 height 22
click at [1239, 393] on icon at bounding box center [1246, 392] width 15 height 15
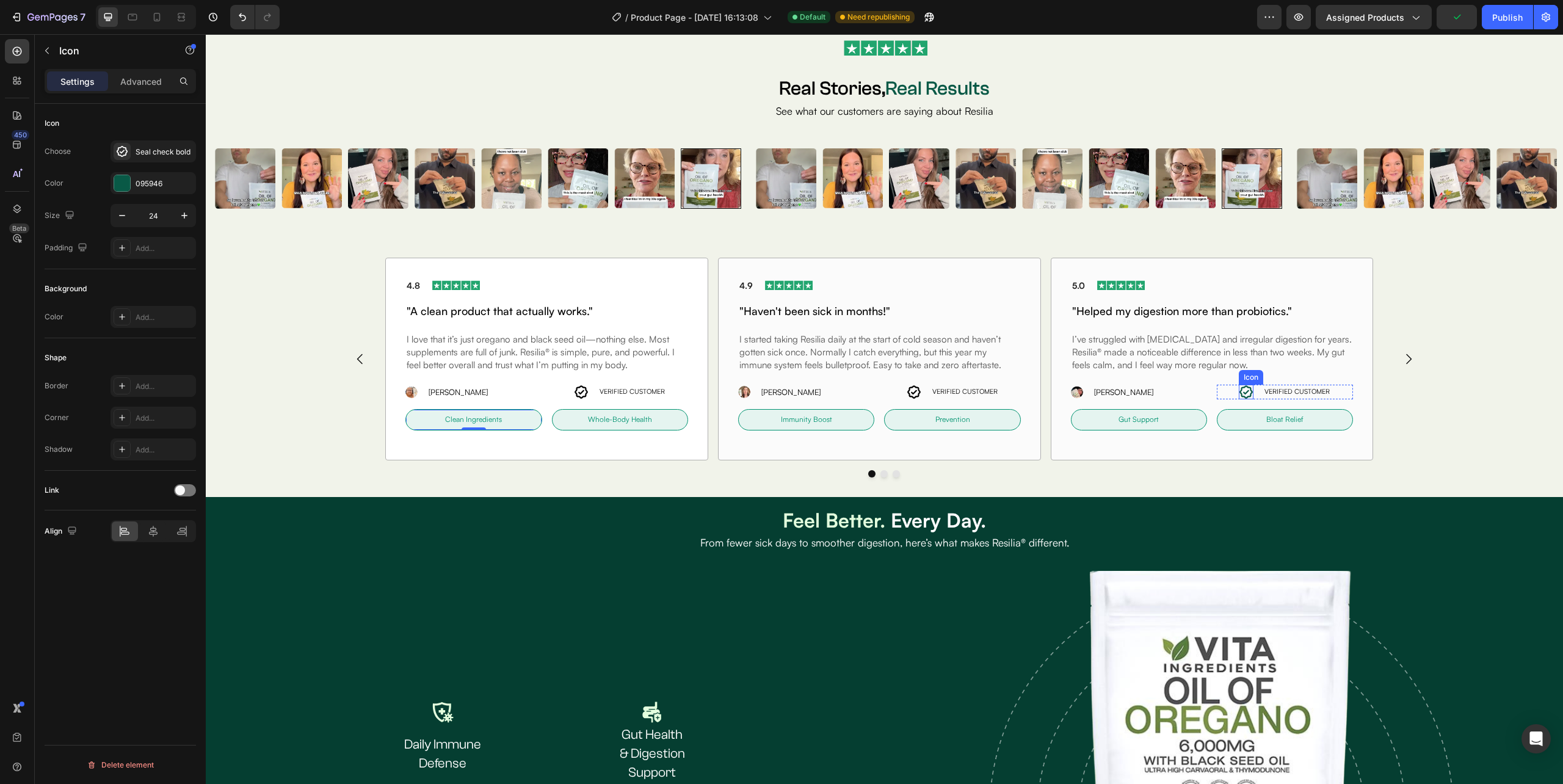
scroll to position [0, 0]
click at [152, 213] on input "24" at bounding box center [153, 215] width 41 height 22
click at [151, 213] on input "24" at bounding box center [153, 215] width 41 height 22
click at [155, 186] on div "095946" at bounding box center [153, 183] width 35 height 11
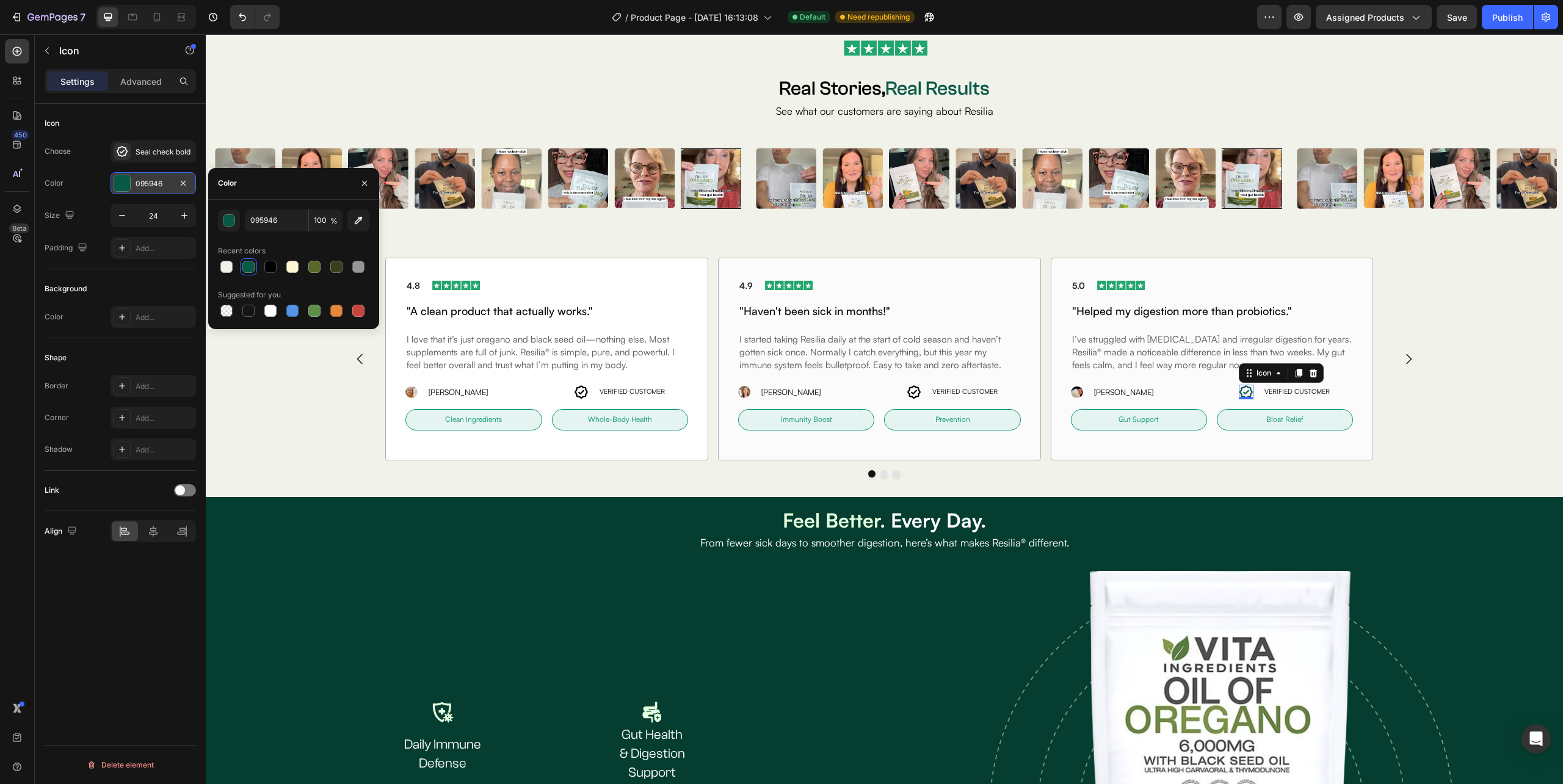
click at [155, 186] on div "095946" at bounding box center [153, 183] width 35 height 11
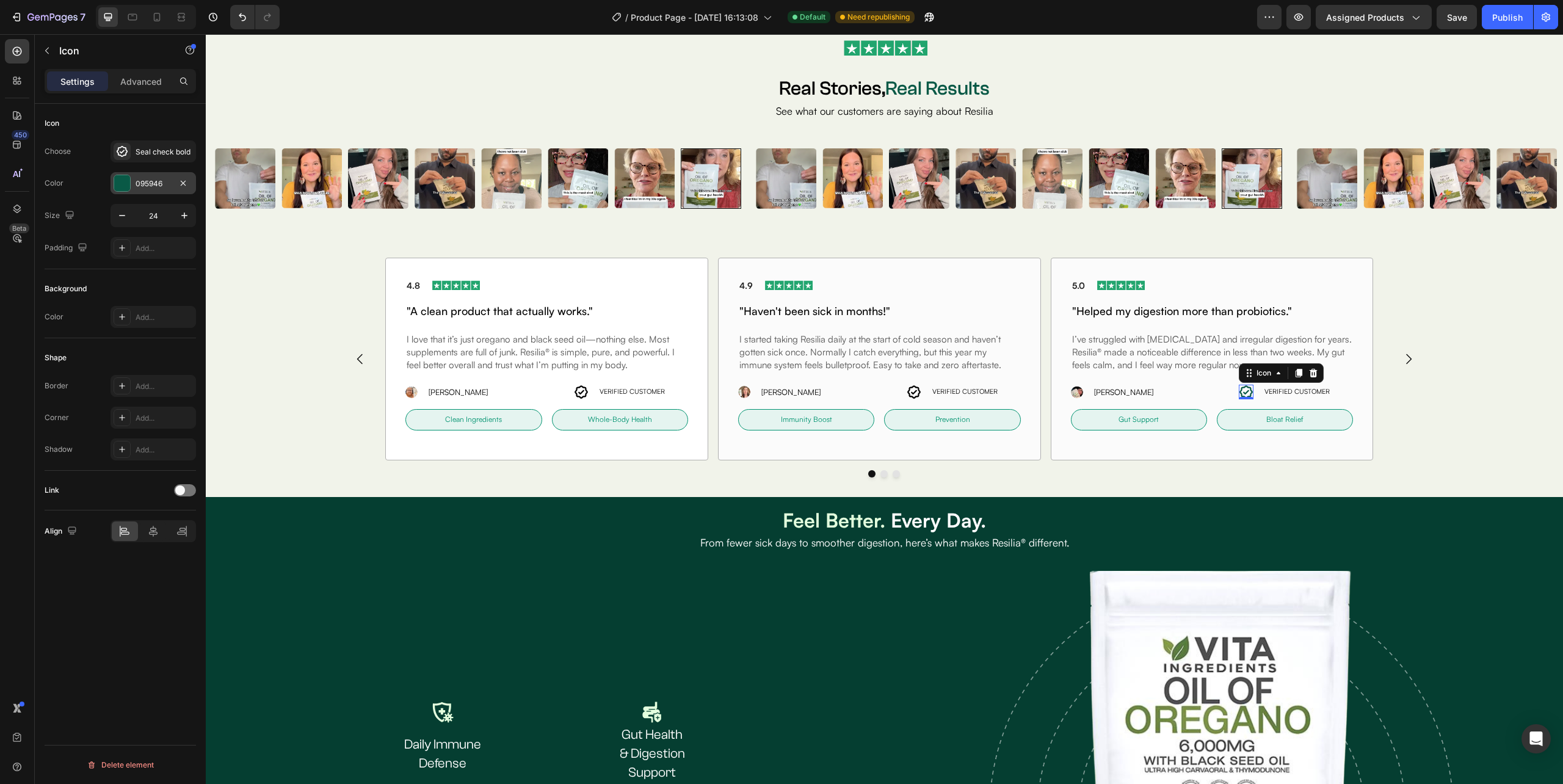
click at [140, 186] on div "095946" at bounding box center [153, 183] width 35 height 11
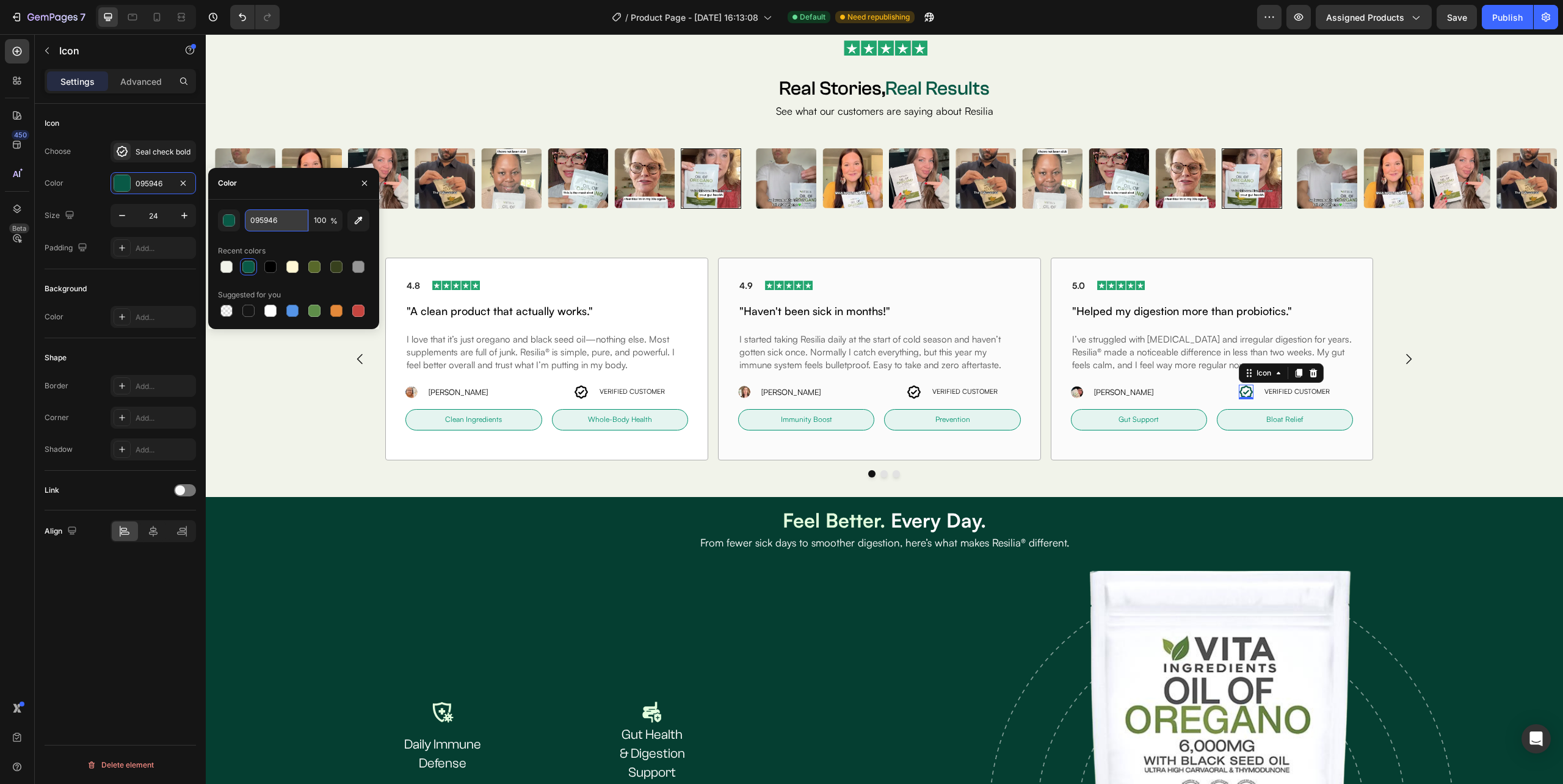
click at [271, 219] on input "095946" at bounding box center [276, 220] width 63 height 22
paste input "E5F4F0"
type input "009370"
click at [1276, 388] on p "VERIFIED CUSTOMER" at bounding box center [1297, 392] width 66 height 10
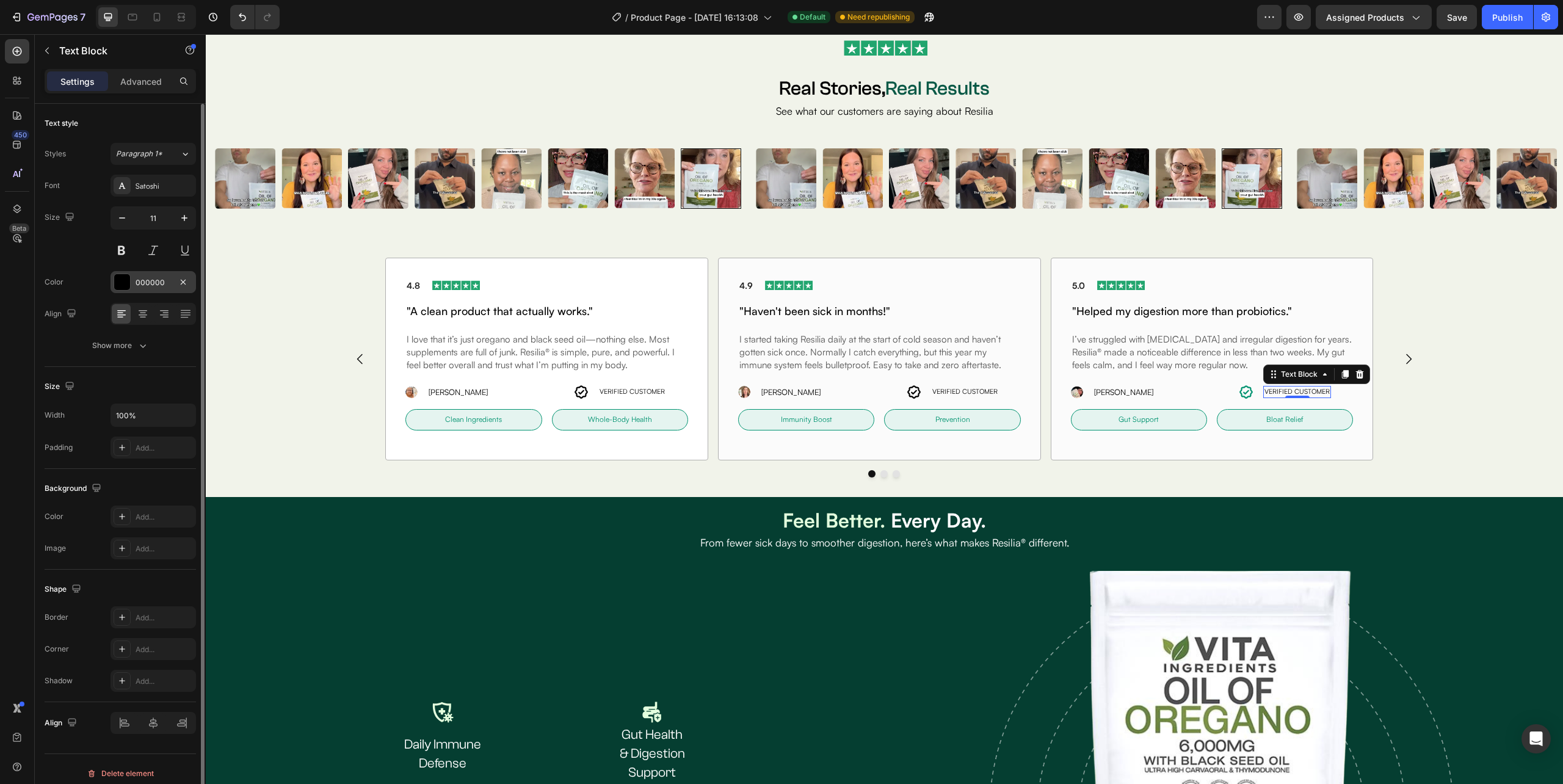
click at [157, 277] on div "000000" at bounding box center [153, 283] width 35 height 11
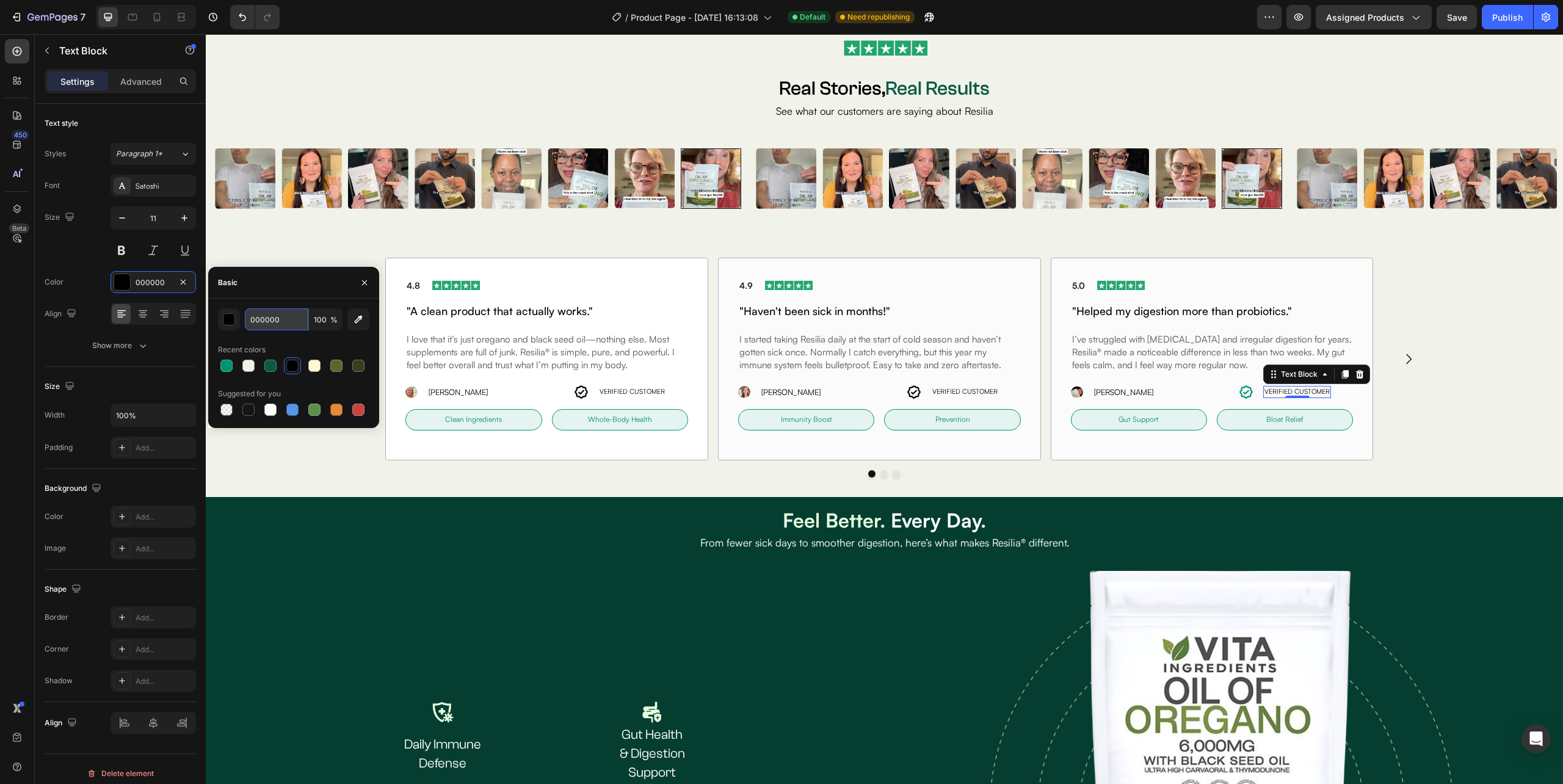
click at [278, 316] on input "000000" at bounding box center [276, 319] width 63 height 22
type input "009370"
click at [1255, 396] on div "Icon VERIFIED CUSTOMER Text Block 0 Row" at bounding box center [1284, 392] width 136 height 15
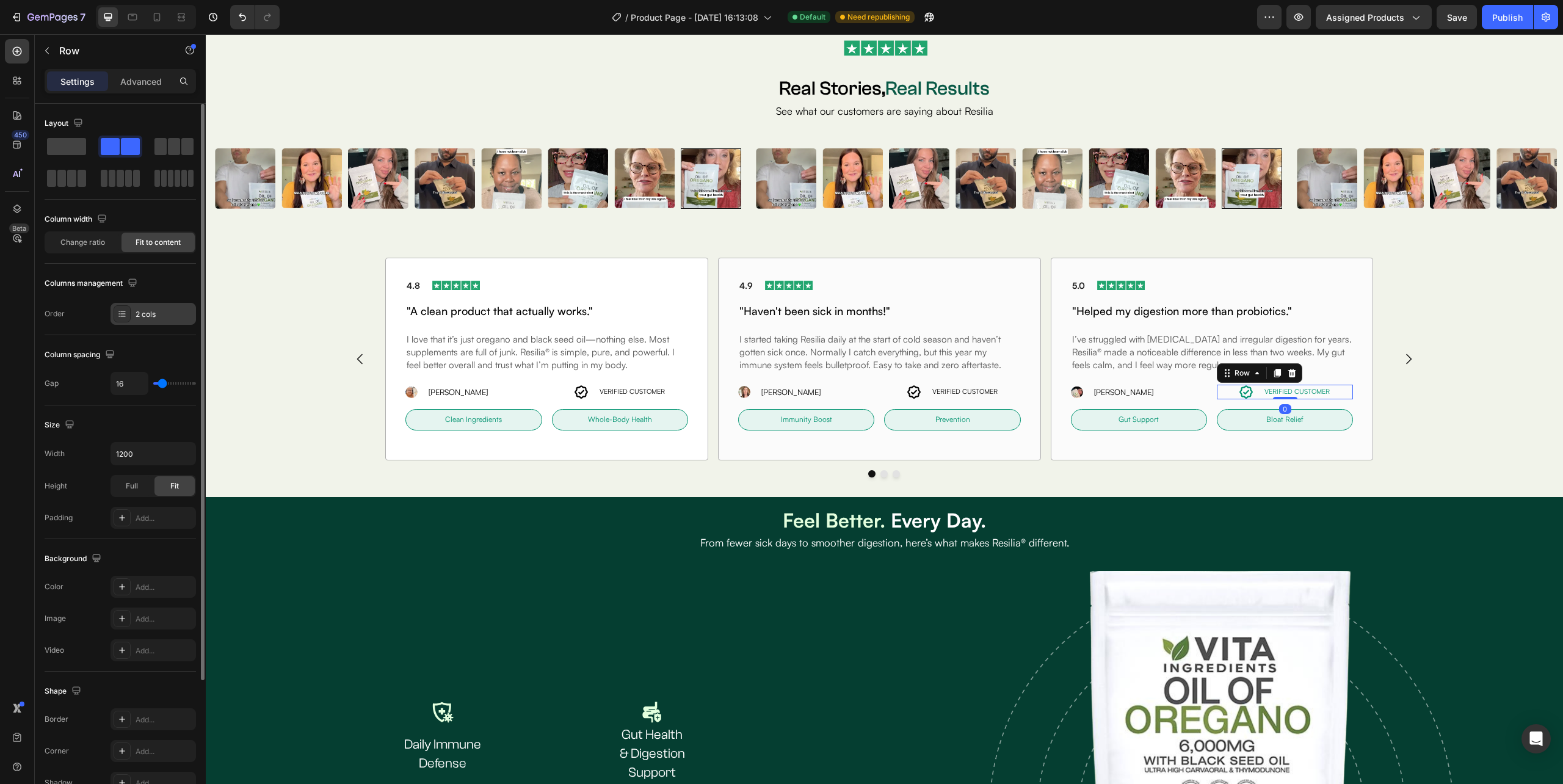
click at [135, 321] on div "2 cols" at bounding box center [153, 313] width 86 height 22
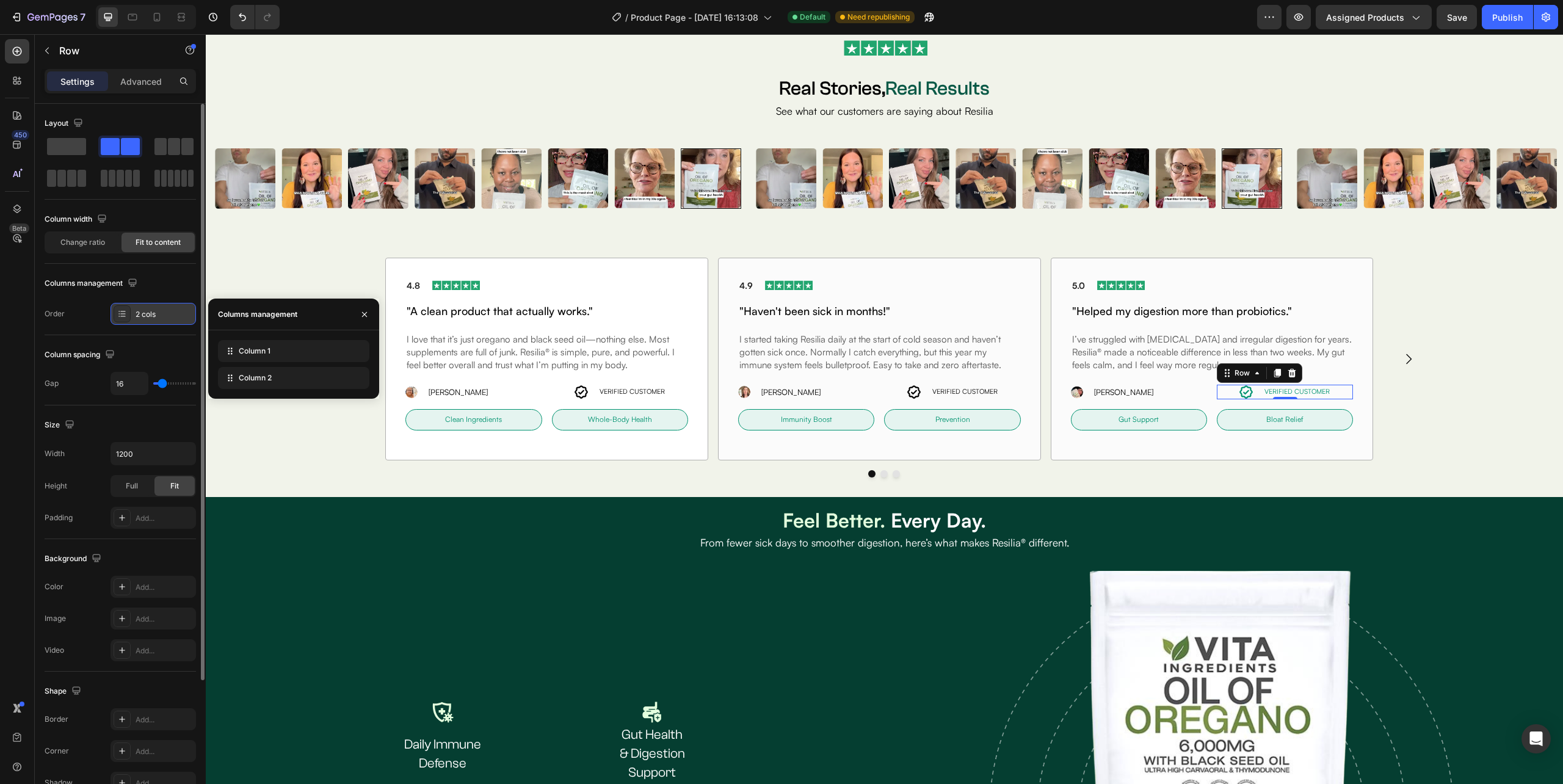
click at [135, 321] on div "2 cols" at bounding box center [153, 313] width 86 height 22
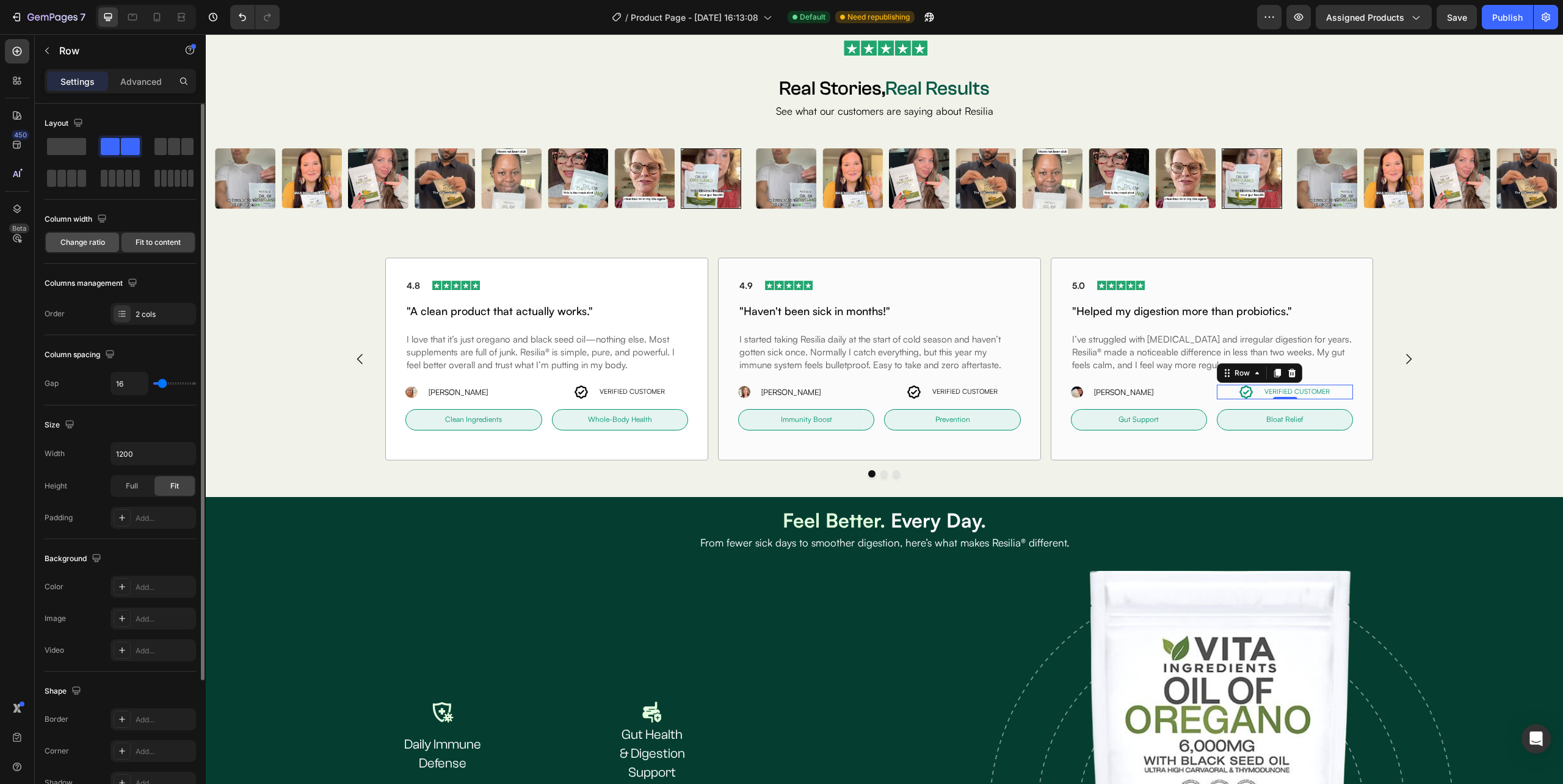
click at [86, 242] on span "Change ratio" at bounding box center [83, 242] width 45 height 11
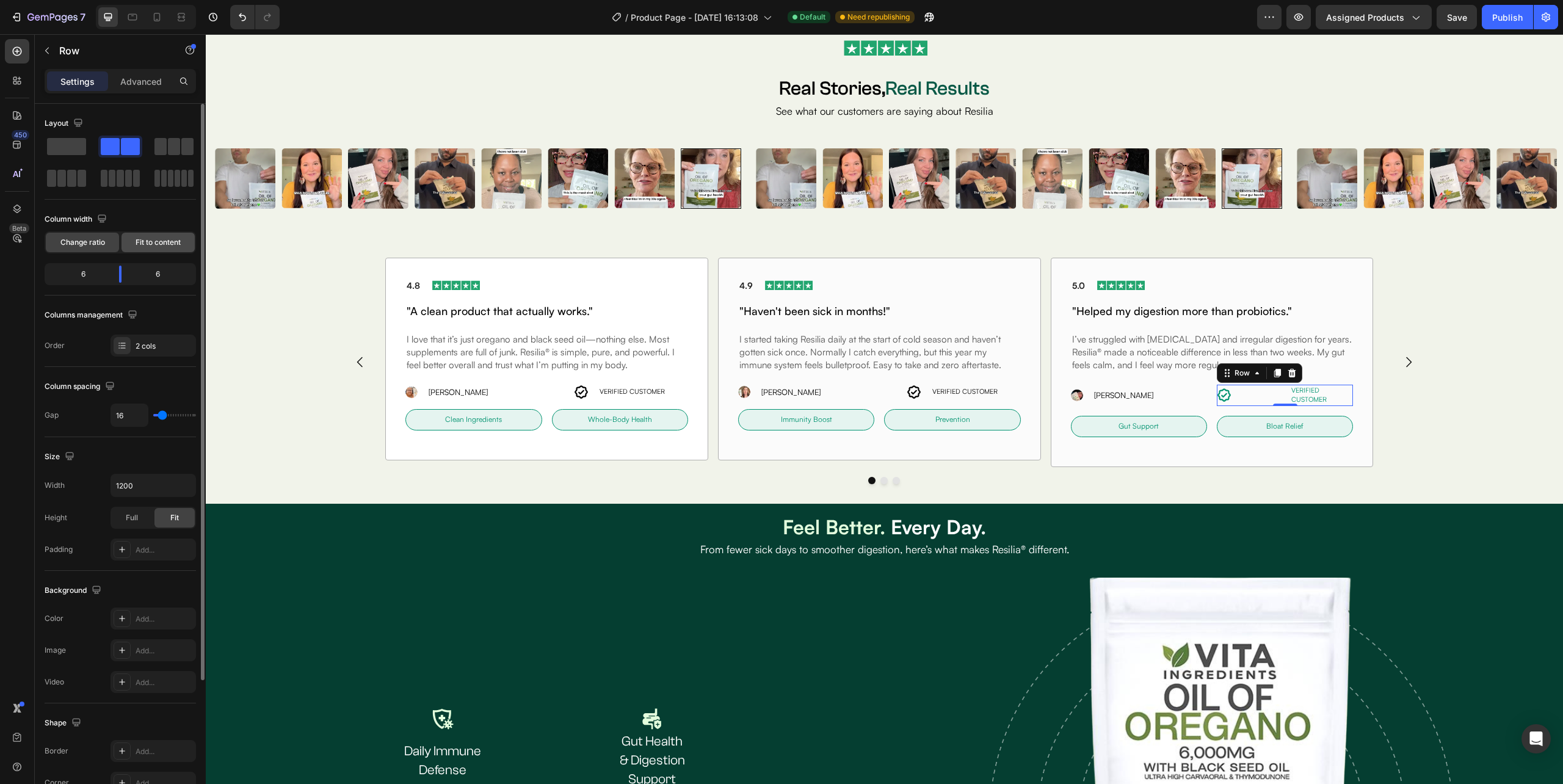
click at [156, 242] on span "Fit to content" at bounding box center [158, 242] width 45 height 11
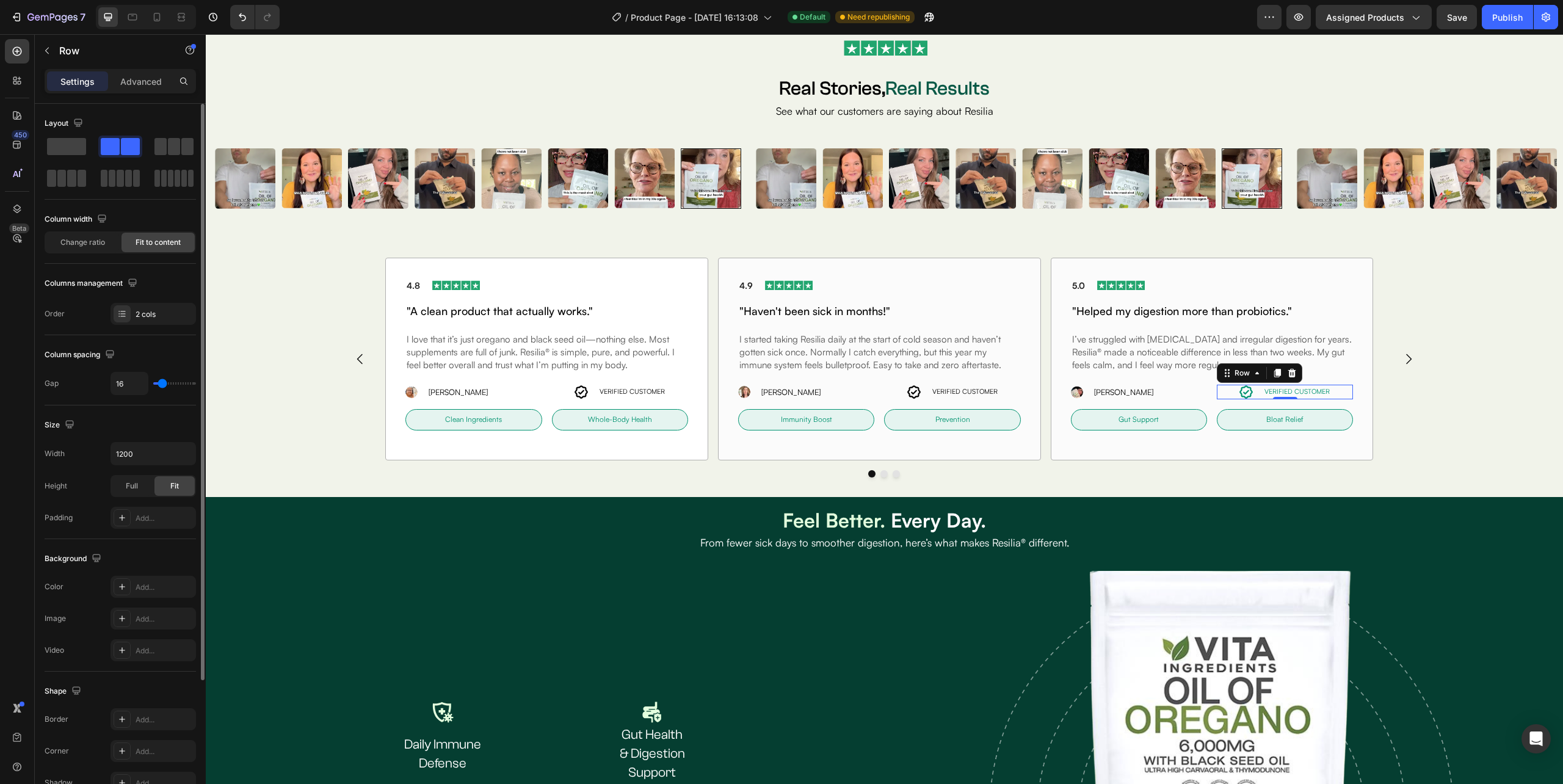
type input "0"
click at [157, 383] on input "range" at bounding box center [174, 383] width 42 height 3
click at [123, 383] on input "0" at bounding box center [130, 383] width 36 height 22
type input "4"
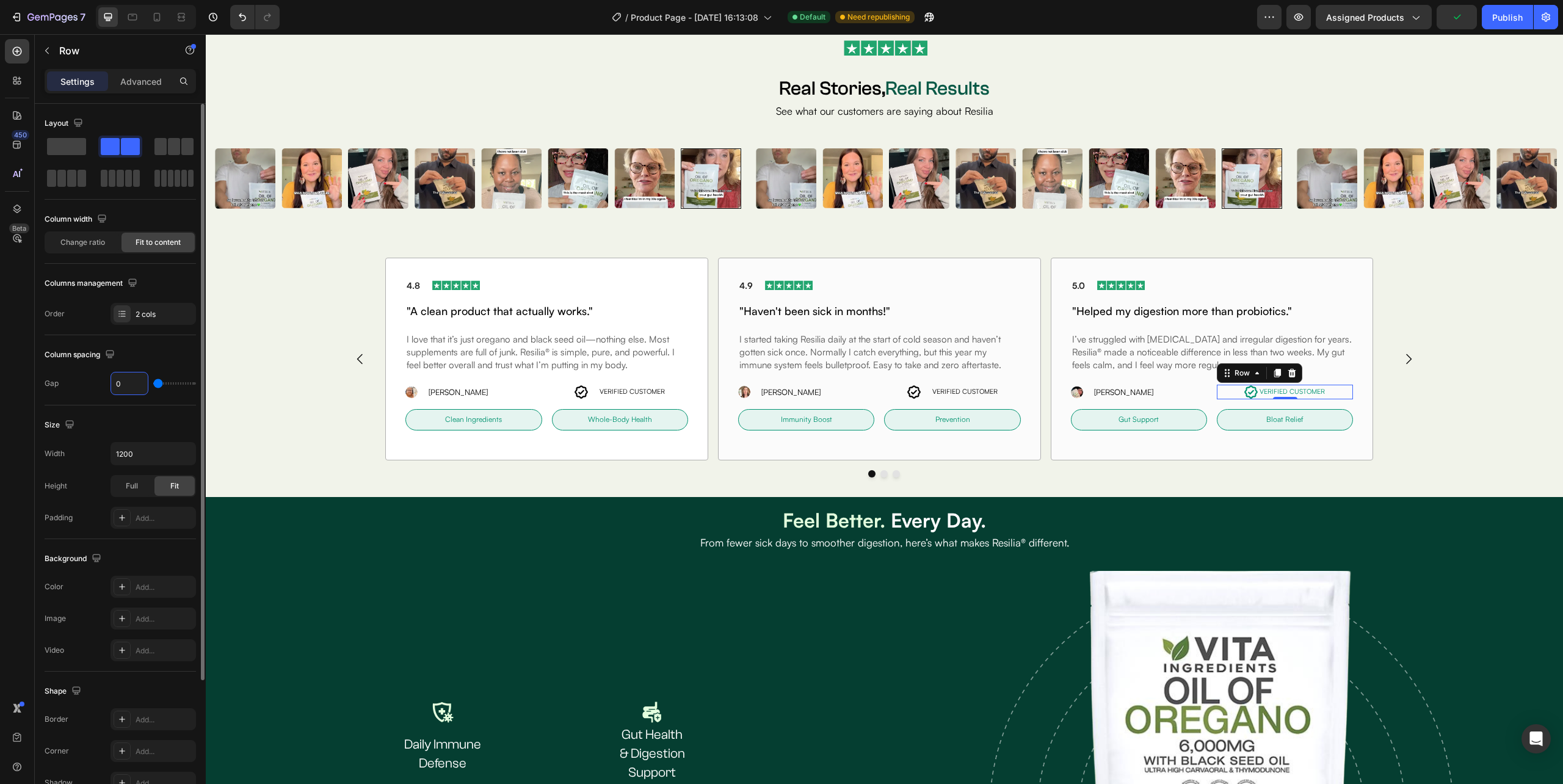
type input "4"
click at [1247, 394] on icon at bounding box center [1249, 392] width 15 height 15
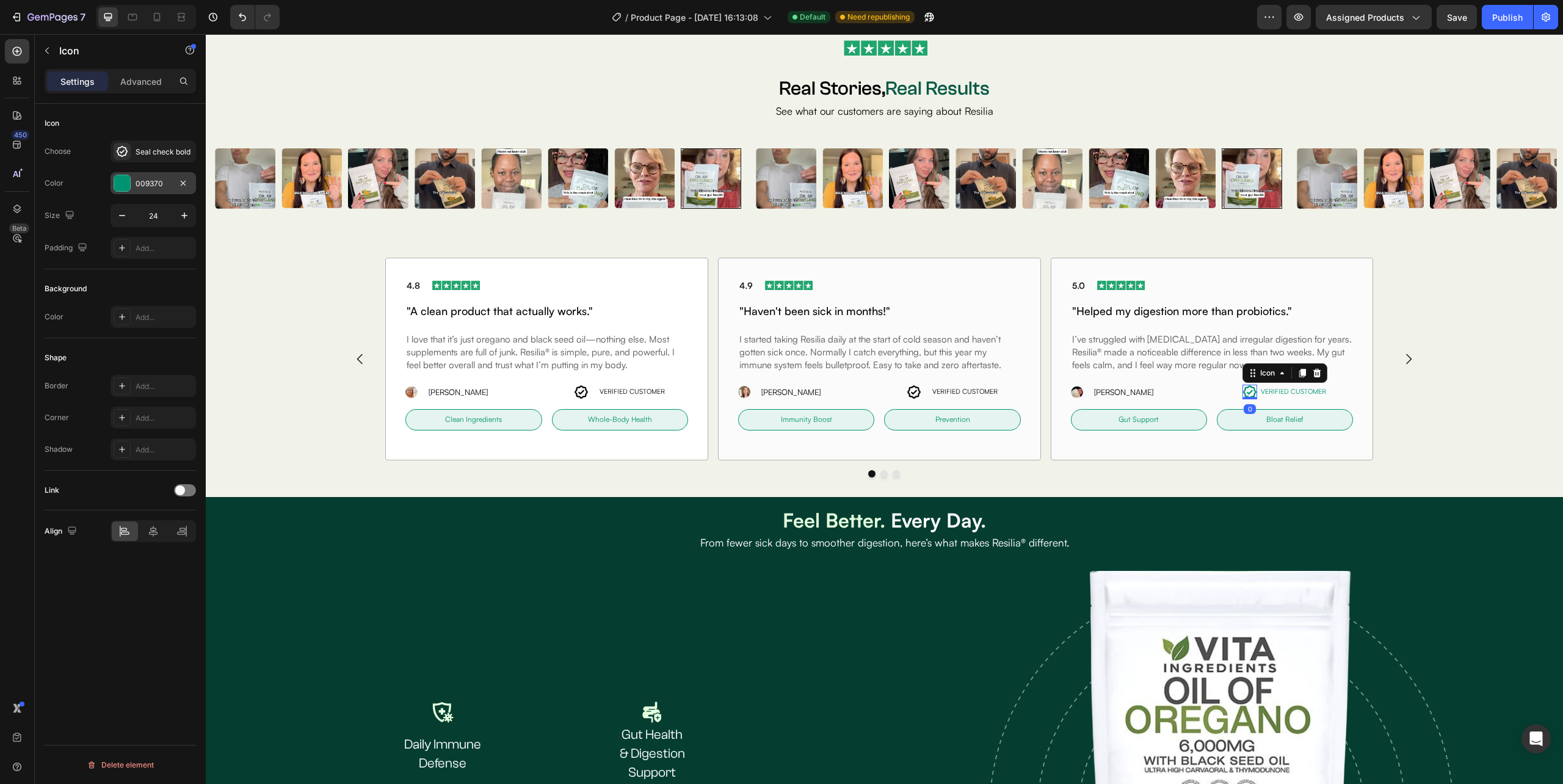
click at [147, 184] on div "009370" at bounding box center [153, 183] width 35 height 11
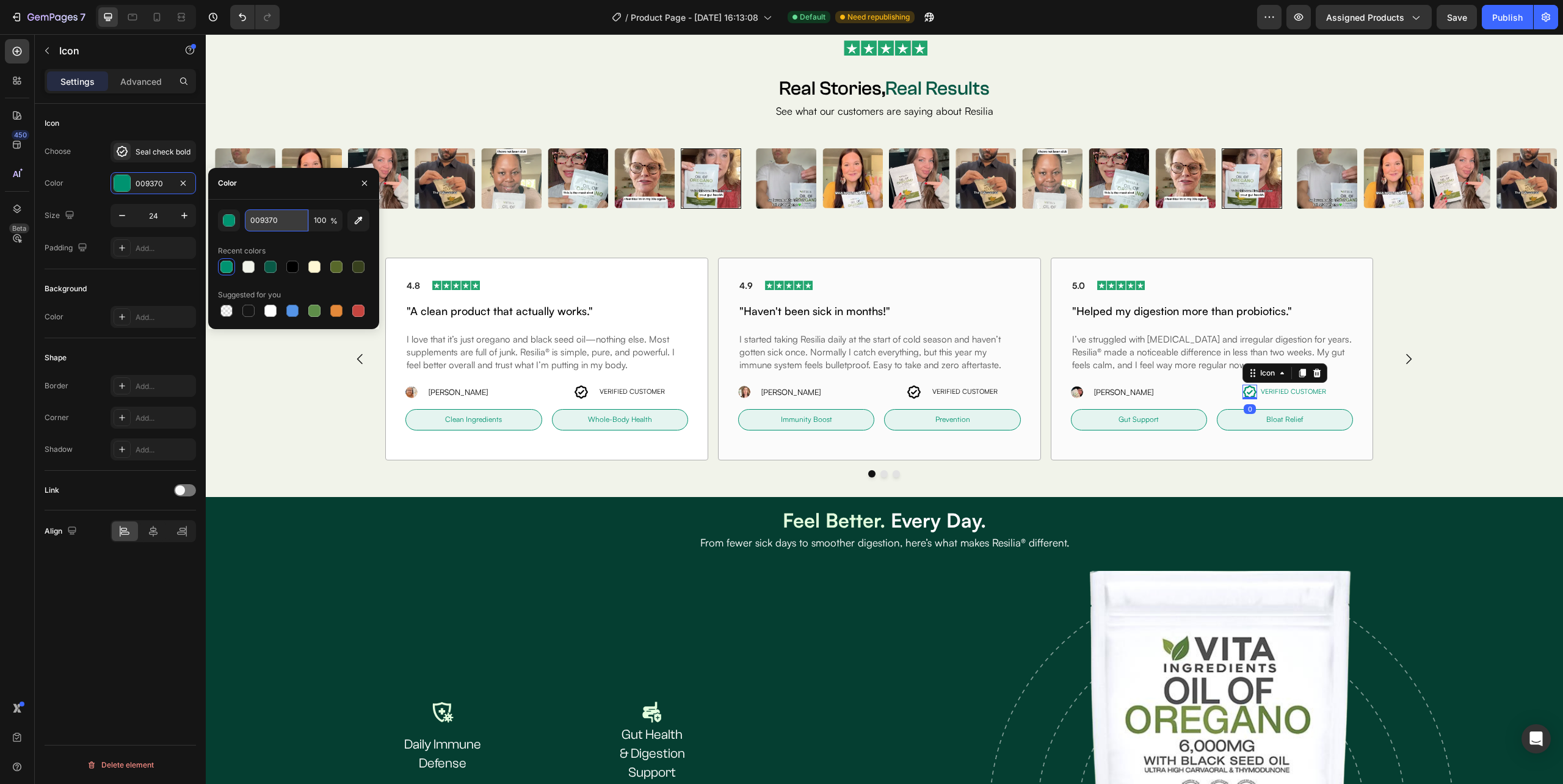
click at [279, 227] on input "009370" at bounding box center [276, 220] width 63 height 22
click at [926, 393] on div "Icon VERIFIED CUSTOMER Text Block Row" at bounding box center [951, 392] width 136 height 15
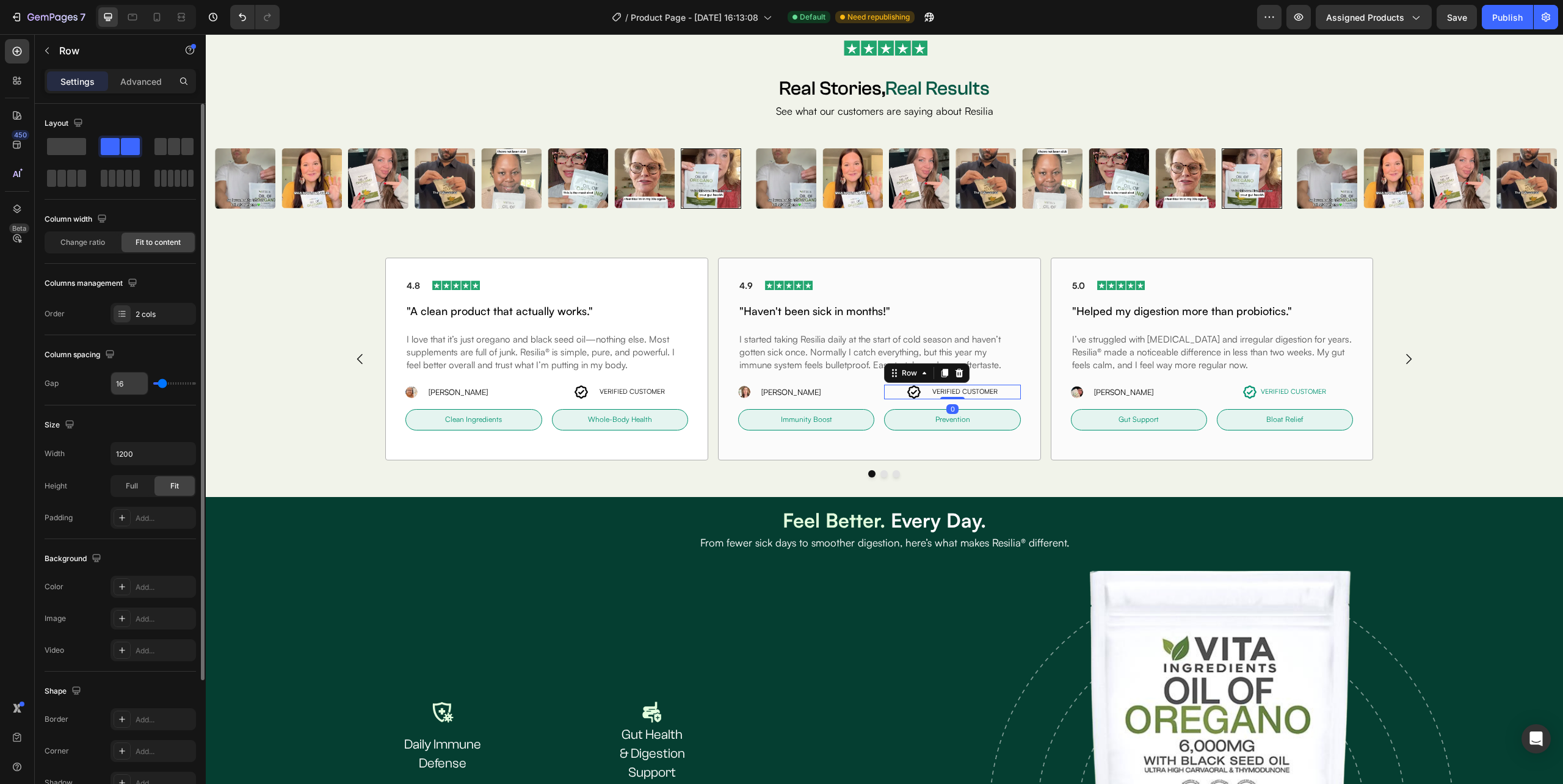
click at [122, 388] on input "16" at bounding box center [130, 383] width 36 height 22
type input "4"
click at [918, 389] on icon at bounding box center [917, 392] width 15 height 15
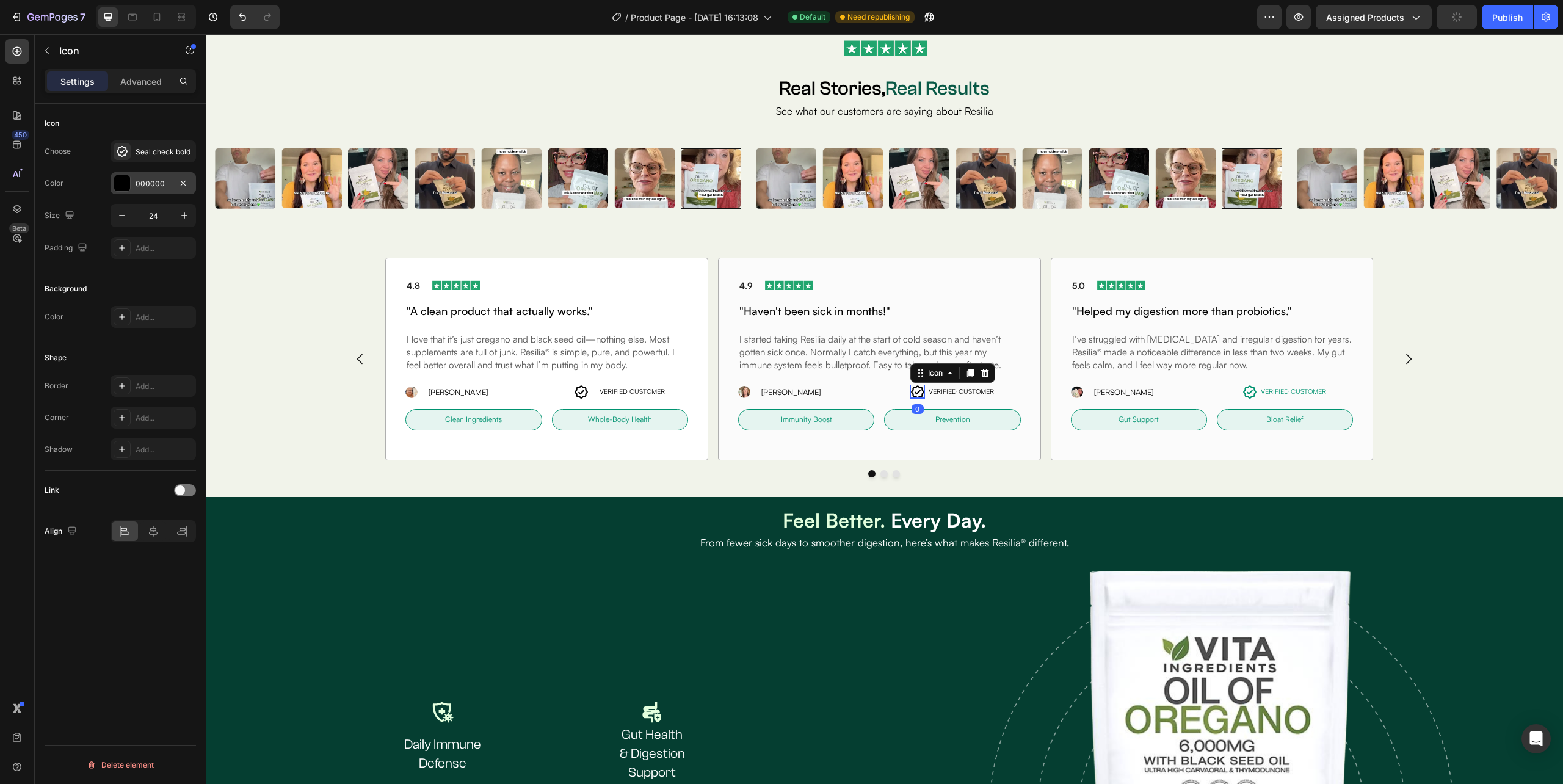
click at [164, 184] on div "000000" at bounding box center [153, 183] width 35 height 11
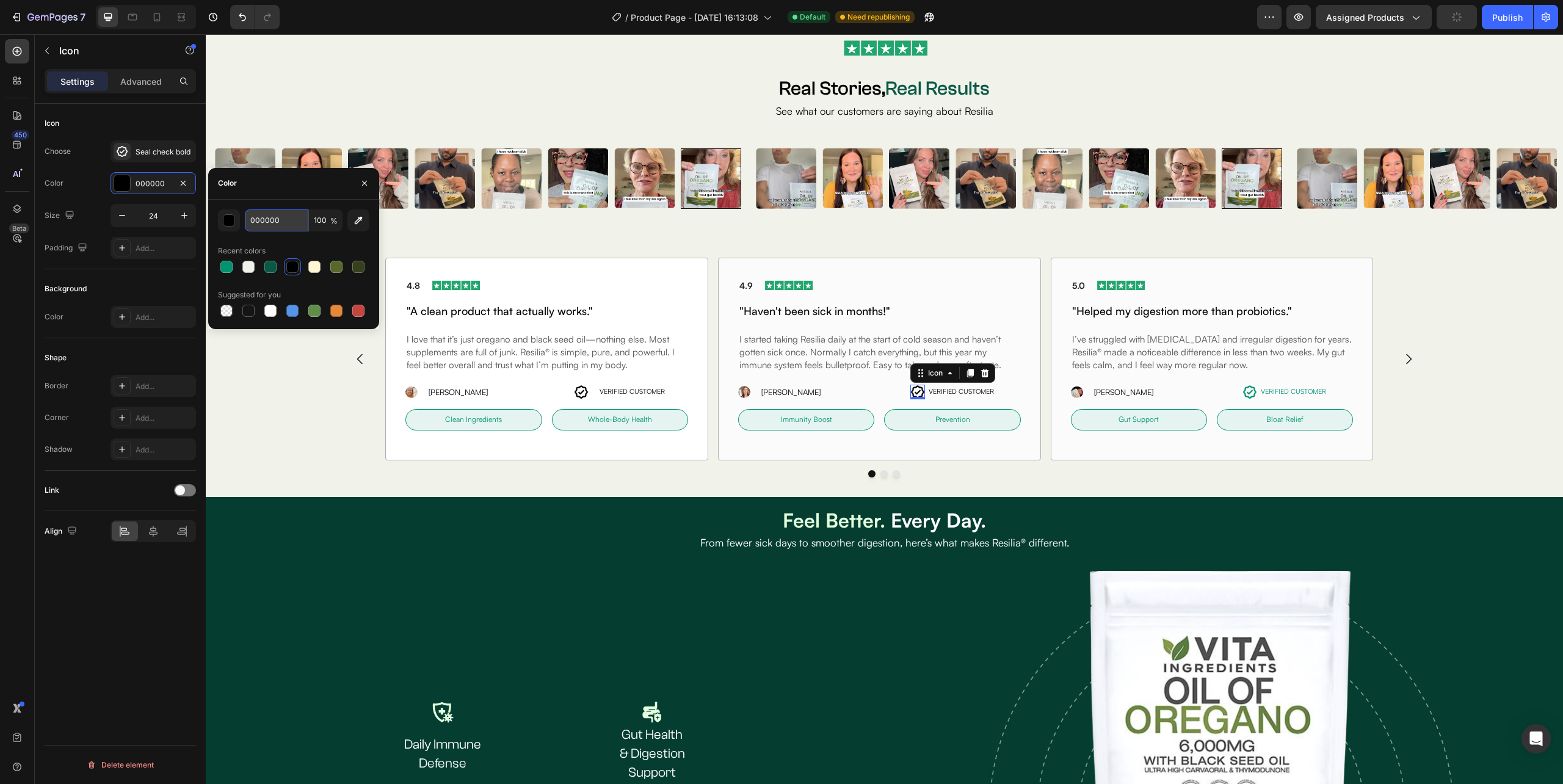
click at [279, 223] on input "000000" at bounding box center [276, 220] width 63 height 22
paste input "937"
type input "009370"
click at [936, 392] on p "VERIFIED CUSTOMER" at bounding box center [961, 392] width 66 height 10
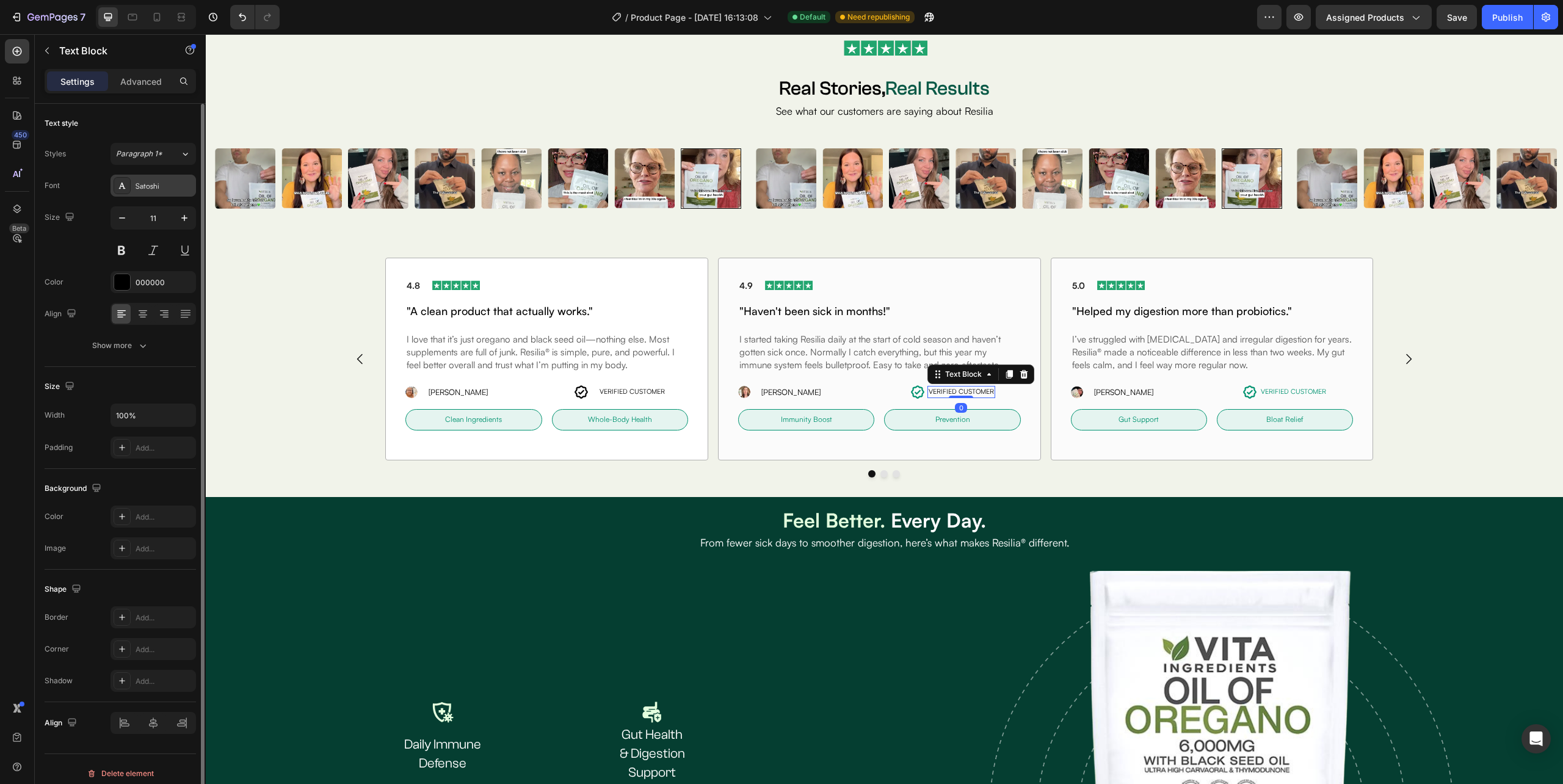
click at [151, 192] on div "Satoshi" at bounding box center [153, 185] width 86 height 22
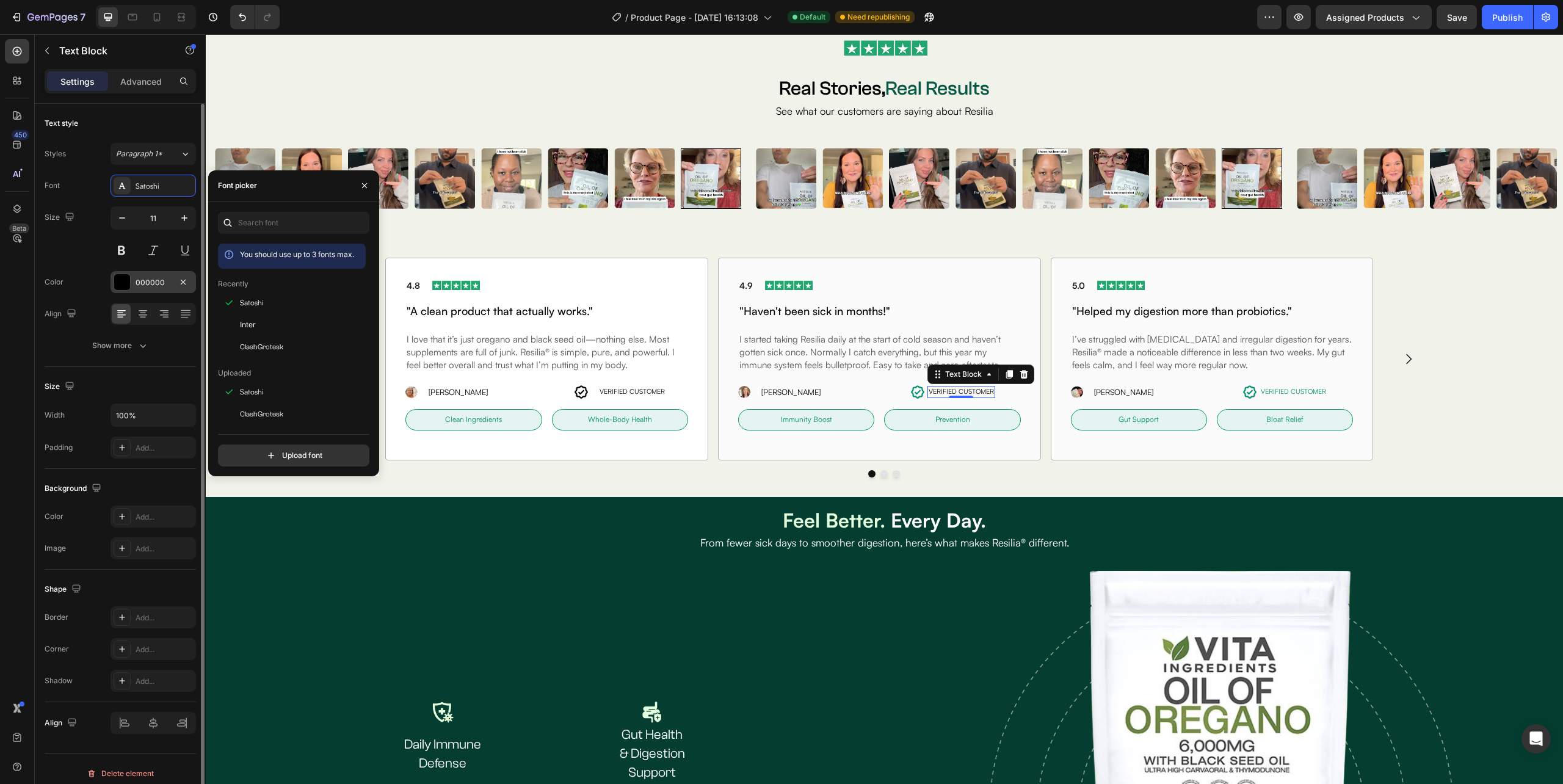
click at [143, 284] on div "000000" at bounding box center [153, 283] width 35 height 11
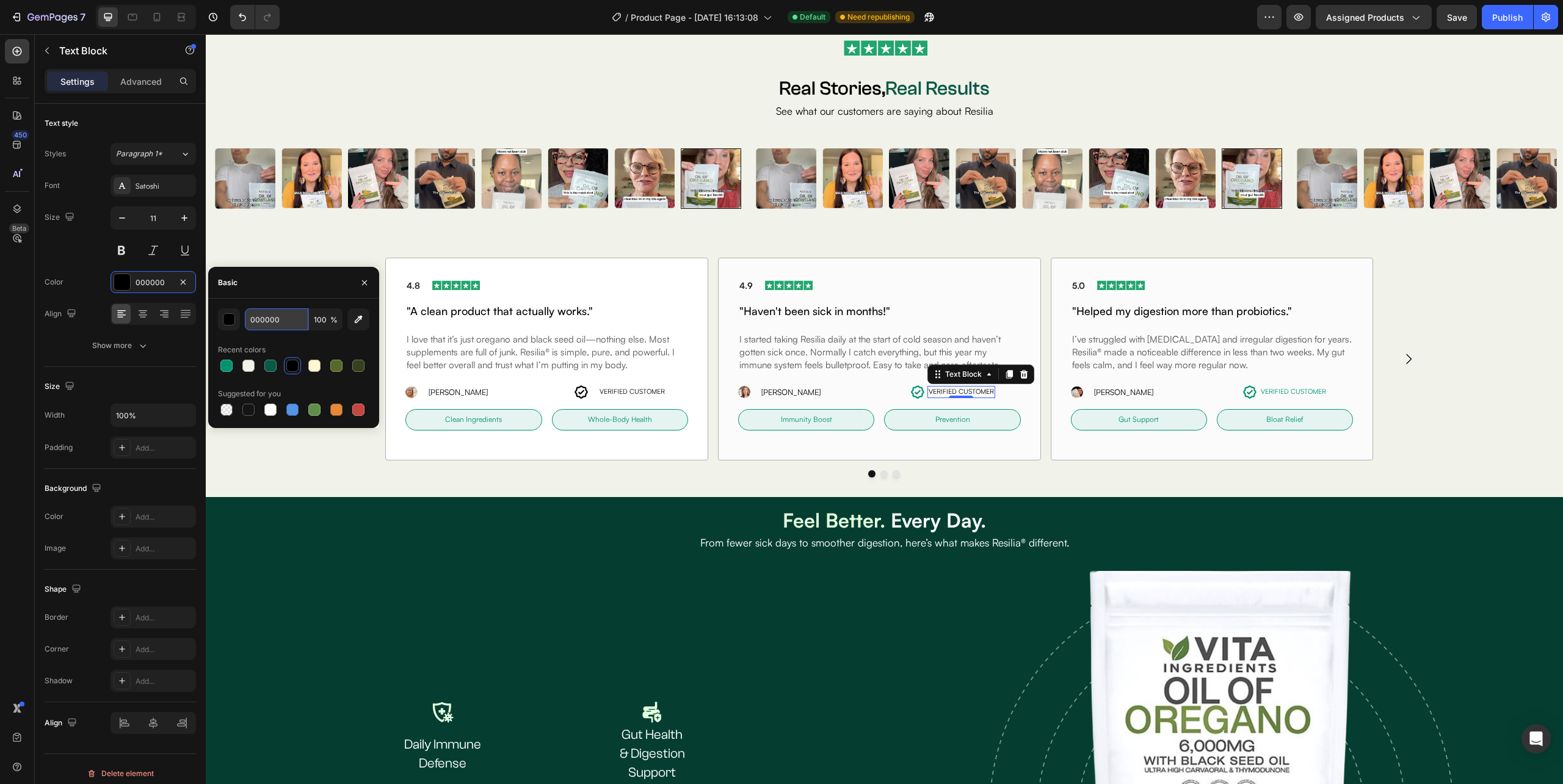
click at [281, 314] on input "000000" at bounding box center [276, 319] width 63 height 22
paste input "937"
type input "009370"
click at [595, 393] on div "Icon VERIFIED CUSTOMER Text Block Row" at bounding box center [619, 392] width 136 height 15
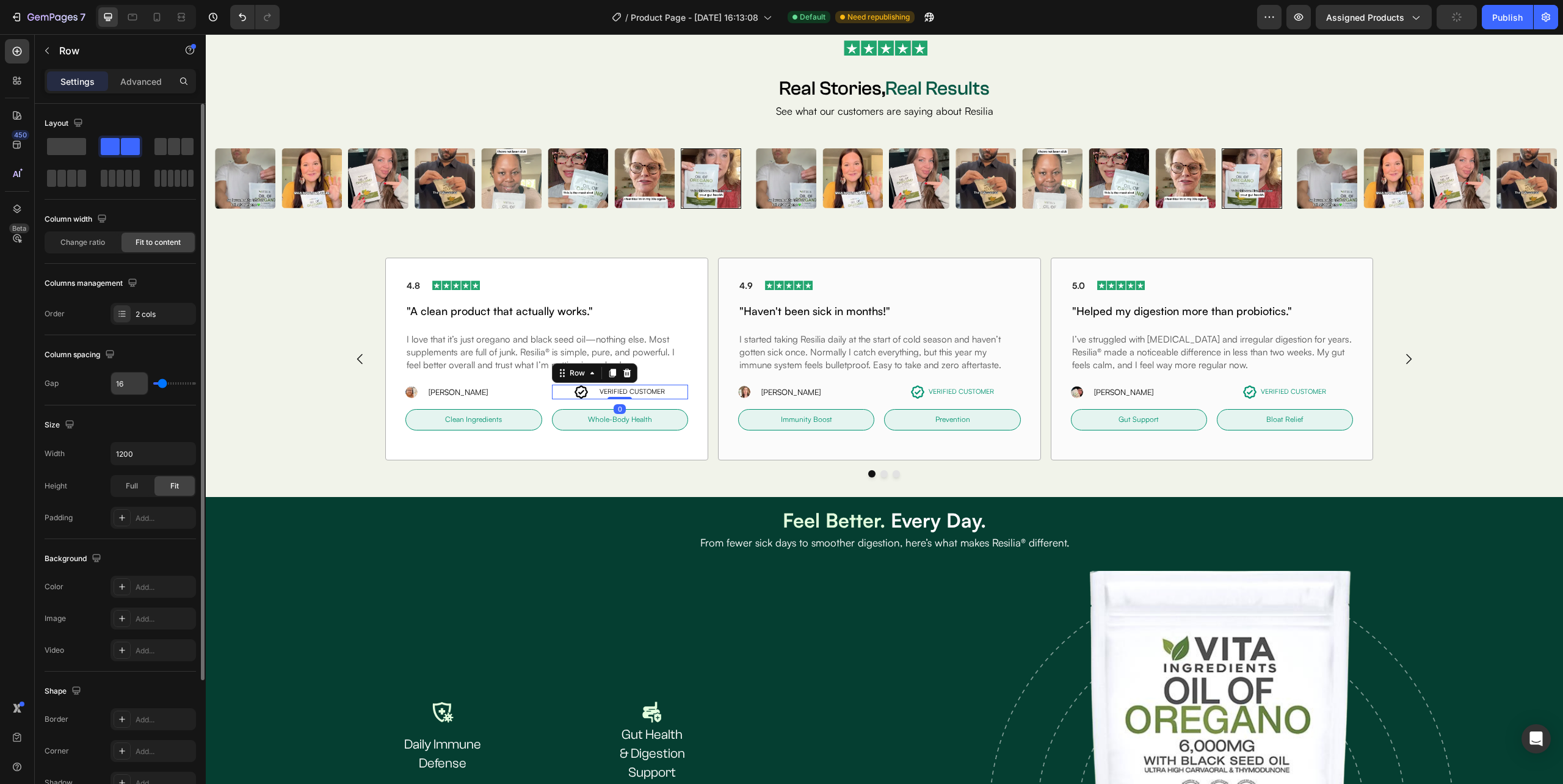
click at [130, 386] on input "16" at bounding box center [130, 383] width 36 height 22
type input "4"
click at [584, 394] on icon at bounding box center [584, 392] width 15 height 15
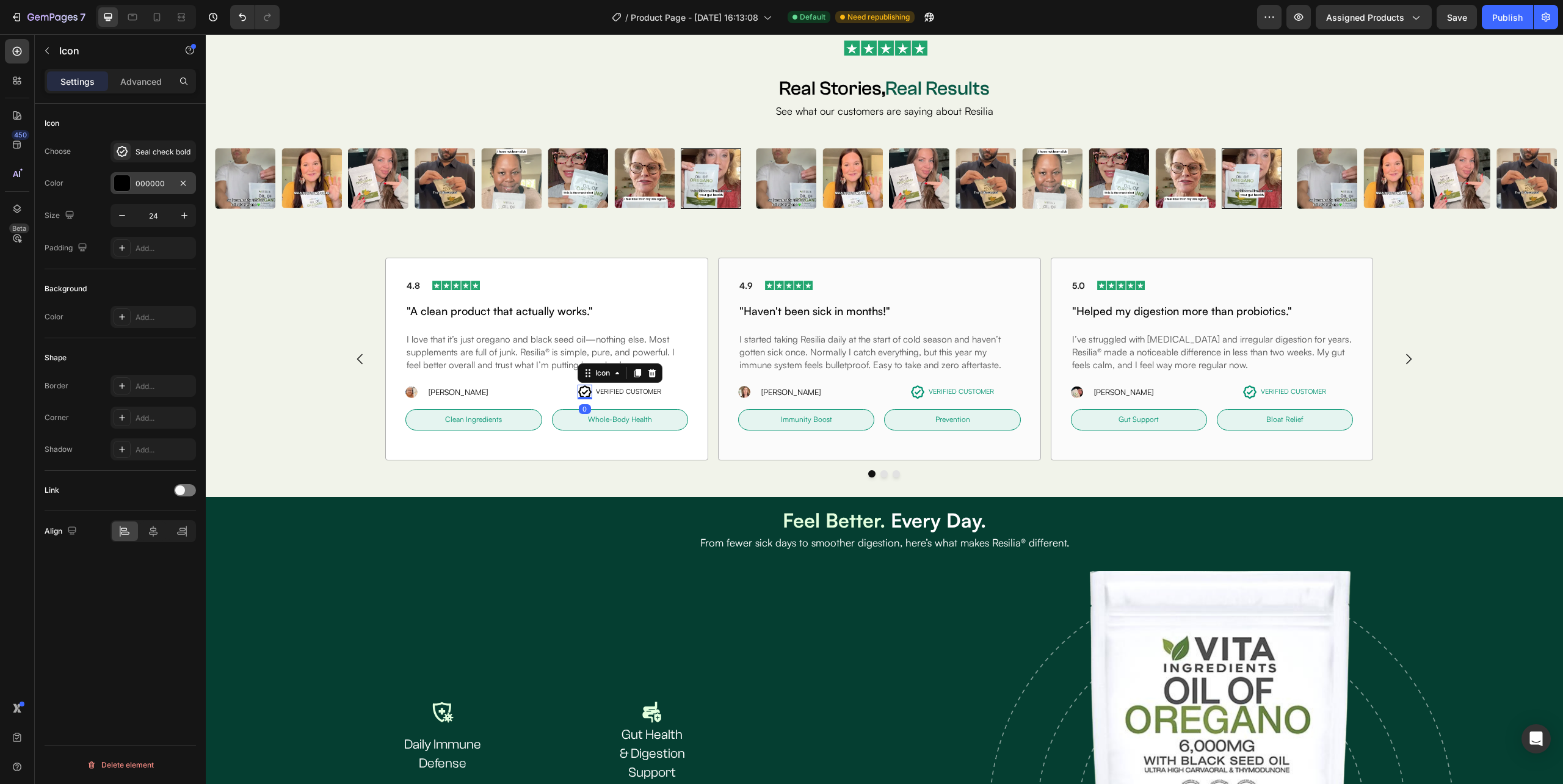
click at [161, 175] on div "000000" at bounding box center [153, 182] width 86 height 22
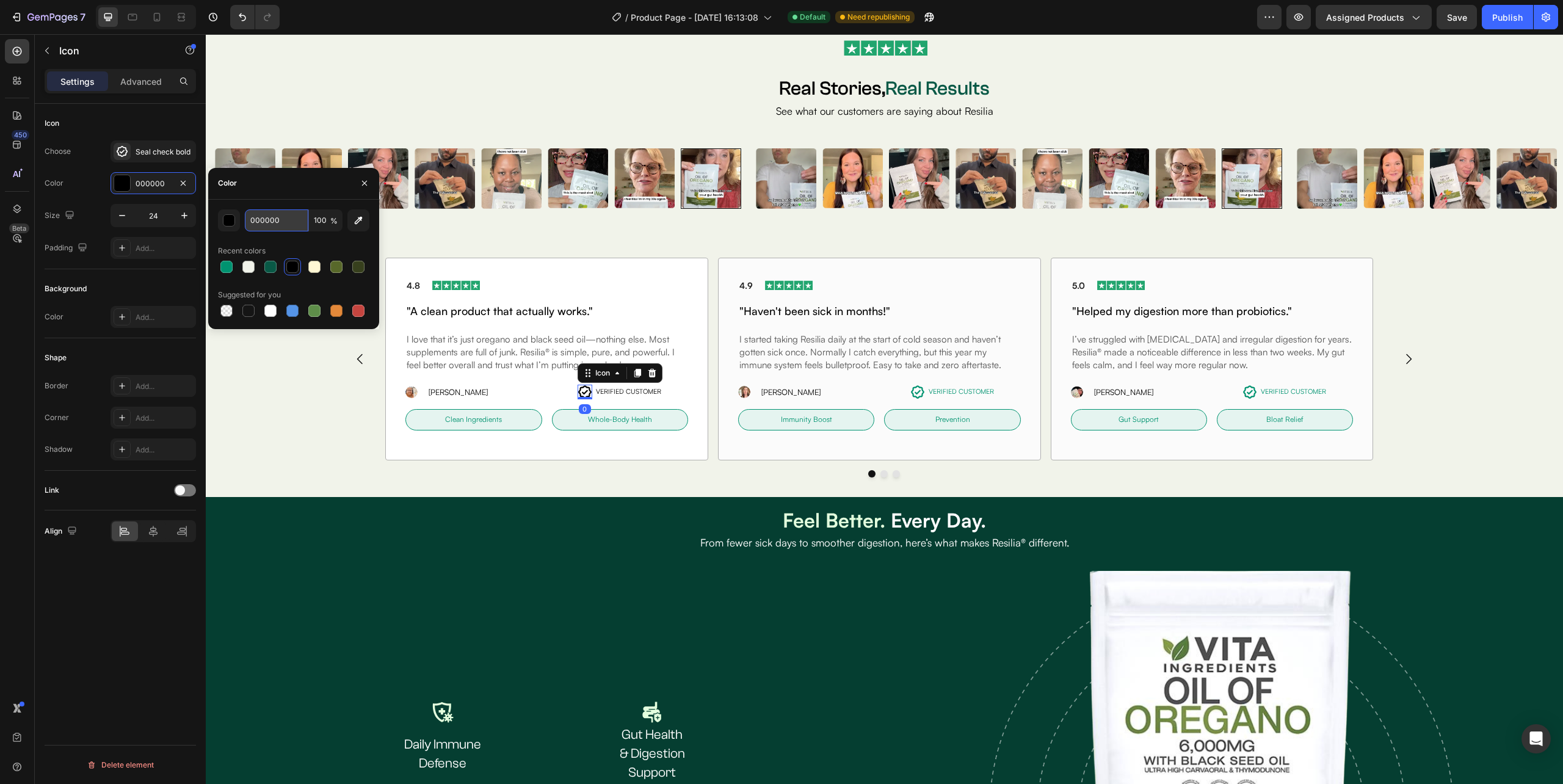
click at [279, 222] on input "000000" at bounding box center [276, 220] width 63 height 22
paste input "937"
type input "009370"
click at [643, 391] on p "VERIFIED CUSTOMER" at bounding box center [628, 392] width 66 height 10
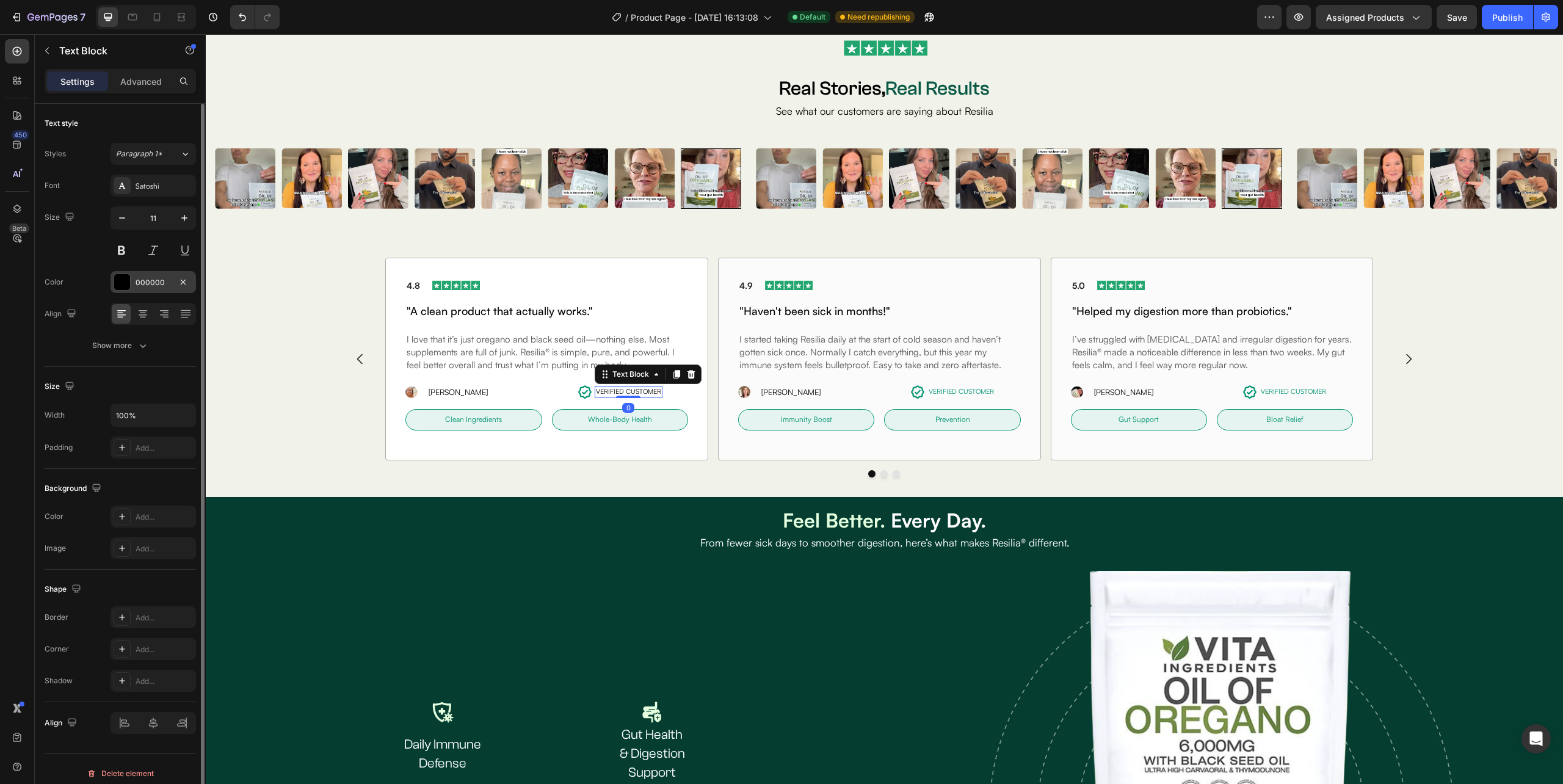
click at [152, 286] on div "000000" at bounding box center [153, 283] width 35 height 11
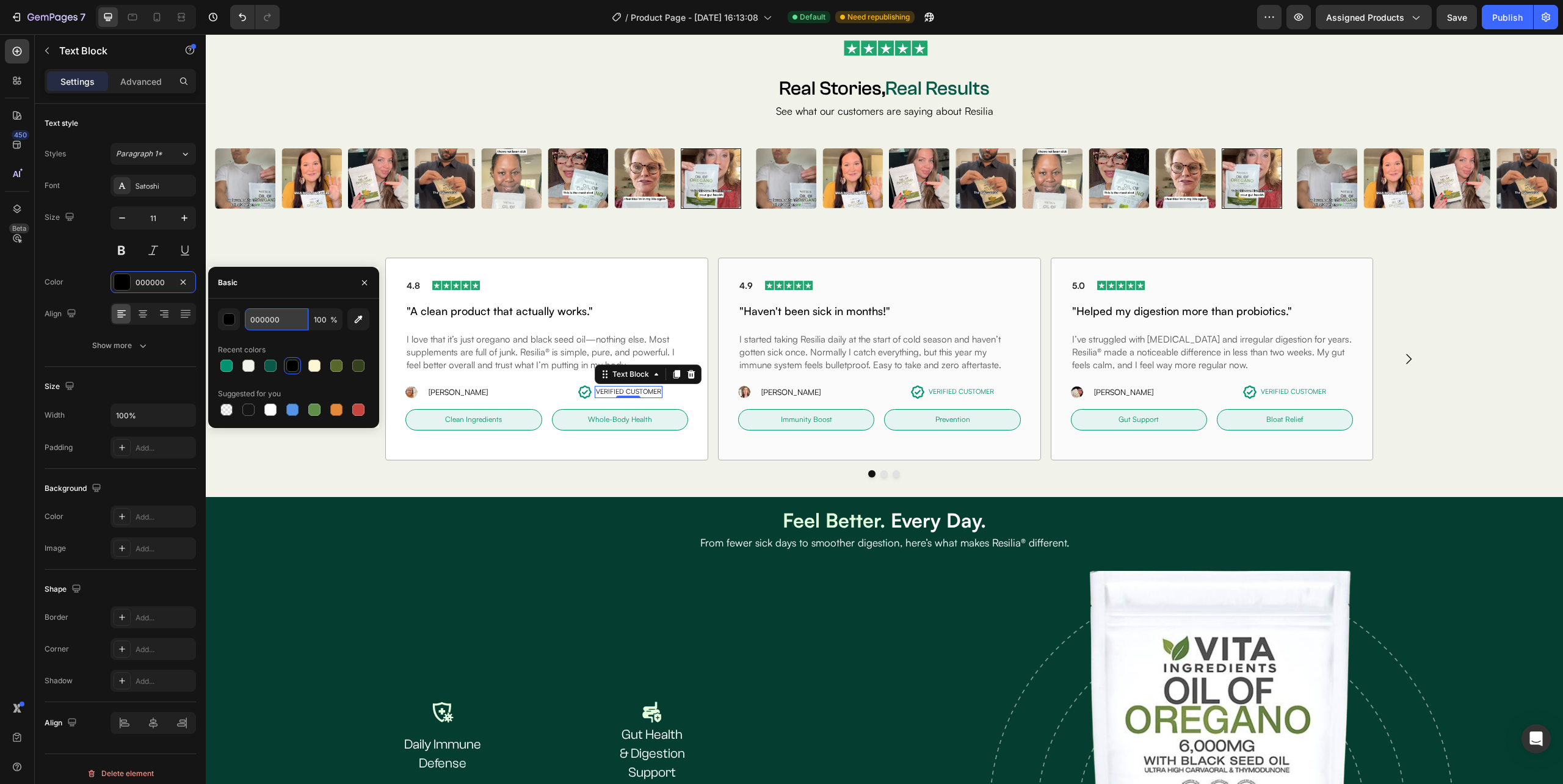
click at [271, 316] on input "000000" at bounding box center [276, 319] width 63 height 22
paste input "937"
type input "009370"
click at [1401, 359] on icon "Carousel Next Arrow" at bounding box center [1408, 359] width 15 height 15
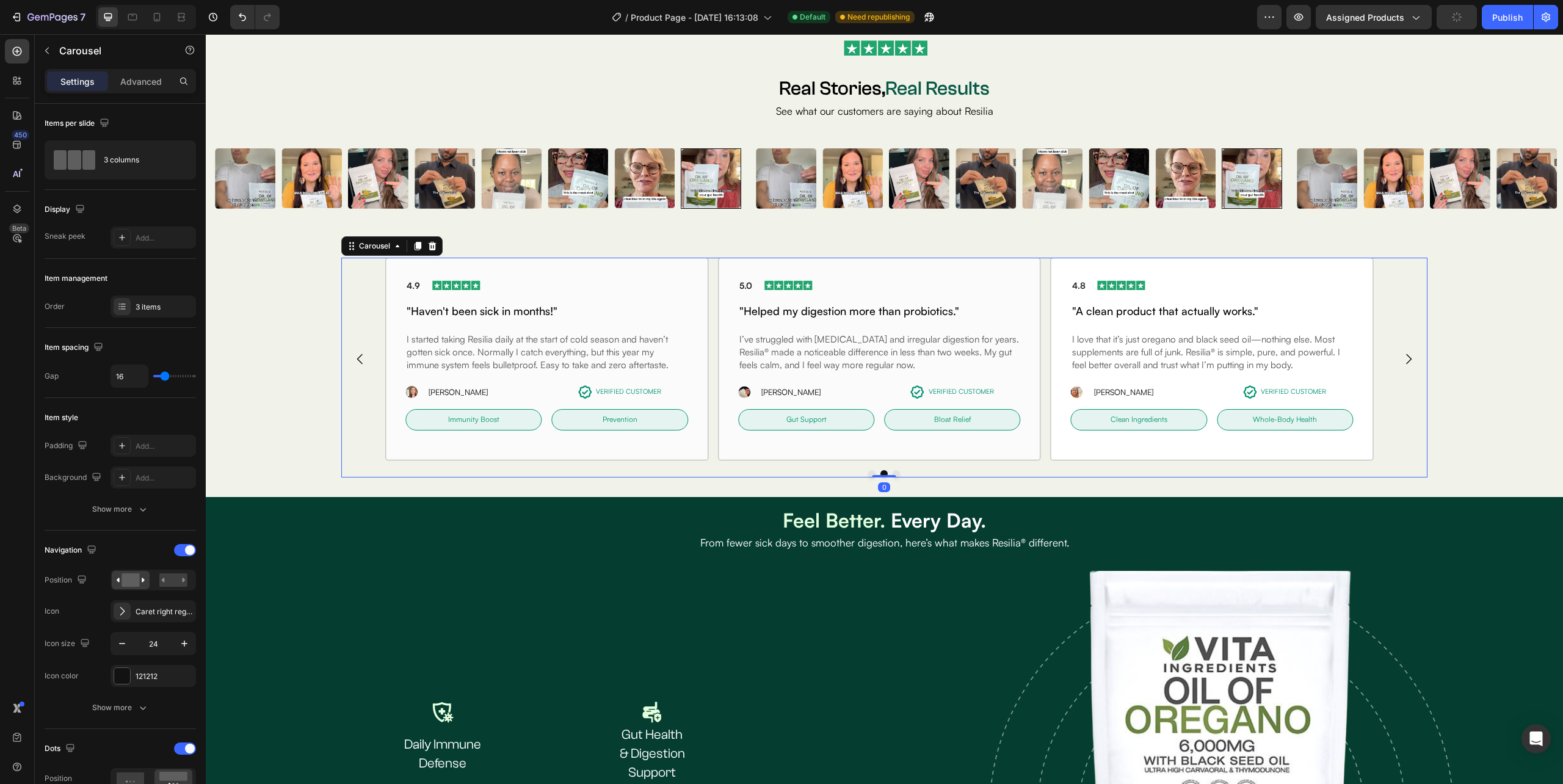
click at [1401, 358] on icon "Carousel Next Arrow" at bounding box center [1408, 359] width 15 height 15
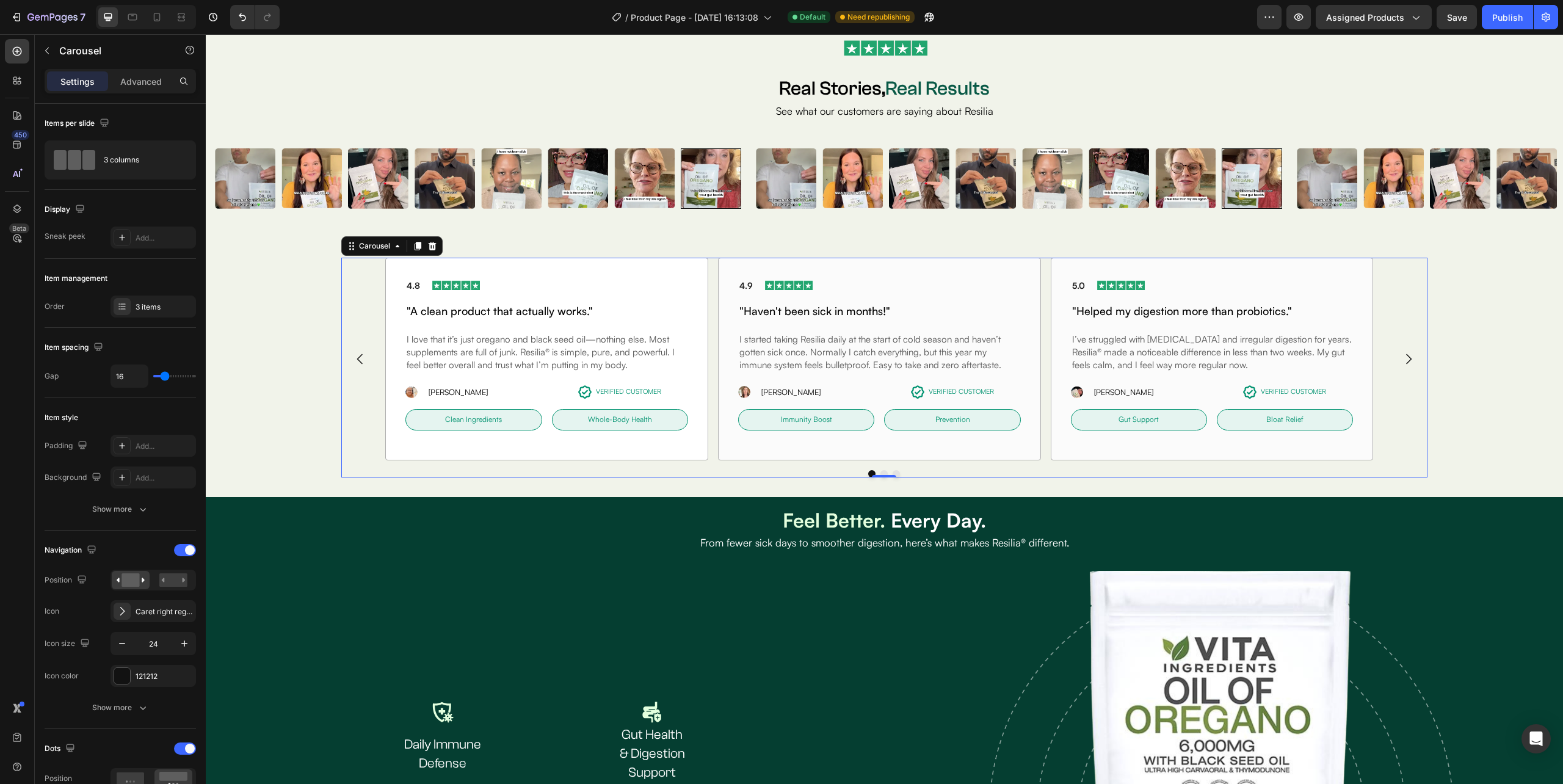
click at [1401, 359] on icon "Carousel Next Arrow" at bounding box center [1408, 359] width 15 height 15
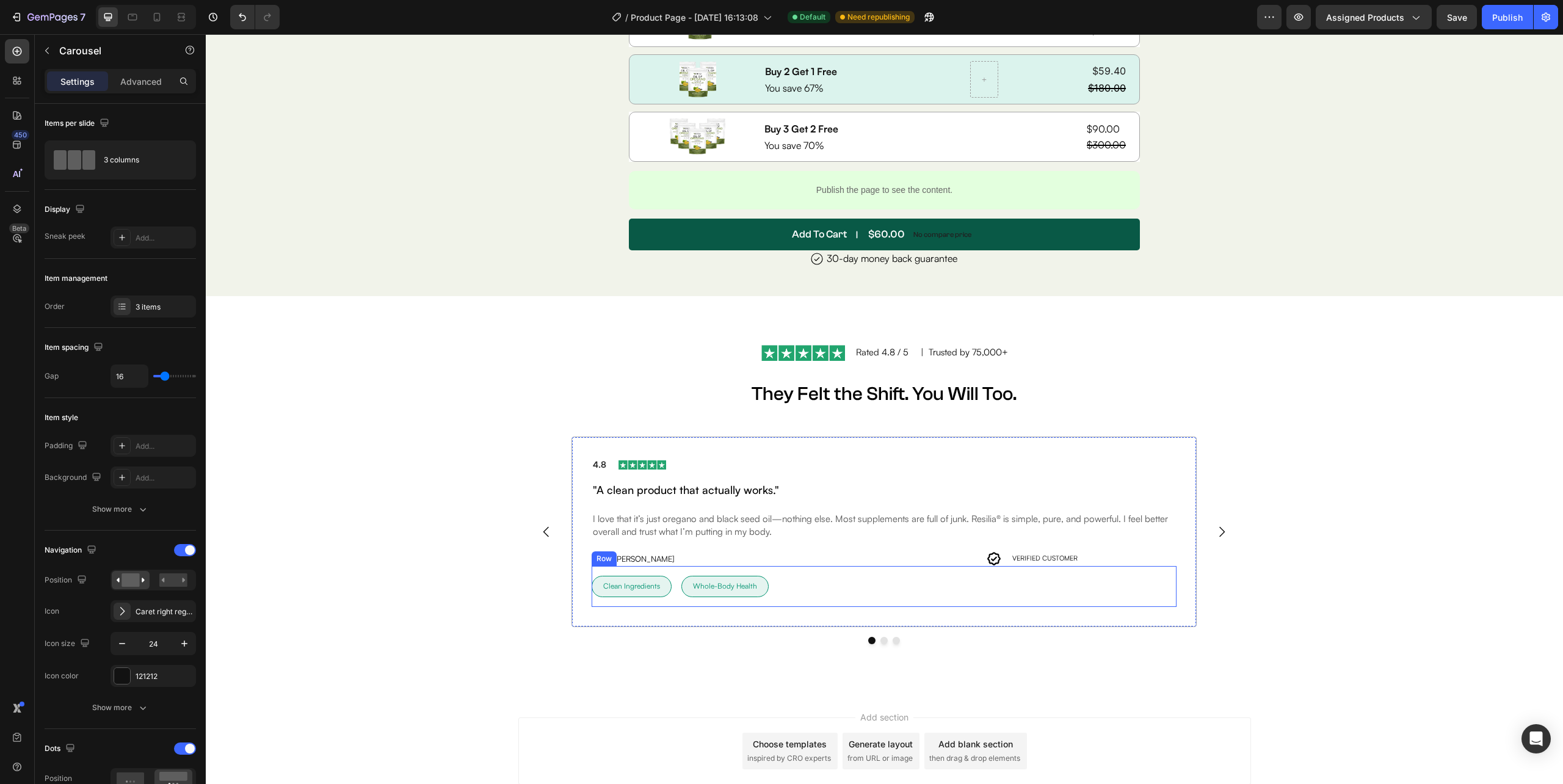
scroll to position [5973, 0]
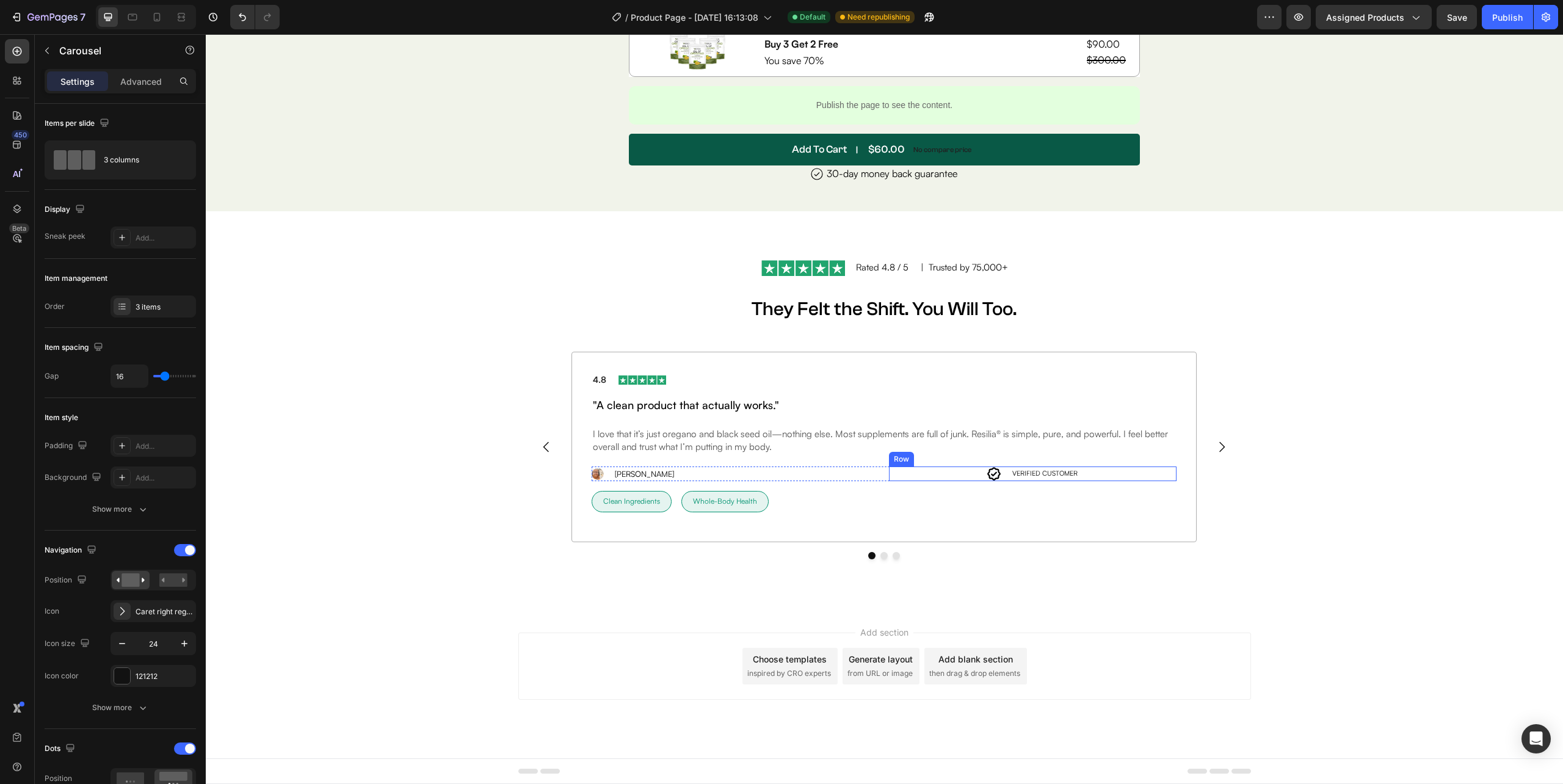
click at [978, 469] on div "Icon VERIFIED CUSTOMER Text Block Row" at bounding box center [1032, 473] width 288 height 15
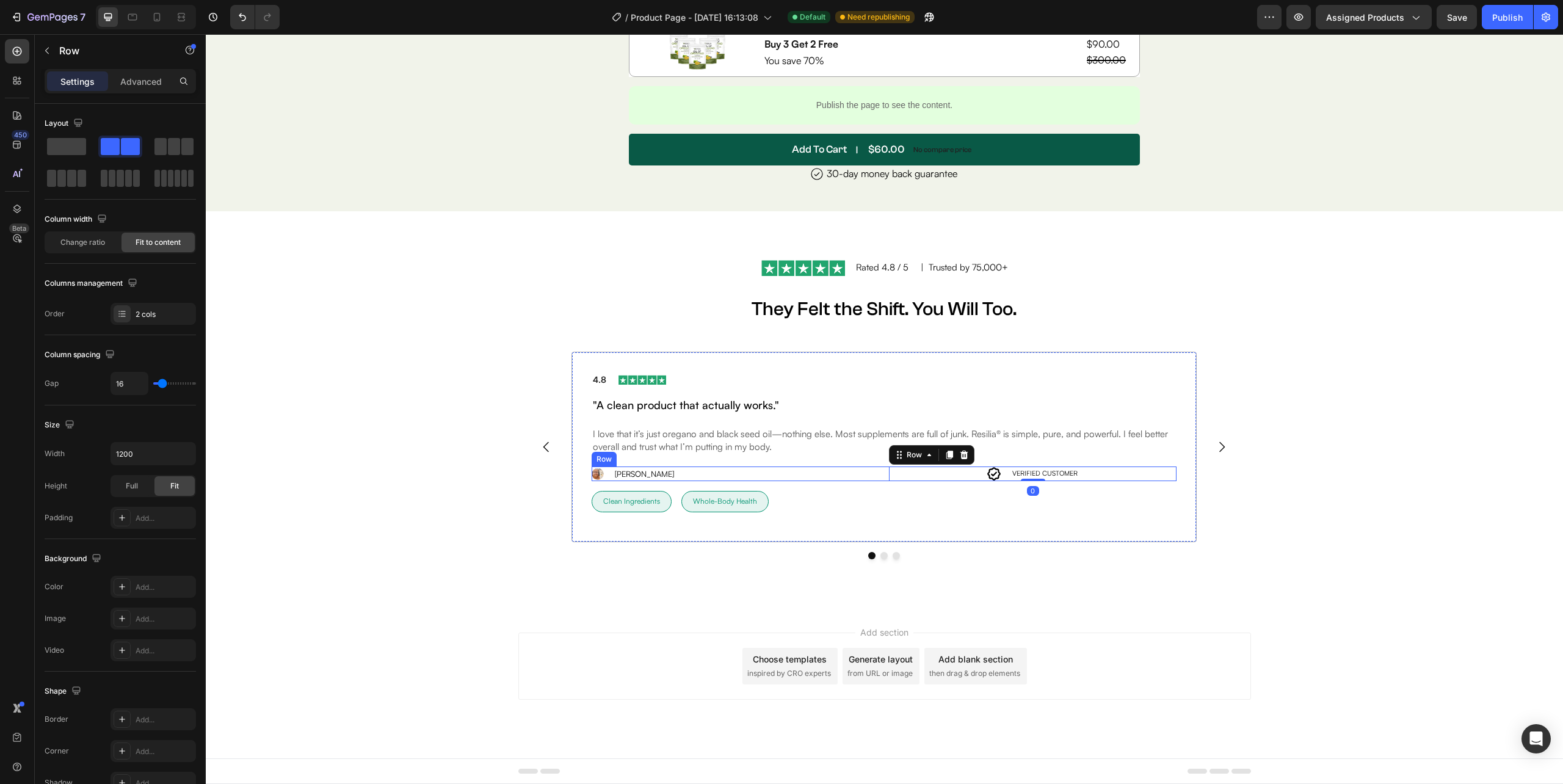
click at [877, 470] on div "Image MIKE M. Text Block Row Icon VERIFIED CUSTOMER Text Block Row 0 Row" at bounding box center [884, 473] width 584 height 15
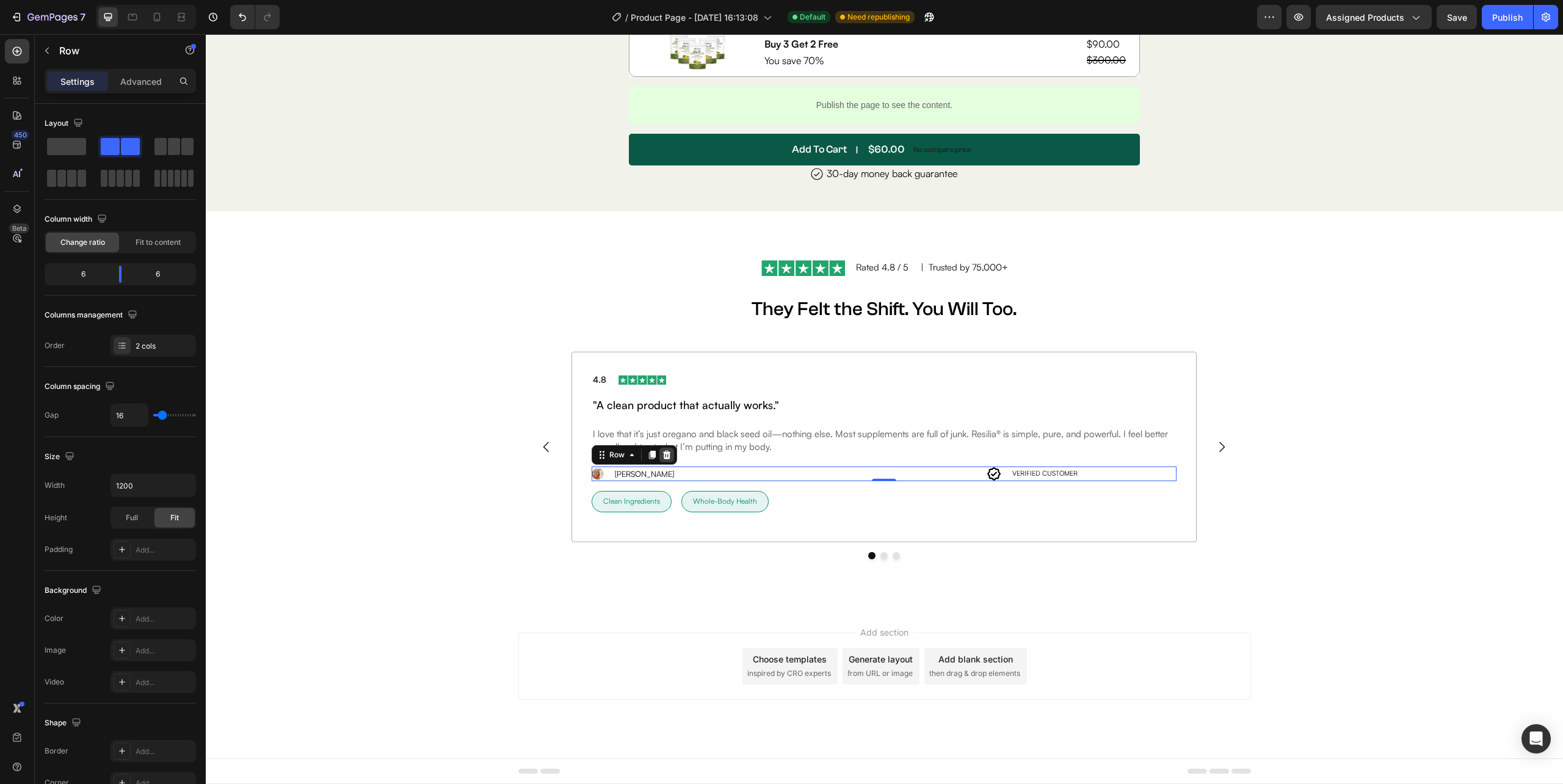
click at [661, 452] on icon at bounding box center [666, 454] width 10 height 10
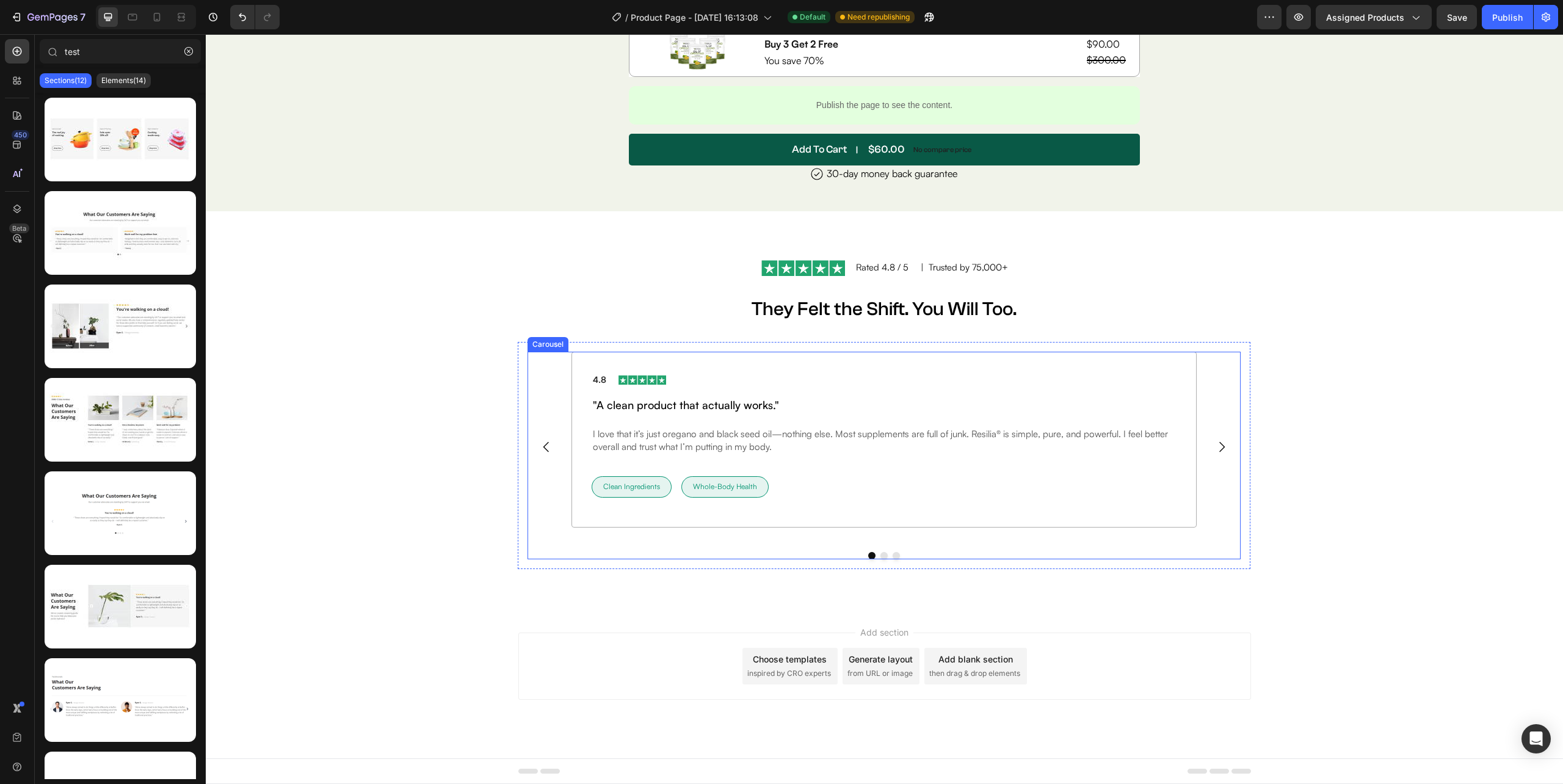
click at [1228, 439] on button "Carousel Next Arrow" at bounding box center [1222, 447] width 35 height 35
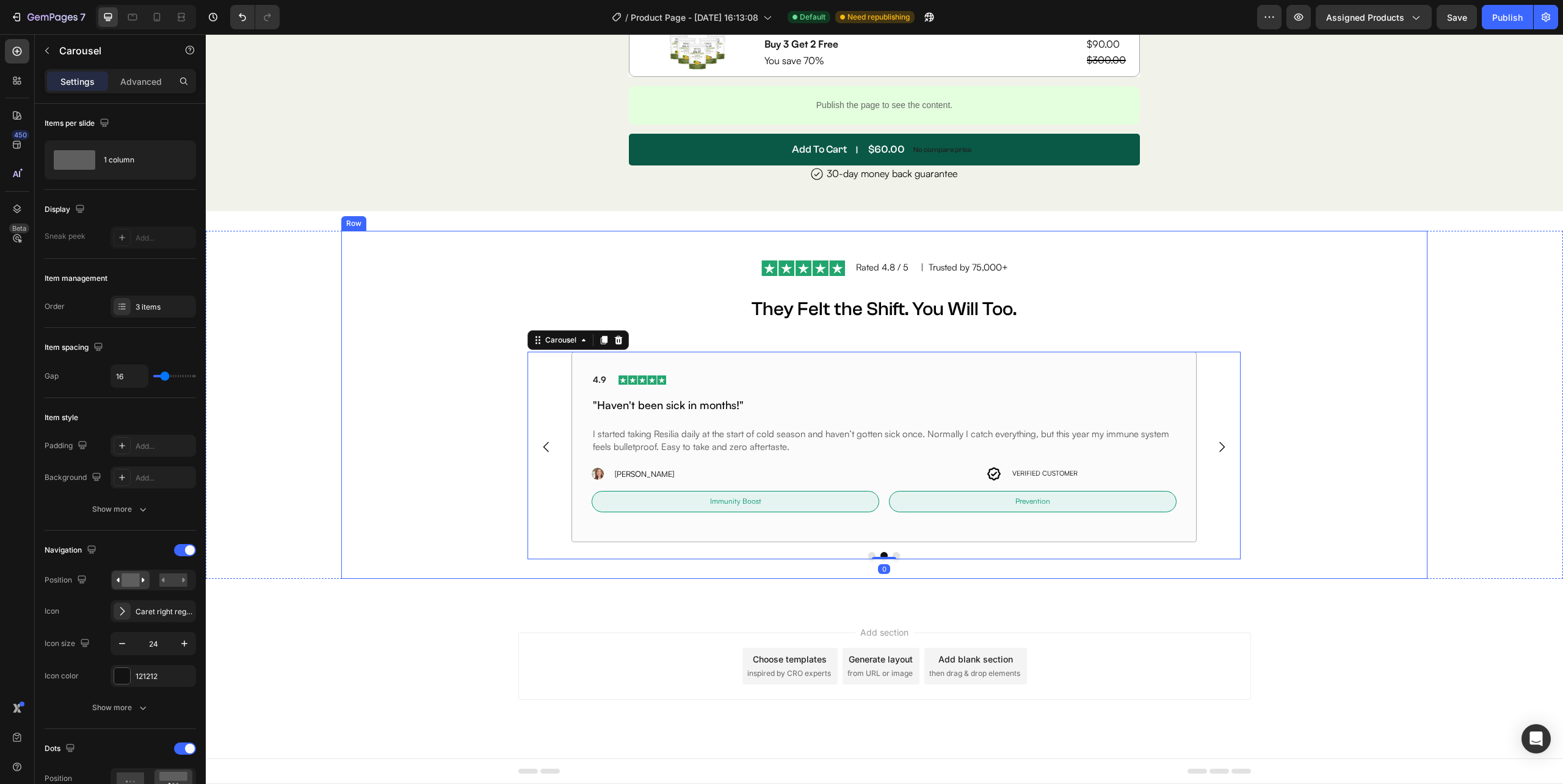
click at [1265, 421] on div "Image Rated 4.8 / 5 Text Block | Trusted by 75,000+ Text Block Row They Felt th…" at bounding box center [884, 405] width 1066 height 328
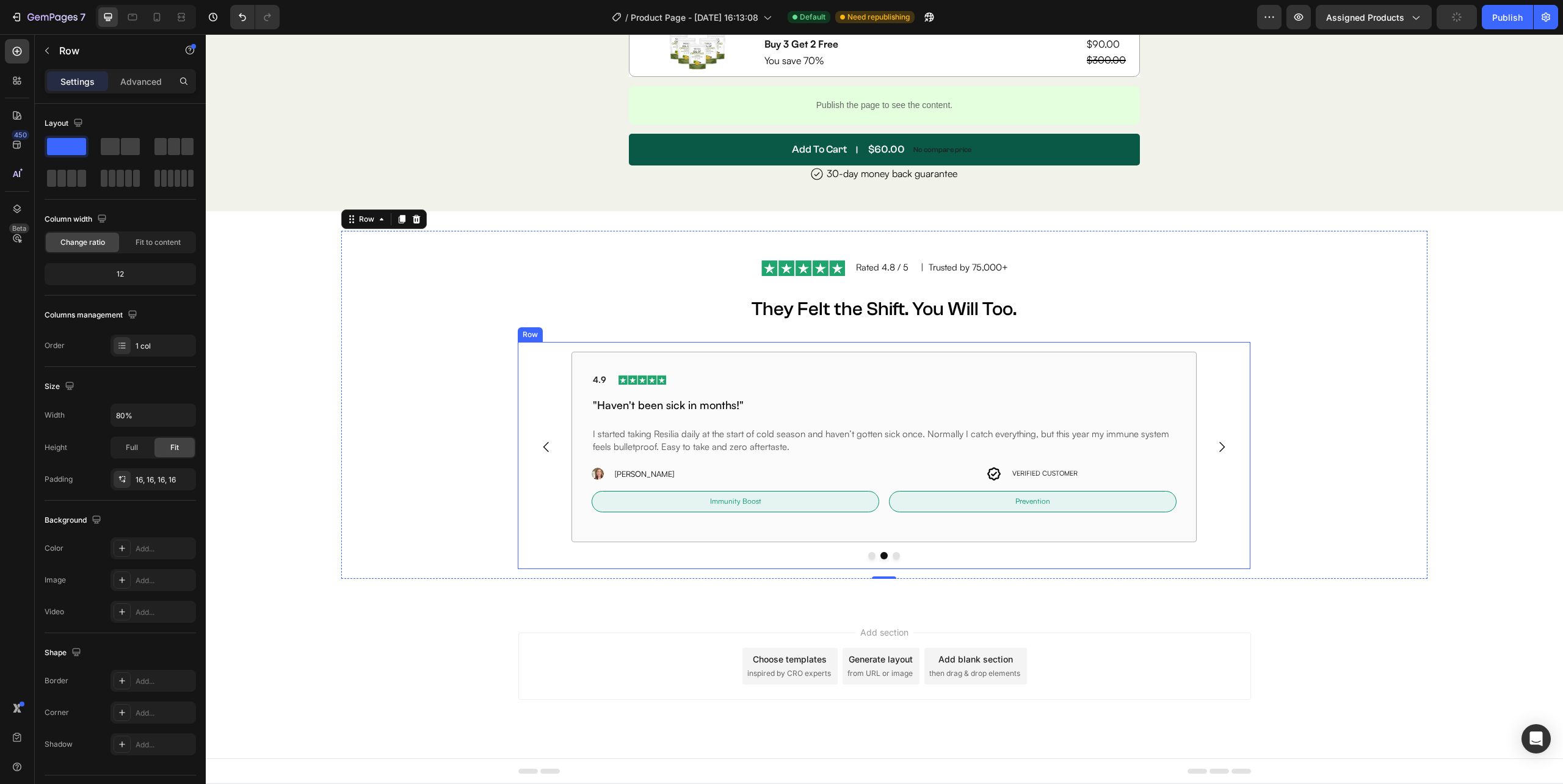
click at [1235, 413] on div "4.8 Text block Image Row "A clean product that actually works." Heading I love …" at bounding box center [884, 455] width 732 height 226
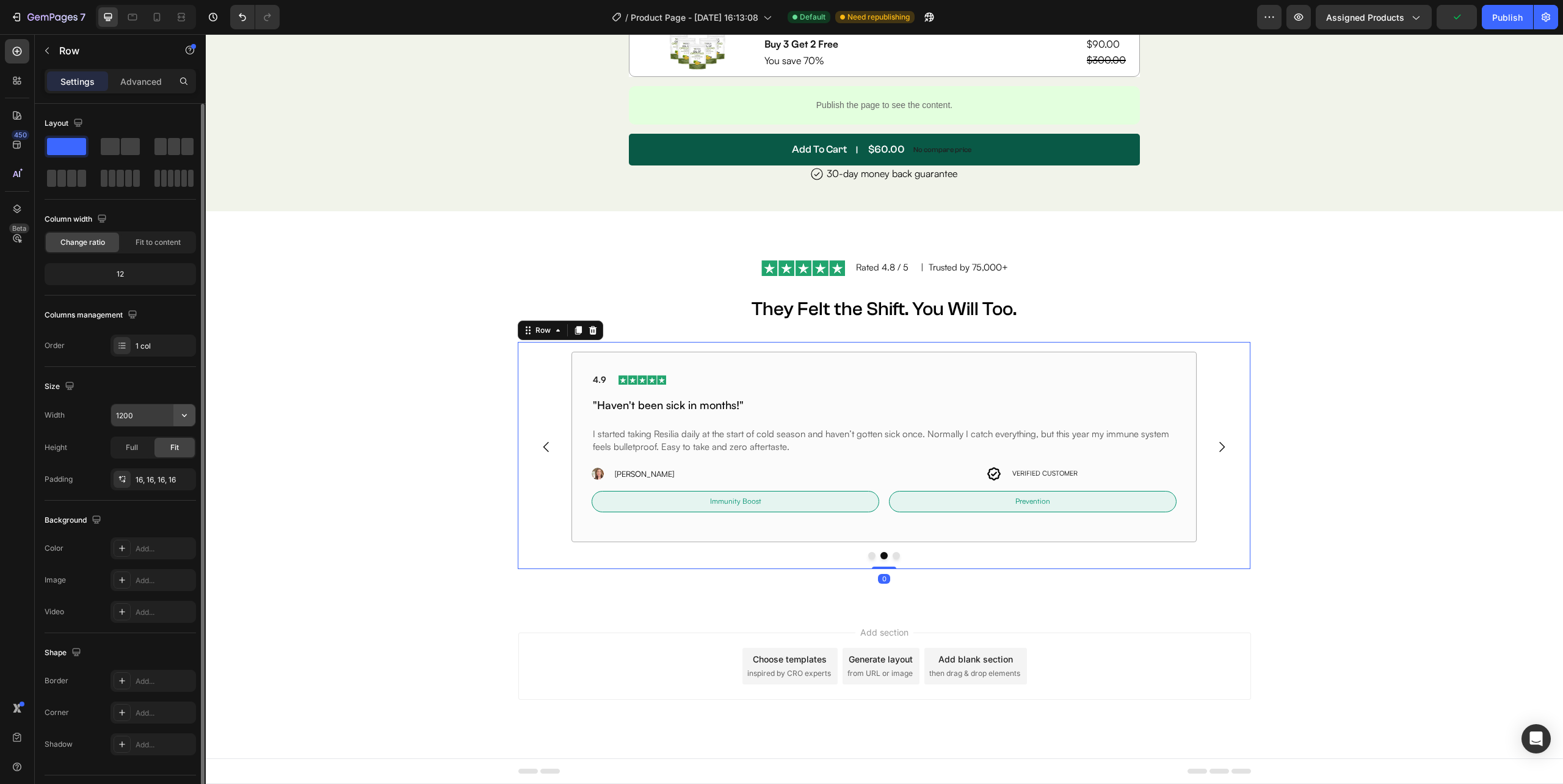
click at [182, 418] on icon "button" at bounding box center [184, 415] width 12 height 12
click at [176, 479] on div "Full 100%" at bounding box center [141, 470] width 100 height 23
type input "100%"
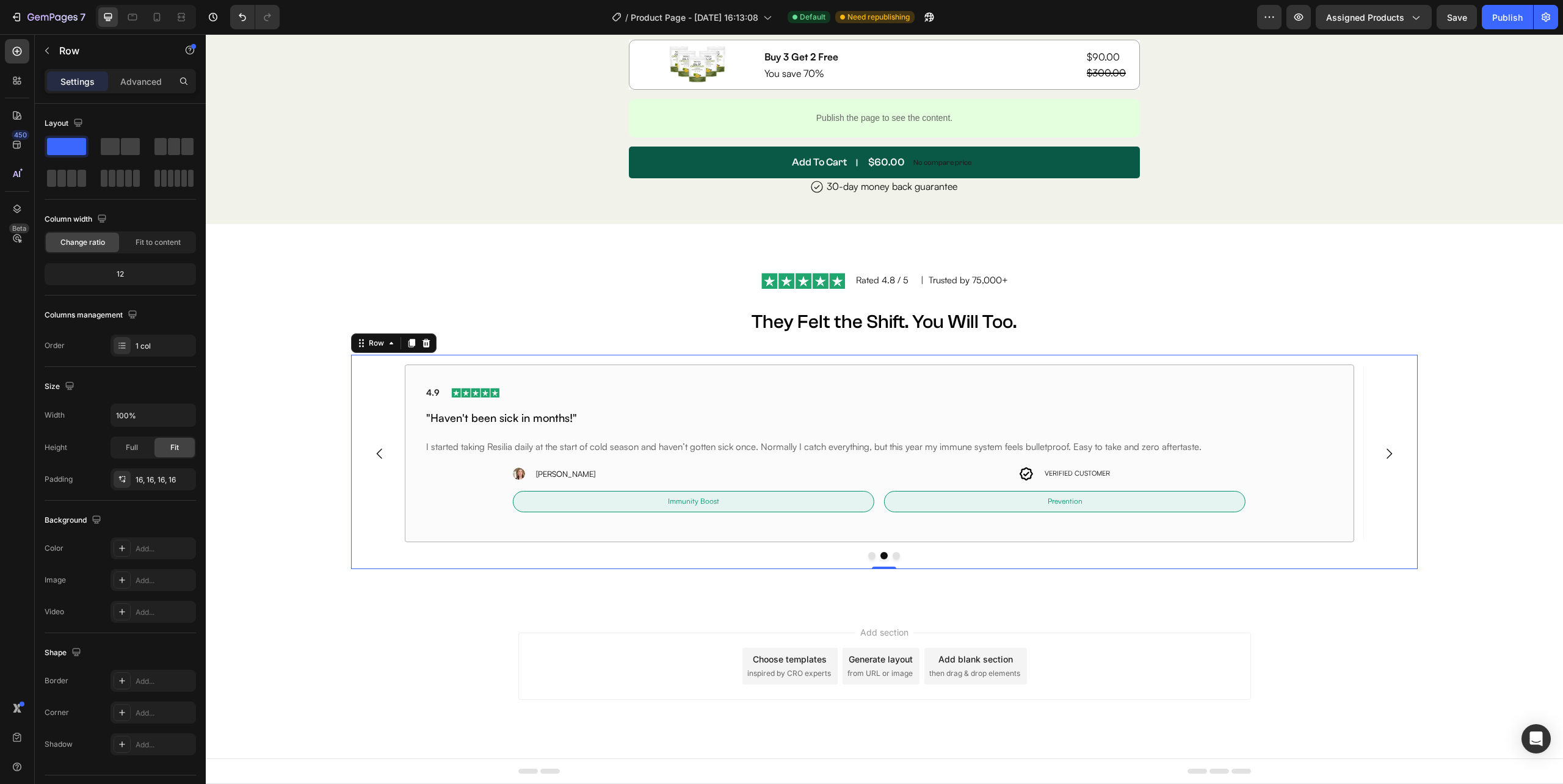
scroll to position [5960, 0]
click at [877, 501] on div "Immunity Boost Text Block Row Row Prevention Text Block Row Row Row" at bounding box center [878, 500] width 732 height 41
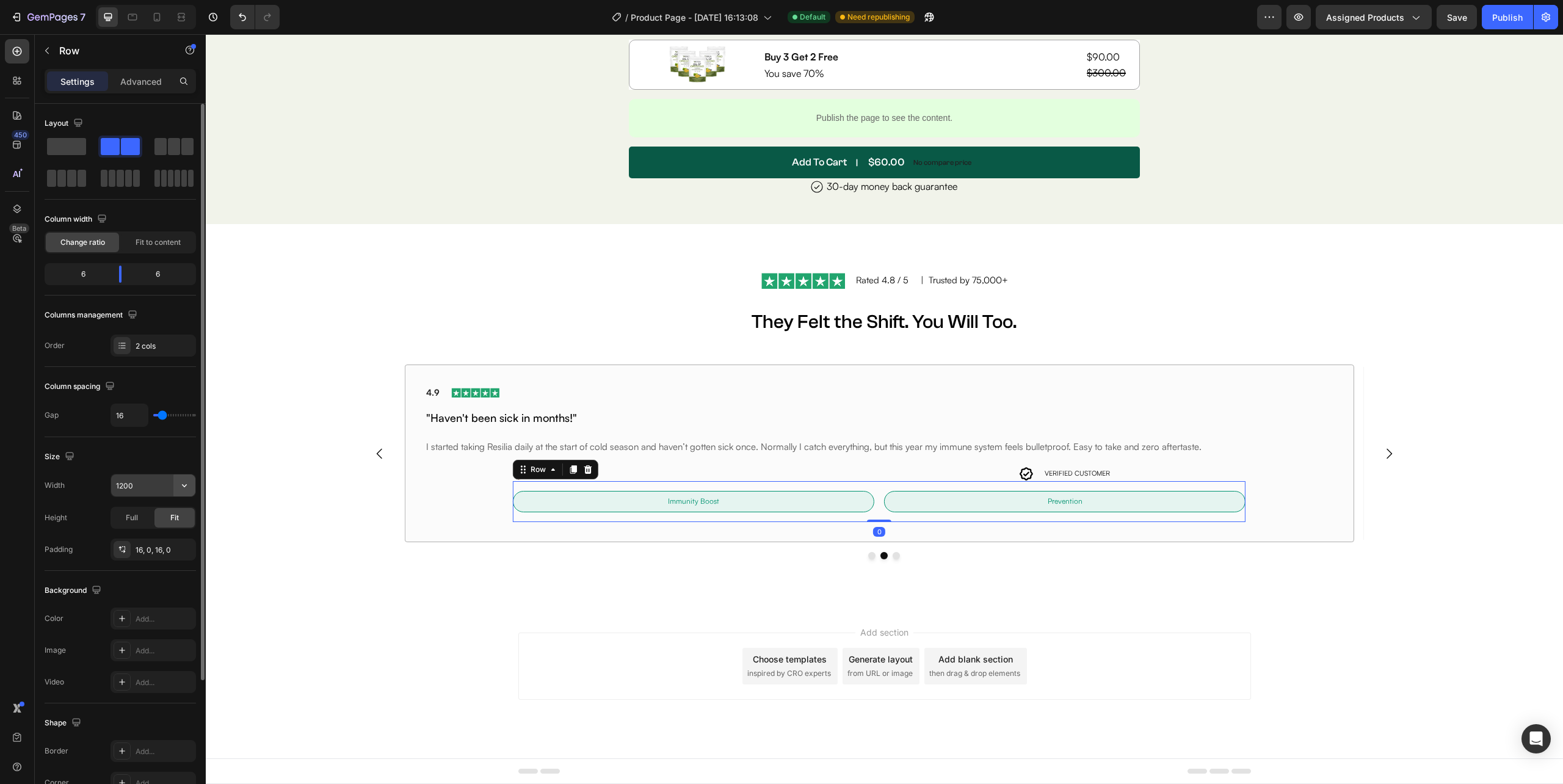
click at [186, 491] on icon "button" at bounding box center [184, 485] width 12 height 12
click at [172, 535] on div "Full 100%" at bounding box center [141, 541] width 100 height 23
type input "100%"
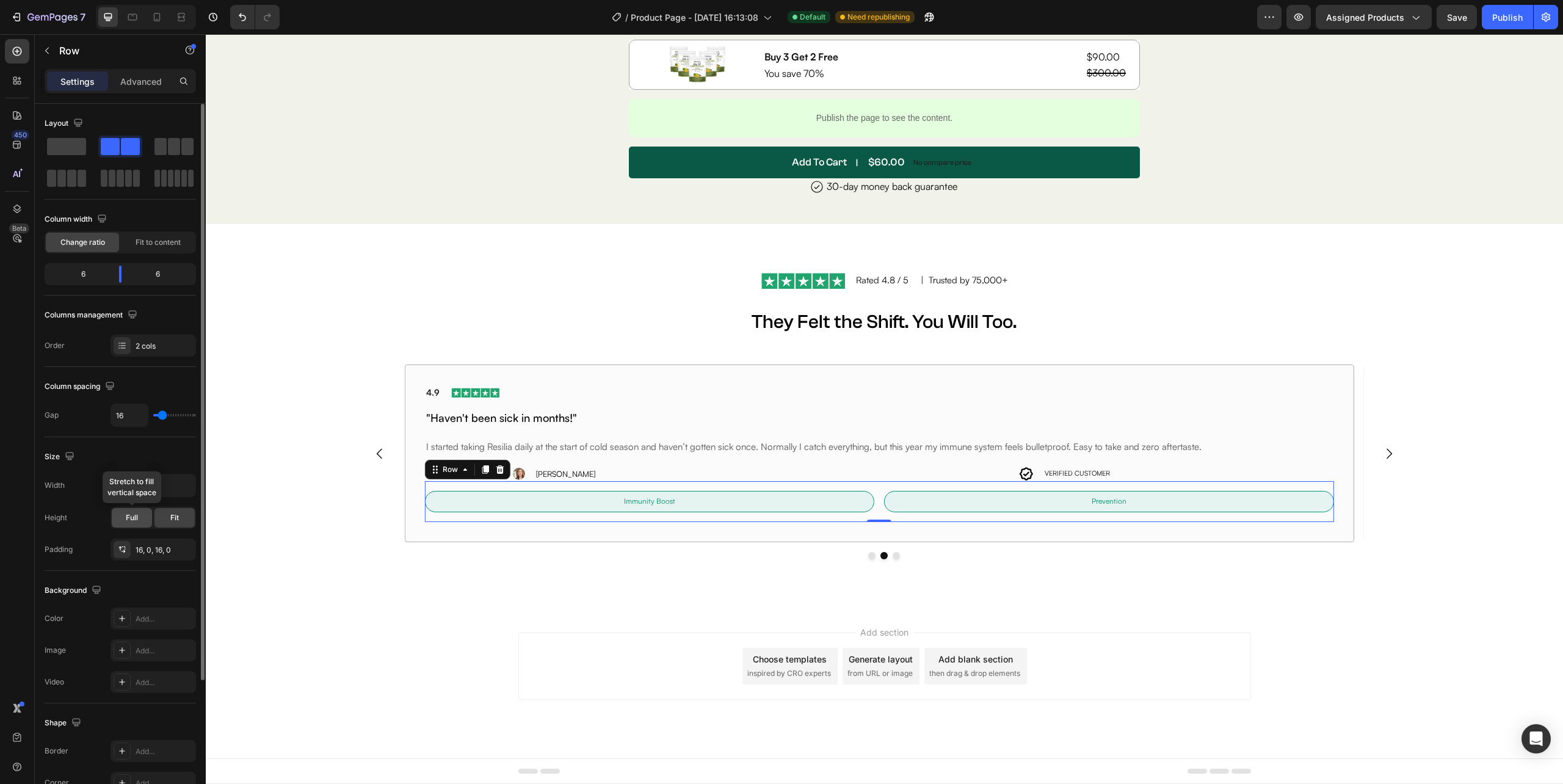
click at [134, 520] on span "Full" at bounding box center [131, 517] width 12 height 11
click at [165, 520] on div "Fit" at bounding box center [175, 518] width 41 height 20
click at [159, 242] on span "Fit to content" at bounding box center [158, 242] width 45 height 11
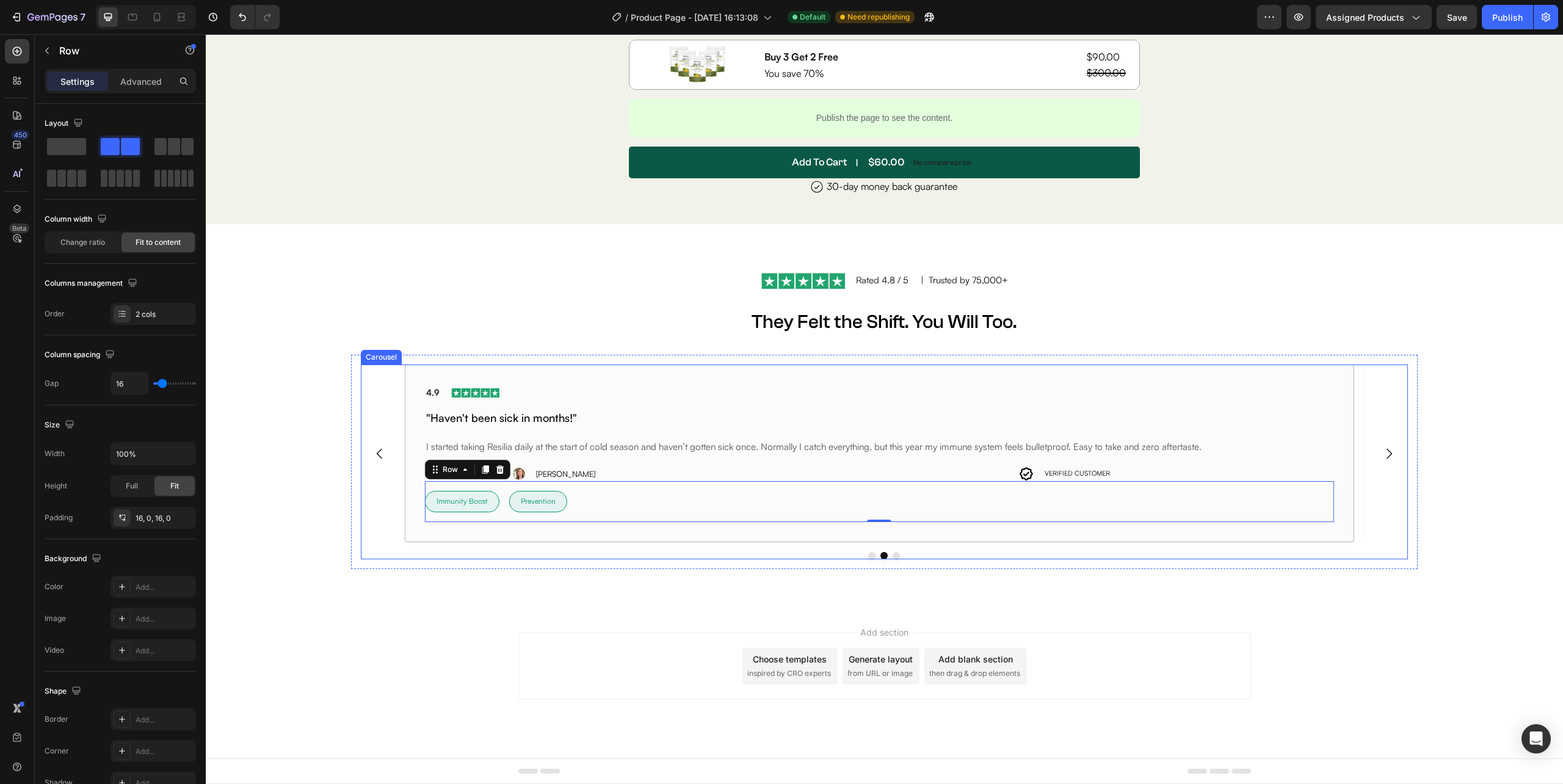
click at [868, 557] on button "Dot" at bounding box center [871, 555] width 7 height 7
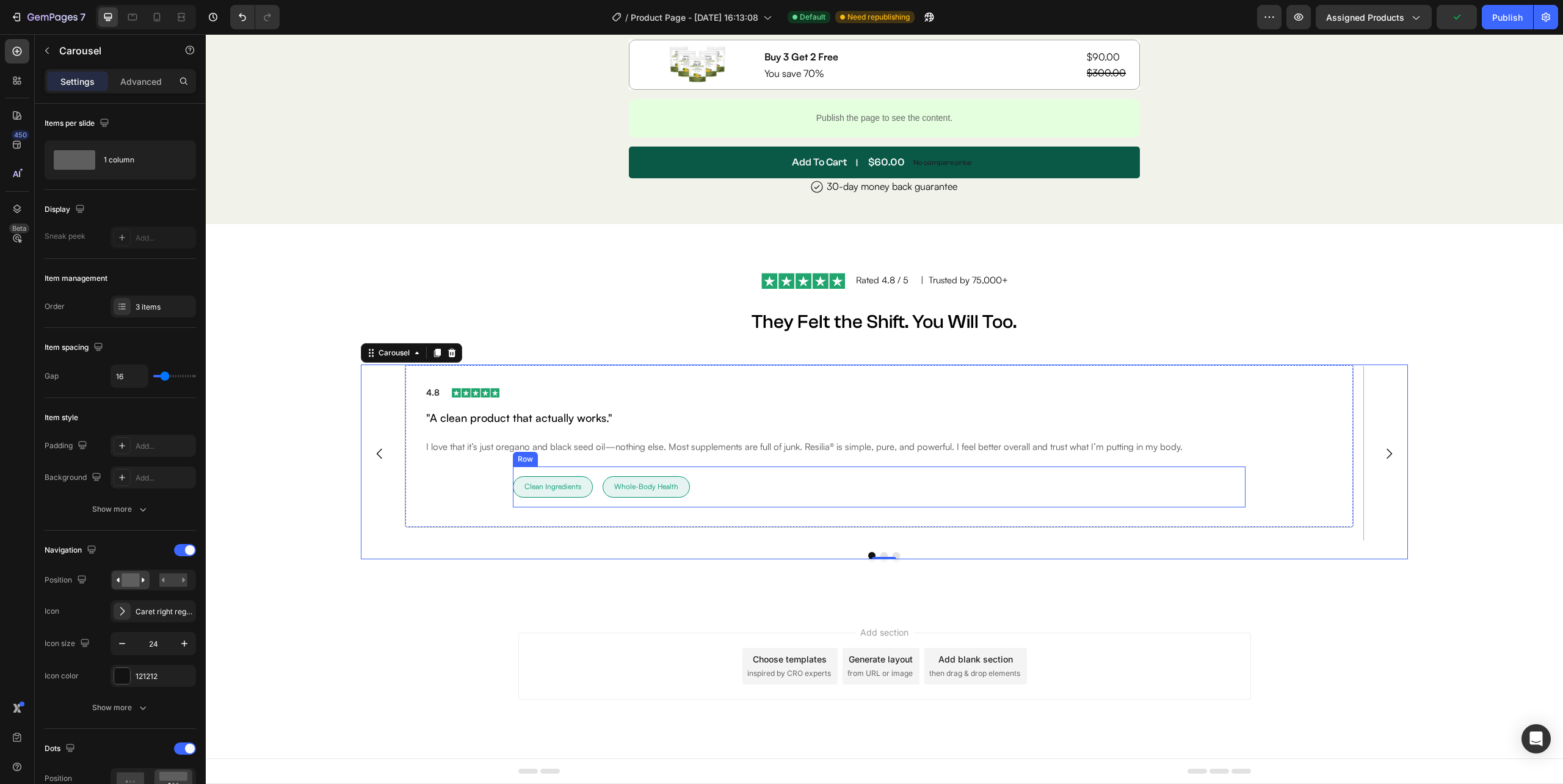
click at [996, 486] on div "Clean Ingredients Text Block Row Row Whole-Body Health Text Block Row Row Row" at bounding box center [878, 486] width 732 height 41
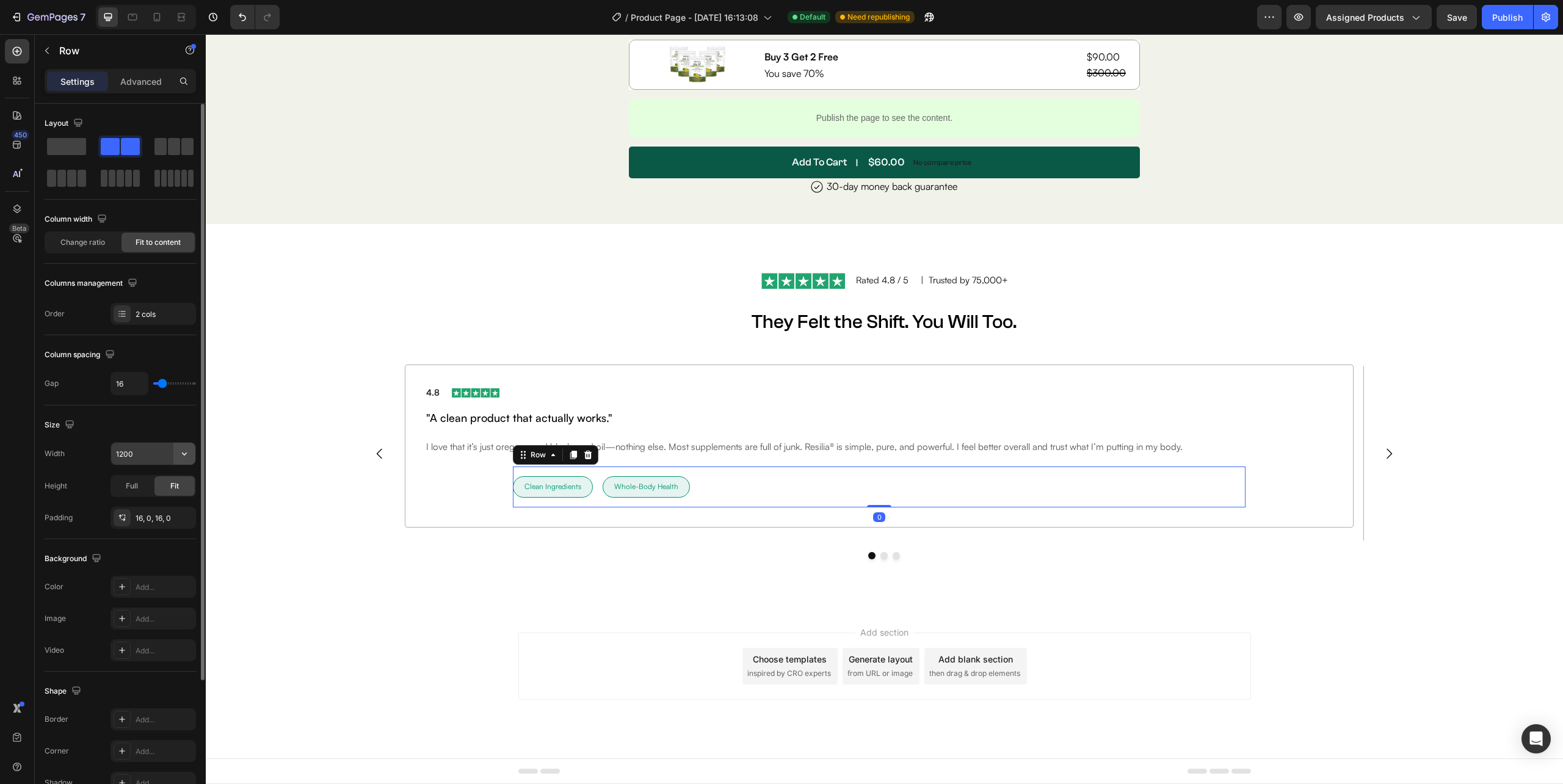
click at [182, 456] on icon "button" at bounding box center [184, 454] width 12 height 12
click at [172, 504] on span "100%" at bounding box center [175, 509] width 20 height 11
type input "100%"
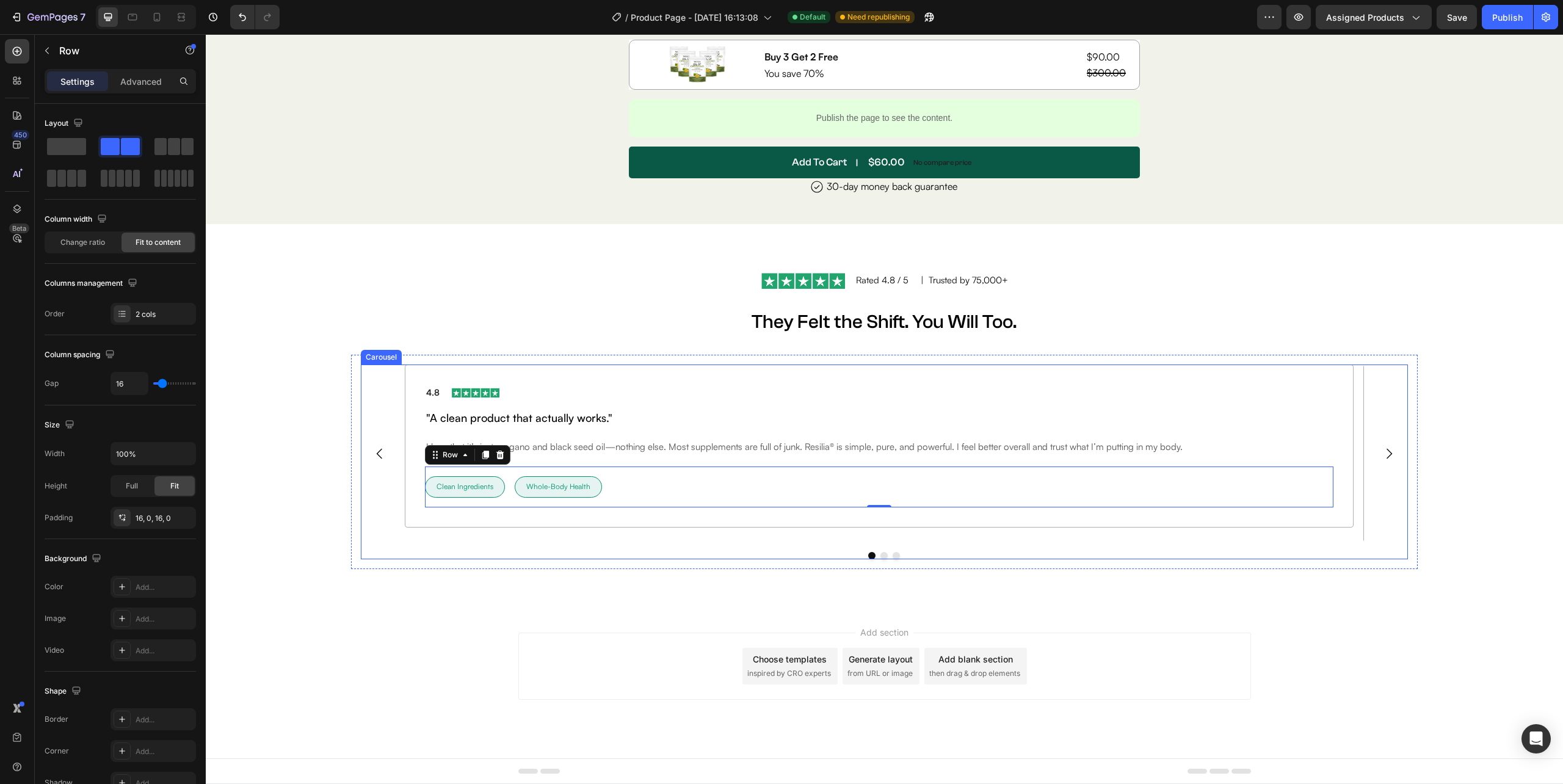
click at [880, 558] on button "Dot" at bounding box center [884, 555] width 7 height 7
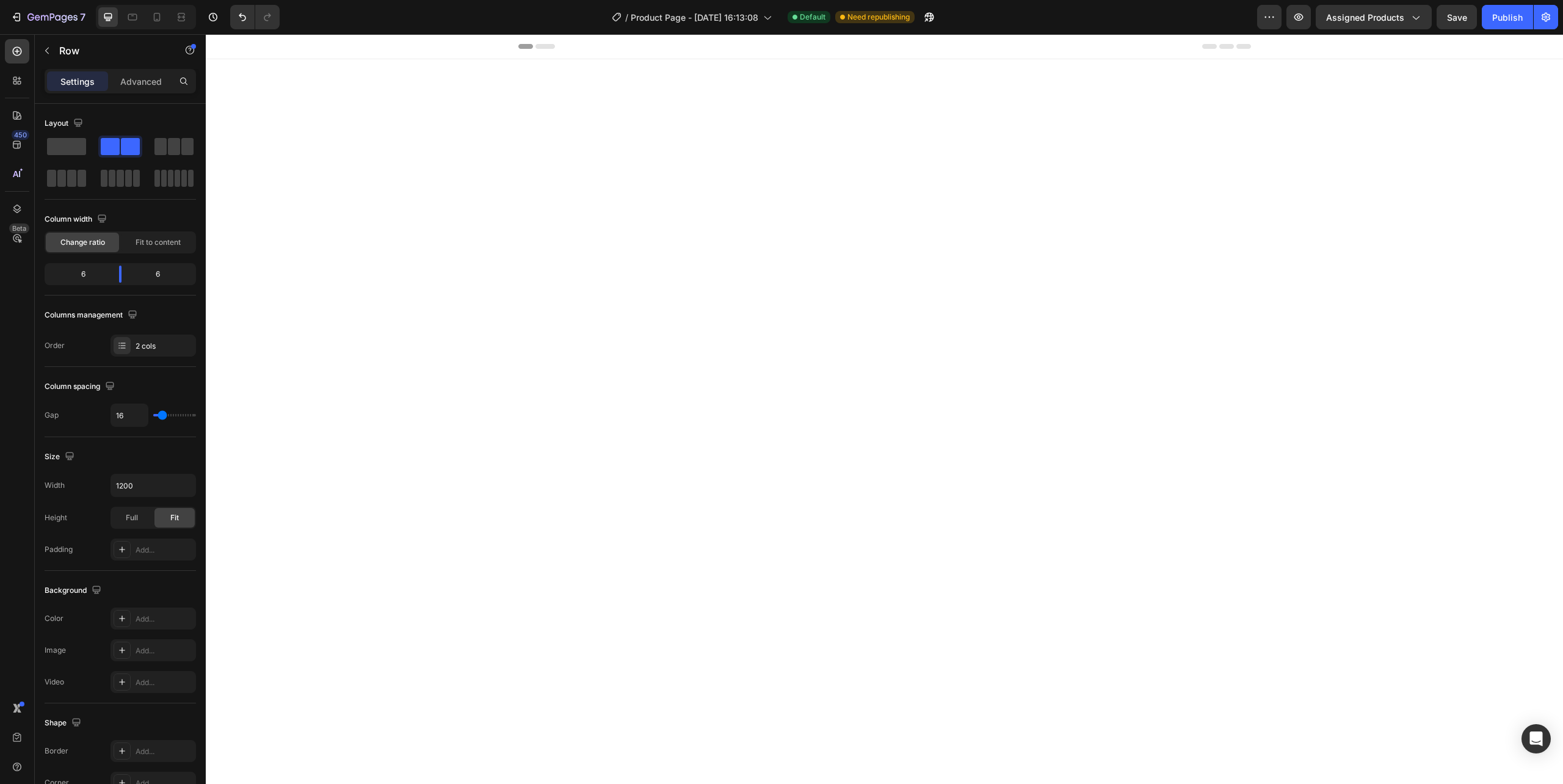
scroll to position [5960, 0]
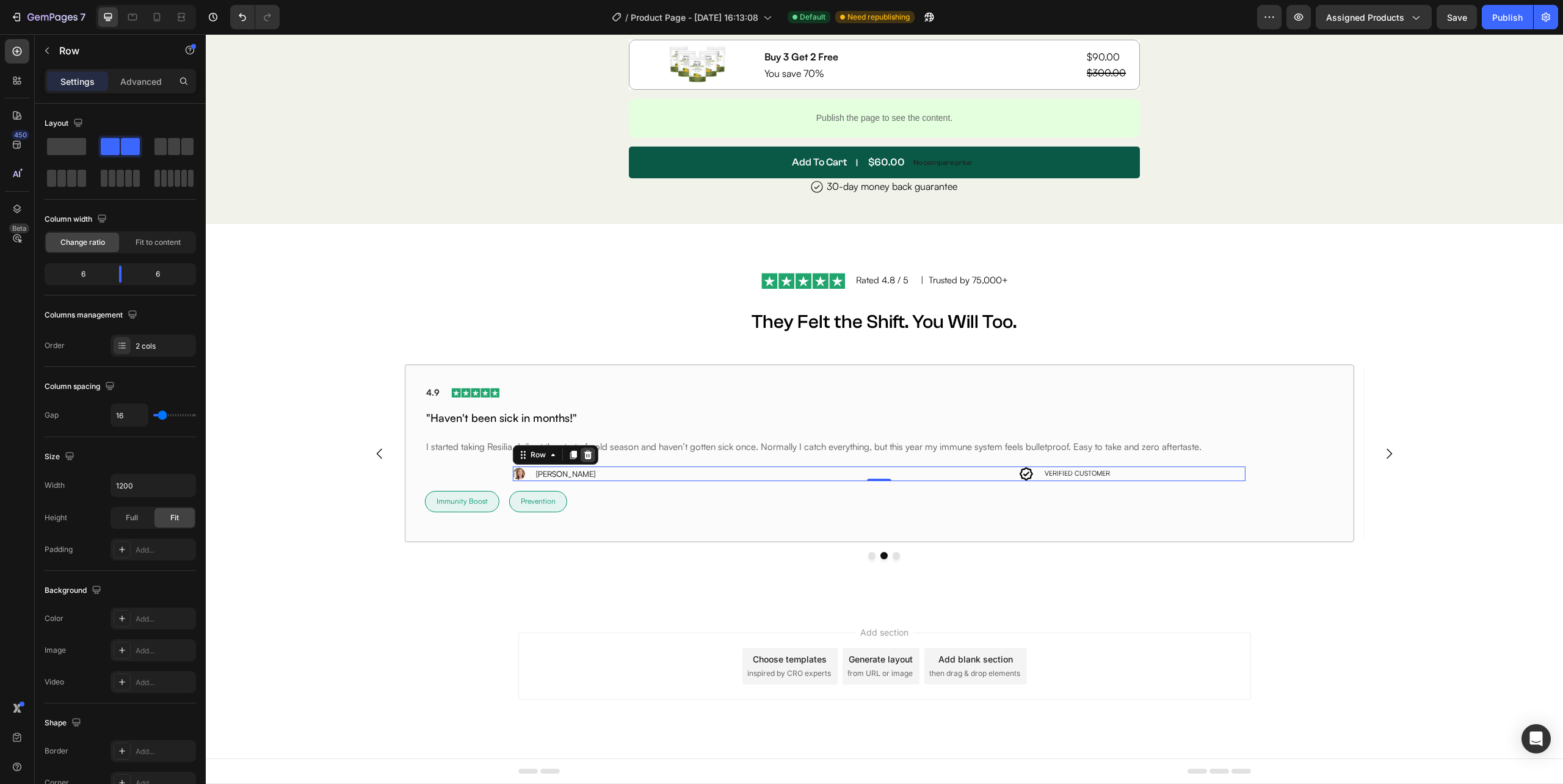
click at [587, 452] on icon at bounding box center [587, 454] width 10 height 10
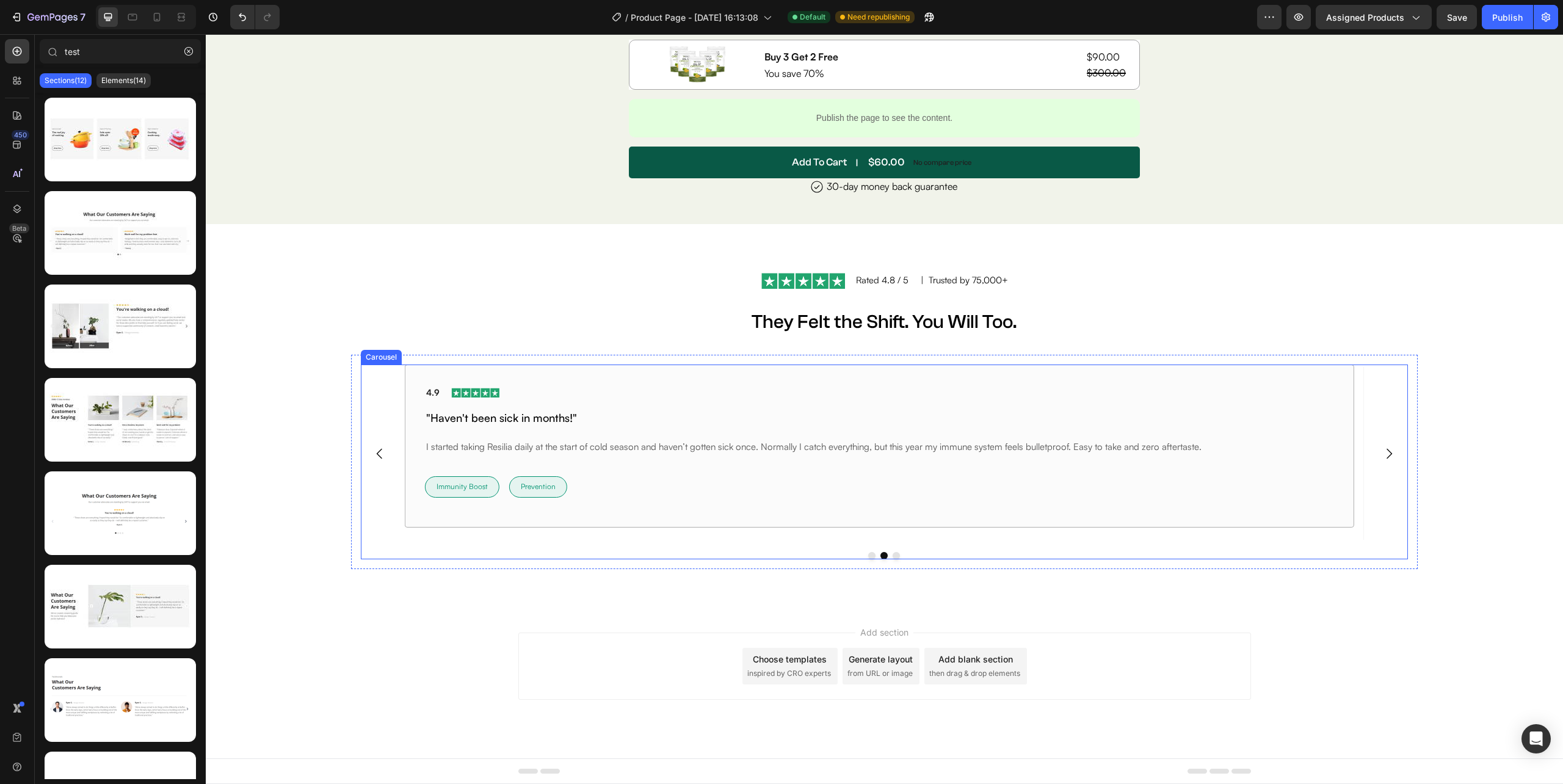
click at [892, 555] on button "Dot" at bounding box center [896, 555] width 7 height 7
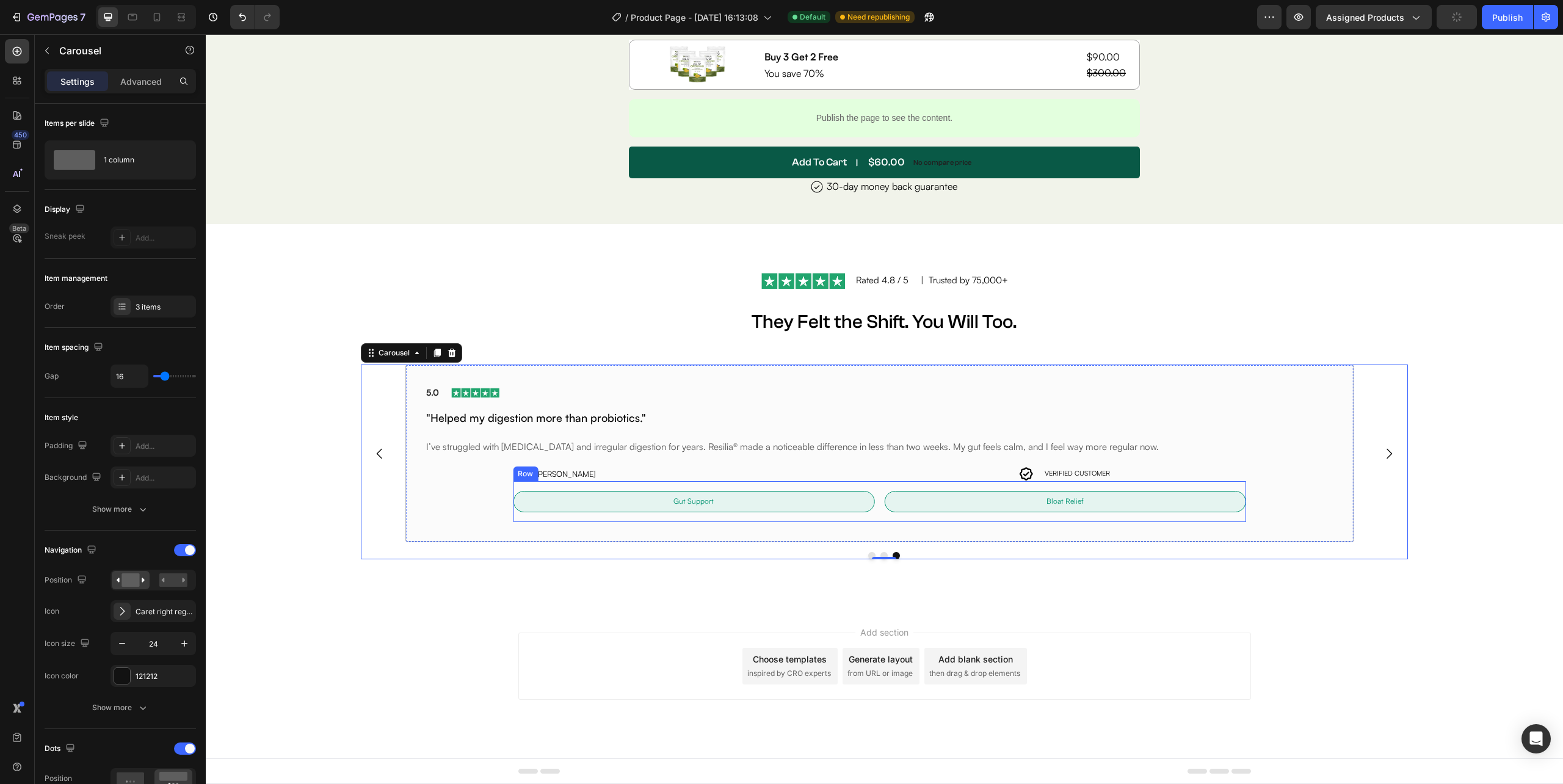
click at [876, 497] on div "Gut Support Text Block Row Row Bloat Relief Text [GEOGRAPHIC_DATA]" at bounding box center [878, 500] width 732 height 41
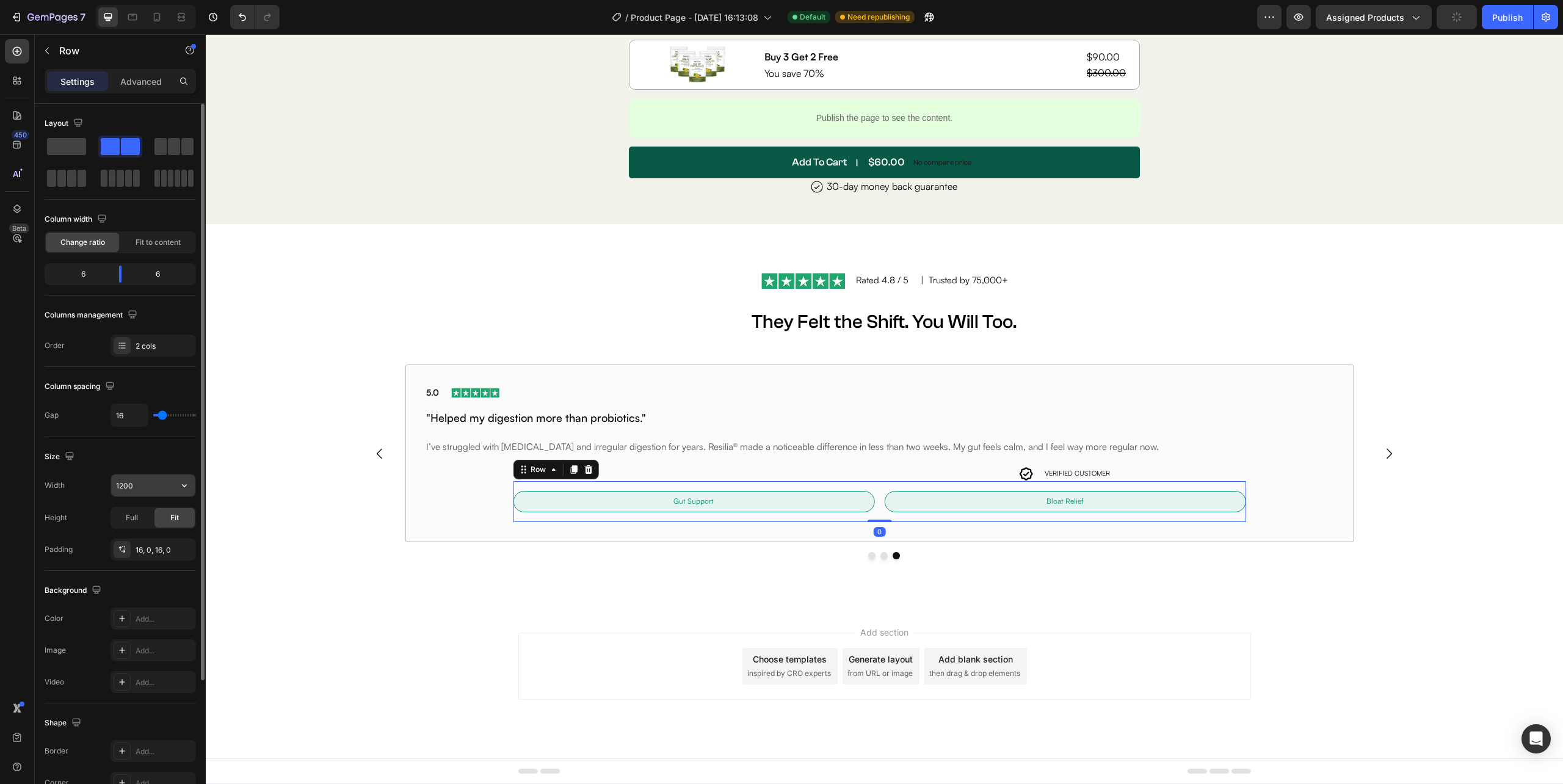
click at [184, 483] on icon "button" at bounding box center [184, 485] width 12 height 12
click at [174, 536] on span "100%" at bounding box center [175, 541] width 20 height 11
type input "100%"
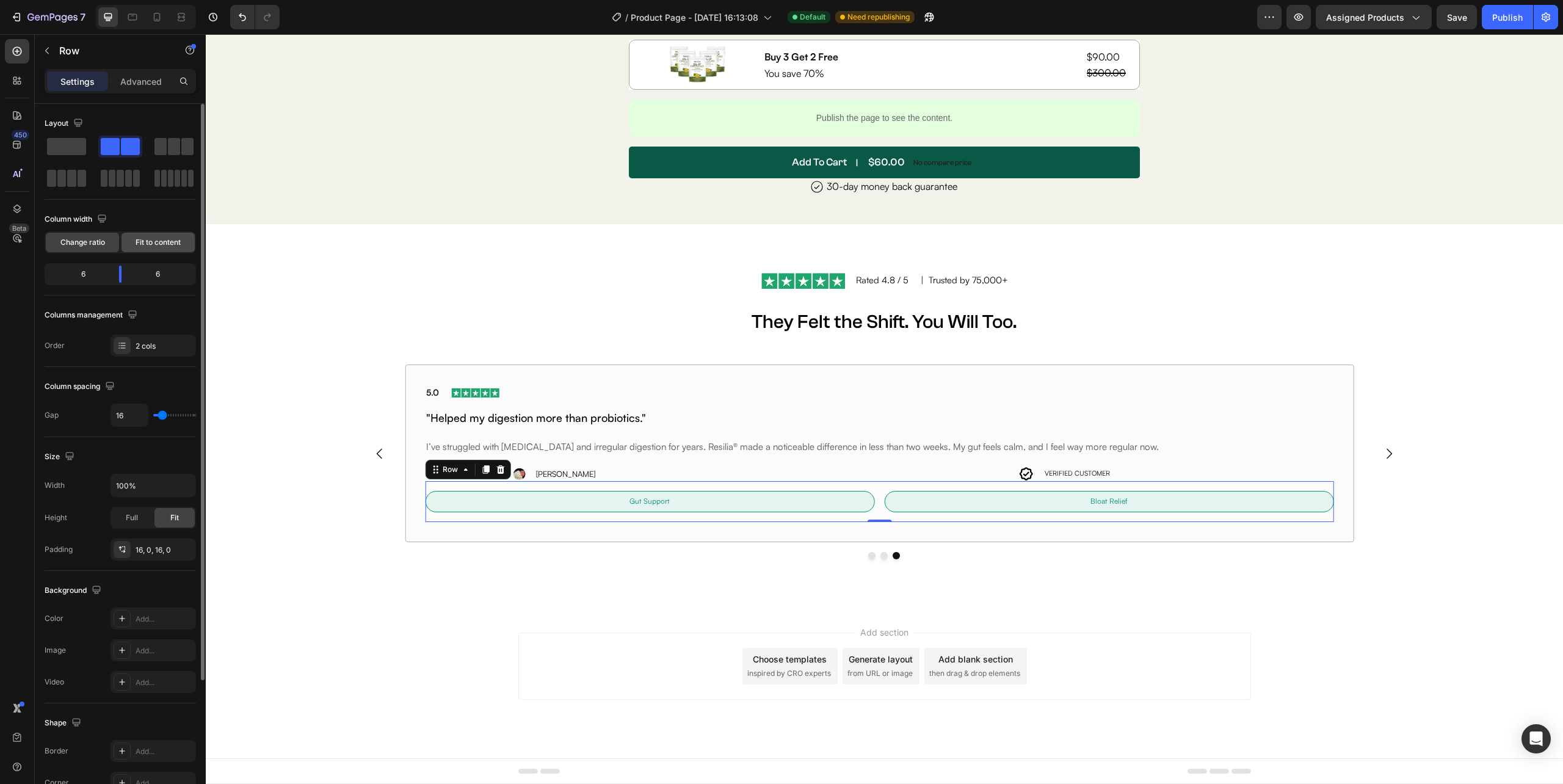
click at [148, 242] on span "Fit to content" at bounding box center [158, 242] width 45 height 11
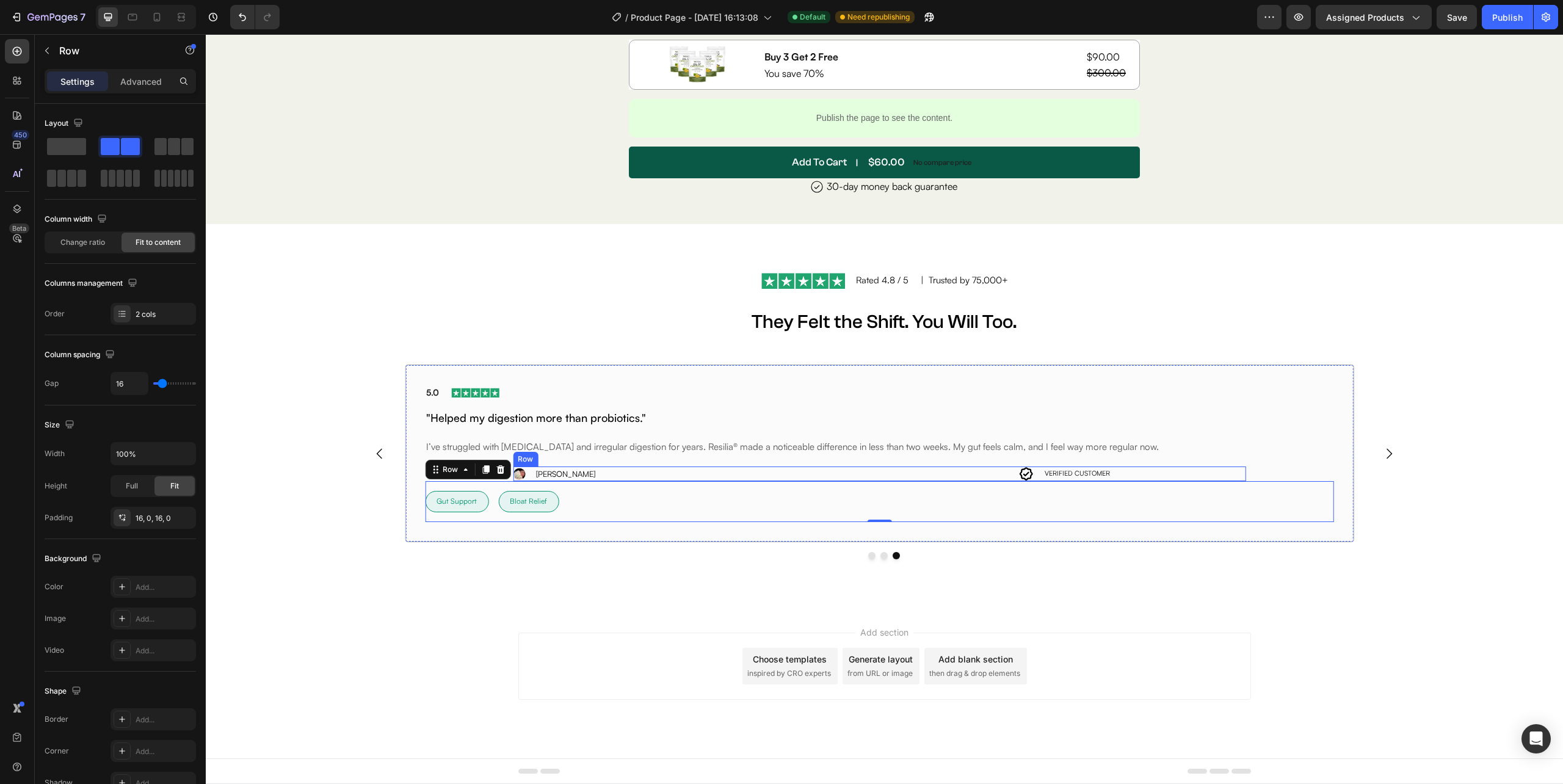
click at [870, 472] on div "Image [PERSON_NAME] Text Block Row" at bounding box center [693, 474] width 361 height 14
click at [874, 474] on div "Image [PERSON_NAME] Text Block Row 0 Icon VERIFIED CUSTOMER Text Block Row Row" at bounding box center [878, 473] width 732 height 15
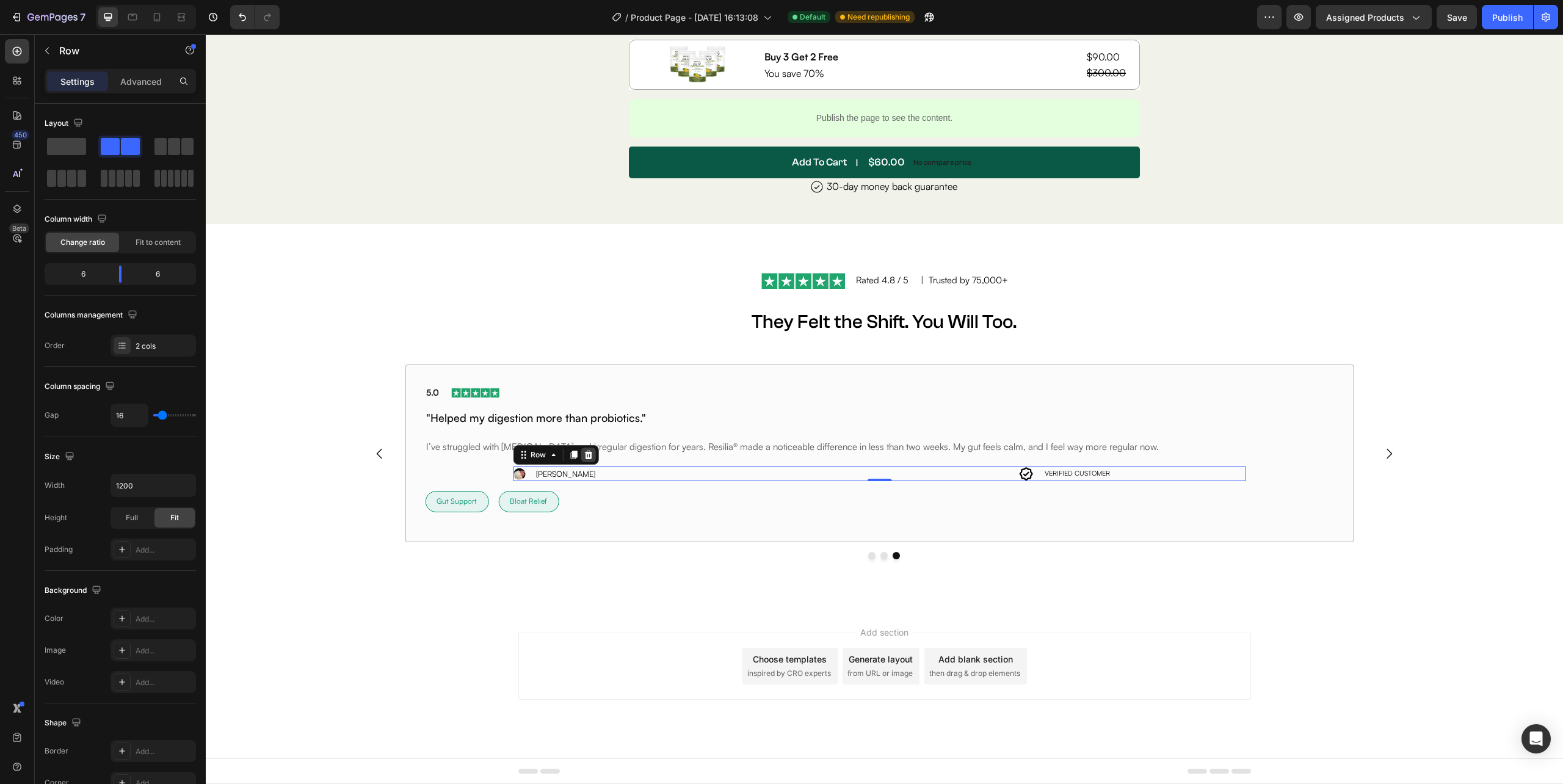
click at [587, 452] on icon at bounding box center [588, 455] width 8 height 9
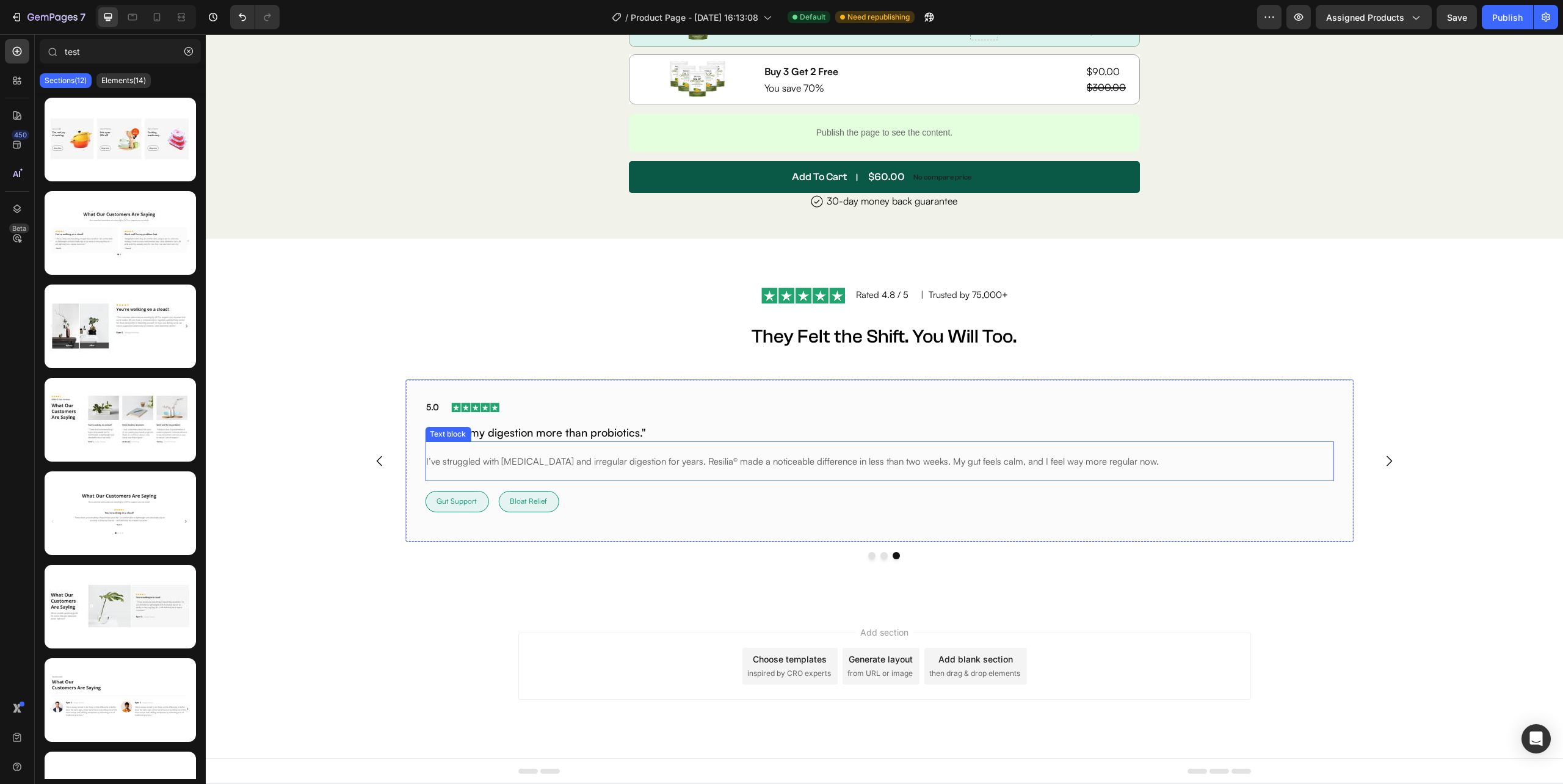
scroll to position [5945, 0]
click at [1515, 20] on div "Publish" at bounding box center [1507, 17] width 30 height 13
click at [912, 538] on div "5.0 Text block Image Row "Helped my digestion more than probiotics." Heading I’…" at bounding box center [878, 461] width 948 height 163
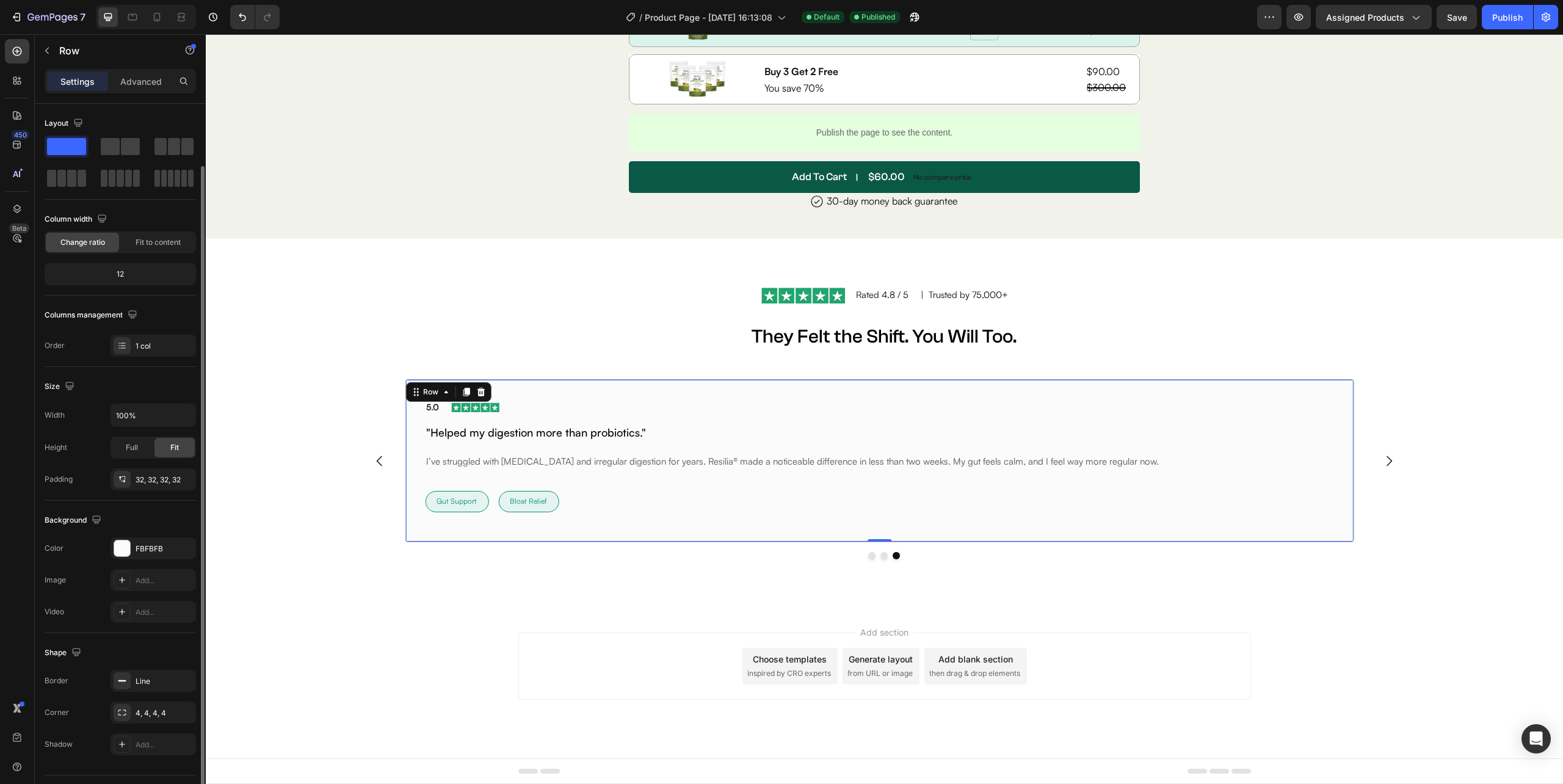
scroll to position [32, 0]
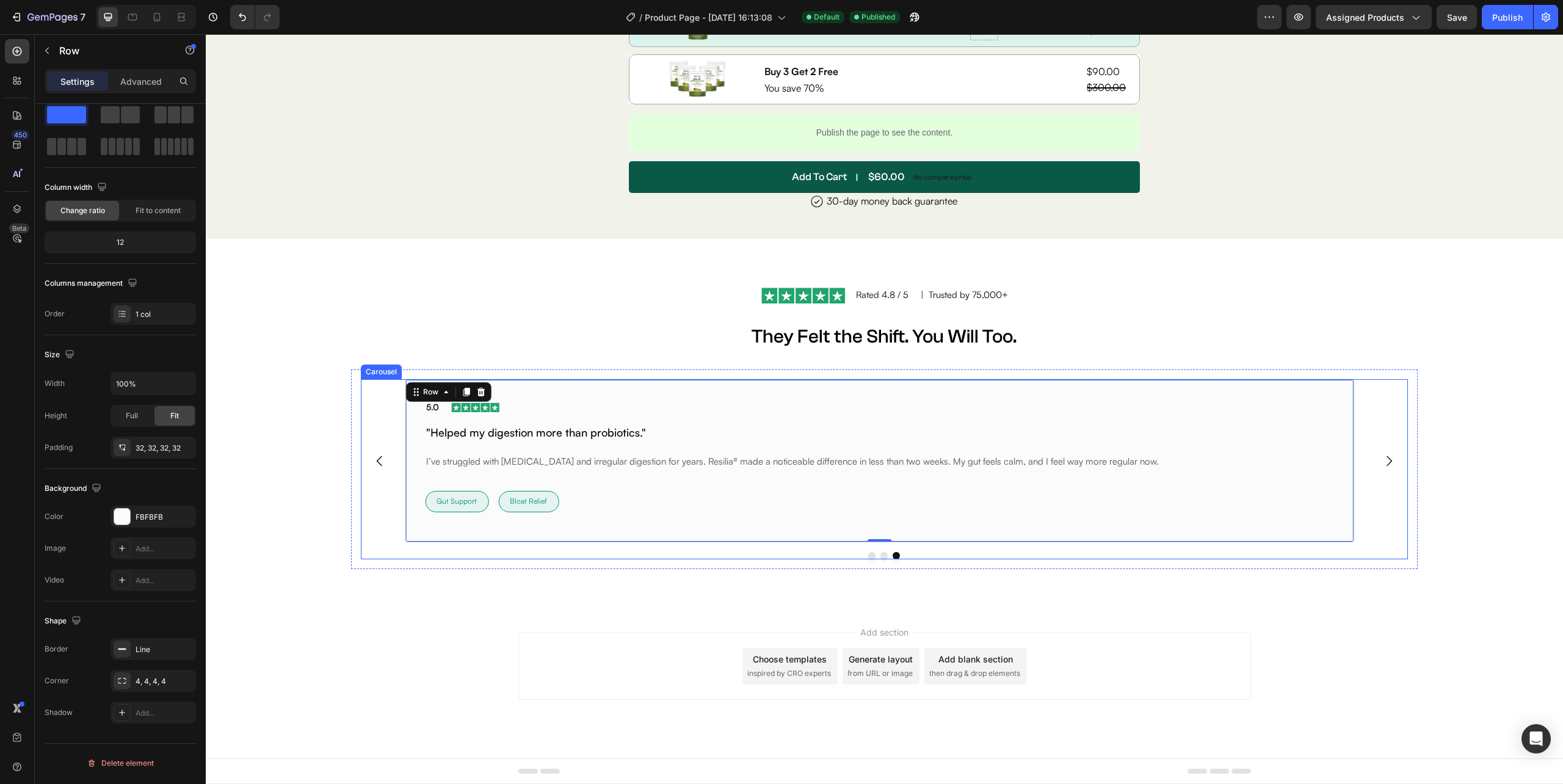
click at [393, 424] on div "4.8 Text block Image Row "A clean product that actually works." Heading I love …" at bounding box center [884, 461] width 1046 height 163
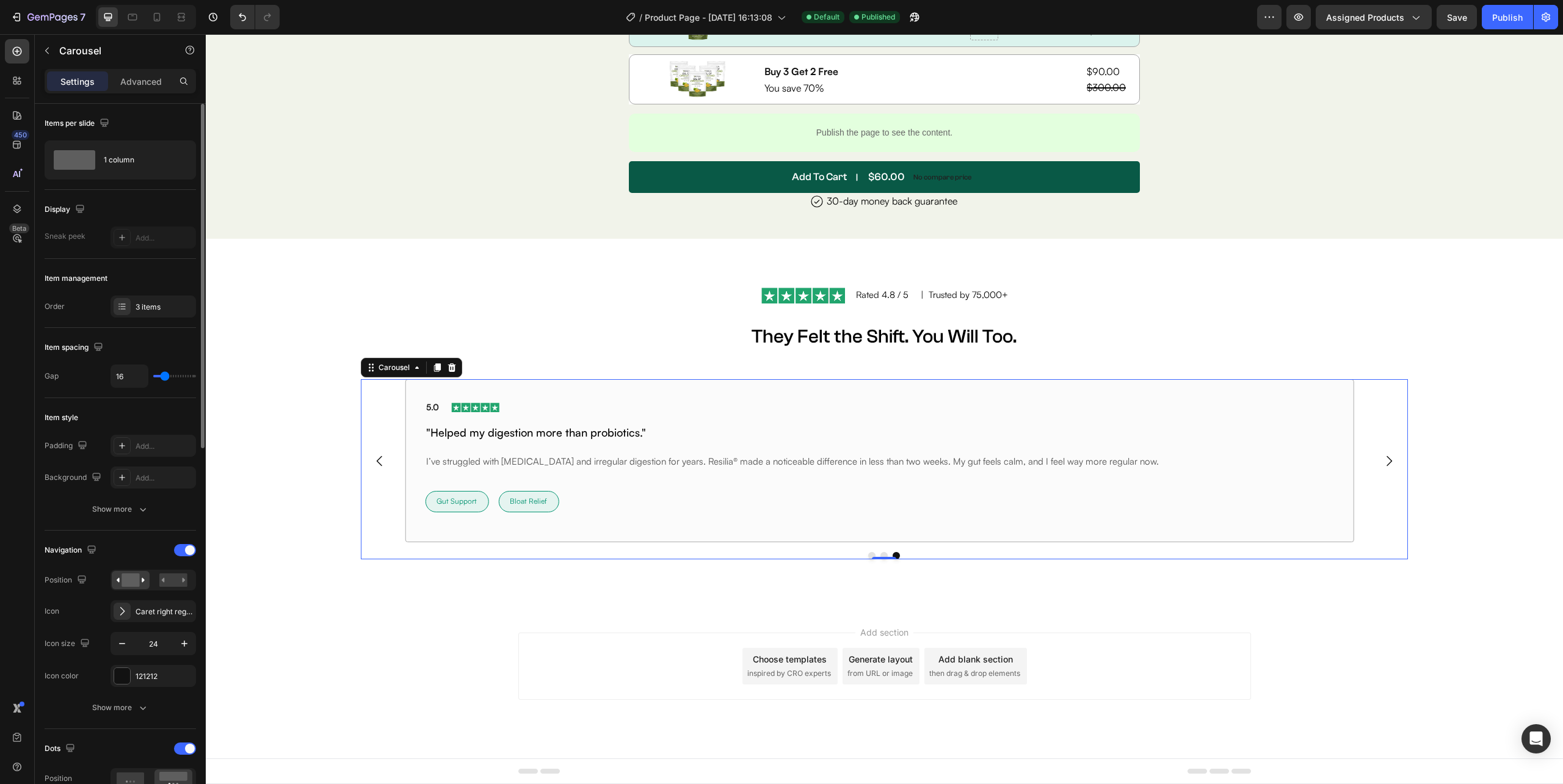
scroll to position [325, 0]
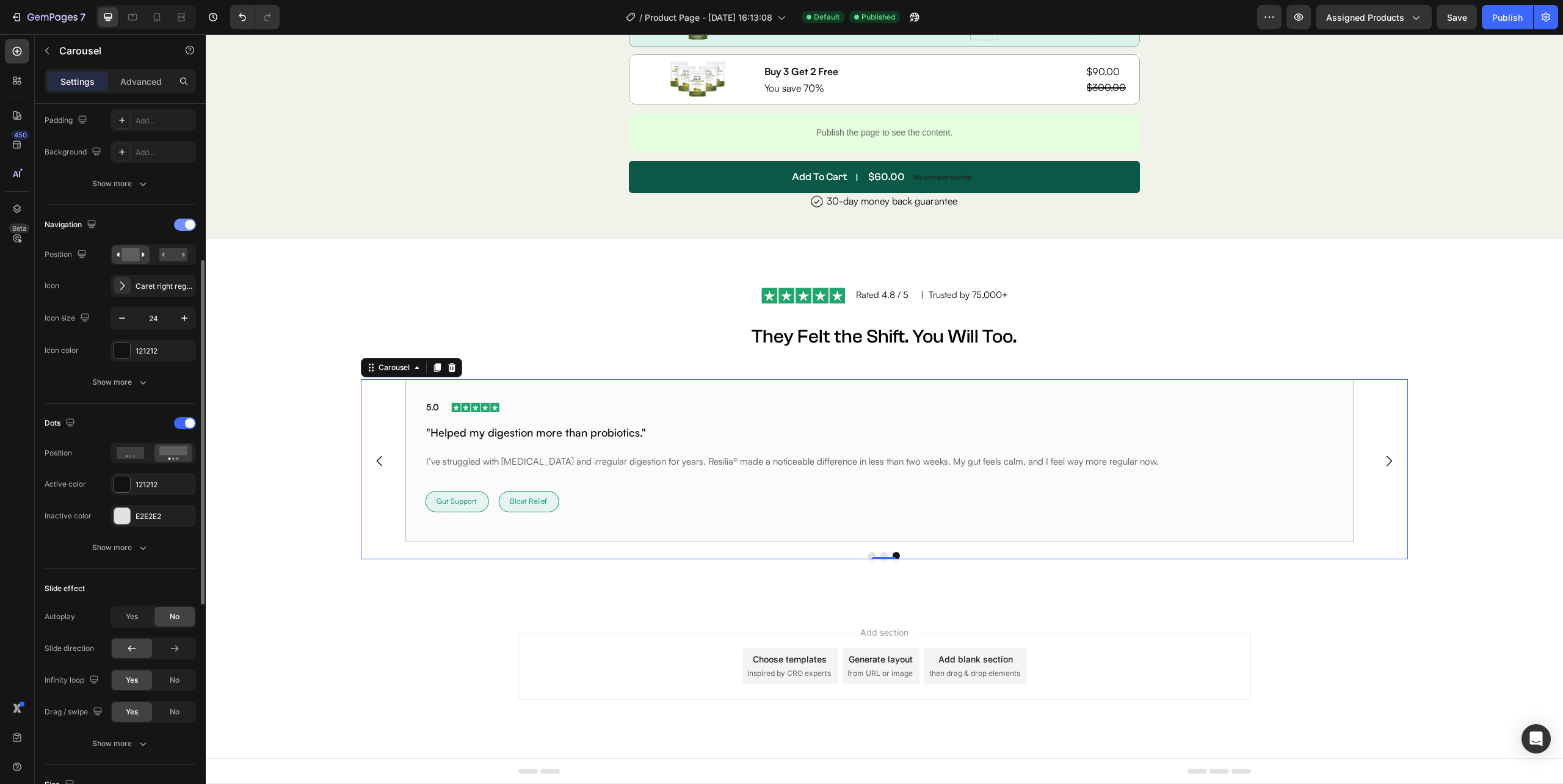
click at [186, 228] on span at bounding box center [189, 224] width 10 height 10
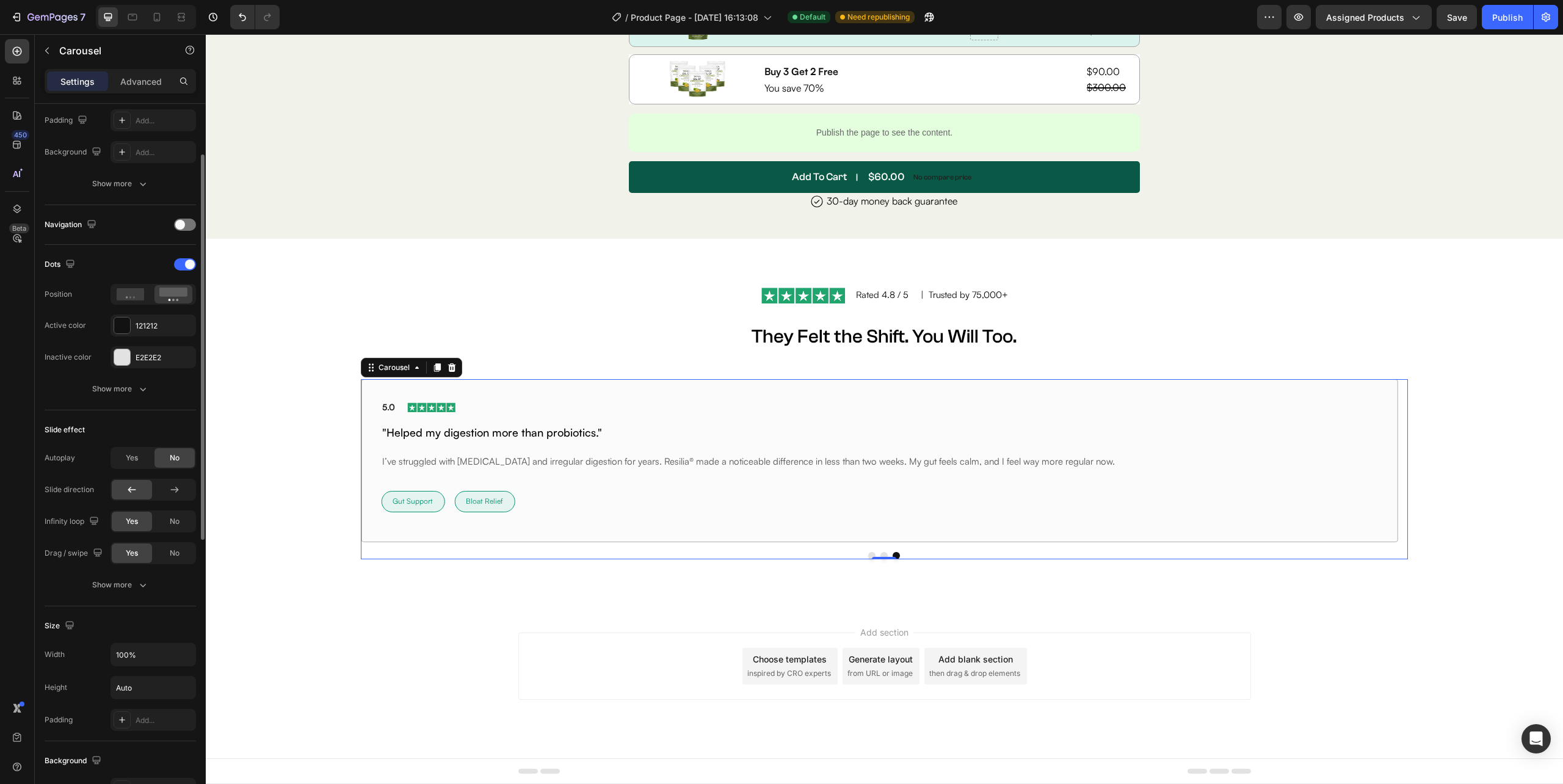
scroll to position [244, 0]
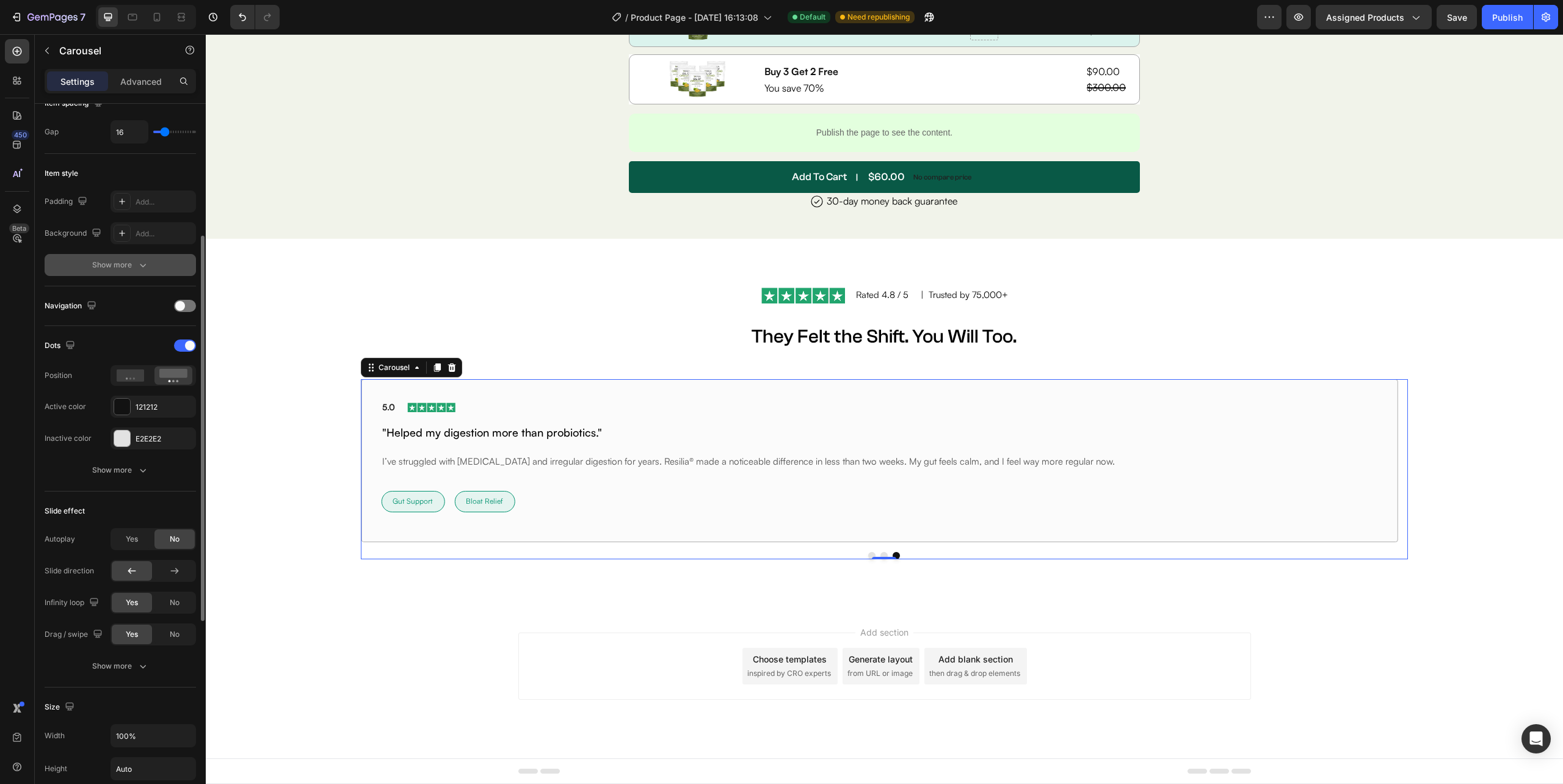
click at [125, 267] on div "Show more" at bounding box center [121, 265] width 57 height 12
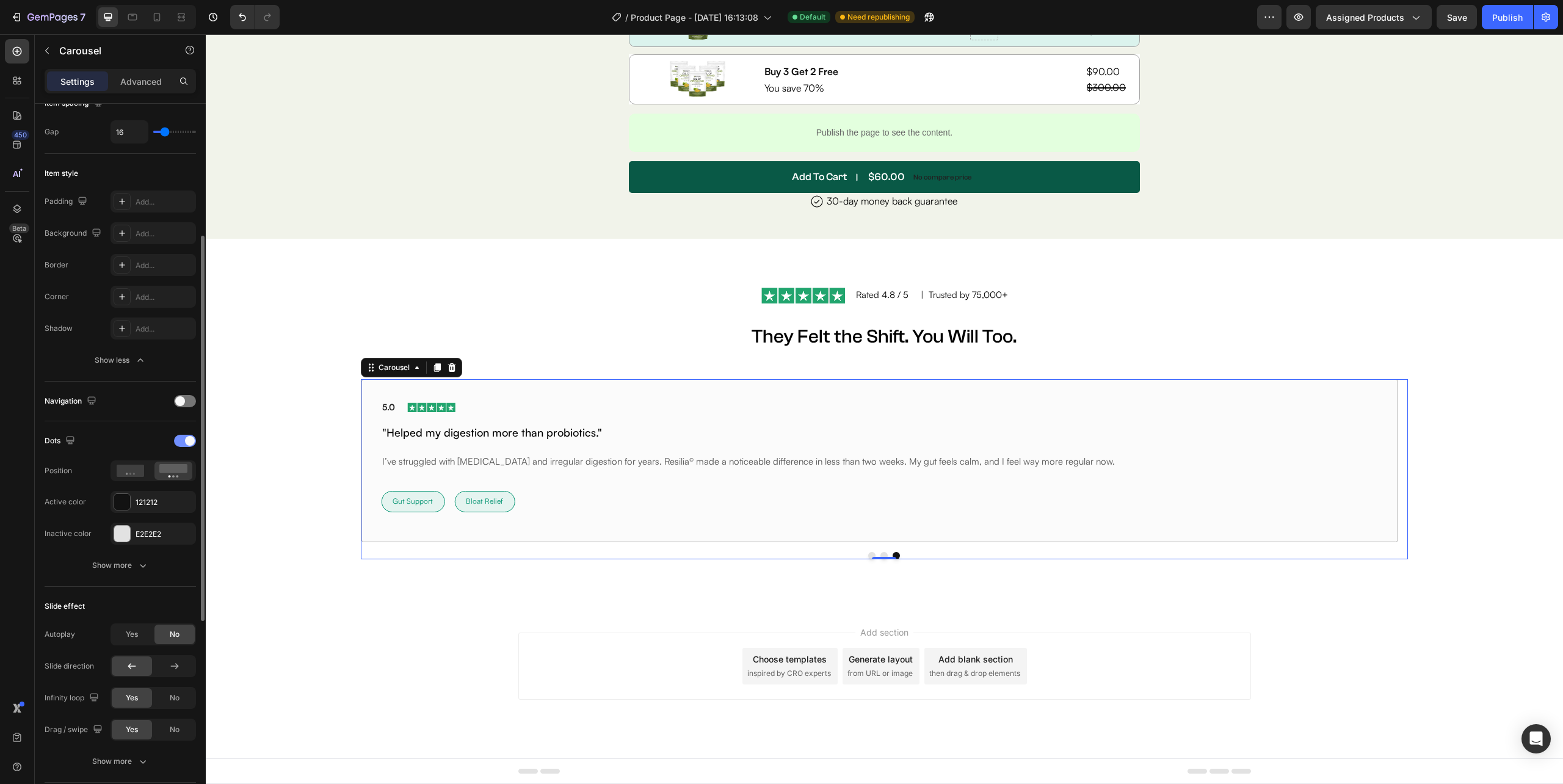
scroll to position [0, 0]
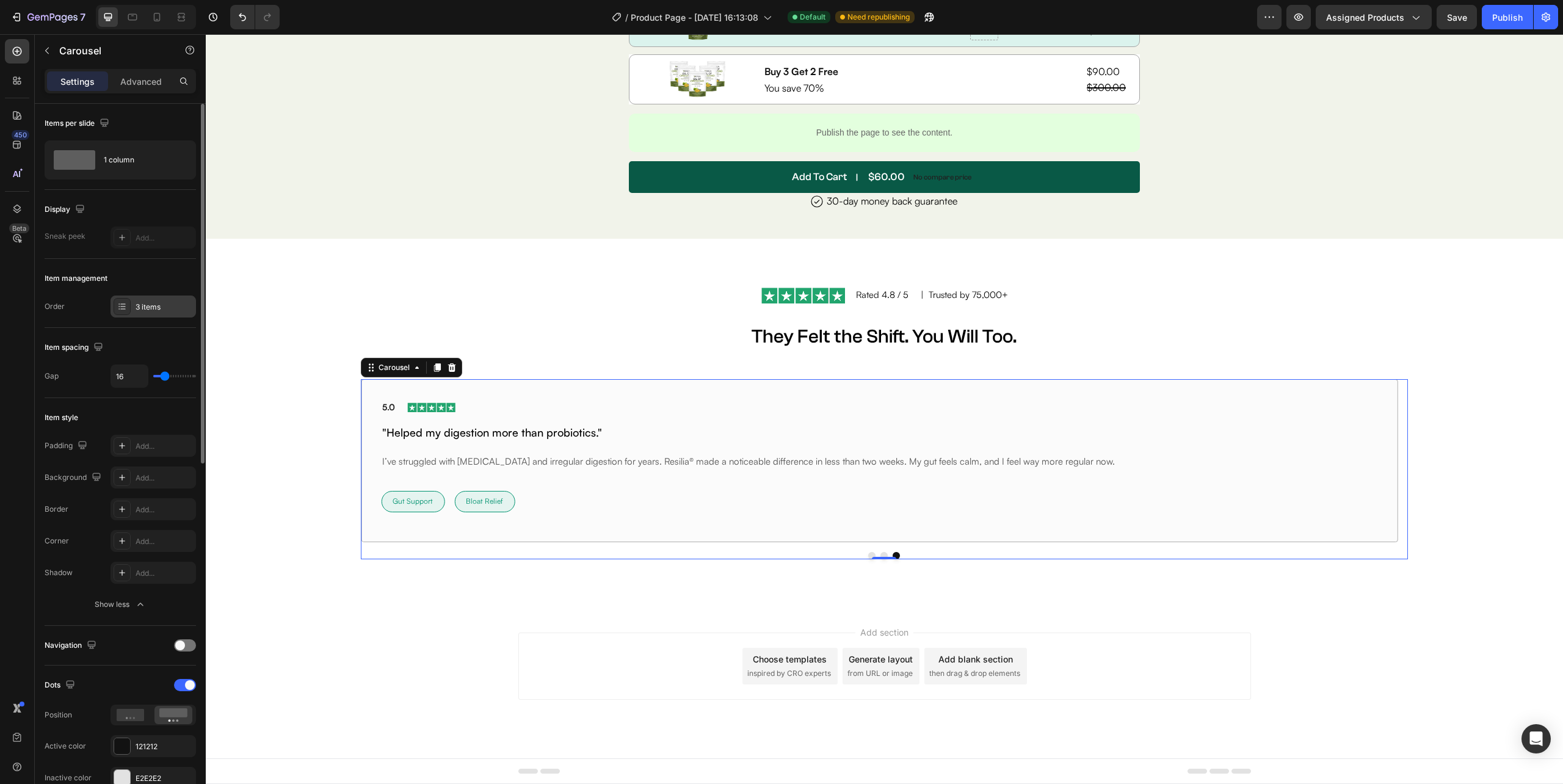
click at [143, 298] on div "3 items" at bounding box center [153, 306] width 86 height 22
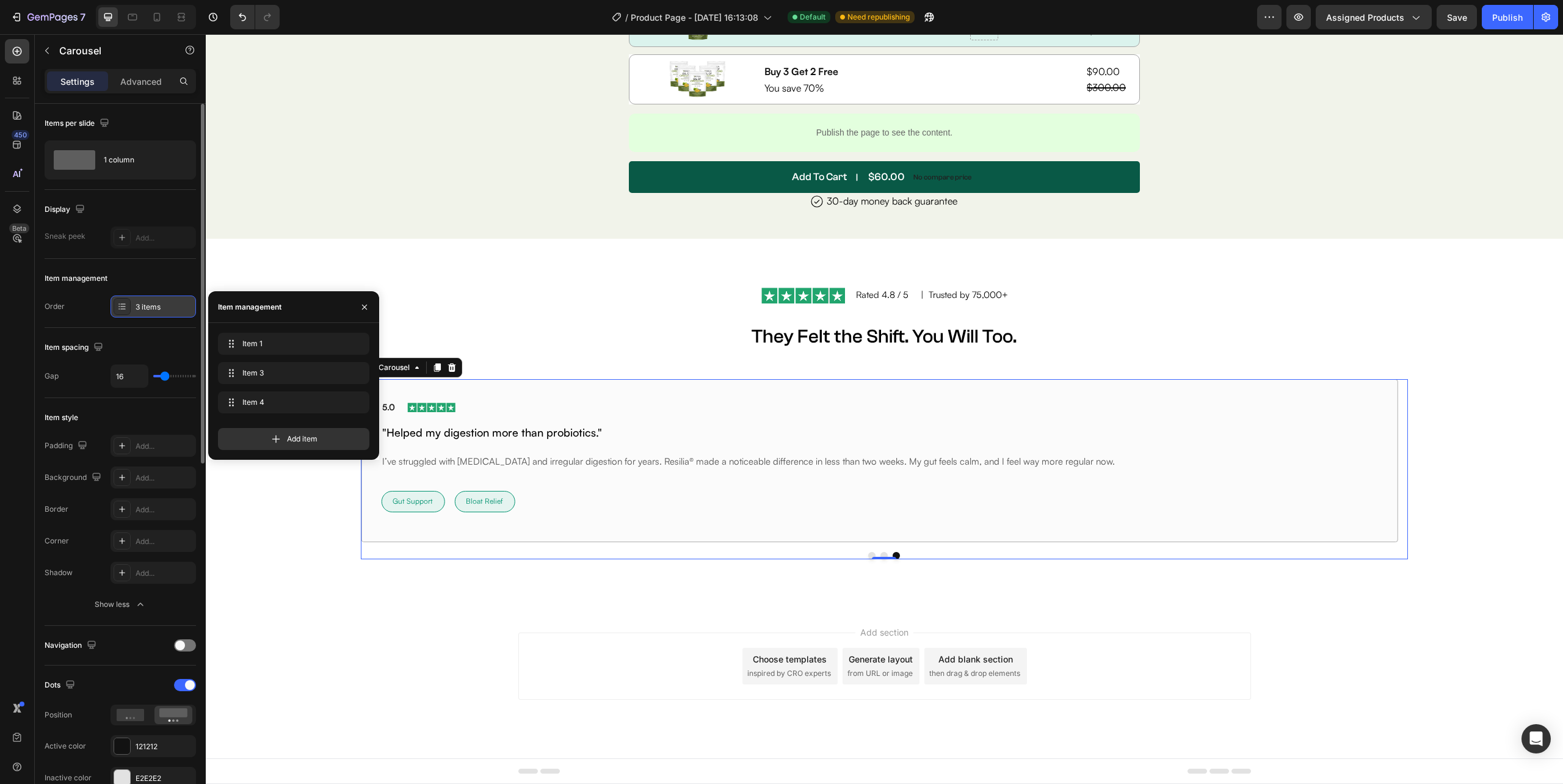
click at [143, 298] on div "3 items" at bounding box center [153, 306] width 86 height 22
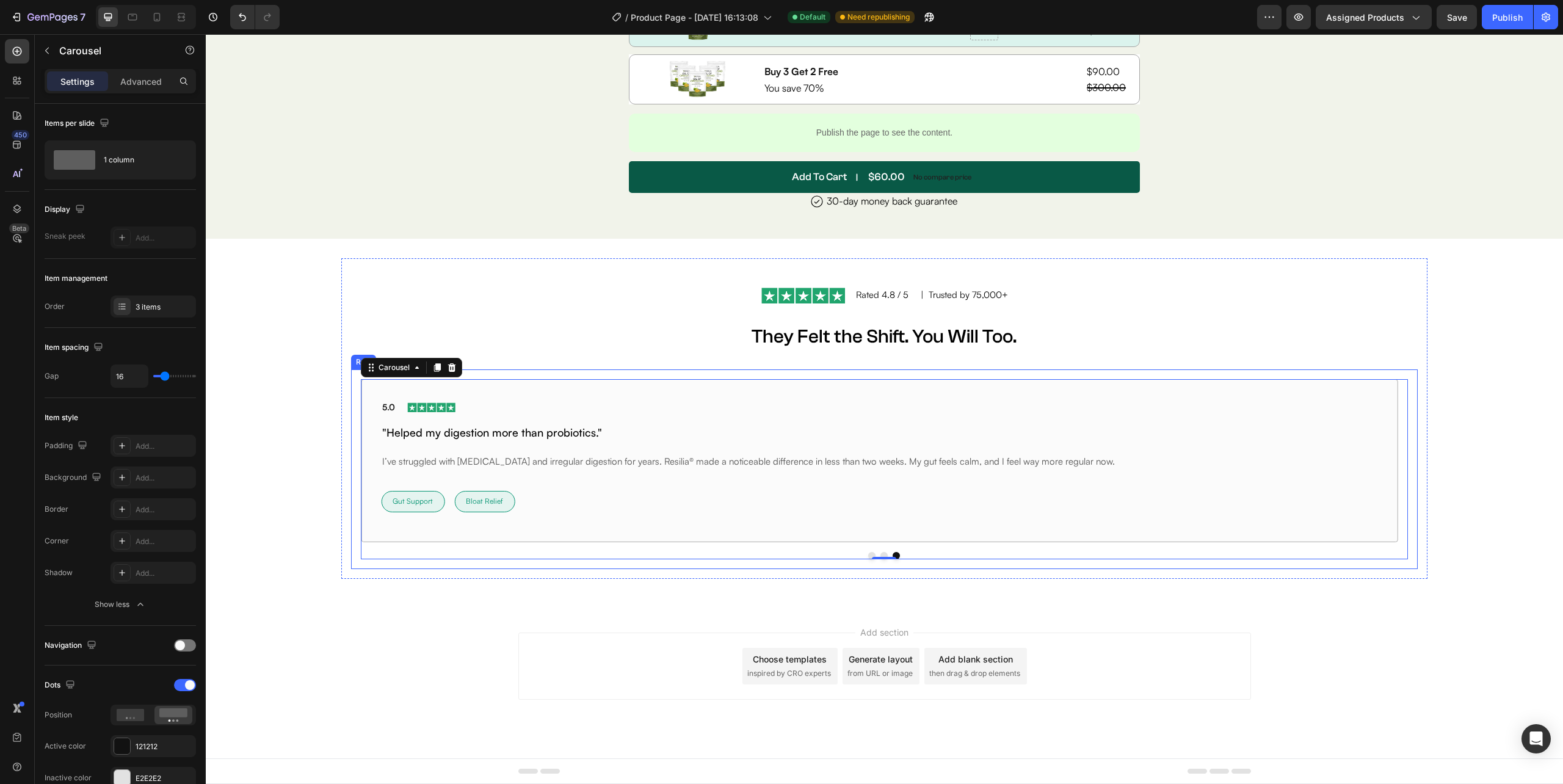
click at [357, 473] on div "4.8 Text block Image Row "A clean product that actually works." Heading I love …" at bounding box center [884, 468] width 1066 height 199
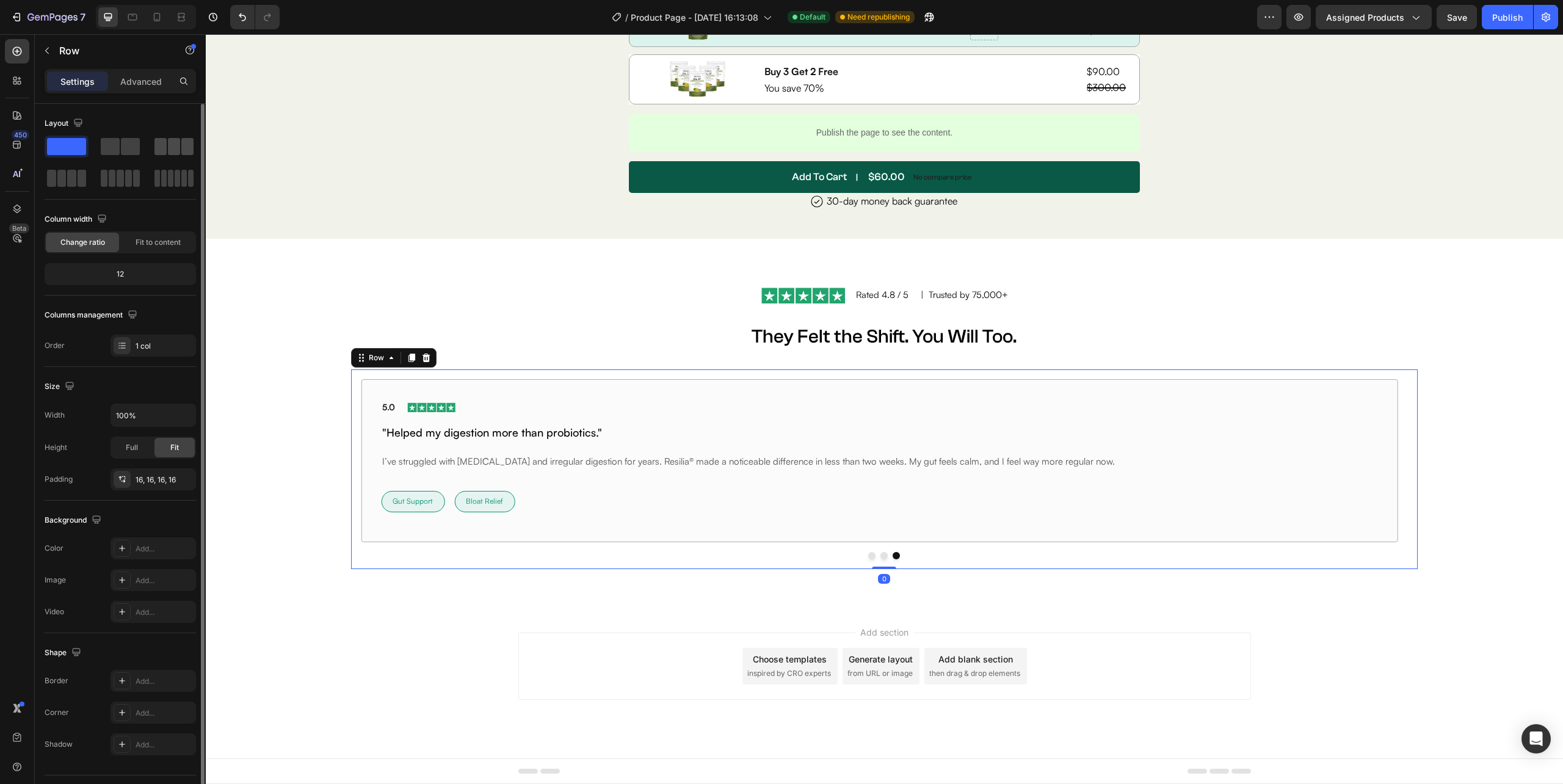
click at [166, 140] on span at bounding box center [161, 147] width 12 height 17
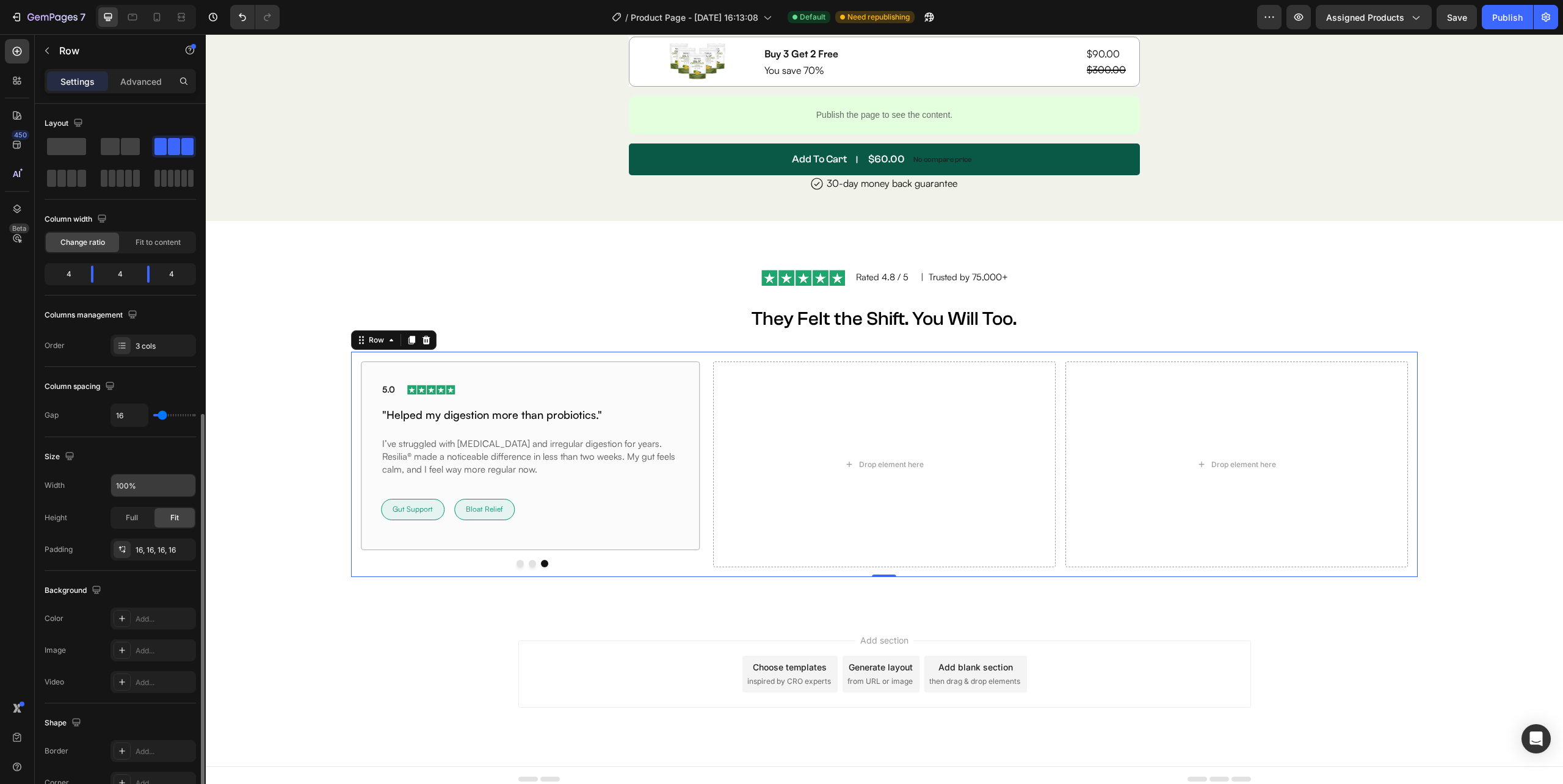
scroll to position [171, 0]
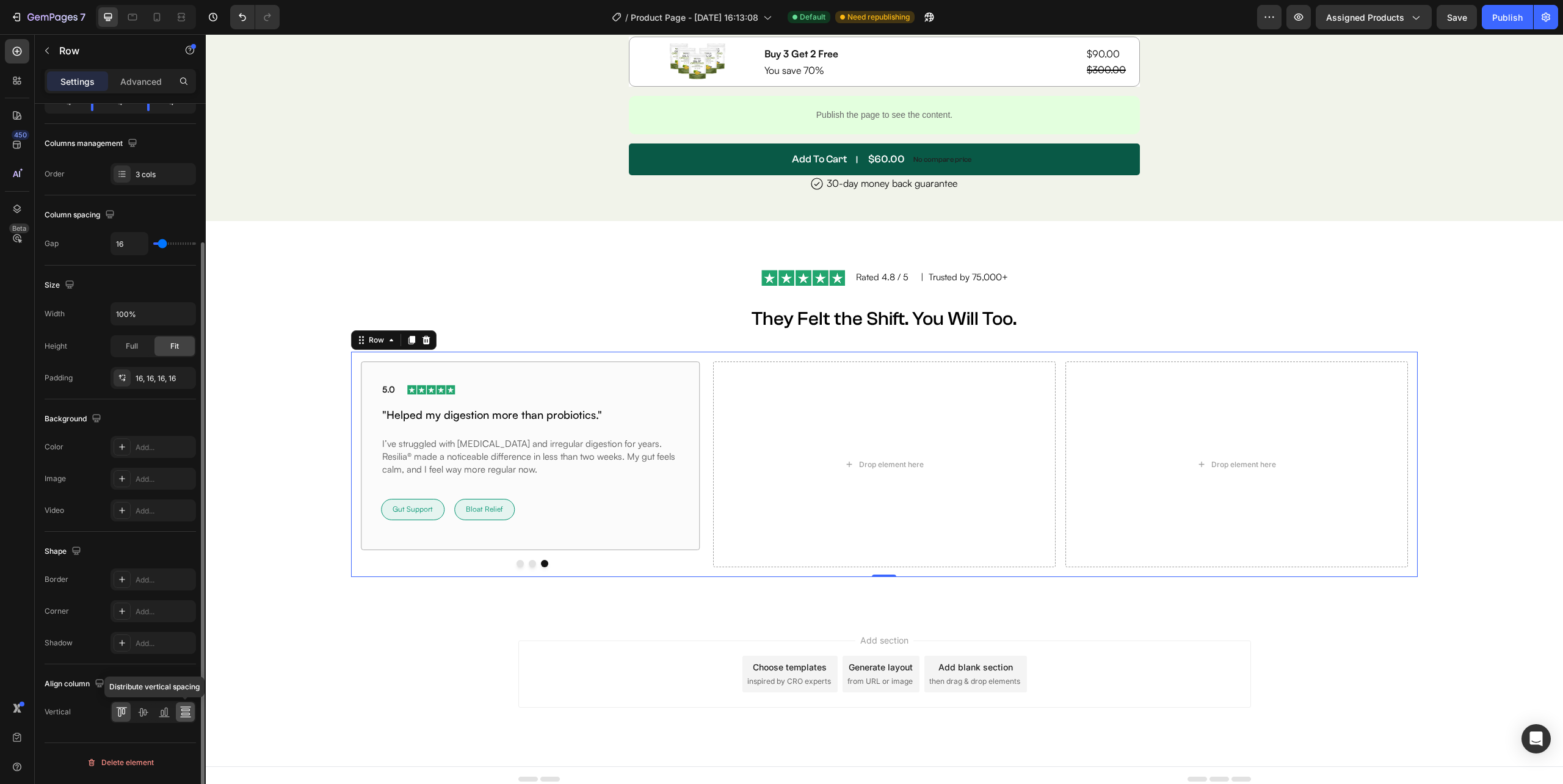
click at [182, 713] on icon at bounding box center [186, 711] width 12 height 12
click at [163, 714] on icon at bounding box center [164, 711] width 12 height 12
click at [142, 713] on icon at bounding box center [143, 711] width 12 height 12
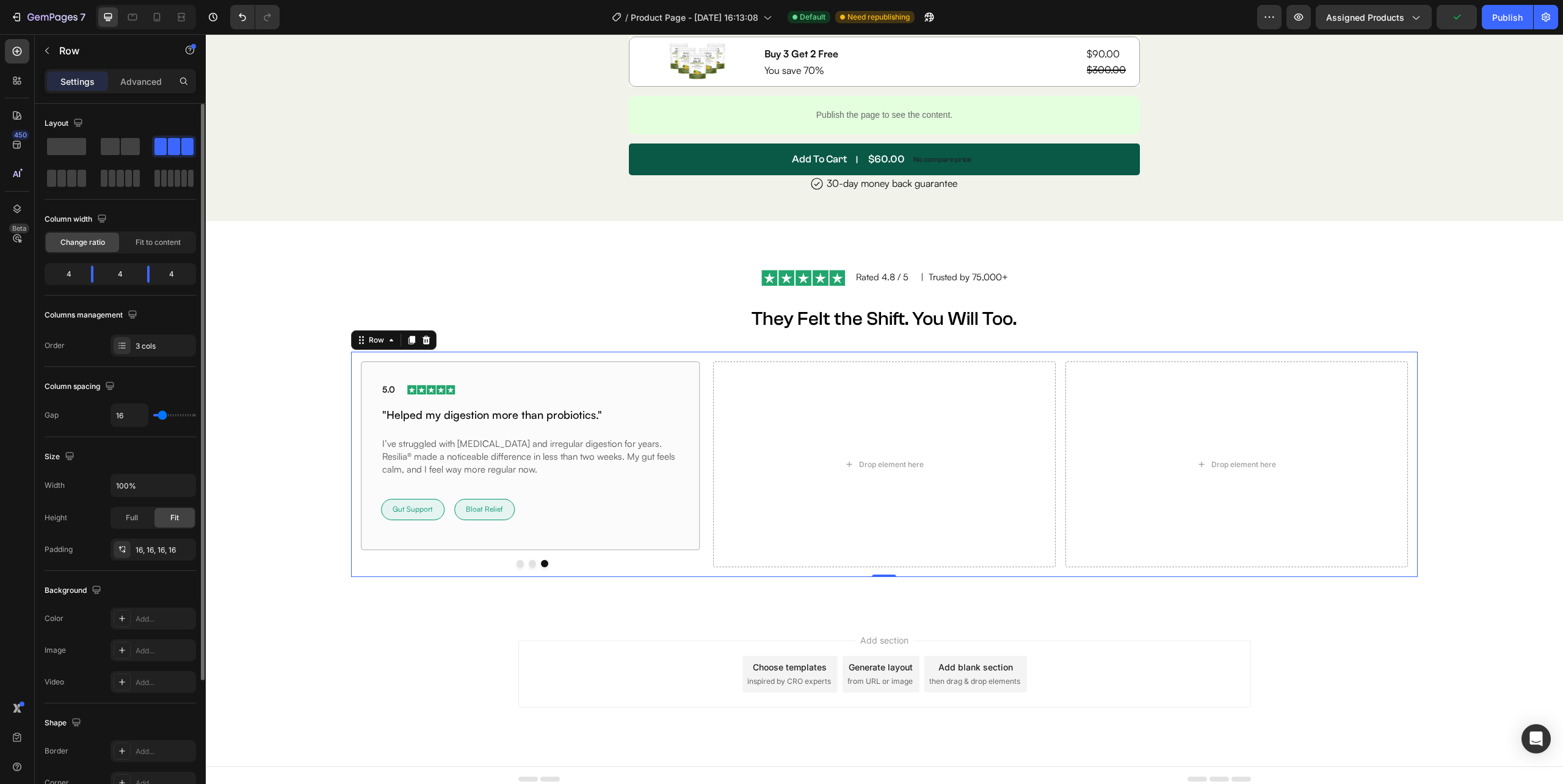
click at [144, 362] on div "Layout Column width Change ratio Fit to content 4 4 4 Columns management Order …" at bounding box center [120, 235] width 151 height 263
click at [152, 349] on div "3 cols" at bounding box center [164, 346] width 57 height 11
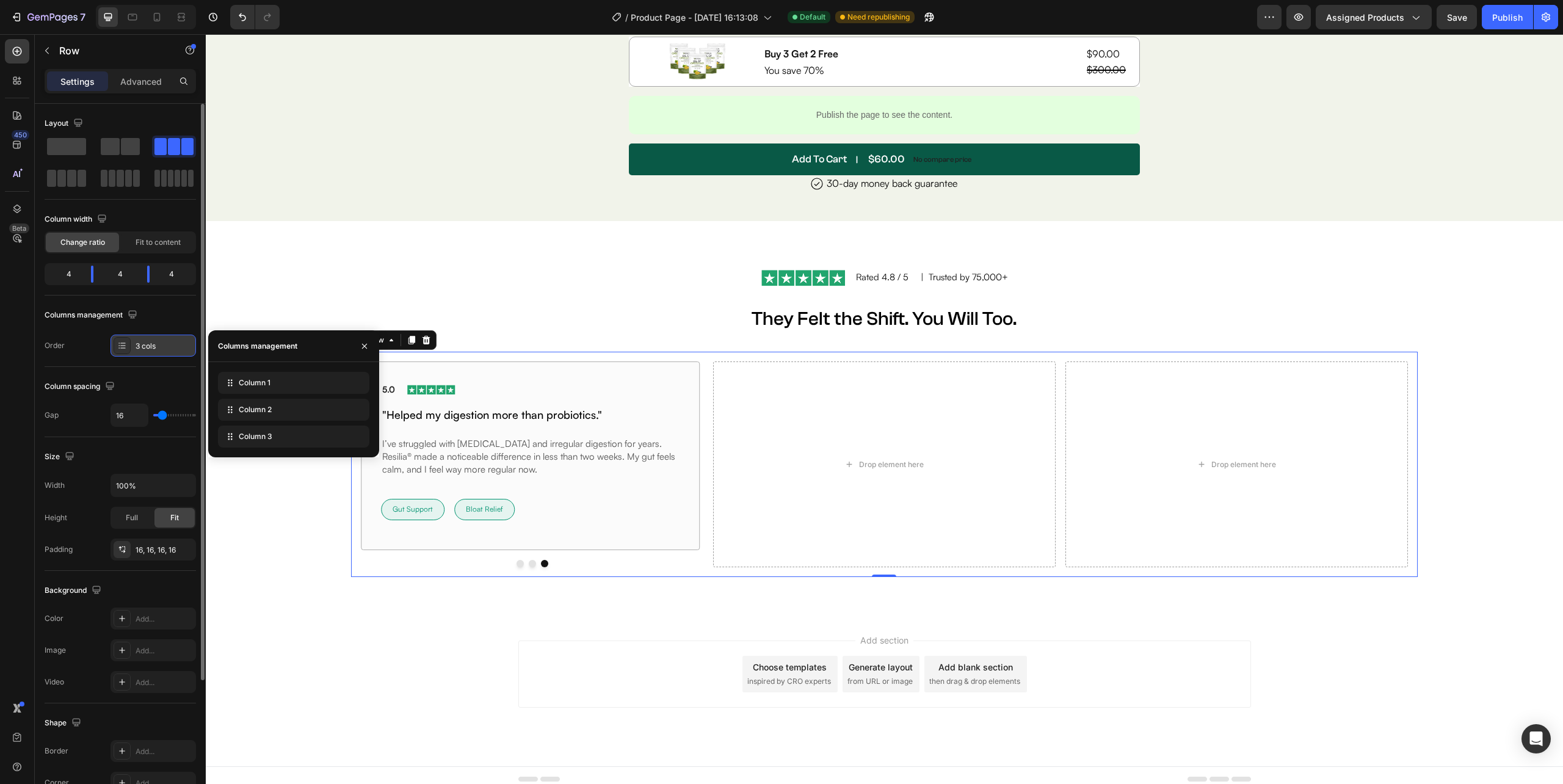
click at [152, 349] on div "3 cols" at bounding box center [164, 346] width 57 height 11
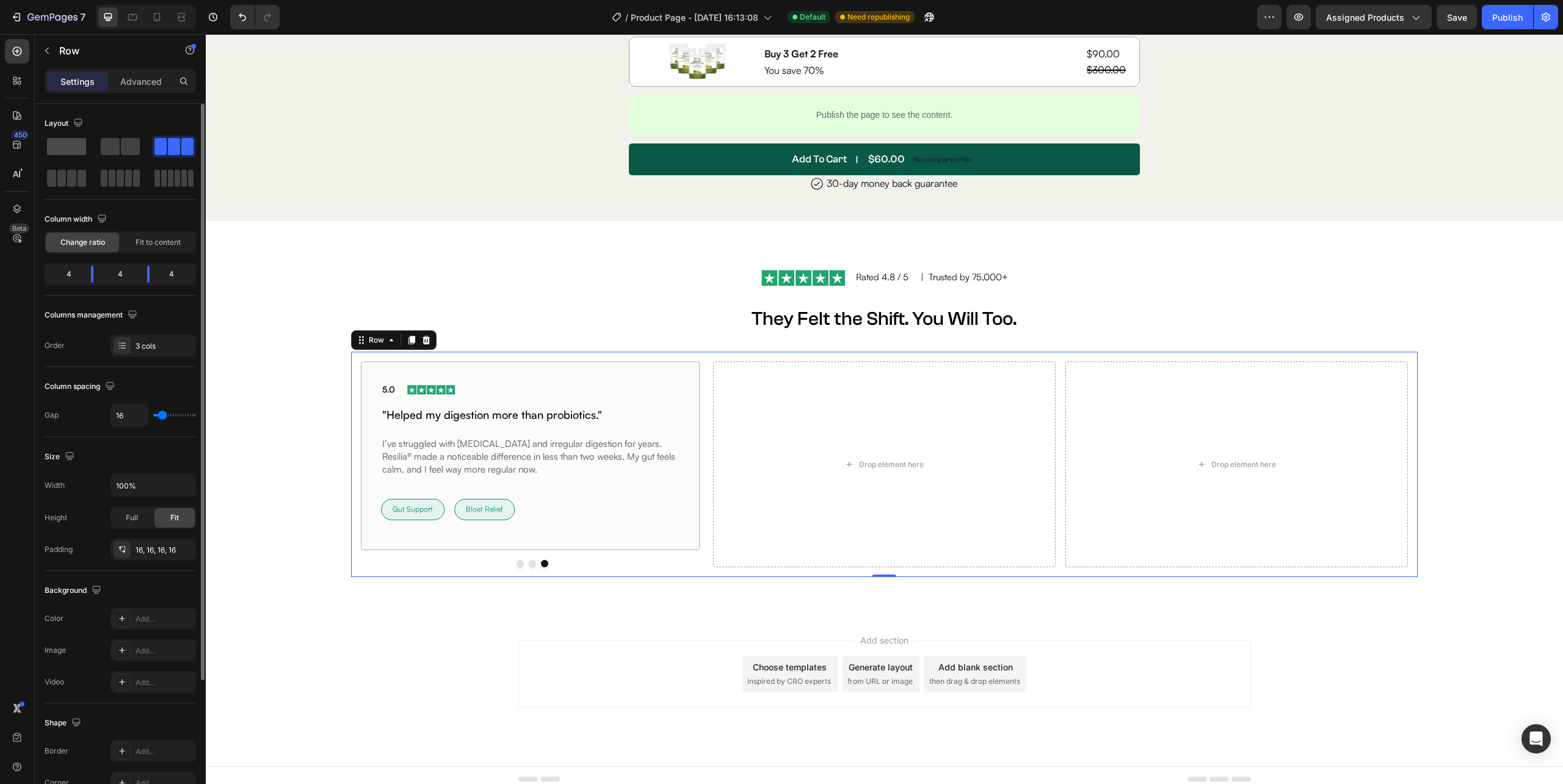
click at [82, 143] on span at bounding box center [66, 147] width 39 height 17
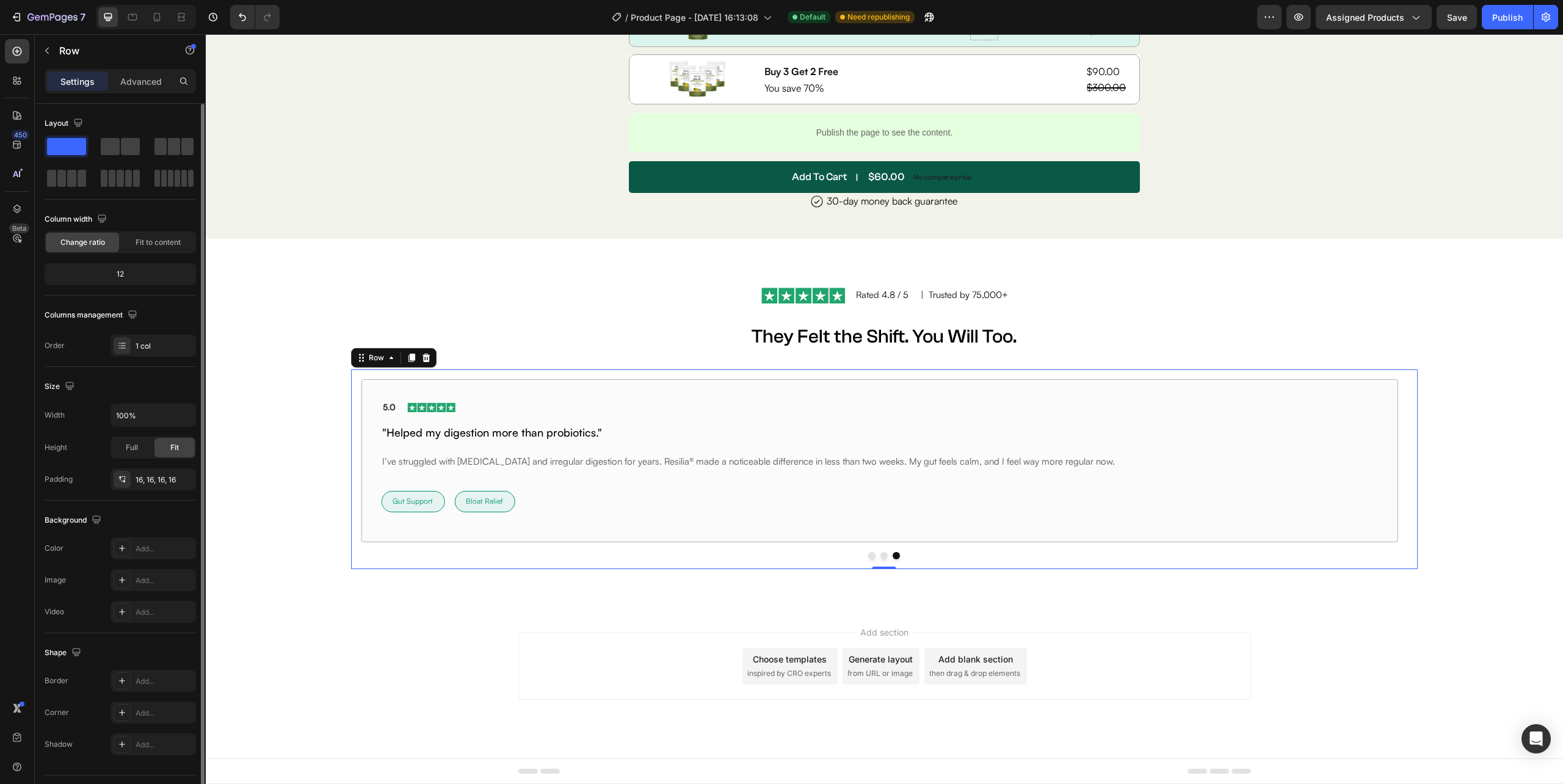
scroll to position [5945, 0]
click at [998, 531] on div "5.0 Text block Image Row "Helped my digestion more than probiotics." Heading I’…" at bounding box center [878, 461] width 1037 height 163
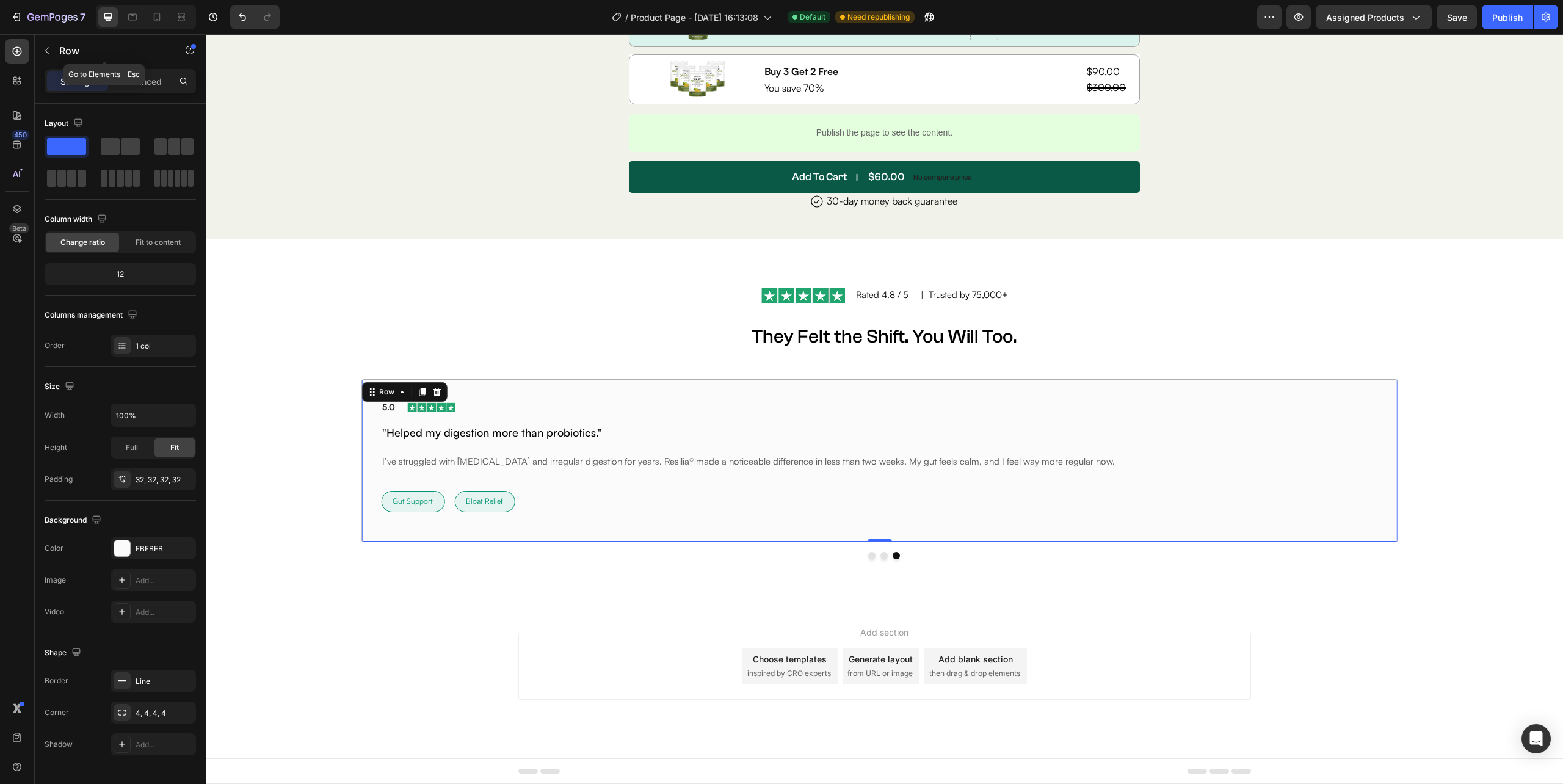
click at [53, 54] on button "button" at bounding box center [47, 50] width 20 height 20
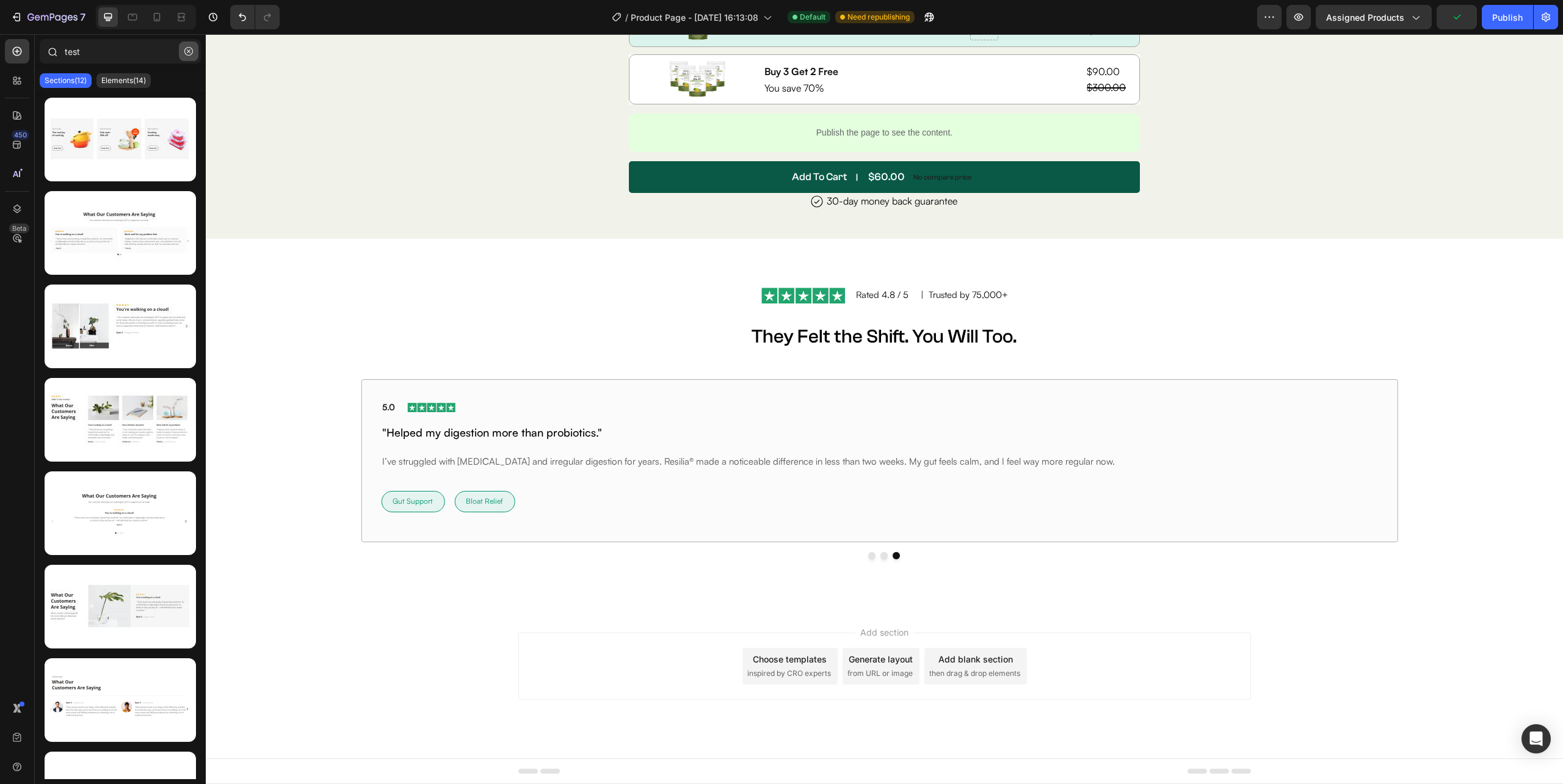
click at [183, 48] on button "button" at bounding box center [188, 51] width 20 height 20
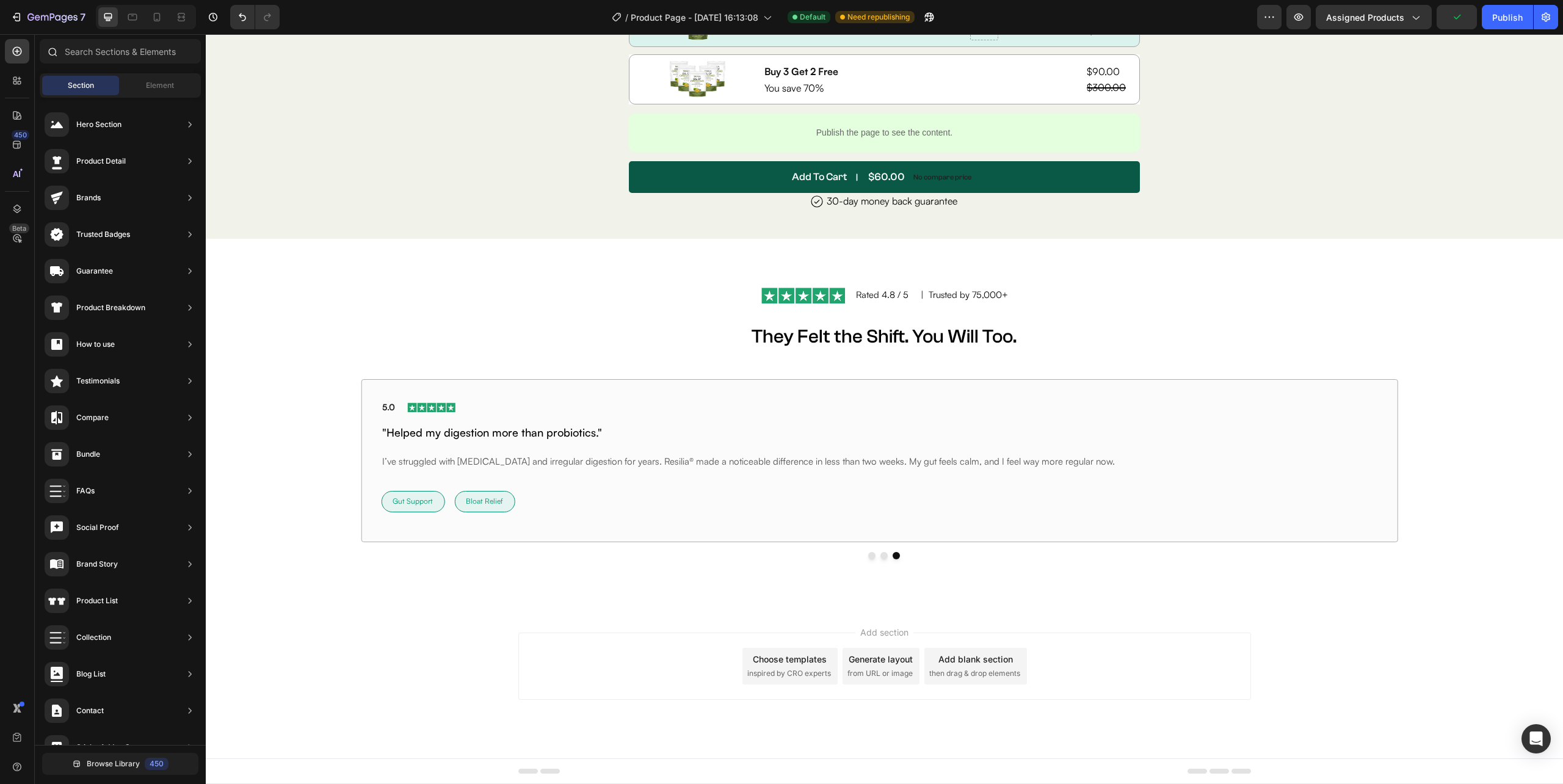
click at [55, 54] on icon at bounding box center [53, 53] width 10 height 10
click at [16, 53] on icon at bounding box center [17, 51] width 12 height 12
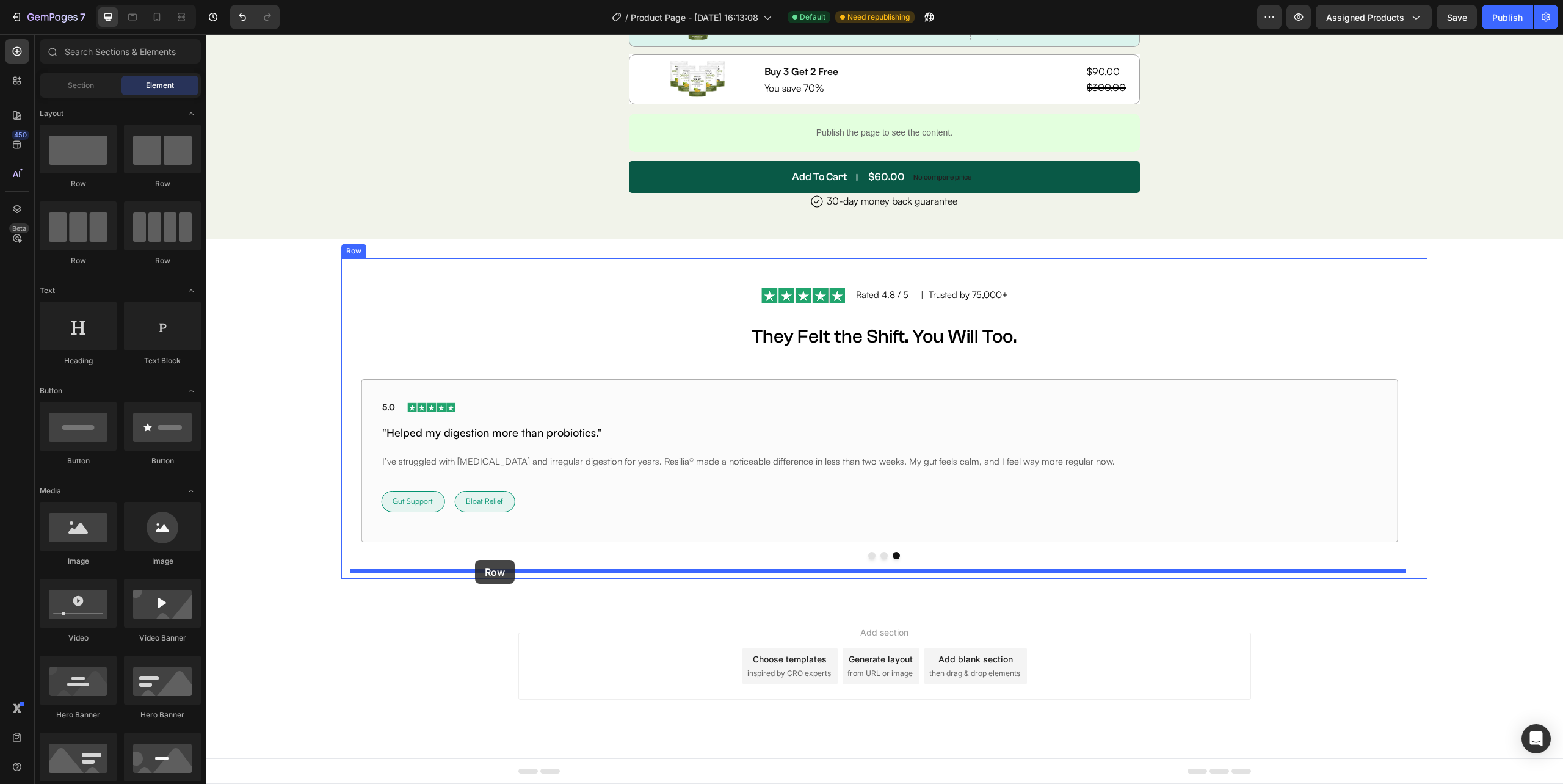
drag, startPoint x: 286, startPoint y: 184, endPoint x: 475, endPoint y: 560, distance: 420.8
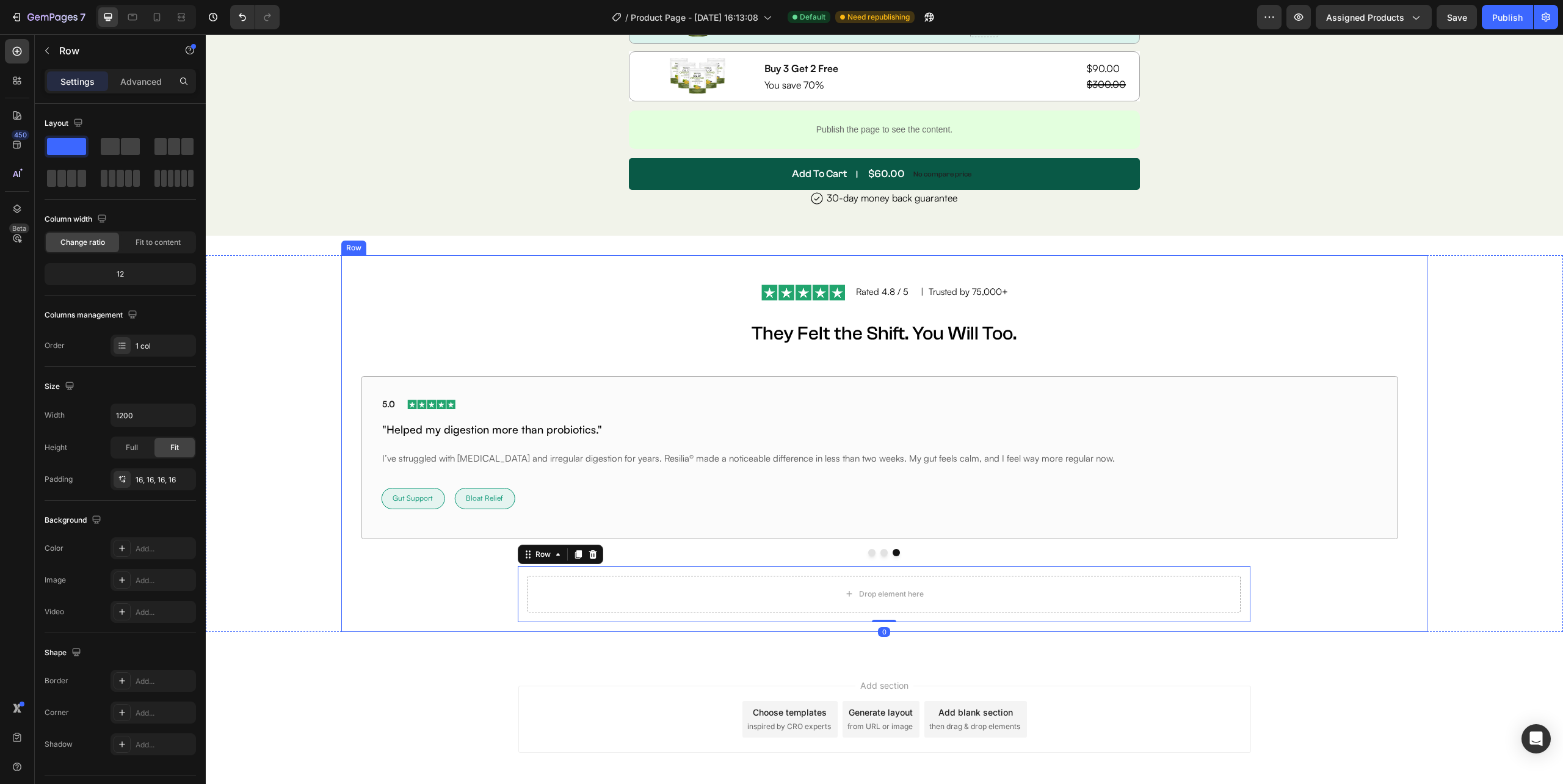
scroll to position [5960, 0]
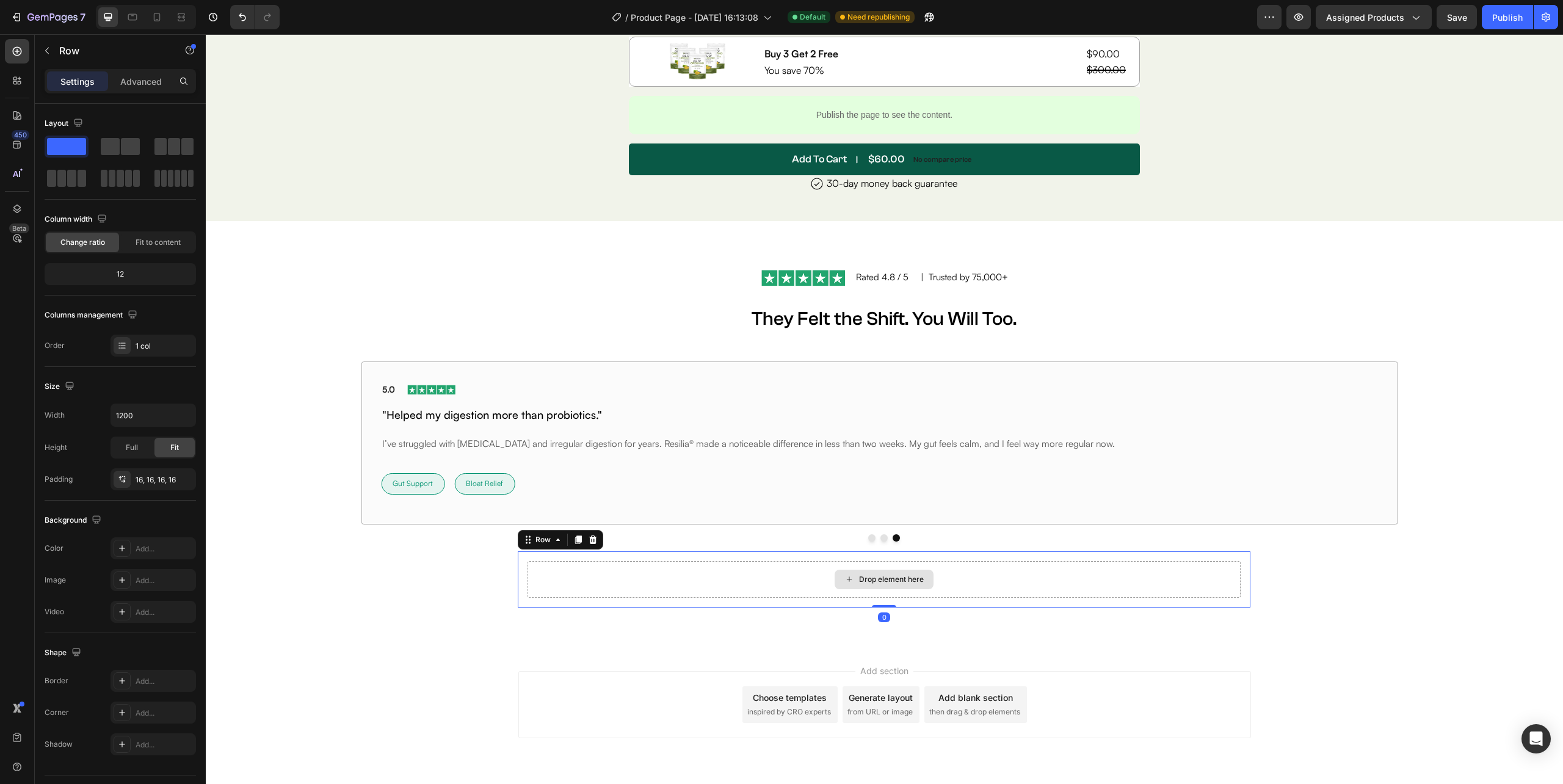
click at [501, 578] on div "Image Rated 4.8 / 5 Text Block | Trusted by 75,000+ Text Block Row They Felt th…" at bounding box center [884, 429] width 1066 height 357
click at [533, 581] on div "Drop element here" at bounding box center [884, 579] width 713 height 36
click at [179, 417] on icon "button" at bounding box center [184, 415] width 12 height 12
click at [179, 480] on div "Full 100%" at bounding box center [141, 470] width 100 height 23
type input "100%"
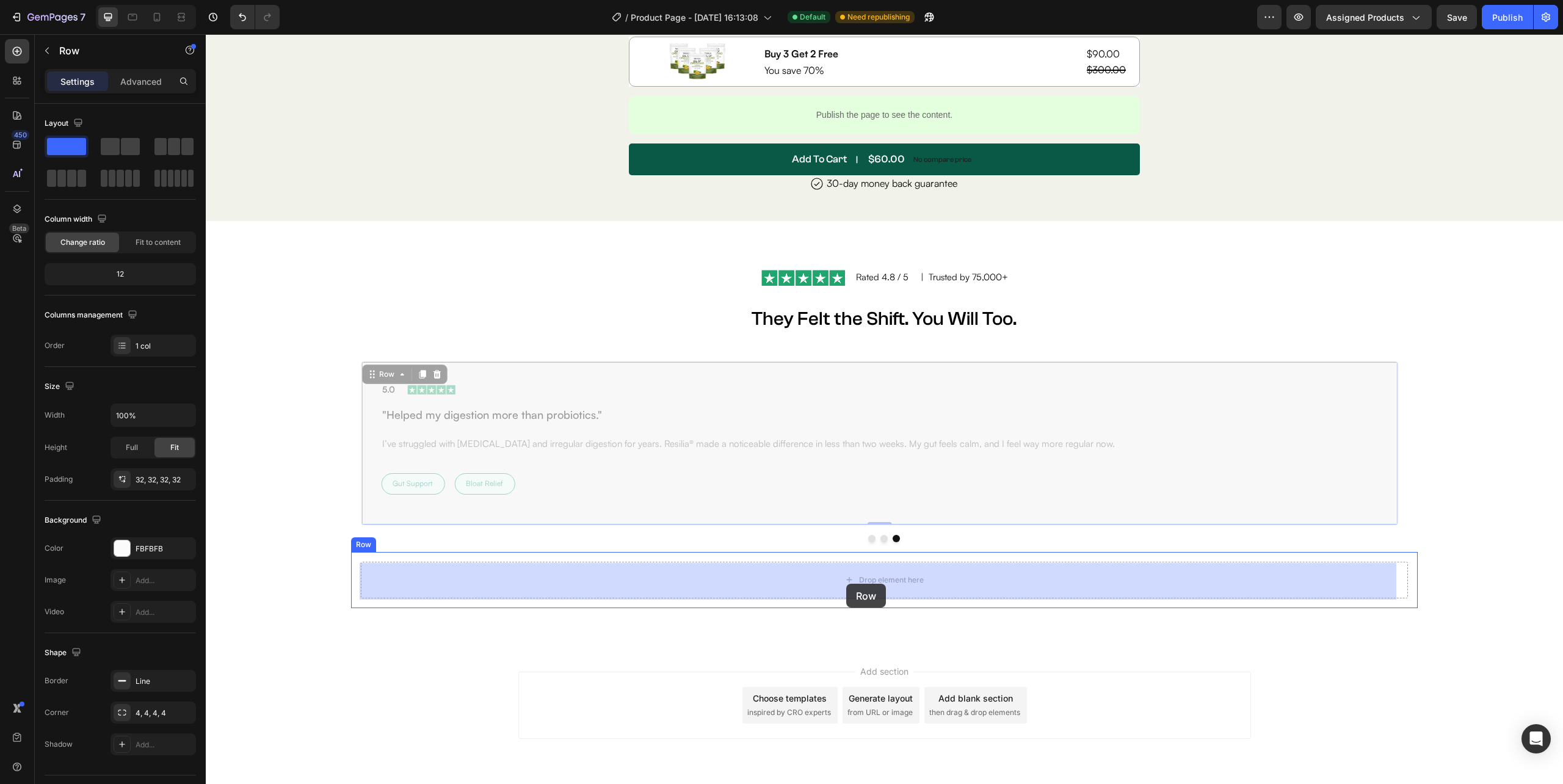
drag, startPoint x: 377, startPoint y: 449, endPoint x: 846, endPoint y: 583, distance: 487.8
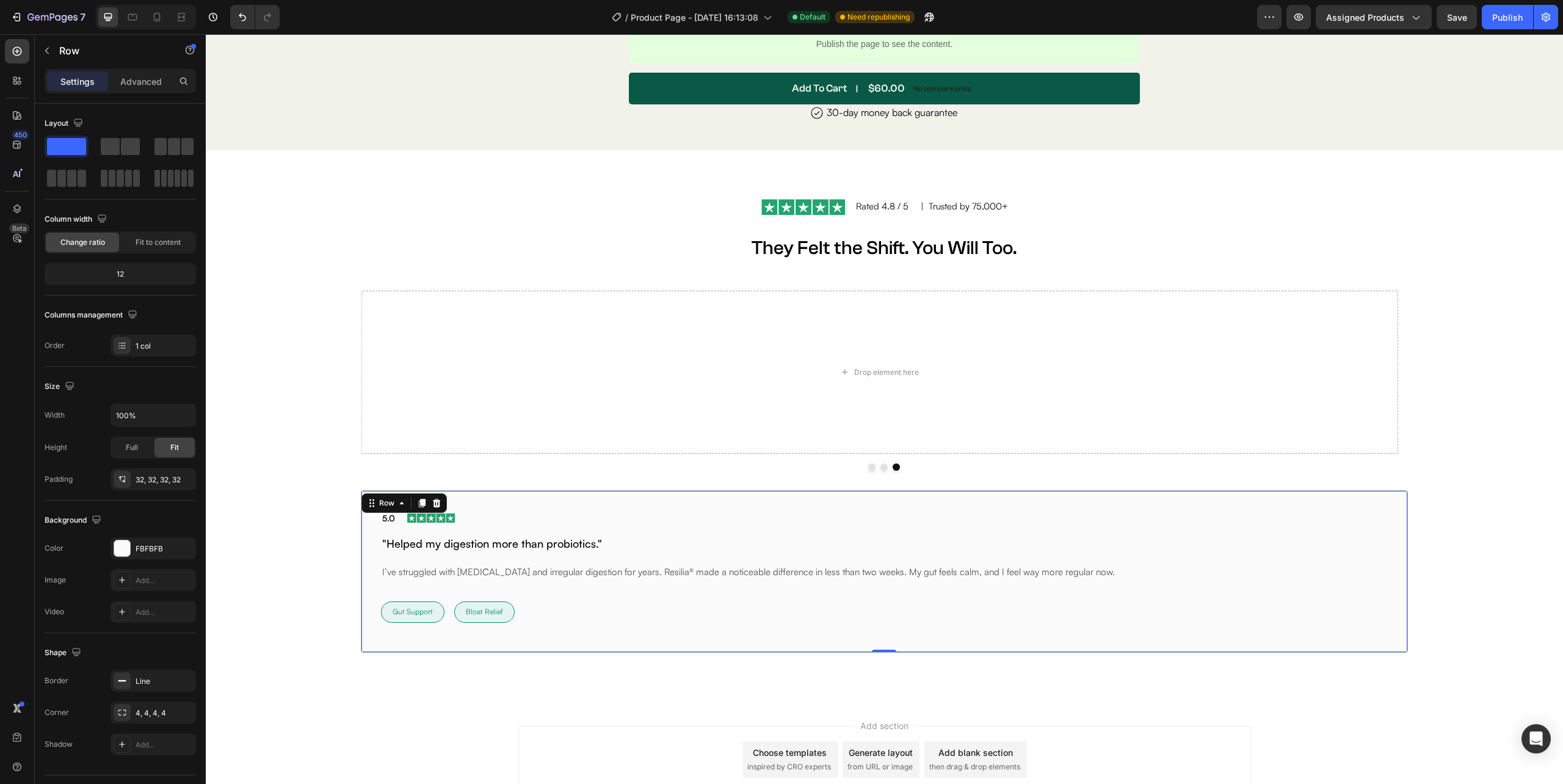
scroll to position [6122, 0]
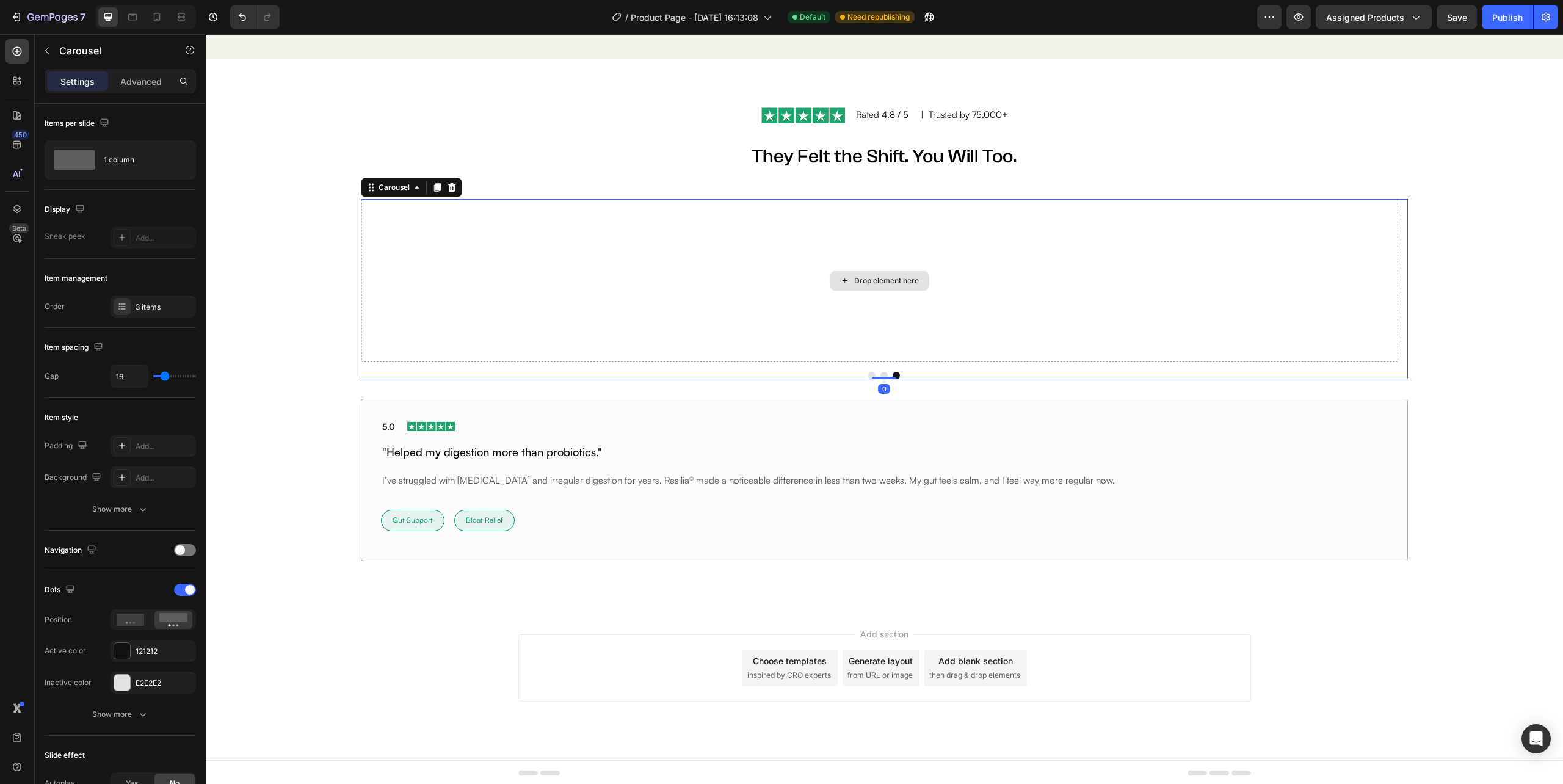
drag, startPoint x: 1100, startPoint y: 302, endPoint x: 1095, endPoint y: 325, distance: 23.5
click at [1133, 298] on div "Drop element here" at bounding box center [878, 280] width 1037 height 163
click at [880, 373] on button "Dot" at bounding box center [884, 375] width 7 height 7
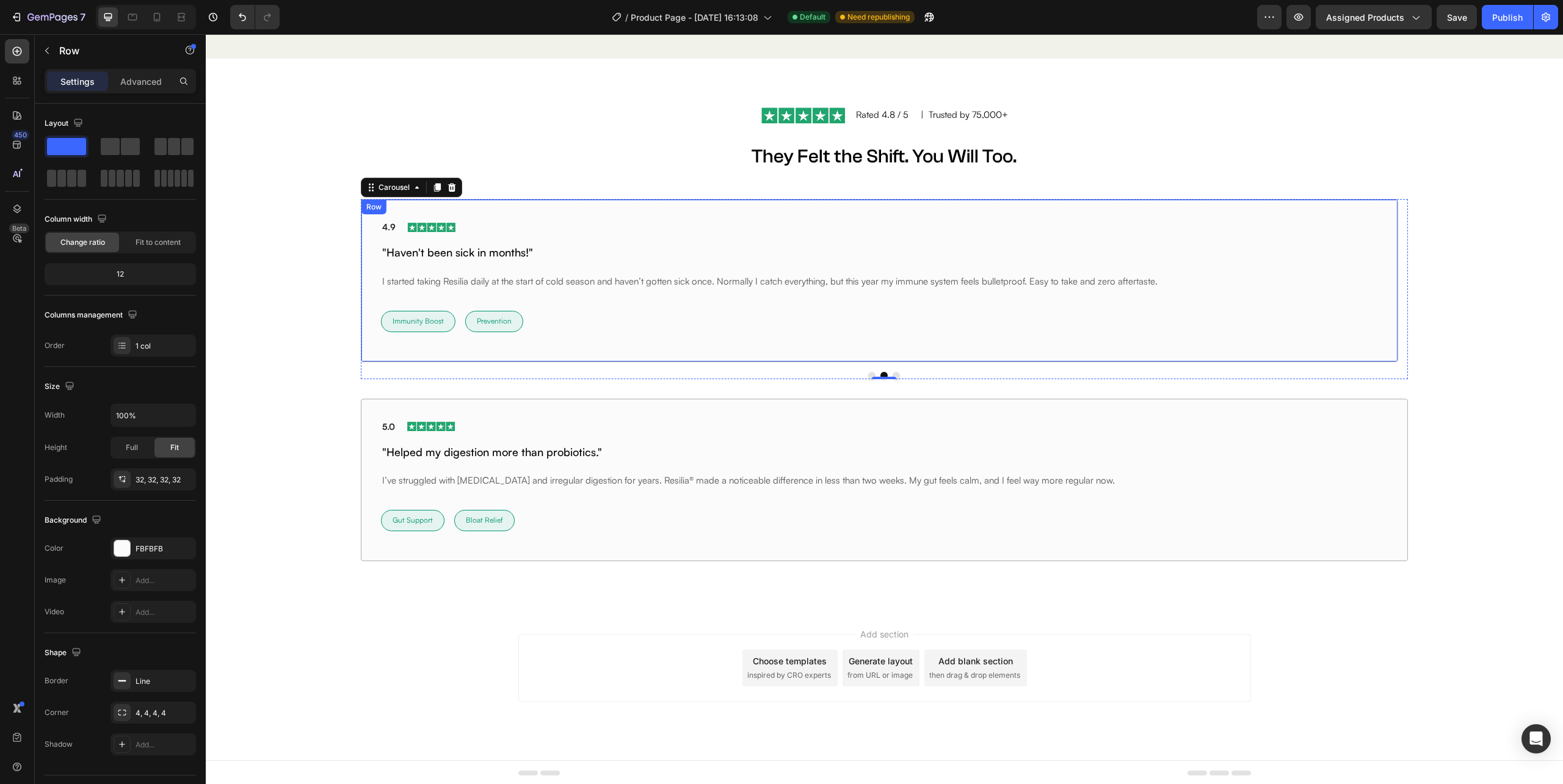
click at [1094, 352] on div "4.9 Text block Image Row "Haven't been sick in months!" Heading I started takin…" at bounding box center [878, 280] width 1037 height 163
click at [433, 213] on icon at bounding box center [437, 212] width 8 height 9
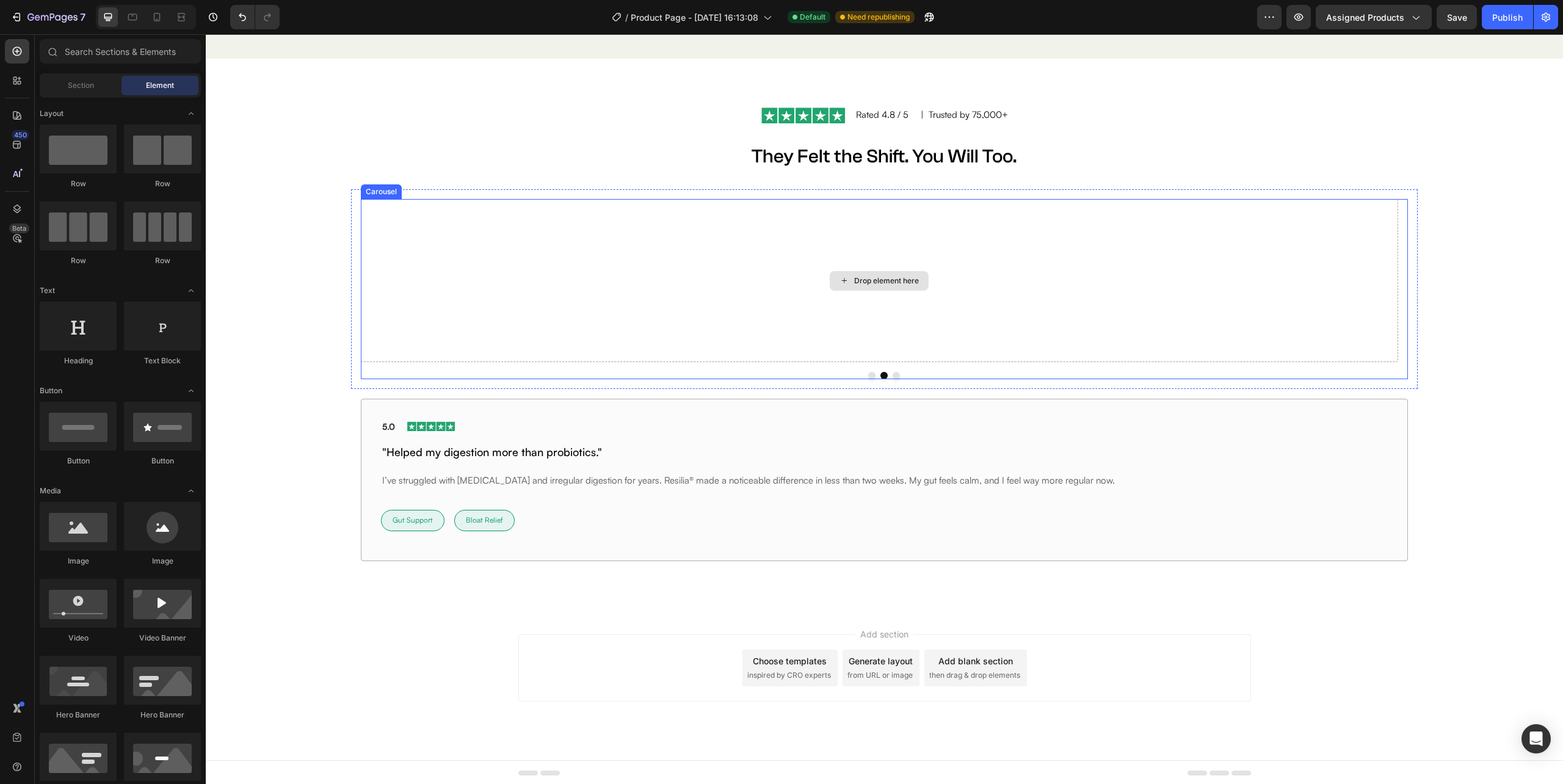
click at [439, 230] on div "Drop element here" at bounding box center [878, 280] width 1037 height 163
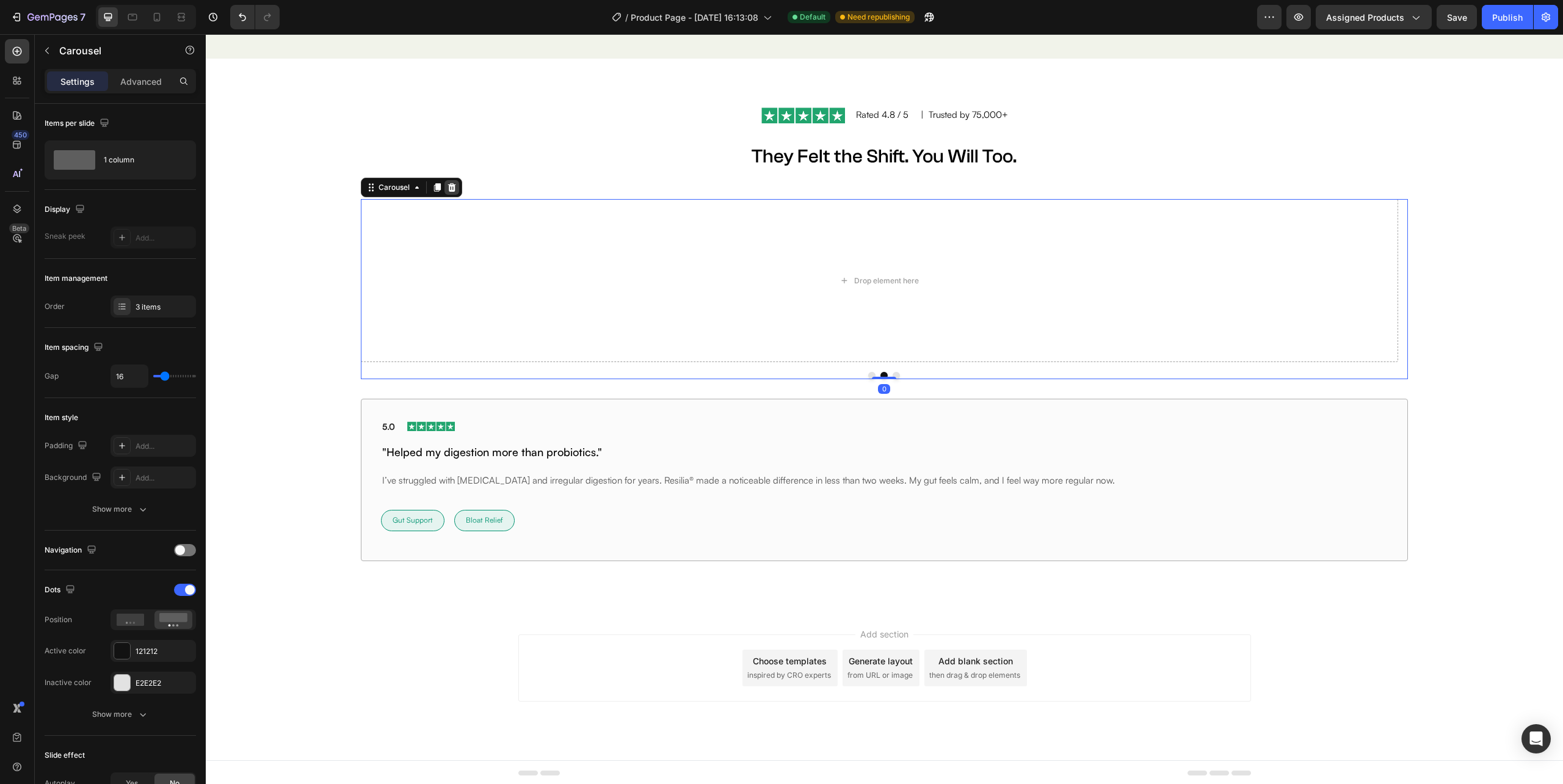
click at [448, 188] on icon at bounding box center [451, 188] width 8 height 9
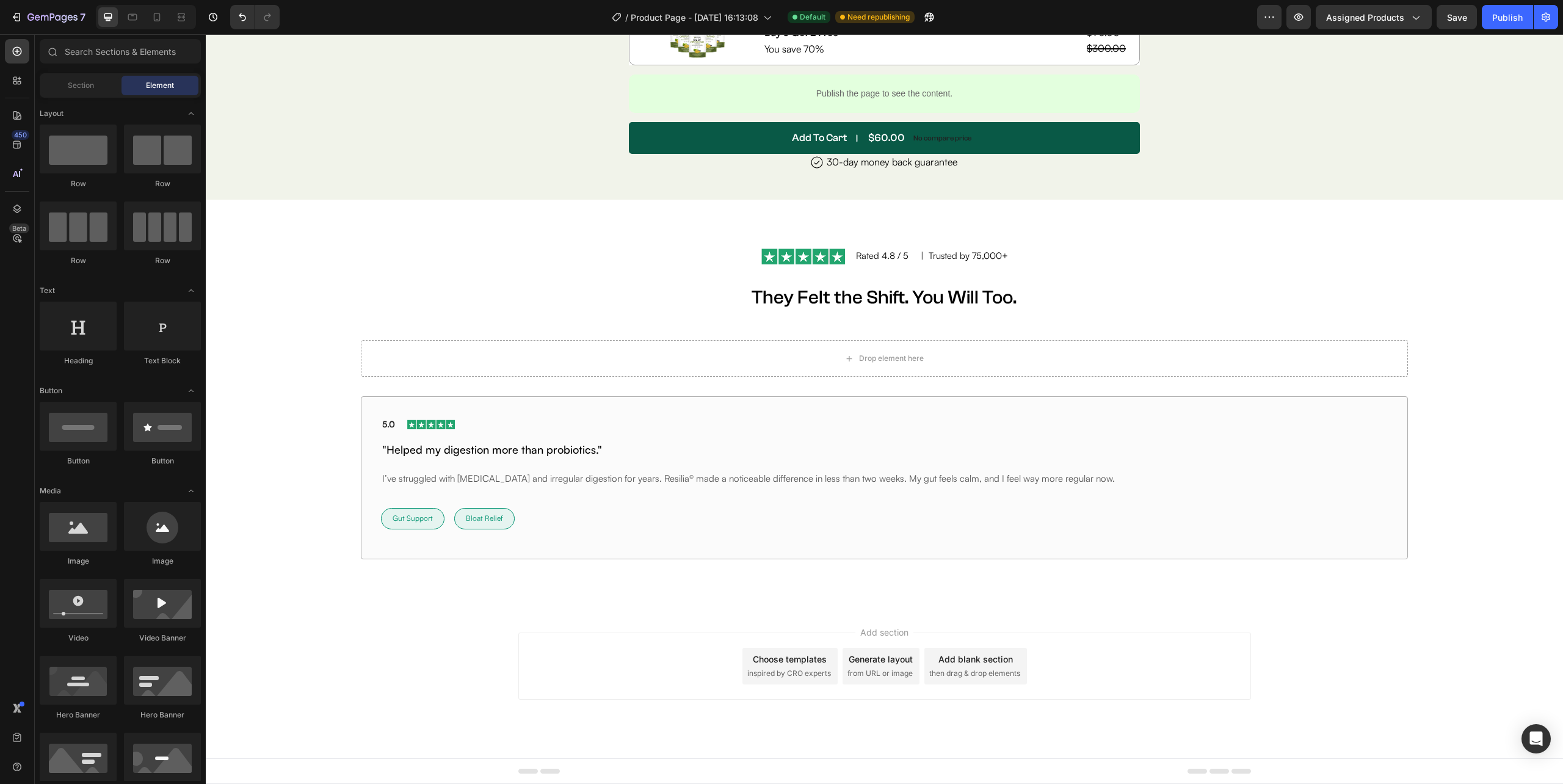
scroll to position [5984, 0]
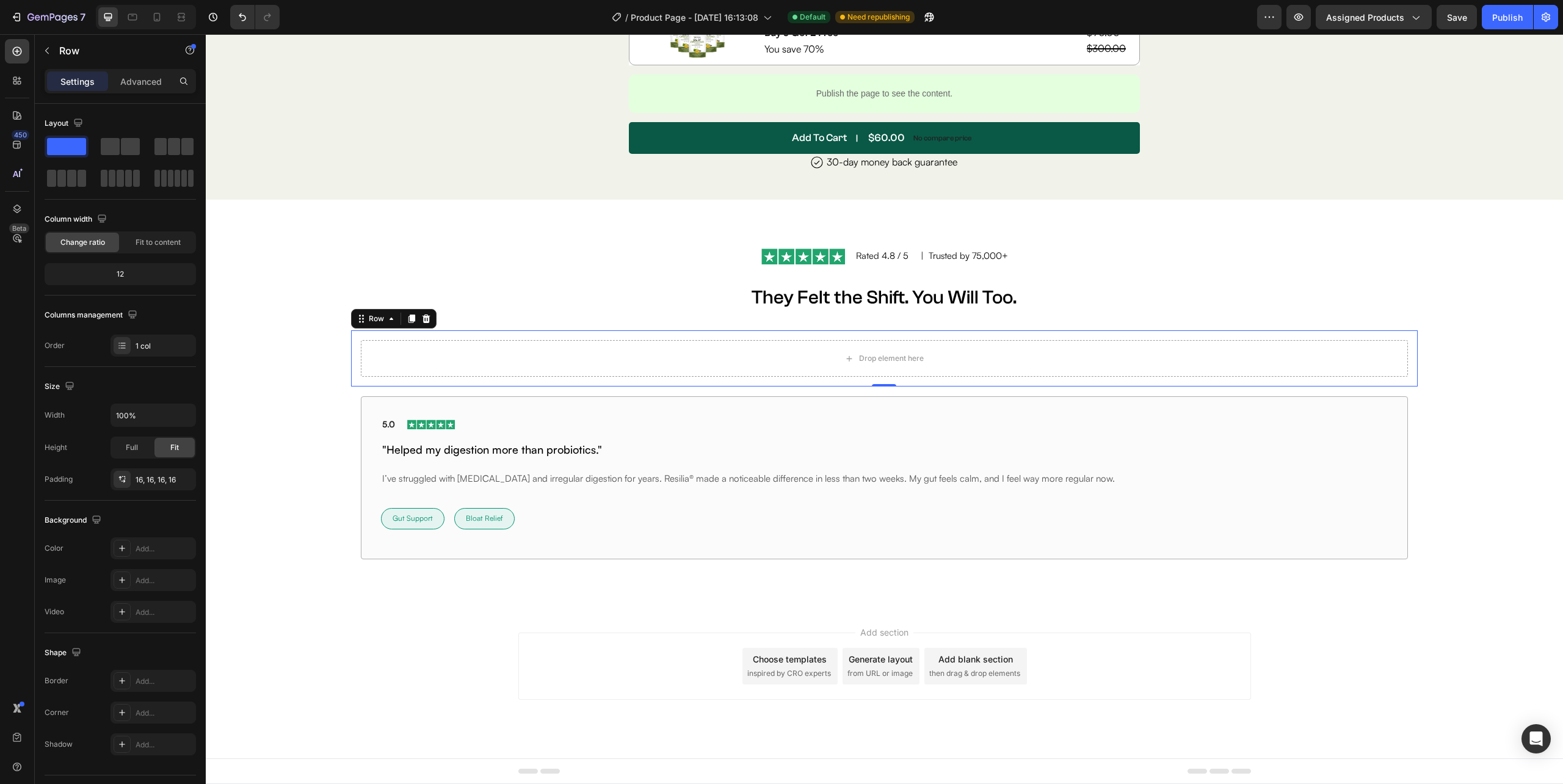
click at [425, 318] on icon at bounding box center [425, 318] width 10 height 10
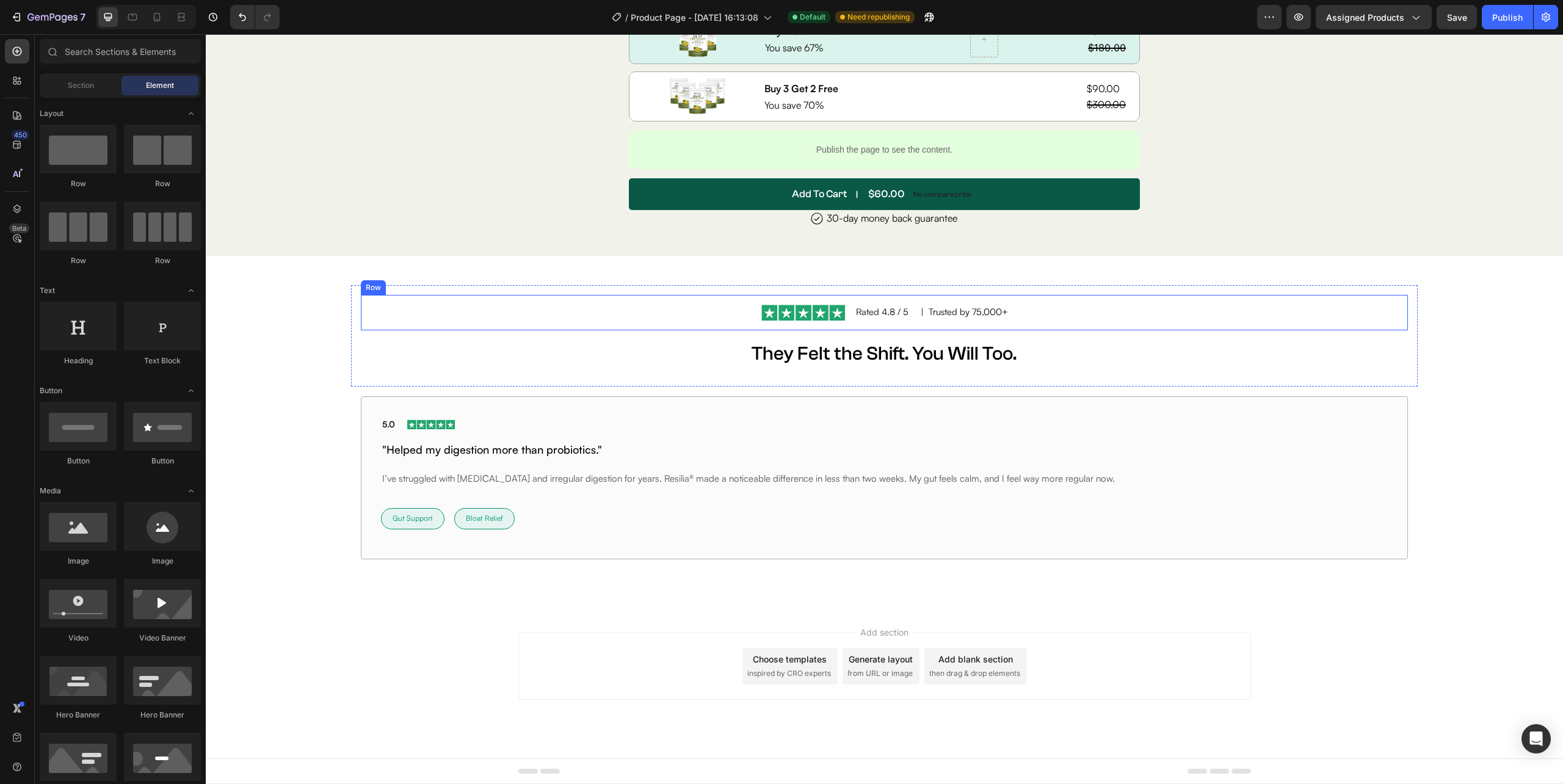
scroll to position [5928, 0]
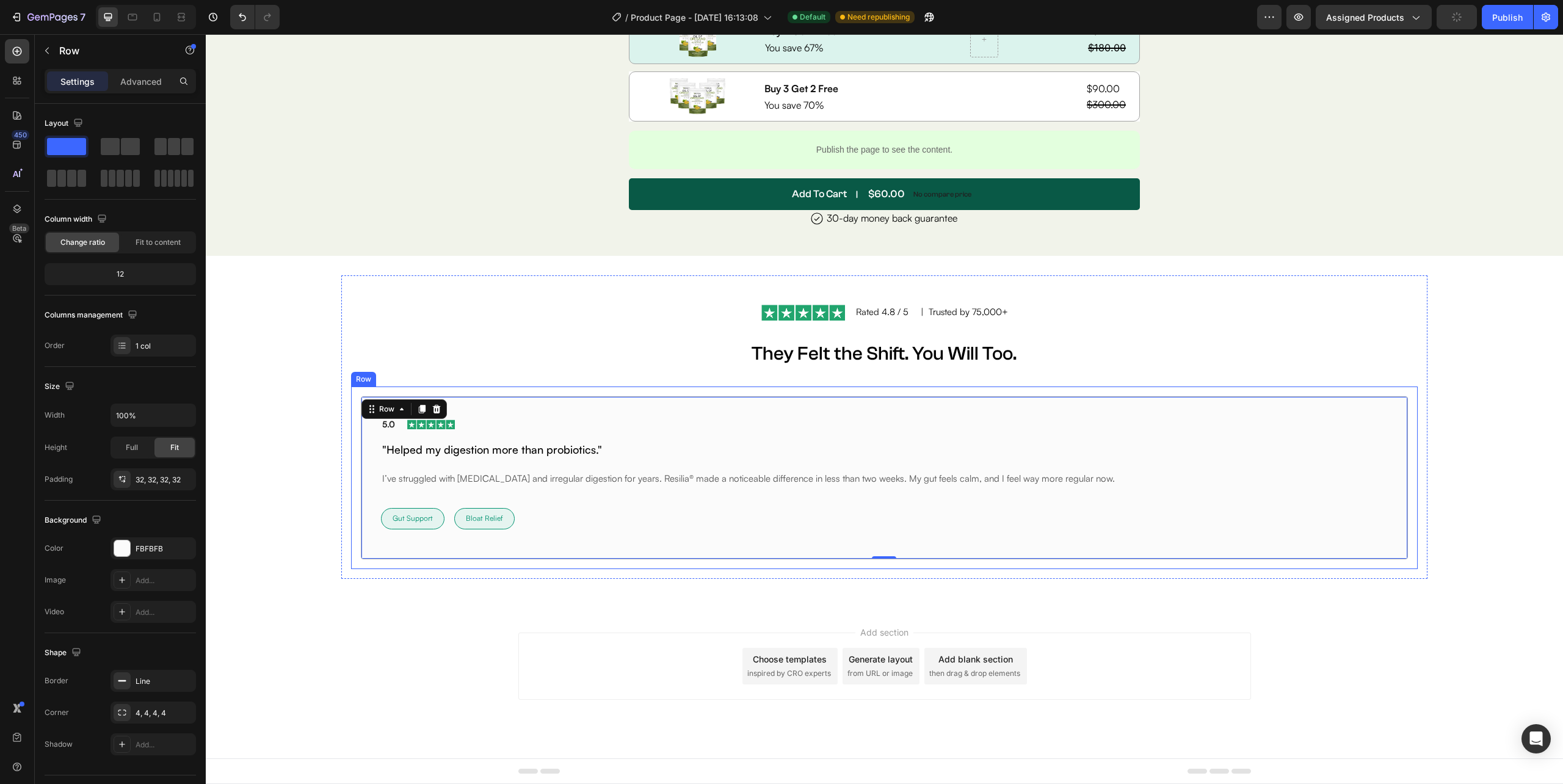
click at [1078, 387] on div "5.0 Text block Image Row "Helped my digestion more than probiotics." Heading I’…" at bounding box center [884, 477] width 1066 height 182
click at [412, 375] on icon at bounding box center [411, 375] width 7 height 9
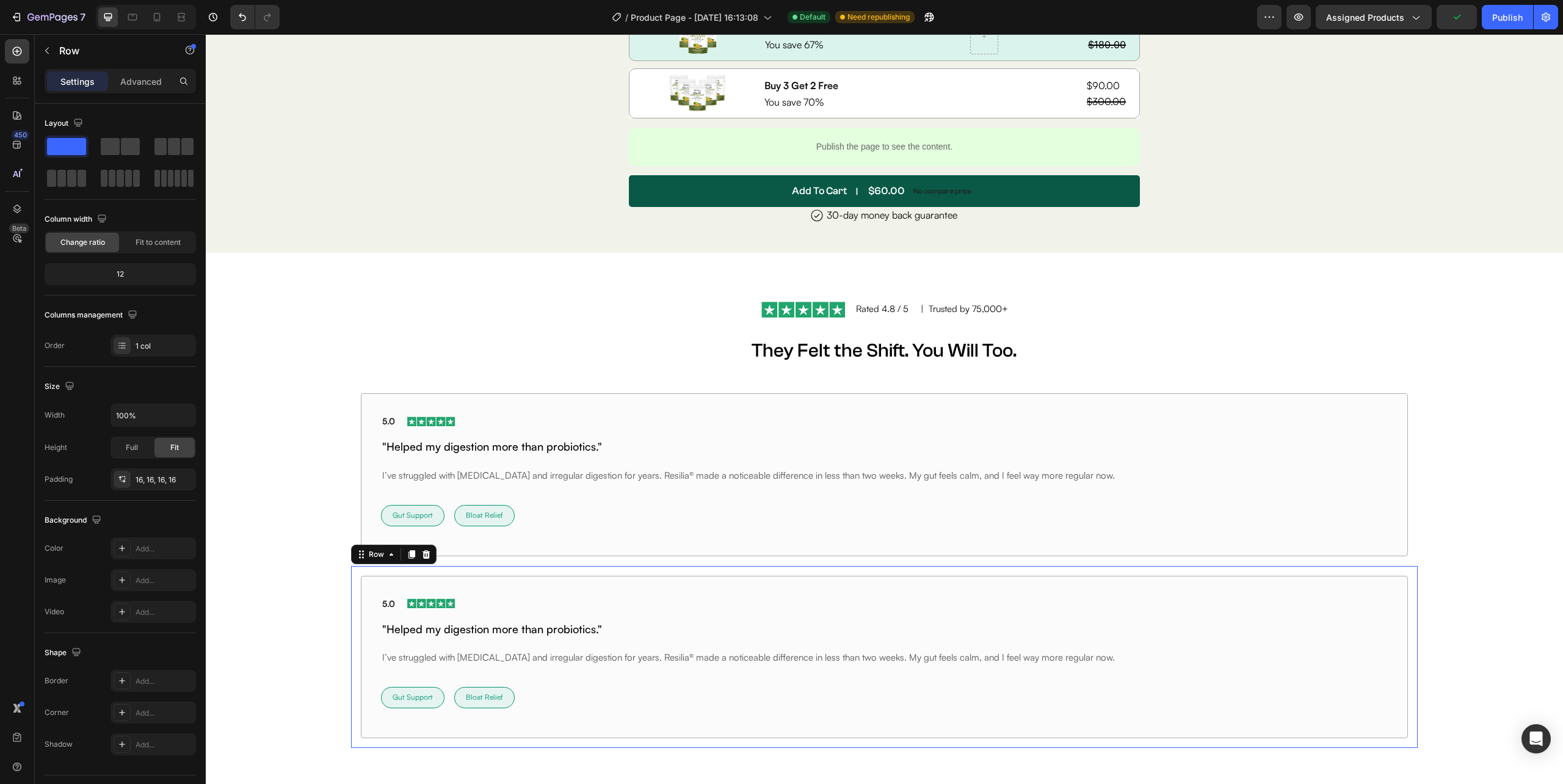
scroll to position [6109, 0]
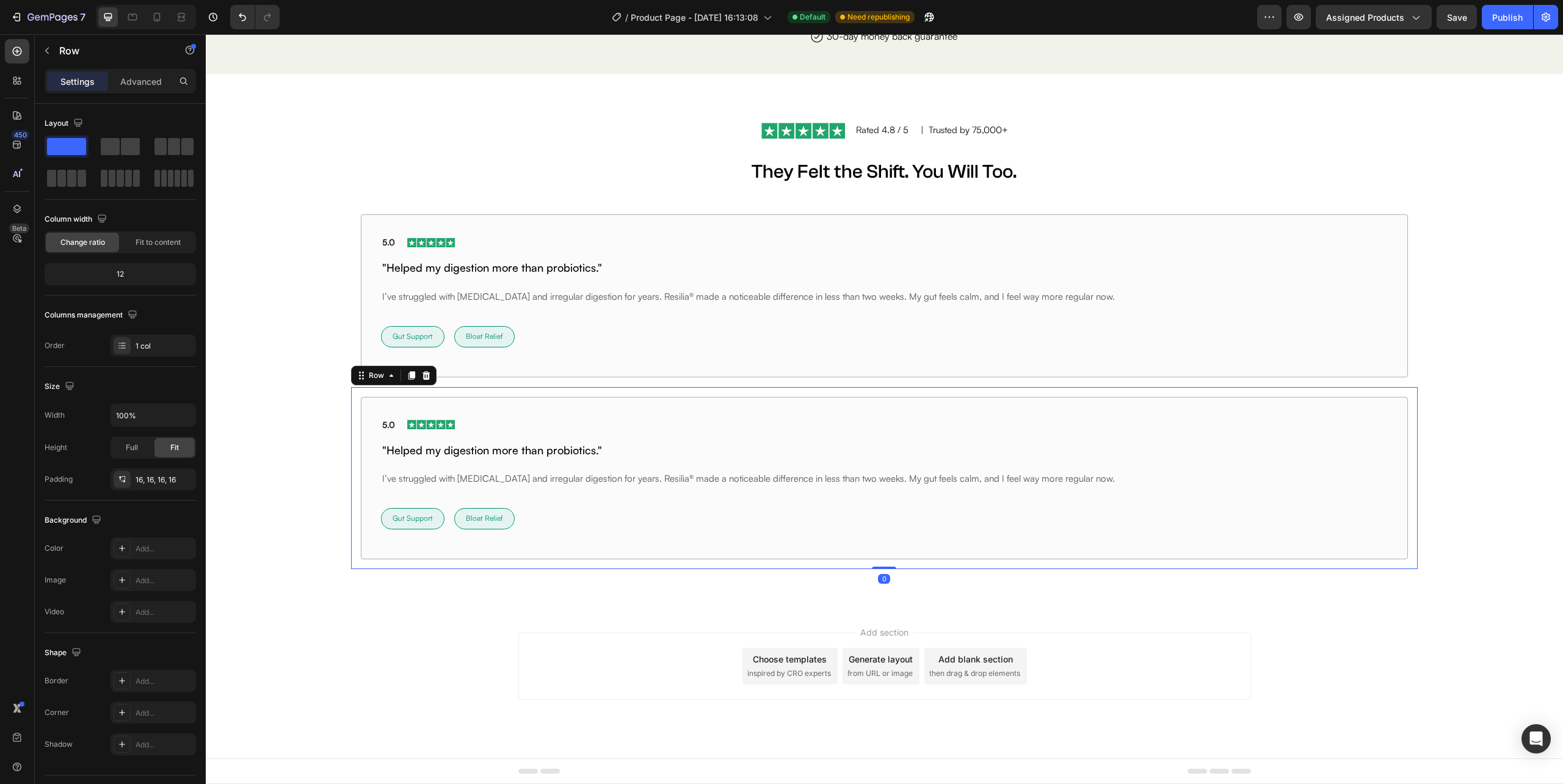
click at [412, 375] on icon at bounding box center [411, 375] width 7 height 9
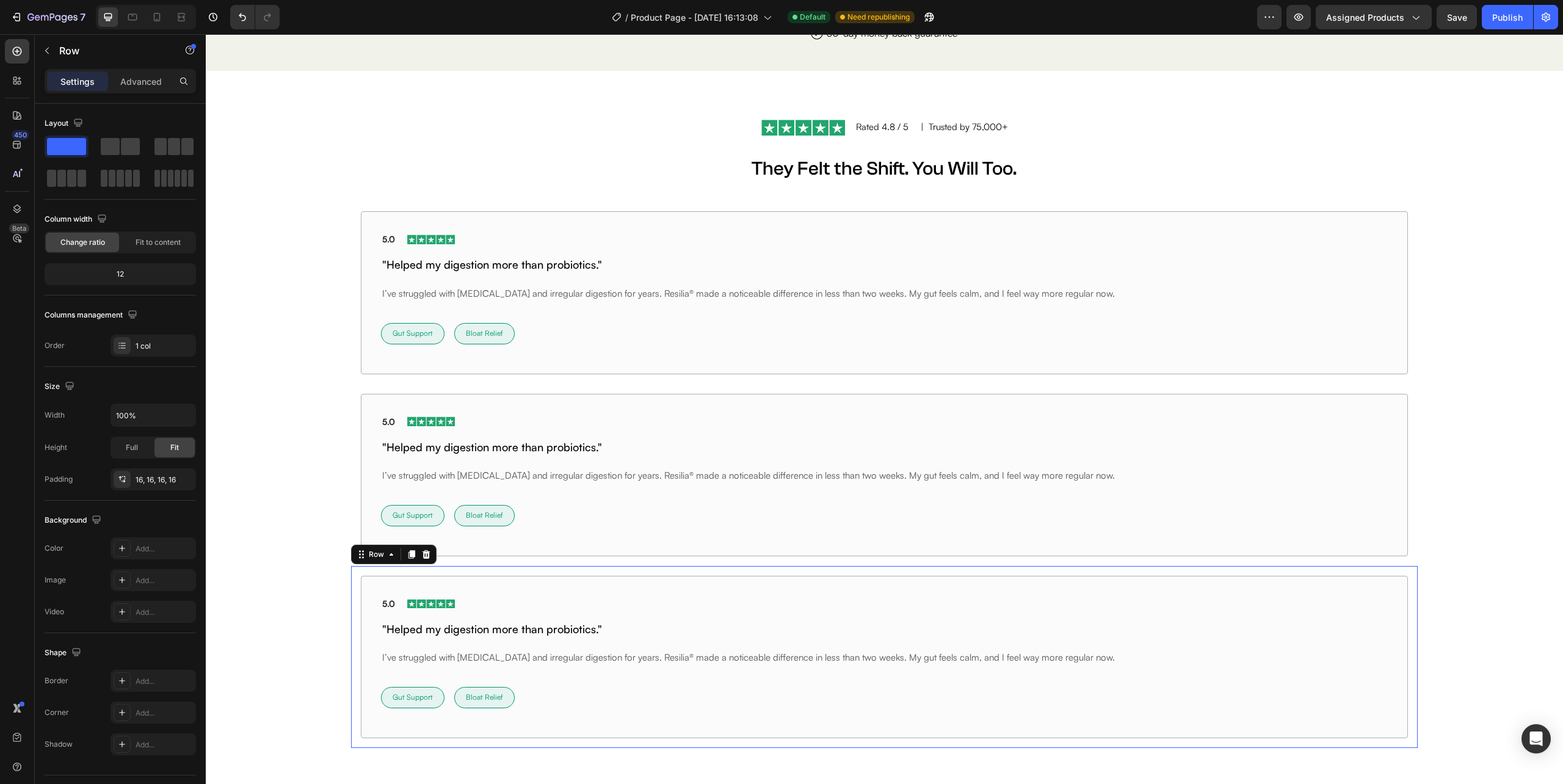
scroll to position [6122, 0]
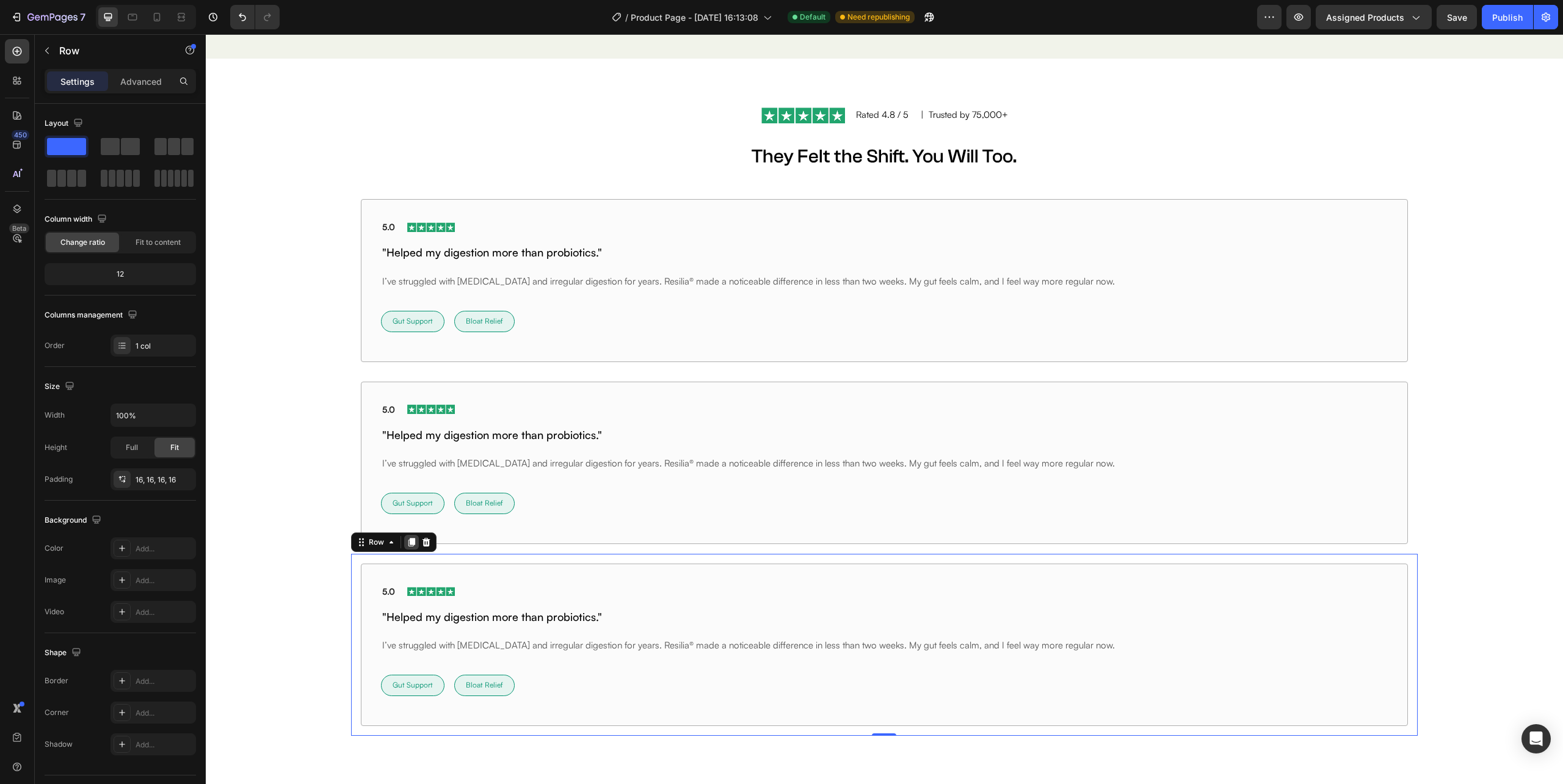
click at [408, 542] on icon at bounding box center [411, 541] width 10 height 10
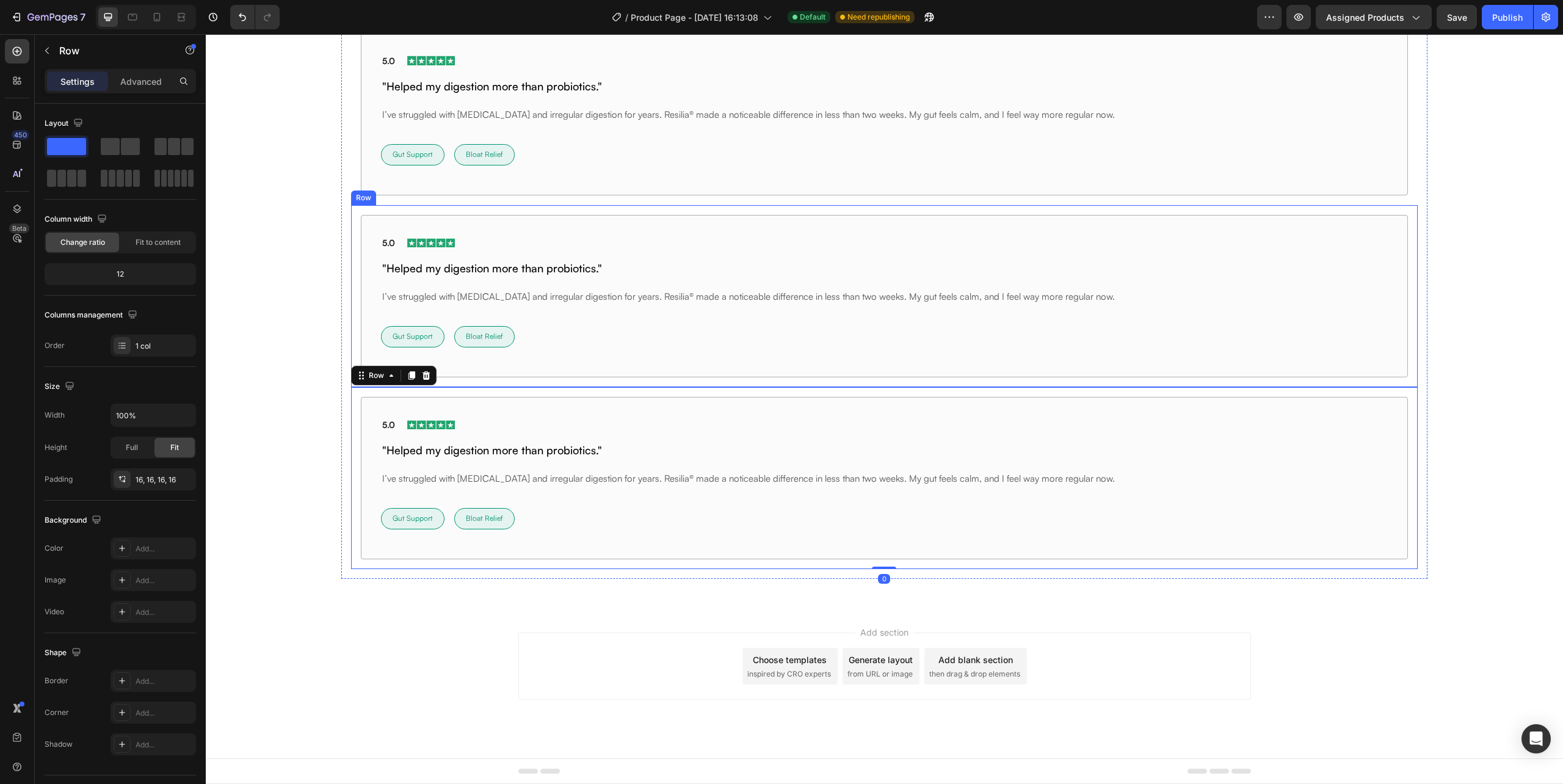
scroll to position [6476, 0]
click at [1444, 367] on div "Image Rated 4.8 / 5 Text Block | Trusted by 75,000+ Text Block Row They Felt th…" at bounding box center [884, 154] width 1357 height 849
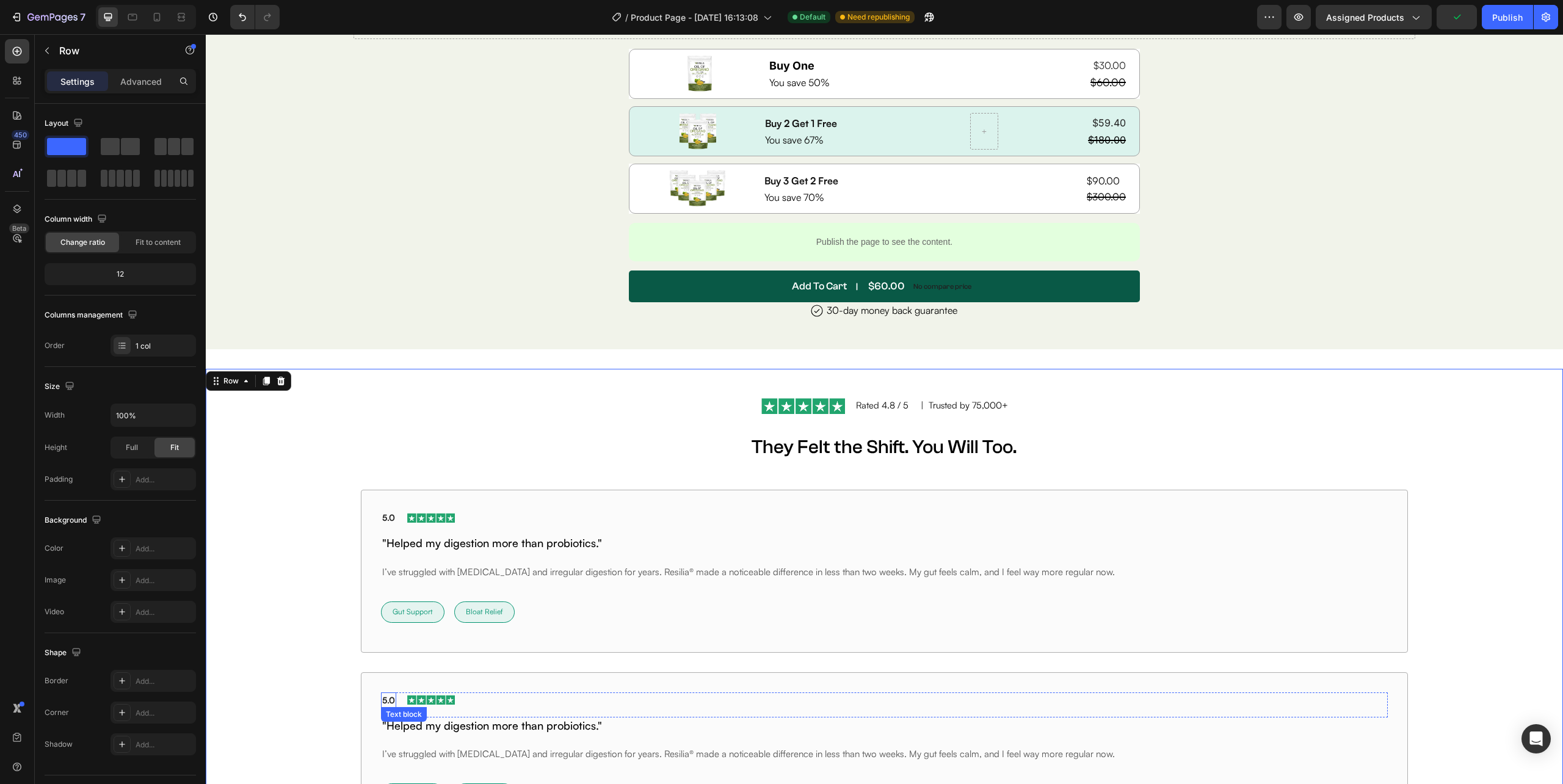
scroll to position [5825, 0]
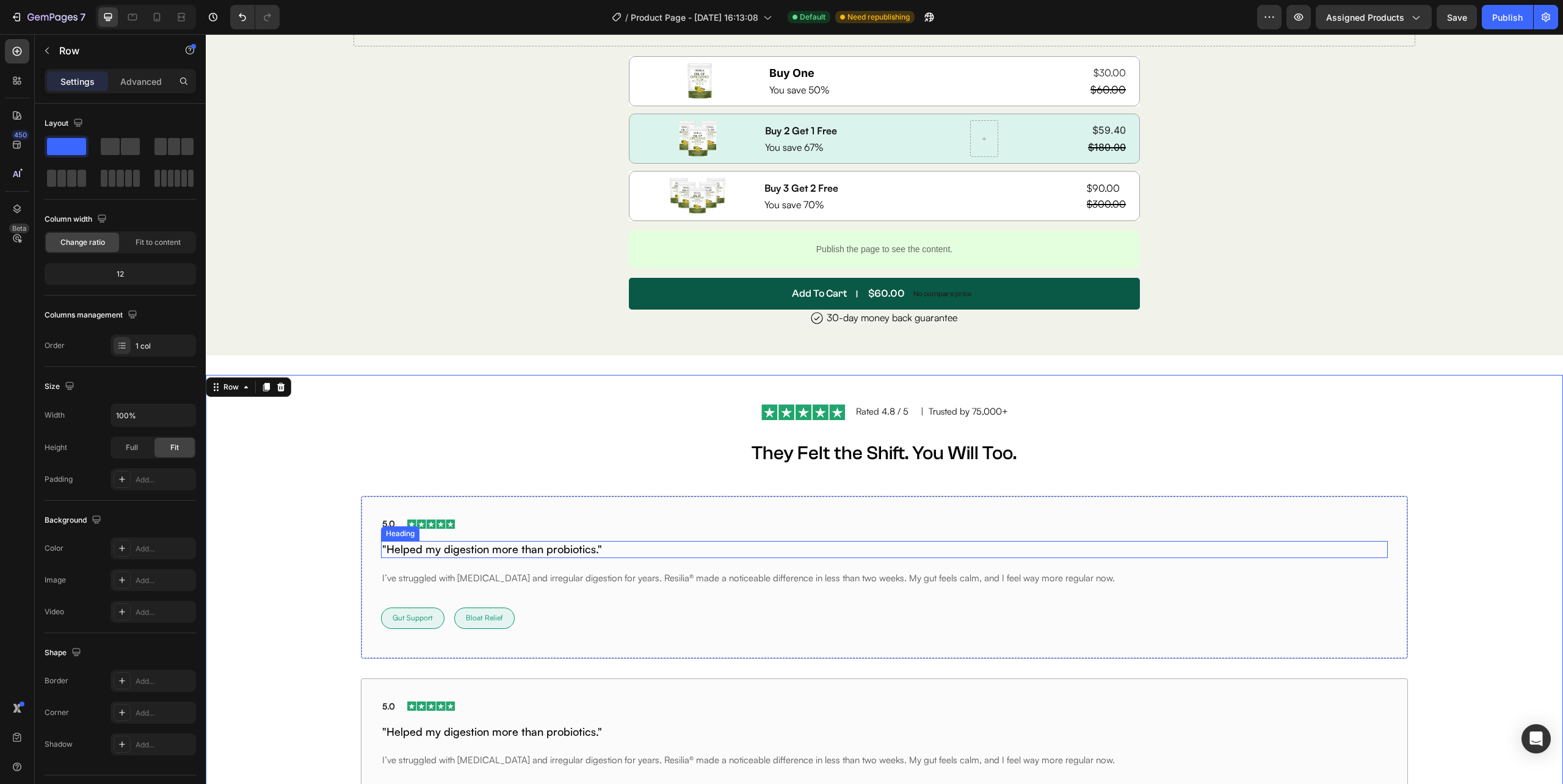
click at [450, 548] on h2 ""Helped my digestion more than probiotics."" at bounding box center [884, 549] width 1006 height 16
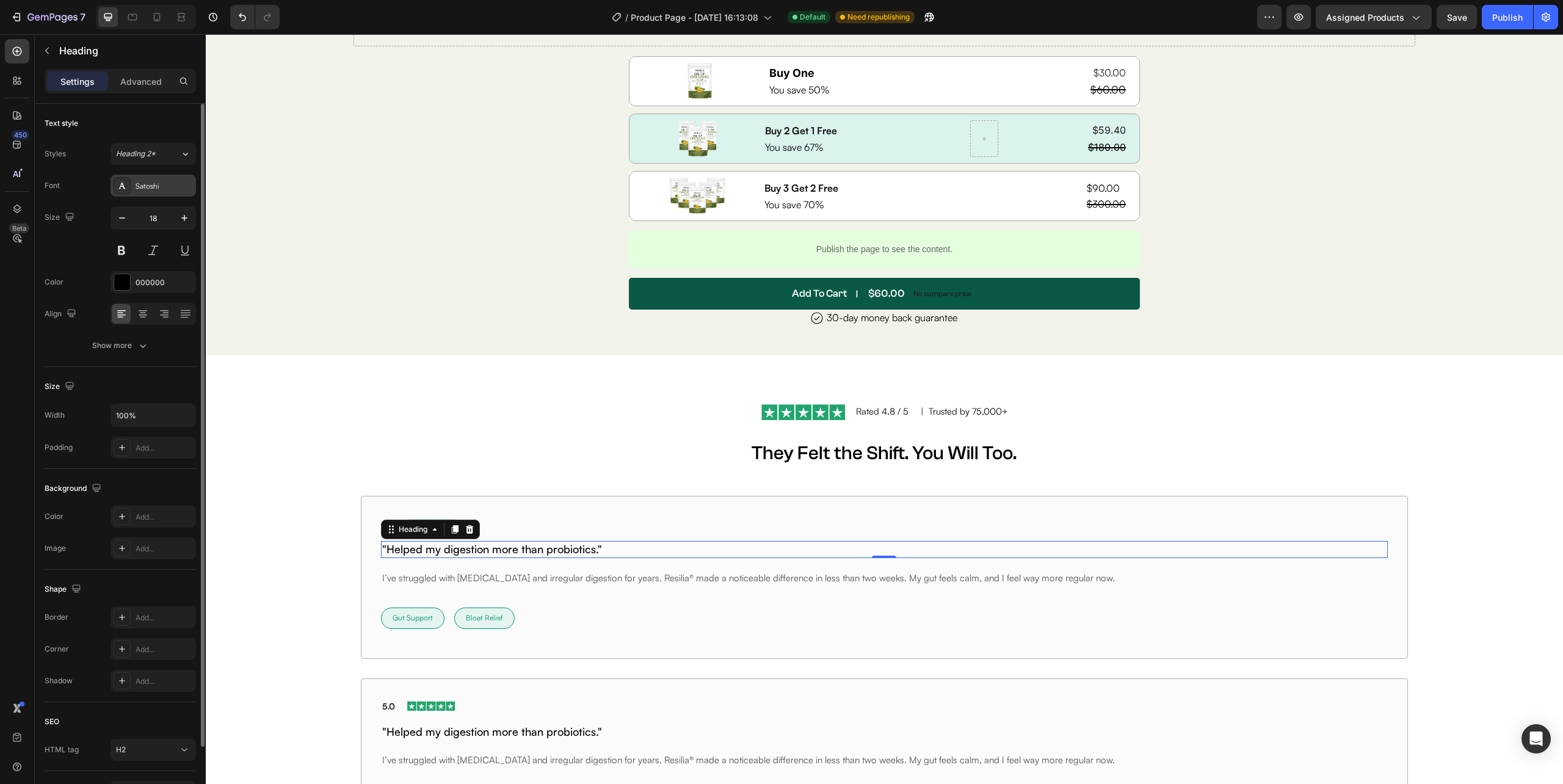
click at [166, 186] on div "Satoshi" at bounding box center [164, 186] width 57 height 11
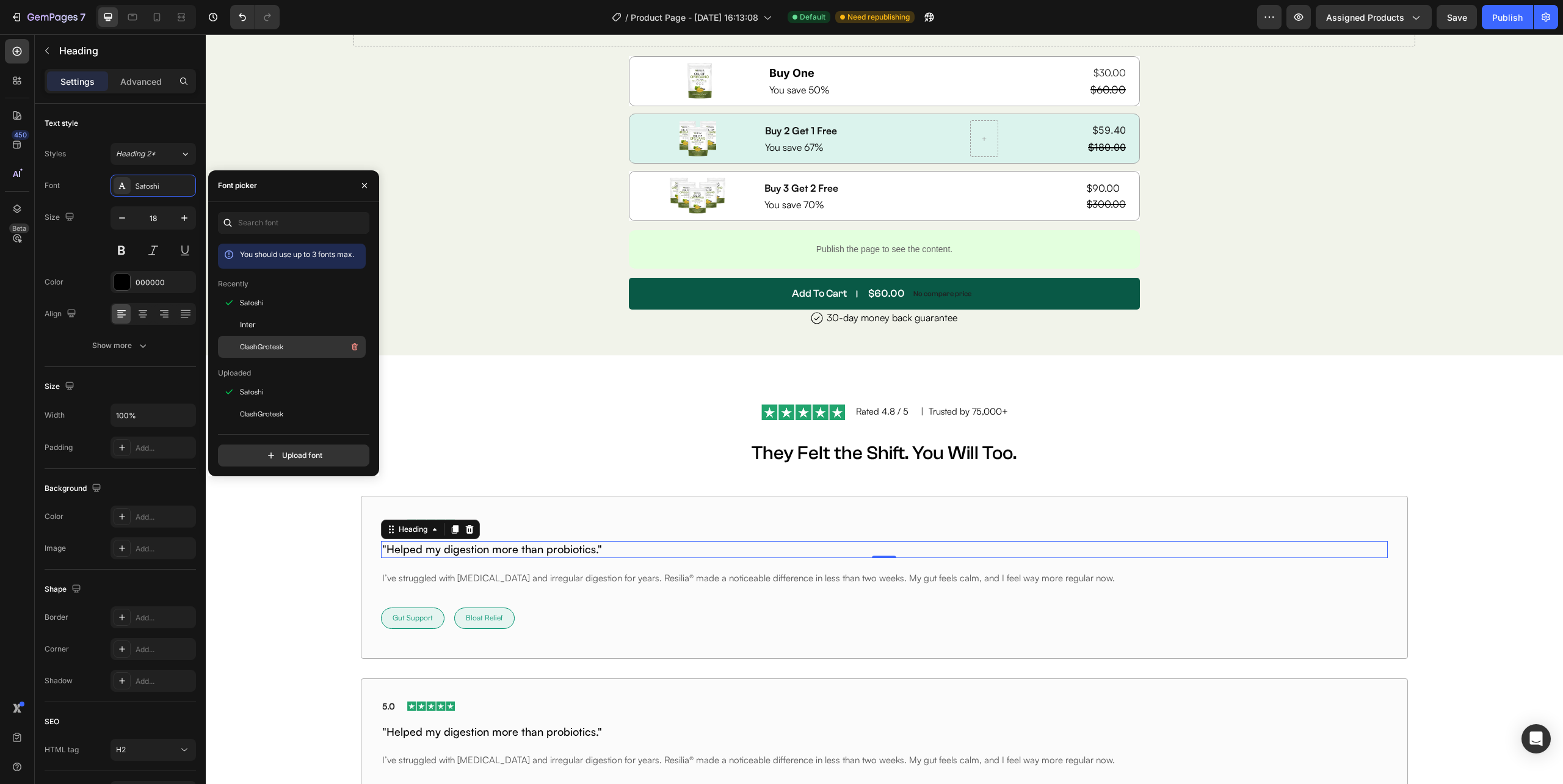
click at [257, 350] on span "ClashGrotesk" at bounding box center [262, 347] width 43 height 11
click at [531, 582] on p "I’ve struggled with [MEDICAL_DATA] and irregular digestion for years. Resilia® …" at bounding box center [884, 577] width 1004 height 13
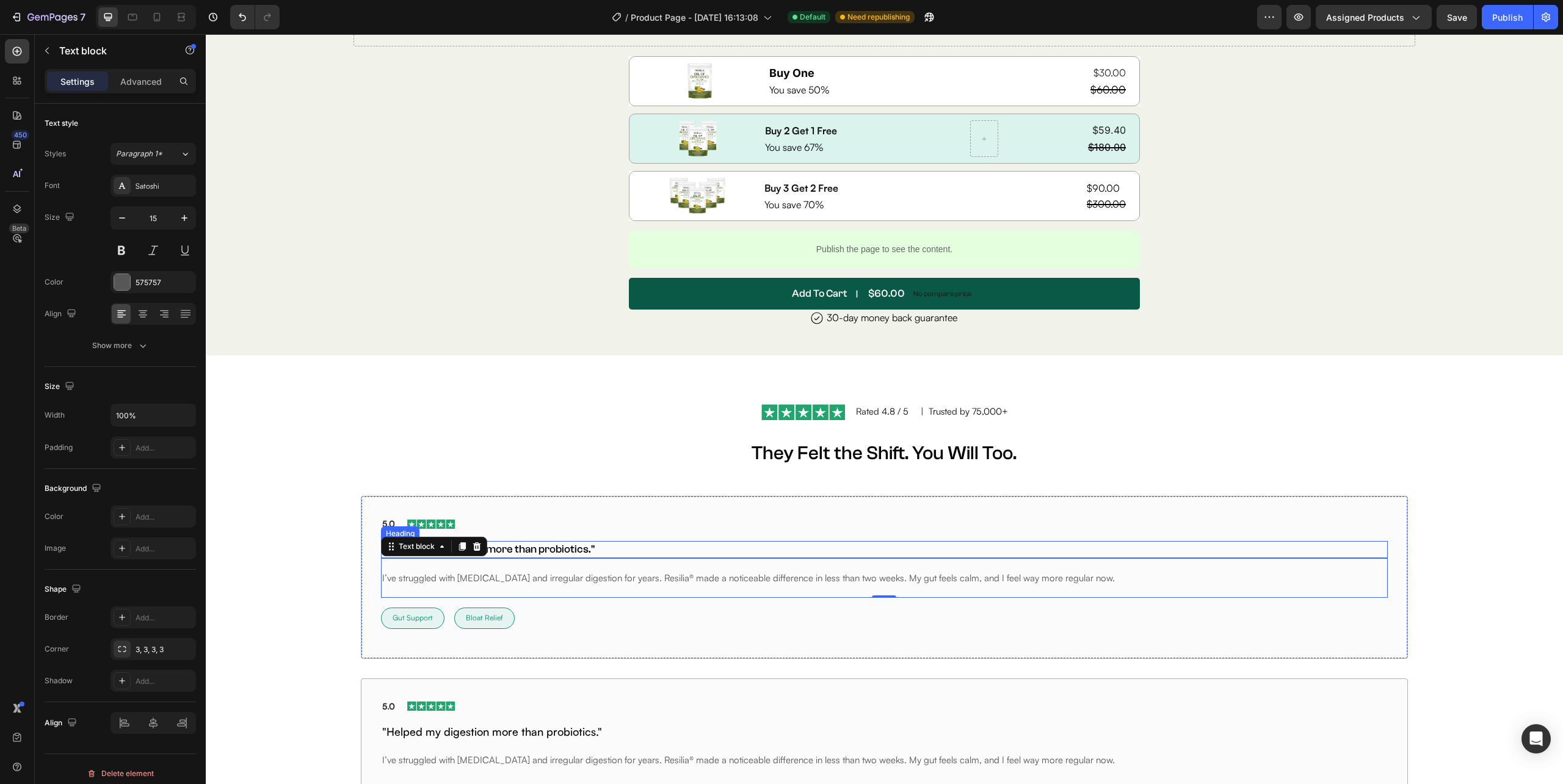
click at [562, 543] on h2 ""Helped my digestion more than probiotics."" at bounding box center [884, 549] width 1006 height 16
click at [553, 528] on div at bounding box center [553, 528] width 0 height 0
click at [628, 548] on p ""Helped my digestion more than probiotics."" at bounding box center [884, 549] width 1004 height 14
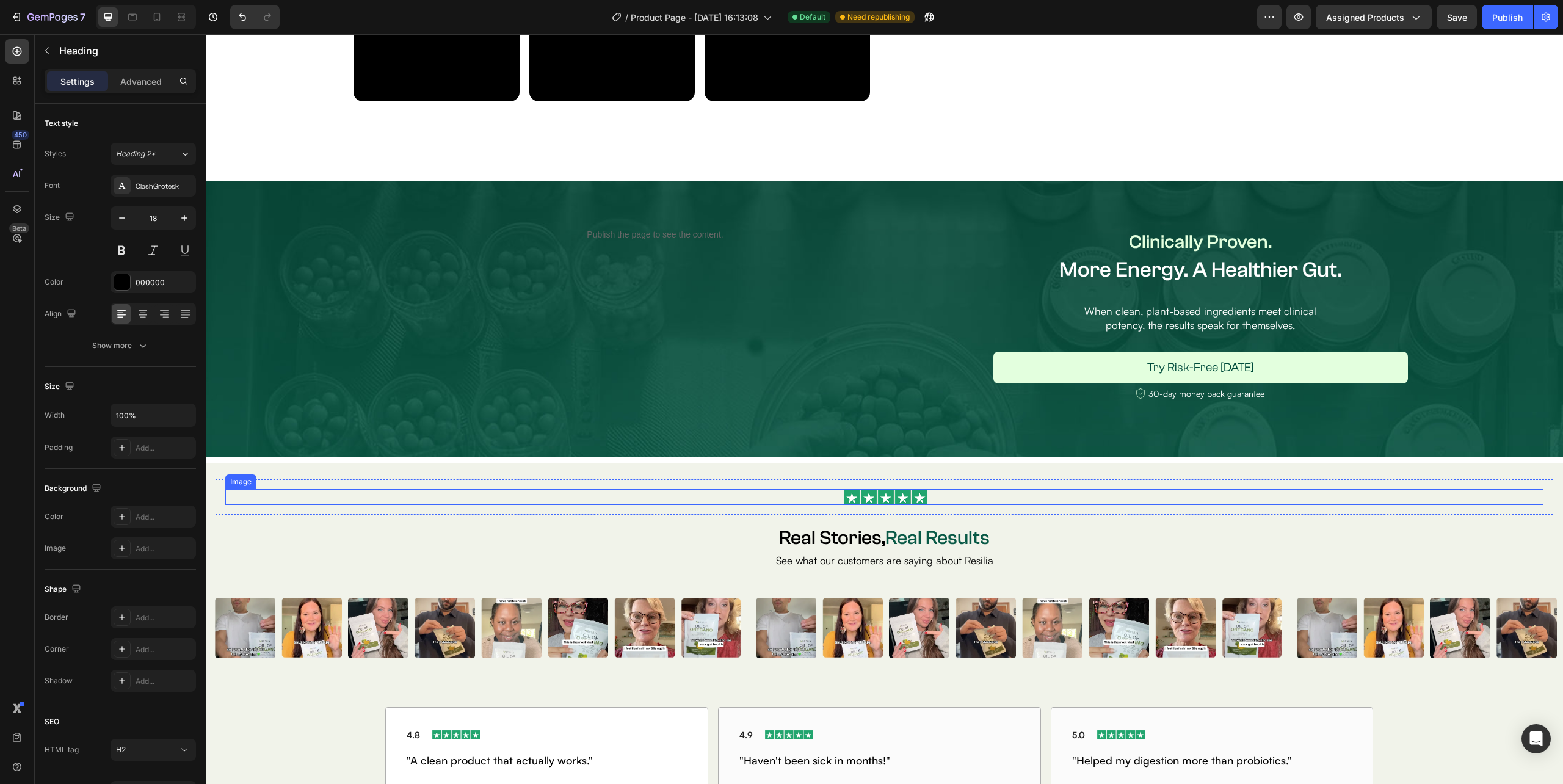
scroll to position [1448, 0]
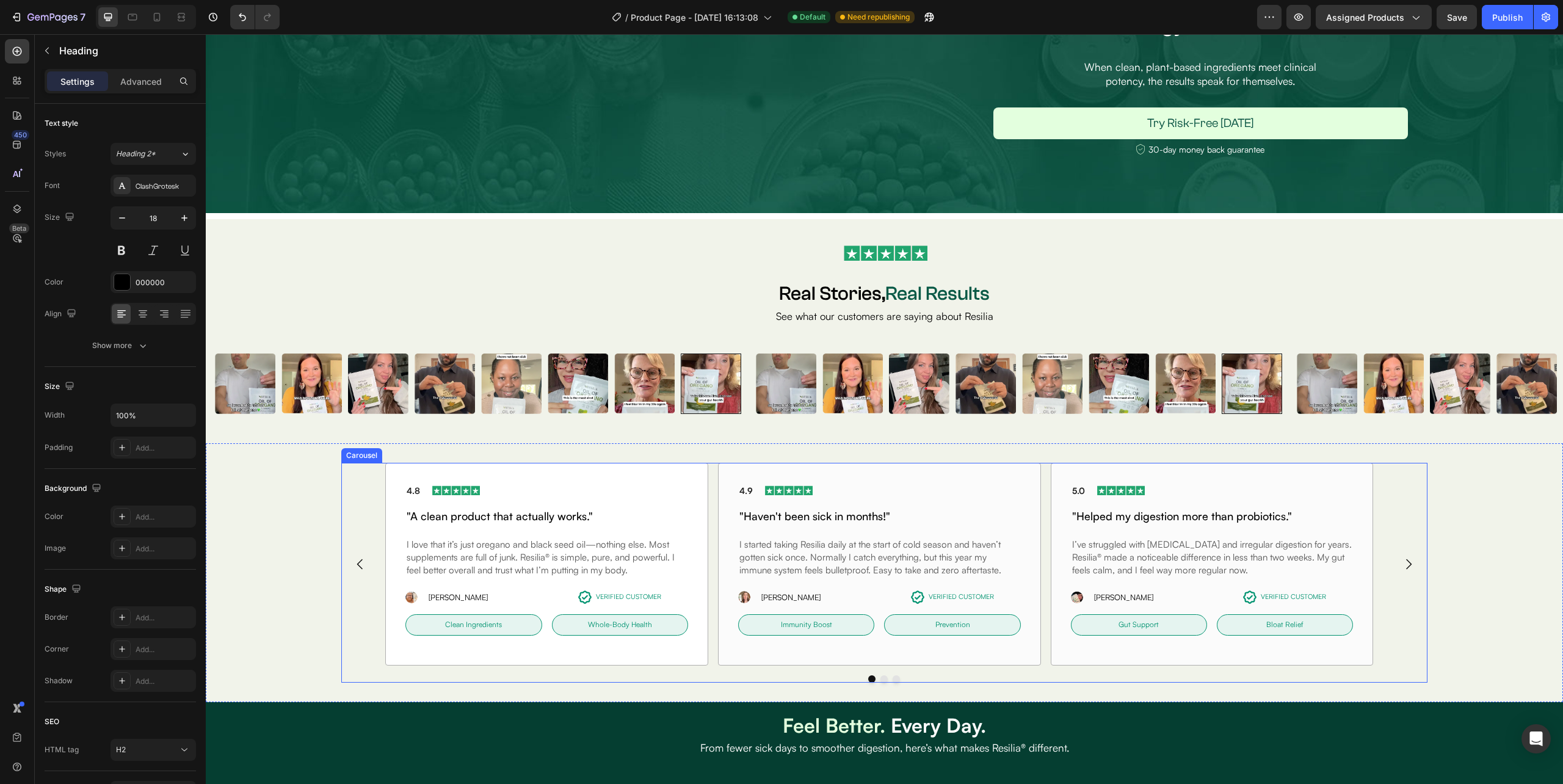
click at [1406, 564] on button "Carousel Next Arrow" at bounding box center [1408, 564] width 35 height 35
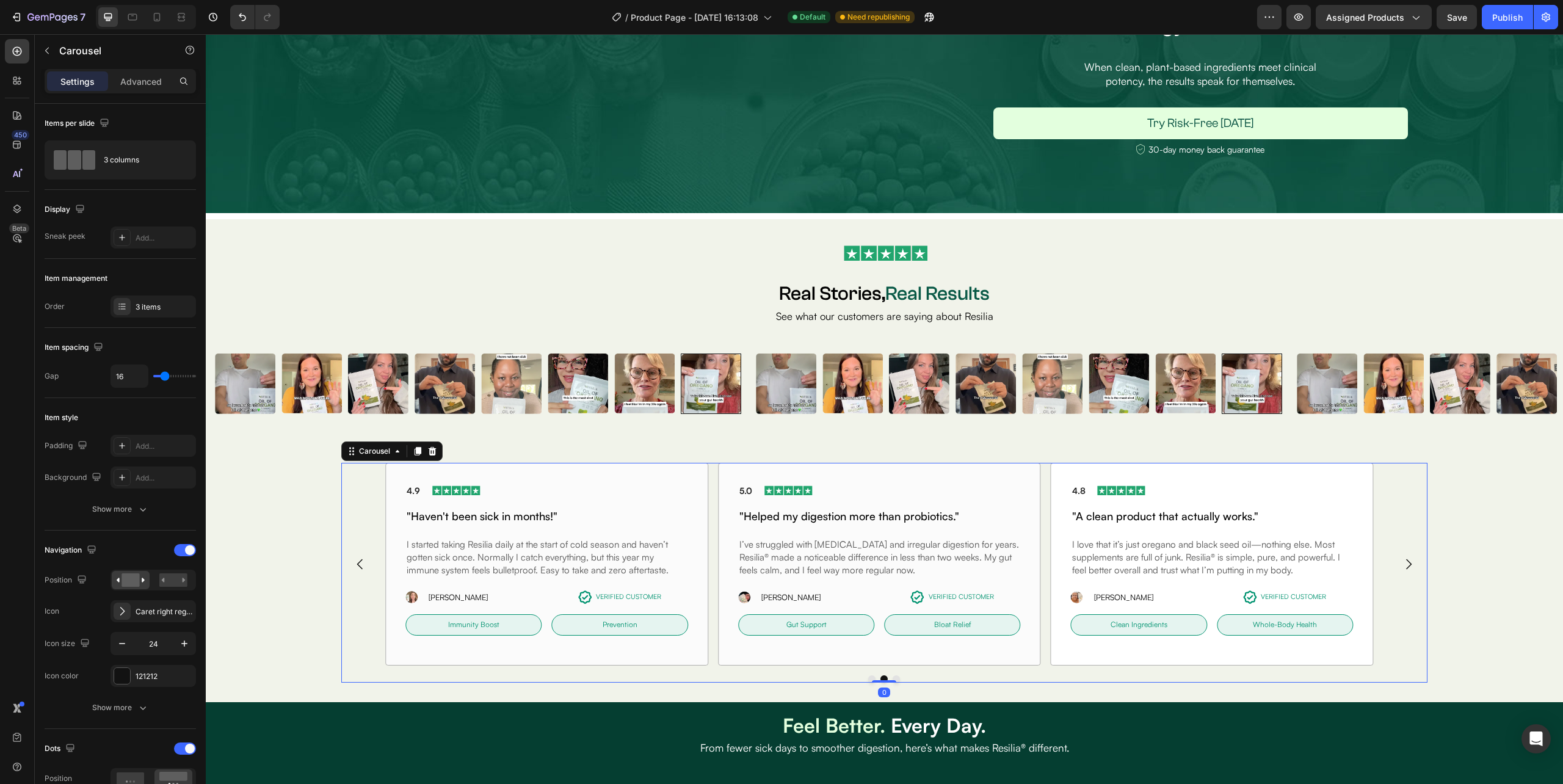
click at [1406, 564] on button "Carousel Next Arrow" at bounding box center [1408, 564] width 35 height 35
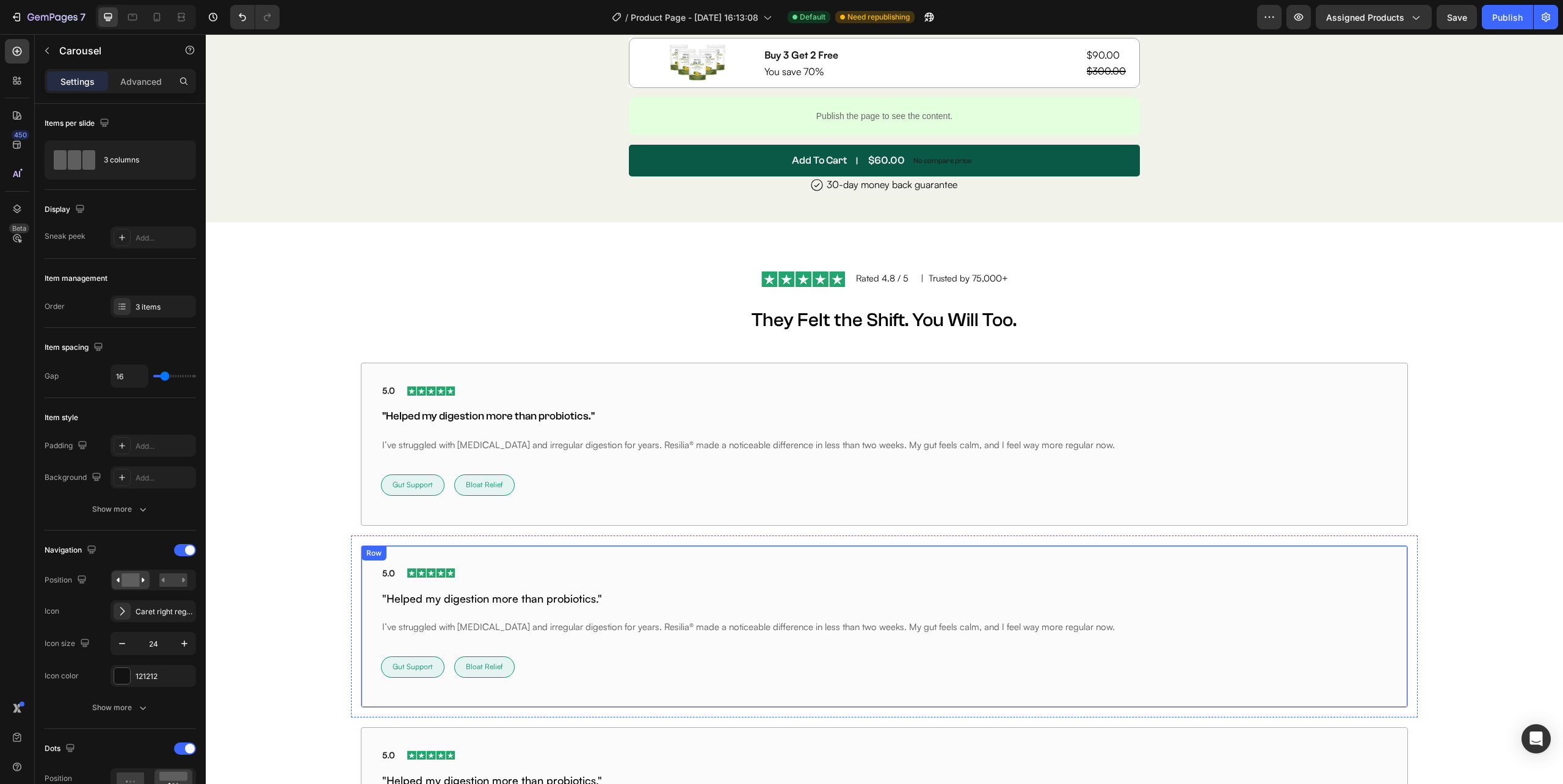
scroll to position [6040, 0]
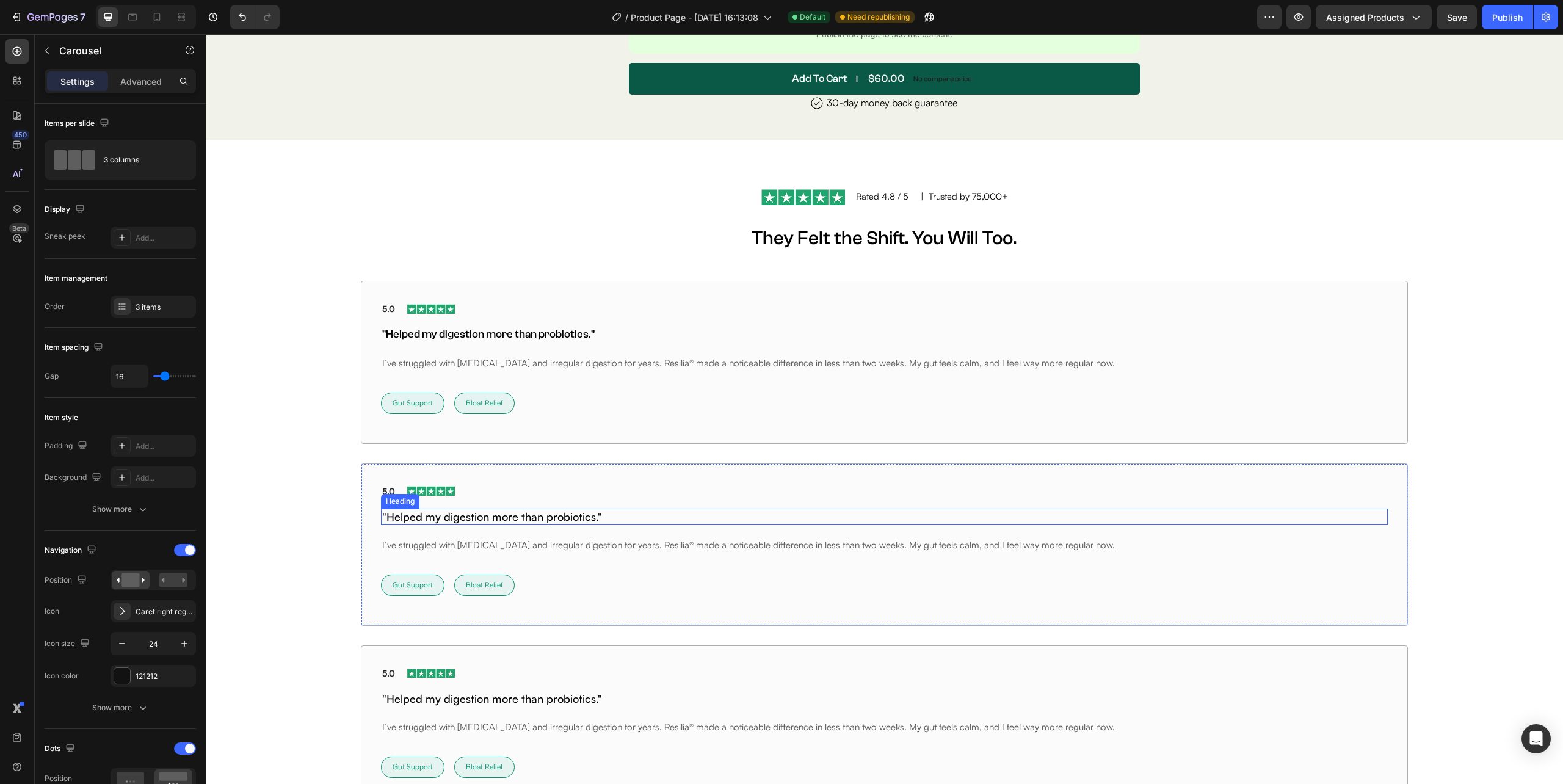
click at [445, 514] on h2 ""Helped my digestion more than probiotics."" at bounding box center [884, 516] width 1006 height 16
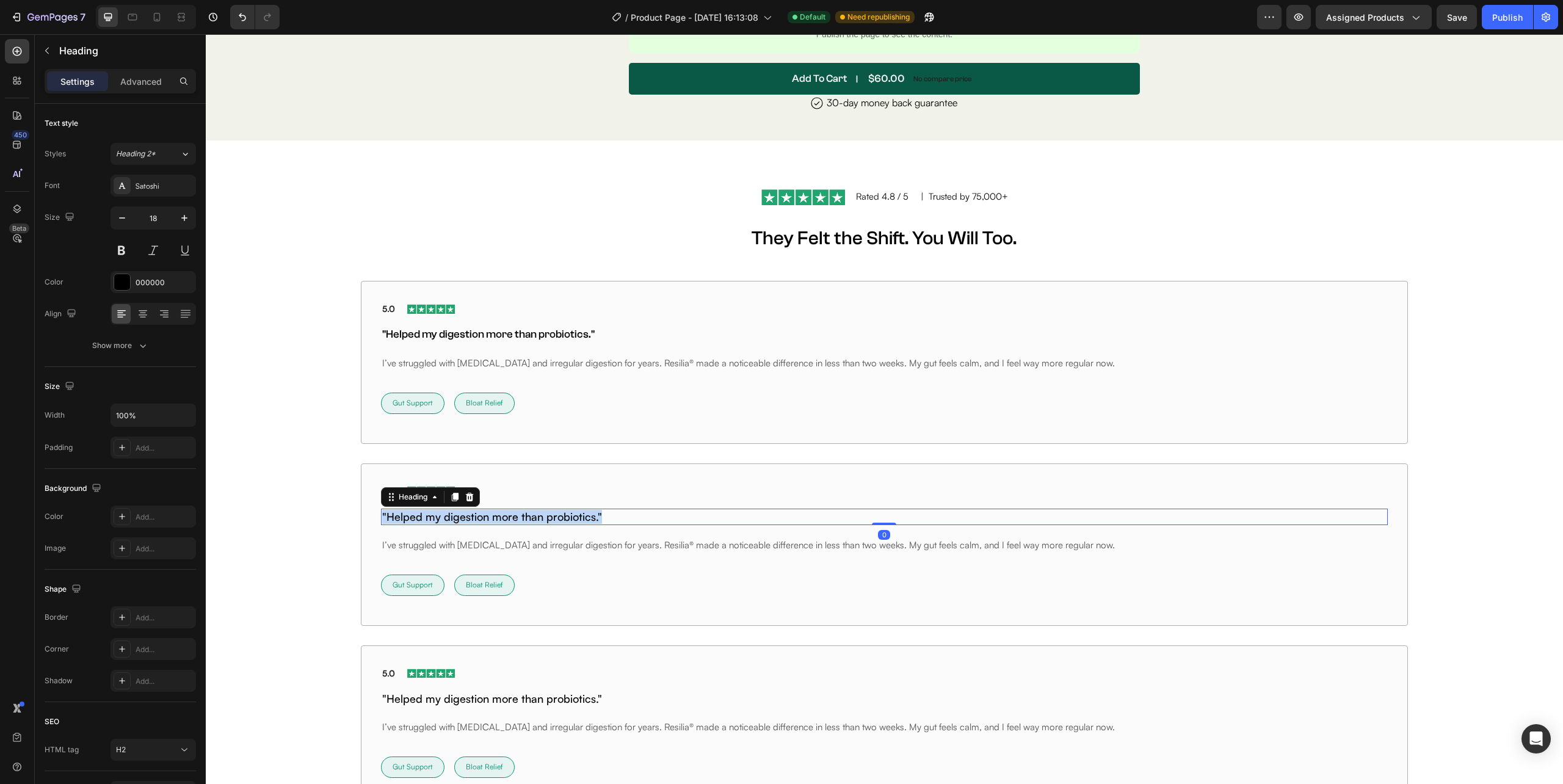
click at [445, 514] on p ""Helped my digestion more than probiotics."" at bounding box center [884, 517] width 1004 height 14
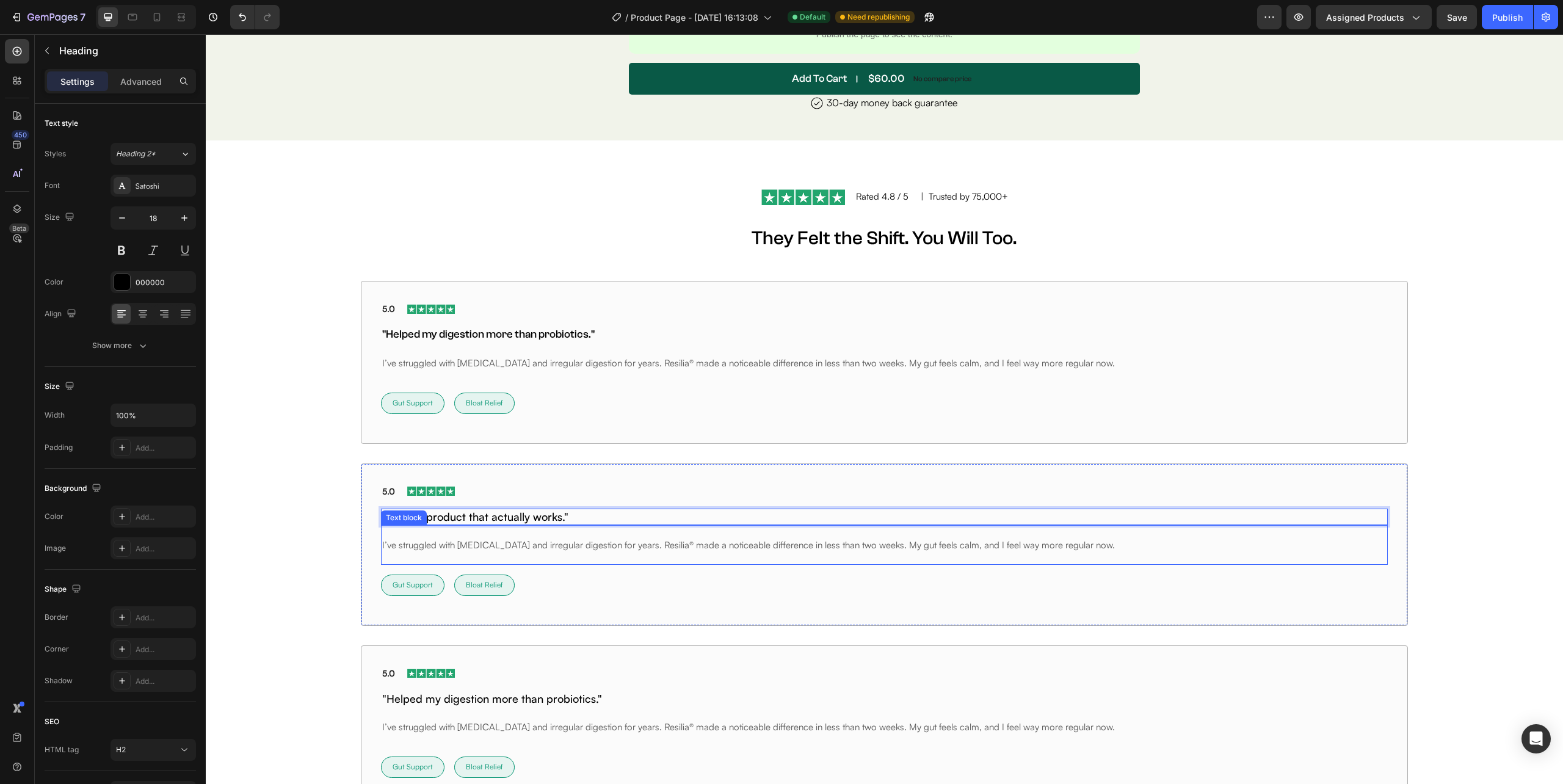
click at [506, 542] on p "I’ve struggled with [MEDICAL_DATA] and irregular digestion for years. Resilia® …" at bounding box center [884, 545] width 1004 height 13
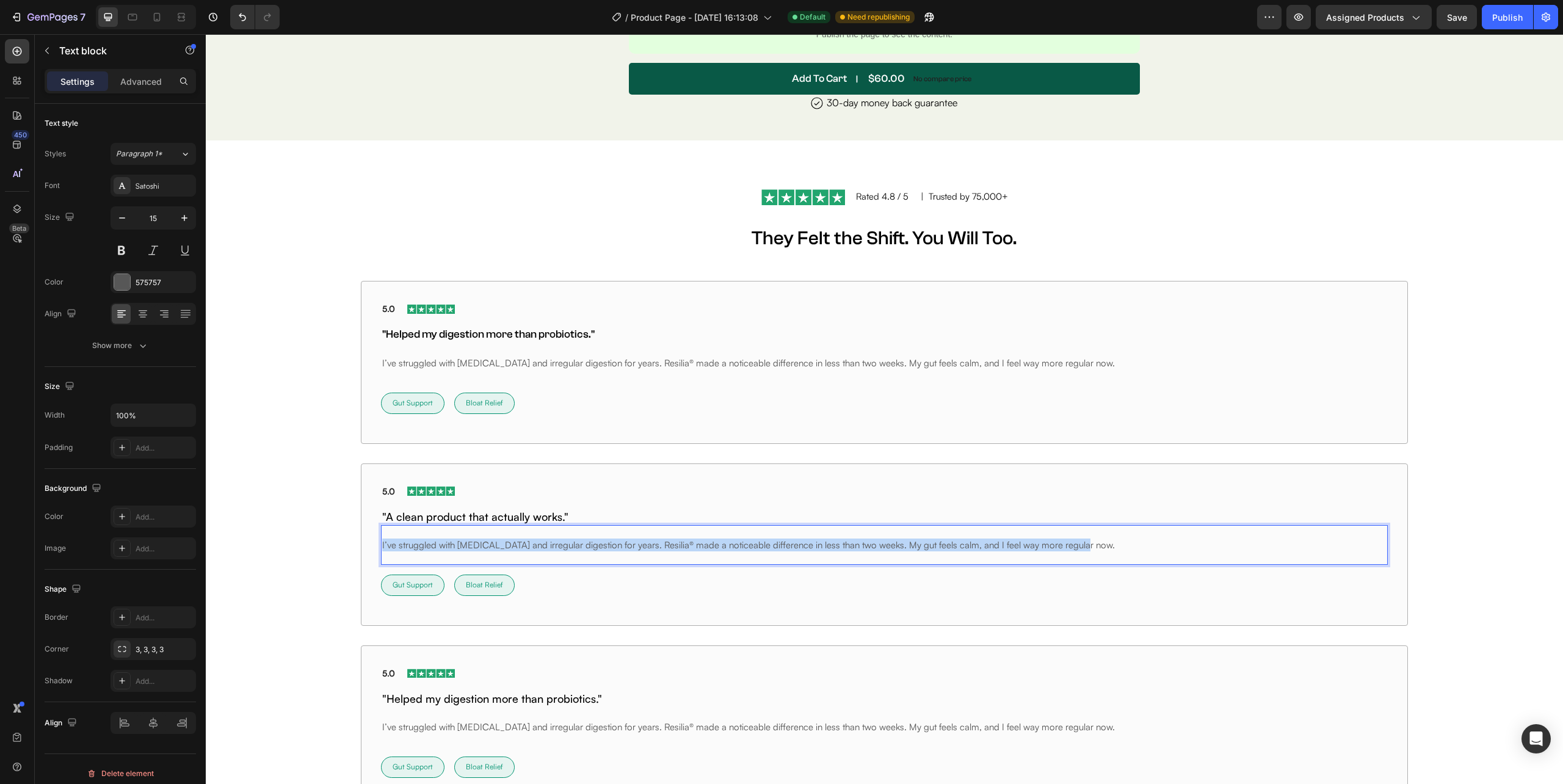
click at [506, 542] on p "I’ve struggled with [MEDICAL_DATA] and irregular digestion for years. Resilia® …" at bounding box center [884, 545] width 1004 height 13
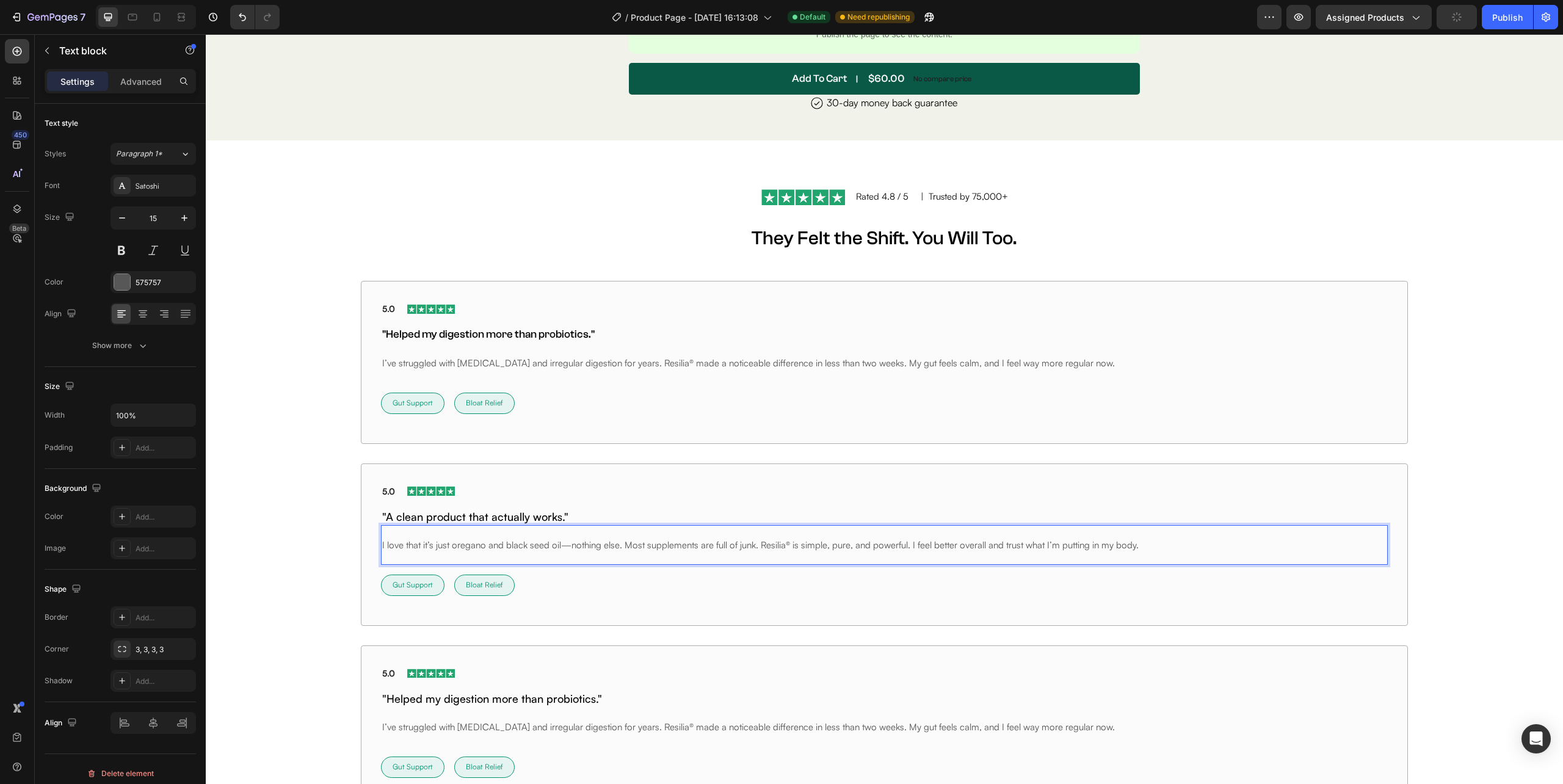
click at [382, 543] on p "I love that it’s just oregano and black seed oil—nothing else. Most supplements…" at bounding box center [884, 545] width 1004 height 13
click at [409, 584] on p "Gut Support" at bounding box center [412, 585] width 41 height 10
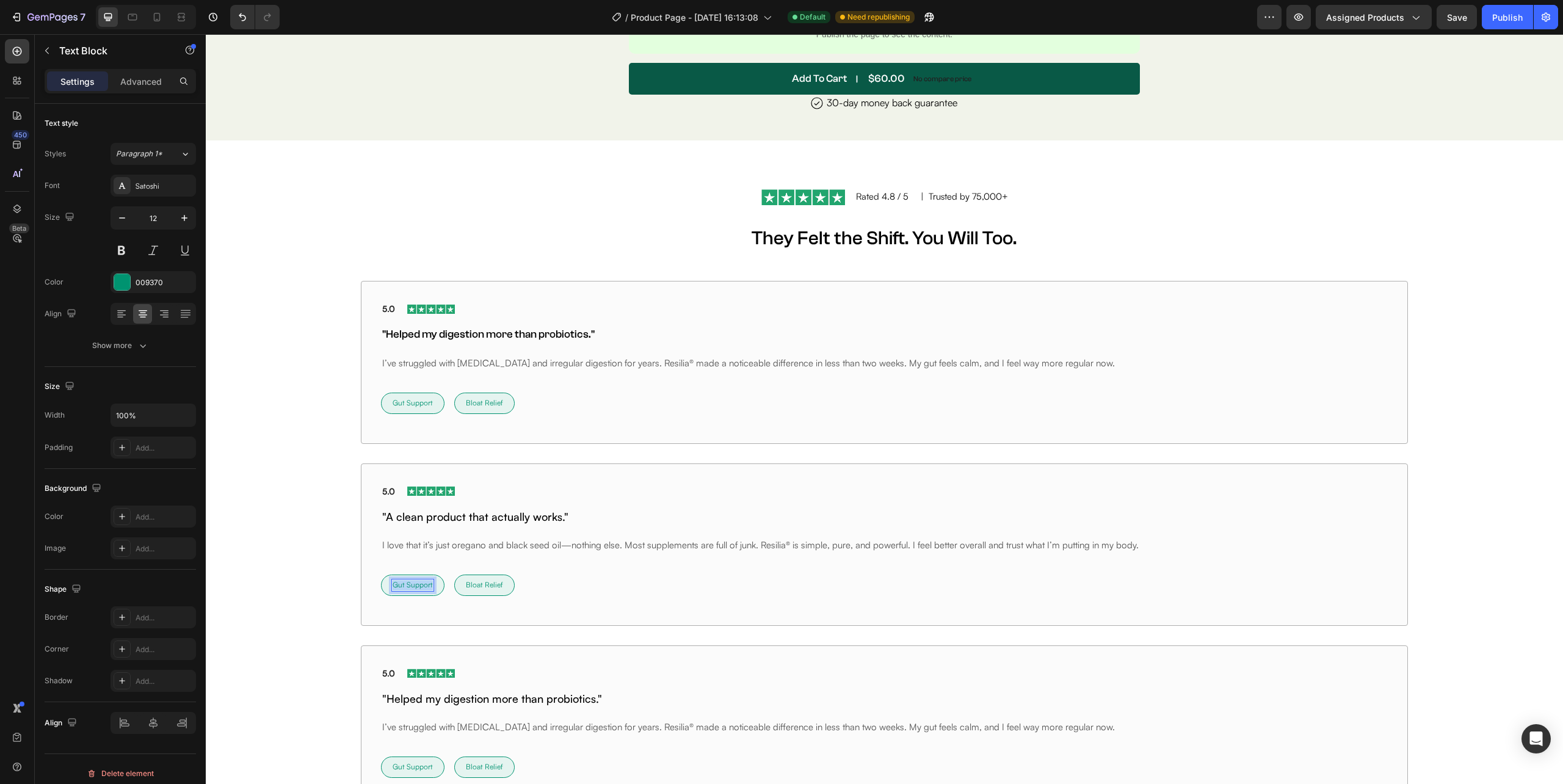
click at [409, 584] on p "Gut Support" at bounding box center [412, 585] width 41 height 10
click at [495, 584] on p "Bloat Relief" at bounding box center [501, 585] width 37 height 10
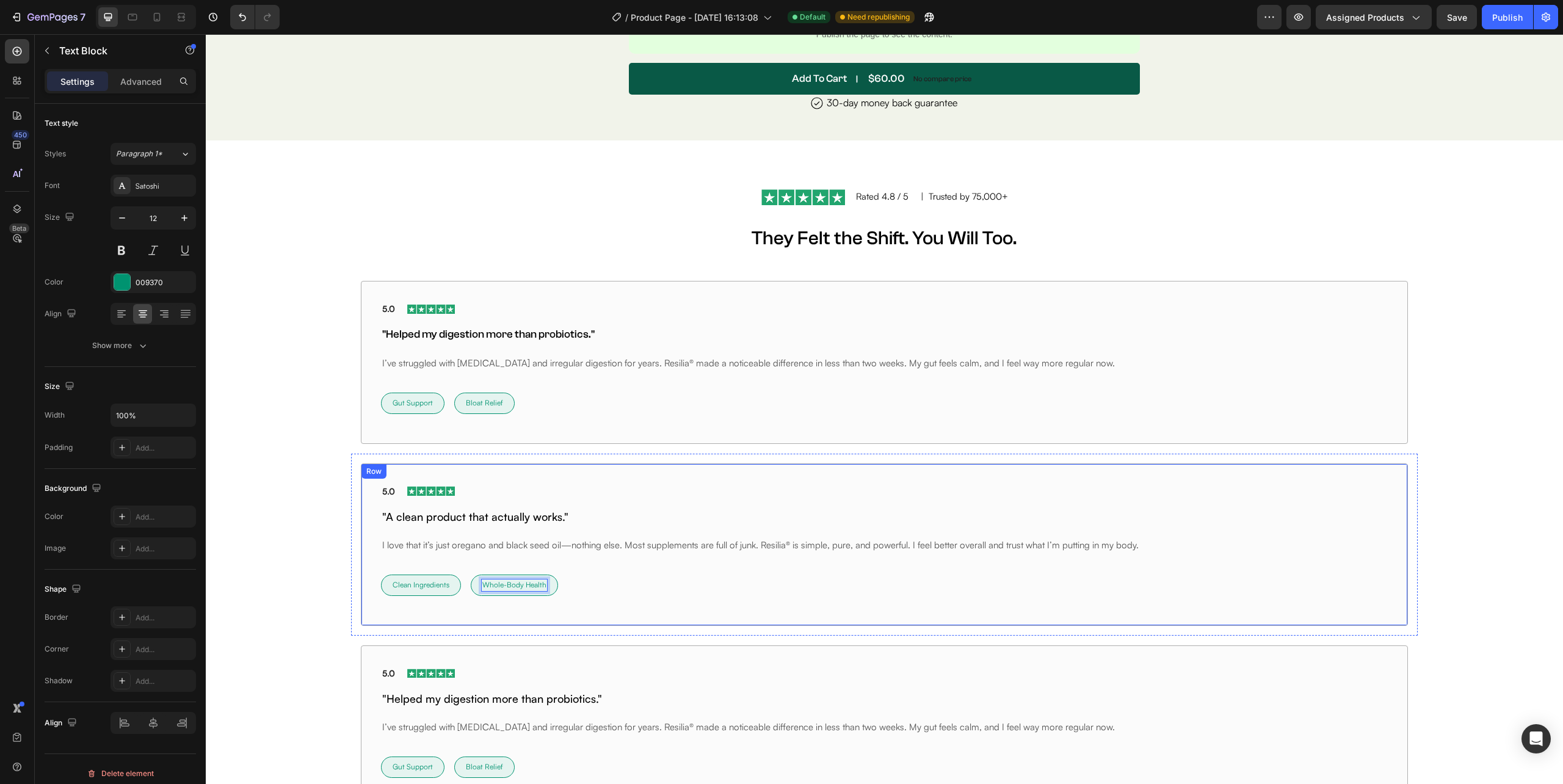
click at [679, 622] on div "5.0 Text block Image Row "A clean product that actually works." Heading I love …" at bounding box center [884, 545] width 1046 height 163
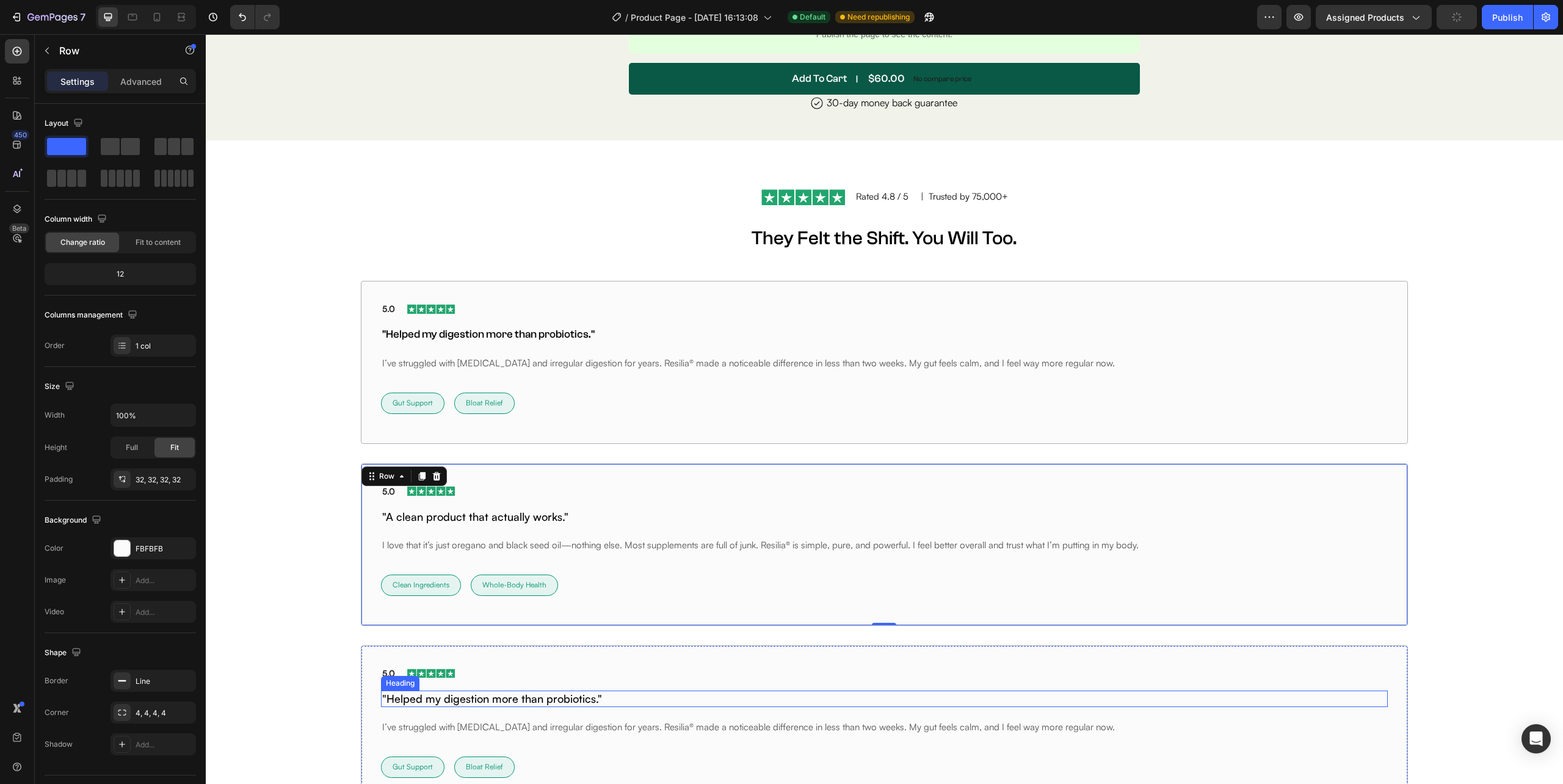
scroll to position [6203, 0]
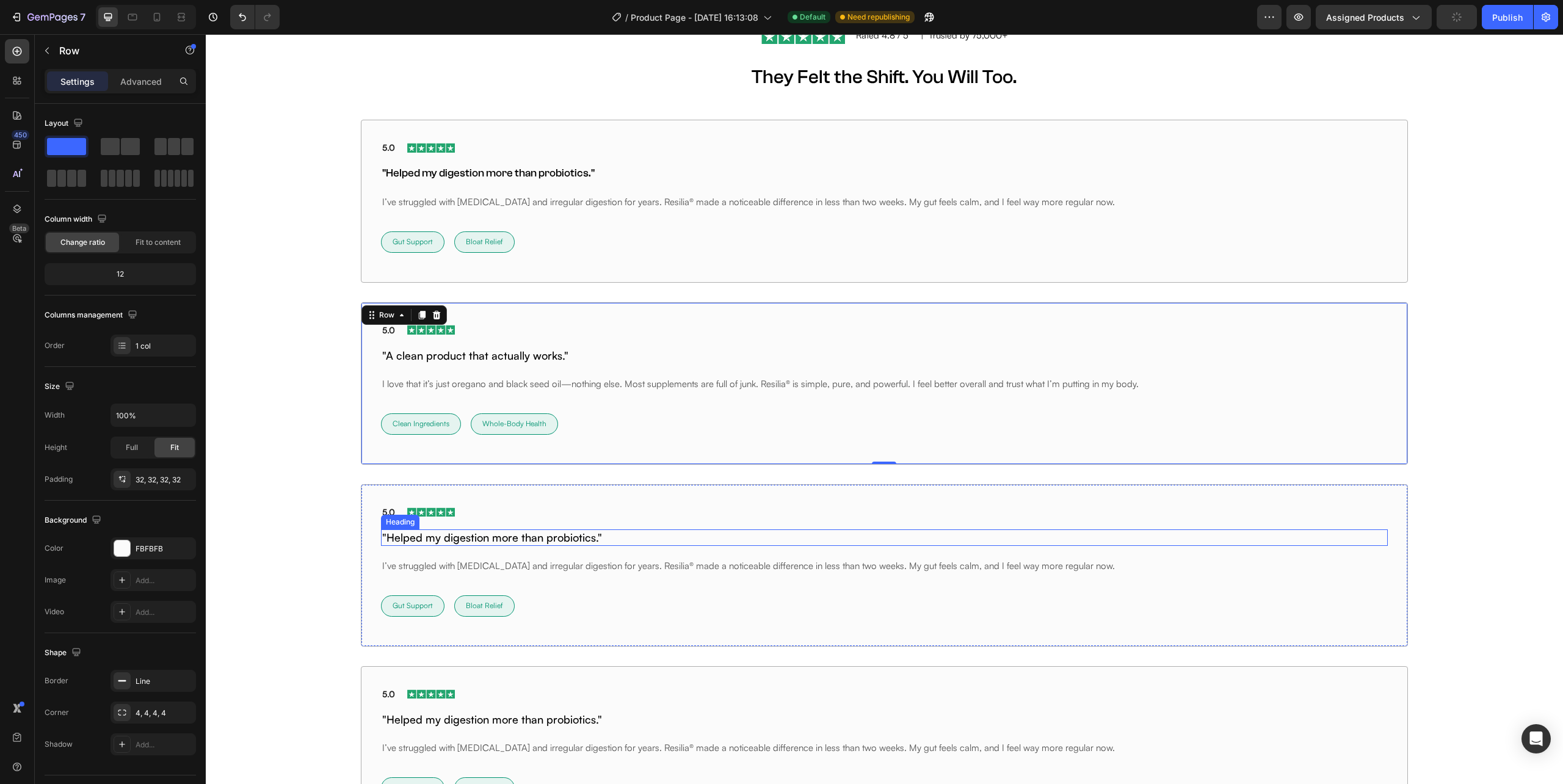
click at [440, 545] on h2 ""Helped my digestion more than probiotics."" at bounding box center [884, 537] width 1006 height 16
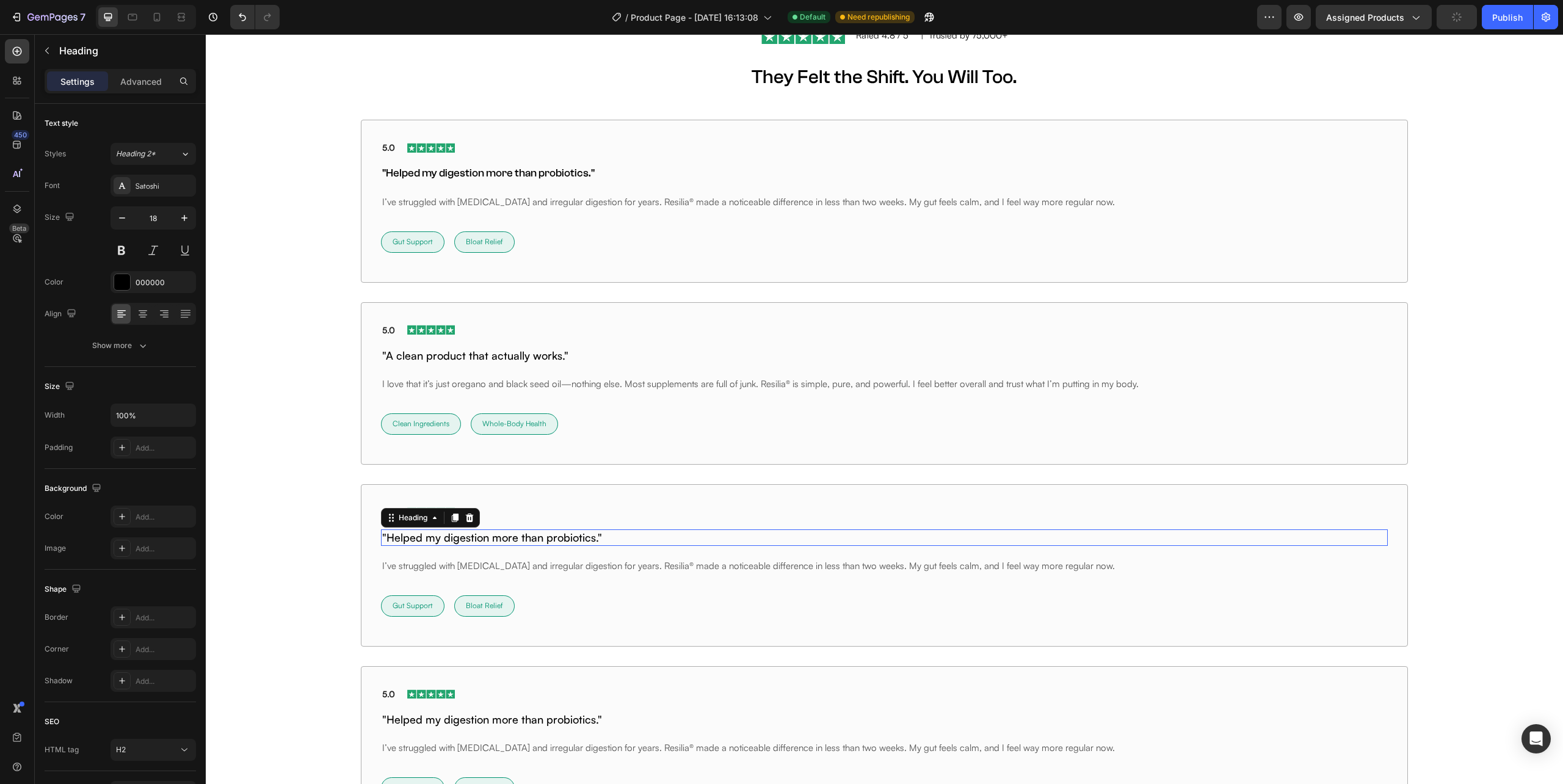
click at [440, 545] on h2 ""Helped my digestion more than probiotics."" at bounding box center [884, 537] width 1006 height 16
click at [440, 545] on p ""Helped my digestion more than probiotics."" at bounding box center [884, 538] width 1004 height 14
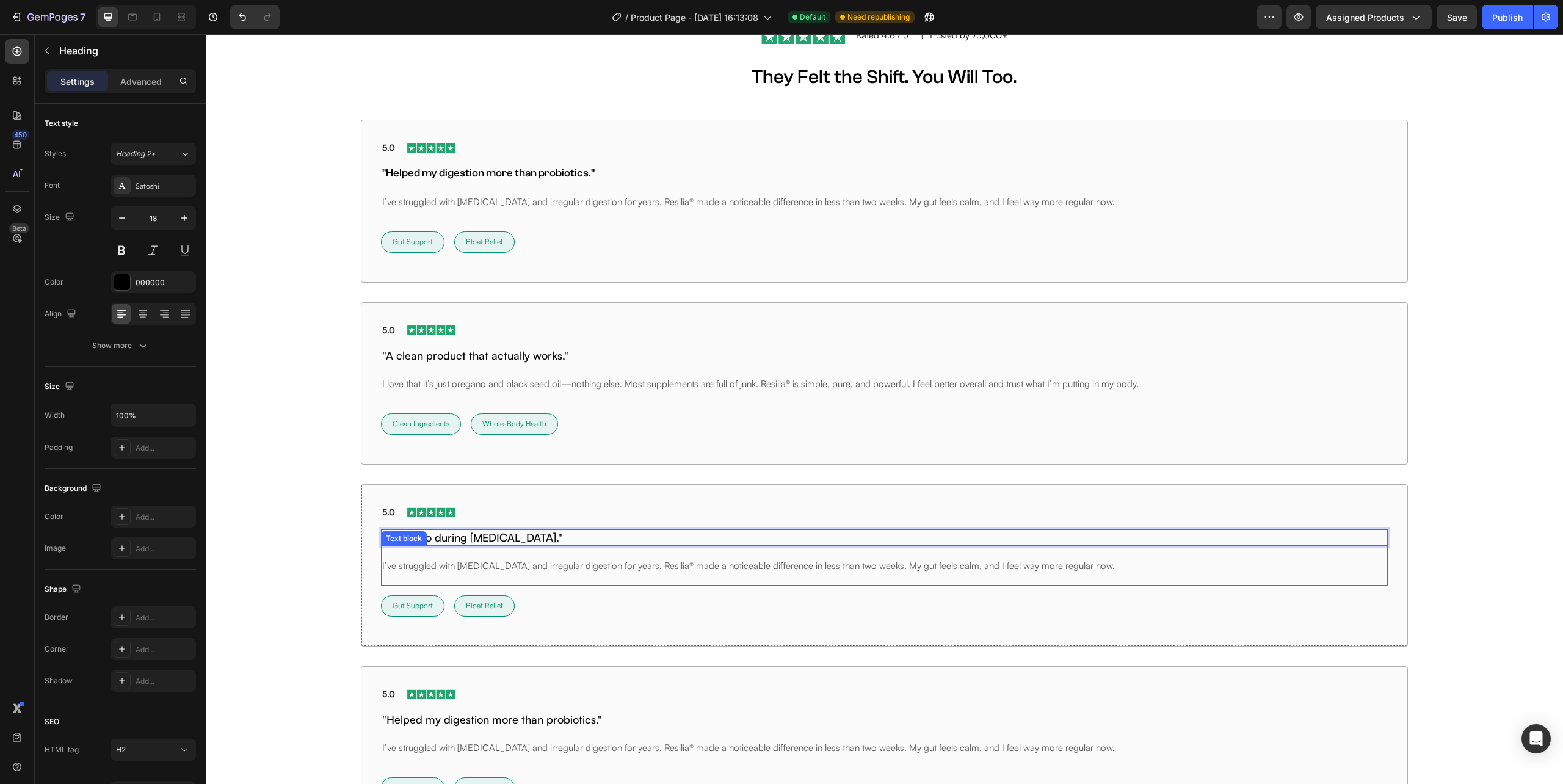
click at [510, 567] on p "I’ve struggled with [MEDICAL_DATA] and irregular digestion for years. Resilia® …" at bounding box center [884, 565] width 1004 height 13
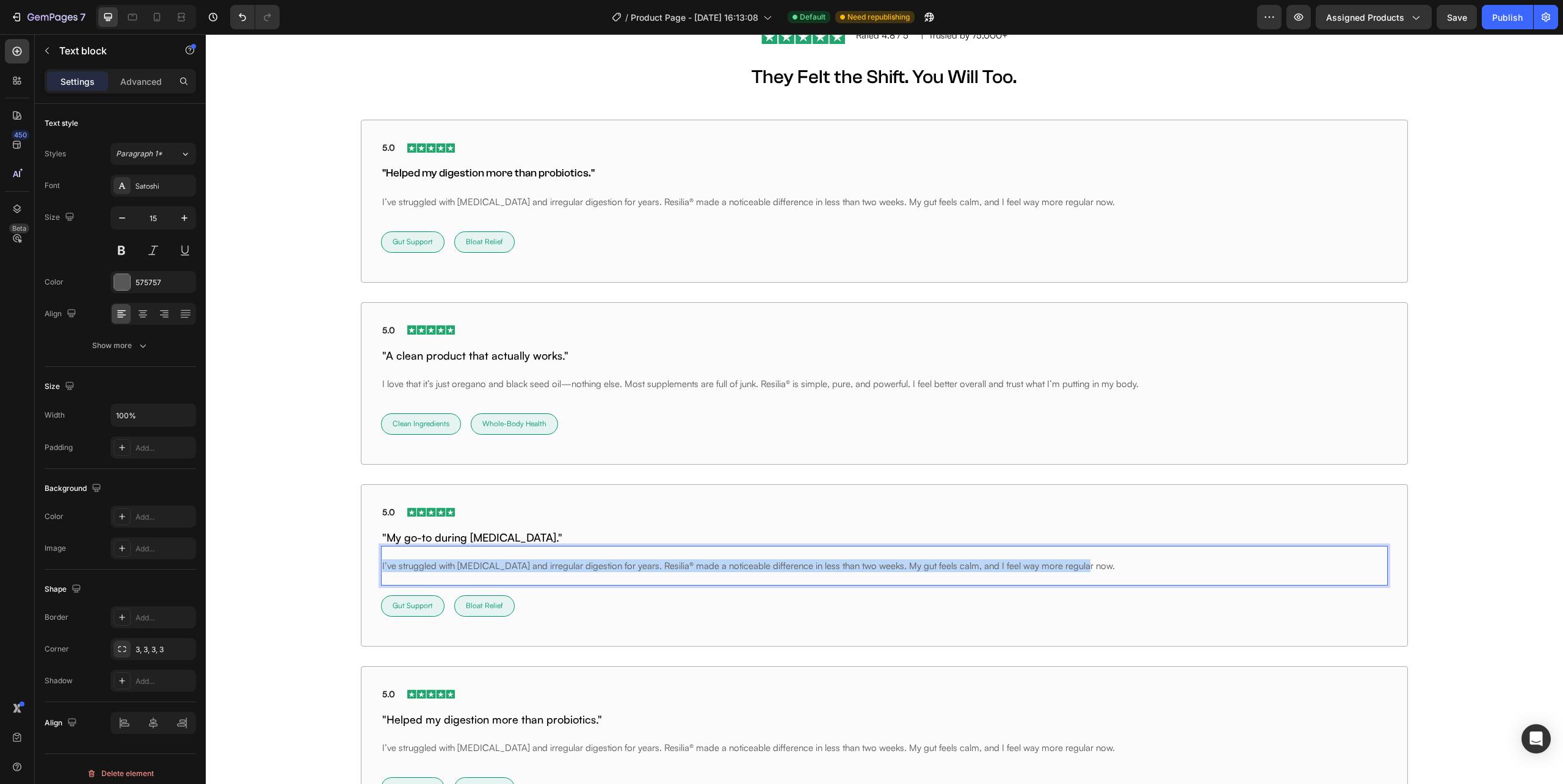
click at [510, 567] on p "I’ve struggled with [MEDICAL_DATA] and irregular digestion for years. Resilia® …" at bounding box center [884, 565] width 1004 height 13
click at [418, 603] on p "Gut Support" at bounding box center [412, 606] width 41 height 10
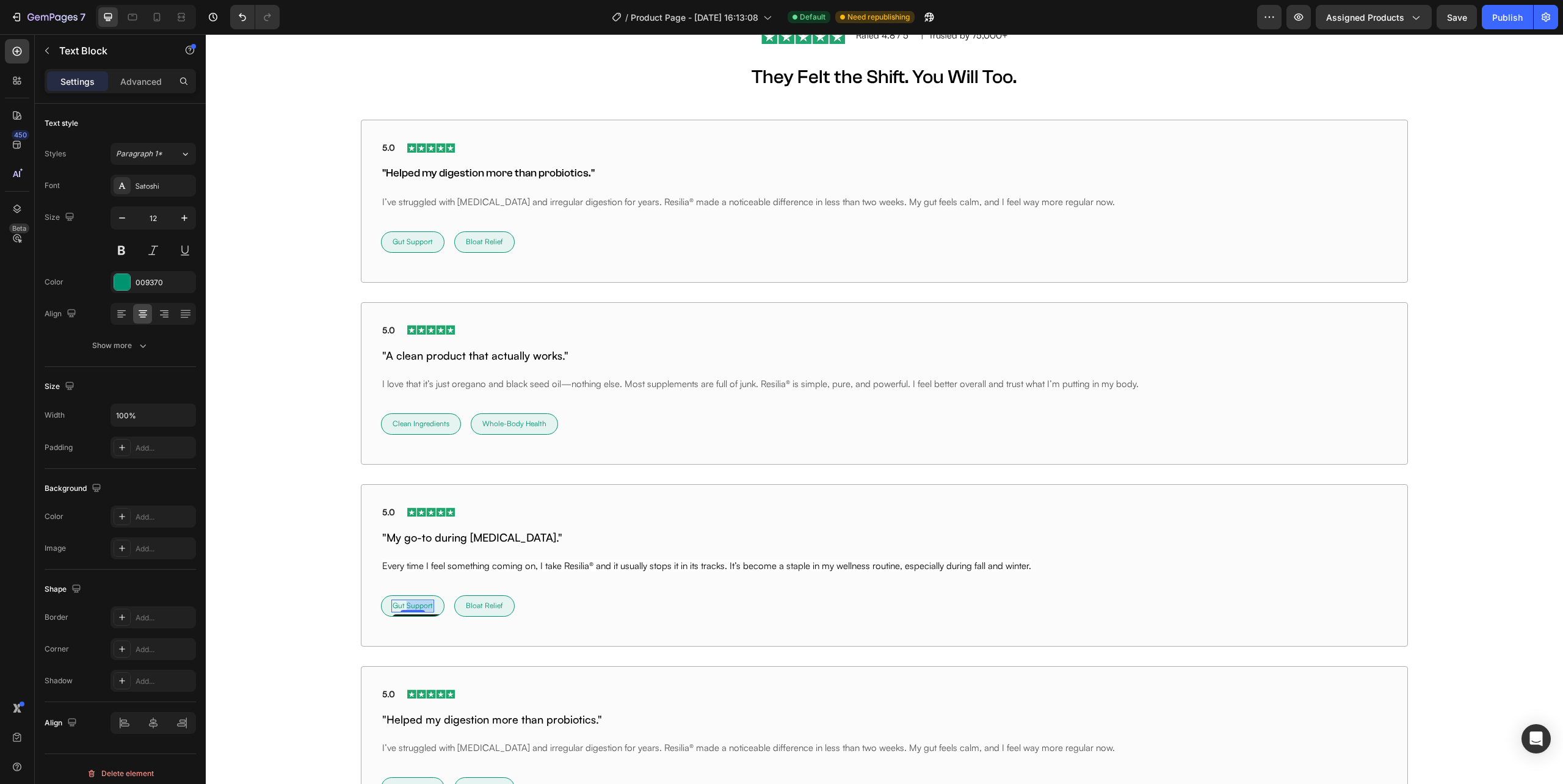
click at [418, 603] on p "Gut Support" at bounding box center [412, 606] width 41 height 10
click at [594, 625] on div "Cold Prevention Text Block 0 Row Row Bloat Relief Text [GEOGRAPHIC_DATA]" at bounding box center [884, 605] width 1006 height 41
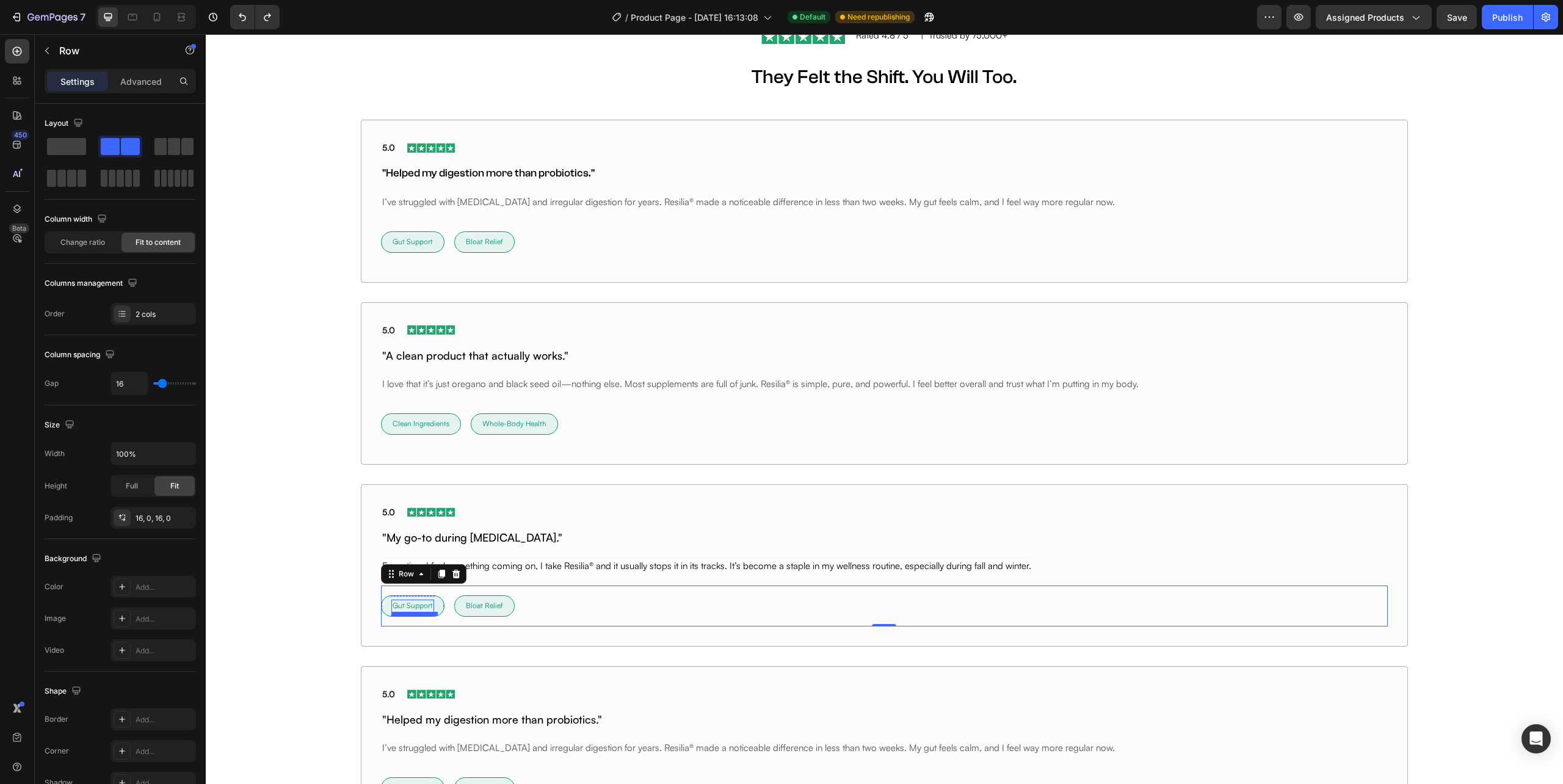
click at [415, 610] on p "Gut Support" at bounding box center [412, 606] width 41 height 10
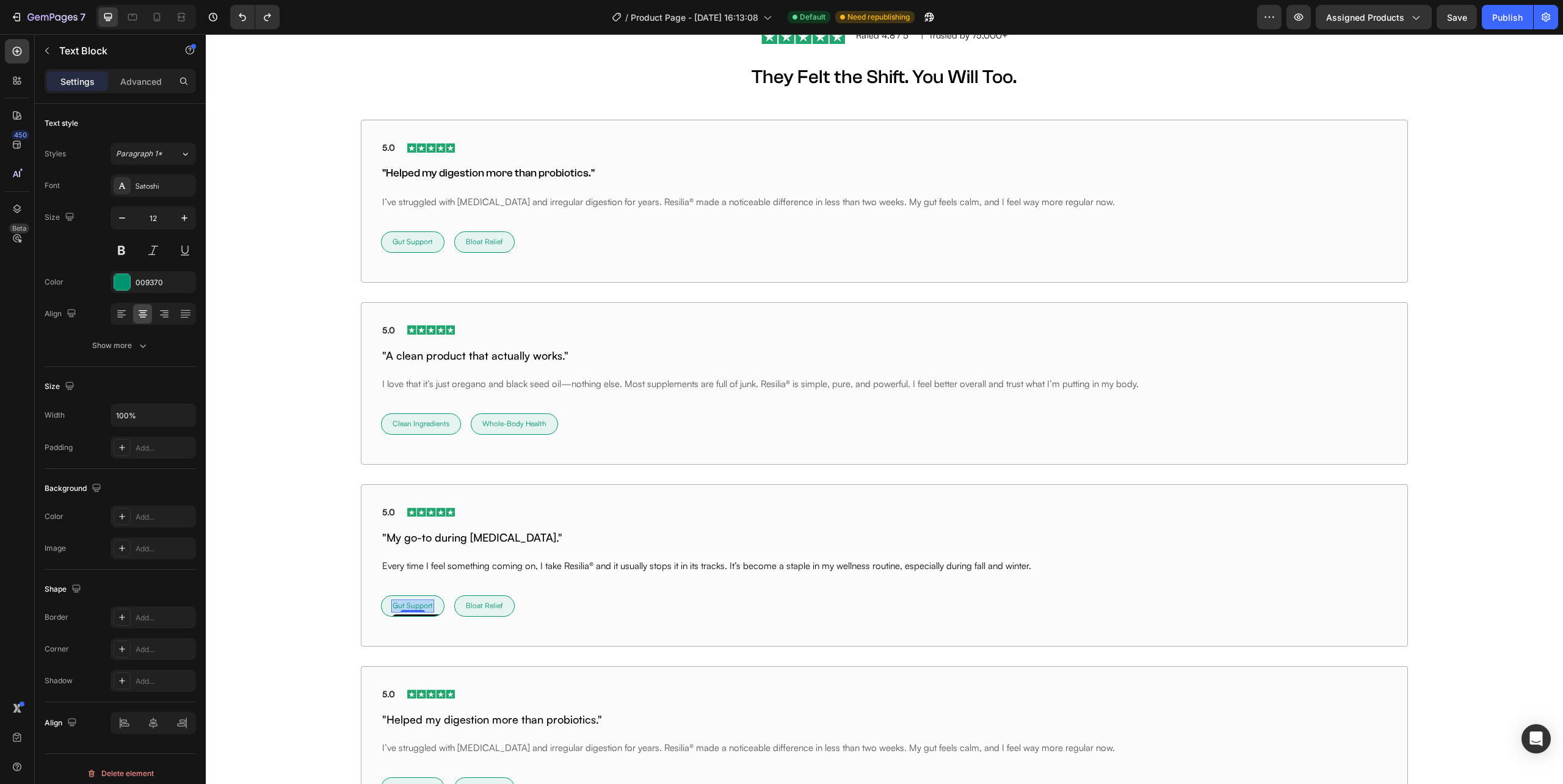
click at [415, 610] on p "Gut Support" at bounding box center [412, 606] width 41 height 10
click at [489, 602] on p "Bloat Relief" at bounding box center [496, 606] width 37 height 10
click at [482, 586] on div at bounding box center [482, 586] width 0 height 0
click at [491, 605] on p "Bloat Relief" at bounding box center [496, 606] width 37 height 10
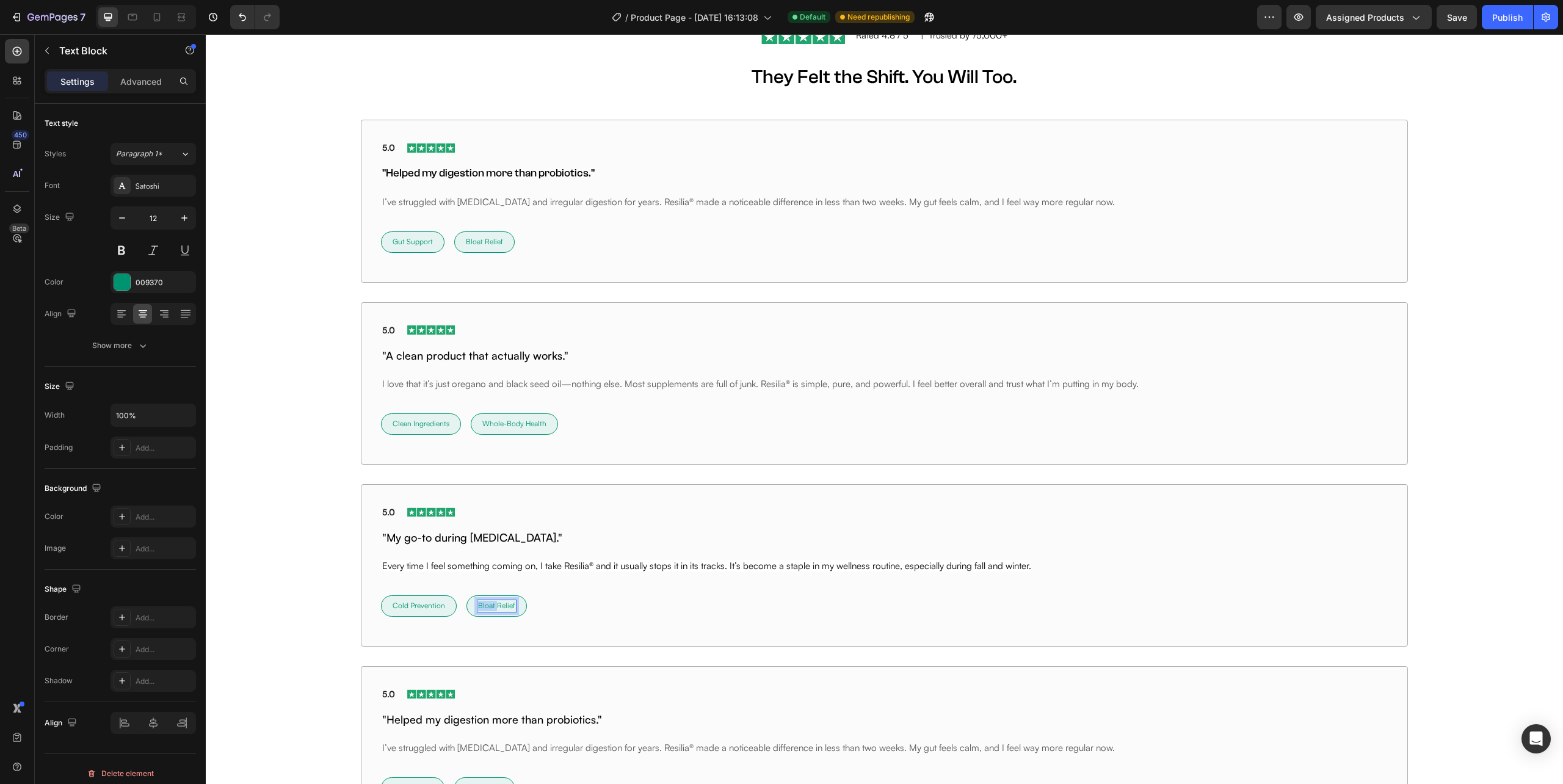
click at [491, 605] on p "Bloat Relief" at bounding box center [496, 606] width 37 height 10
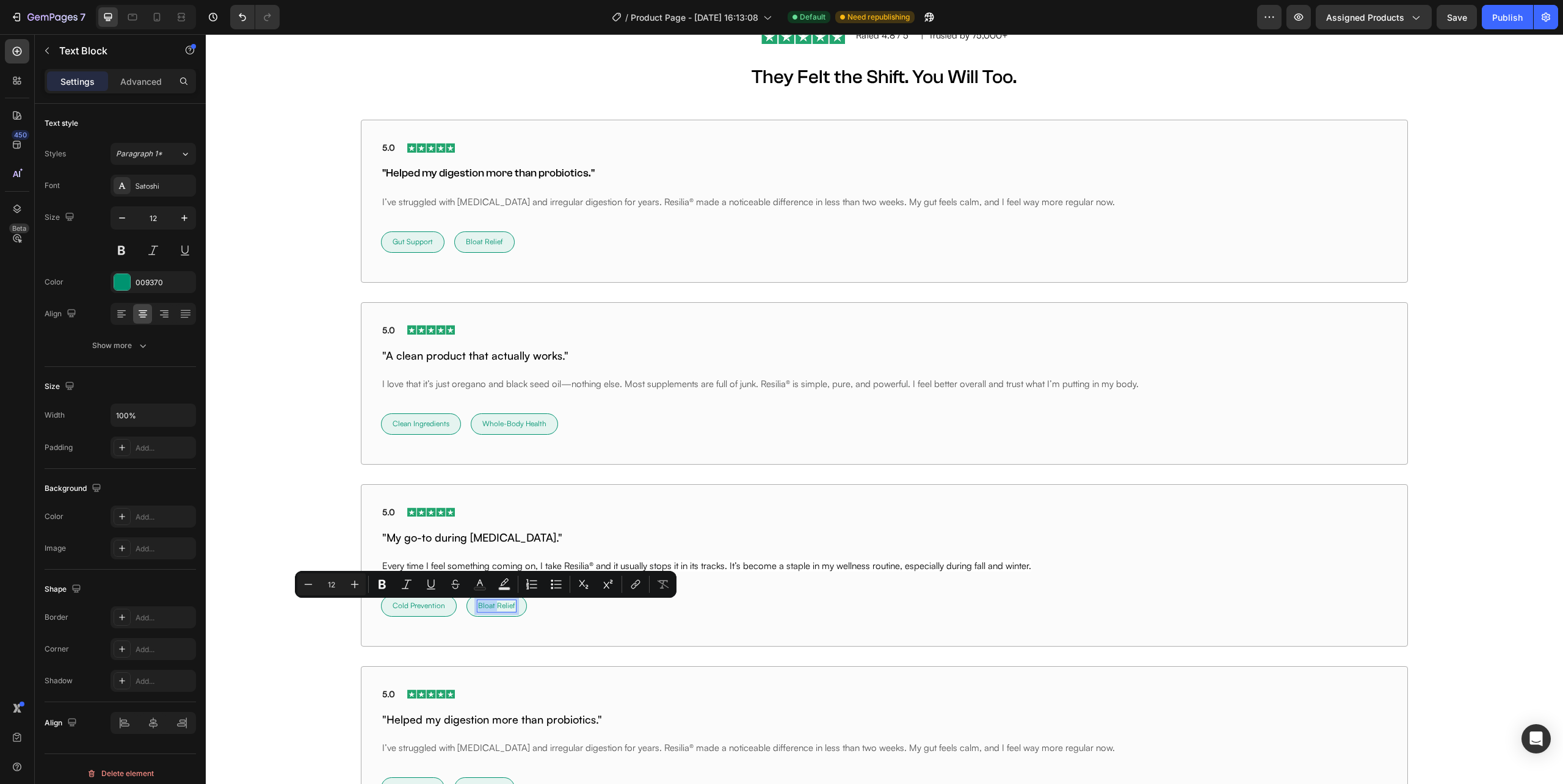
click at [491, 605] on p "Bloat Relief" at bounding box center [496, 606] width 37 height 10
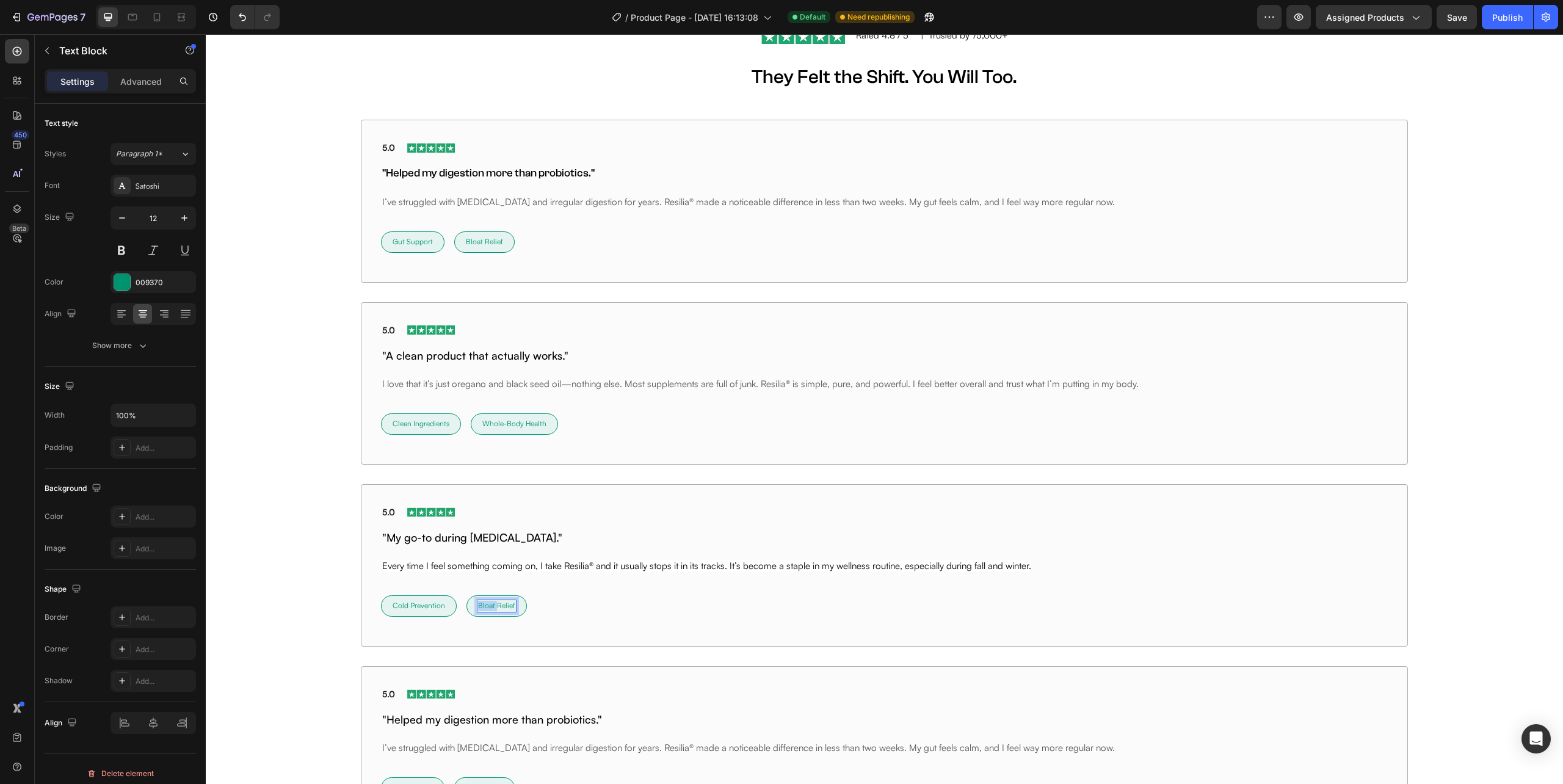
click at [491, 605] on p "Bloat Relief" at bounding box center [496, 606] width 37 height 10
click at [560, 621] on div "Cold Prevention Text Block Row Row Daily Defense Text Block 0 Row Row Row" at bounding box center [884, 605] width 1006 height 41
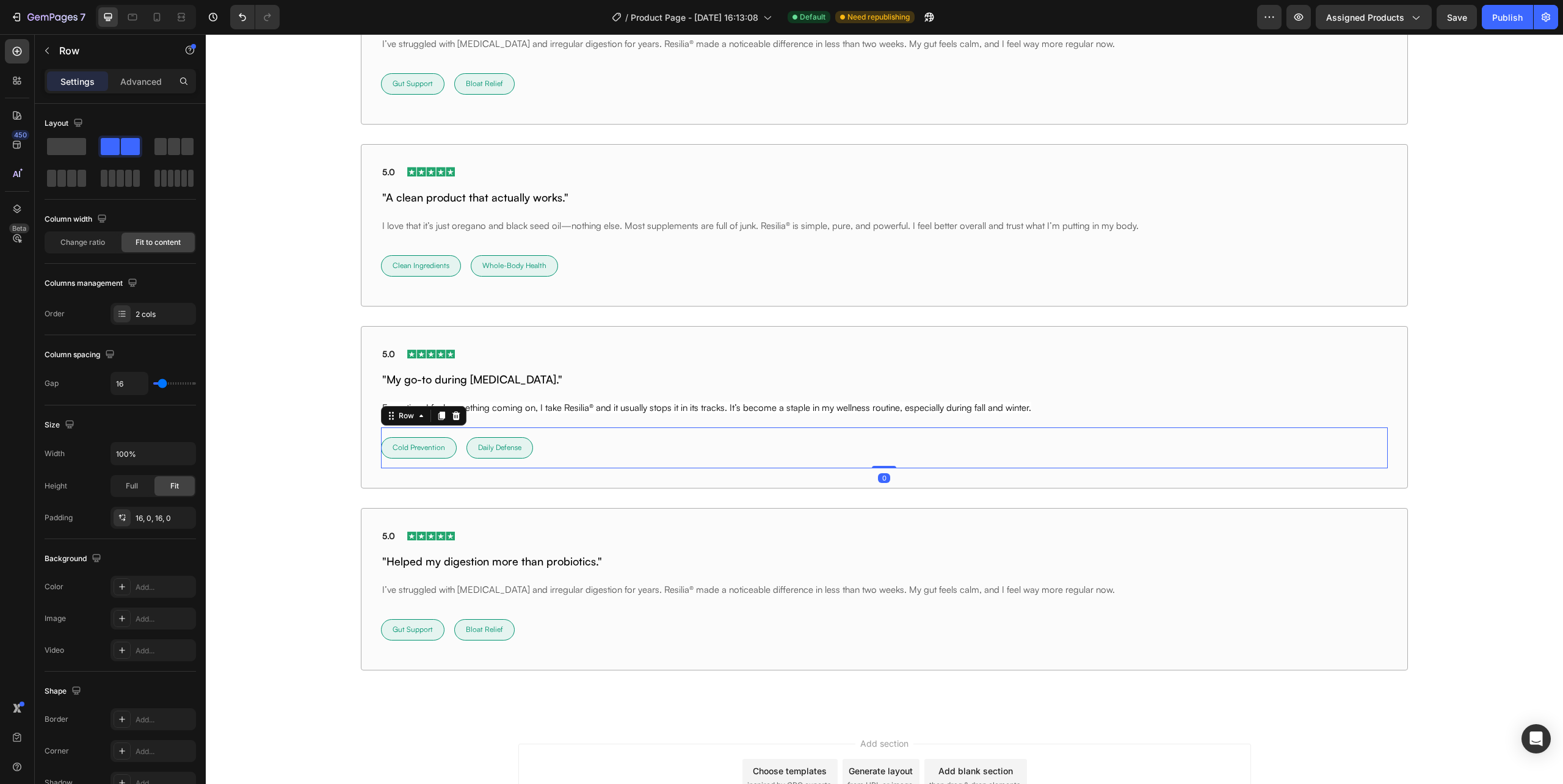
scroll to position [6365, 0]
